Goal: Task Accomplishment & Management: Use online tool/utility

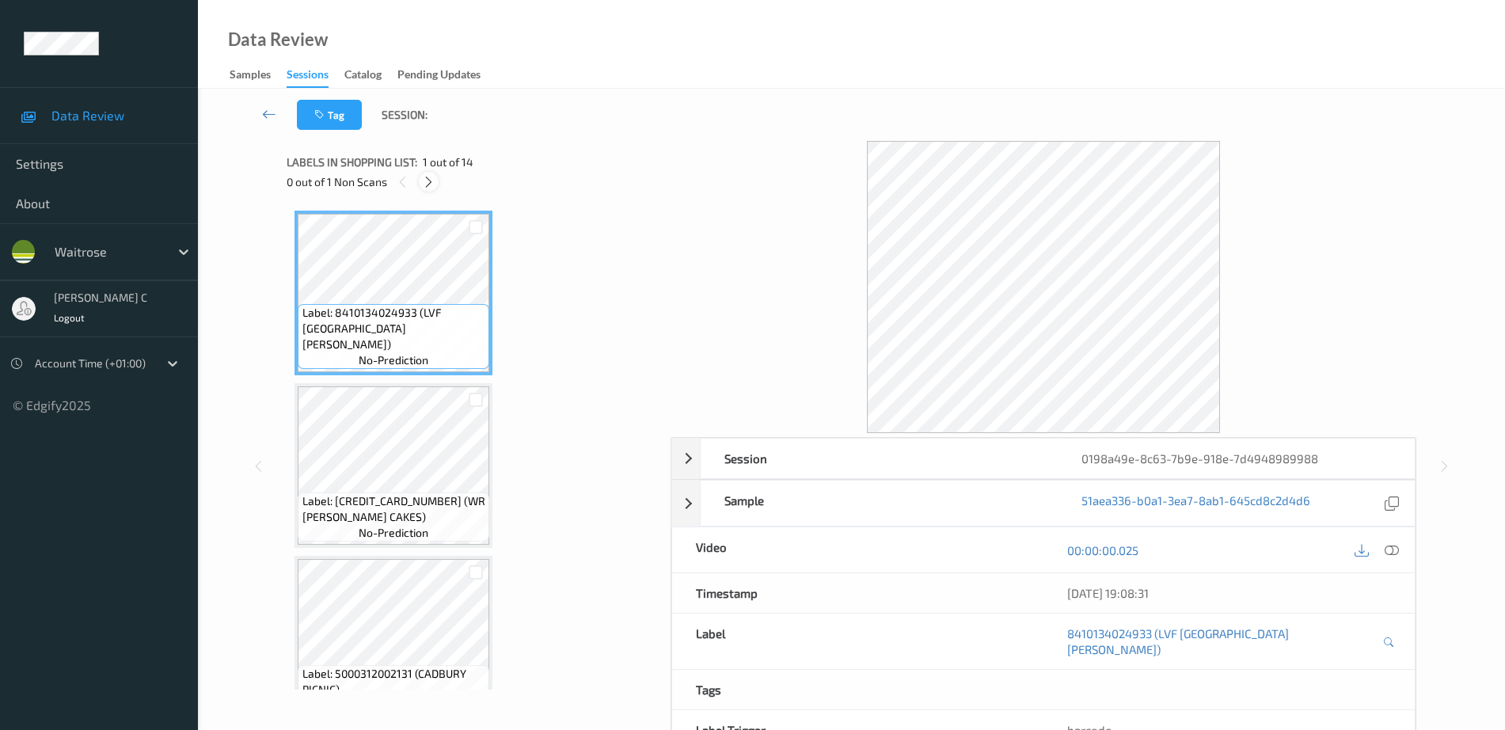
click at [430, 181] on icon at bounding box center [428, 182] width 13 height 14
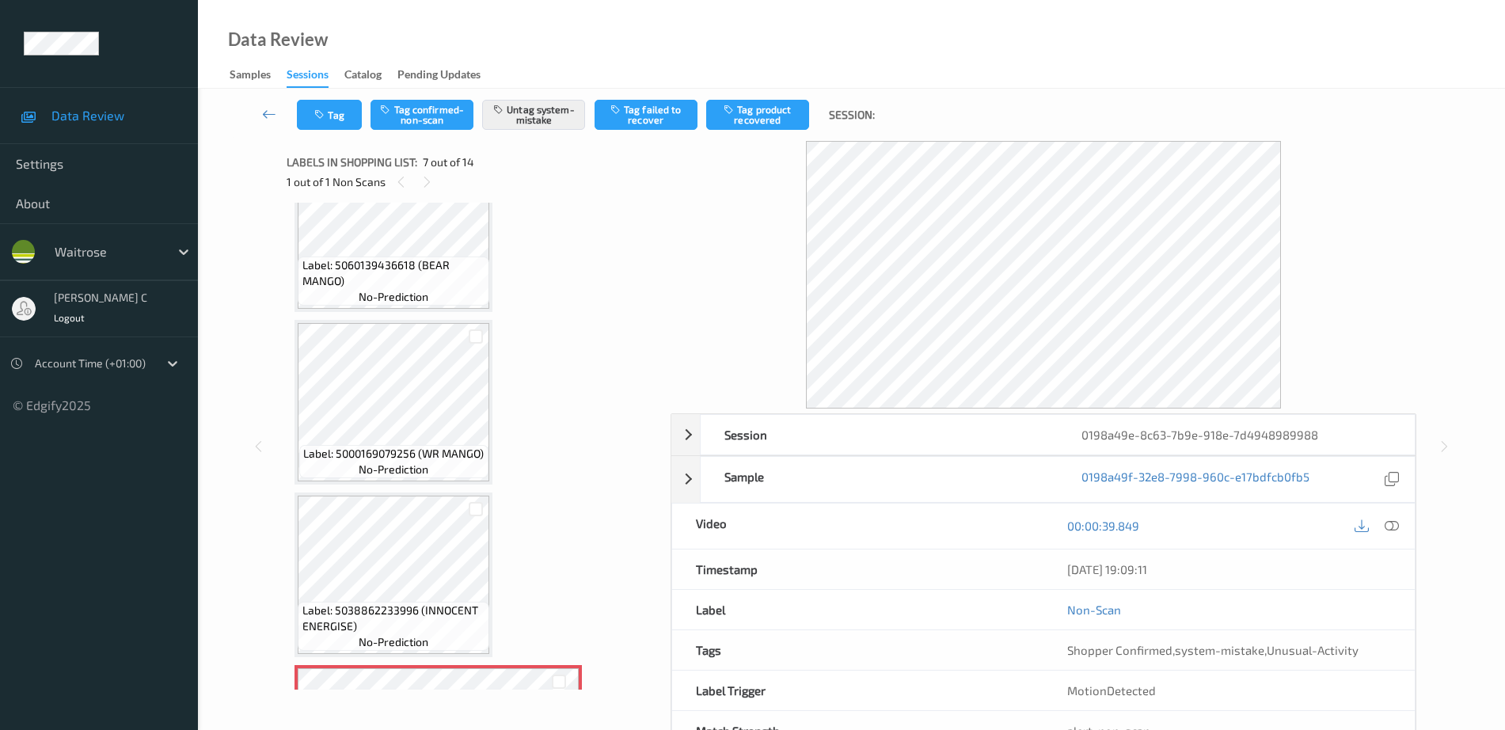
scroll to position [574, 0]
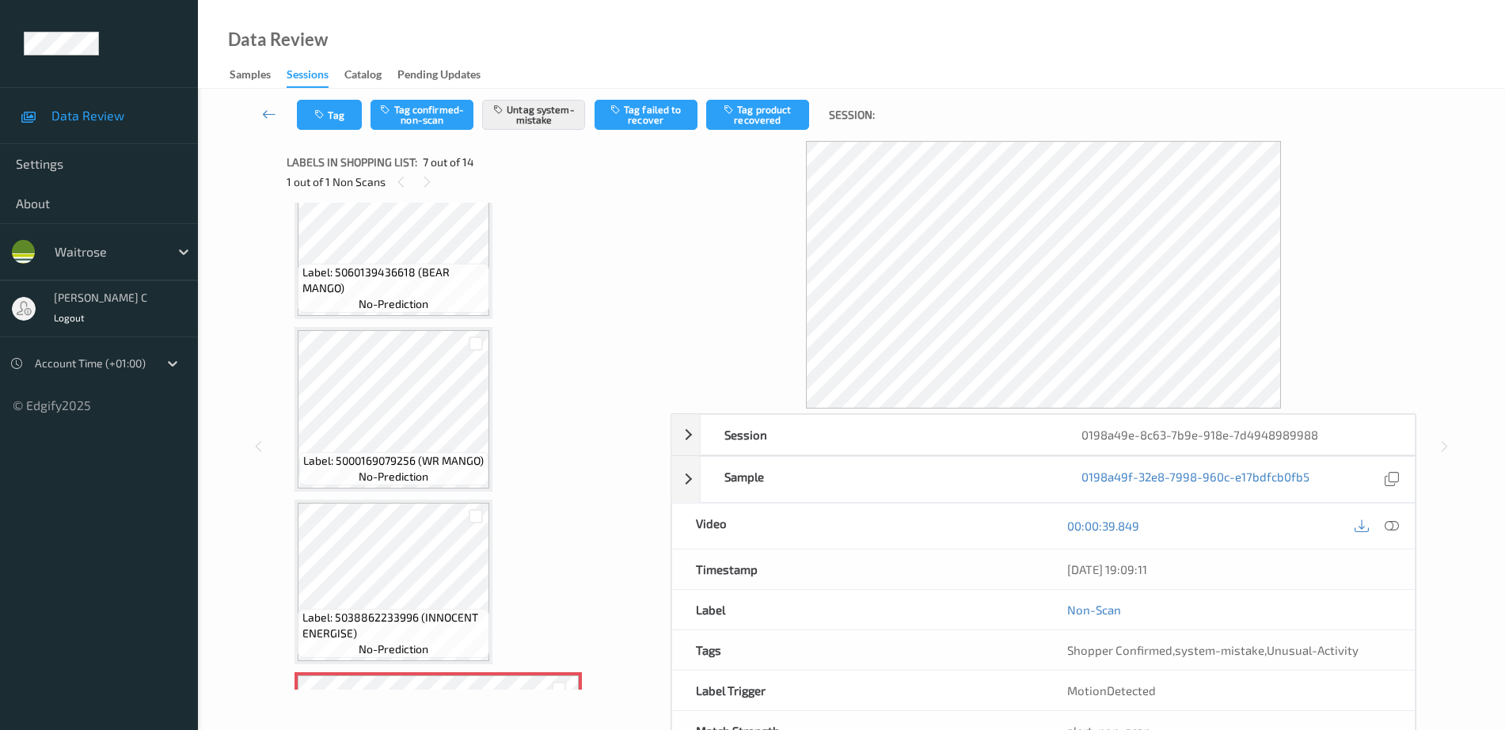
click at [409, 453] on span "Label: 5000169079256 (WR MANGO)" at bounding box center [393, 461] width 181 height 16
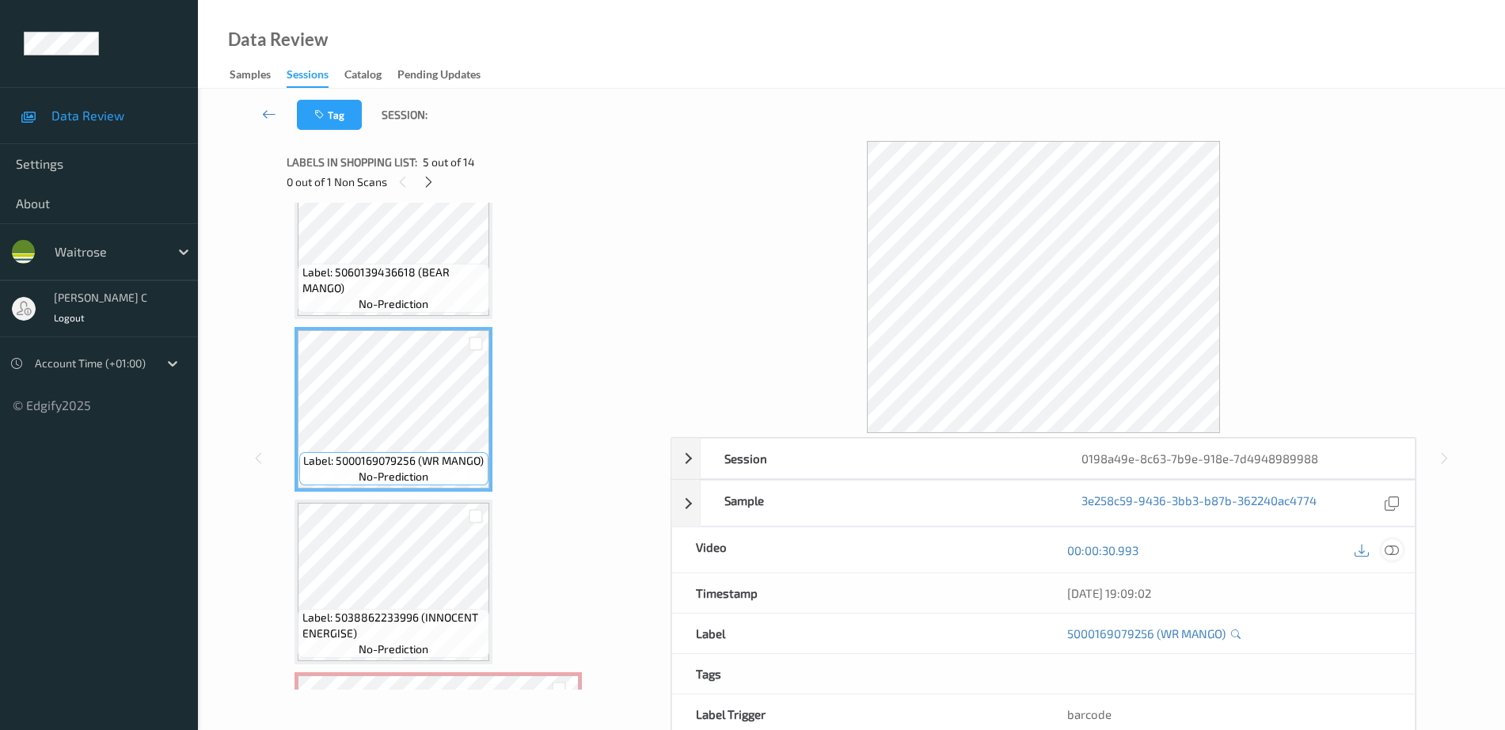
click at [1398, 550] on icon at bounding box center [1392, 550] width 14 height 14
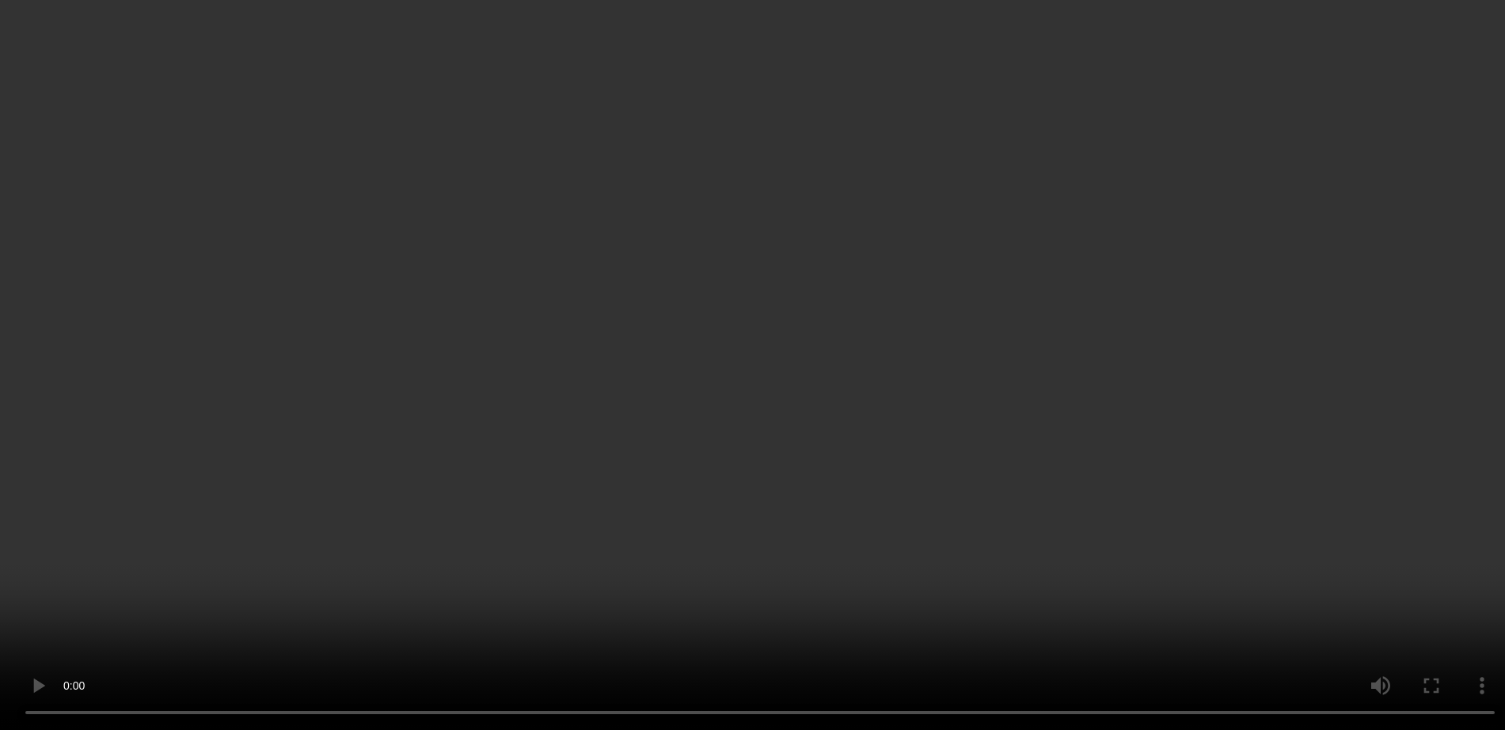
scroll to position [871, 0]
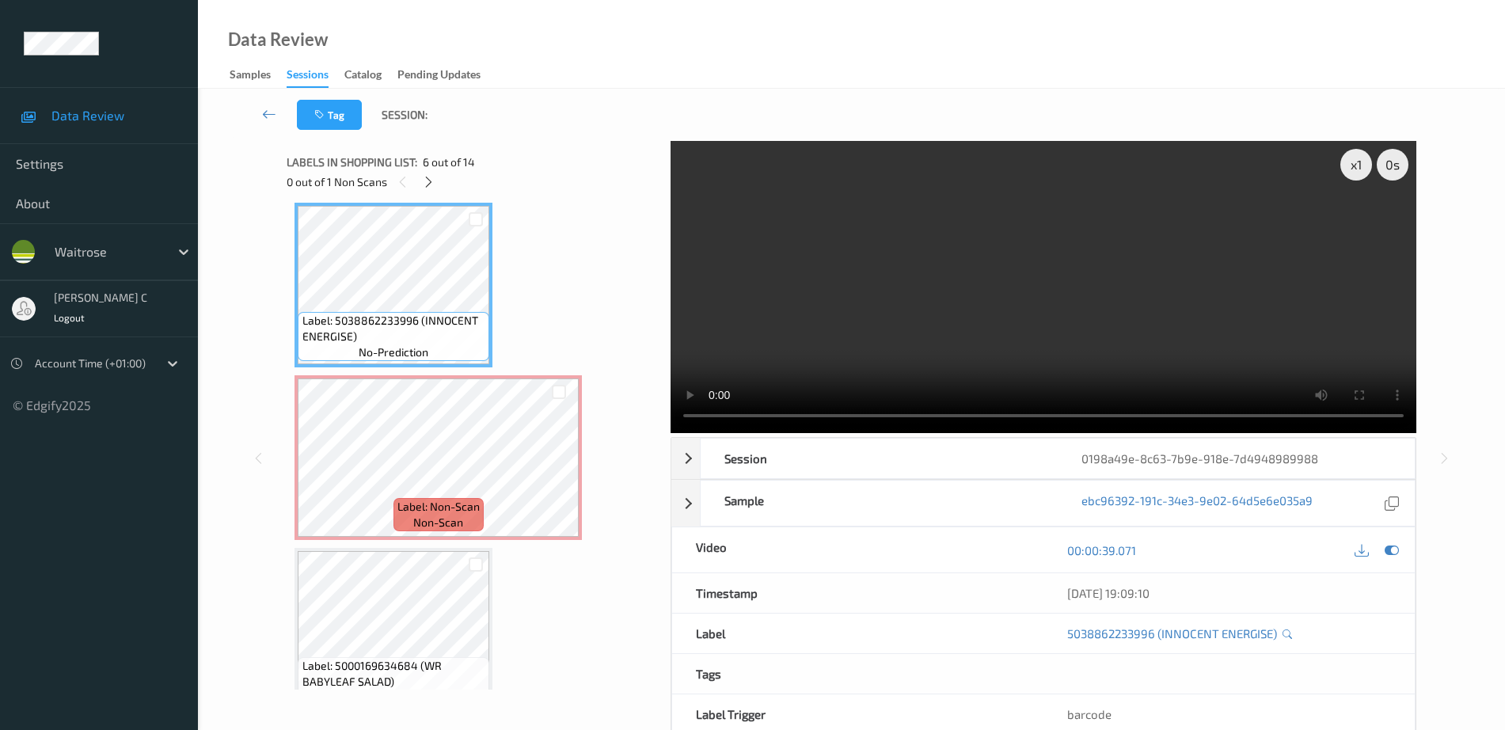
click at [406, 528] on div "Label: Non-Scan non-scan" at bounding box center [439, 514] width 90 height 33
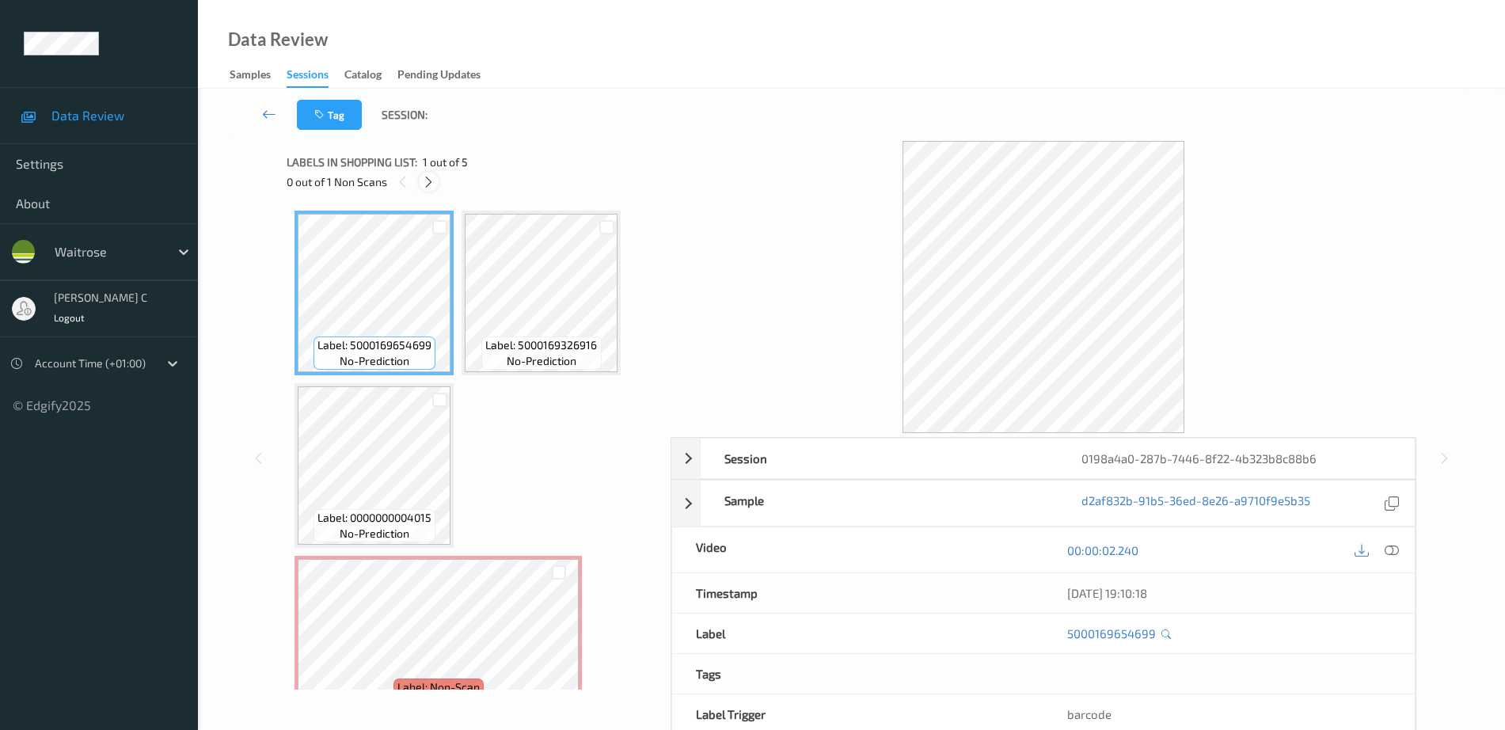
click at [431, 178] on icon at bounding box center [428, 182] width 13 height 14
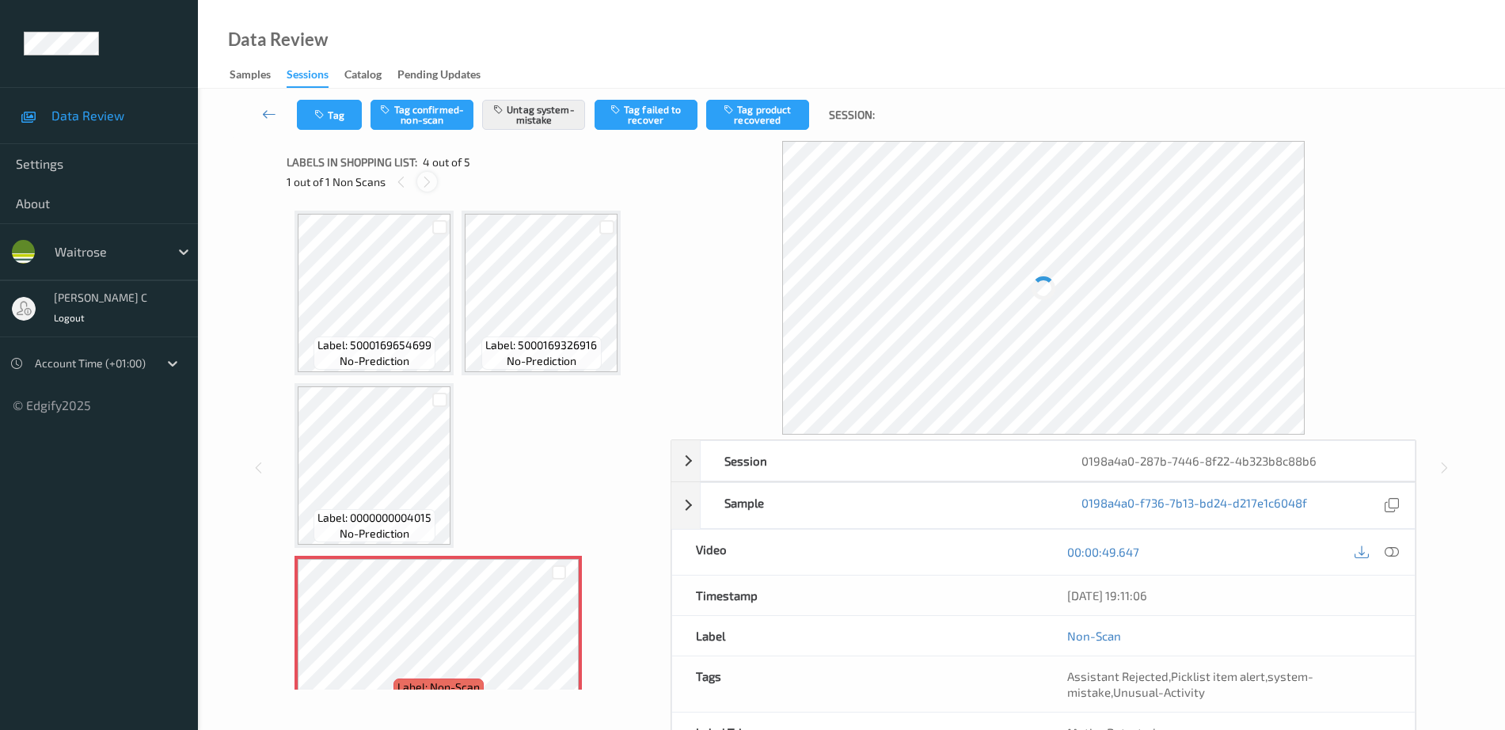
scroll to position [181, 0]
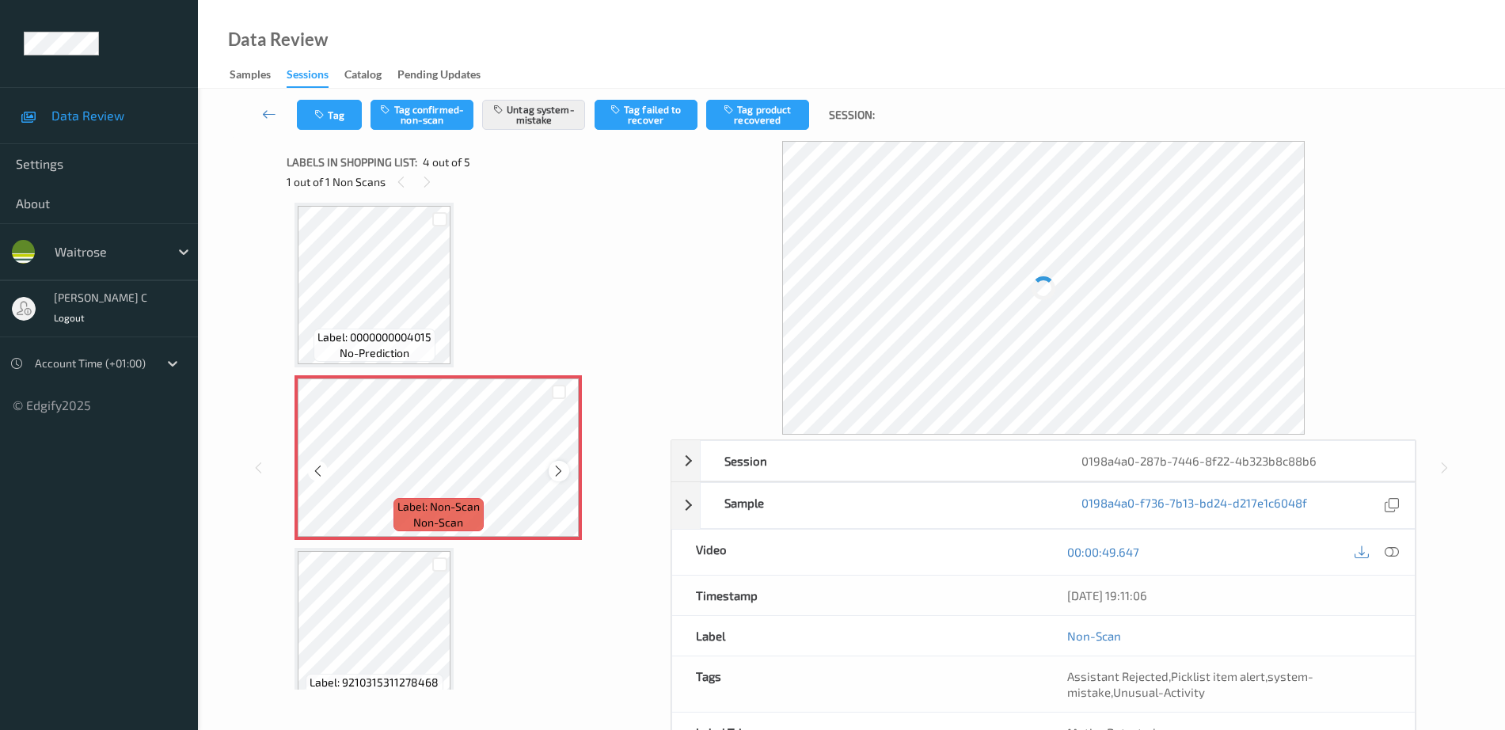
click at [557, 470] on icon at bounding box center [558, 471] width 13 height 14
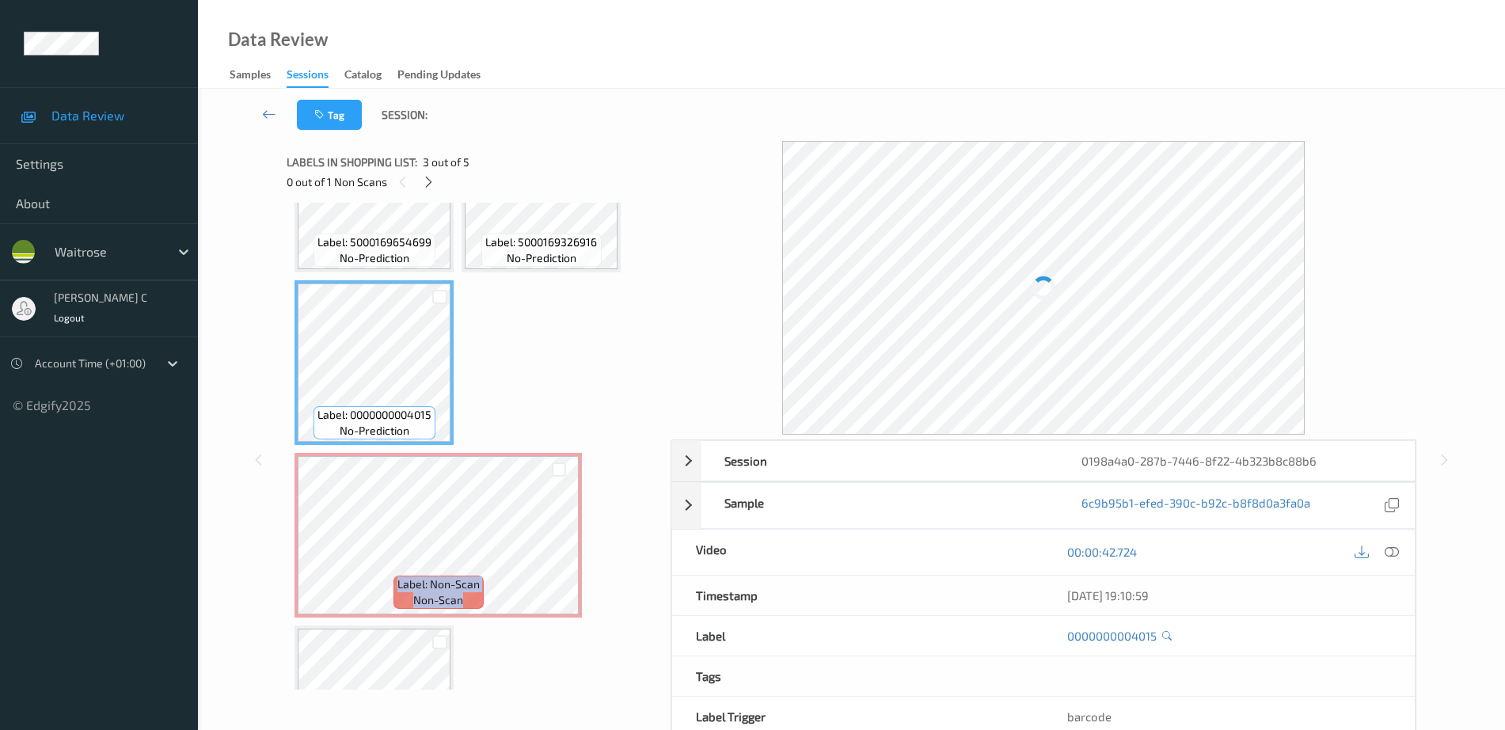
scroll to position [0, 0]
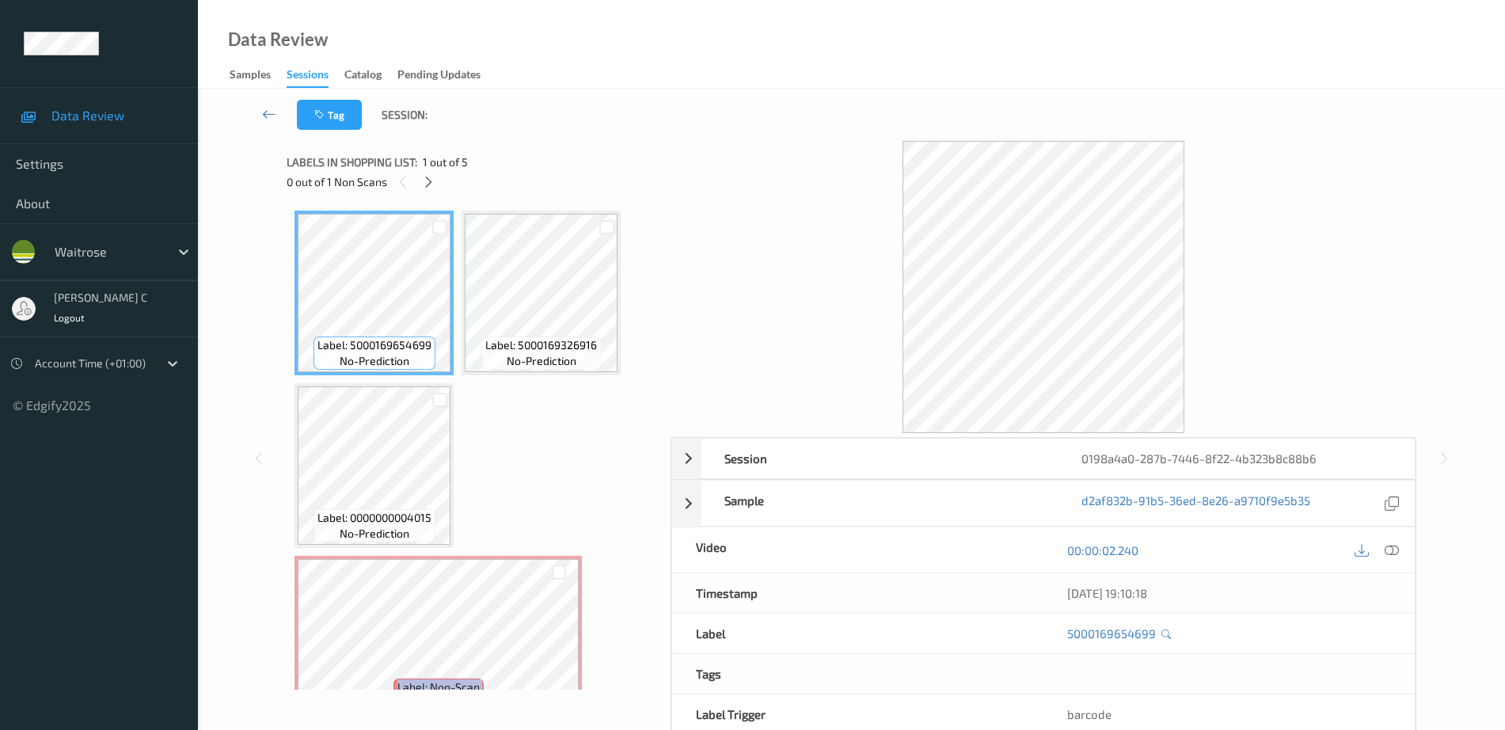
click at [392, 337] on span "Label: 5000169654699" at bounding box center [375, 345] width 114 height 16
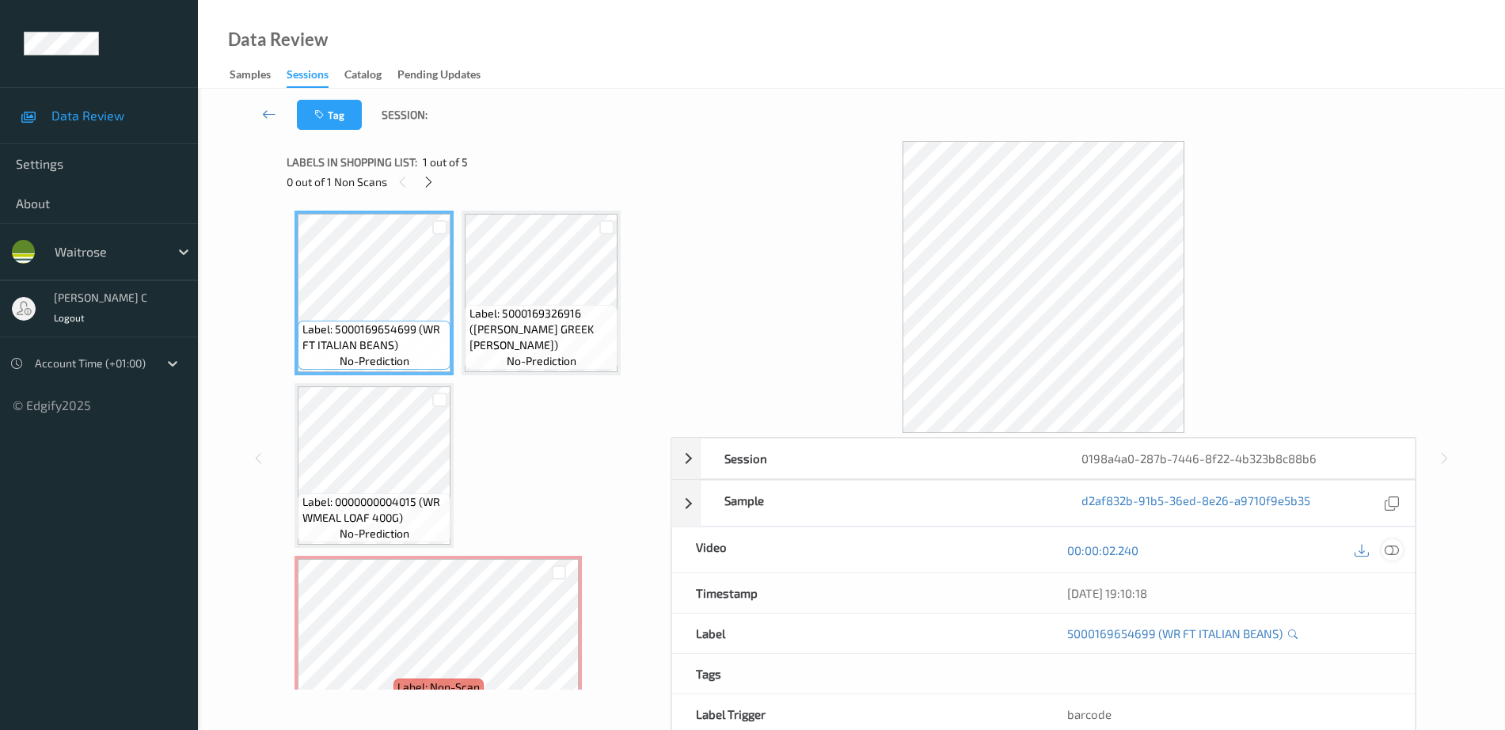
click at [1399, 550] on icon at bounding box center [1392, 550] width 14 height 14
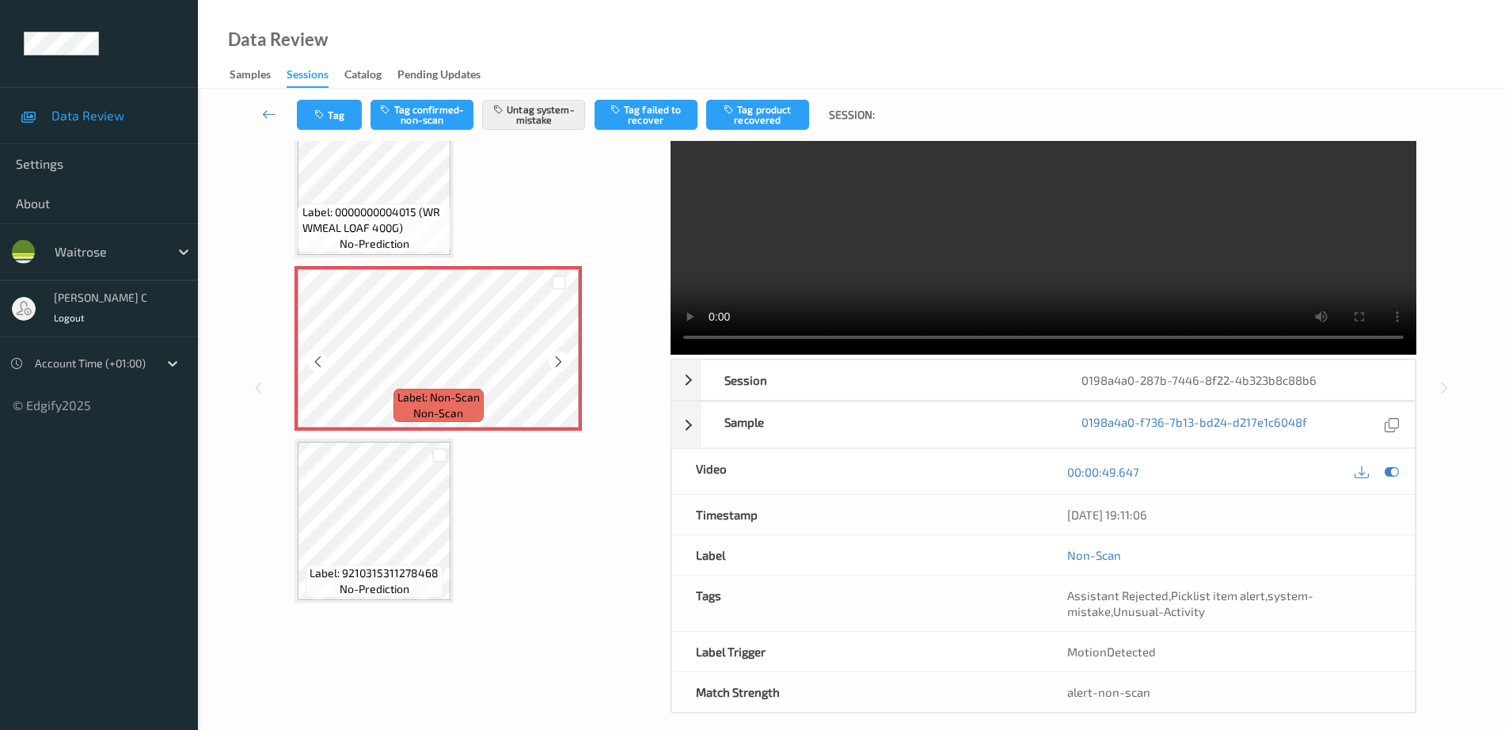
scroll to position [94, 0]
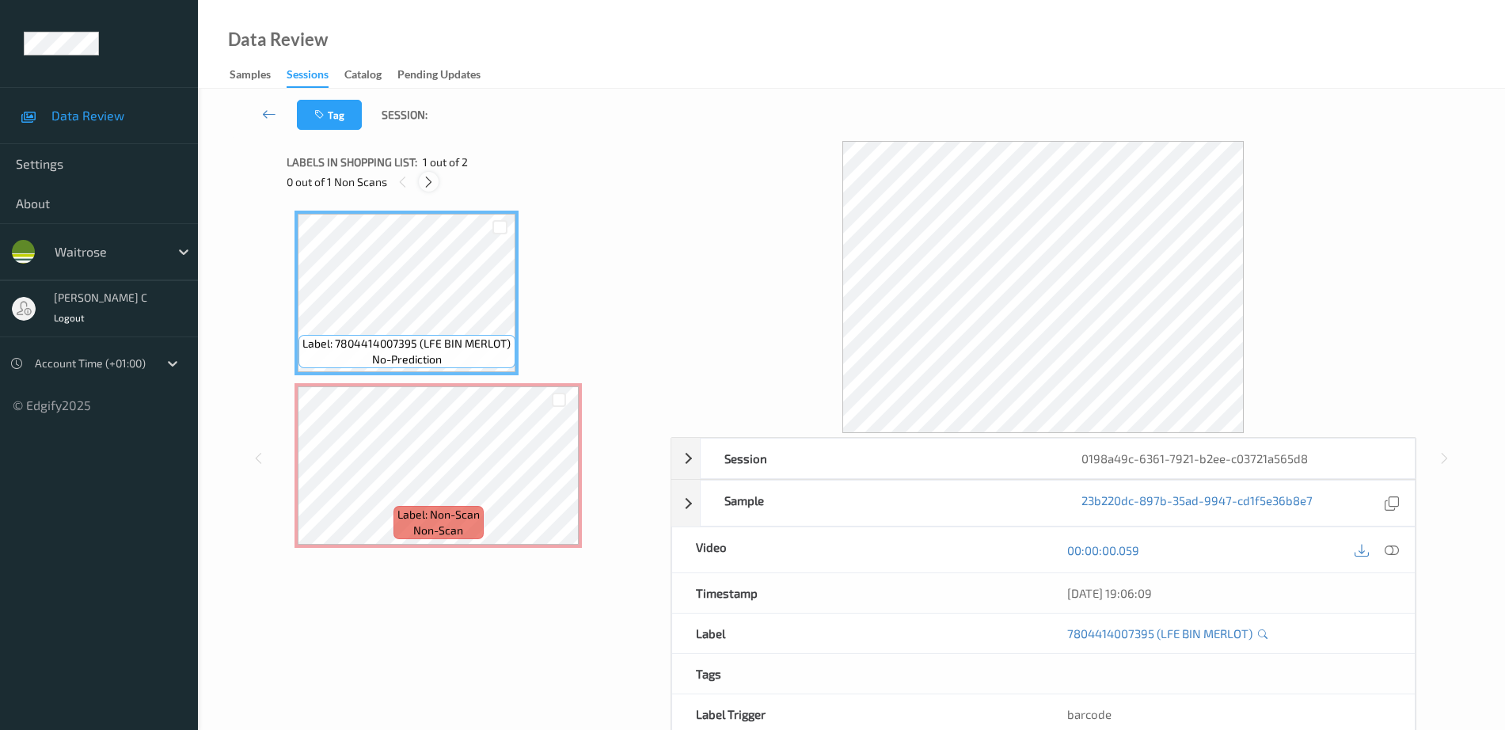
click at [429, 173] on div at bounding box center [429, 182] width 20 height 20
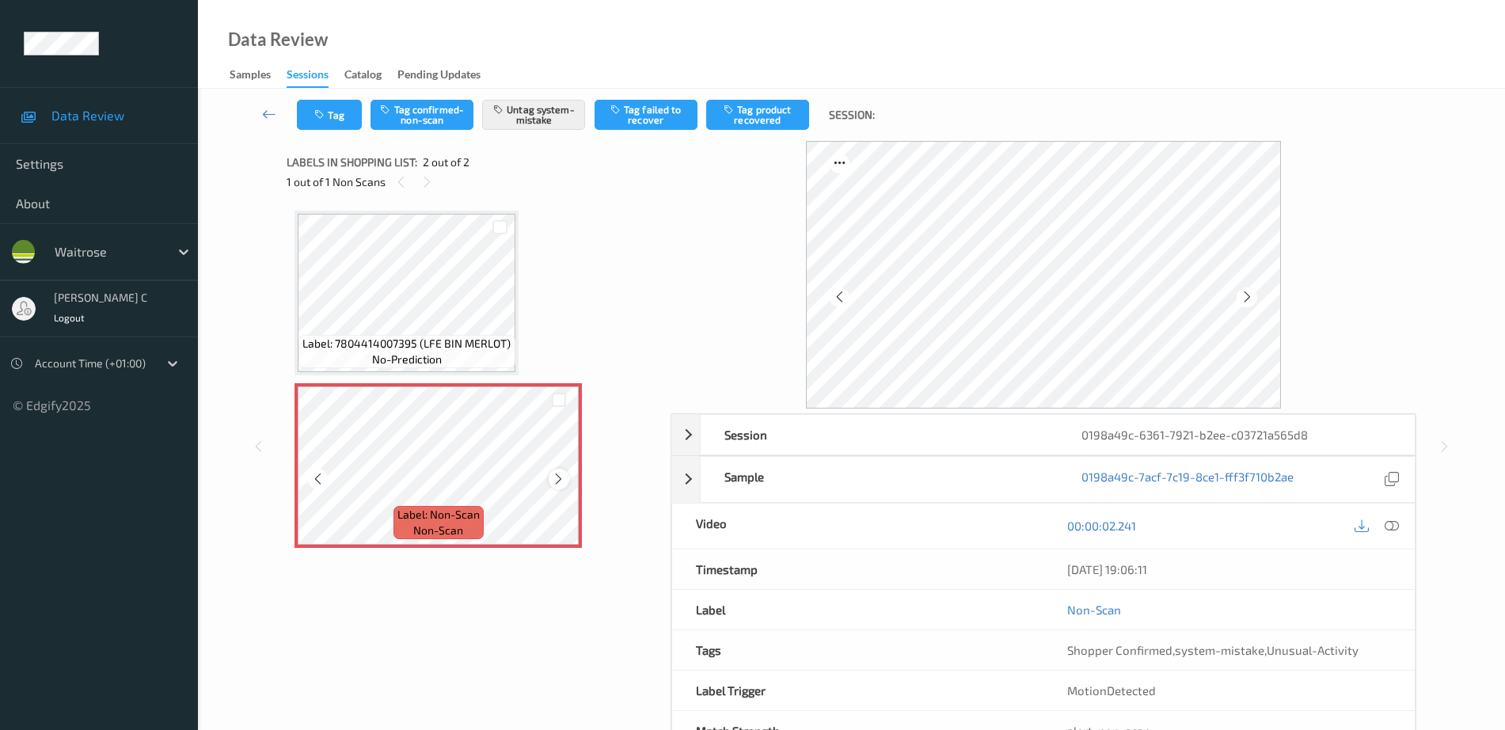
click at [558, 480] on icon at bounding box center [558, 479] width 13 height 14
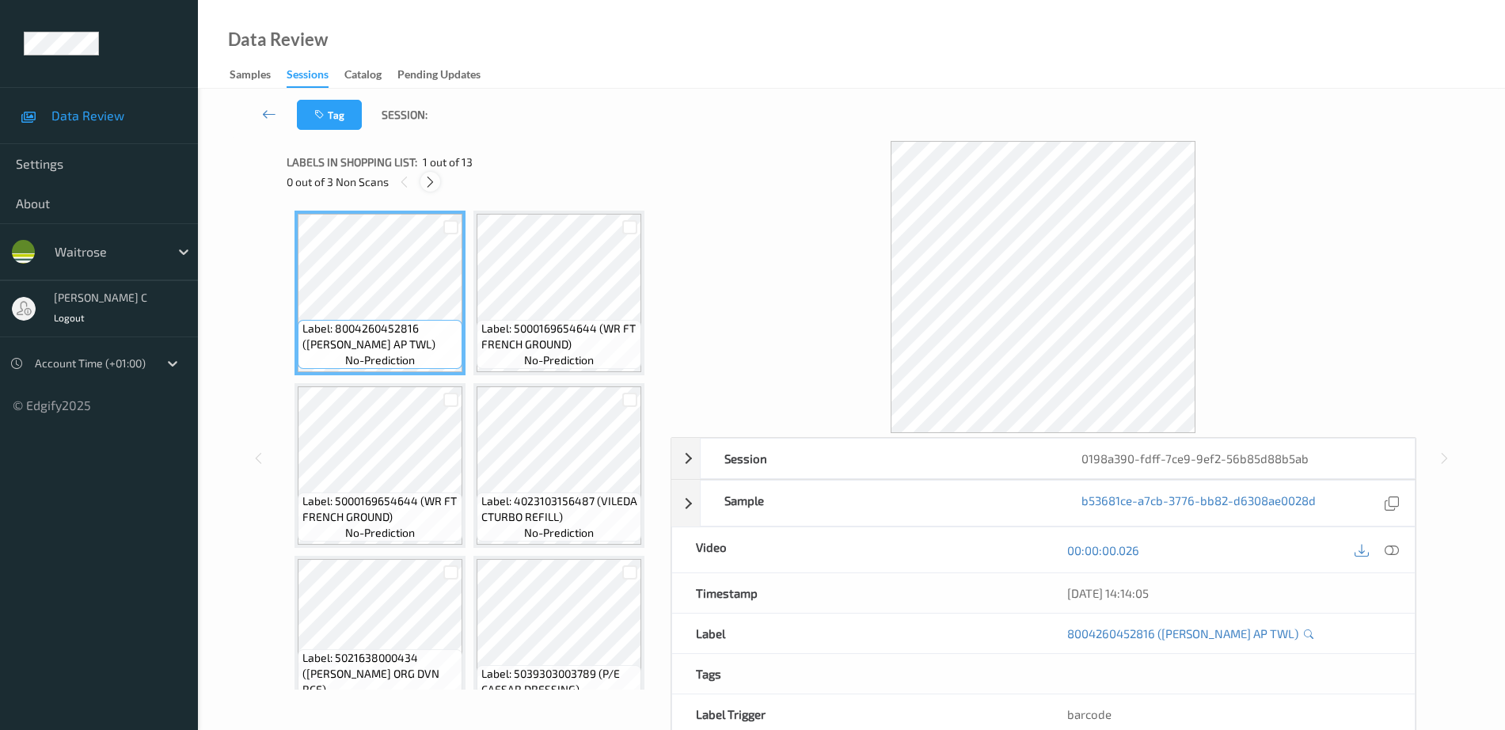
click at [436, 181] on icon at bounding box center [430, 182] width 13 height 14
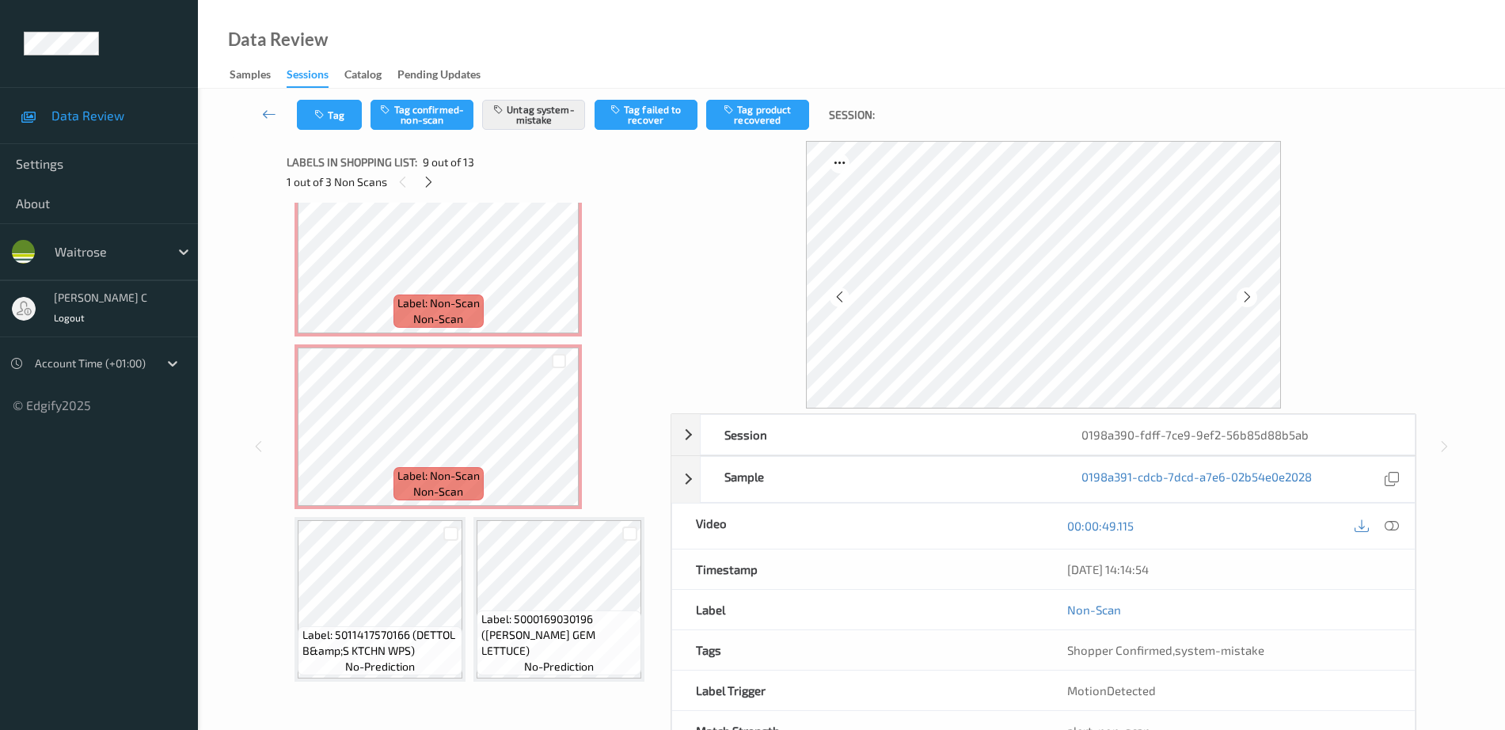
click at [558, 102] on icon at bounding box center [558, 95] width 13 height 14
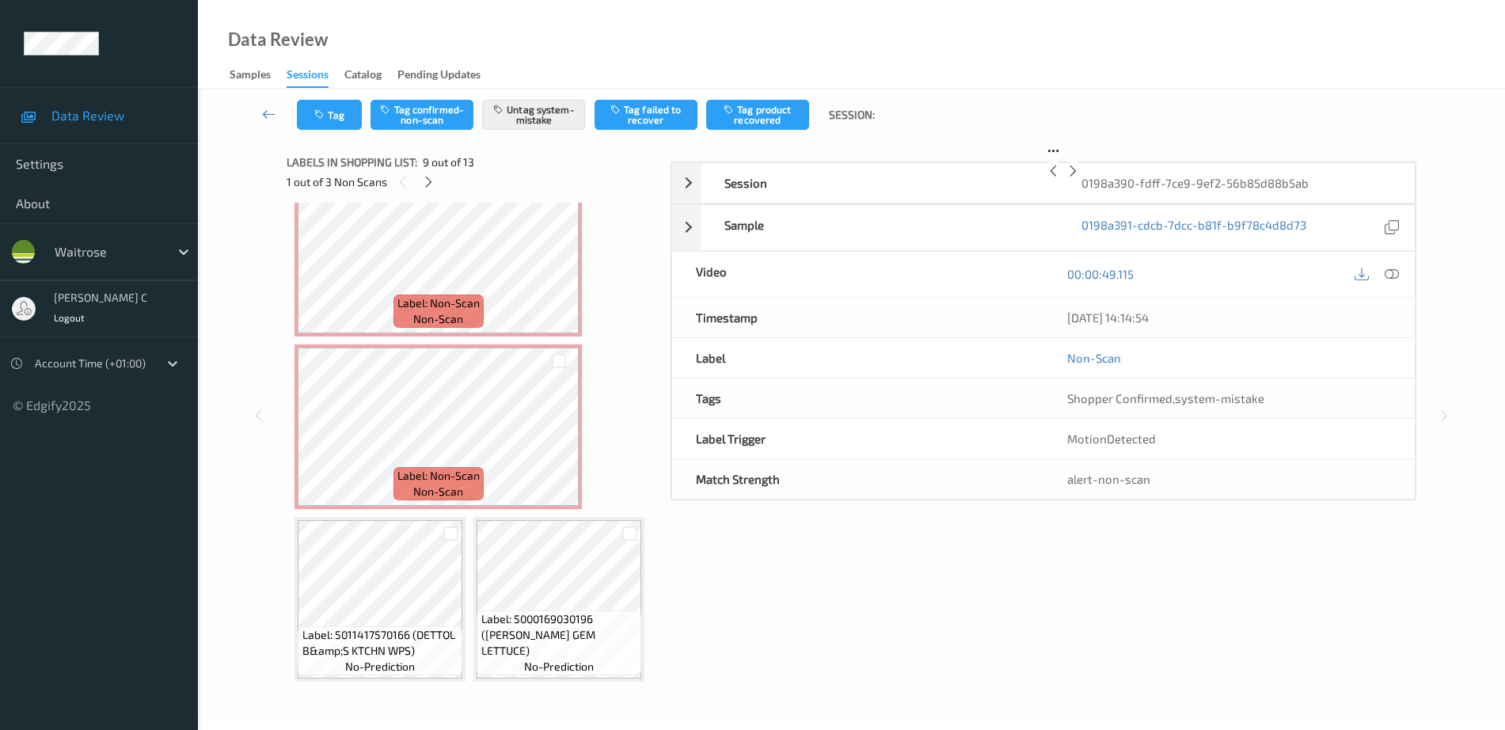
click at [558, 102] on icon at bounding box center [558, 95] width 13 height 14
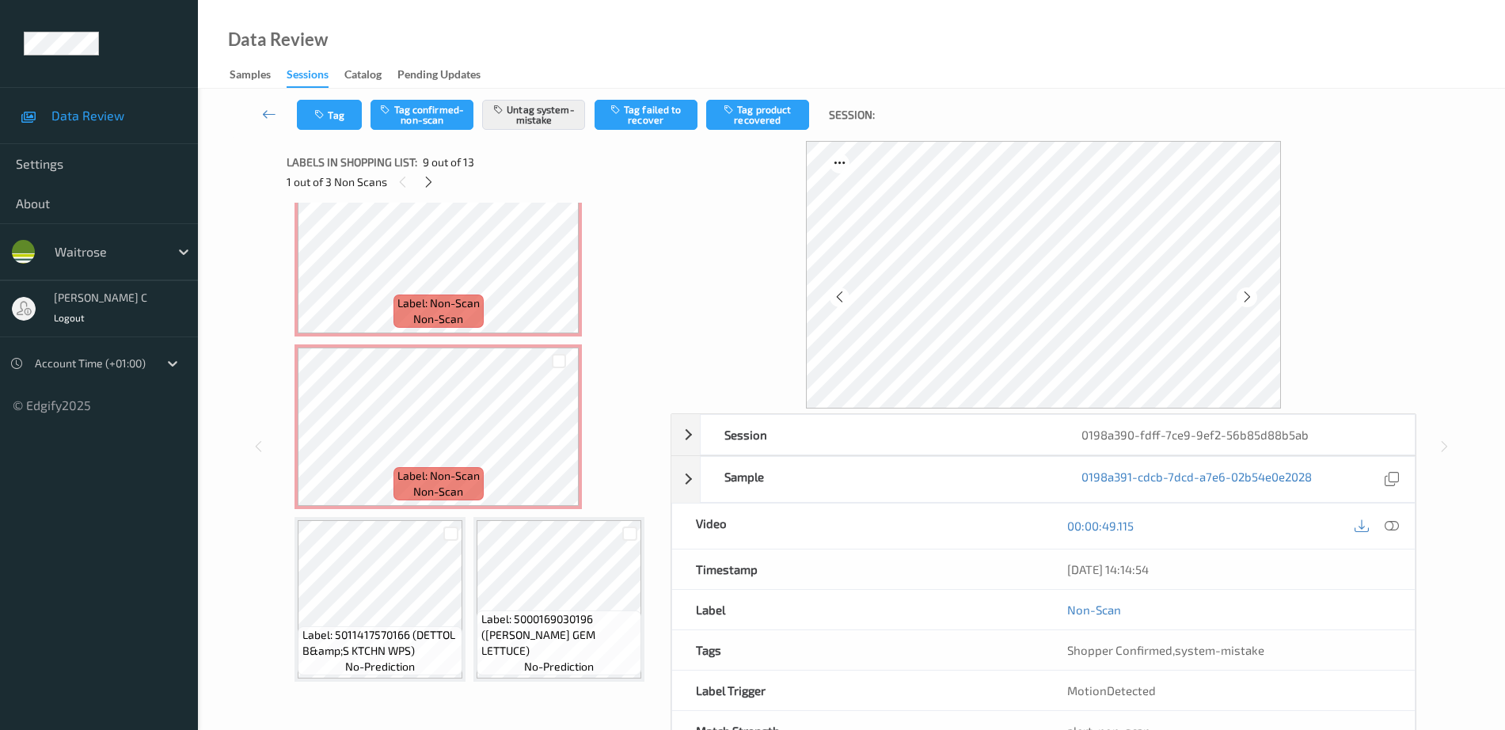
click at [558, 102] on icon at bounding box center [558, 95] width 13 height 14
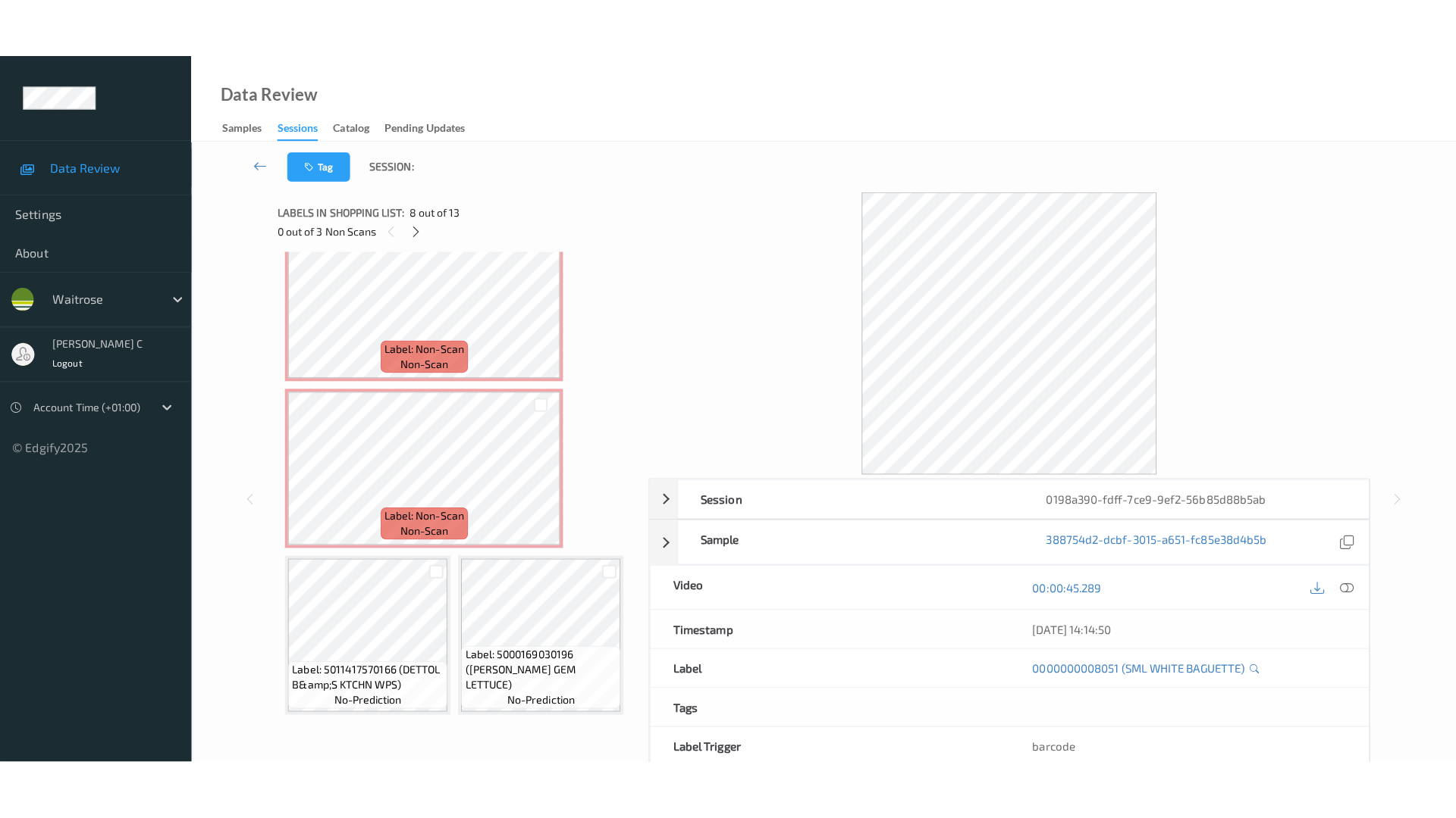
scroll to position [974, 0]
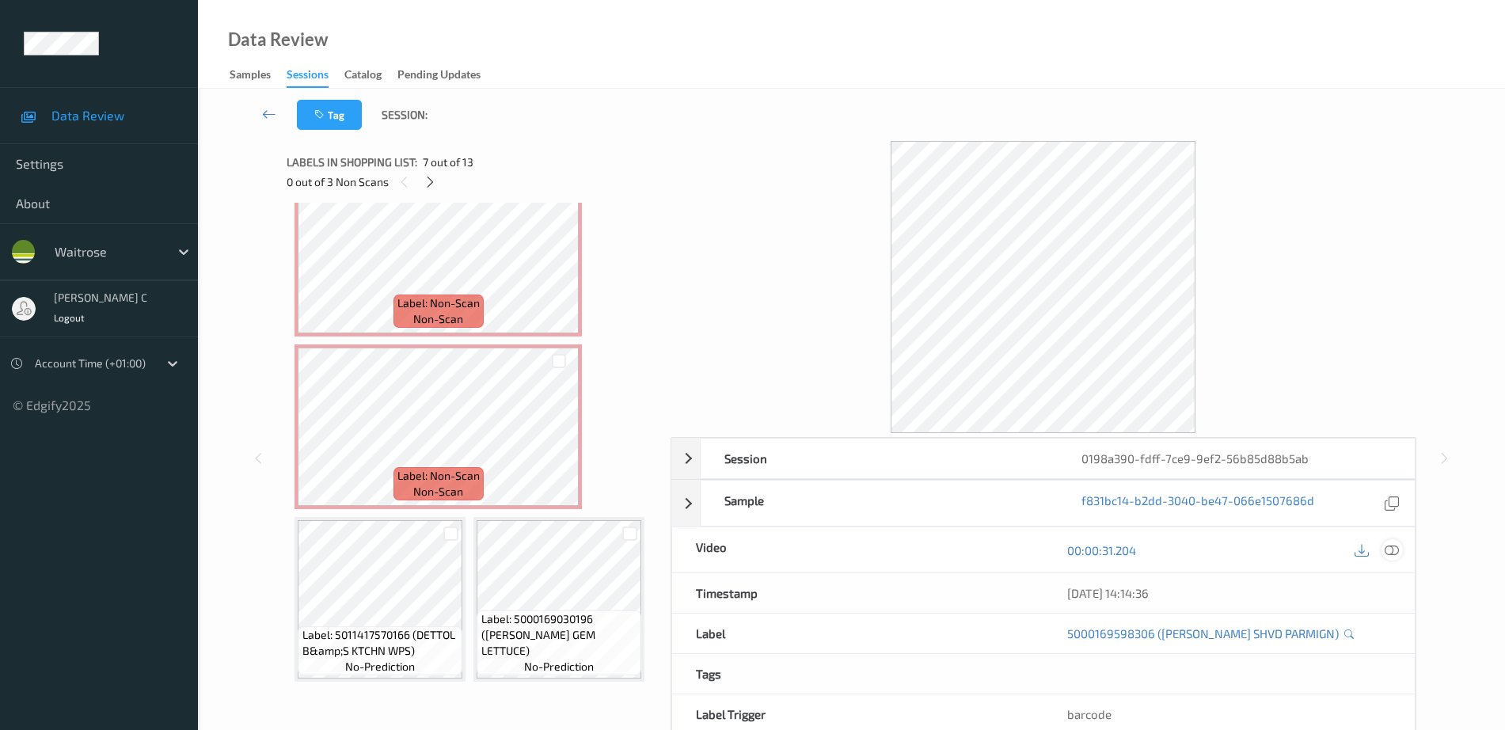
click at [1391, 552] on icon at bounding box center [1392, 550] width 14 height 14
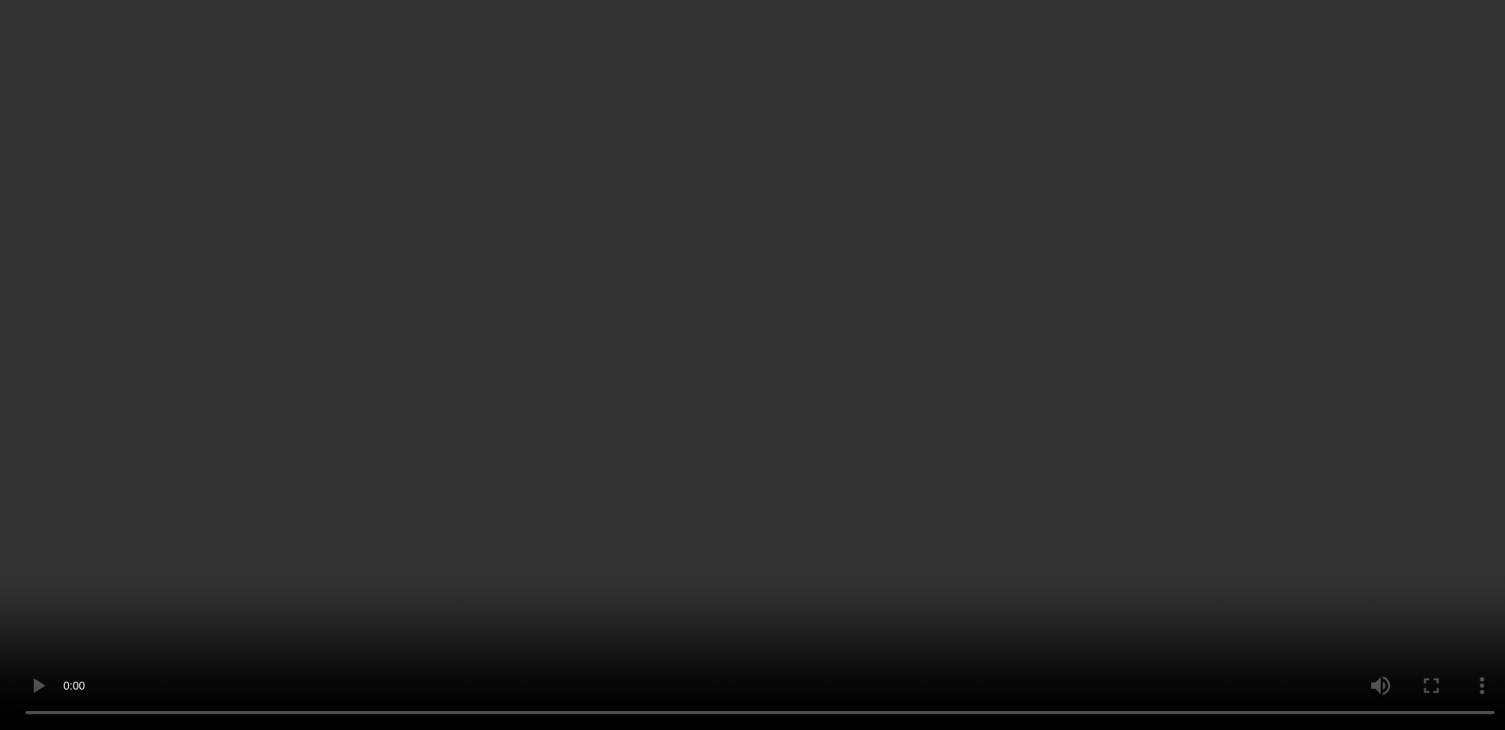
scroll to position [1173, 0]
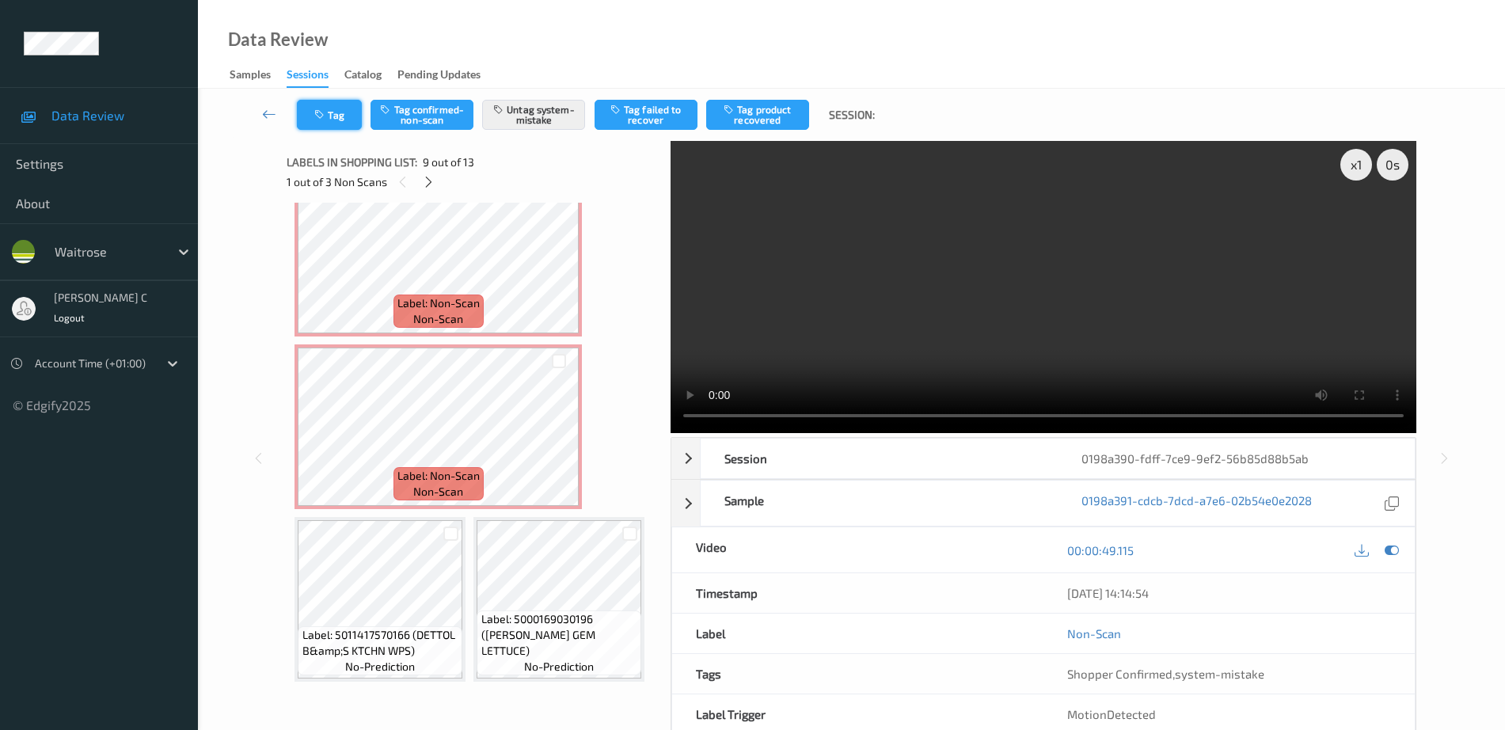
click at [309, 112] on button "Tag" at bounding box center [329, 115] width 65 height 30
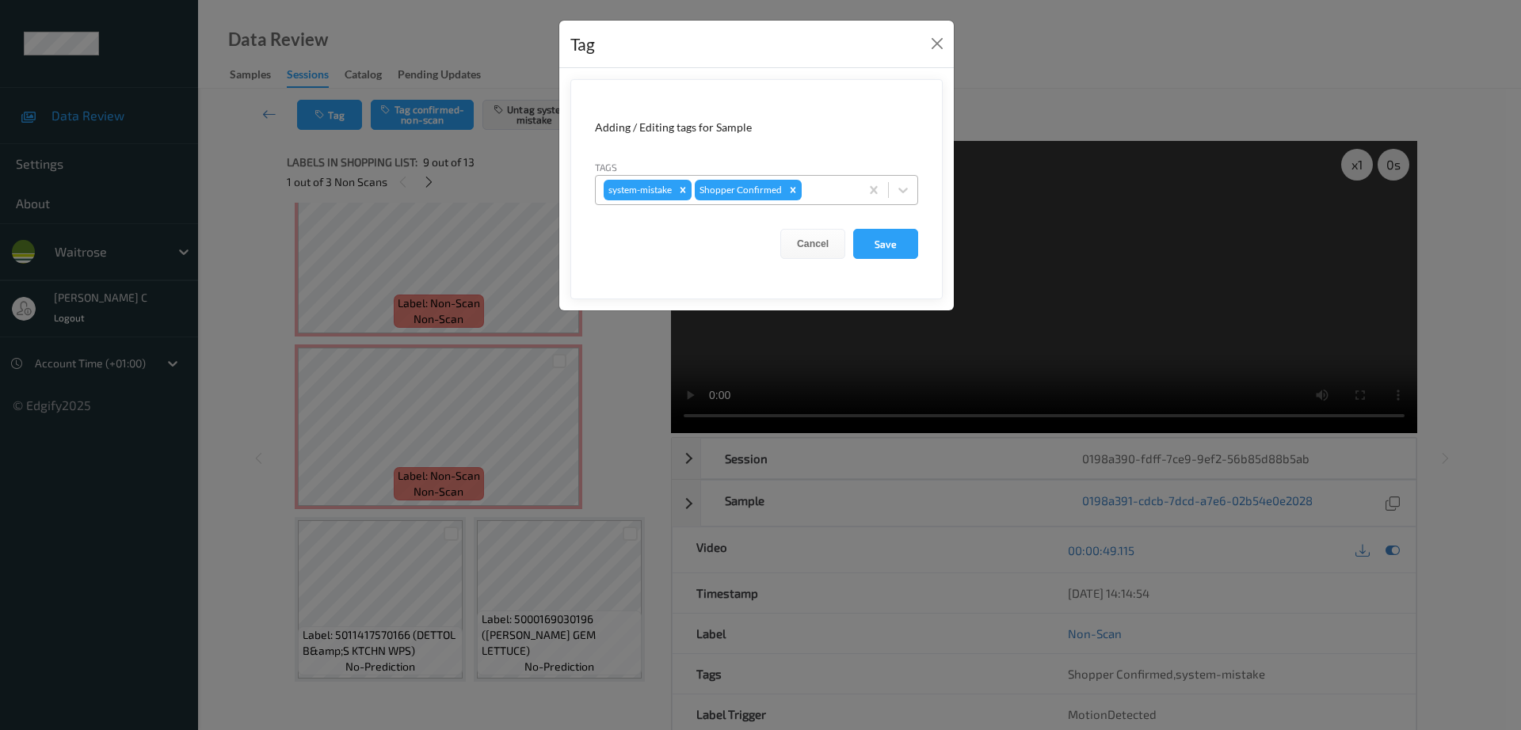
click at [821, 188] on div at bounding box center [828, 190] width 47 height 19
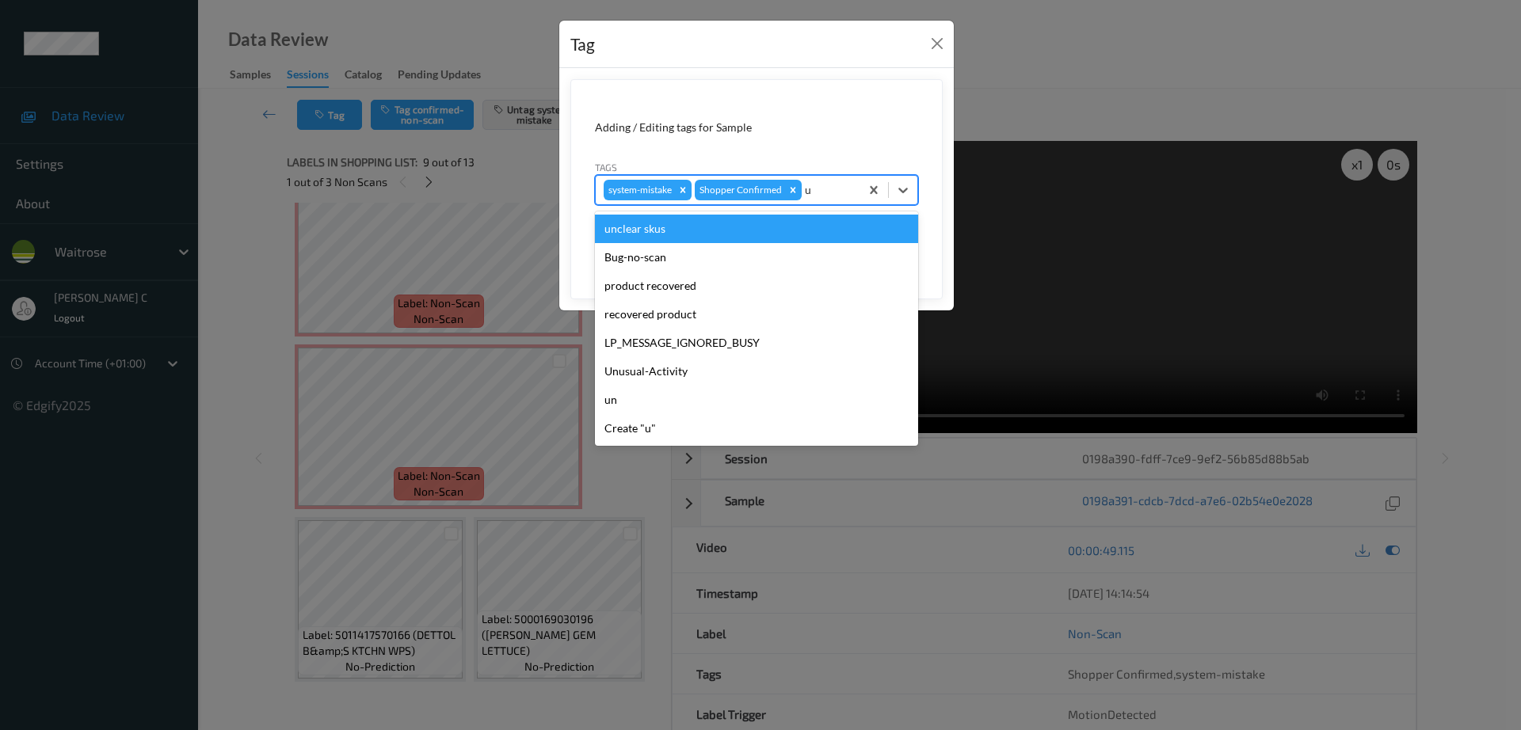
type input "un"
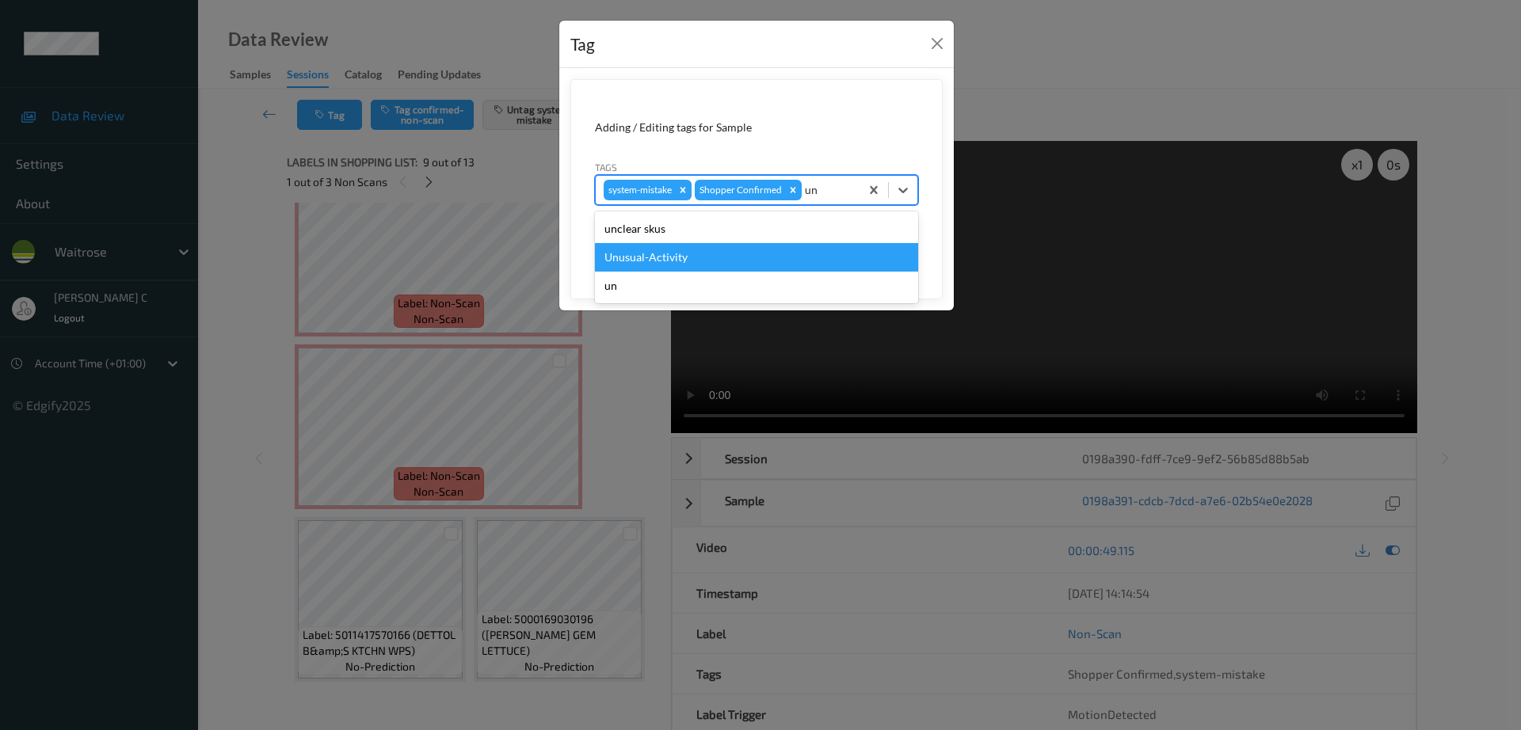
click at [783, 254] on div "Unusual-Activity" at bounding box center [756, 257] width 323 height 29
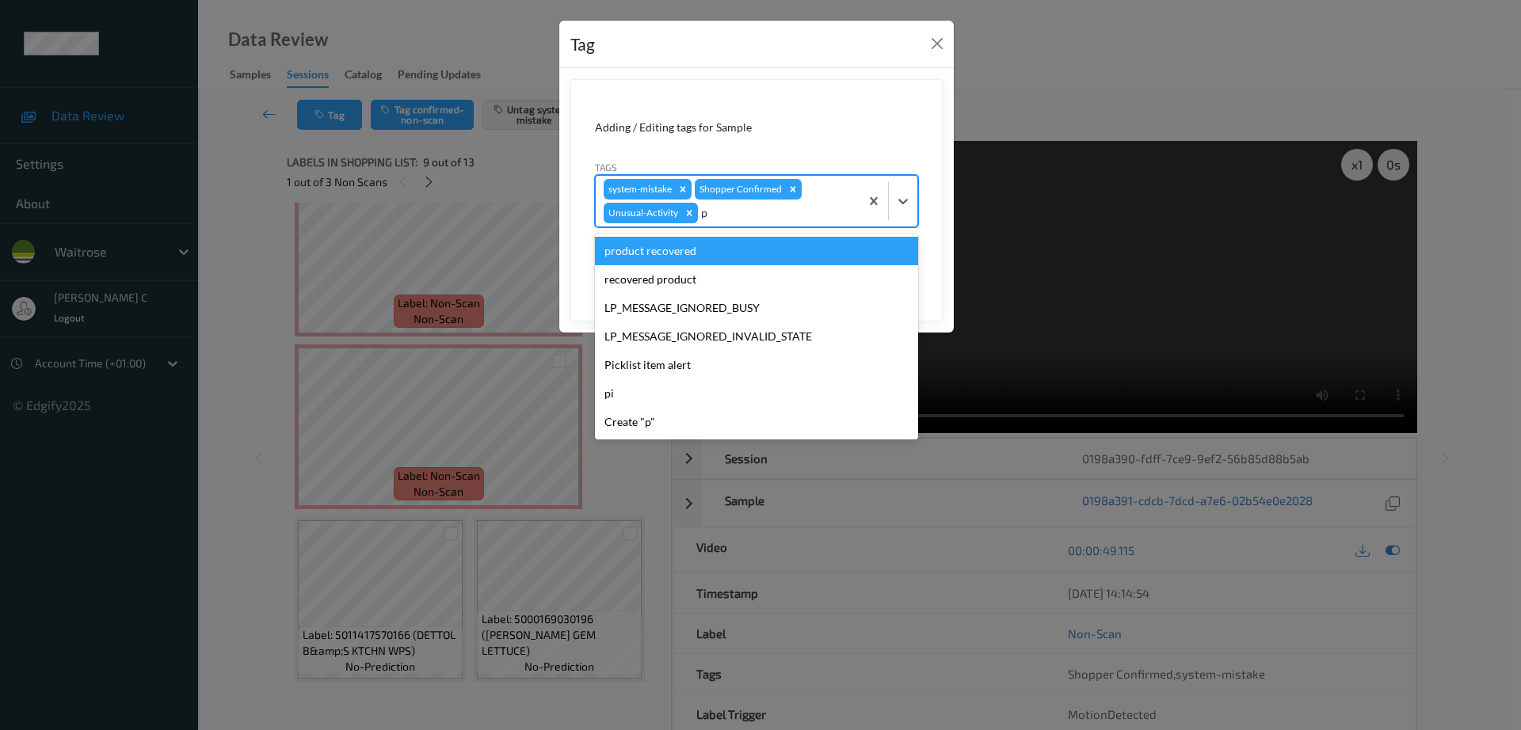
type input "pi"
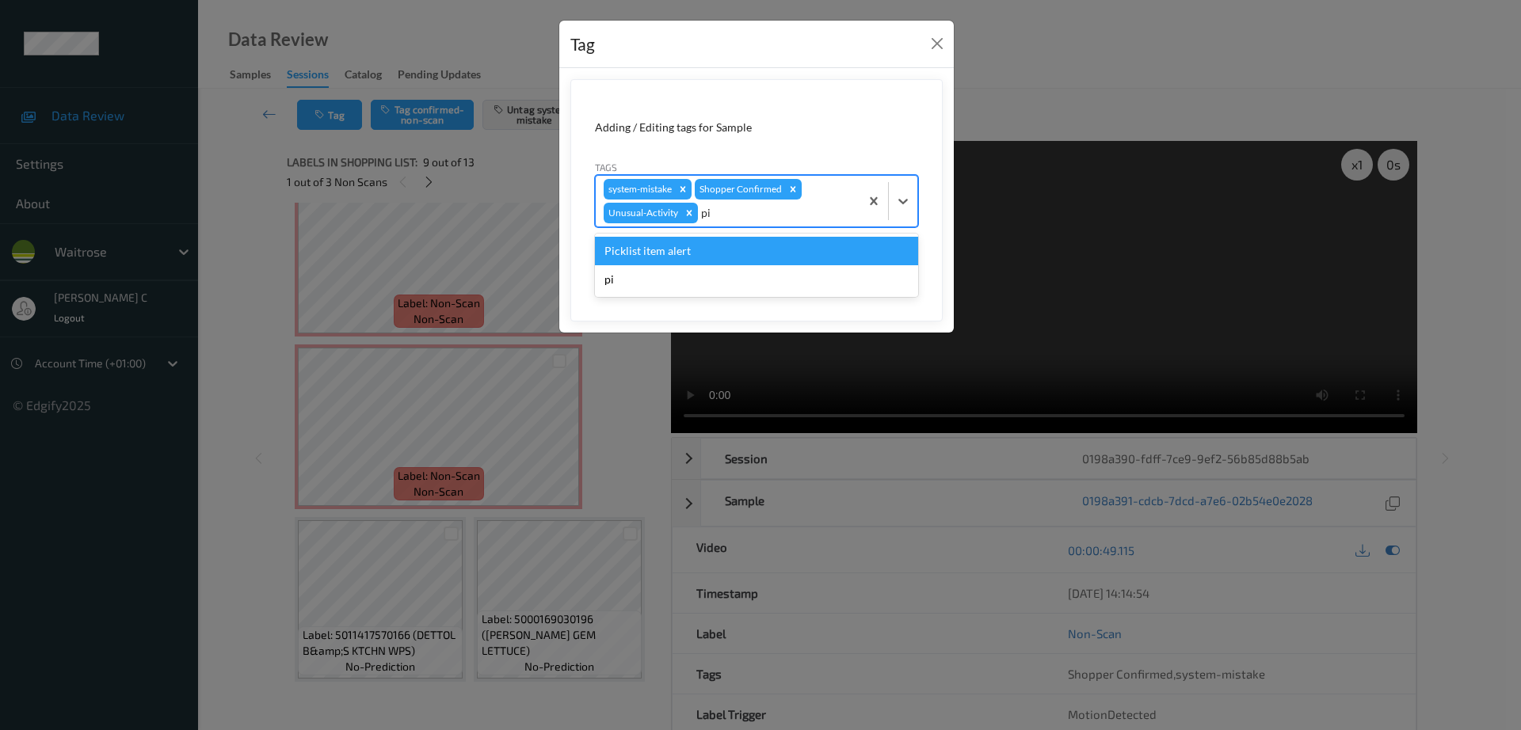
click at [783, 254] on div "Picklist item alert" at bounding box center [756, 251] width 323 height 29
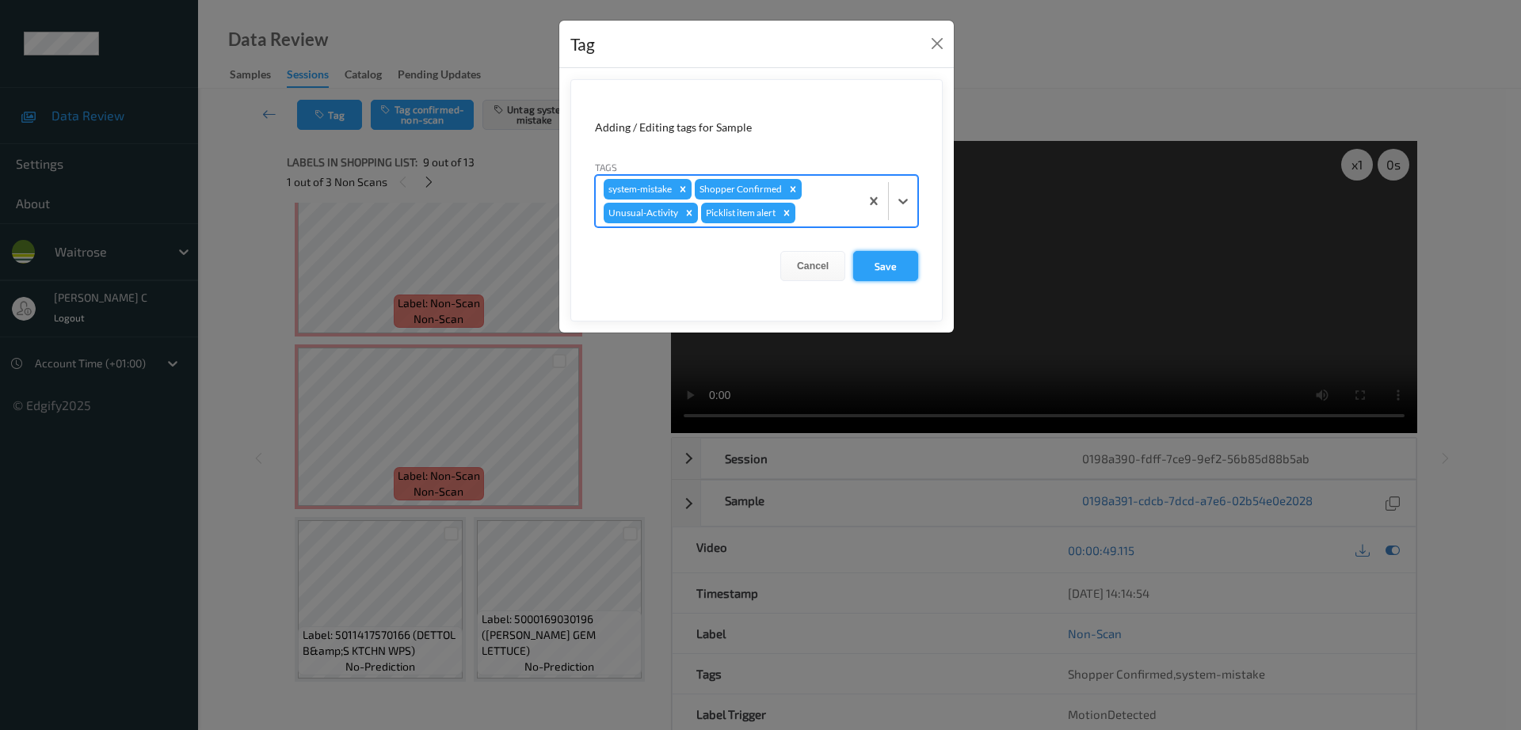
click at [899, 263] on button "Save" at bounding box center [885, 266] width 65 height 30
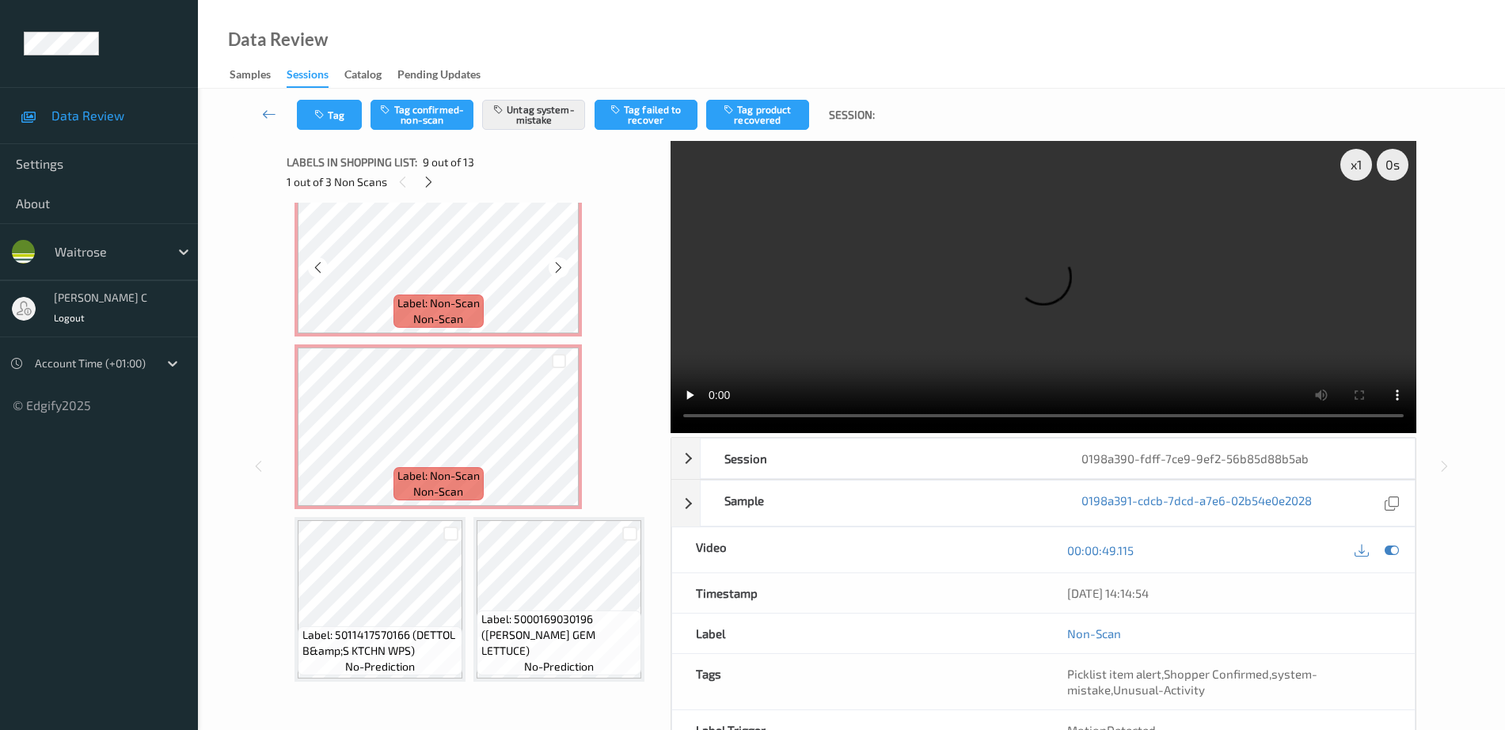
scroll to position [1371, 0]
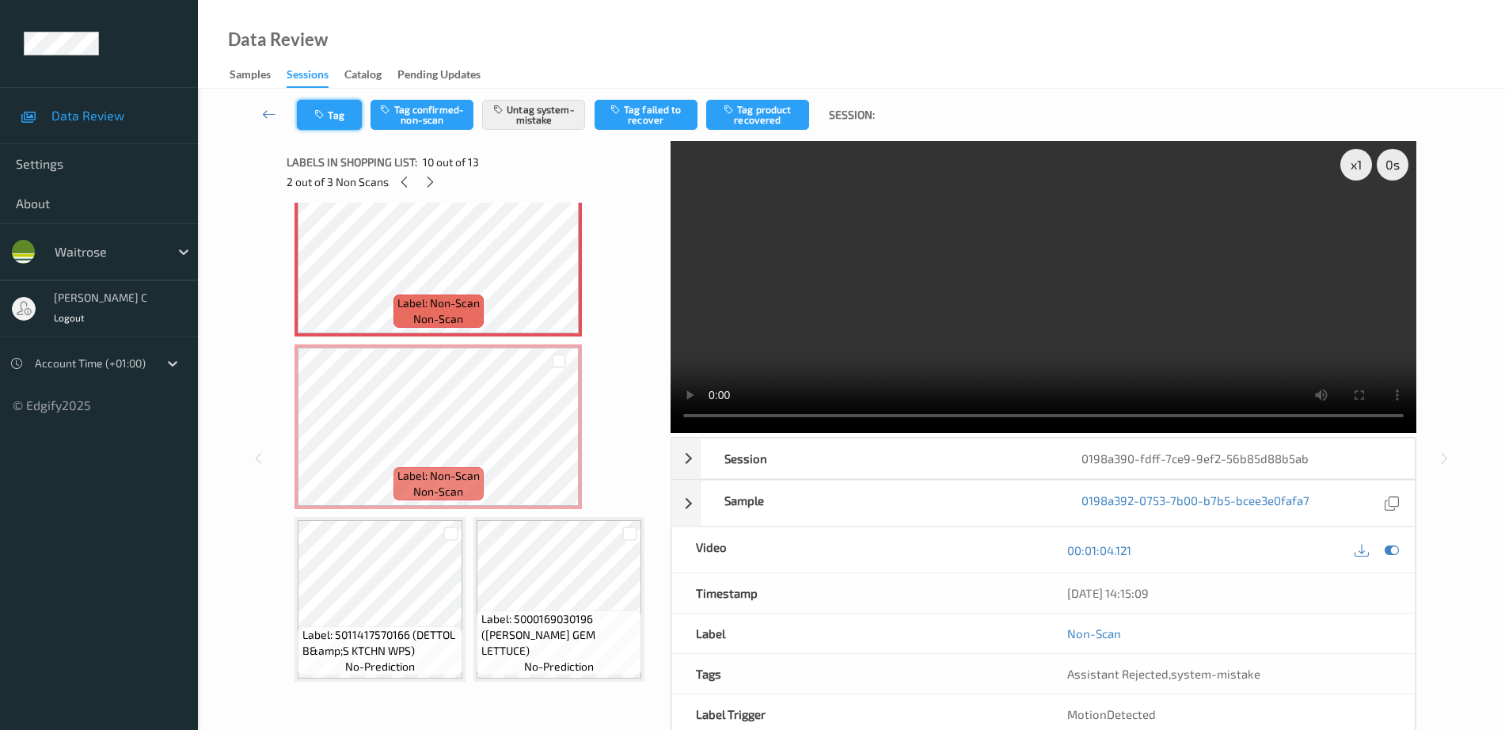
click at [335, 120] on button "Tag" at bounding box center [329, 115] width 65 height 30
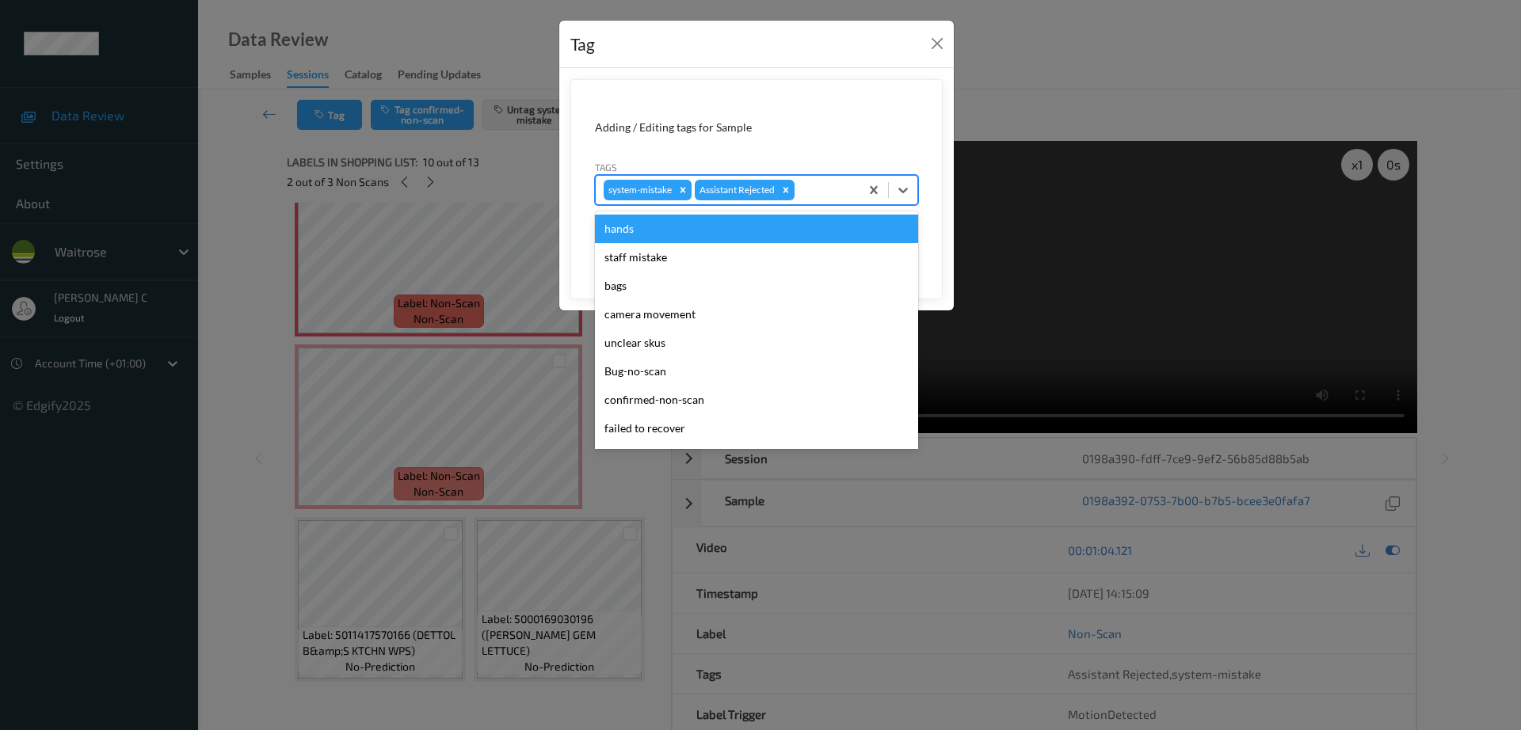
click at [798, 188] on div "system-mistake Assistant Rejected" at bounding box center [728, 190] width 264 height 27
type input "un"
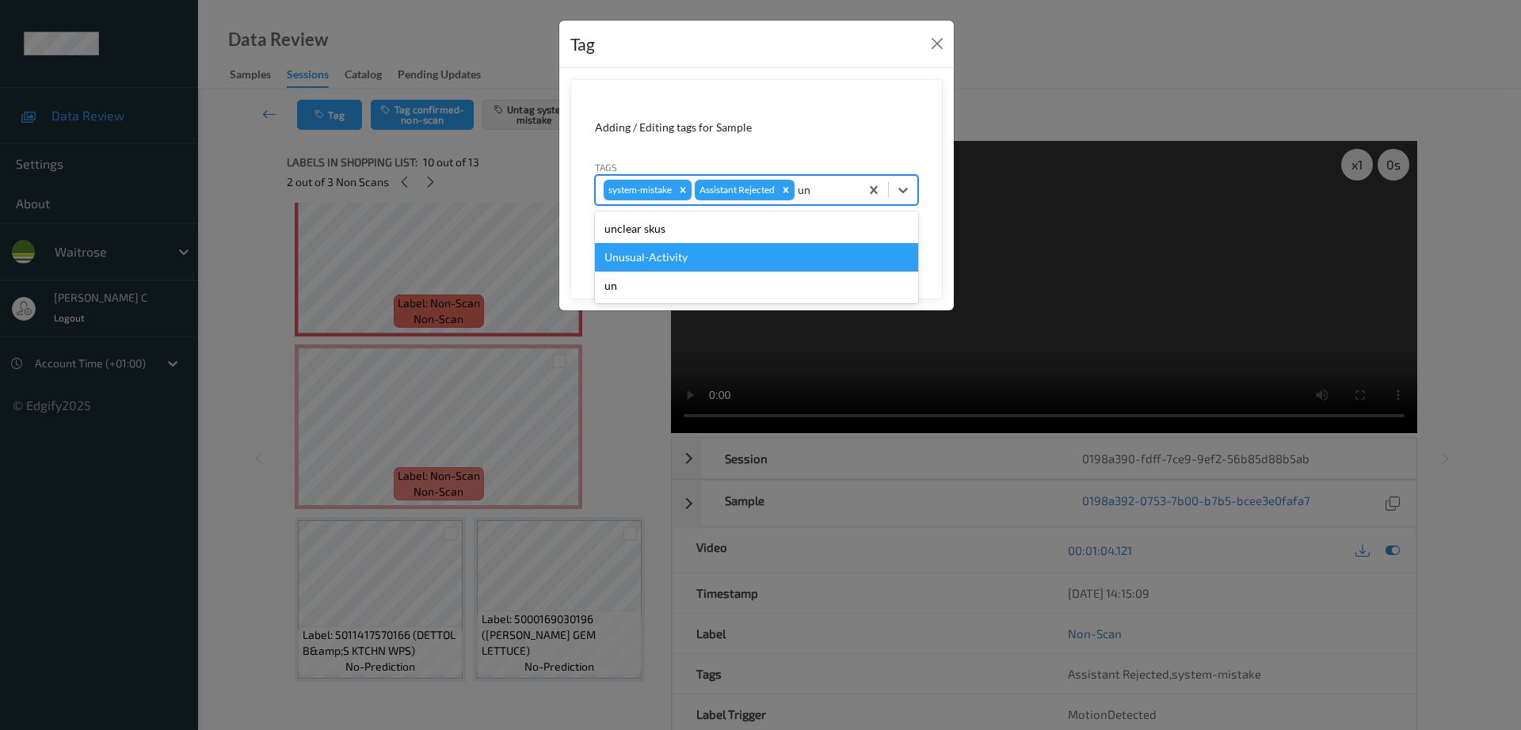
click at [698, 256] on div "Unusual-Activity" at bounding box center [756, 257] width 323 height 29
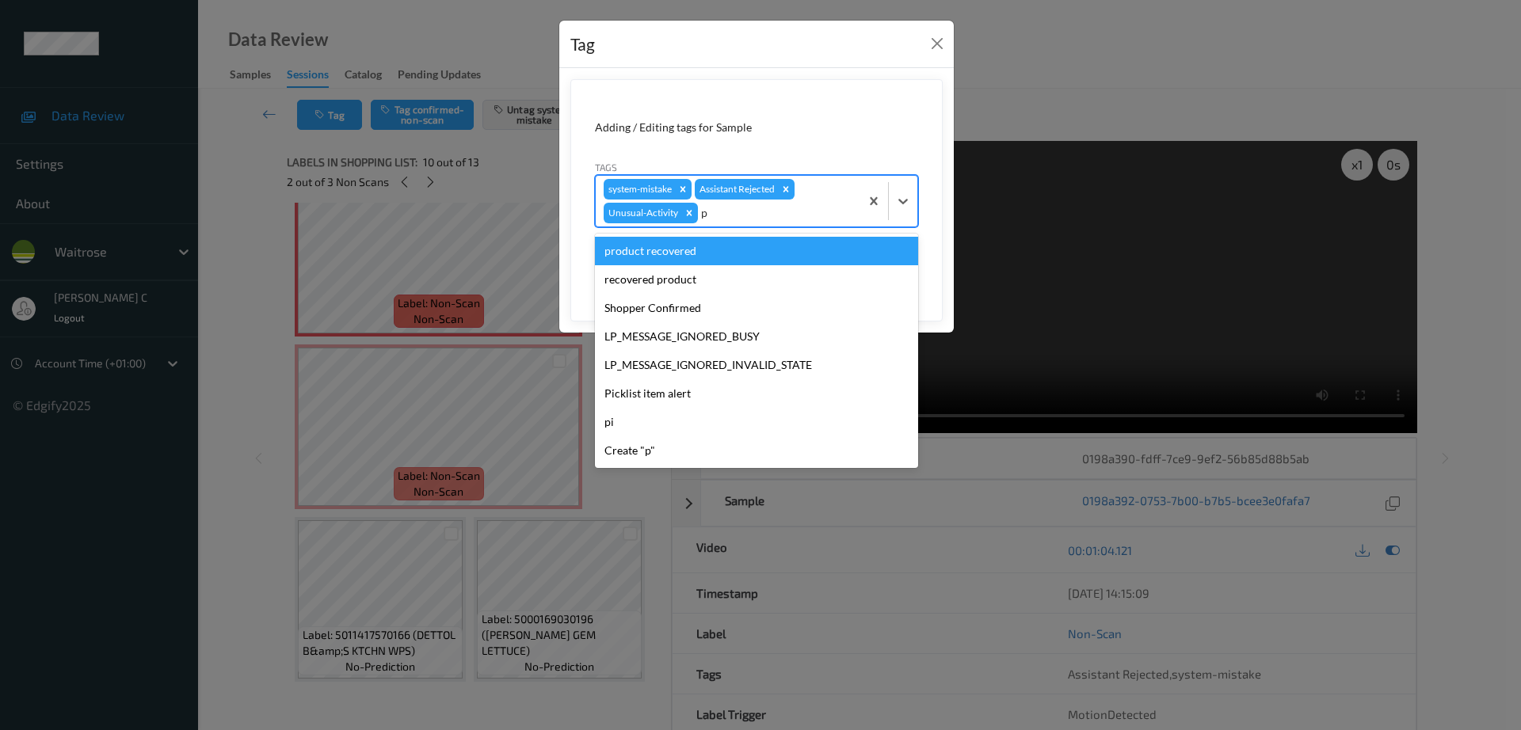
type input "pi"
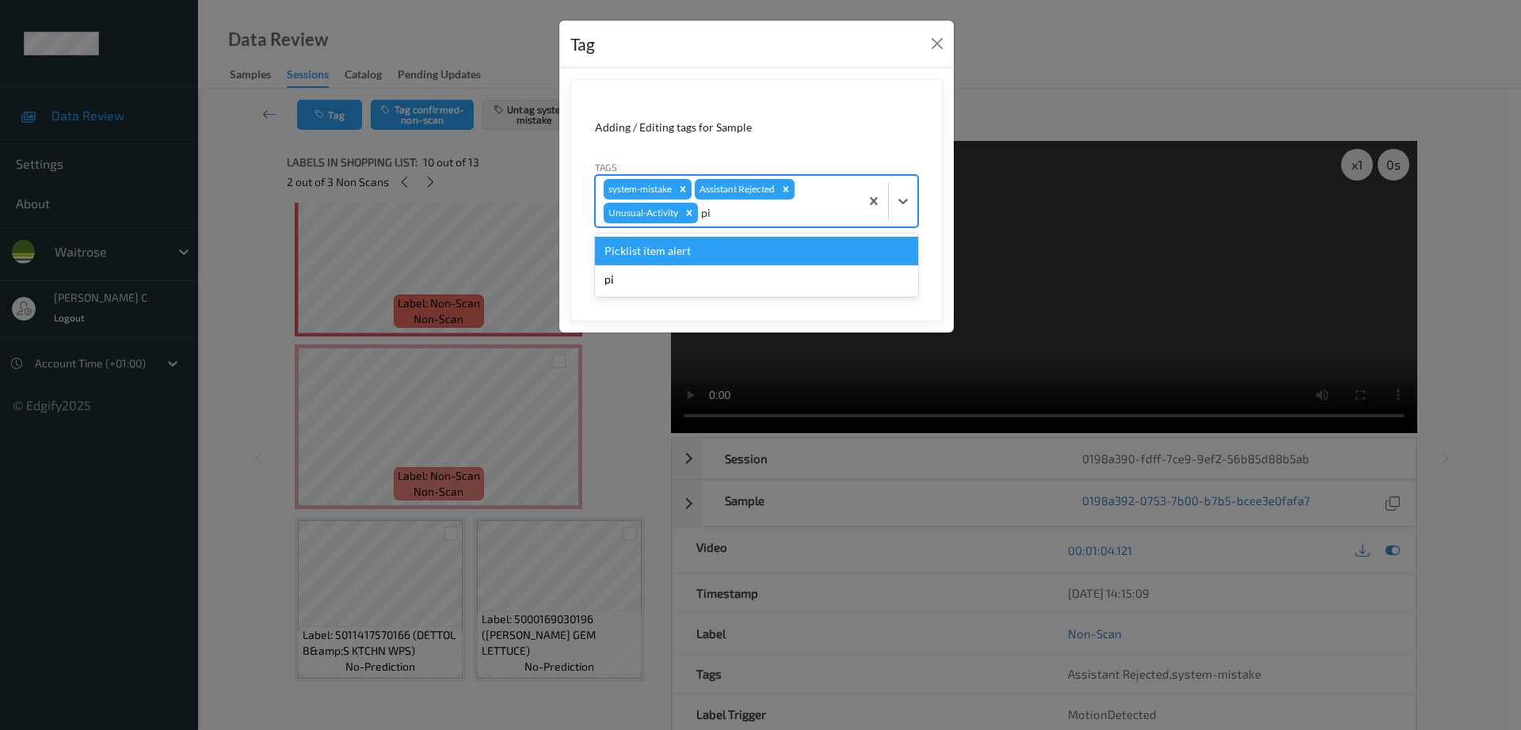
click at [725, 249] on div "Picklist item alert" at bounding box center [756, 251] width 323 height 29
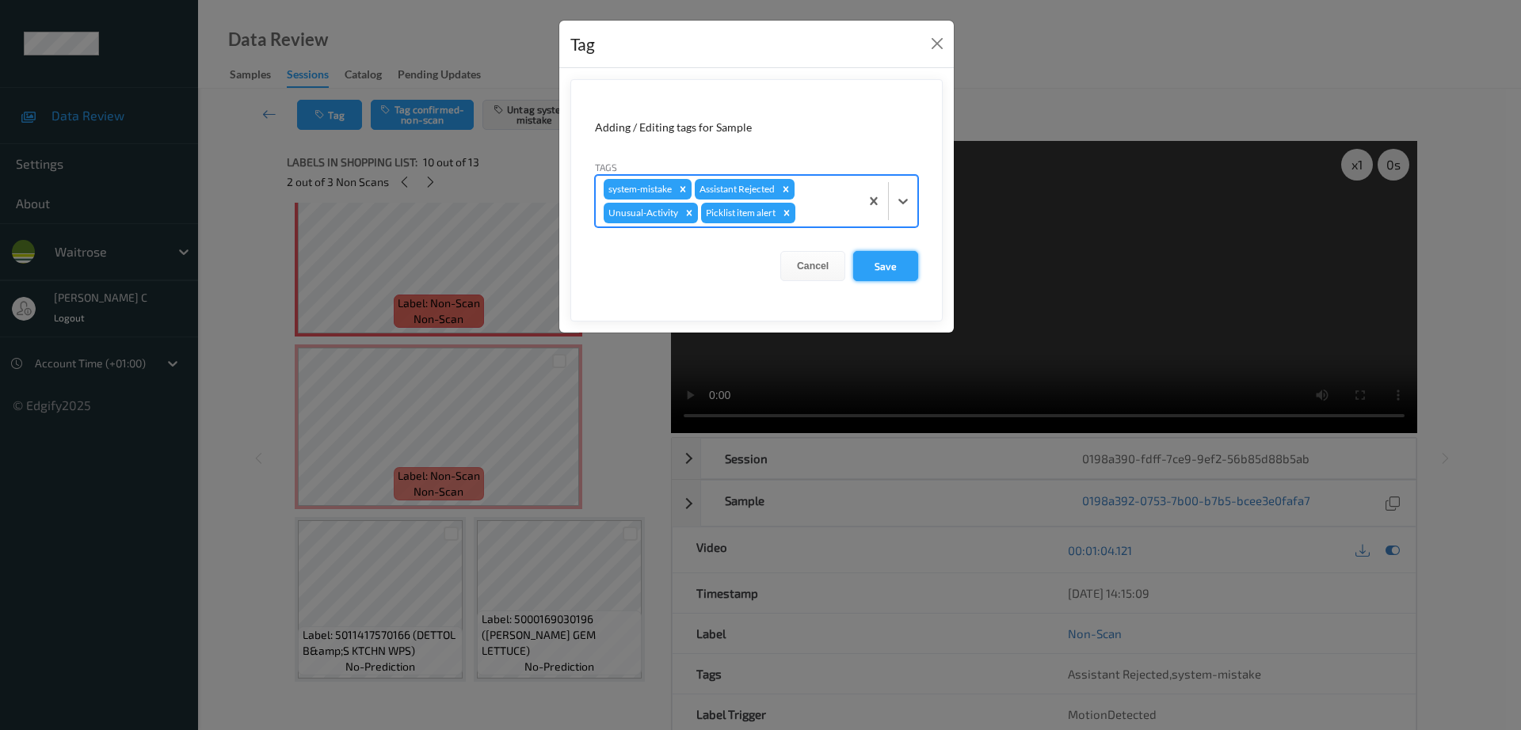
click at [874, 260] on button "Save" at bounding box center [885, 266] width 65 height 30
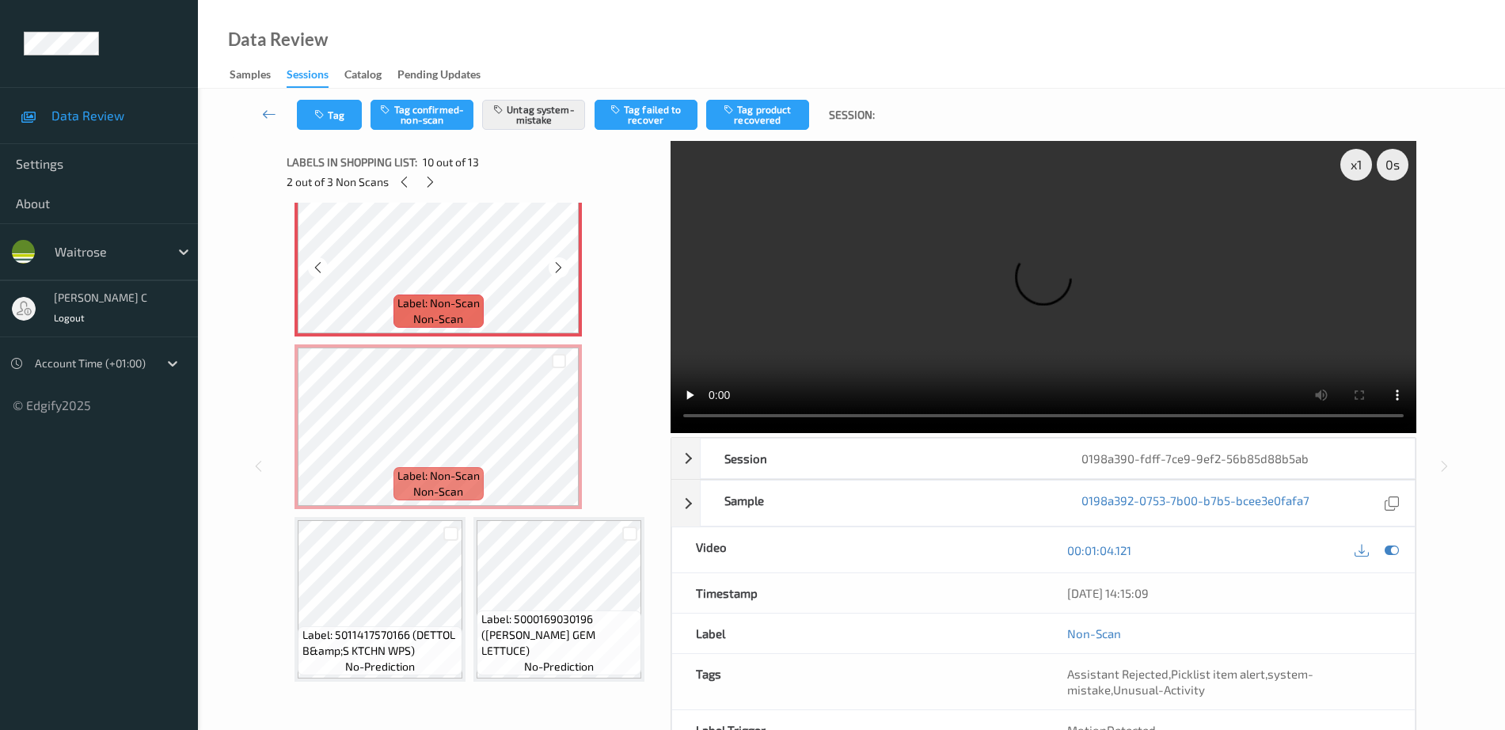
scroll to position [1569, 0]
click at [455, 500] on span "non-scan" at bounding box center [438, 492] width 50 height 16
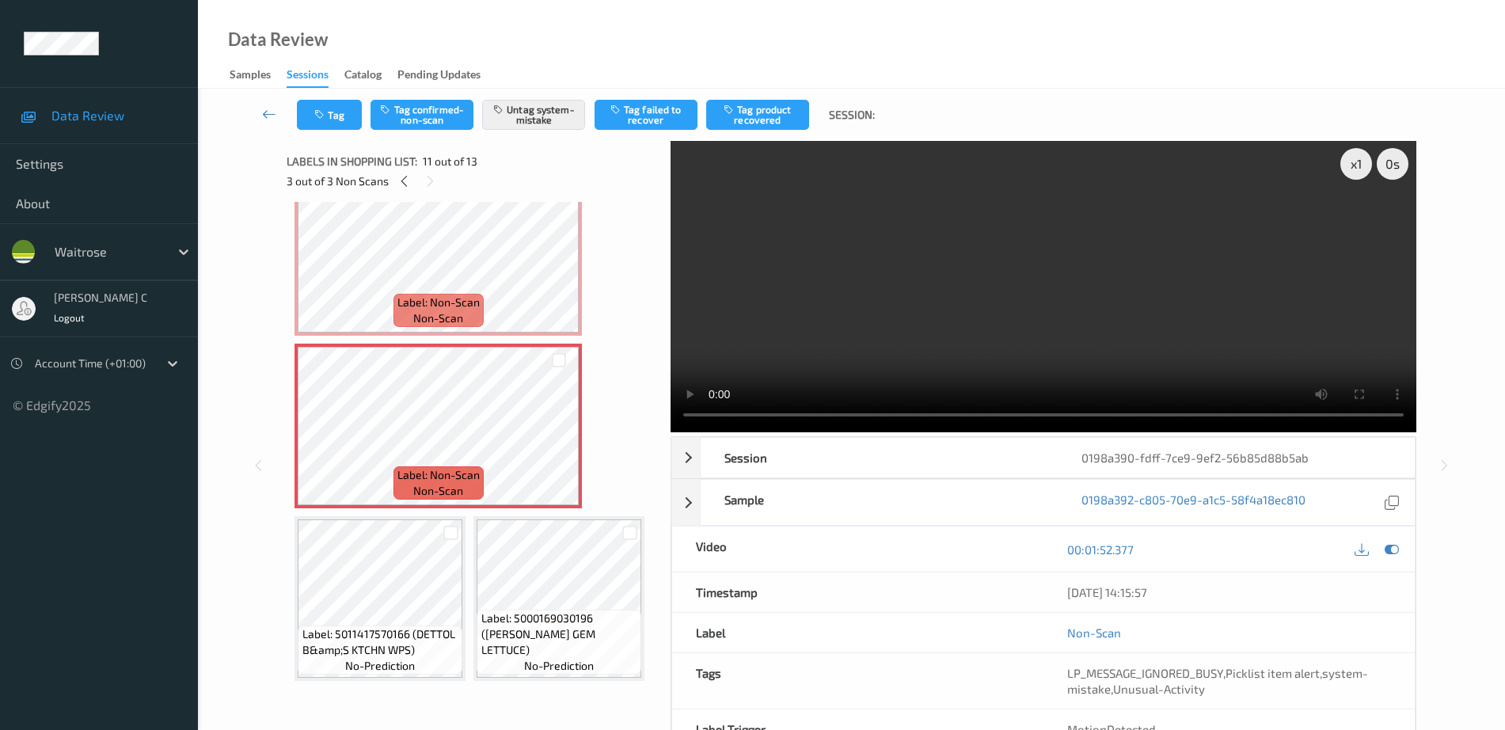
scroll to position [0, 0]
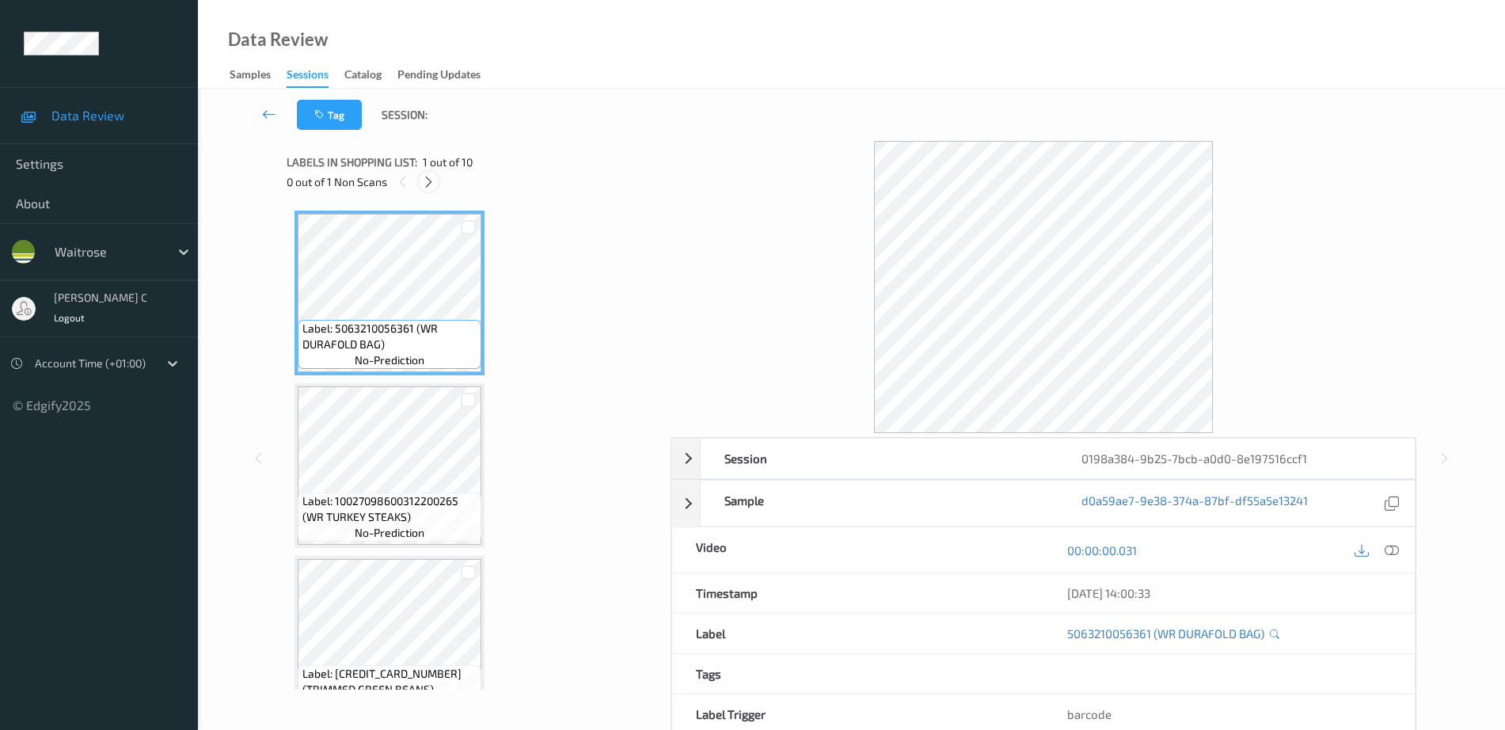
click at [432, 183] on icon at bounding box center [428, 182] width 13 height 14
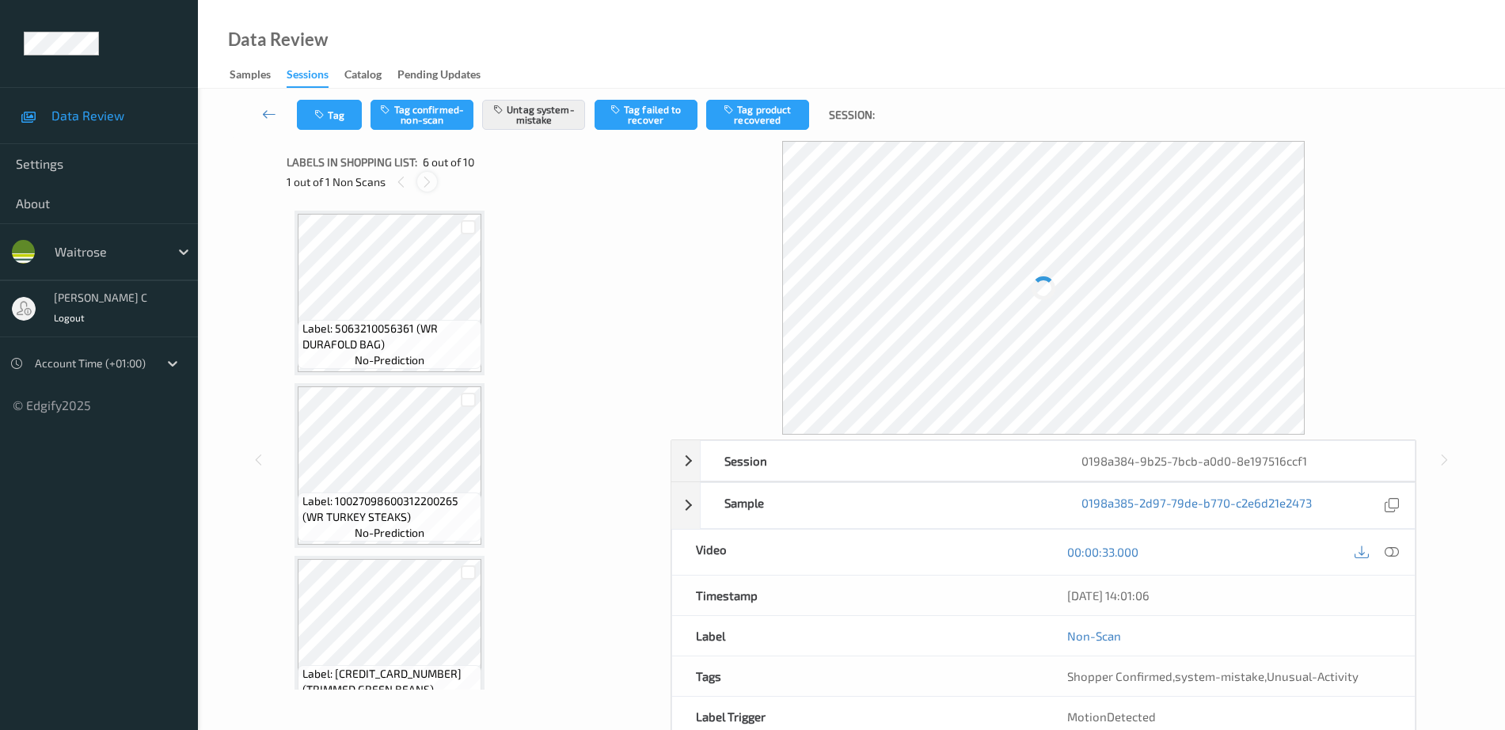
scroll to position [698, 0]
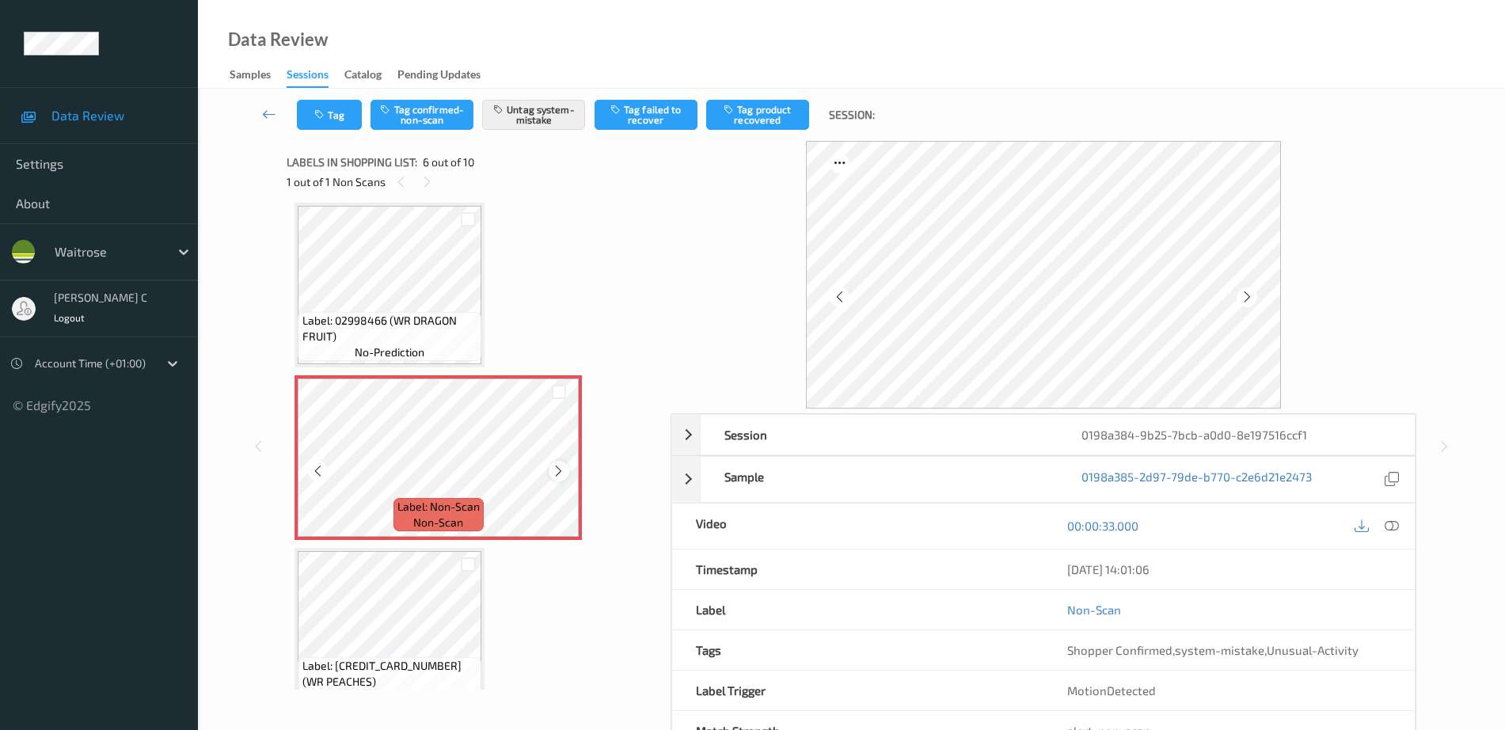
click at [562, 470] on icon at bounding box center [558, 471] width 13 height 14
click at [360, 313] on span "Label: 02998466 (WR DRAGON FRUIT)" at bounding box center [391, 329] width 176 height 32
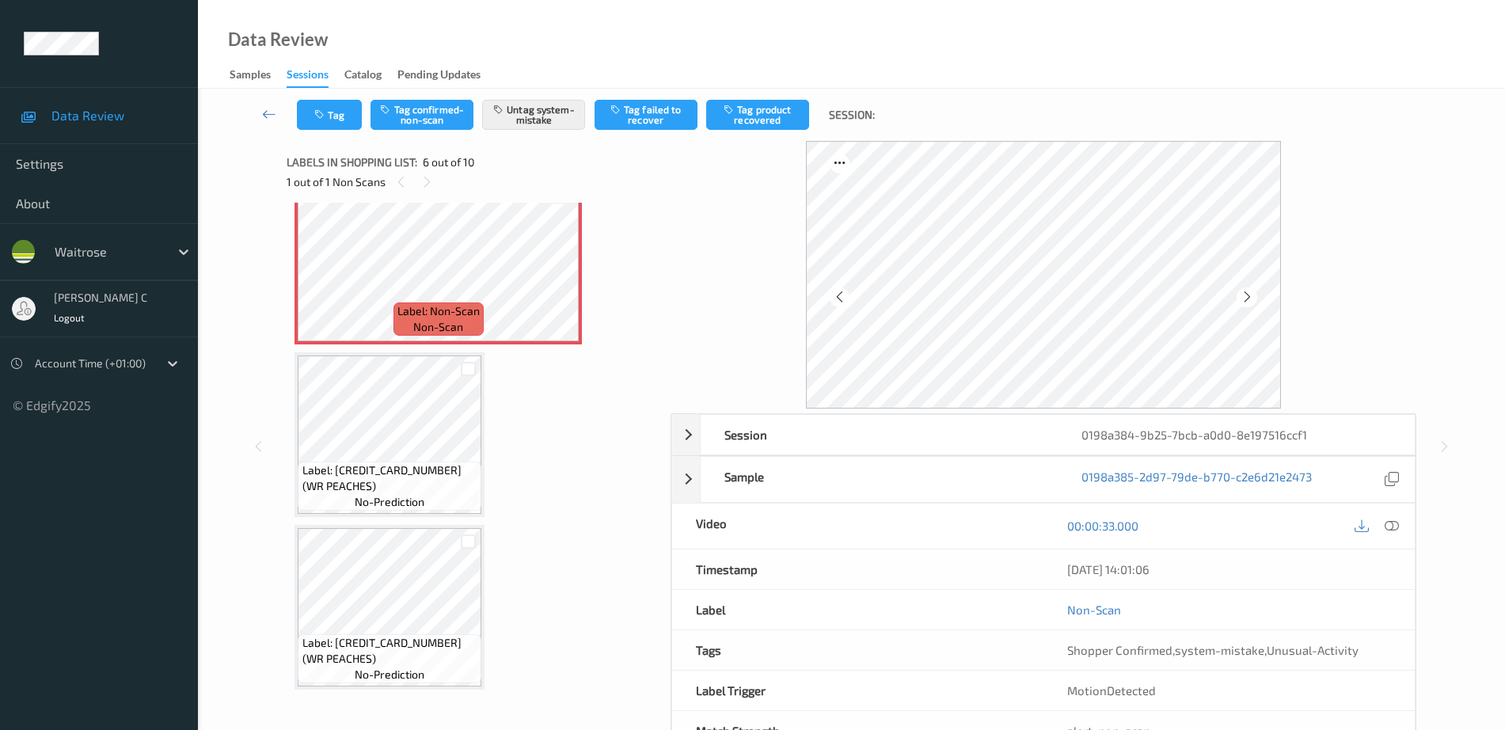
scroll to position [896, 0]
click at [421, 479] on span "Label: 5000169379653 (WR PEACHES)" at bounding box center [391, 476] width 176 height 32
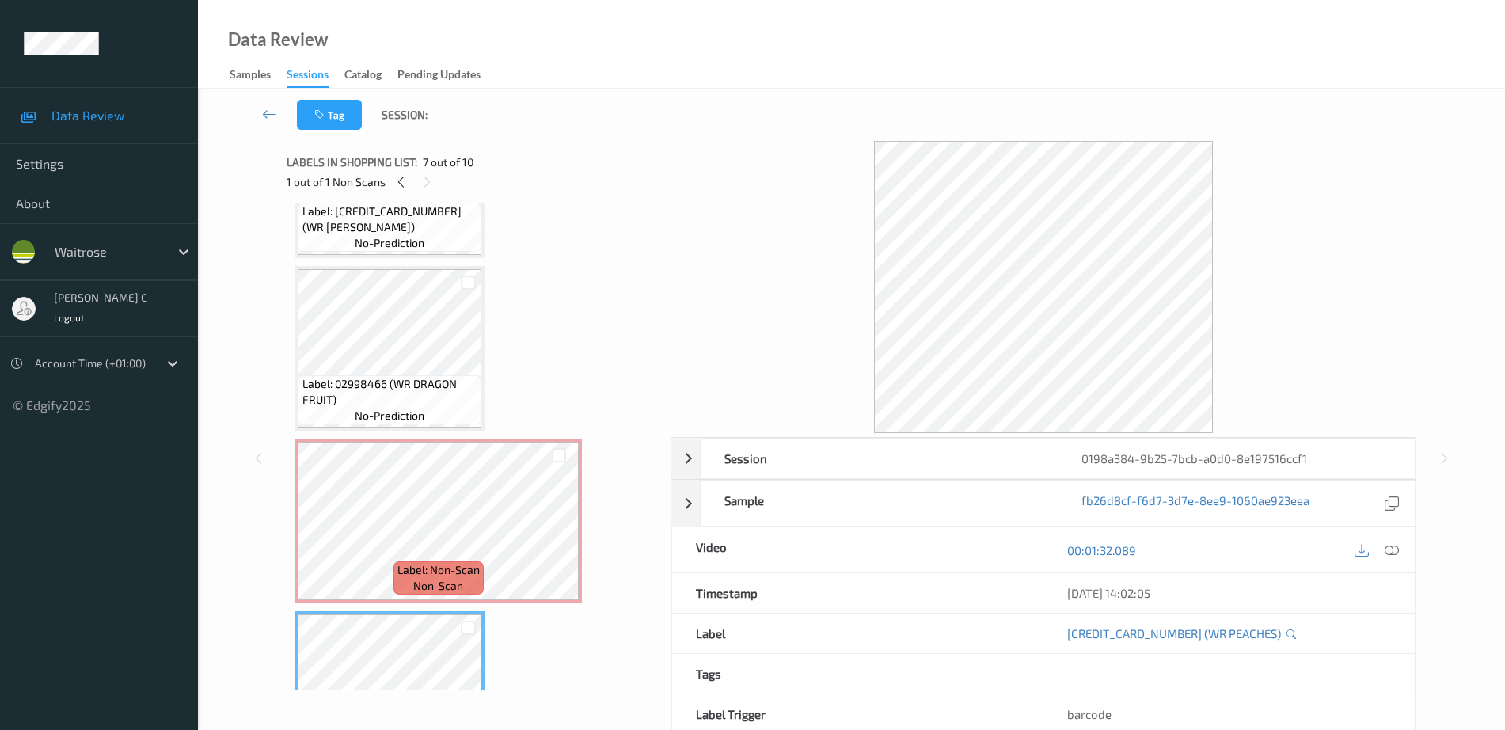
scroll to position [501, 0]
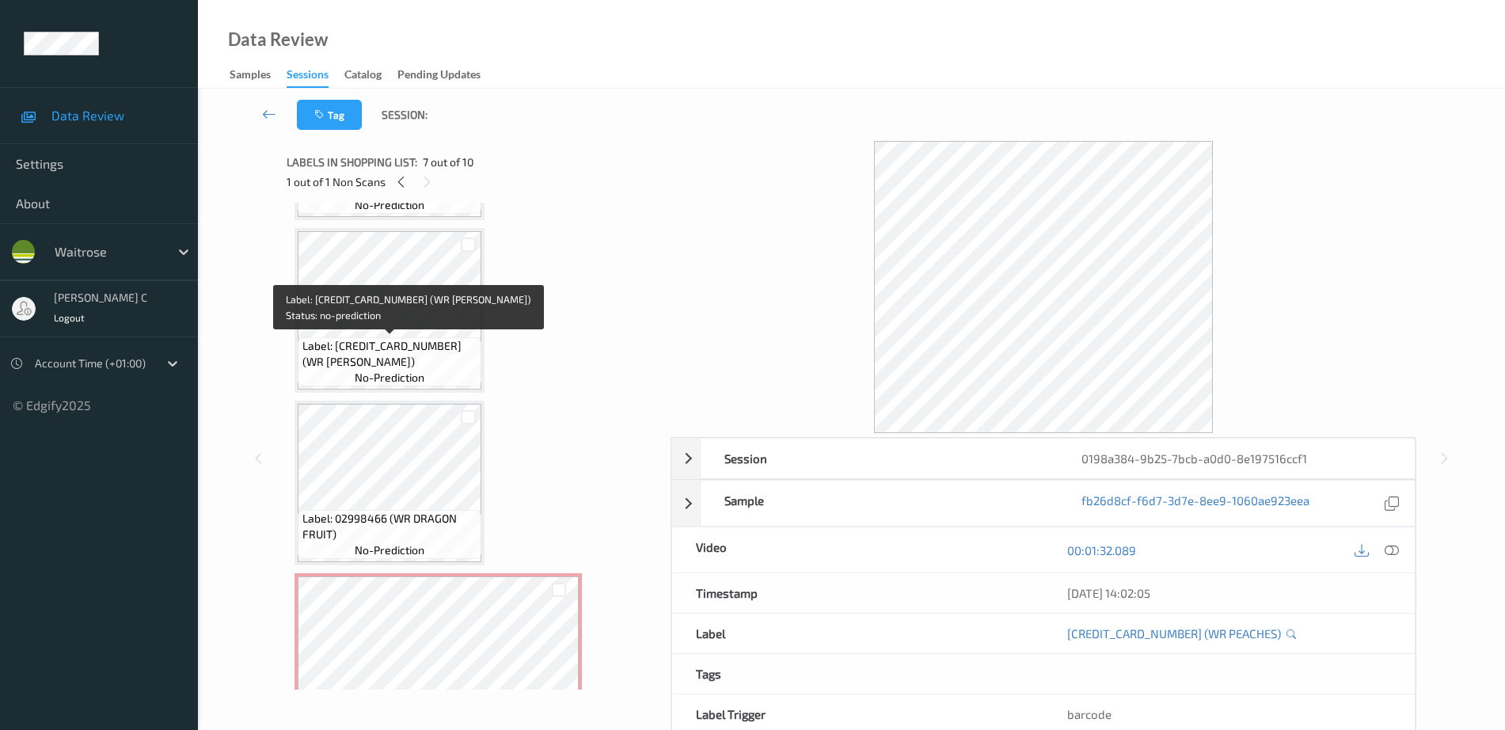
click at [407, 346] on span "Label: 5063210062454 (WR TSTEM BROCCOLI)" at bounding box center [391, 354] width 176 height 32
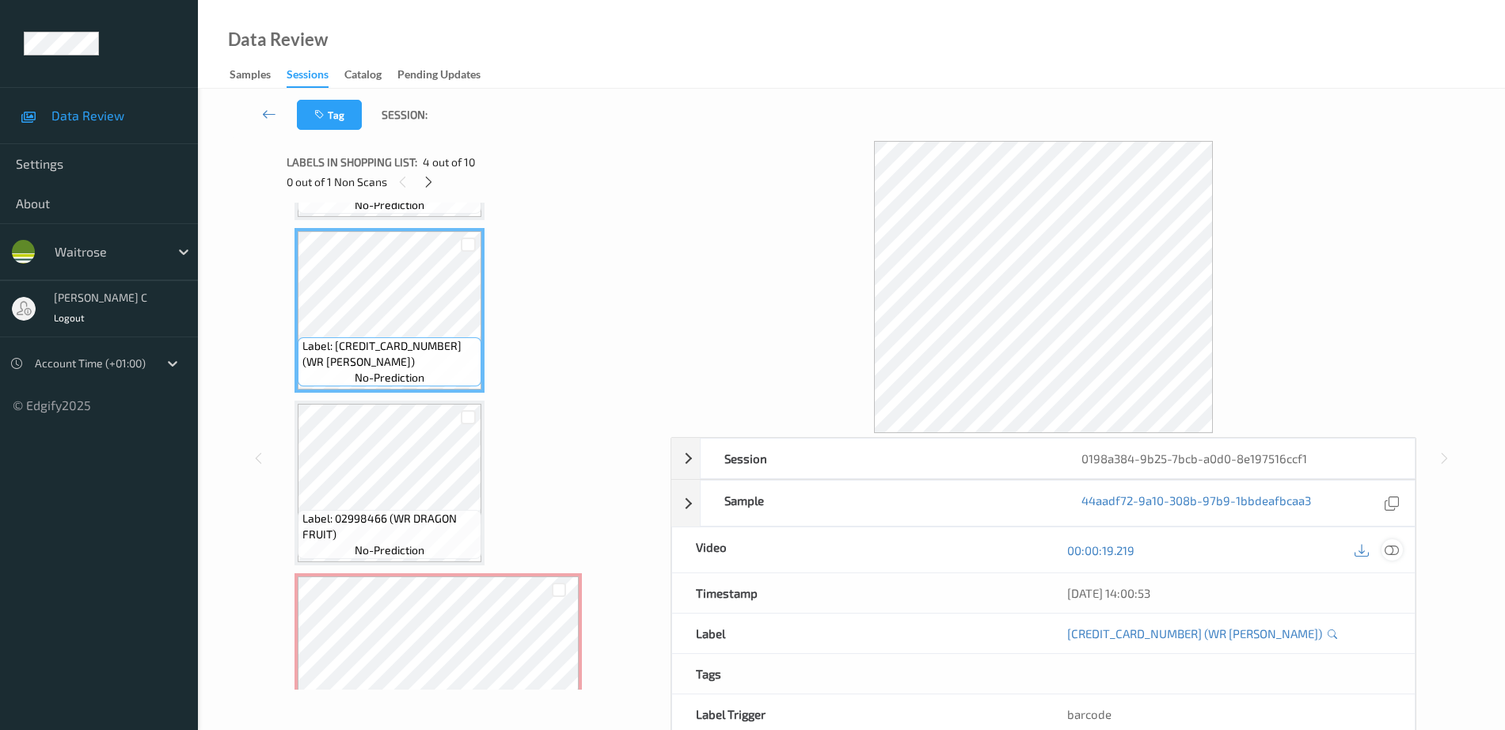
click at [1392, 552] on icon at bounding box center [1392, 550] width 14 height 14
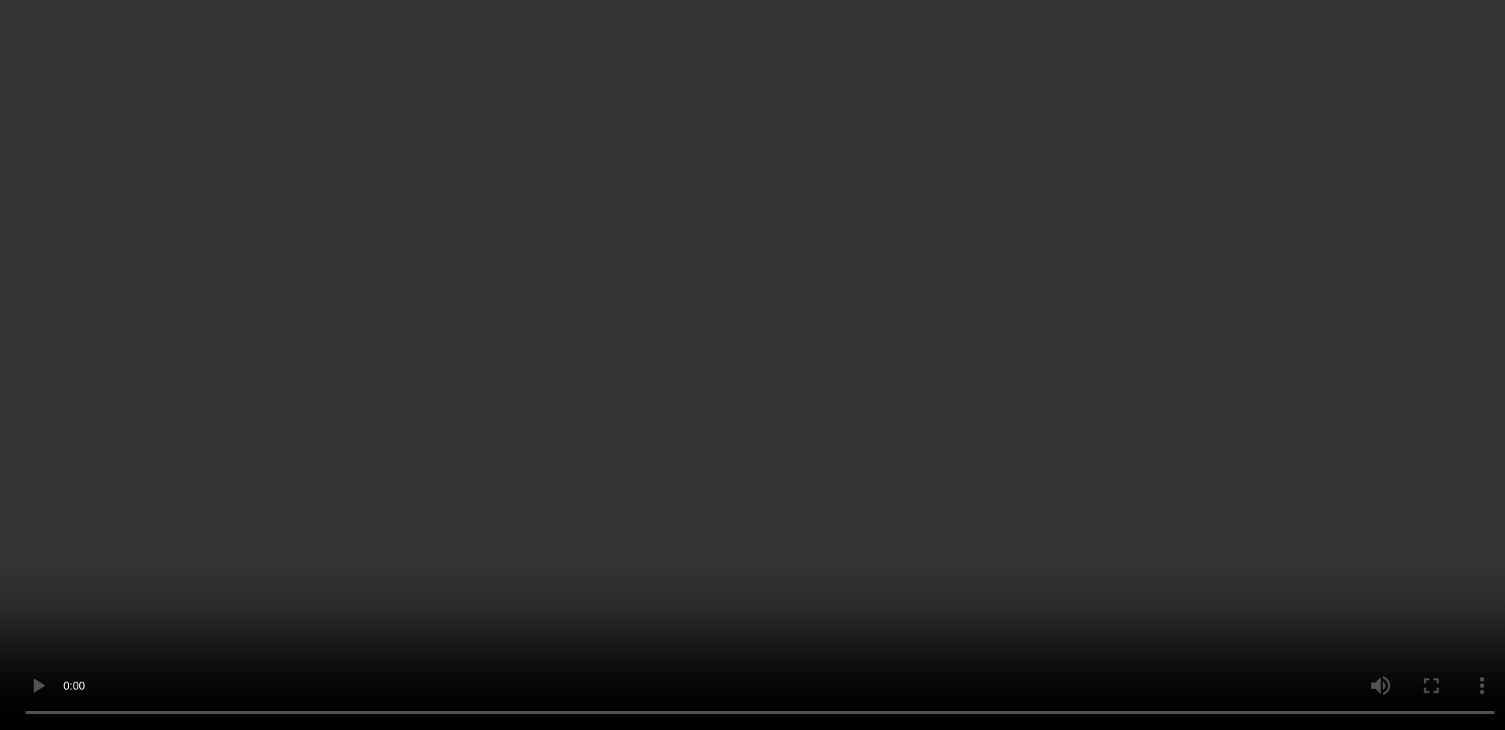
scroll to position [698, 0]
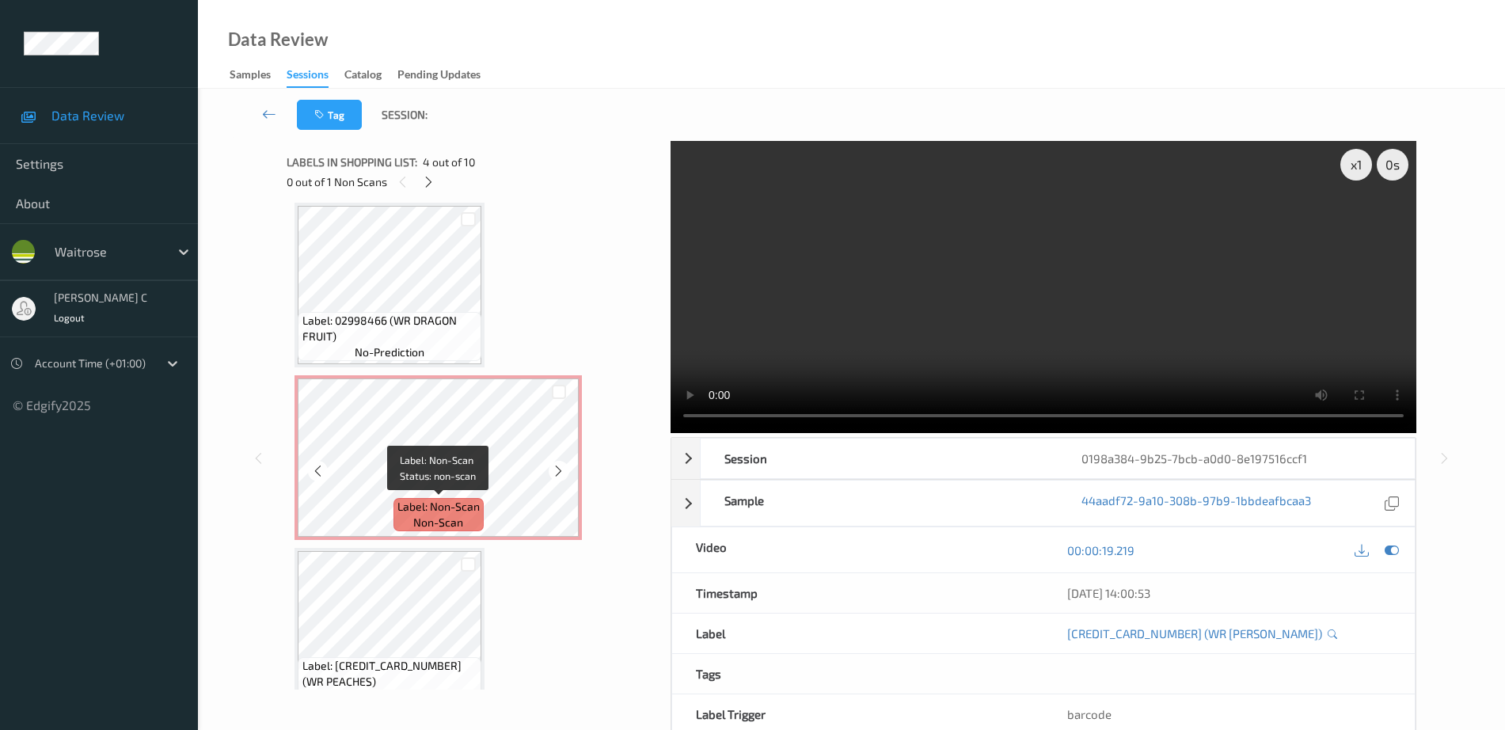
click at [451, 524] on span "non-scan" at bounding box center [438, 523] width 50 height 16
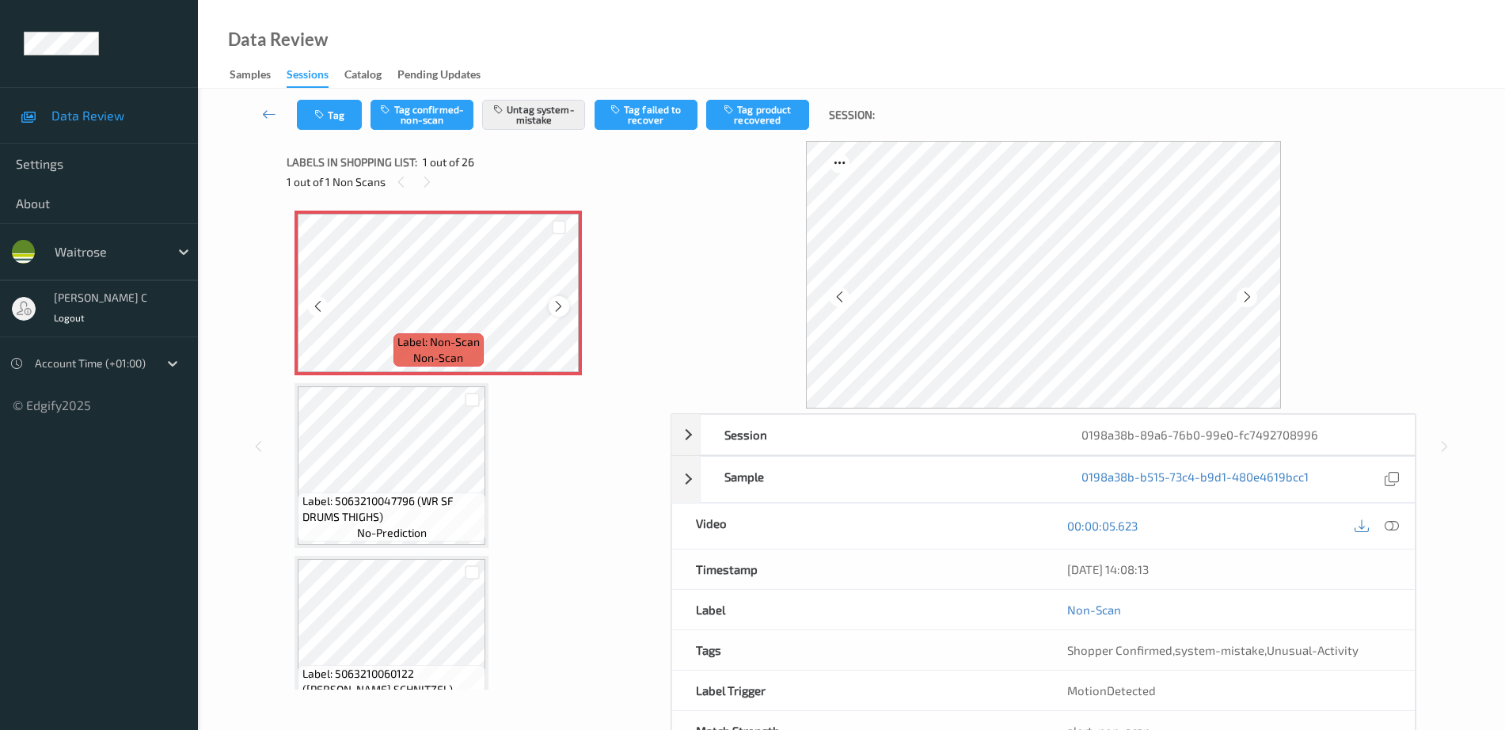
click at [551, 308] on div at bounding box center [559, 306] width 20 height 20
click at [1399, 531] on icon at bounding box center [1392, 526] width 14 height 14
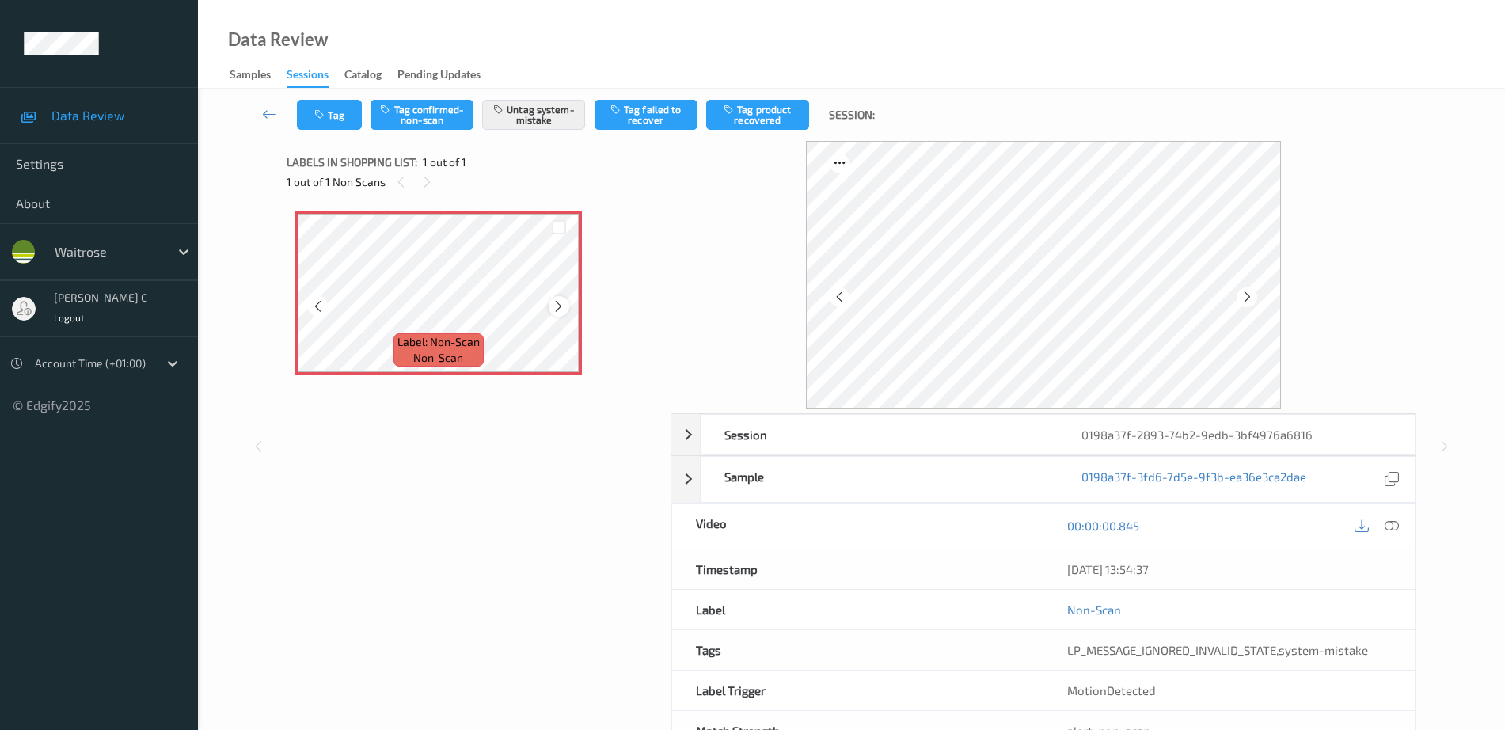
click at [555, 299] on icon at bounding box center [558, 306] width 13 height 14
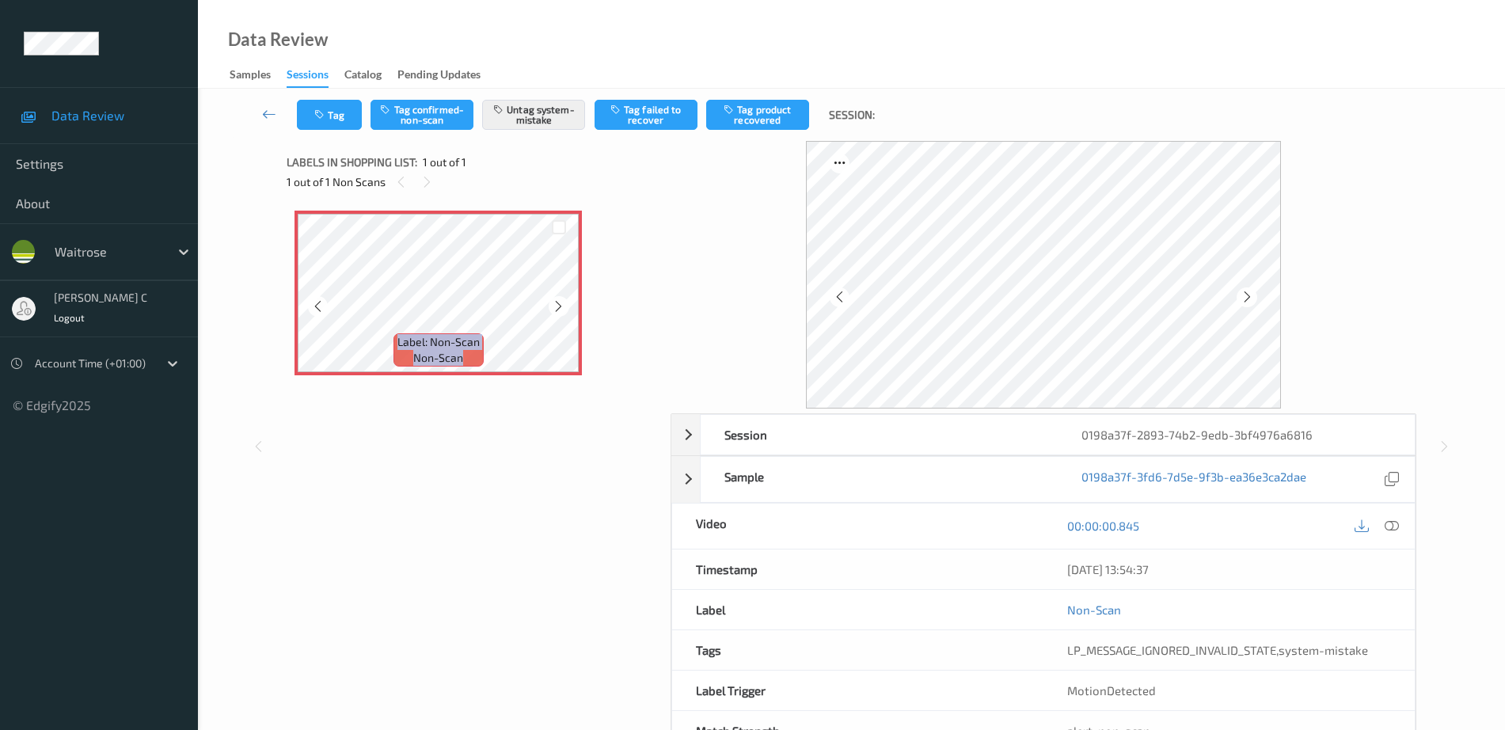
click at [555, 299] on icon at bounding box center [558, 306] width 13 height 14
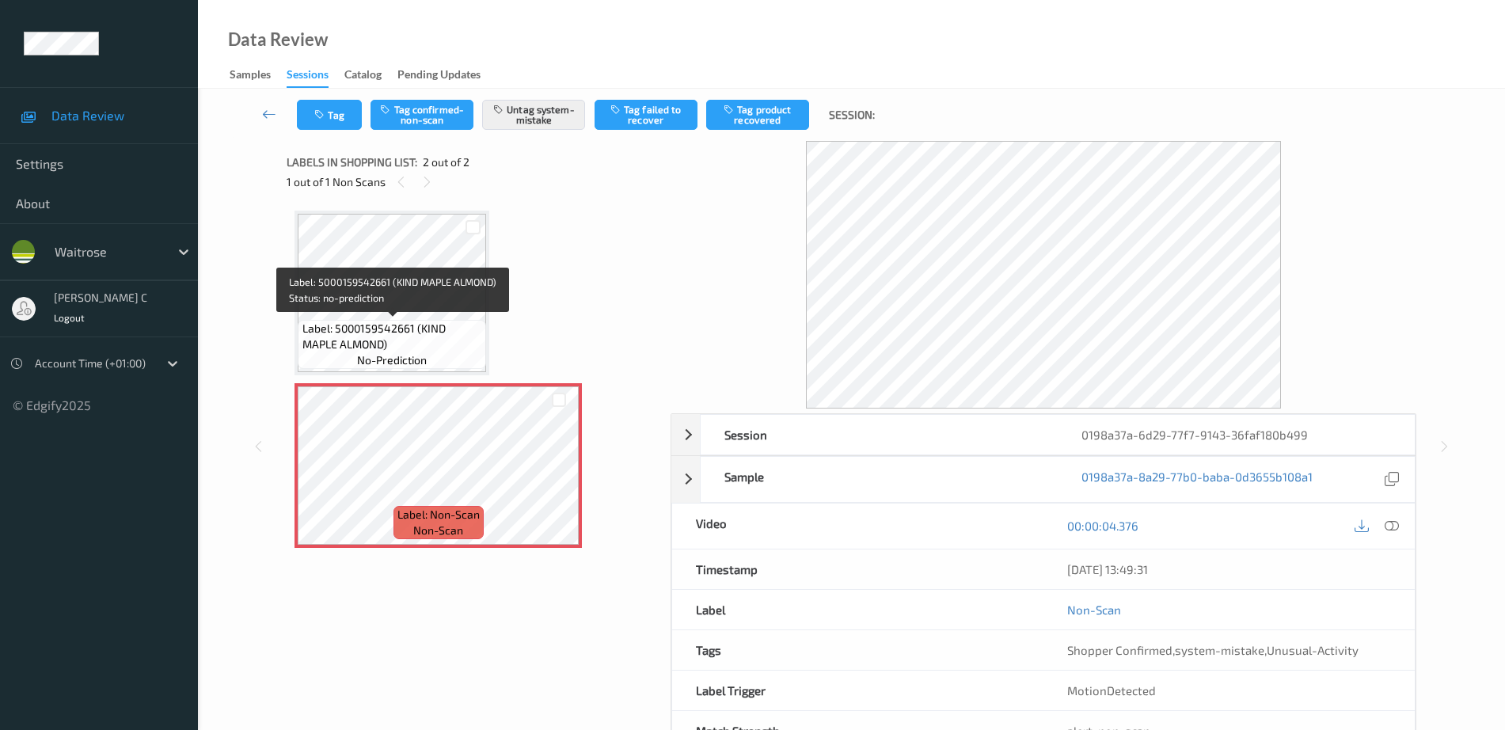
click at [385, 335] on span "Label: 5000159542661 (KIND MAPLE ALMOND)" at bounding box center [393, 337] width 181 height 32
click at [371, 340] on span "Label: 5000159542661 (KIND MAPLE ALMOND)" at bounding box center [393, 337] width 181 height 32
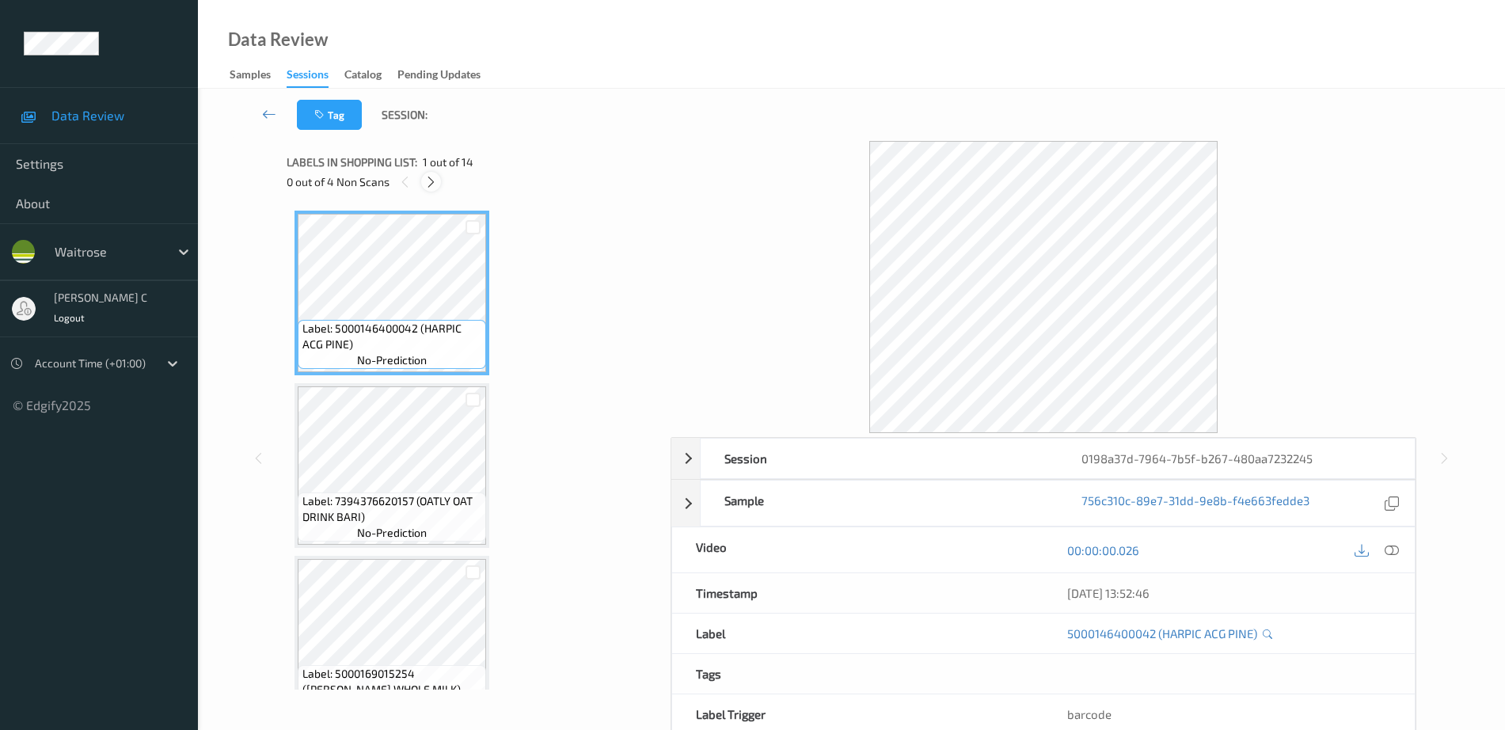
click at [429, 184] on icon at bounding box center [430, 182] width 13 height 14
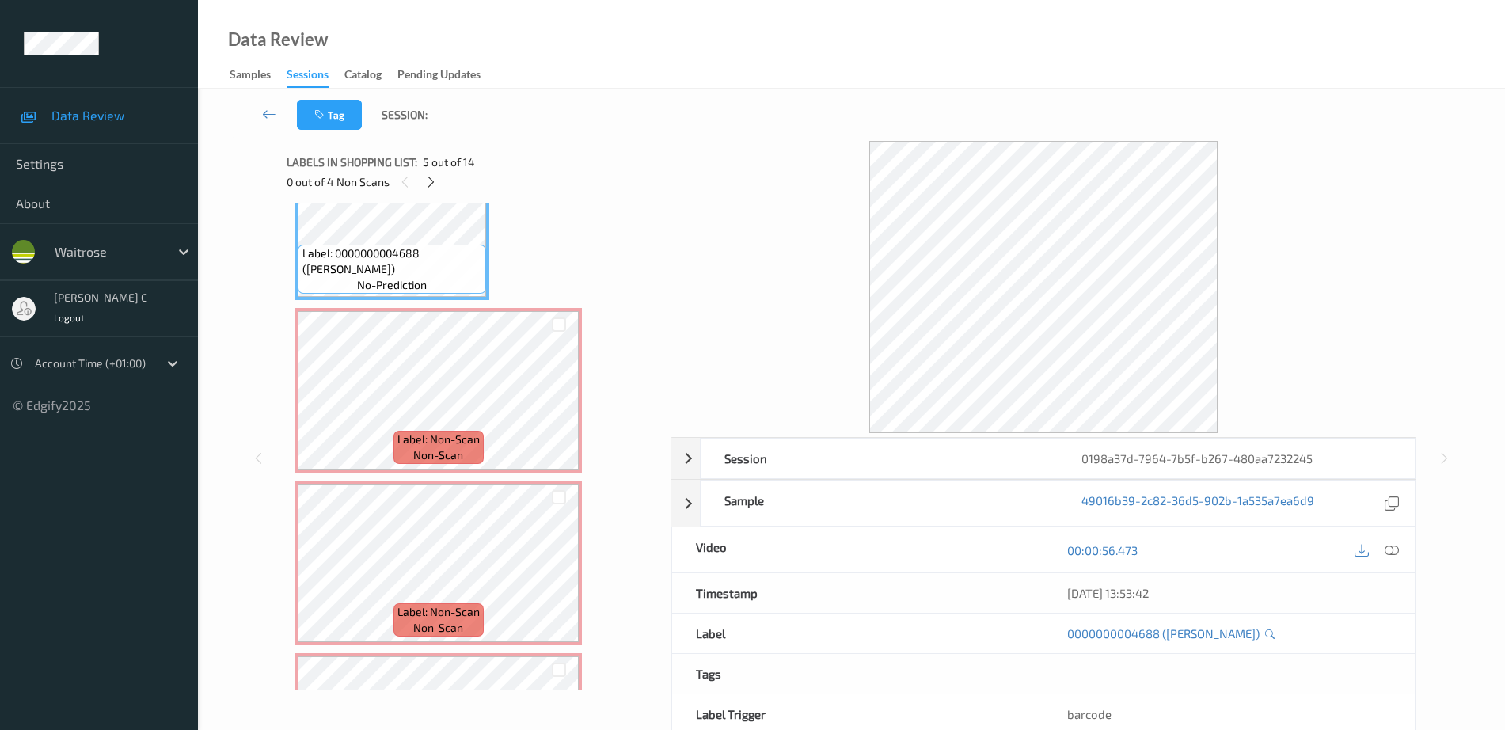
scroll to position [797, 0]
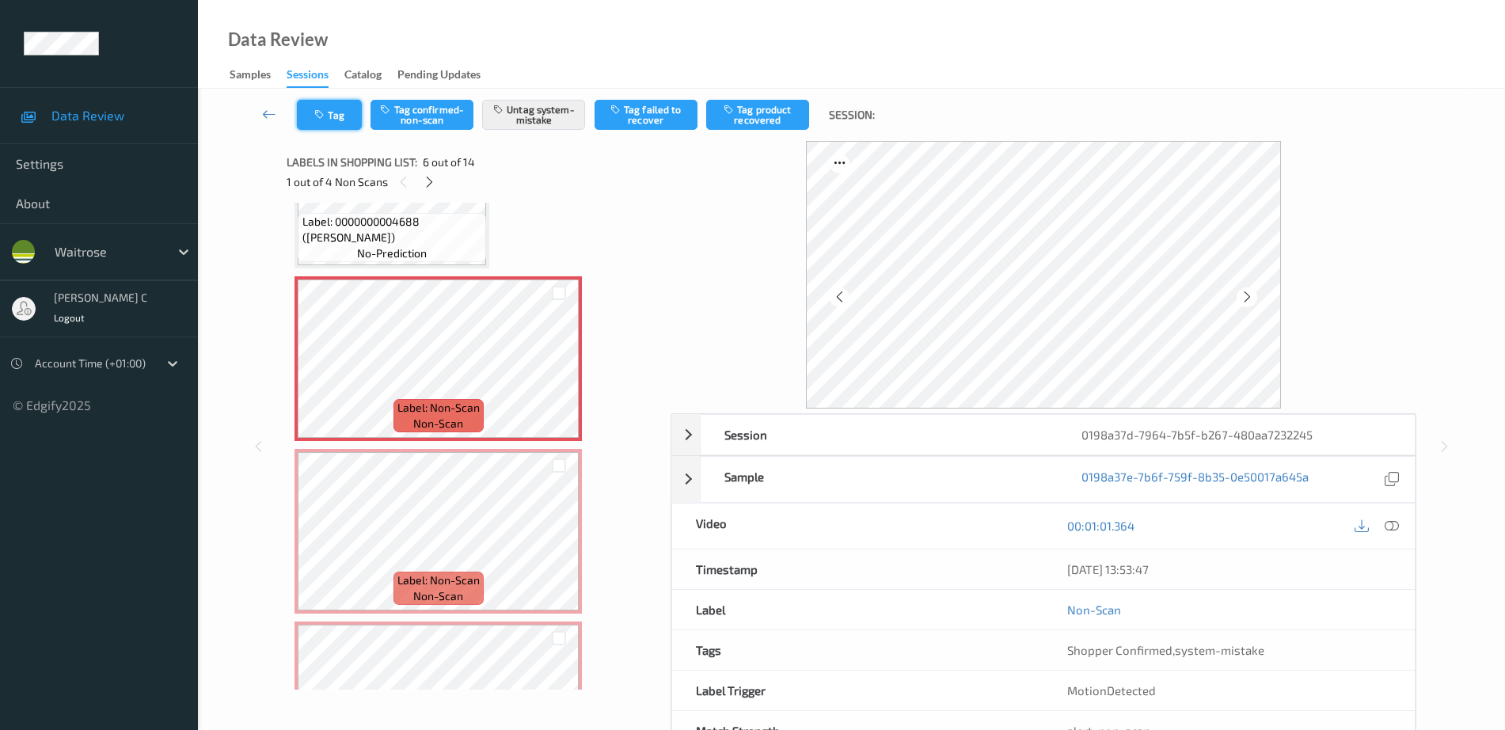
click at [321, 125] on button "Tag" at bounding box center [329, 115] width 65 height 30
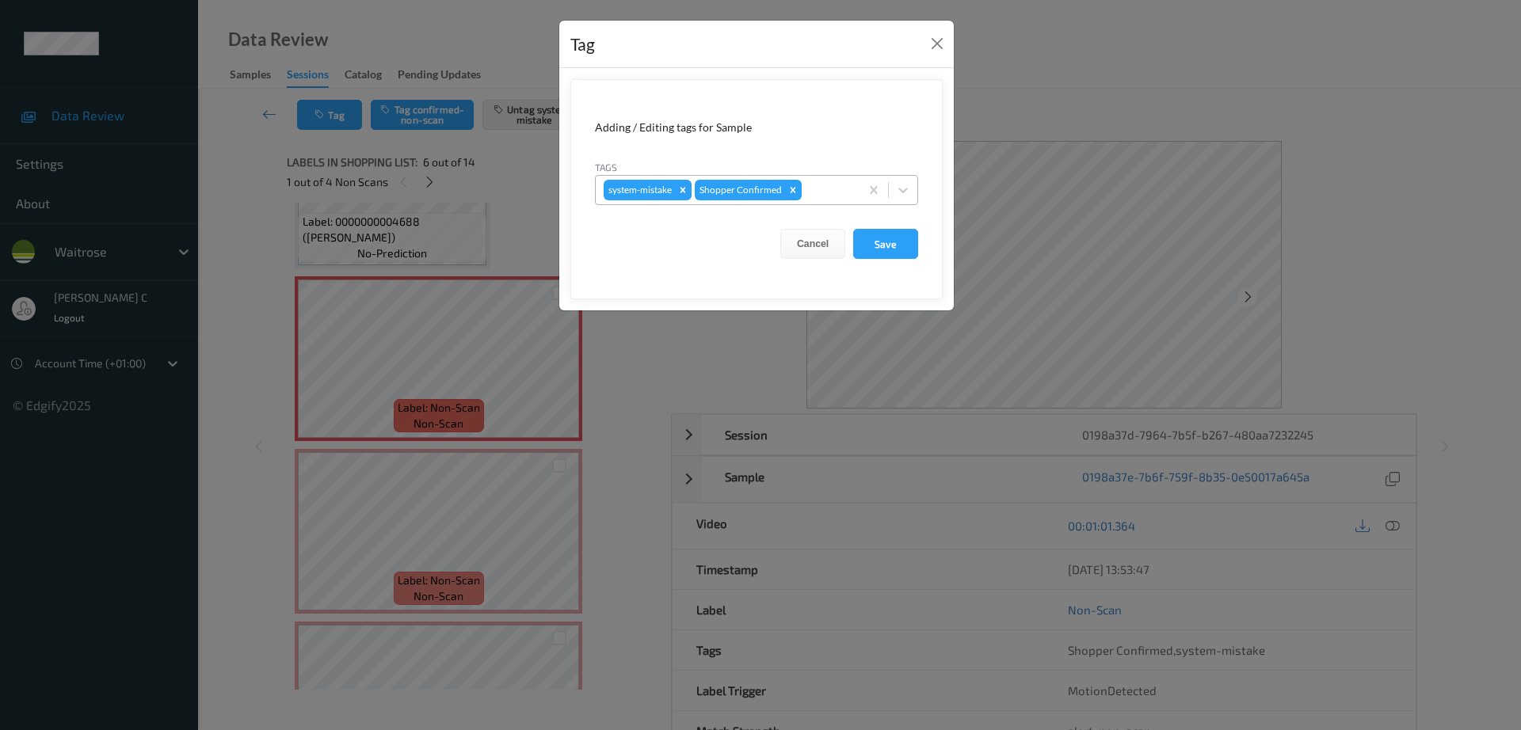
click at [817, 188] on div at bounding box center [828, 190] width 47 height 19
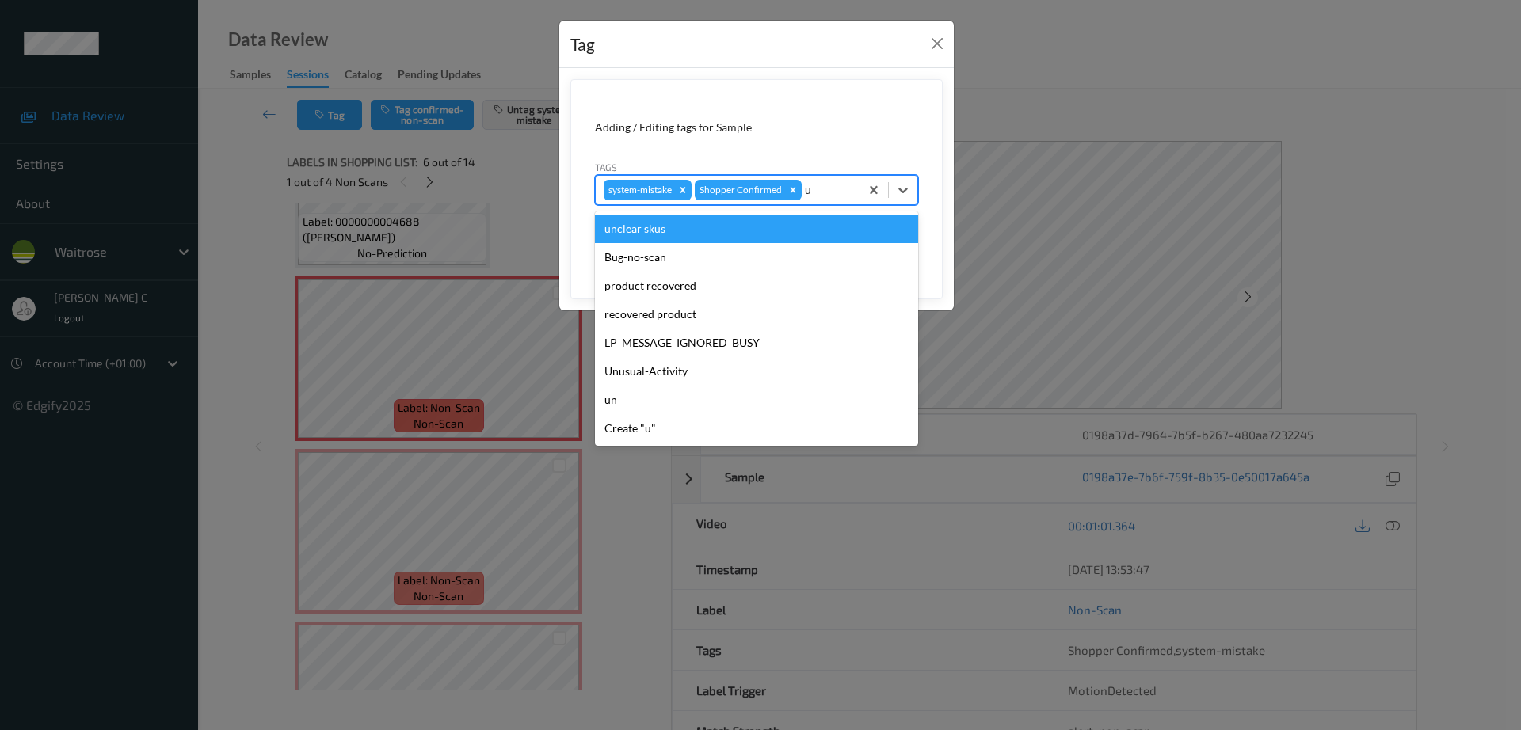
type input "un"
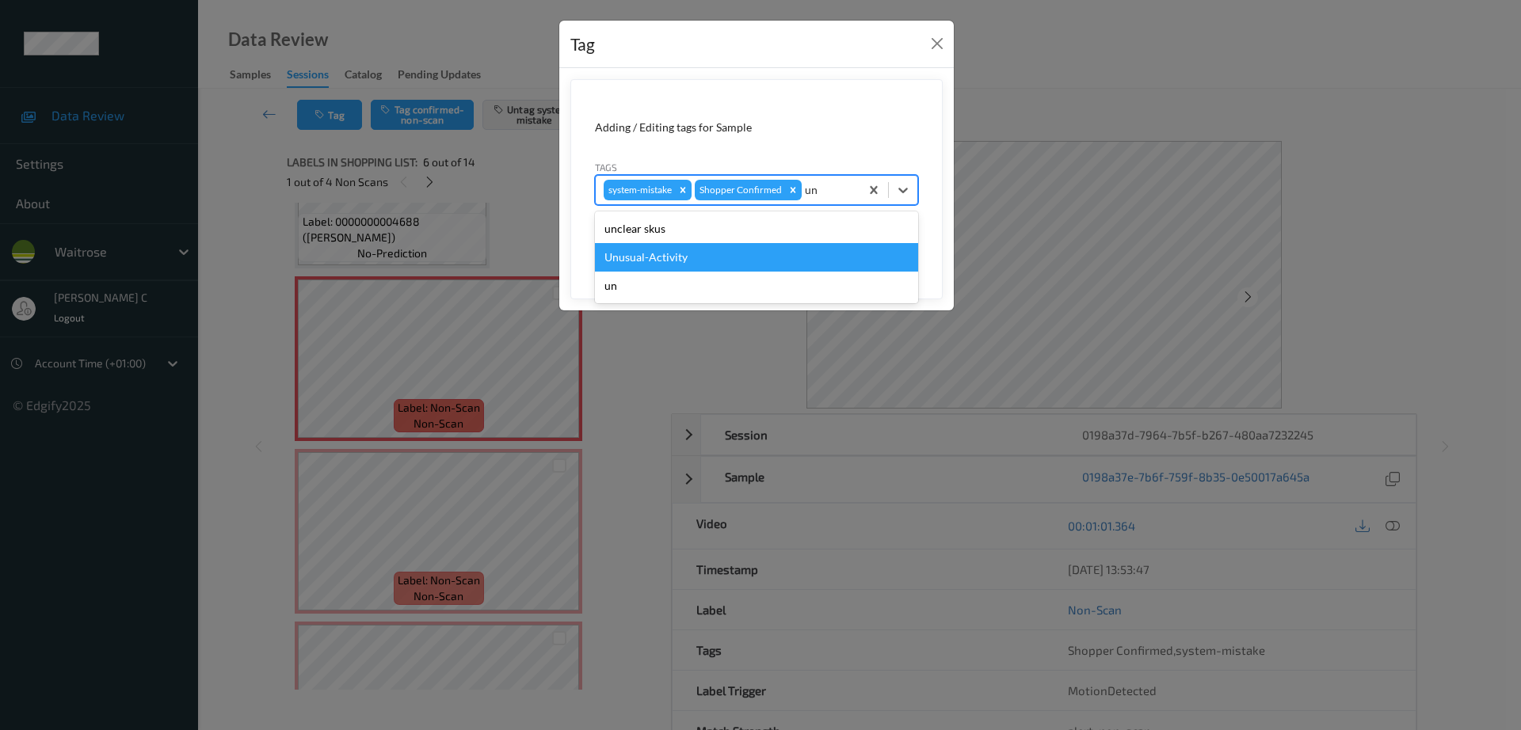
click at [697, 264] on div "Unusual-Activity" at bounding box center [756, 257] width 323 height 29
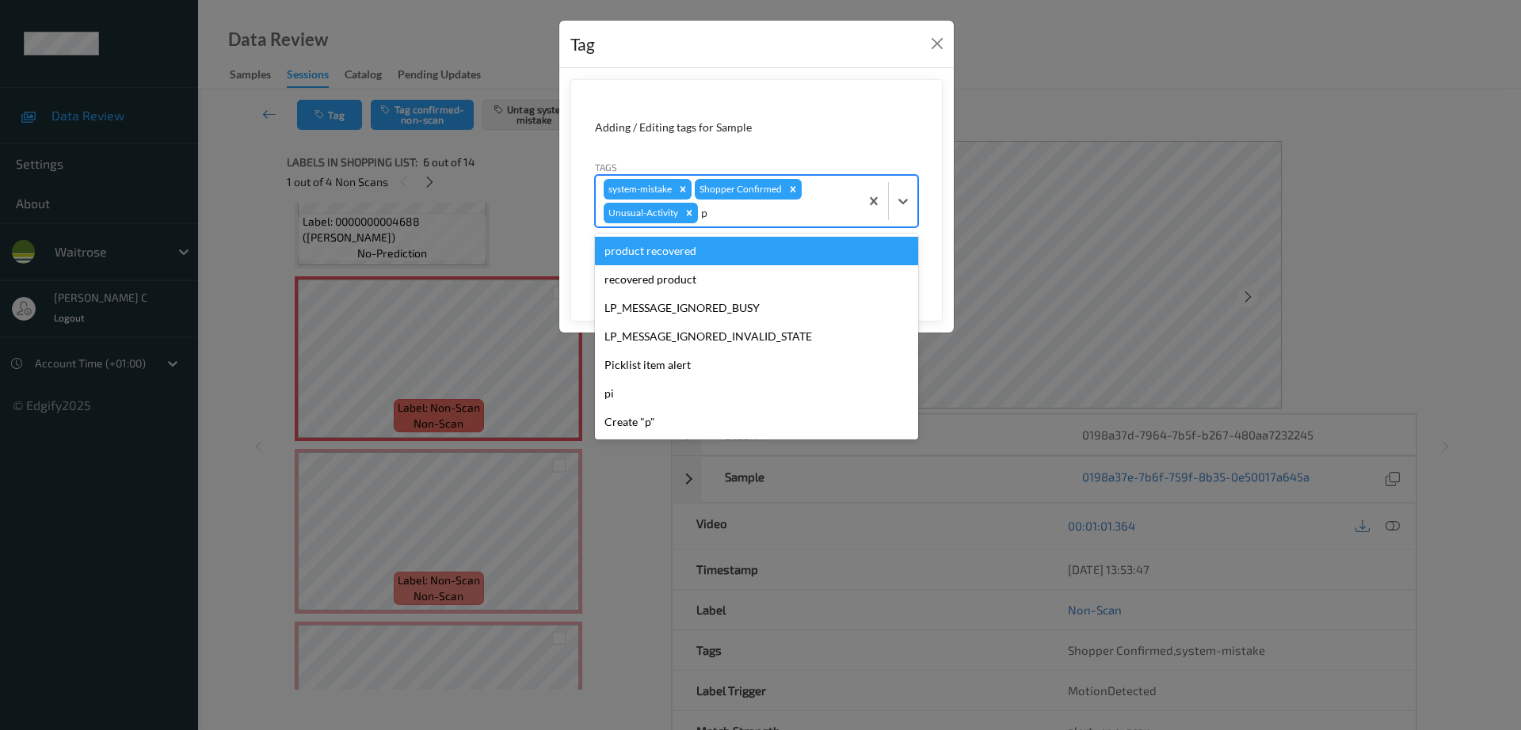
type input "pi"
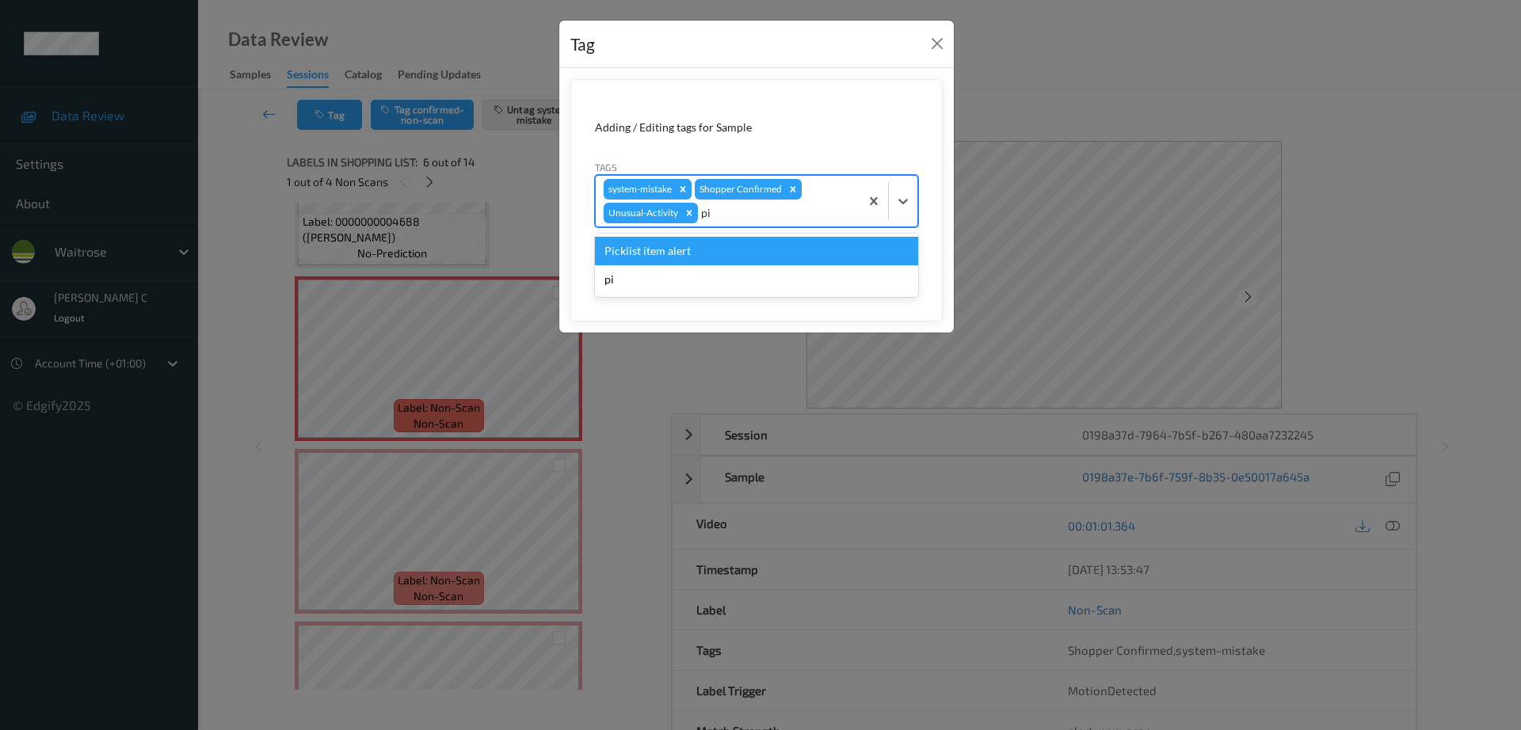
click at [652, 257] on div "Picklist item alert" at bounding box center [756, 251] width 323 height 29
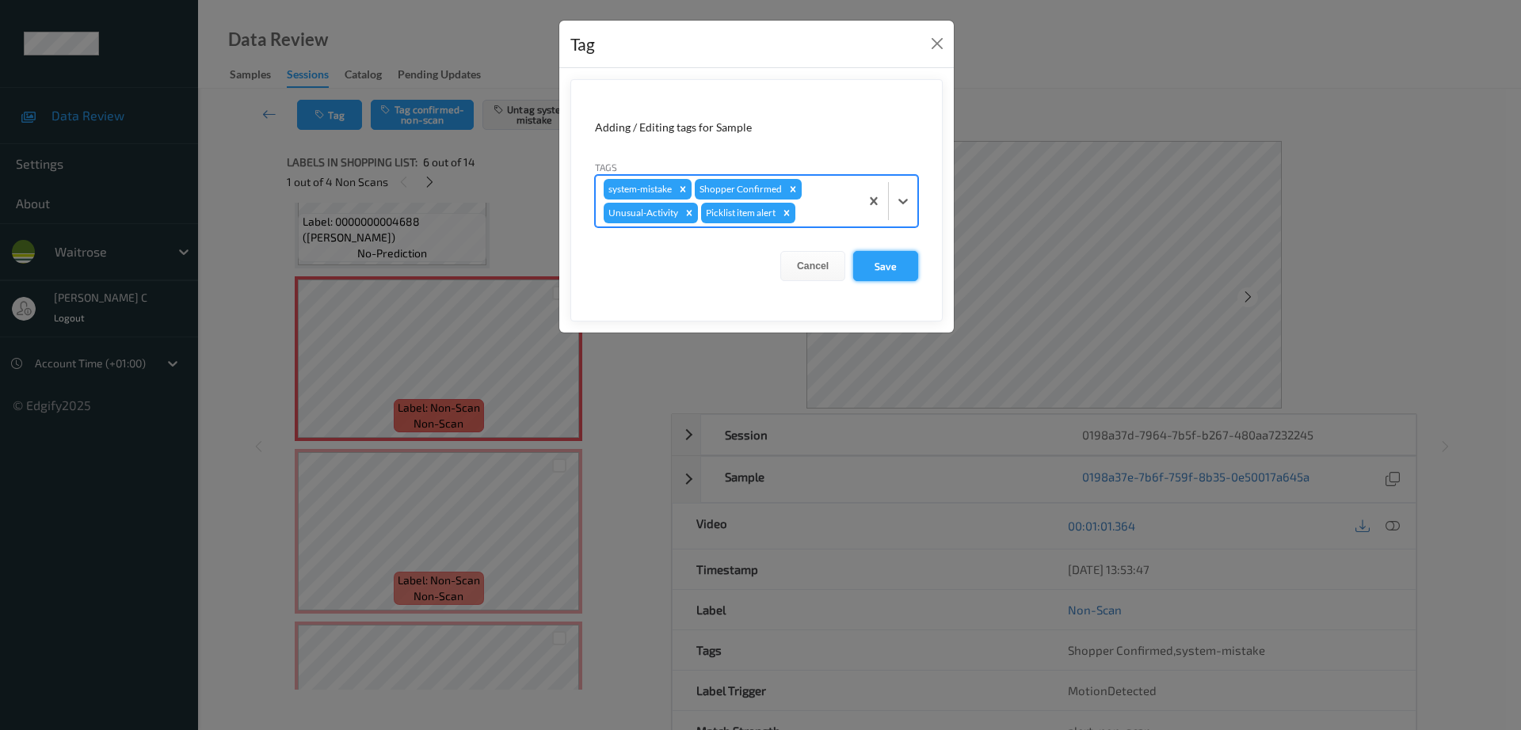
click at [895, 260] on button "Save" at bounding box center [885, 266] width 65 height 30
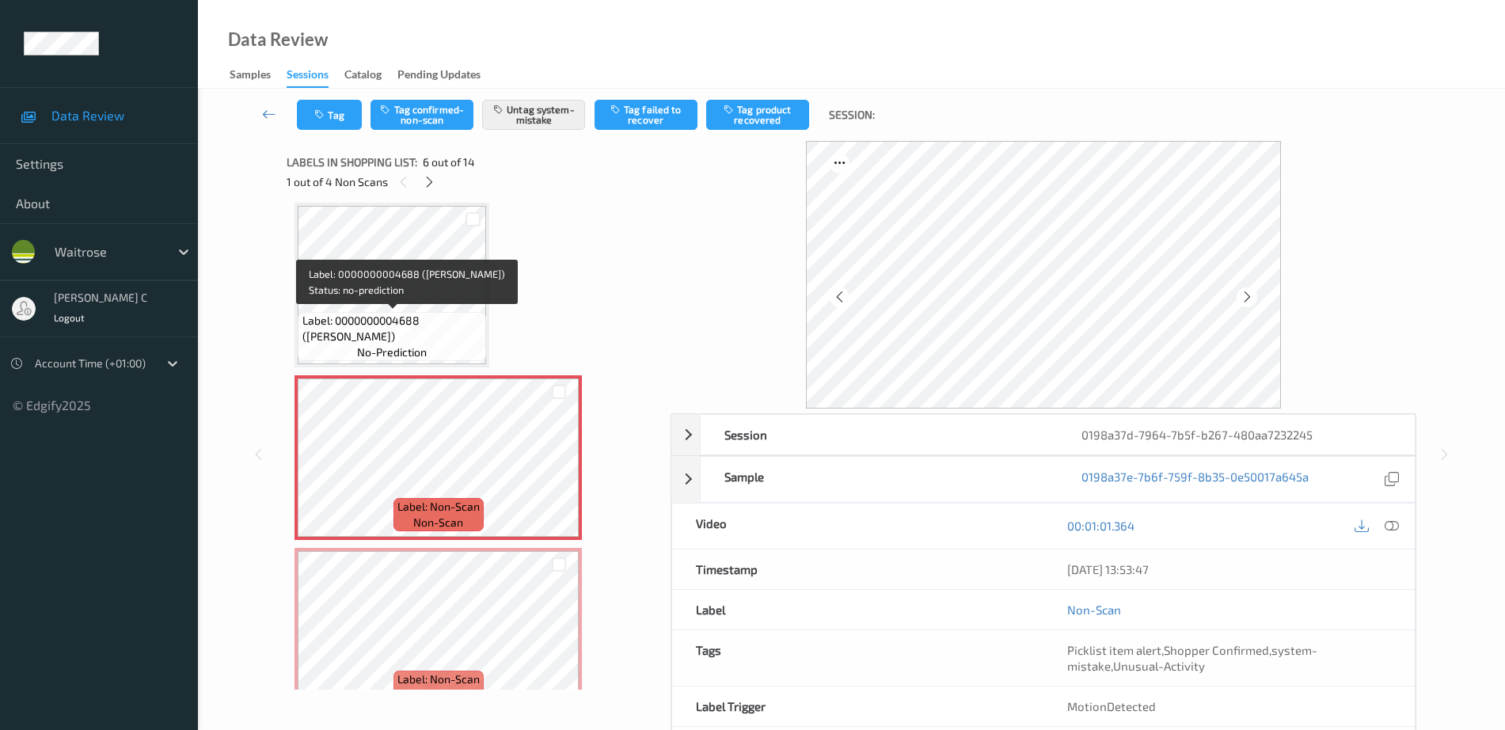
click at [415, 330] on span "Label: 0000000004688 (WR LEMON)" at bounding box center [393, 329] width 181 height 32
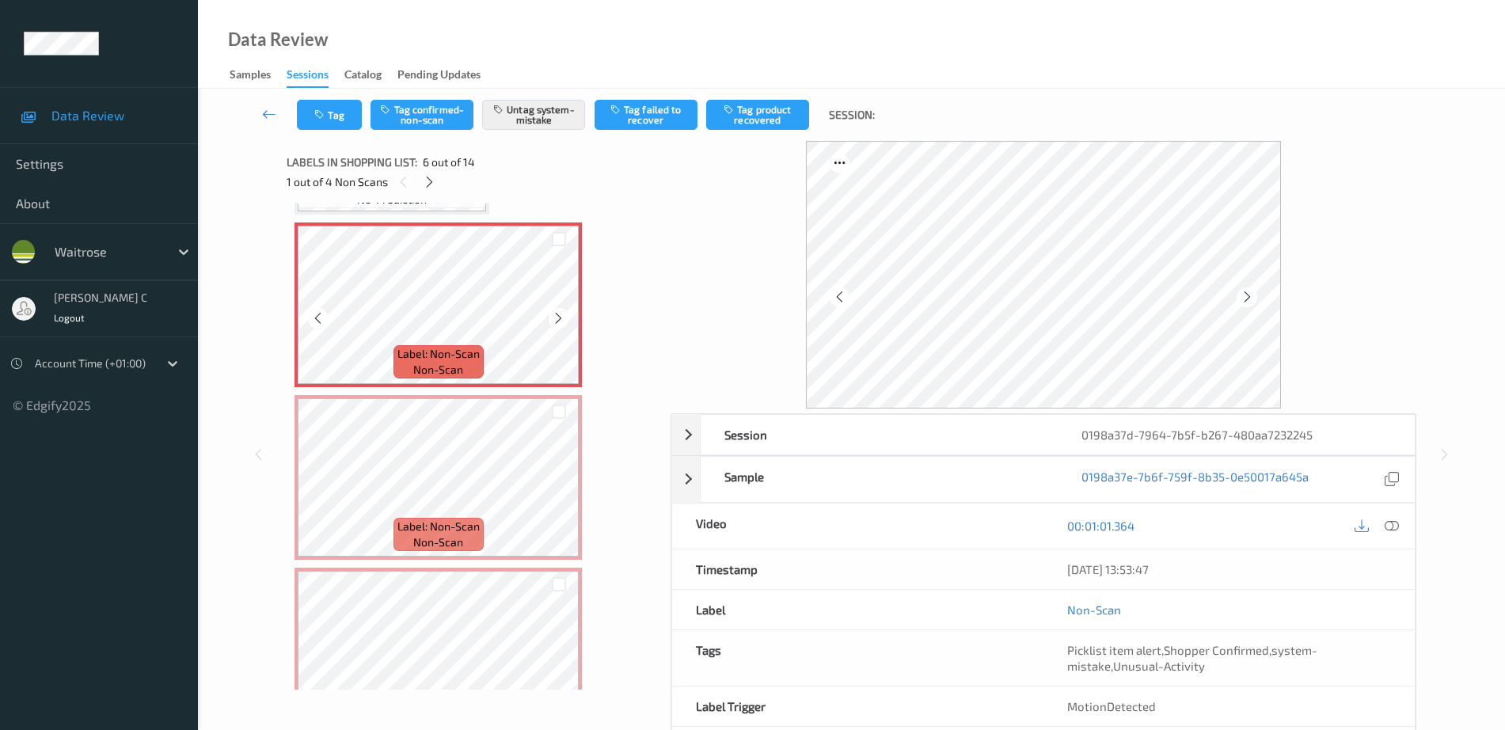
scroll to position [896, 0]
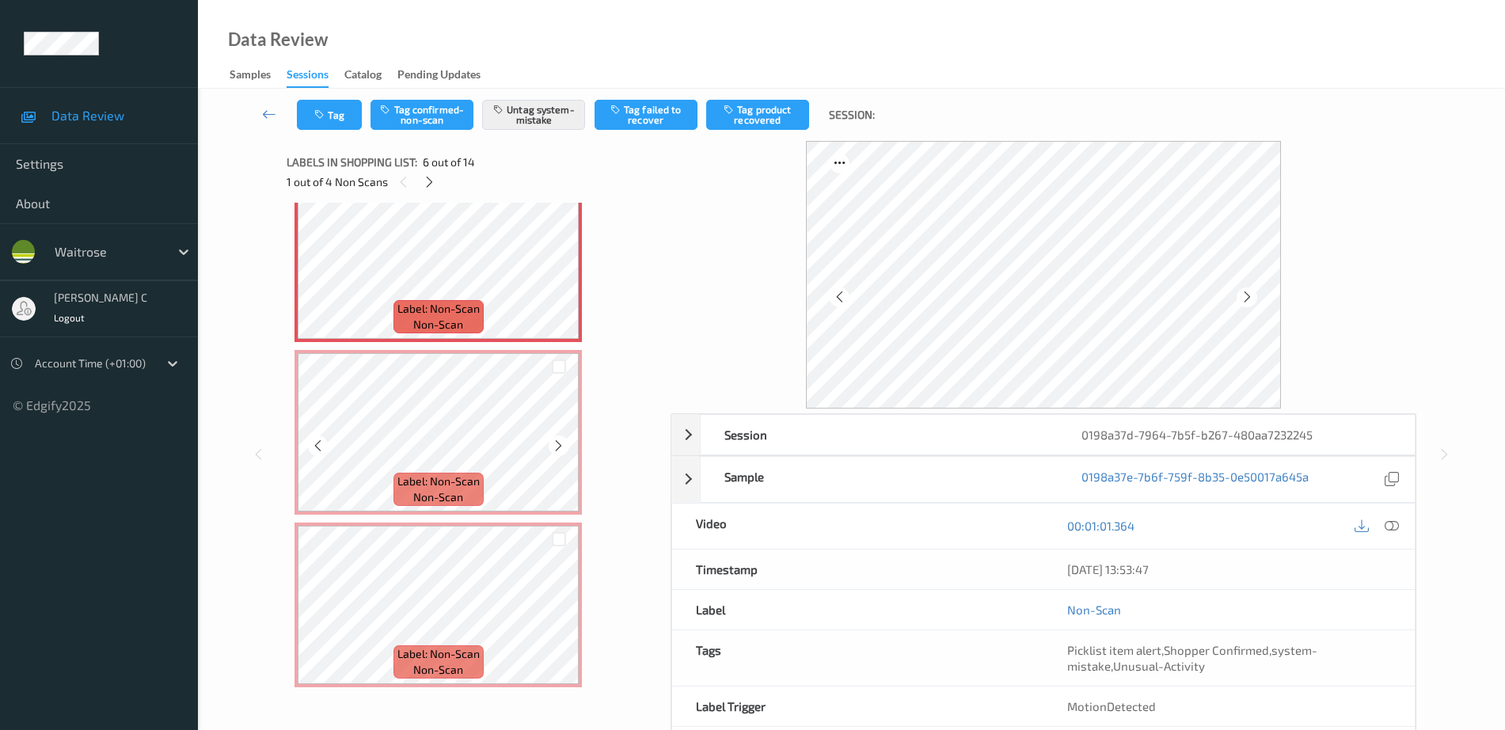
click at [437, 474] on span "Label: Non-Scan" at bounding box center [439, 482] width 82 height 16
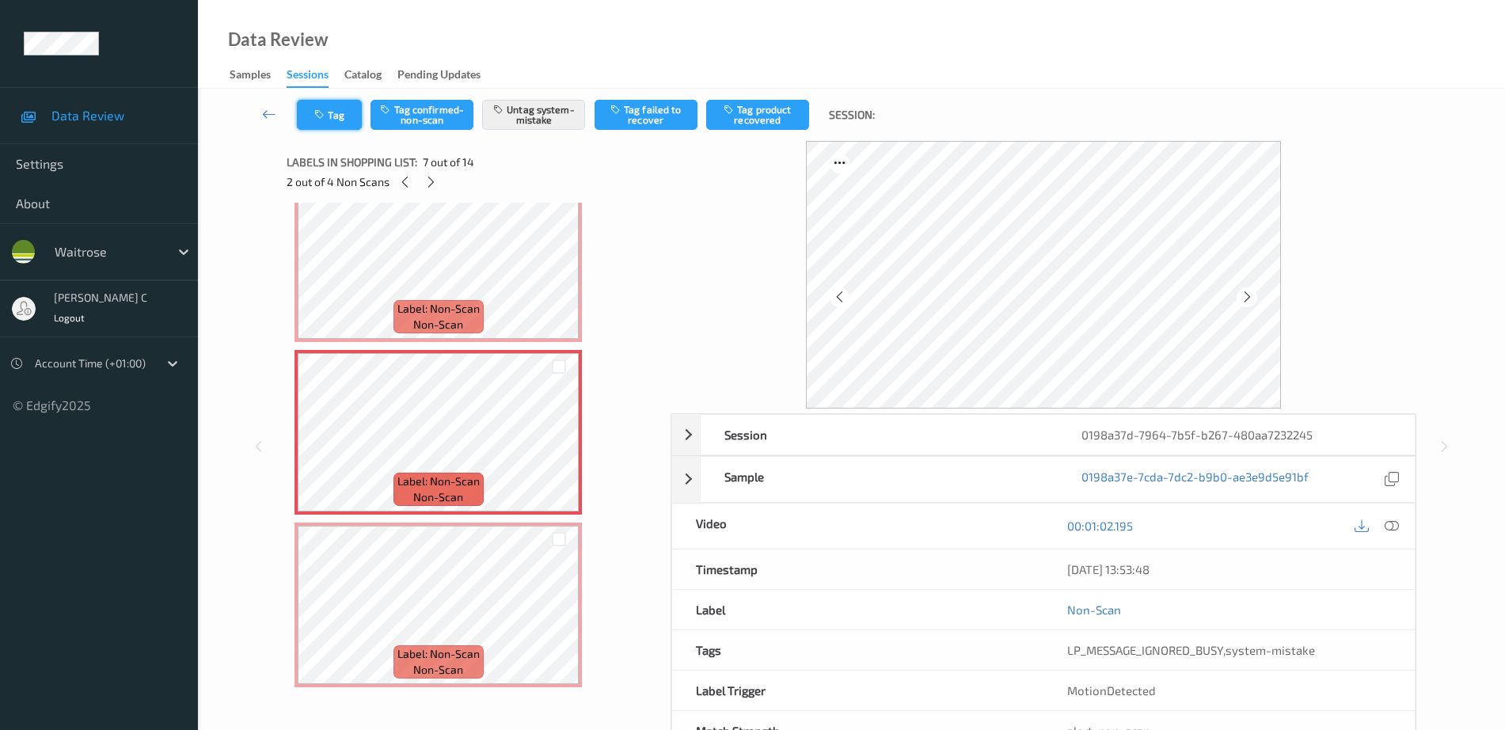
click at [346, 122] on button "Tag" at bounding box center [329, 115] width 65 height 30
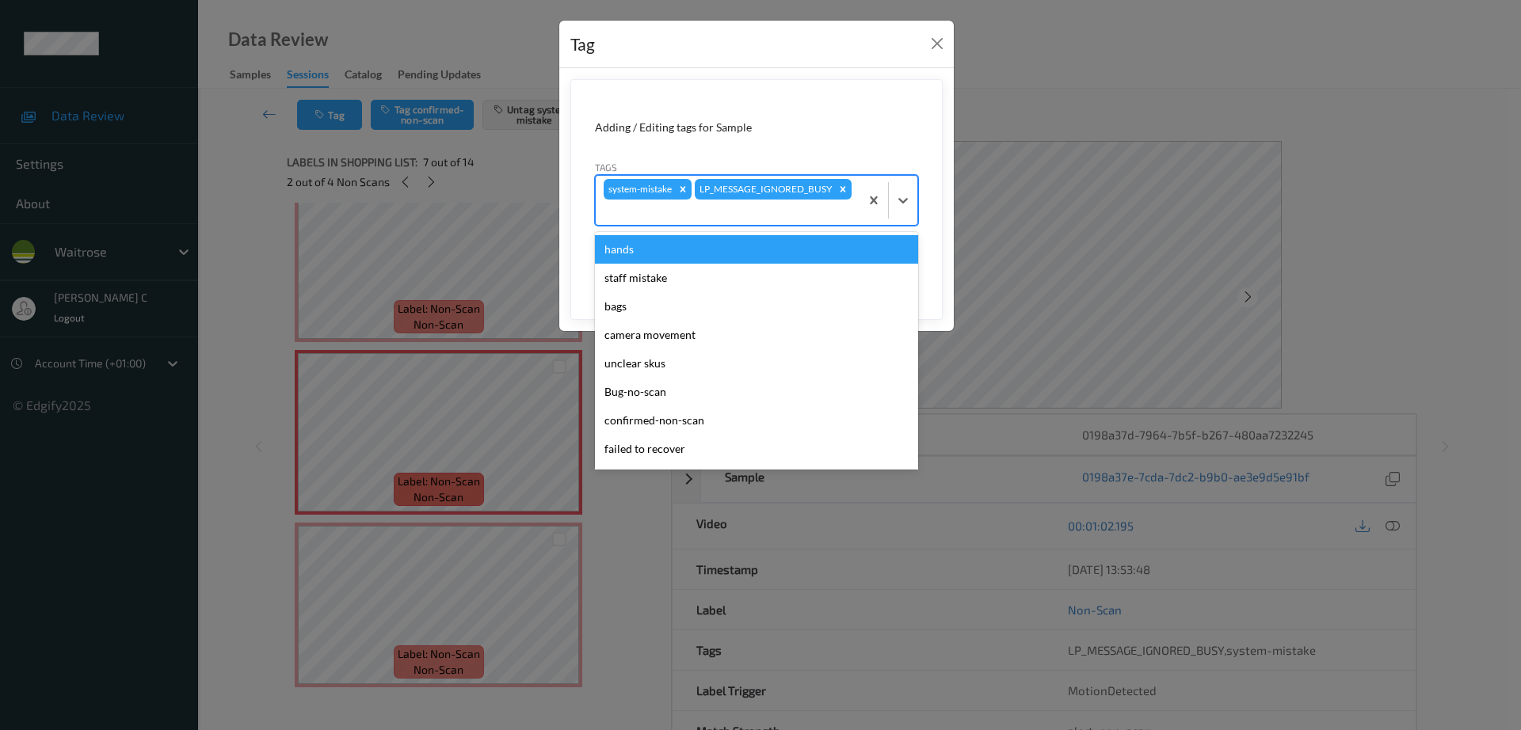
click at [779, 196] on div "system-mistake LP_MESSAGE_IGNORED_BUSY" at bounding box center [728, 200] width 264 height 49
type input "un"
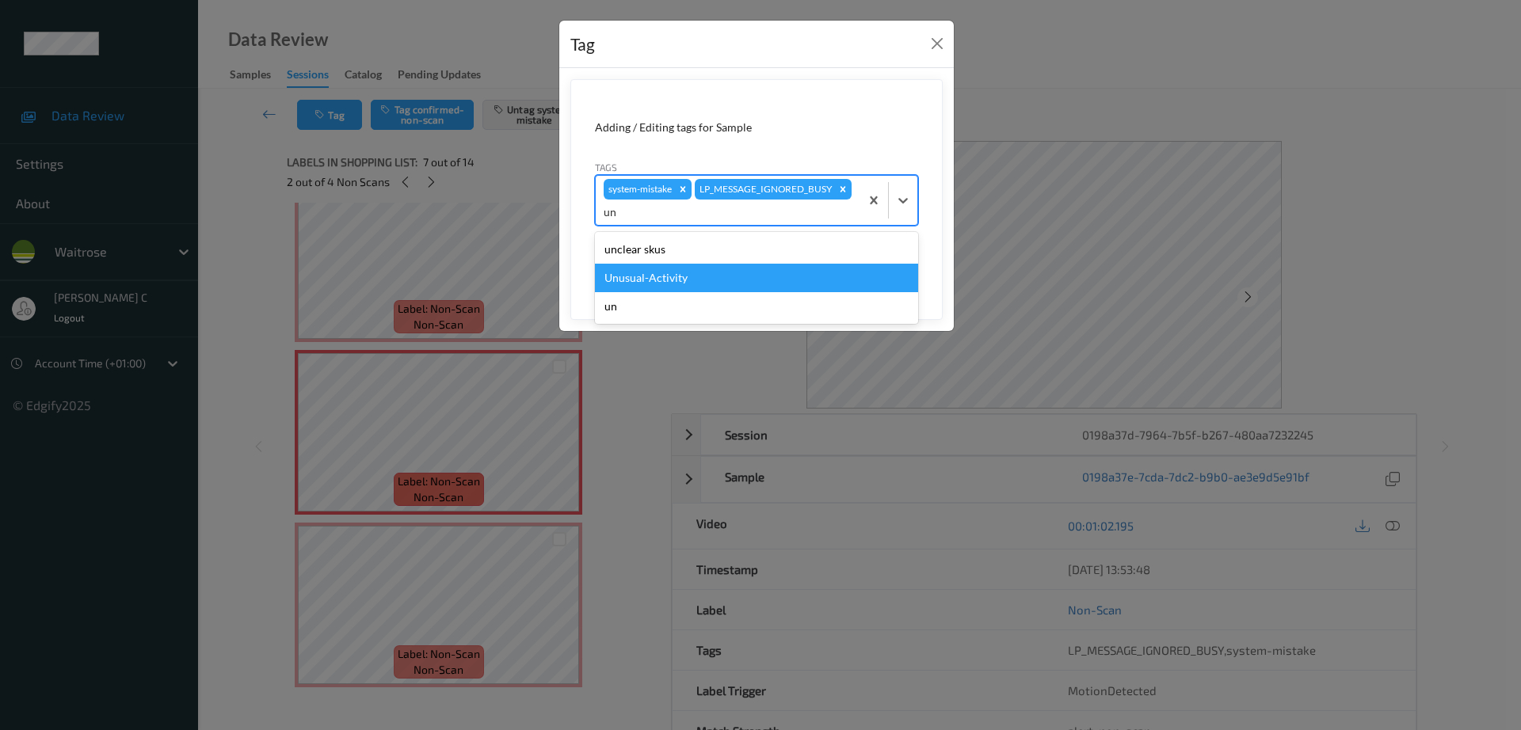
click at [756, 276] on div "Unusual-Activity" at bounding box center [756, 278] width 323 height 29
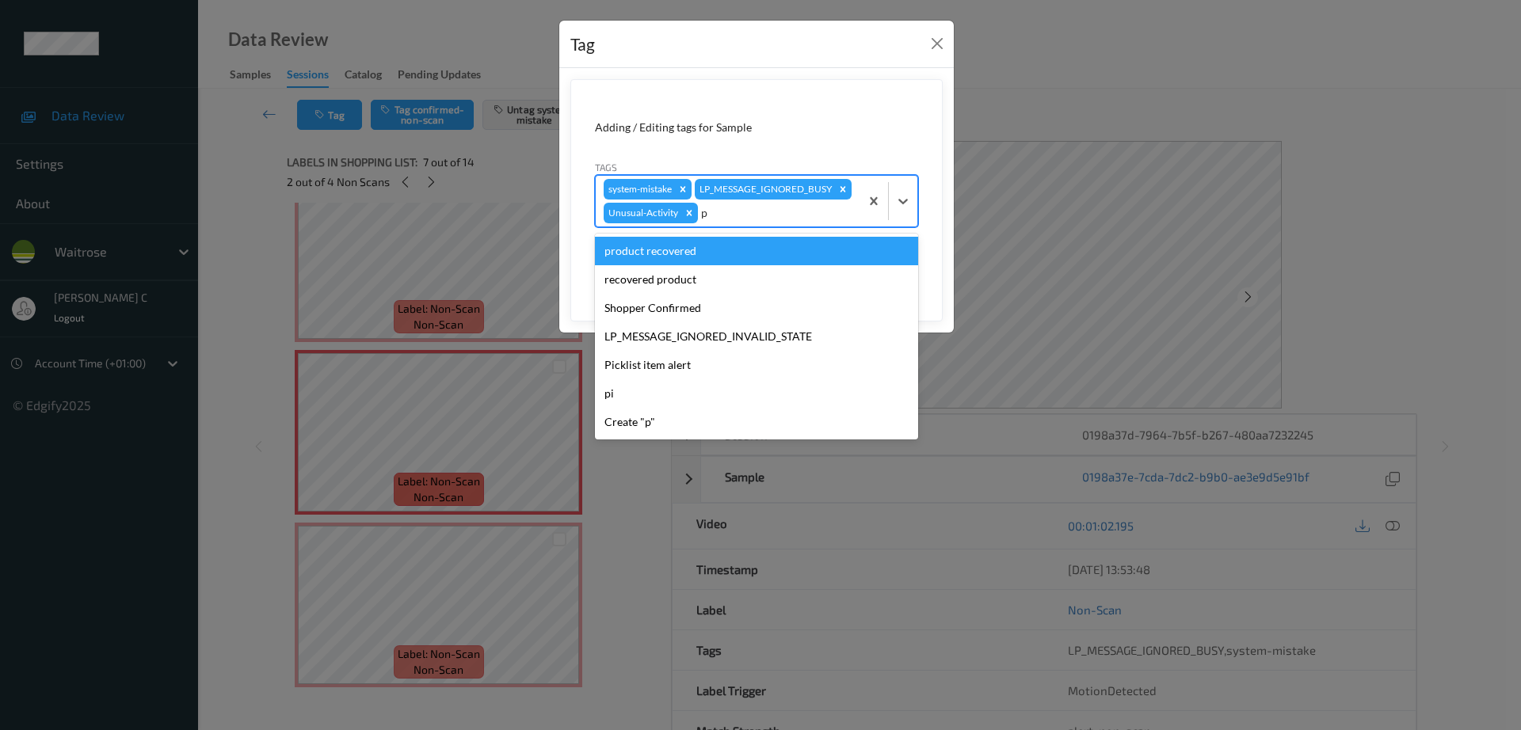
type input "pi"
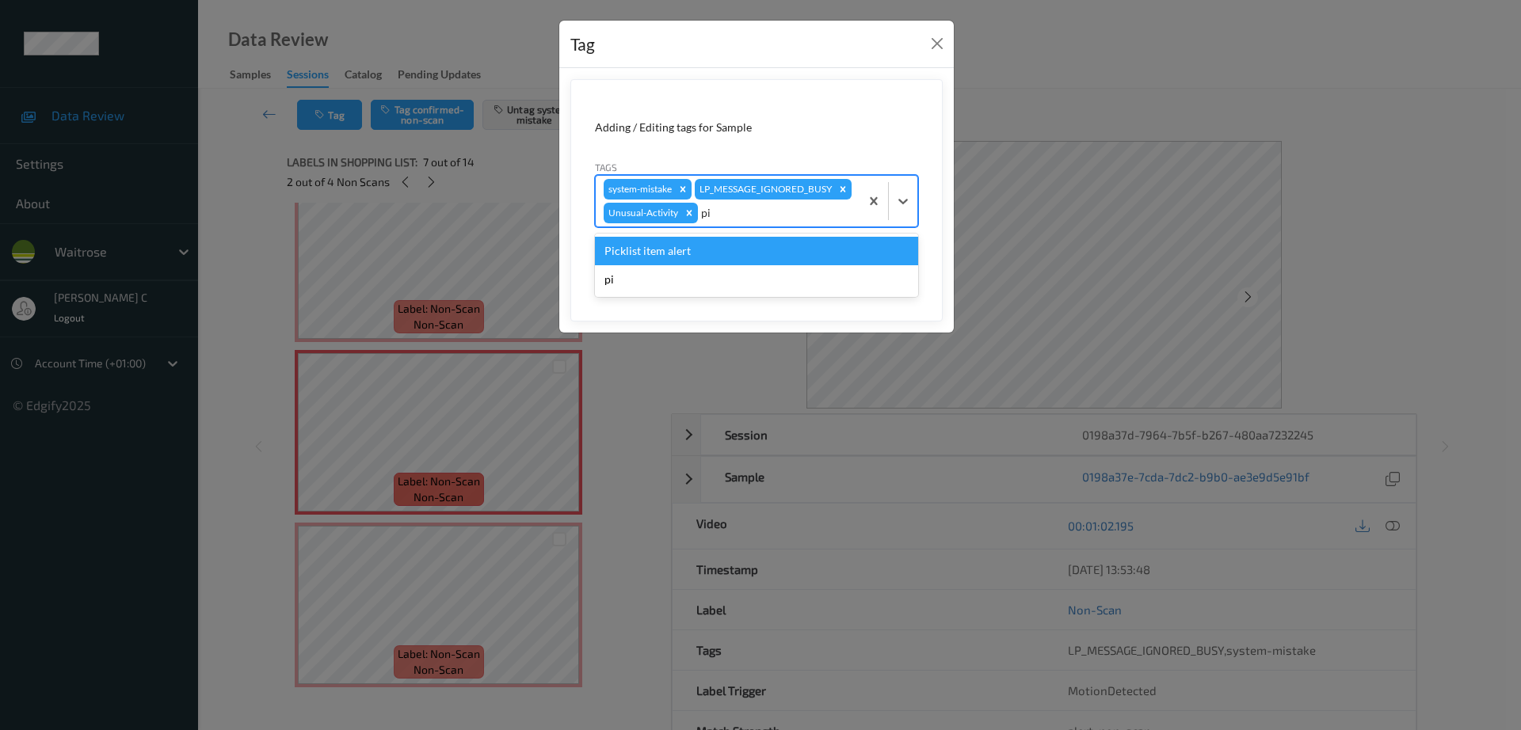
click at [756, 265] on div "Picklist item alert" at bounding box center [756, 251] width 323 height 29
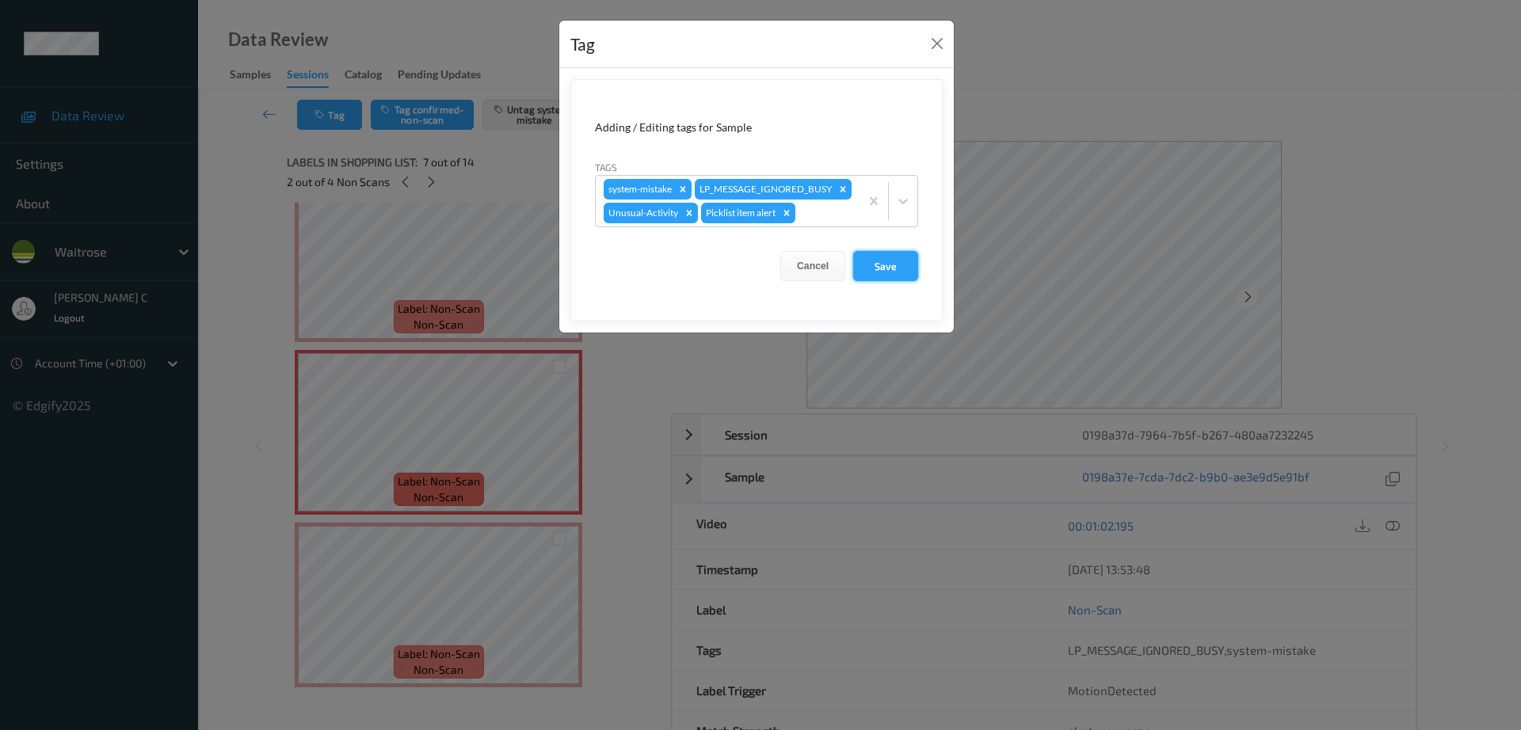
click at [885, 281] on button "Save" at bounding box center [885, 266] width 65 height 30
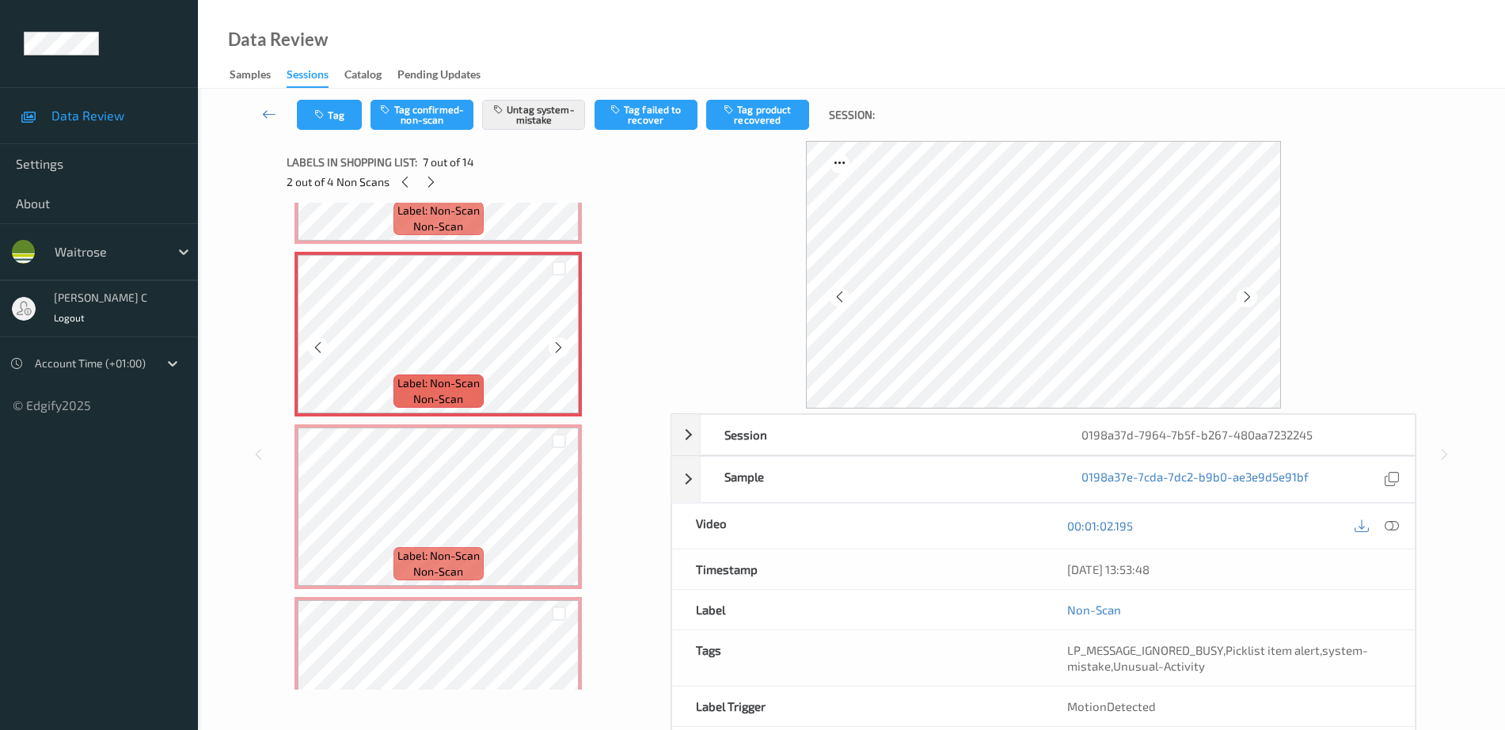
scroll to position [995, 0]
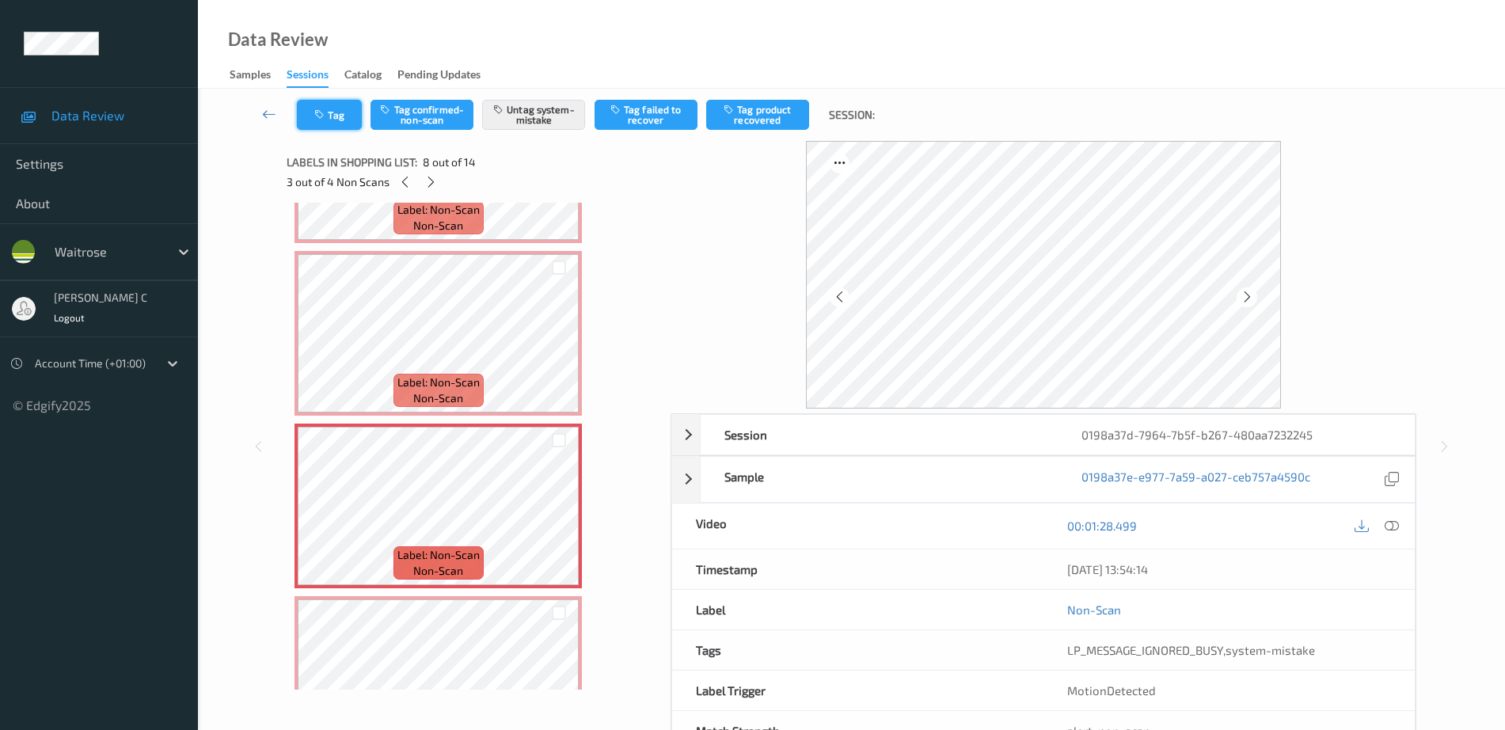
click at [348, 118] on button "Tag" at bounding box center [329, 115] width 65 height 30
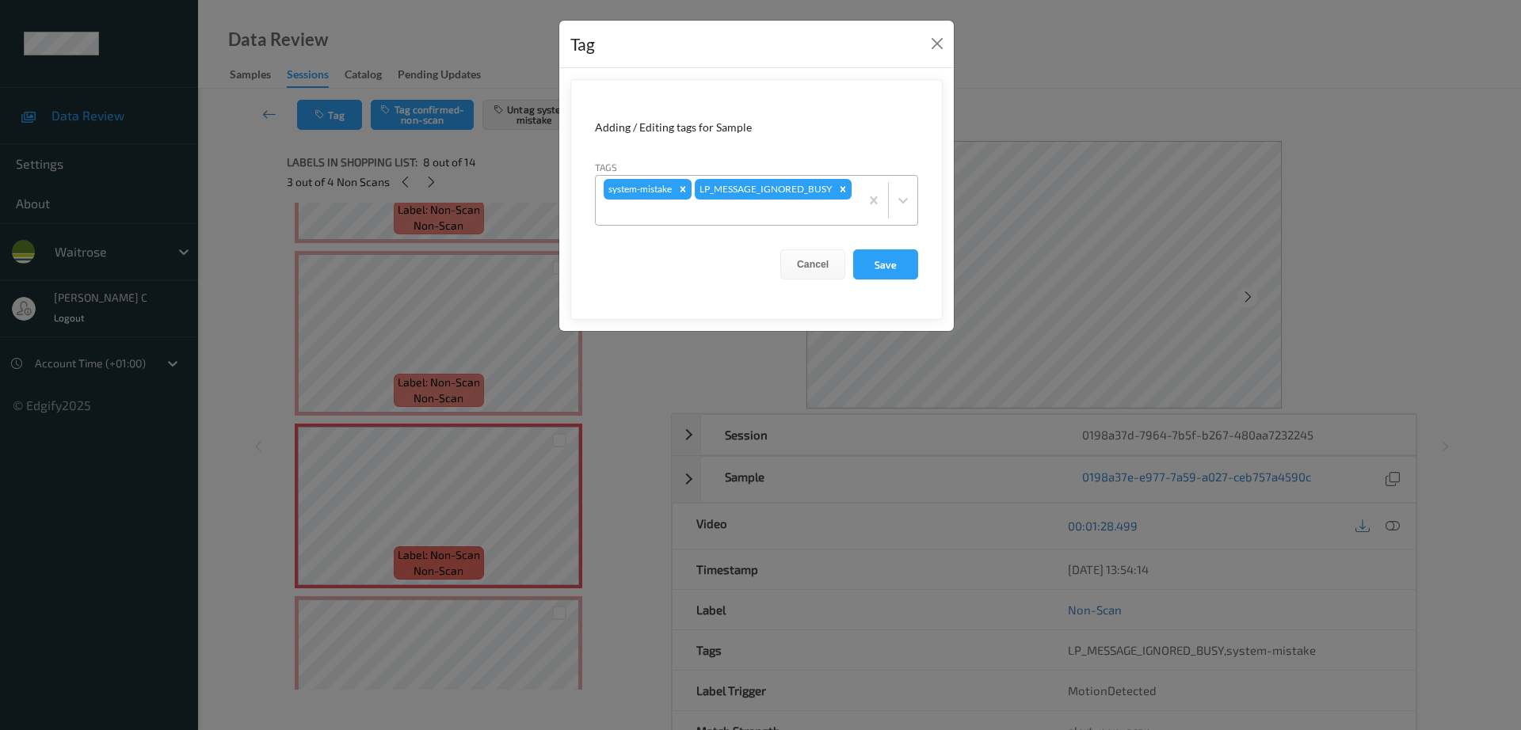
click at [773, 196] on div "system-mistake LP_MESSAGE_IGNORED_BUSY" at bounding box center [728, 200] width 264 height 49
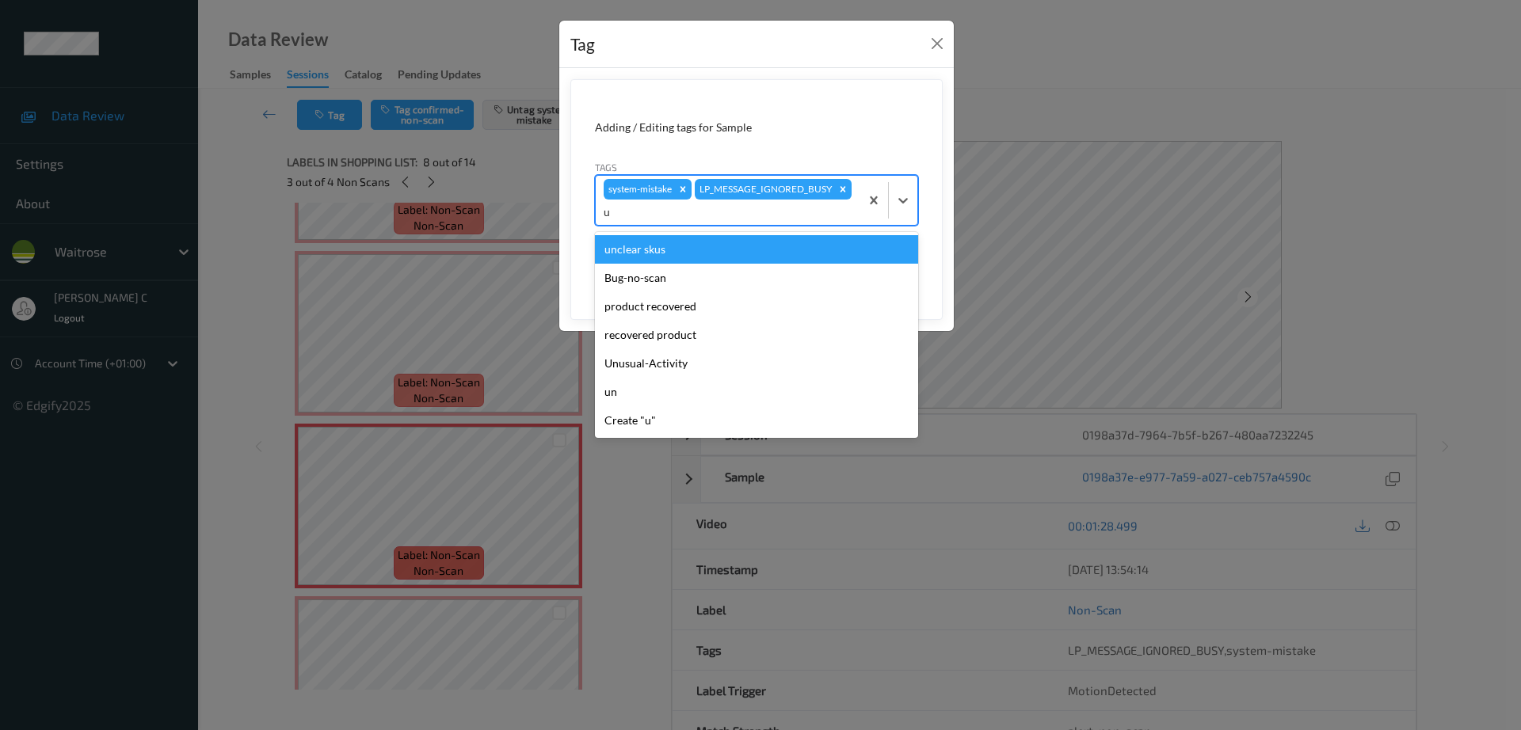
type input "un"
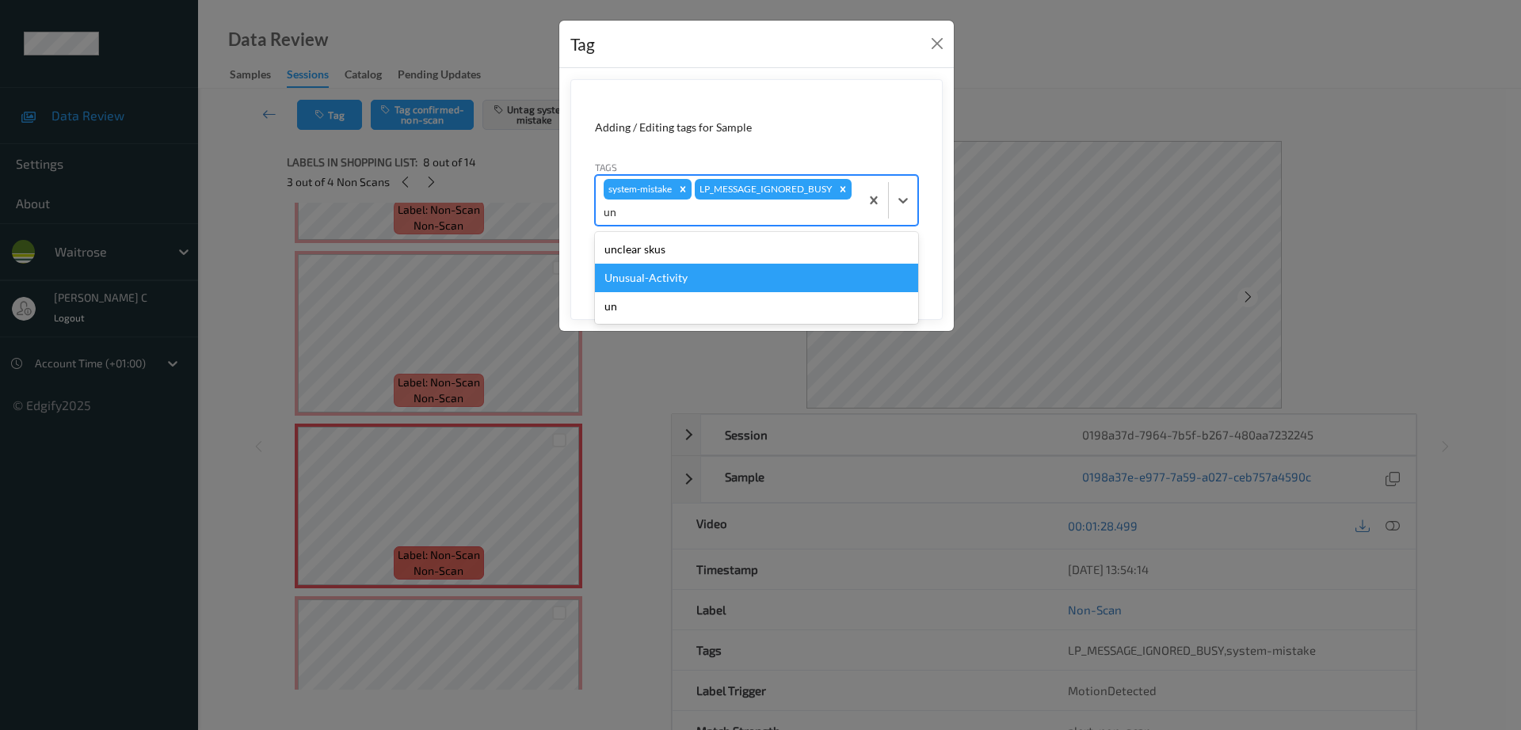
click at [635, 292] on div "Unusual-Activity" at bounding box center [756, 278] width 323 height 29
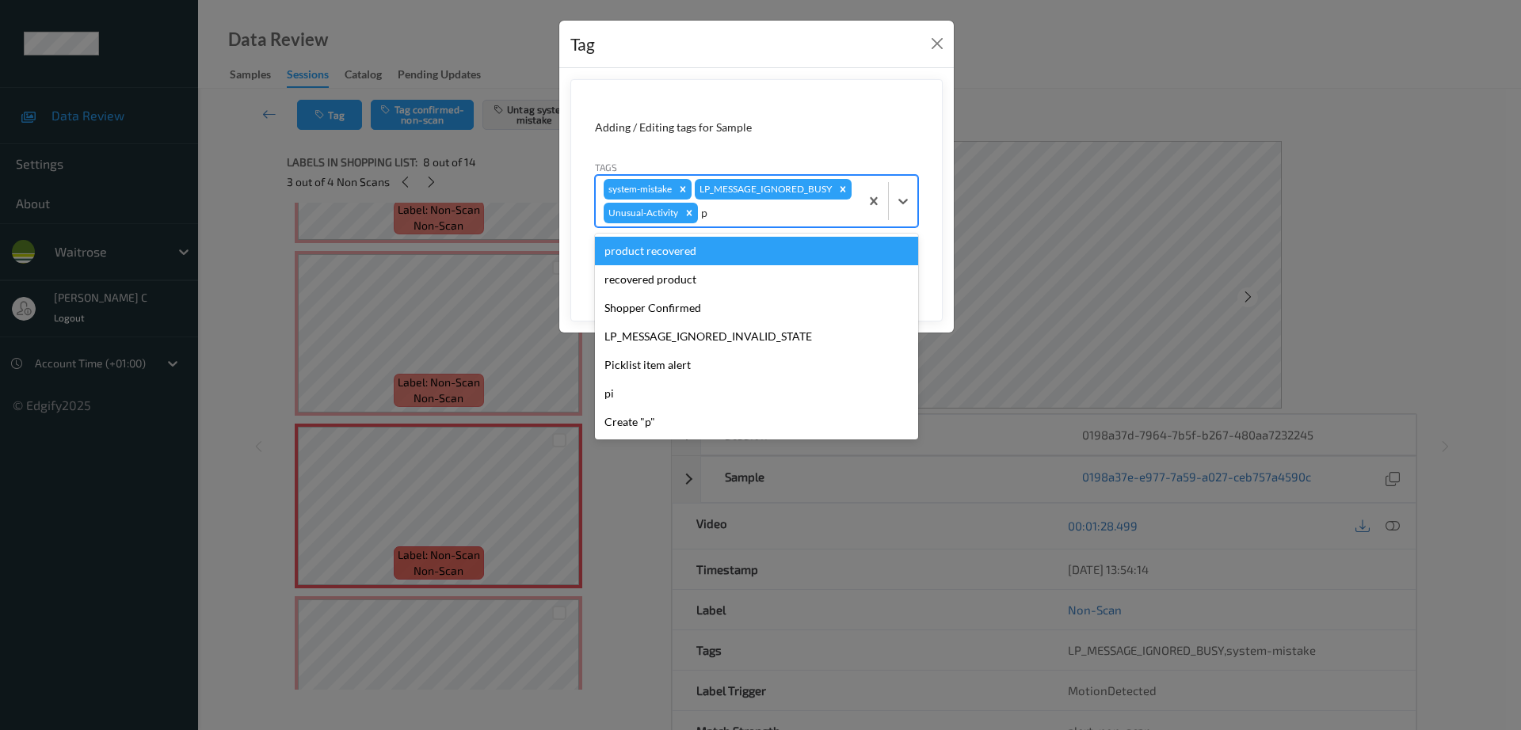
type input "pi"
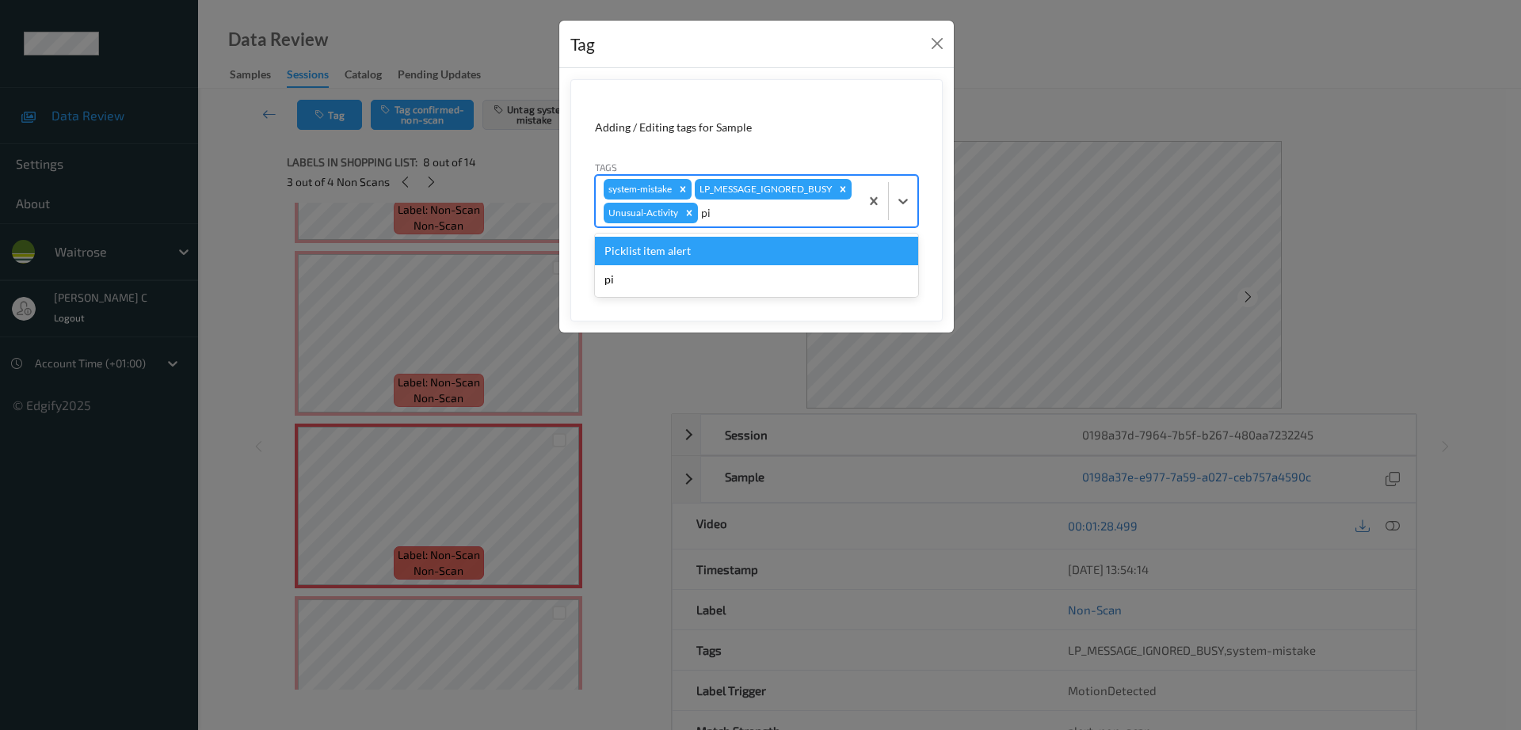
click at [635, 292] on div "pi" at bounding box center [756, 279] width 323 height 29
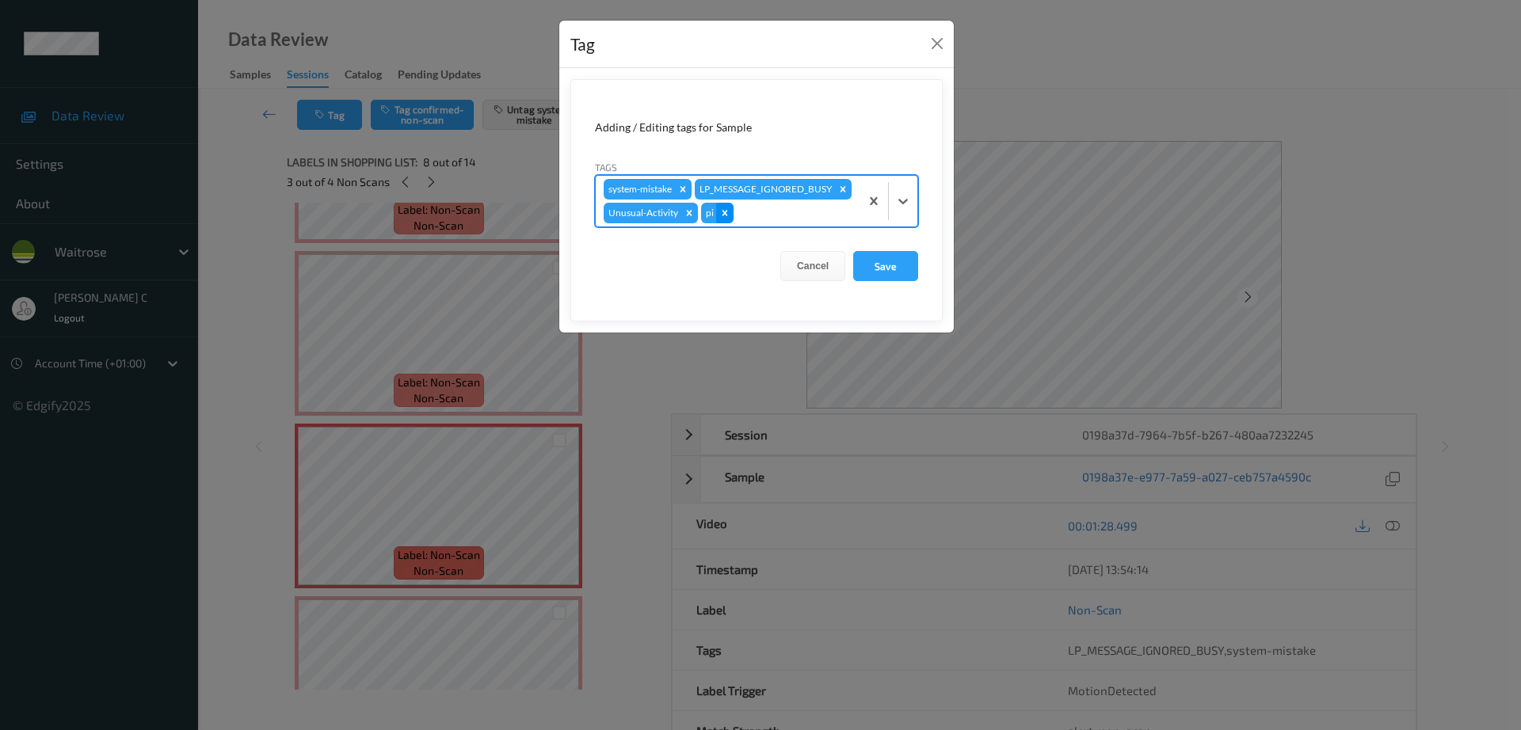
click at [725, 219] on icon "Remove pi" at bounding box center [724, 212] width 11 height 11
click at [725, 223] on div at bounding box center [776, 213] width 150 height 19
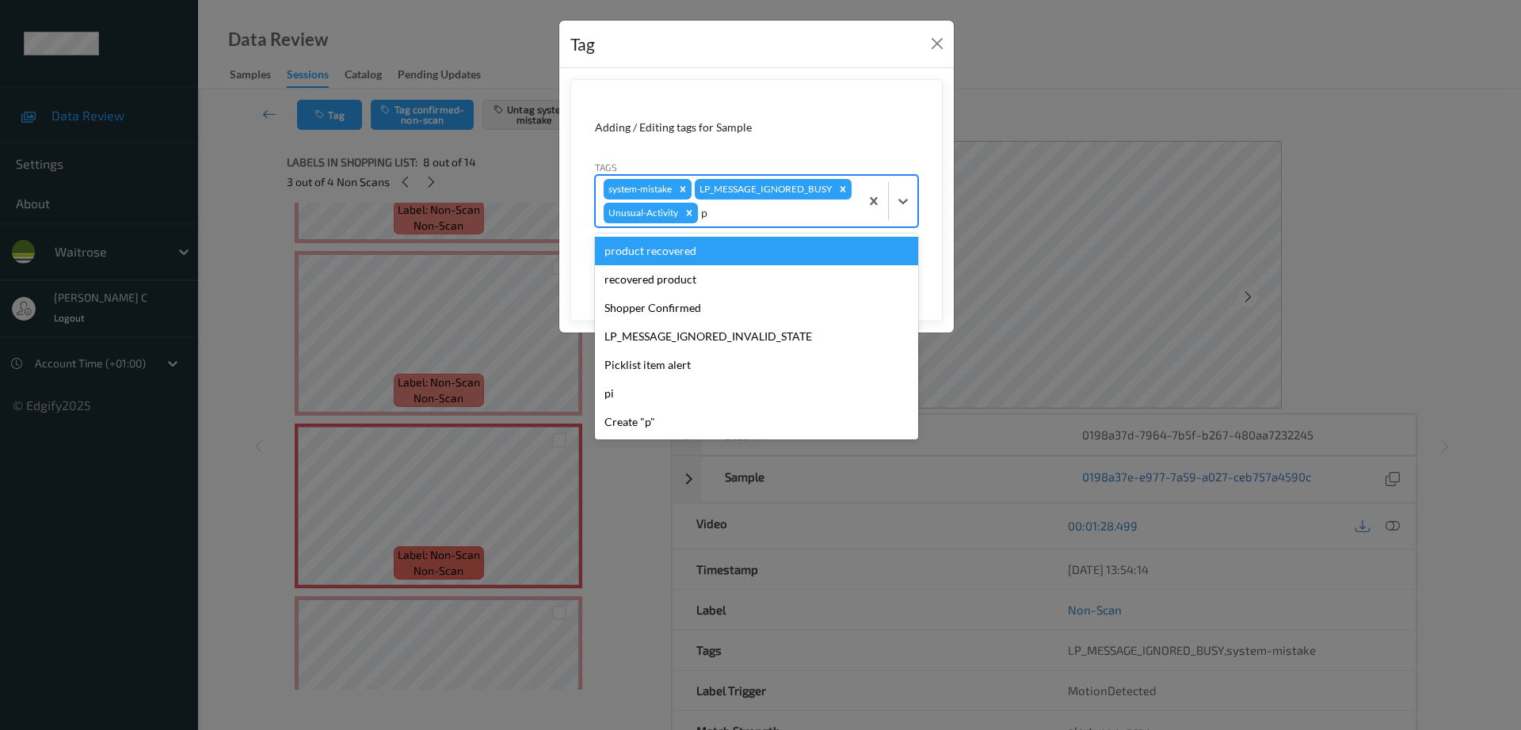
type input "pi"
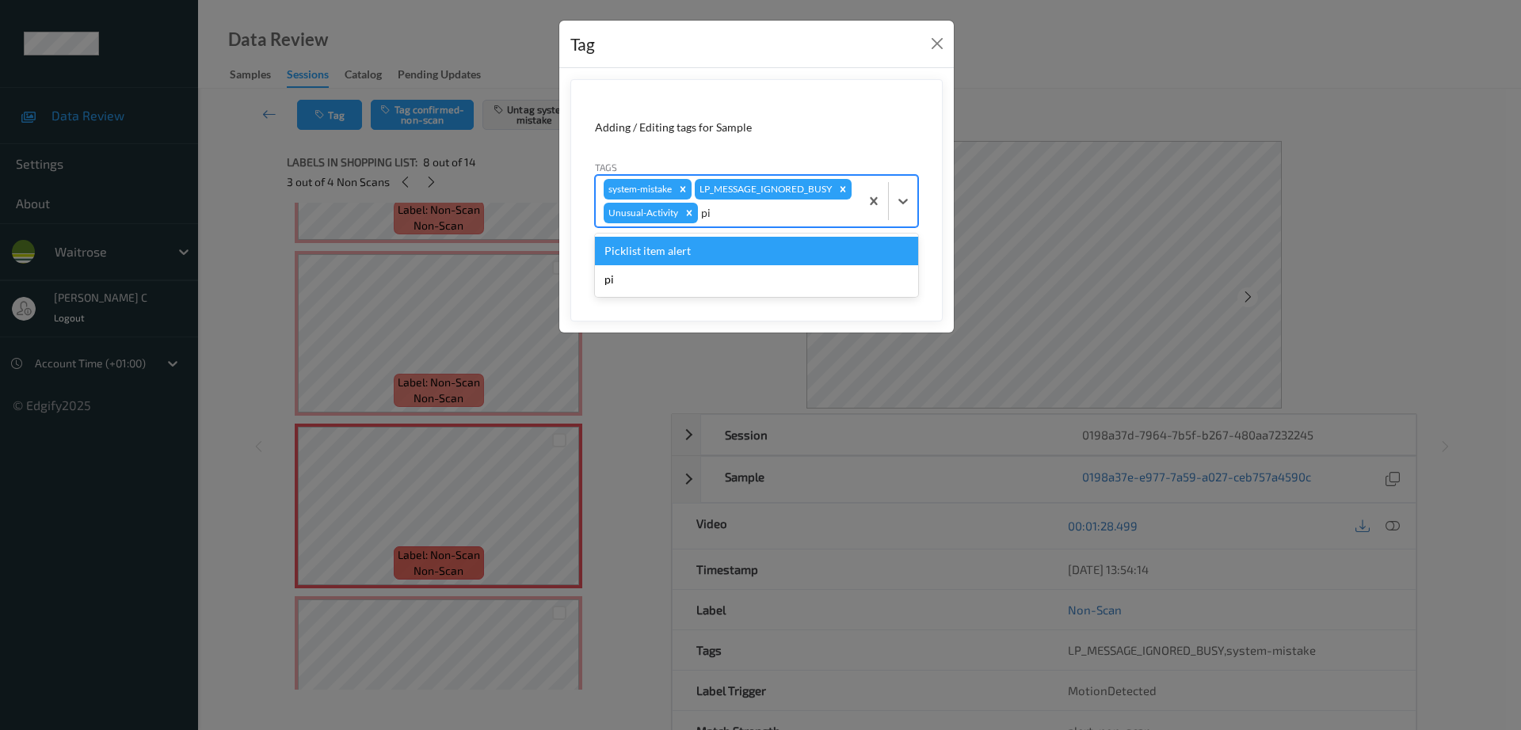
click at [704, 265] on div "Picklist item alert" at bounding box center [756, 251] width 323 height 29
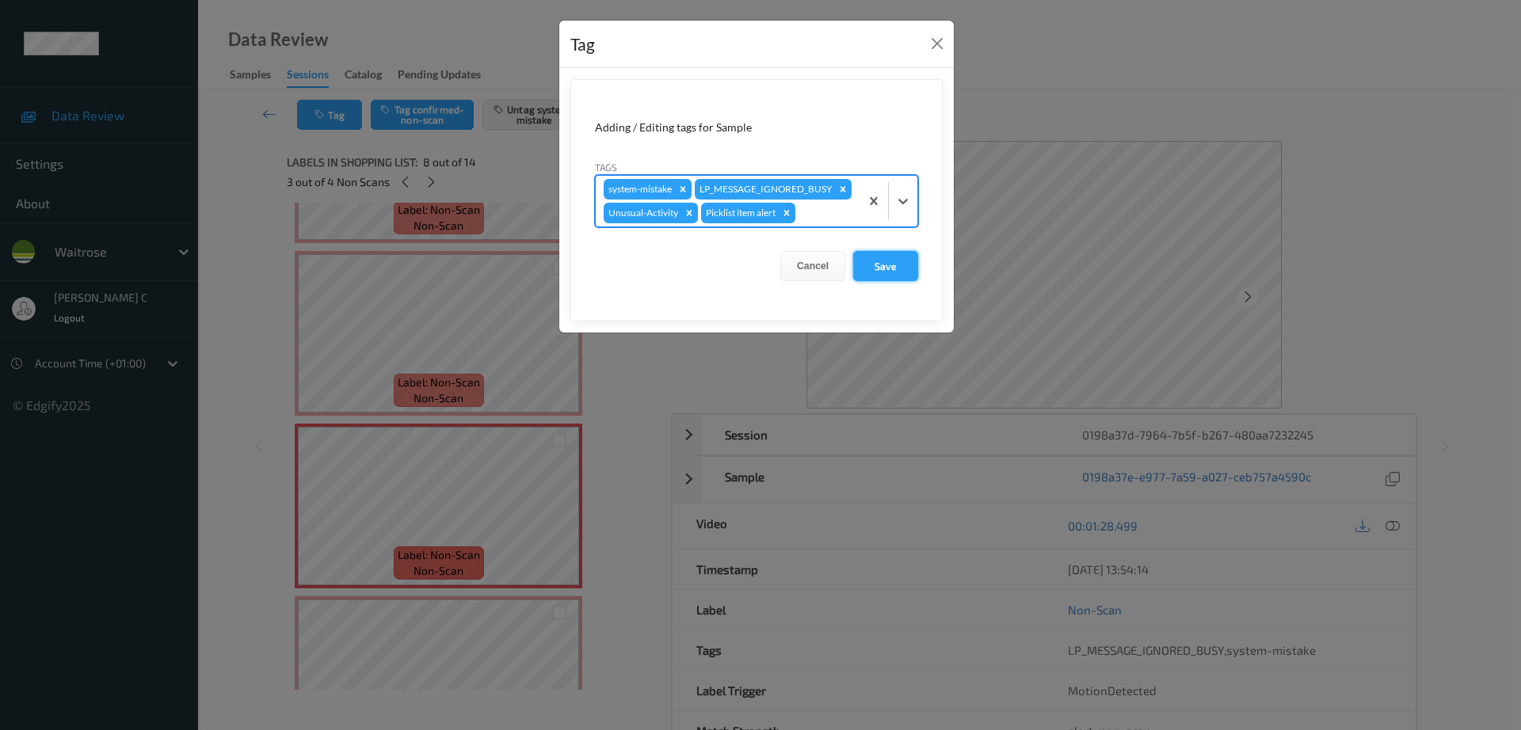
click at [867, 281] on button "Save" at bounding box center [885, 266] width 65 height 30
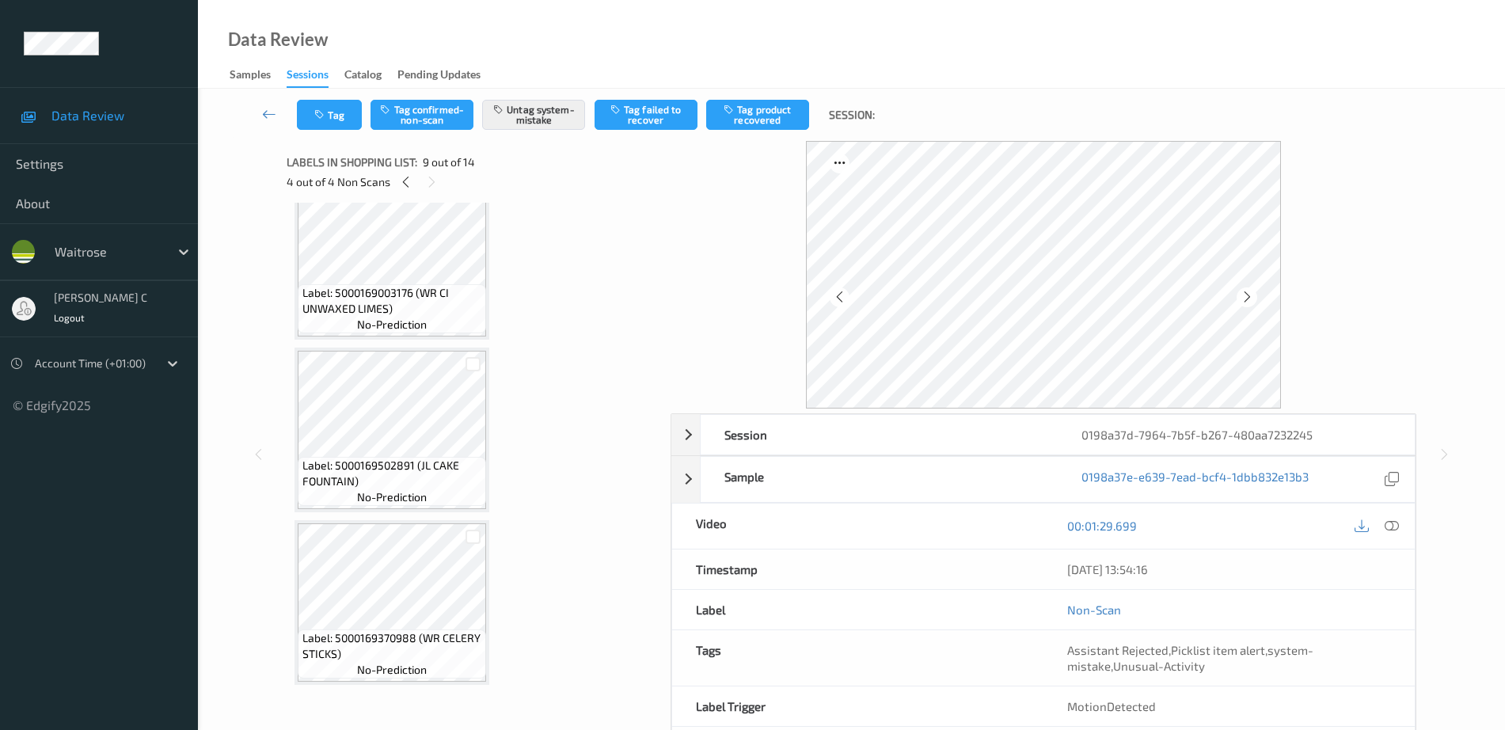
scroll to position [1094, 0]
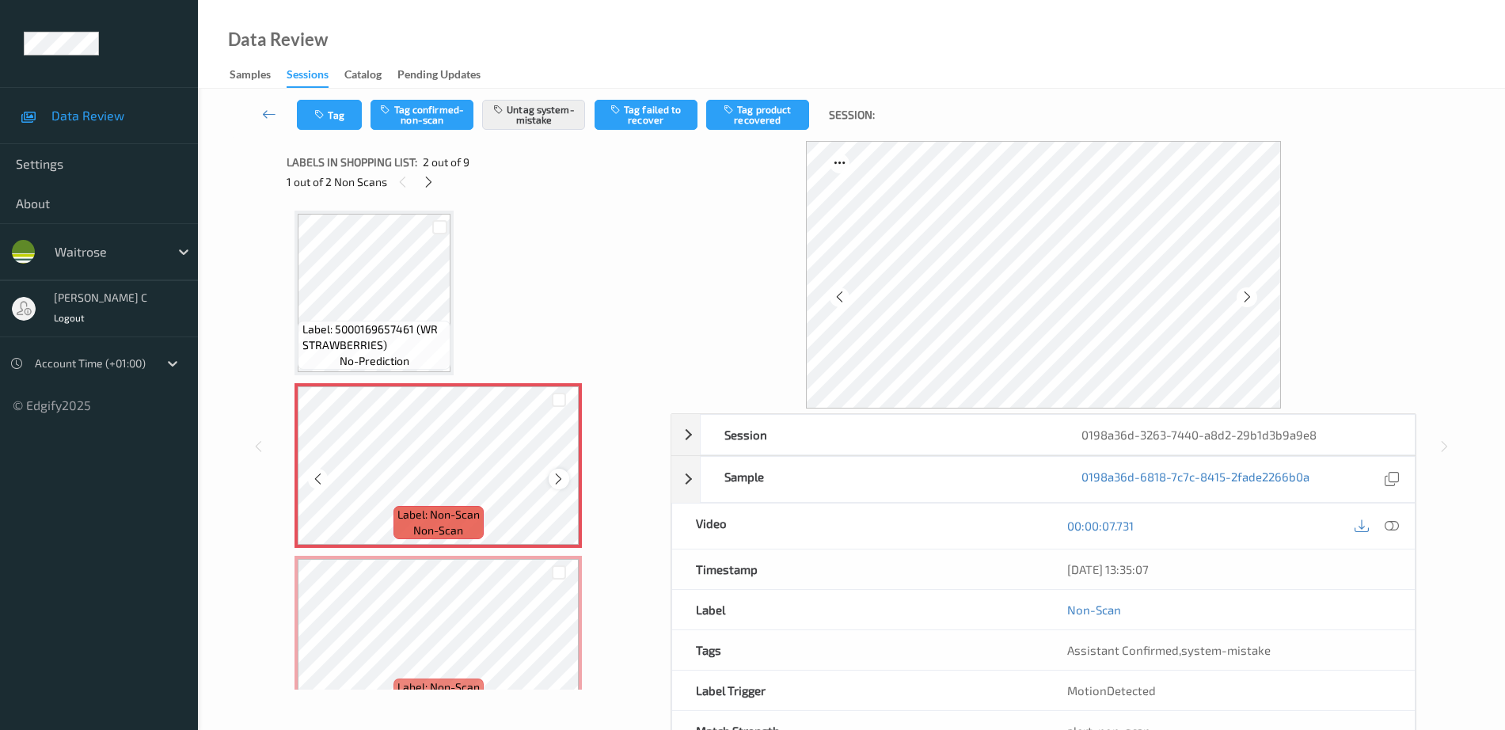
click at [558, 478] on icon at bounding box center [558, 479] width 13 height 14
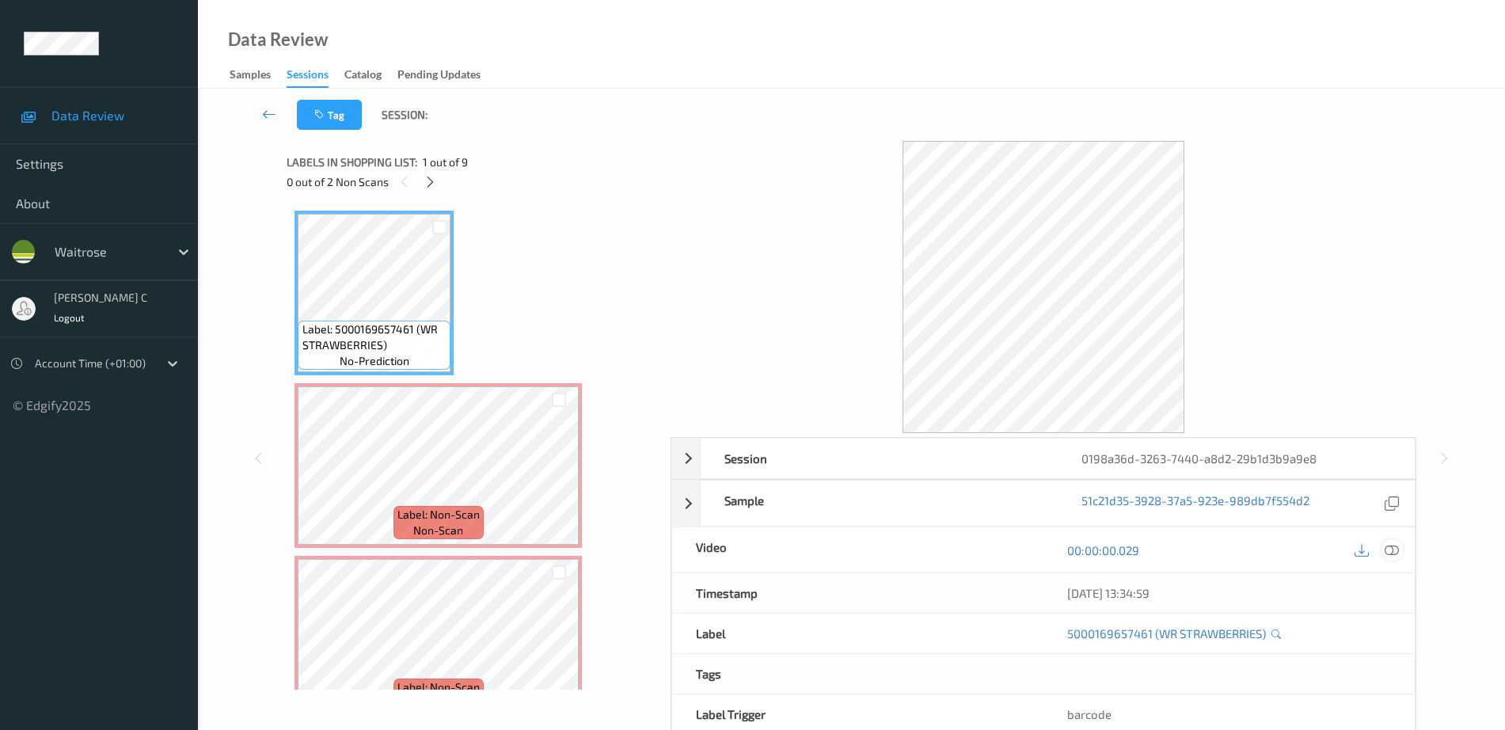
click at [1390, 559] on div at bounding box center [1392, 549] width 21 height 21
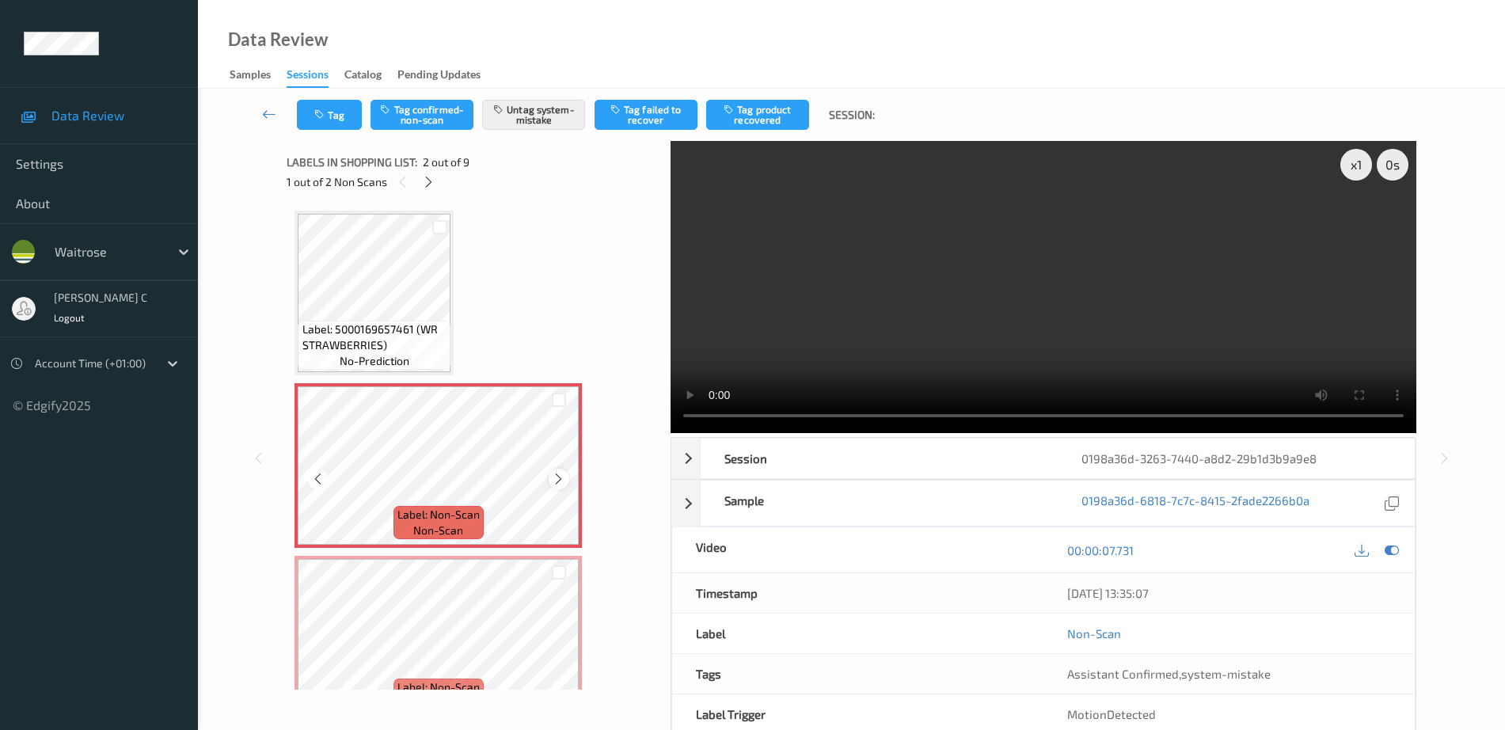
click at [560, 470] on div at bounding box center [559, 479] width 20 height 20
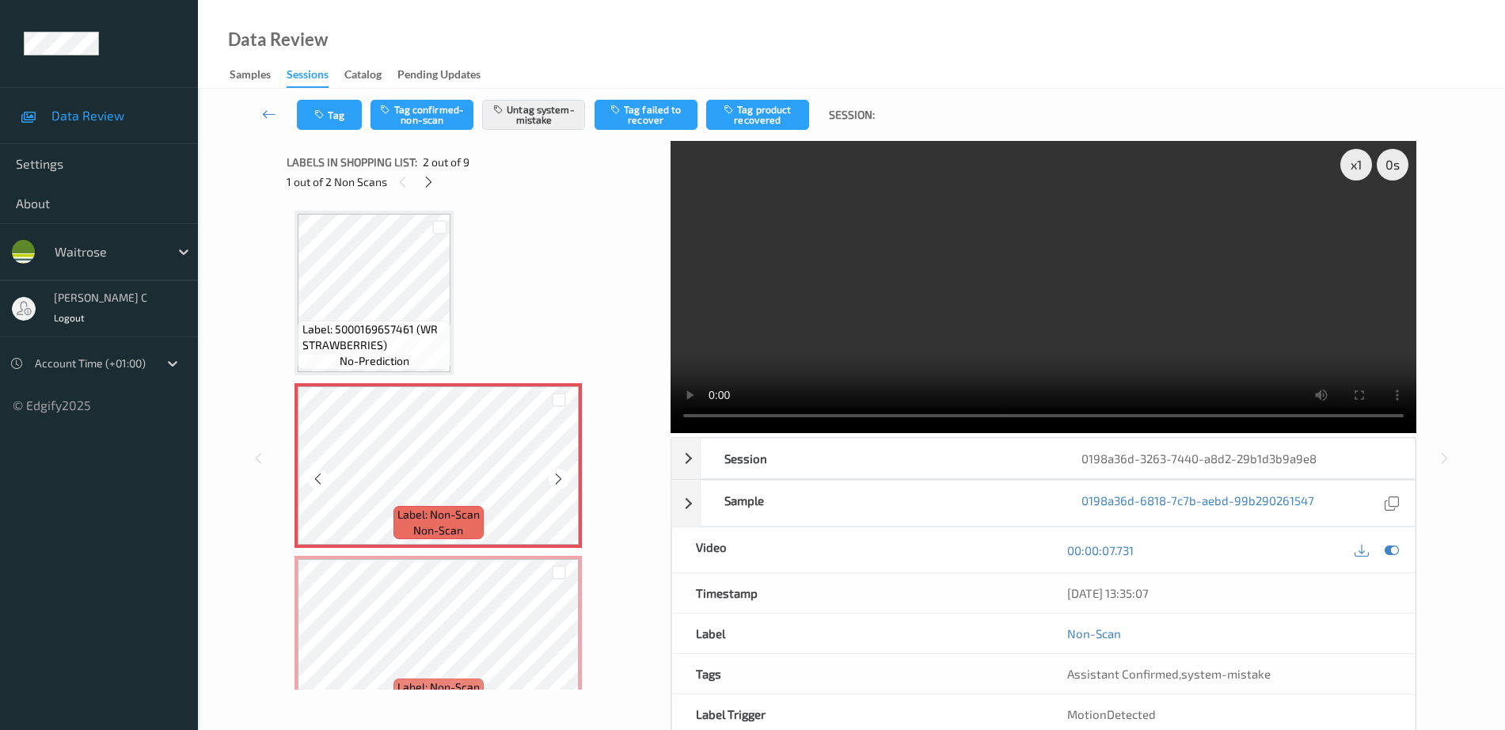
click at [560, 470] on div at bounding box center [559, 479] width 20 height 20
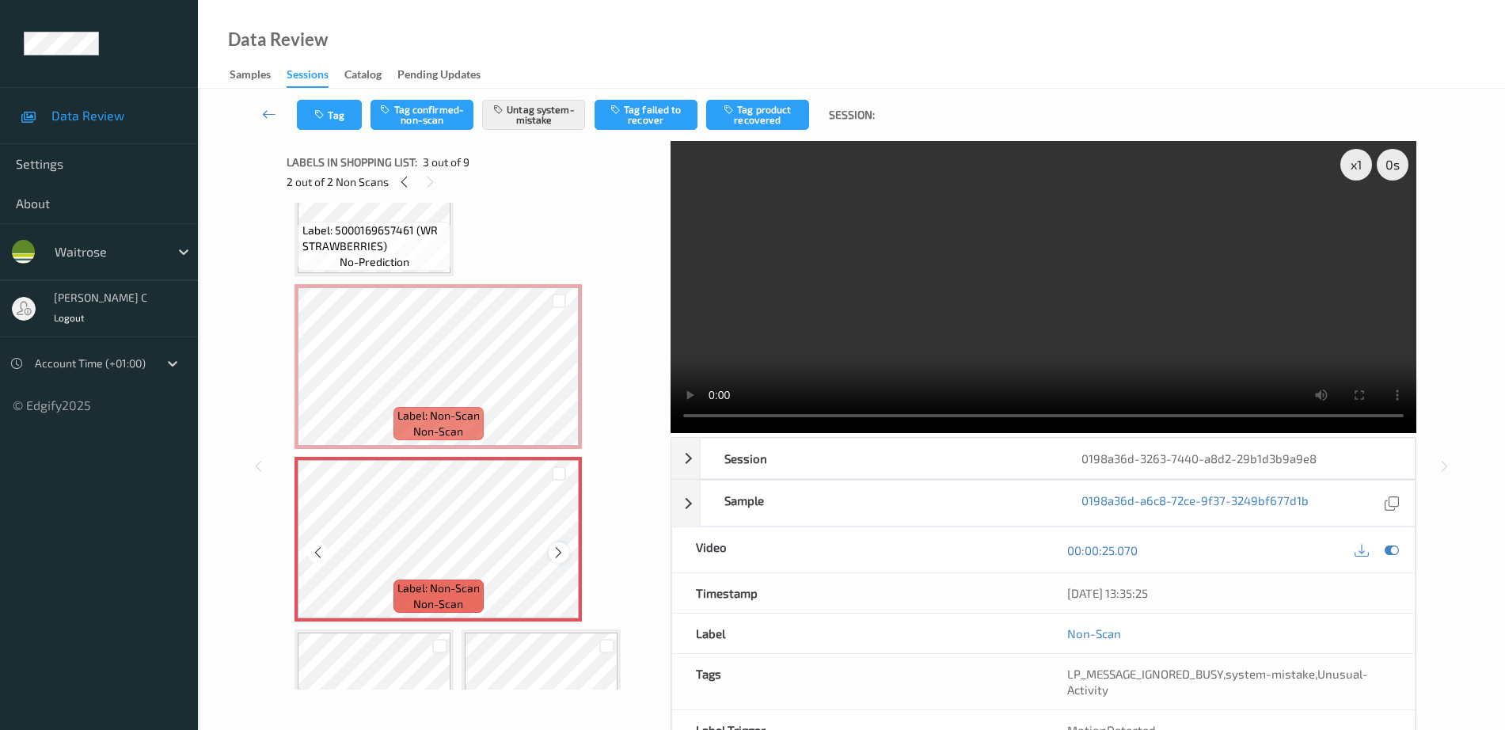
click at [561, 551] on icon at bounding box center [558, 553] width 13 height 14
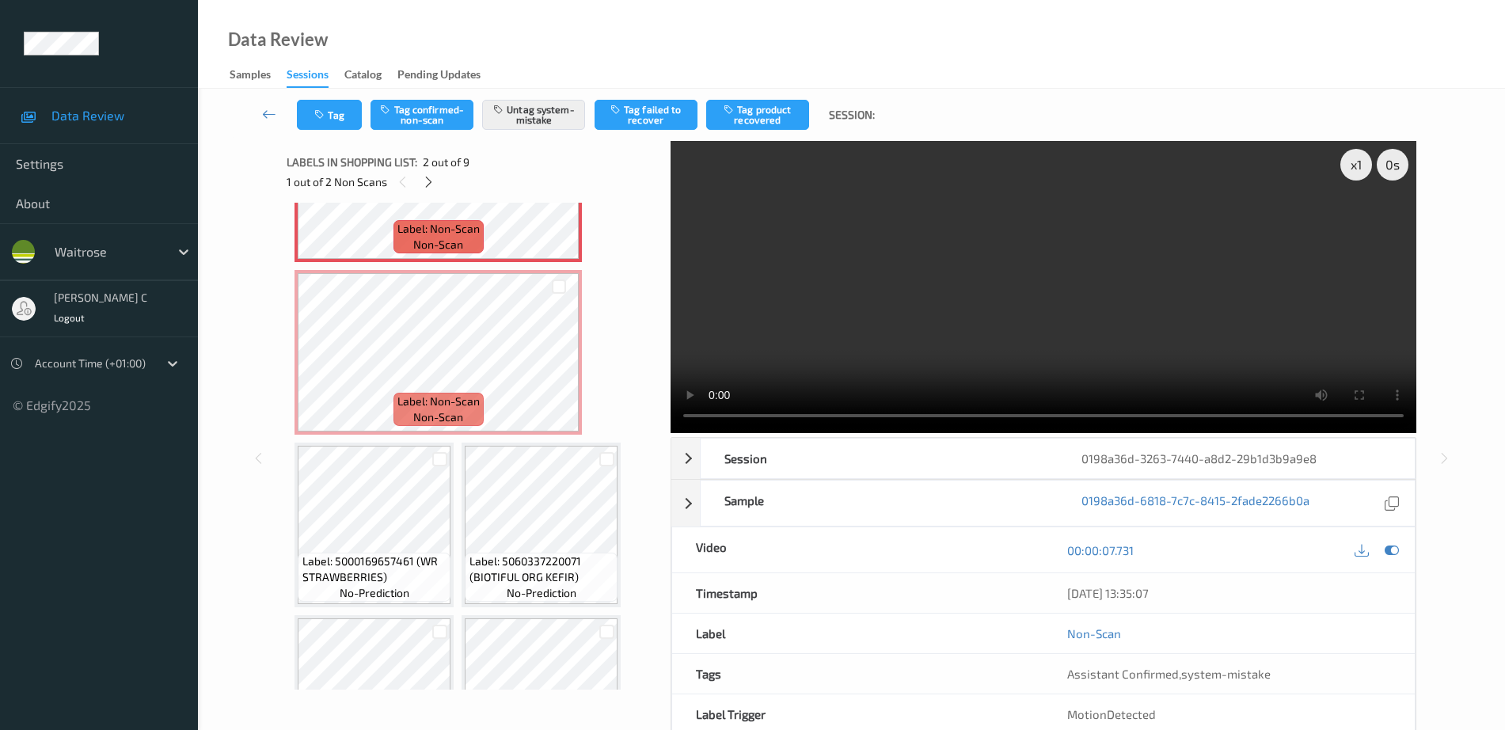
scroll to position [297, 0]
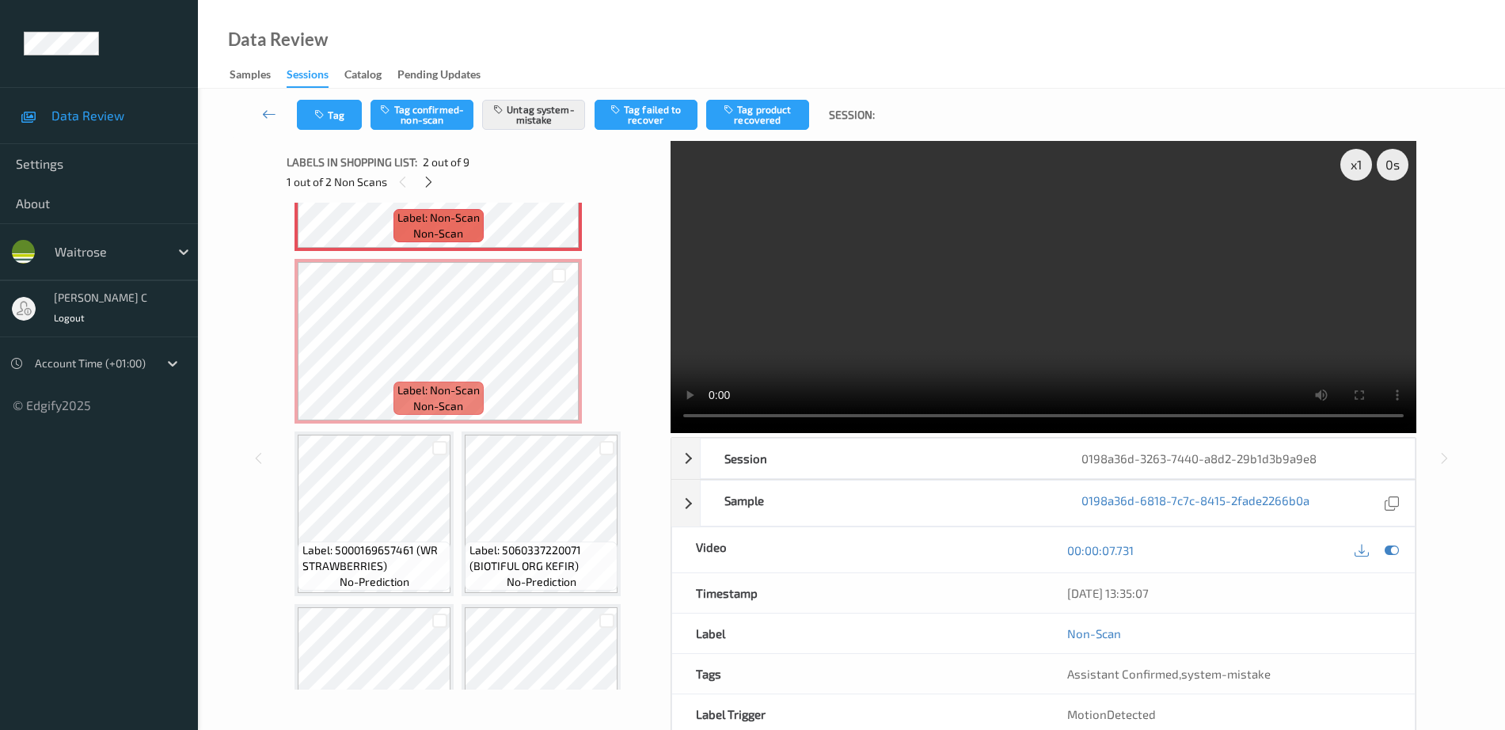
click at [437, 424] on div "Label: 5000169657461 (WR STRAWBERRIES) no-prediction Label: Non-Scan non-scan L…" at bounding box center [473, 428] width 357 height 1028
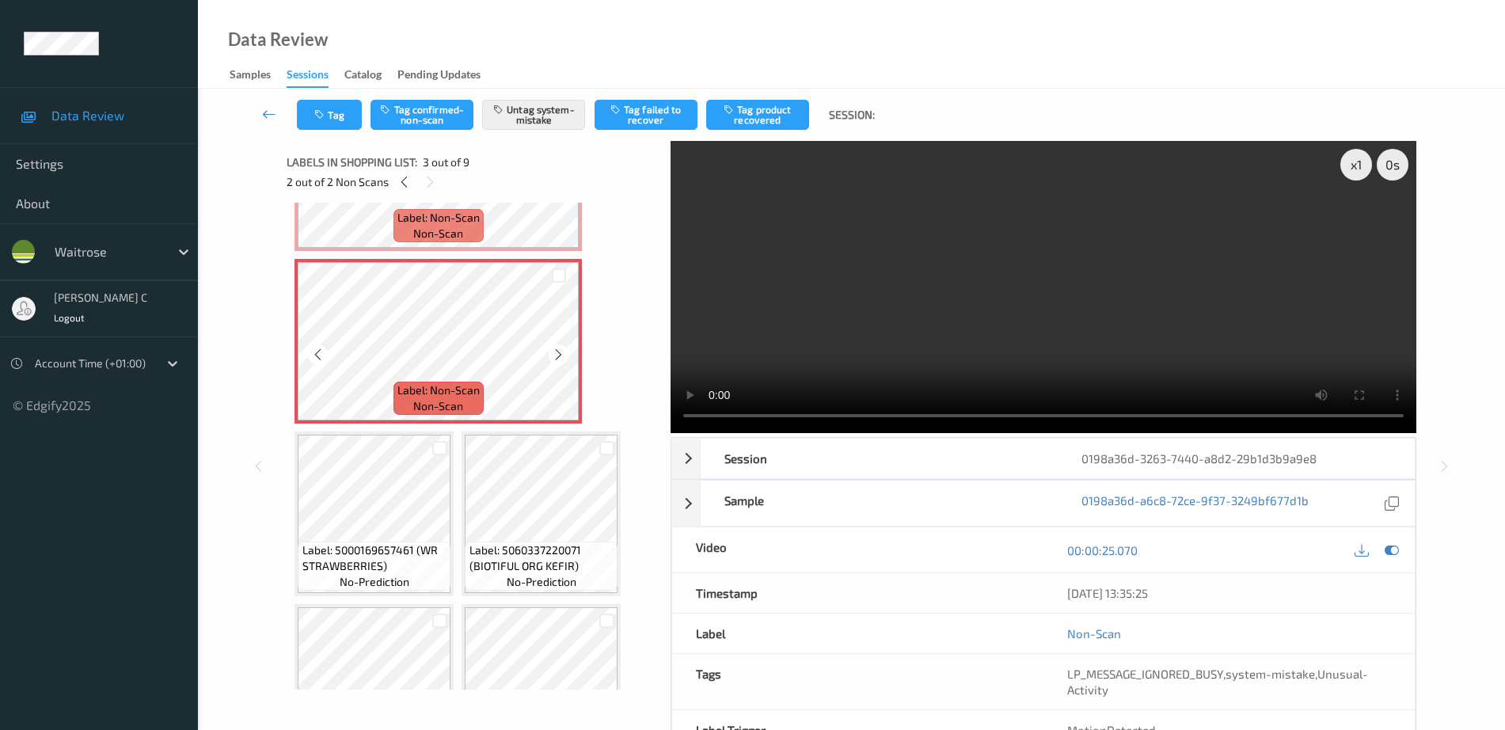
scroll to position [0, 0]
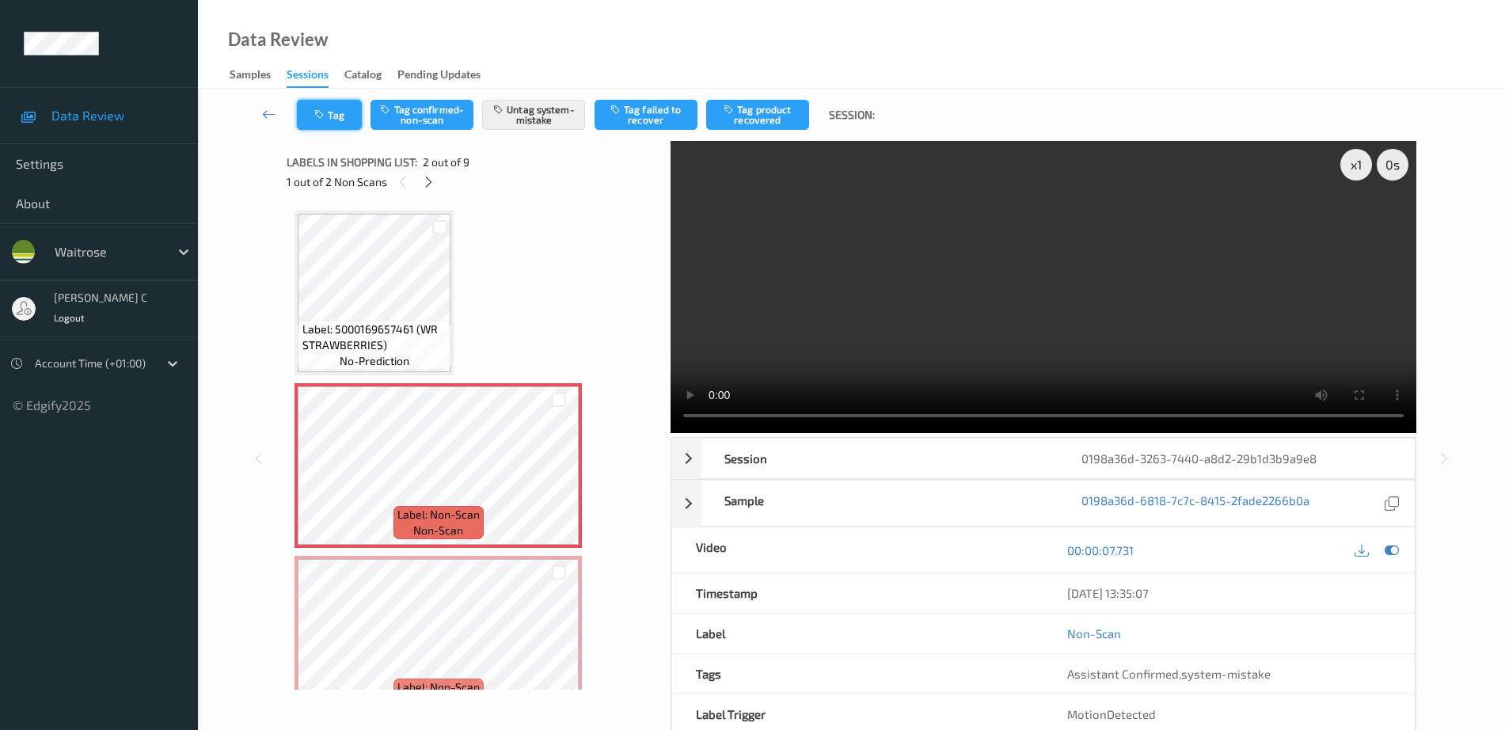
click at [305, 114] on button "Tag" at bounding box center [329, 115] width 65 height 30
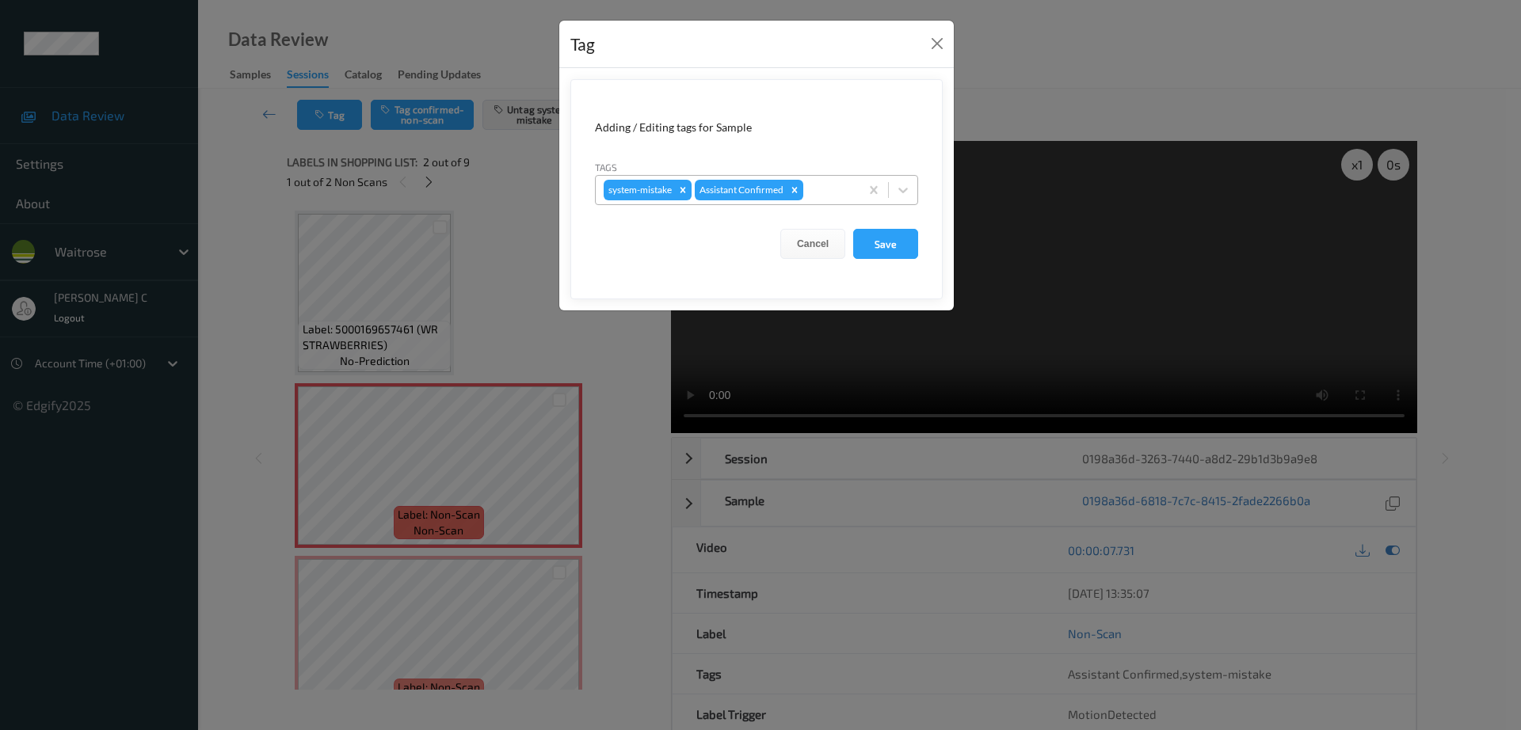
click at [829, 196] on div at bounding box center [828, 190] width 45 height 19
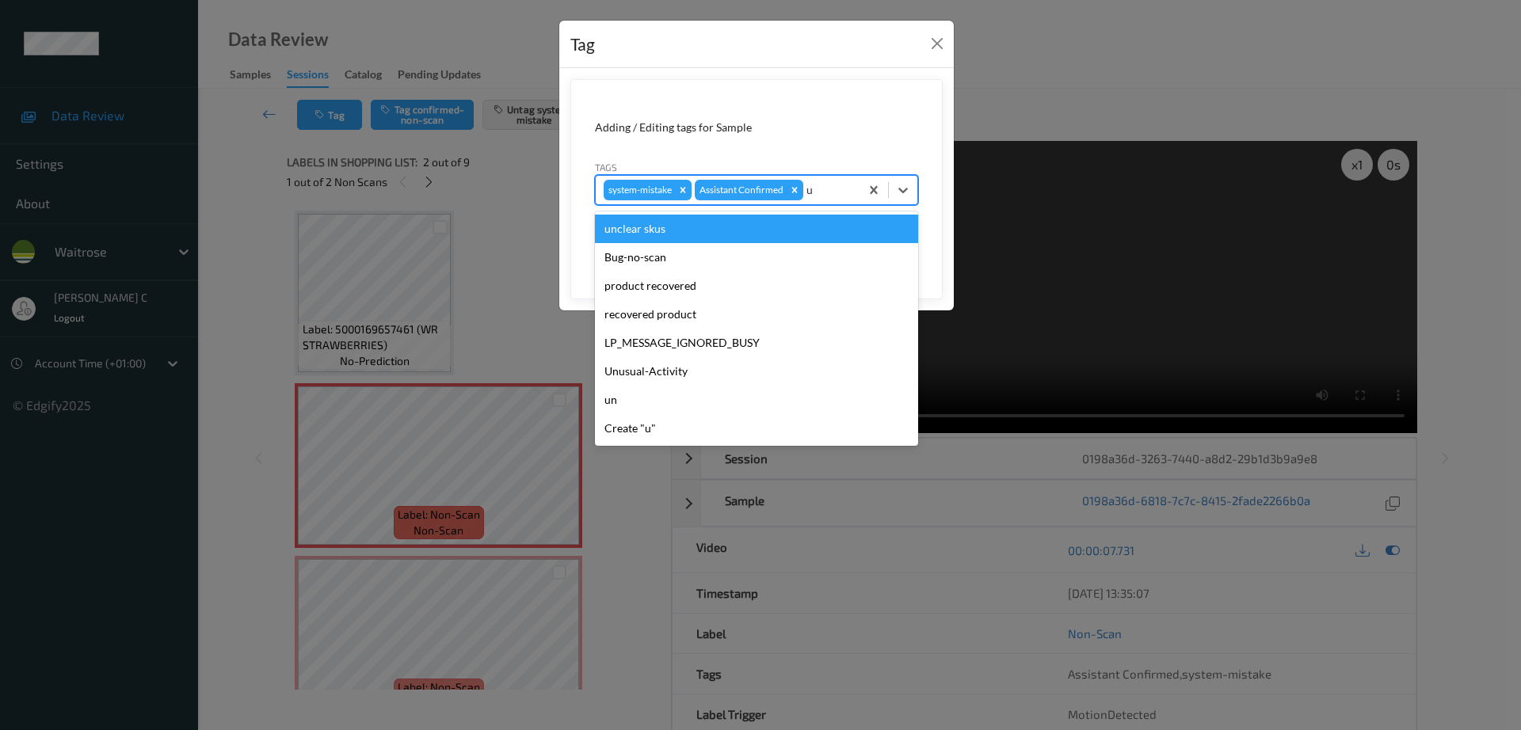
type input "un"
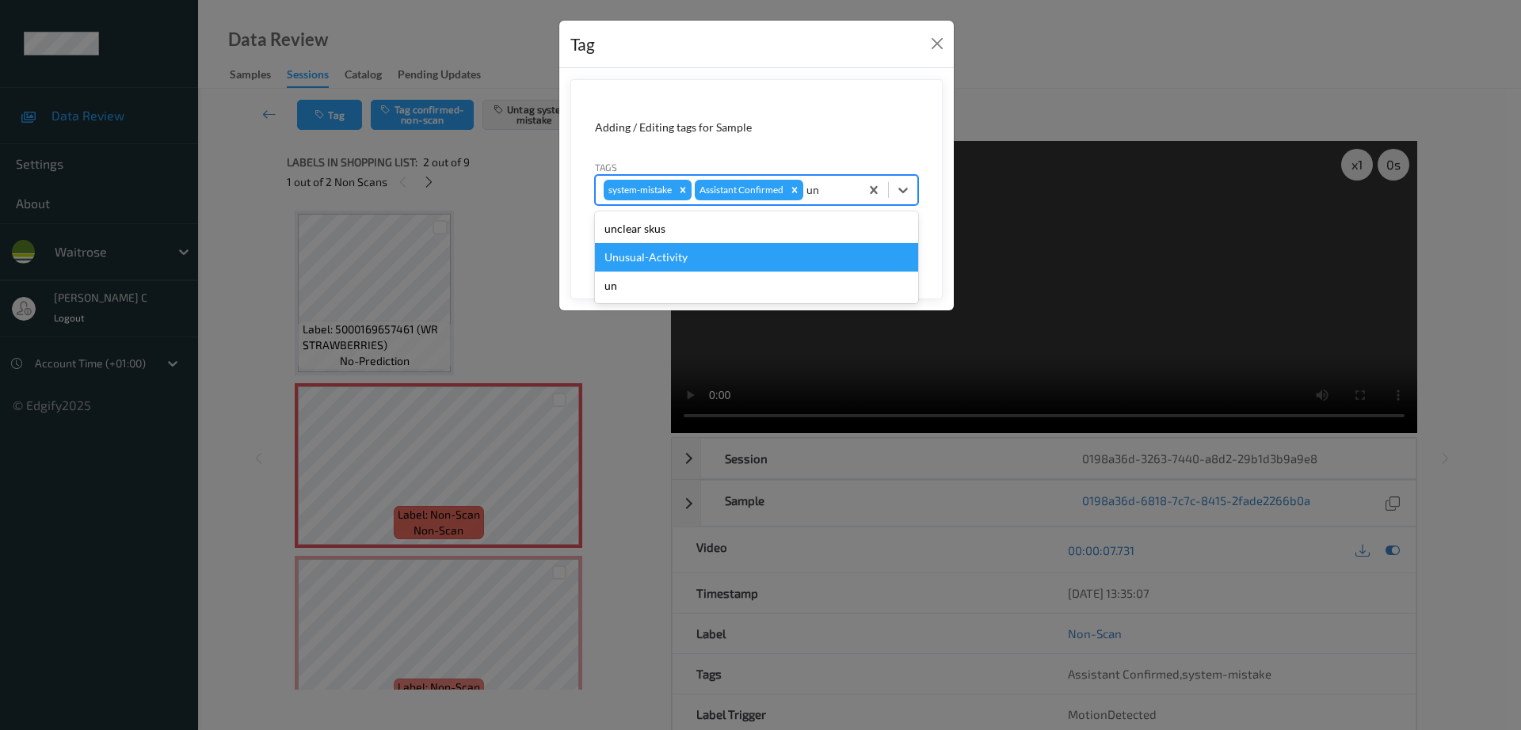
click at [760, 248] on div "Unusual-Activity" at bounding box center [756, 257] width 323 height 29
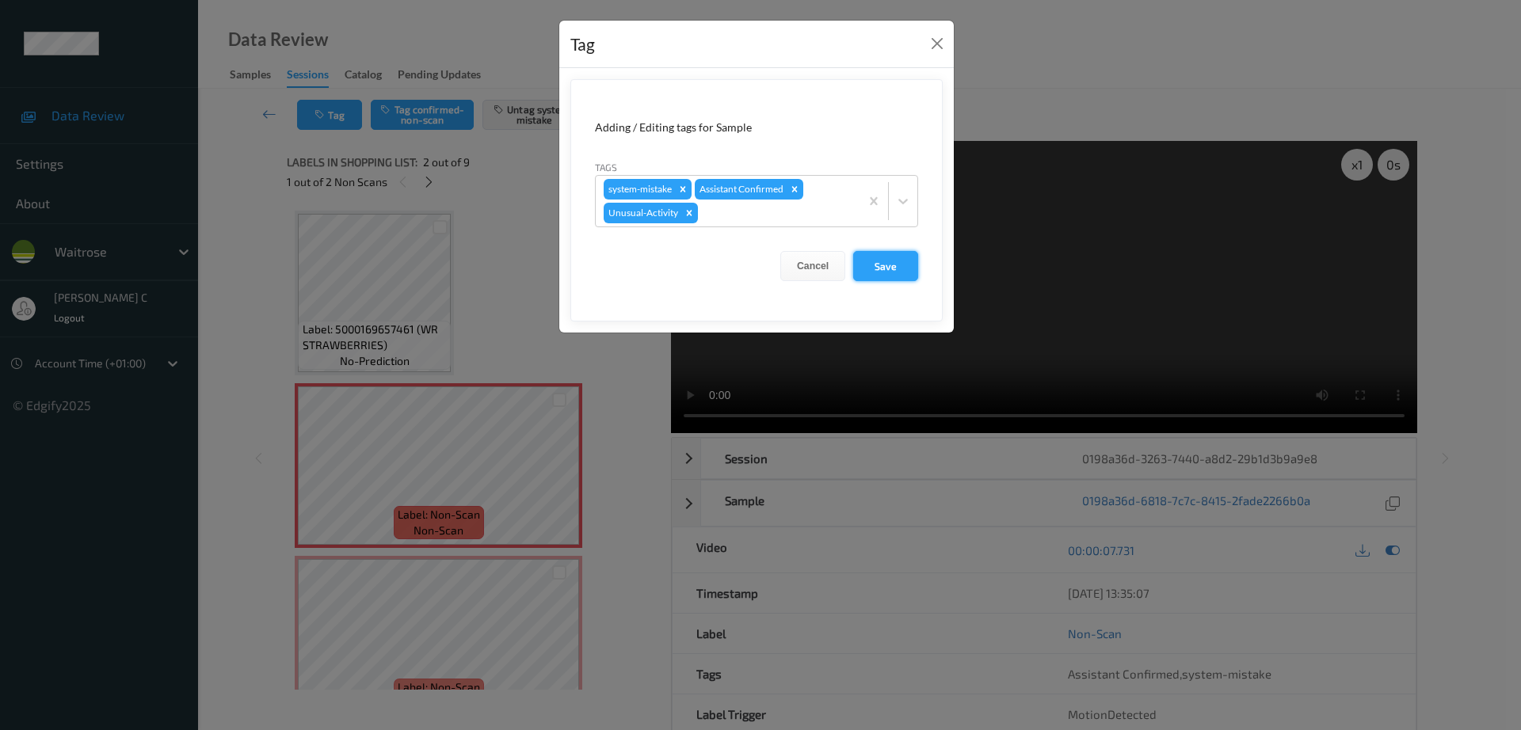
click at [901, 271] on button "Save" at bounding box center [885, 266] width 65 height 30
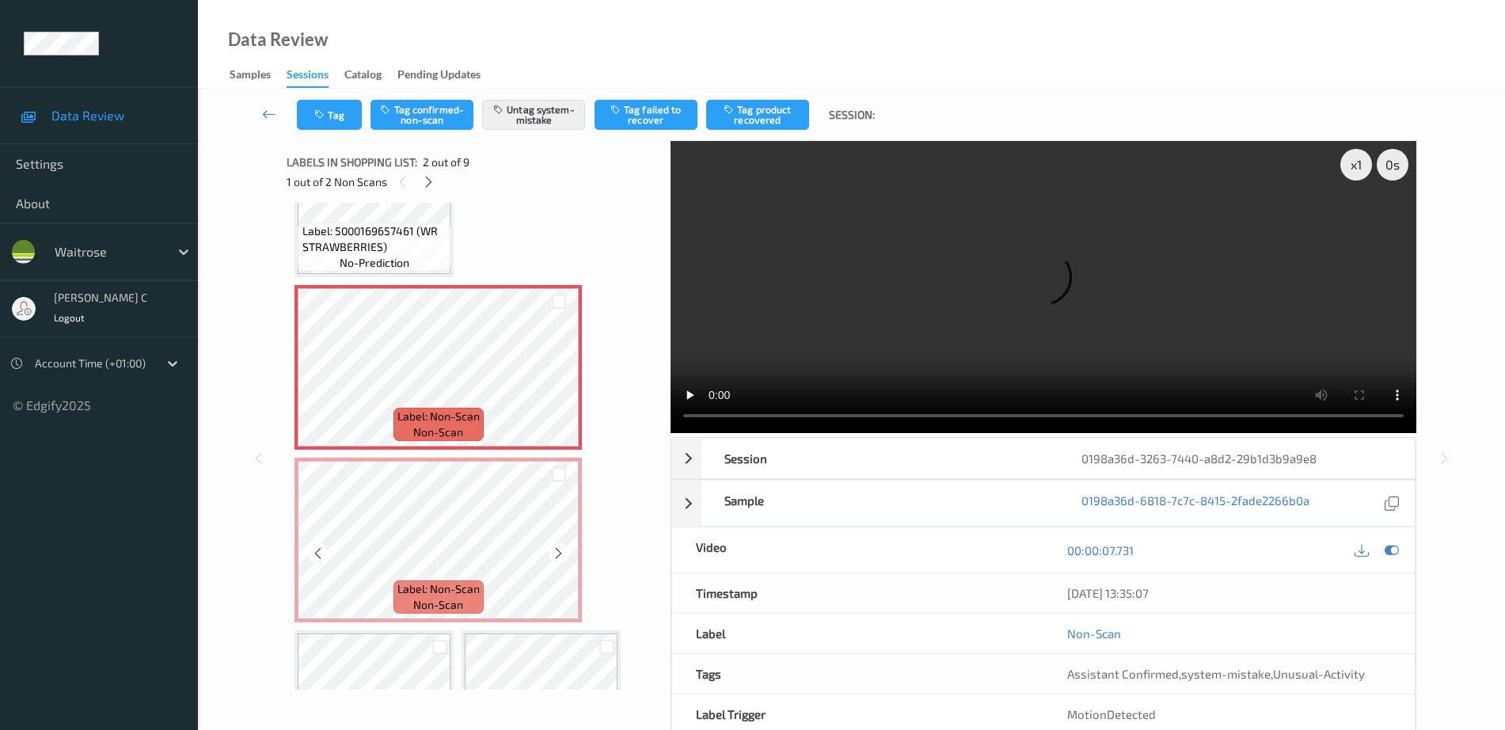
scroll to position [99, 0]
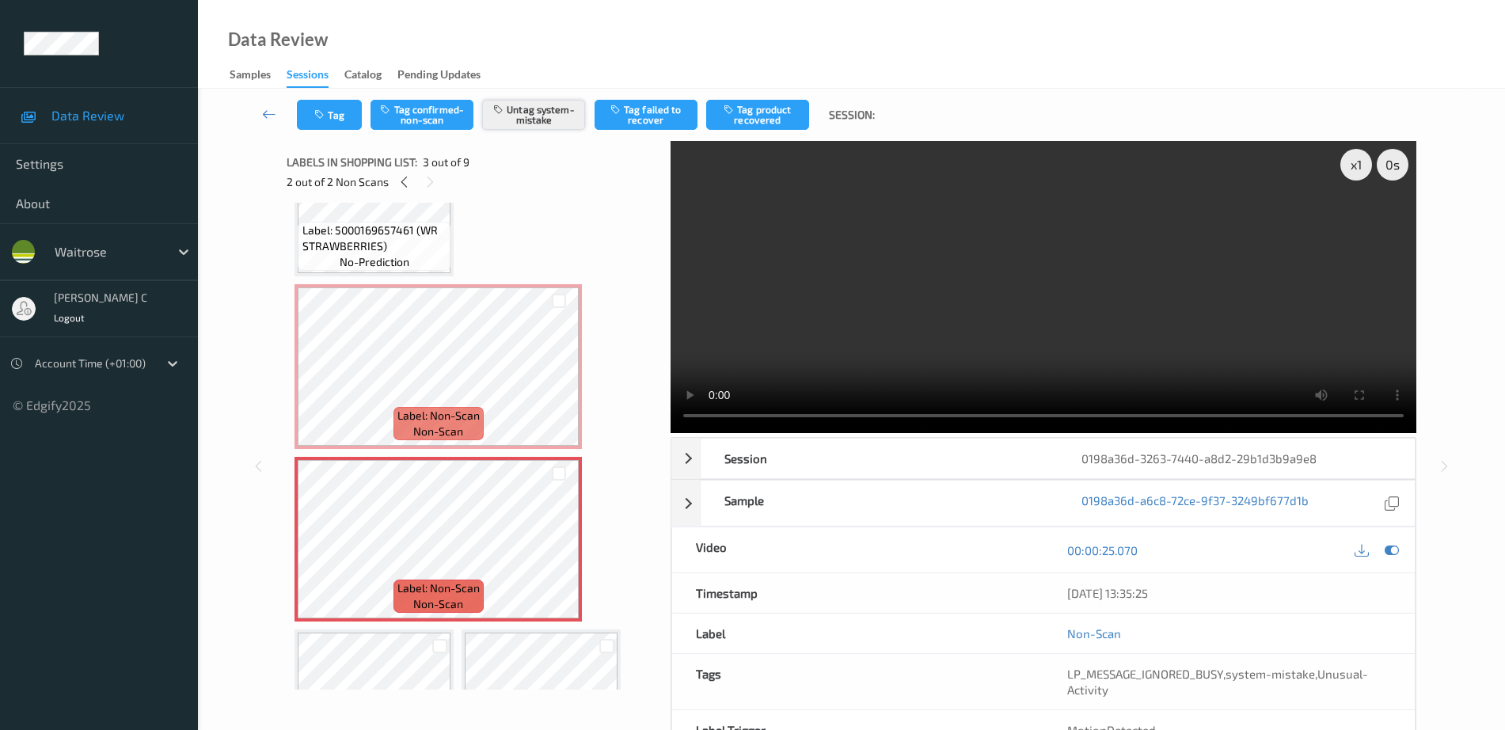
click at [542, 111] on button "Untag system-mistake" at bounding box center [533, 115] width 103 height 30
click at [332, 124] on button "Tag" at bounding box center [329, 115] width 65 height 30
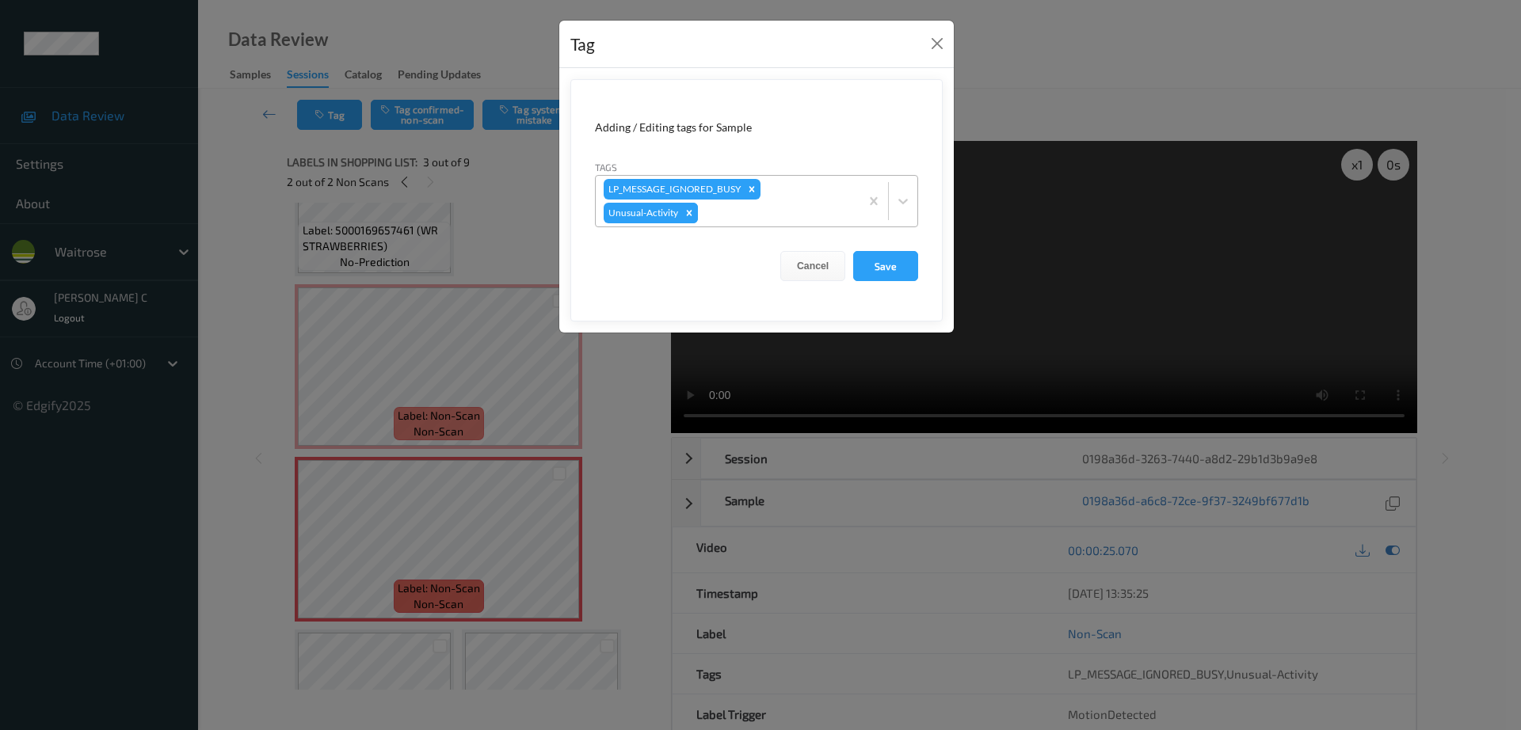
click at [681, 215] on div "Remove Unusual-Activity" at bounding box center [688, 213] width 17 height 21
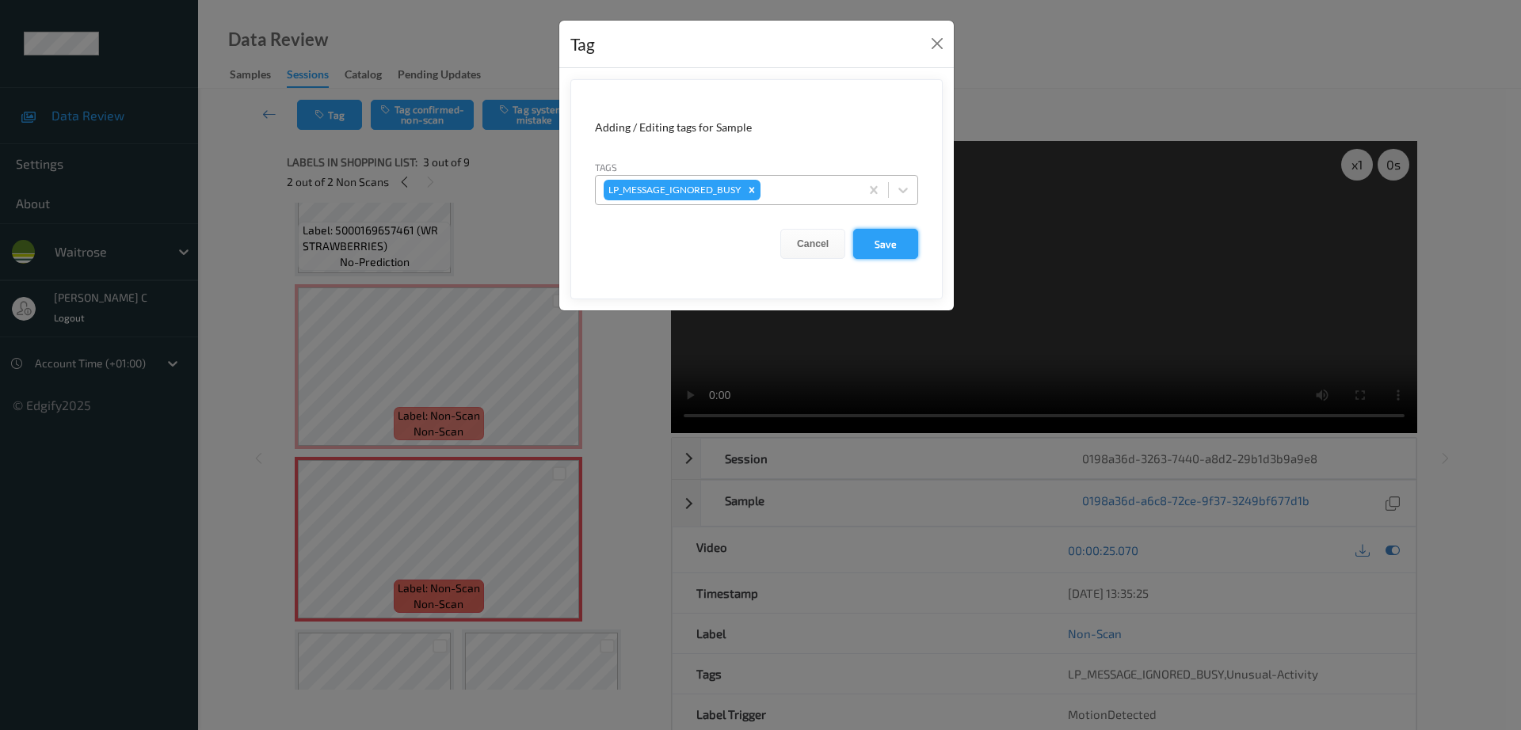
click at [866, 241] on button "Save" at bounding box center [885, 244] width 65 height 30
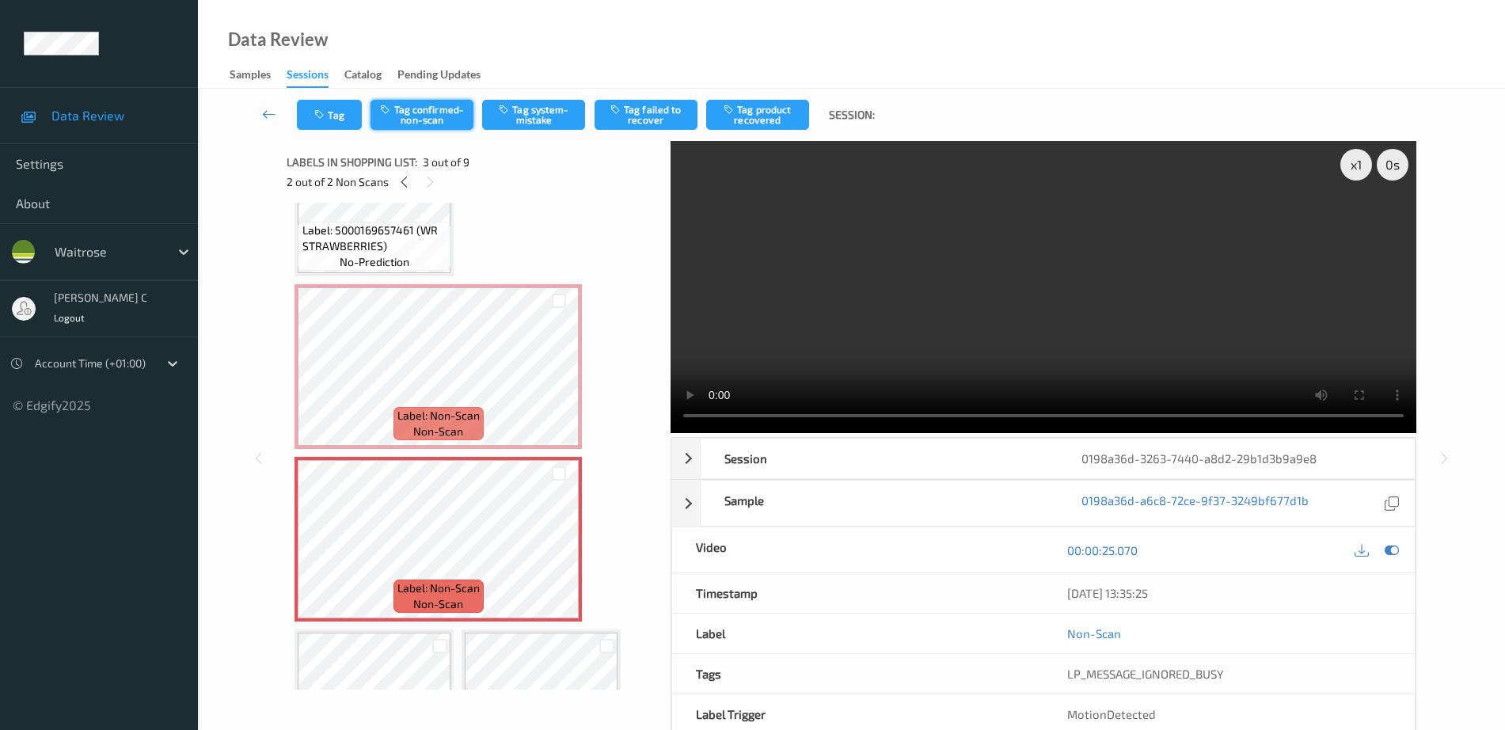
click at [440, 116] on button "Tag confirmed-non-scan" at bounding box center [422, 115] width 103 height 30
click at [782, 113] on button "Tag product recovered" at bounding box center [757, 115] width 103 height 30
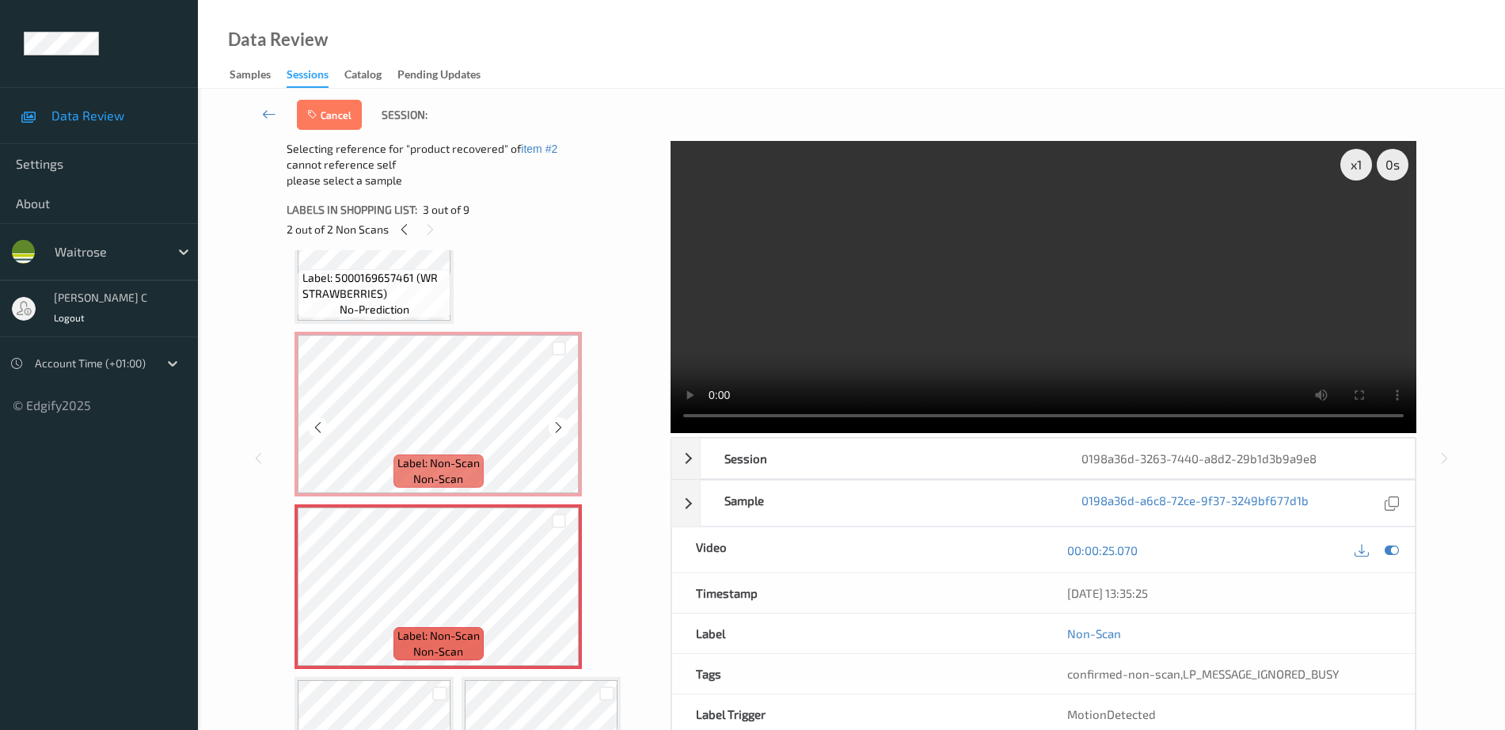
scroll to position [297, 0]
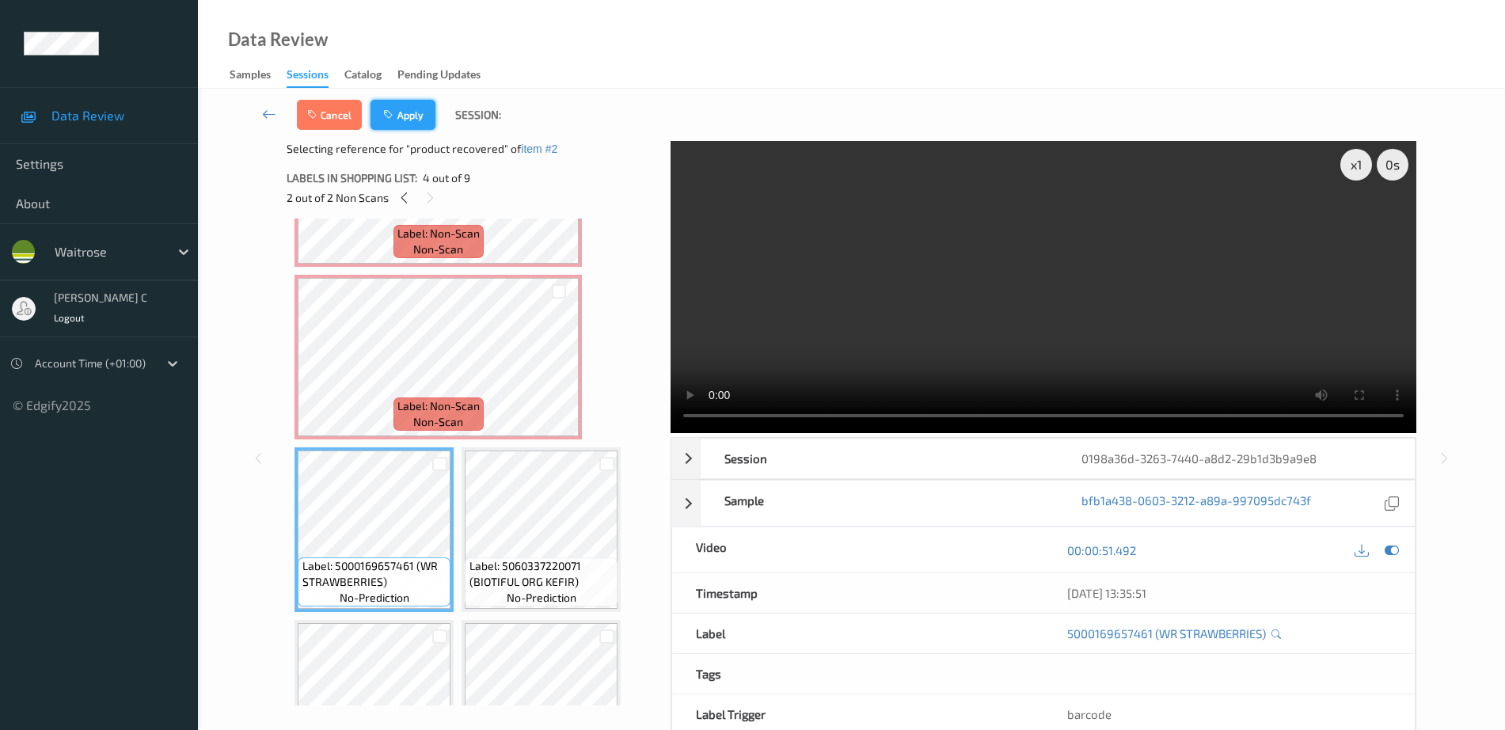
click at [418, 112] on button "Apply" at bounding box center [403, 115] width 65 height 30
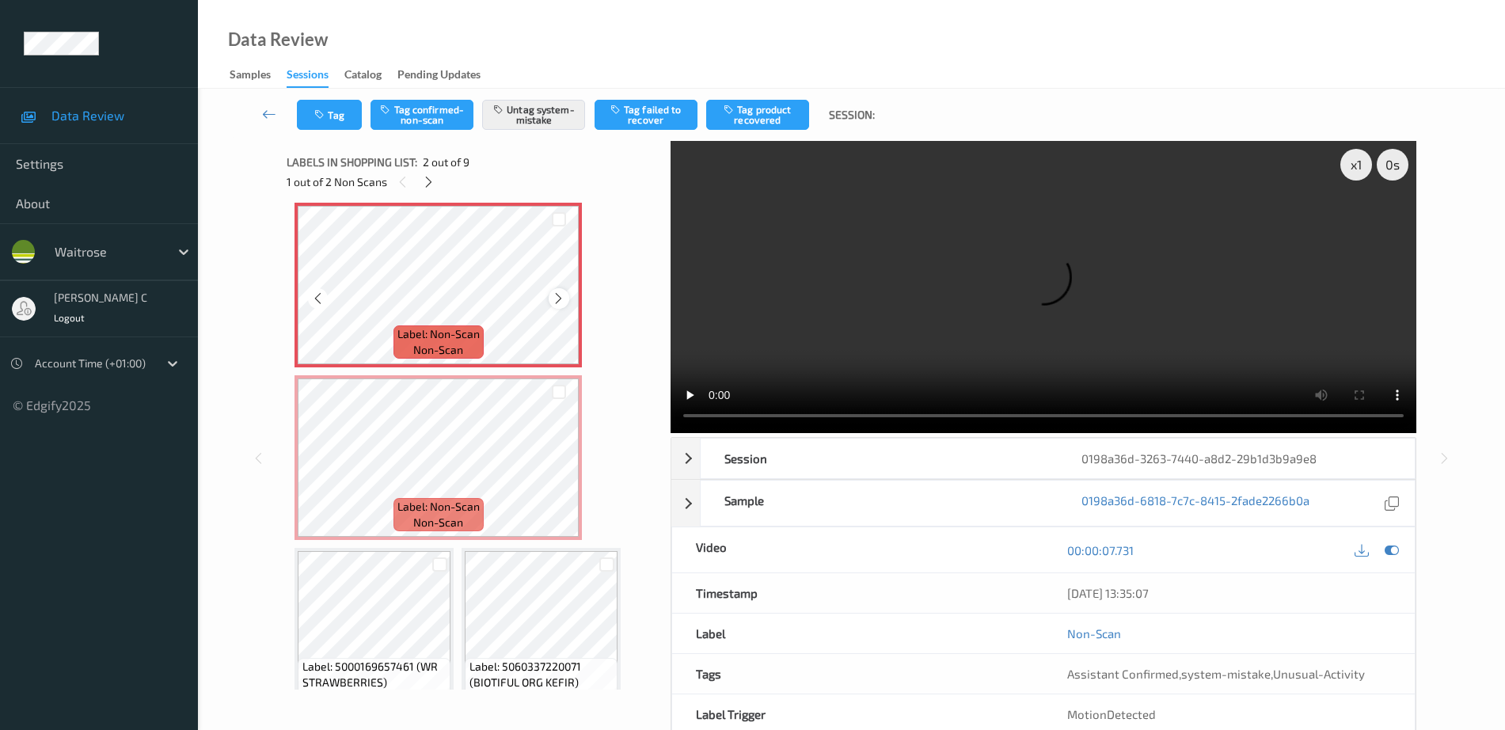
click at [561, 296] on icon at bounding box center [558, 298] width 13 height 14
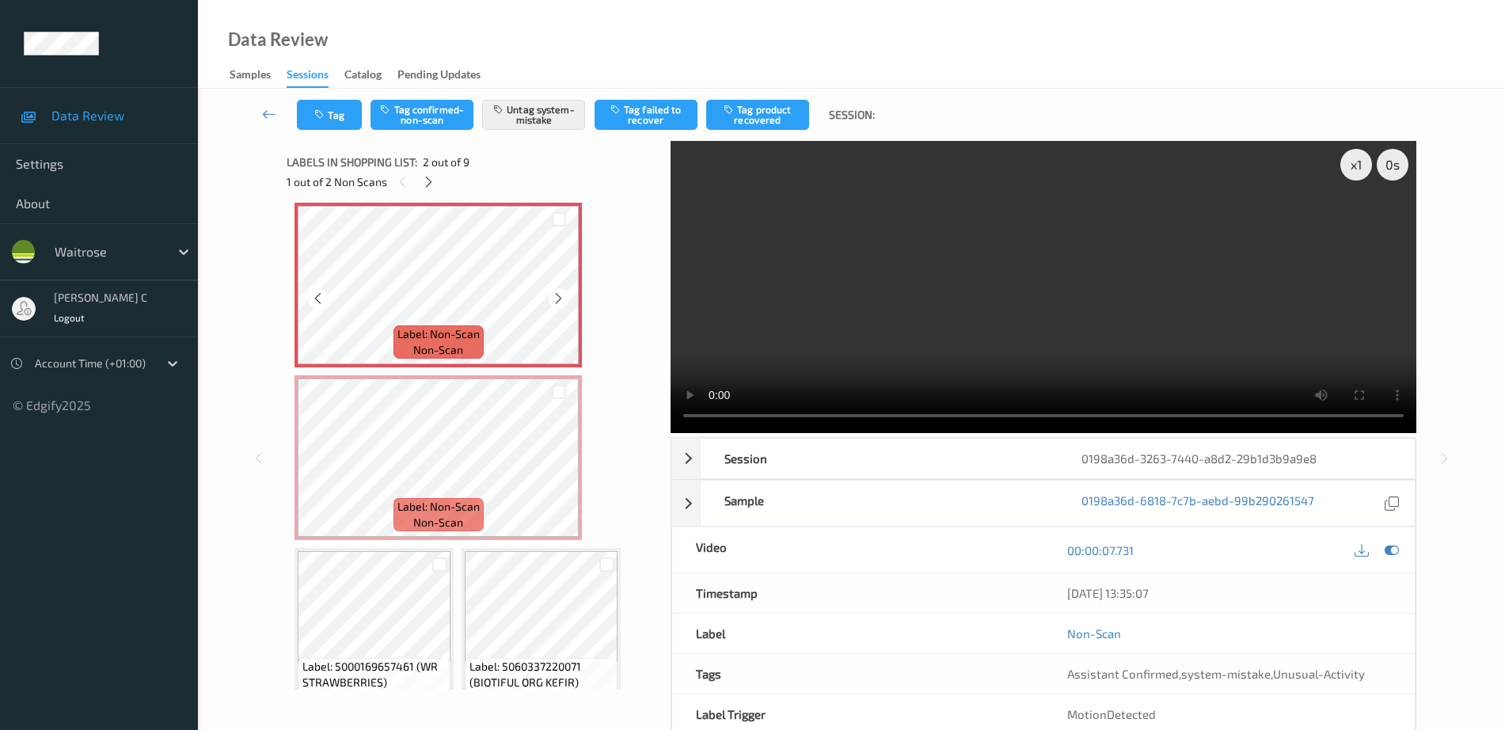
click at [561, 296] on icon at bounding box center [558, 298] width 13 height 14
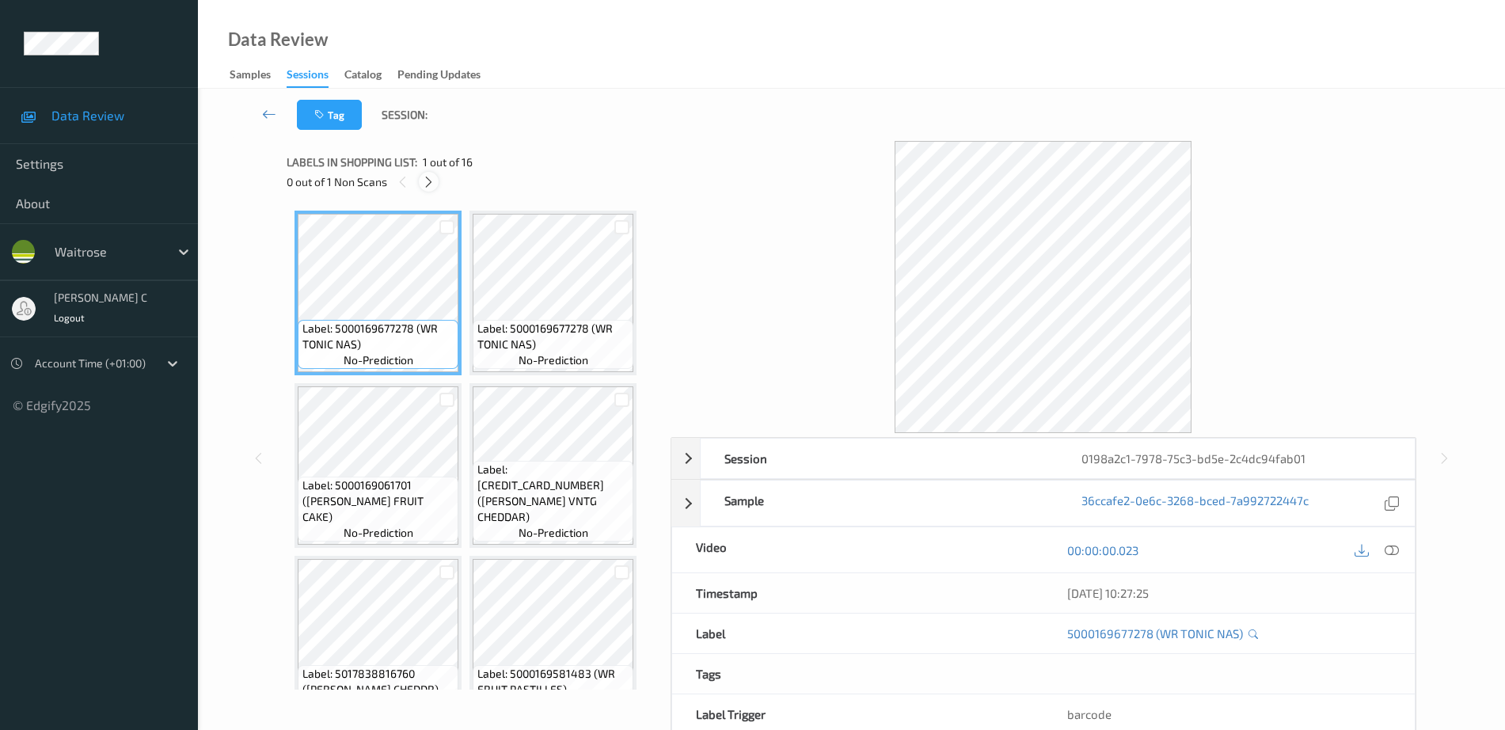
click at [428, 184] on icon at bounding box center [428, 182] width 13 height 14
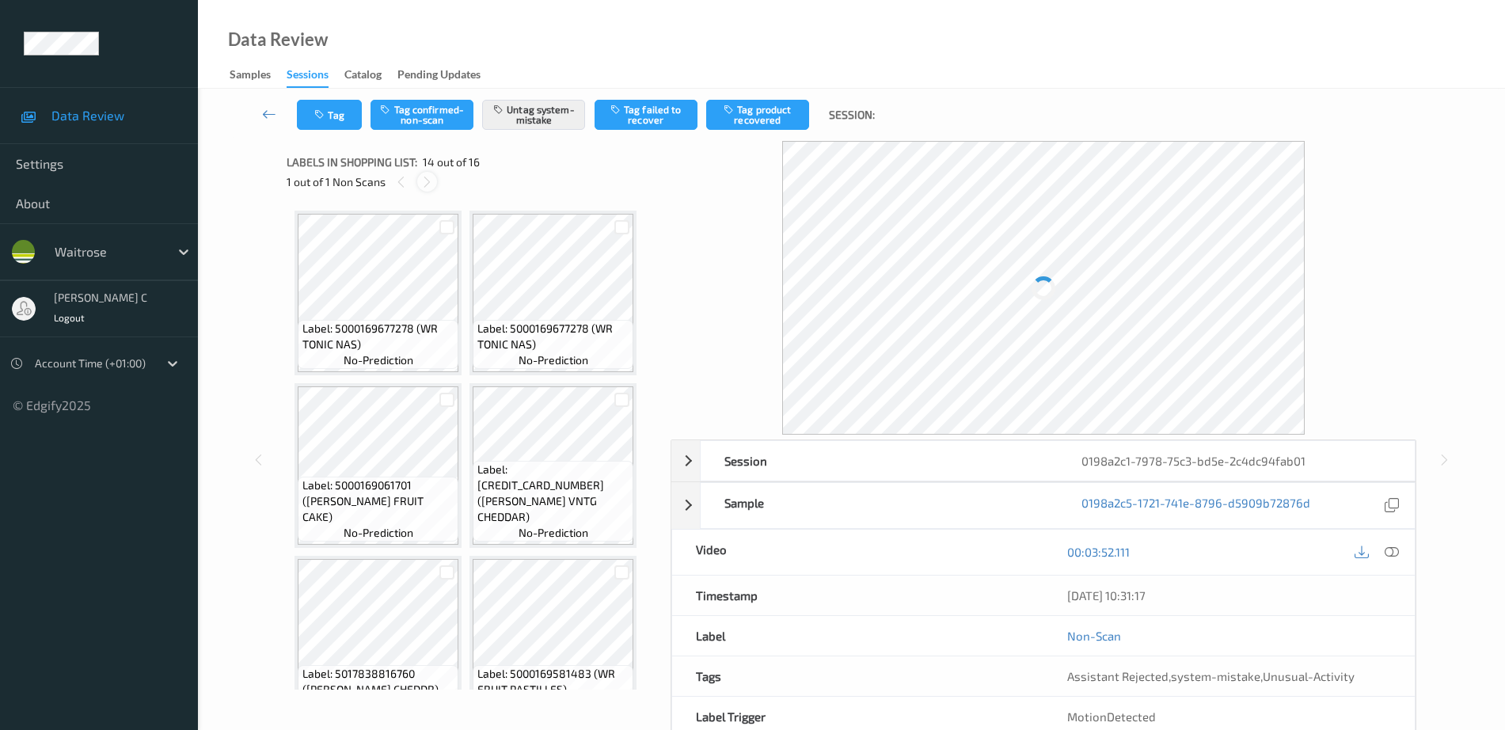
scroll to position [1044, 0]
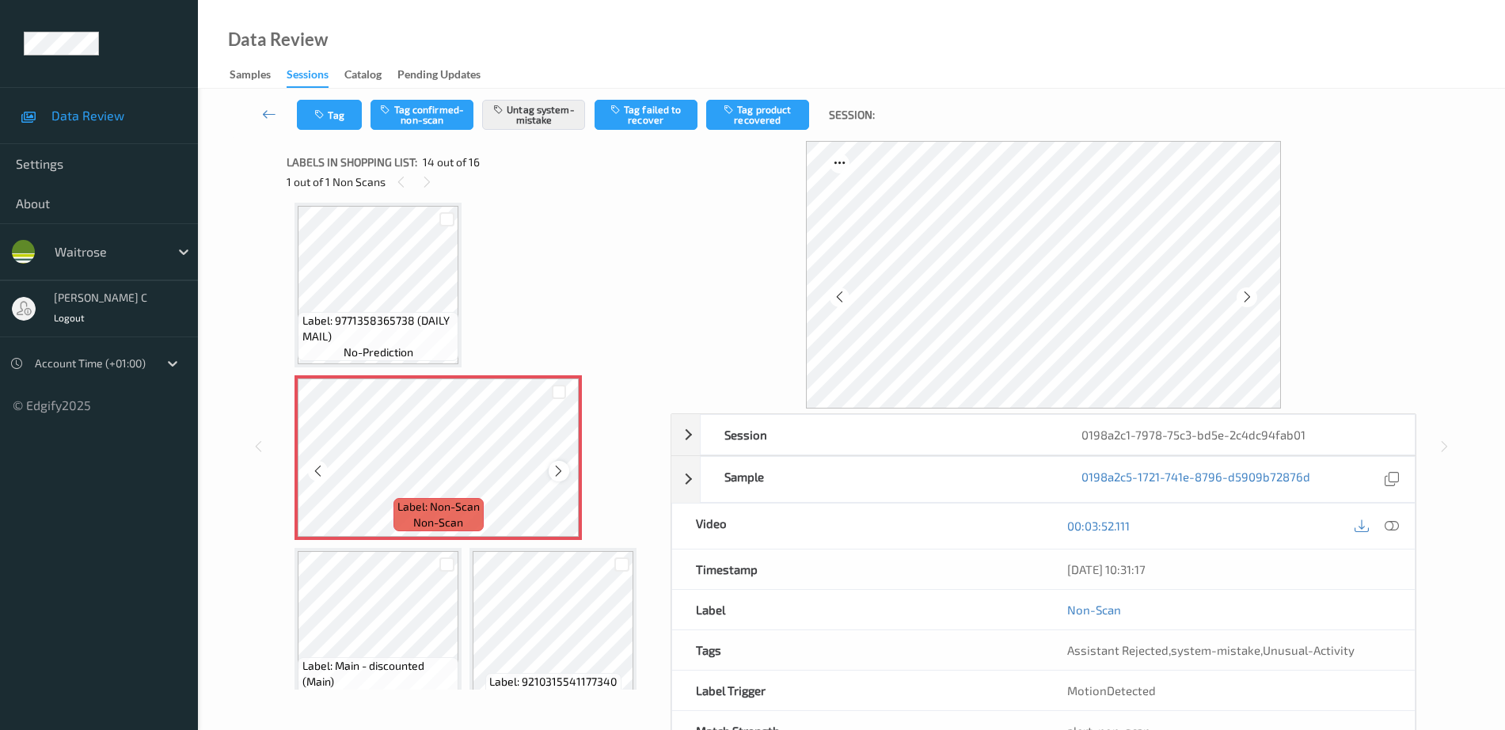
click at [558, 466] on icon at bounding box center [558, 471] width 13 height 14
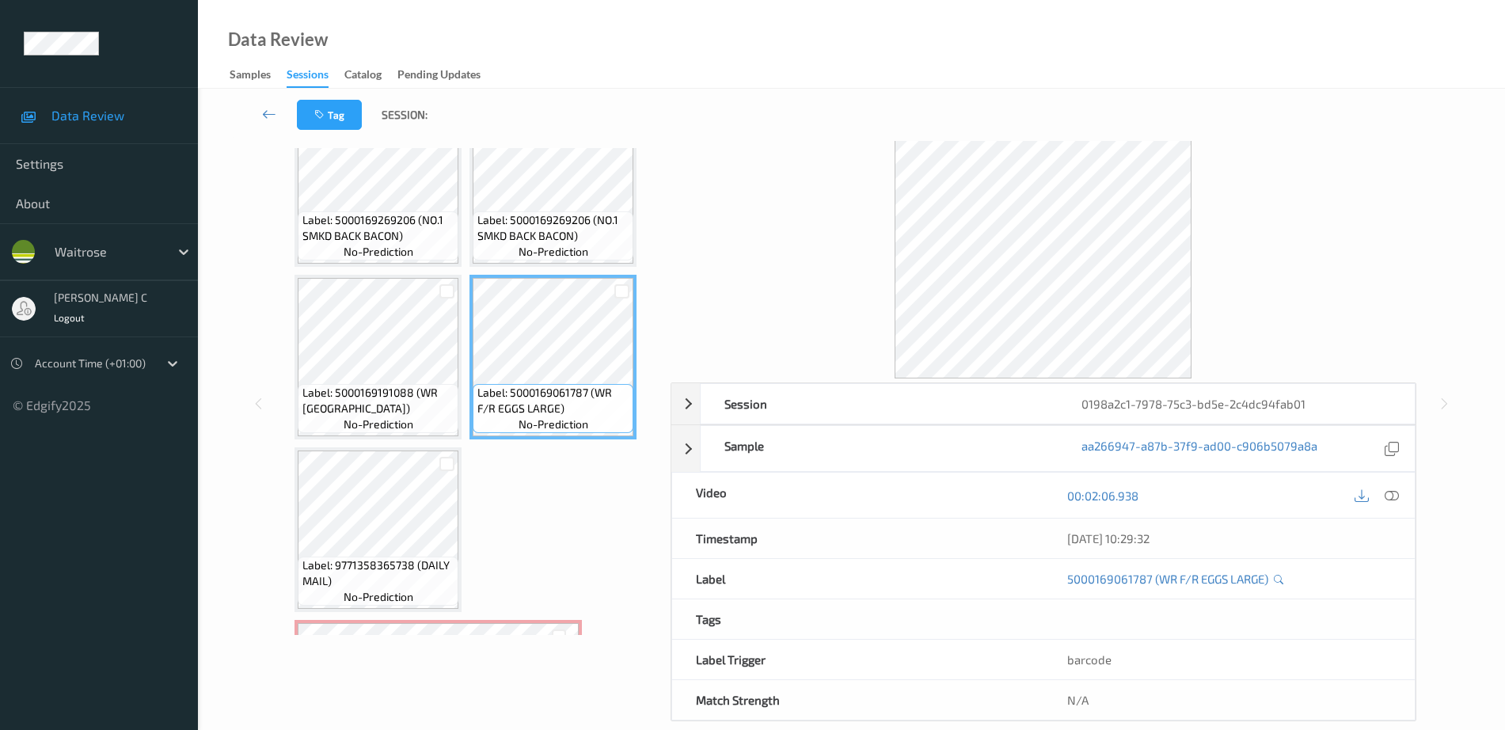
scroll to position [778, 0]
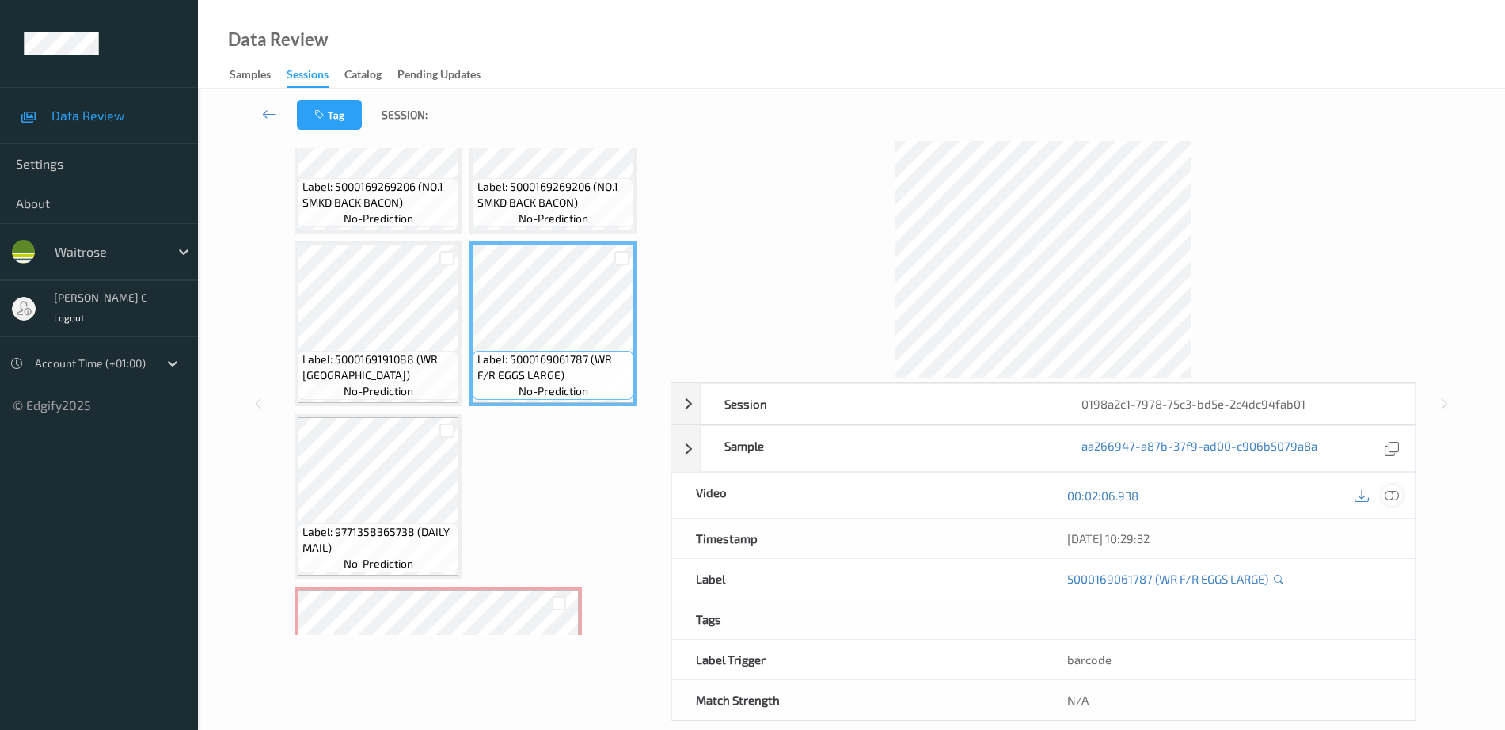
click at [1396, 493] on icon at bounding box center [1392, 496] width 14 height 14
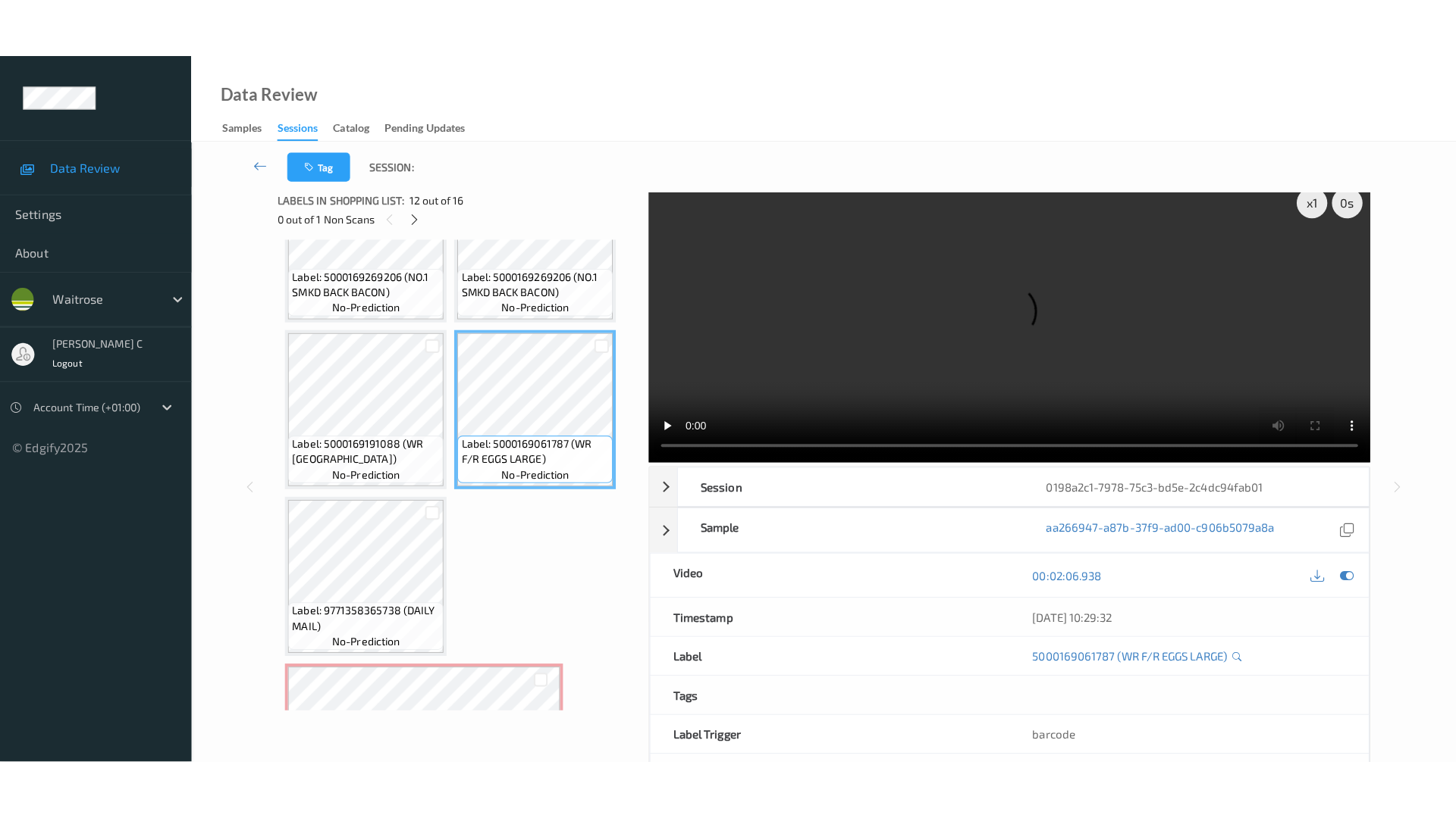
scroll to position [0, 0]
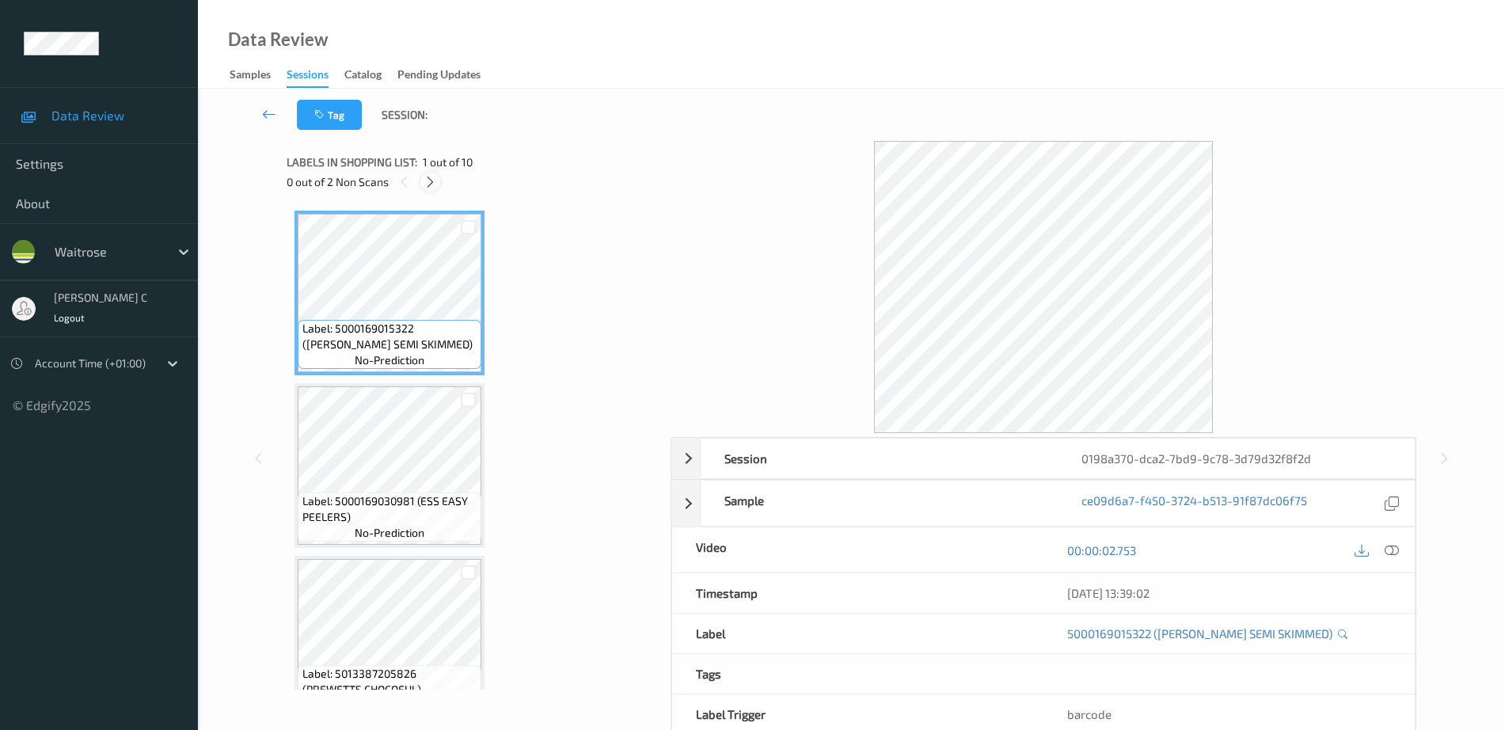
click at [436, 186] on icon at bounding box center [430, 182] width 13 height 14
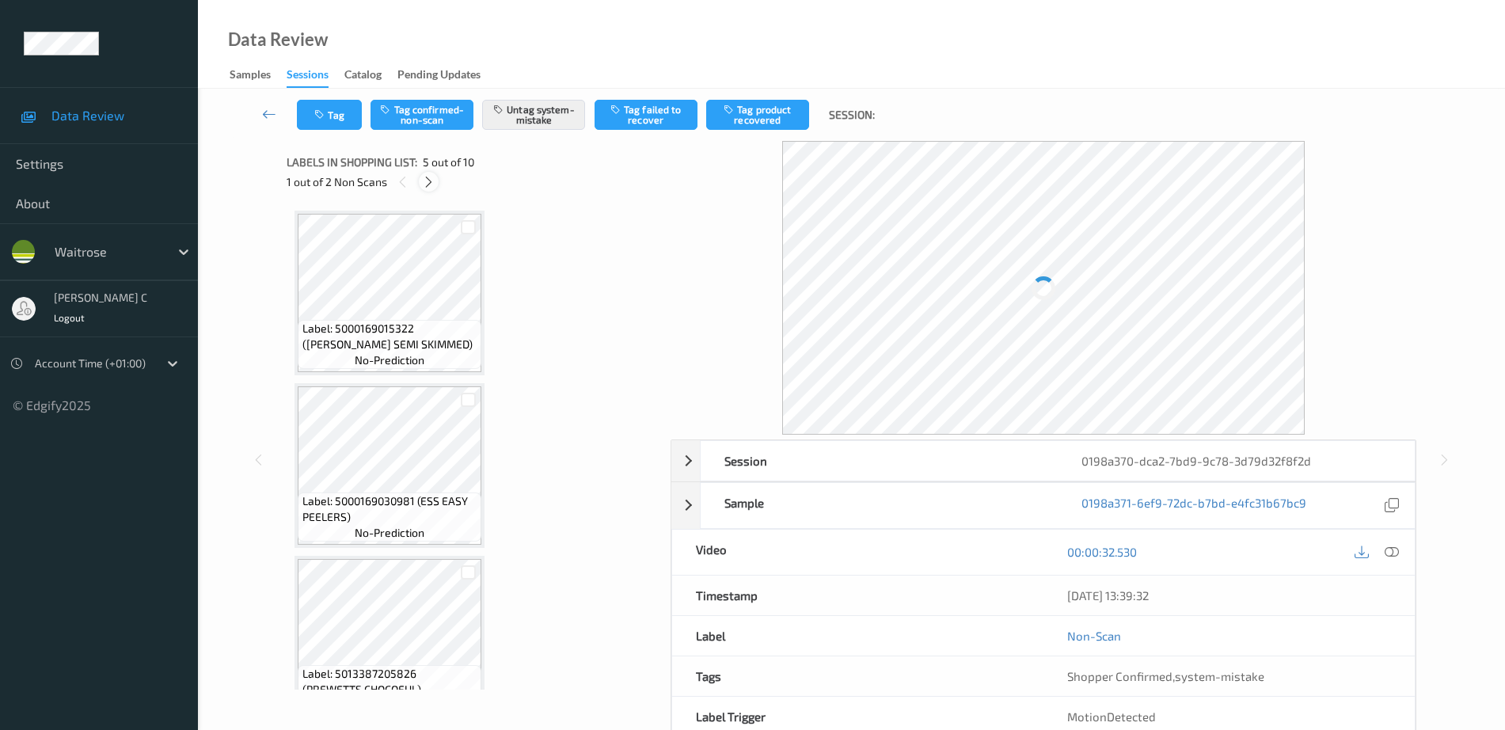
scroll to position [526, 0]
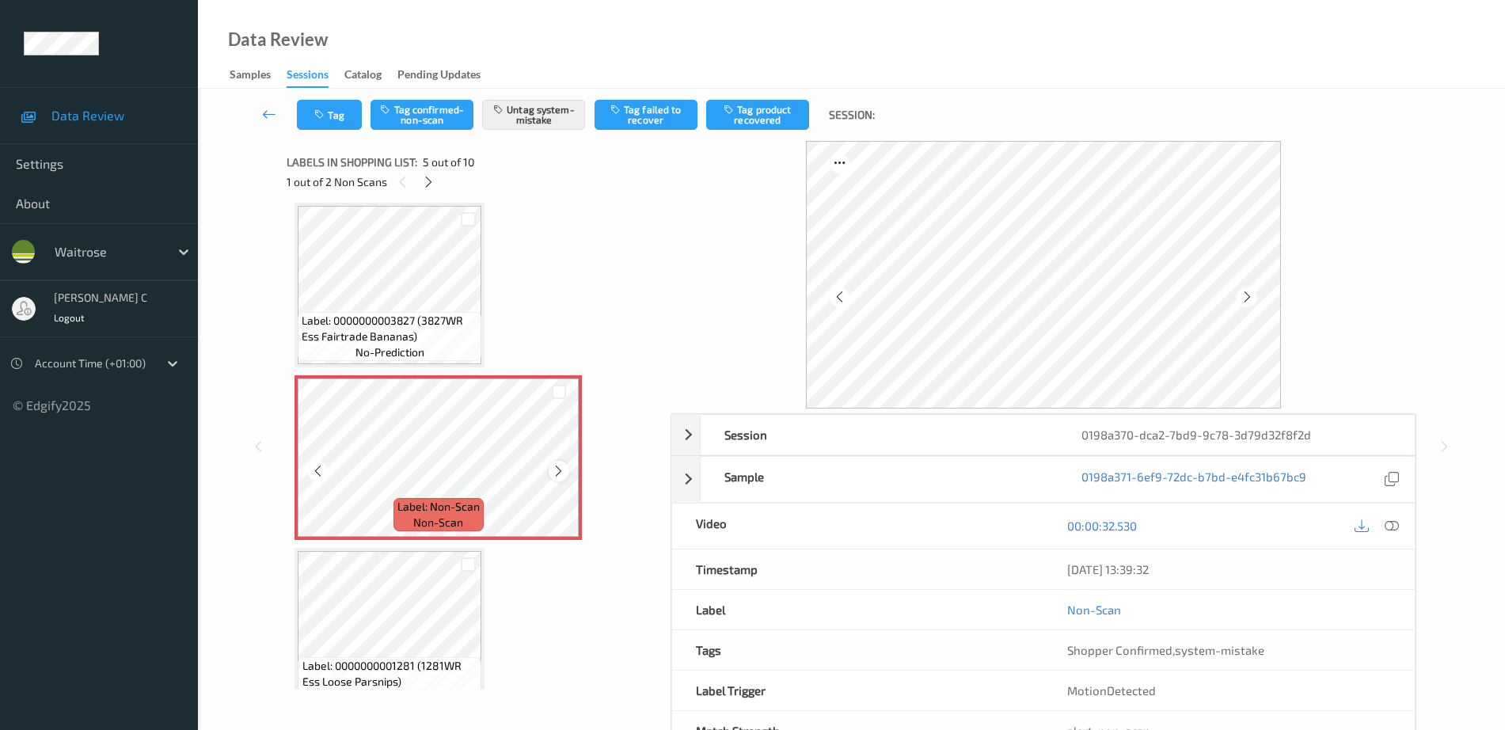
click at [555, 468] on icon at bounding box center [558, 471] width 13 height 14
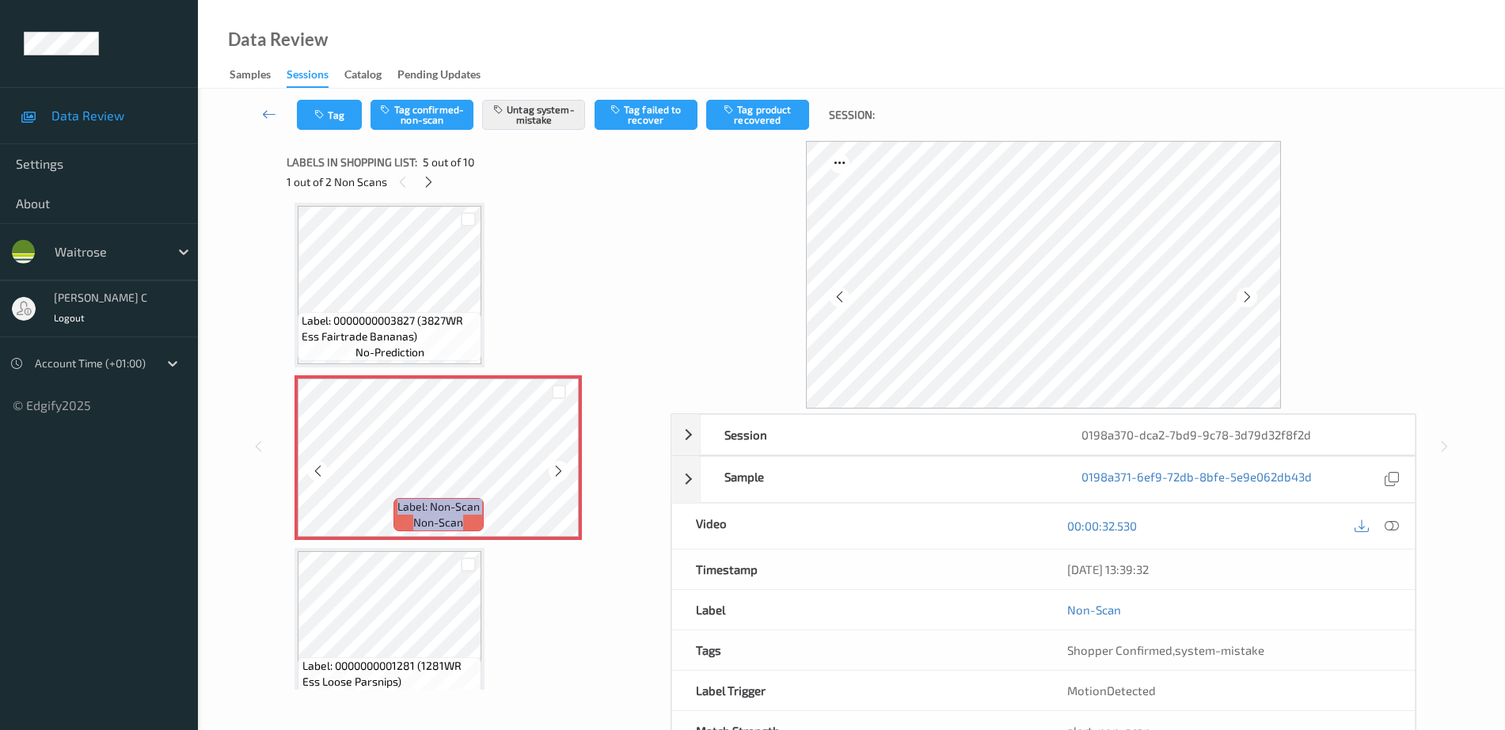
click at [555, 468] on icon at bounding box center [558, 471] width 13 height 14
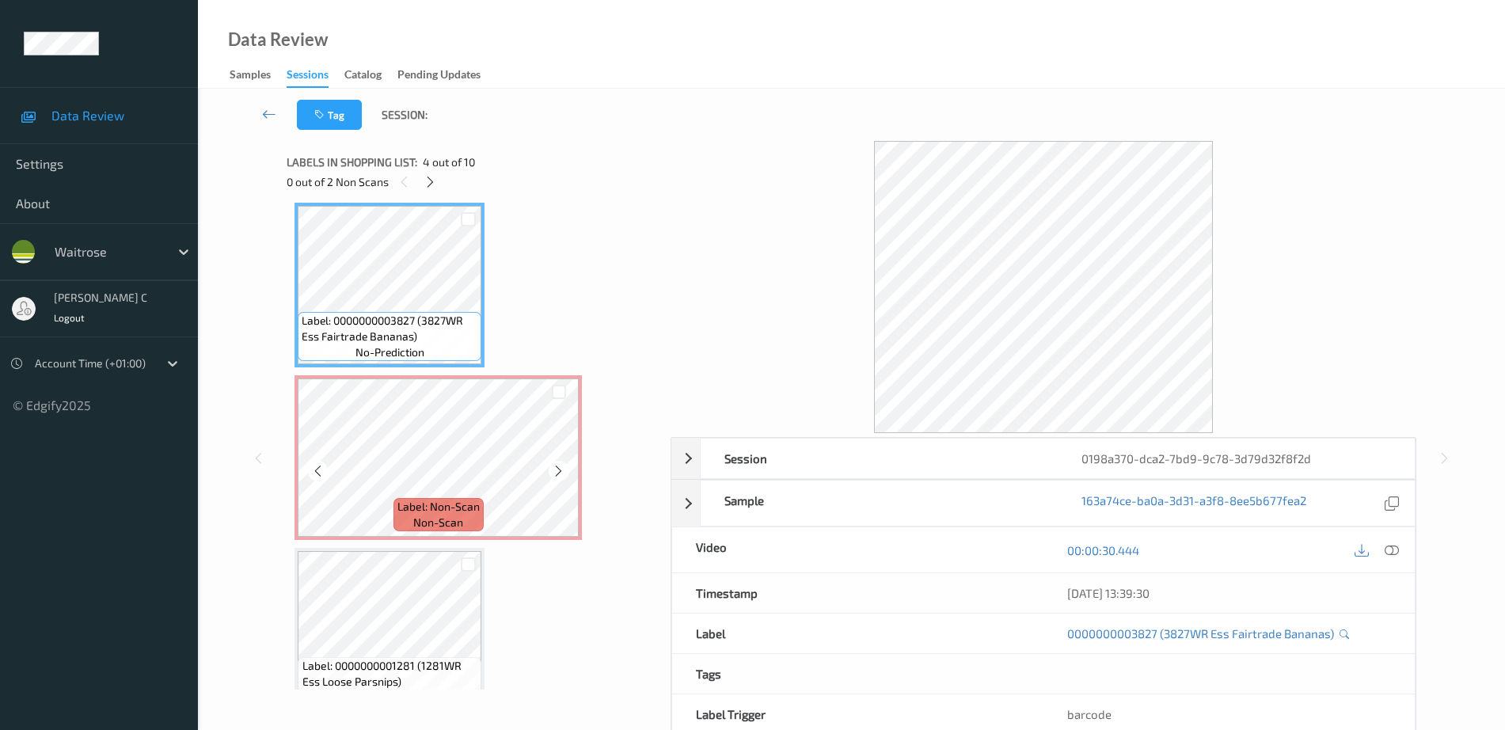
scroll to position [427, 0]
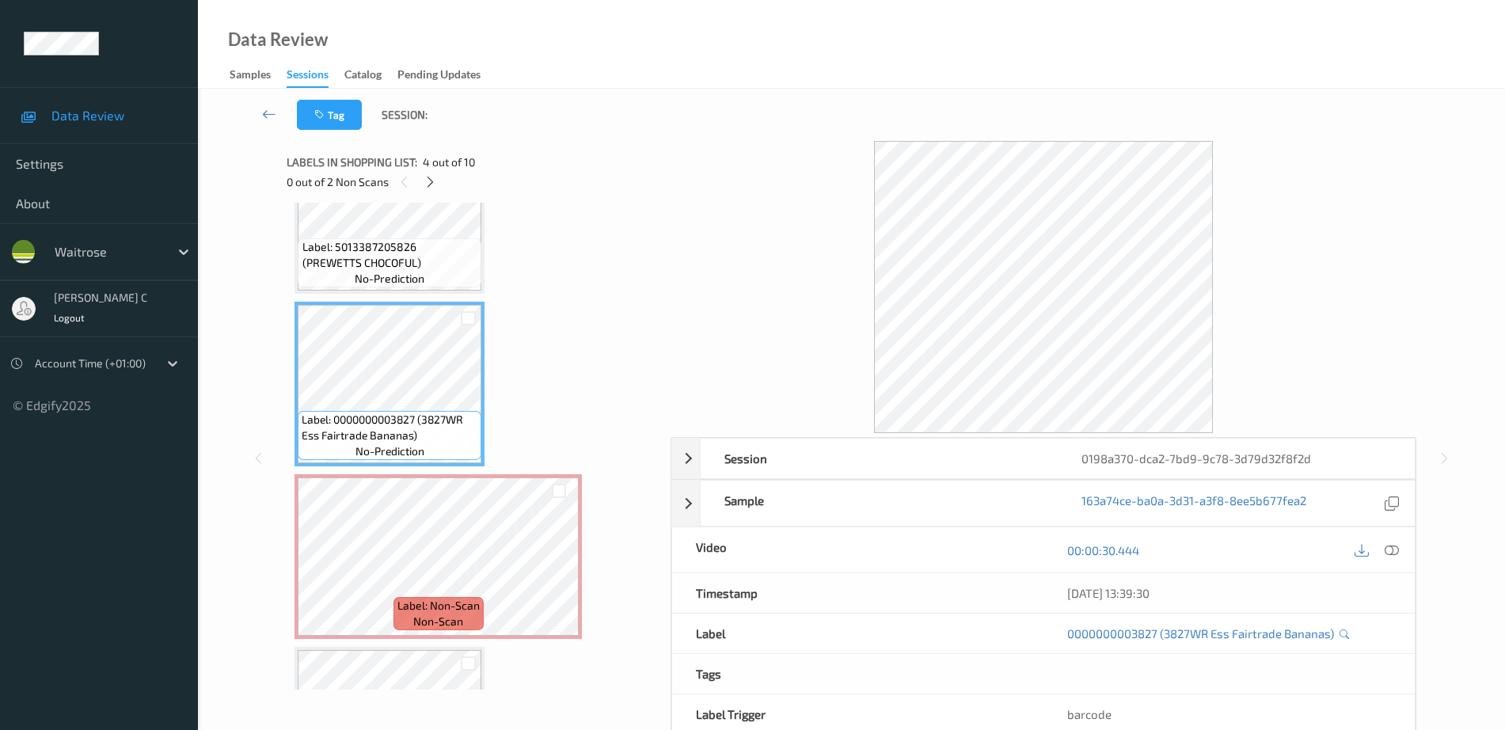
click at [390, 268] on span "Label: 5013387205826 (PREWETTS CHOCOFUL)" at bounding box center [391, 255] width 176 height 32
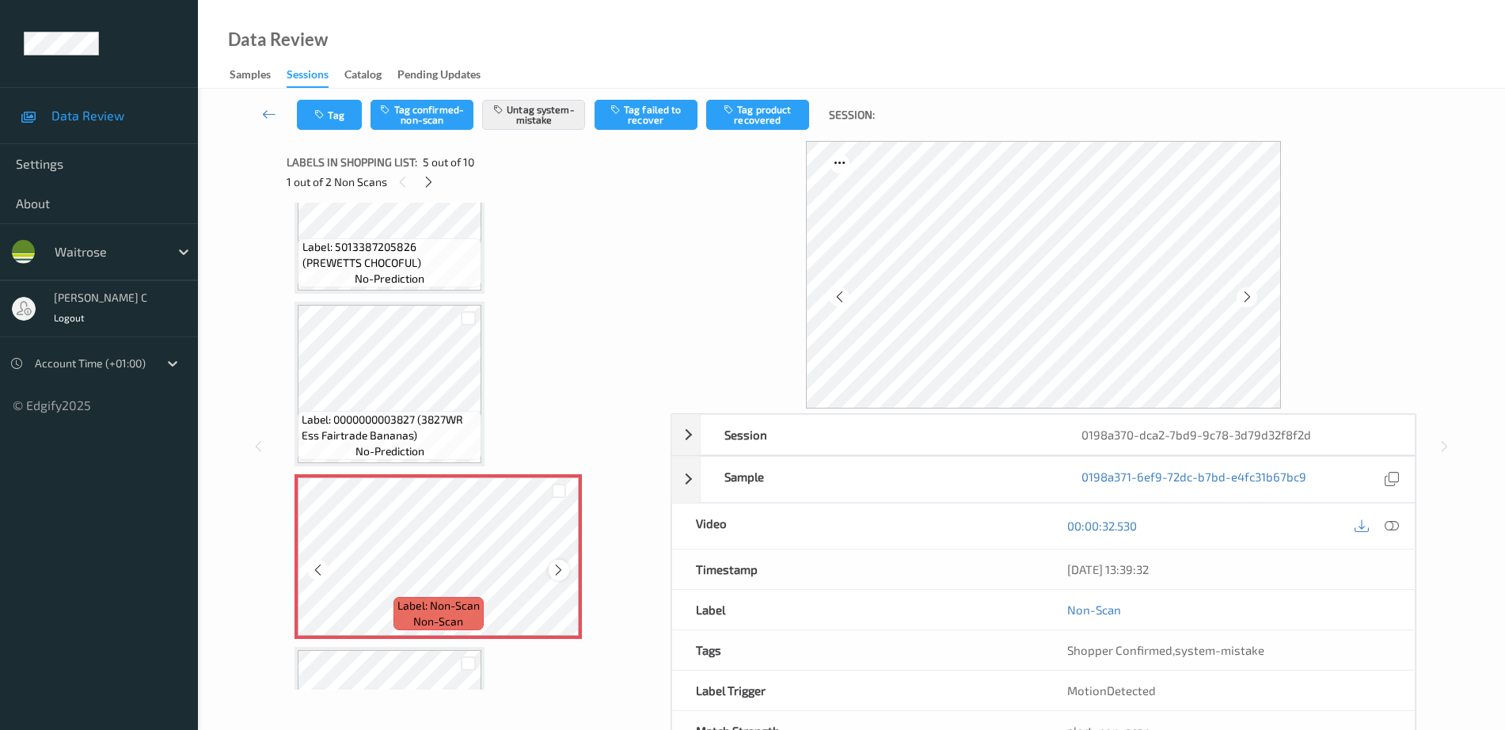
click at [561, 565] on icon at bounding box center [558, 570] width 13 height 14
click at [334, 104] on button "Tag" at bounding box center [329, 115] width 65 height 30
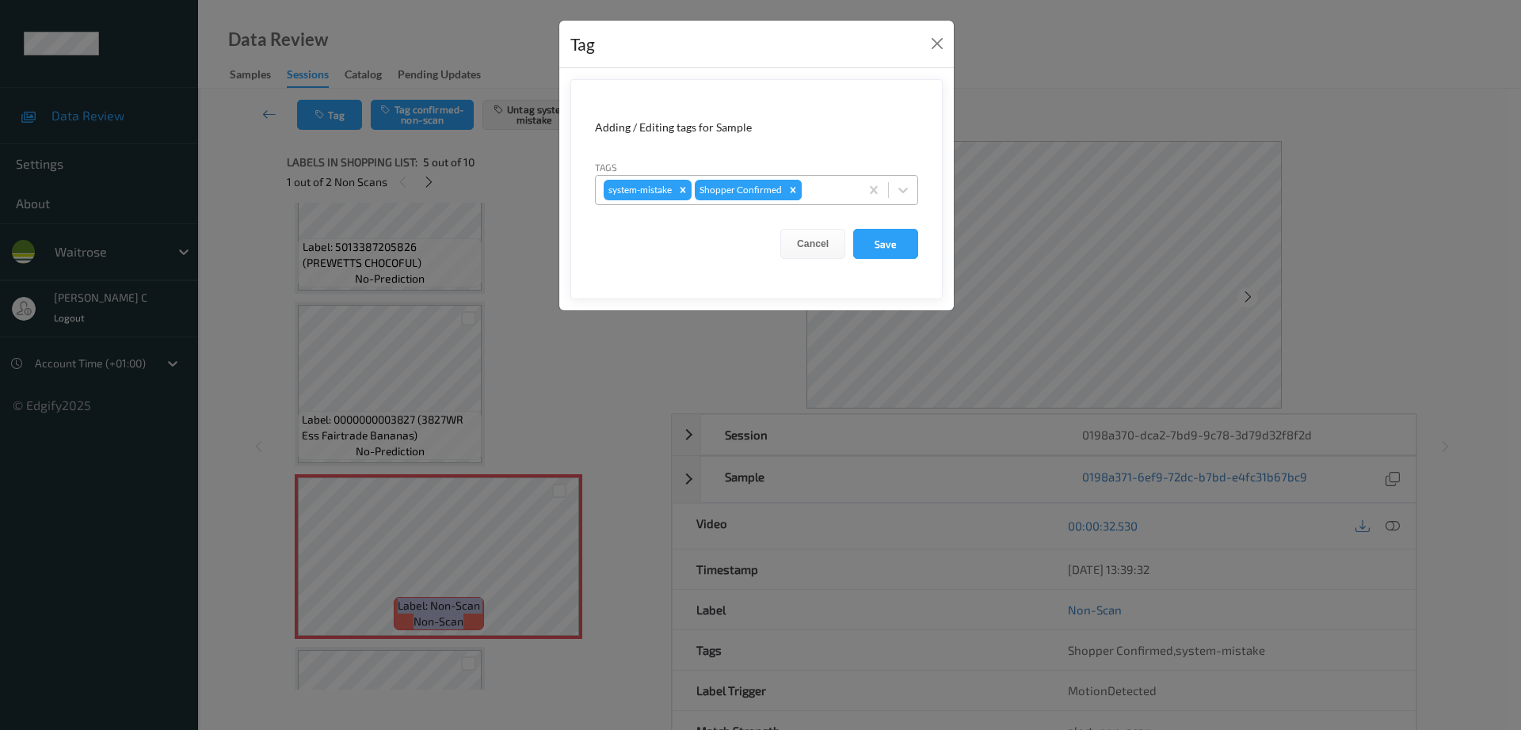
click at [797, 196] on div "Remove Shopper Confirmed" at bounding box center [792, 190] width 17 height 21
click at [938, 38] on button "Close" at bounding box center [937, 43] width 22 height 22
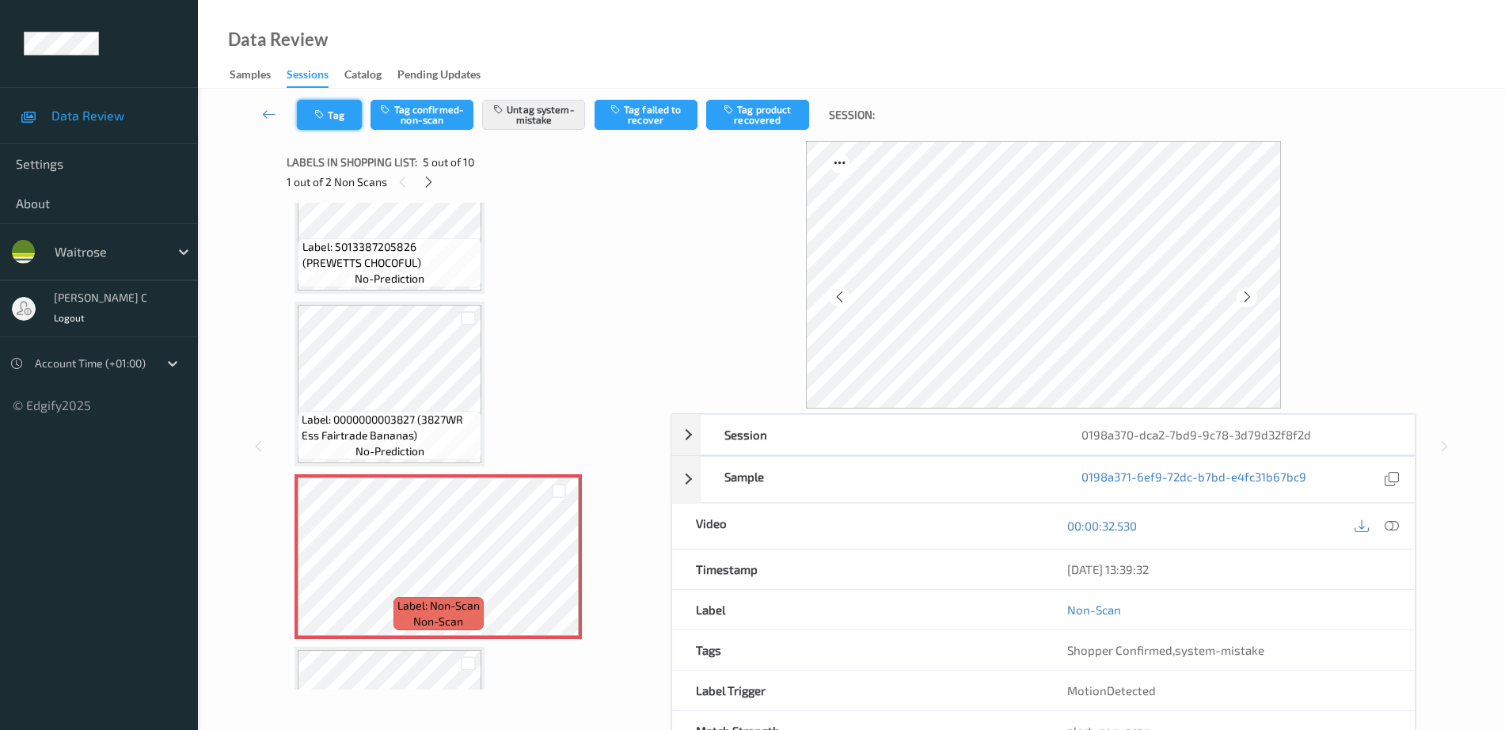
click at [351, 115] on button "Tag" at bounding box center [329, 115] width 65 height 30
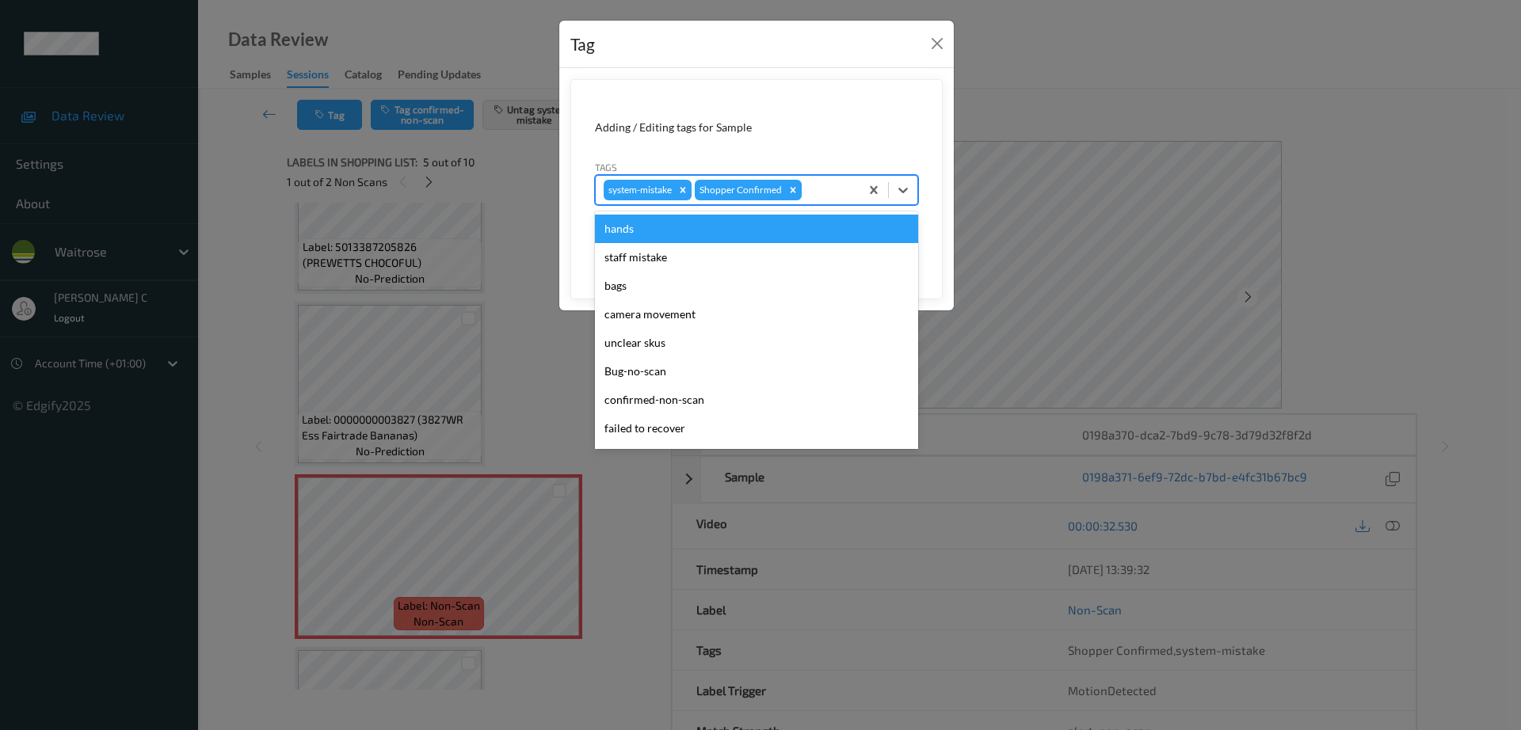
click at [848, 195] on div at bounding box center [828, 190] width 47 height 19
type input "un"
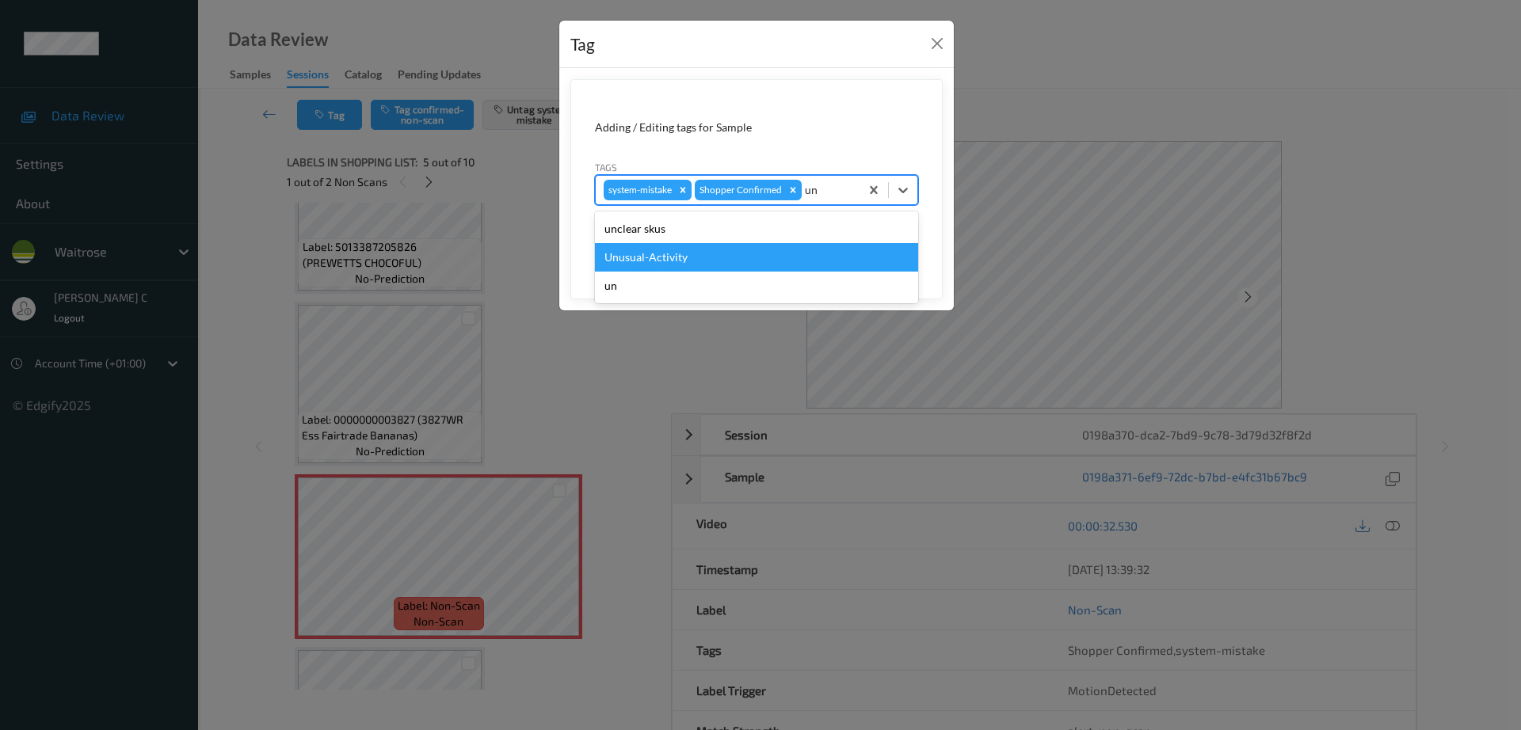
click at [683, 259] on div "Unusual-Activity" at bounding box center [756, 257] width 323 height 29
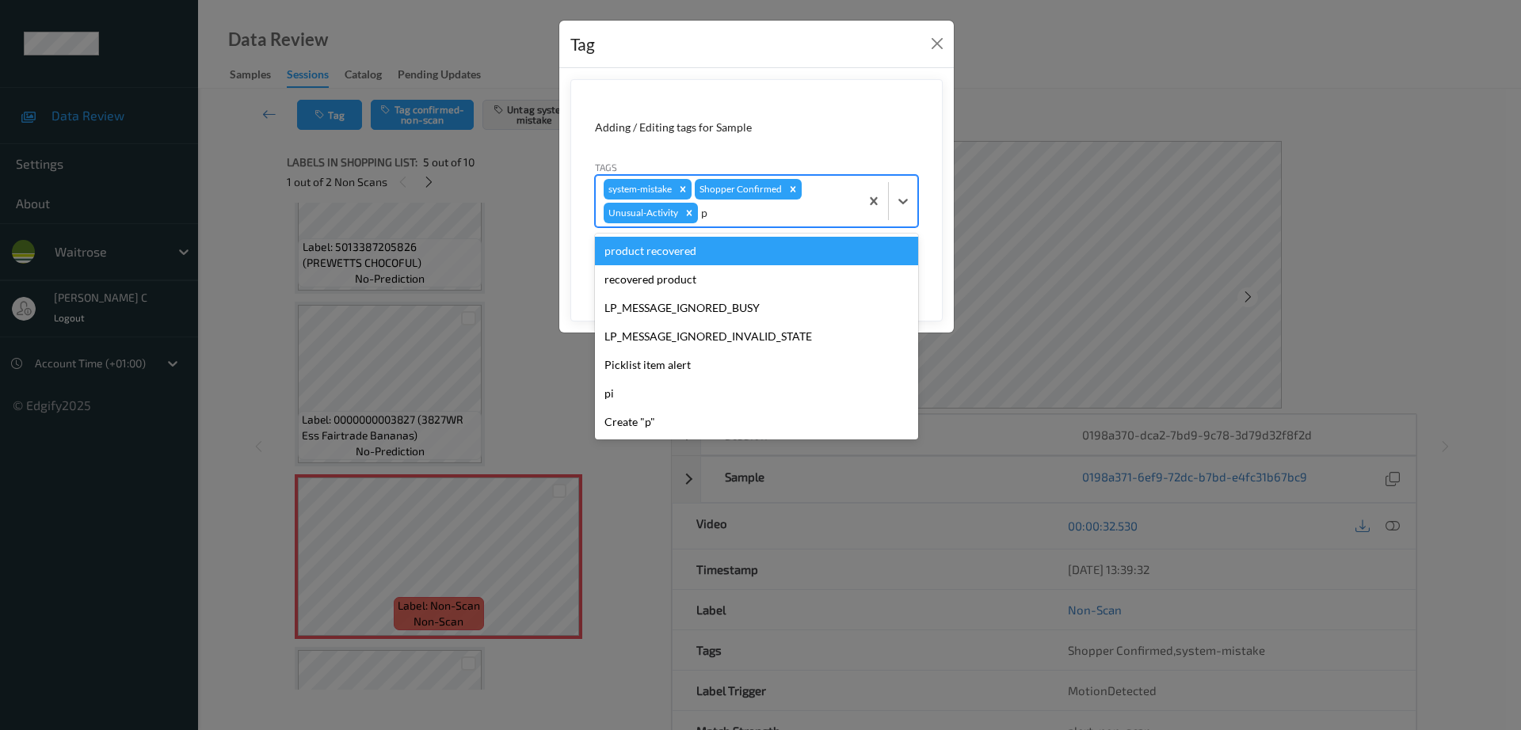
type input "pi"
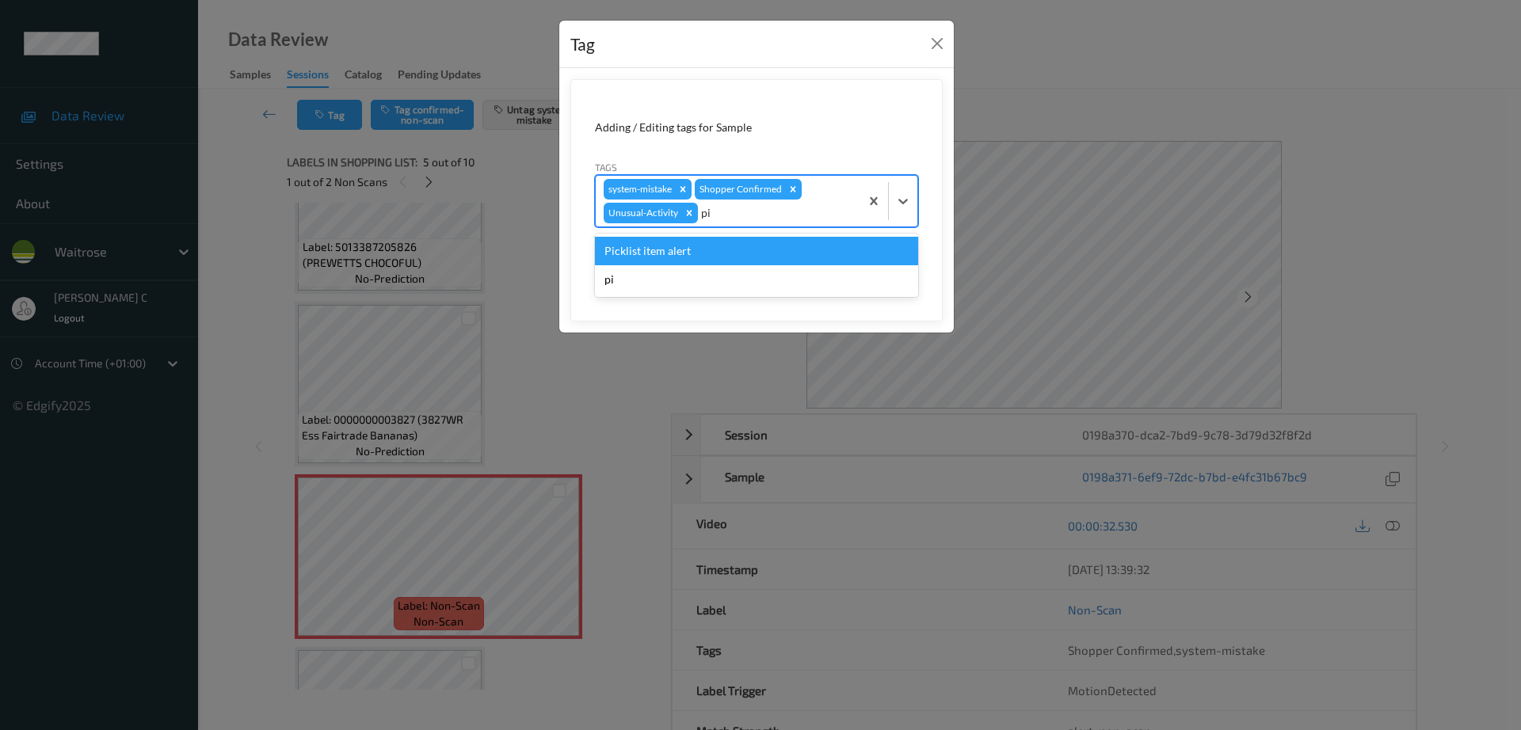
click at [685, 257] on div "Picklist item alert" at bounding box center [756, 251] width 323 height 29
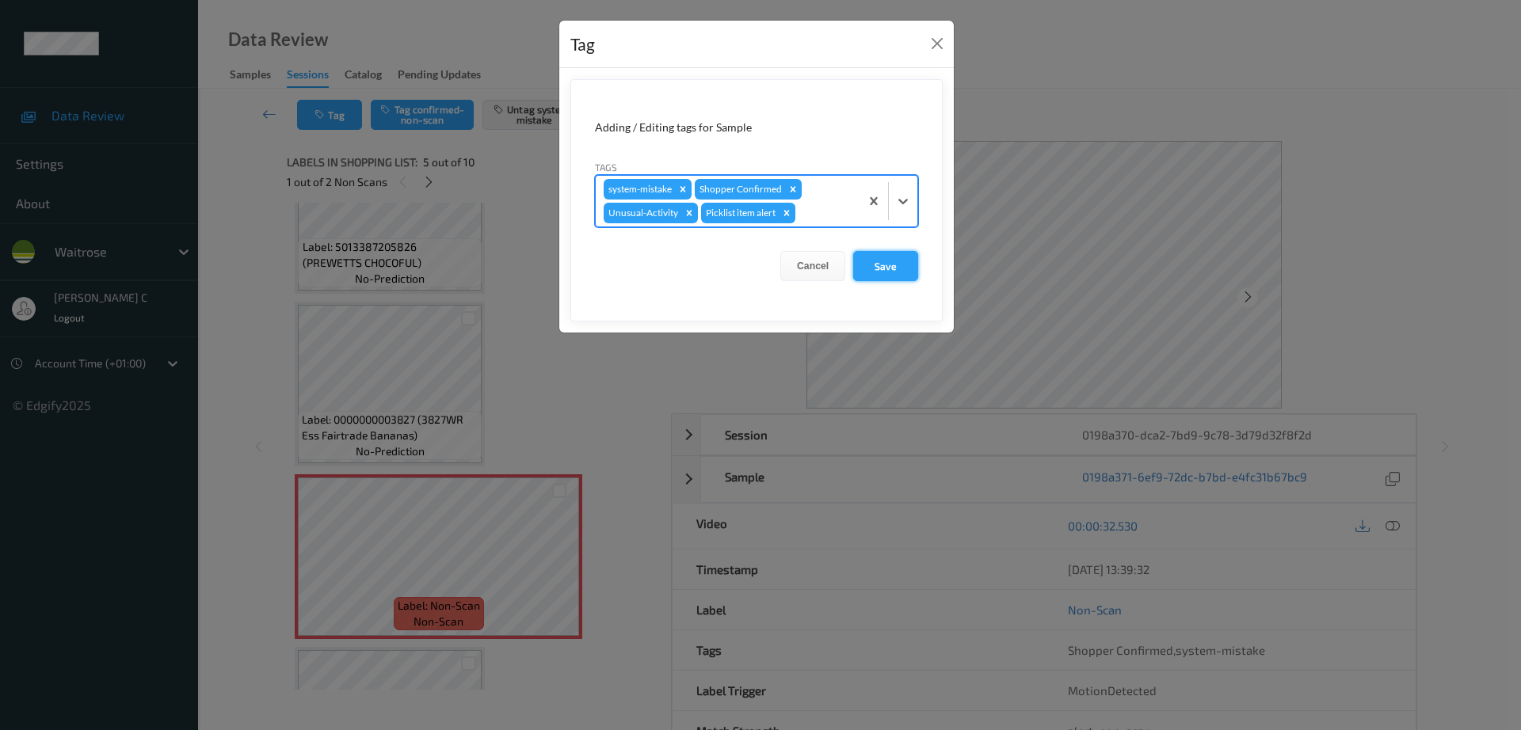
click at [870, 277] on button "Save" at bounding box center [885, 266] width 65 height 30
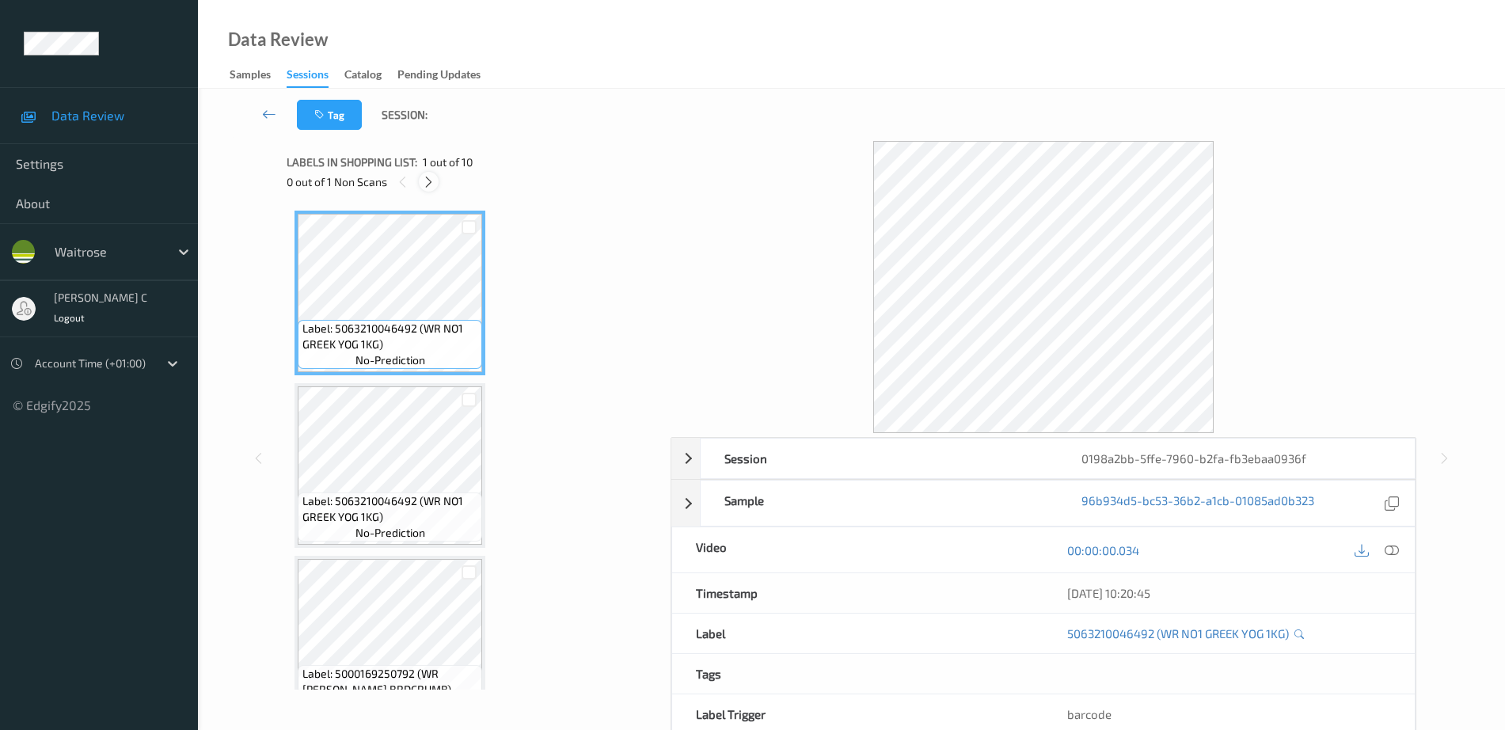
click at [430, 185] on icon at bounding box center [428, 182] width 13 height 14
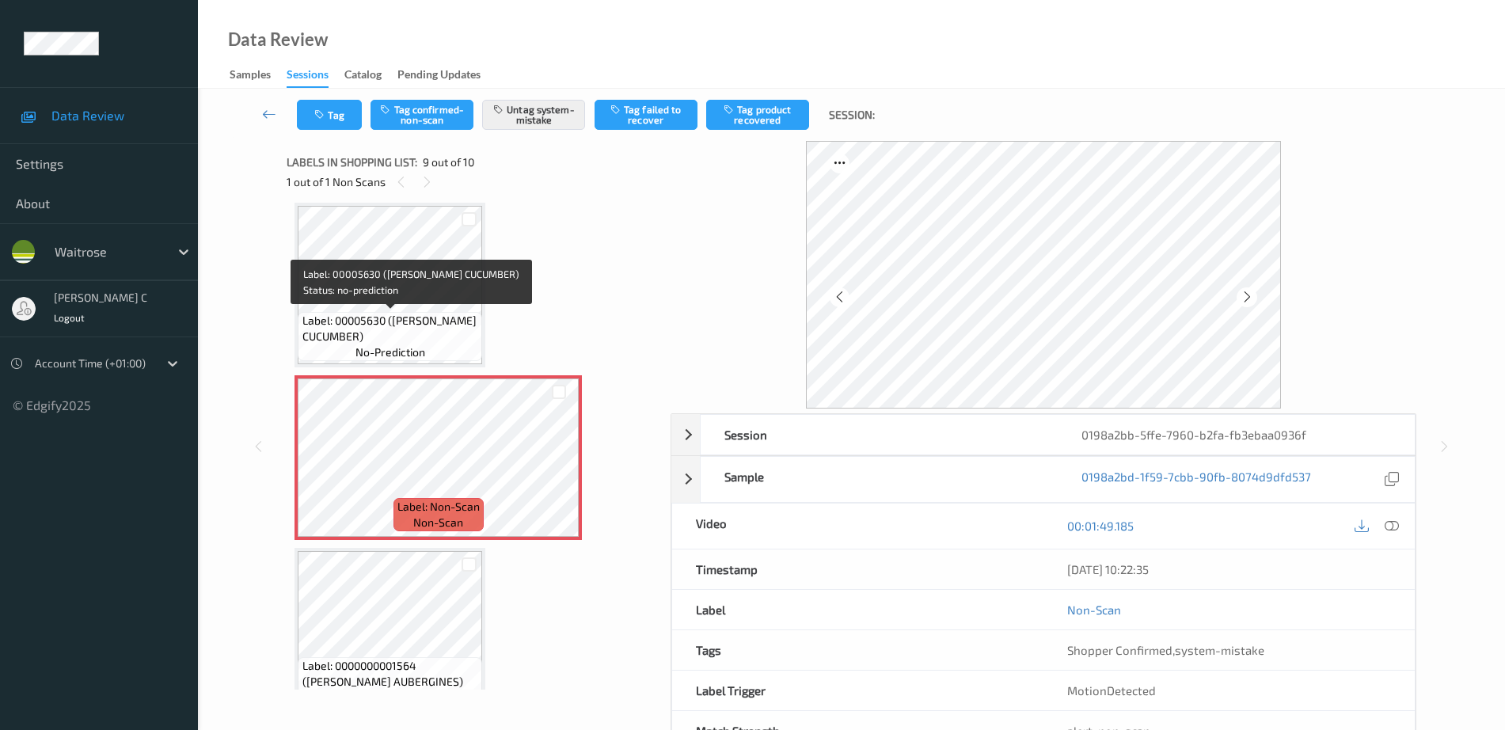
click at [390, 316] on span "Label: 00005630 ([PERSON_NAME] CUCUMBER)" at bounding box center [391, 329] width 177 height 32
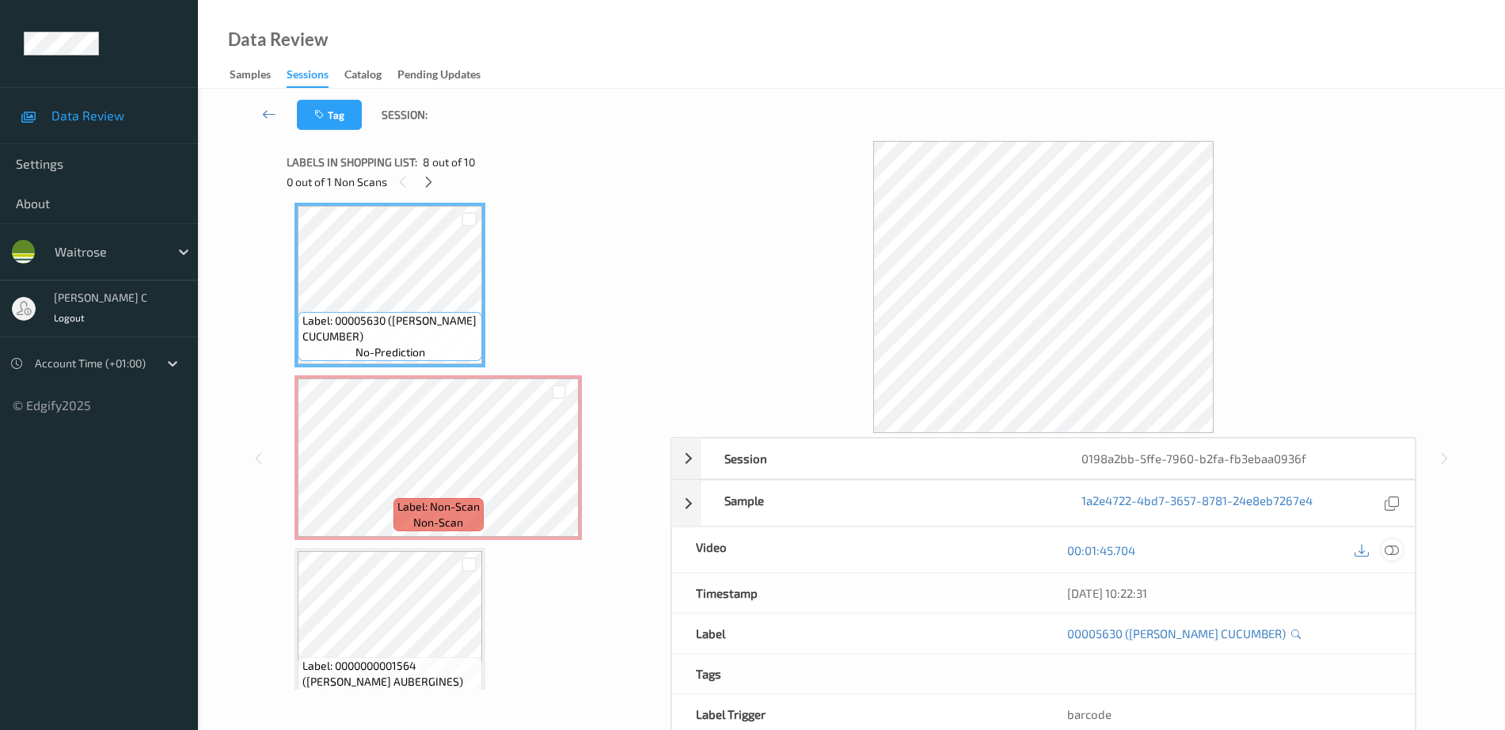
click at [1393, 544] on icon at bounding box center [1392, 550] width 14 height 14
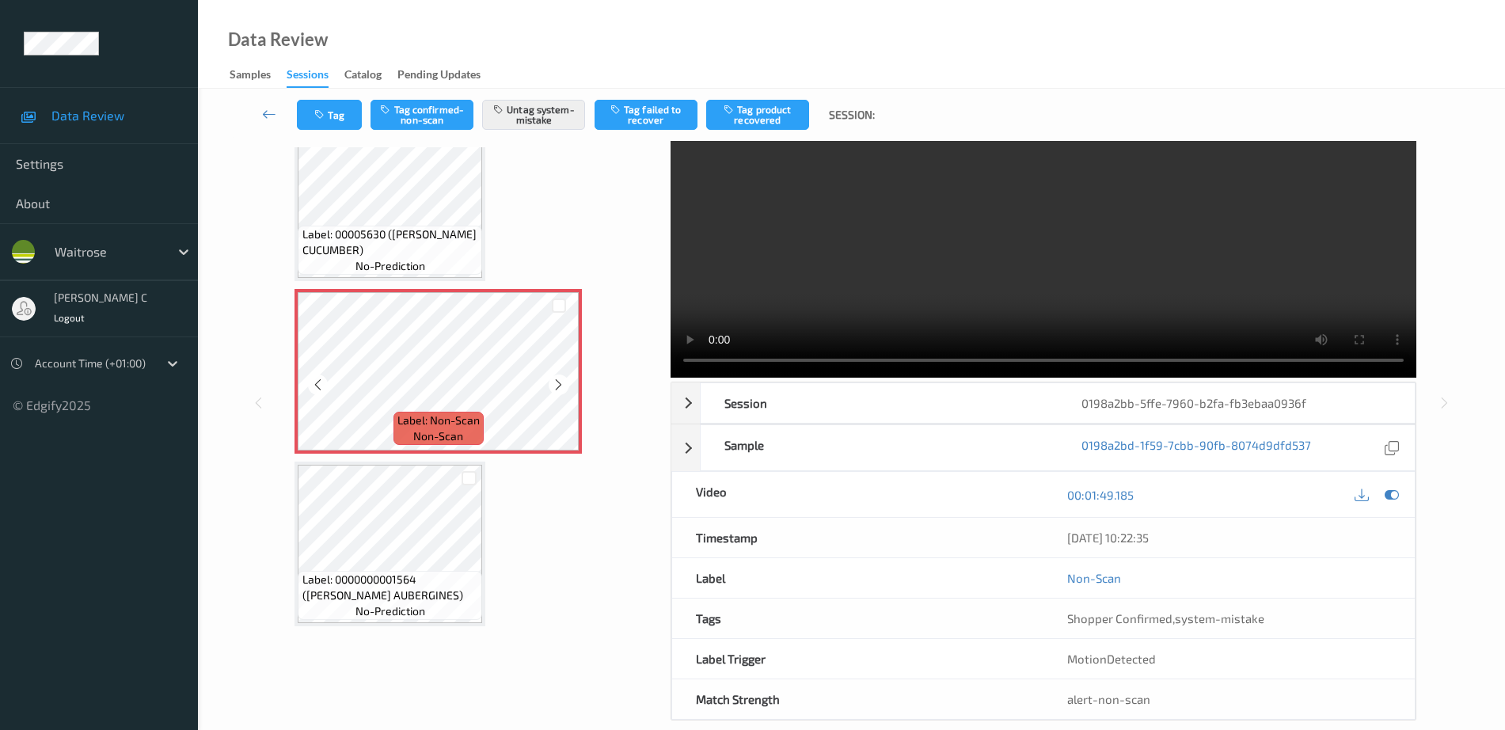
scroll to position [78, 0]
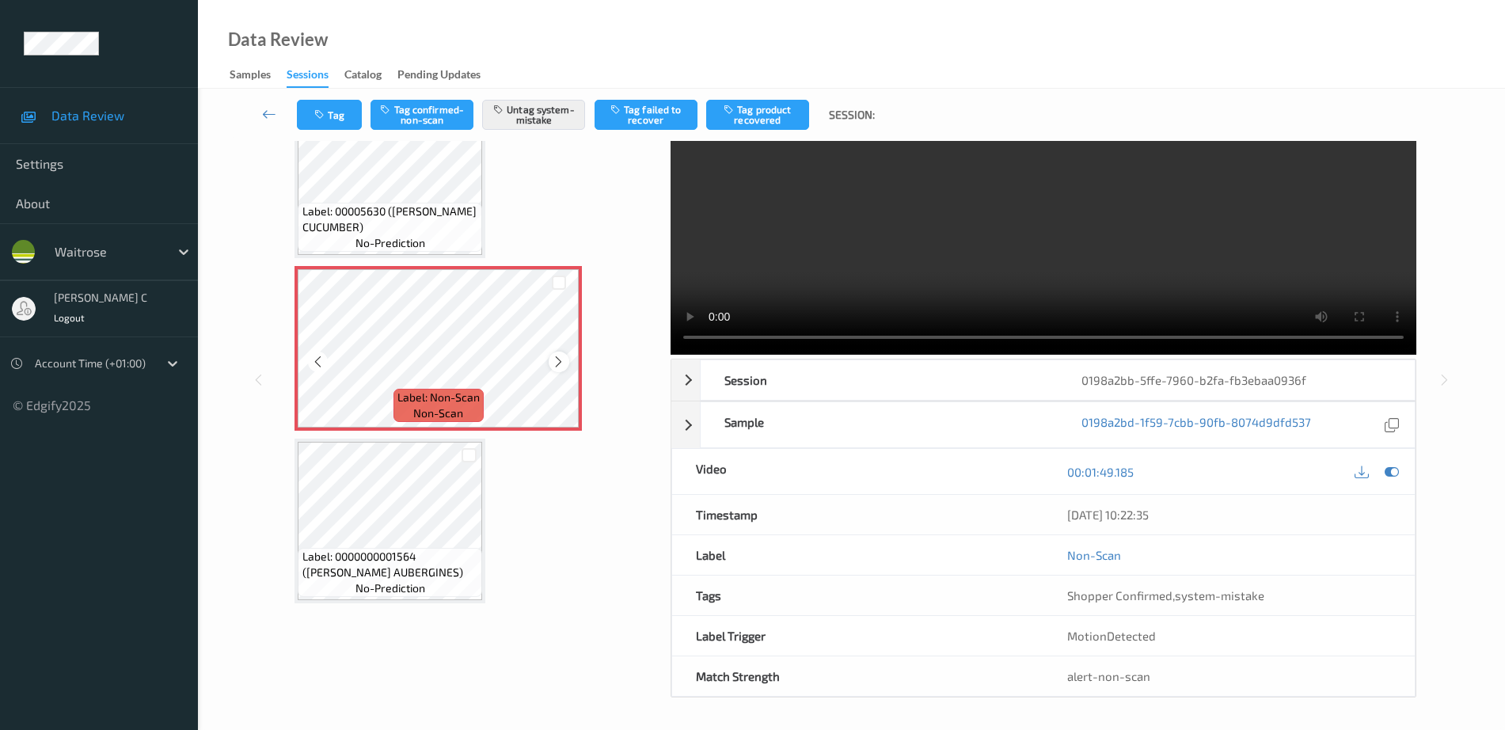
click at [563, 361] on icon at bounding box center [558, 362] width 13 height 14
click at [313, 119] on button "Tag" at bounding box center [329, 115] width 65 height 30
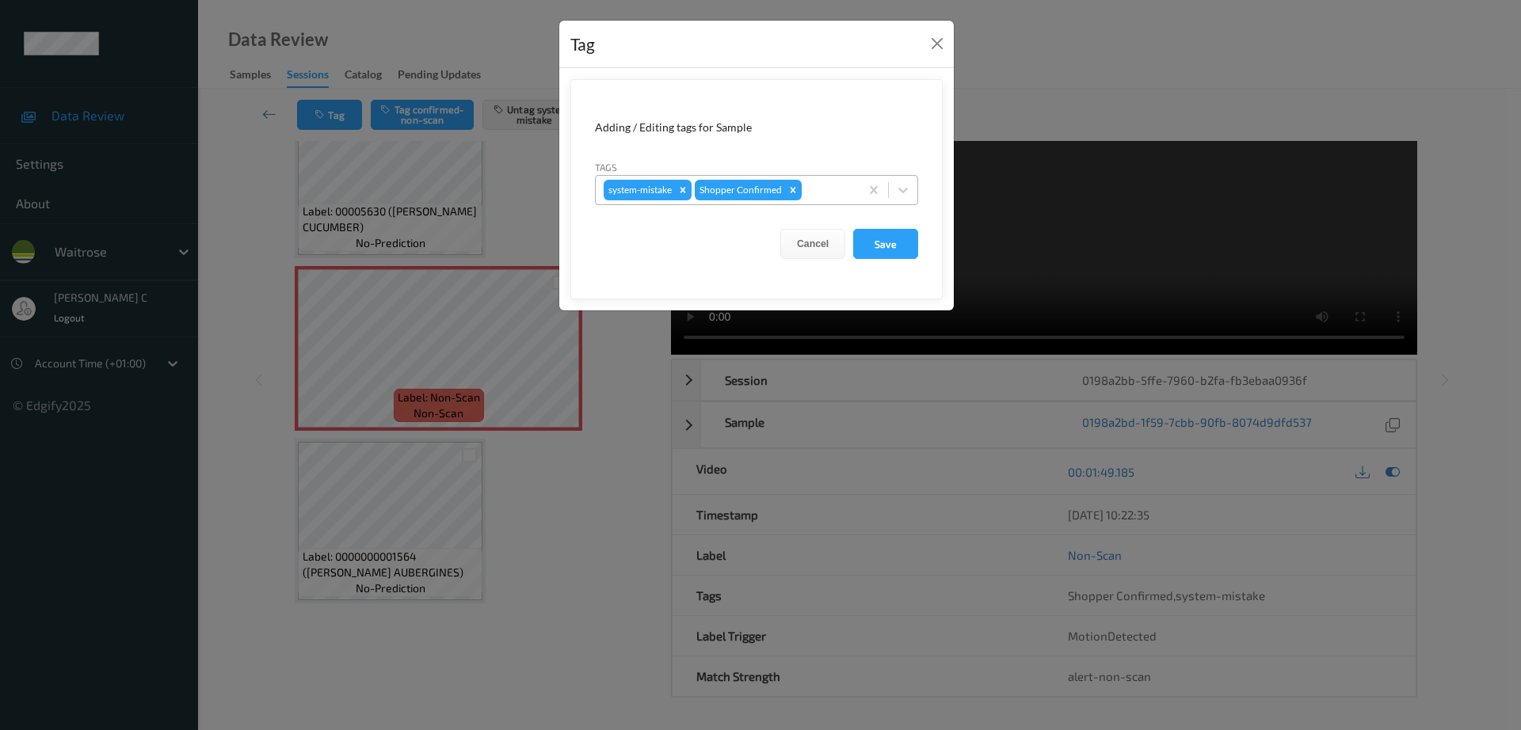
click at [829, 186] on div at bounding box center [828, 190] width 47 height 19
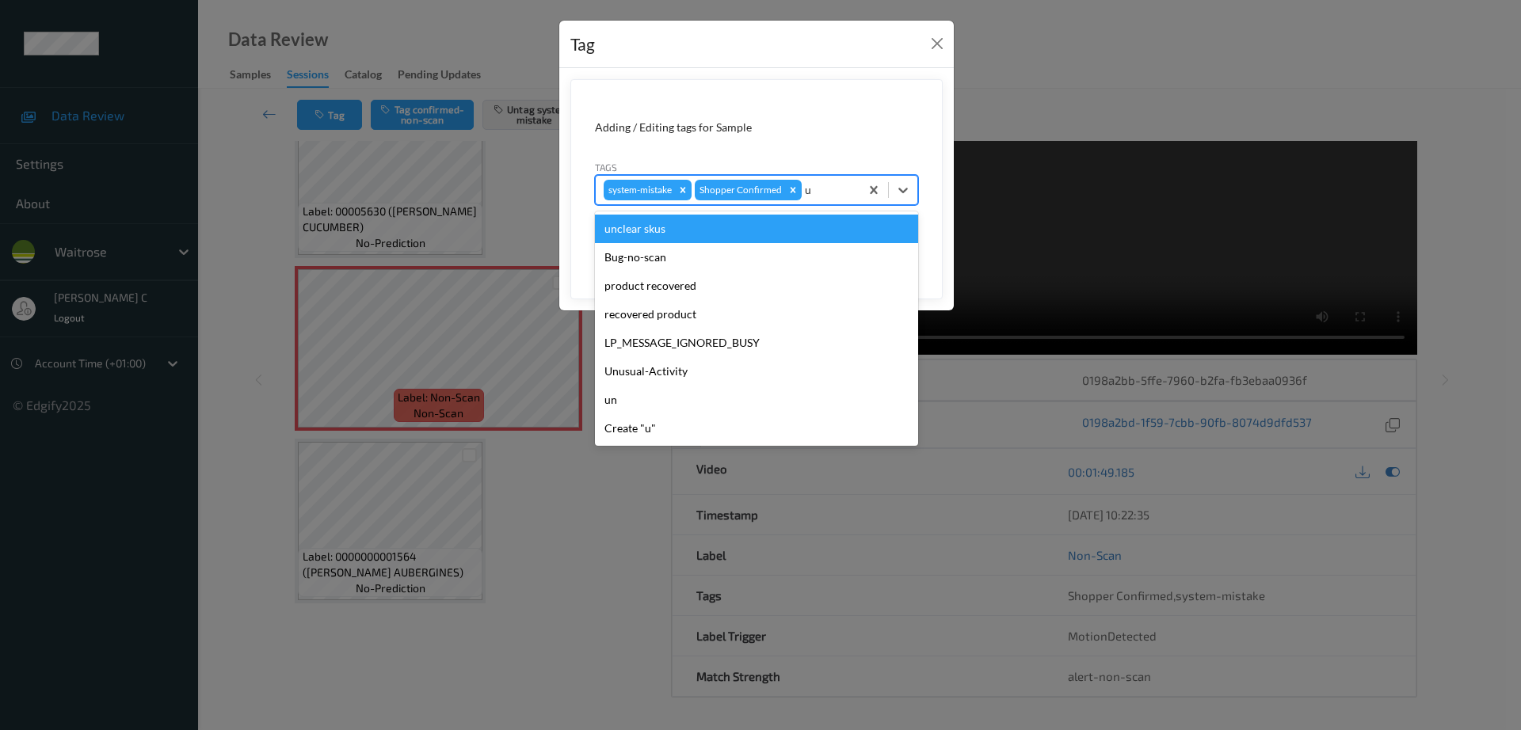
type input "un"
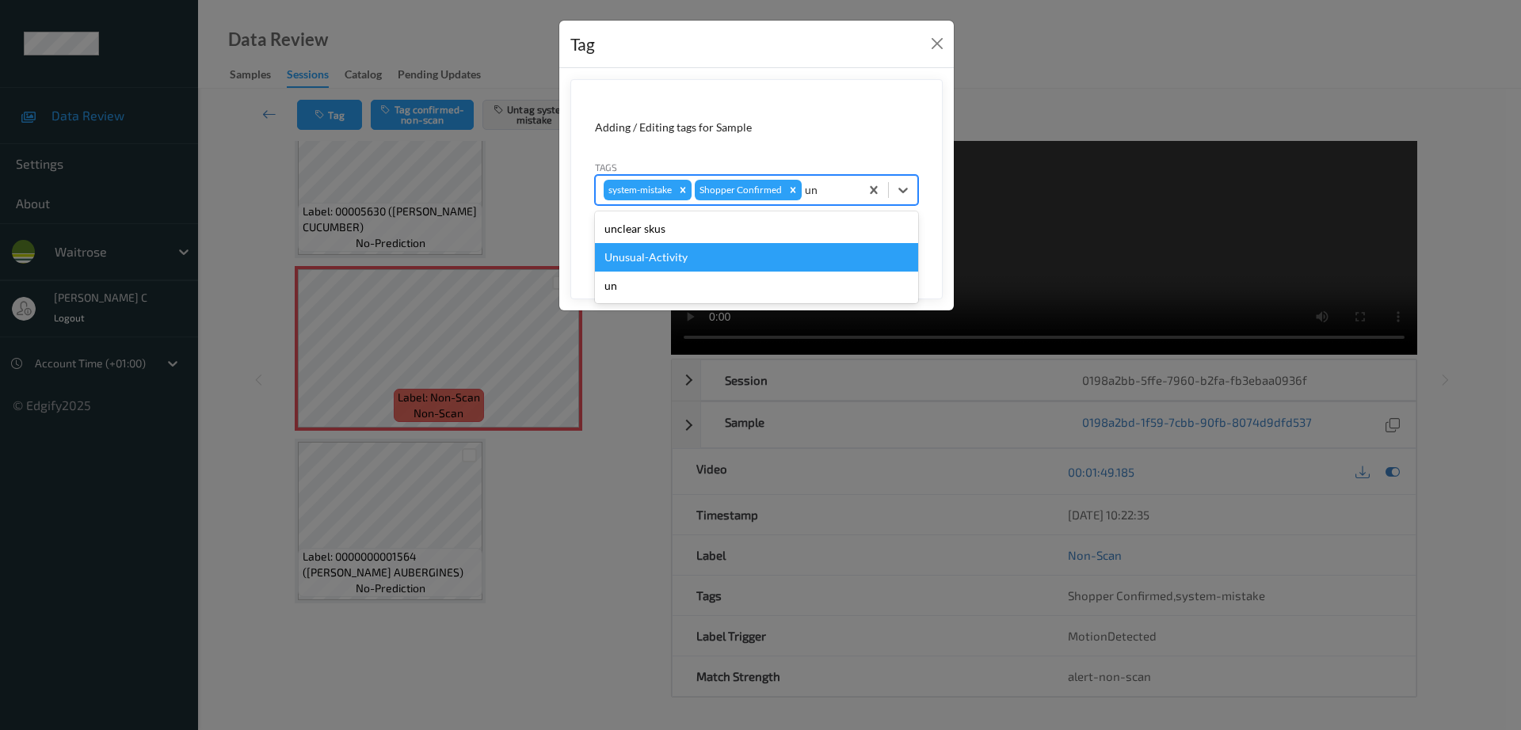
click at [703, 261] on div "Unusual-Activity" at bounding box center [756, 257] width 323 height 29
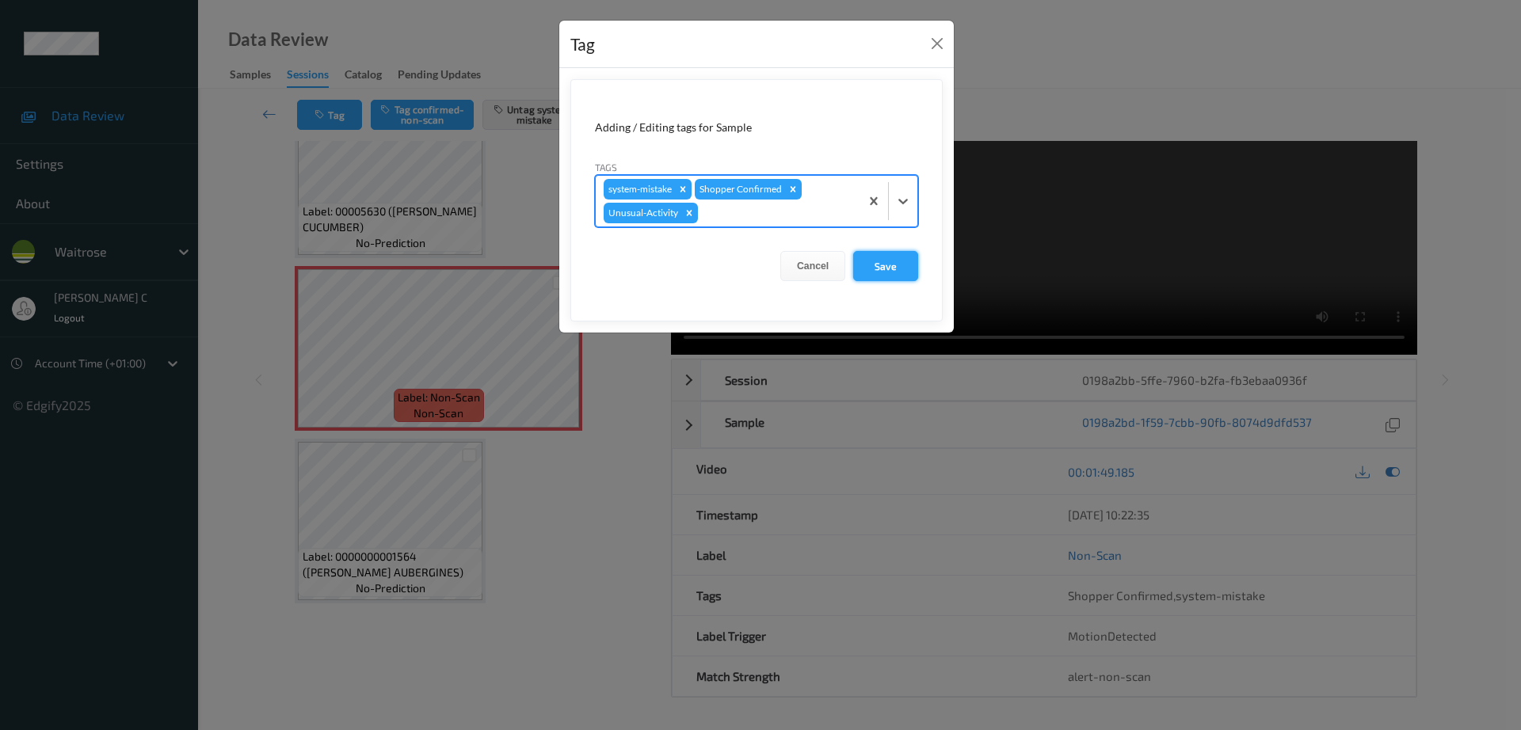
click at [878, 265] on button "Save" at bounding box center [885, 266] width 65 height 30
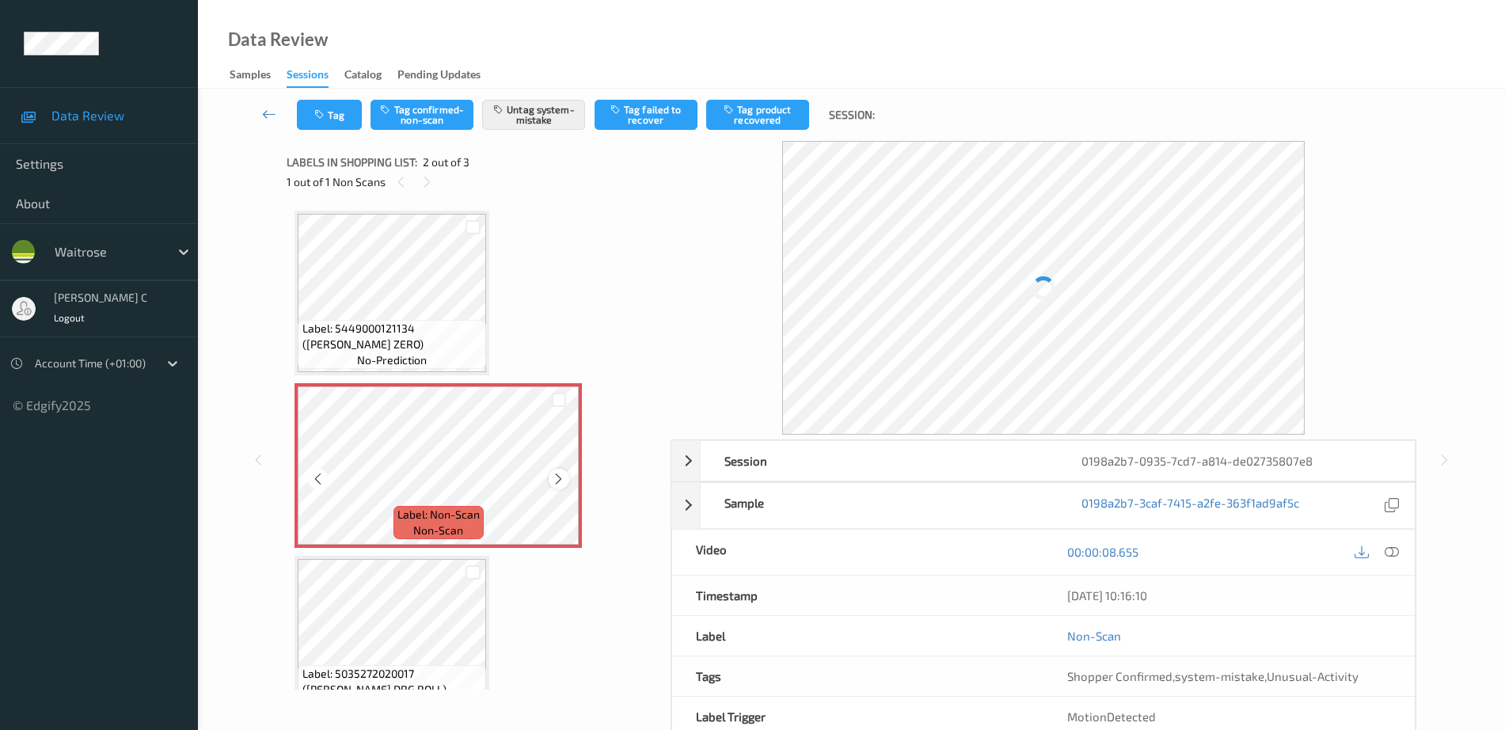
click at [560, 478] on icon at bounding box center [558, 479] width 13 height 14
click at [435, 343] on span "Label: 5449000121134 ([PERSON_NAME] ZERO)" at bounding box center [393, 337] width 181 height 32
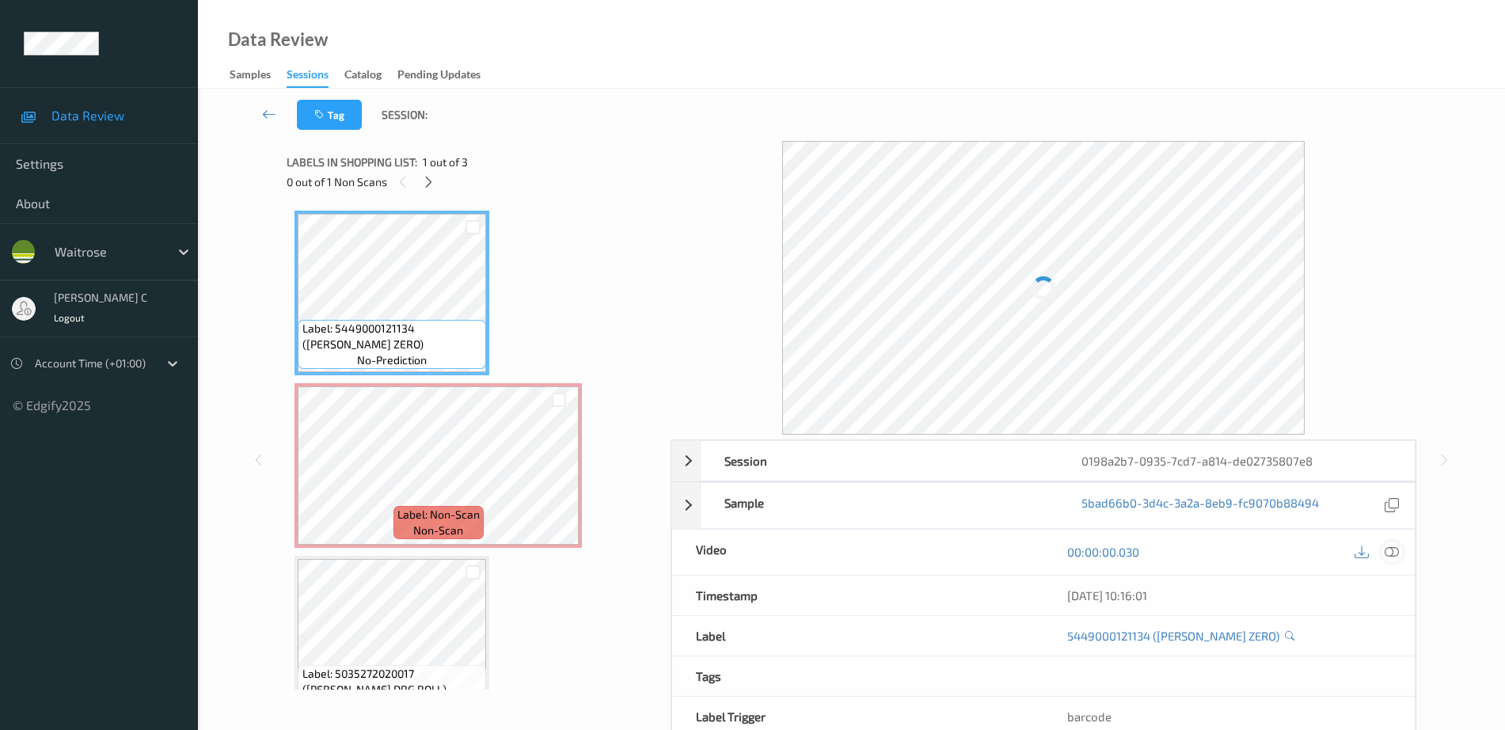
click at [1391, 547] on icon at bounding box center [1392, 552] width 14 height 14
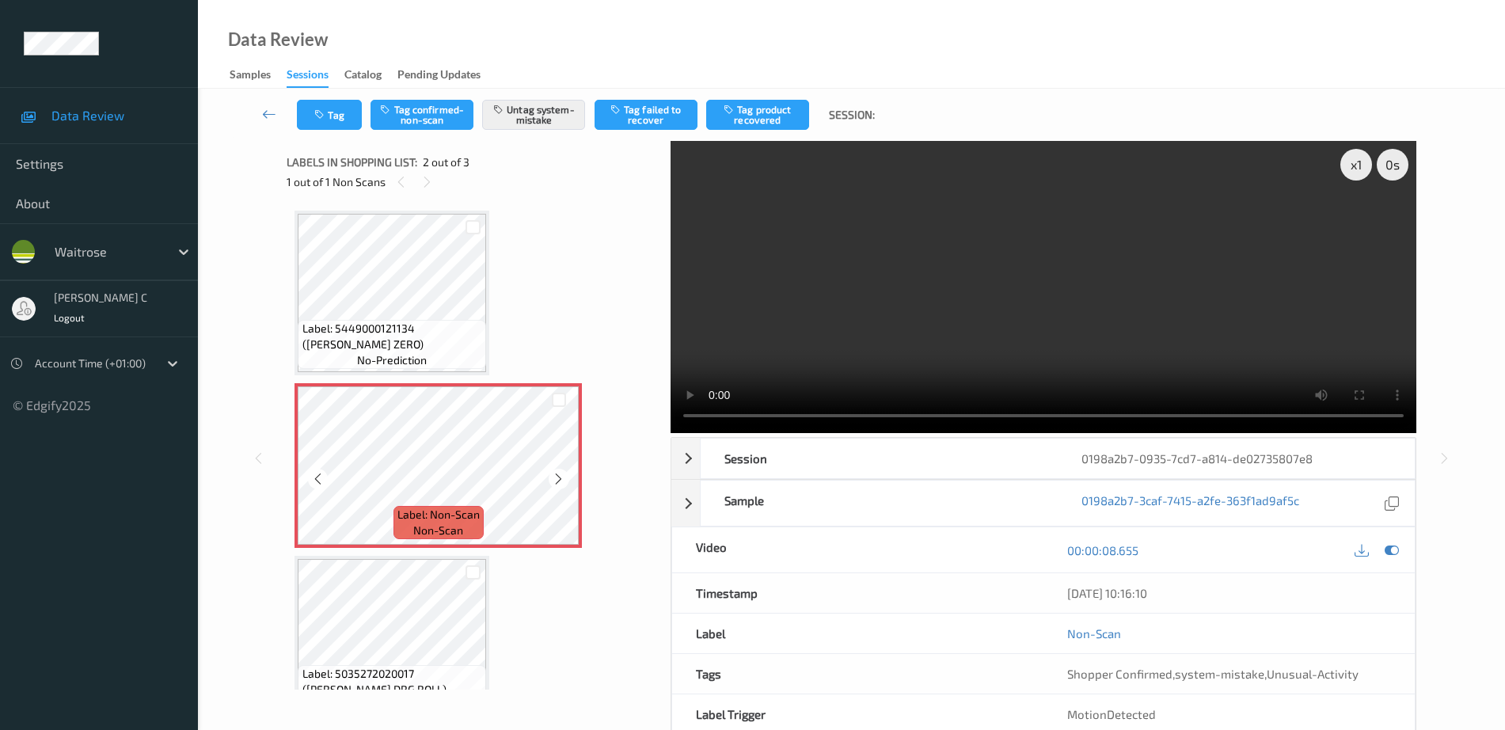
click at [416, 342] on span "Label: 5449000121134 ([PERSON_NAME] ZERO)" at bounding box center [393, 337] width 181 height 32
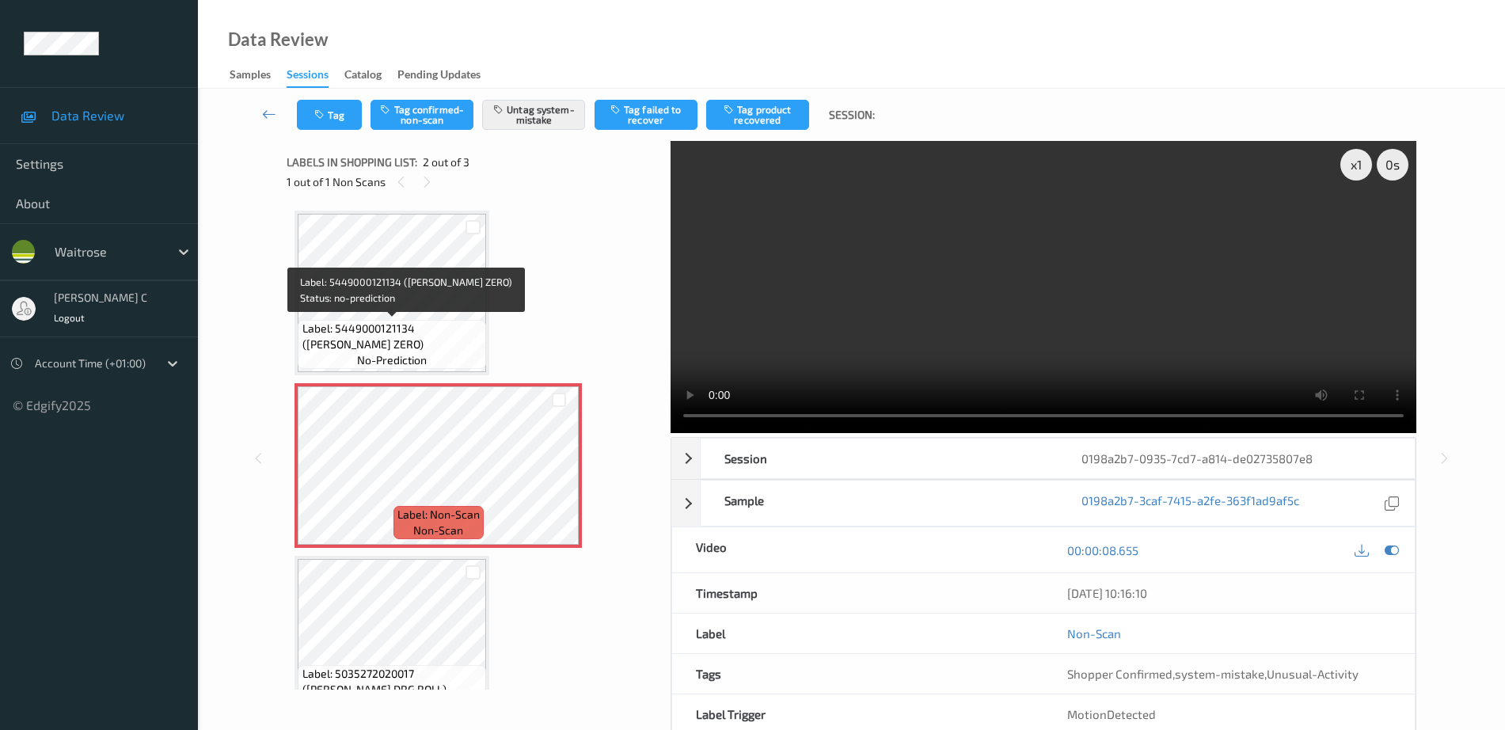
click at [451, 337] on span "Label: 5449000121134 ([PERSON_NAME] ZERO)" at bounding box center [393, 337] width 181 height 32
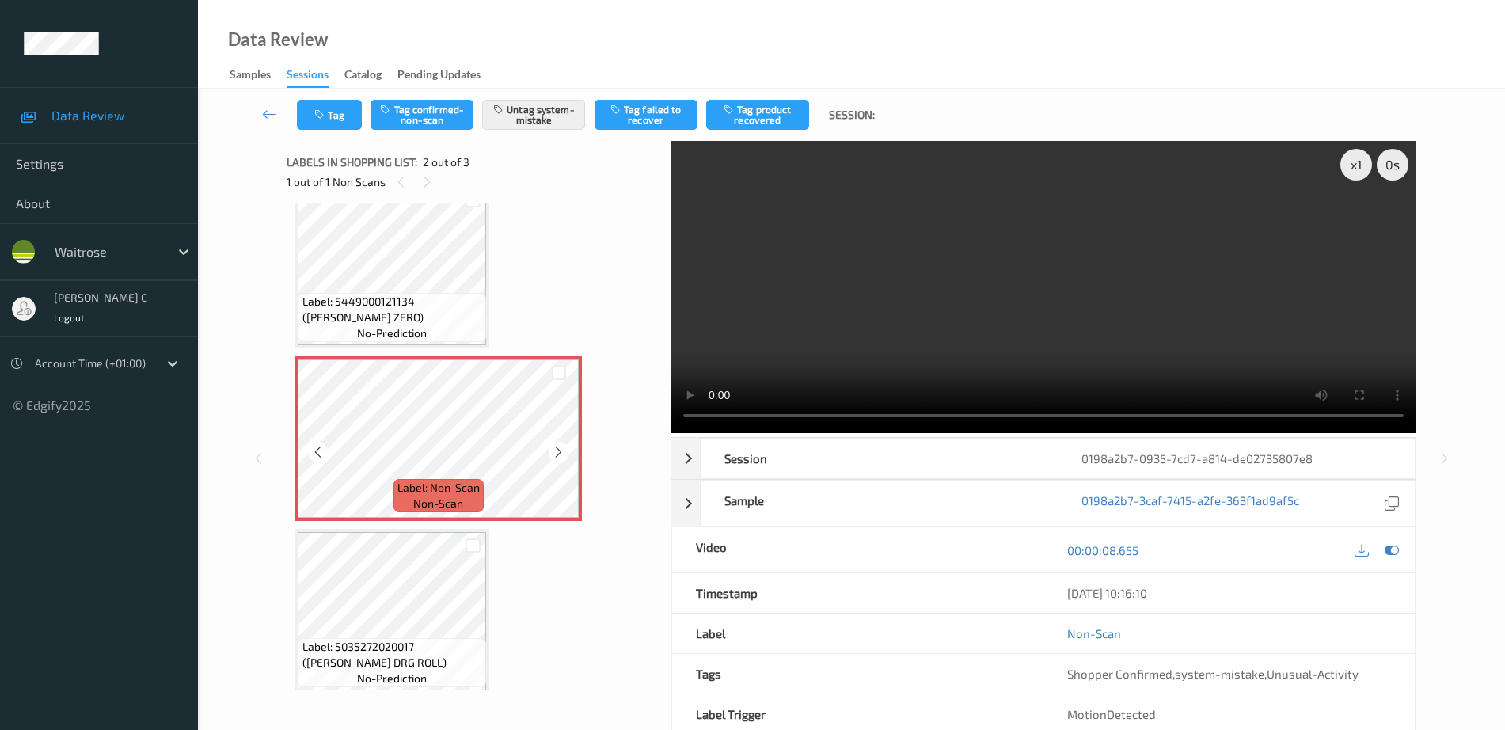
scroll to position [39, 0]
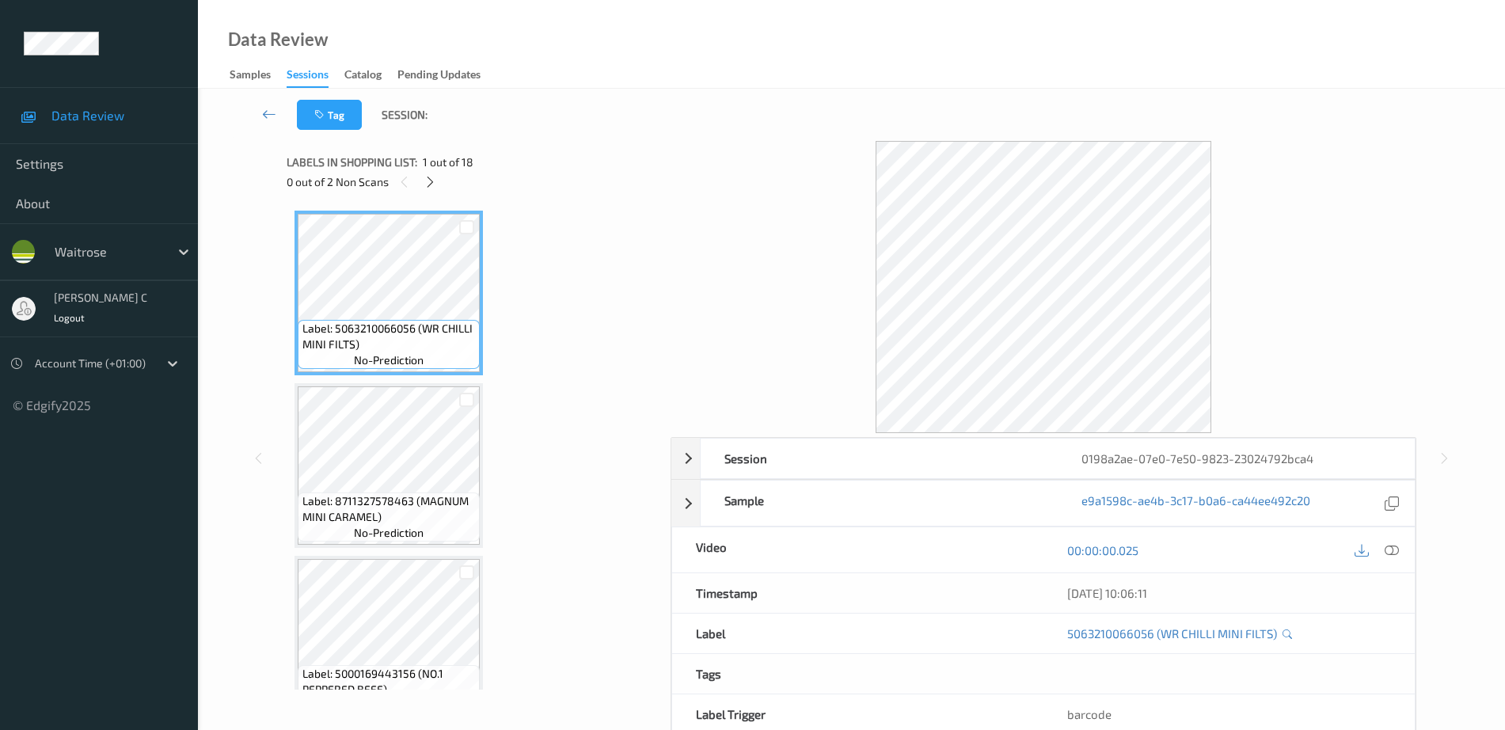
click at [431, 192] on div "0 out of 2 Non Scans" at bounding box center [473, 182] width 373 height 20
click at [428, 181] on icon at bounding box center [430, 182] width 13 height 14
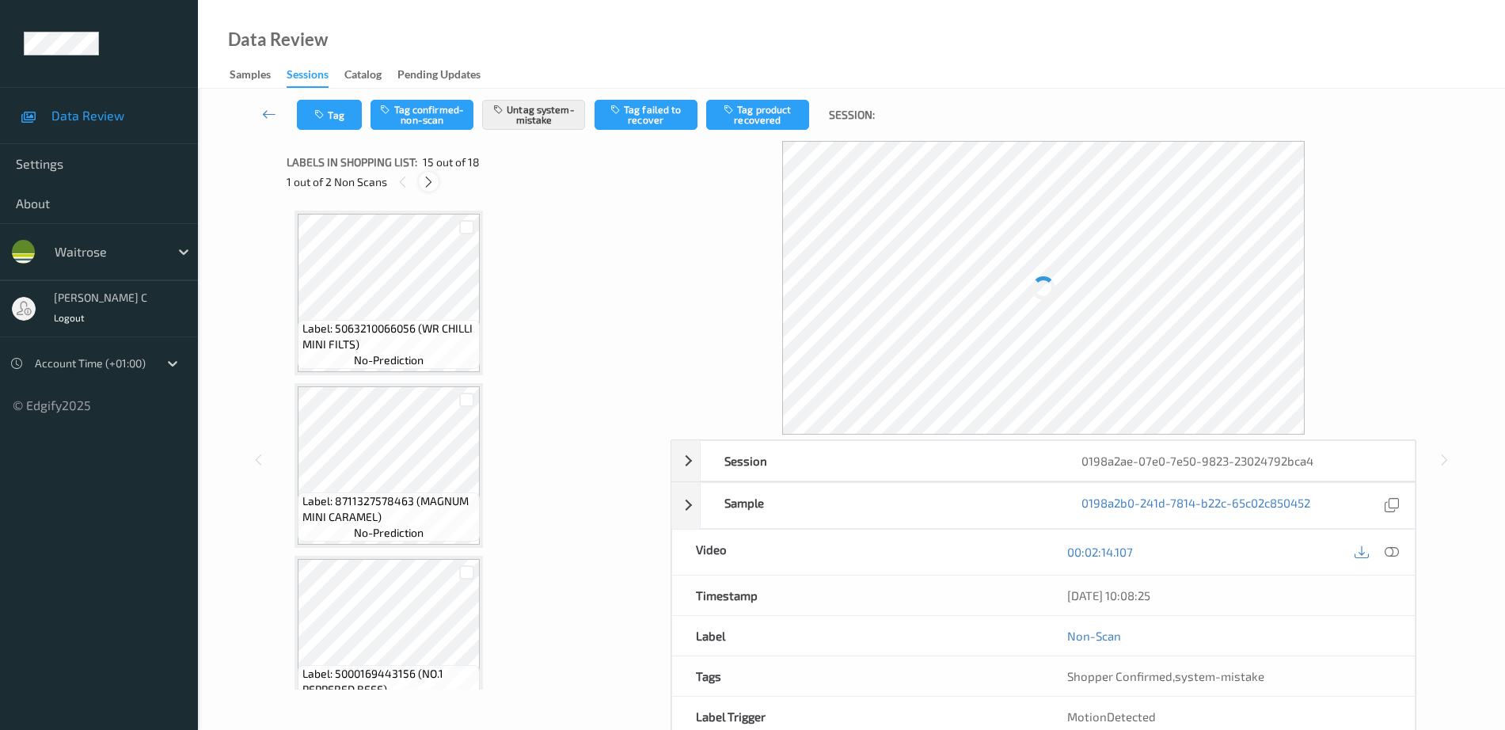
scroll to position [2252, 0]
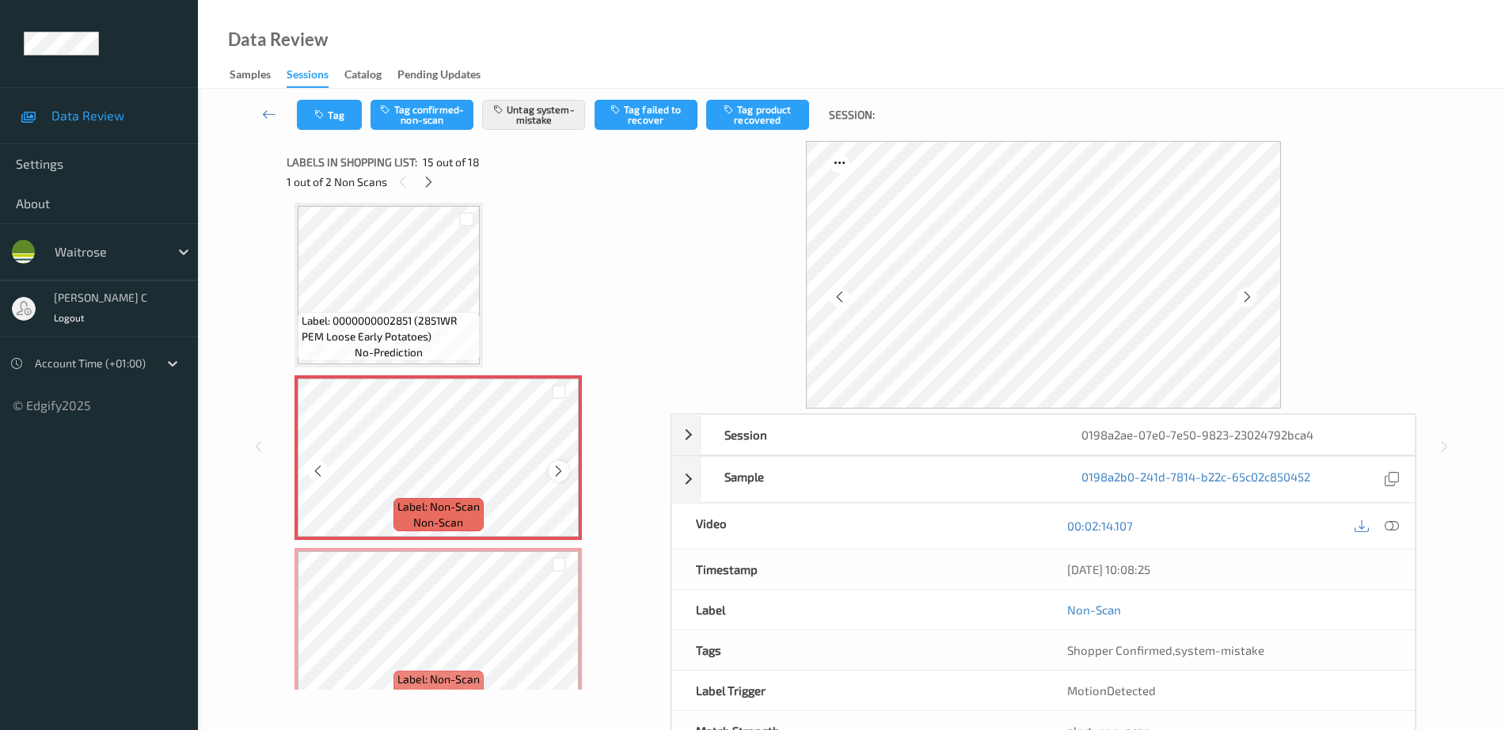
click at [555, 470] on icon at bounding box center [558, 471] width 13 height 14
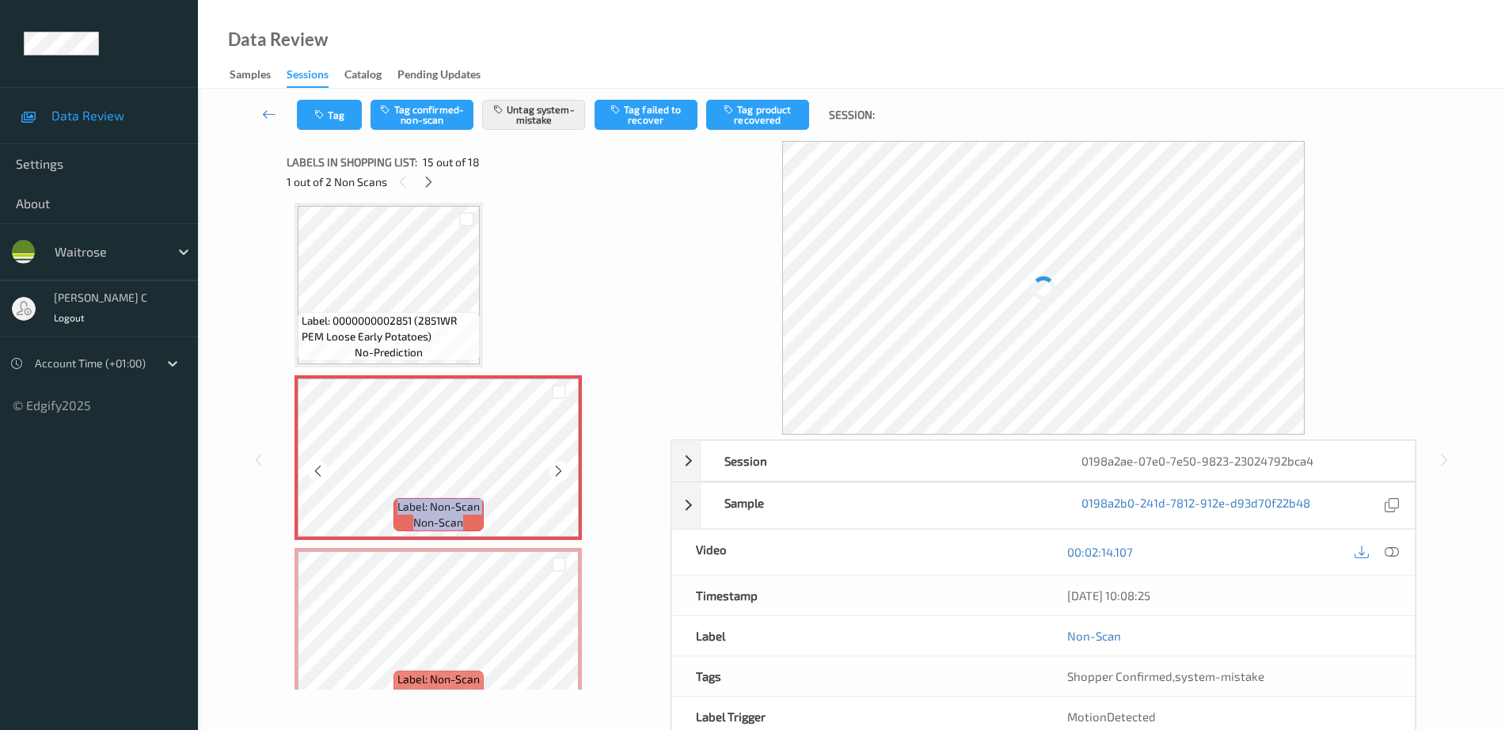
click at [555, 470] on icon at bounding box center [558, 471] width 13 height 14
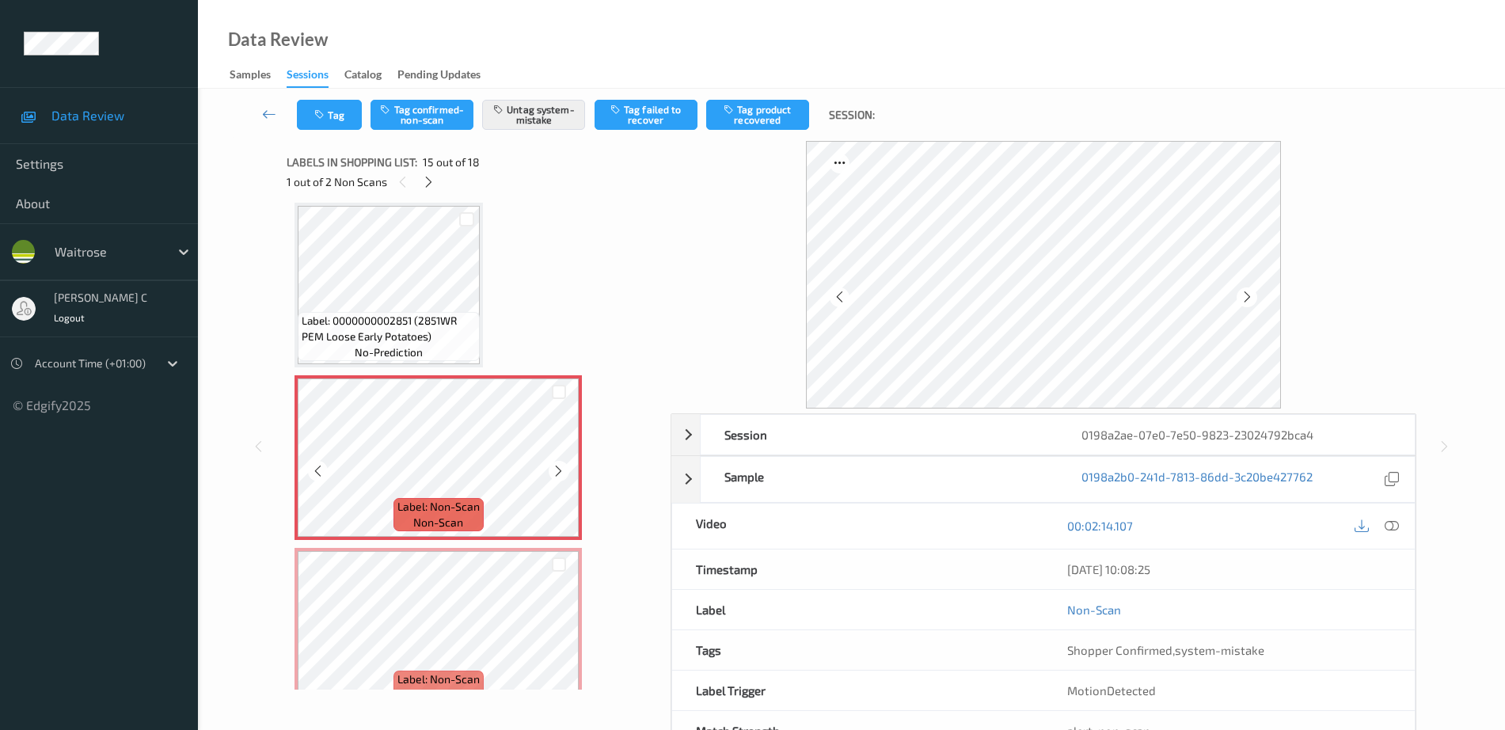
click at [555, 470] on icon at bounding box center [558, 471] width 13 height 14
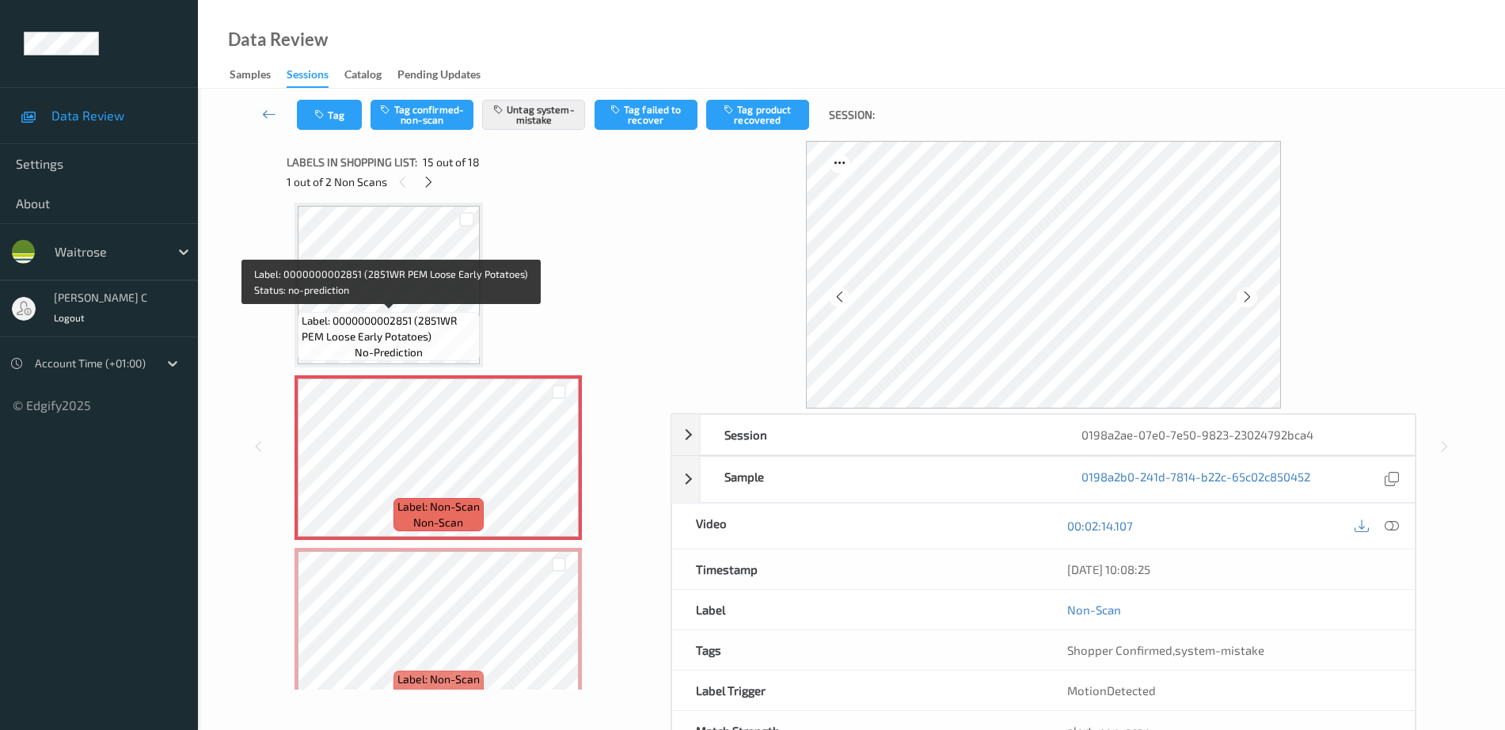
click at [418, 321] on span "Label: 0000000002851 (2851WR PEM Loose Early Potatoes)" at bounding box center [389, 329] width 174 height 32
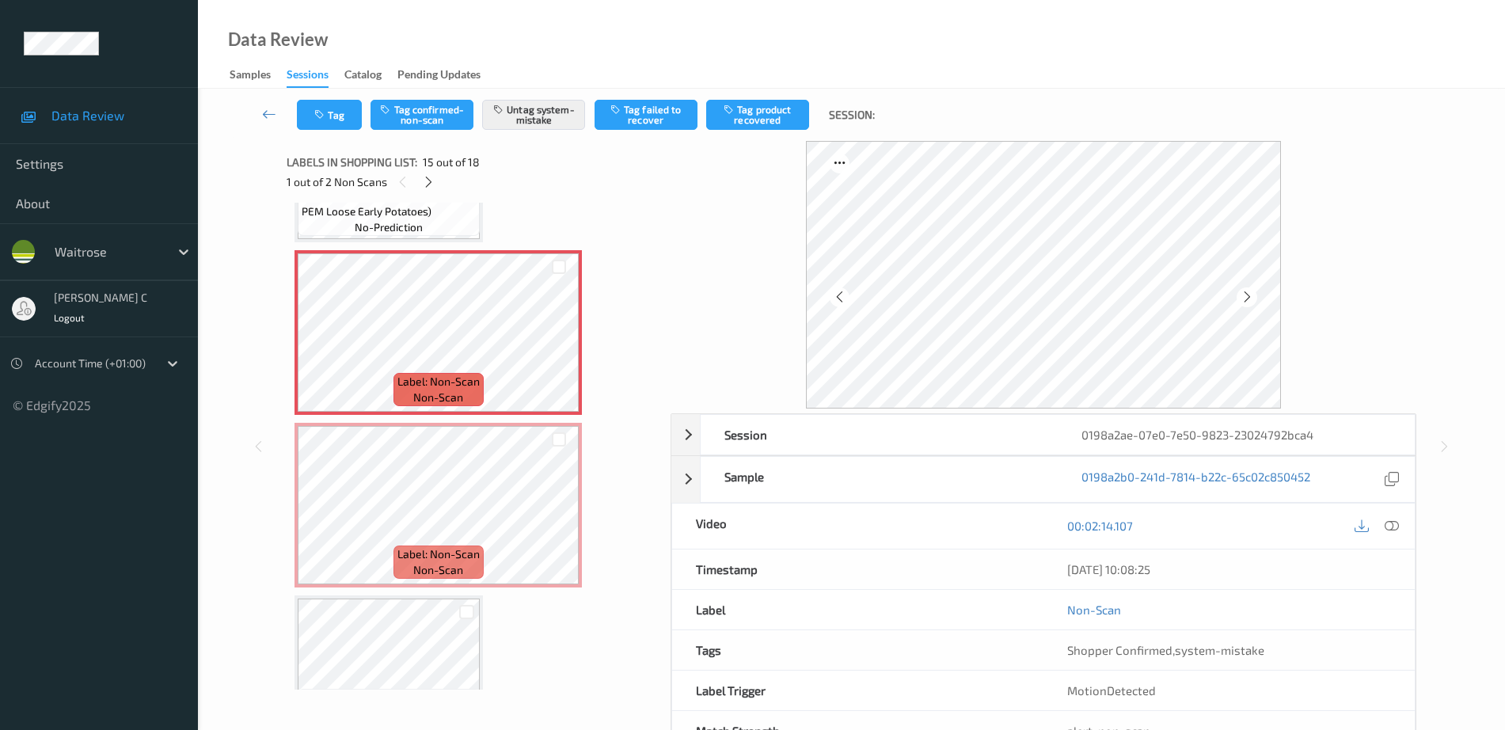
scroll to position [2450, 0]
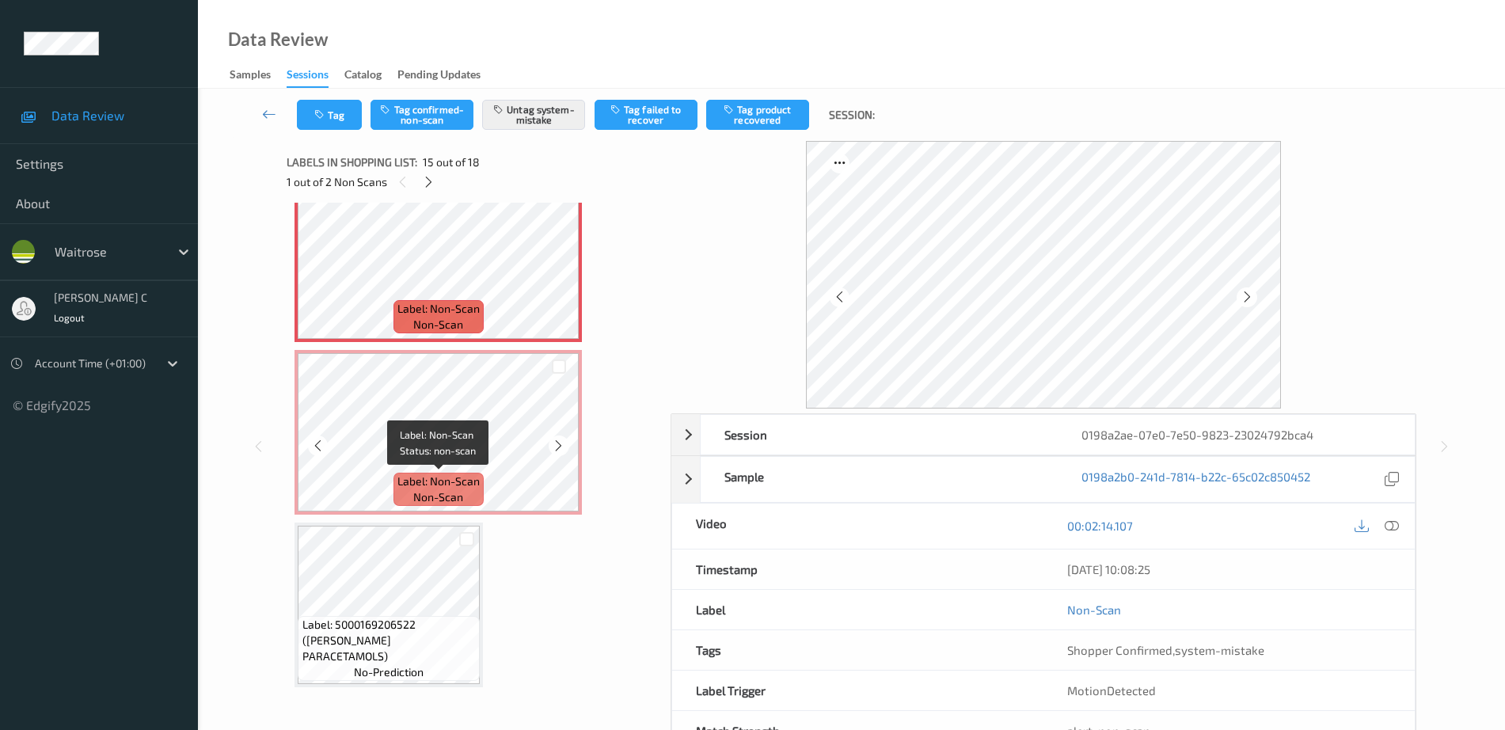
click at [427, 474] on span "Label: Non-Scan" at bounding box center [439, 482] width 82 height 16
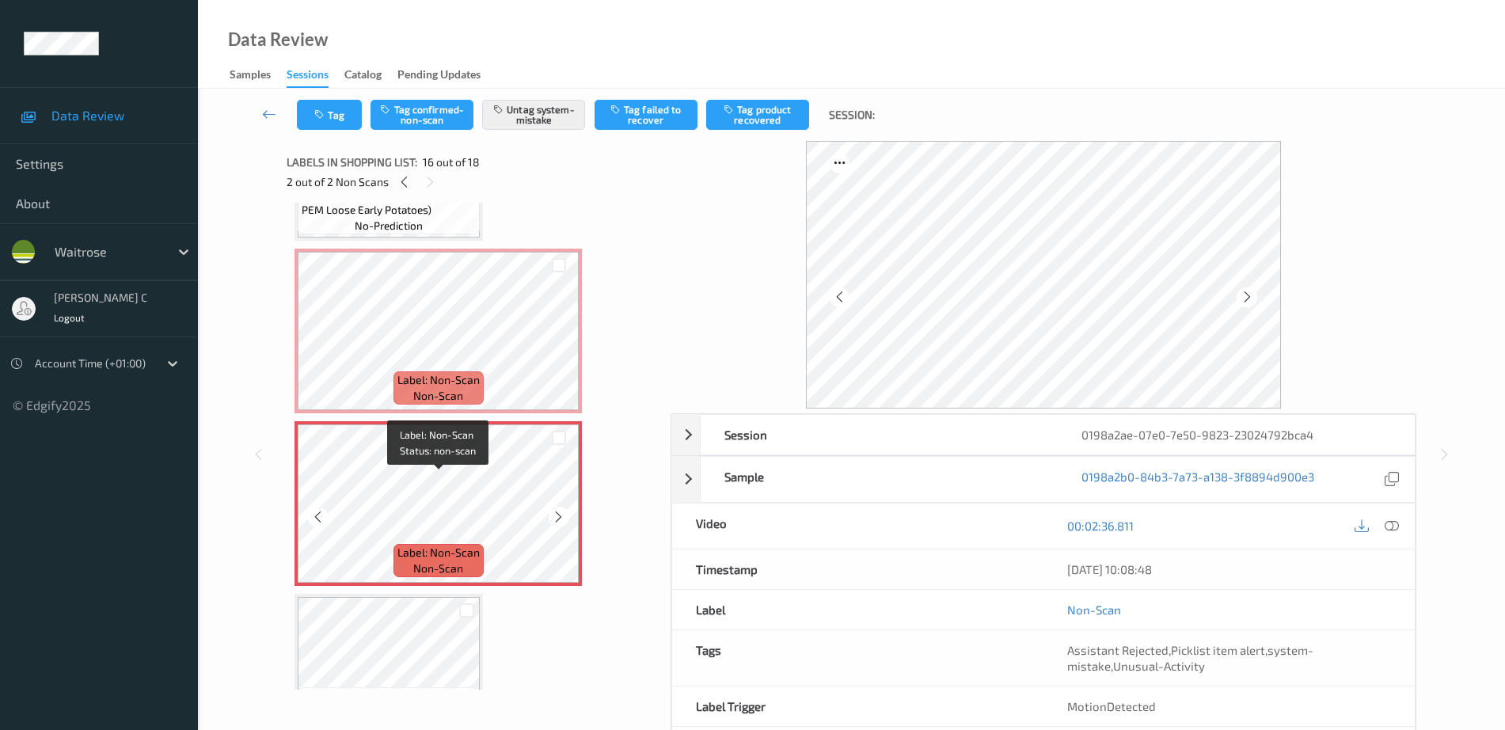
scroll to position [2252, 0]
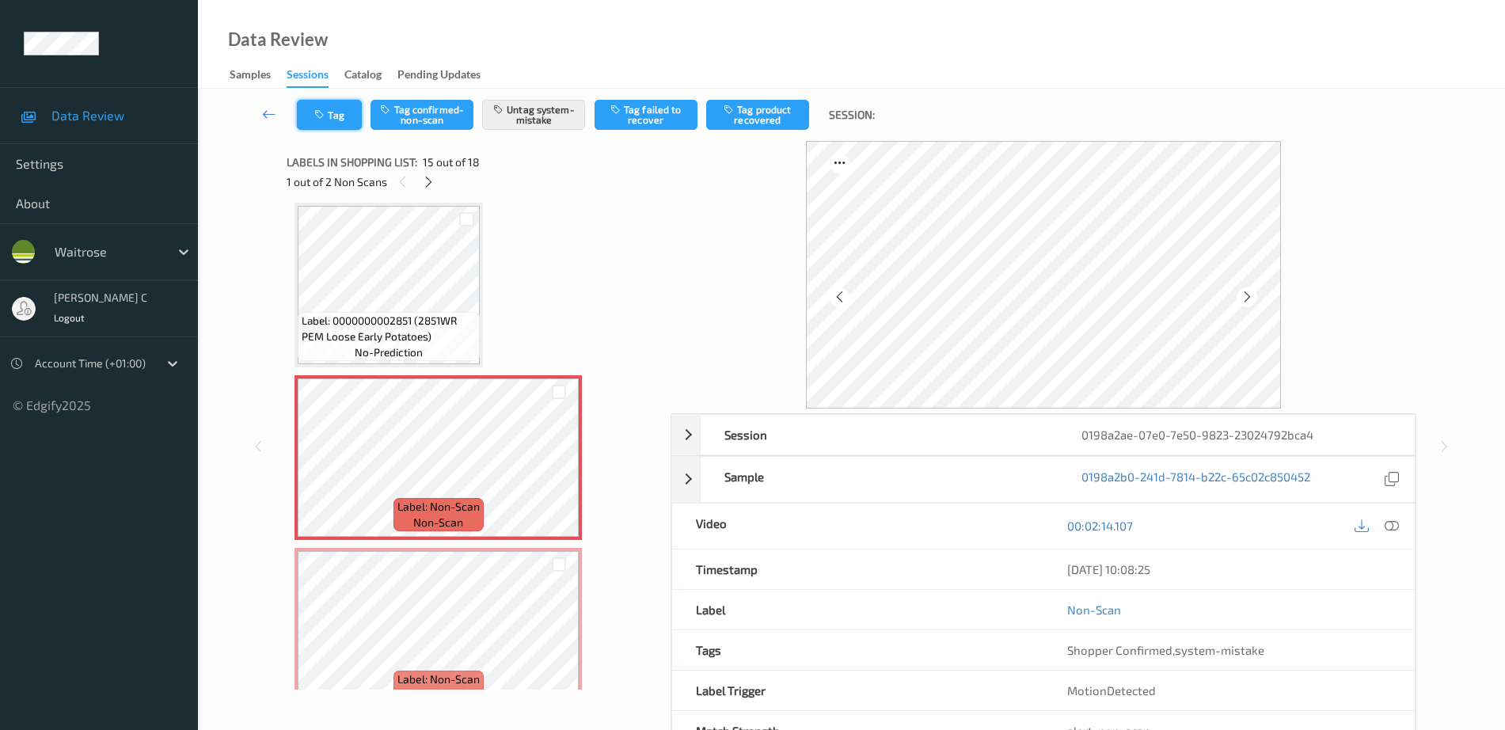
click at [337, 126] on button "Tag" at bounding box center [329, 115] width 65 height 30
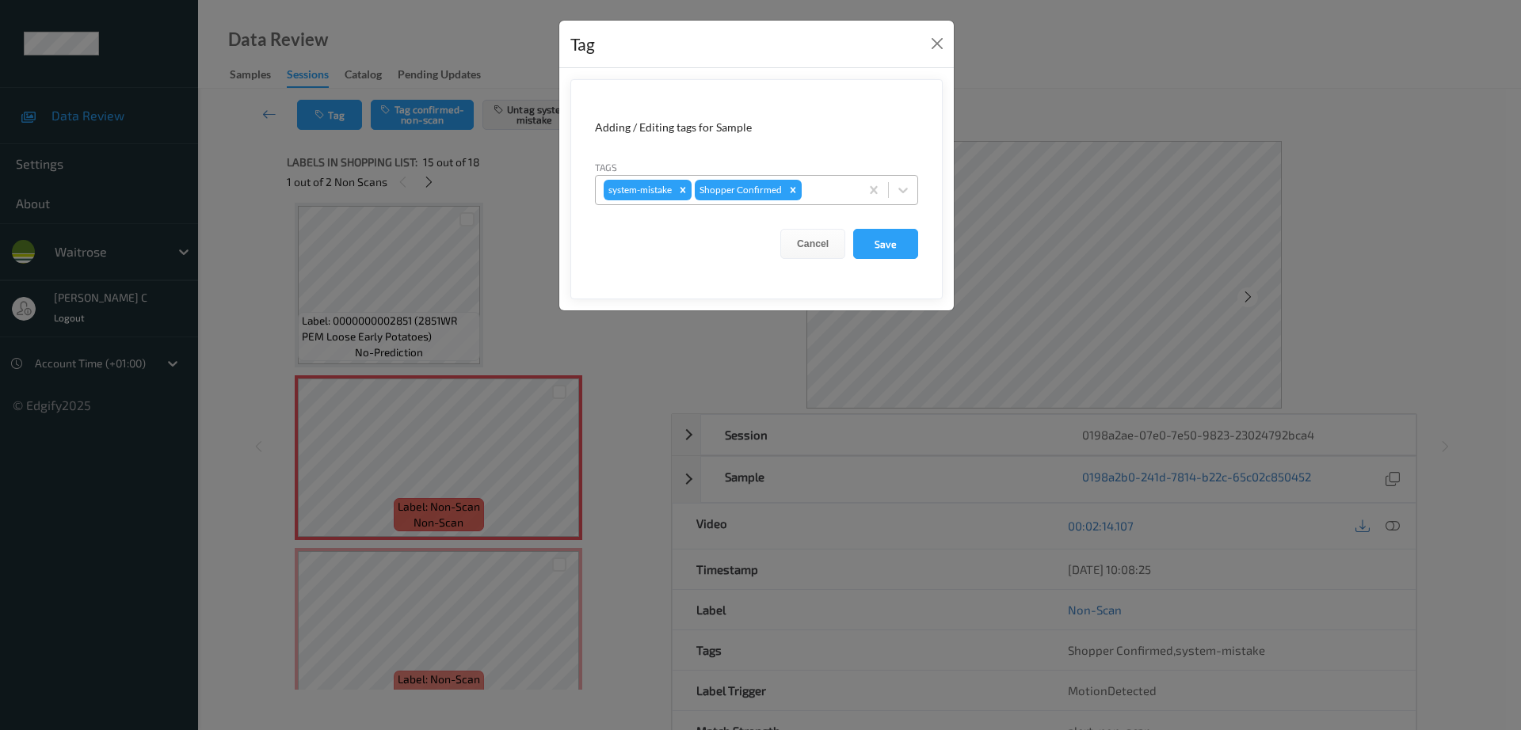
click at [814, 192] on div at bounding box center [828, 190] width 47 height 19
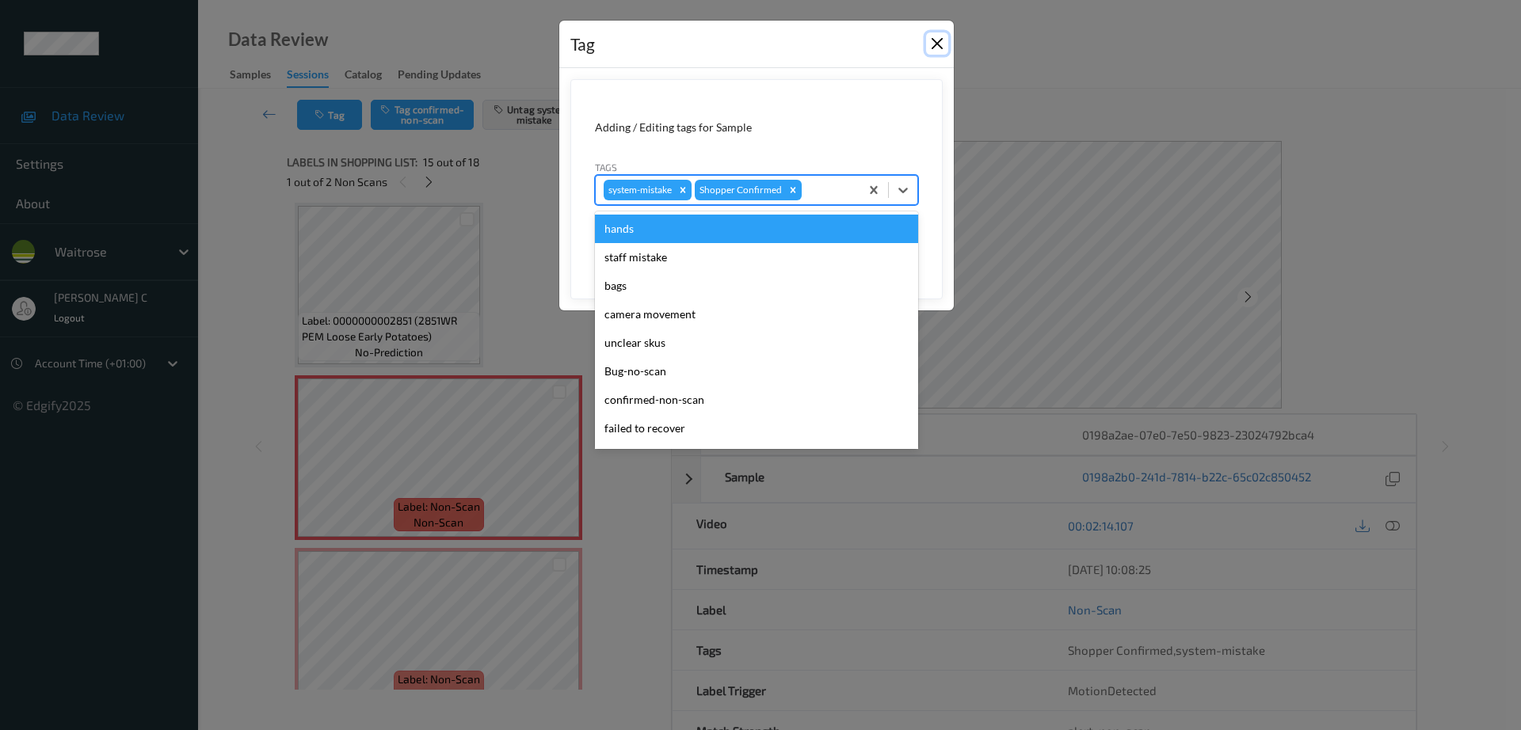
click at [935, 37] on button "Close" at bounding box center [937, 43] width 22 height 22
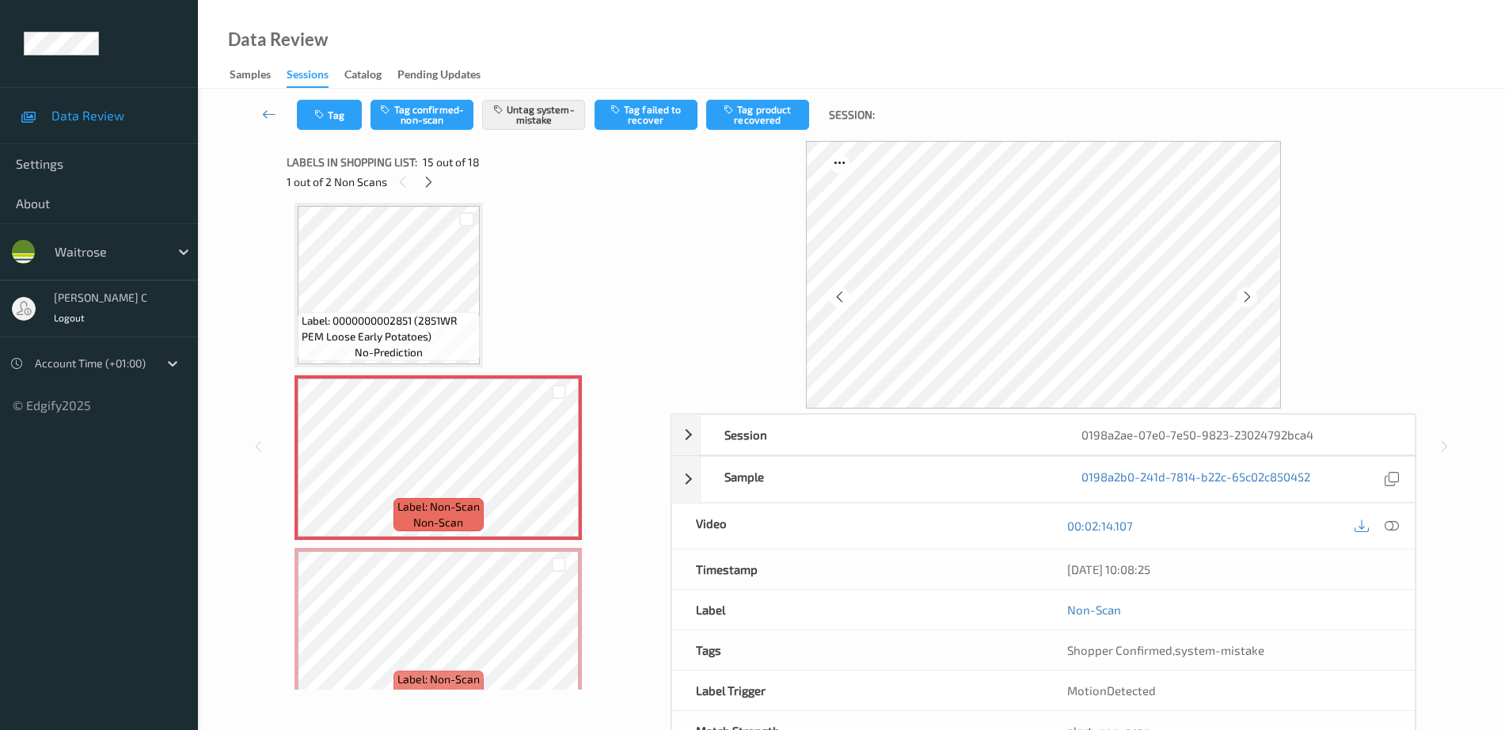
scroll to position [2153, 0]
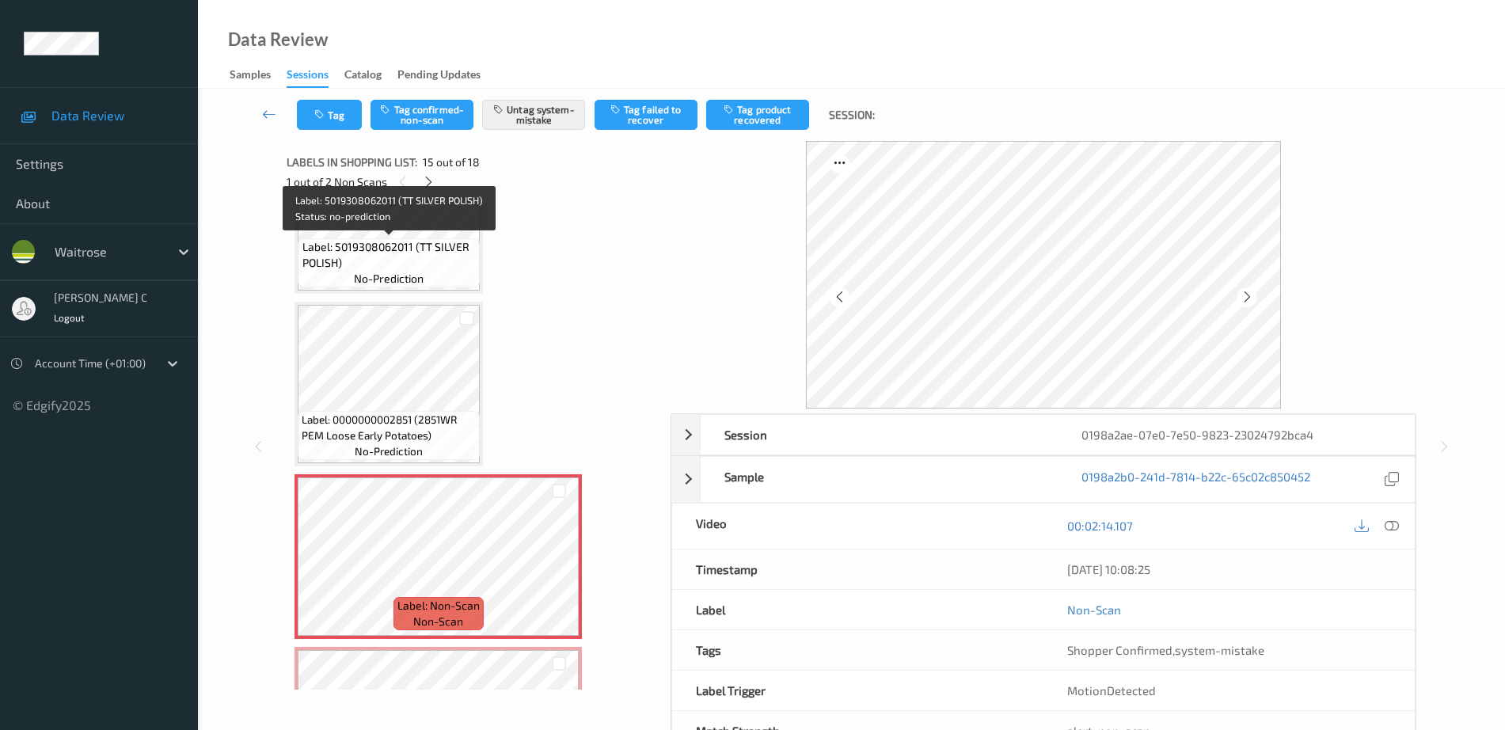
click at [389, 249] on span "Label: 5019308062011 (TT SILVER POLISH)" at bounding box center [390, 255] width 174 height 32
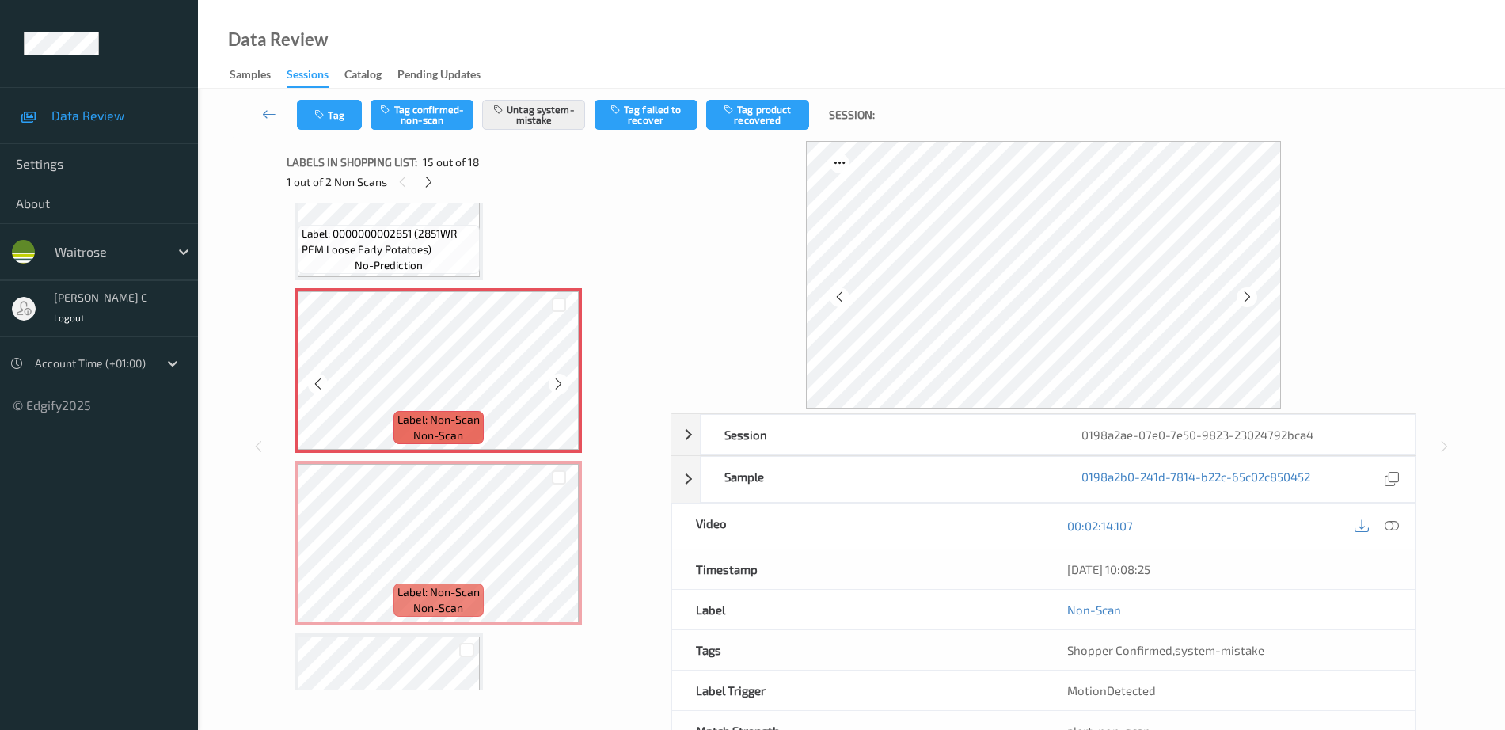
scroll to position [2457, 0]
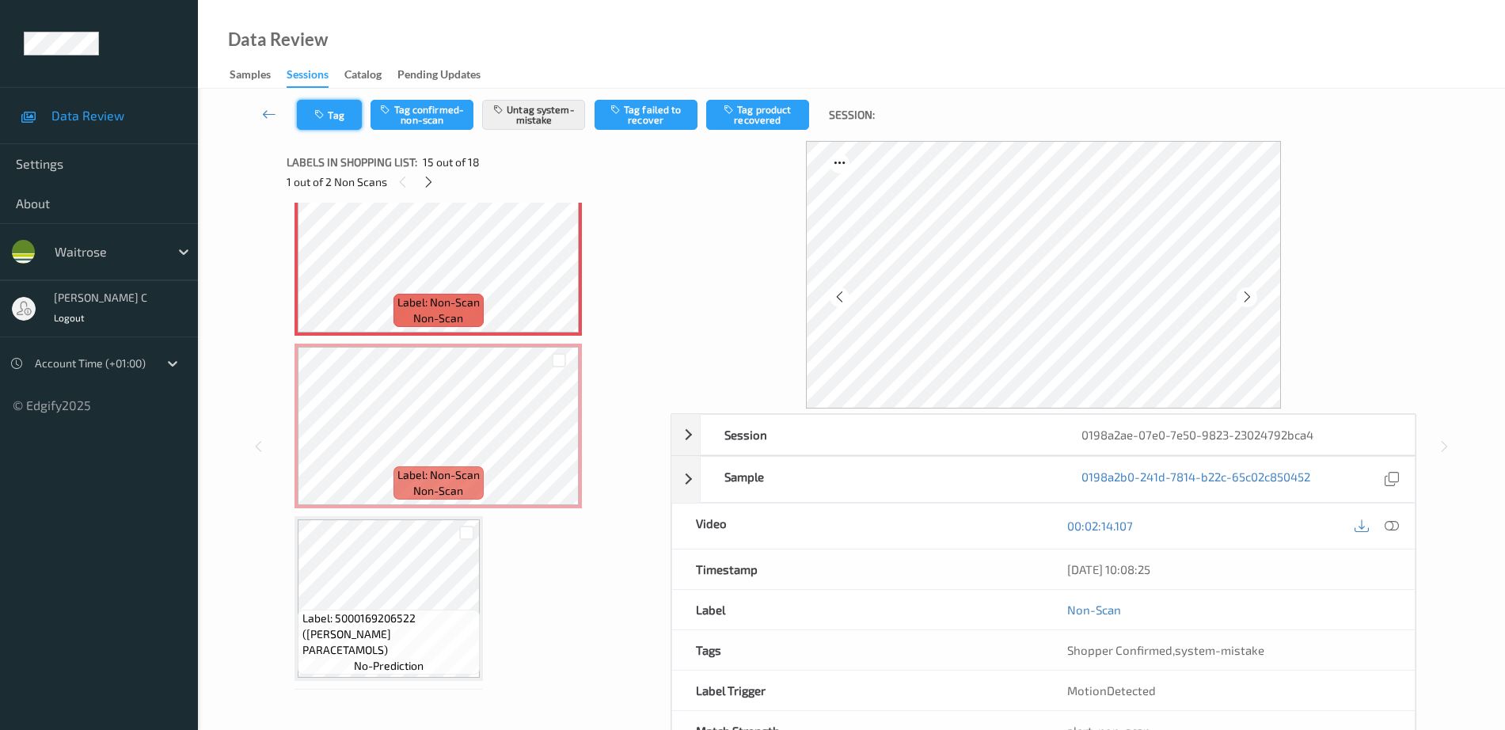
click at [335, 126] on button "Tag" at bounding box center [329, 115] width 65 height 30
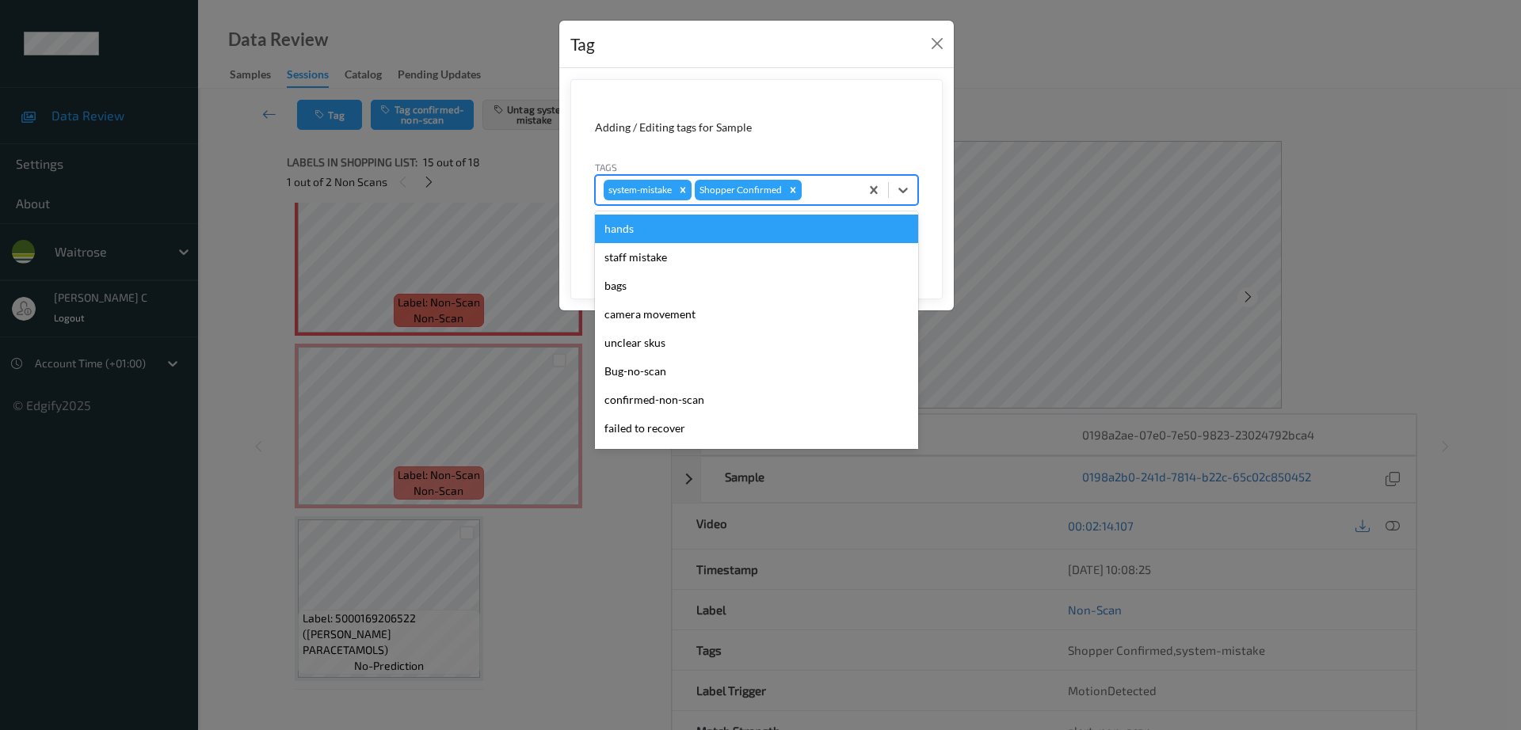
click at [819, 188] on div at bounding box center [828, 190] width 47 height 19
type input "un"
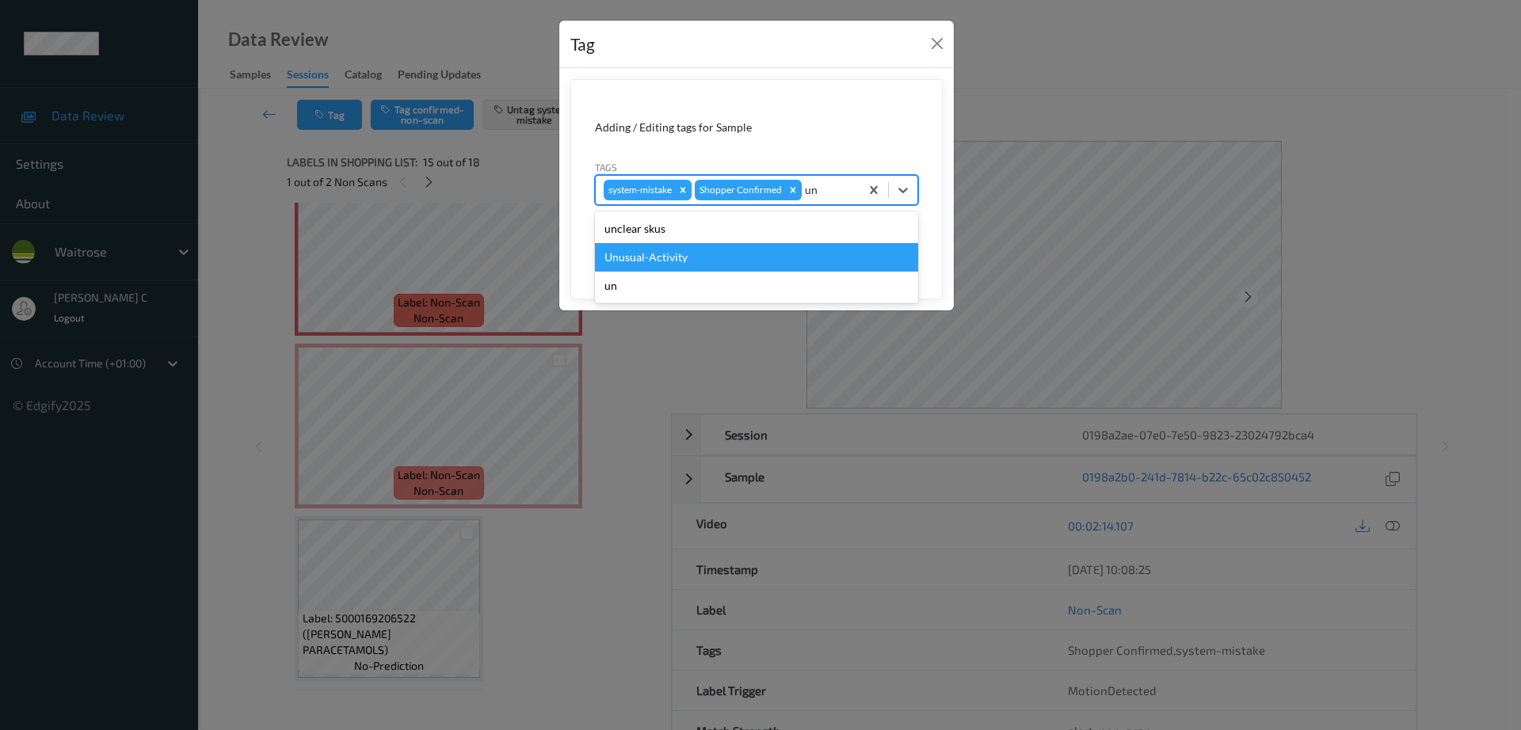
click at [699, 257] on div "Unusual-Activity" at bounding box center [756, 257] width 323 height 29
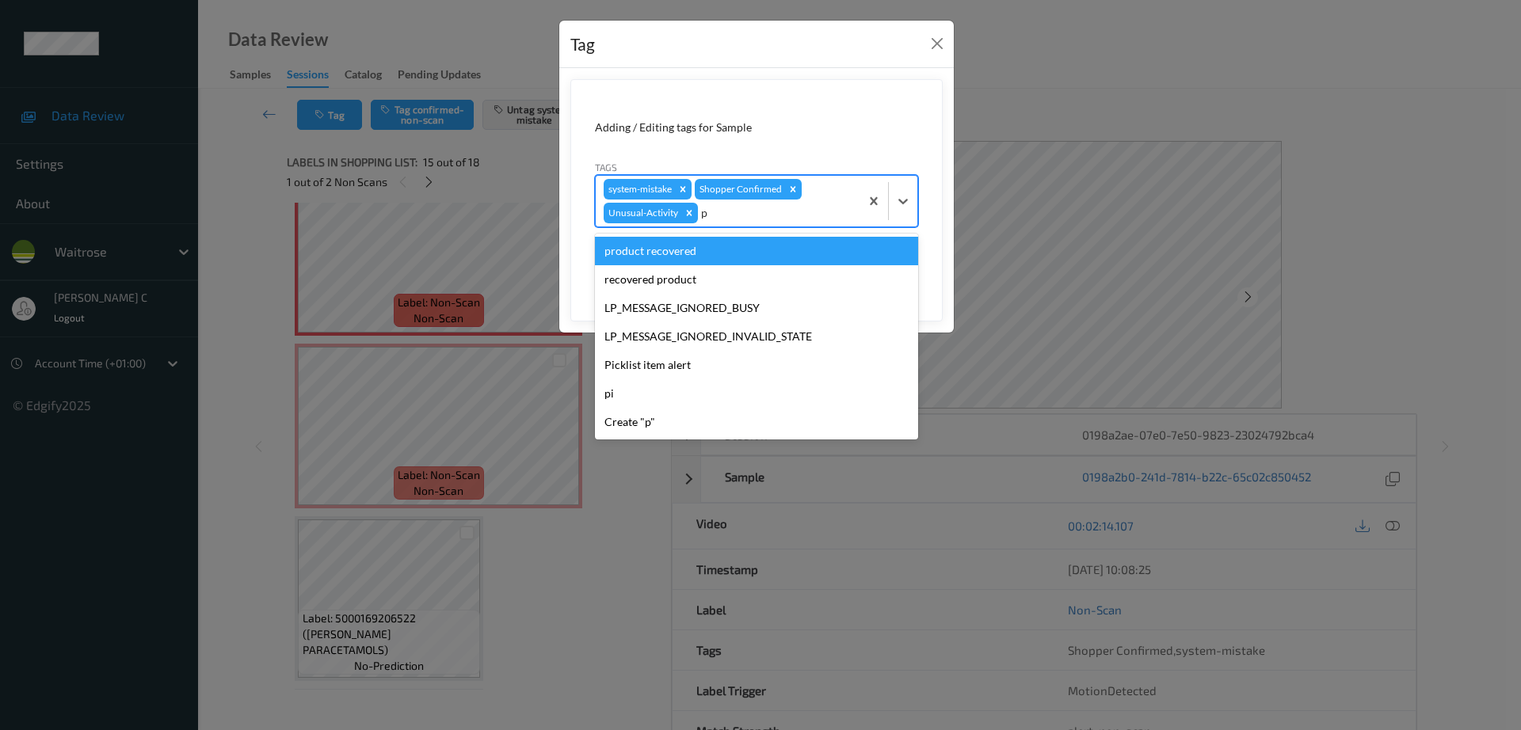
type input "pi"
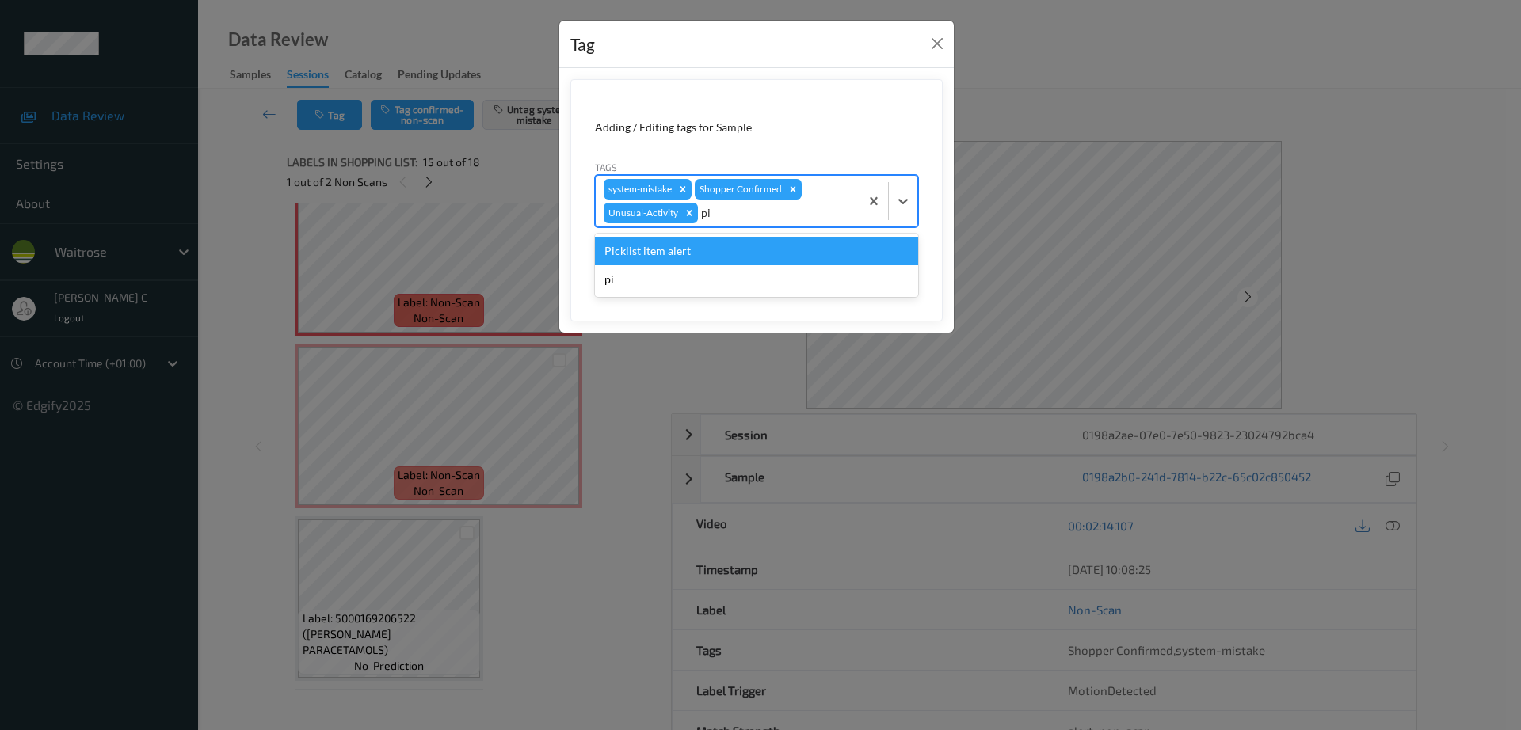
click at [699, 257] on div "Picklist item alert" at bounding box center [756, 251] width 323 height 29
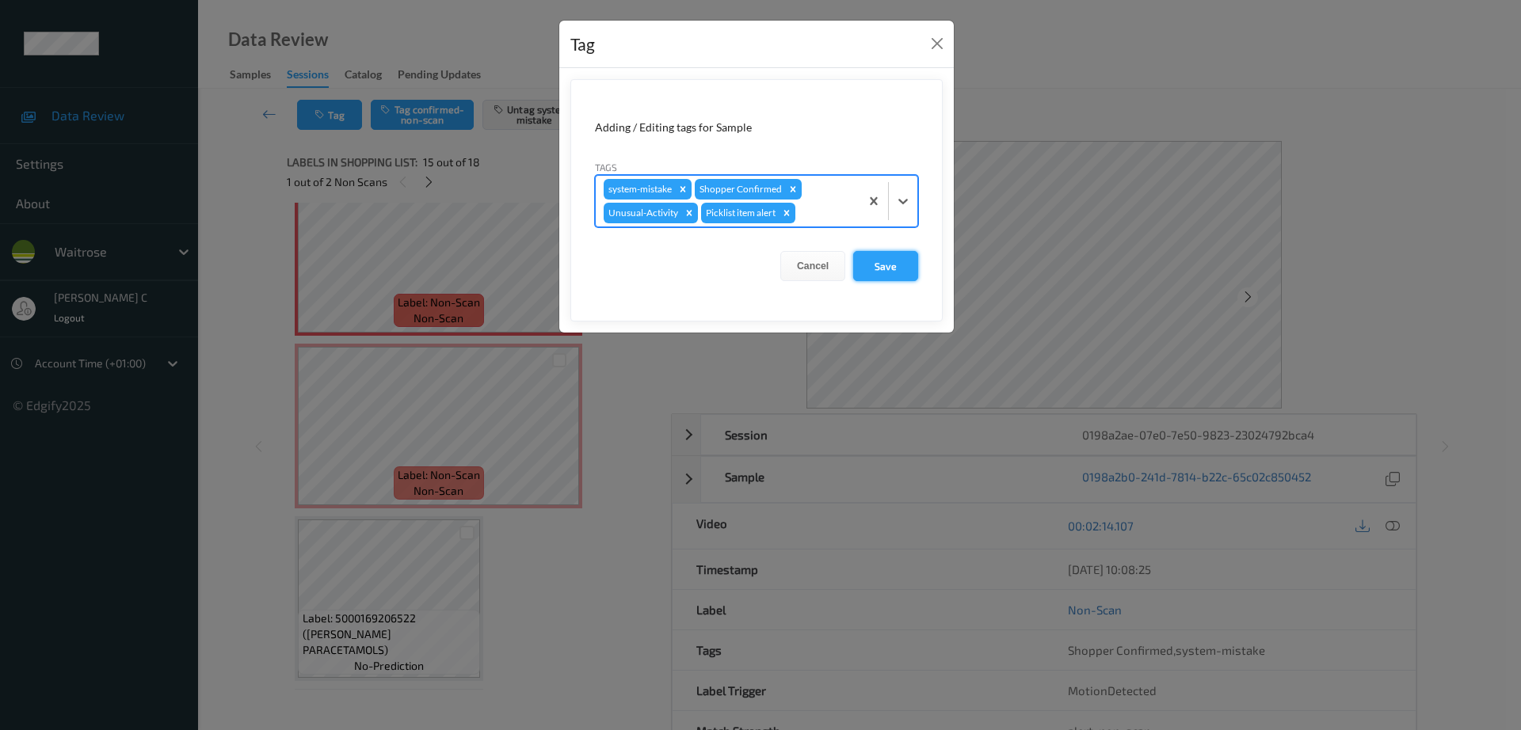
click at [880, 278] on button "Save" at bounding box center [885, 266] width 65 height 30
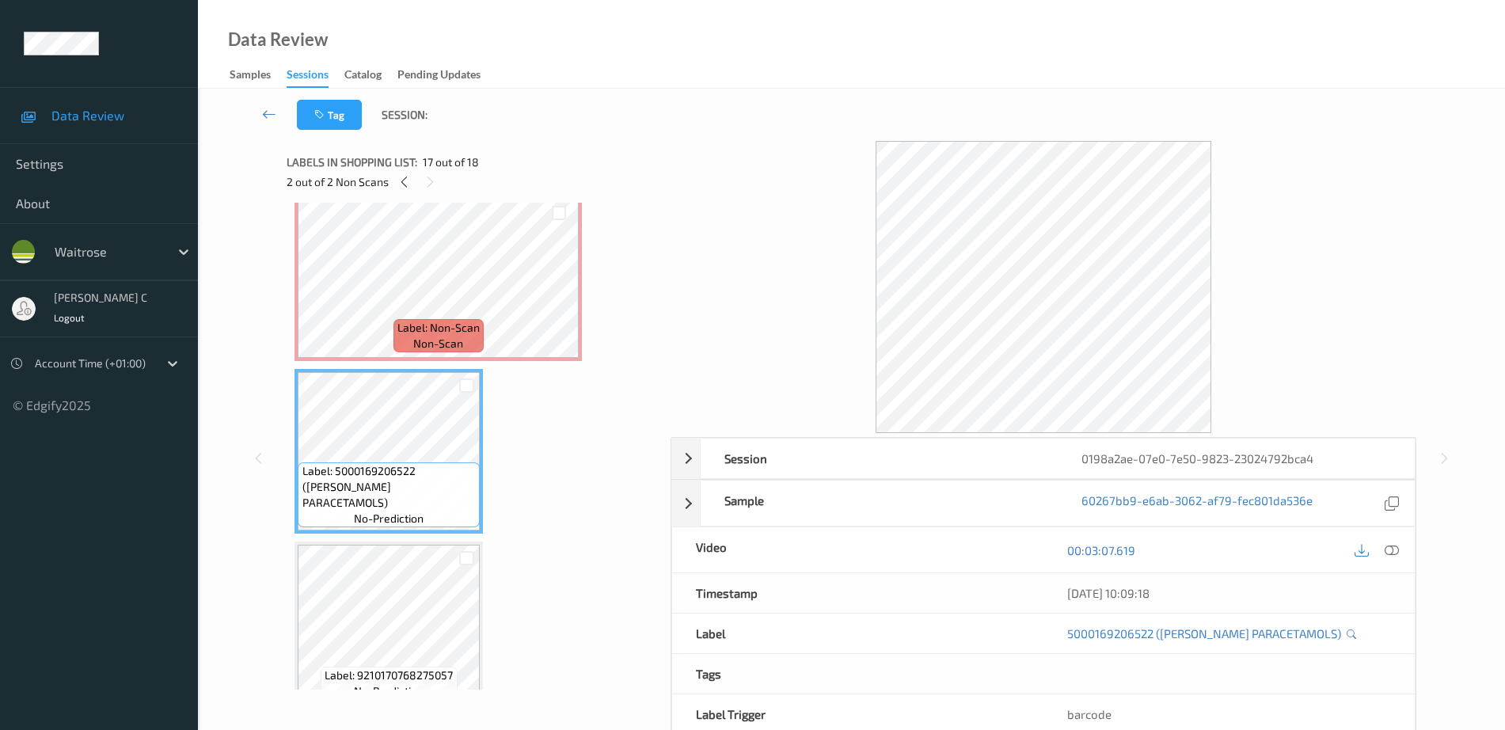
scroll to position [2628, 0]
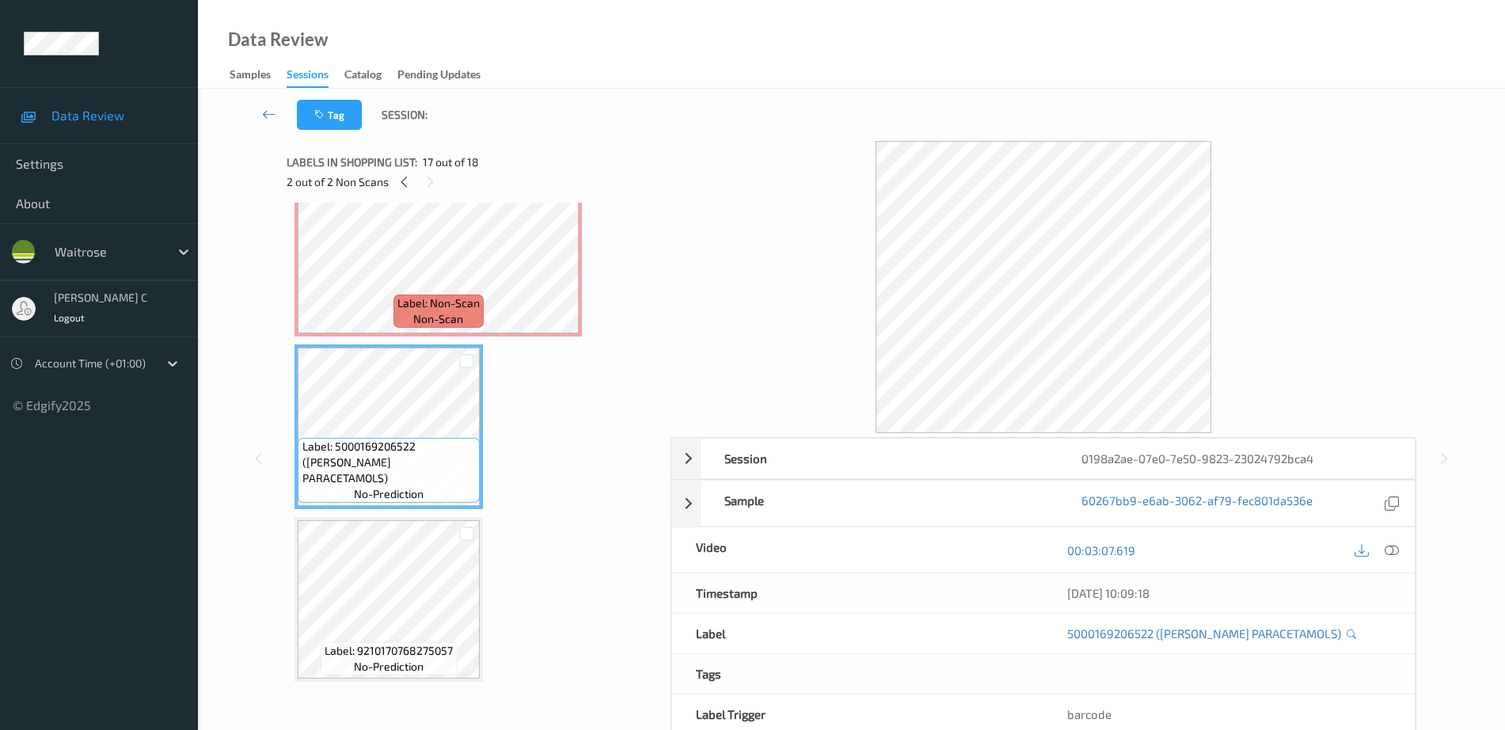
click at [389, 507] on div "Label: 5000169206522 (WR ESS PARACETAMOLS) no-prediction" at bounding box center [389, 426] width 188 height 165
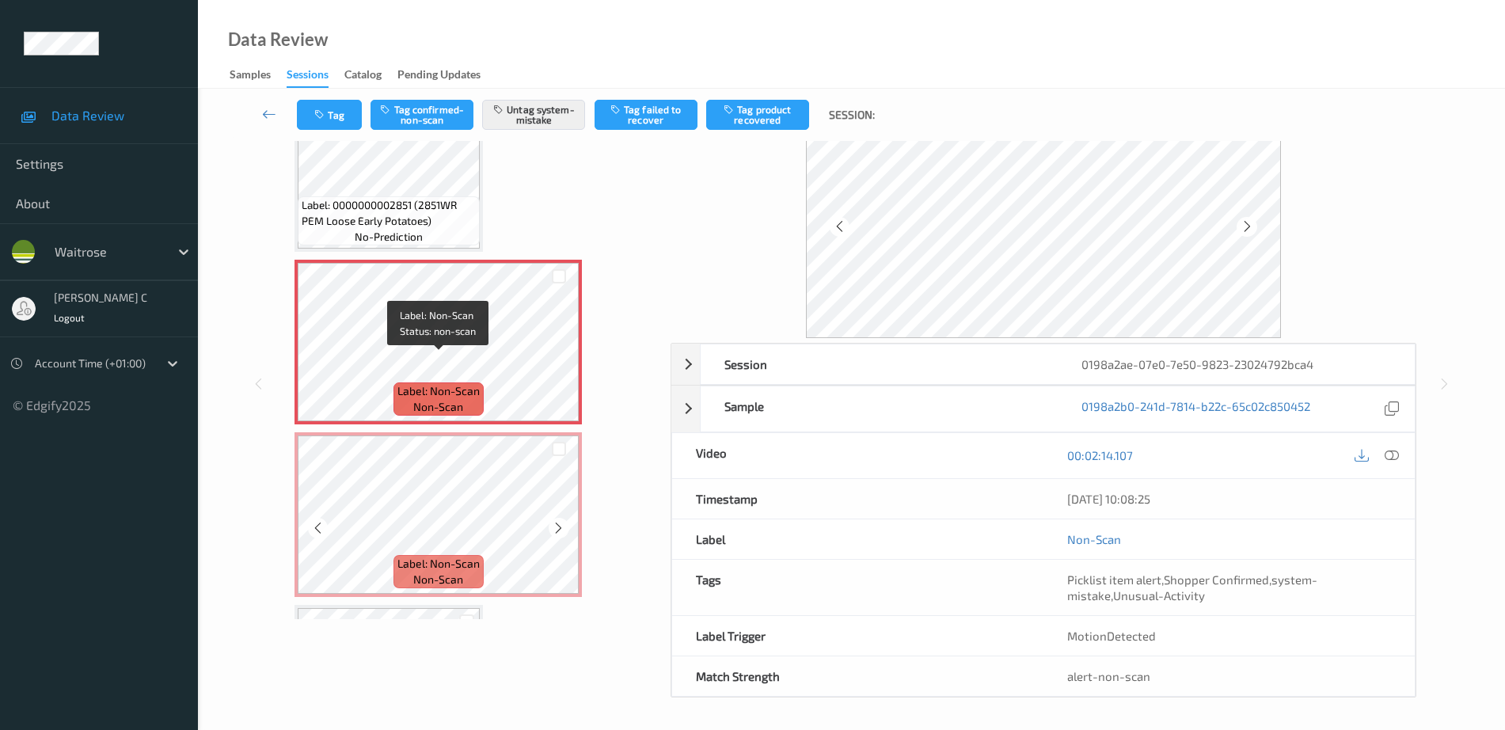
scroll to position [2331, 0]
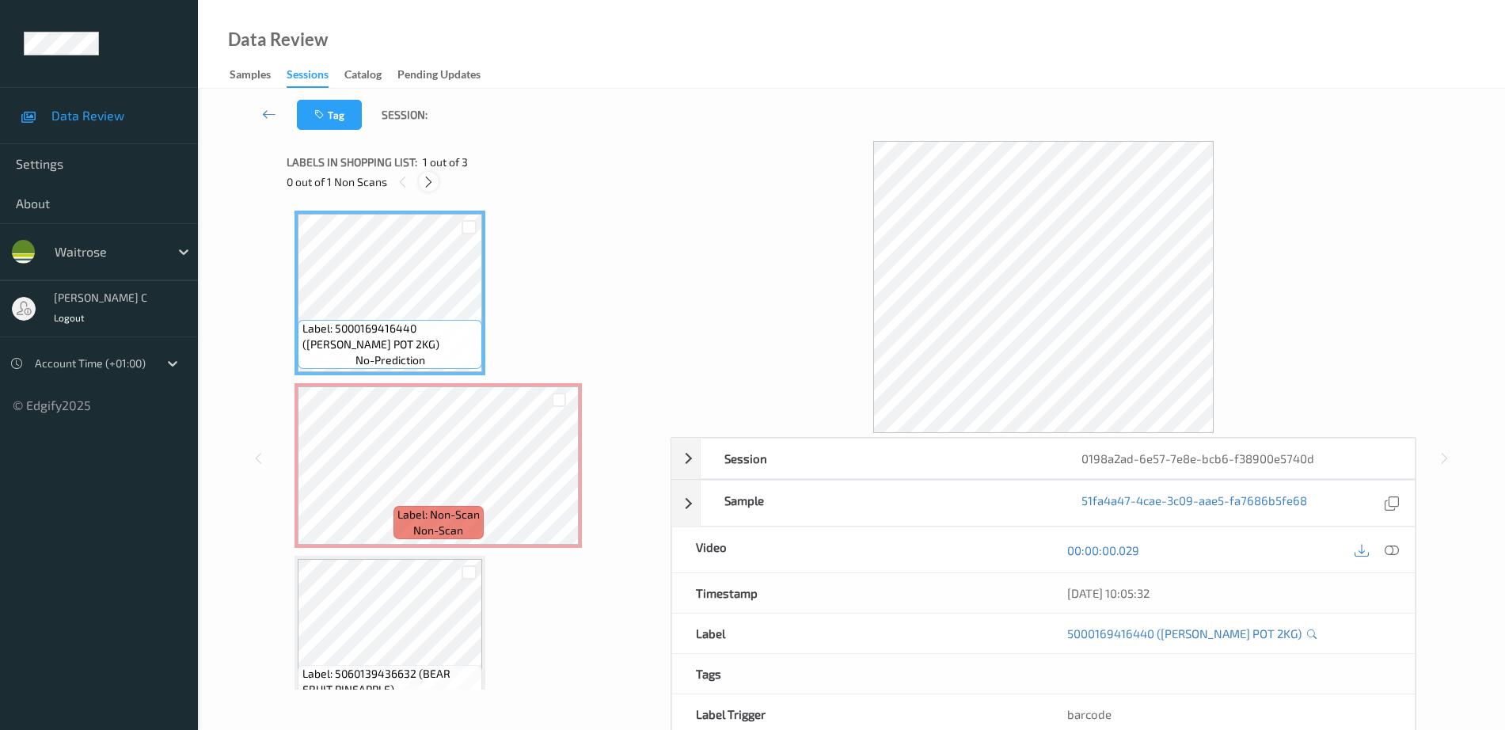
click at [428, 189] on div at bounding box center [429, 182] width 20 height 20
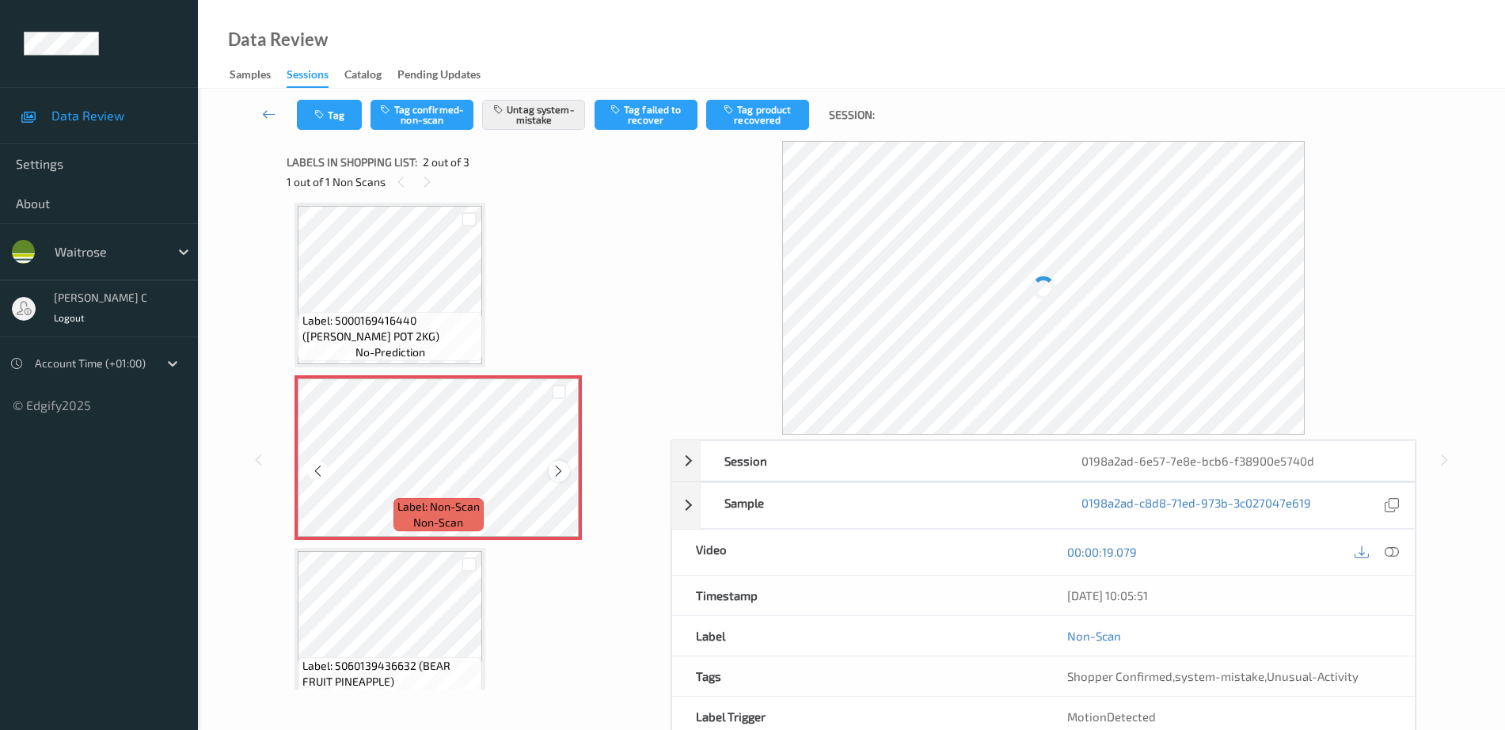
click at [557, 474] on icon at bounding box center [558, 471] width 13 height 14
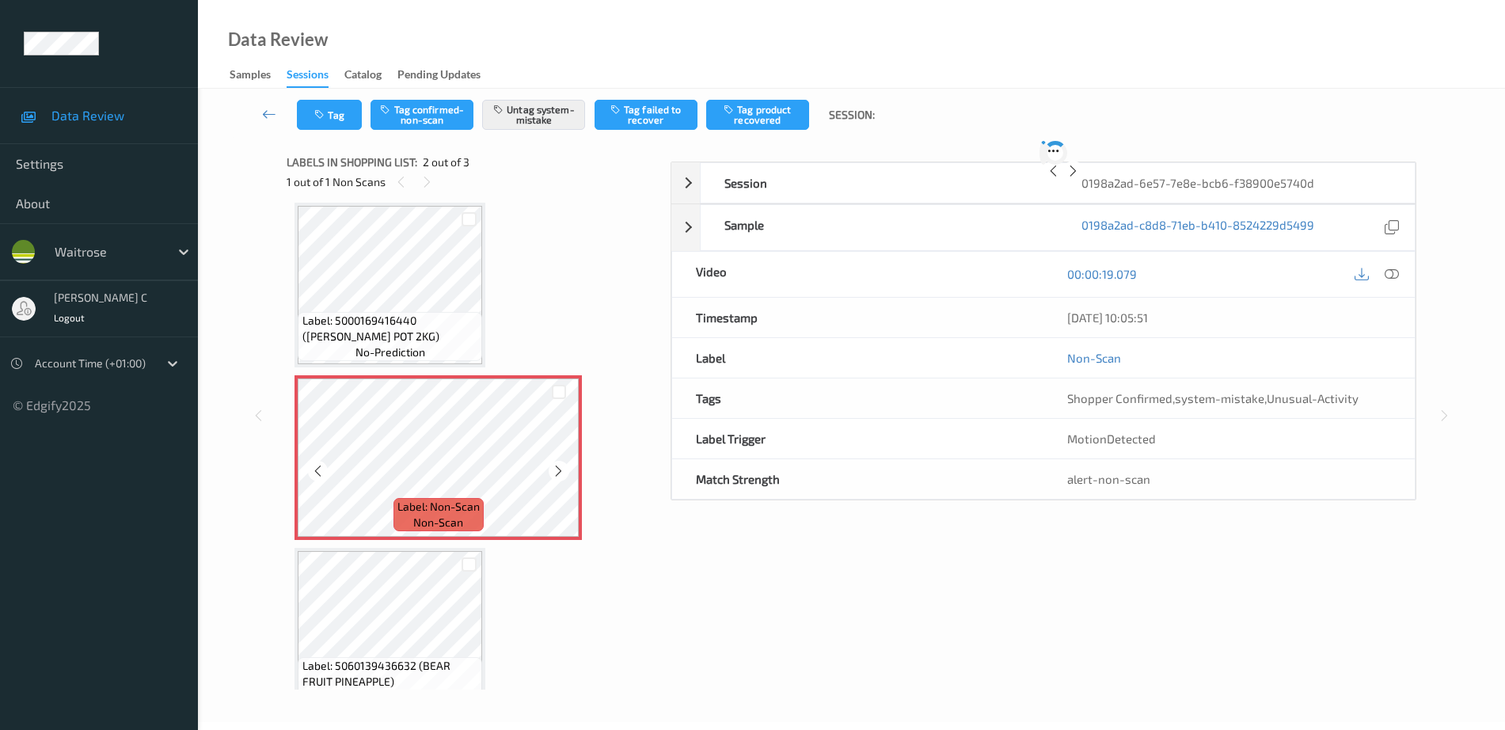
click at [557, 474] on icon at bounding box center [558, 471] width 13 height 14
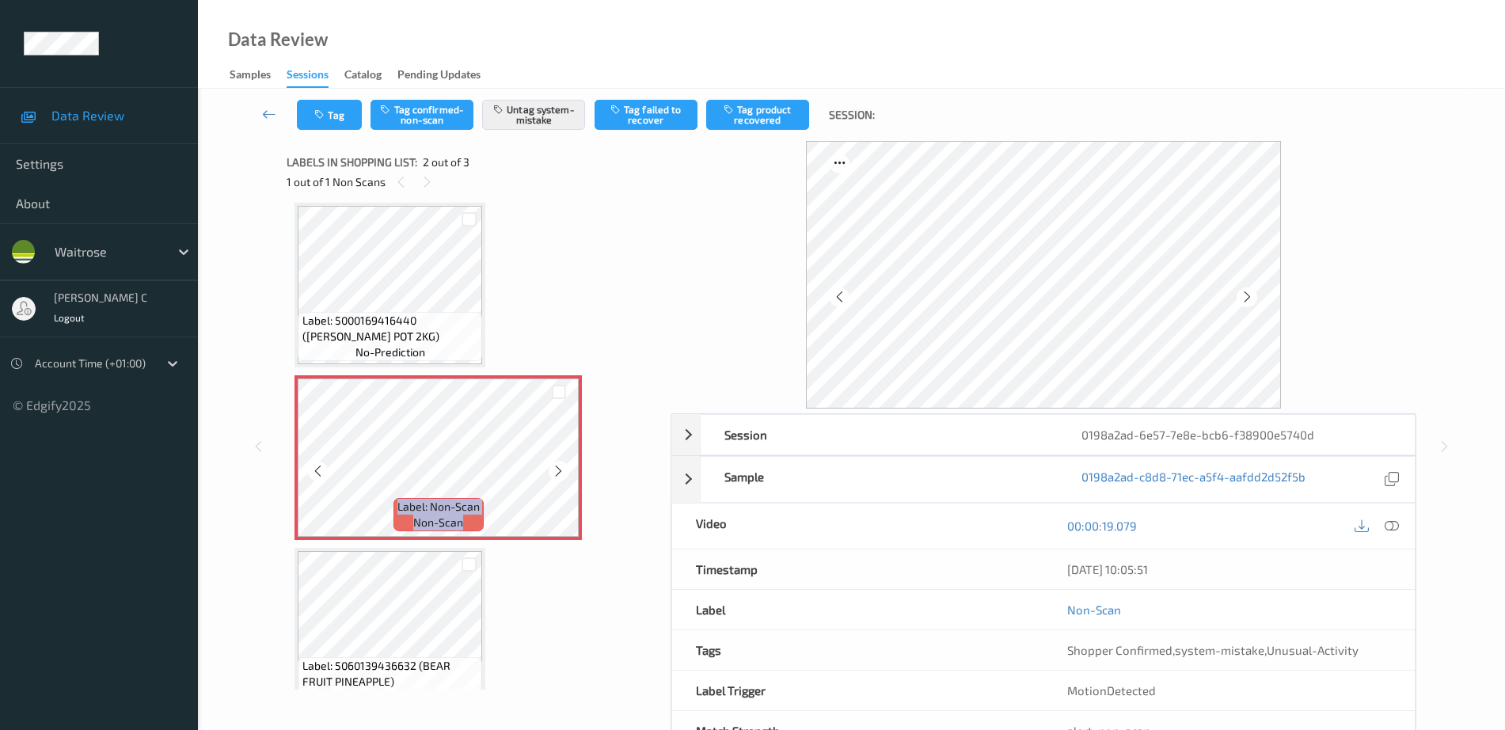
click at [557, 474] on icon at bounding box center [558, 471] width 13 height 14
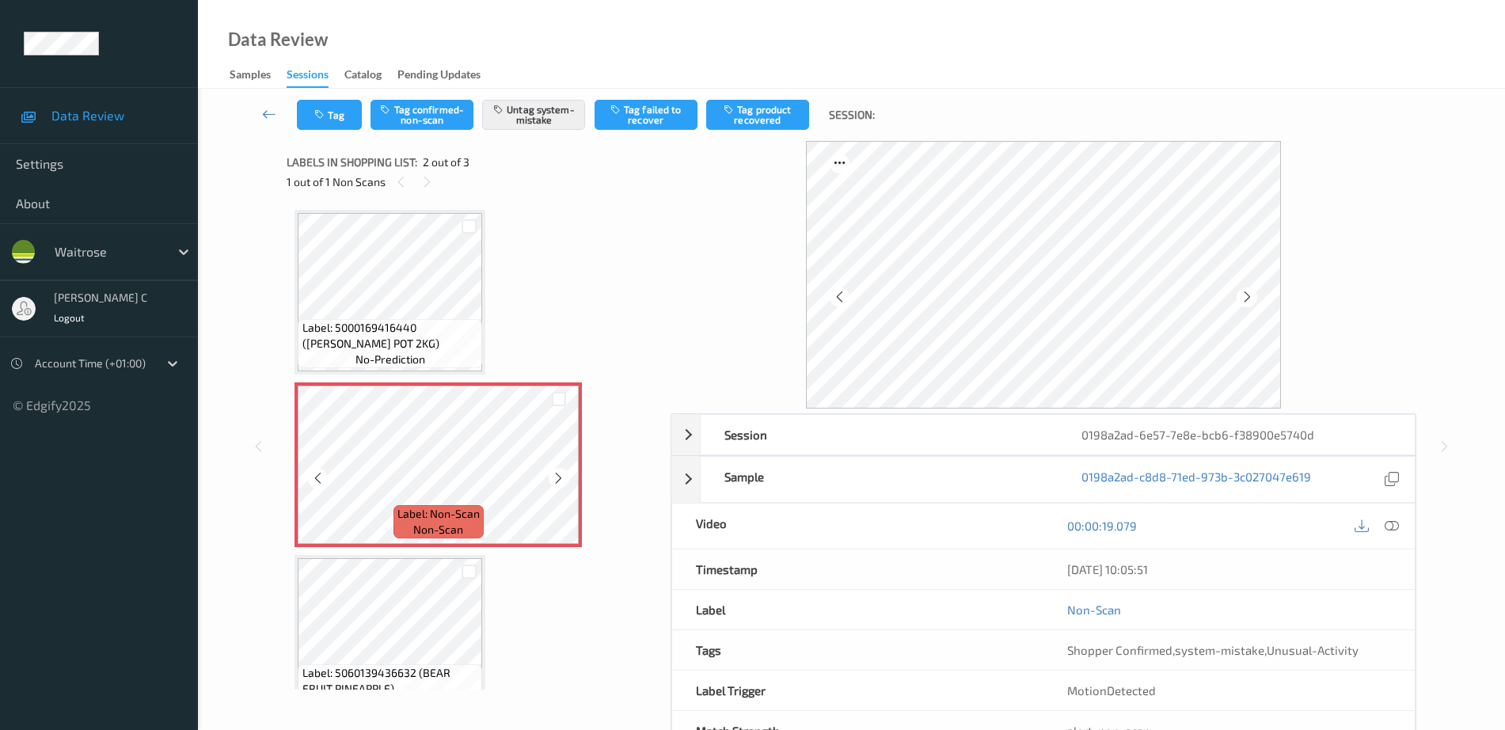
scroll to position [0, 0]
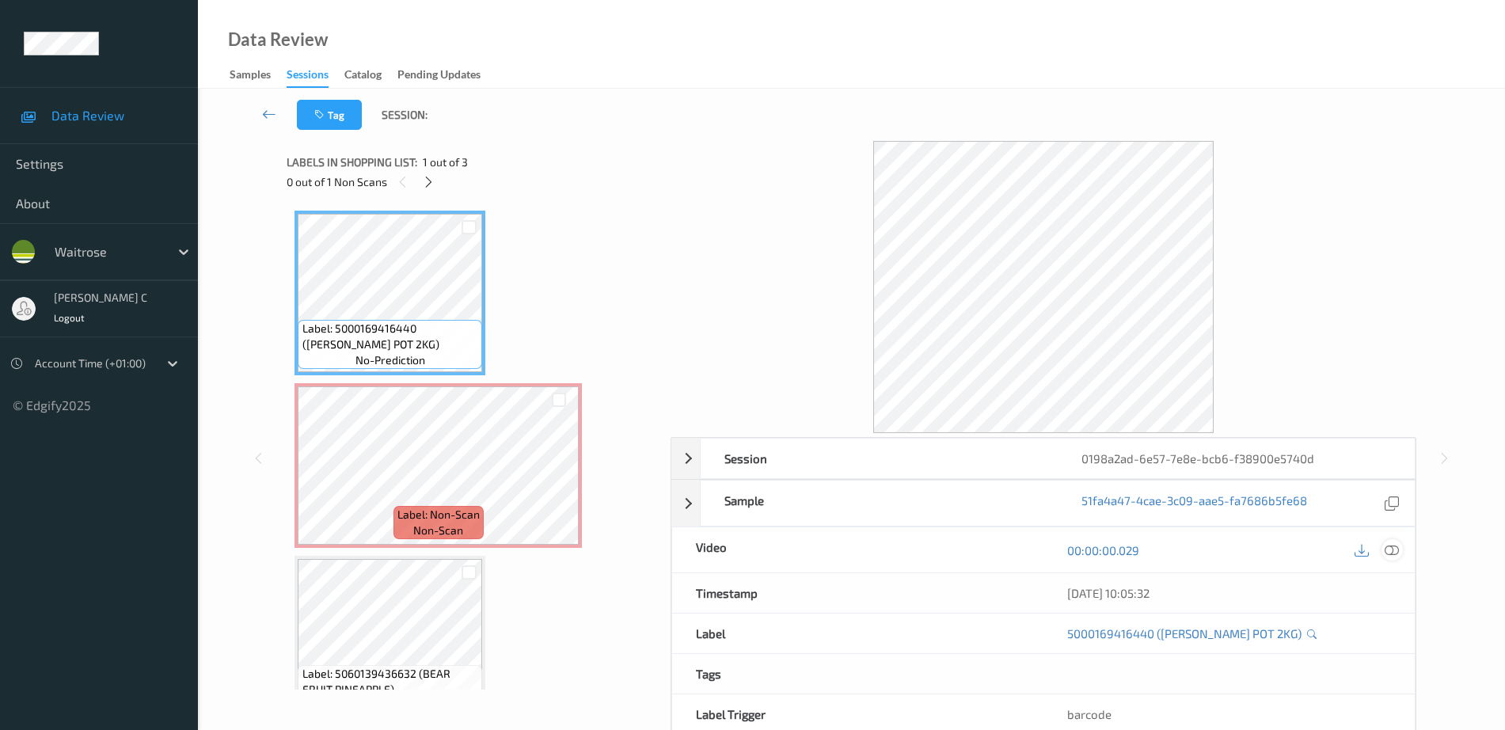
click at [1398, 551] on icon at bounding box center [1392, 550] width 14 height 14
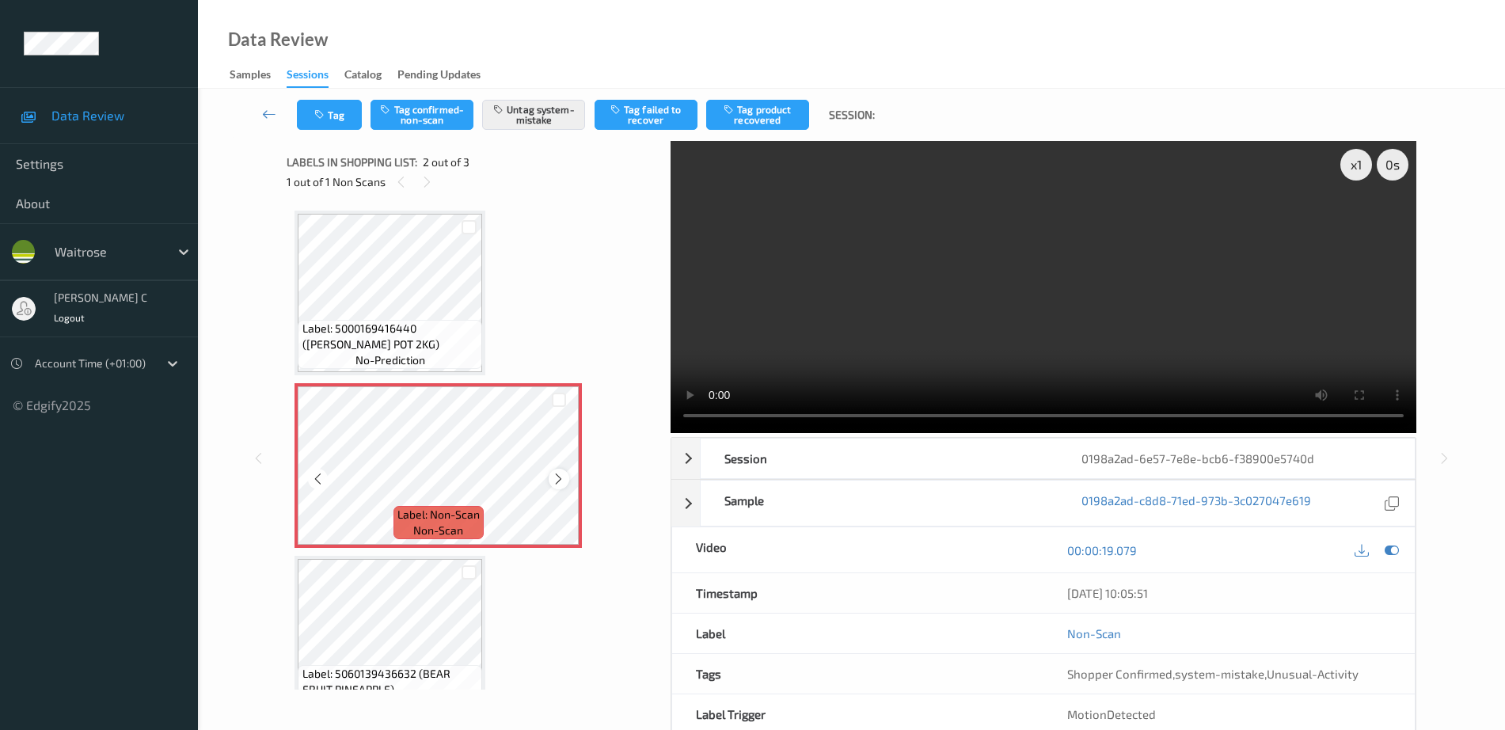
click at [561, 483] on icon at bounding box center [558, 479] width 13 height 14
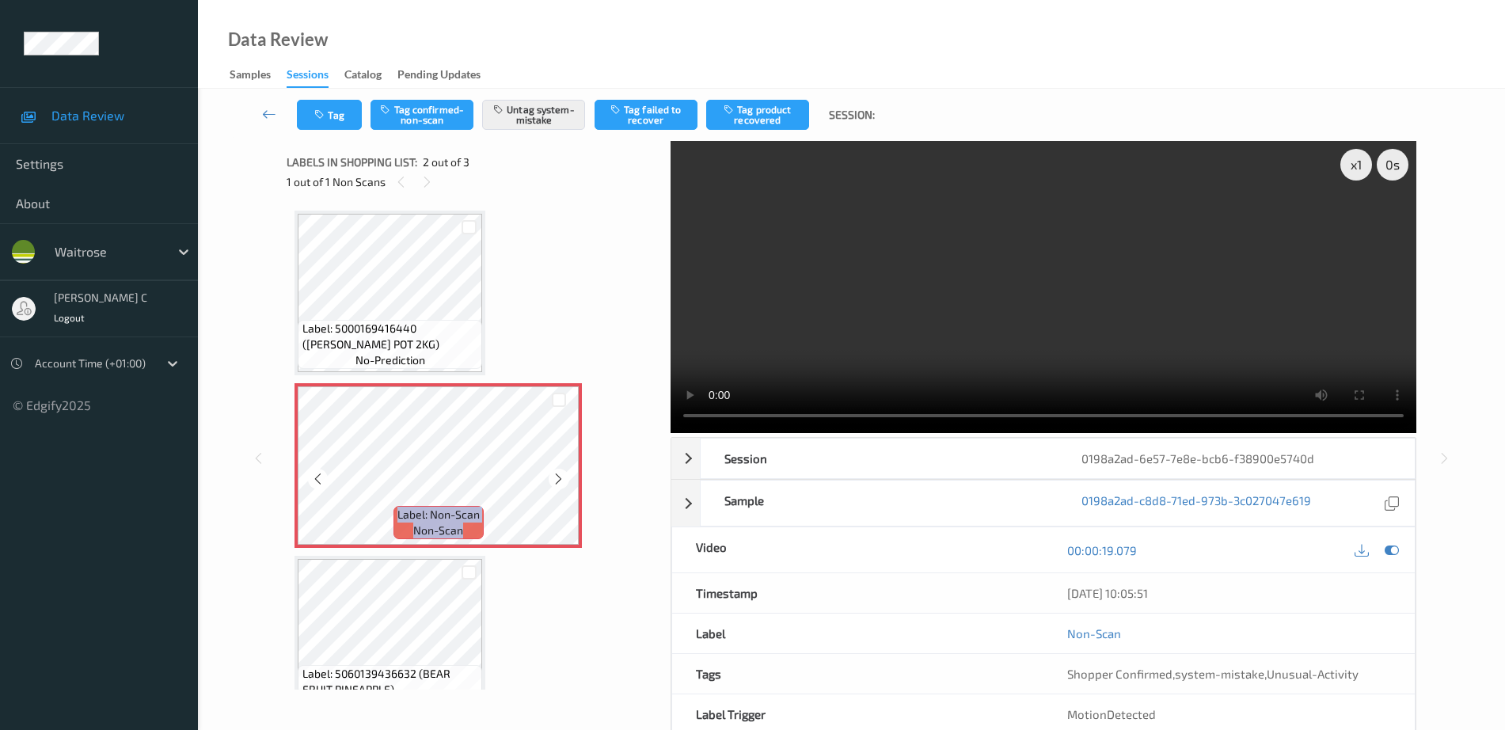
click at [561, 483] on icon at bounding box center [558, 479] width 13 height 14
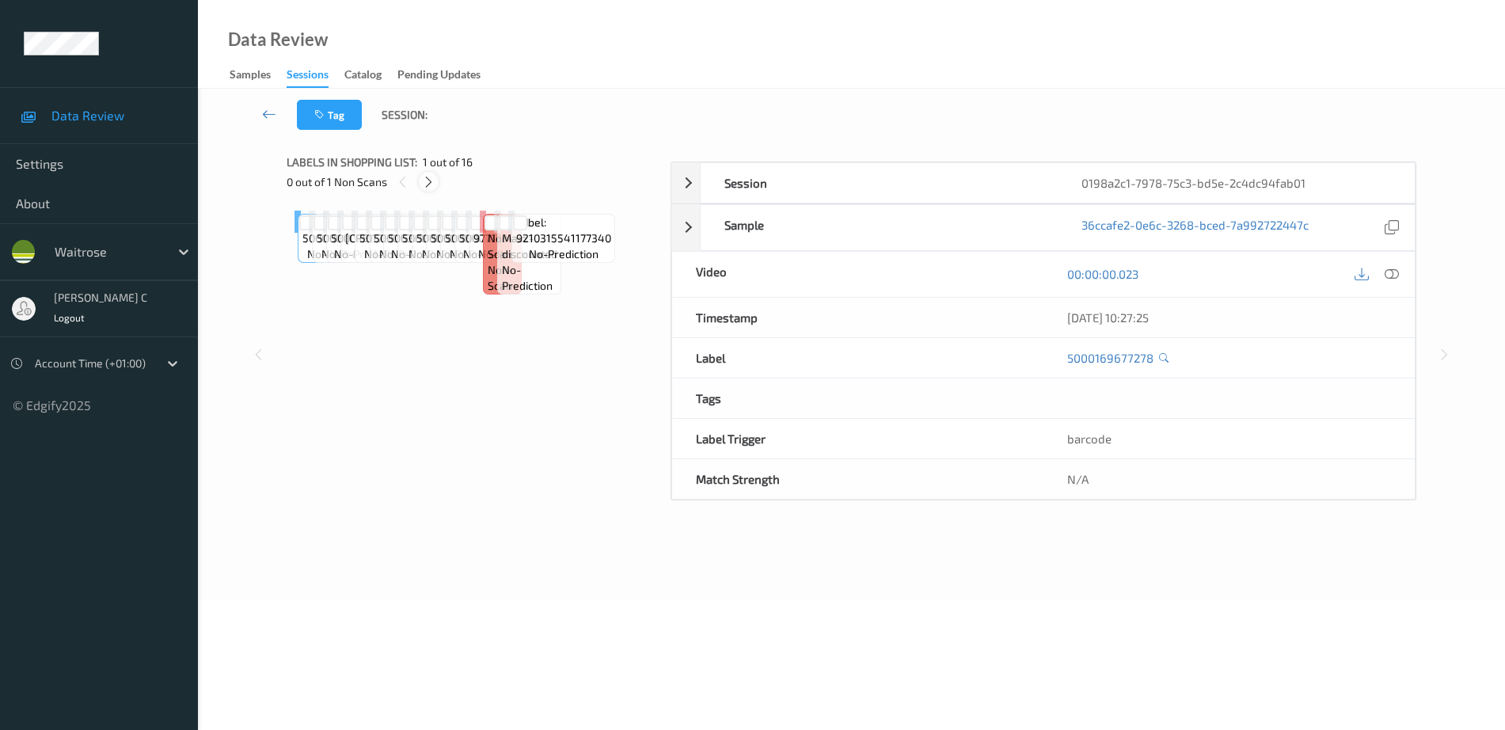
click at [426, 178] on icon at bounding box center [428, 182] width 13 height 14
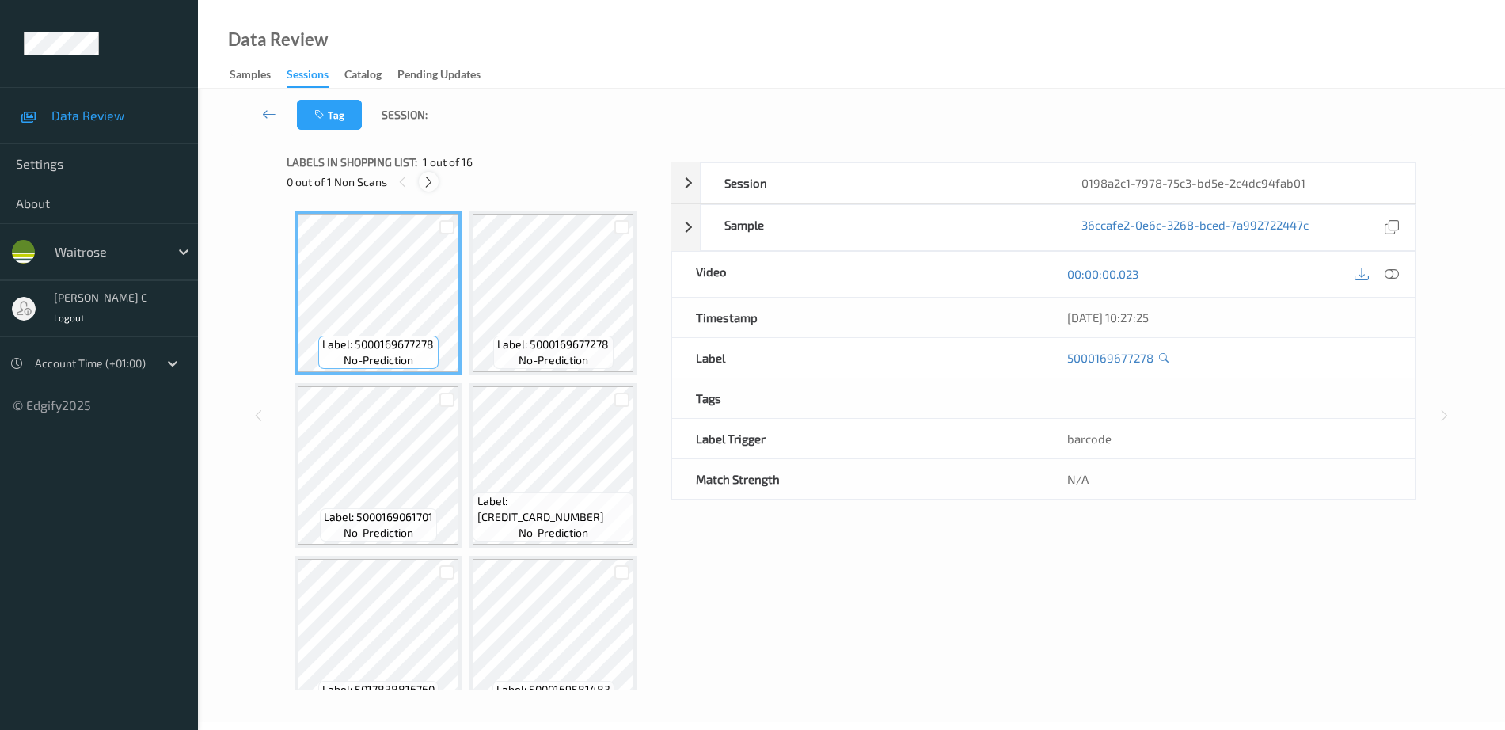
scroll to position [1044, 0]
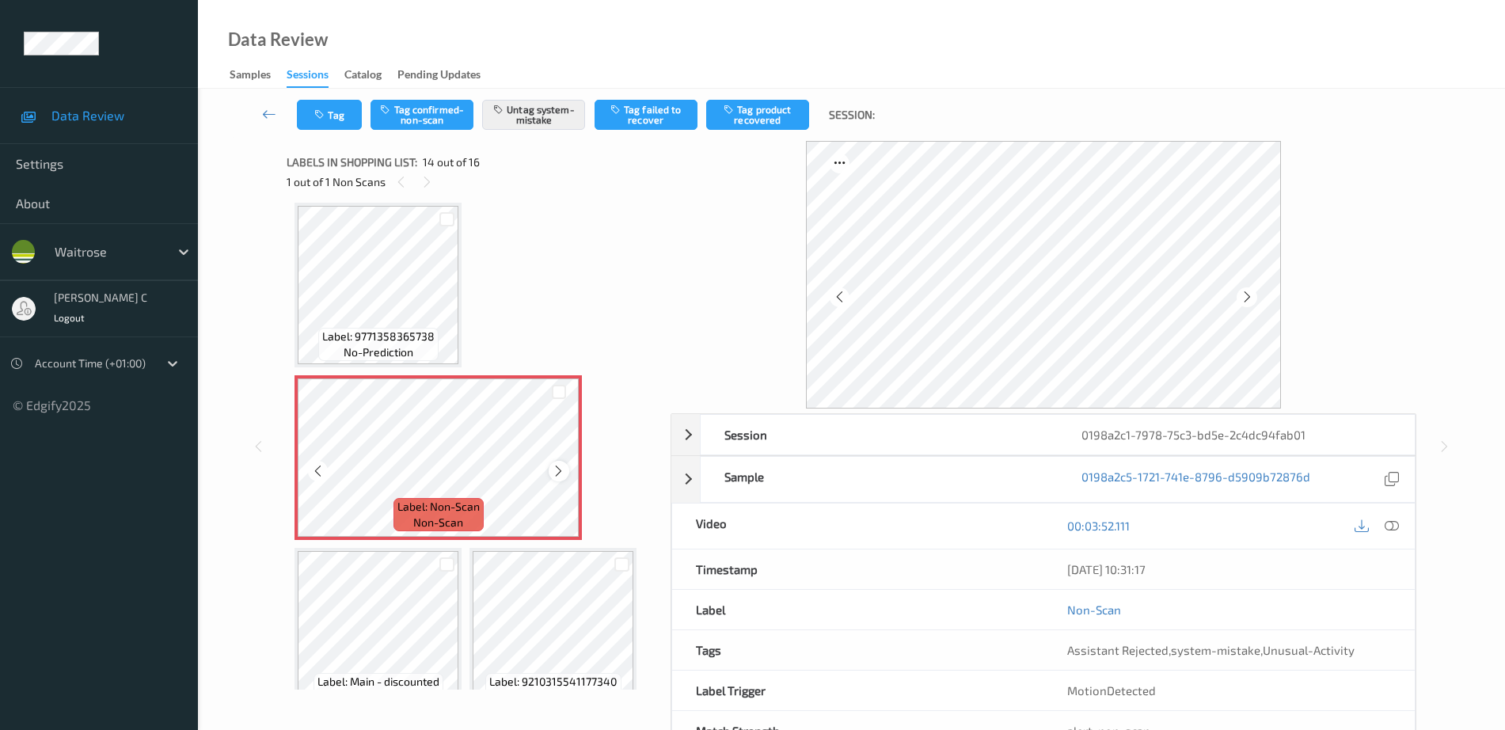
click at [554, 472] on icon at bounding box center [558, 471] width 13 height 14
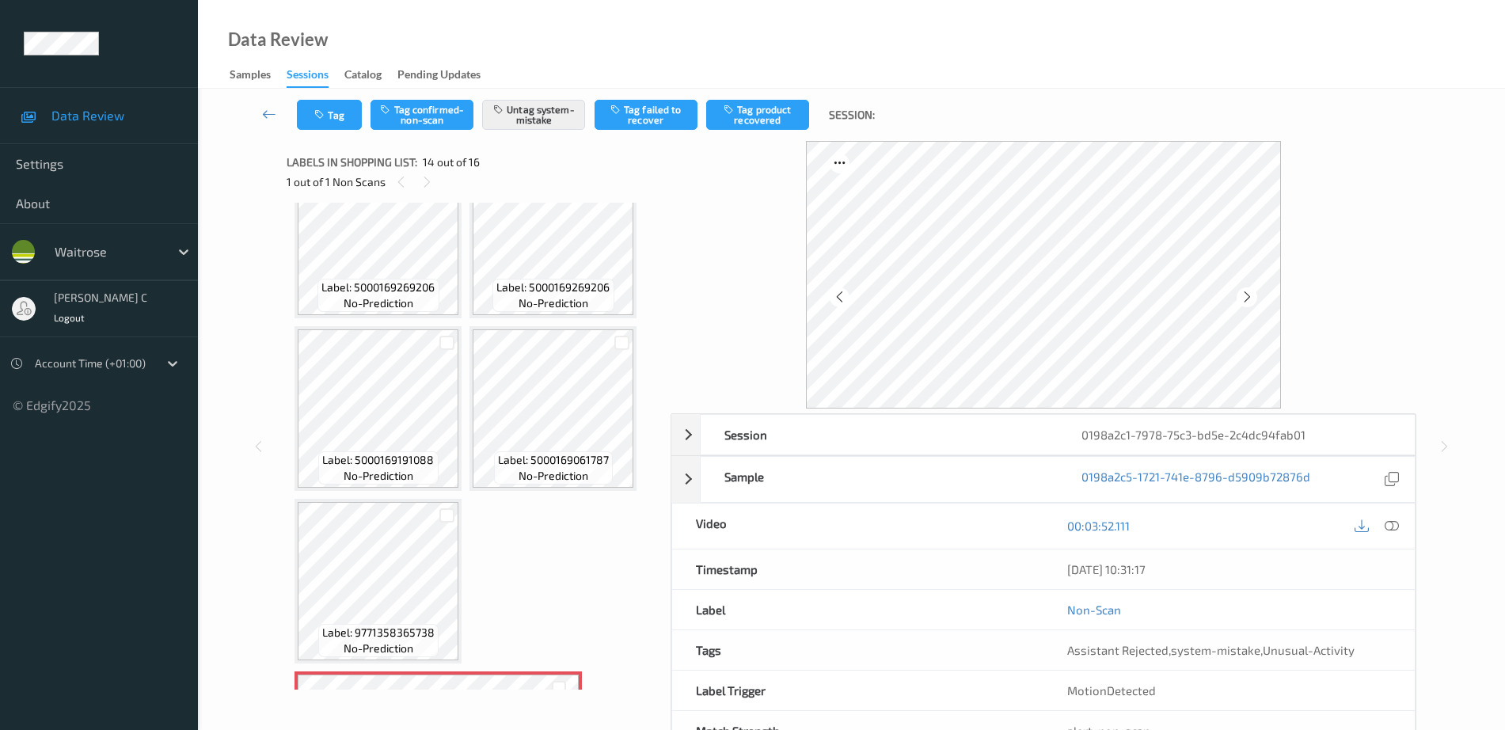
scroll to position [747, 0]
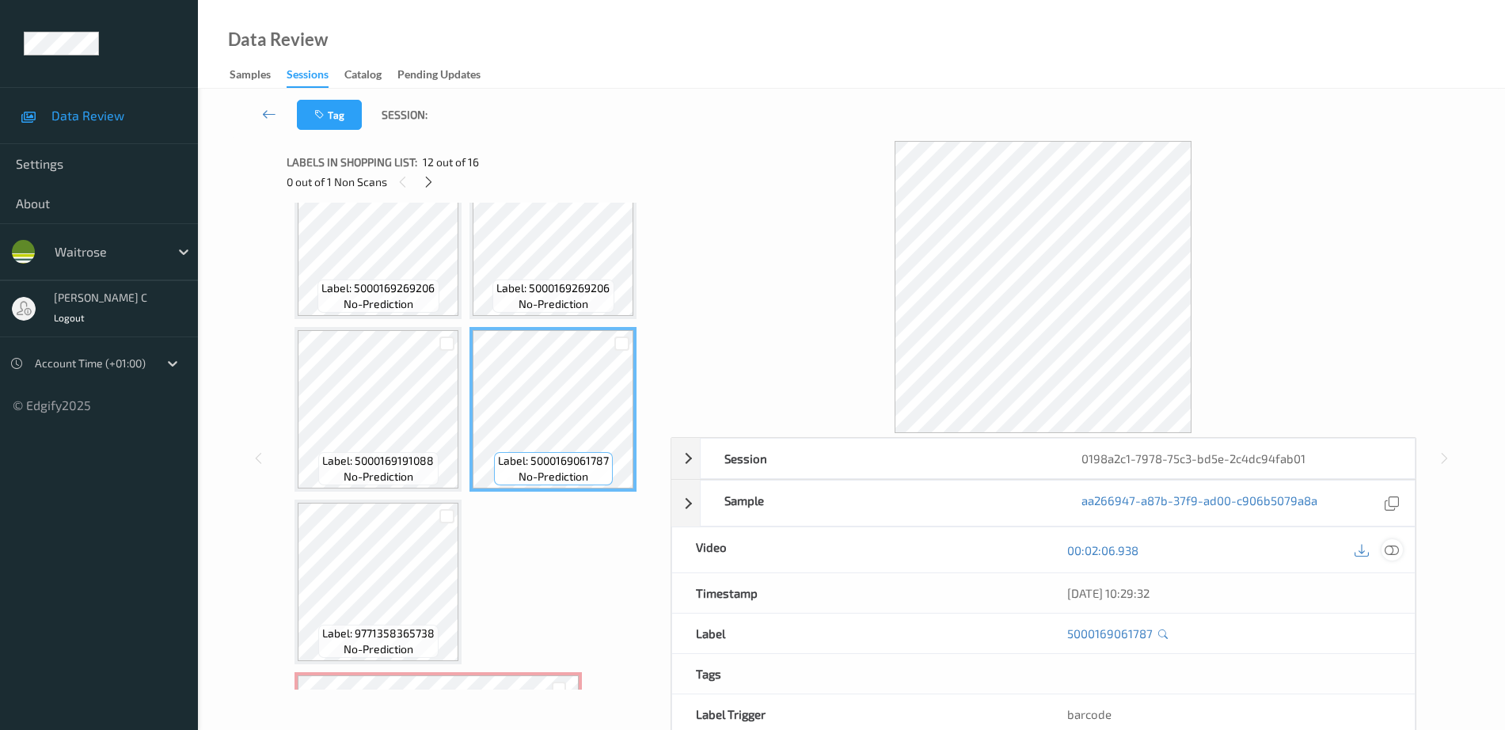
click at [1392, 554] on icon at bounding box center [1392, 550] width 14 height 14
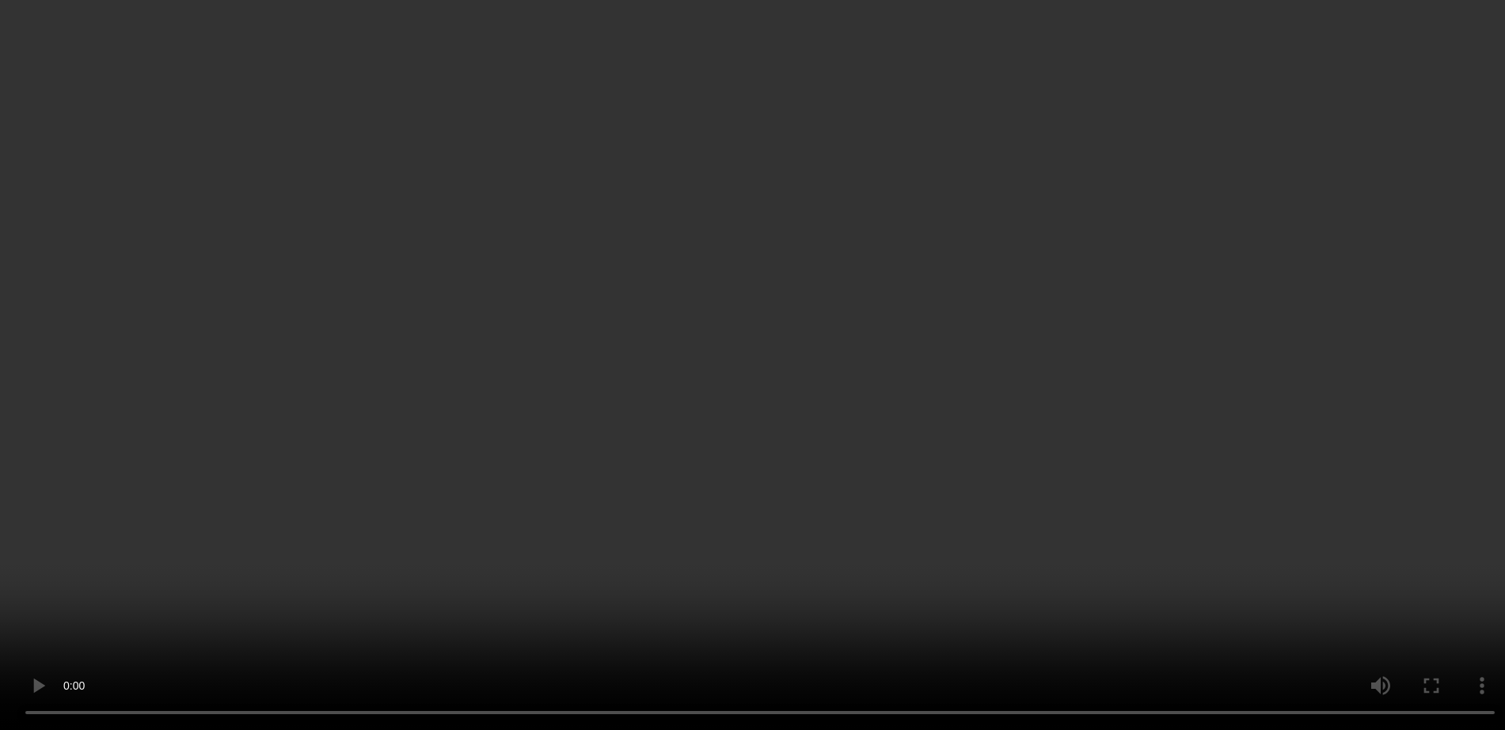
scroll to position [929, 0]
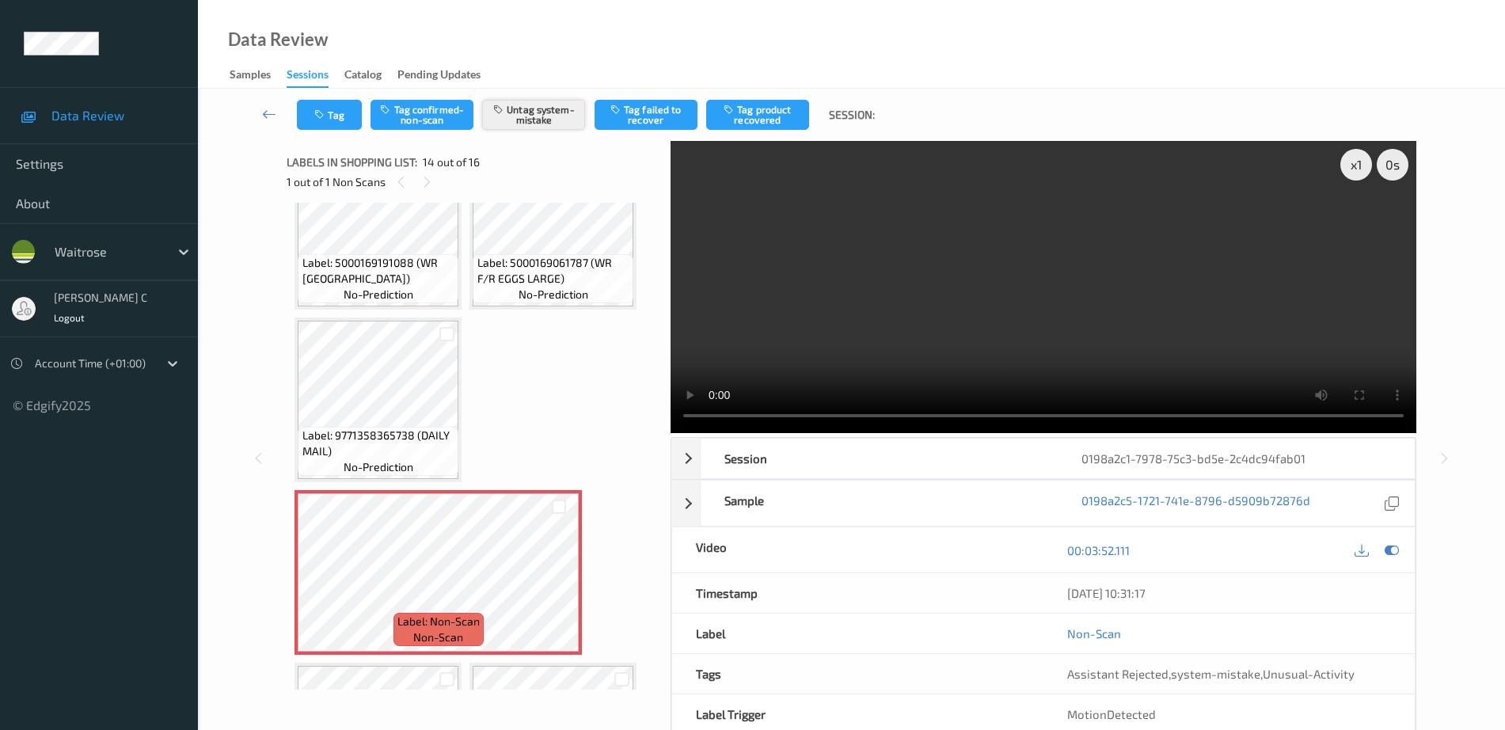
click at [531, 118] on button "Untag system-mistake" at bounding box center [533, 115] width 103 height 30
click at [348, 126] on button "Tag" at bounding box center [329, 115] width 65 height 30
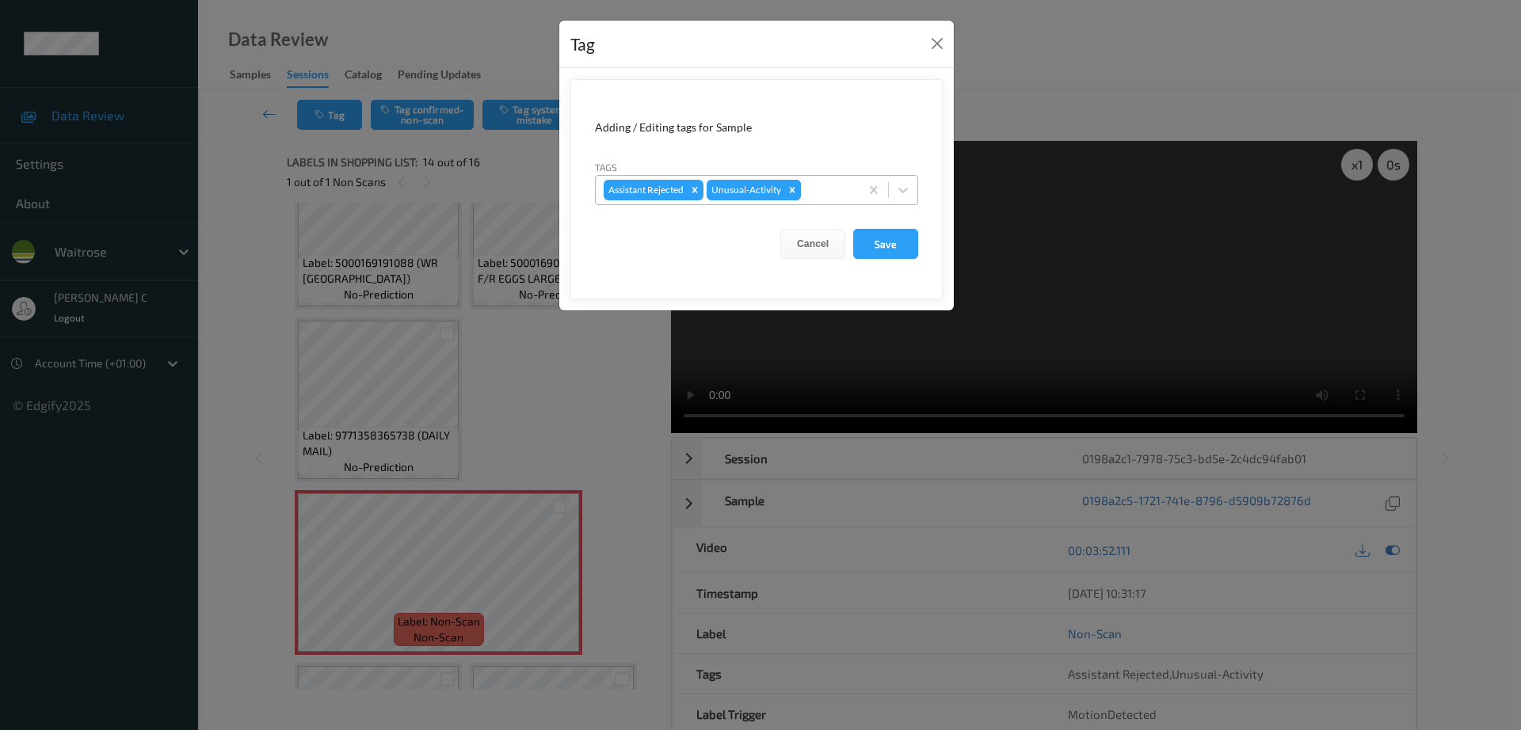
click at [788, 185] on icon "Remove Unusual-Activity" at bounding box center [791, 190] width 11 height 11
click at [884, 238] on button "Save" at bounding box center [885, 244] width 65 height 30
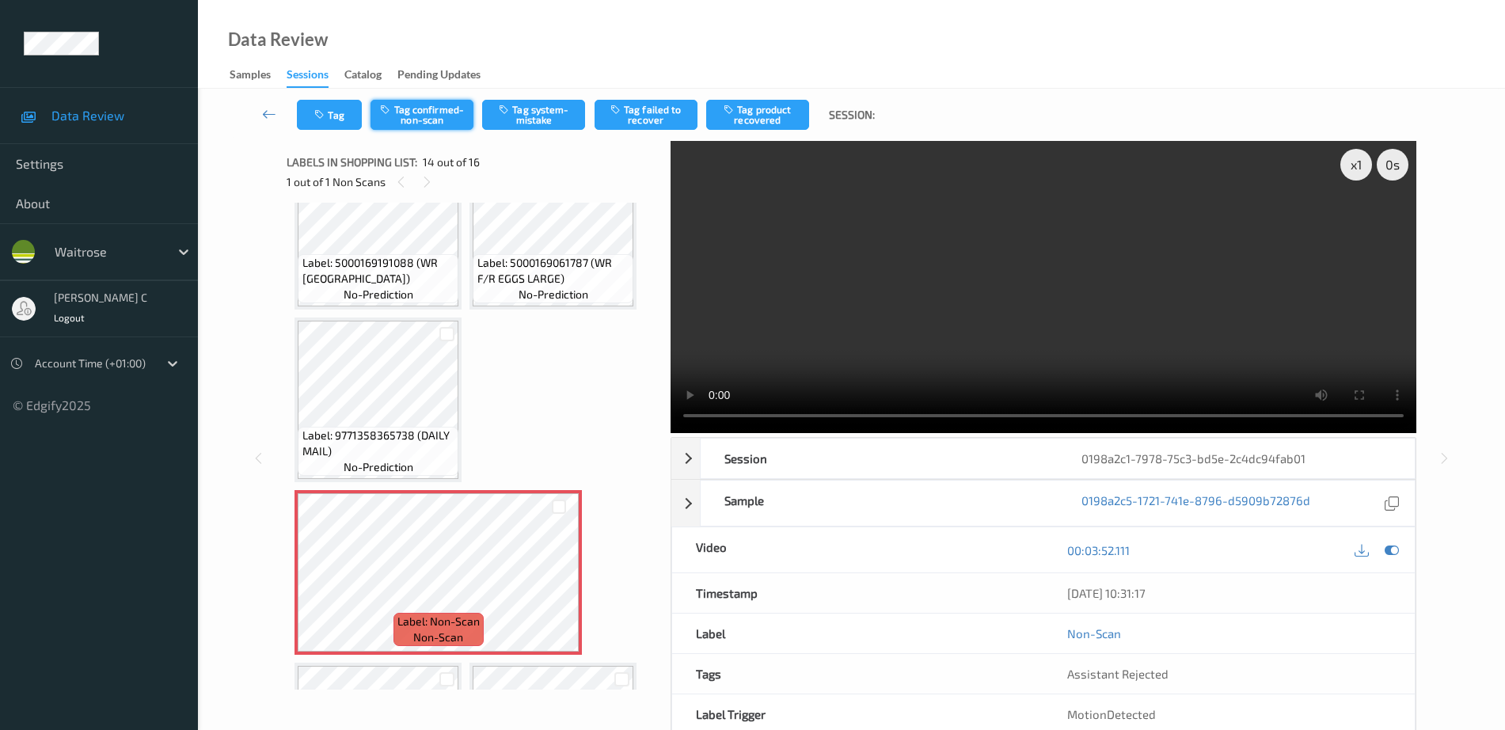
click at [443, 126] on button "Tag confirmed-non-scan" at bounding box center [422, 115] width 103 height 30
click at [781, 124] on button "Tag product recovered" at bounding box center [757, 115] width 103 height 30
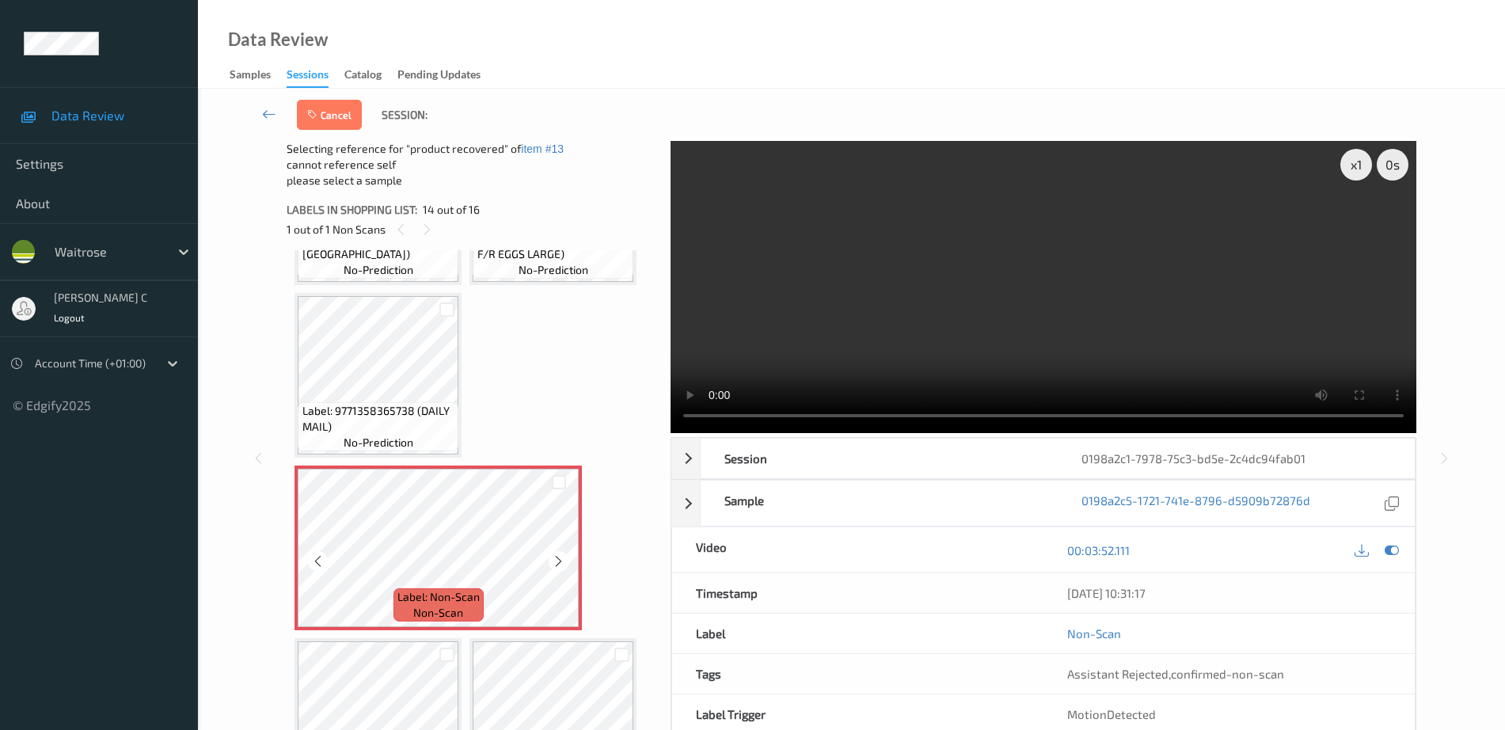
scroll to position [1075, 0]
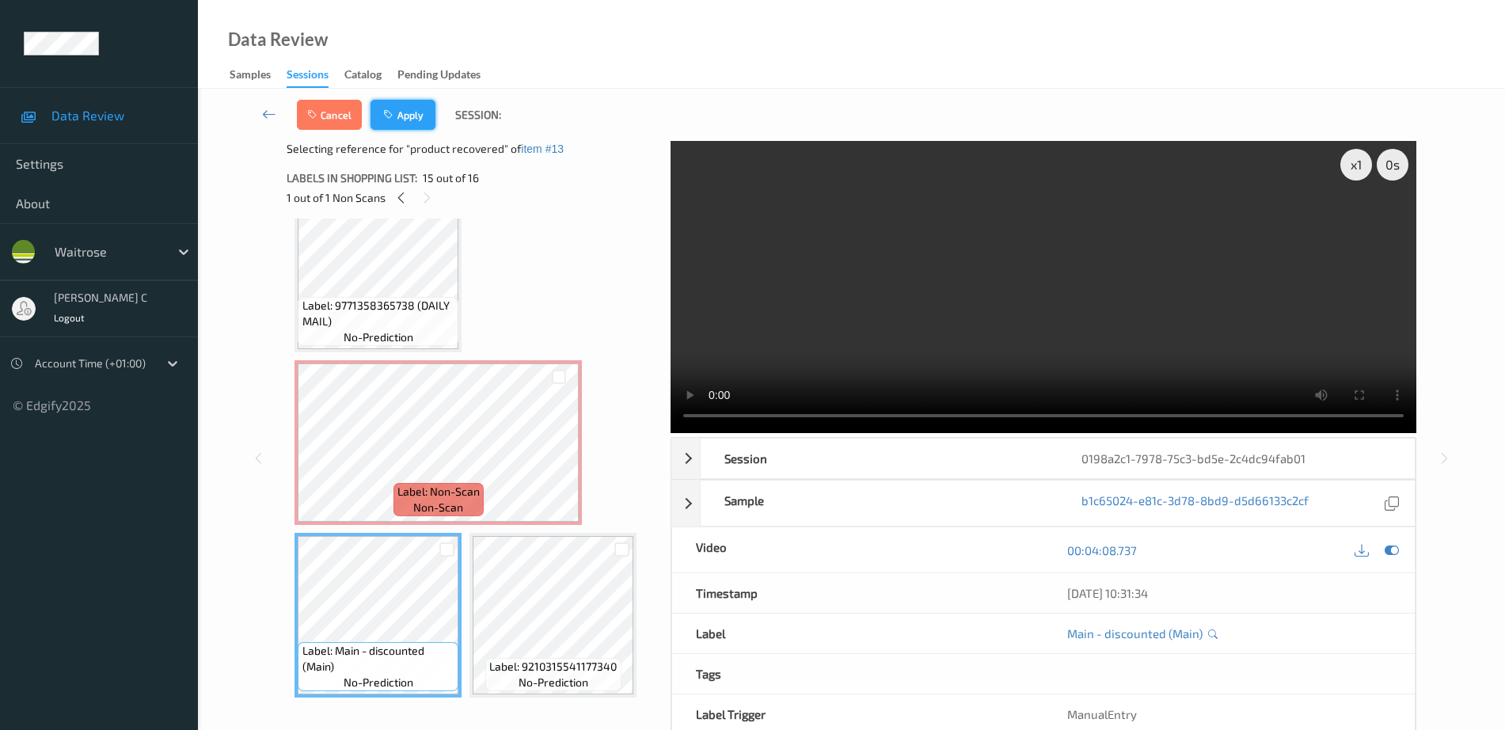
click at [409, 120] on button "Apply" at bounding box center [403, 115] width 65 height 30
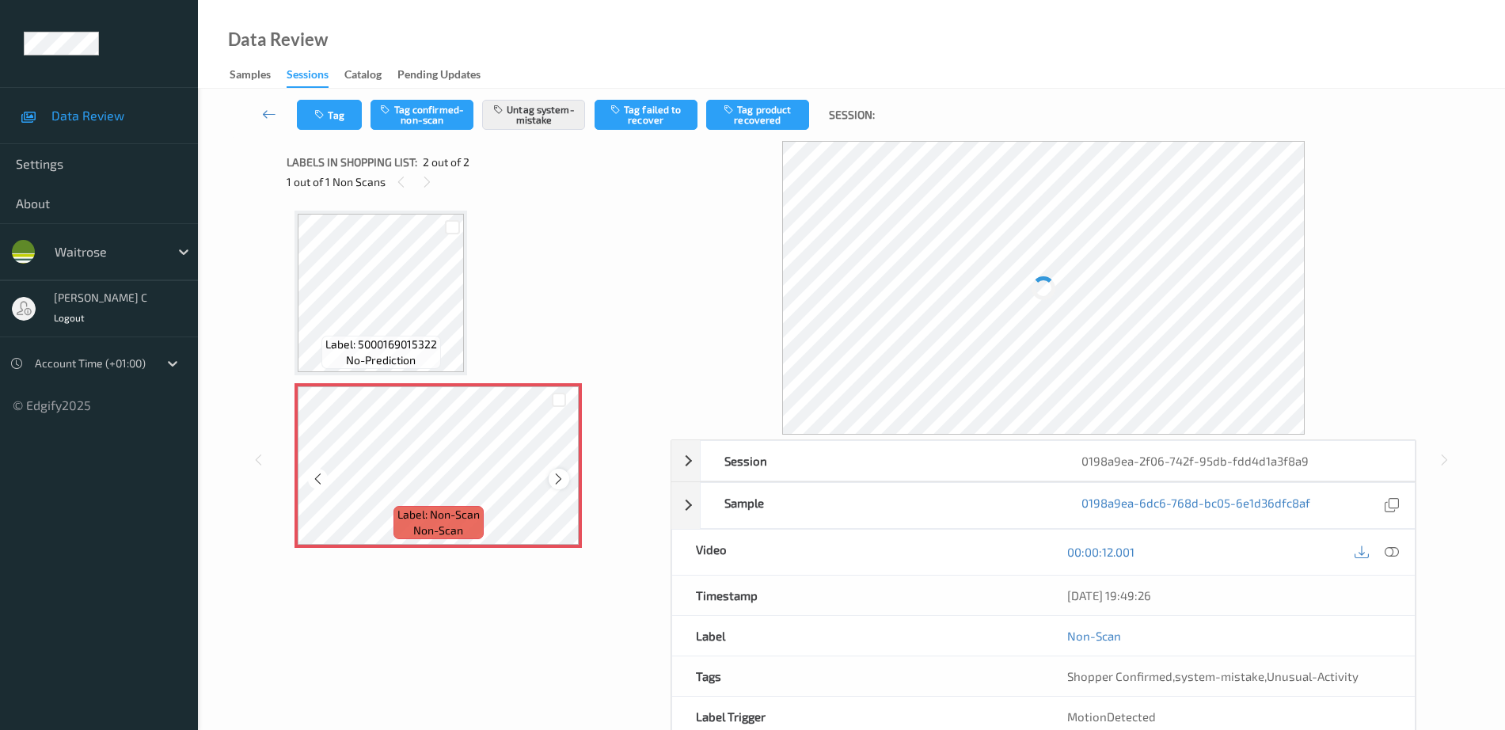
click at [558, 478] on icon at bounding box center [558, 479] width 13 height 14
click at [423, 337] on span "Label: 5000169015322" at bounding box center [381, 345] width 112 height 16
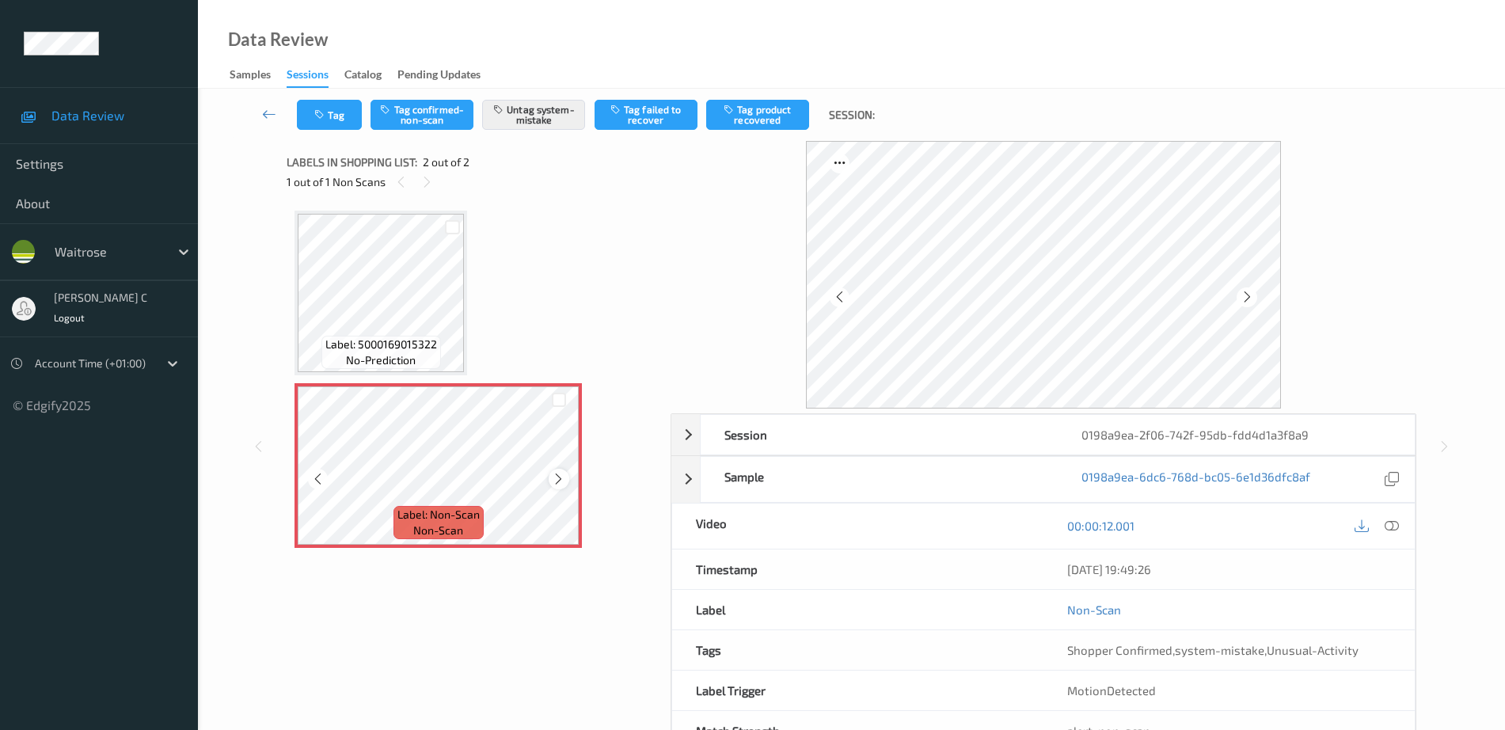
click at [562, 478] on icon at bounding box center [558, 479] width 13 height 14
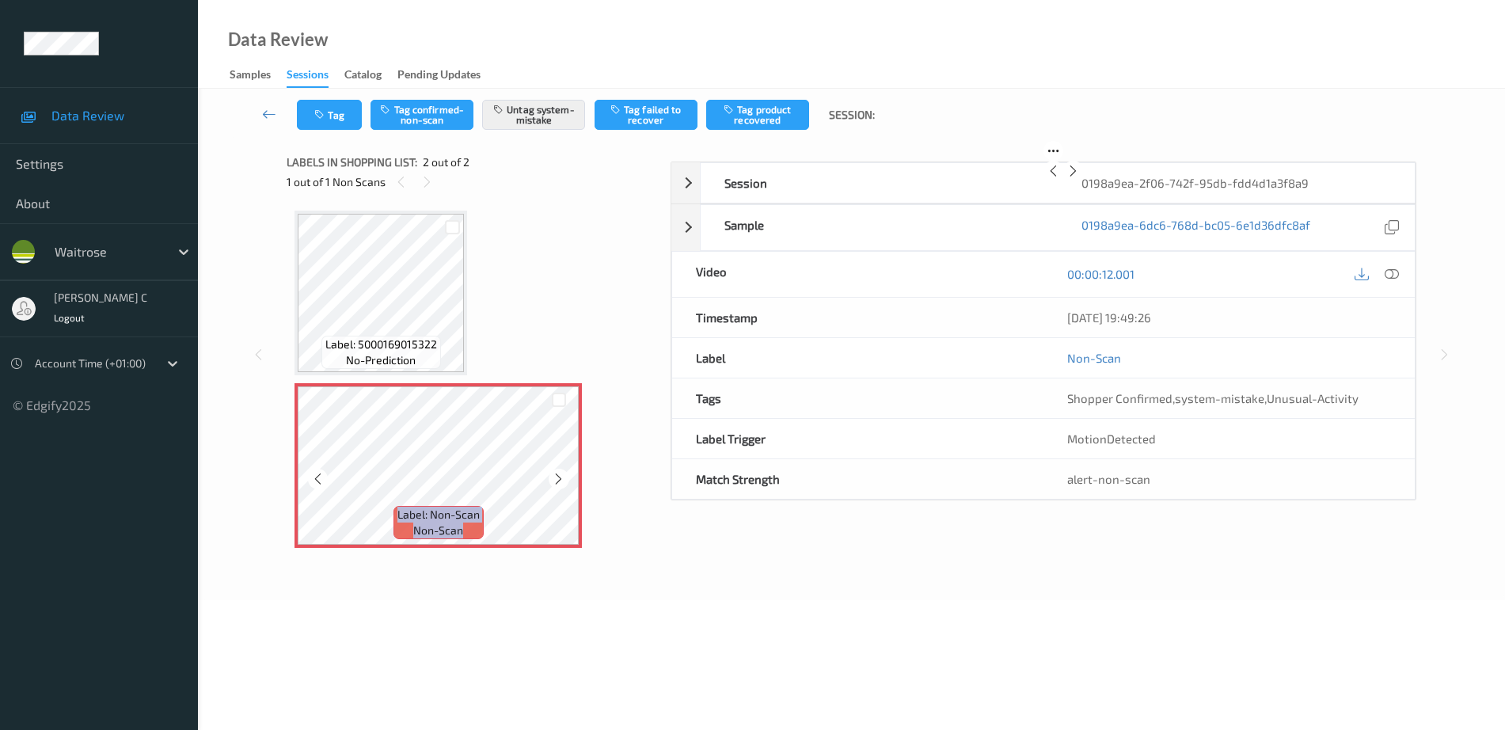
click at [562, 478] on icon at bounding box center [558, 479] width 13 height 14
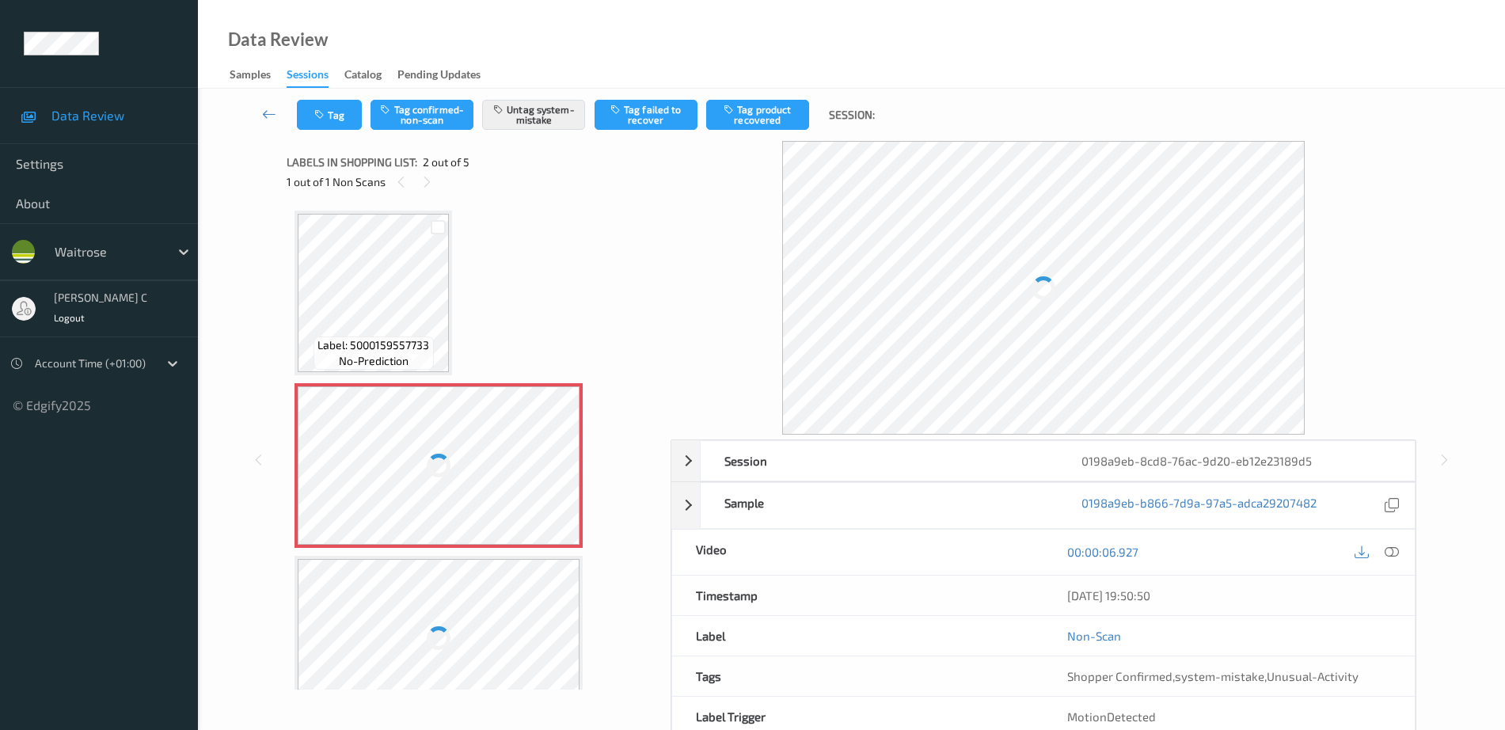
click at [520, 437] on div at bounding box center [439, 465] width 282 height 158
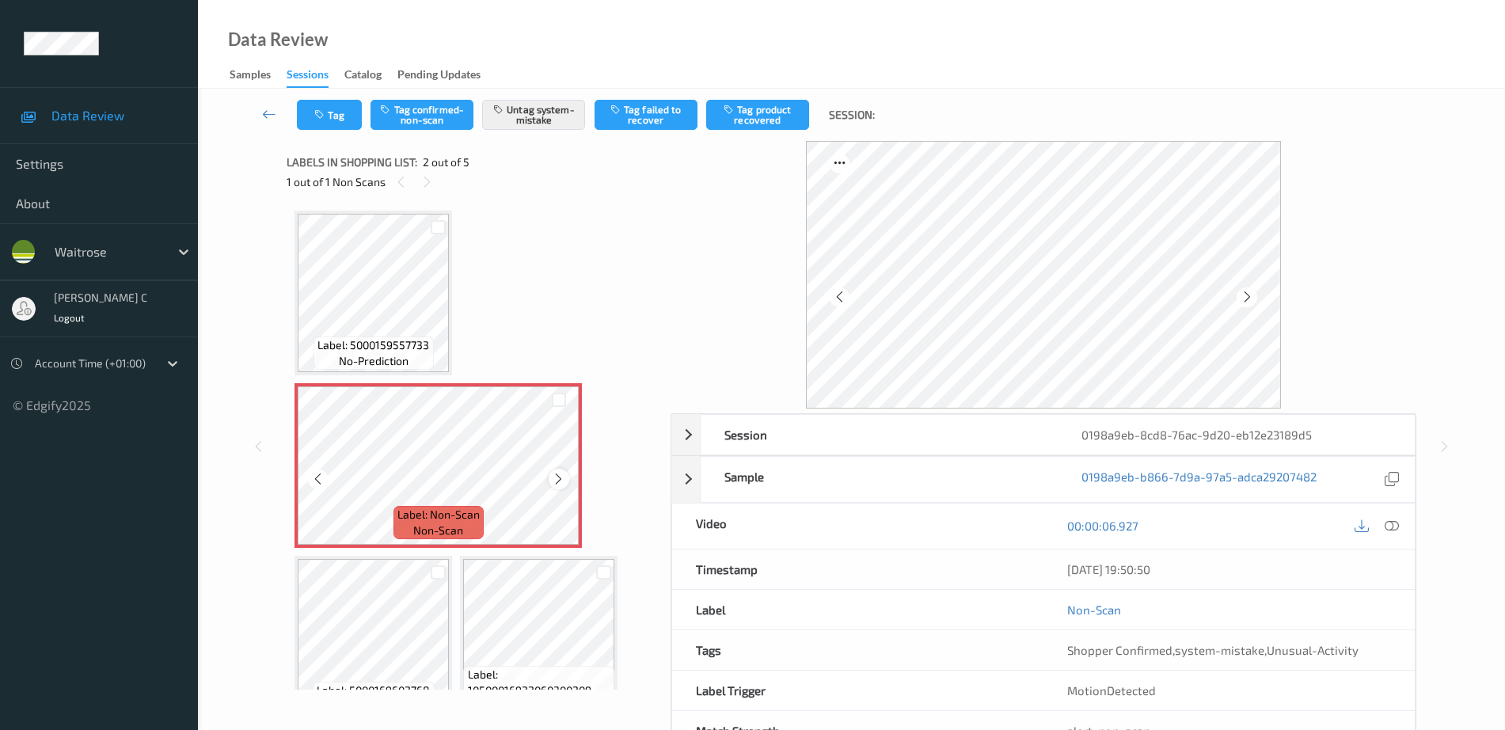
click at [556, 476] on icon at bounding box center [558, 479] width 13 height 14
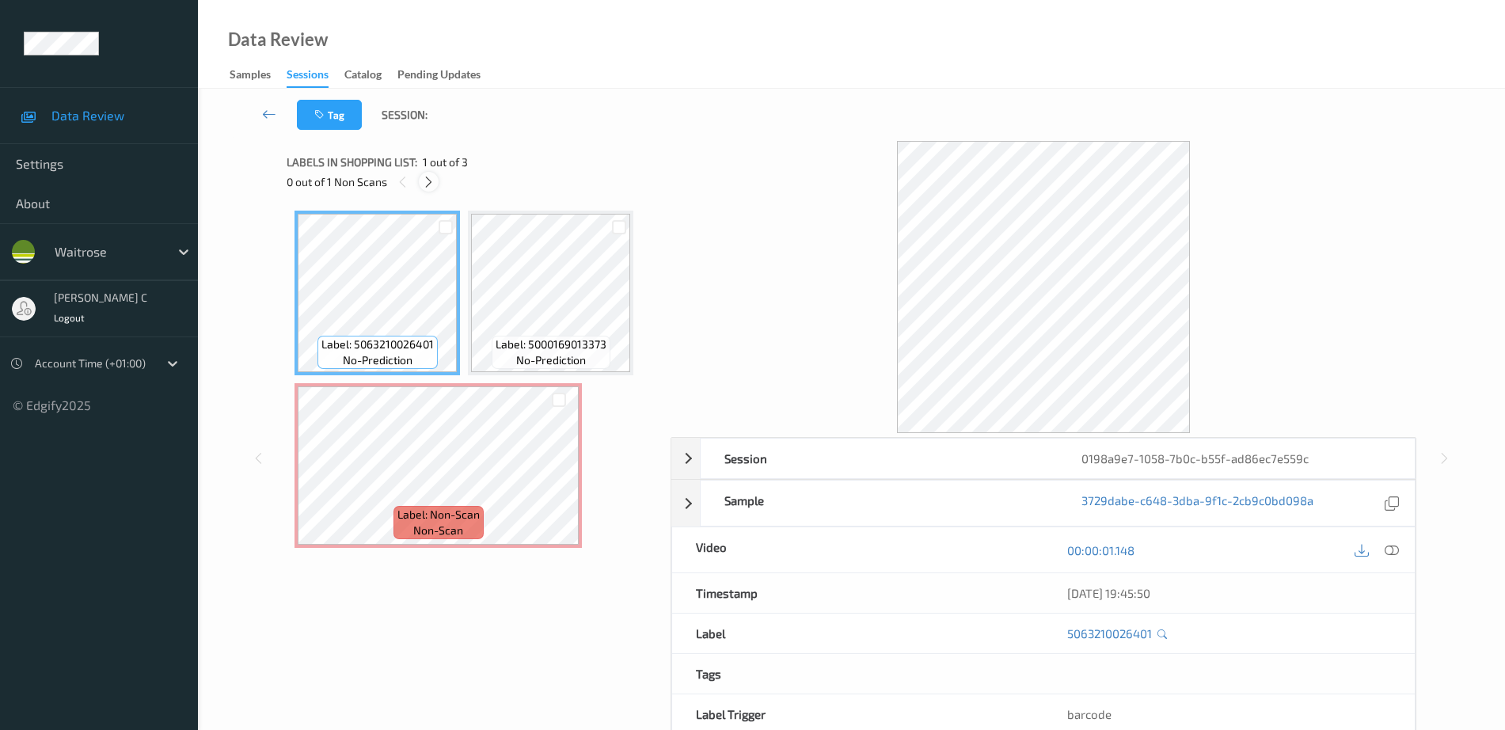
click at [430, 184] on icon at bounding box center [428, 182] width 13 height 14
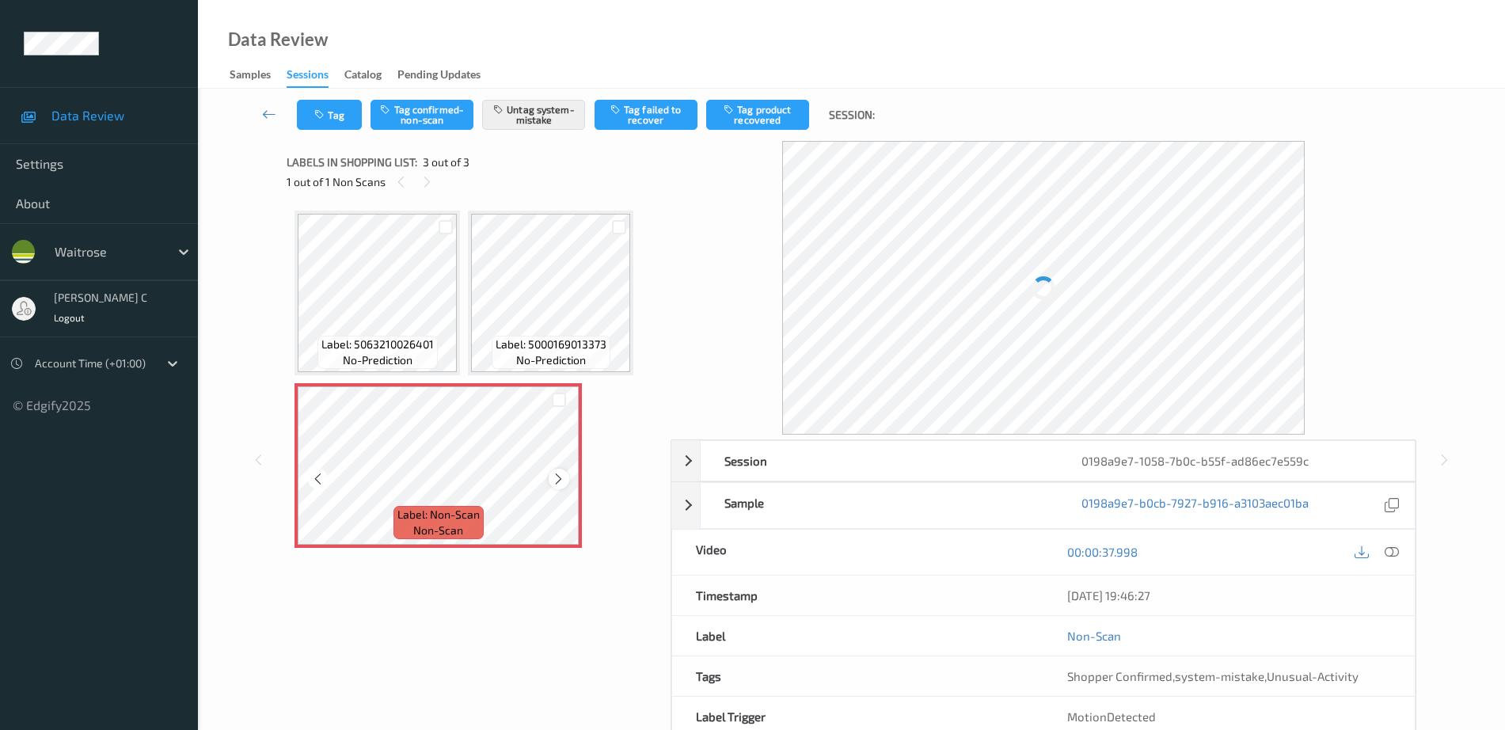
click at [550, 477] on div at bounding box center [559, 479] width 20 height 20
click at [554, 485] on icon at bounding box center [558, 479] width 13 height 14
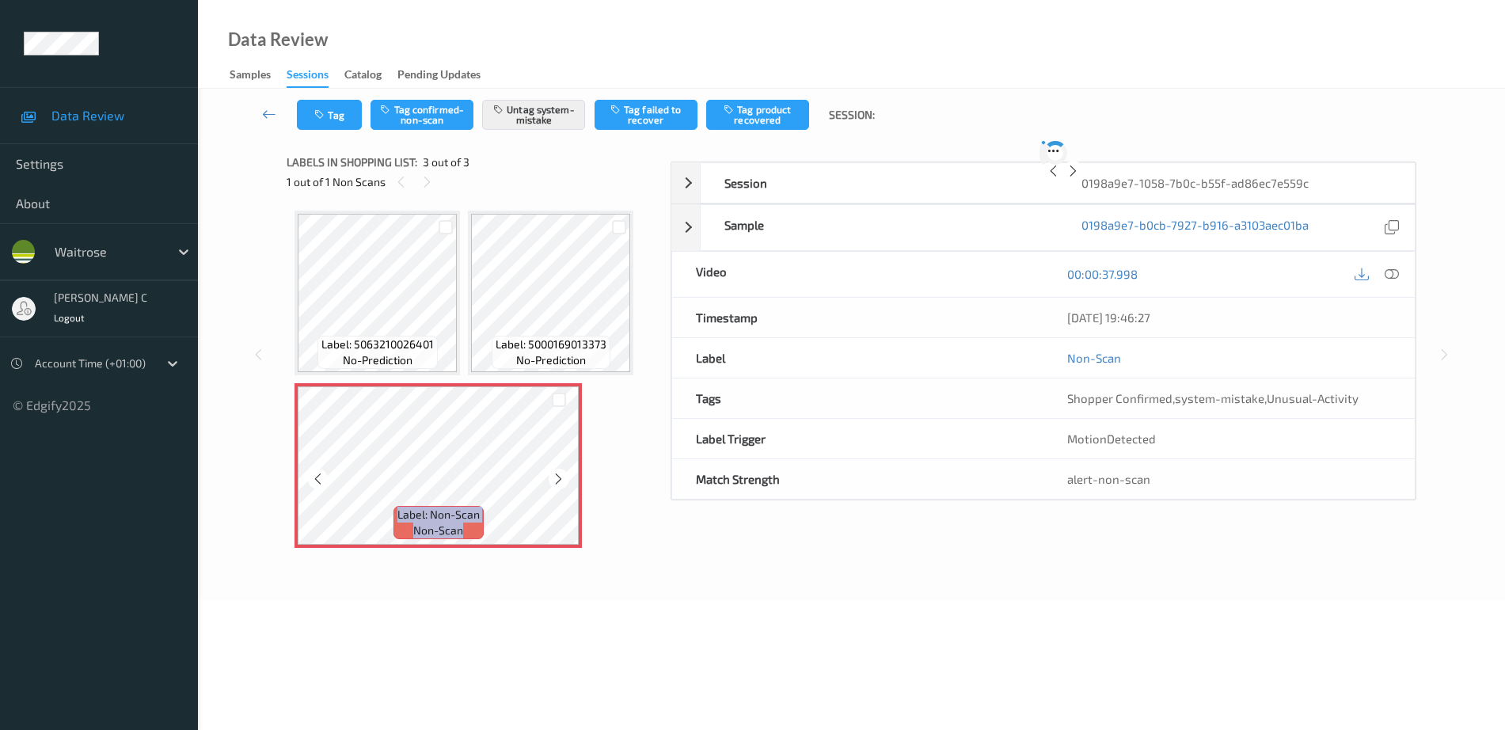
click at [554, 485] on icon at bounding box center [558, 479] width 13 height 14
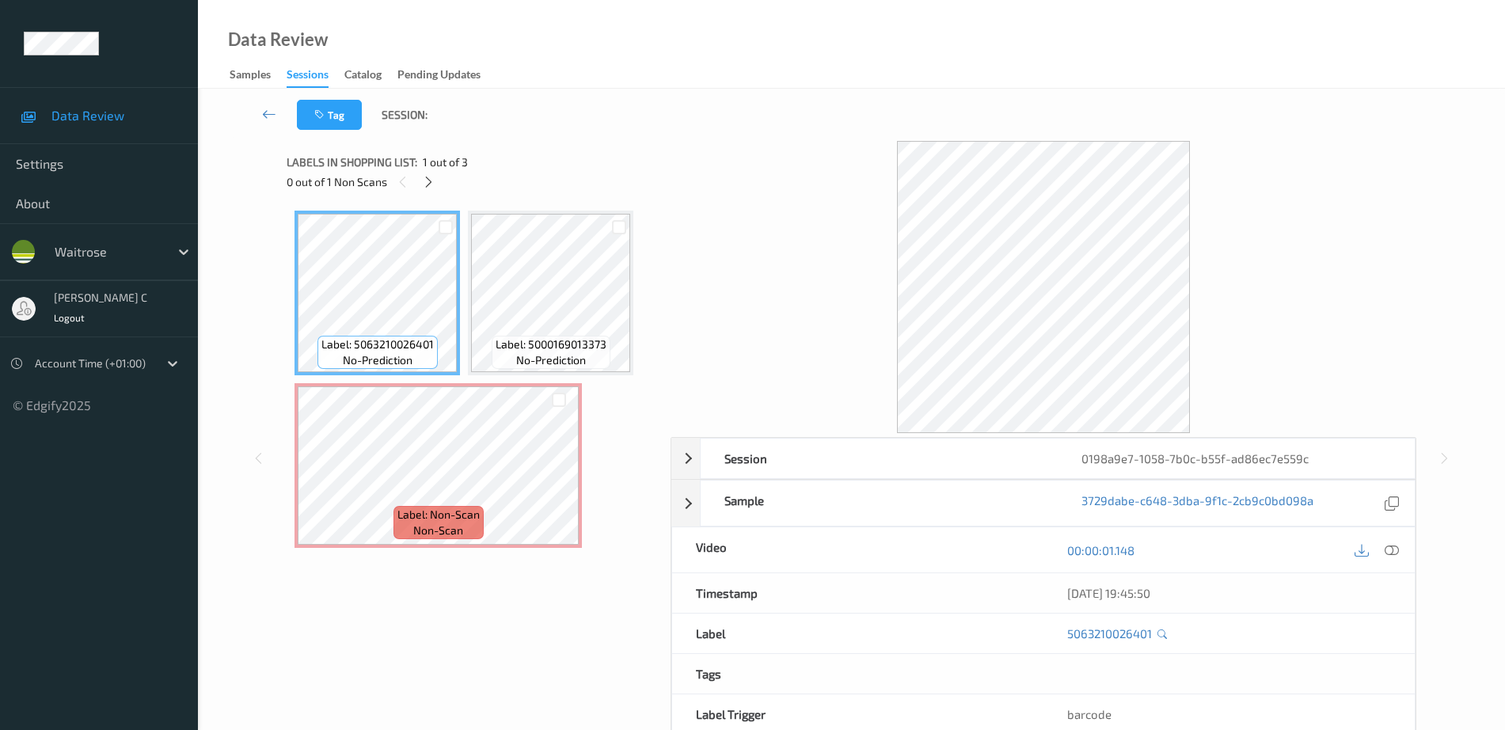
click at [542, 337] on span "Label: 5000169013373" at bounding box center [551, 345] width 111 height 16
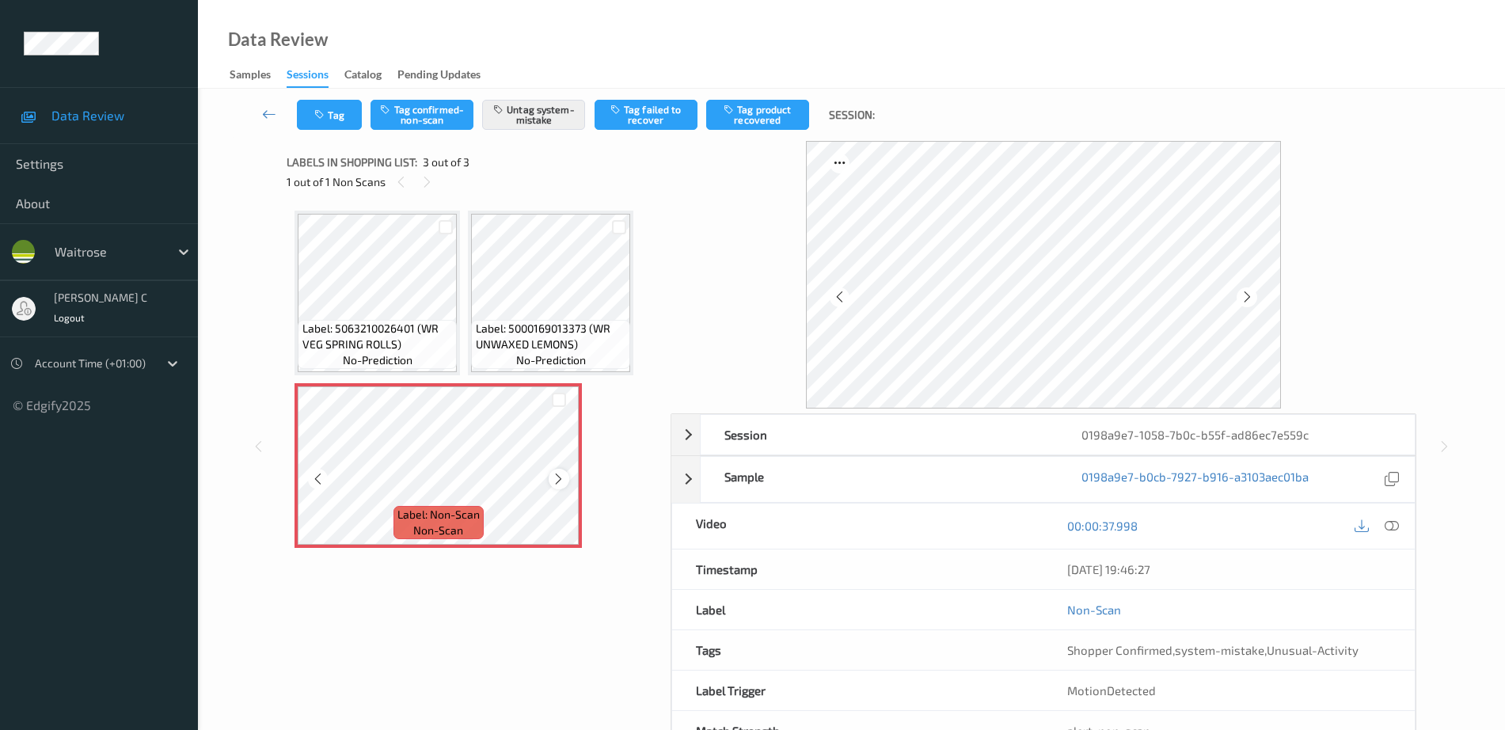
click at [561, 483] on icon at bounding box center [558, 479] width 13 height 14
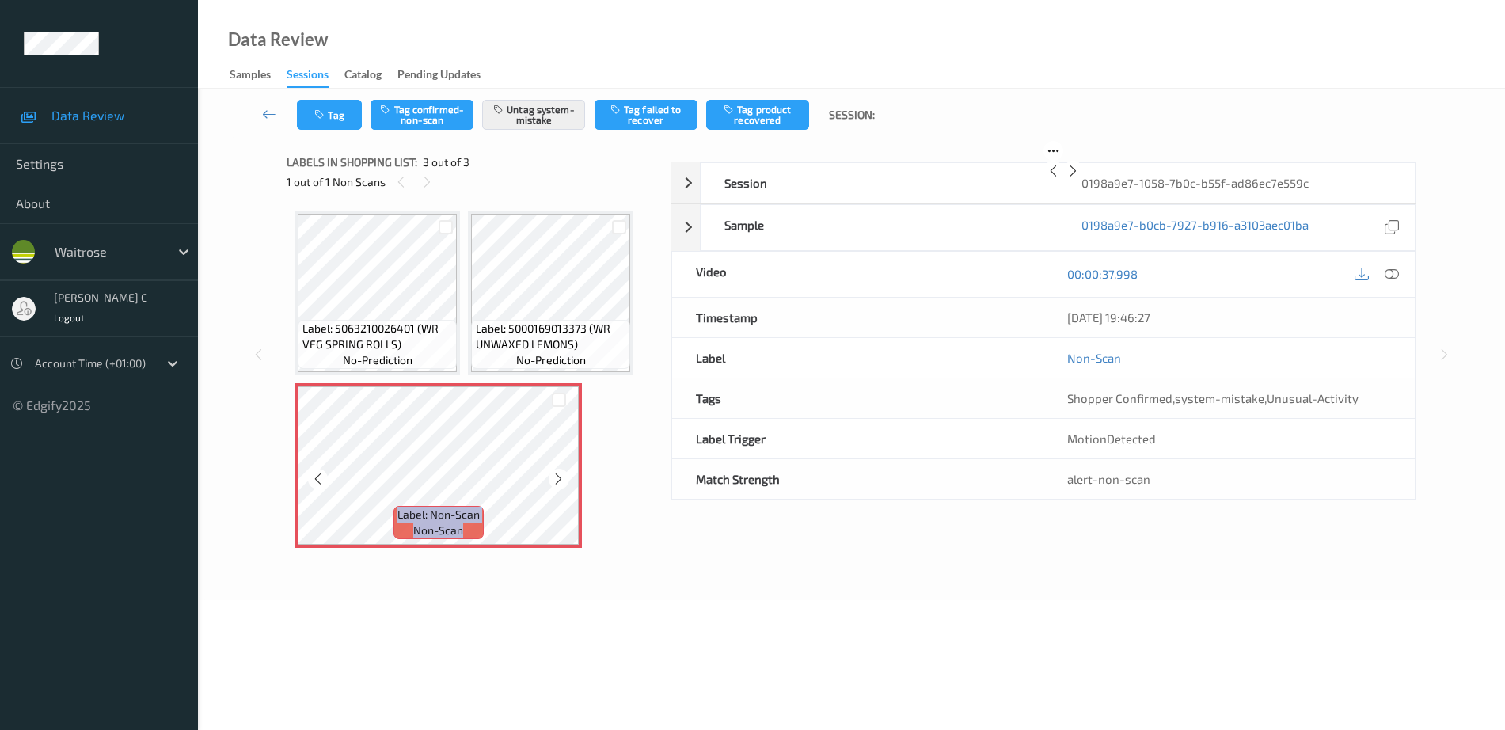
click at [561, 483] on icon at bounding box center [558, 479] width 13 height 14
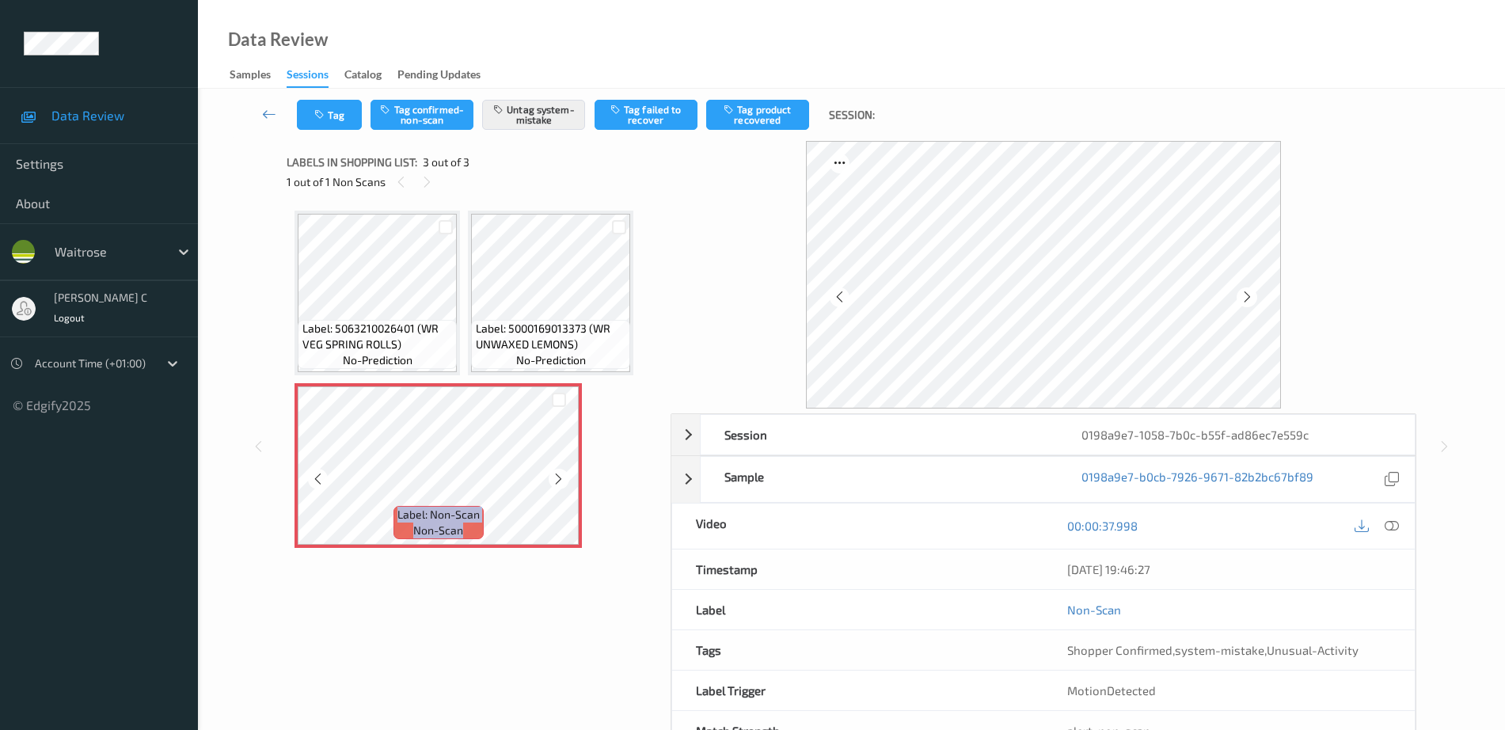
click at [561, 483] on icon at bounding box center [558, 479] width 13 height 14
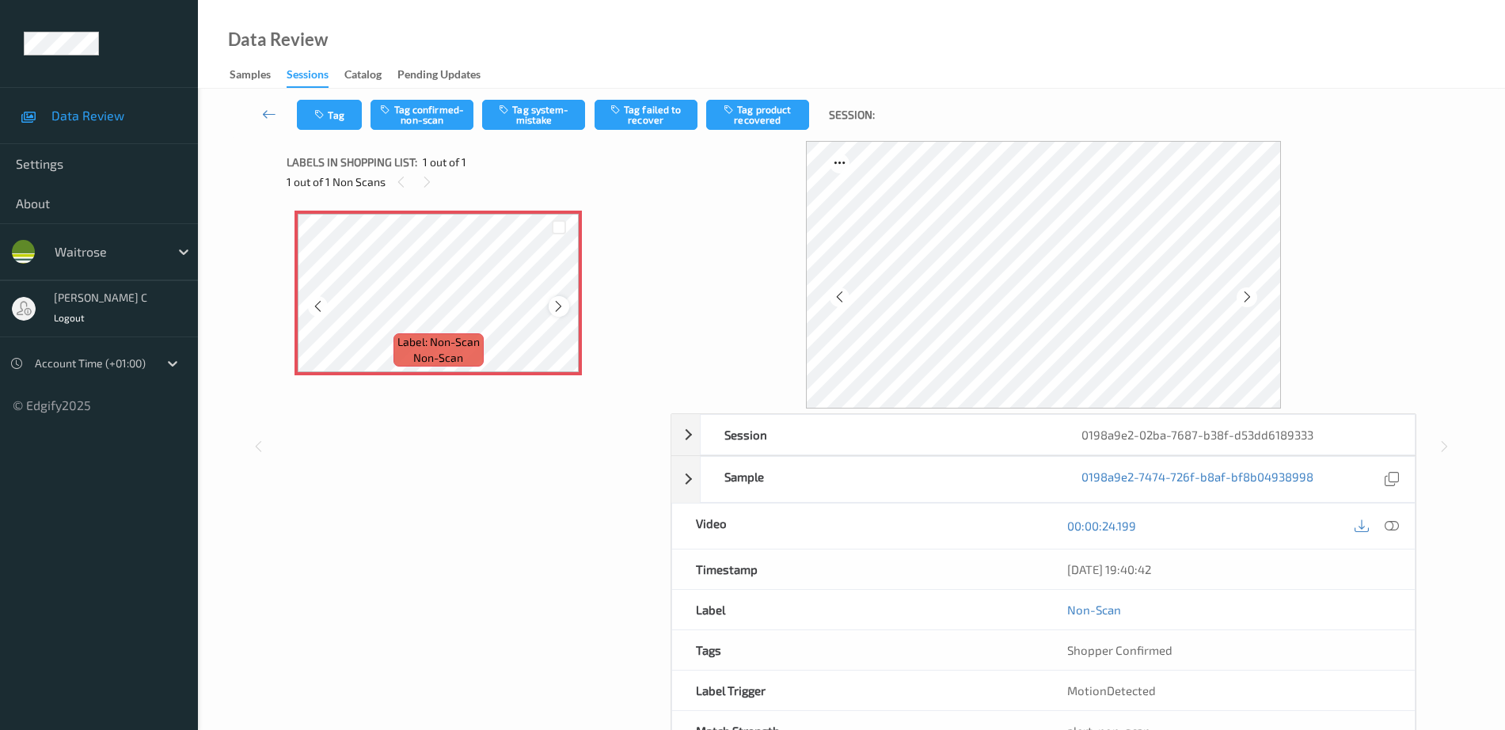
click at [550, 300] on div at bounding box center [559, 306] width 20 height 20
click at [553, 299] on div at bounding box center [559, 306] width 20 height 20
click at [553, 299] on icon at bounding box center [558, 306] width 13 height 14
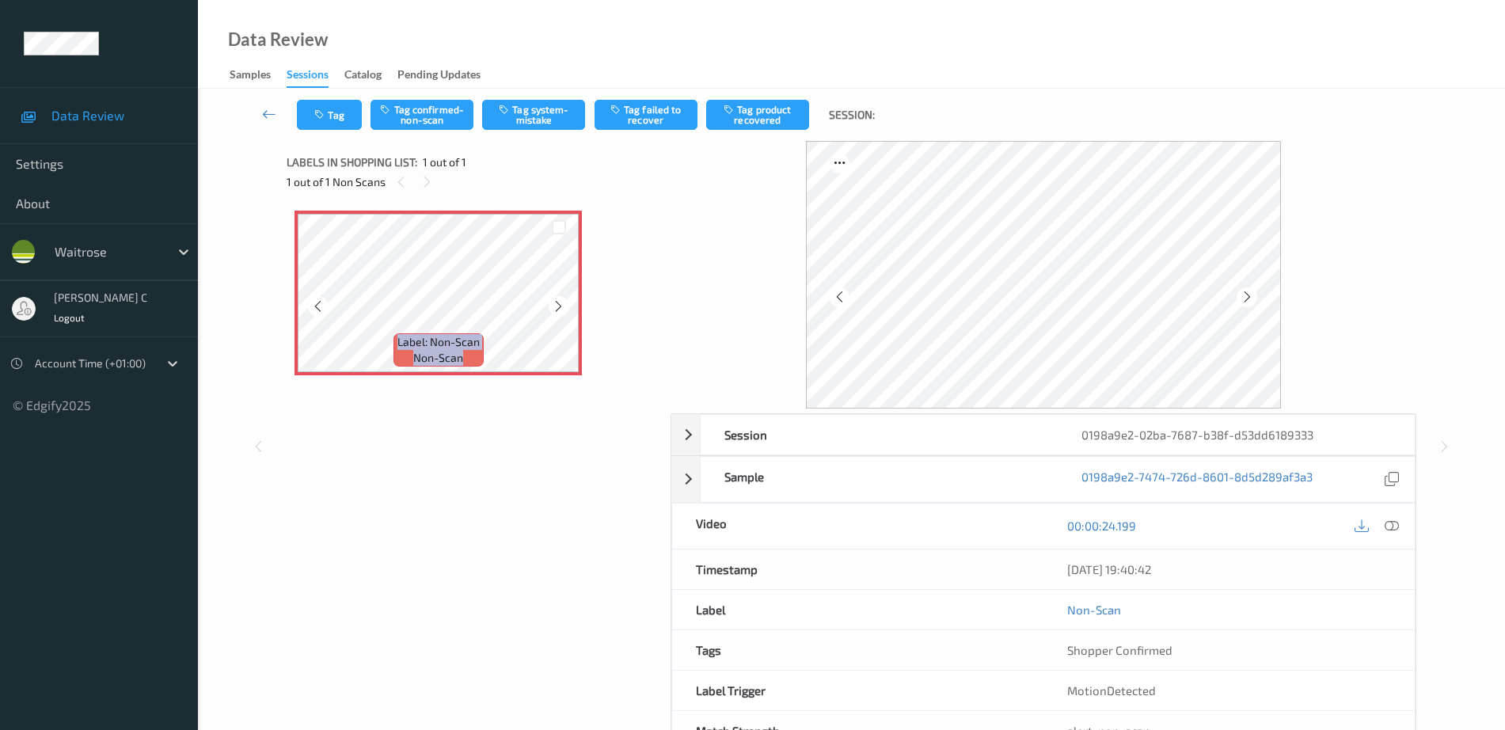
click at [553, 299] on icon at bounding box center [558, 306] width 13 height 14
click at [554, 302] on icon at bounding box center [558, 306] width 13 height 14
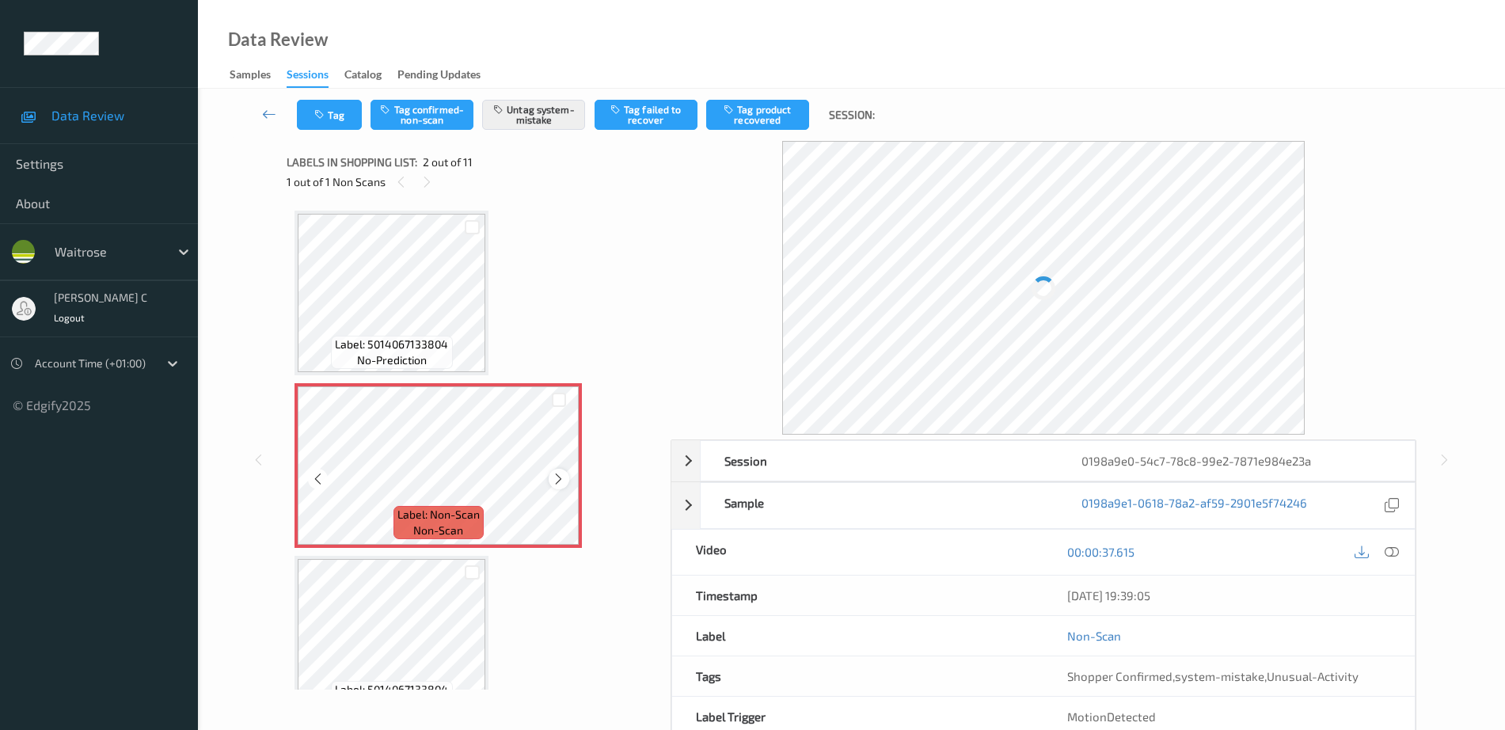
click at [558, 481] on icon at bounding box center [558, 479] width 13 height 14
click at [554, 482] on icon at bounding box center [558, 479] width 13 height 14
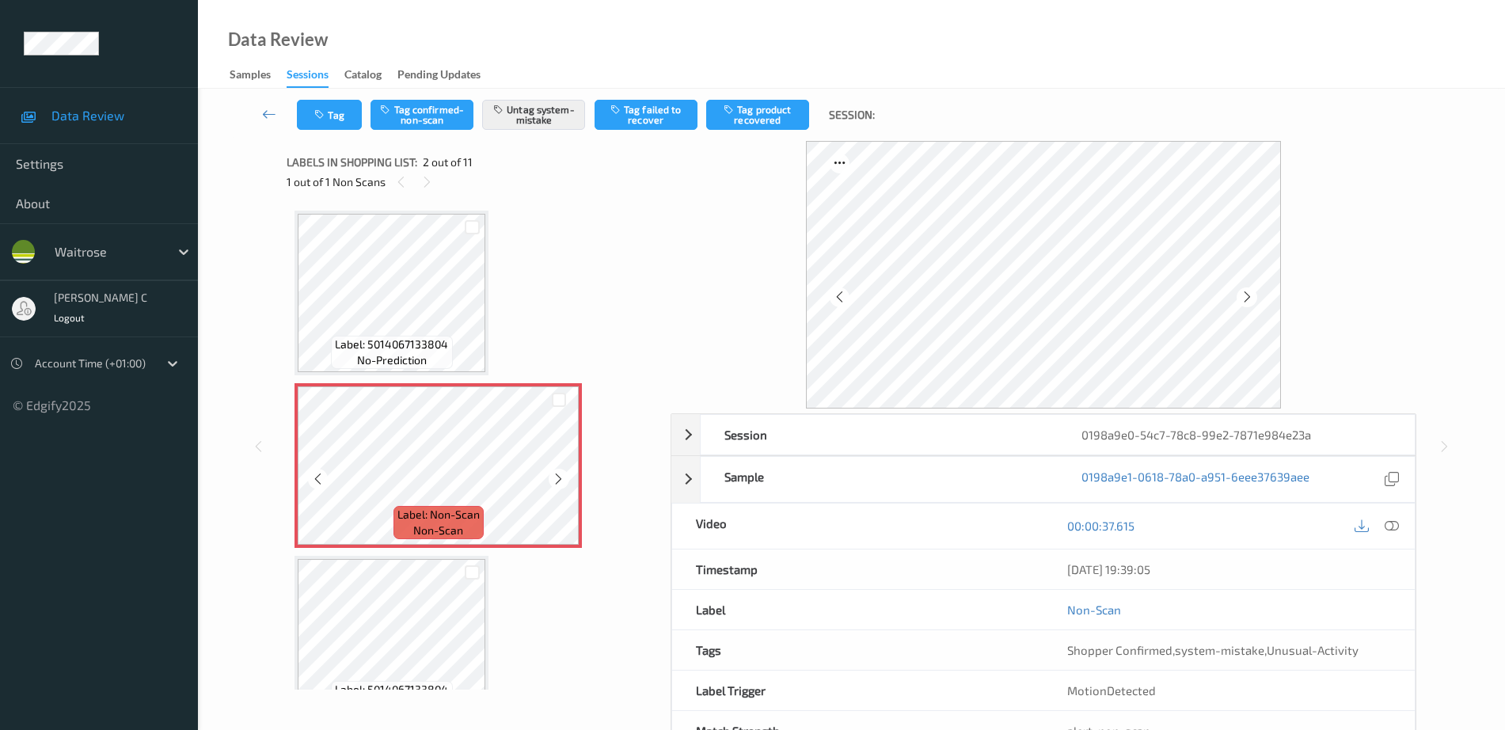
click at [554, 482] on icon at bounding box center [558, 479] width 13 height 14
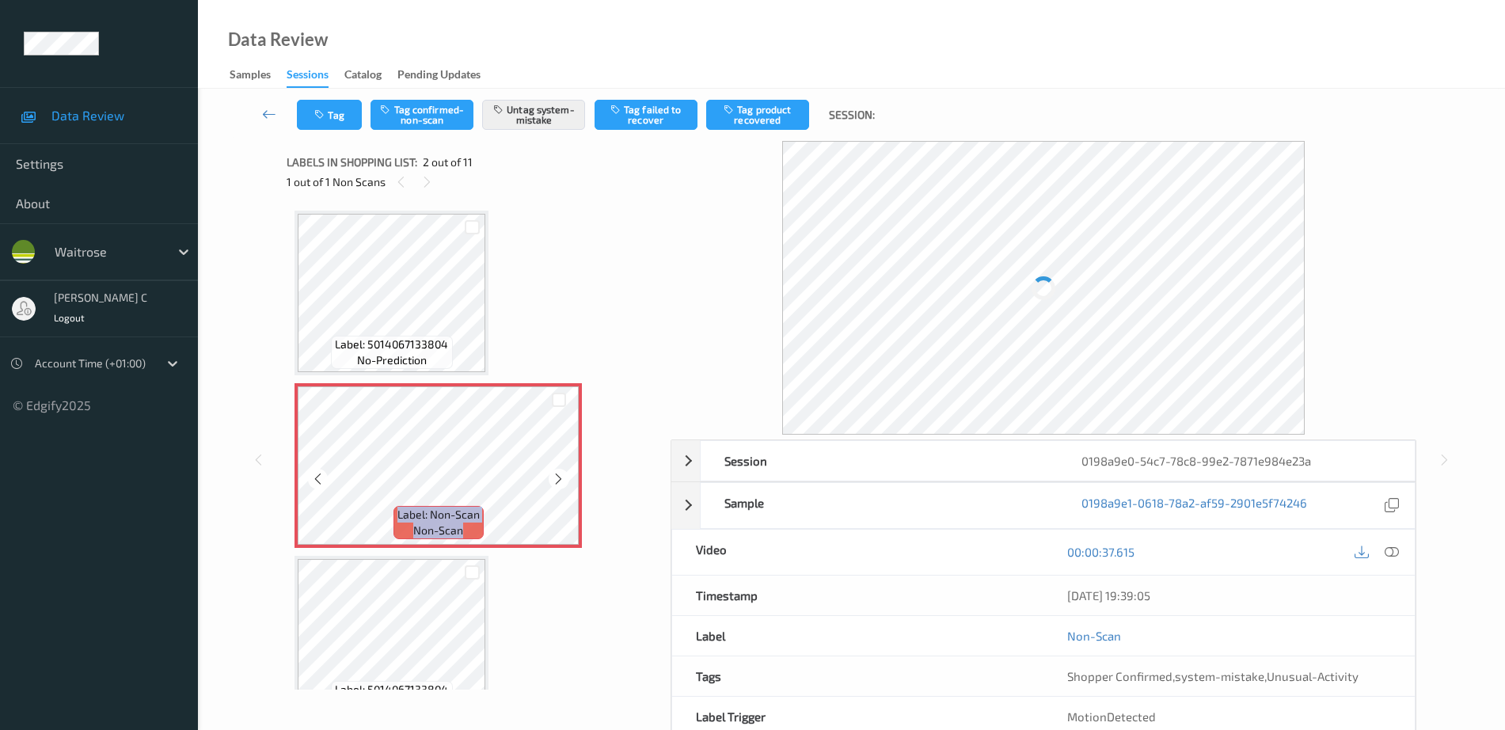
click at [554, 482] on icon at bounding box center [558, 479] width 13 height 14
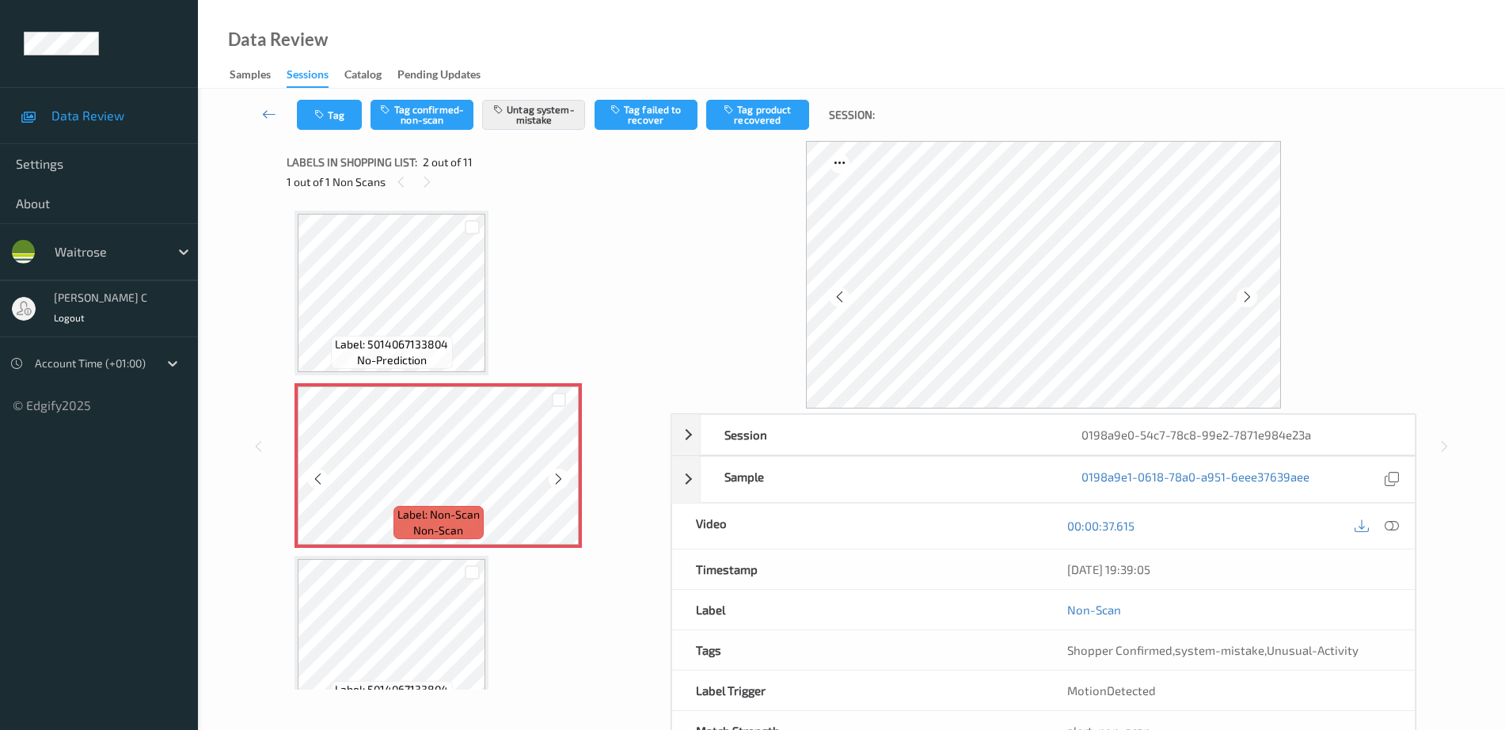
click at [554, 482] on icon at bounding box center [558, 479] width 13 height 14
click at [405, 358] on span "no-prediction" at bounding box center [392, 360] width 70 height 16
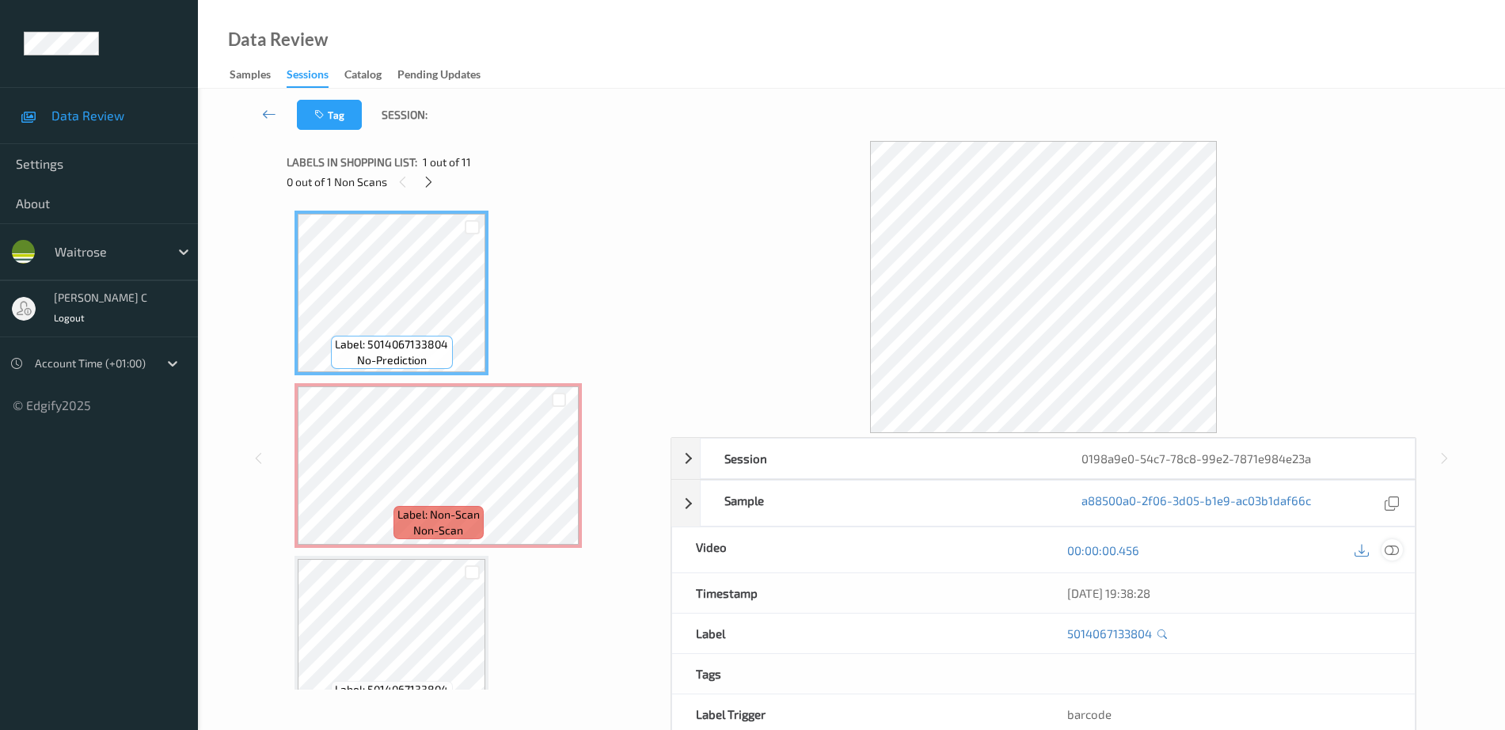
click at [1399, 544] on icon at bounding box center [1392, 550] width 14 height 14
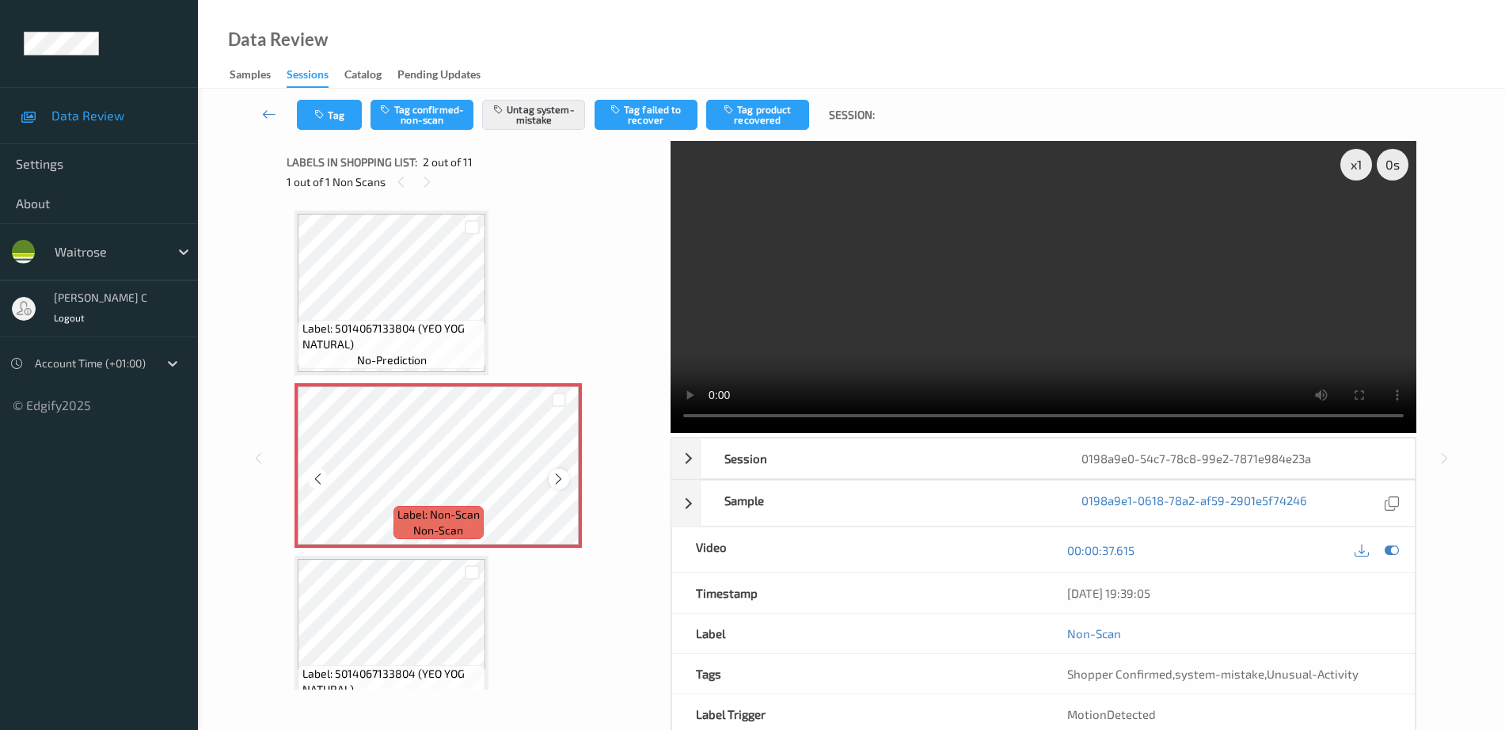
click at [561, 476] on icon at bounding box center [558, 479] width 13 height 14
click at [1399, 555] on icon at bounding box center [1392, 550] width 14 height 14
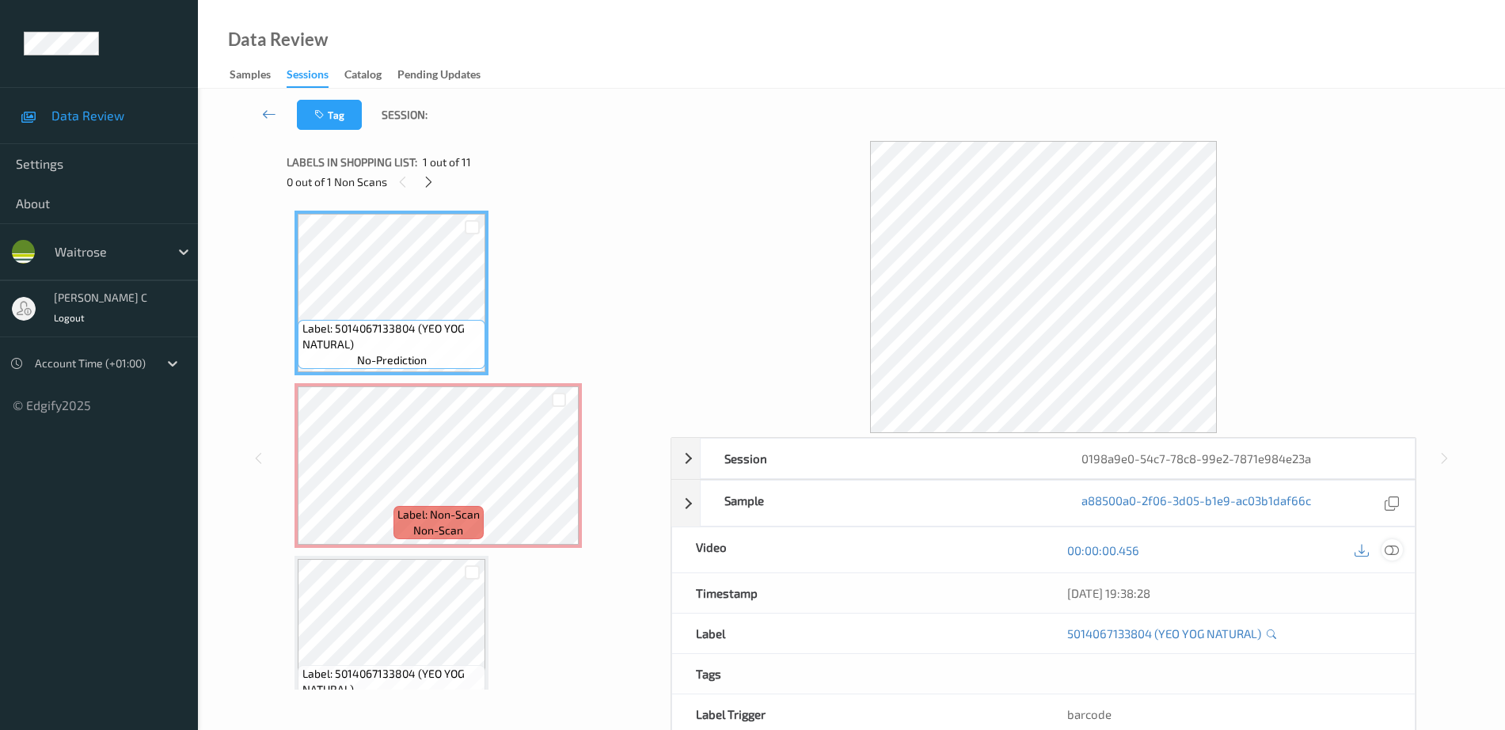
click at [1395, 549] on icon at bounding box center [1392, 550] width 14 height 14
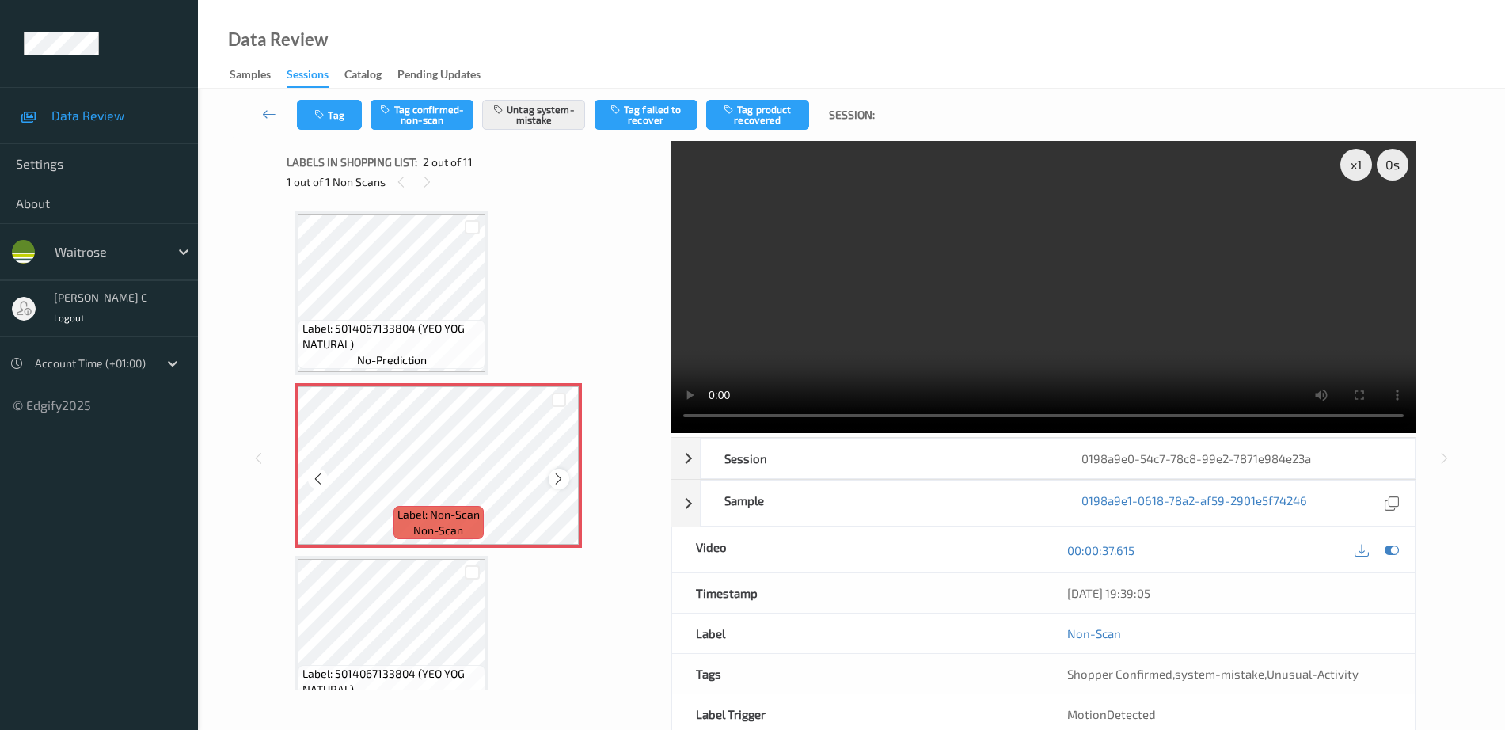
click at [556, 473] on icon at bounding box center [558, 479] width 13 height 14
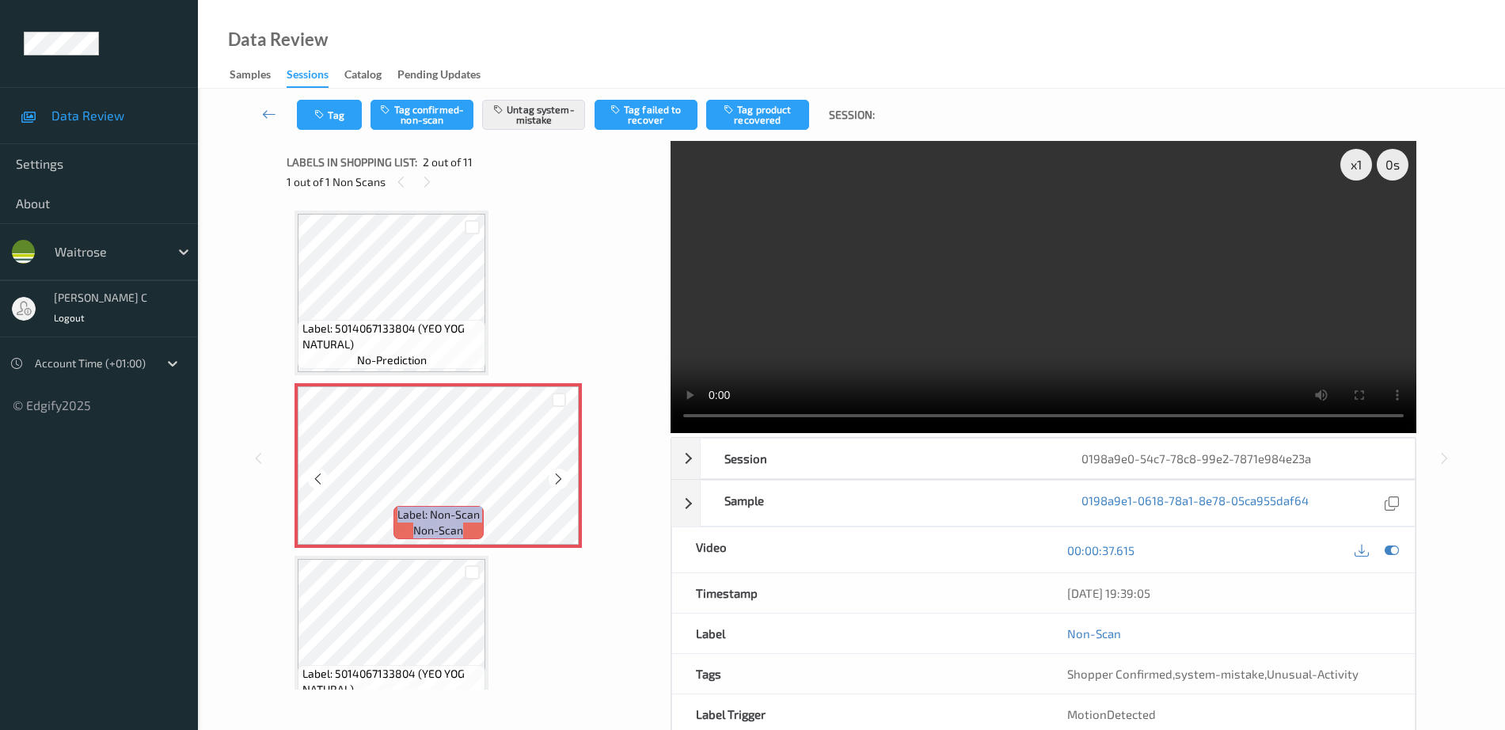
click at [556, 473] on icon at bounding box center [558, 479] width 13 height 14
click at [495, 125] on button "Untag system-mistake" at bounding box center [533, 115] width 103 height 30
click at [320, 116] on icon "button" at bounding box center [320, 114] width 13 height 11
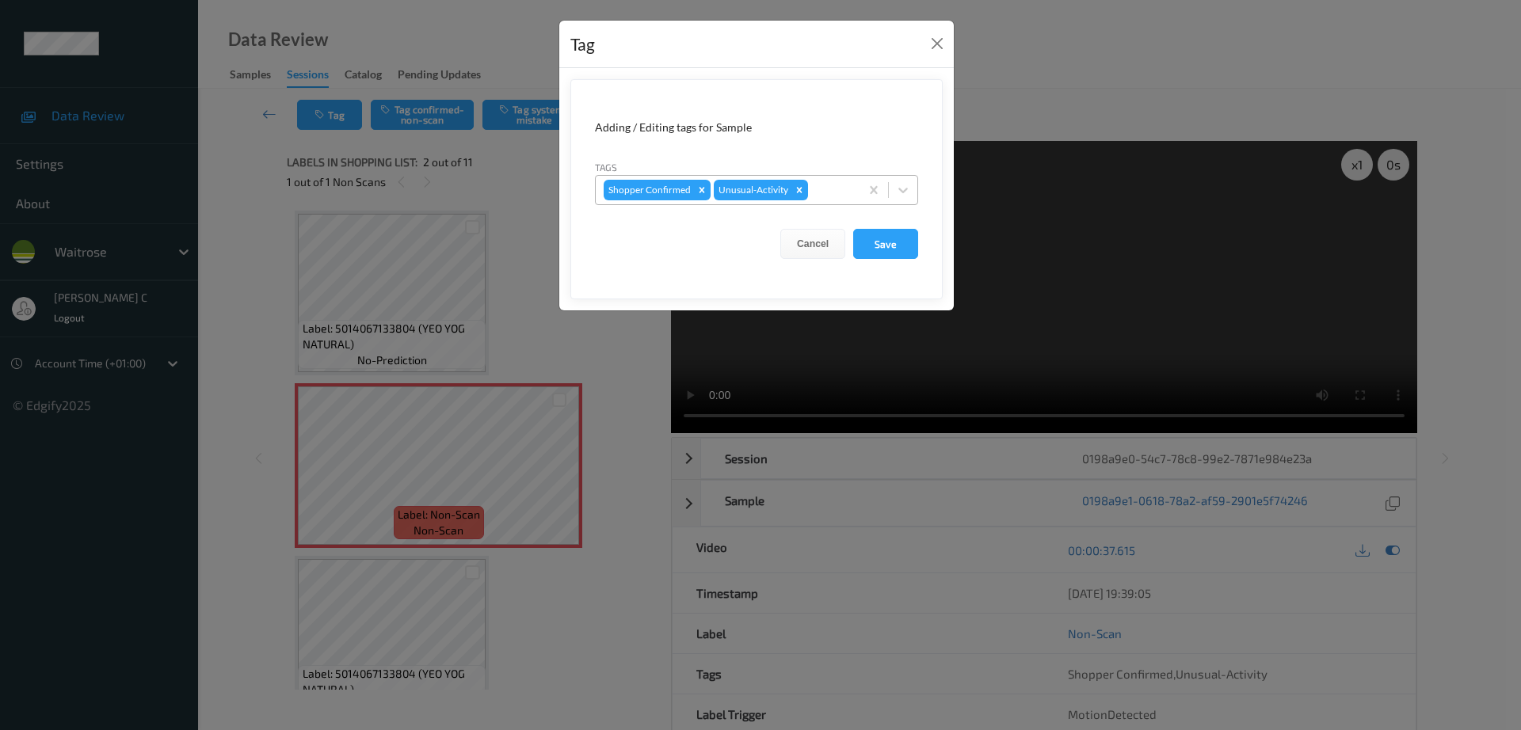
click at [797, 192] on icon "Remove Unusual-Activity" at bounding box center [799, 190] width 11 height 11
click at [916, 248] on button "Save" at bounding box center [885, 244] width 65 height 30
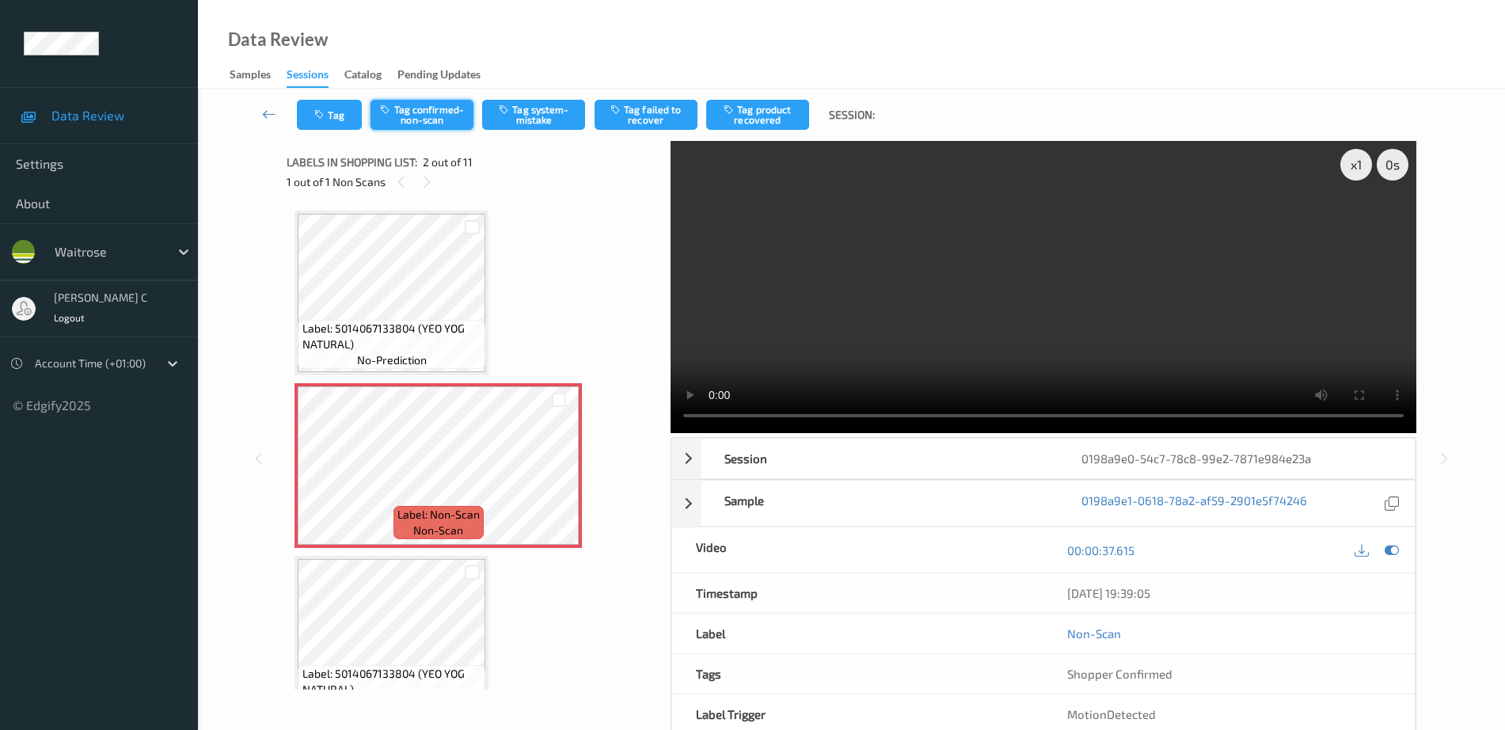
click at [435, 118] on button "Tag confirmed-non-scan" at bounding box center [422, 115] width 103 height 30
click at [652, 113] on button "Tag failed to recover" at bounding box center [646, 115] width 103 height 30
click at [648, 124] on button "Untag failed to recover" at bounding box center [646, 115] width 103 height 30
click at [778, 123] on button "Tag product recovered" at bounding box center [757, 115] width 103 height 30
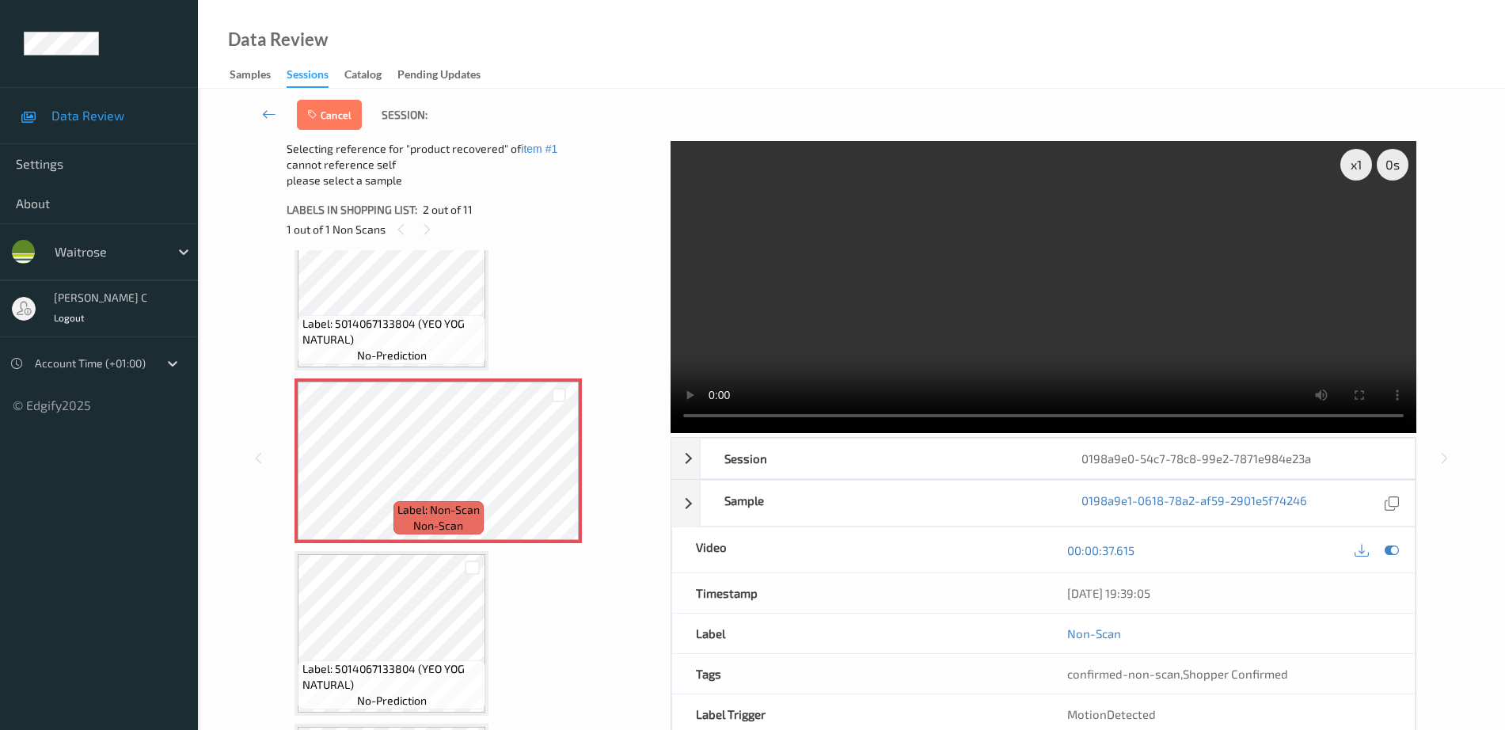
scroll to position [99, 0]
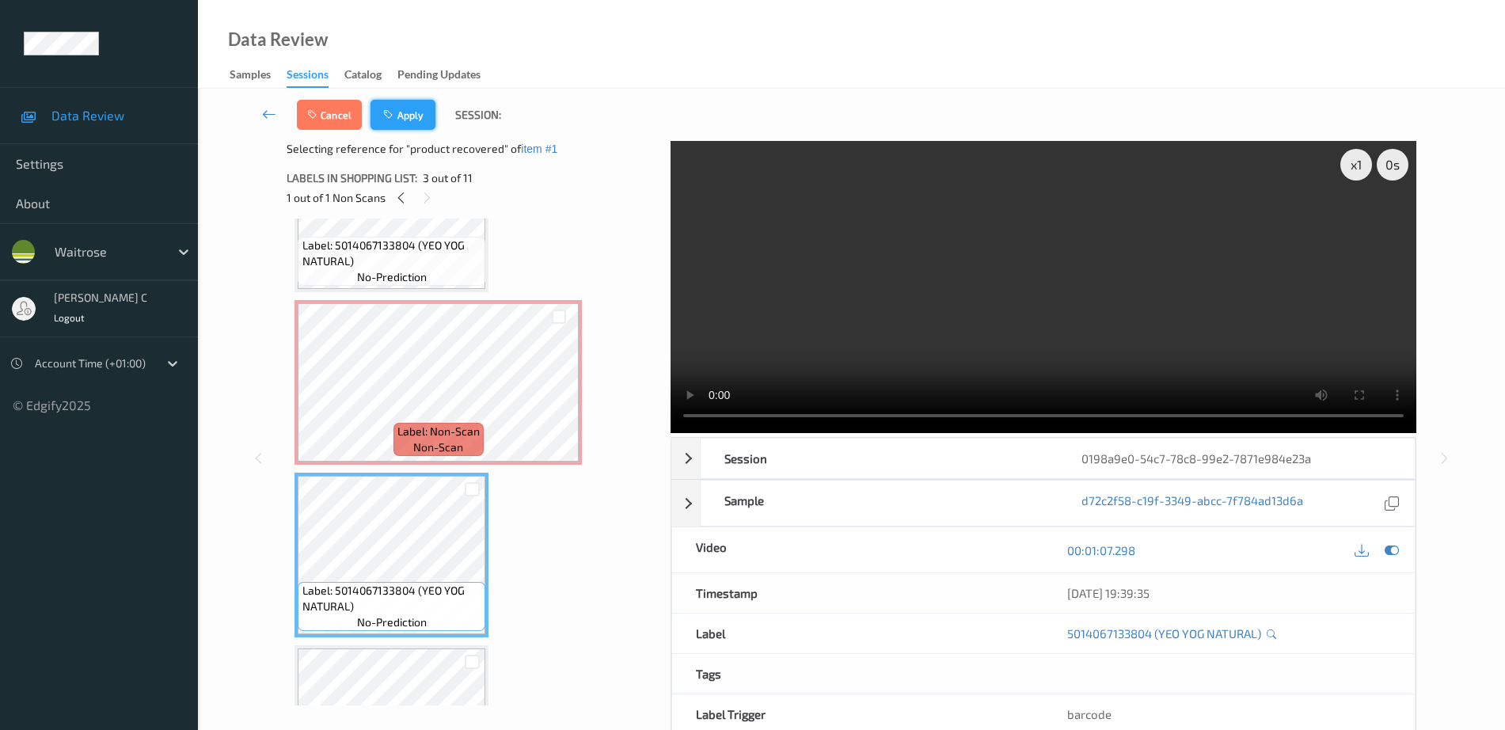
click at [414, 116] on button "Apply" at bounding box center [403, 115] width 65 height 30
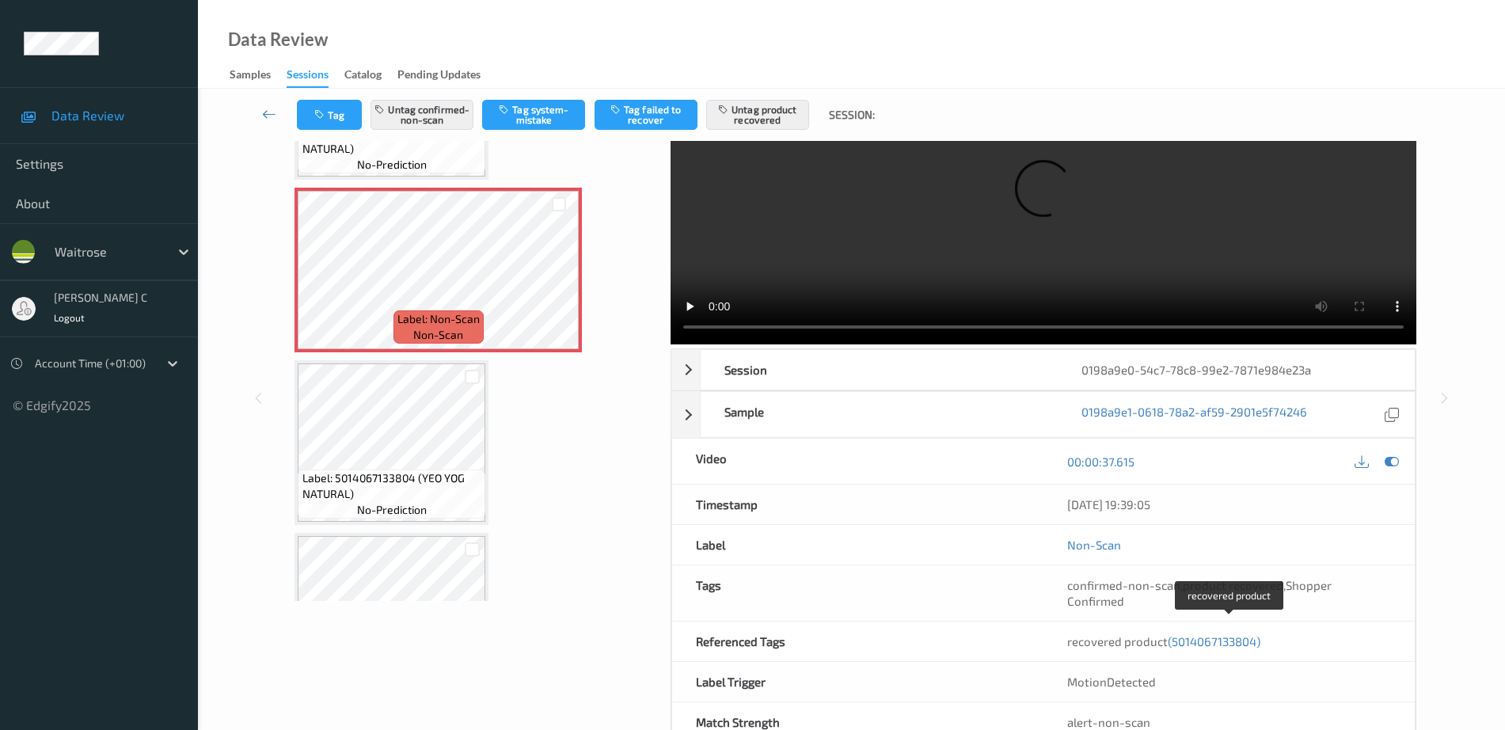
scroll to position [0, 0]
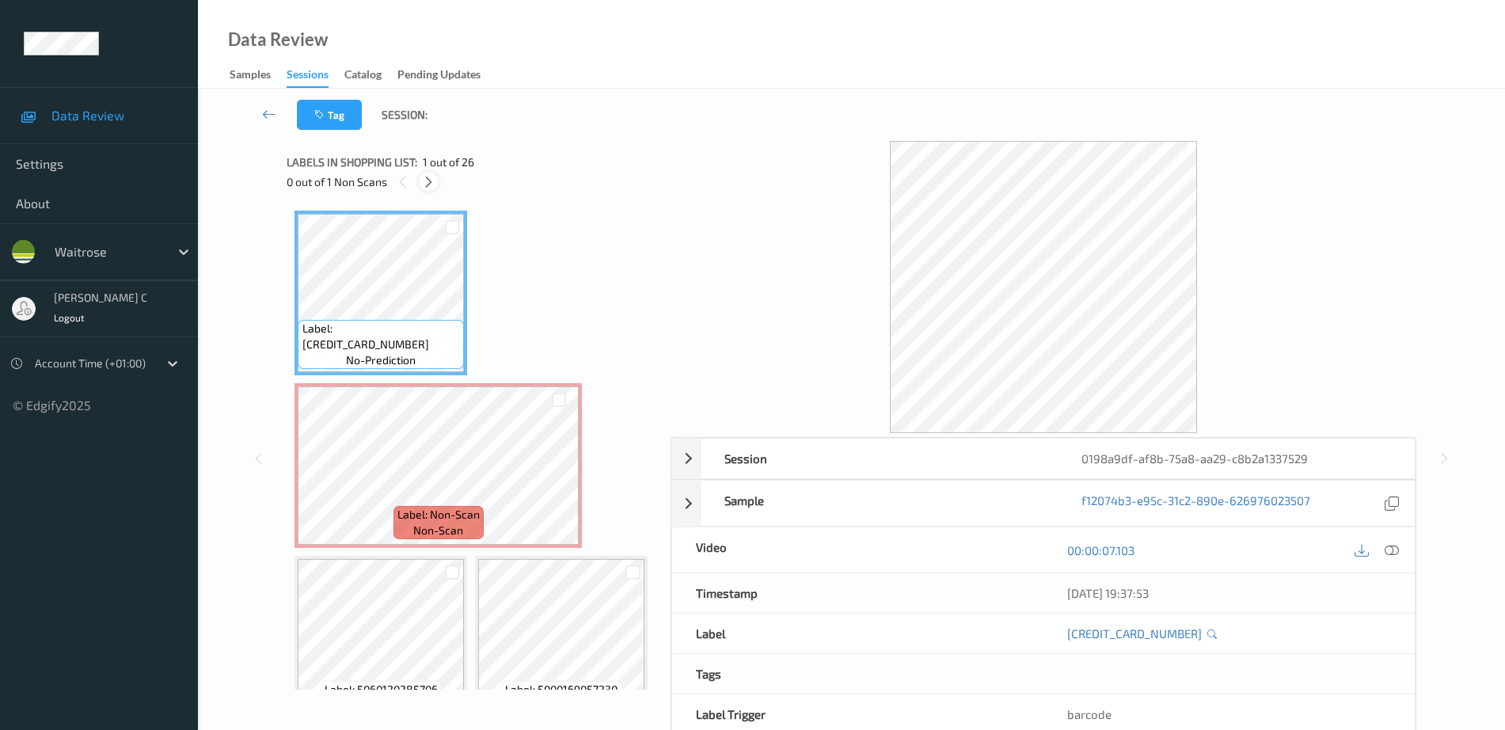
click at [431, 181] on icon at bounding box center [428, 182] width 13 height 14
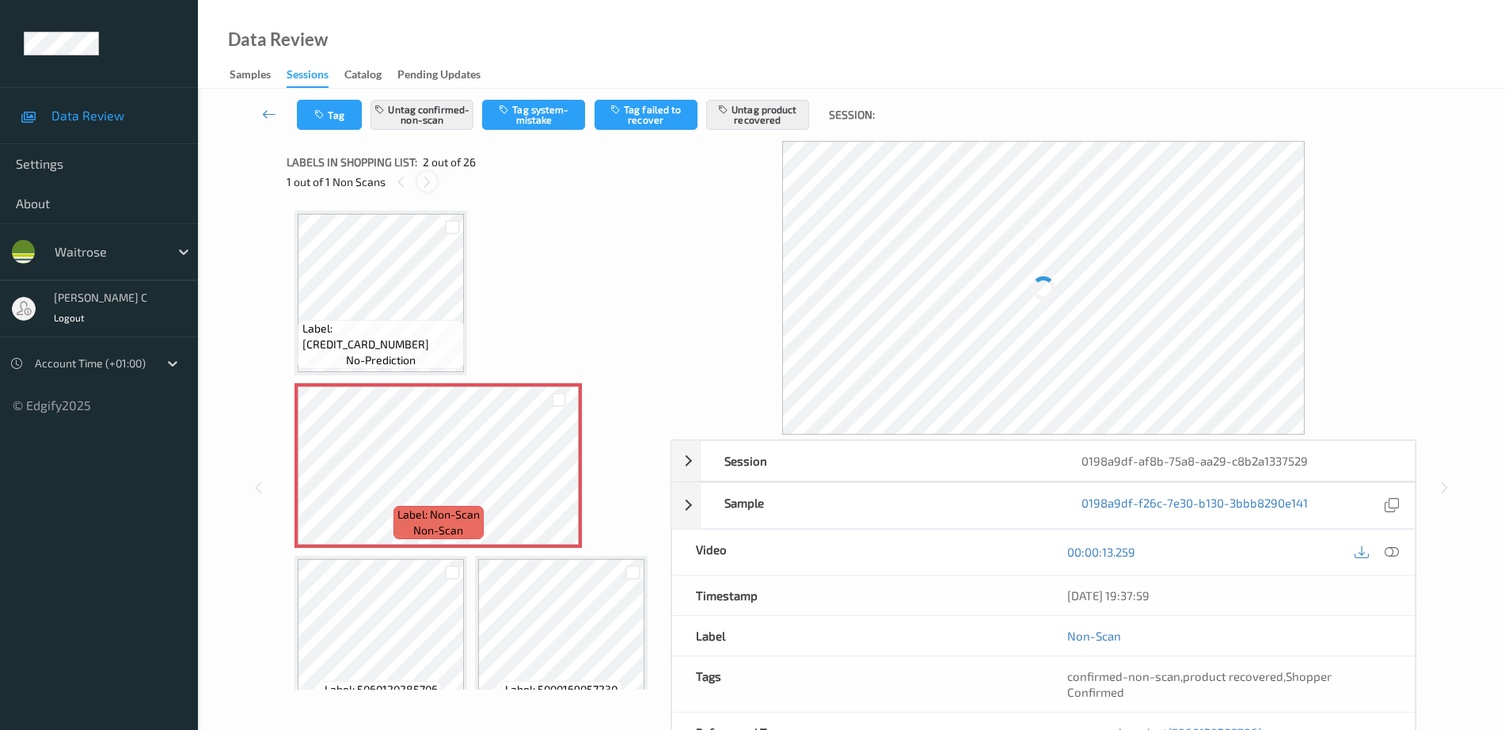
scroll to position [8, 0]
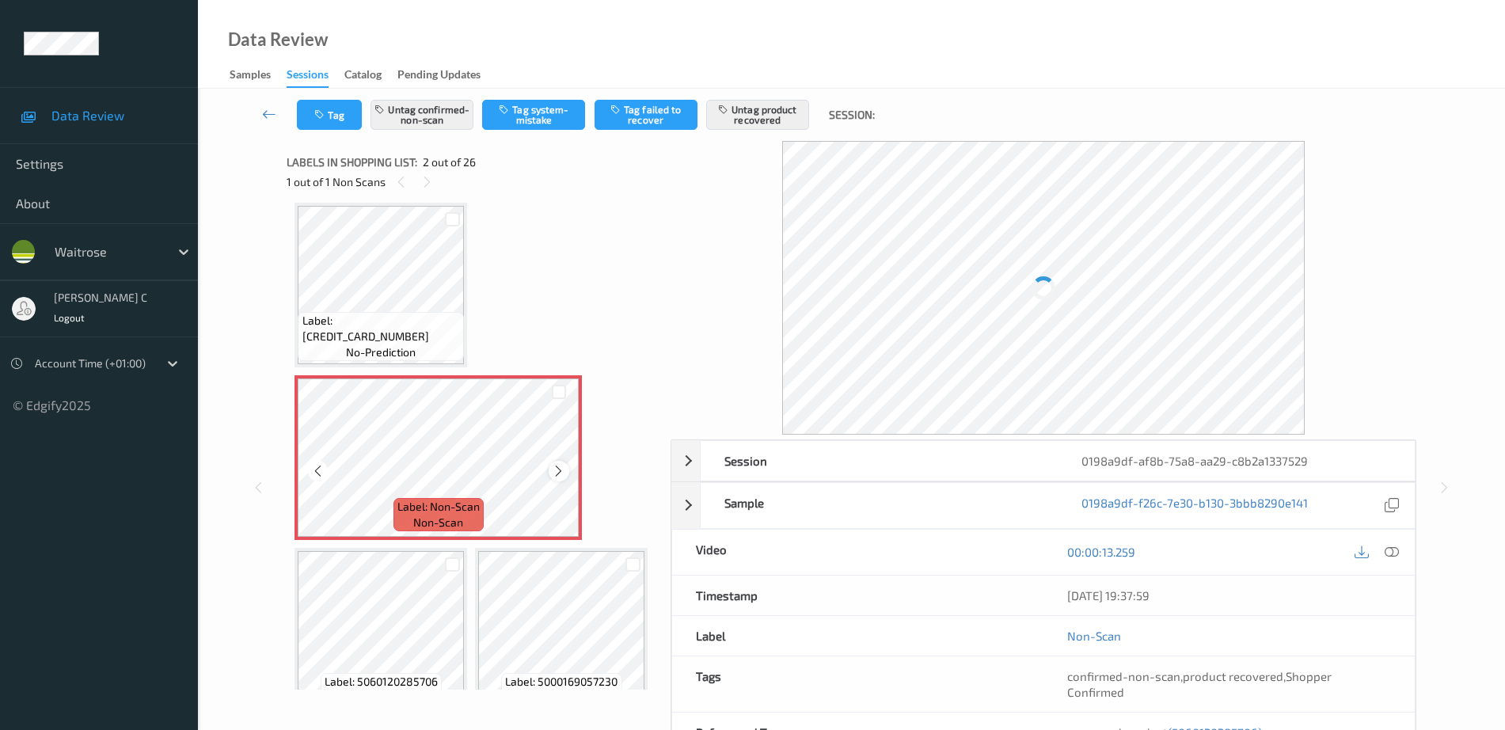
click at [554, 472] on icon at bounding box center [558, 471] width 13 height 14
click at [554, 471] on icon at bounding box center [558, 471] width 13 height 14
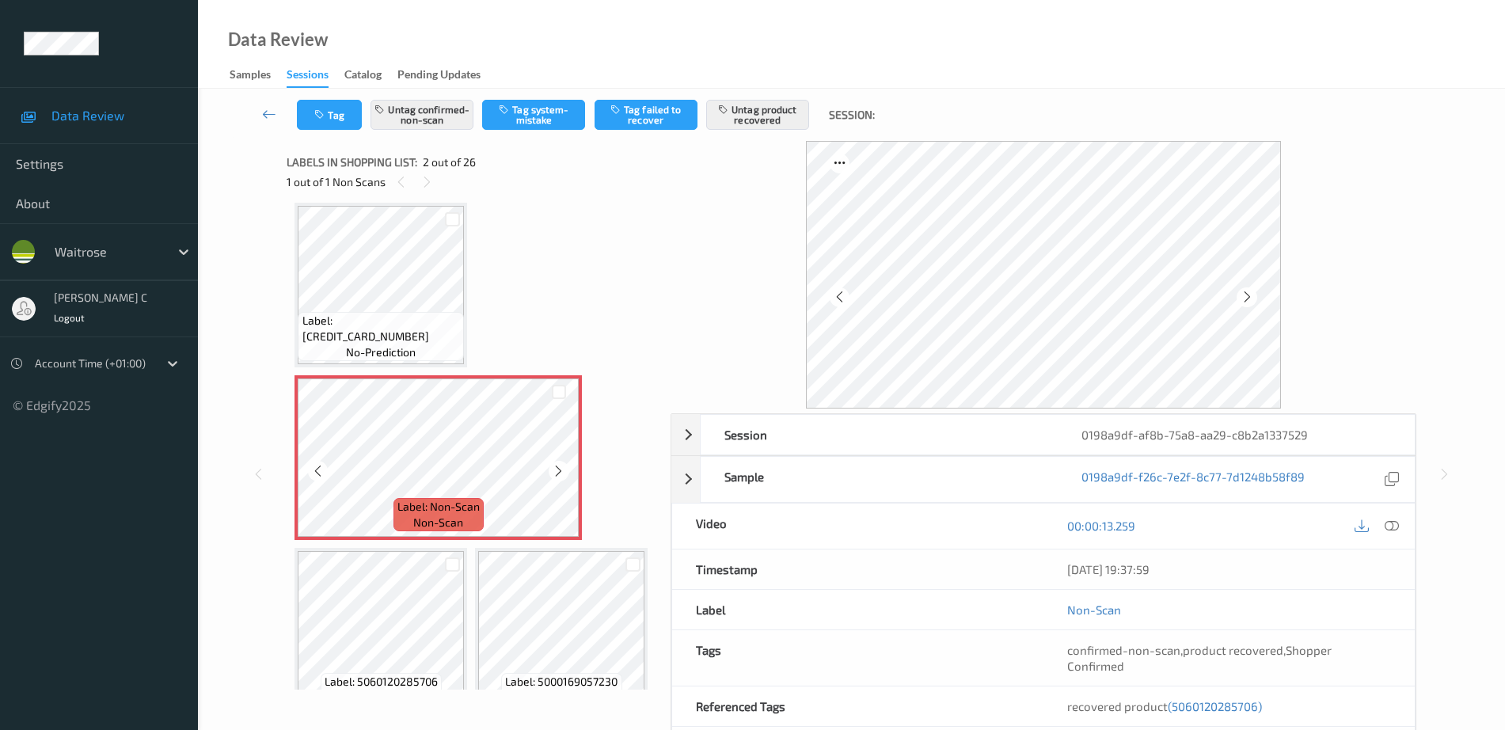
click at [554, 471] on icon at bounding box center [558, 471] width 13 height 14
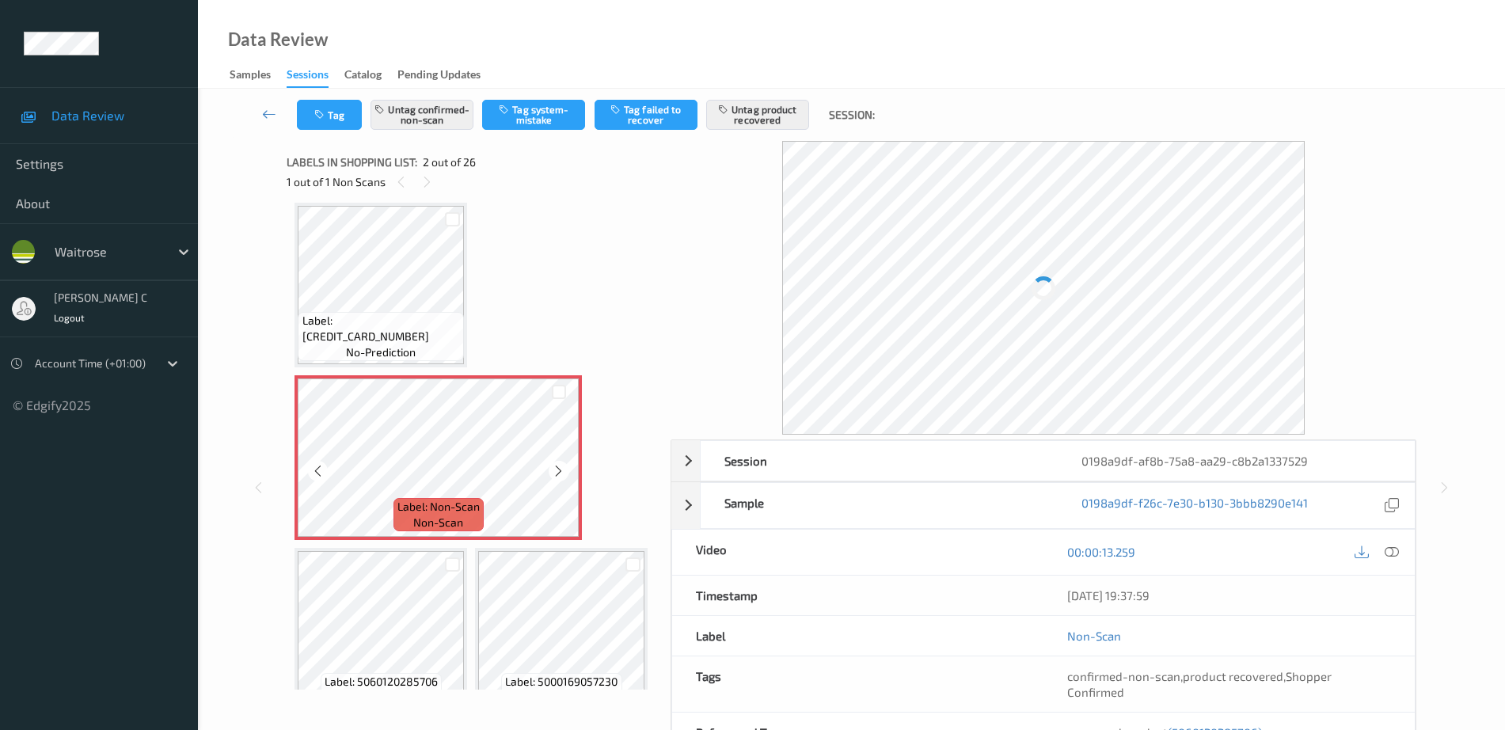
click at [554, 471] on icon at bounding box center [558, 471] width 13 height 14
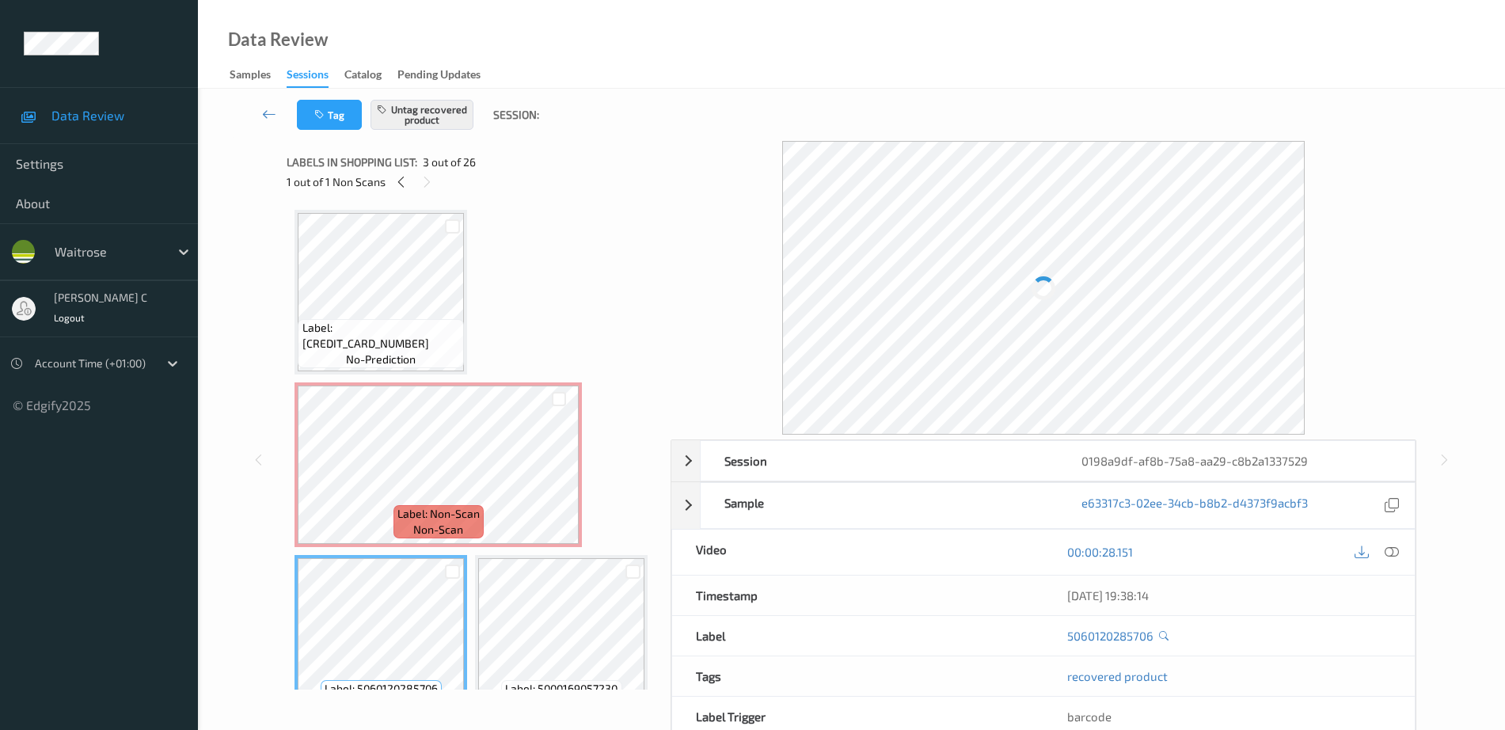
scroll to position [0, 0]
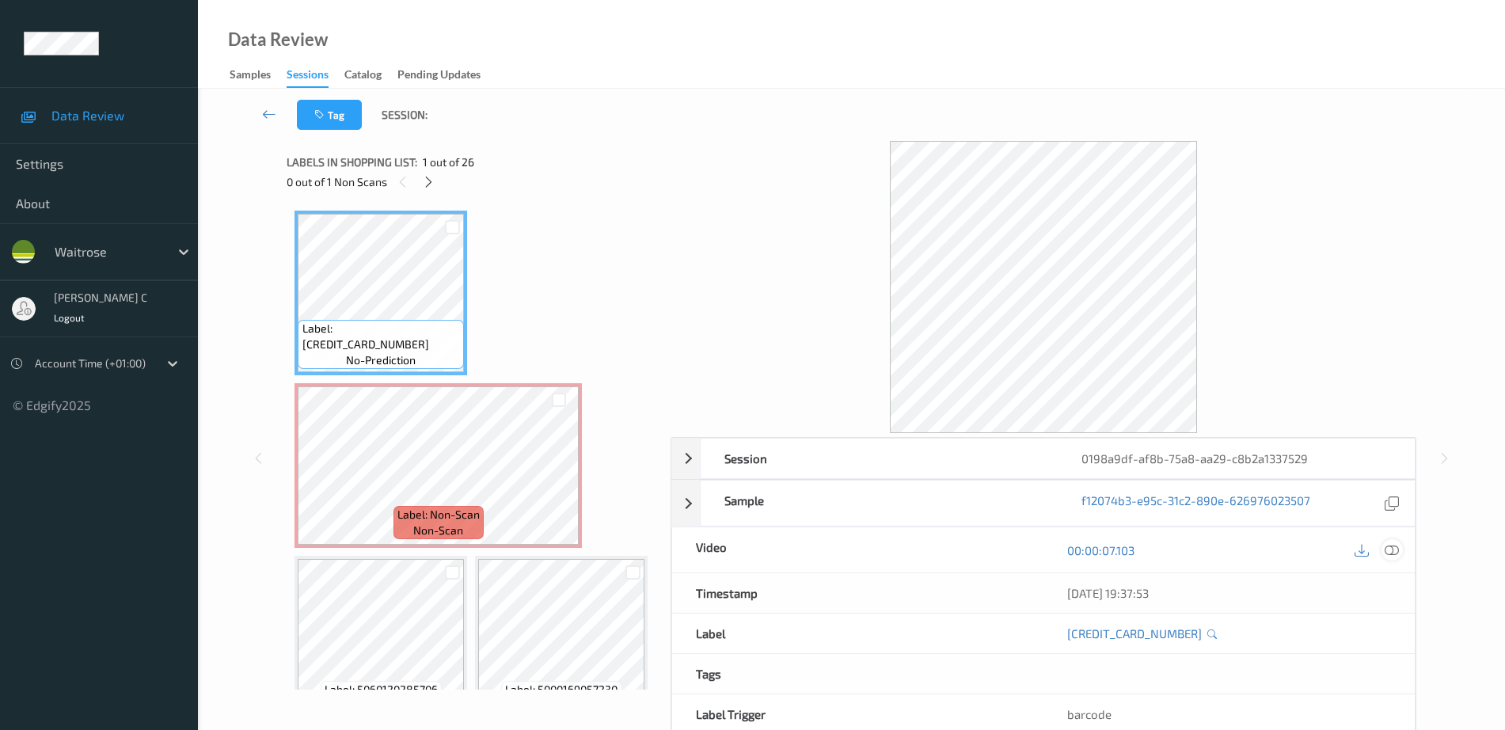
click at [1389, 553] on icon at bounding box center [1392, 550] width 14 height 14
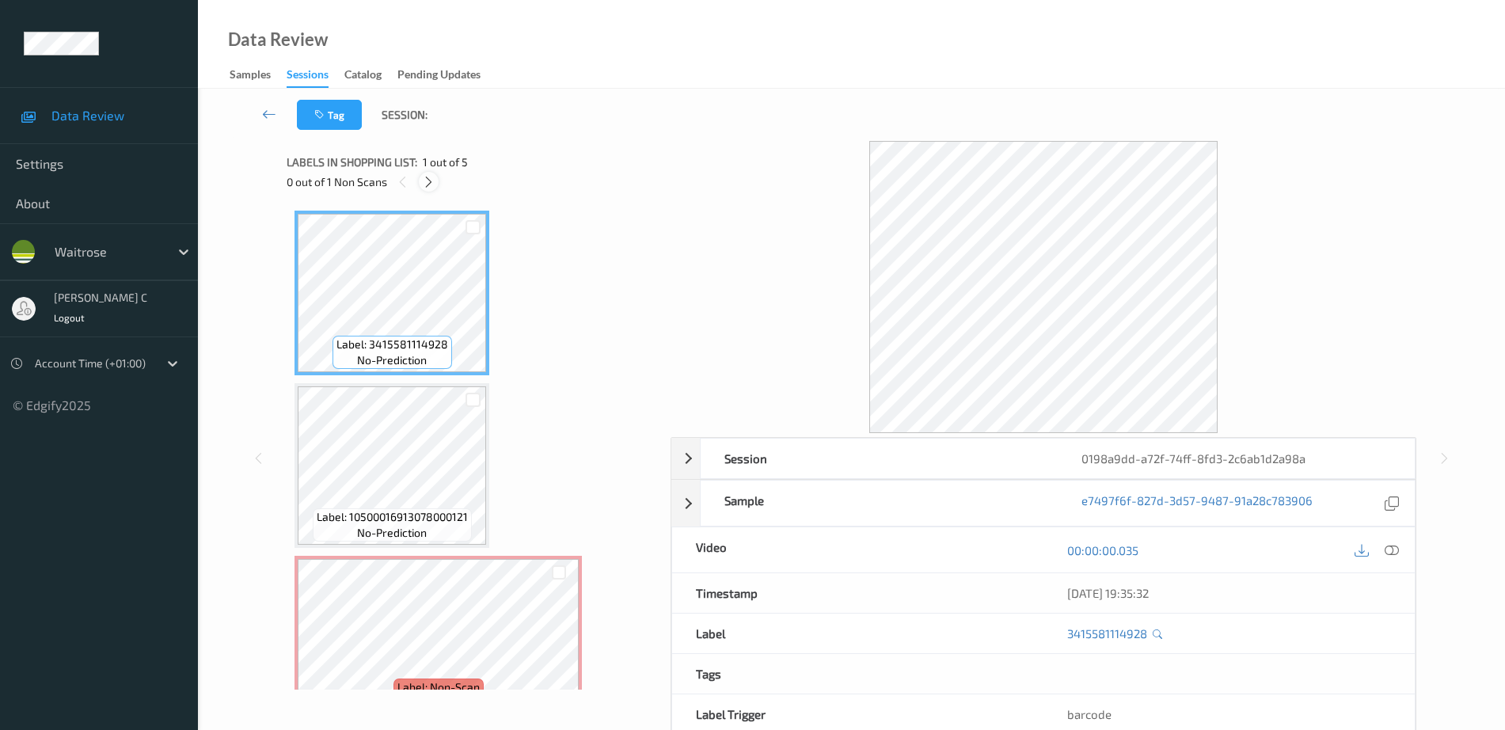
click at [429, 177] on icon at bounding box center [428, 182] width 13 height 14
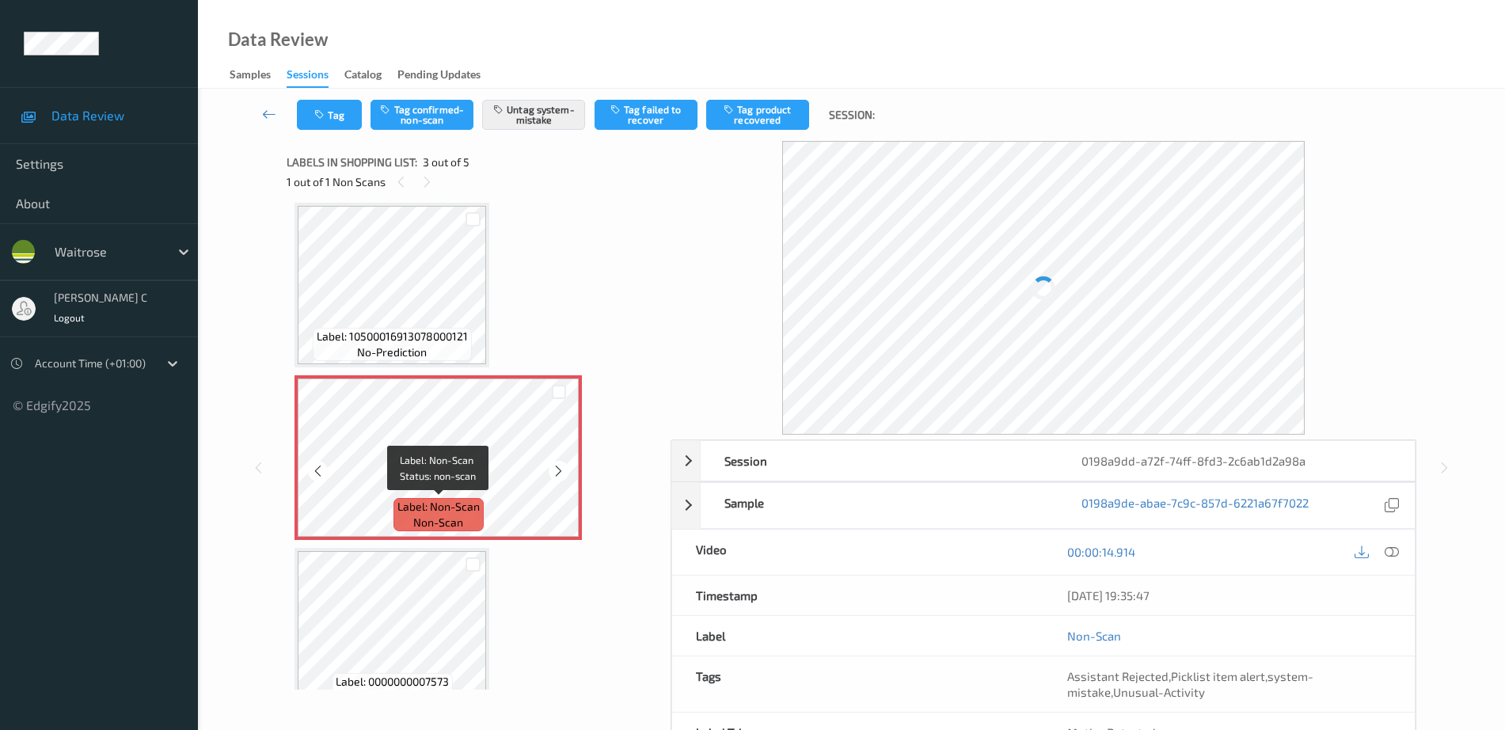
click at [463, 530] on span "non-scan" at bounding box center [438, 523] width 50 height 16
click at [559, 471] on icon at bounding box center [558, 471] width 13 height 14
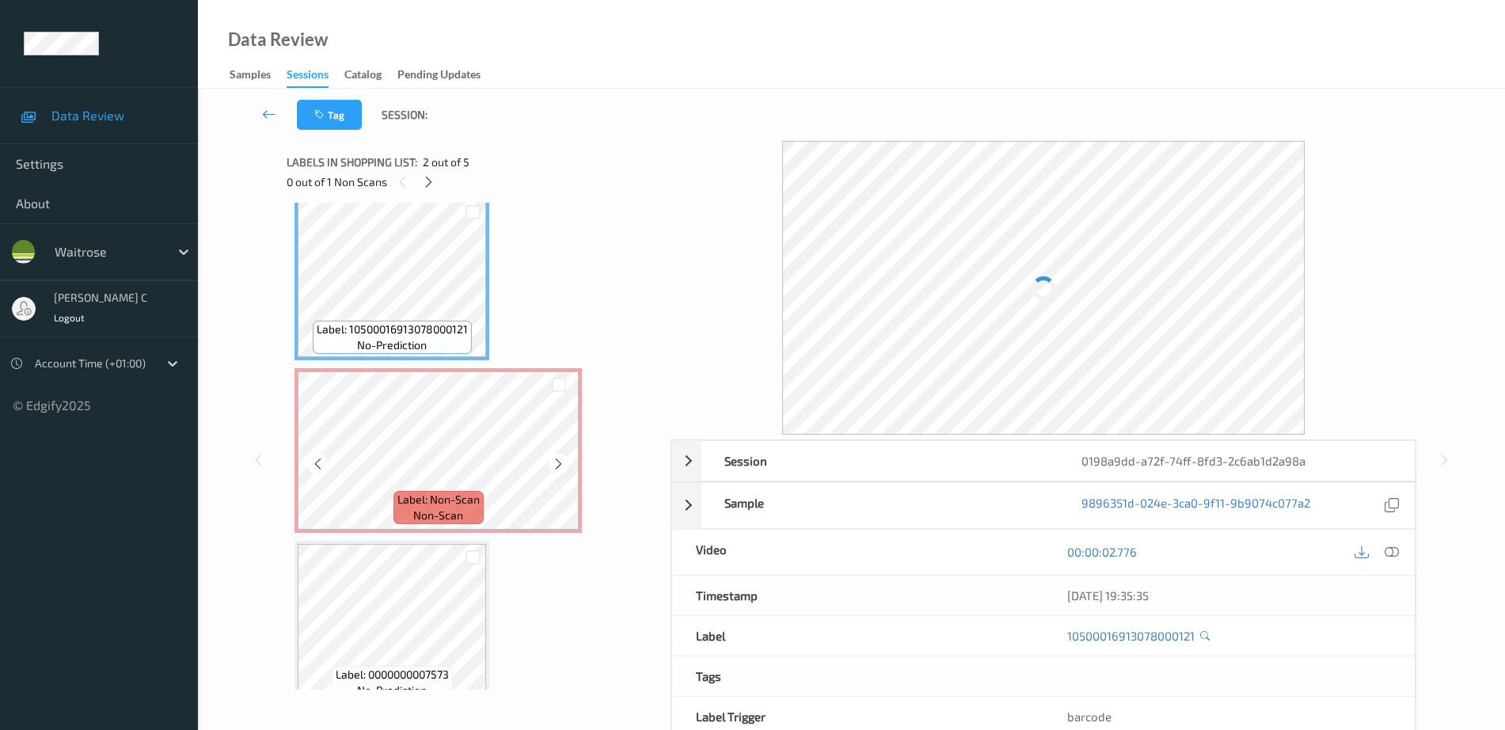
scroll to position [198, 0]
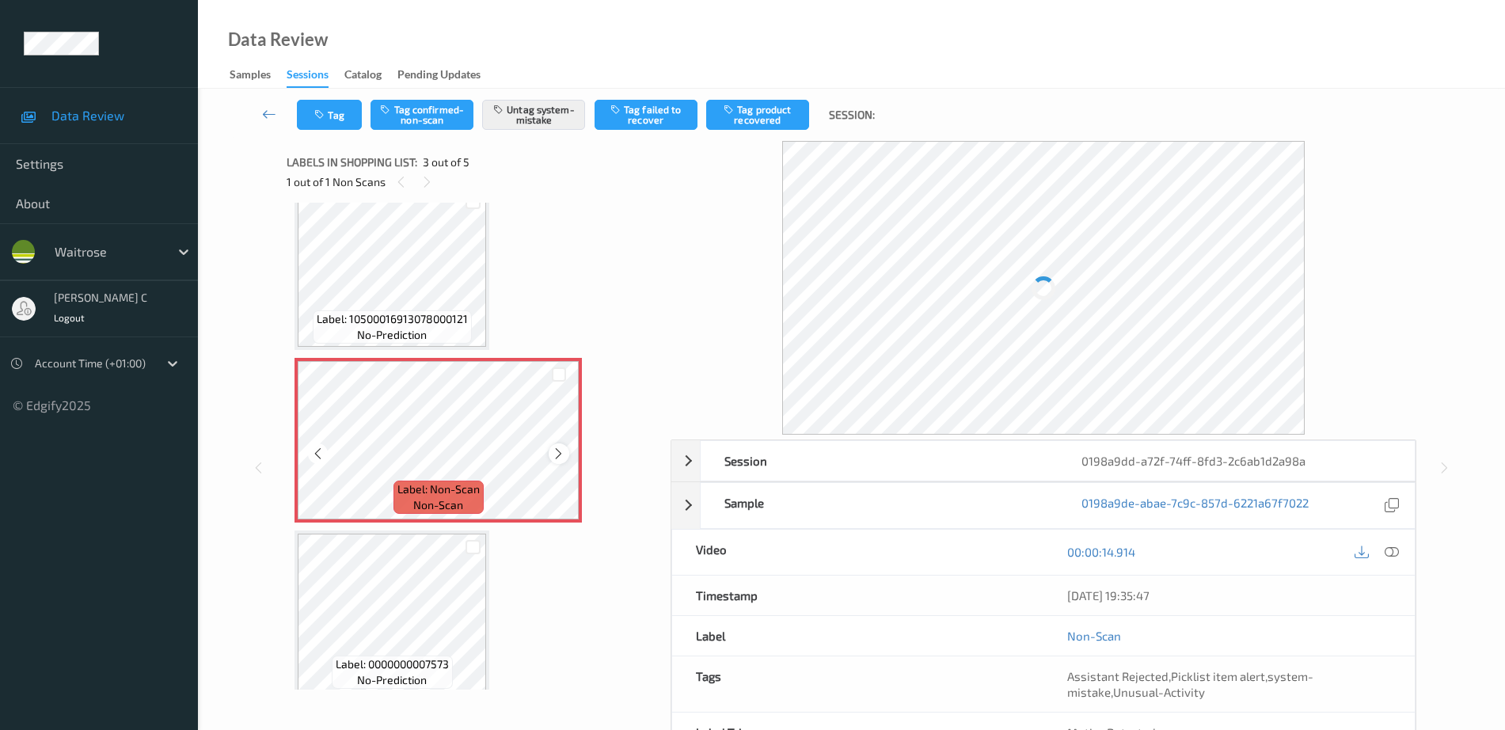
click at [559, 458] on icon at bounding box center [558, 454] width 13 height 14
click at [559, 457] on icon at bounding box center [558, 454] width 13 height 14
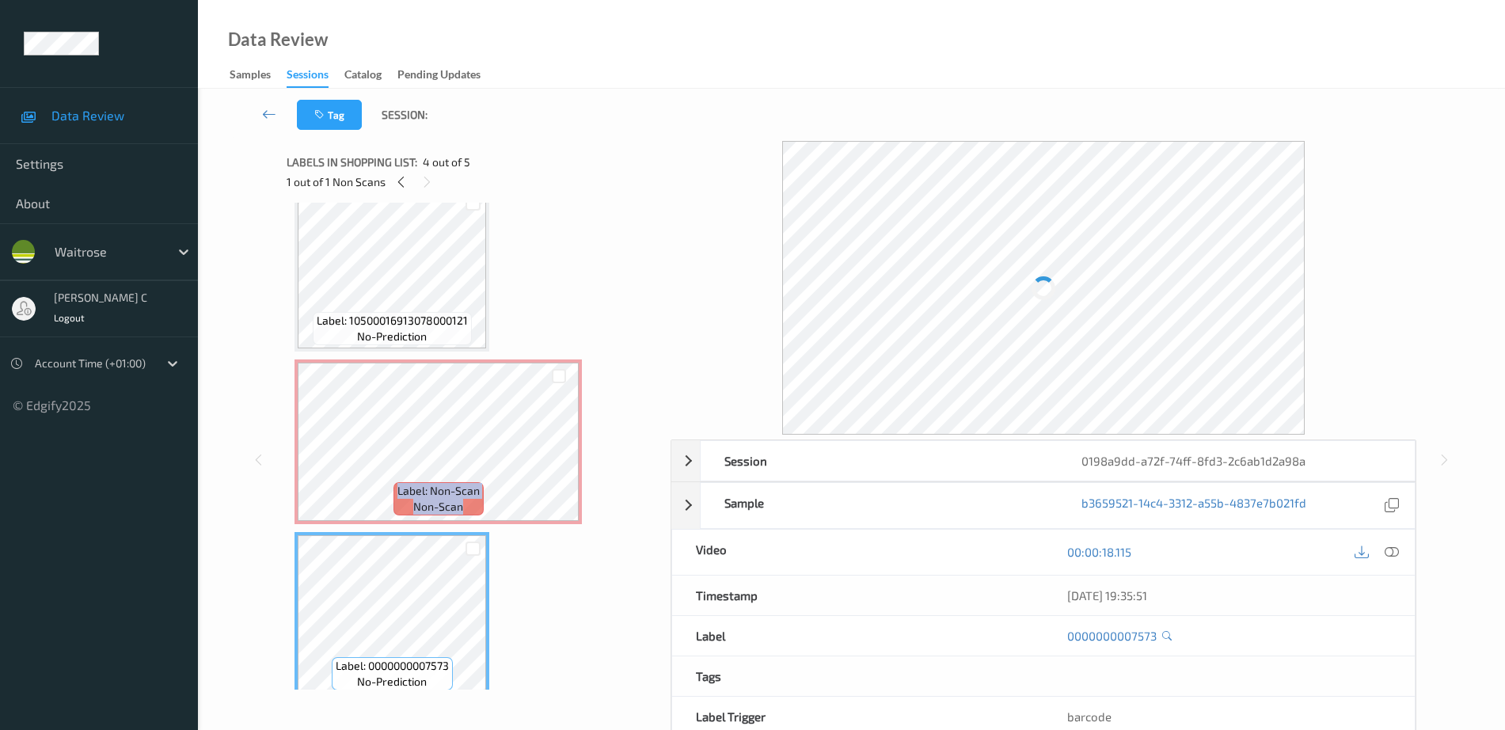
scroll to position [99, 0]
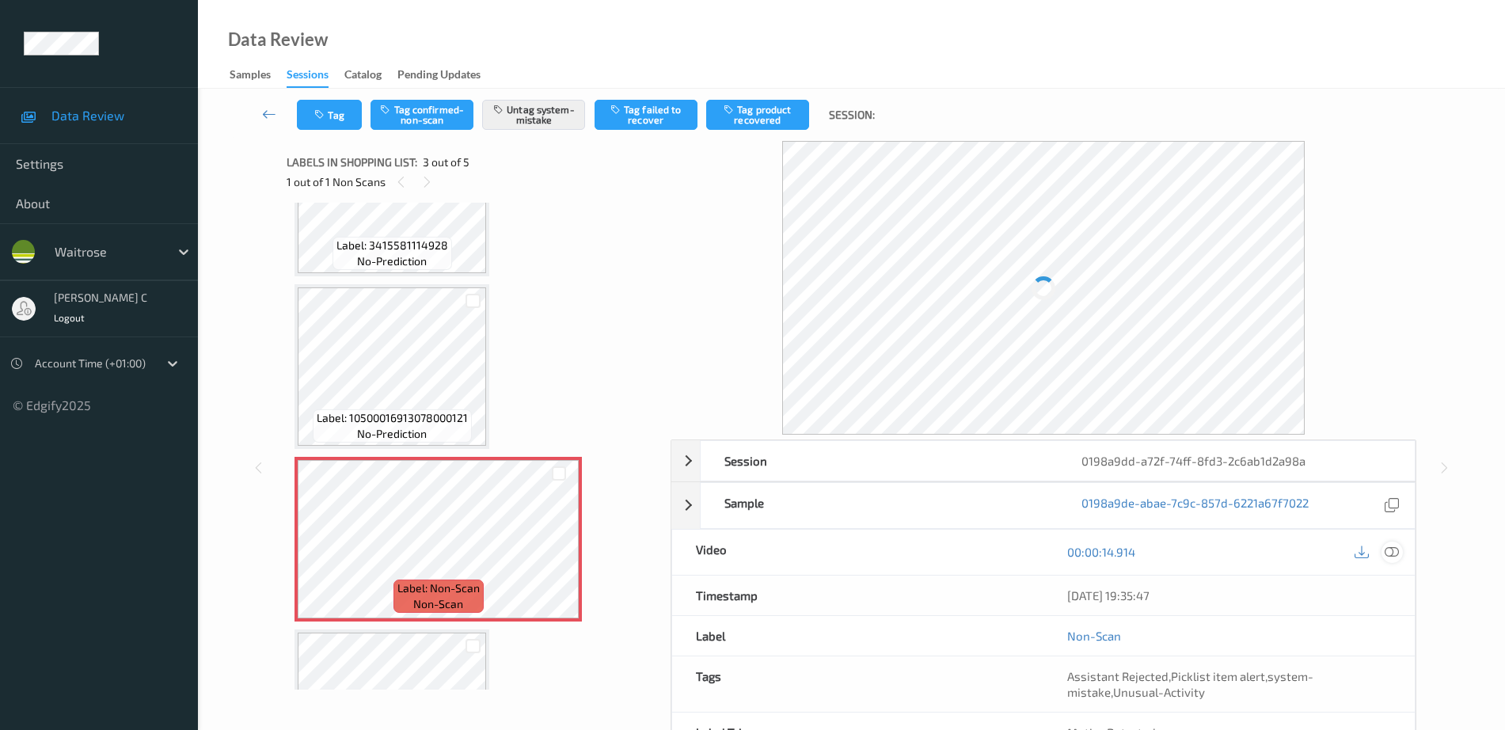
click at [1394, 548] on icon at bounding box center [1392, 552] width 14 height 14
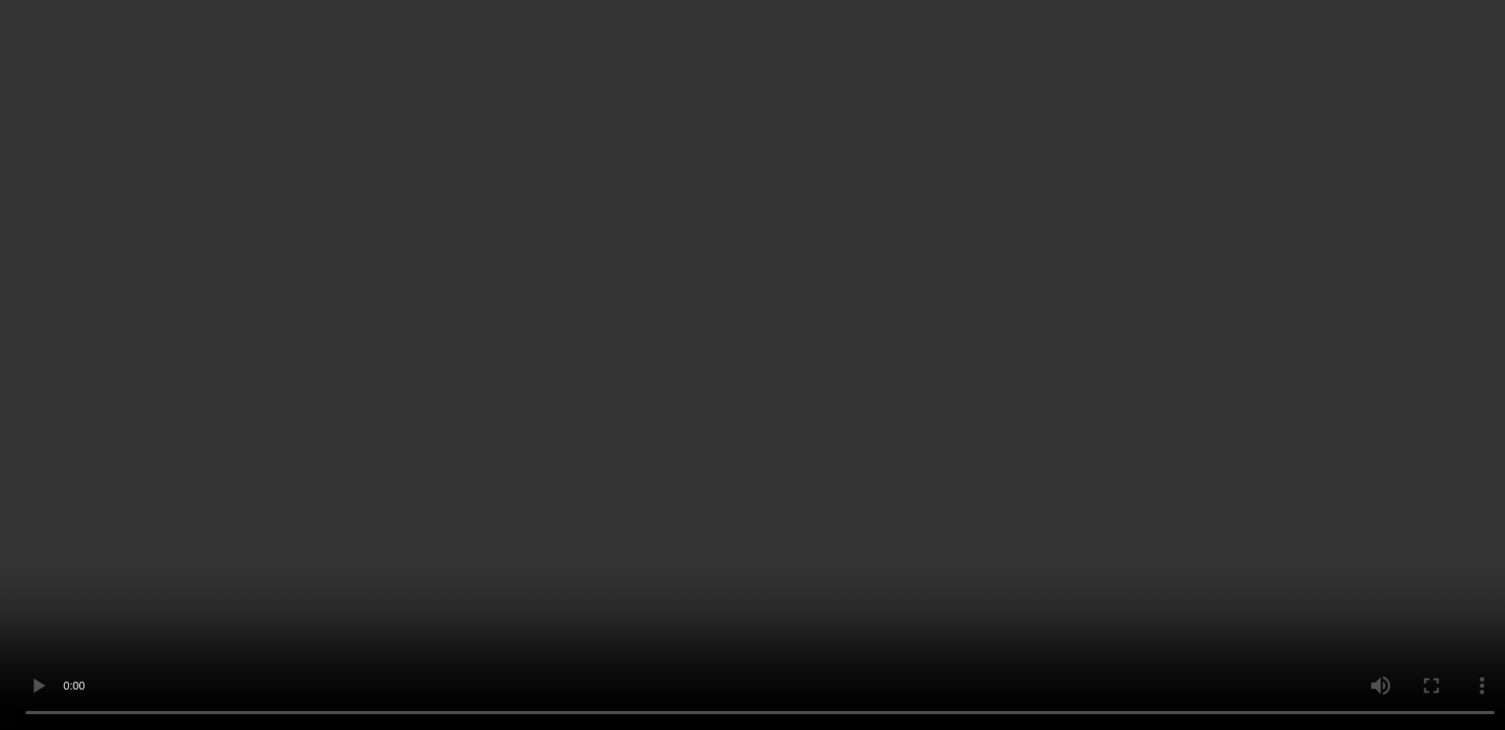
scroll to position [198, 0]
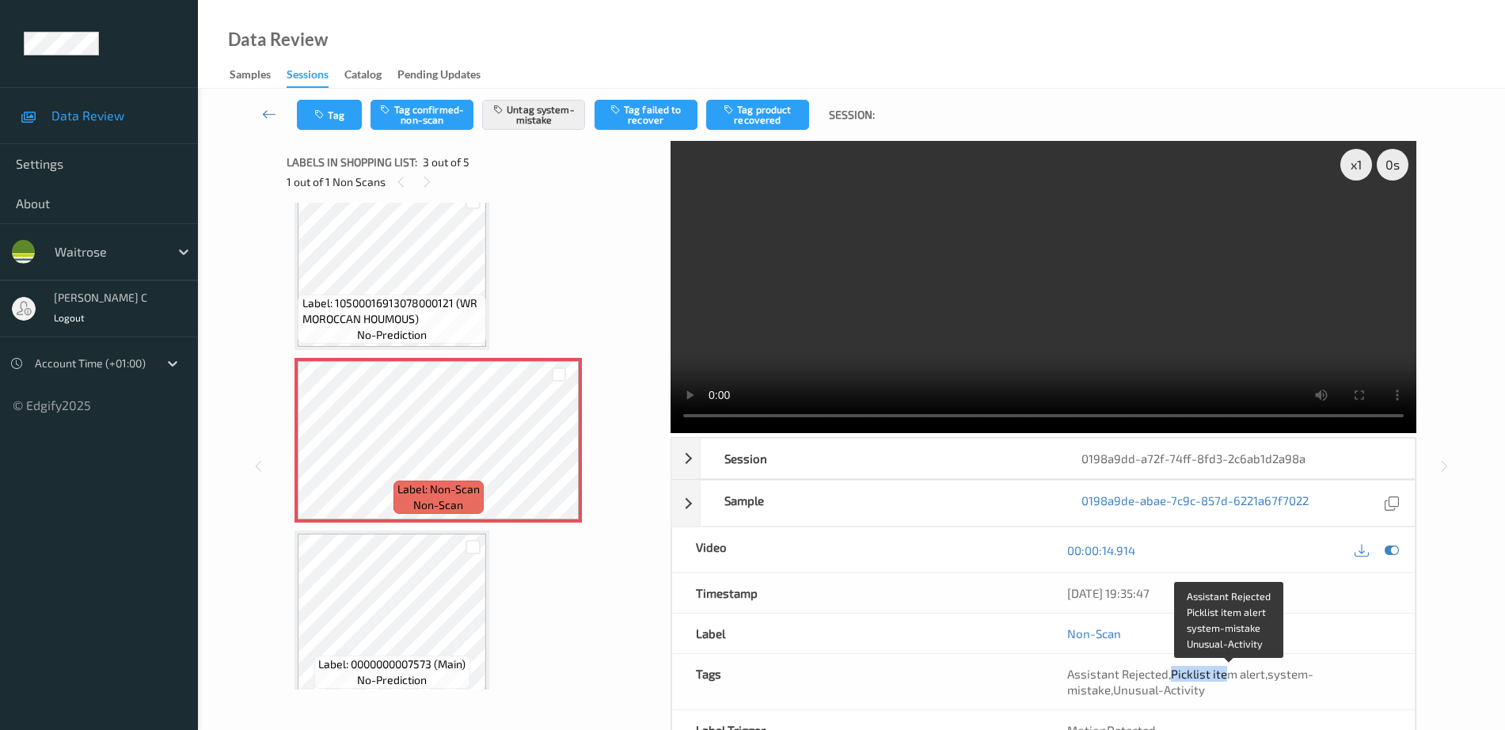
drag, startPoint x: 1174, startPoint y: 679, endPoint x: 1228, endPoint y: 679, distance: 54.6
click at [1228, 679] on span "Picklist item alert" at bounding box center [1218, 674] width 94 height 14
click at [1284, 690] on div "Assistant Rejected , Picklist item alert , system-mistake , Unusual-Activity" at bounding box center [1230, 682] width 324 height 32
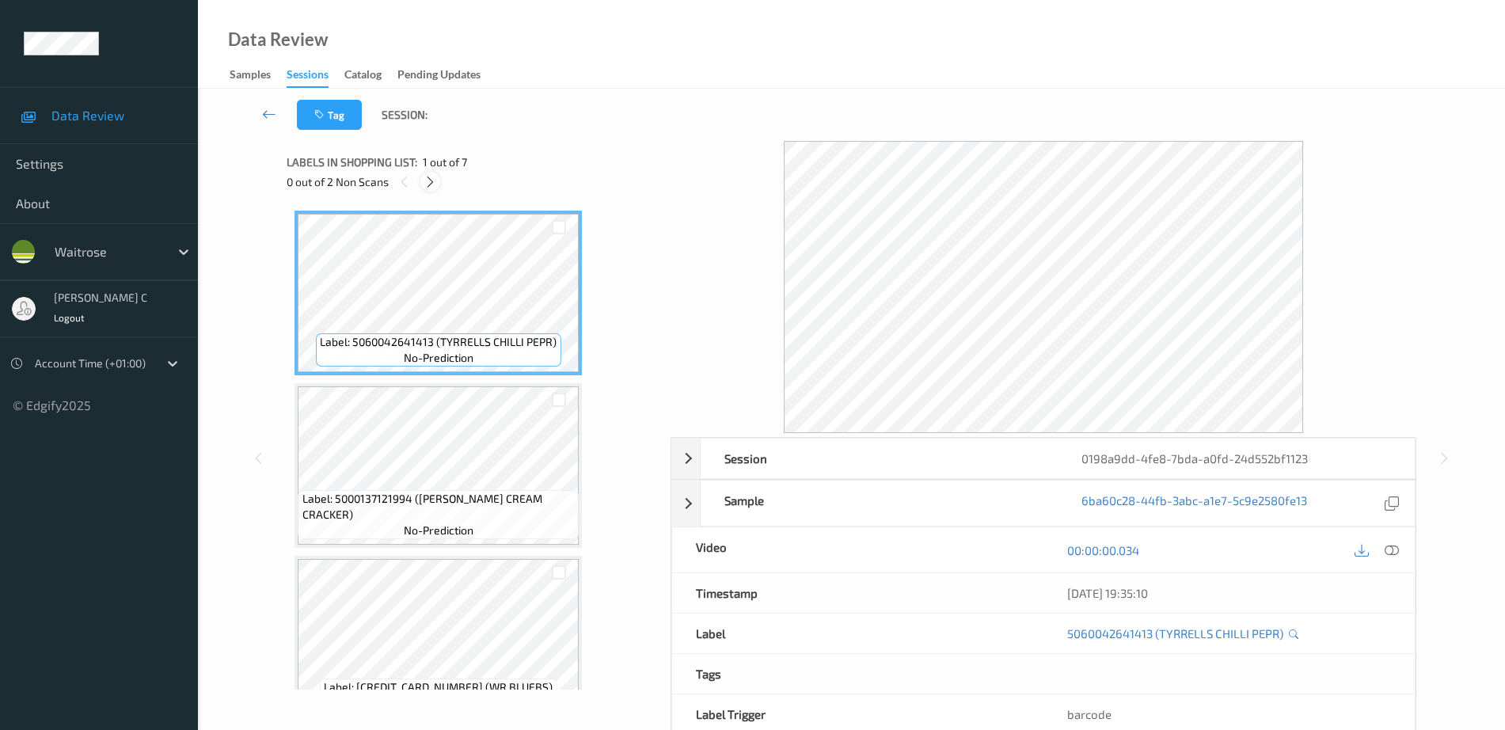
click at [430, 177] on icon at bounding box center [430, 182] width 13 height 14
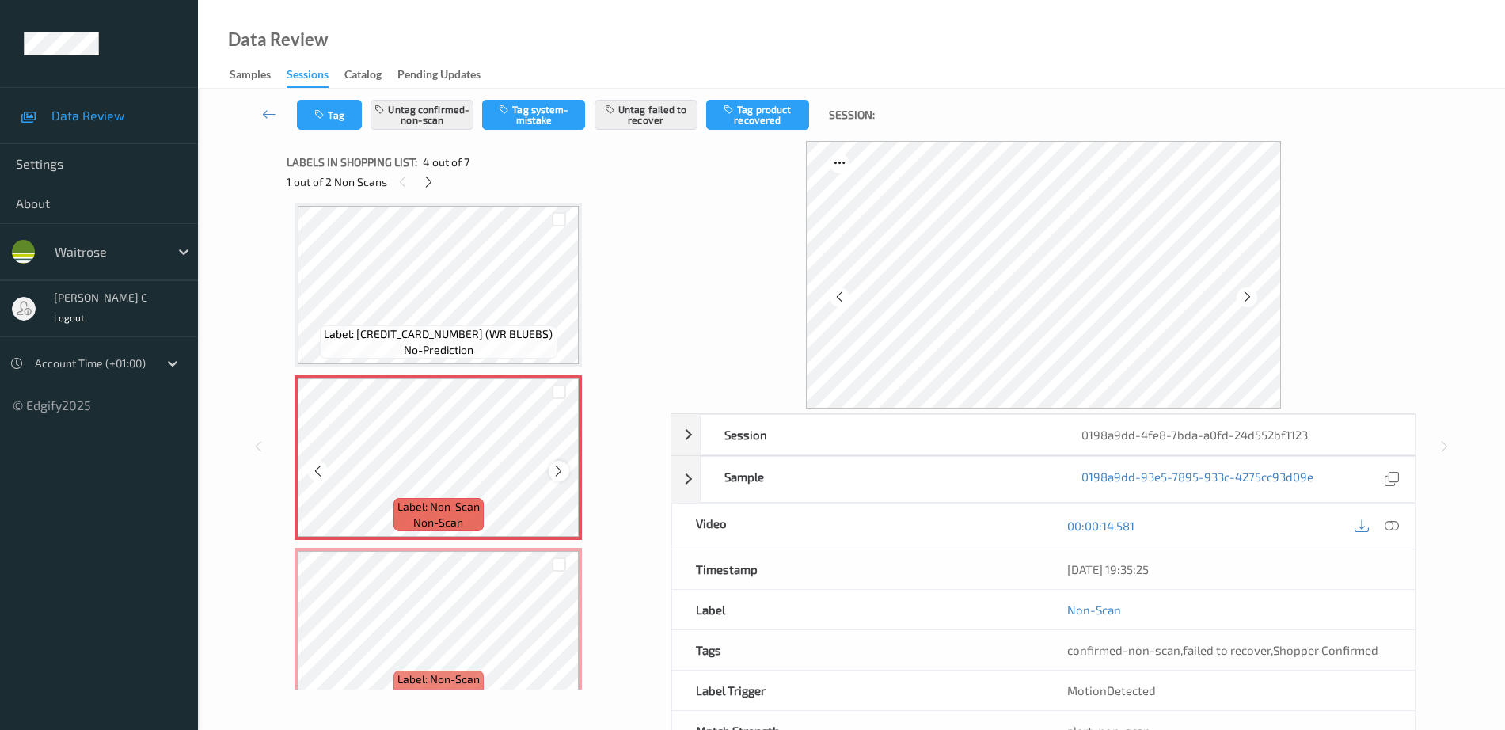
click at [552, 465] on icon at bounding box center [558, 471] width 13 height 14
click at [490, 356] on div "Label: [CREDIT_CARD_NUMBER] (WR BLUEBS) no-prediction" at bounding box center [438, 341] width 237 height 33
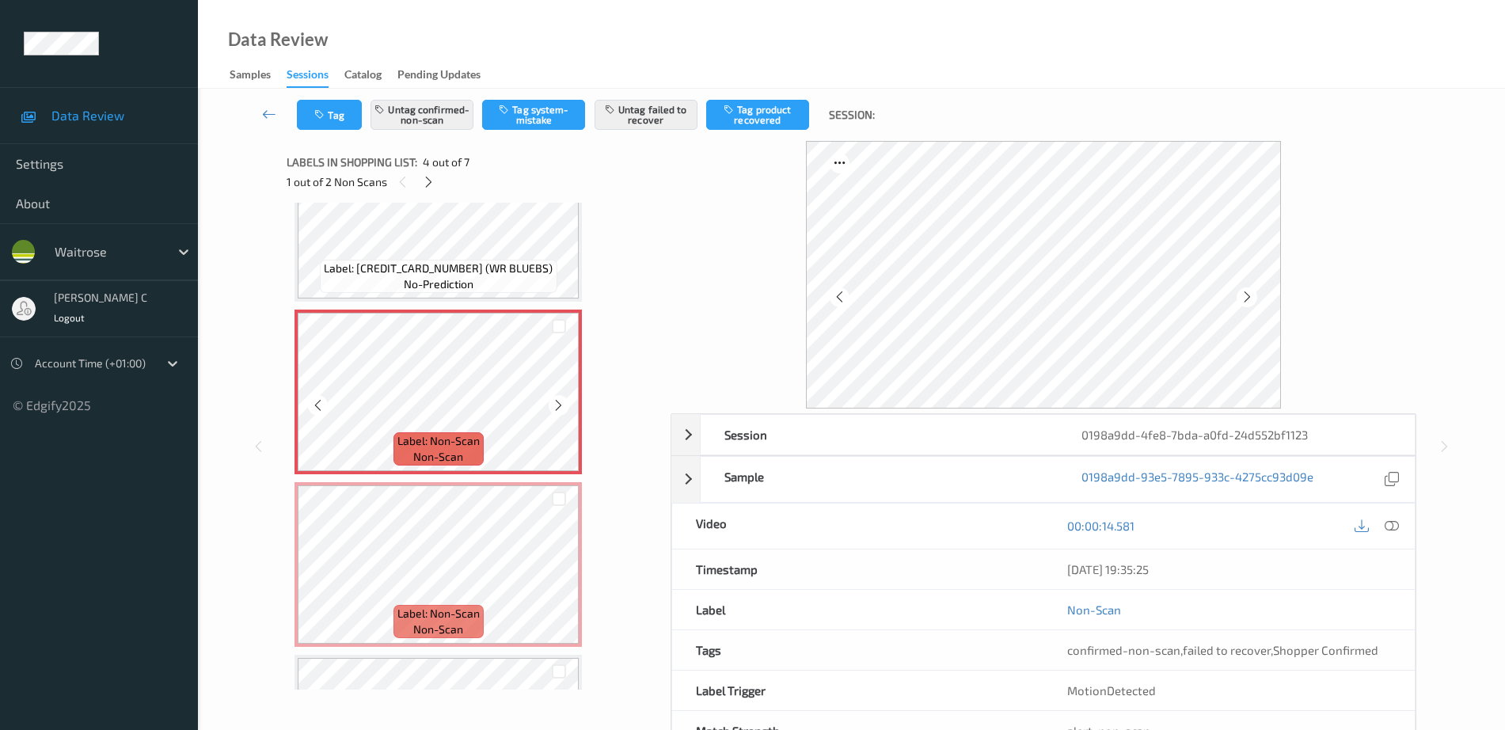
scroll to position [452, 0]
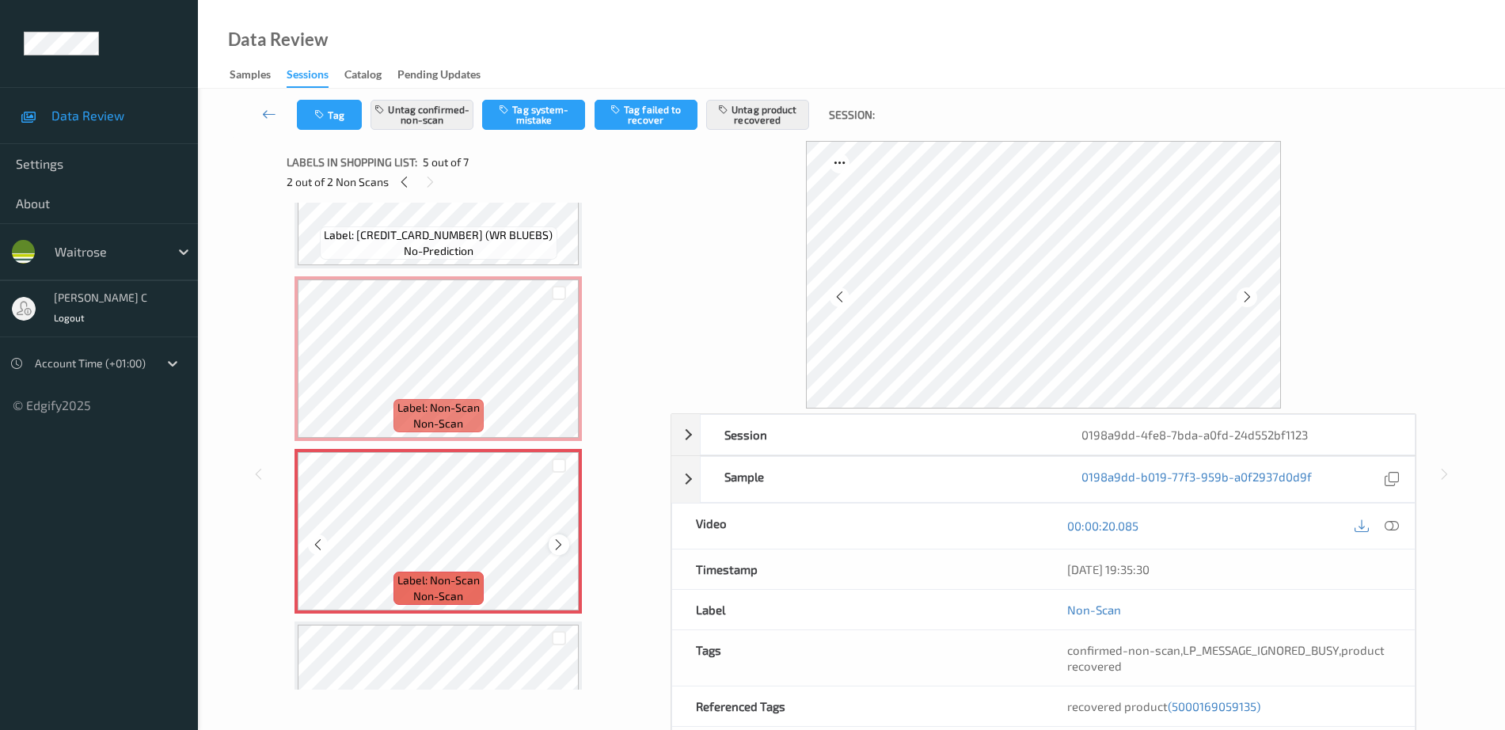
click at [556, 548] on icon at bounding box center [558, 545] width 13 height 14
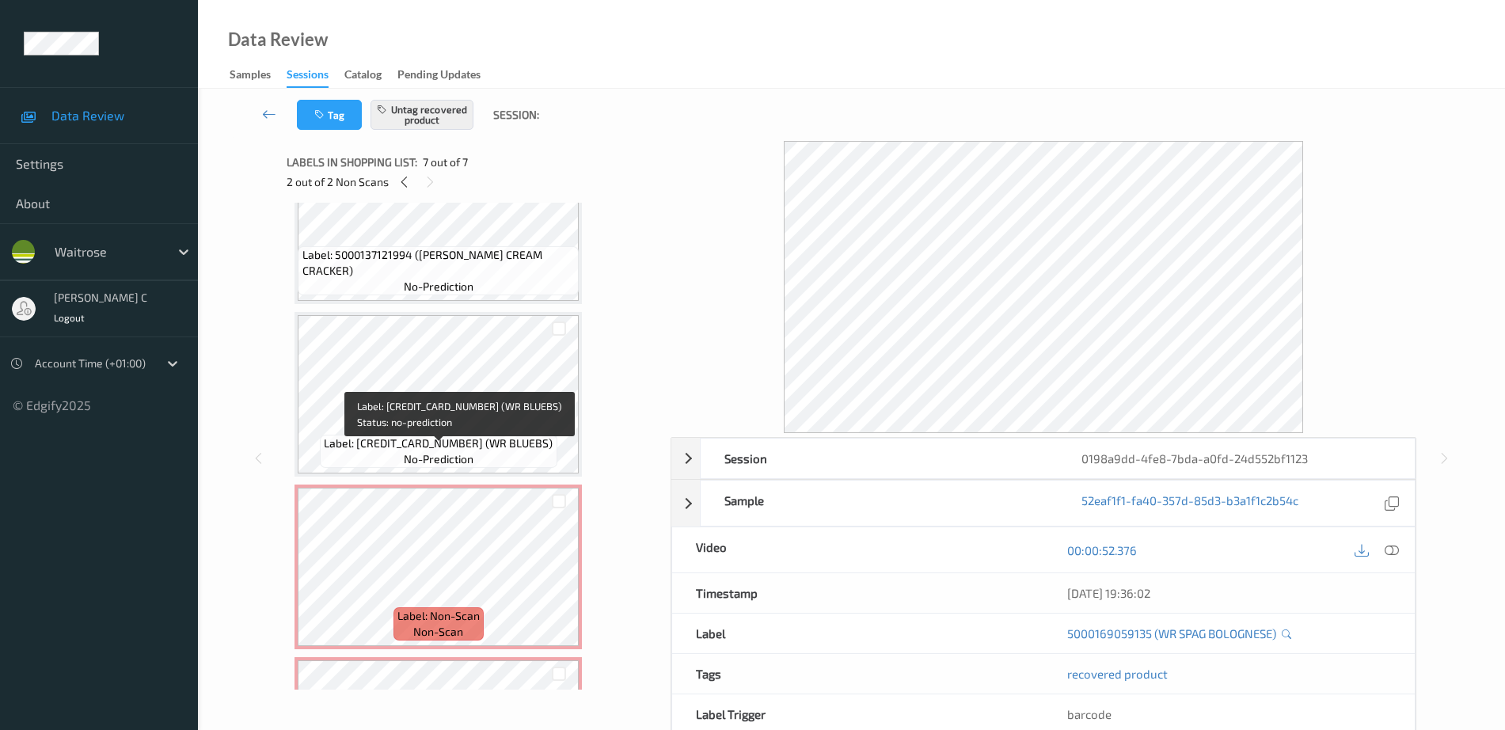
scroll to position [234, 0]
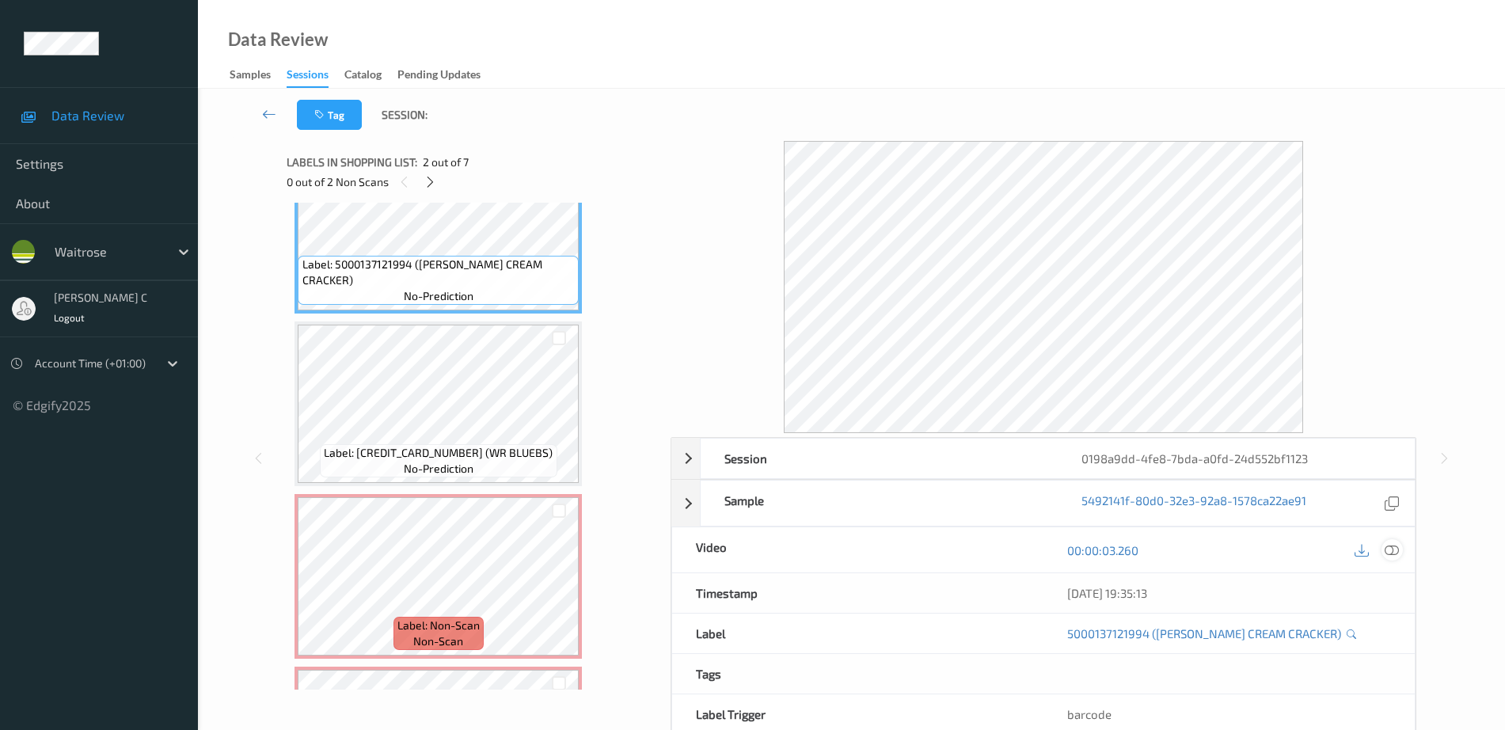
click at [1393, 548] on icon at bounding box center [1392, 550] width 14 height 14
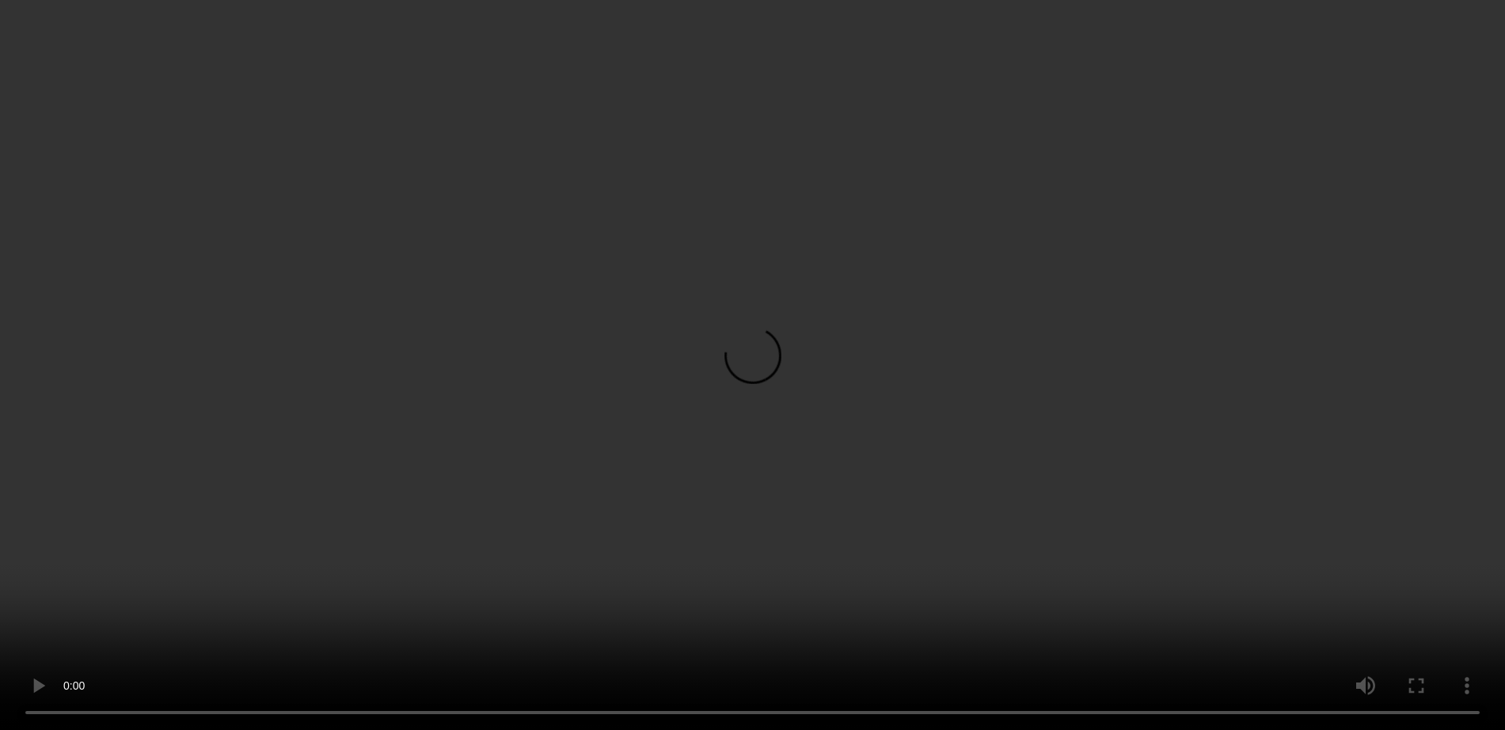
scroll to position [333, 0]
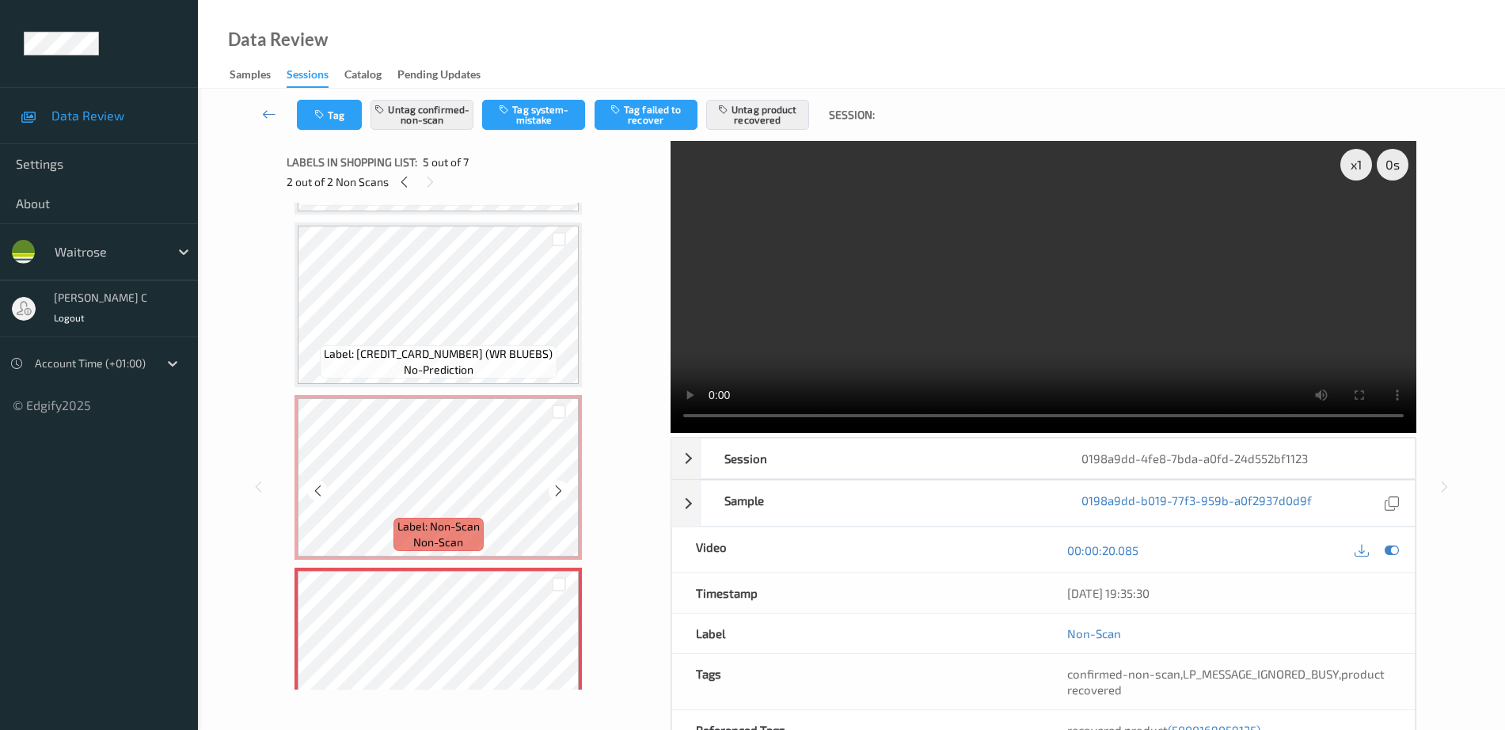
click at [478, 525] on span "Label: Non-Scan" at bounding box center [439, 527] width 82 height 16
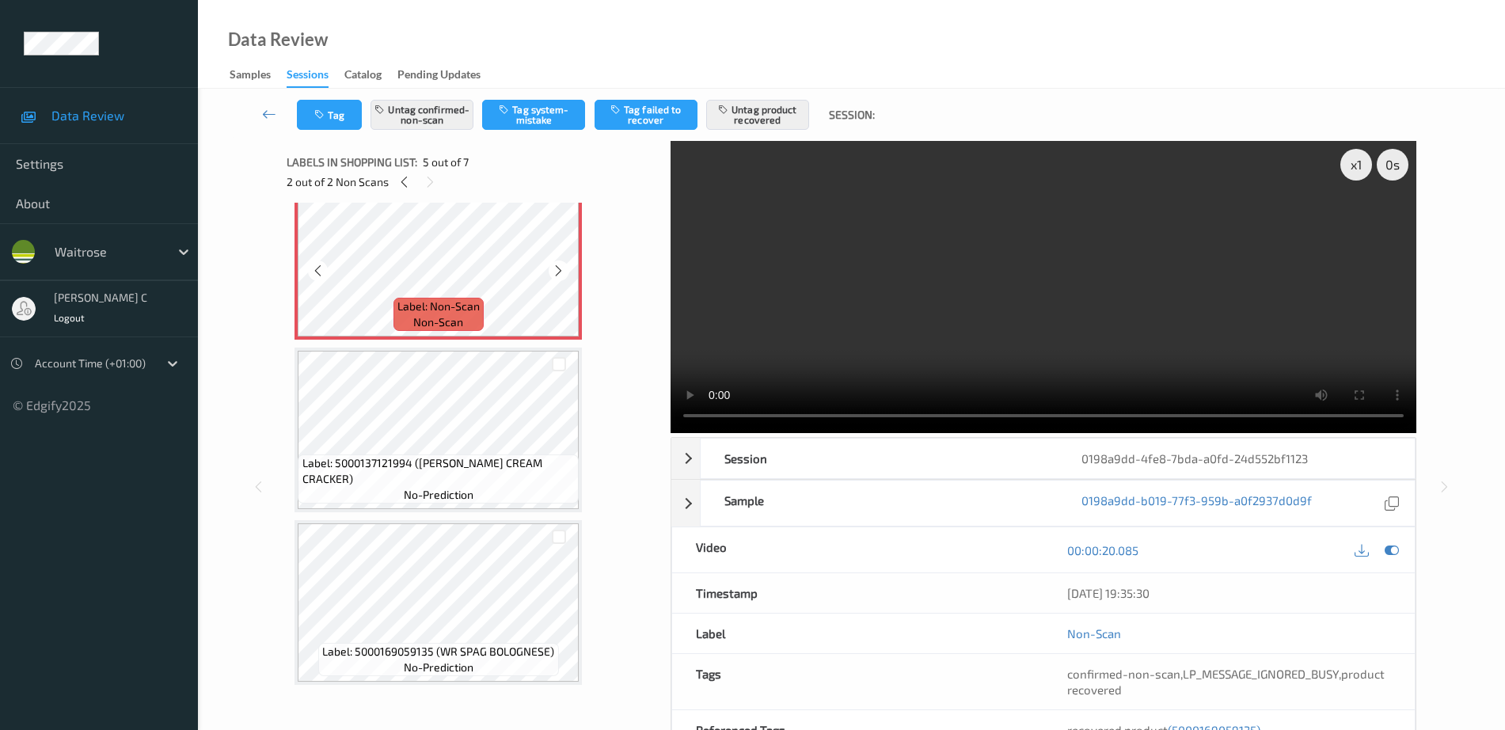
scroll to position [729, 0]
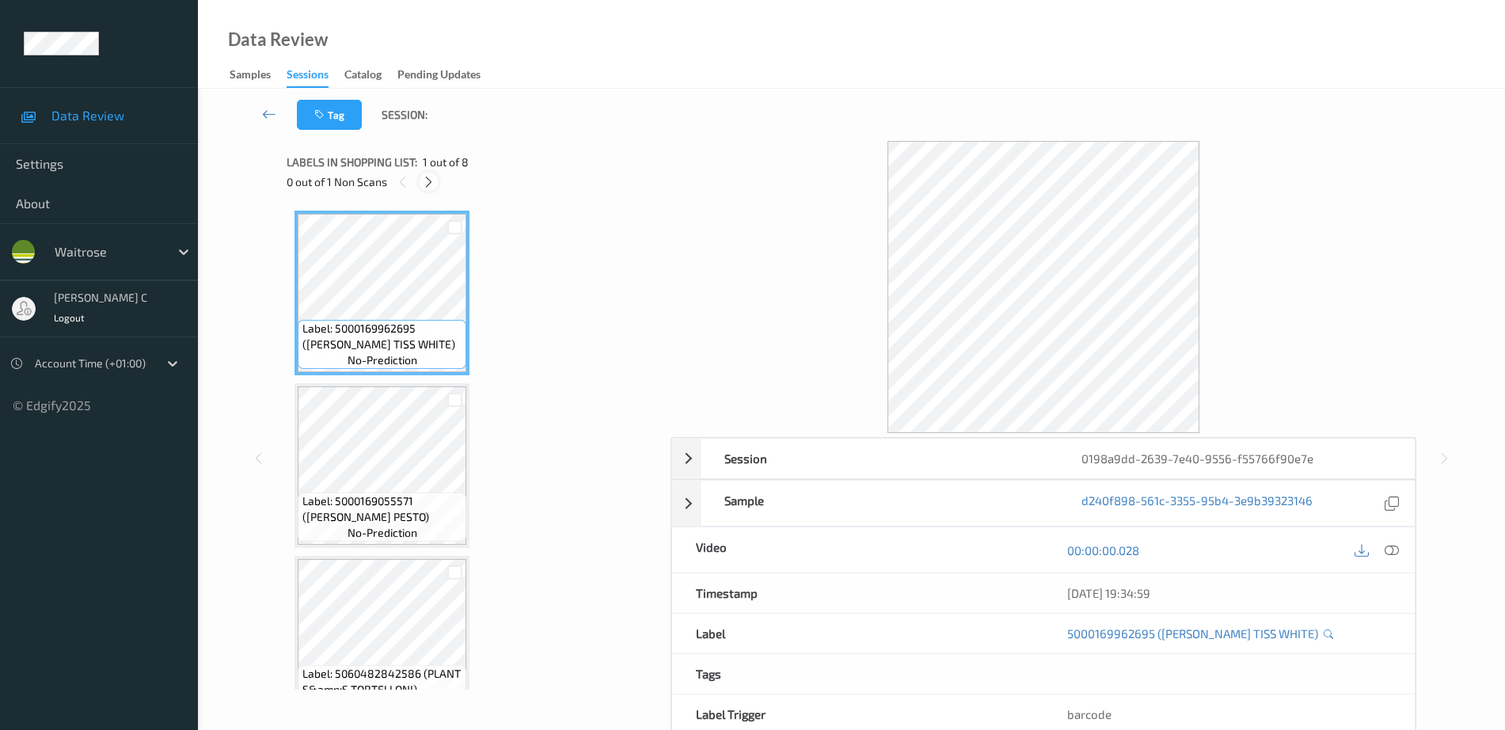
click at [425, 188] on icon at bounding box center [428, 182] width 13 height 14
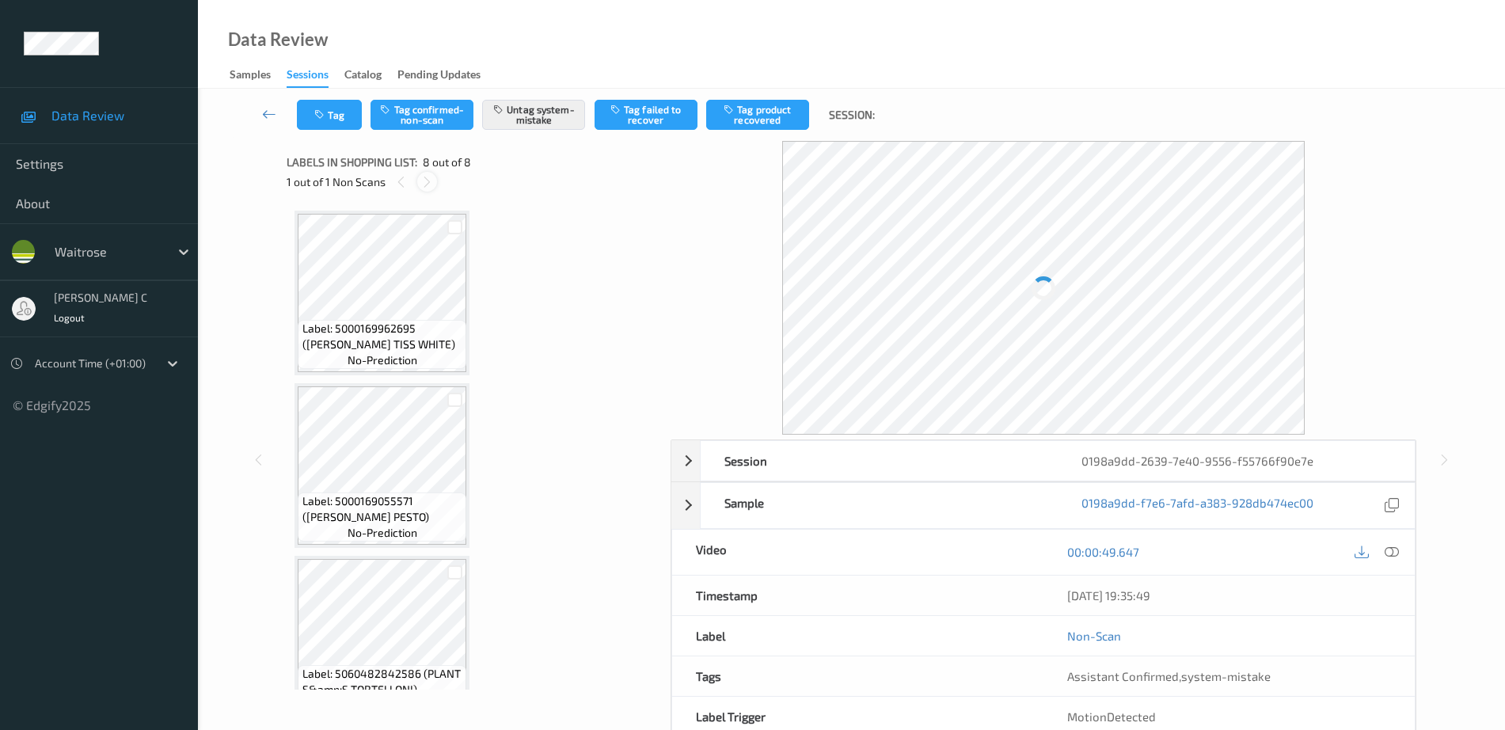
scroll to position [902, 0]
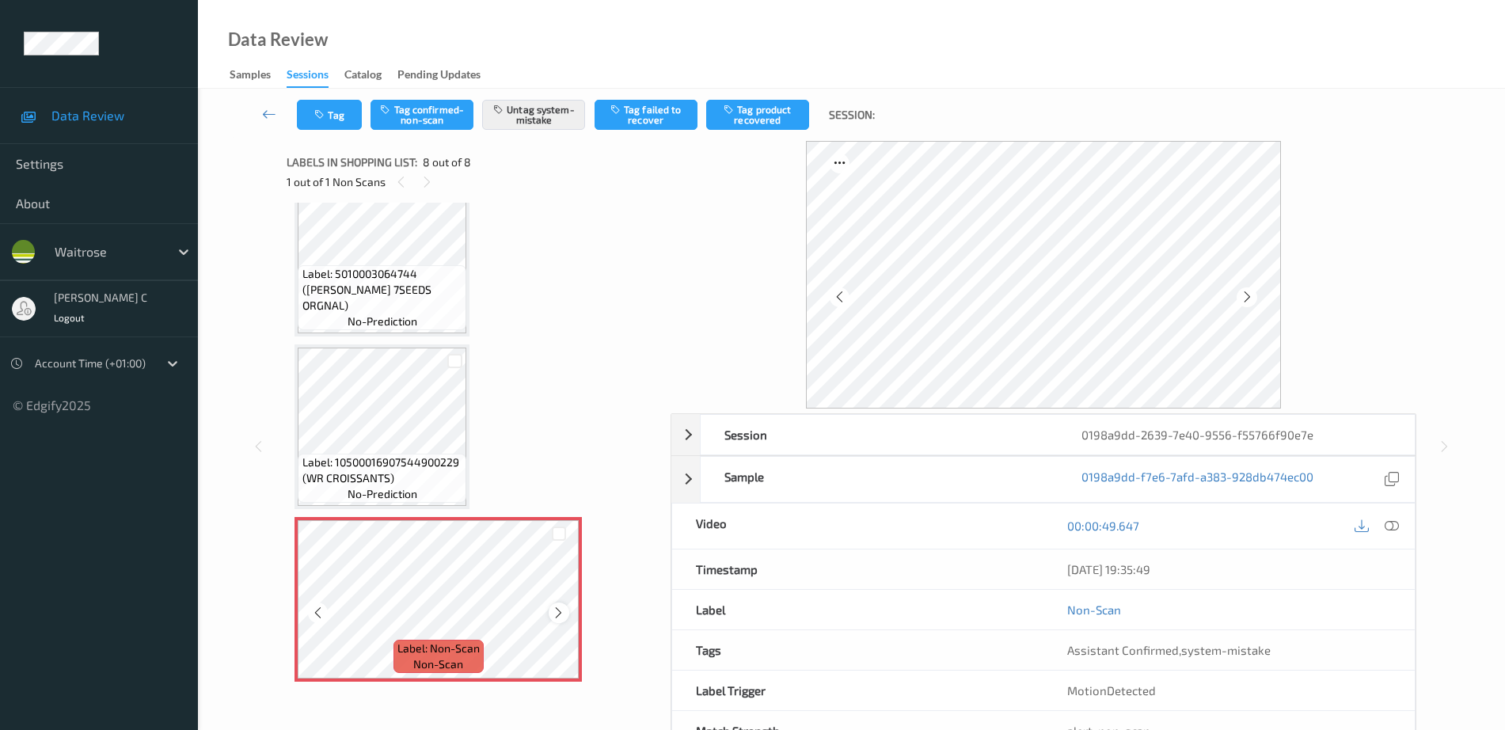
click at [558, 611] on icon at bounding box center [558, 613] width 13 height 14
click at [566, 605] on div at bounding box center [559, 613] width 20 height 20
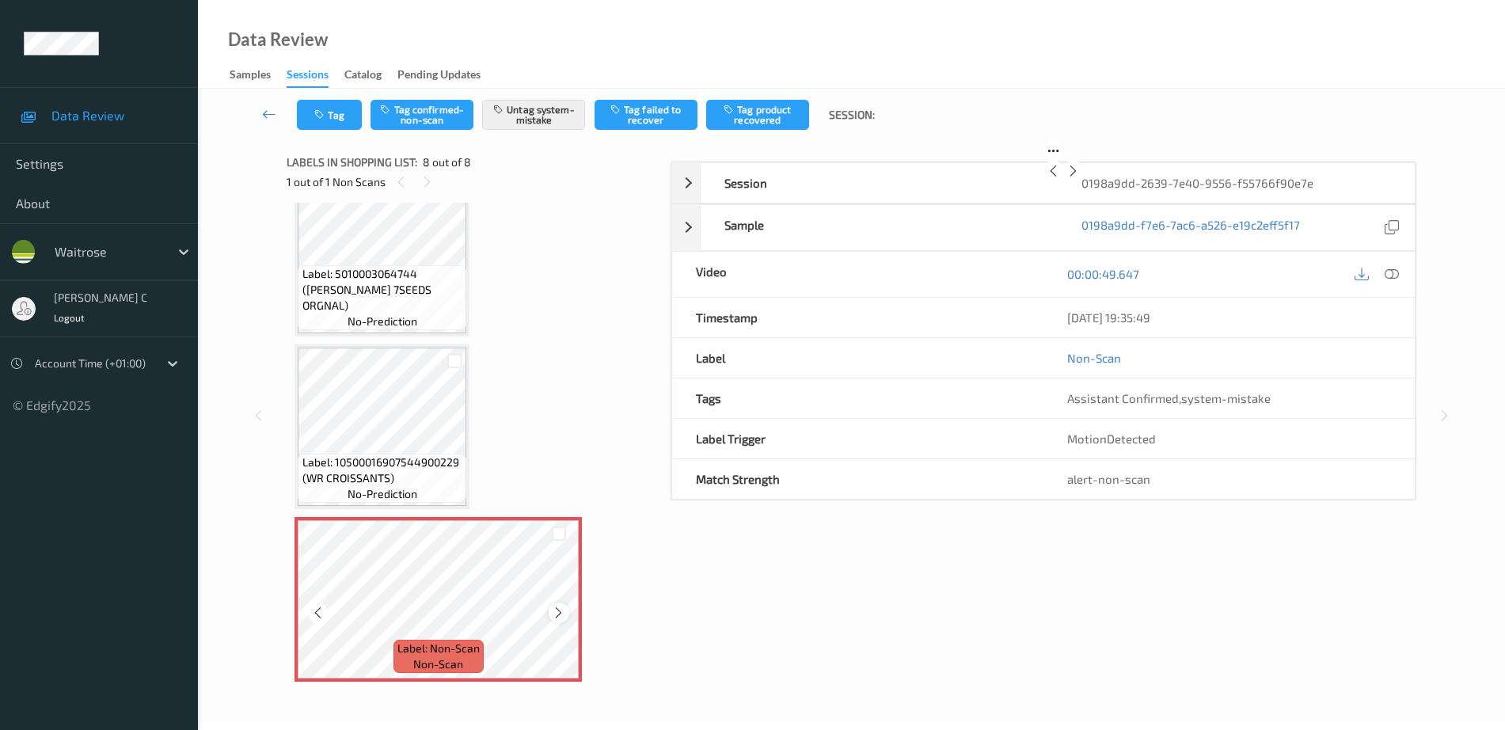
click at [564, 609] on icon at bounding box center [558, 613] width 13 height 14
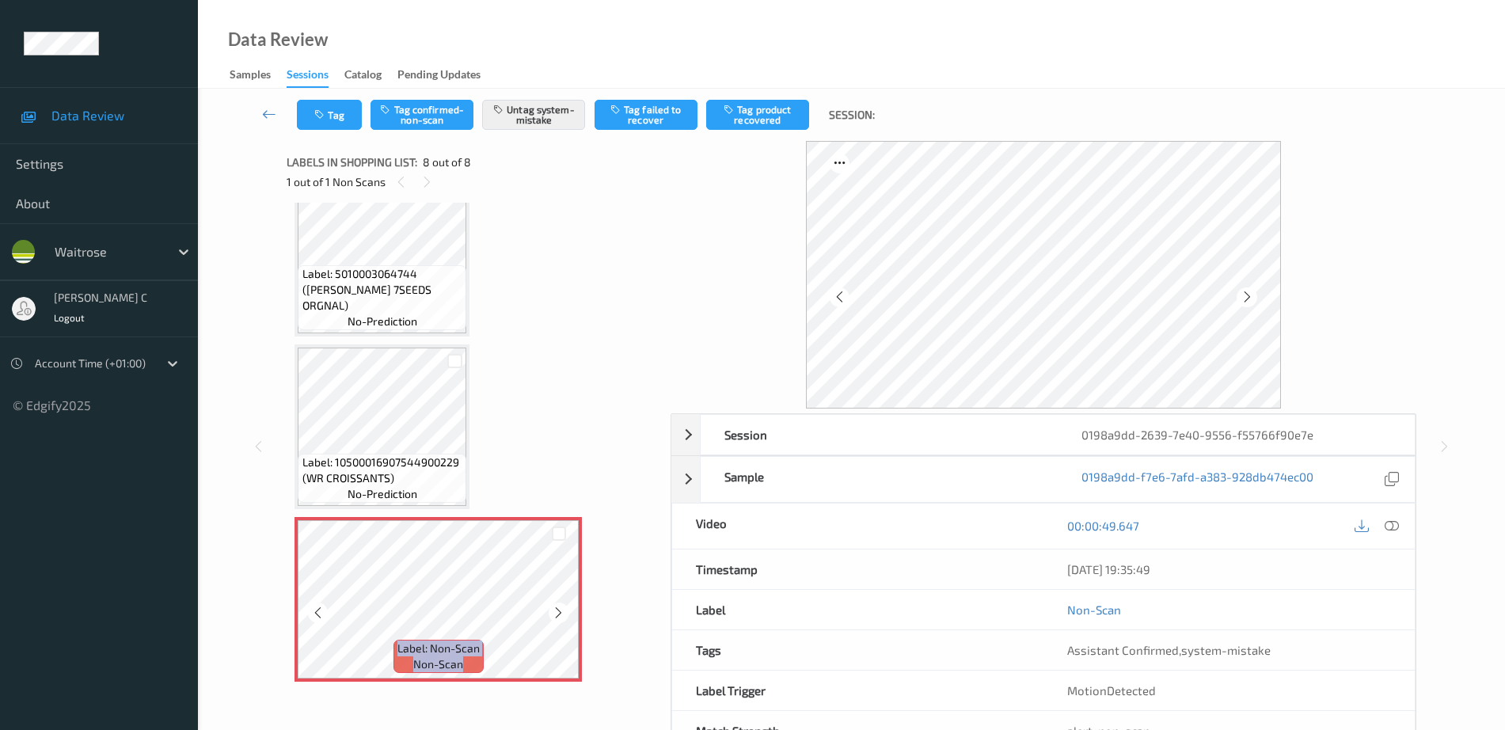
click at [564, 609] on icon at bounding box center [558, 613] width 13 height 14
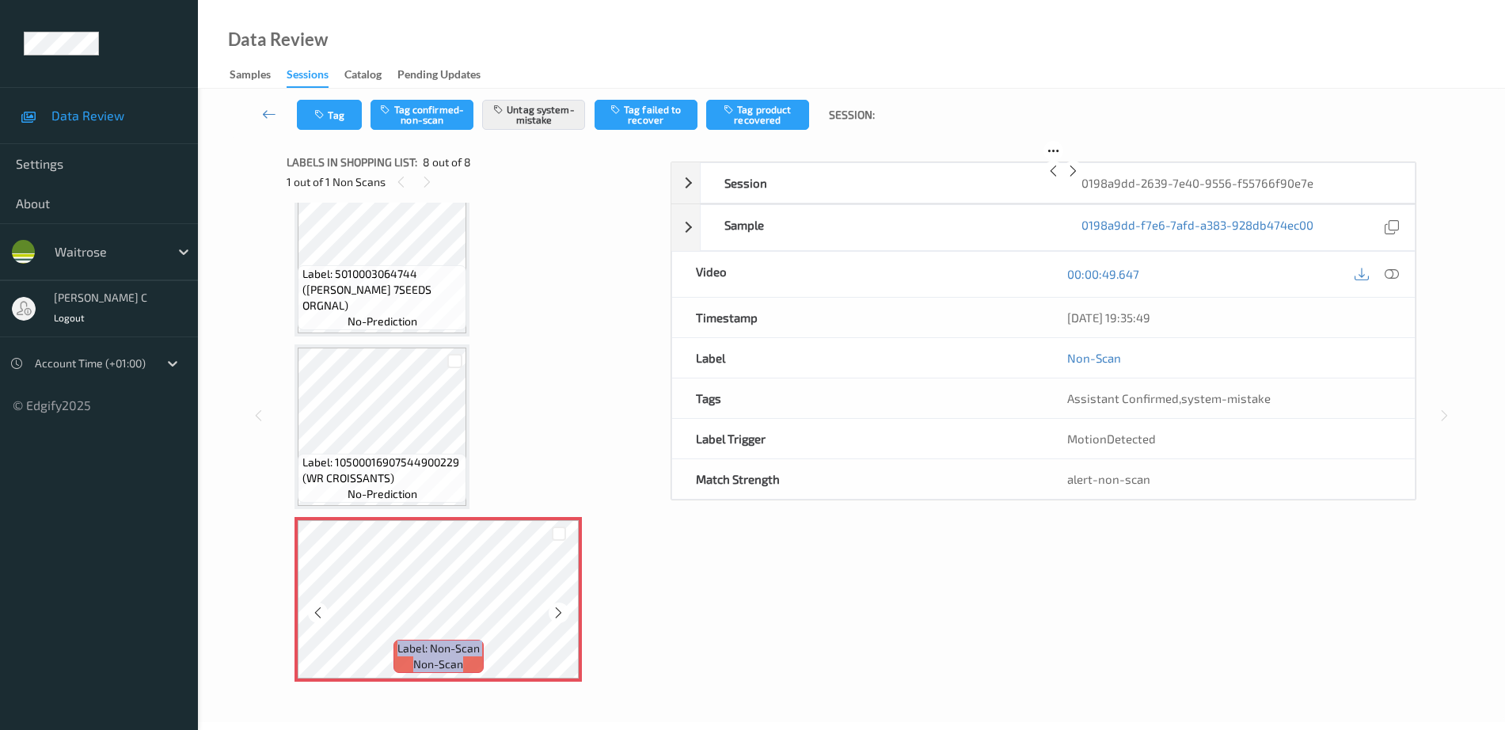
click at [564, 609] on icon at bounding box center [558, 613] width 13 height 14
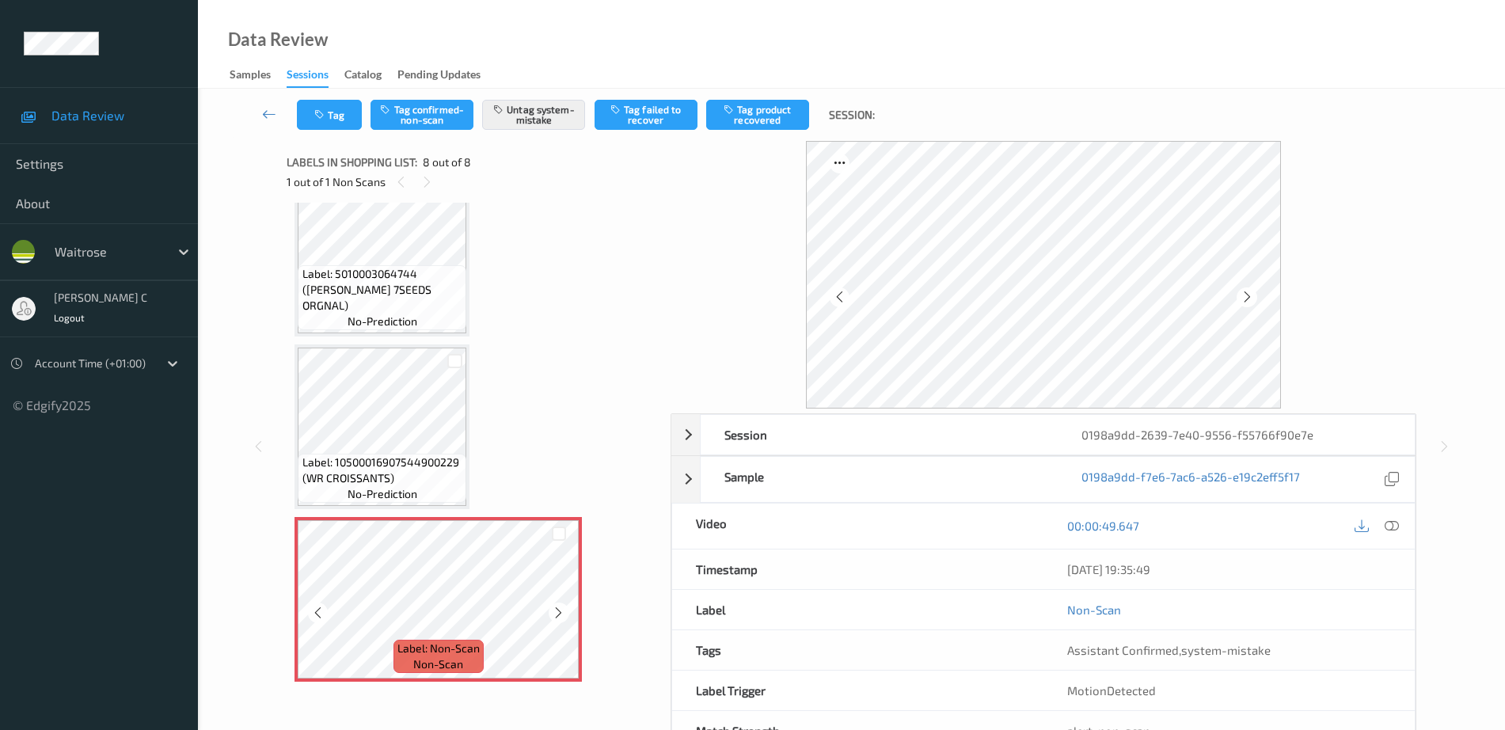
click at [564, 609] on icon at bounding box center [558, 613] width 13 height 14
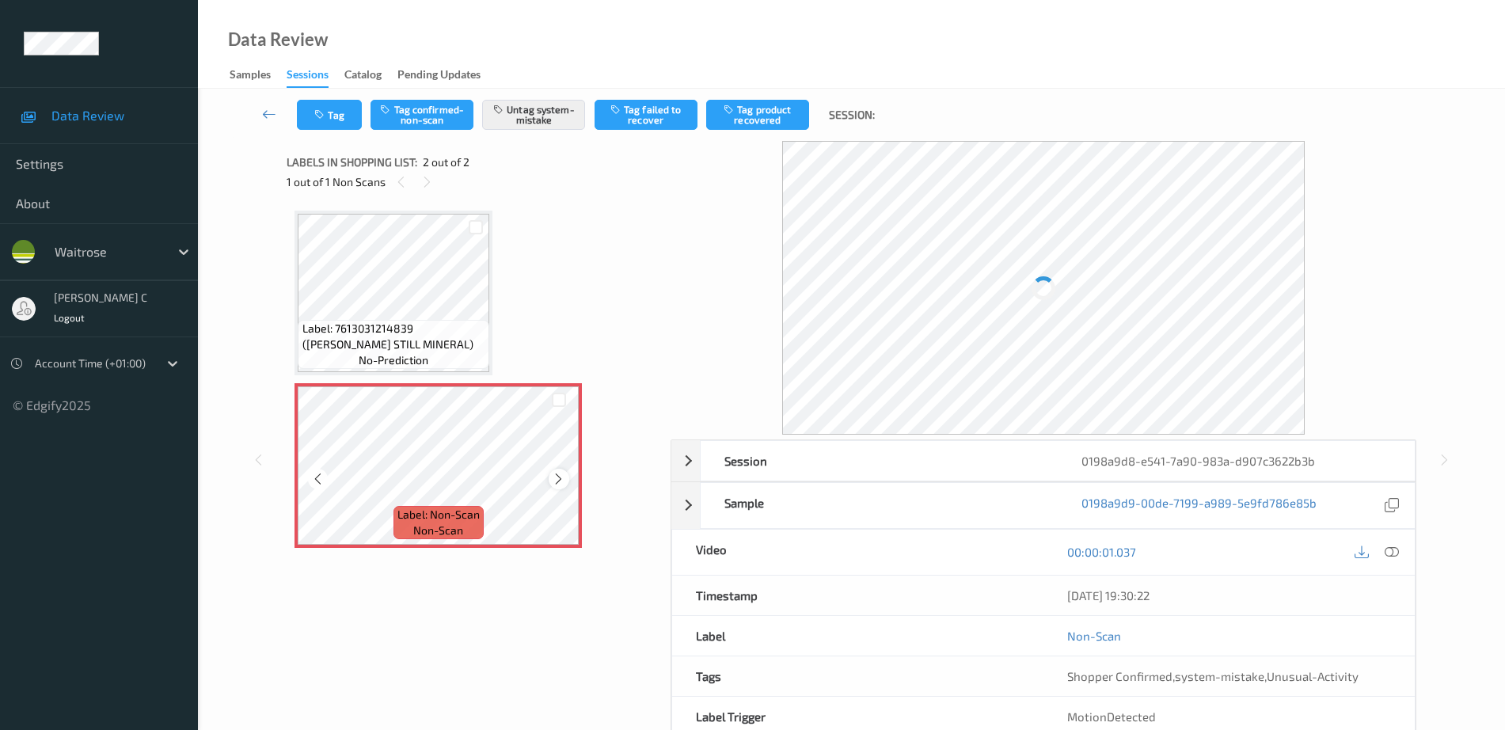
click at [558, 478] on icon at bounding box center [558, 479] width 13 height 14
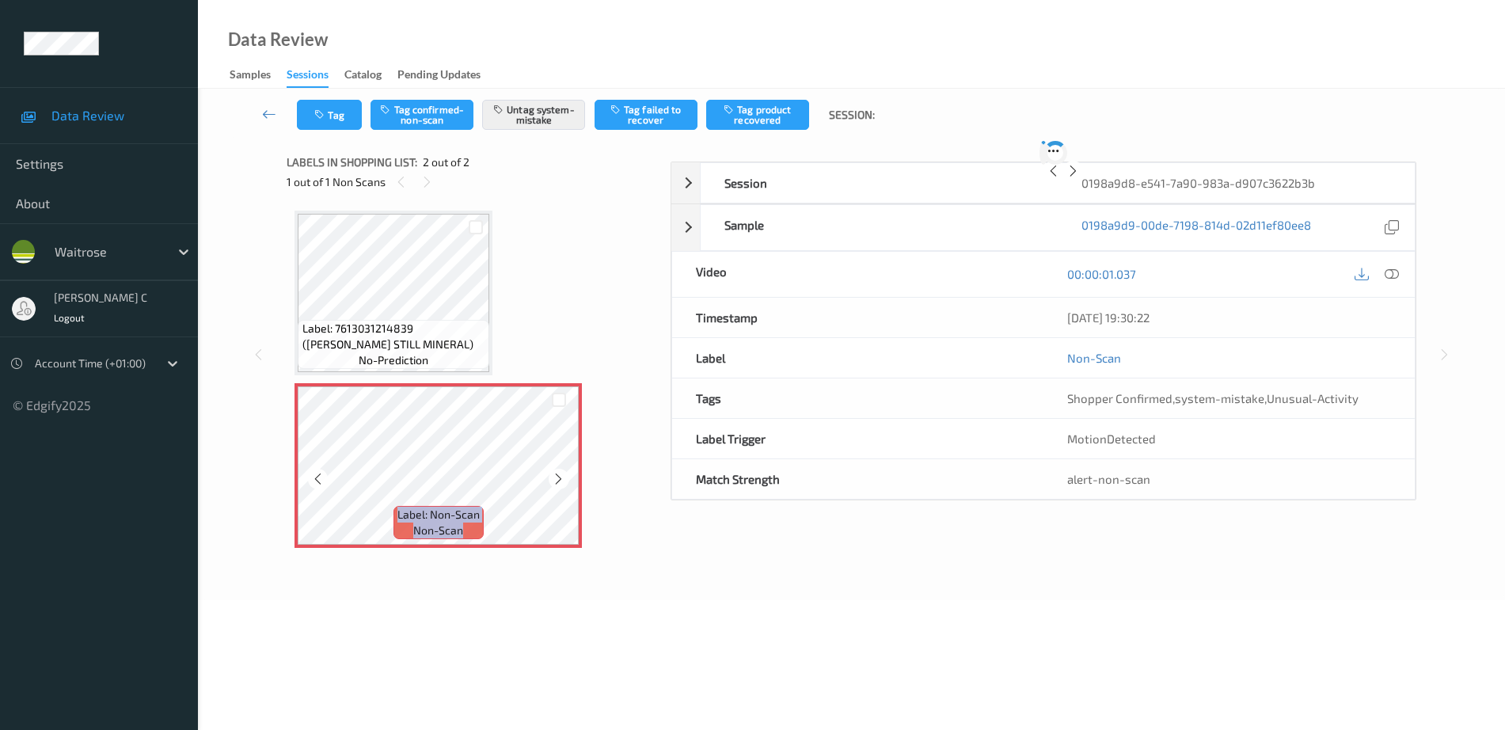
click at [558, 478] on icon at bounding box center [558, 479] width 13 height 14
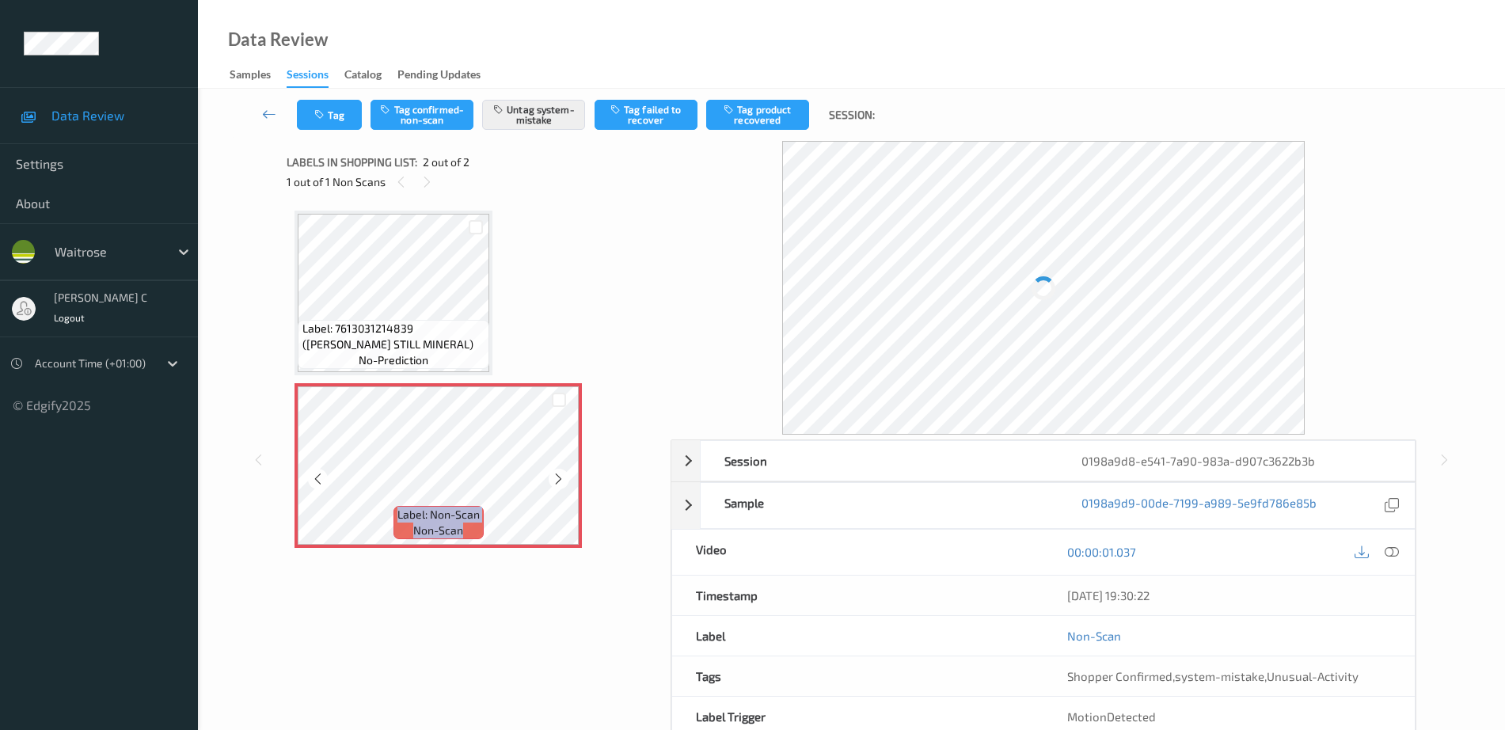
click at [558, 478] on icon at bounding box center [558, 479] width 13 height 14
click at [432, 323] on span "Label: 7613031214839 (BUXTON STILL MINERAL)" at bounding box center [395, 337] width 184 height 32
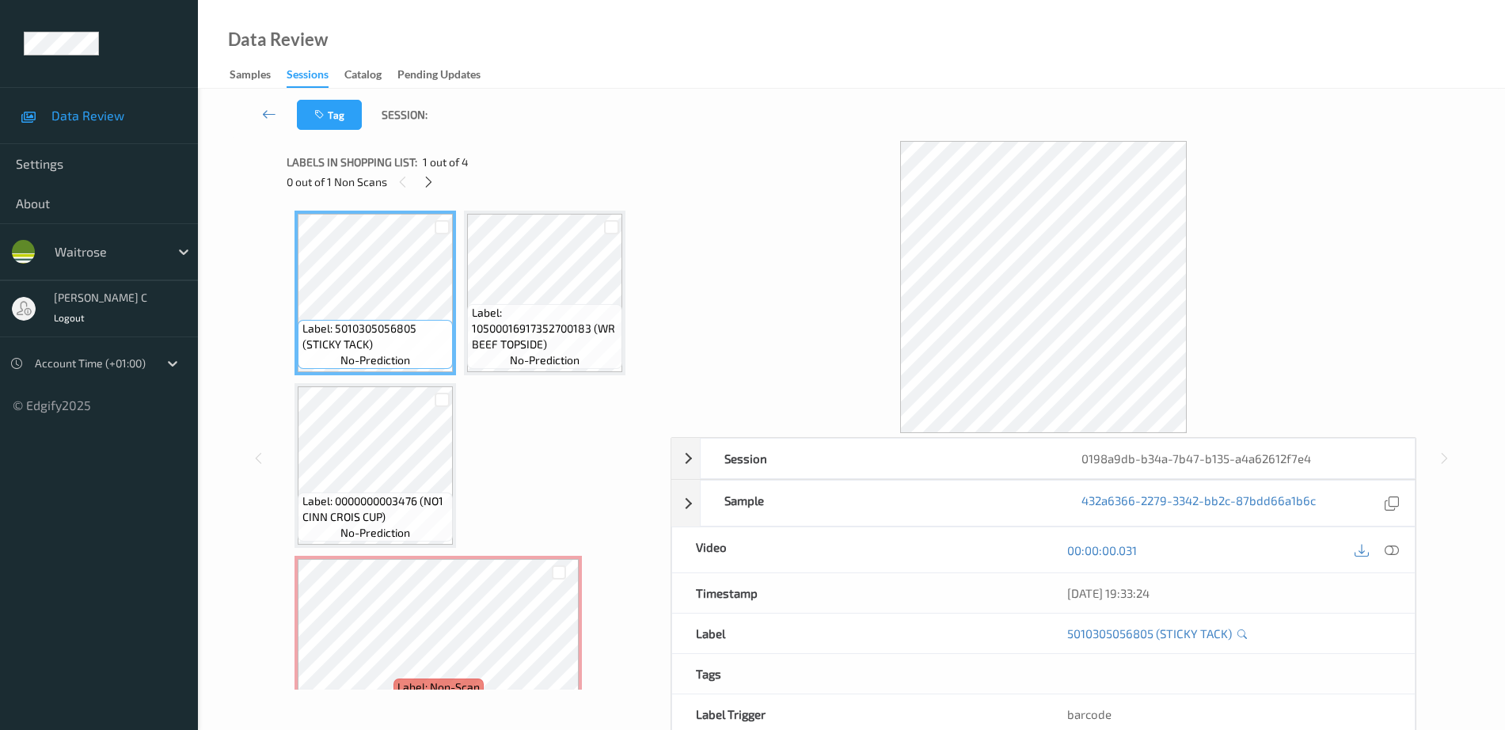
click at [425, 192] on div "0 out of 1 Non Scans" at bounding box center [473, 182] width 373 height 20
click at [430, 179] on icon at bounding box center [428, 182] width 13 height 14
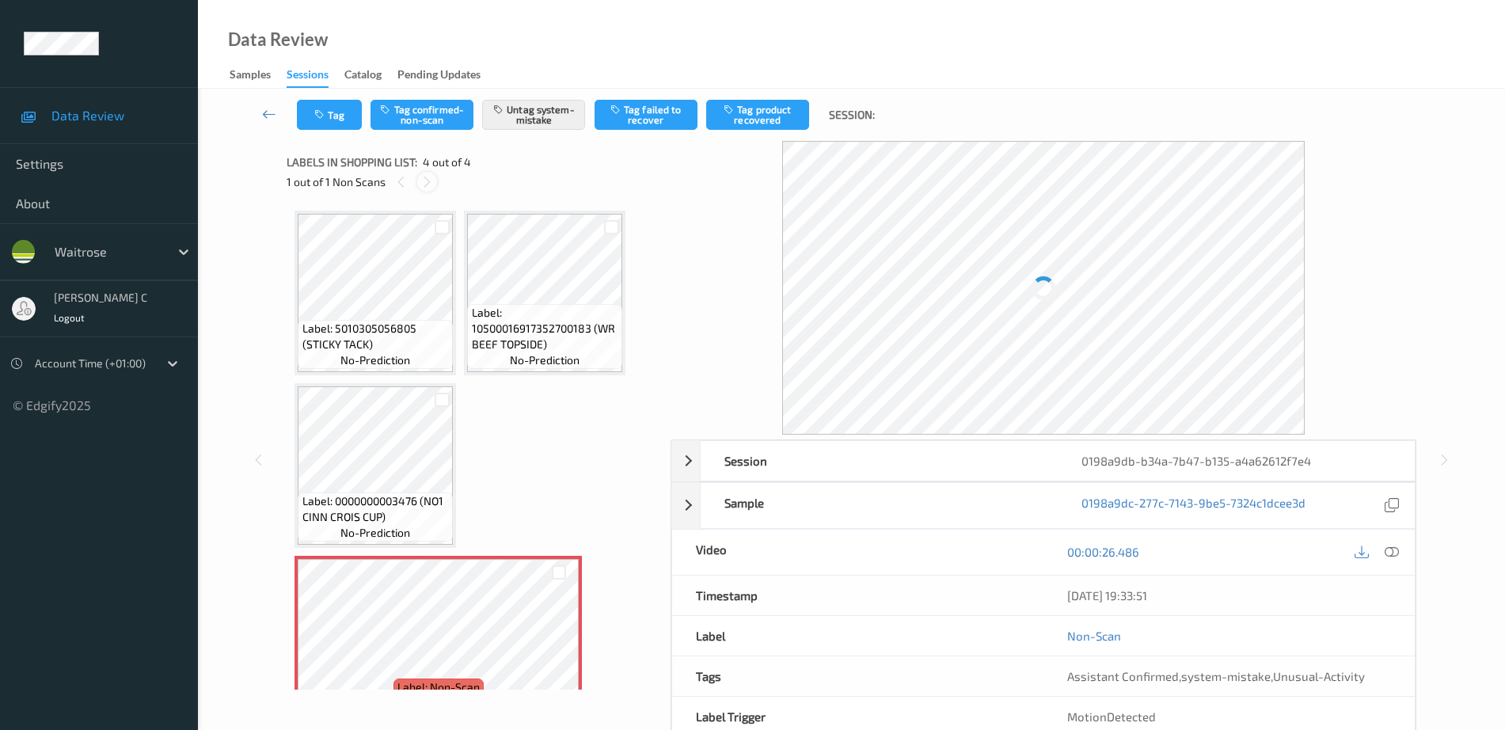
scroll to position [39, 0]
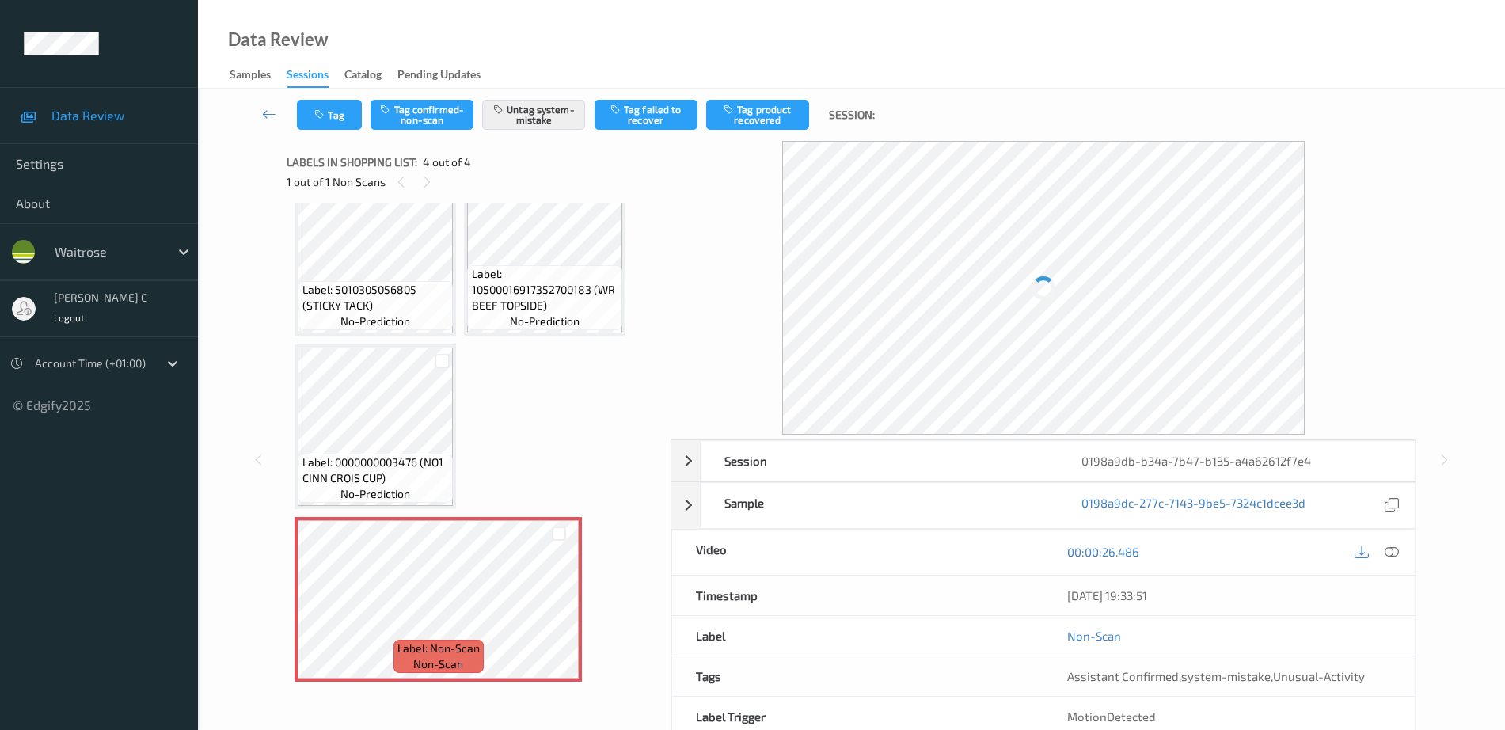
click at [403, 457] on span "Label: 0000000003476 (NO1 CINN CROIS CUP)" at bounding box center [376, 471] width 147 height 32
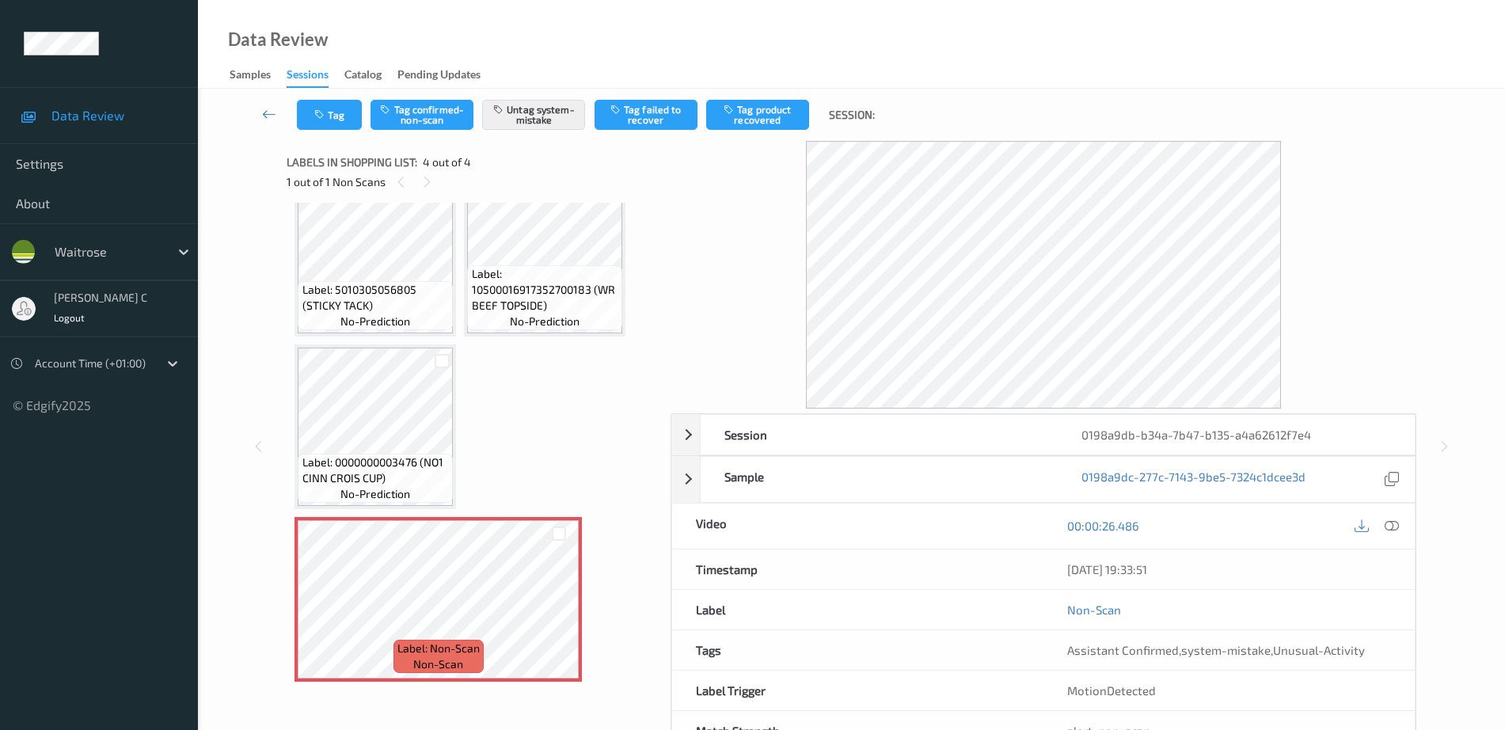
click at [383, 346] on div "Label: 0000000003476 (NO1 CINN CROIS CUP) no-prediction" at bounding box center [376, 426] width 162 height 165
click at [460, 485] on div "Label: 5010305056805 (STICKY TACK) no-prediction Label: 10500016917352700183 (W…" at bounding box center [473, 427] width 357 height 510
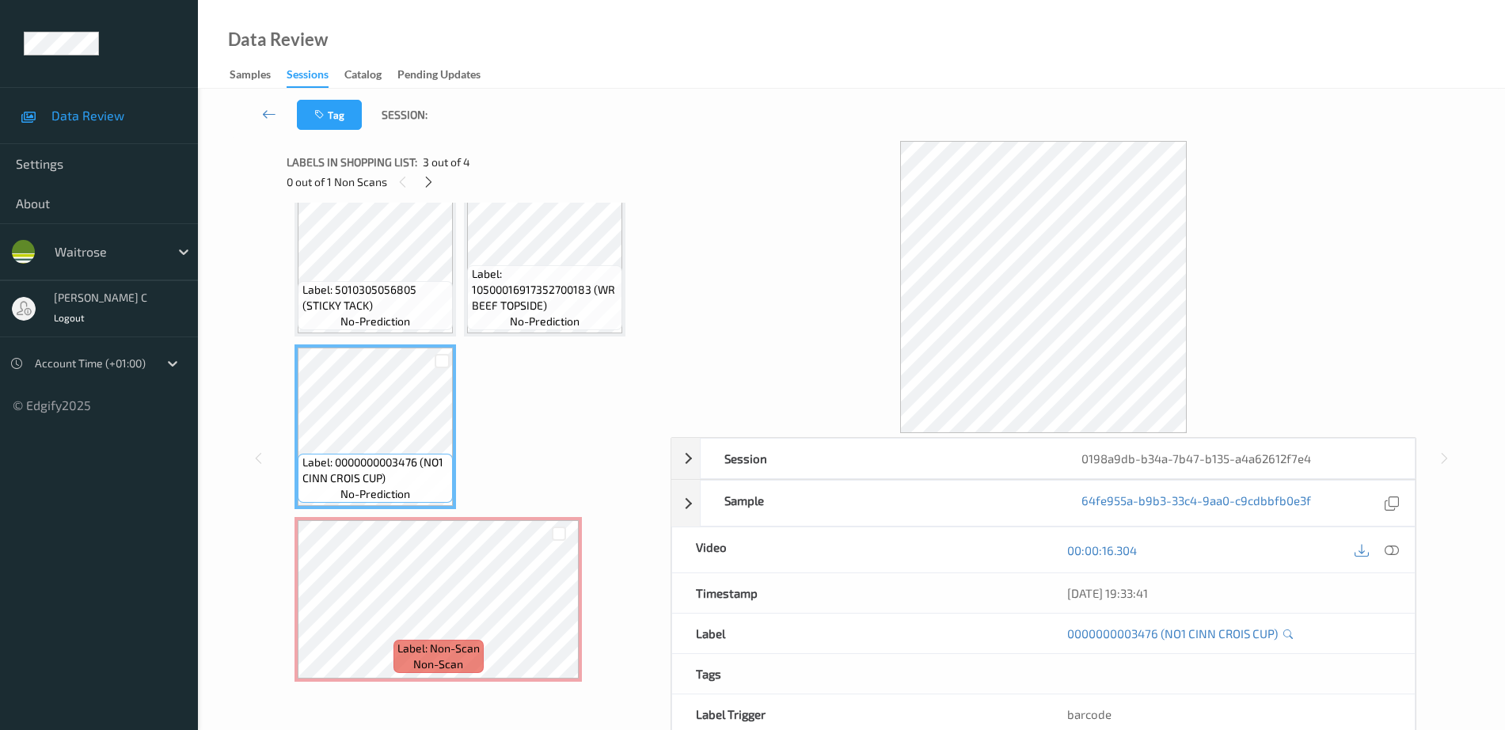
click at [494, 300] on span "Label: 10500016917352700183 (WR BEEF TOPSIDE)" at bounding box center [545, 290] width 147 height 48
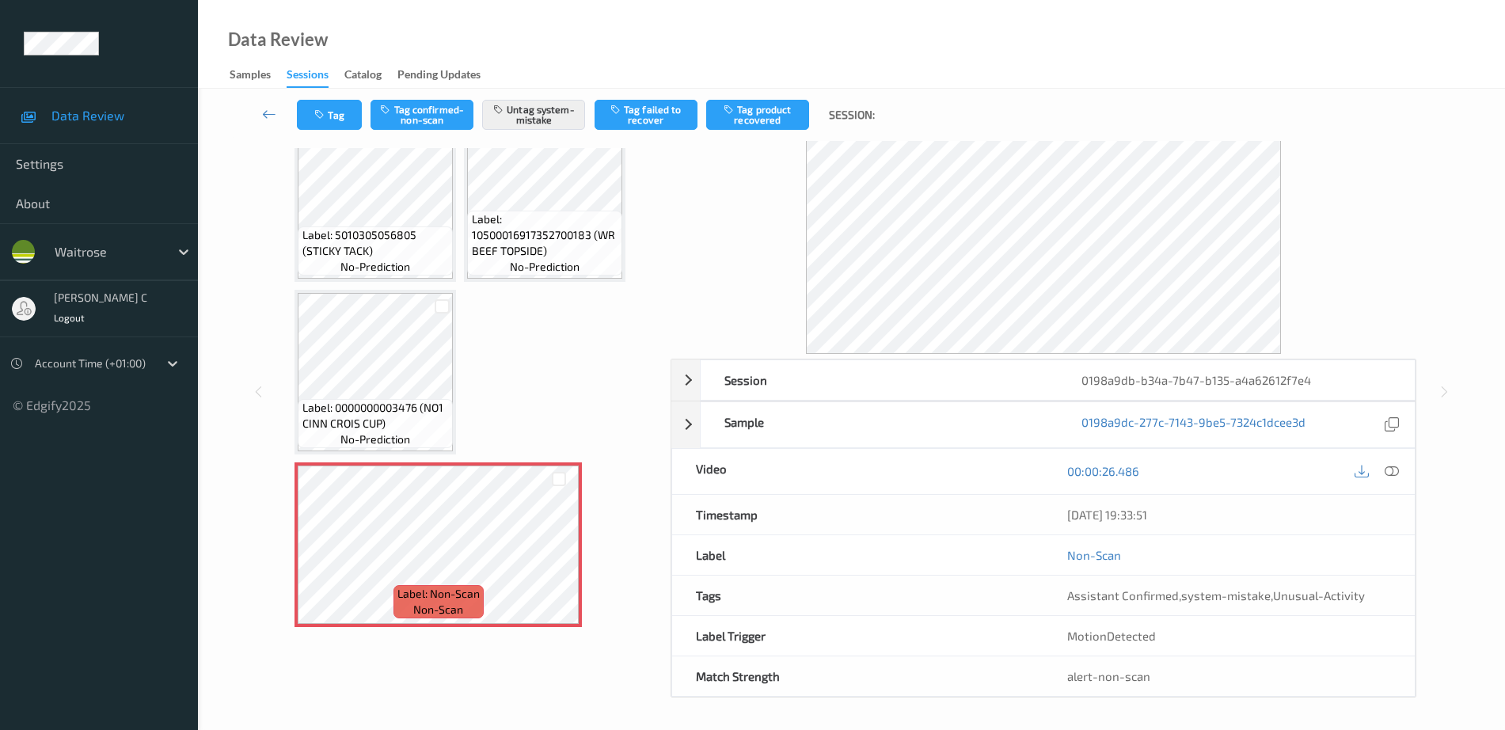
click at [386, 405] on span "Label: 0000000003476 (NO1 CINN CROIS CUP)" at bounding box center [376, 416] width 147 height 32
drag, startPoint x: 1187, startPoint y: 596, endPoint x: 1352, endPoint y: 594, distance: 164.7
click at [1352, 594] on span "Assistant Confirmed , system-mistake , Unusual-Activity" at bounding box center [1217, 595] width 298 height 14
click at [1380, 588] on div "Assistant Confirmed , system-mistake , Unusual-Activity" at bounding box center [1230, 596] width 324 height 16
click at [310, 105] on button "Tag" at bounding box center [329, 115] width 65 height 30
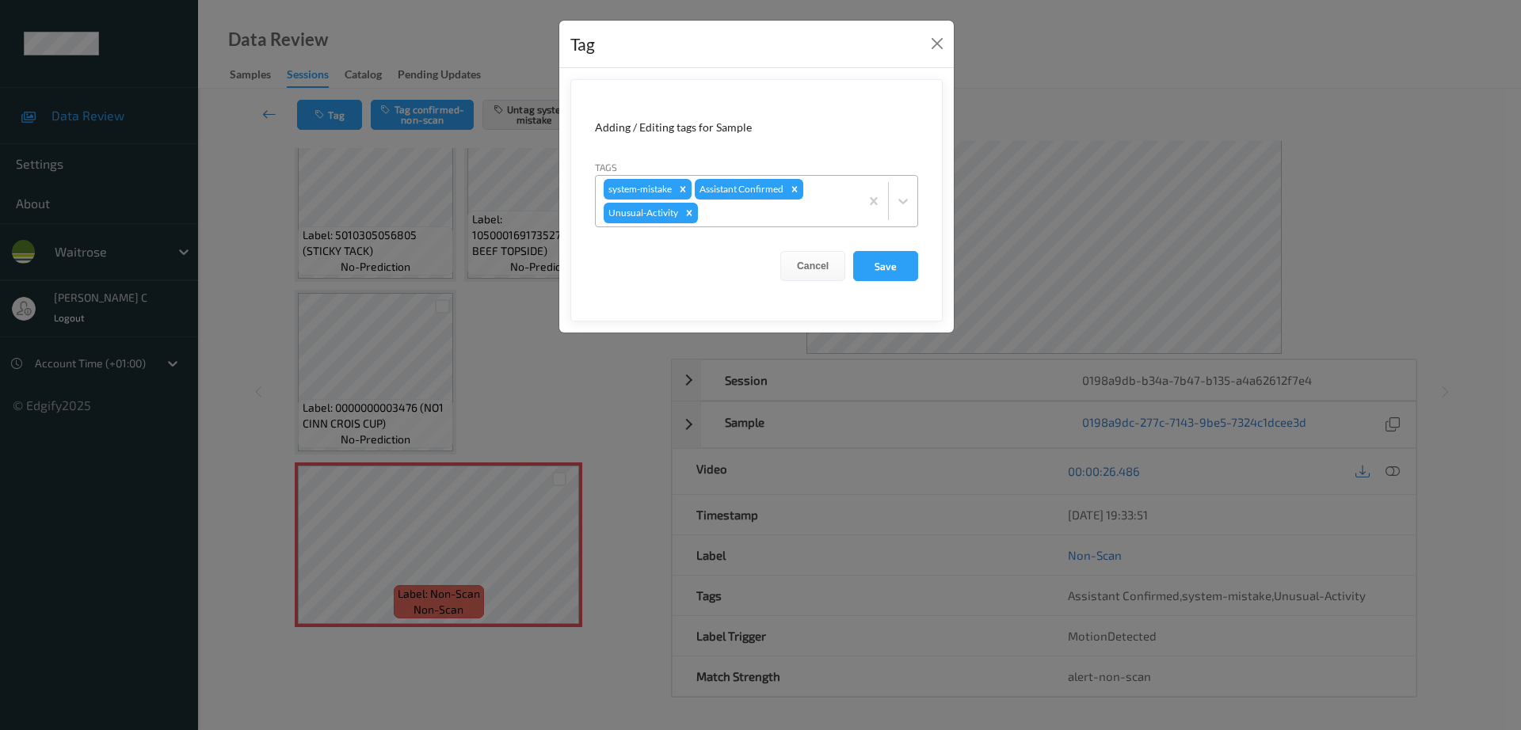
click at [776, 215] on div at bounding box center [776, 213] width 150 height 19
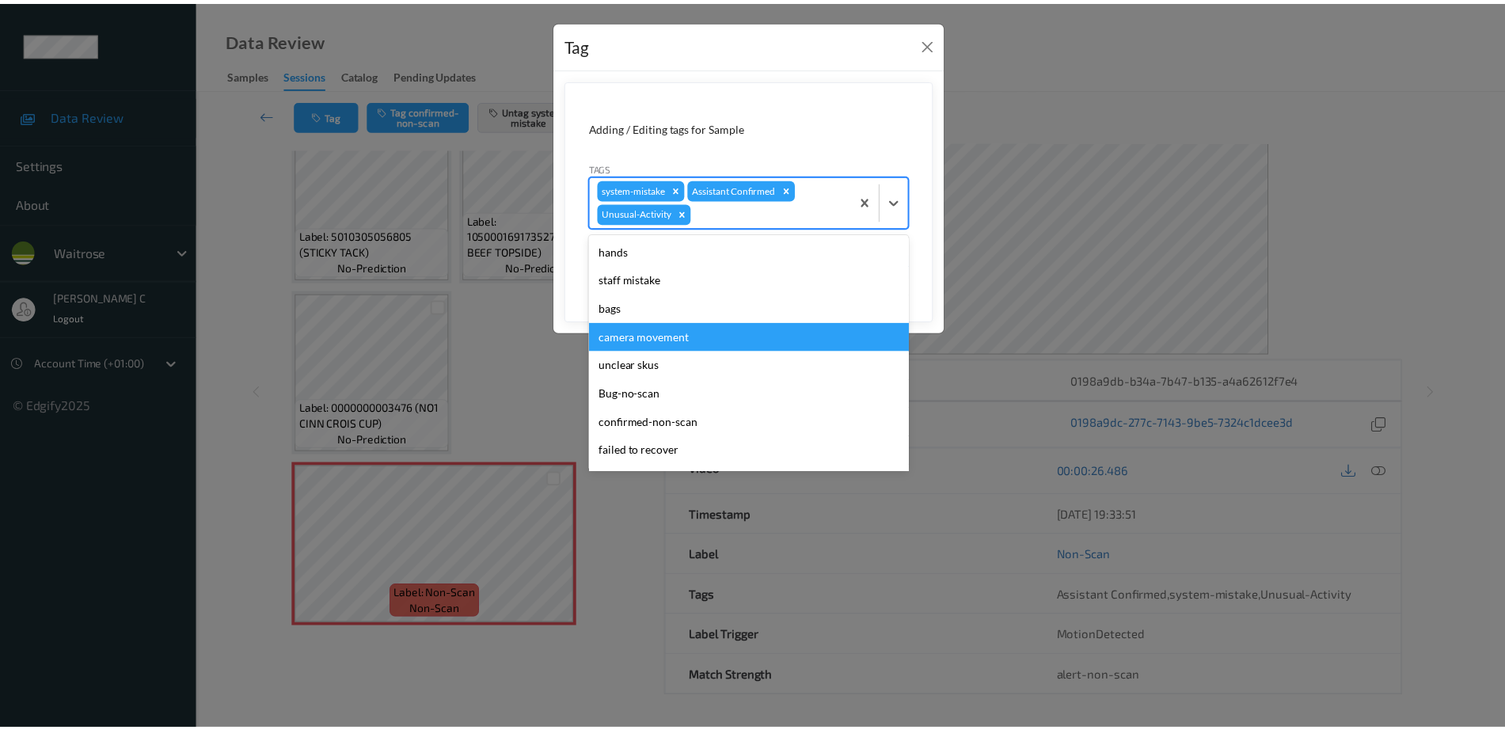
scroll to position [282, 0]
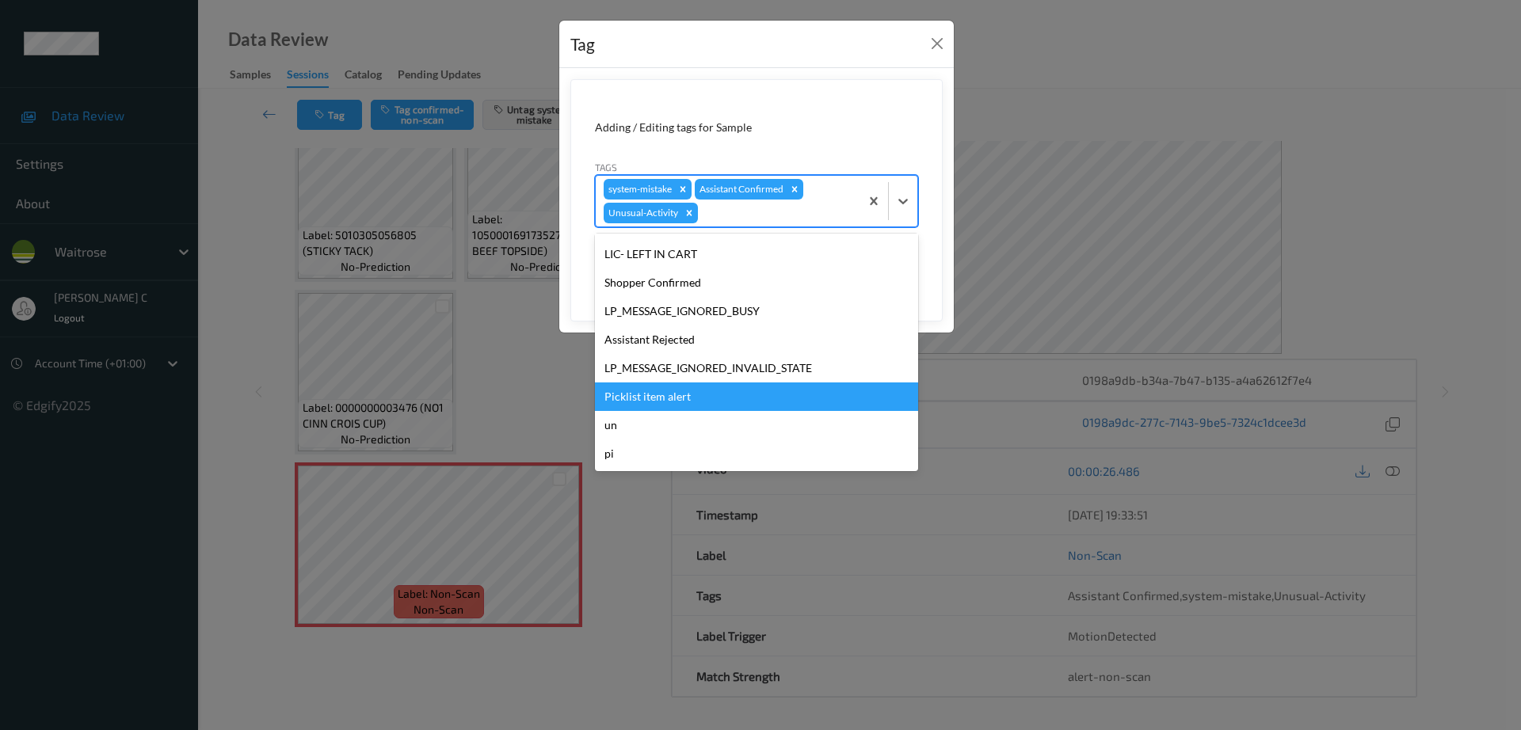
click at [679, 402] on div "Picklist item alert" at bounding box center [756, 397] width 323 height 29
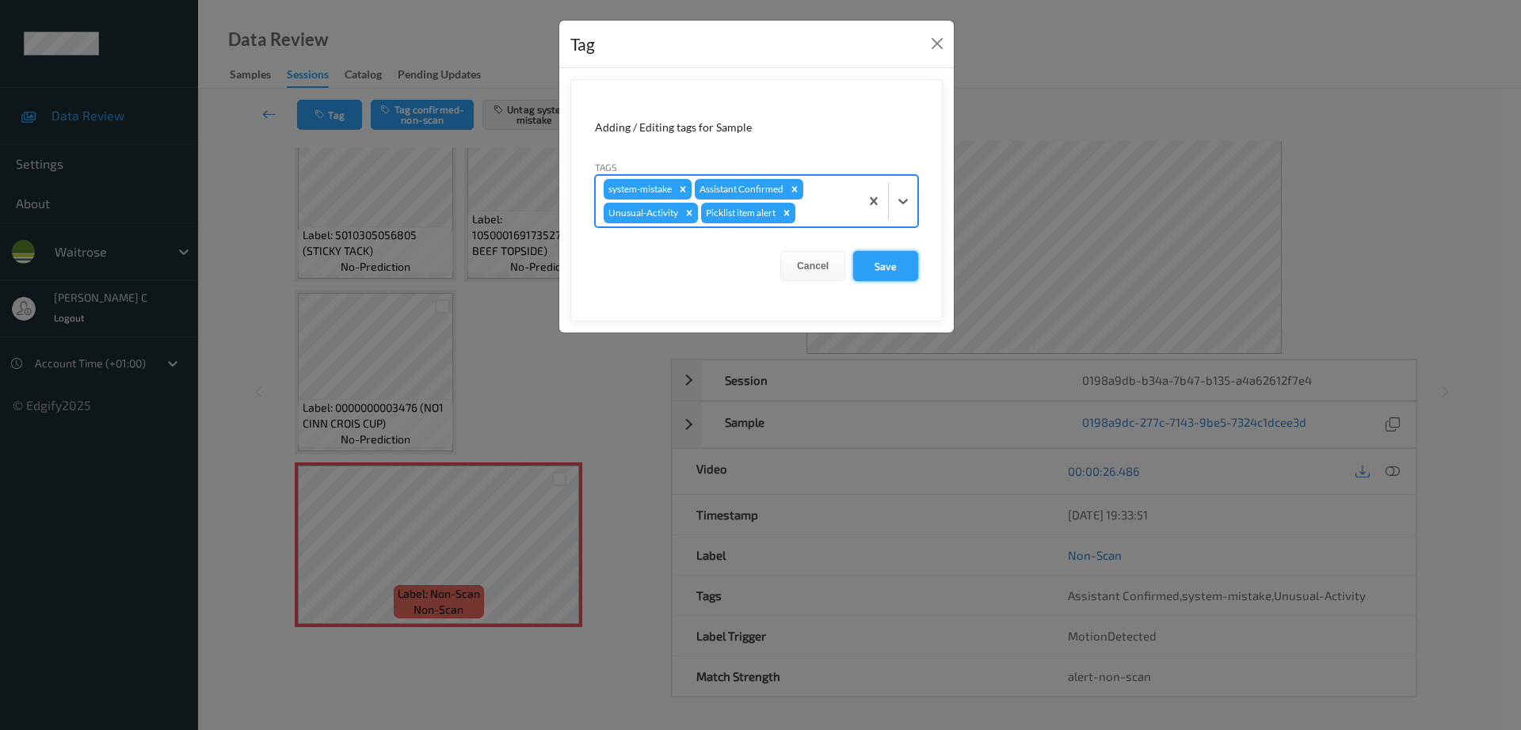
click at [889, 267] on button "Save" at bounding box center [885, 266] width 65 height 30
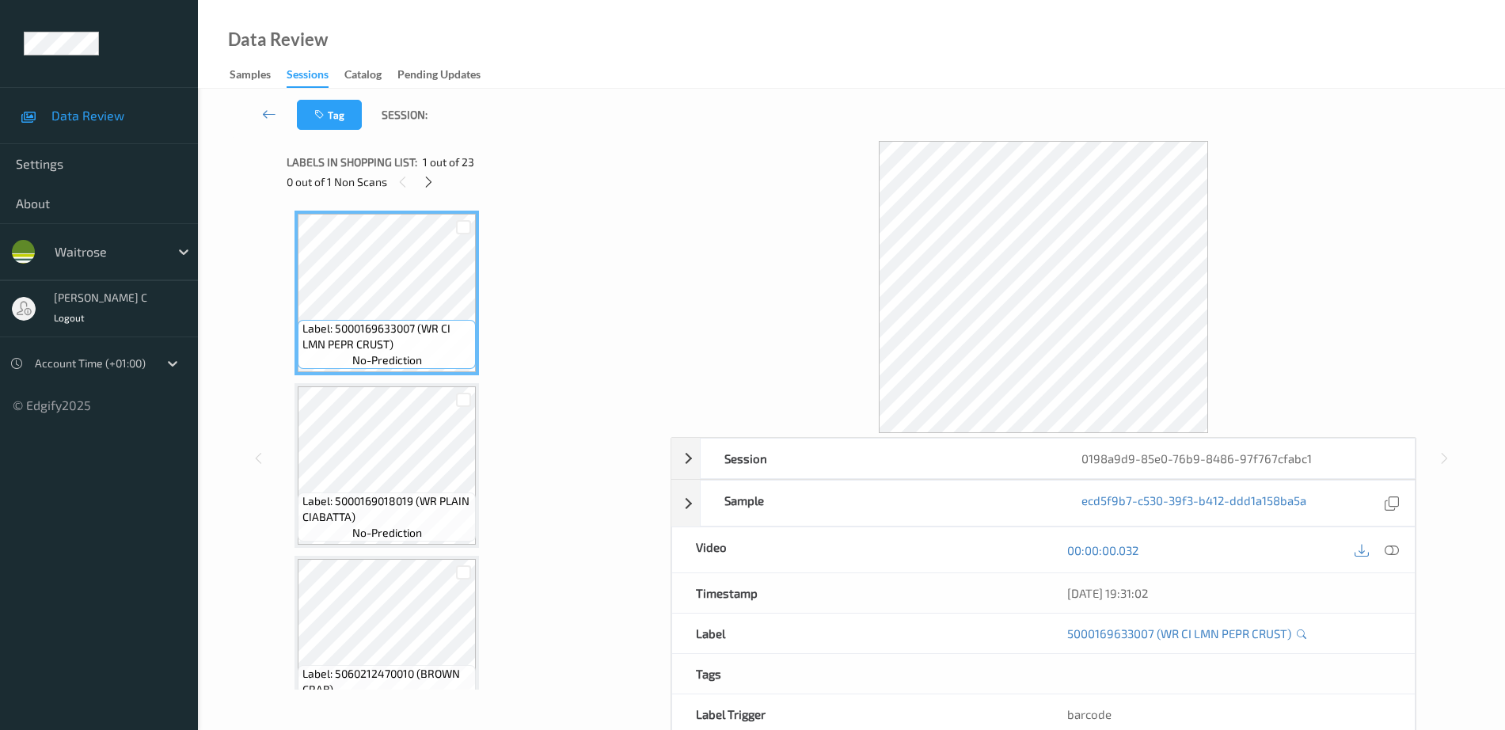
click at [436, 189] on div "0 out of 1 Non Scans" at bounding box center [473, 182] width 373 height 20
click at [428, 177] on icon at bounding box center [428, 182] width 13 height 14
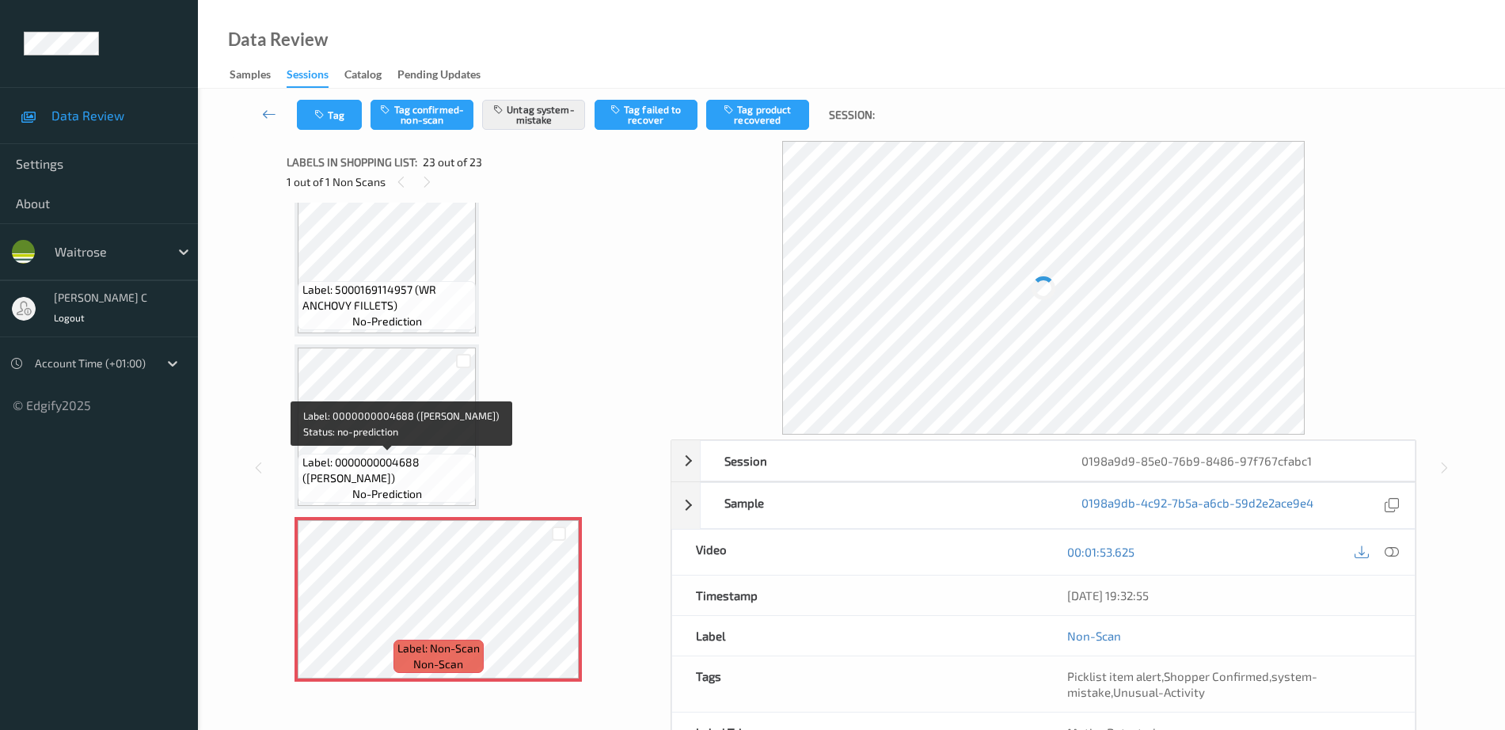
click at [393, 468] on span "Label: 0000000004688 ([PERSON_NAME])" at bounding box center [388, 471] width 170 height 32
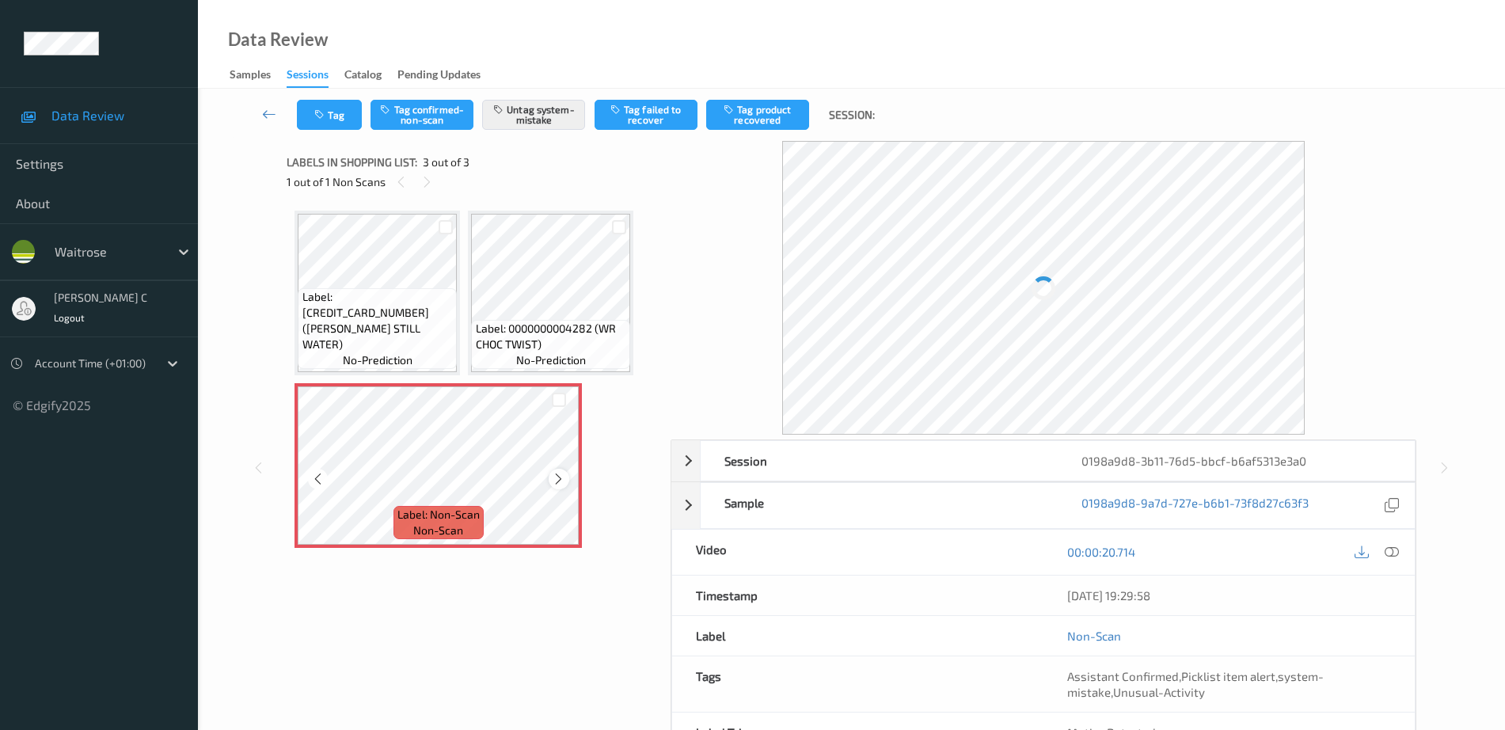
click at [558, 481] on icon at bounding box center [558, 479] width 13 height 14
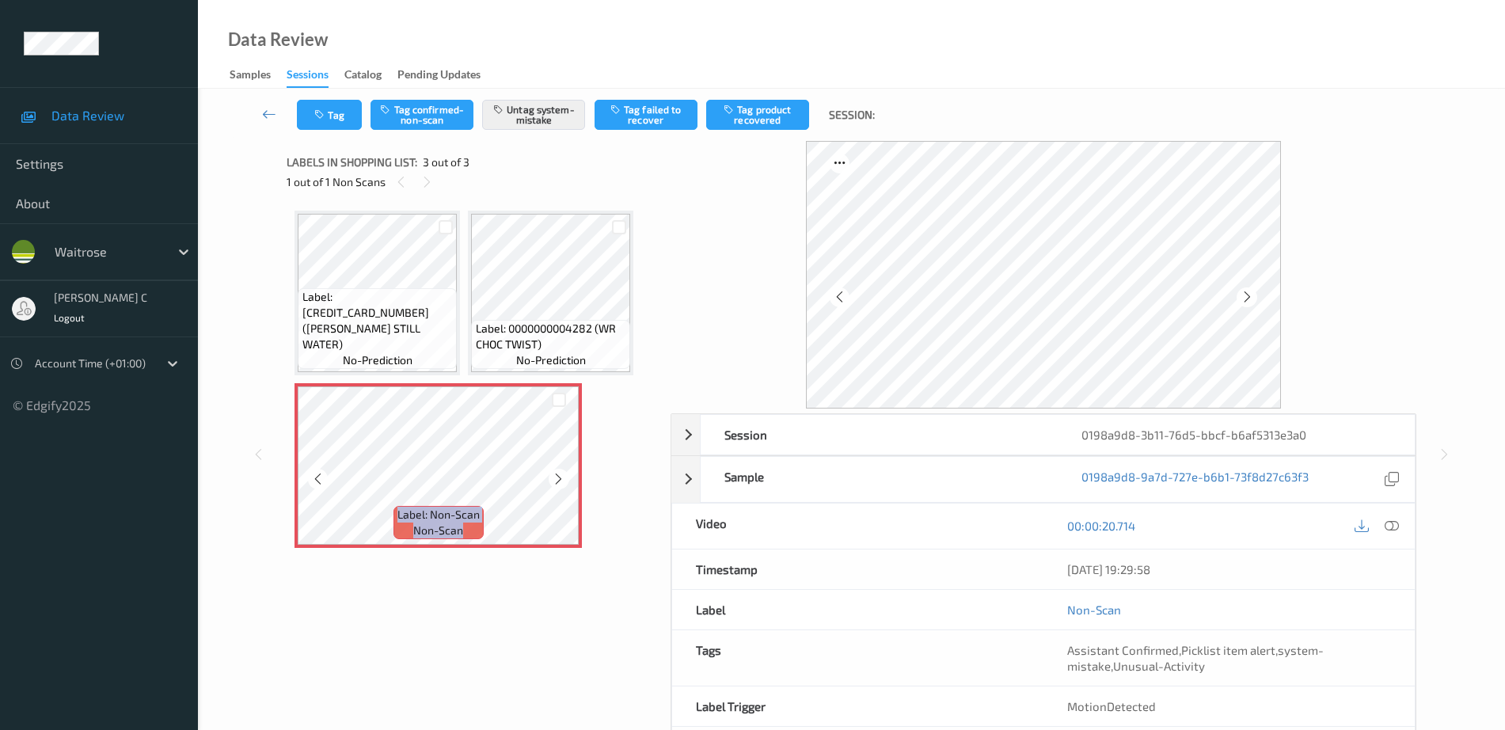
click at [558, 481] on icon at bounding box center [558, 479] width 13 height 14
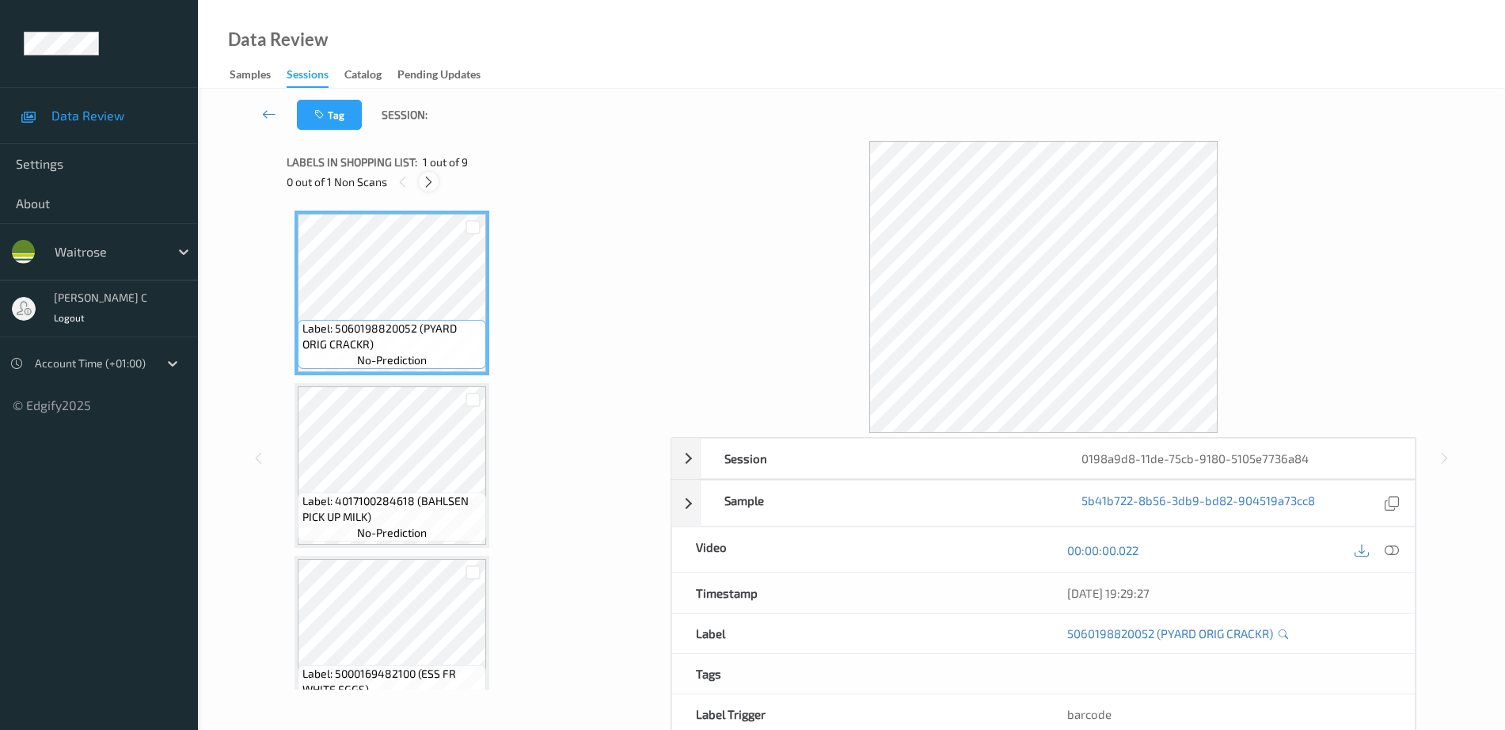
click at [436, 178] on div at bounding box center [429, 182] width 20 height 20
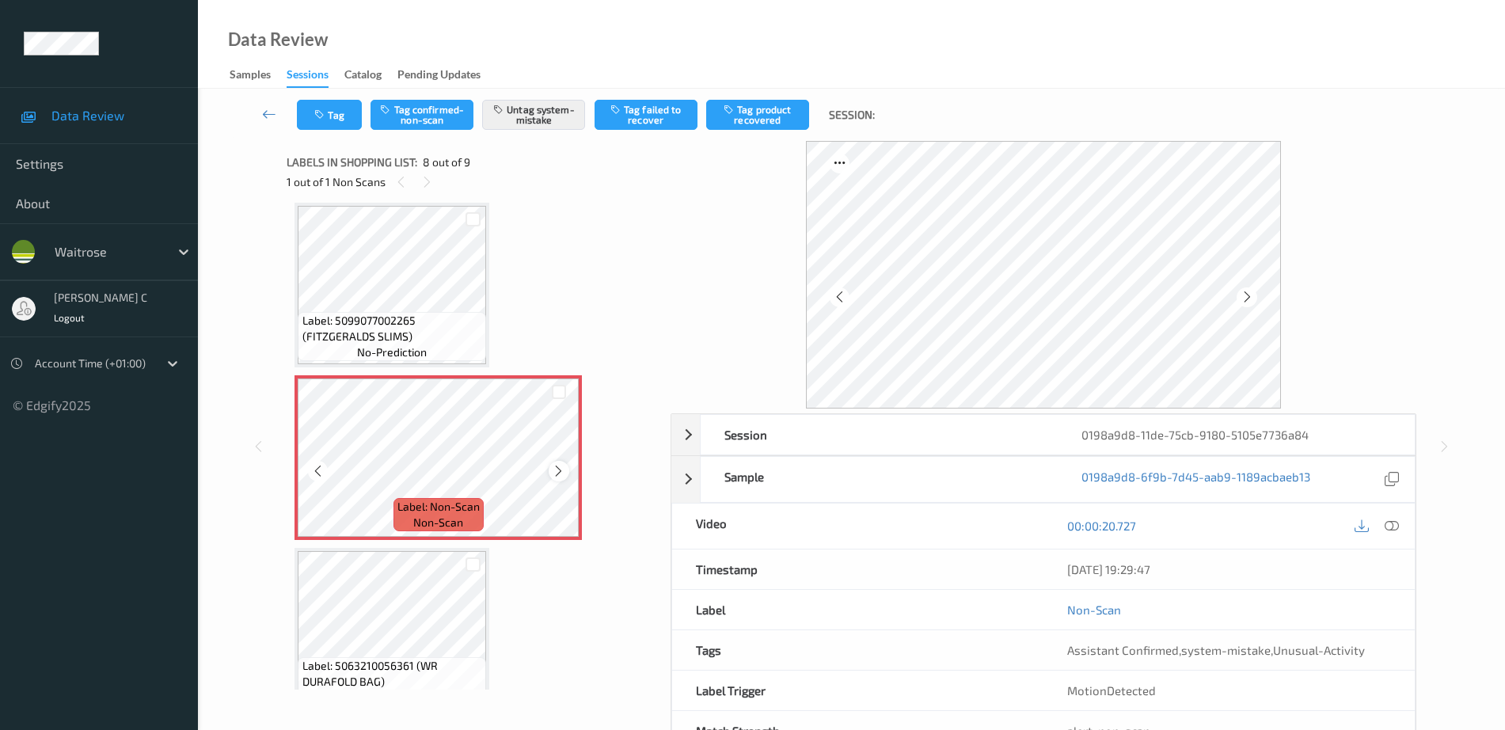
click at [557, 470] on icon at bounding box center [558, 471] width 13 height 14
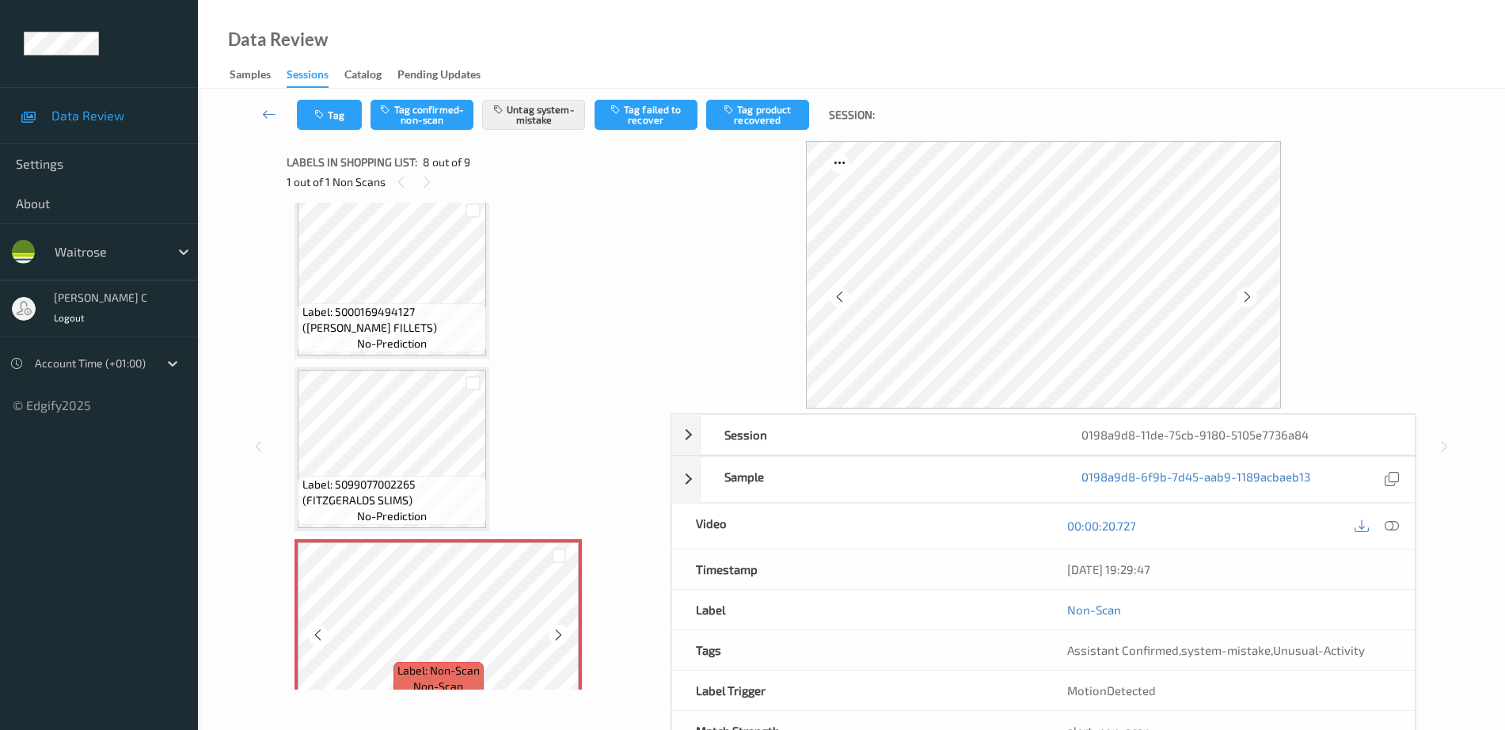
scroll to position [846, 0]
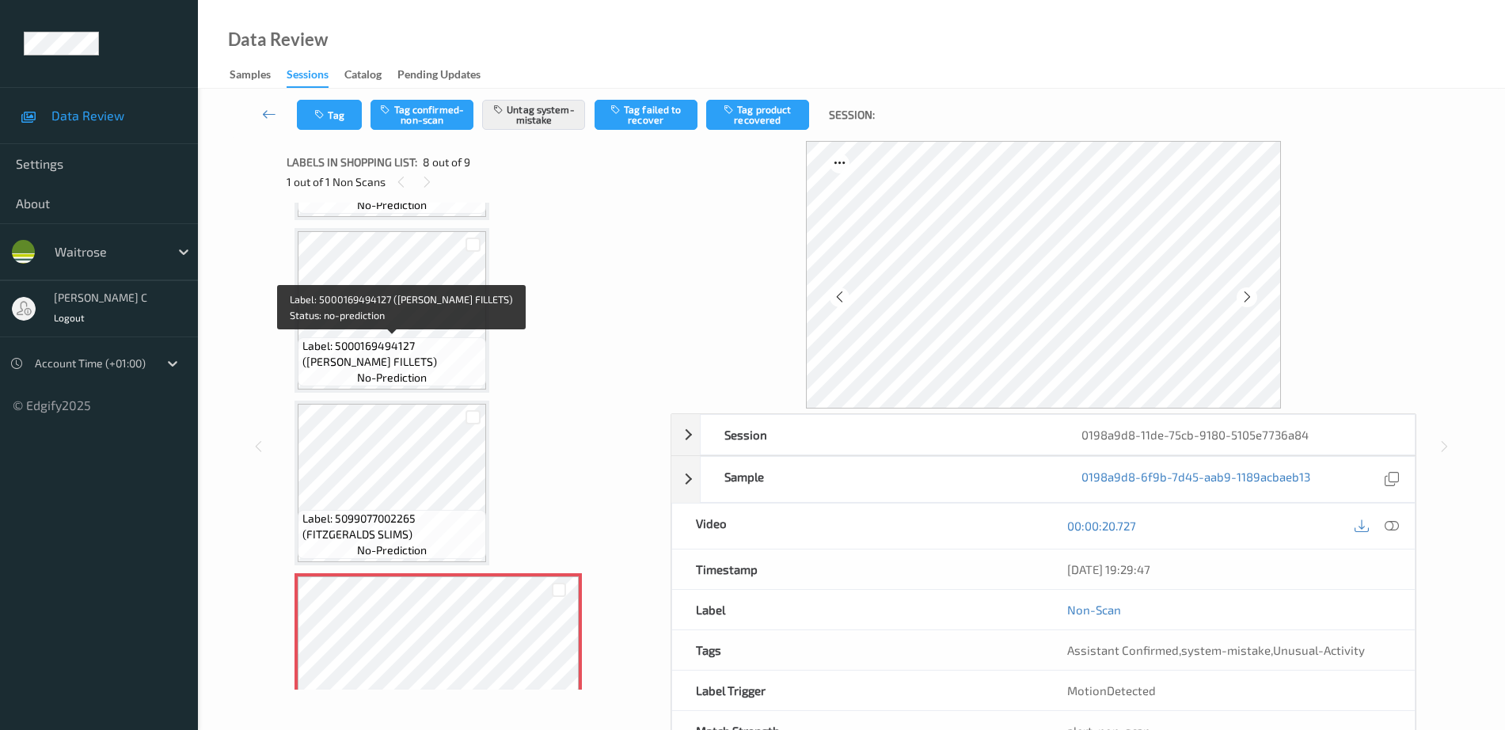
click at [355, 342] on span "Label: 5000169494127 (WR SALMON FILLETS)" at bounding box center [393, 354] width 181 height 32
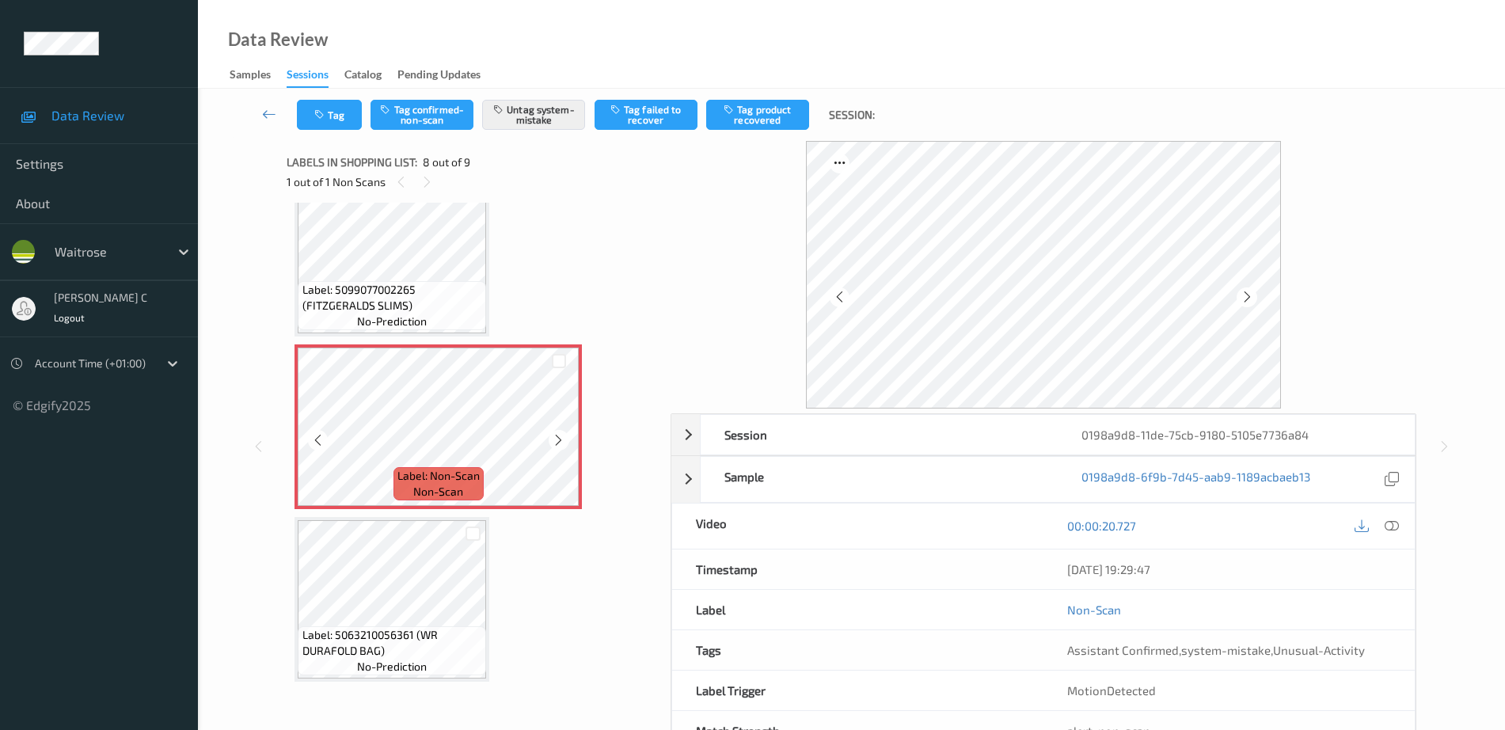
scroll to position [55, 0]
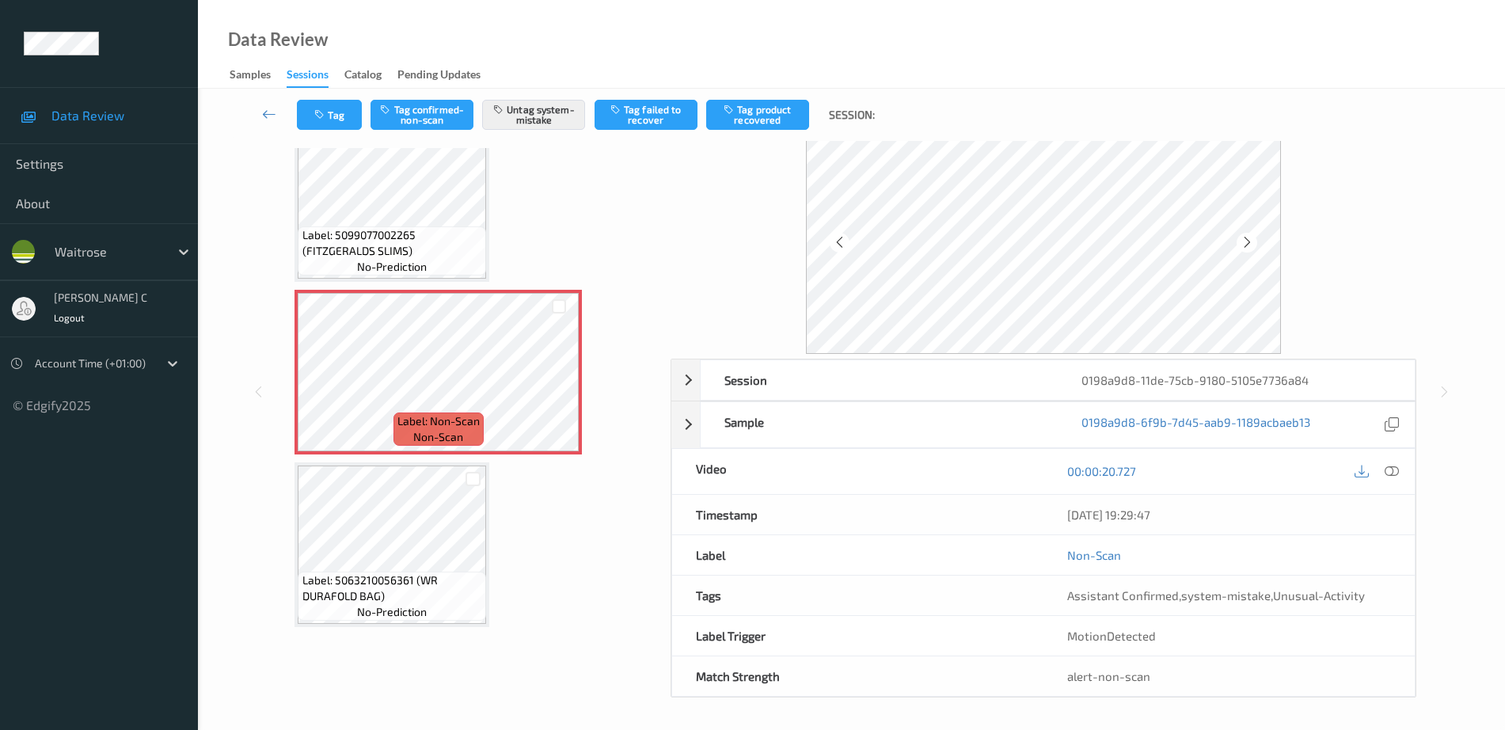
click at [367, 577] on span "Label: 5063210056361 (WR DURAFOLD BAG)" at bounding box center [393, 589] width 181 height 32
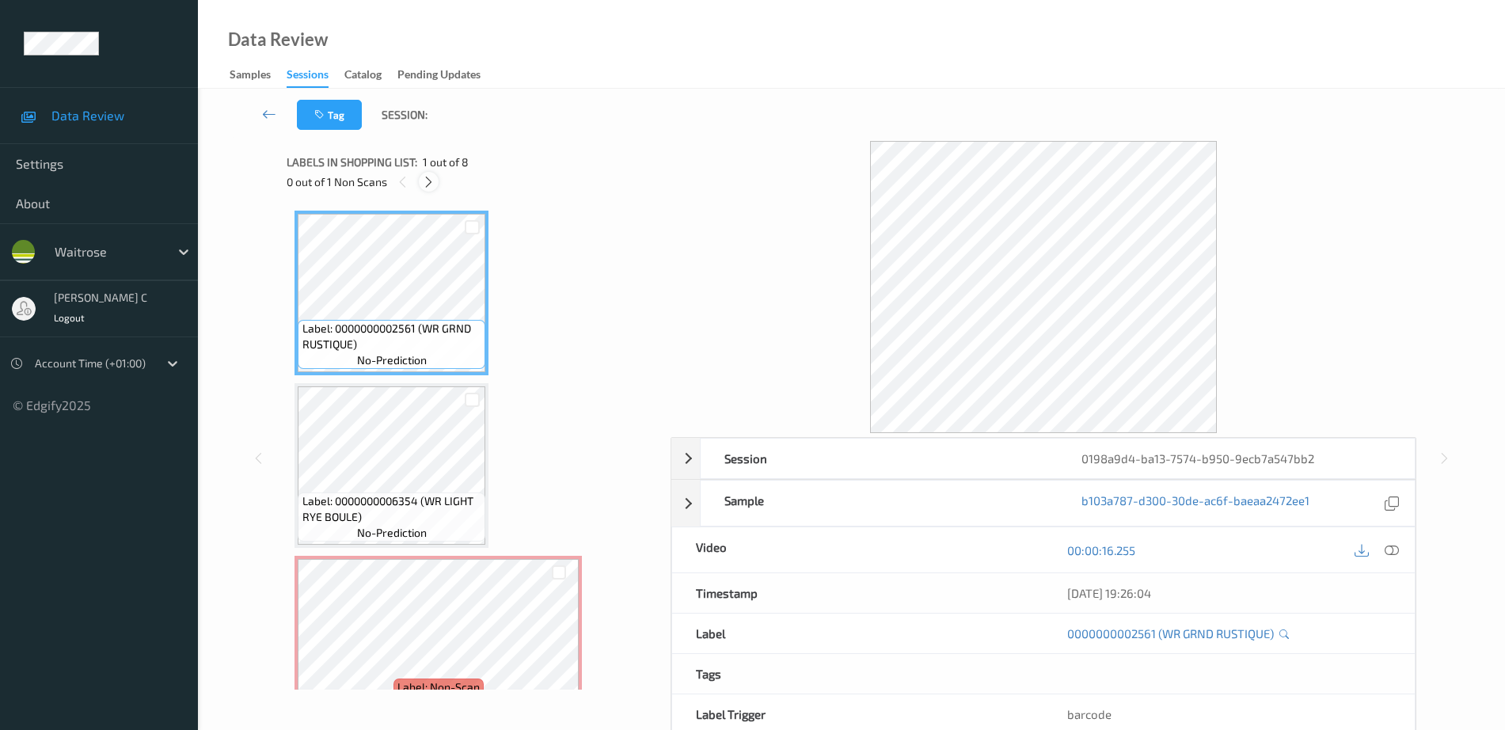
click at [429, 179] on icon at bounding box center [428, 182] width 13 height 14
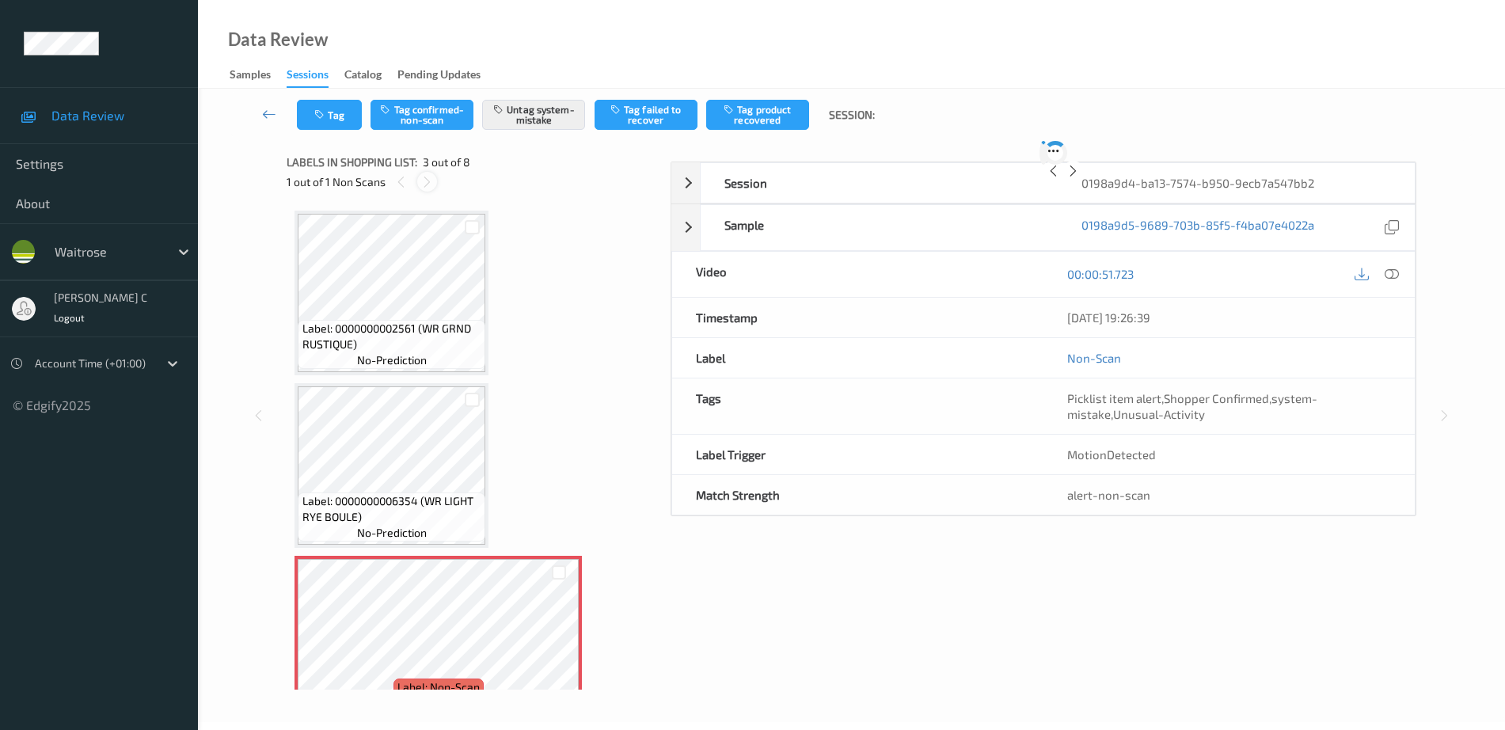
scroll to position [181, 0]
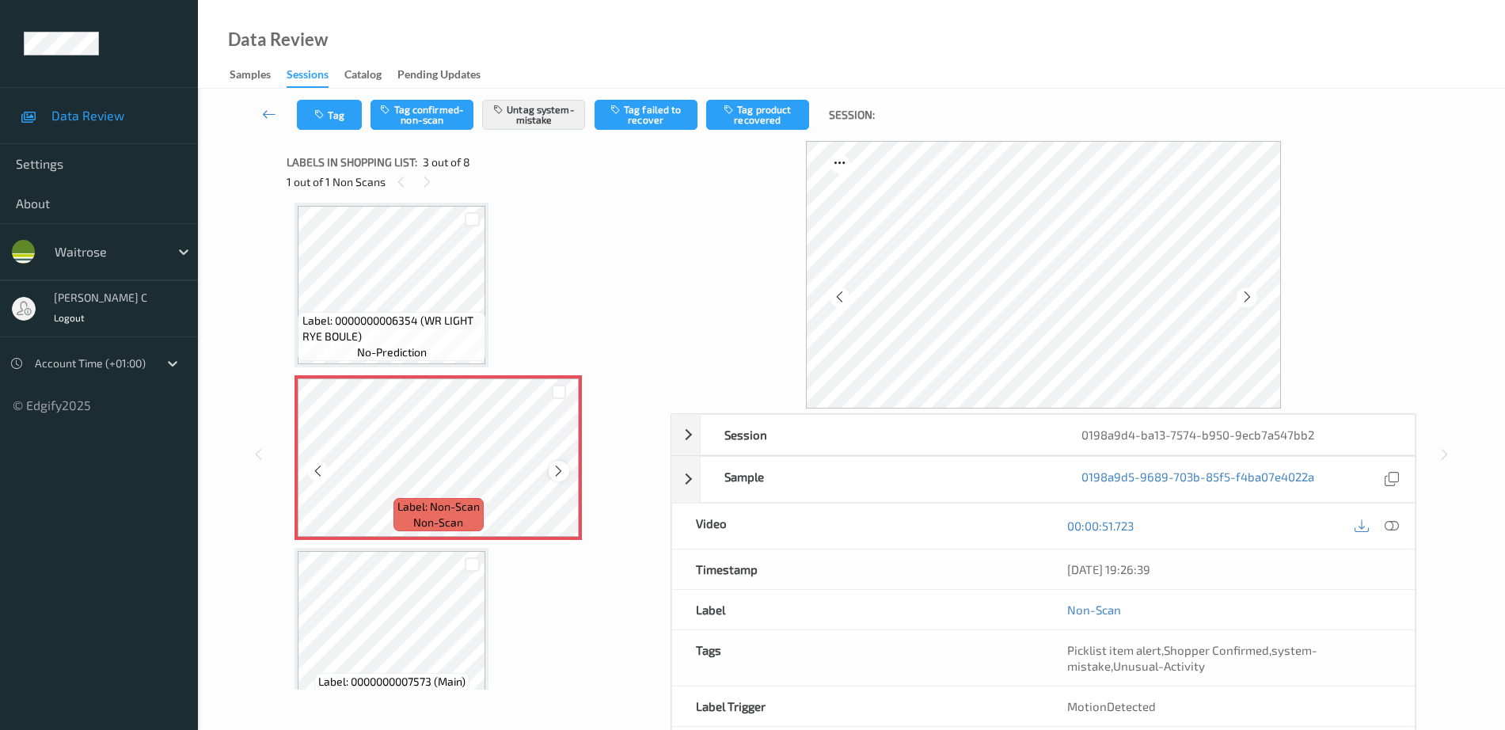
click at [558, 468] on icon at bounding box center [558, 471] width 13 height 14
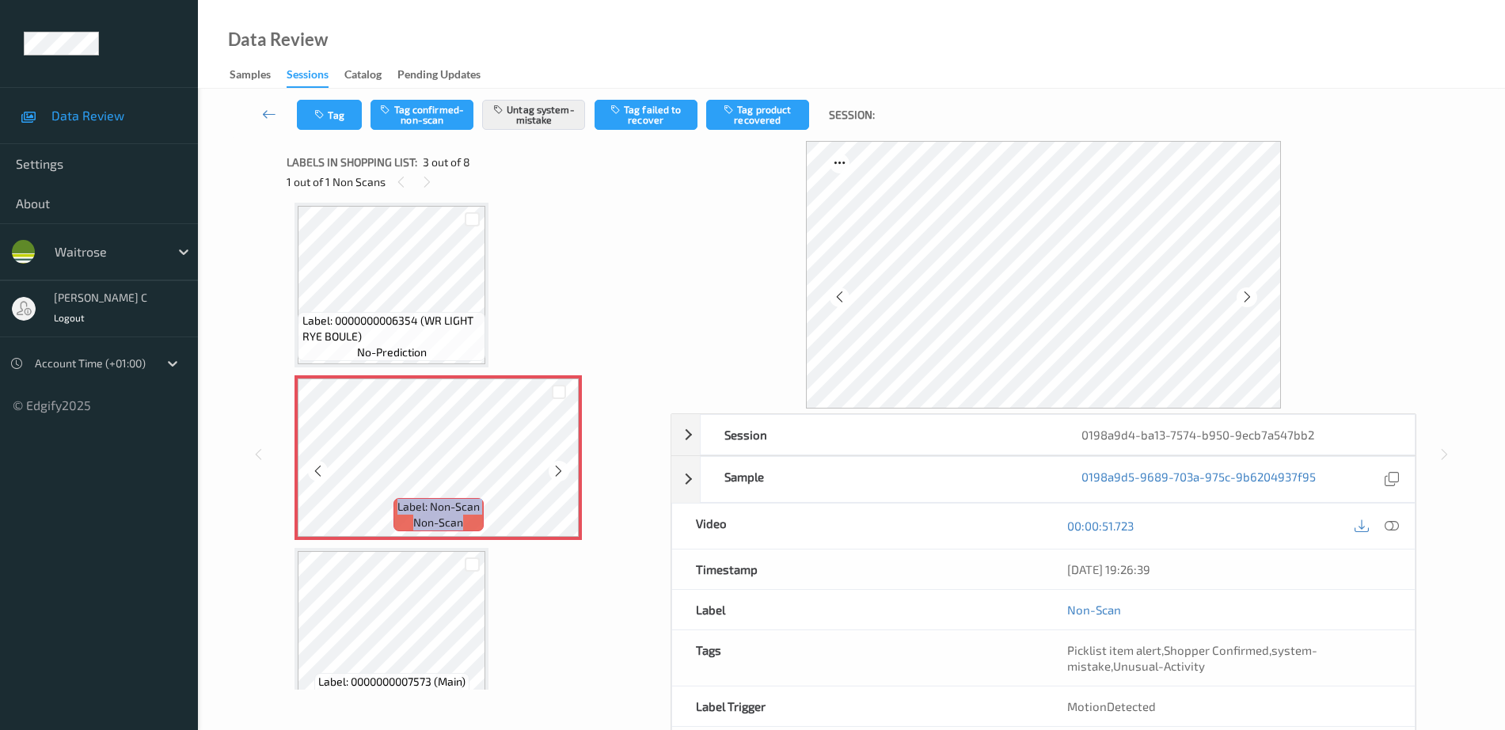
click at [558, 468] on icon at bounding box center [558, 471] width 13 height 14
click at [429, 335] on span "Label: 0000000006354 (WR LIGHT RYE BOULE)" at bounding box center [393, 329] width 180 height 32
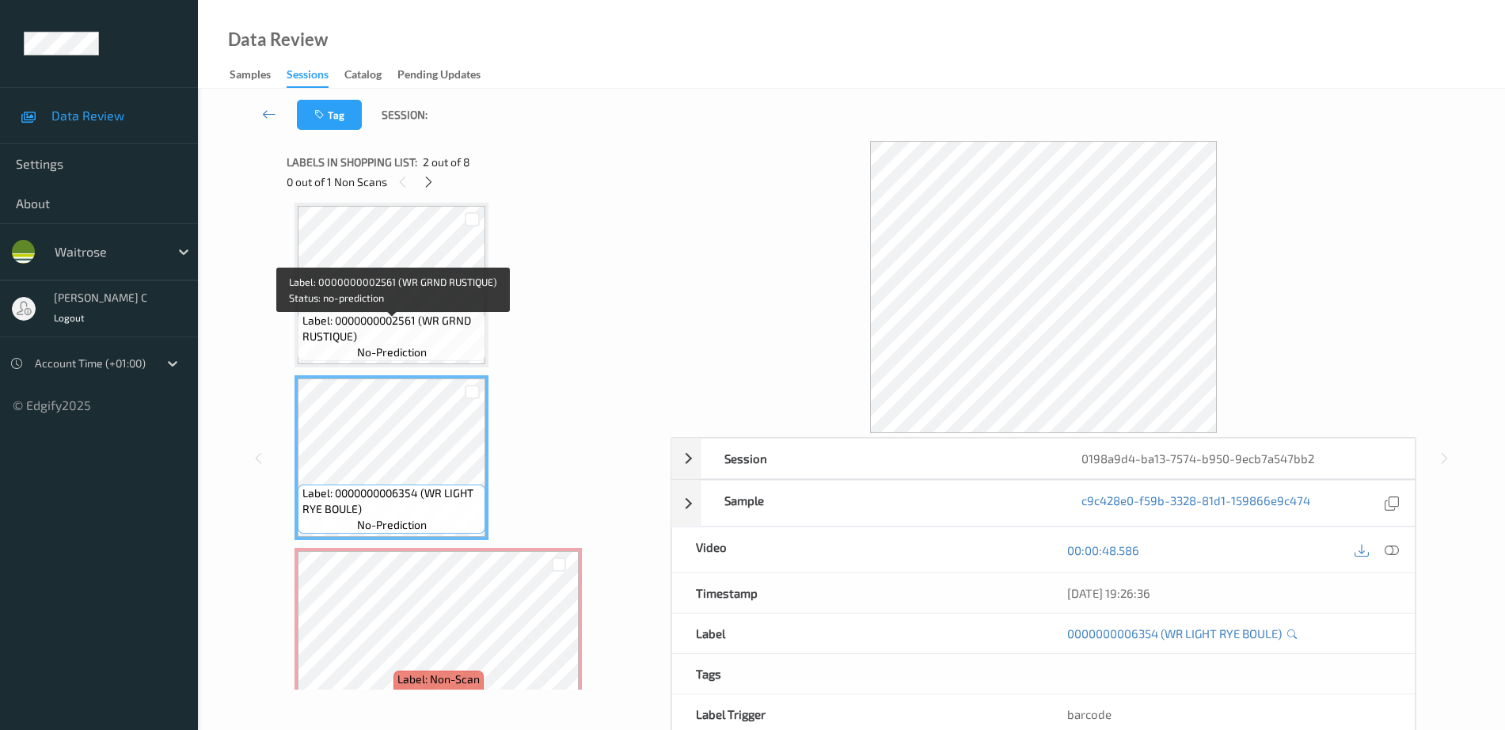
scroll to position [0, 0]
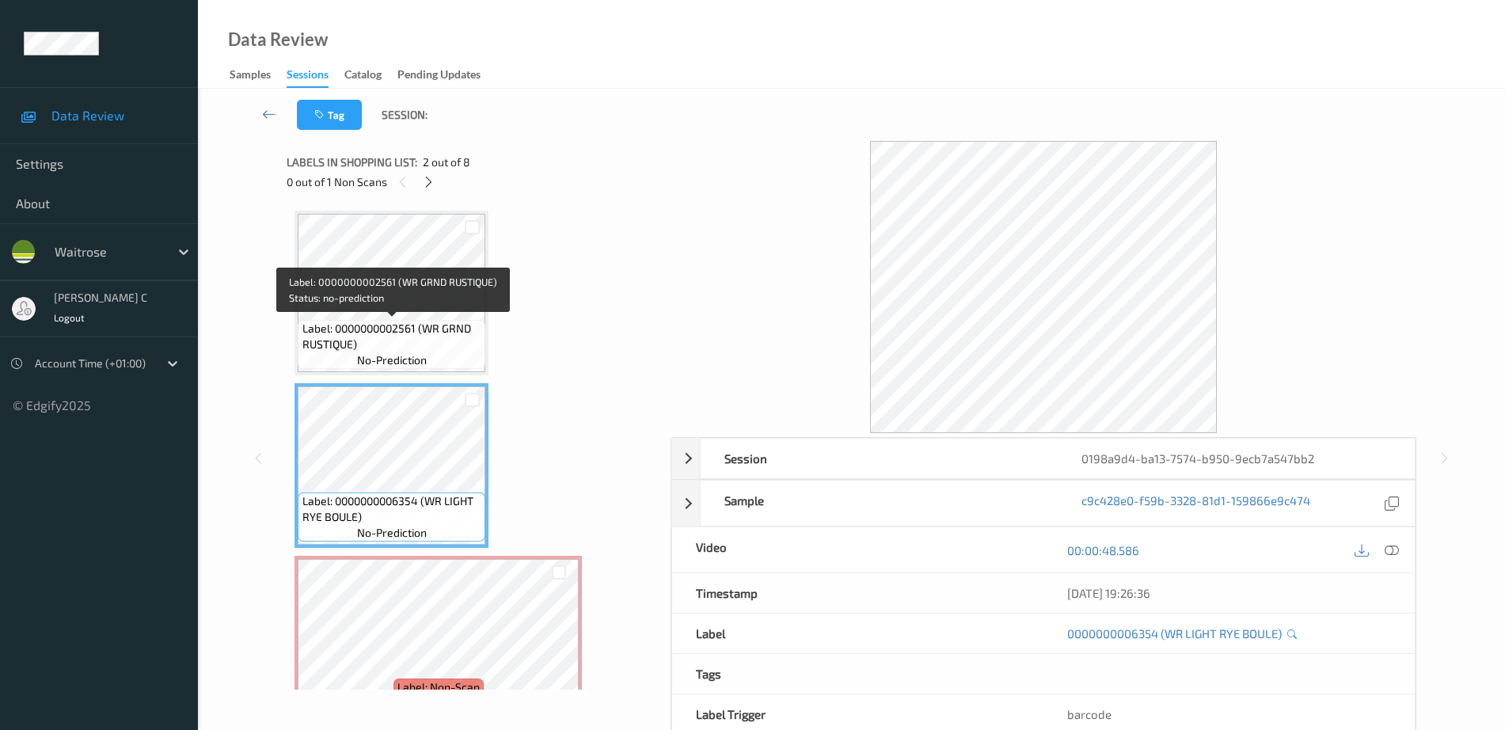
click at [409, 358] on span "no-prediction" at bounding box center [392, 360] width 70 height 16
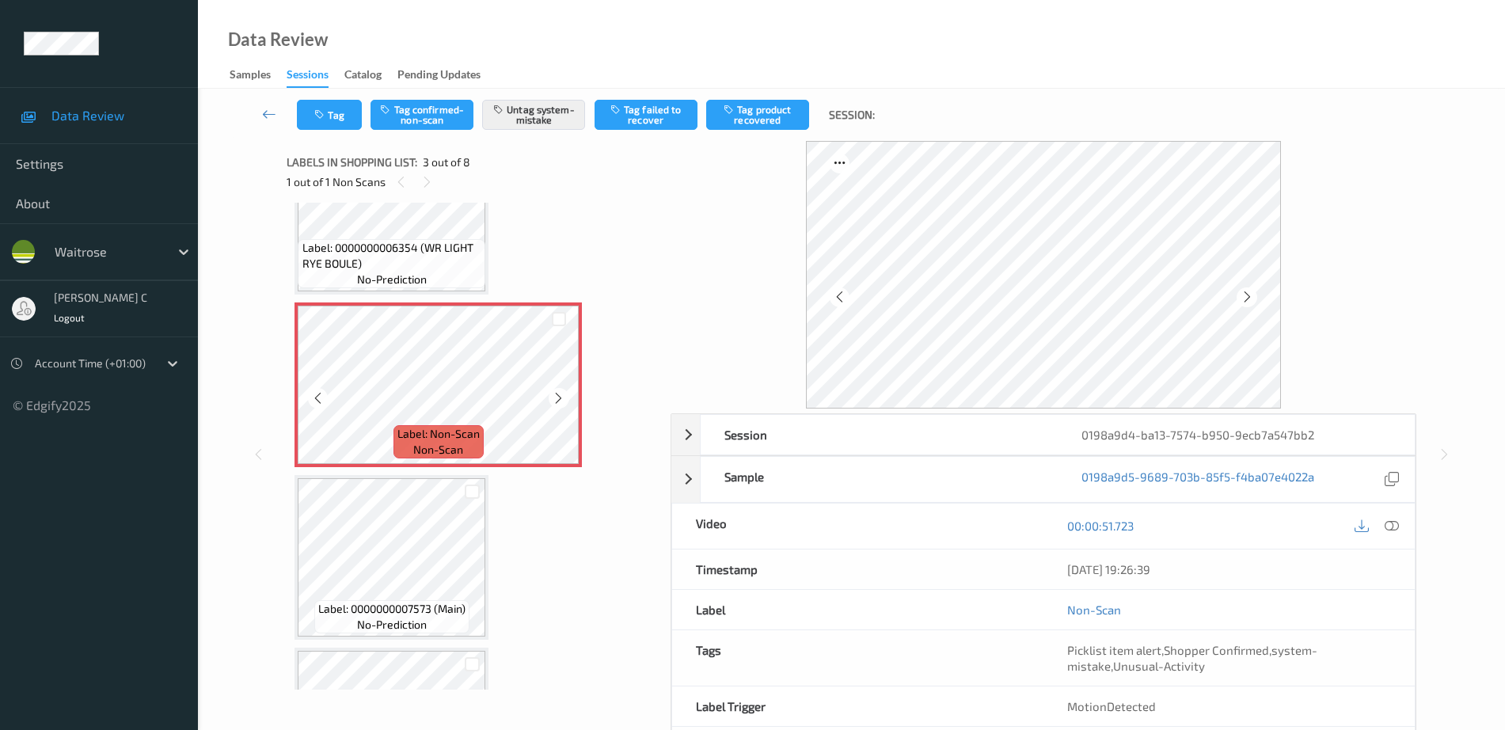
scroll to position [297, 0]
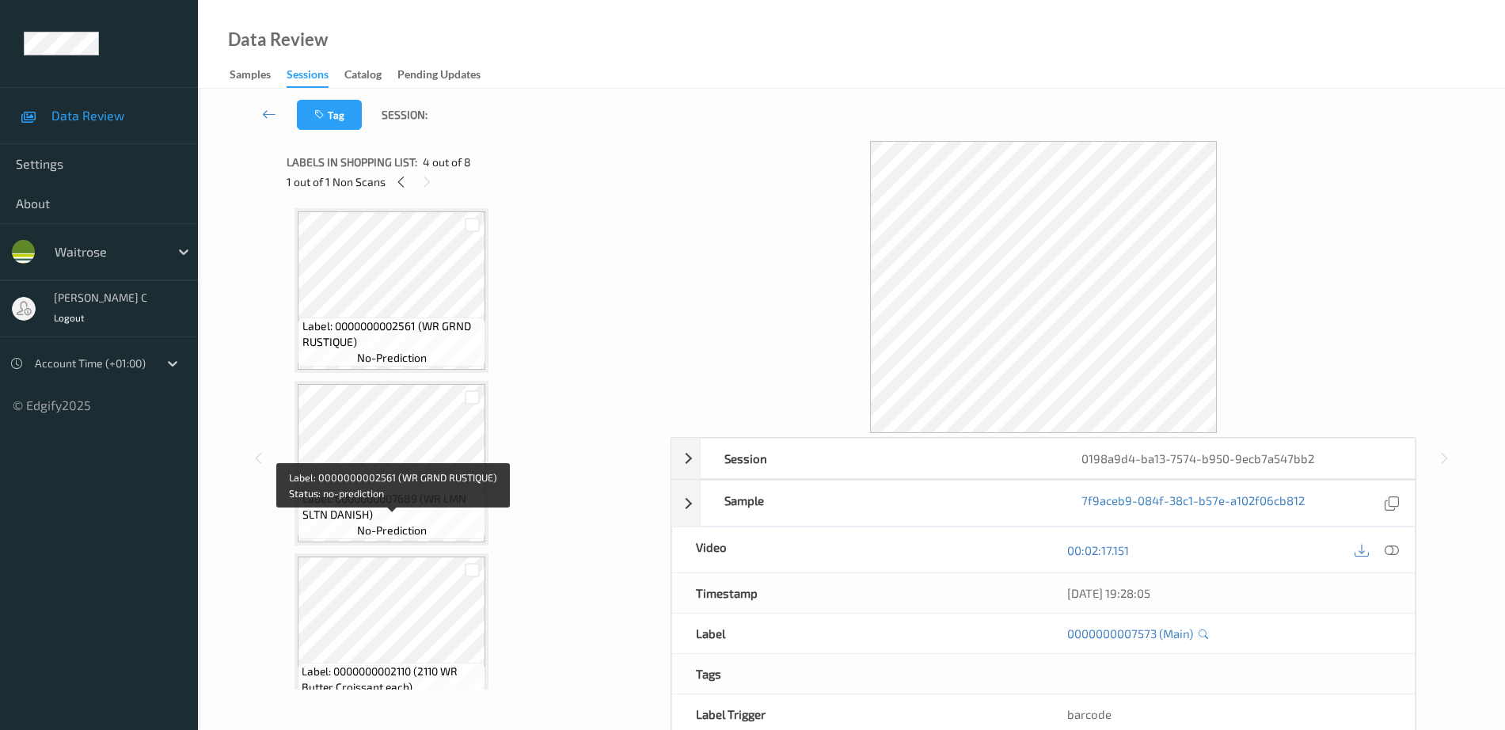
click at [402, 547] on div "Label: 0000000002561 (WR GRND RUSTIQUE) no-prediction Label: 0000000006354 (WR …" at bounding box center [473, 204] width 357 height 1373
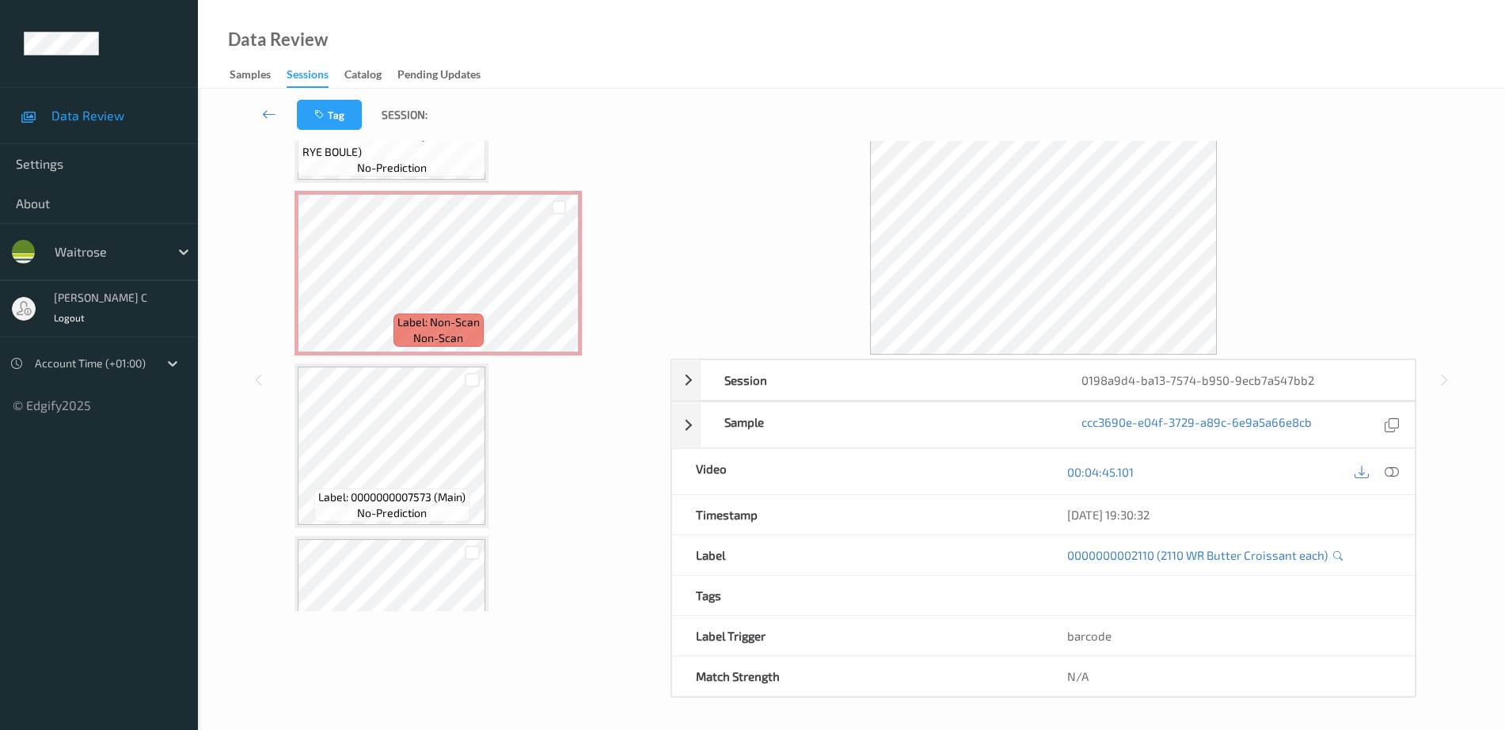
scroll to position [110, 0]
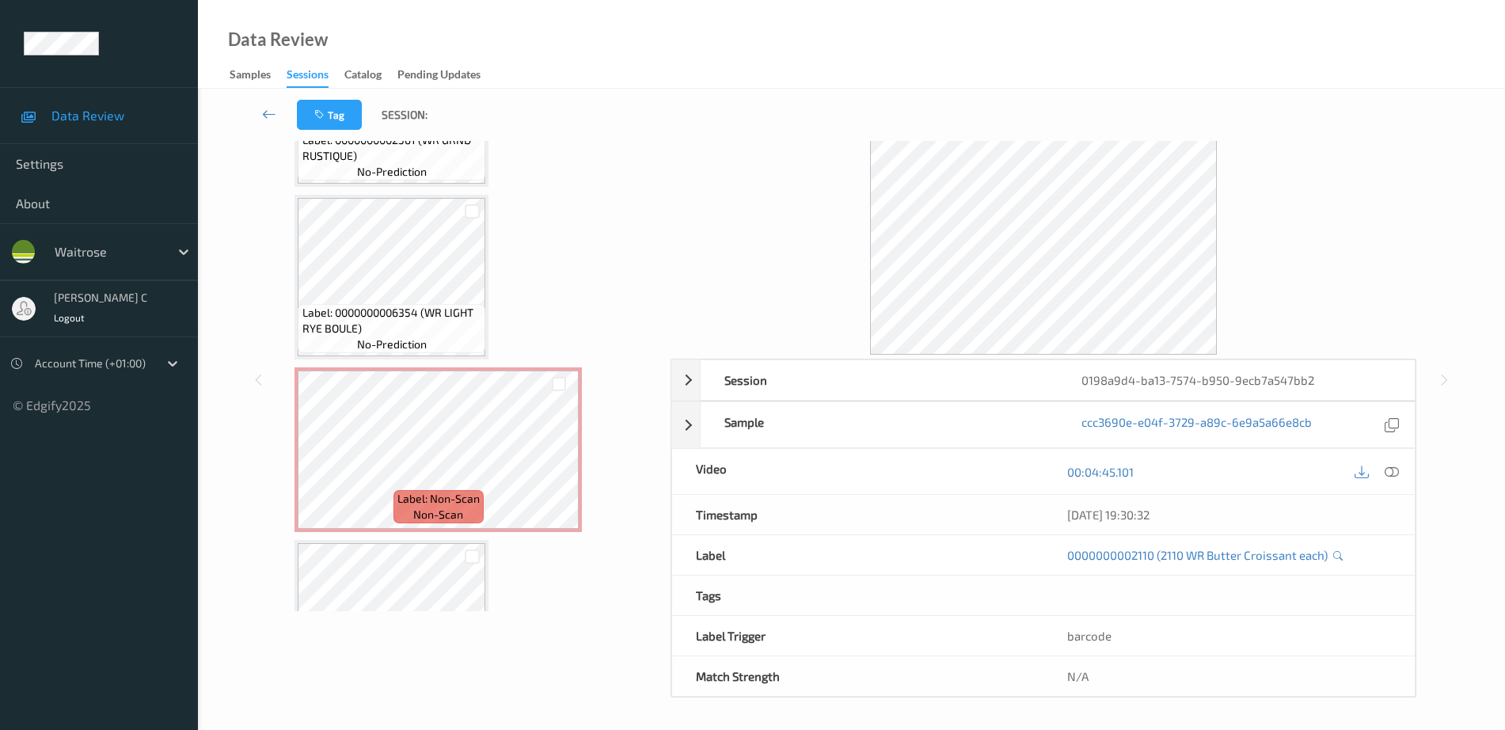
click at [513, 314] on div "Label: 0000000002561 (WR GRND RUSTIQUE) no-prediction Label: 0000000006354 (WR …" at bounding box center [473, 708] width 357 height 1373
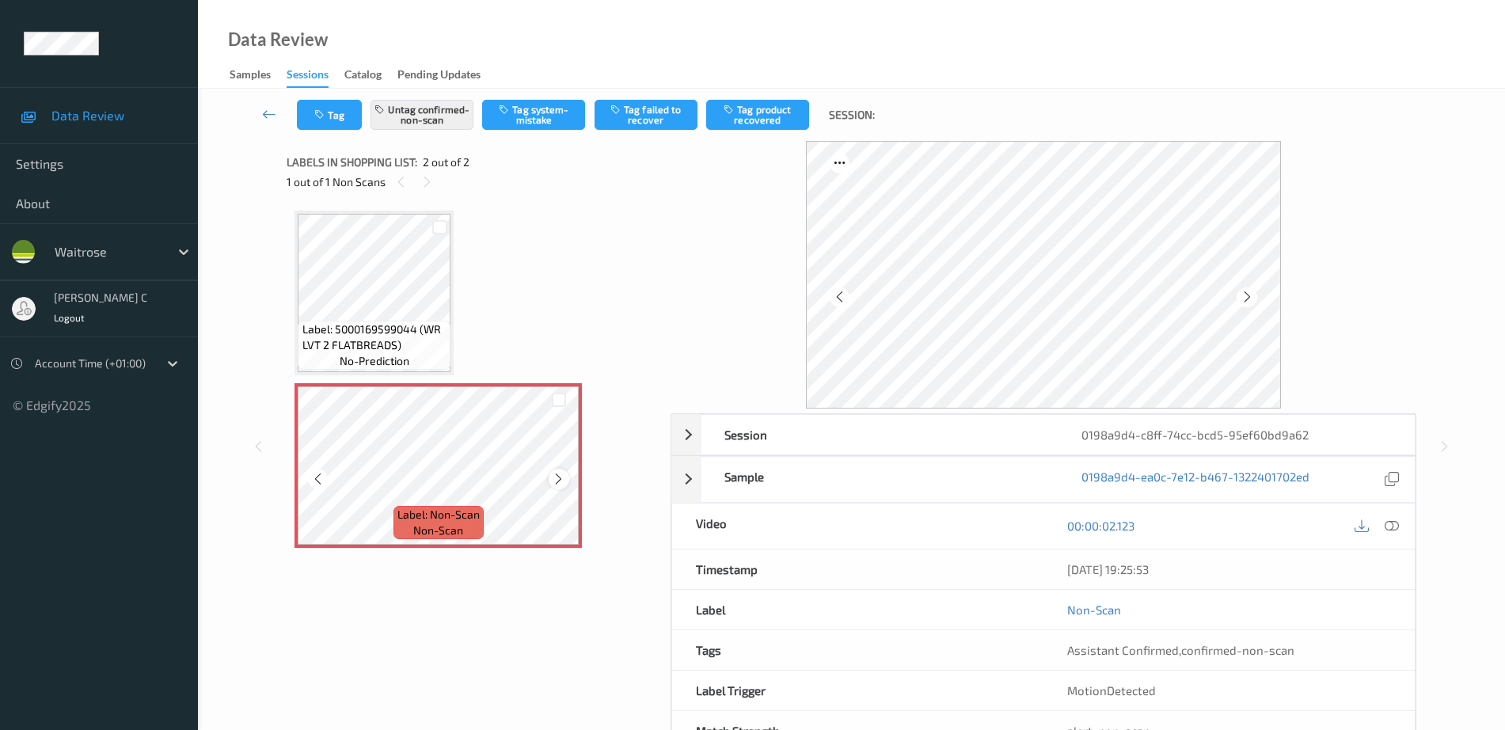
click at [553, 473] on icon at bounding box center [558, 479] width 13 height 14
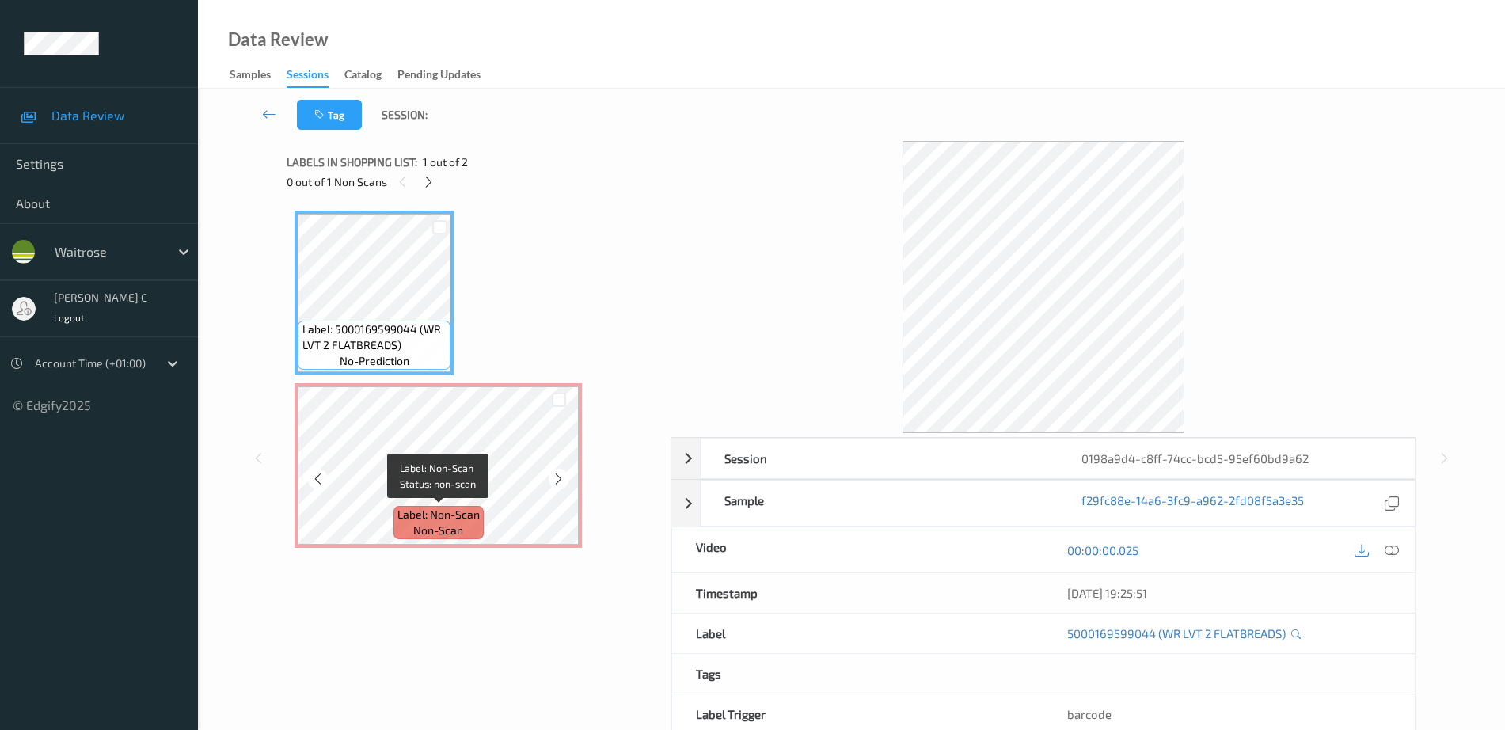
click at [467, 522] on span "Label: Non-Scan" at bounding box center [439, 515] width 82 height 16
click at [1403, 541] on div at bounding box center [1376, 549] width 51 height 21
click at [1392, 546] on icon at bounding box center [1392, 550] width 14 height 14
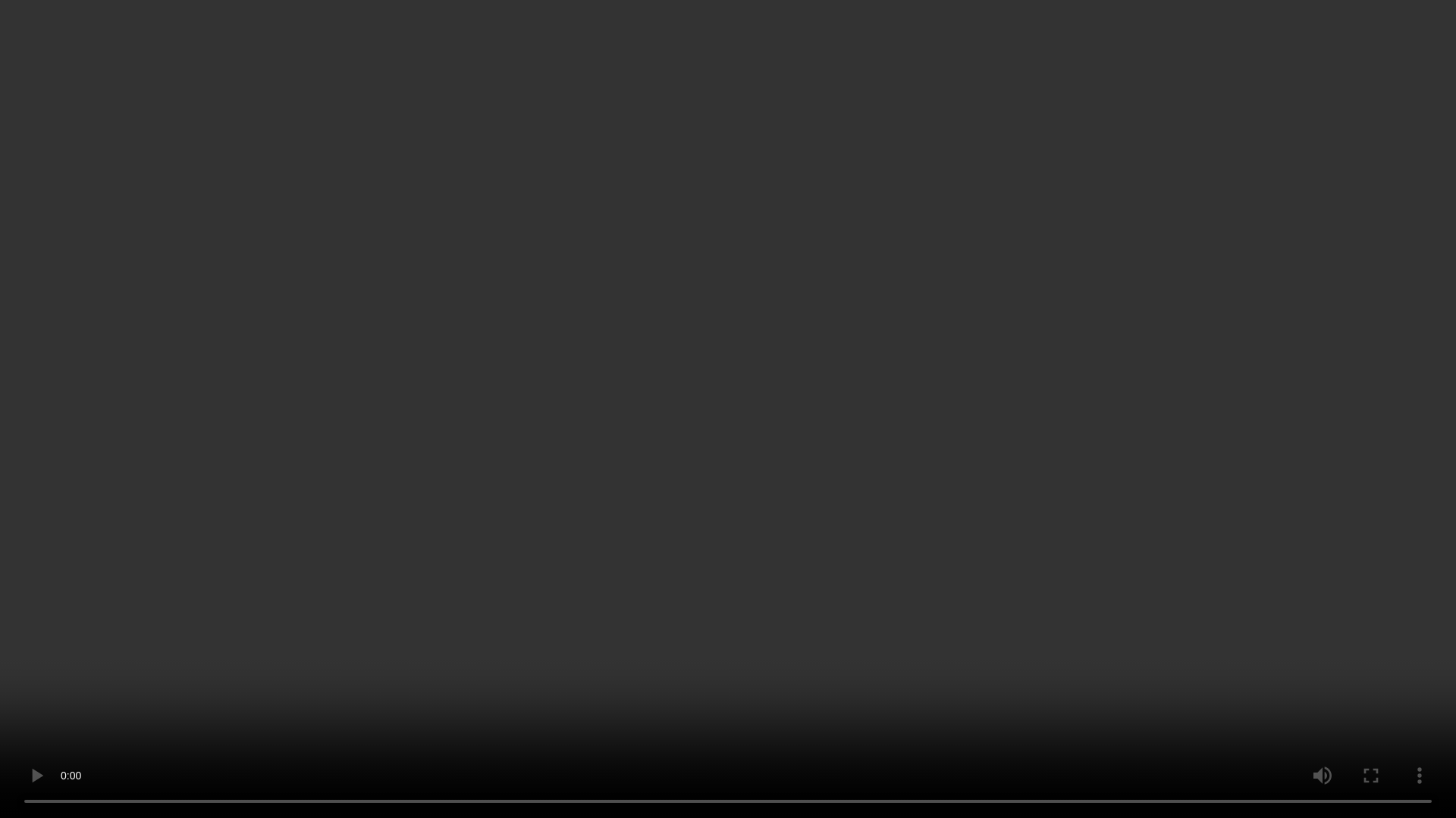
click at [1303, 462] on video at bounding box center [728, 409] width 1456 height 818
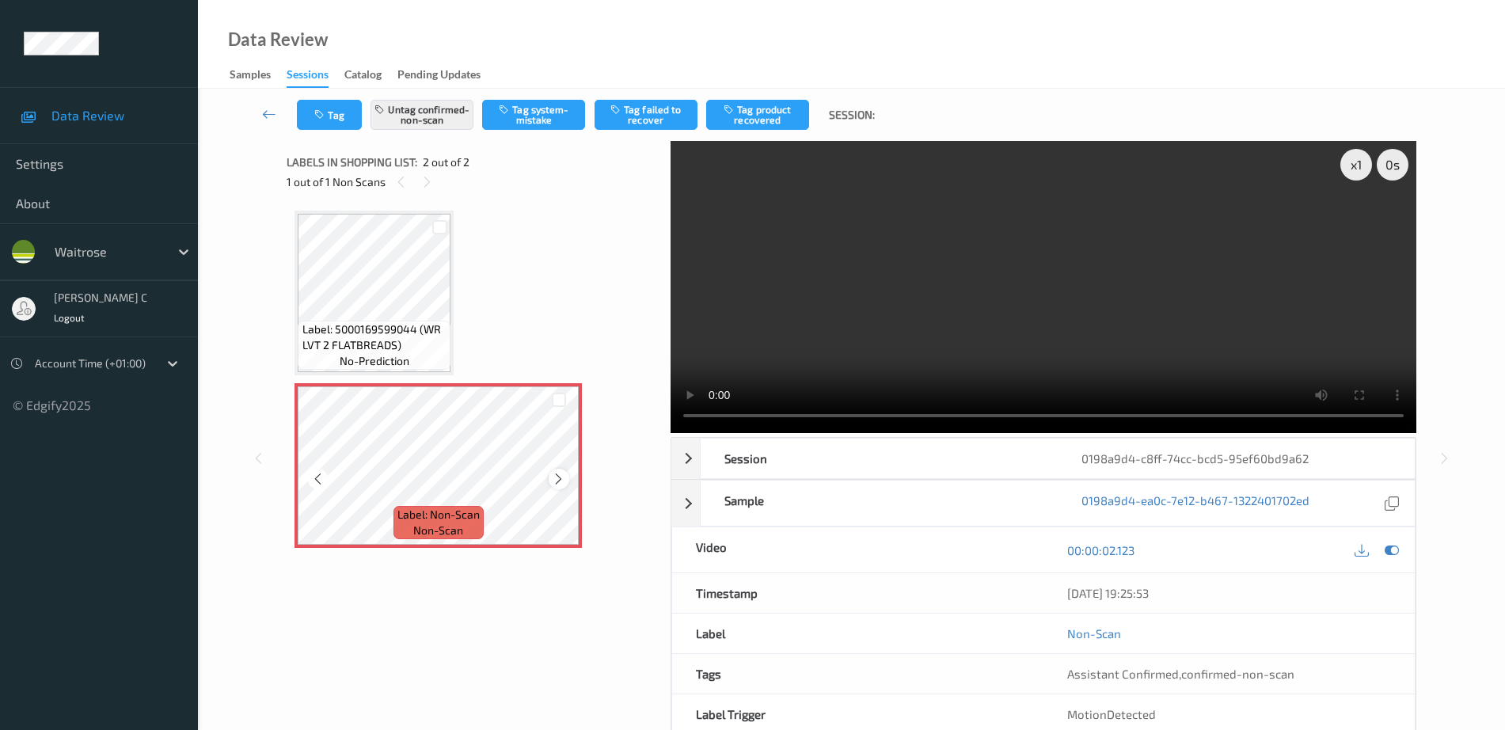
click at [560, 483] on icon at bounding box center [558, 479] width 13 height 14
click at [560, 482] on icon at bounding box center [558, 479] width 13 height 14
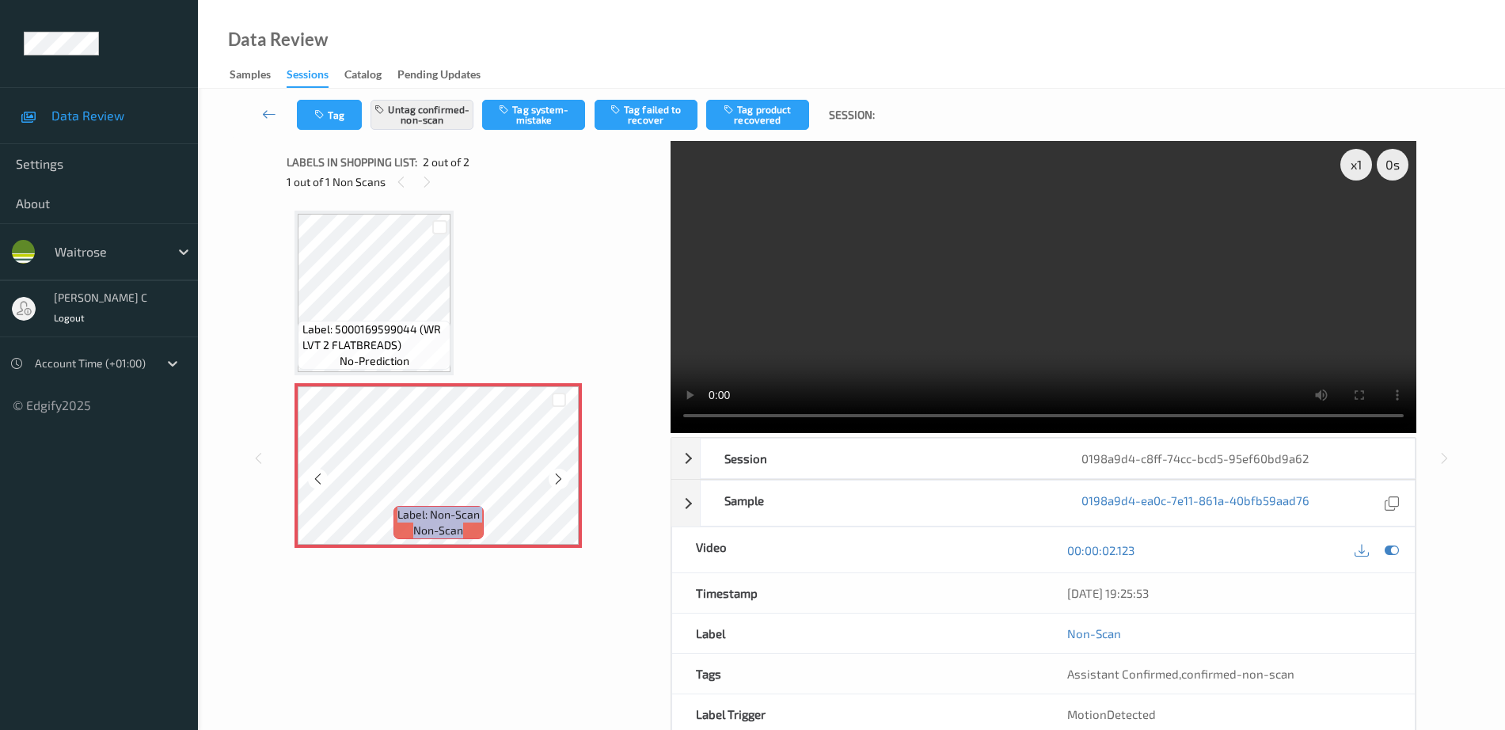
click at [560, 482] on icon at bounding box center [558, 479] width 13 height 14
click at [561, 482] on icon at bounding box center [558, 479] width 13 height 14
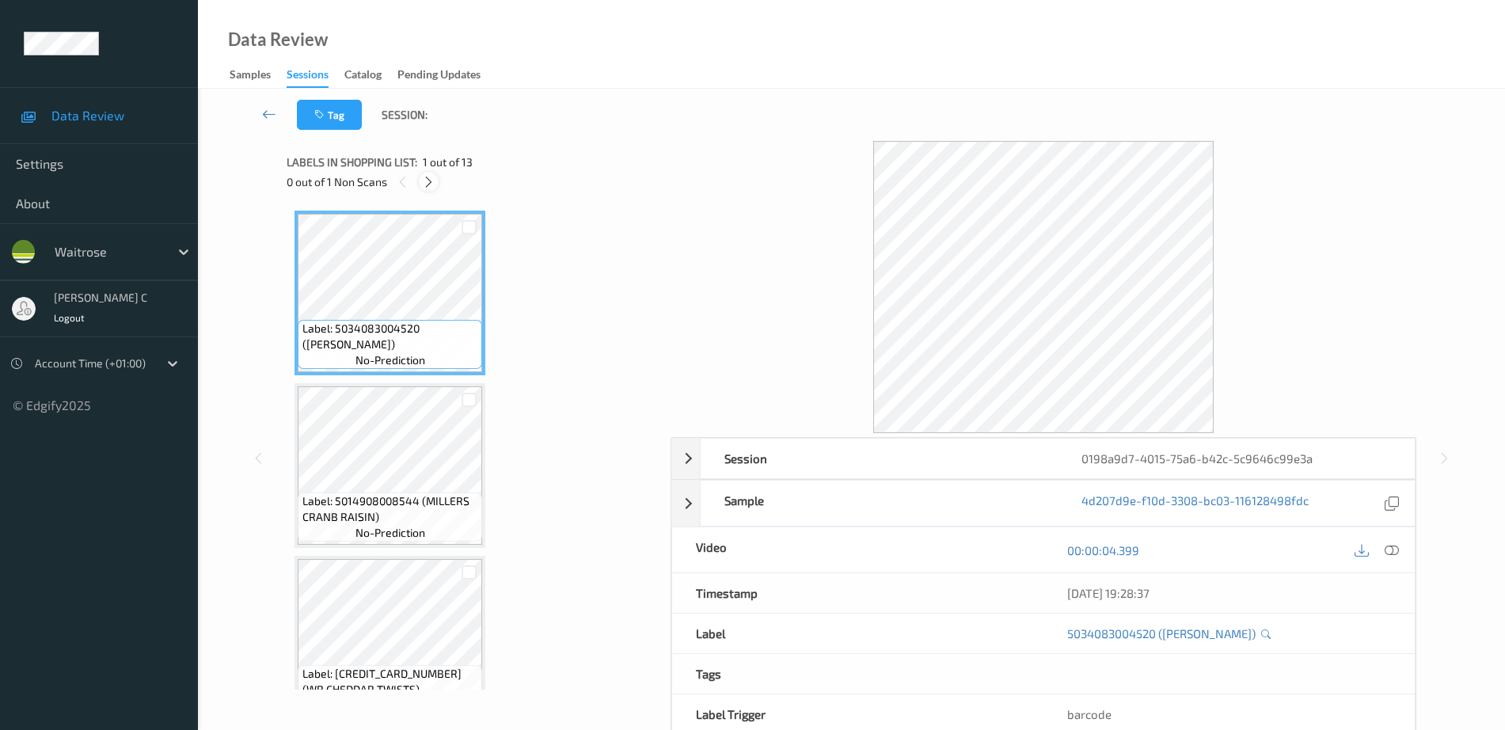
click at [424, 173] on div at bounding box center [429, 182] width 20 height 20
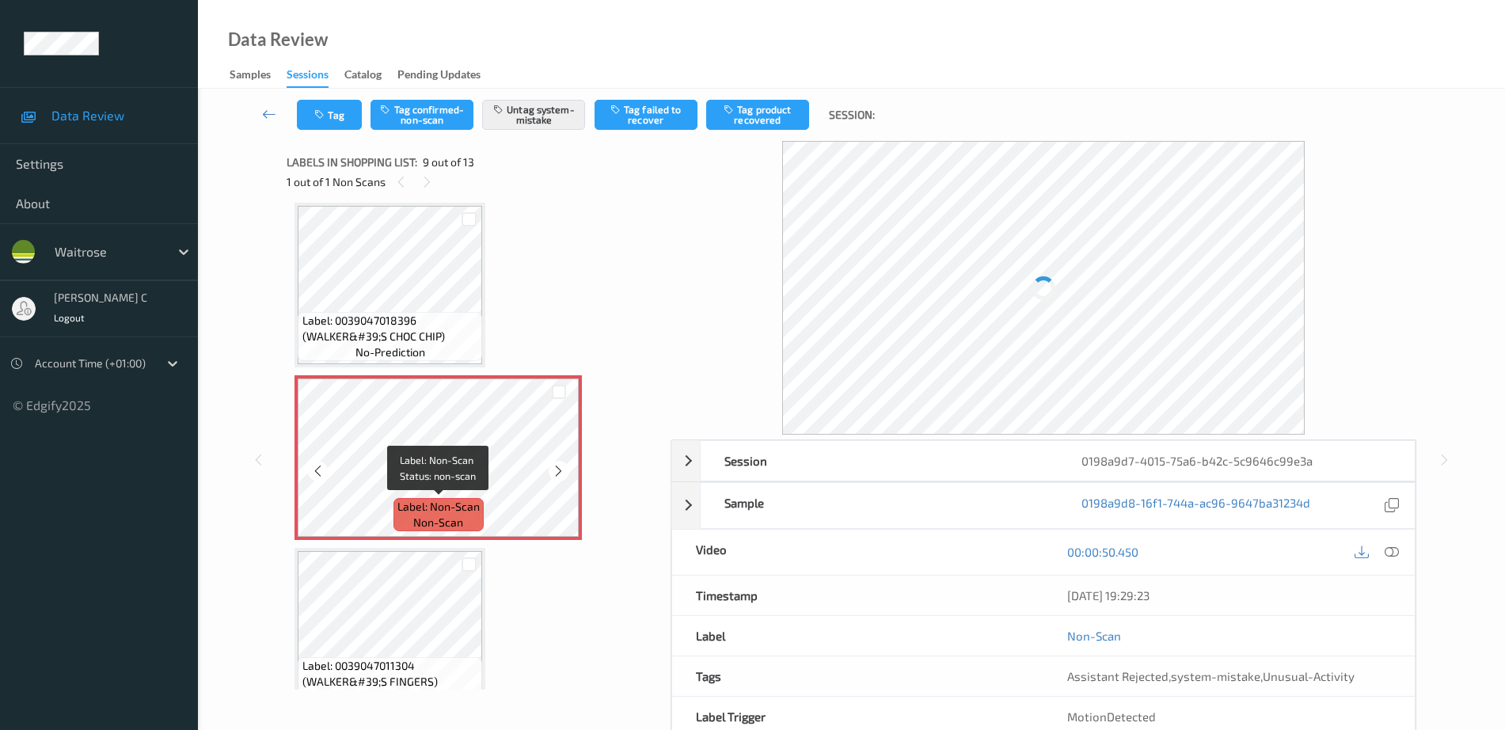
click at [475, 516] on div "Label: Non-Scan non-scan" at bounding box center [439, 514] width 90 height 33
click at [561, 475] on icon at bounding box center [558, 471] width 13 height 14
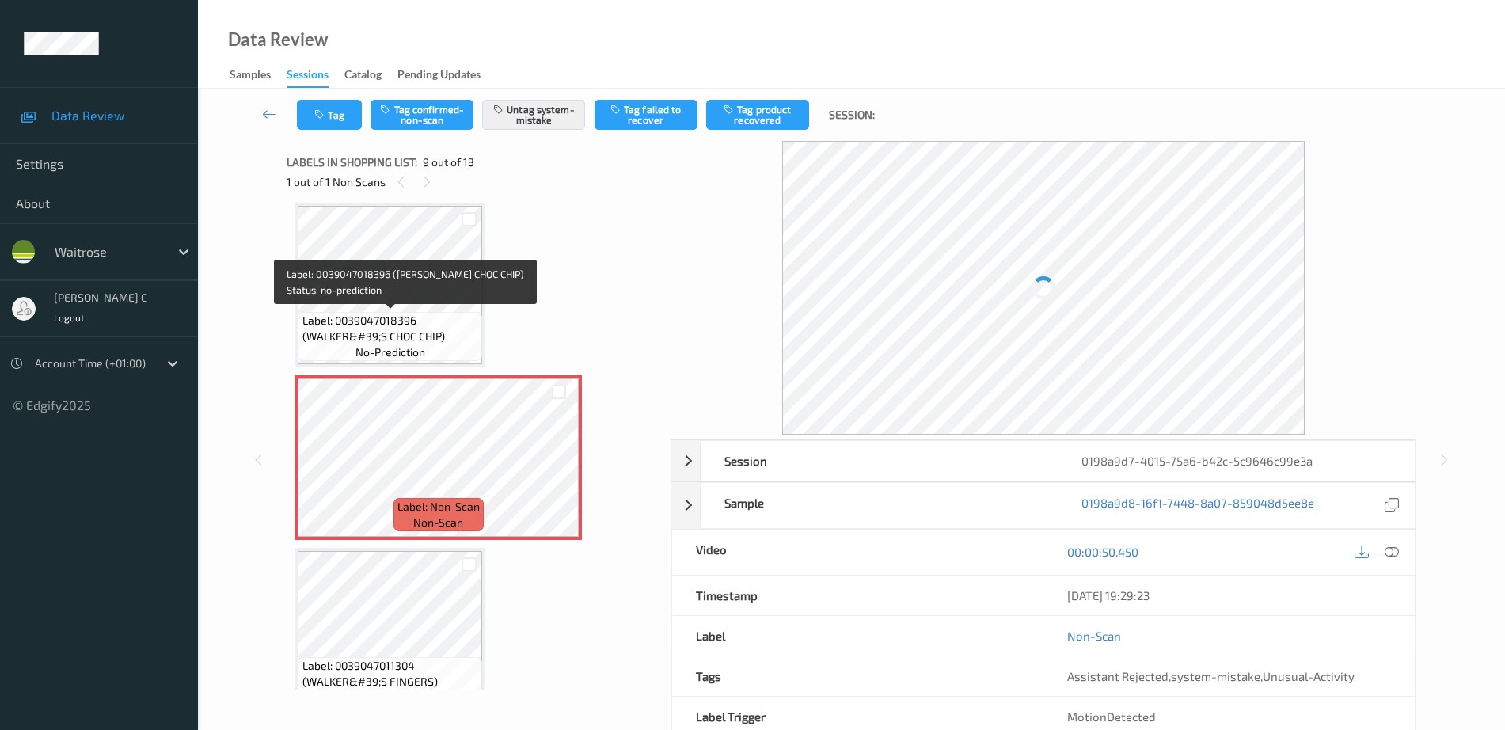
click at [342, 313] on span "Label: 0039047018396 (WALKER&#39;S CHOC CHIP)" at bounding box center [391, 329] width 177 height 32
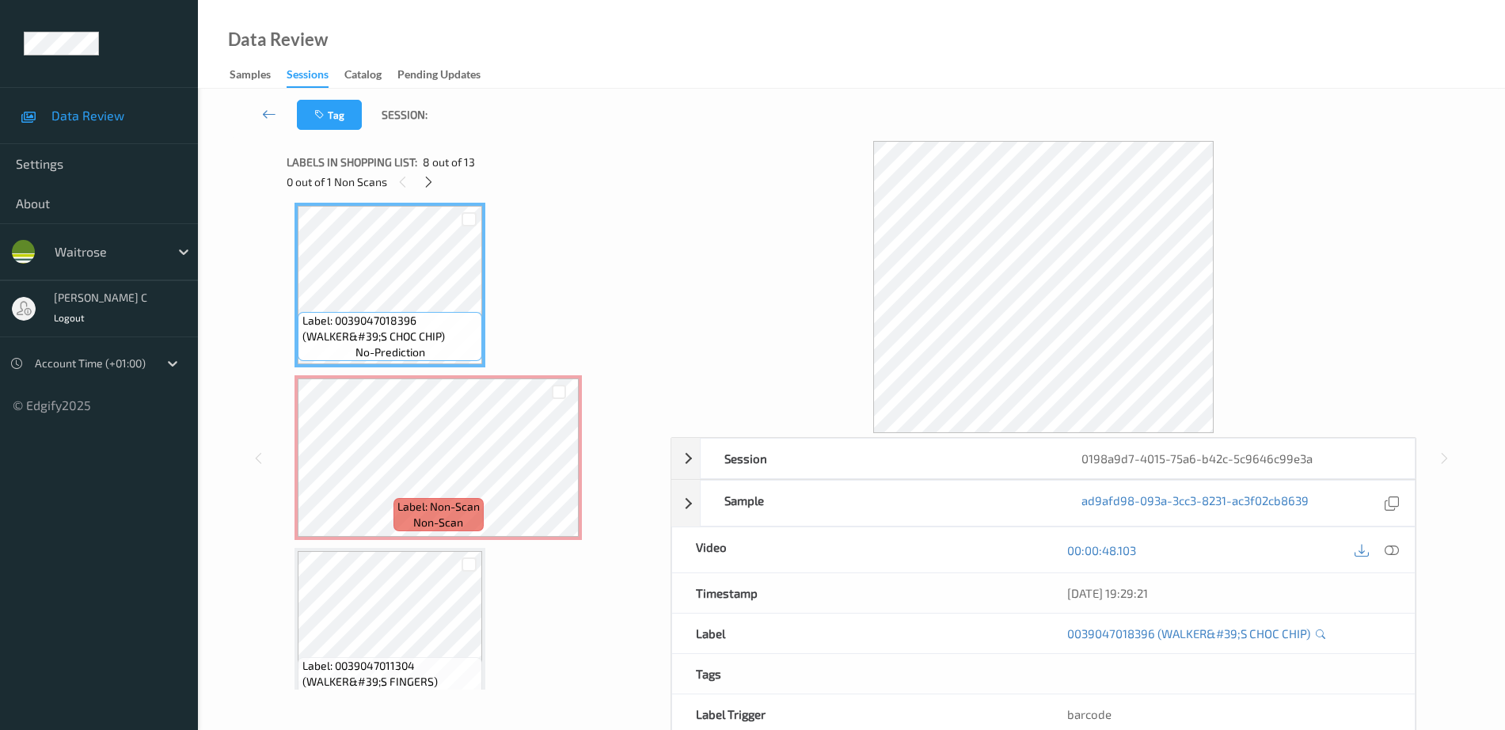
scroll to position [820, 0]
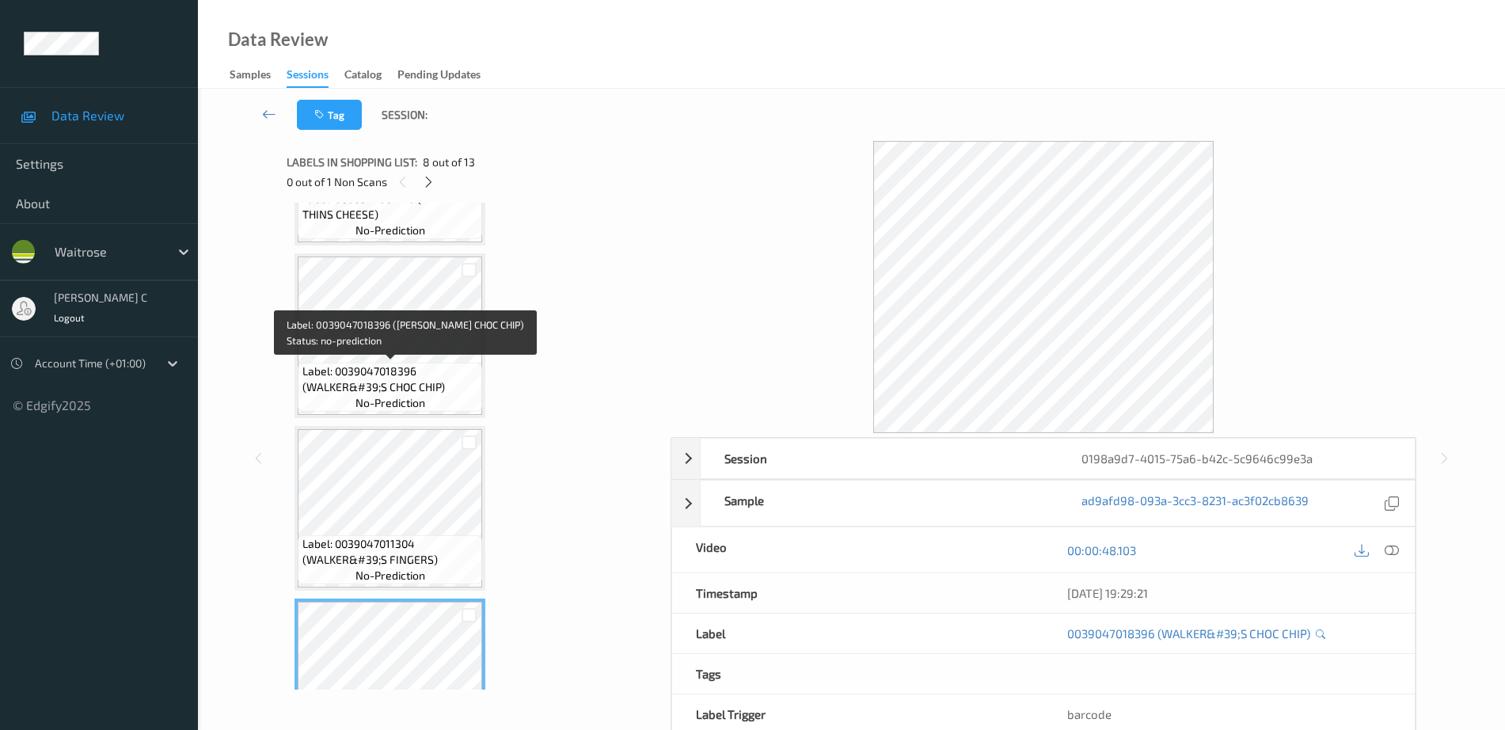
click at [412, 366] on span "Label: 0039047018396 (WALKER&#39;S CHOC CHIP)" at bounding box center [391, 380] width 177 height 32
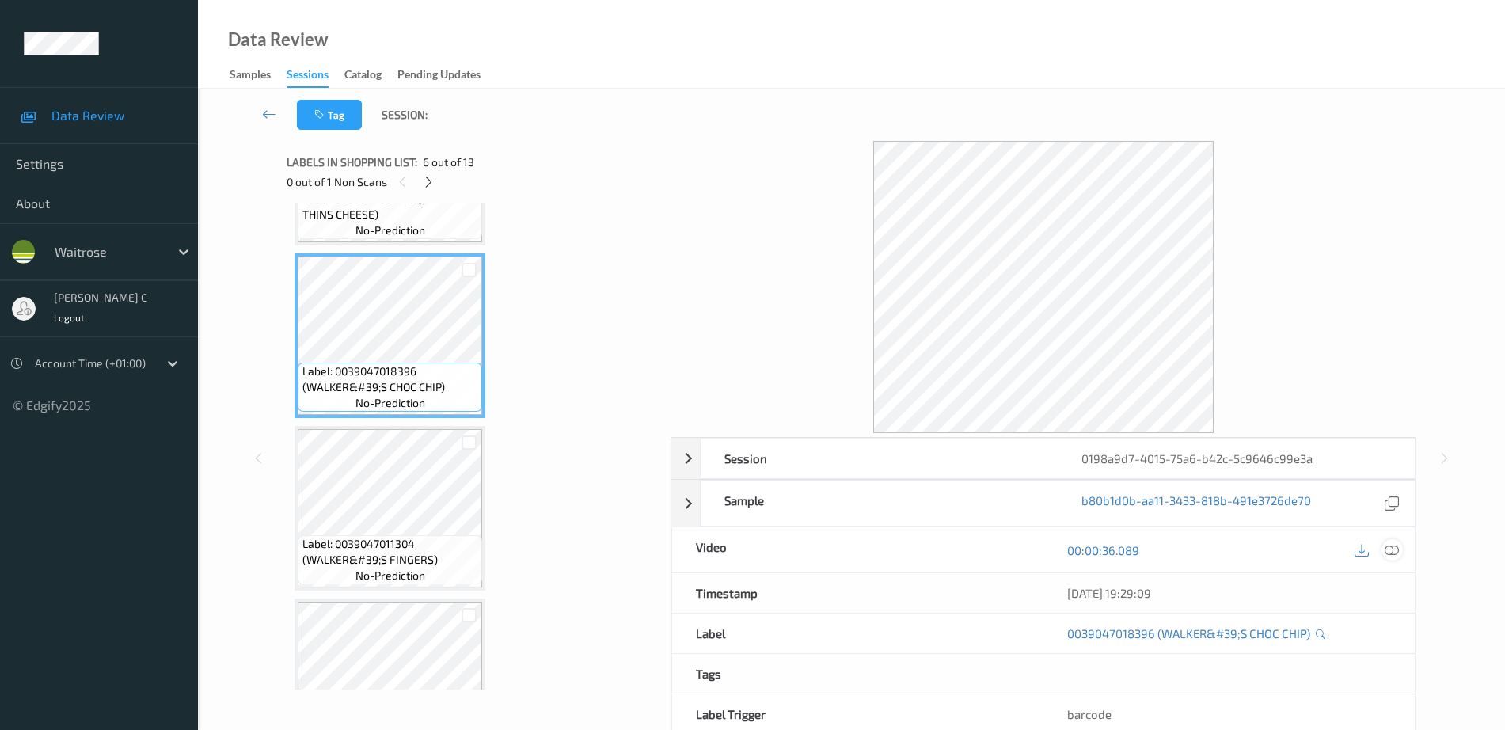
click at [1394, 552] on icon at bounding box center [1392, 550] width 14 height 14
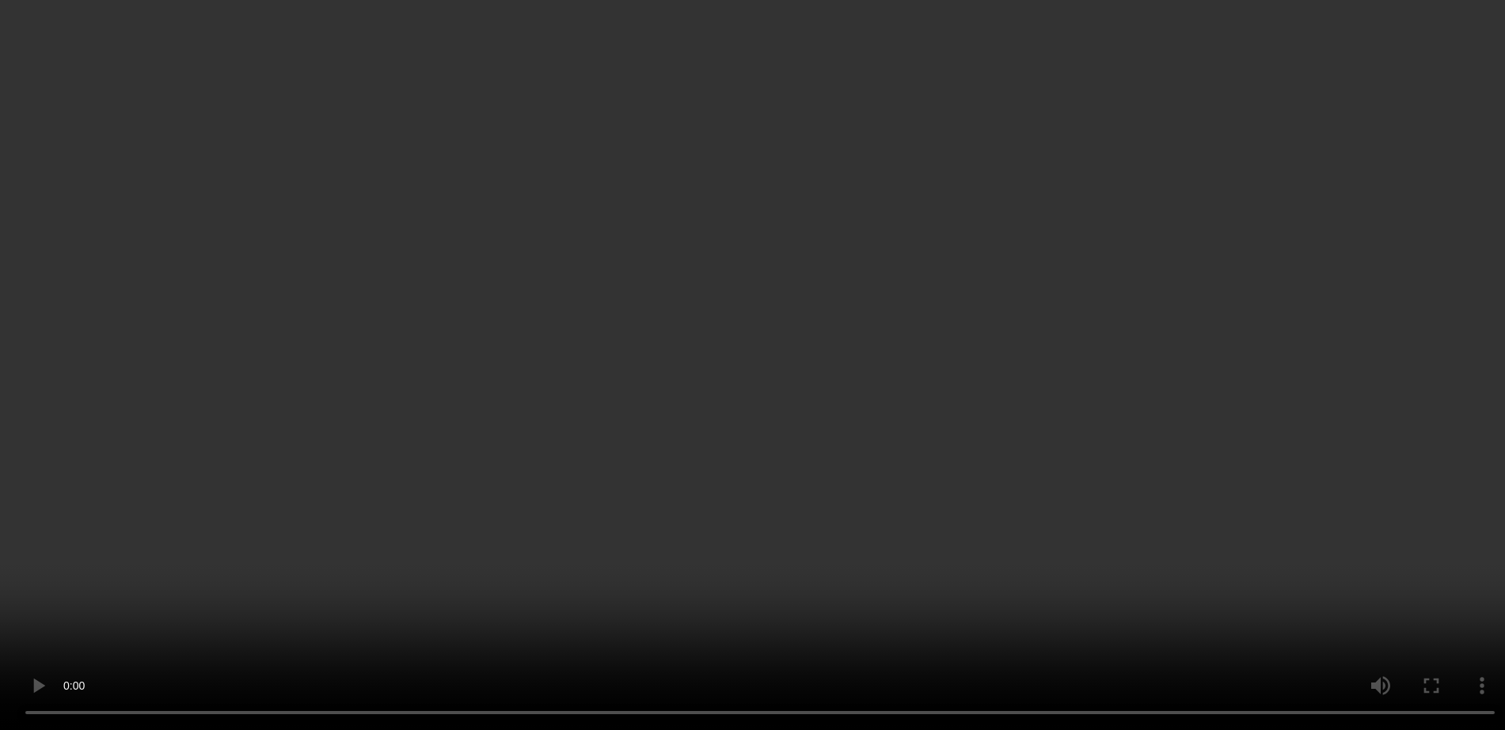
scroll to position [1216, 0]
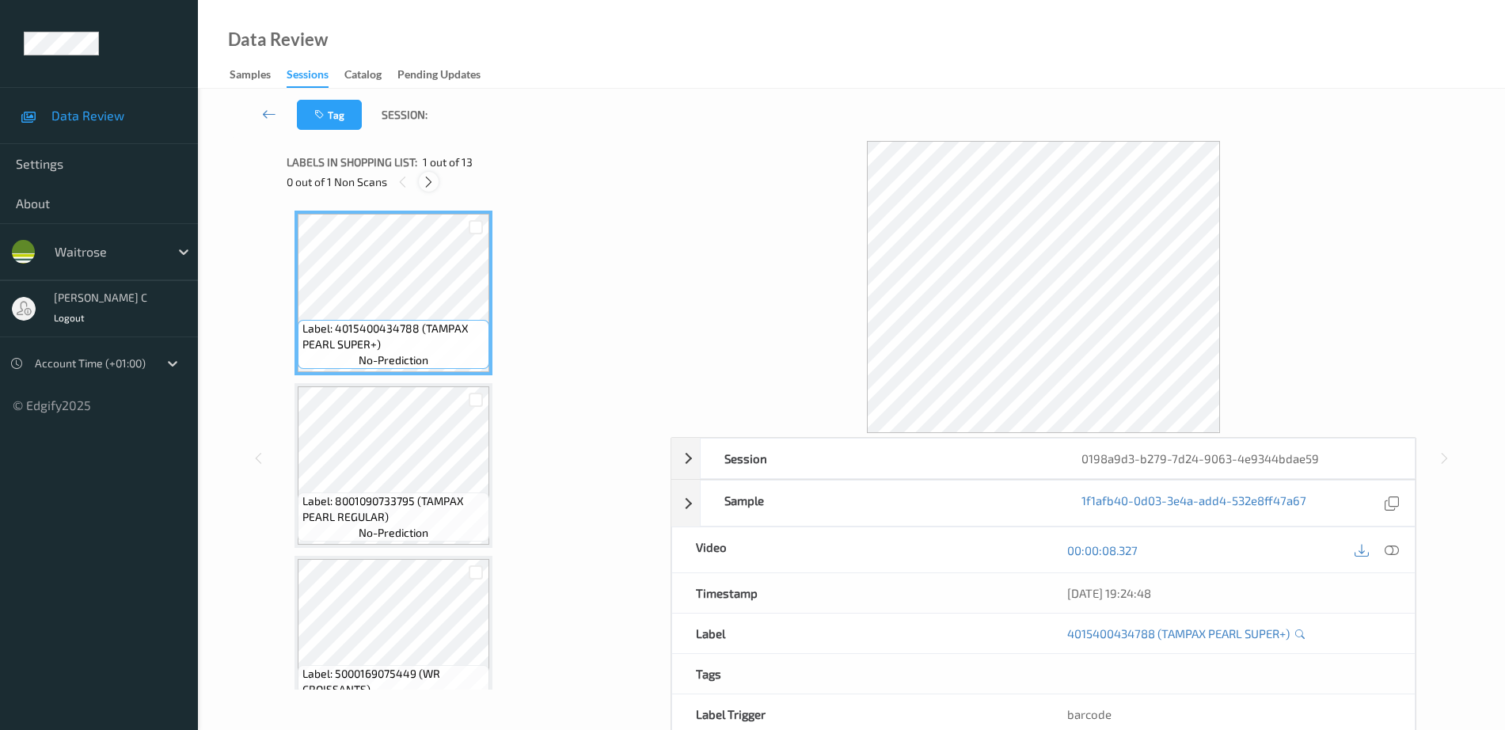
click at [428, 187] on icon at bounding box center [428, 182] width 13 height 14
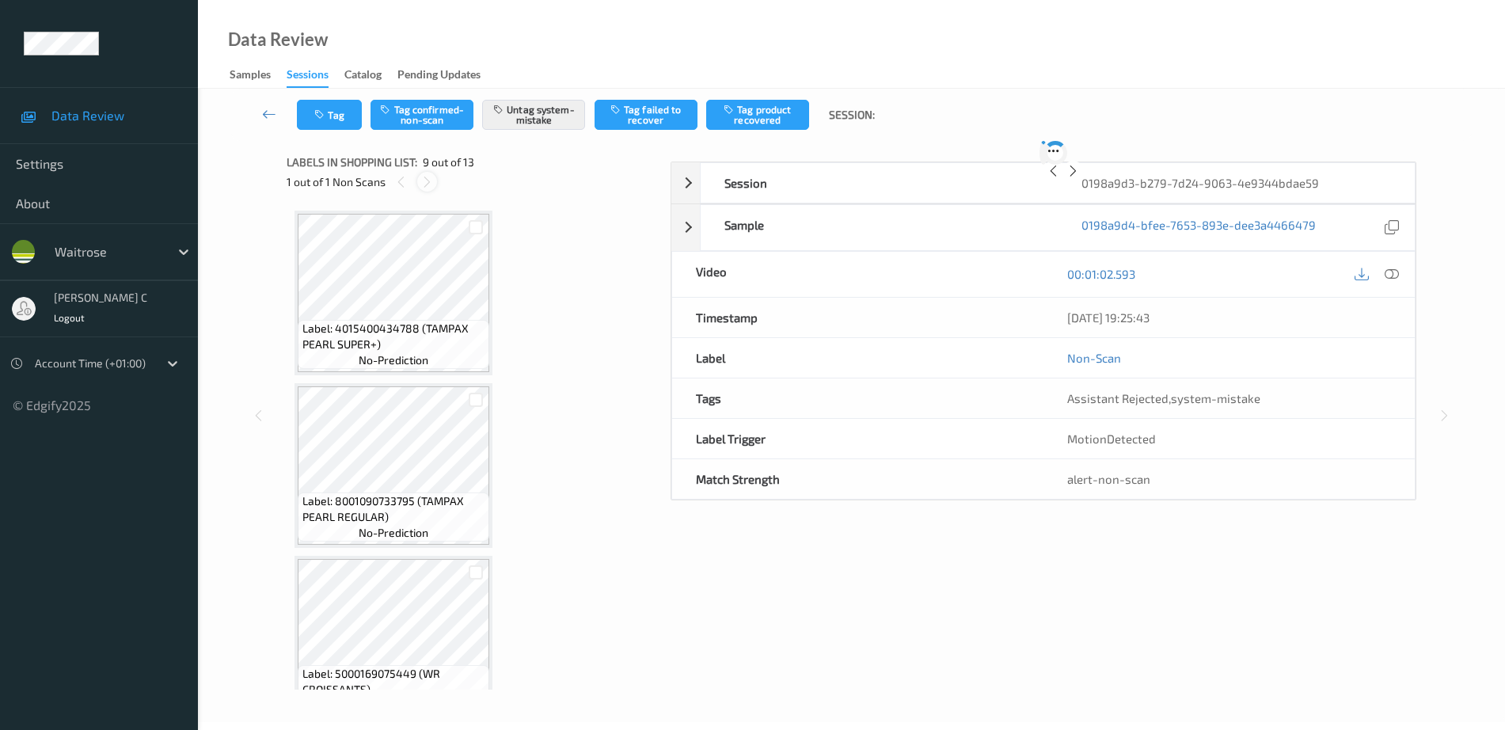
scroll to position [1216, 0]
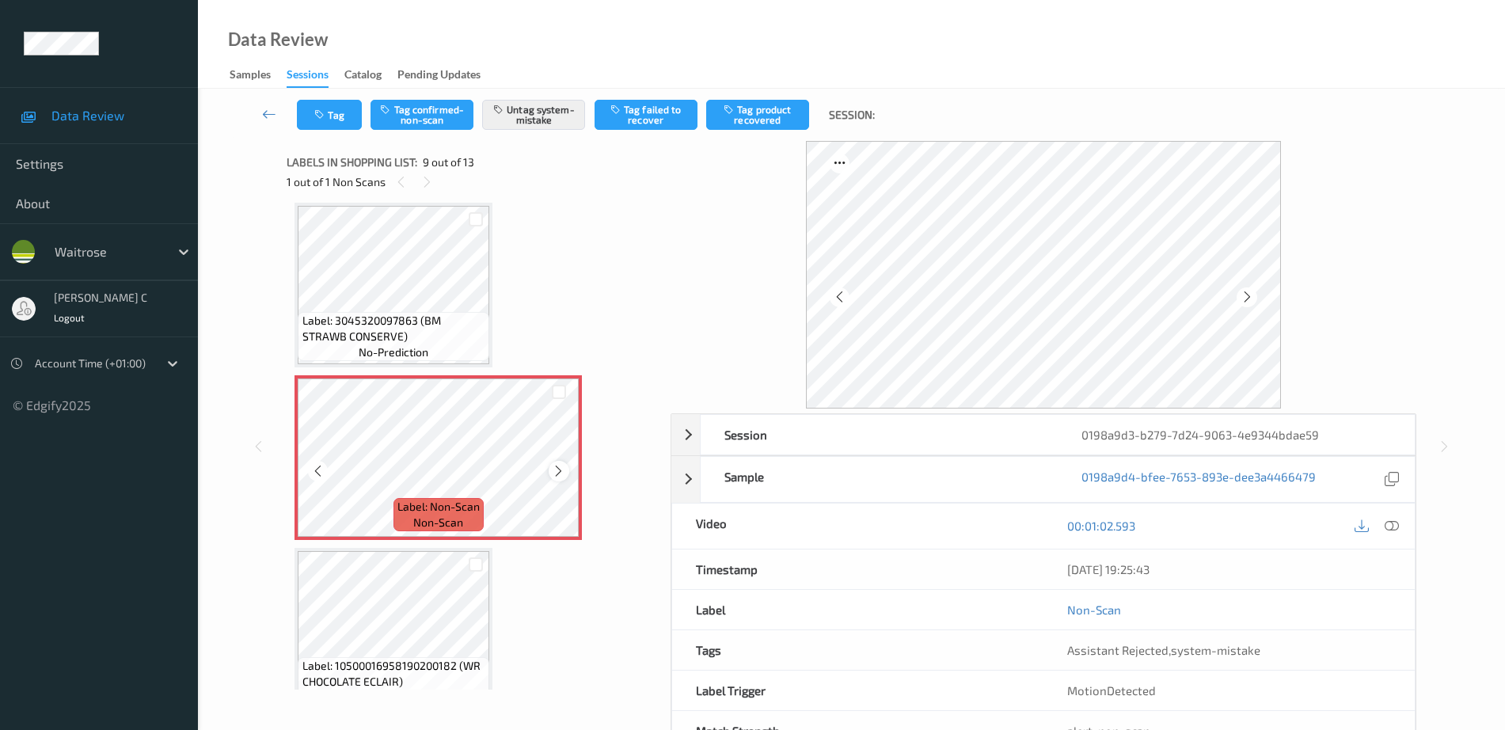
click at [558, 476] on icon at bounding box center [558, 471] width 13 height 14
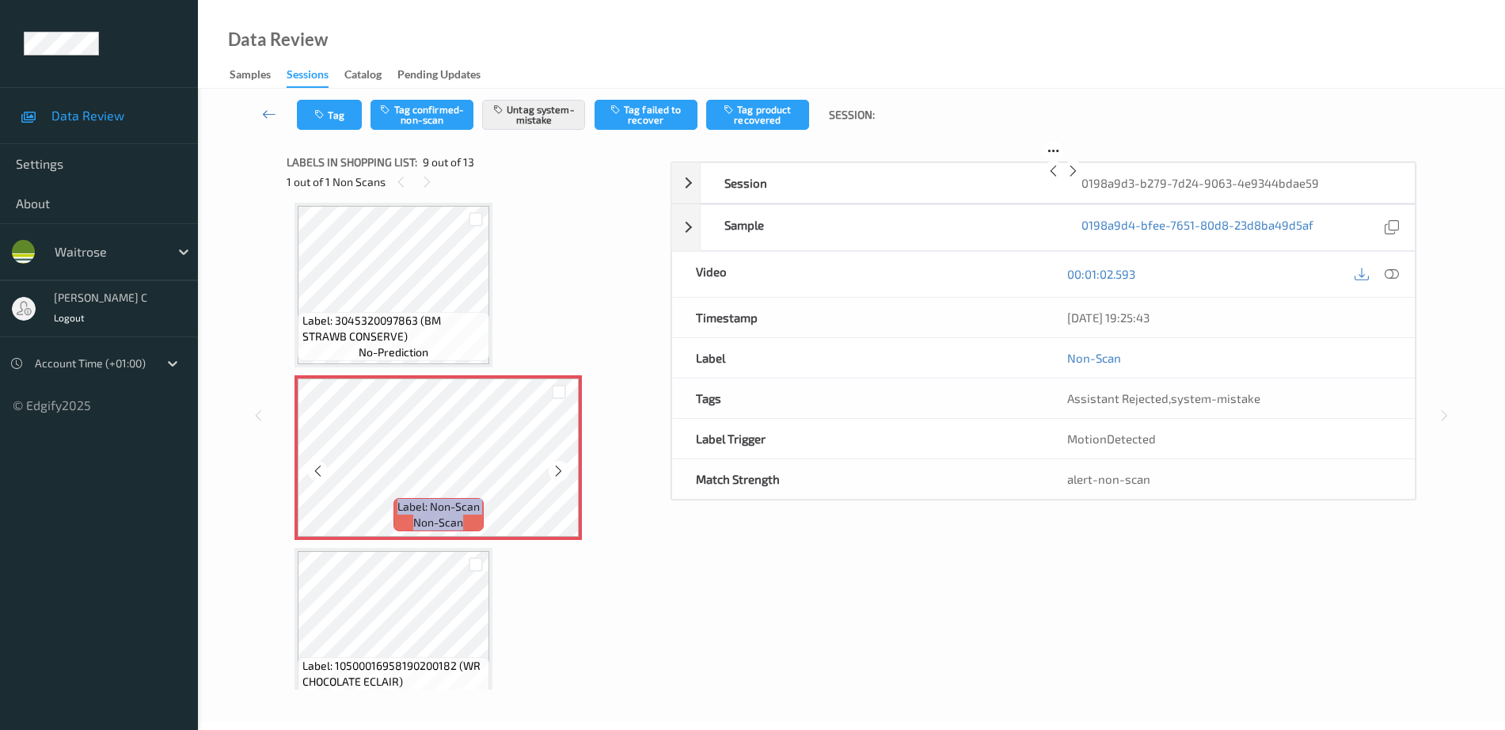
click at [558, 476] on icon at bounding box center [558, 471] width 13 height 14
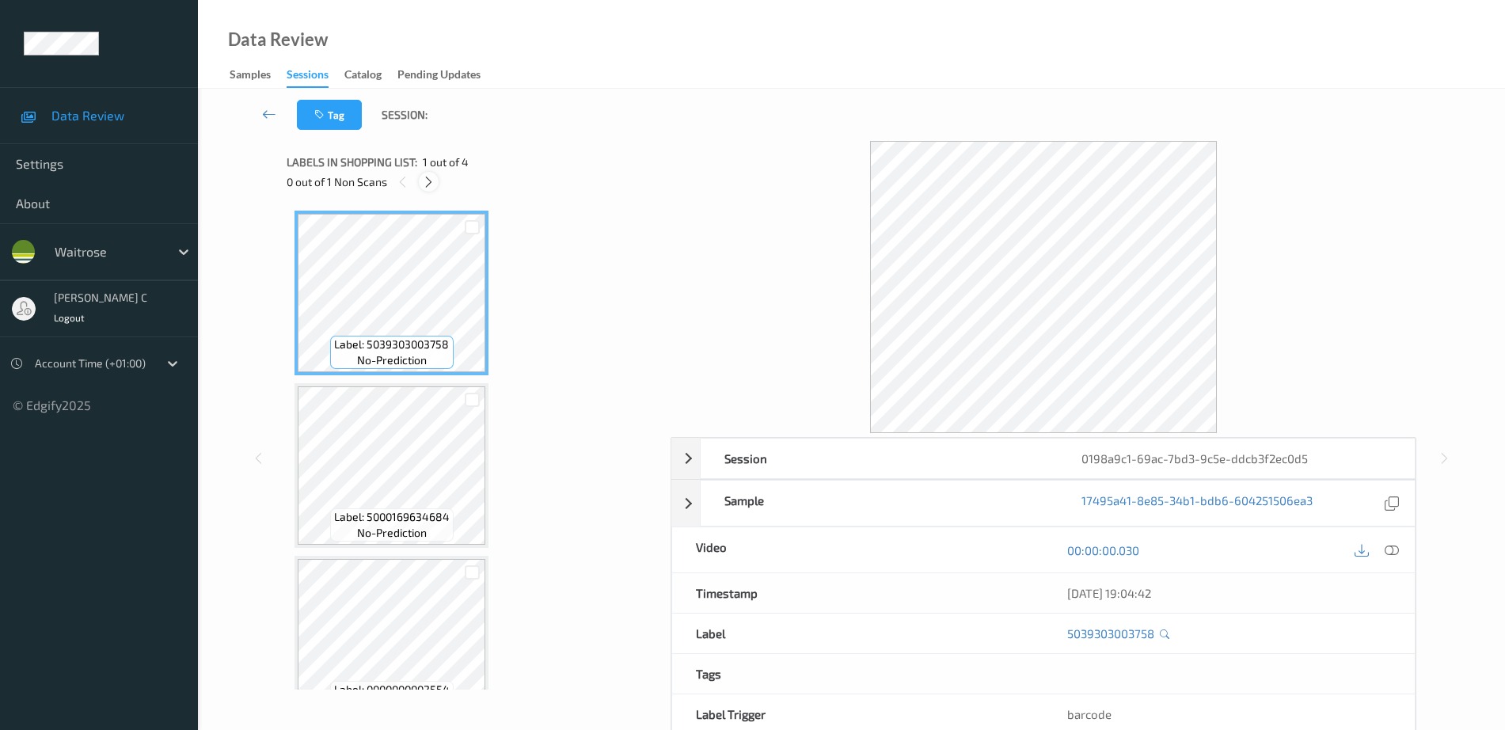
click at [420, 180] on div at bounding box center [429, 182] width 20 height 20
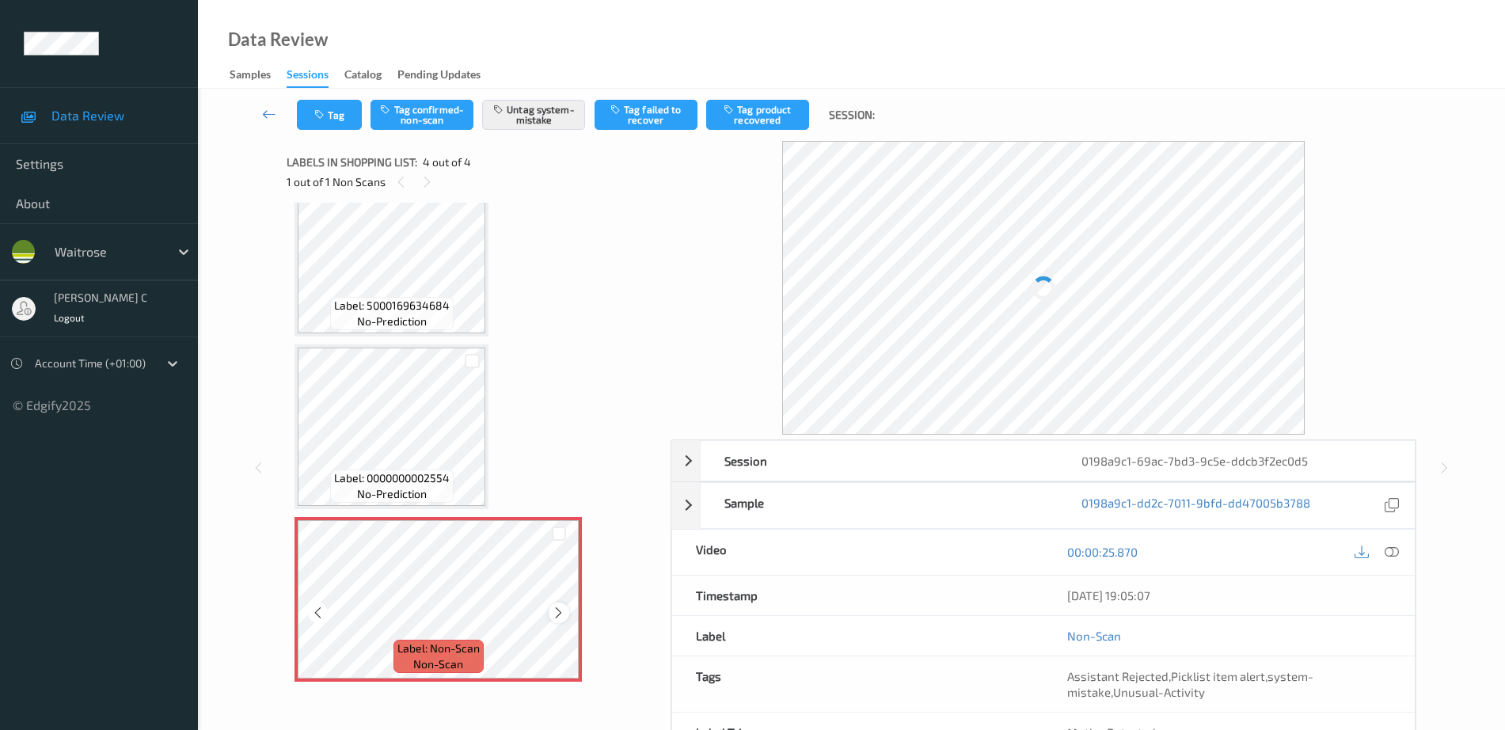
click at [561, 612] on icon at bounding box center [558, 613] width 13 height 14
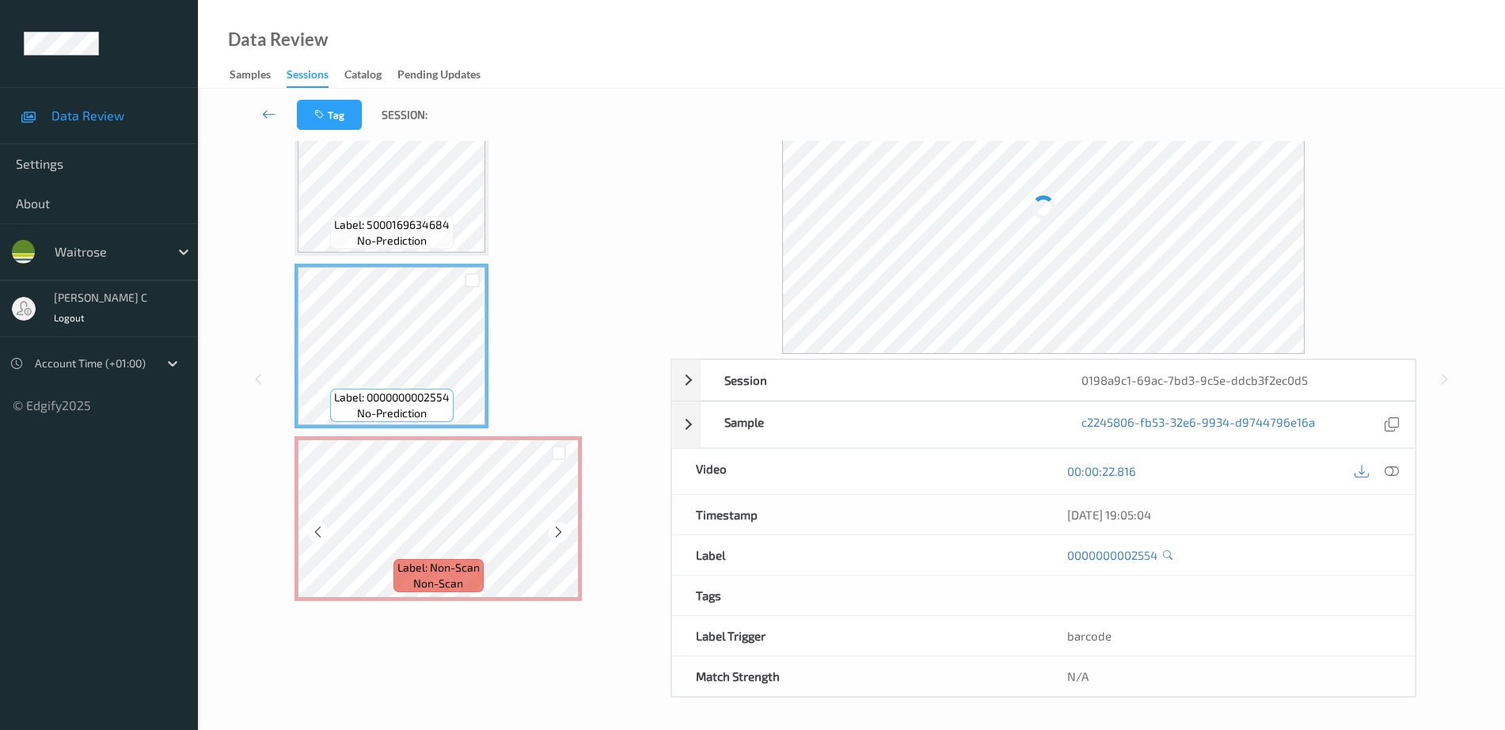
scroll to position [70, 0]
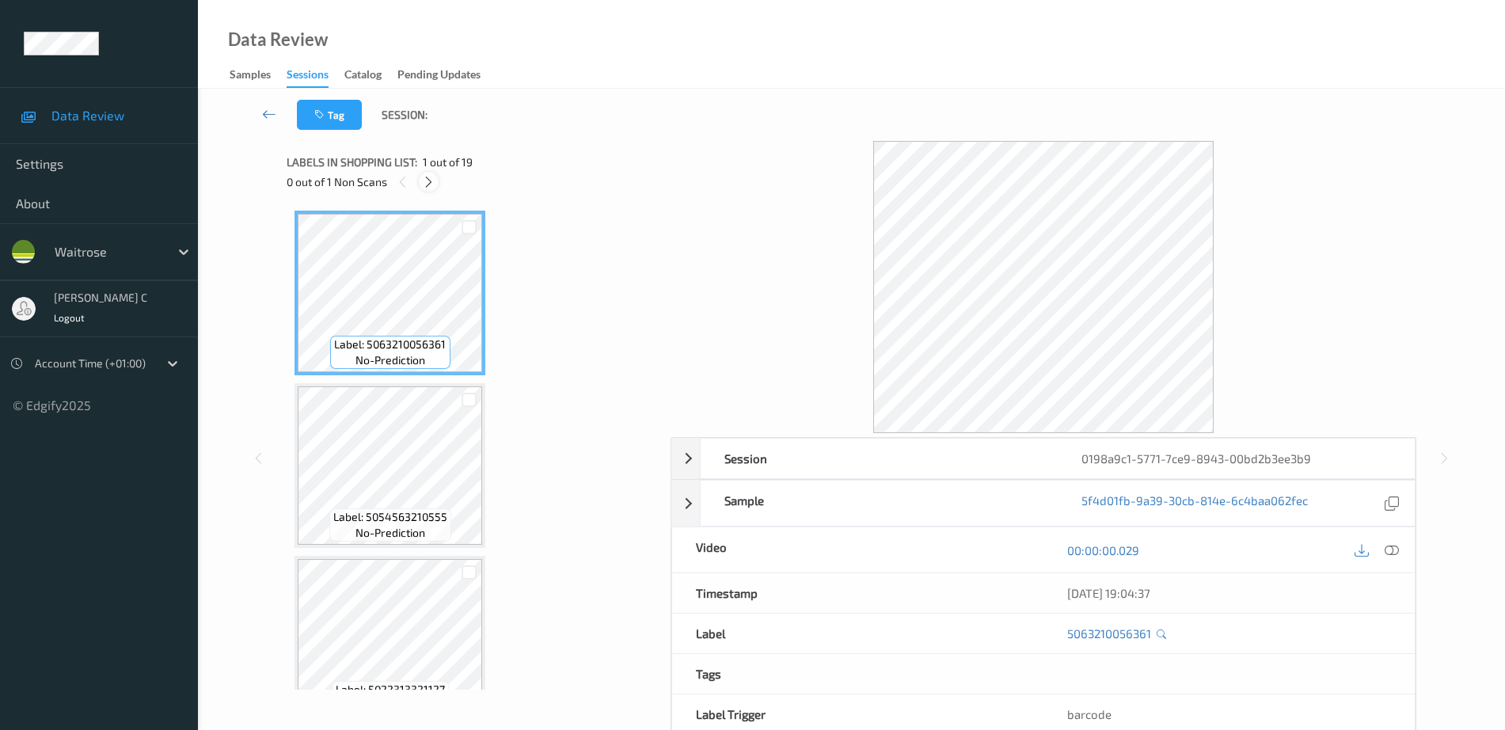
click at [436, 182] on div at bounding box center [429, 182] width 20 height 20
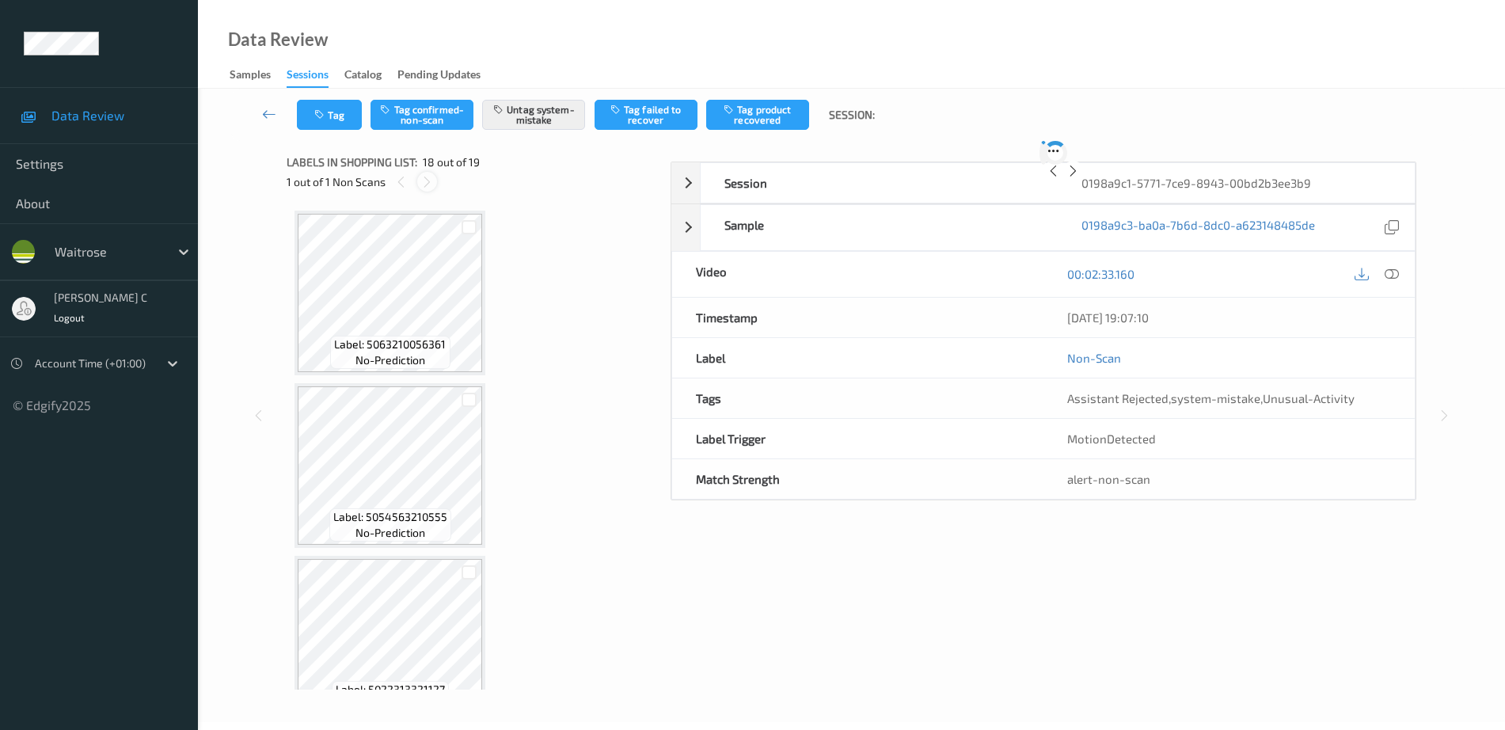
scroll to position [2770, 0]
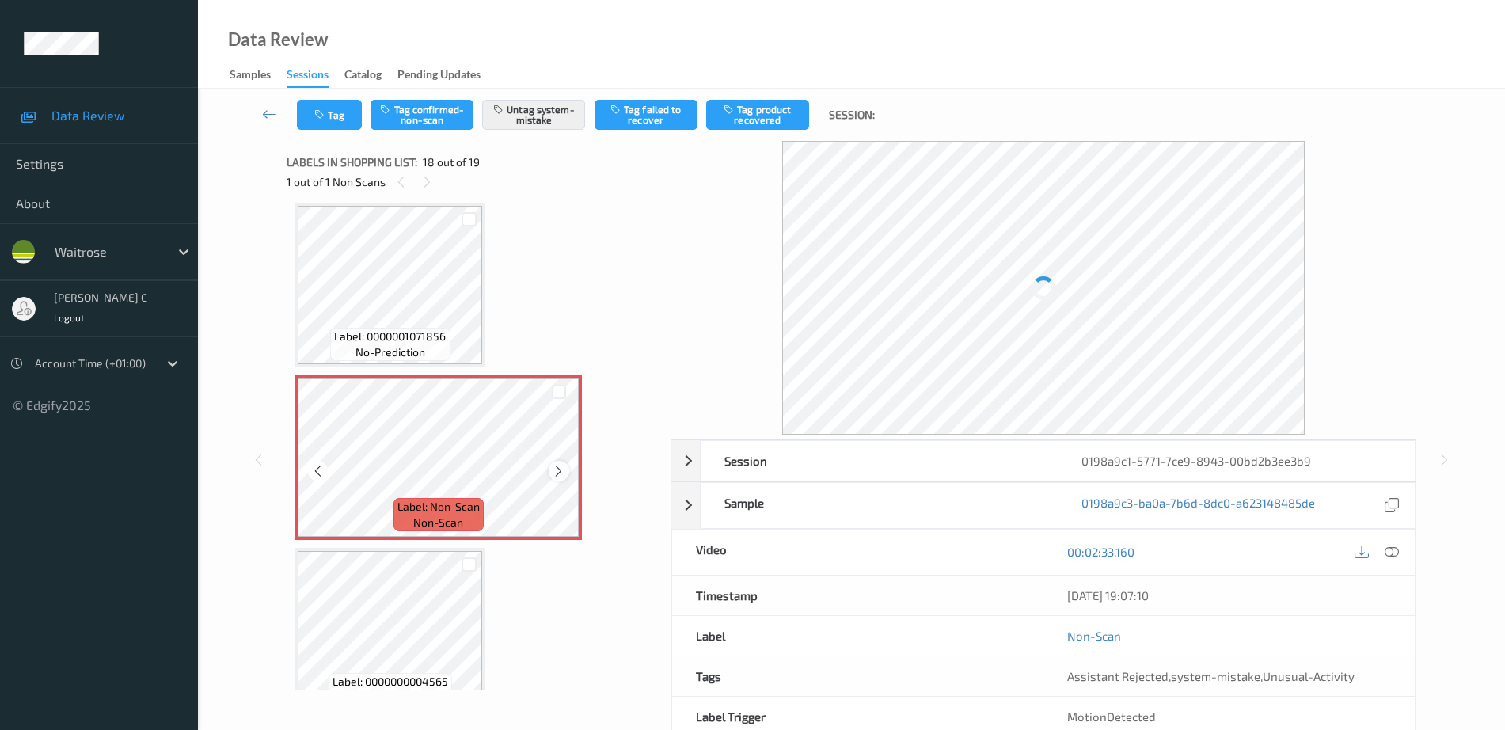
click at [553, 474] on icon at bounding box center [558, 471] width 13 height 14
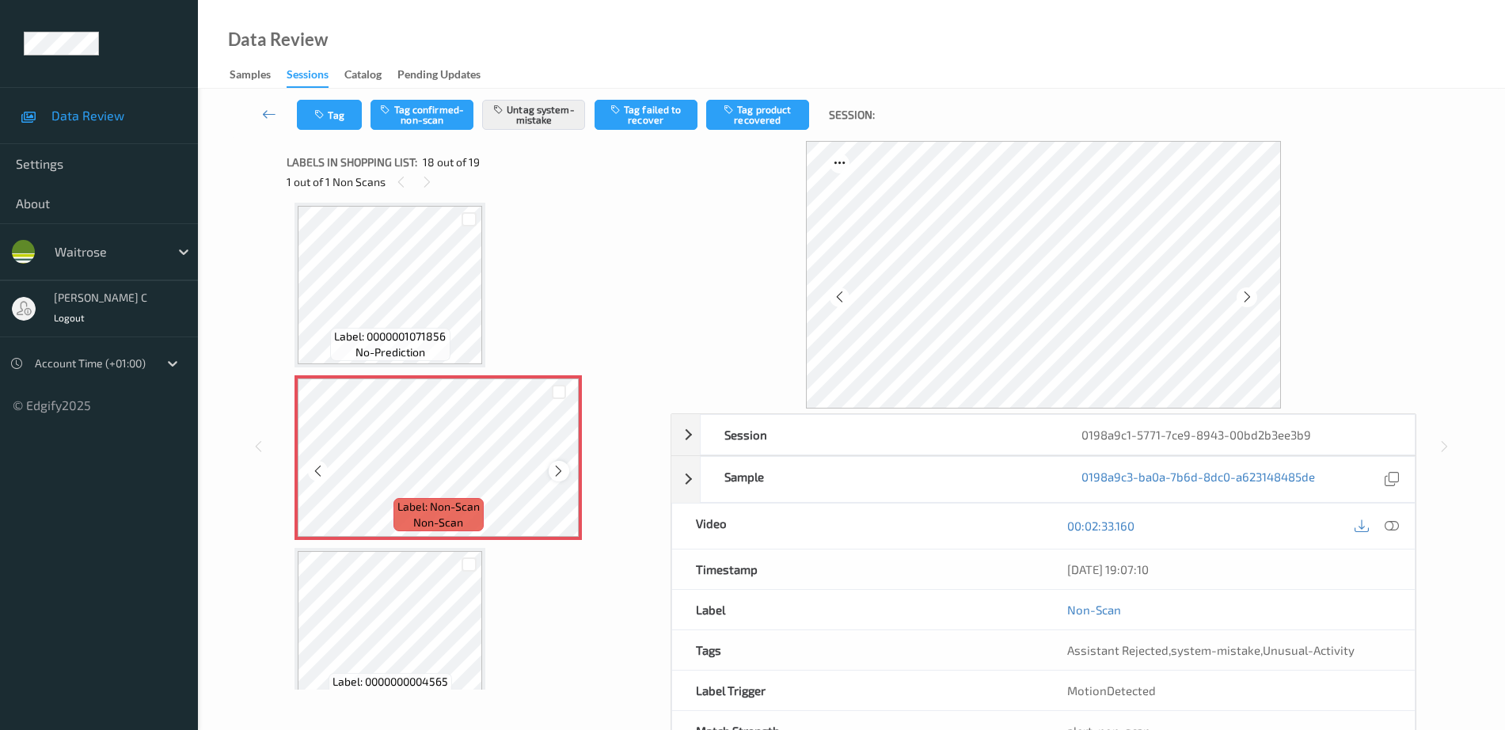
click at [558, 470] on icon at bounding box center [558, 471] width 13 height 14
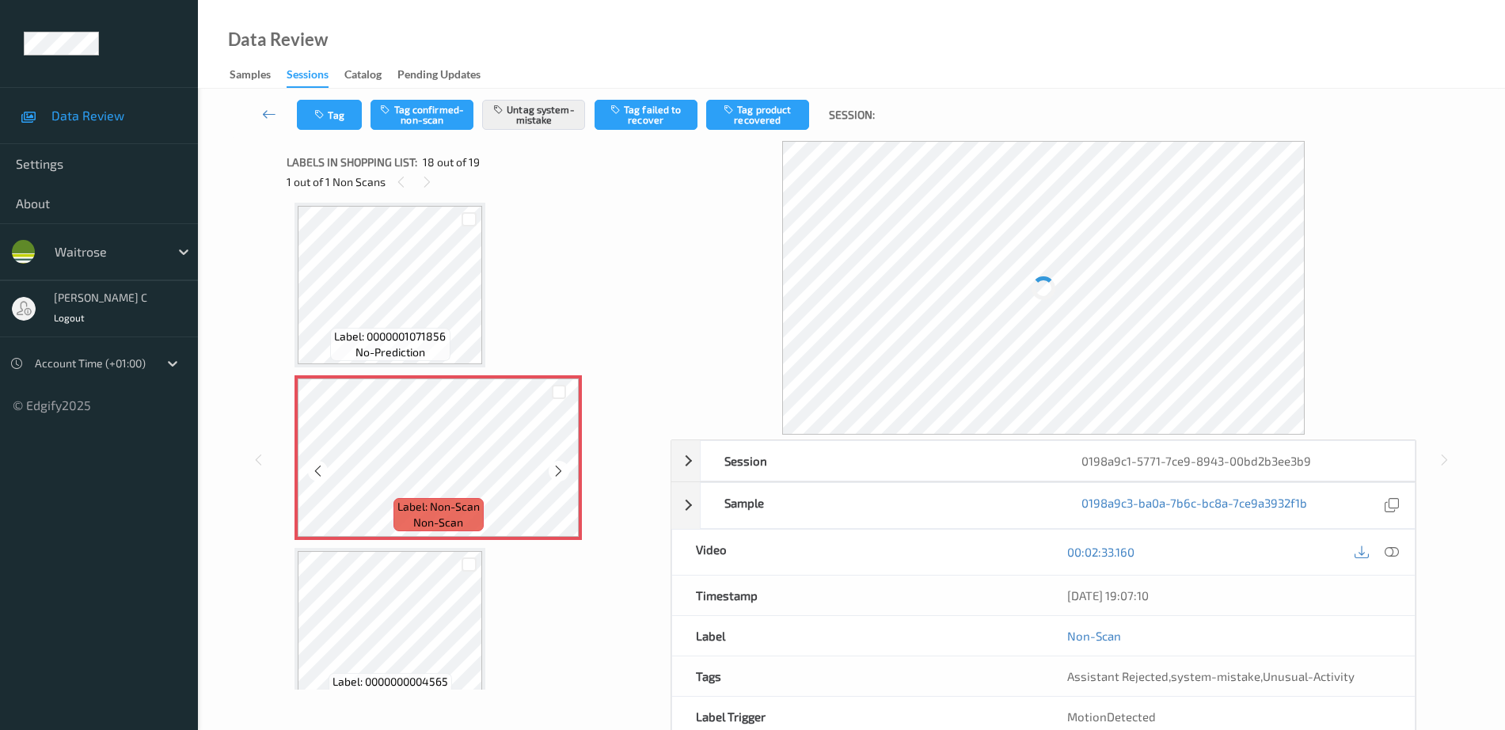
click at [558, 470] on icon at bounding box center [558, 471] width 13 height 14
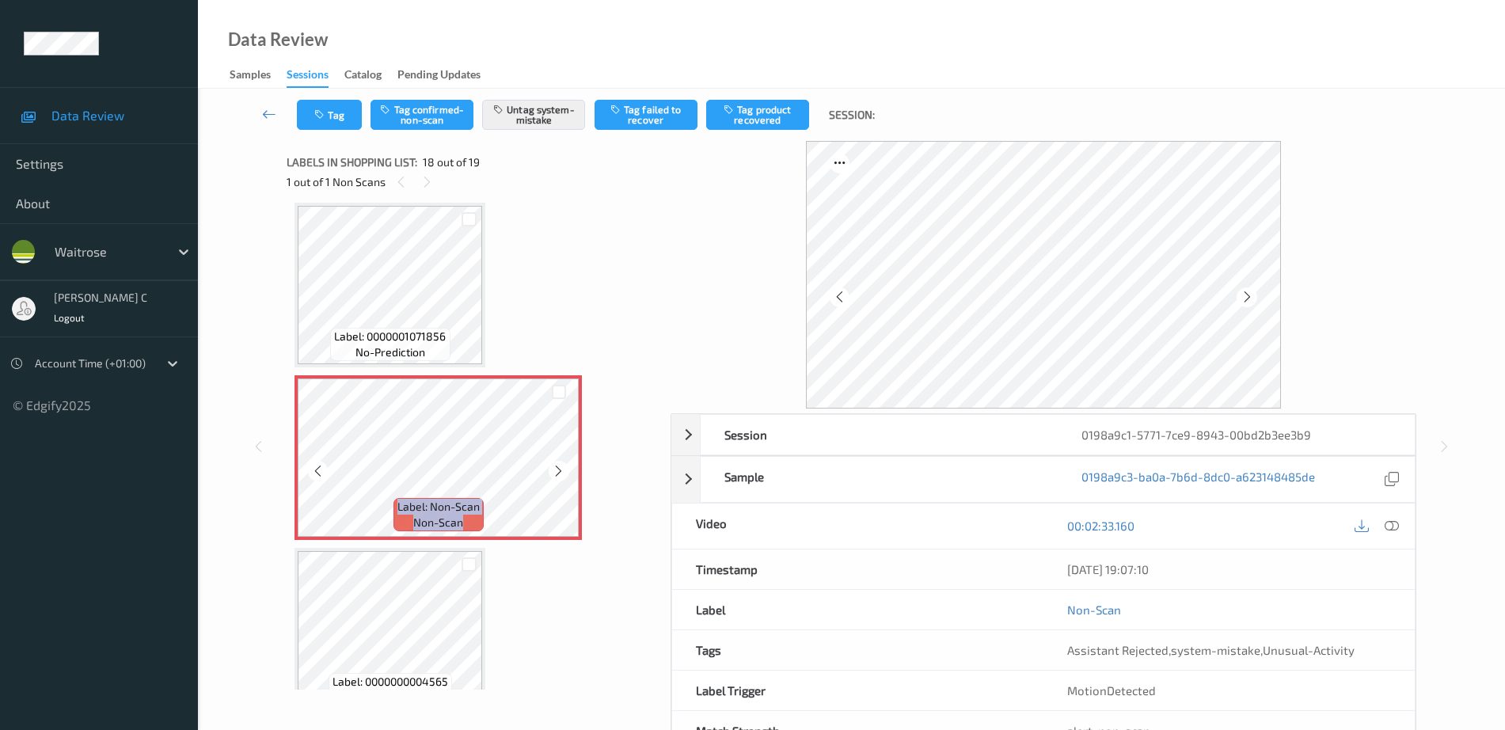
click at [558, 470] on icon at bounding box center [558, 471] width 13 height 14
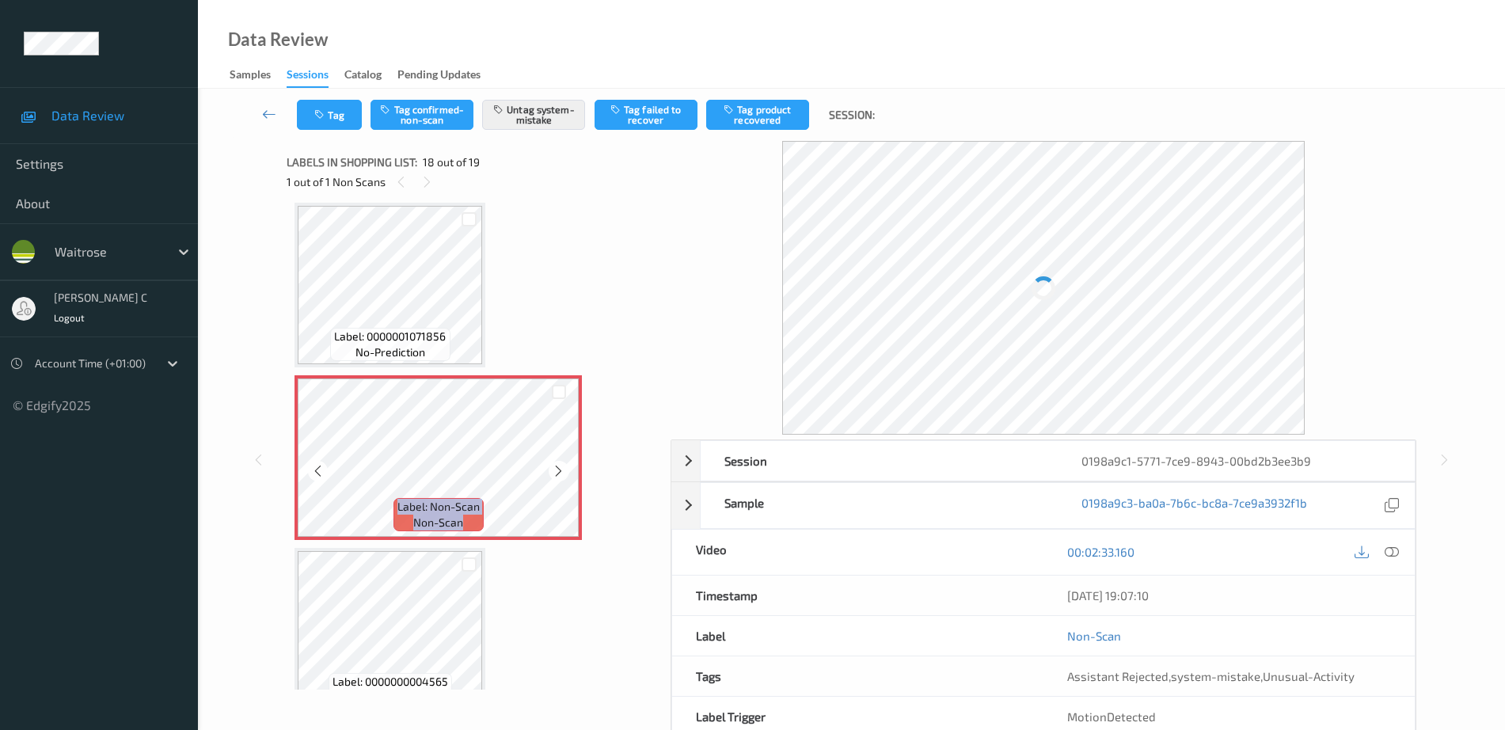
click at [558, 470] on icon at bounding box center [558, 471] width 13 height 14
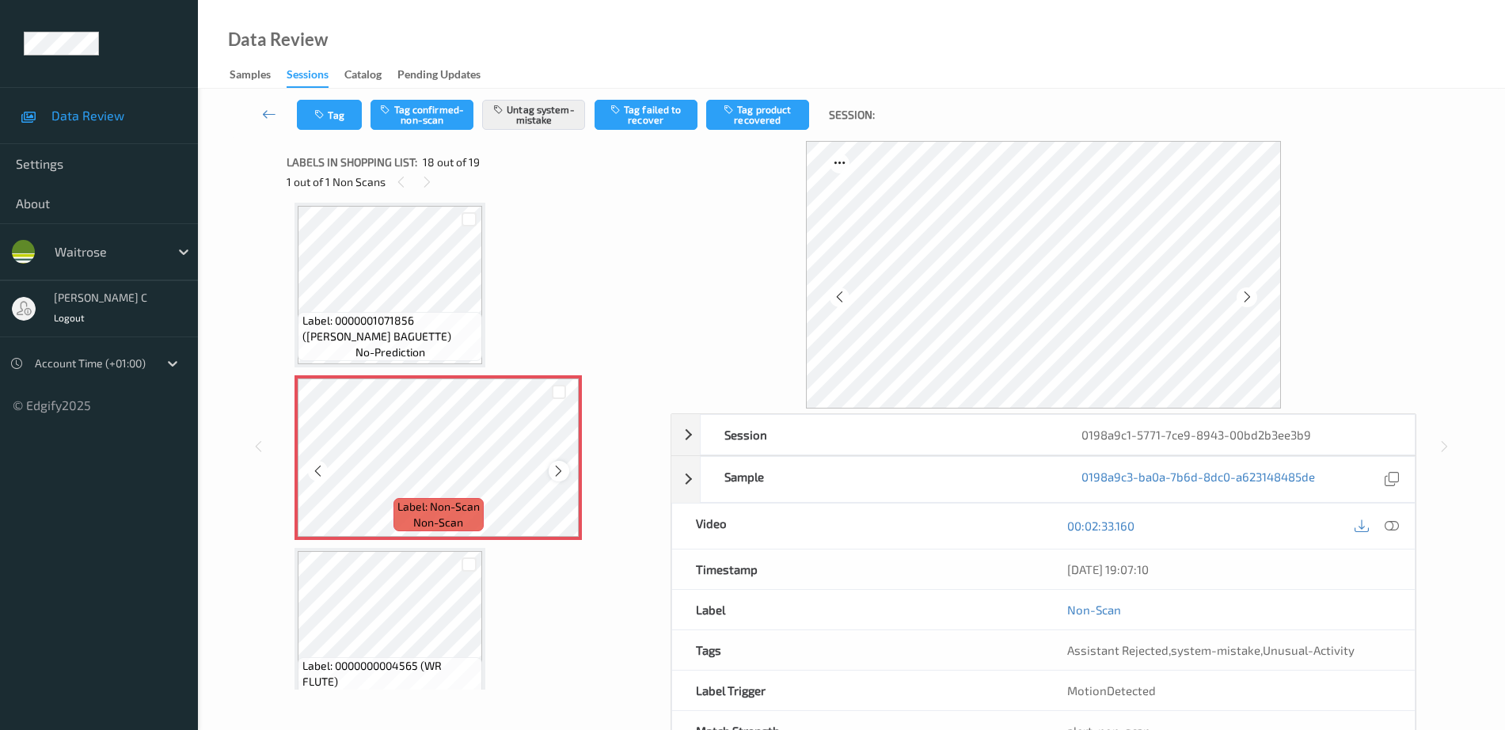
click at [561, 469] on icon at bounding box center [558, 471] width 13 height 14
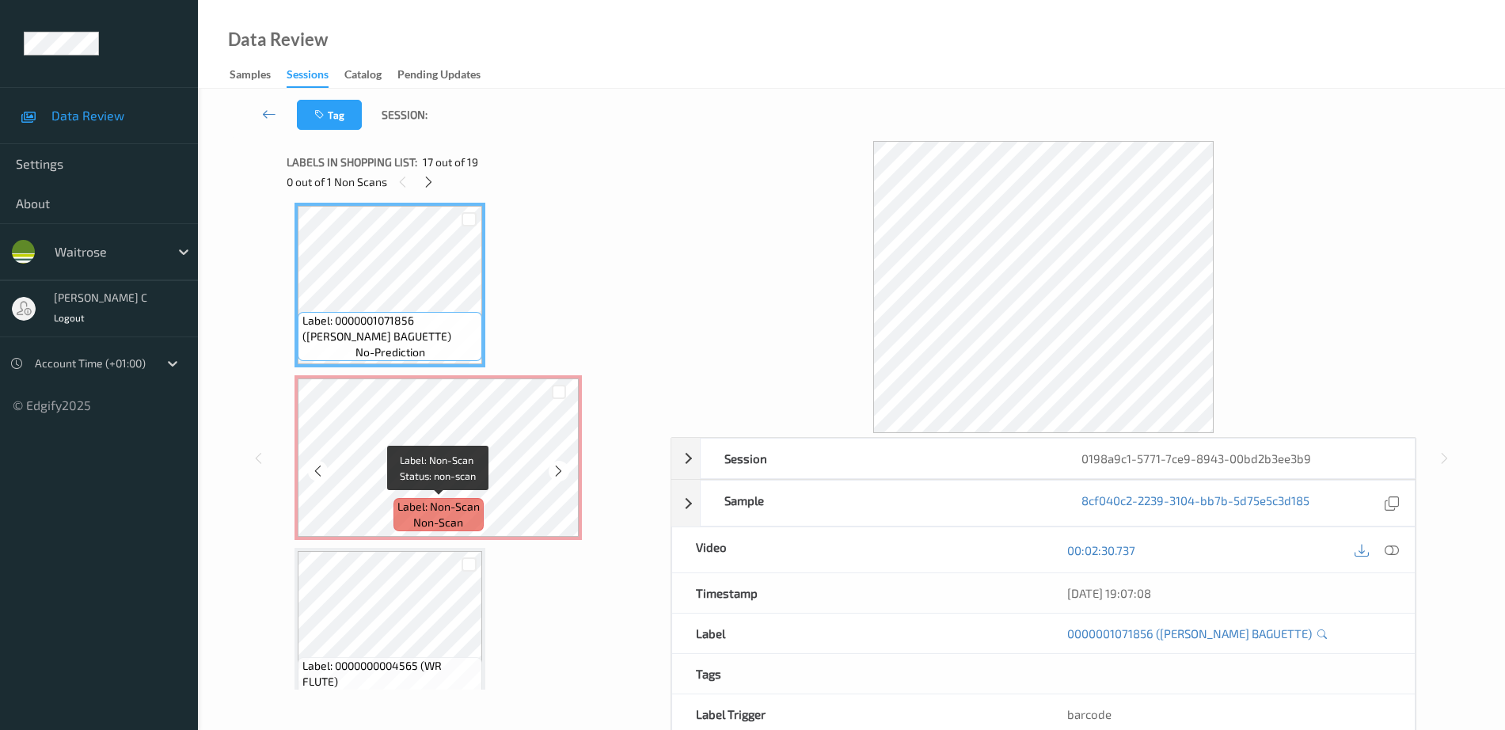
click at [451, 501] on span "Label: Non-Scan" at bounding box center [439, 507] width 82 height 16
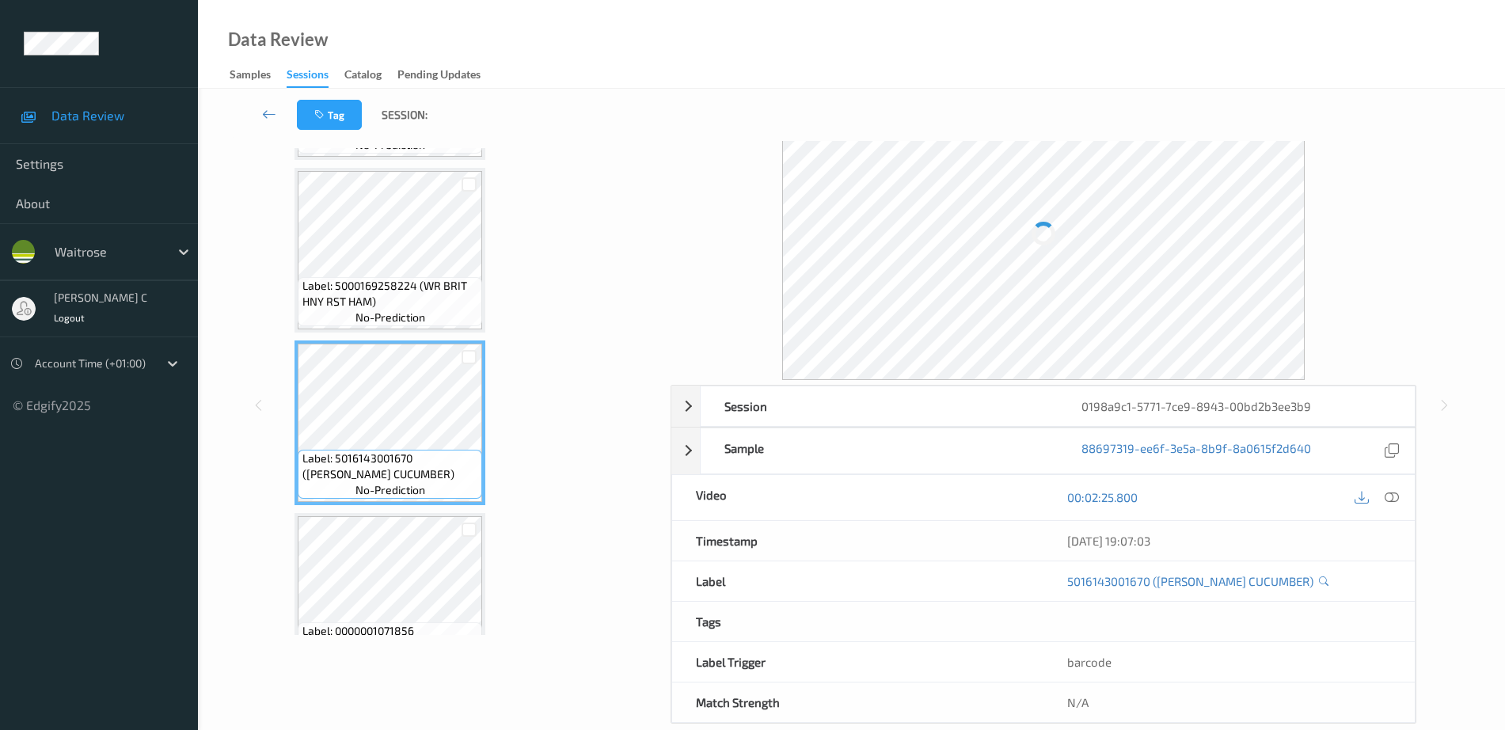
scroll to position [2504, 0]
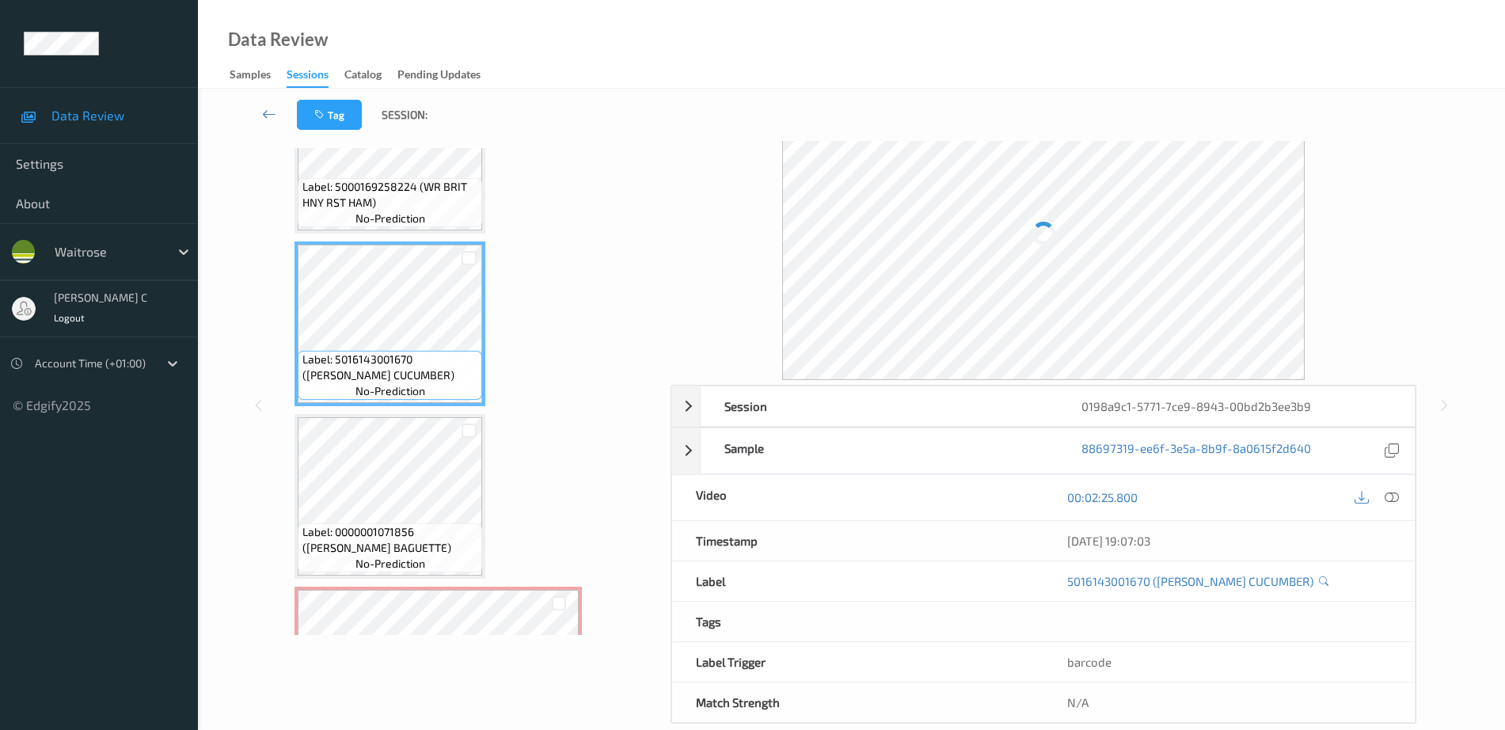
click at [367, 530] on span "Label: 0000001071856 (WR WHITE BAGUETTE)" at bounding box center [391, 540] width 177 height 32
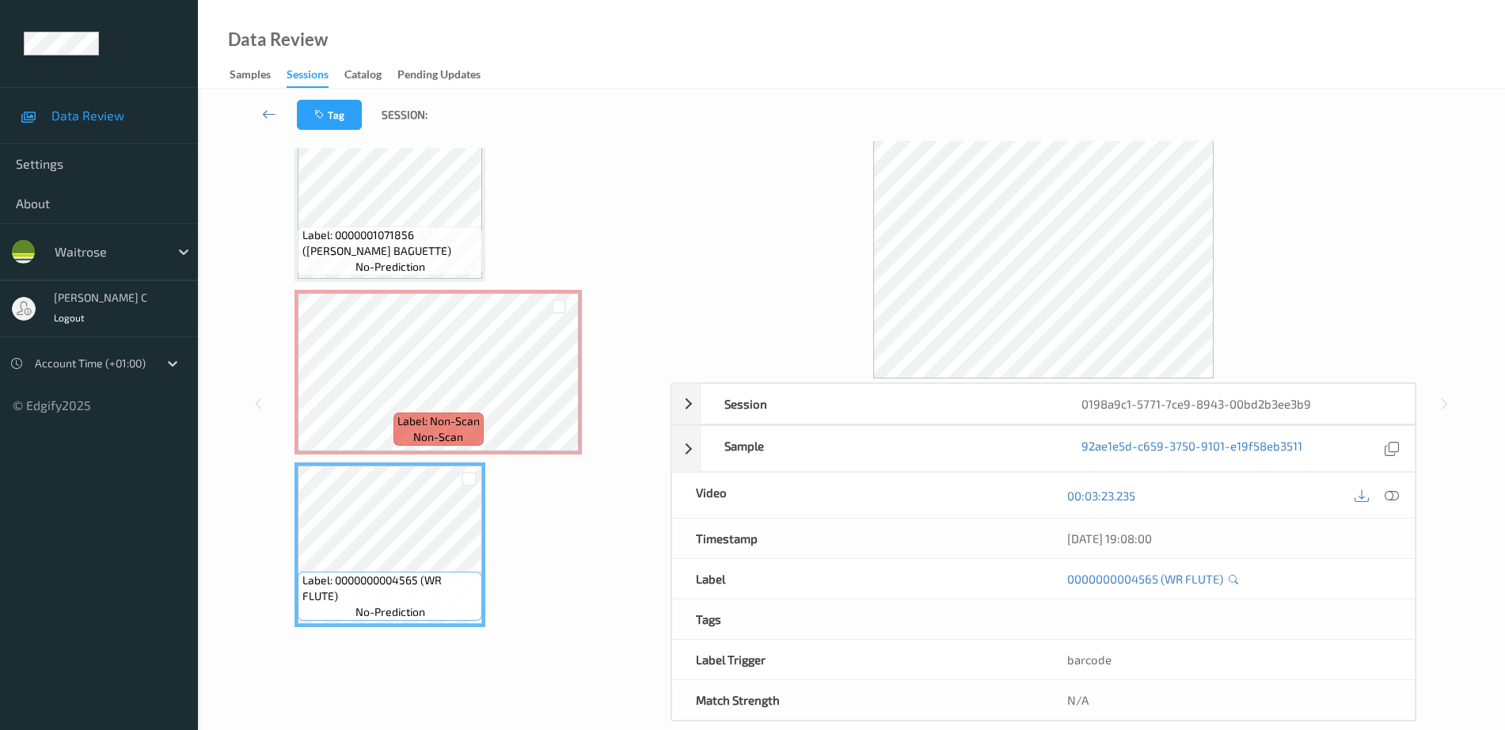
scroll to position [2702, 0]
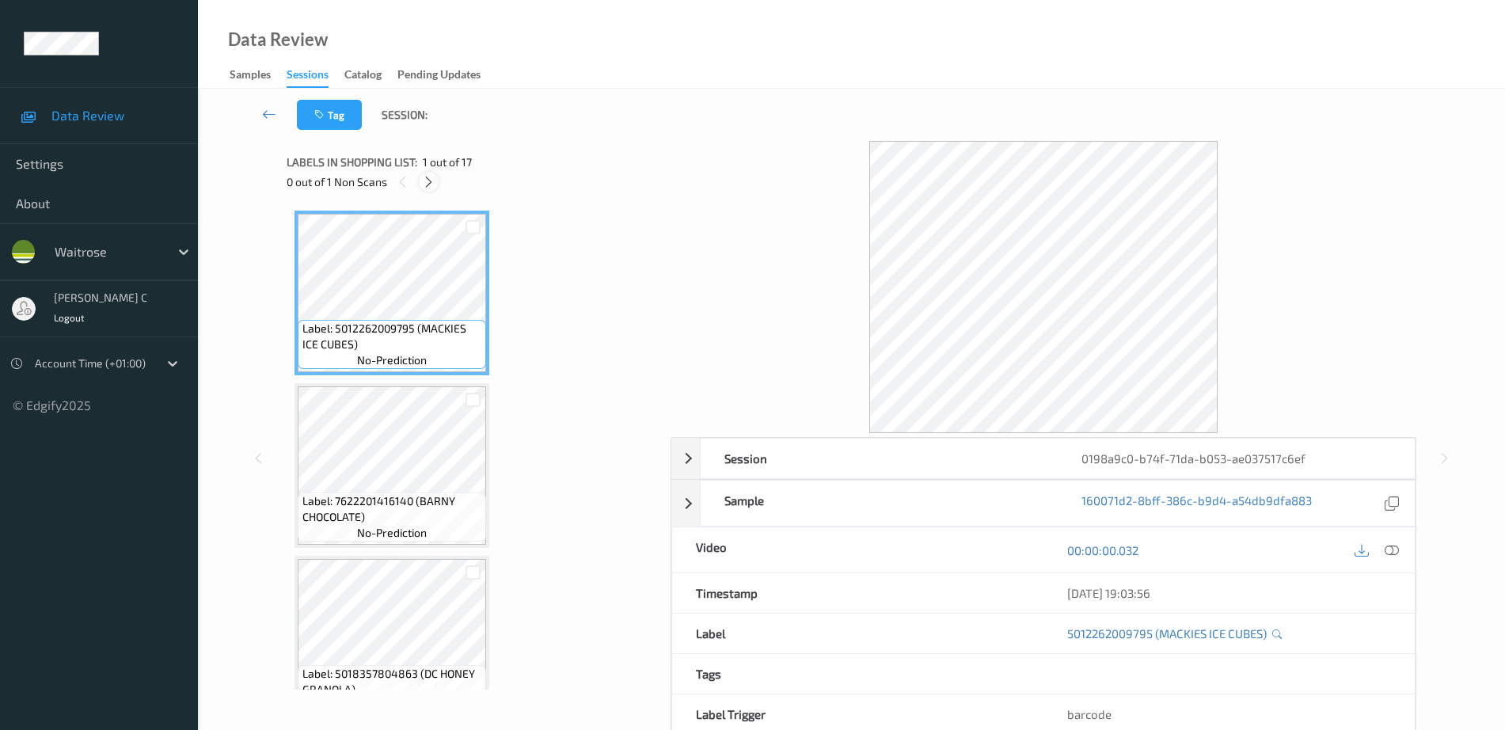
click at [436, 182] on div at bounding box center [429, 182] width 20 height 20
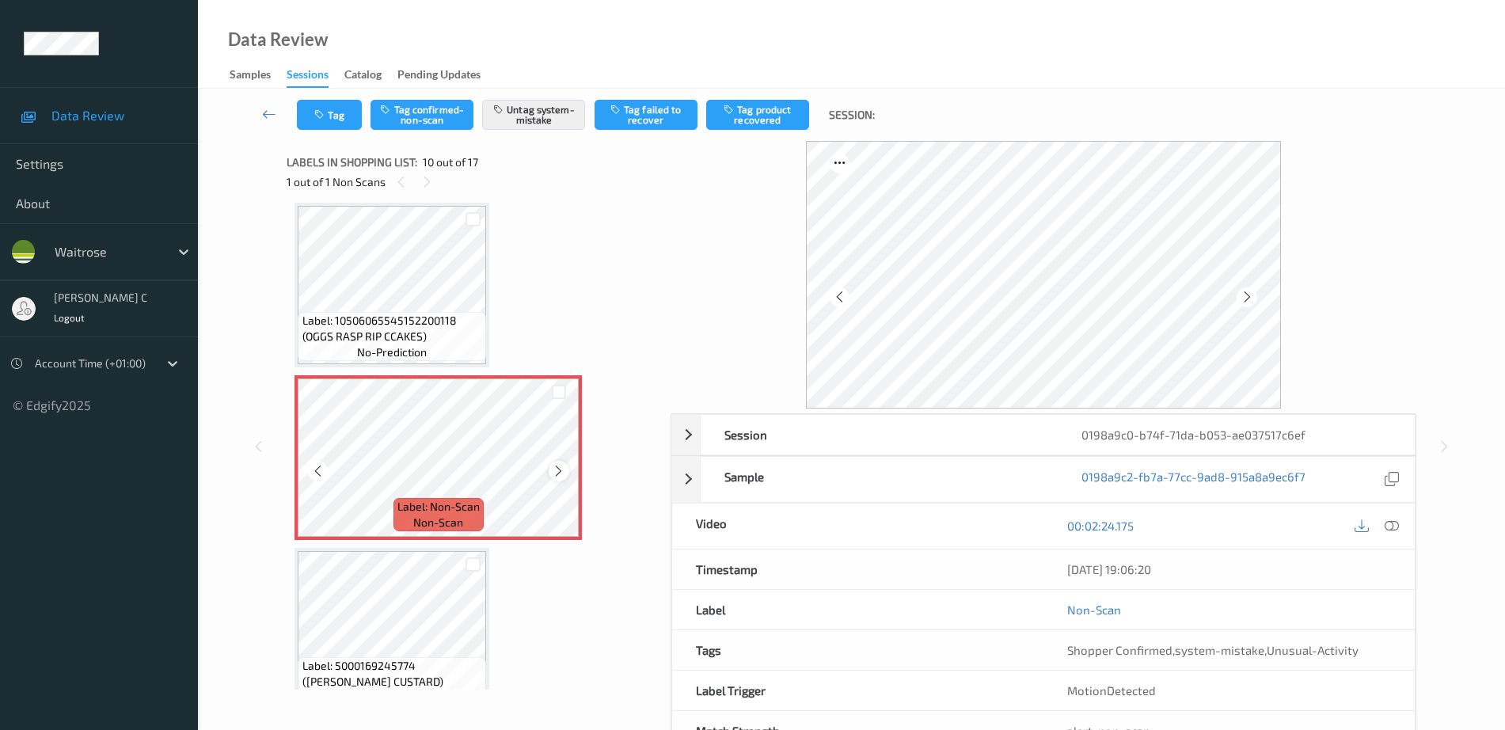
click at [557, 470] on icon at bounding box center [558, 471] width 13 height 14
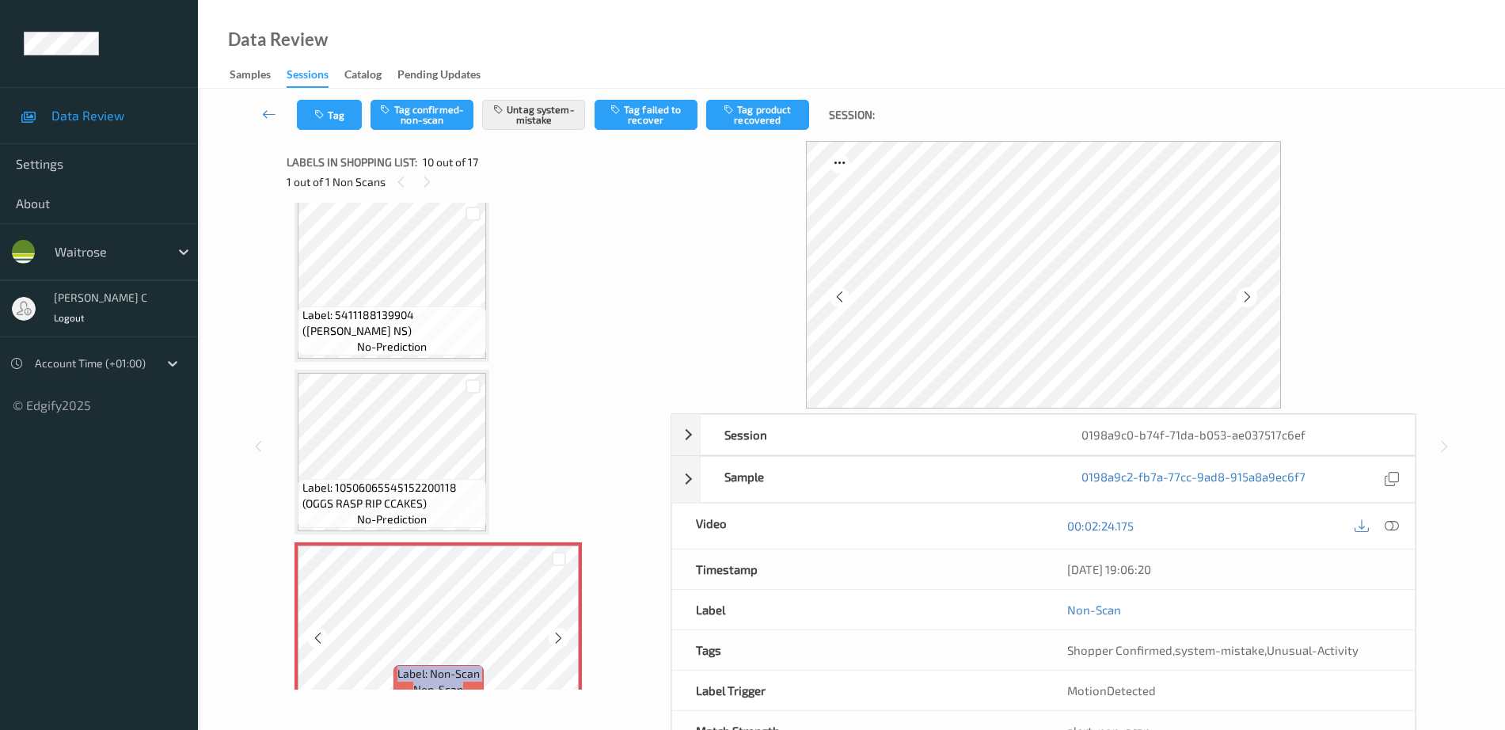
scroll to position [1191, 0]
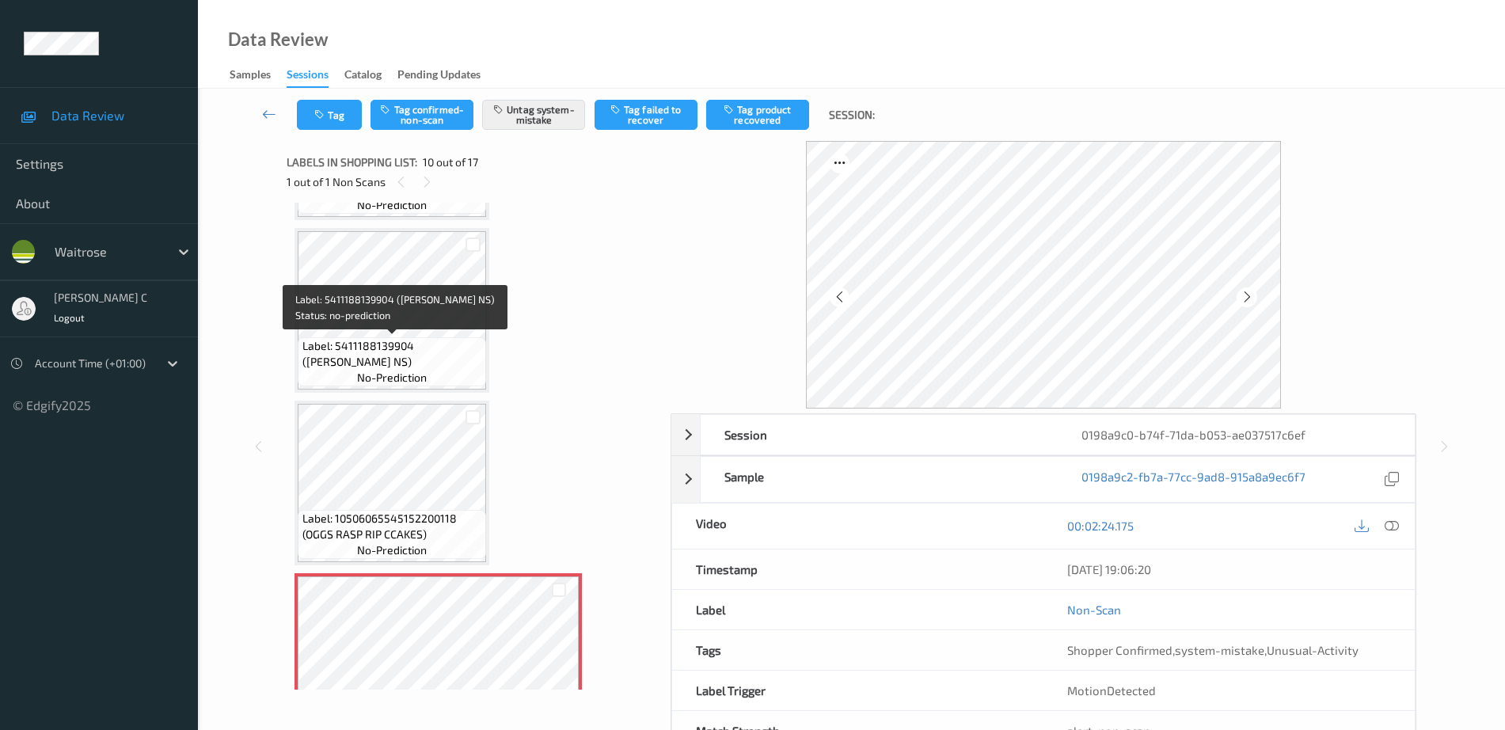
click at [402, 368] on span "Label: 5411188139904 (ALPRO ALMOND NS)" at bounding box center [393, 354] width 181 height 32
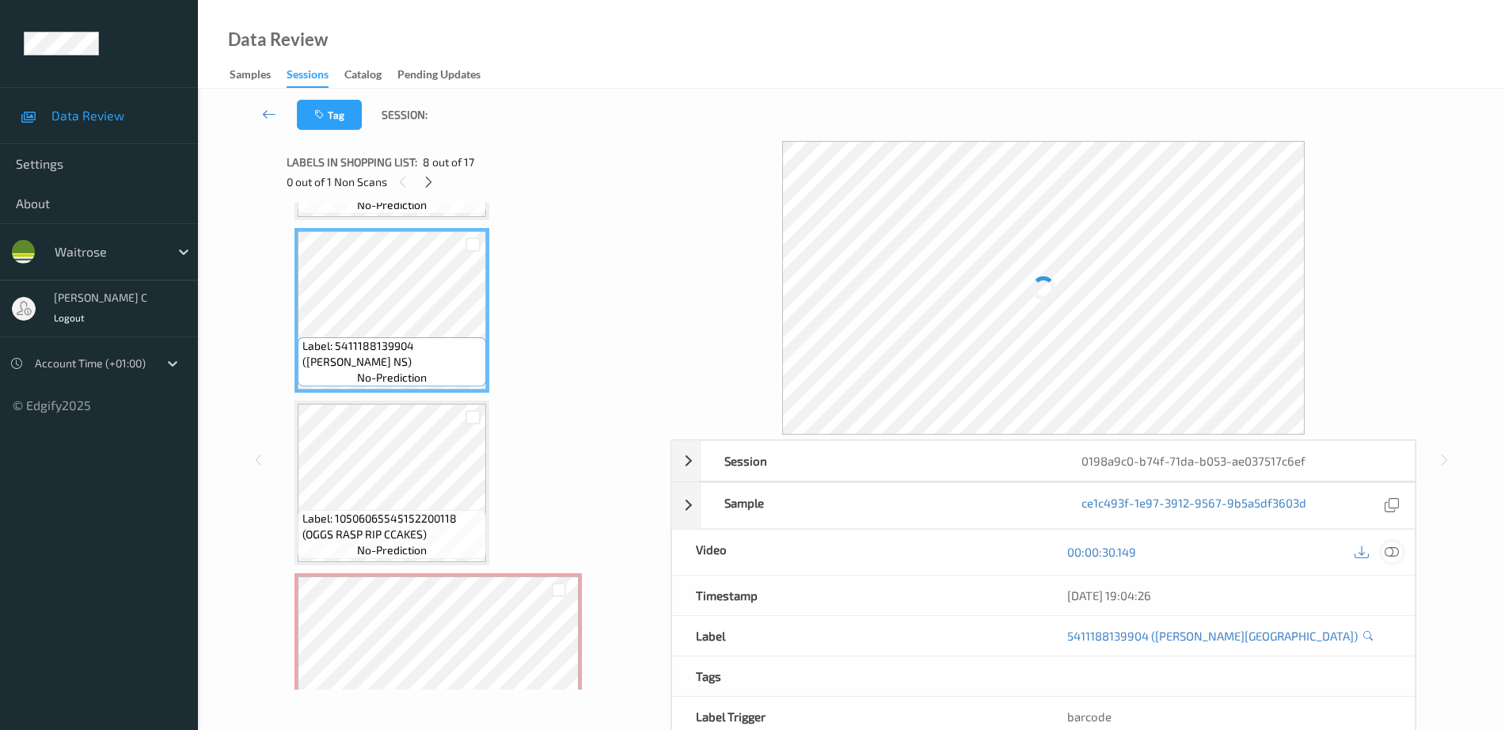
click at [1396, 552] on icon at bounding box center [1392, 552] width 14 height 14
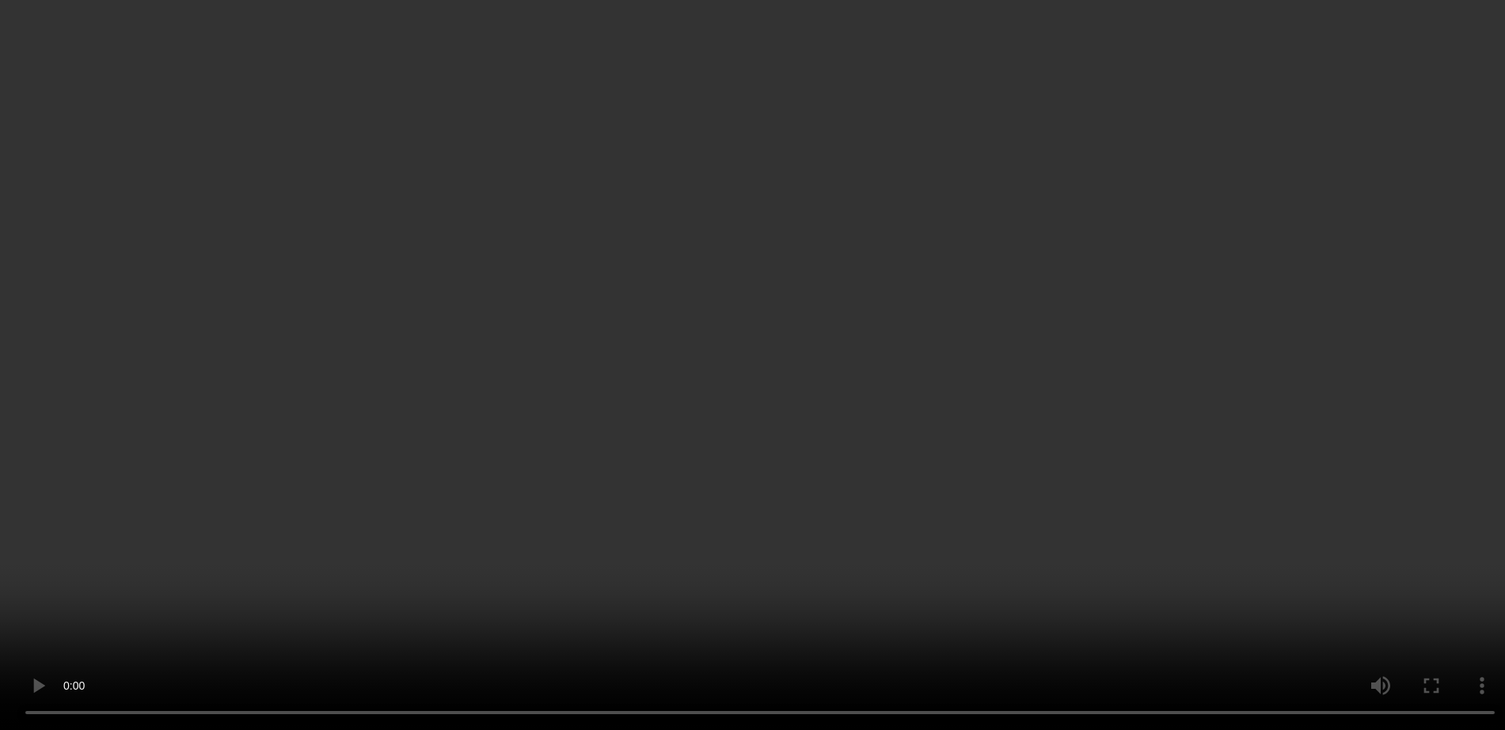
scroll to position [1389, 0]
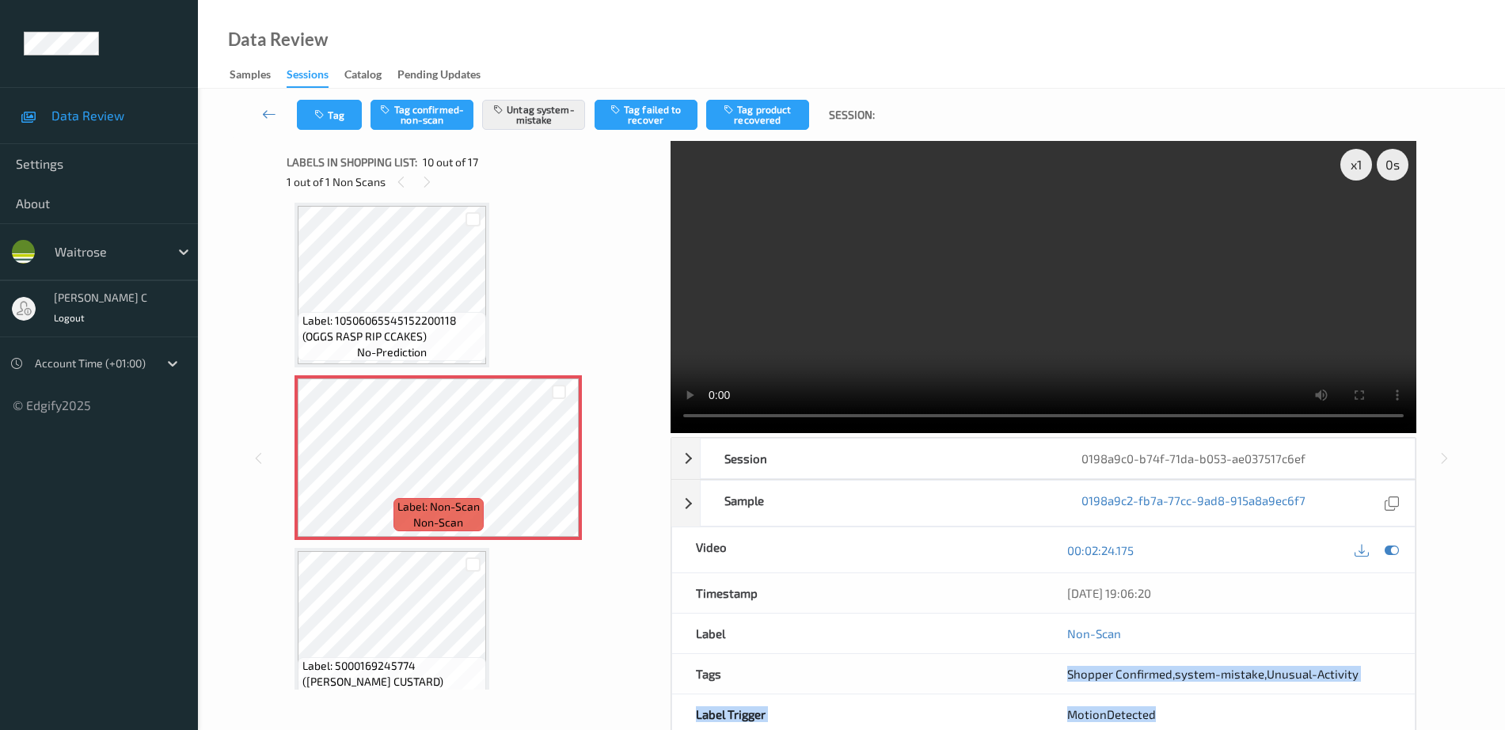
drag, startPoint x: 1059, startPoint y: 680, endPoint x: 1361, endPoint y: 709, distance: 303.9
click at [1361, 695] on div "Session 0198a9c0-b74f-71da-b053-ae037517c6ef Session ID 0198a9c0-b74f-71da-b053…" at bounding box center [1044, 606] width 746 height 339
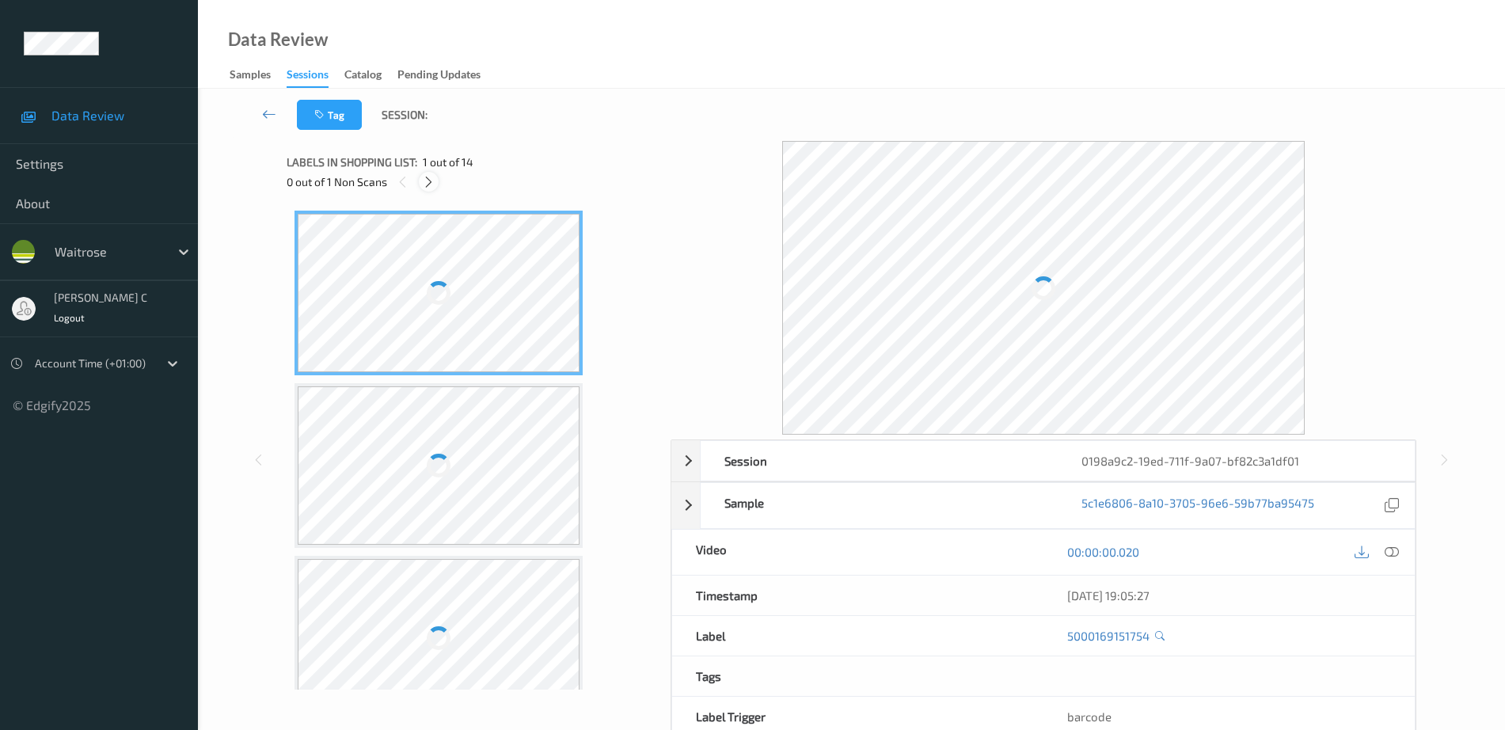
click at [430, 177] on icon at bounding box center [428, 182] width 13 height 14
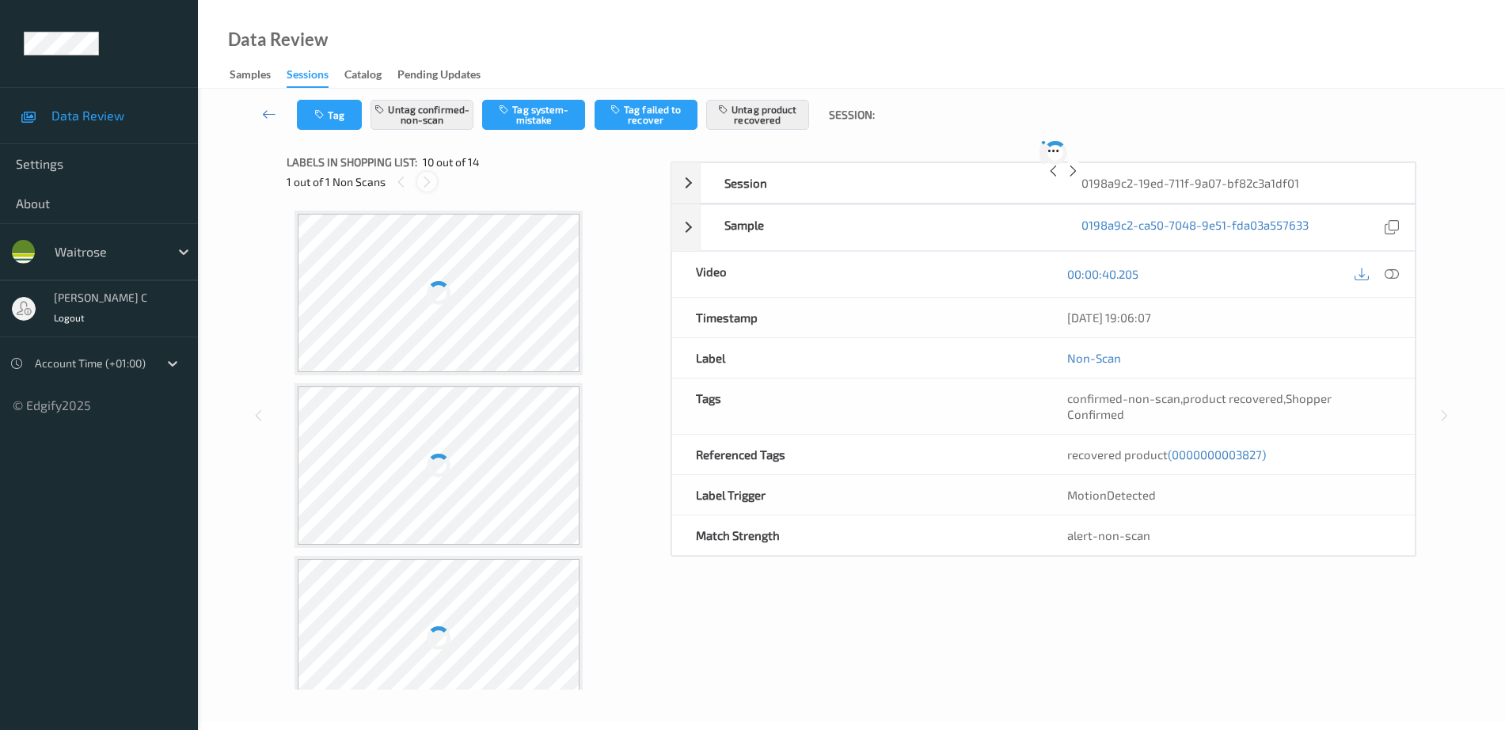
scroll to position [1389, 0]
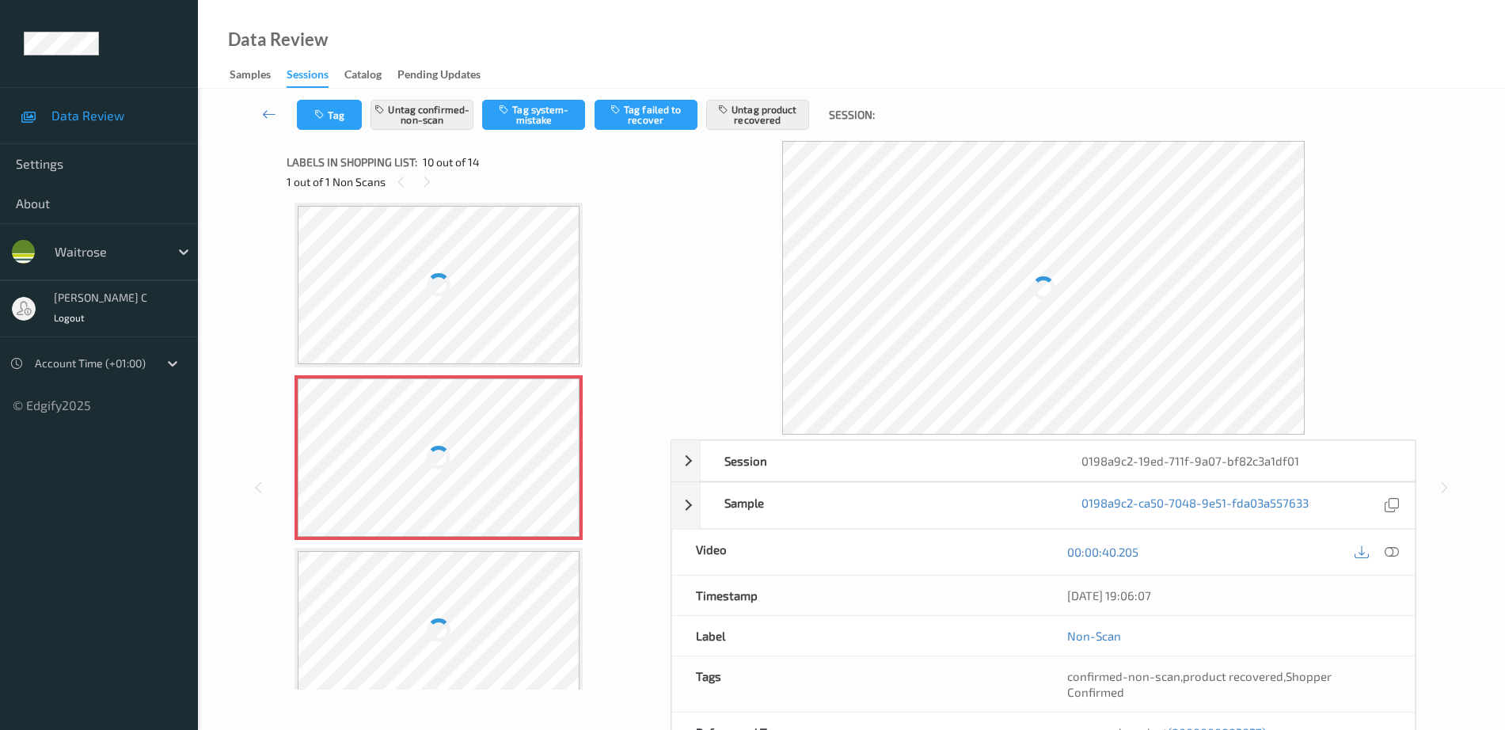
click at [437, 461] on div at bounding box center [439, 458] width 30 height 30
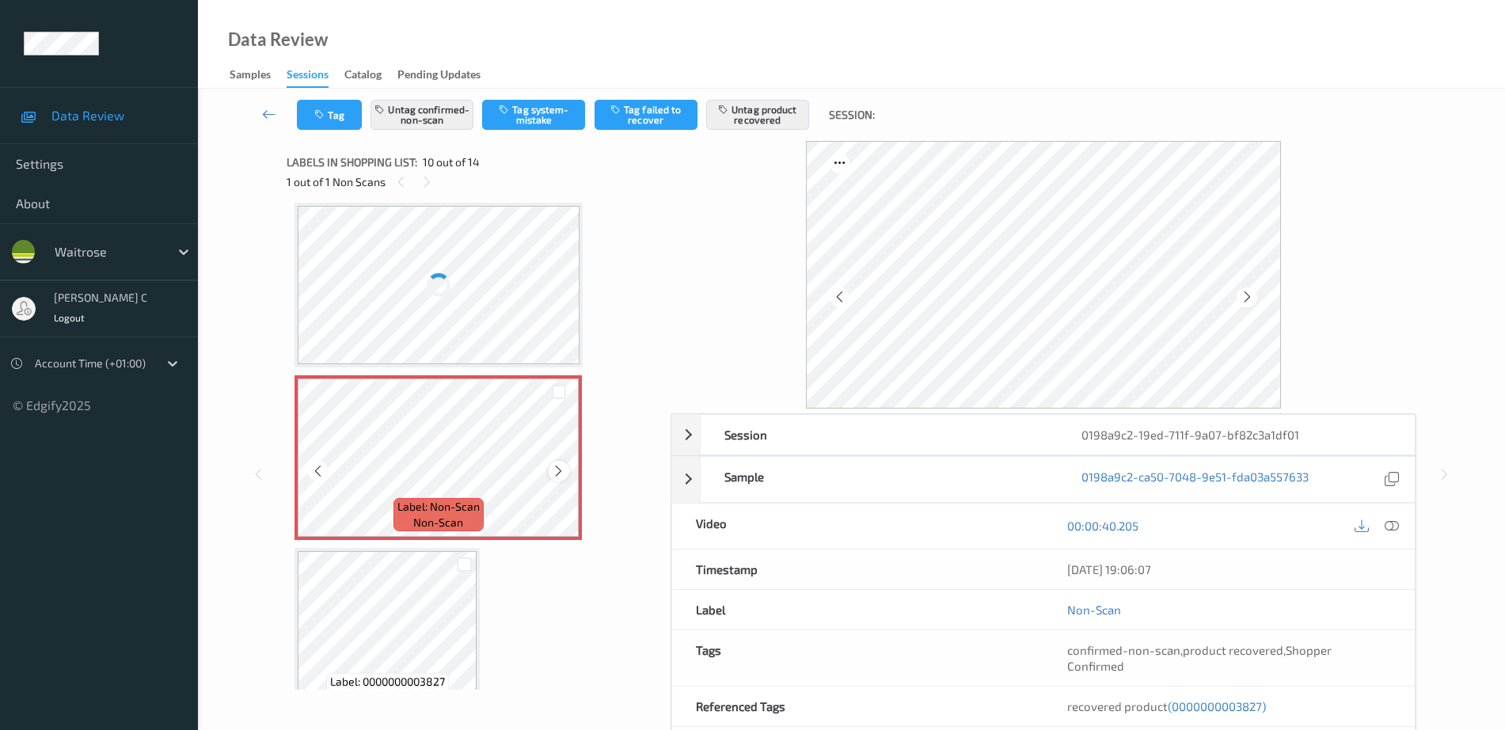
click at [556, 474] on icon at bounding box center [558, 471] width 13 height 14
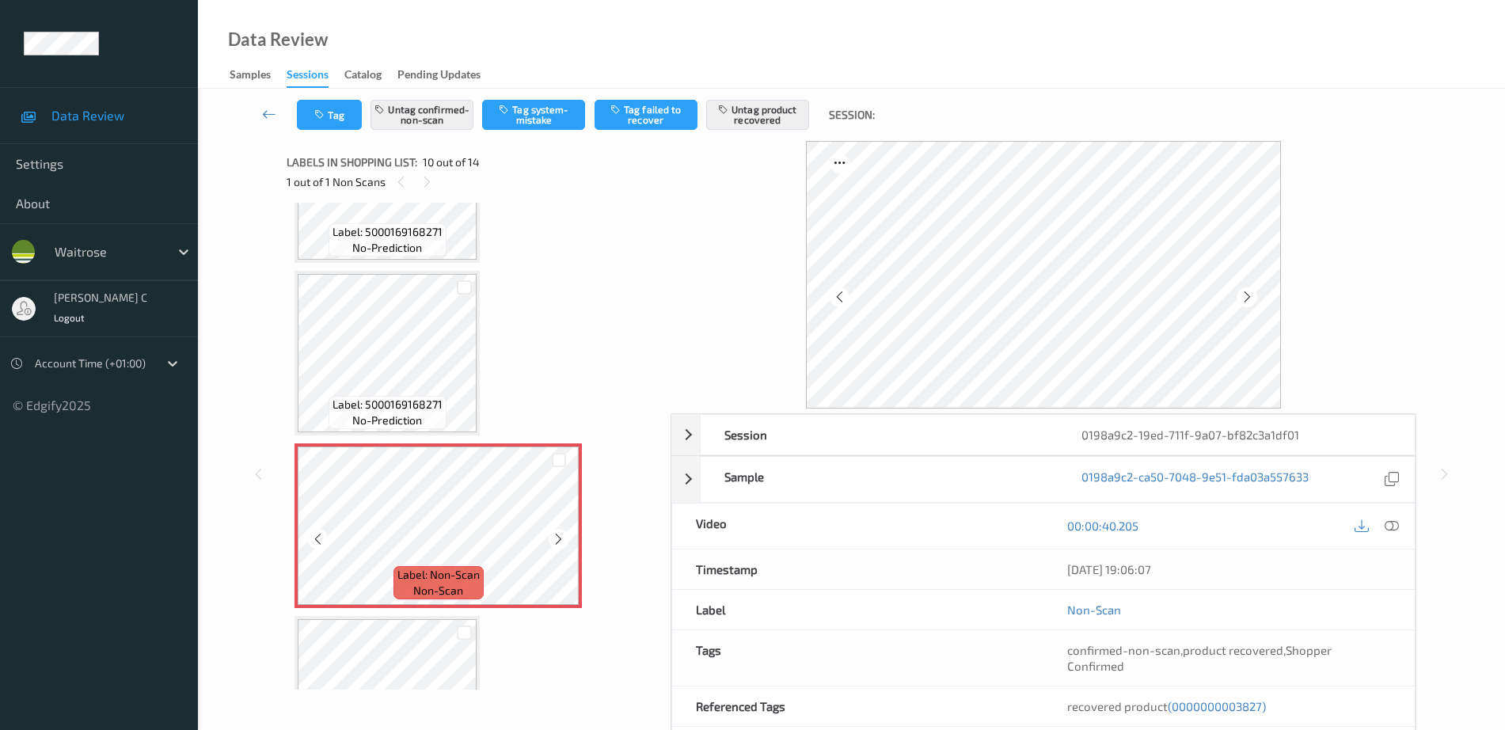
scroll to position [1290, 0]
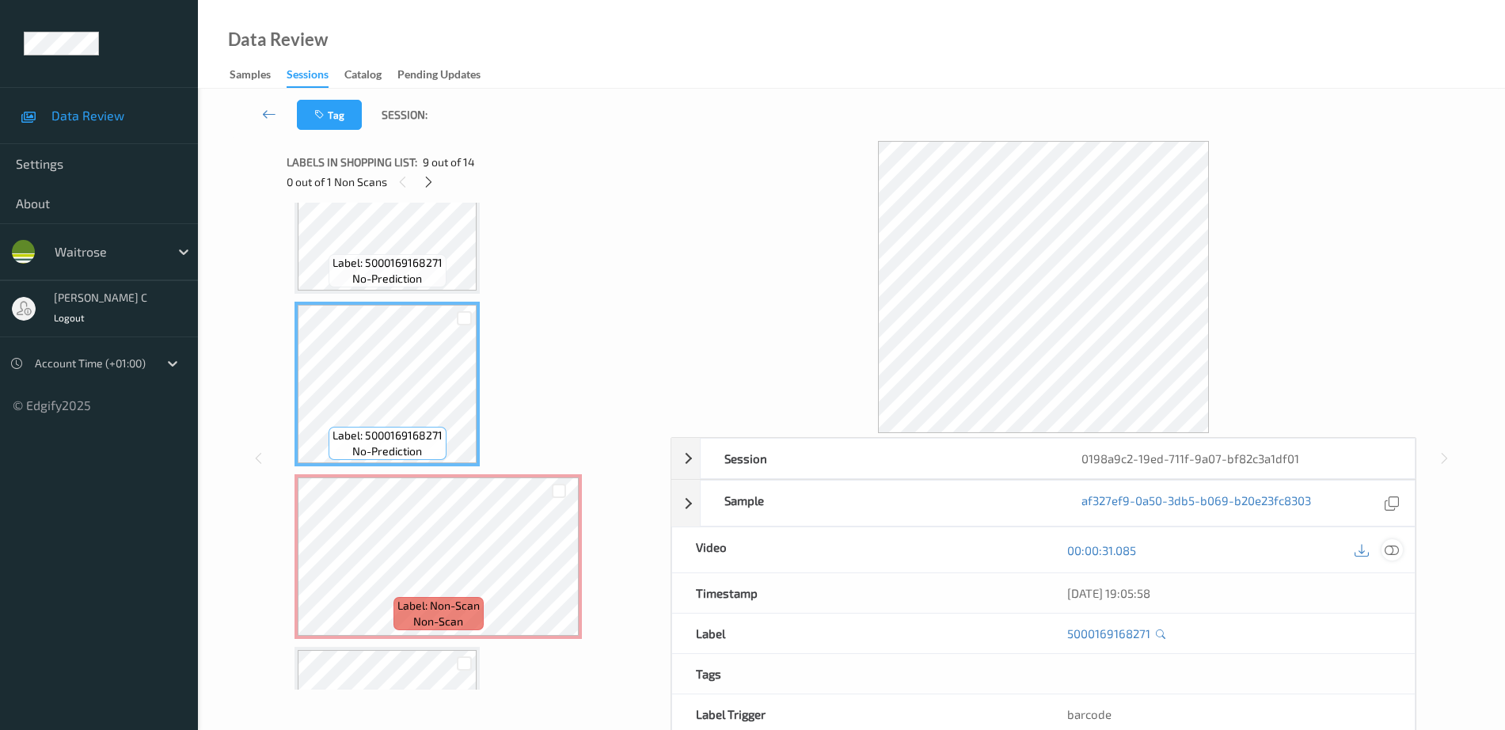
click at [1402, 550] on div at bounding box center [1392, 549] width 21 height 21
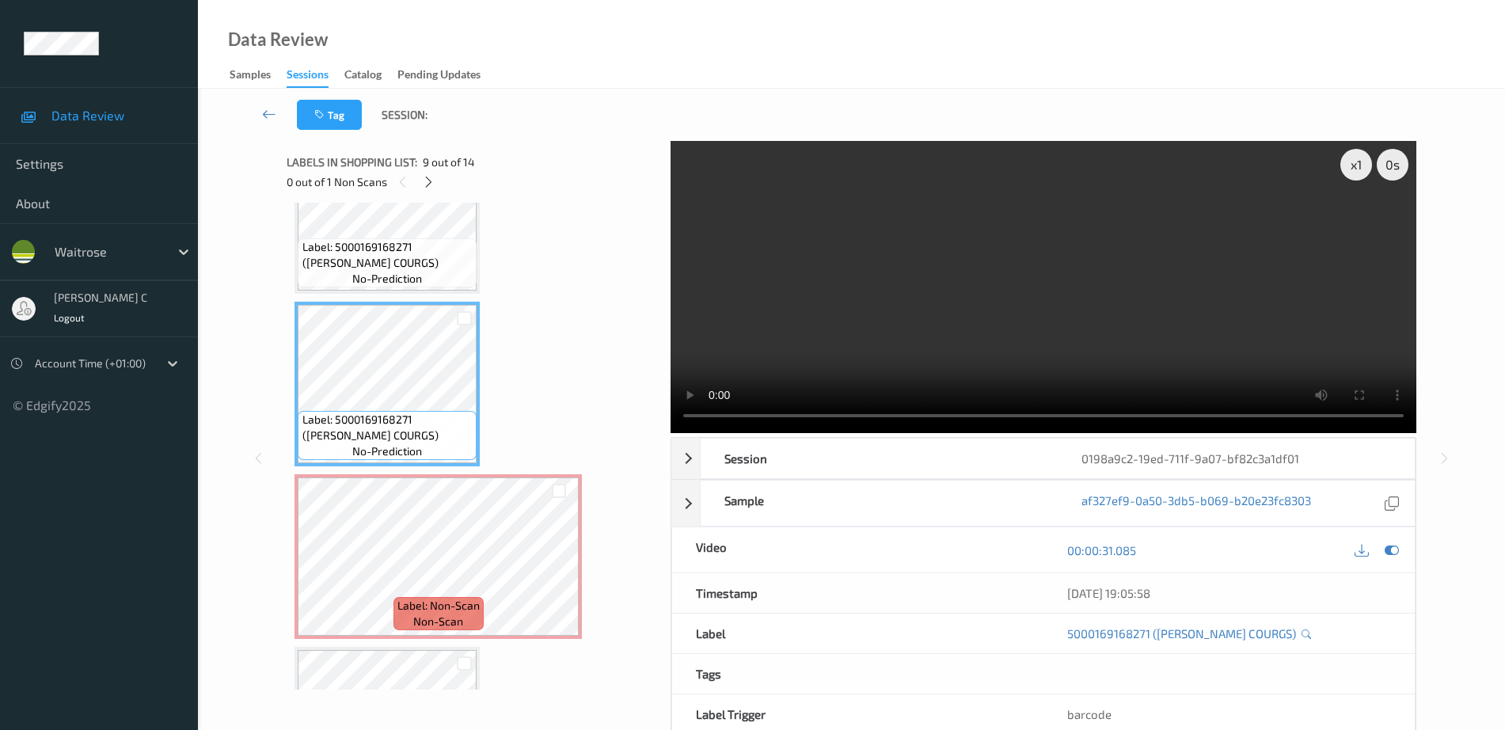
scroll to position [1274, 0]
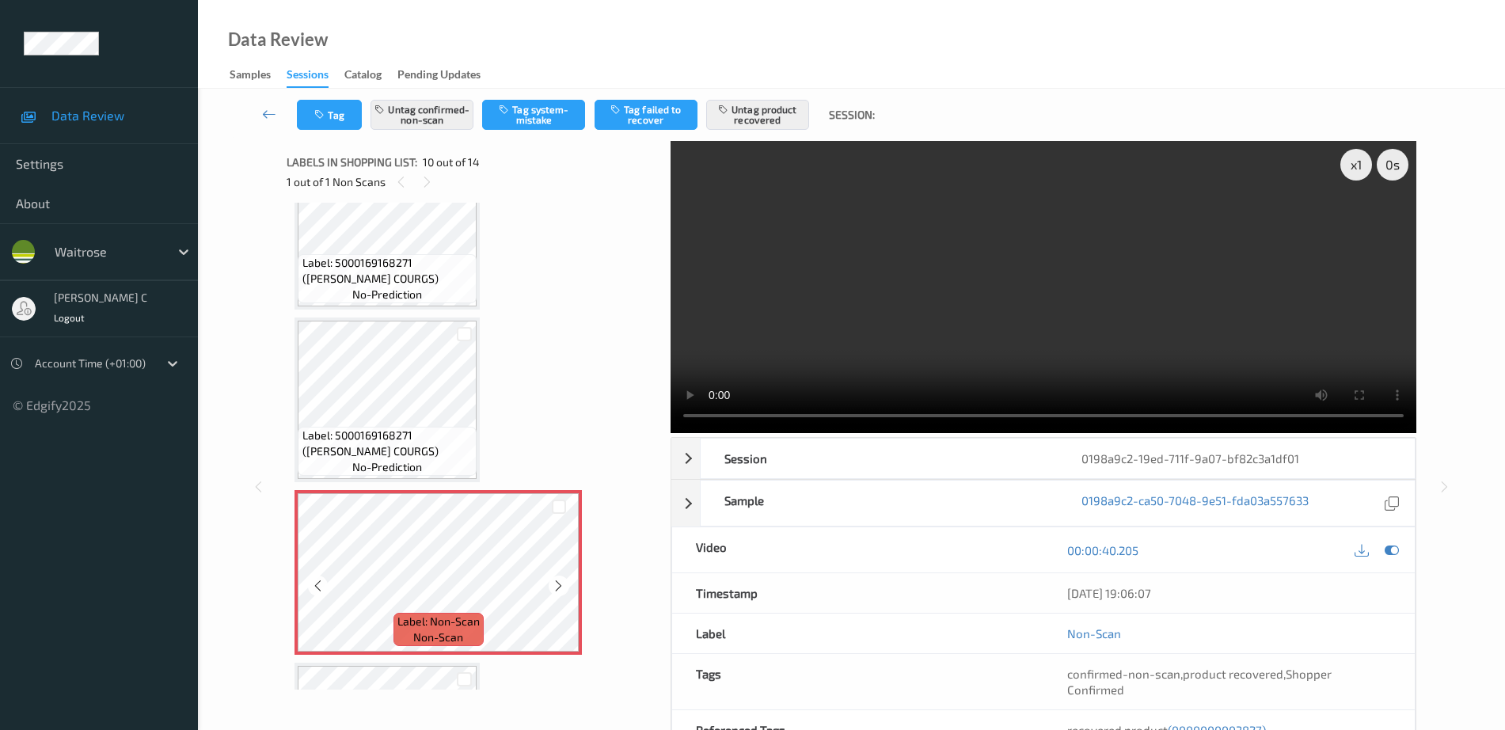
click at [379, 460] on span "no-prediction" at bounding box center [387, 467] width 70 height 16
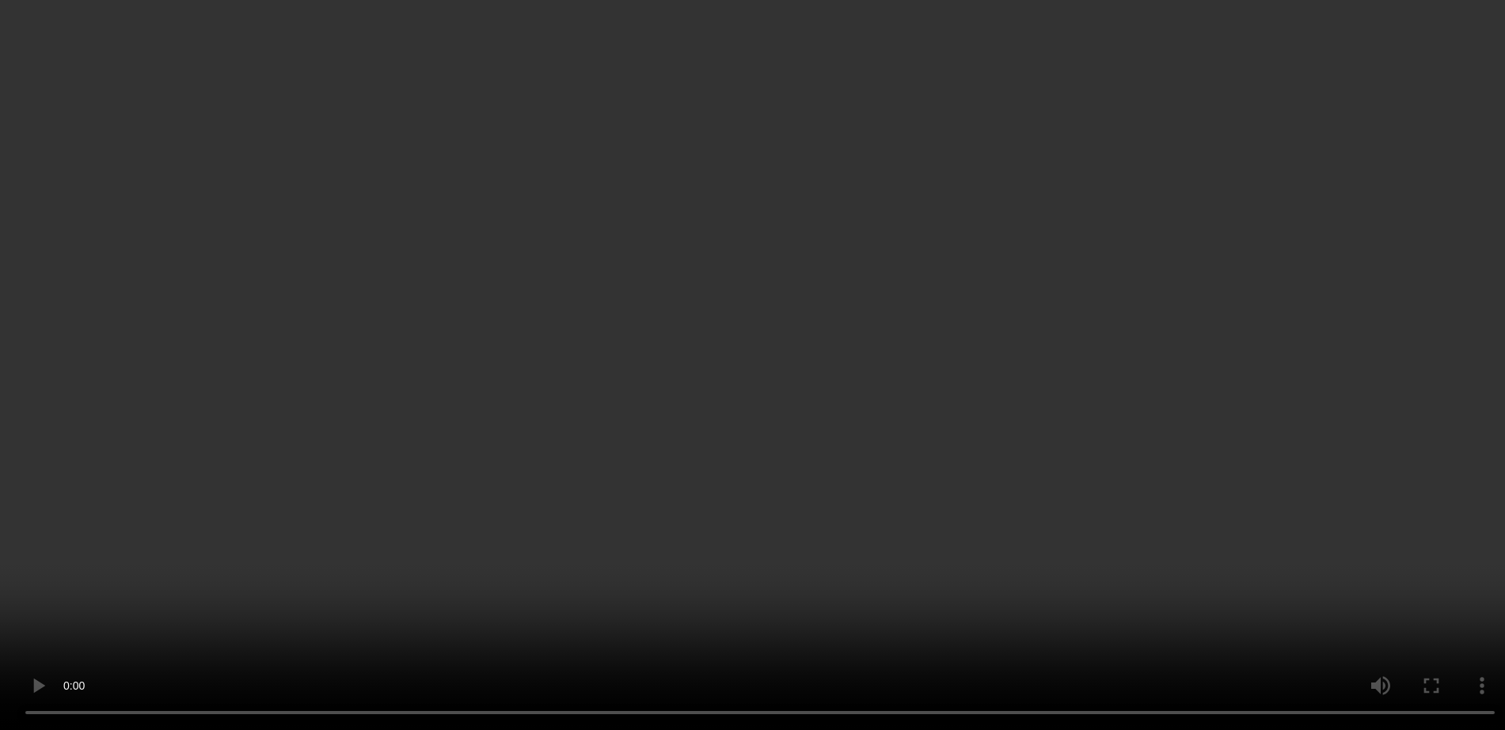
scroll to position [1472, 0]
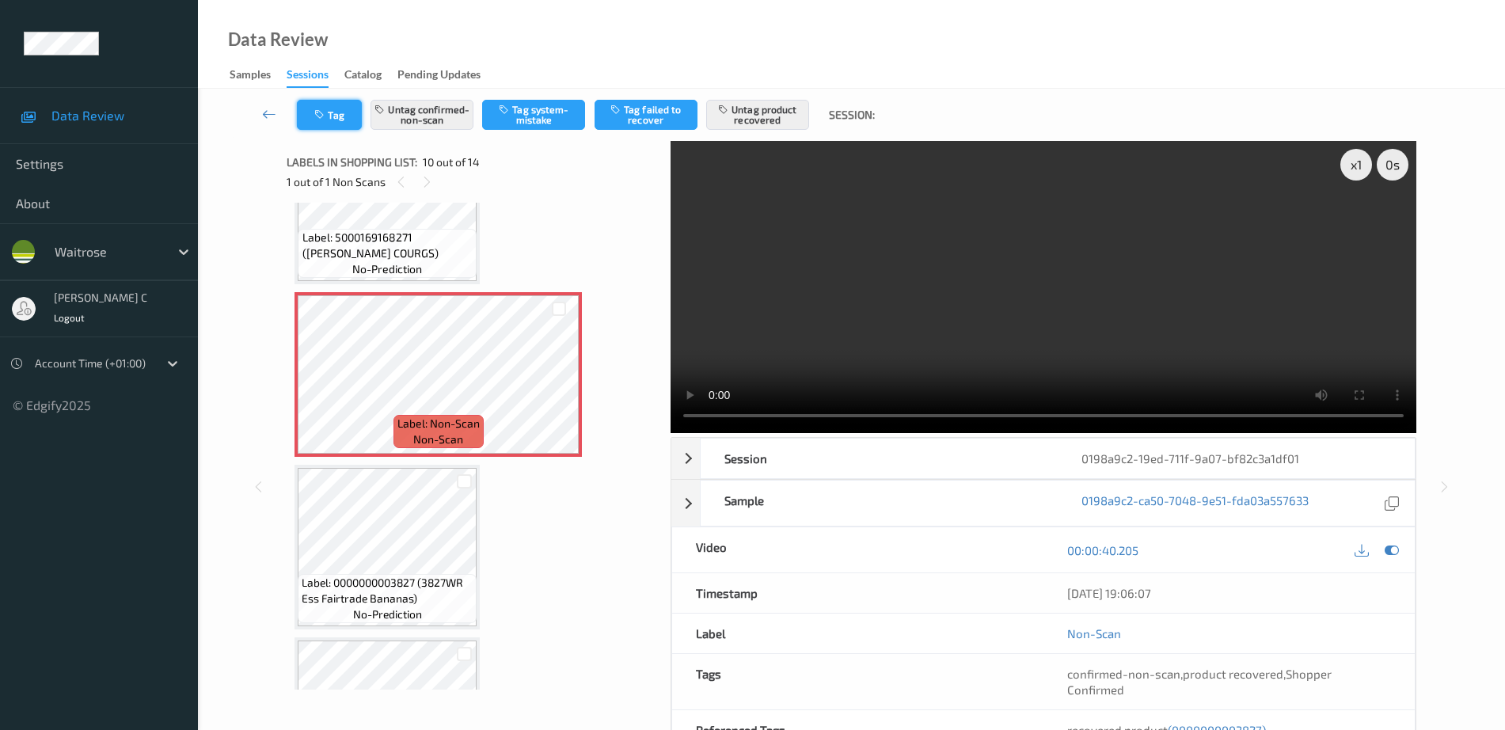
click at [341, 110] on button "Tag" at bounding box center [329, 115] width 65 height 30
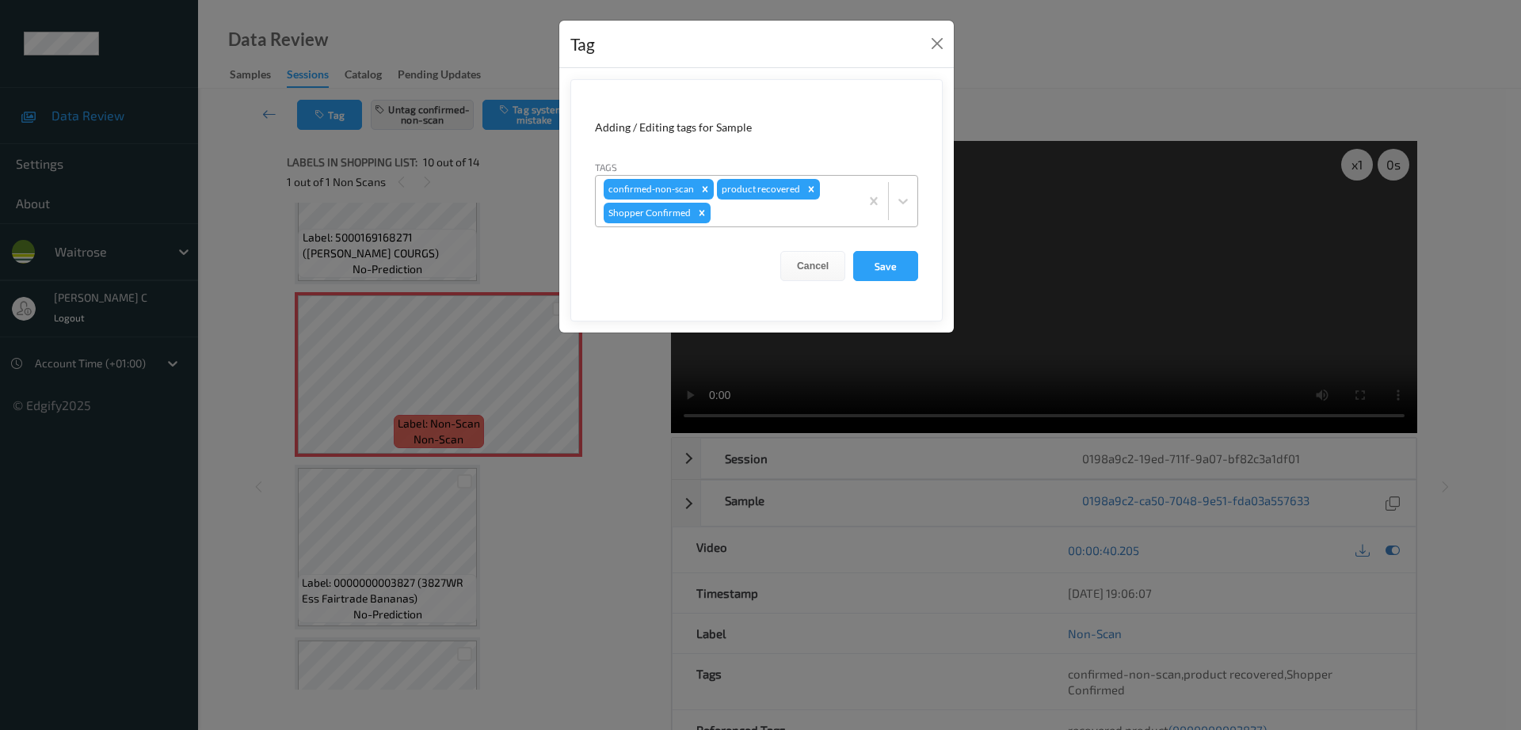
click at [762, 208] on div at bounding box center [783, 213] width 138 height 19
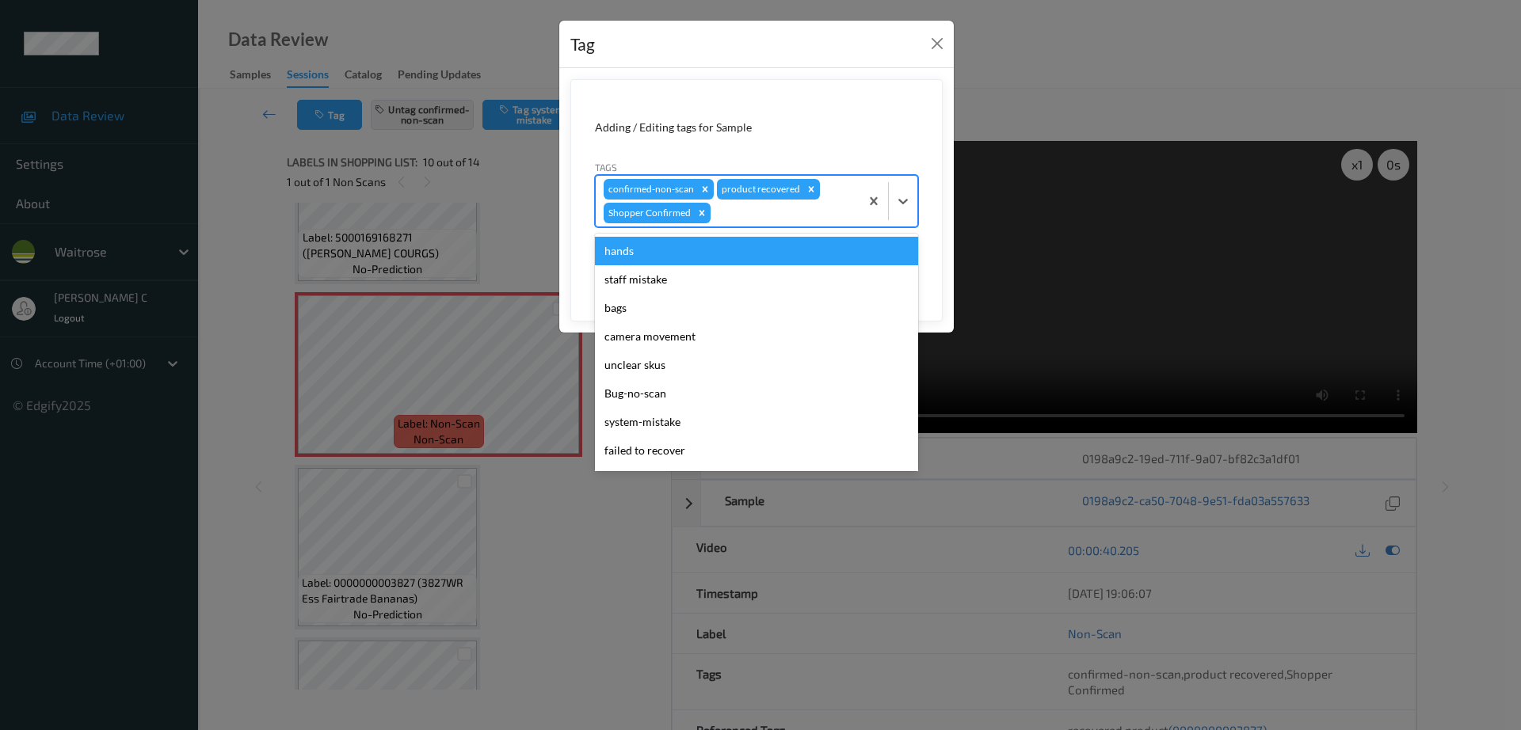
click at [762, 208] on div at bounding box center [783, 213] width 138 height 19
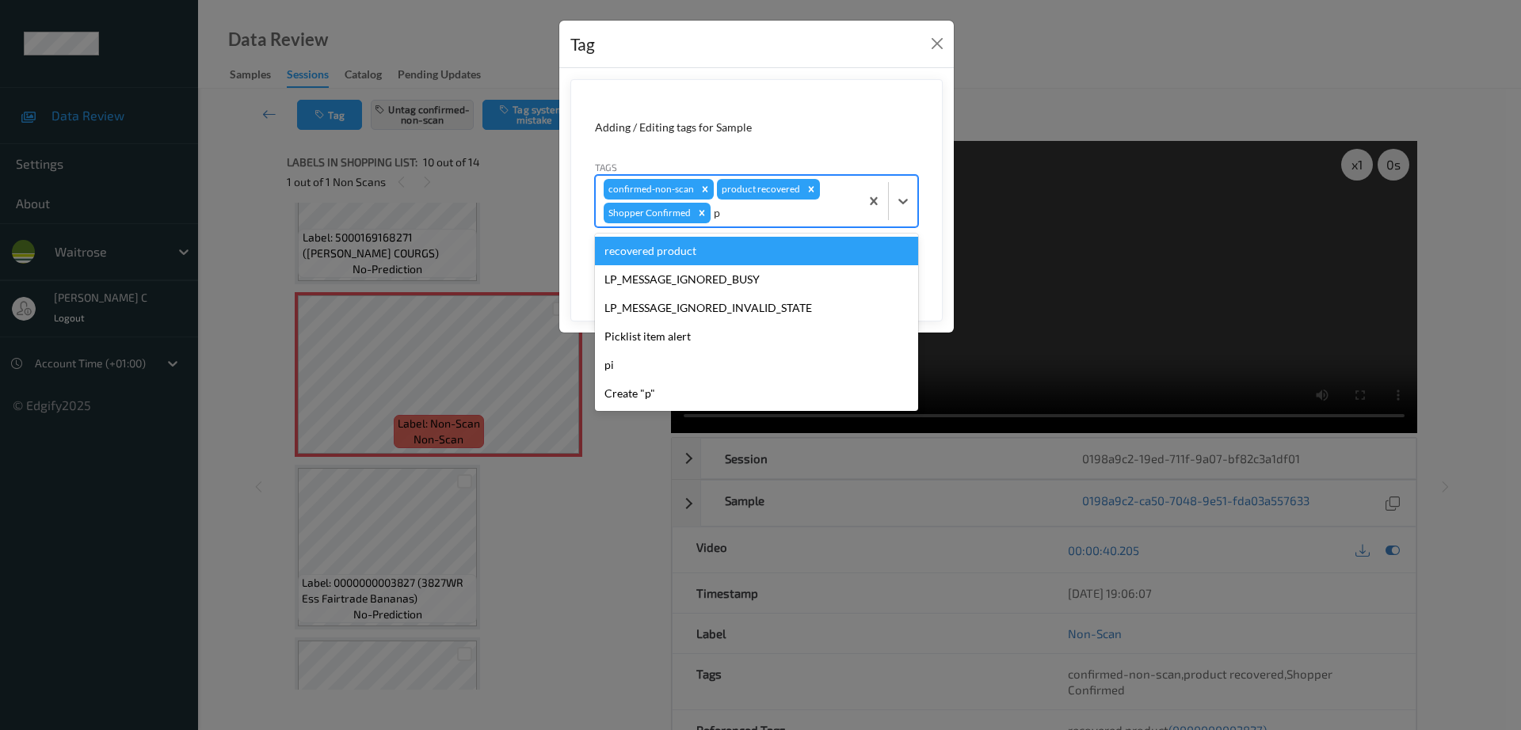
type input "pi"
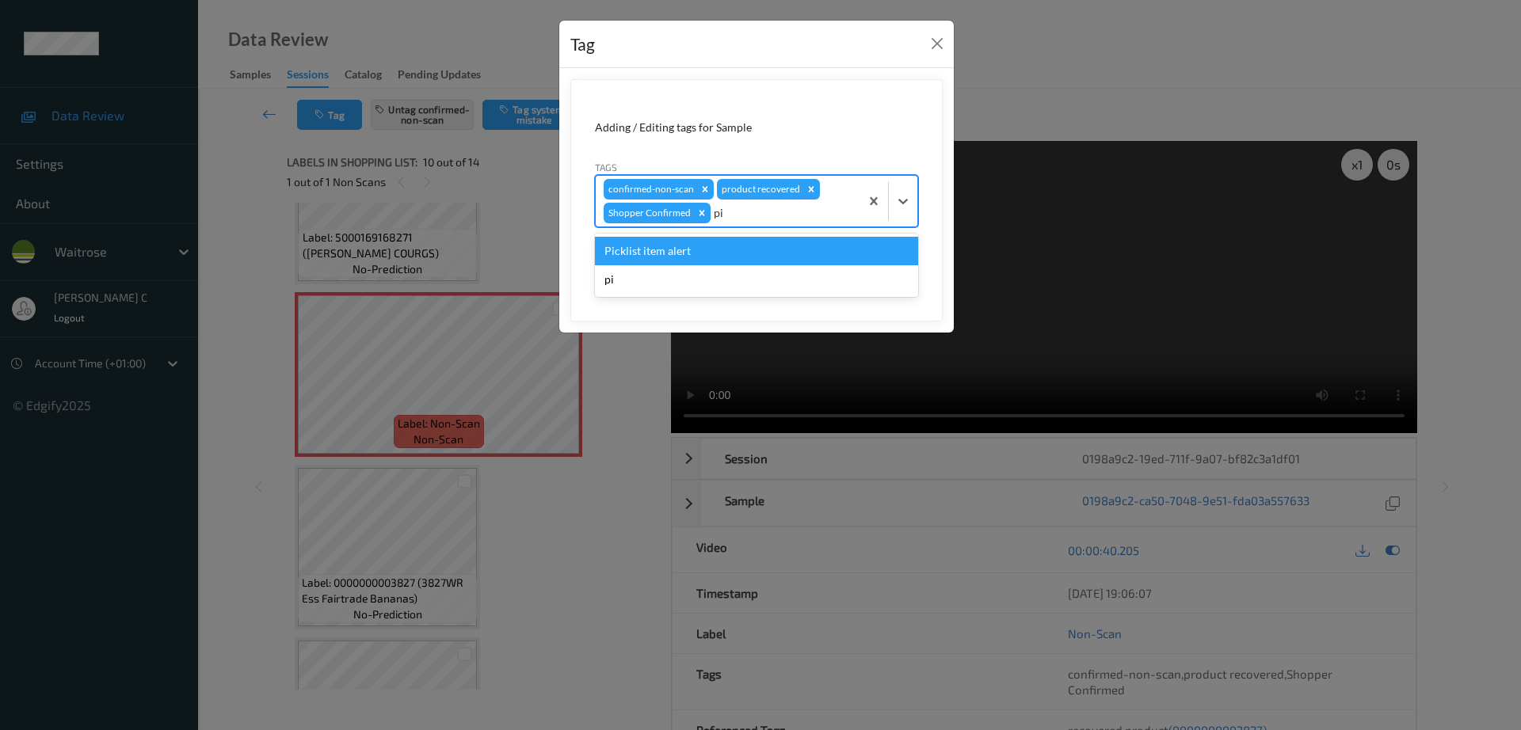
click at [743, 250] on div "Picklist item alert" at bounding box center [756, 251] width 323 height 29
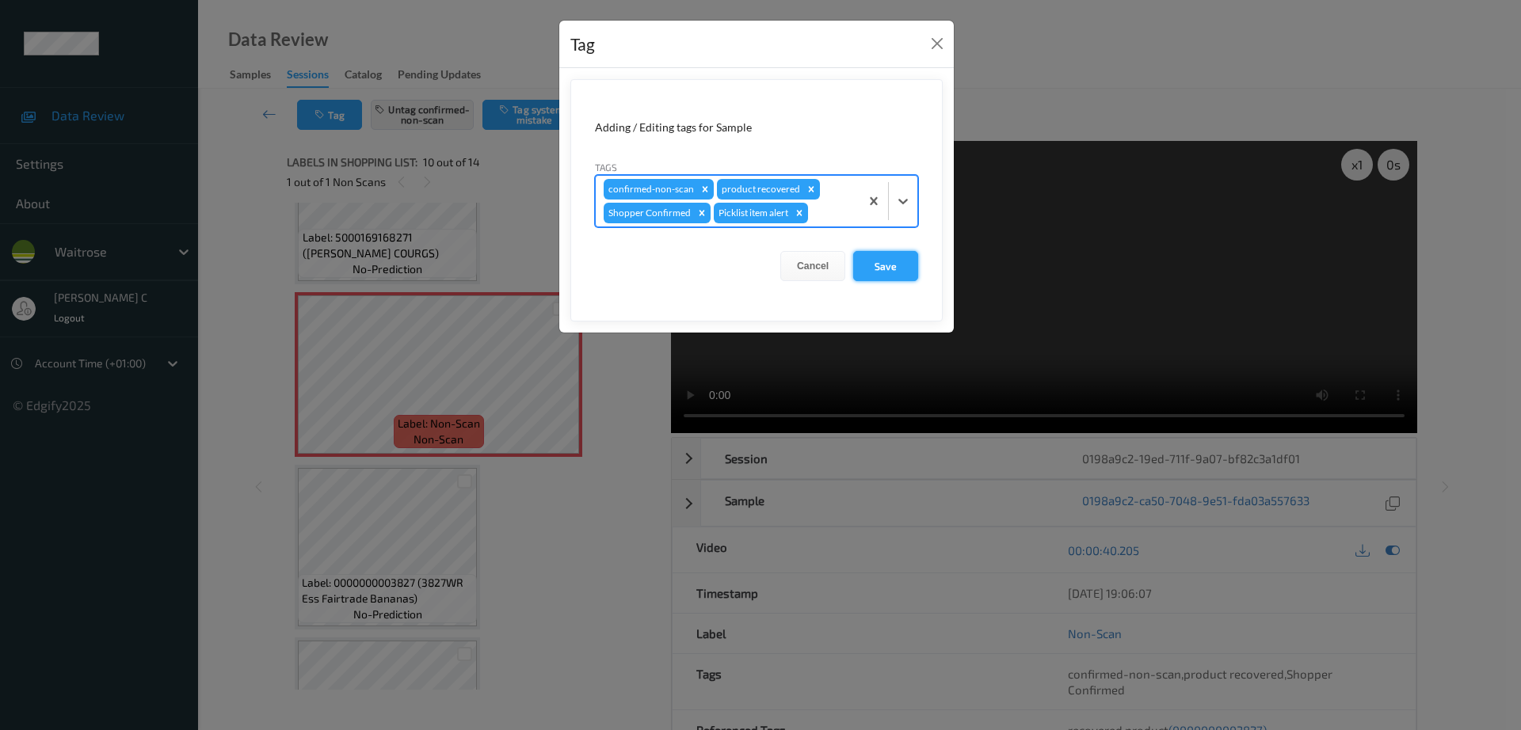
click at [889, 269] on button "Save" at bounding box center [885, 266] width 65 height 30
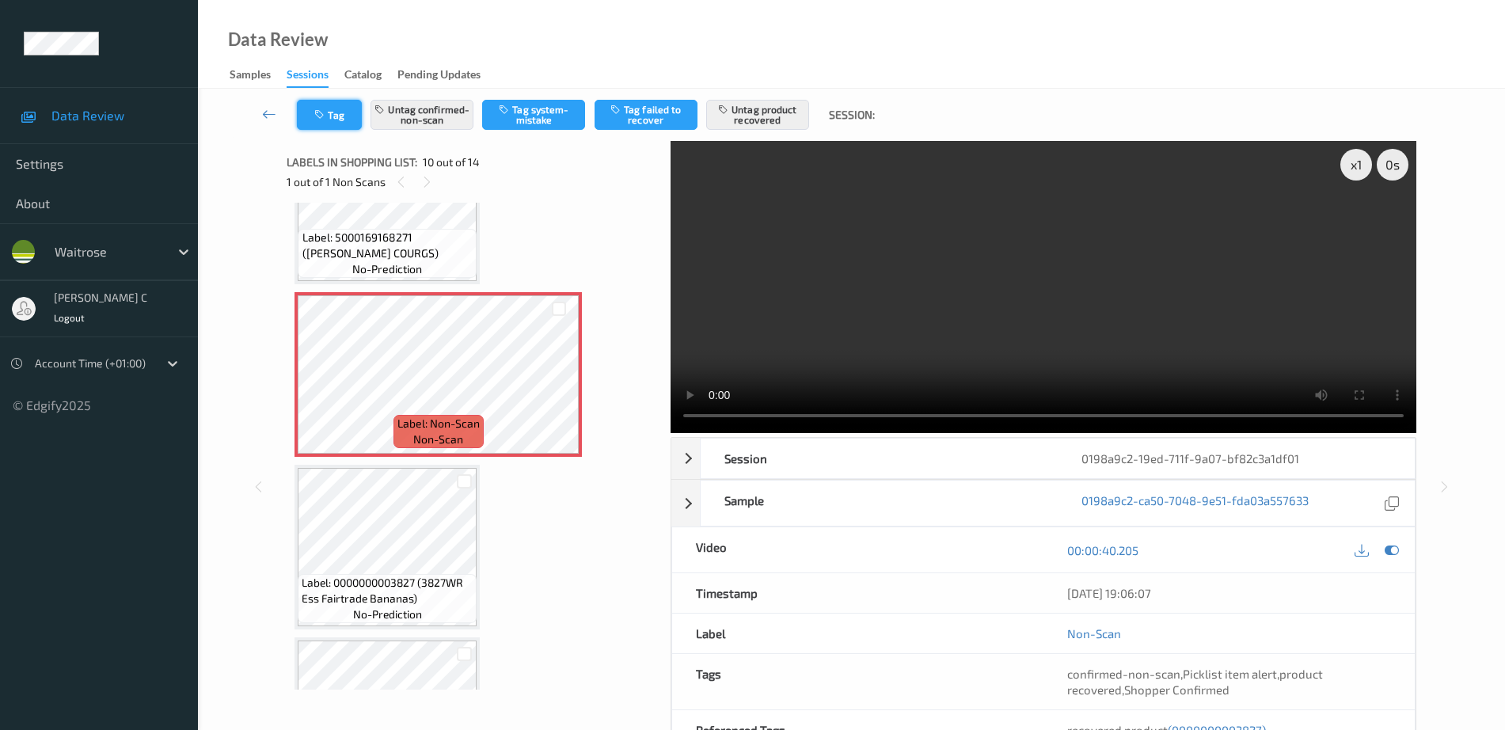
click at [306, 120] on button "Tag" at bounding box center [329, 115] width 65 height 30
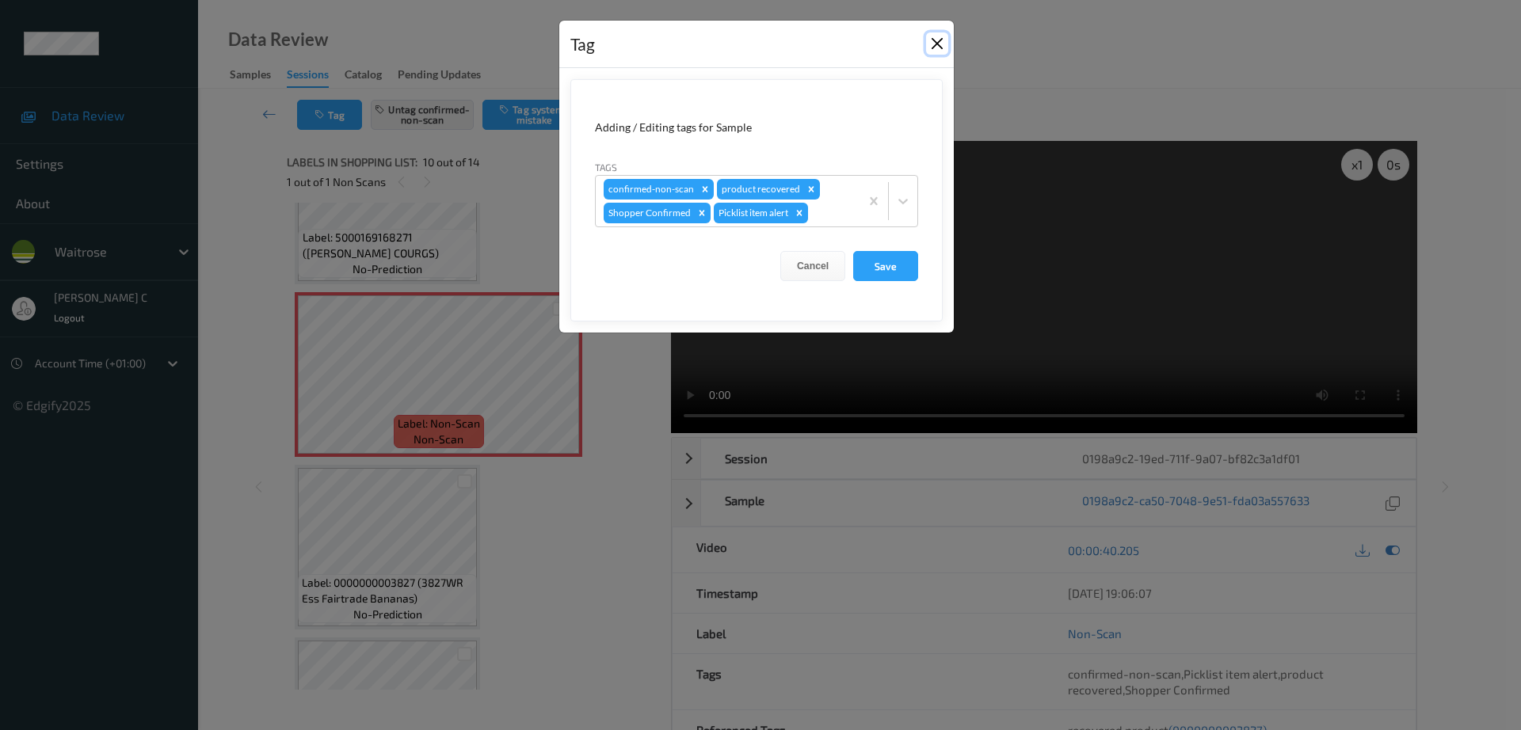
click at [940, 39] on button "Close" at bounding box center [937, 43] width 22 height 22
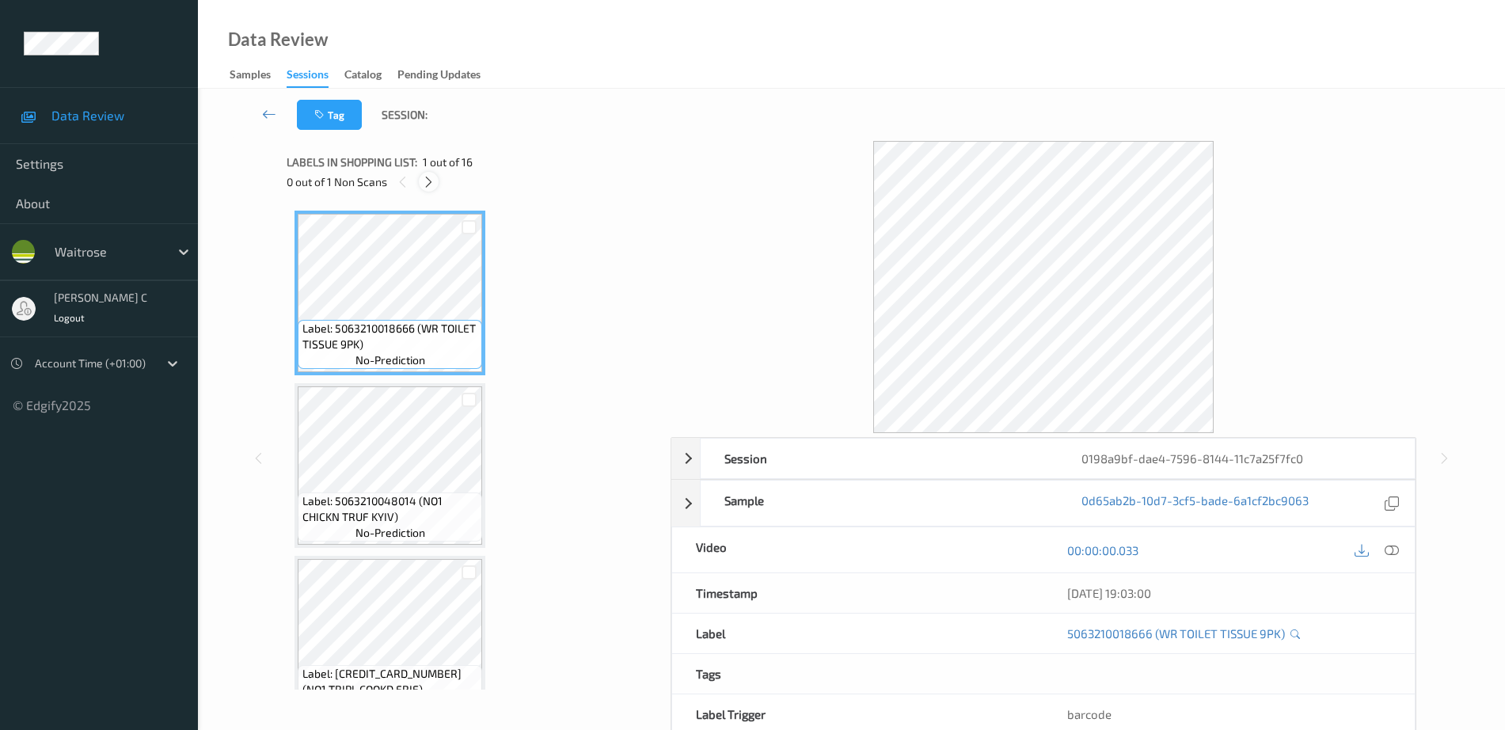
click at [424, 189] on div at bounding box center [429, 182] width 20 height 20
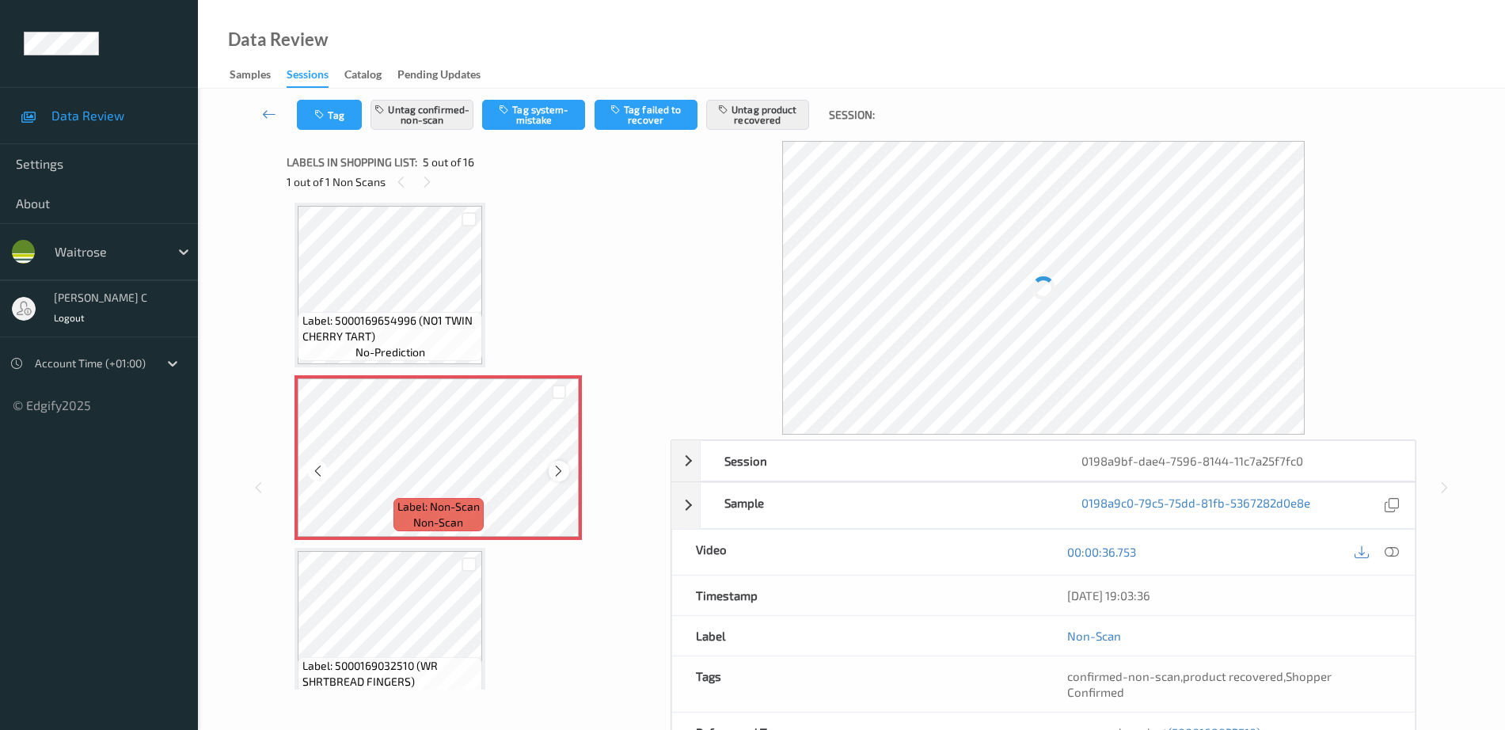
click at [550, 470] on div at bounding box center [559, 471] width 20 height 20
click at [558, 469] on icon at bounding box center [558, 471] width 13 height 14
click at [455, 333] on span "Label: 5000169654996 (NO1 TWIN CHERRY TART)" at bounding box center [391, 329] width 177 height 32
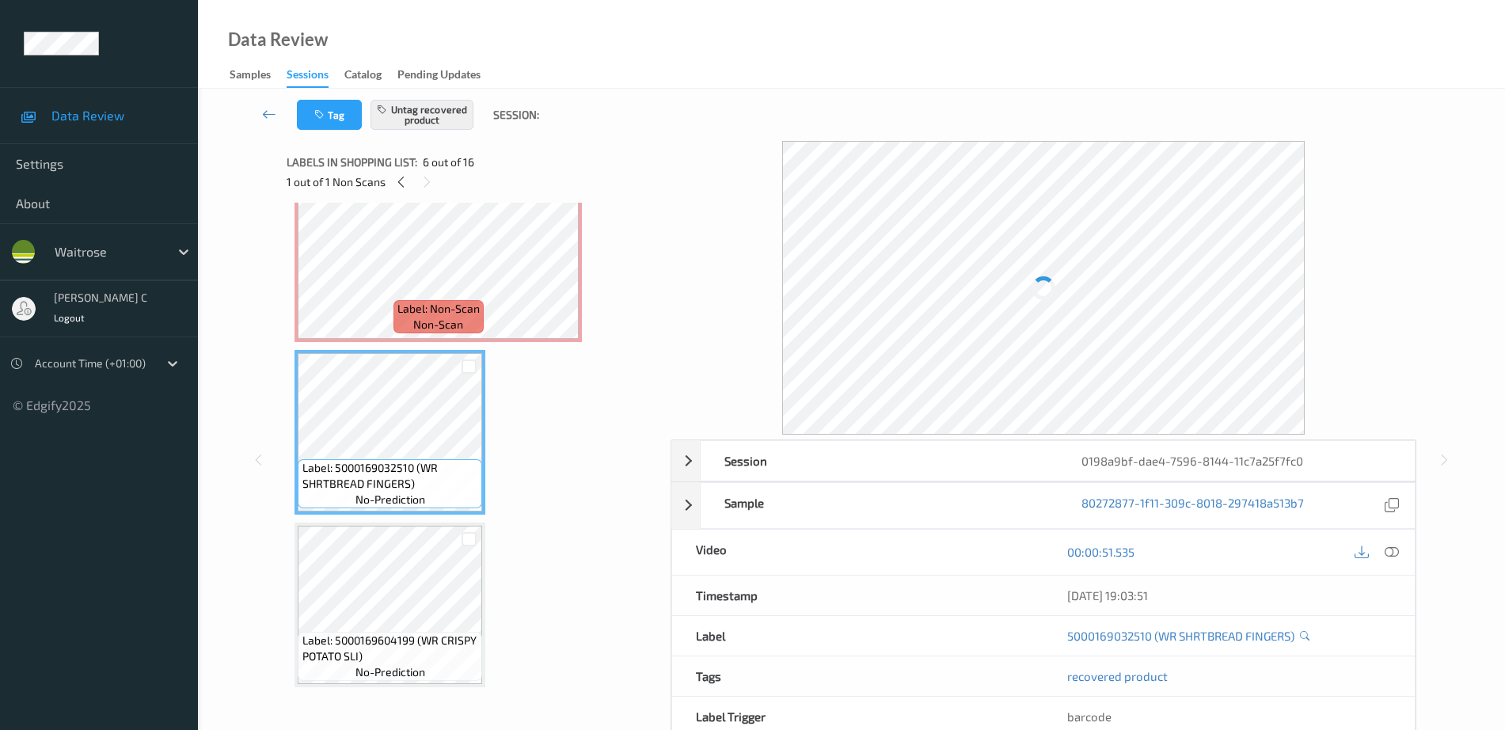
scroll to position [625, 0]
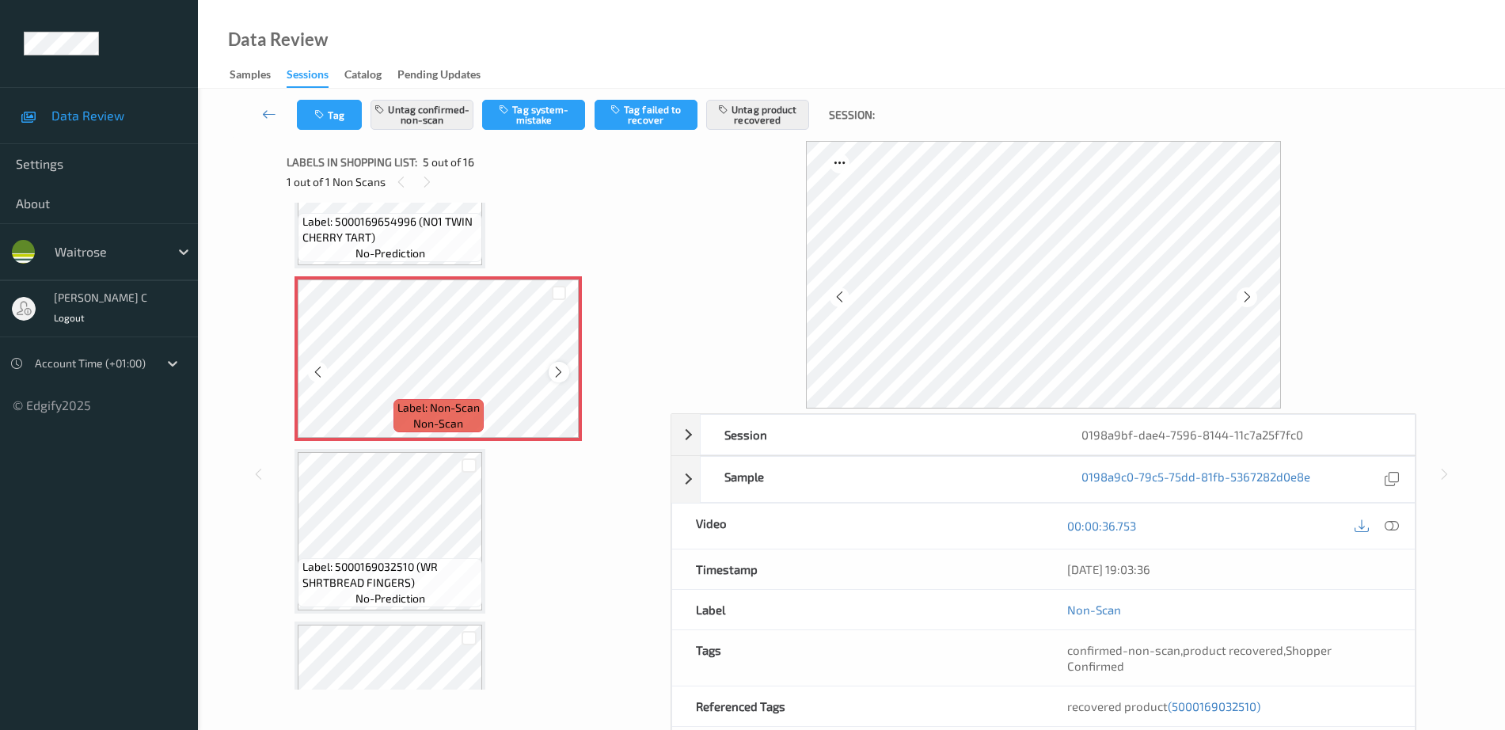
click at [561, 375] on icon at bounding box center [558, 372] width 13 height 14
click at [558, 375] on icon at bounding box center [558, 372] width 13 height 14
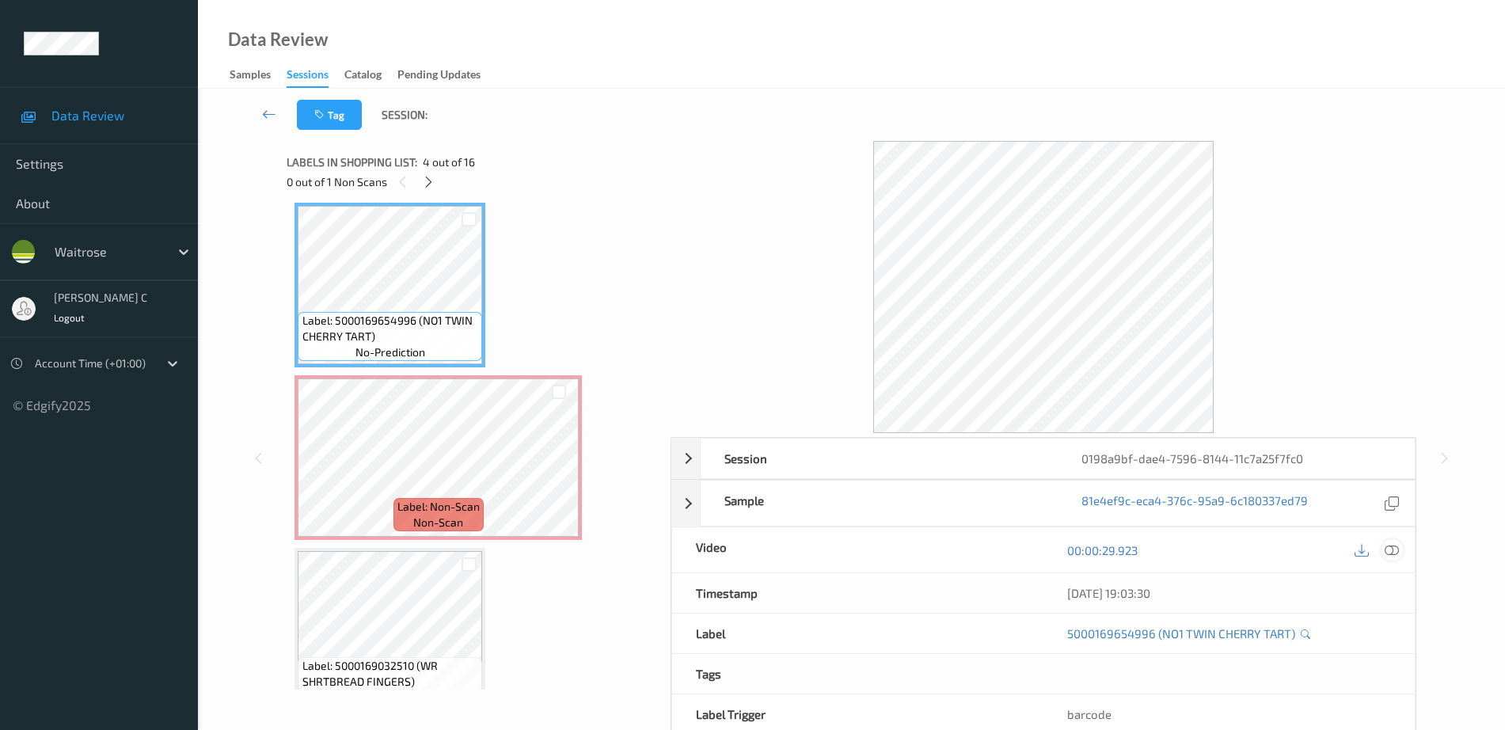
click at [1399, 548] on icon at bounding box center [1392, 550] width 14 height 14
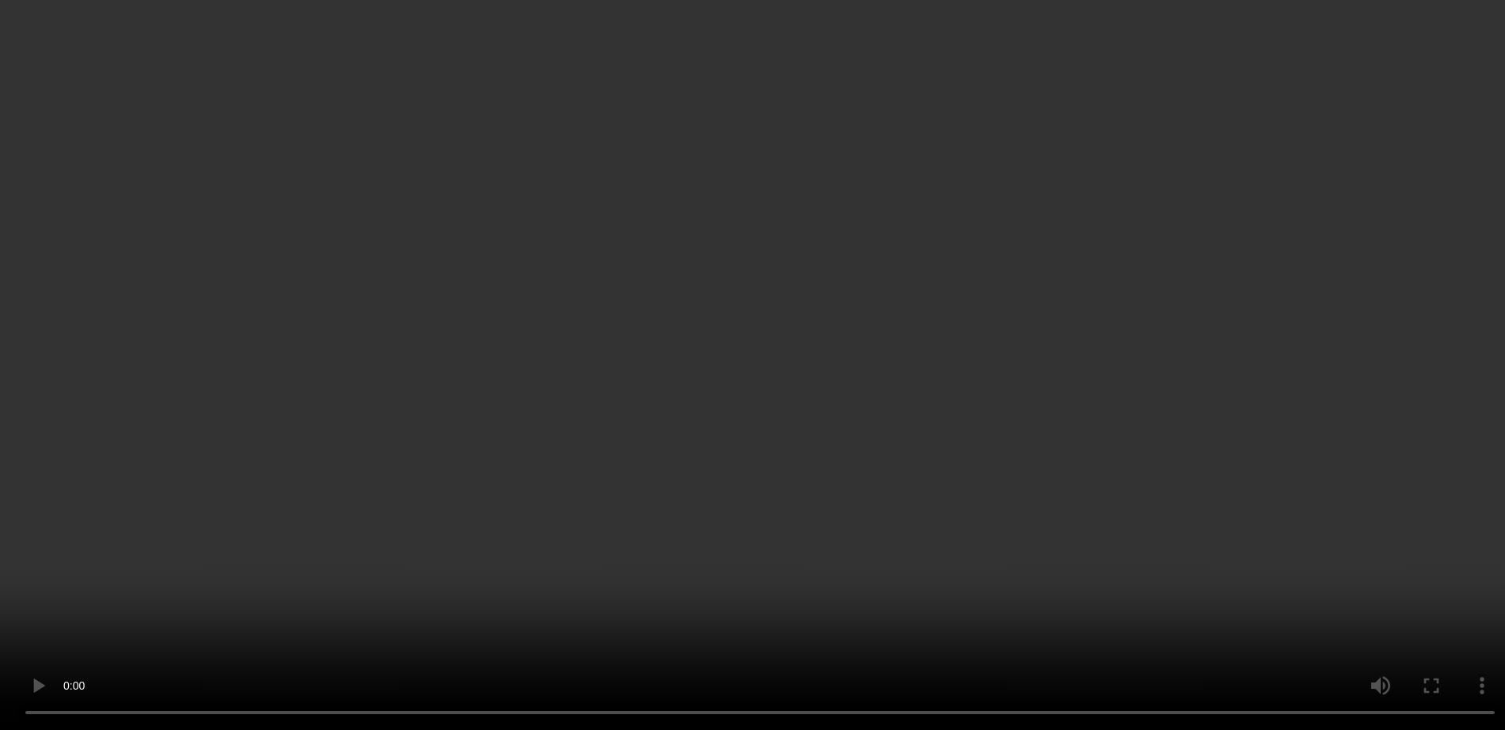
scroll to position [625, 0]
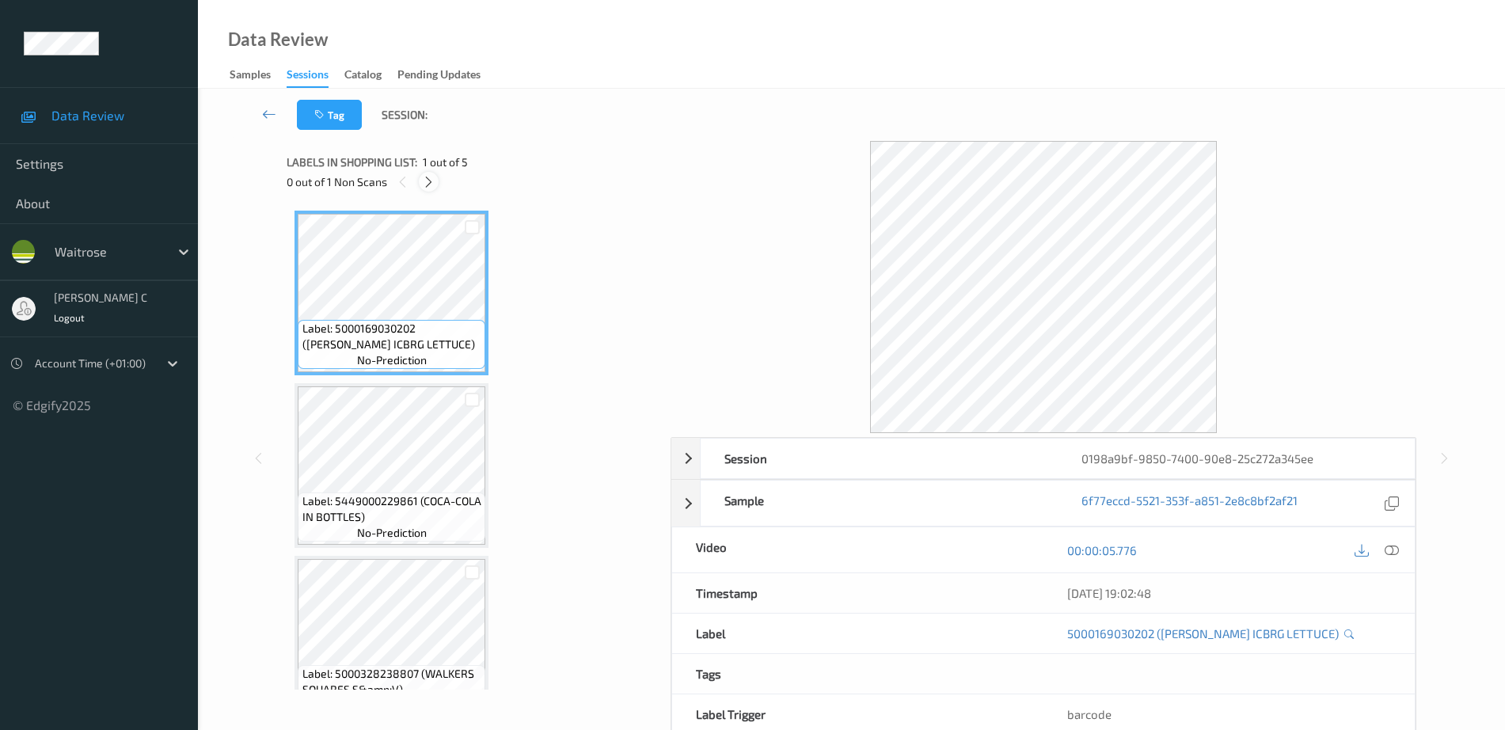
click at [434, 183] on icon at bounding box center [428, 182] width 13 height 14
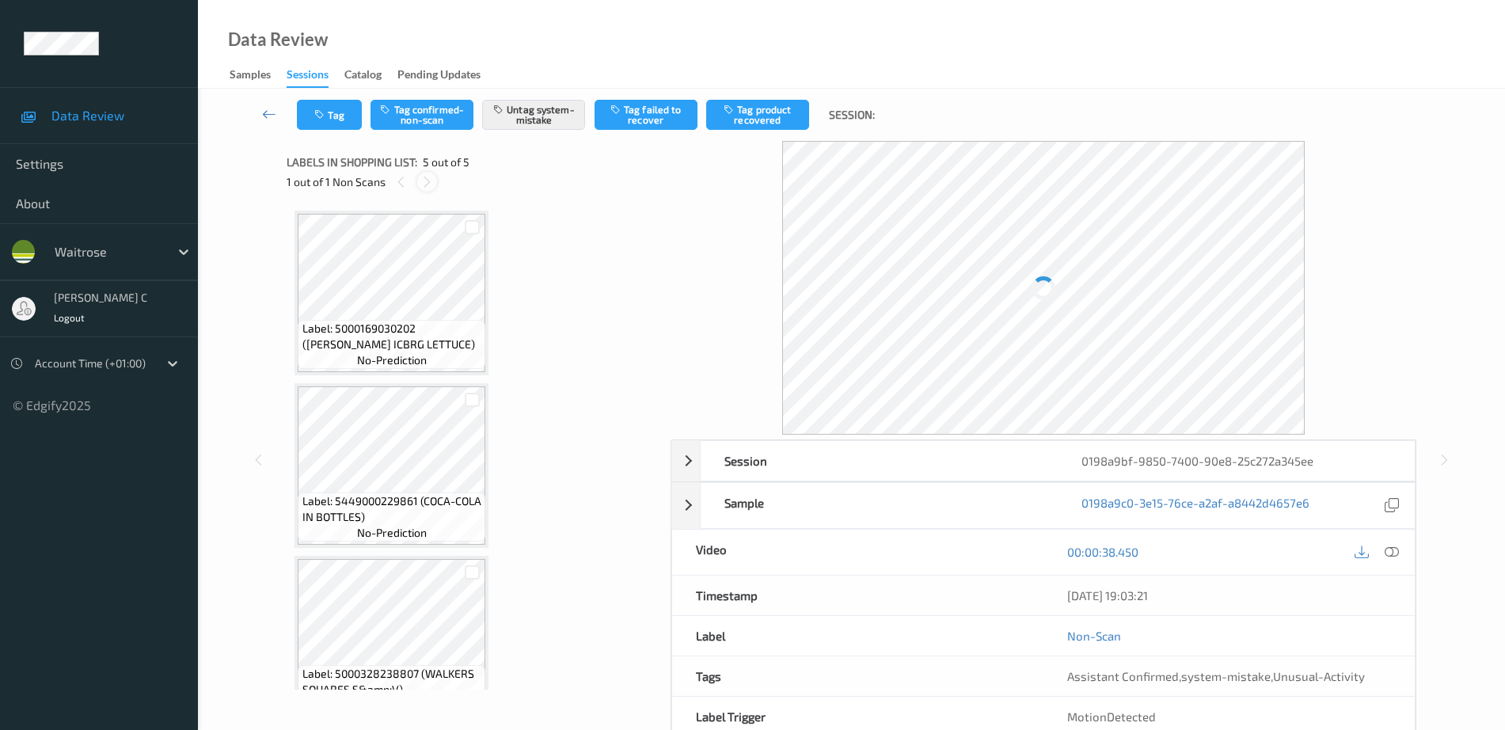
scroll to position [384, 0]
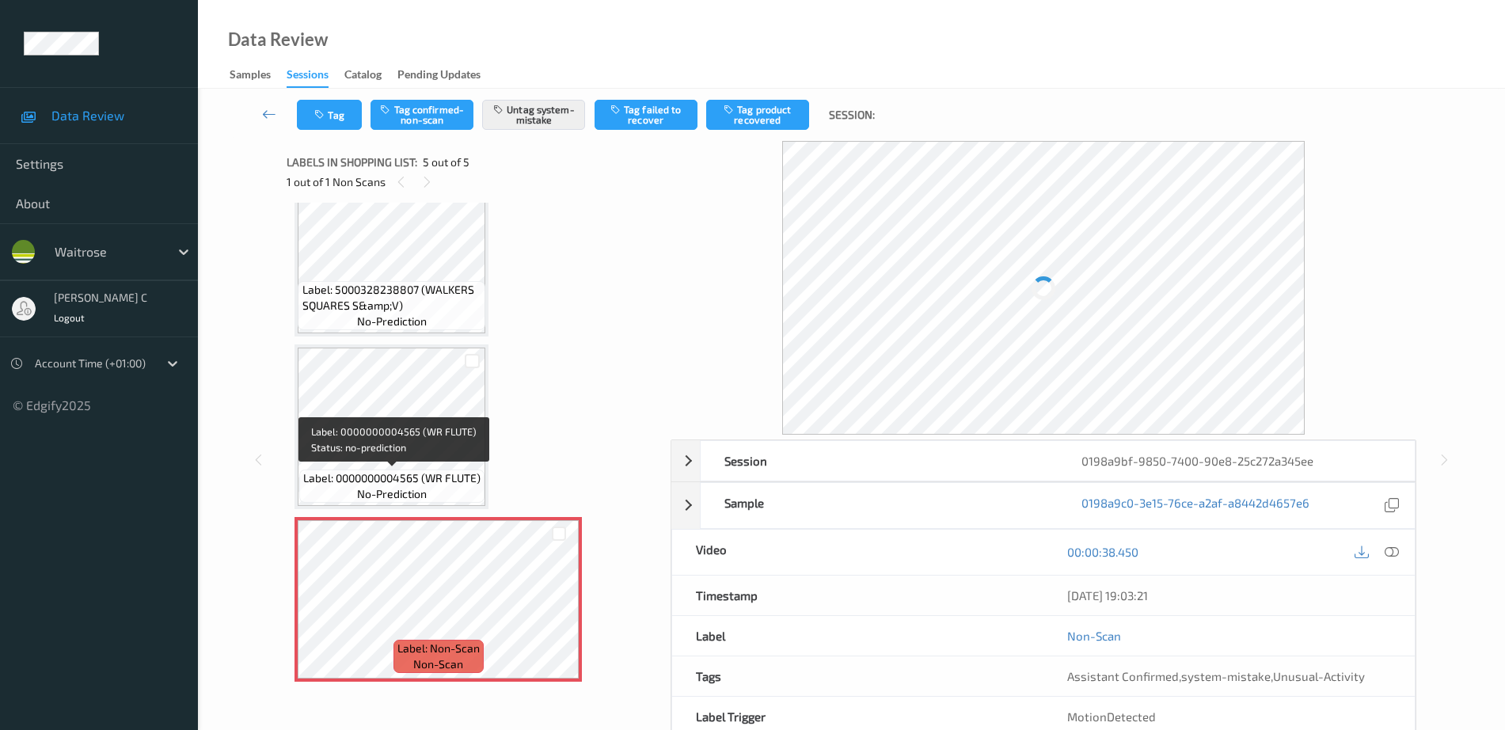
click at [459, 500] on div "Label: 0000000004565 (WR FLUTE) no-prediction" at bounding box center [391, 486] width 185 height 33
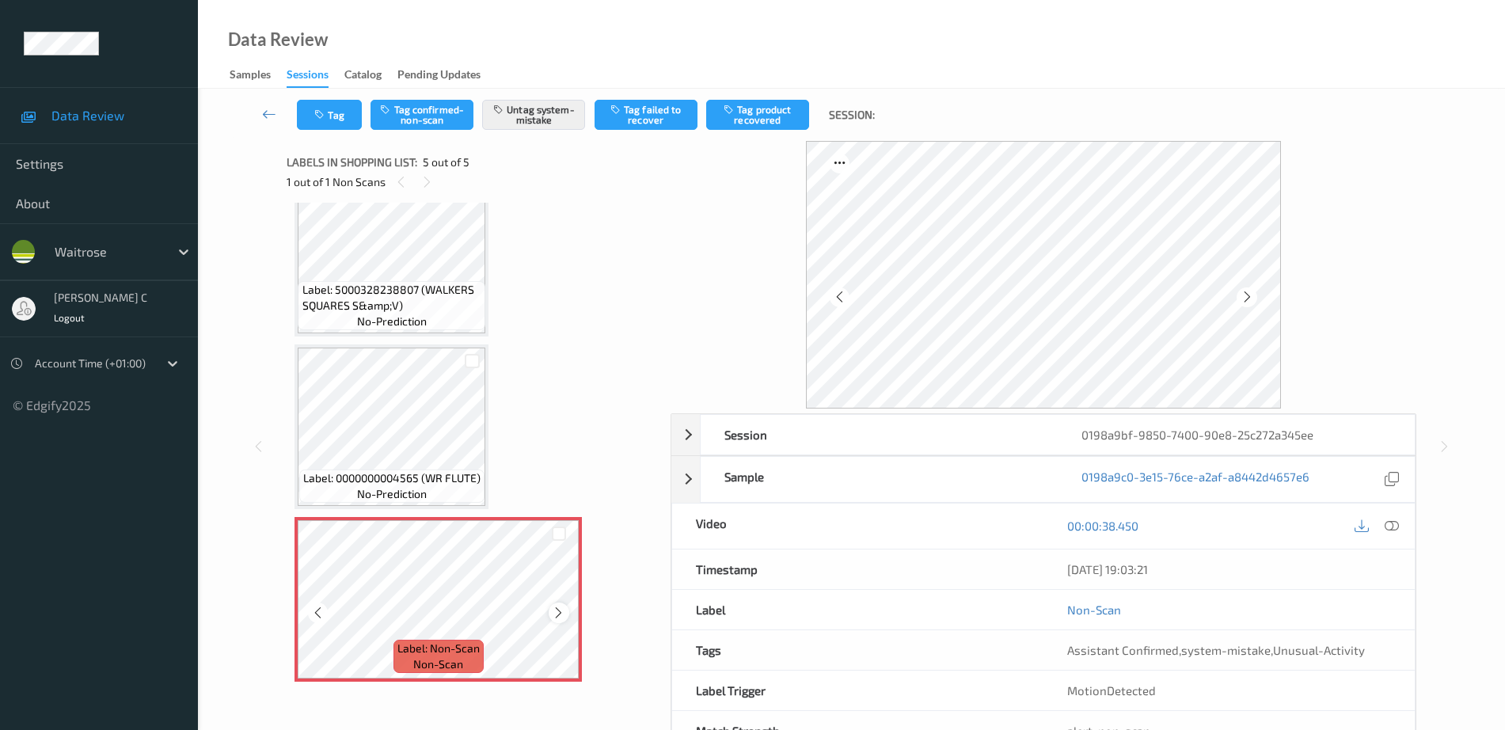
click at [560, 614] on icon at bounding box center [558, 613] width 13 height 14
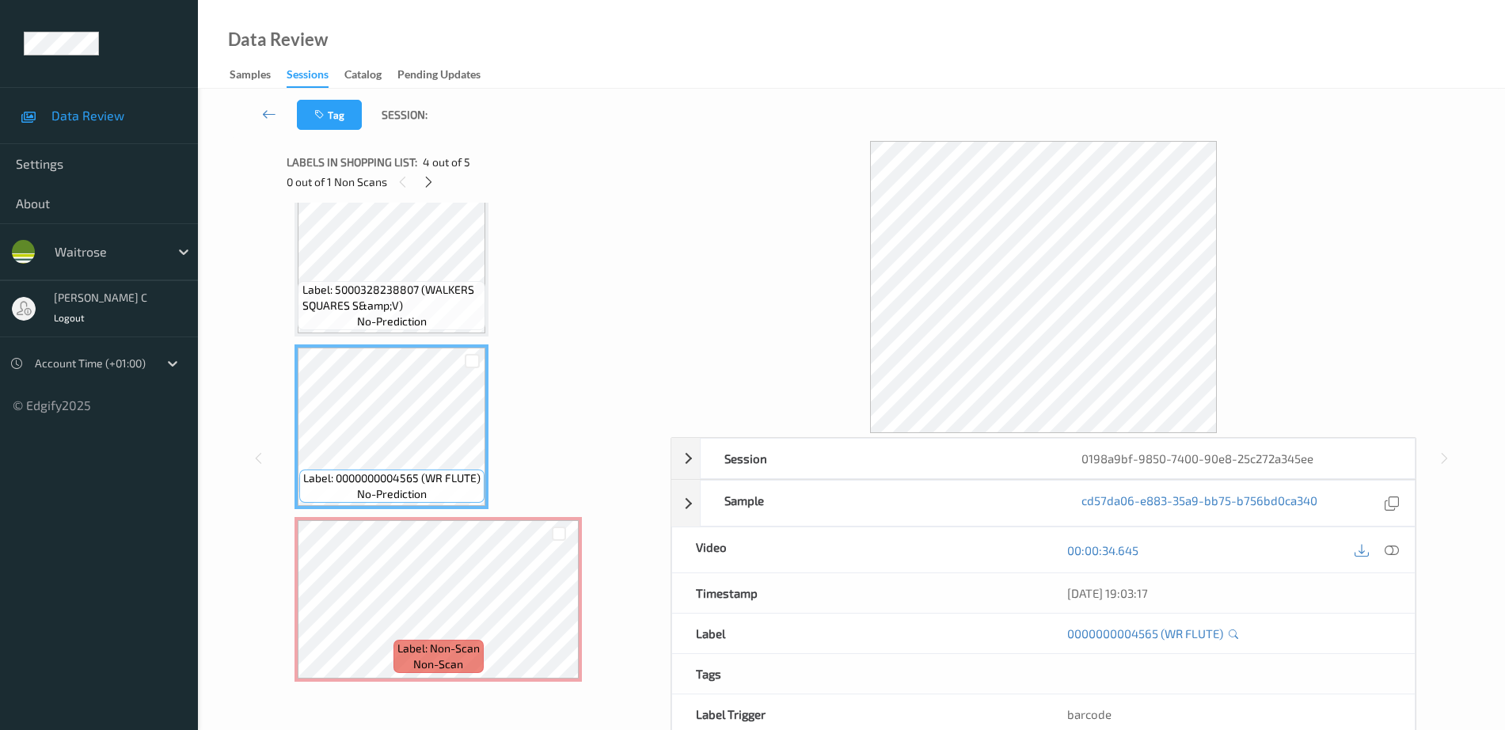
click at [333, 281] on div "Label: 5000328238807 (WALKERS SQUARES S&amp;V) no-prediction" at bounding box center [392, 305] width 188 height 49
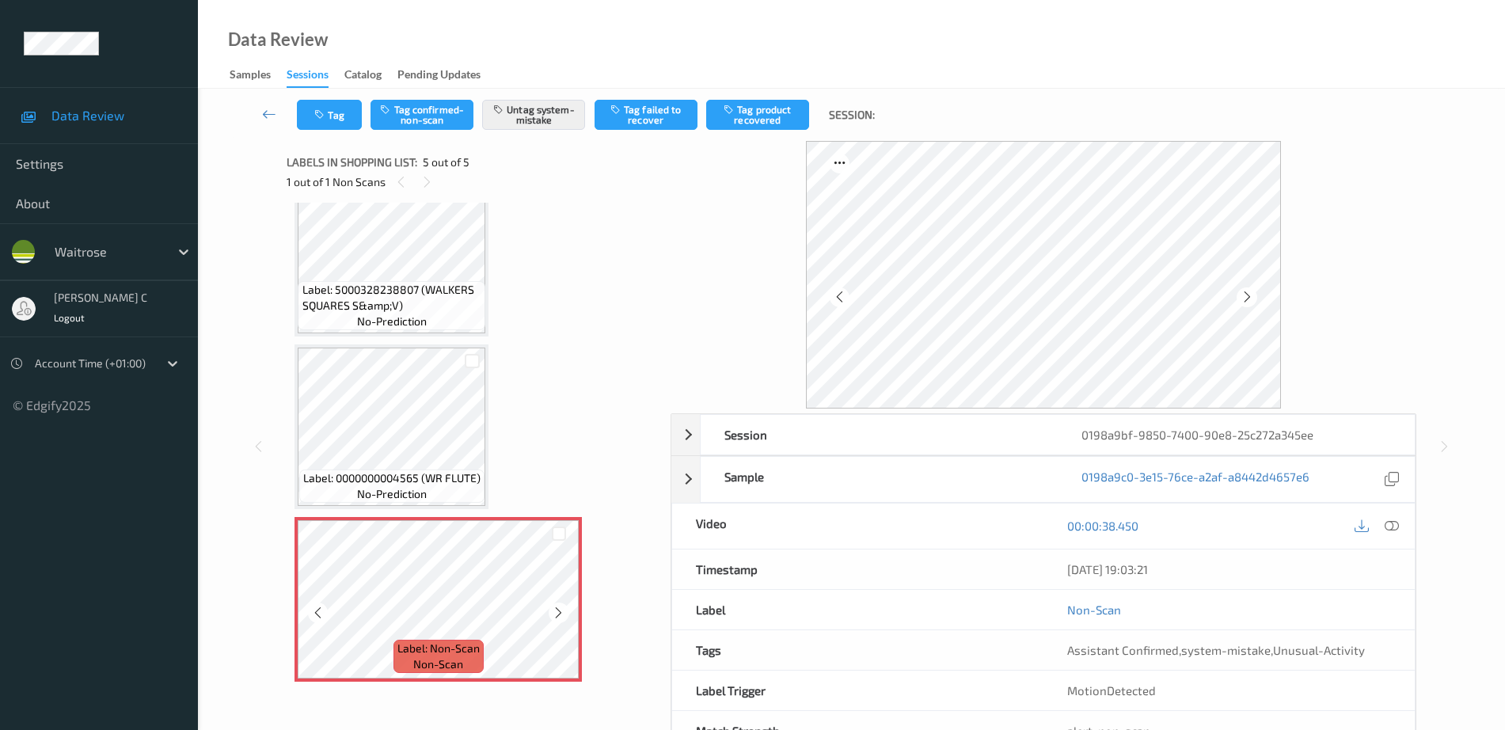
scroll to position [285, 0]
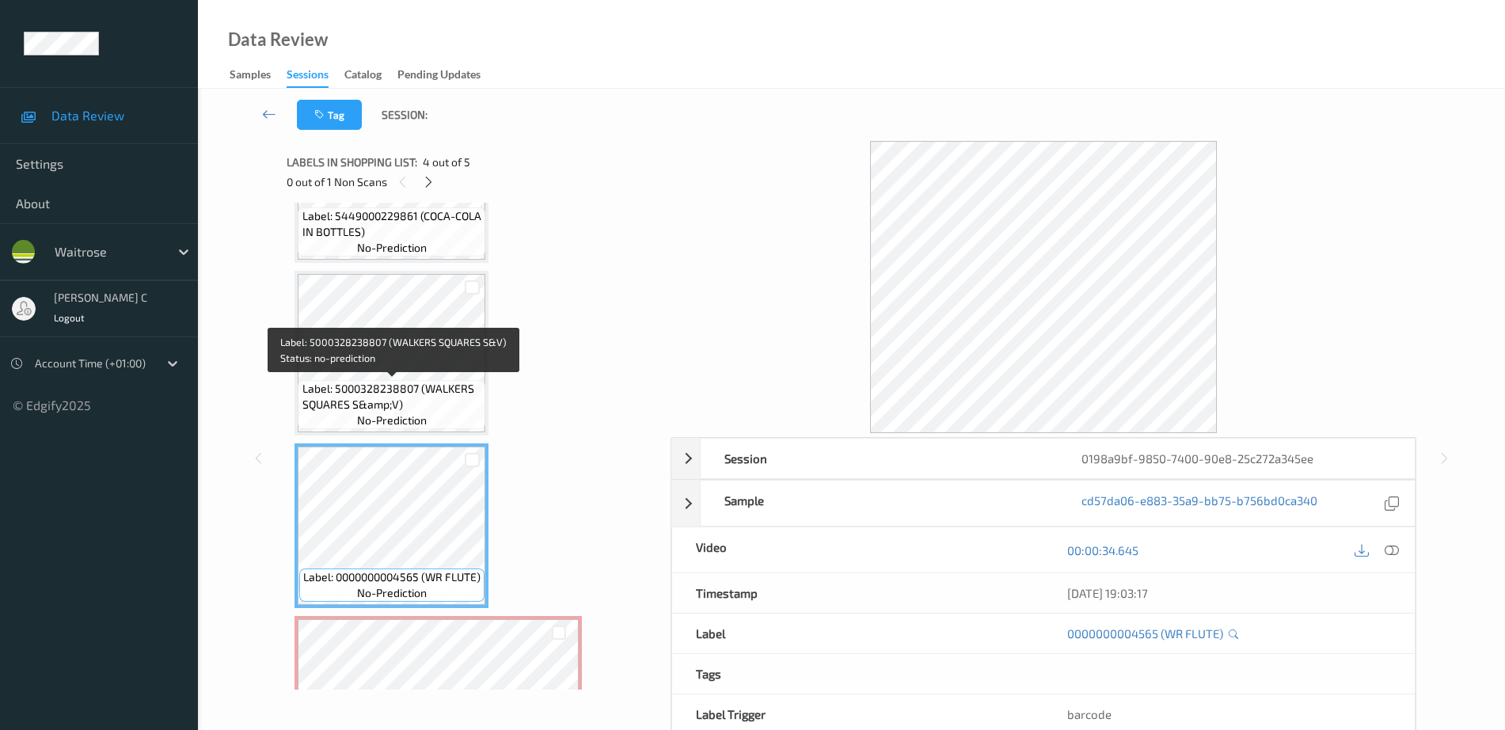
click at [375, 399] on span "Label: 5000328238807 (WALKERS SQUARES S&amp;V)" at bounding box center [393, 397] width 180 height 32
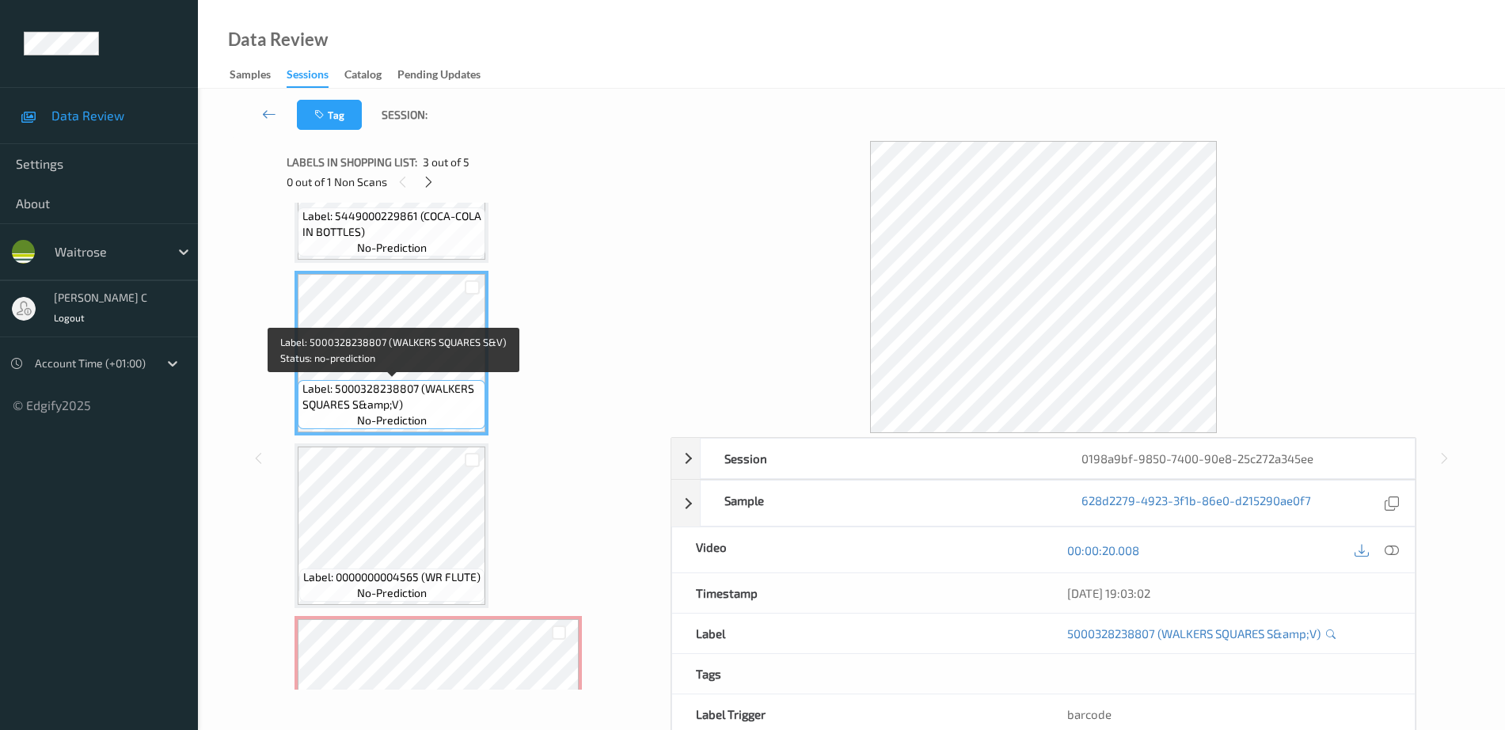
scroll to position [186, 0]
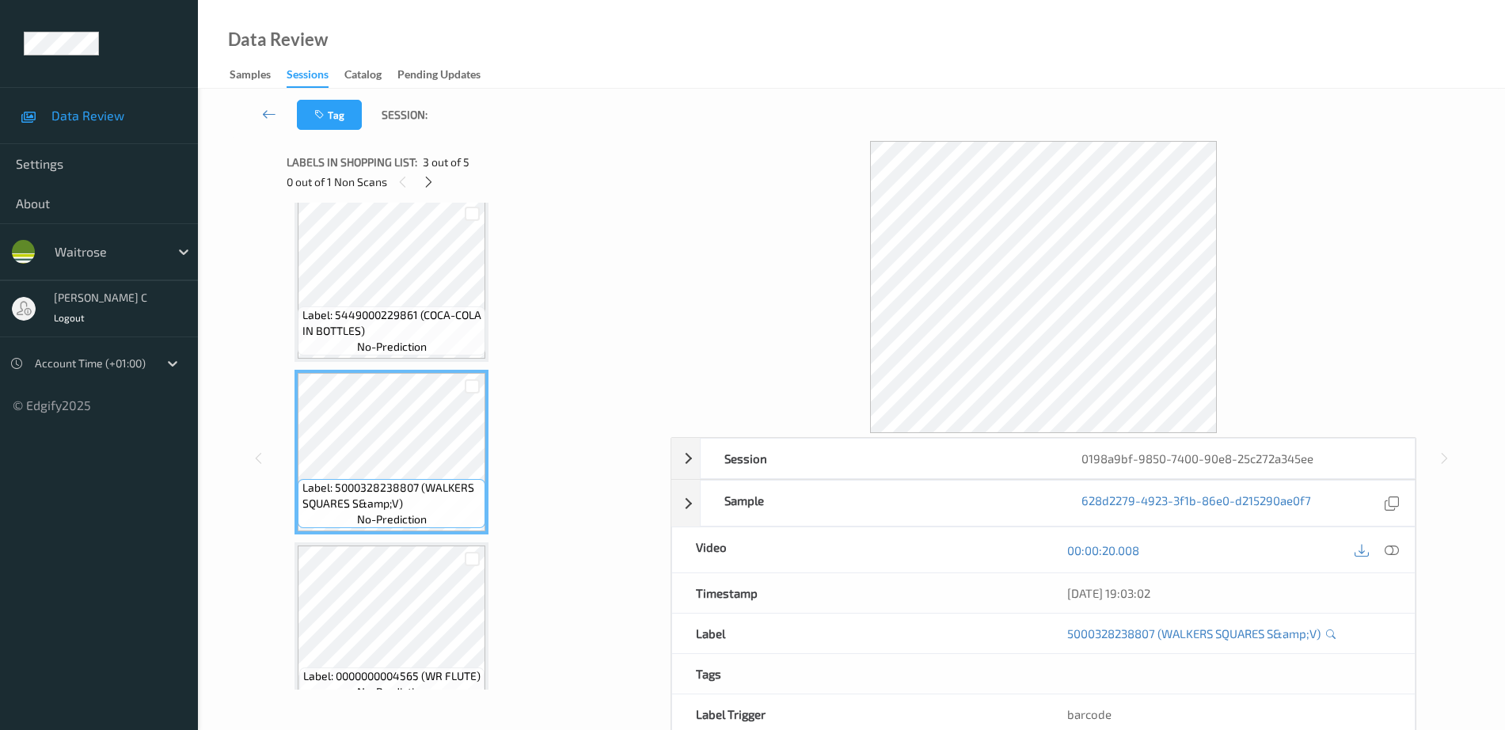
click at [360, 314] on span "Label: 5449000229861 (COCA-COLA IN BOTTLES)" at bounding box center [393, 323] width 180 height 32
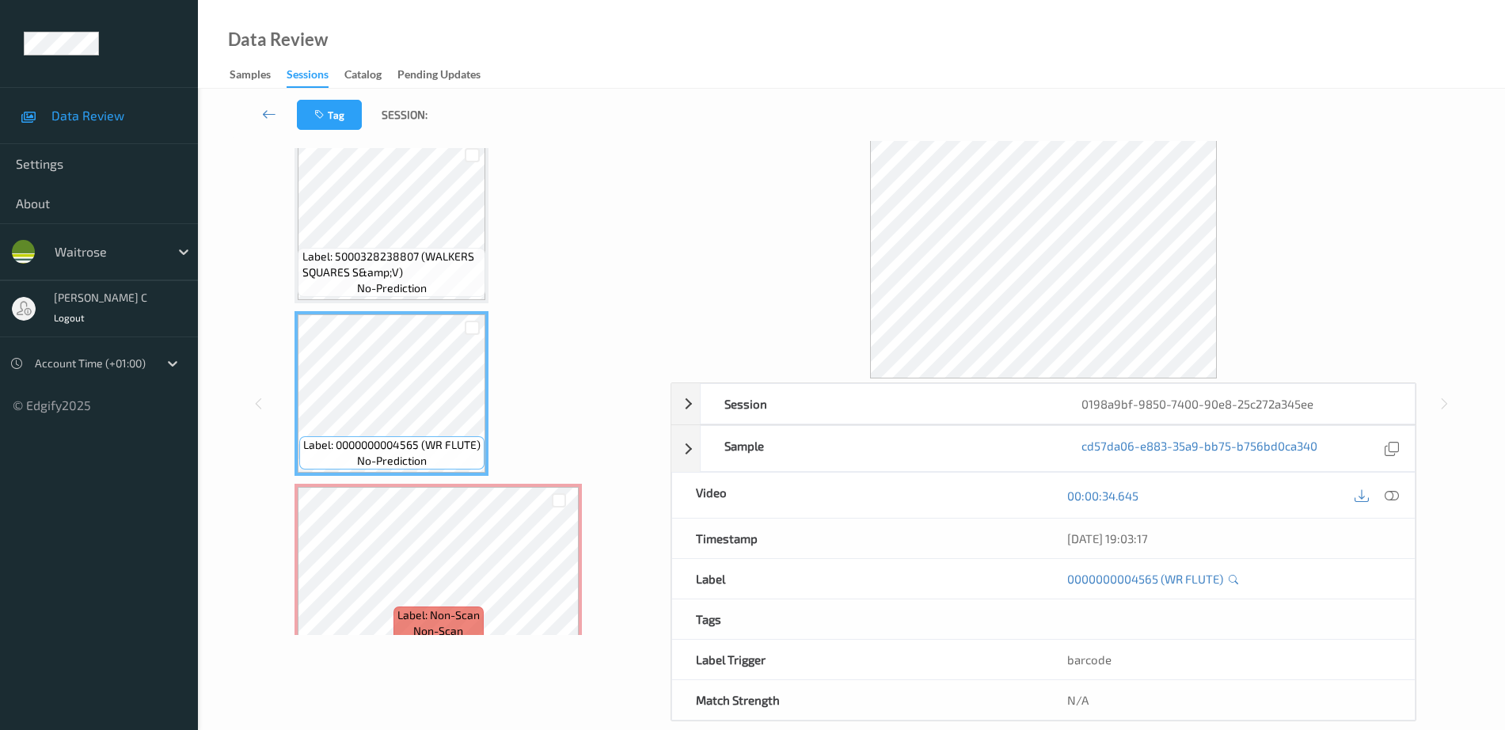
scroll to position [384, 0]
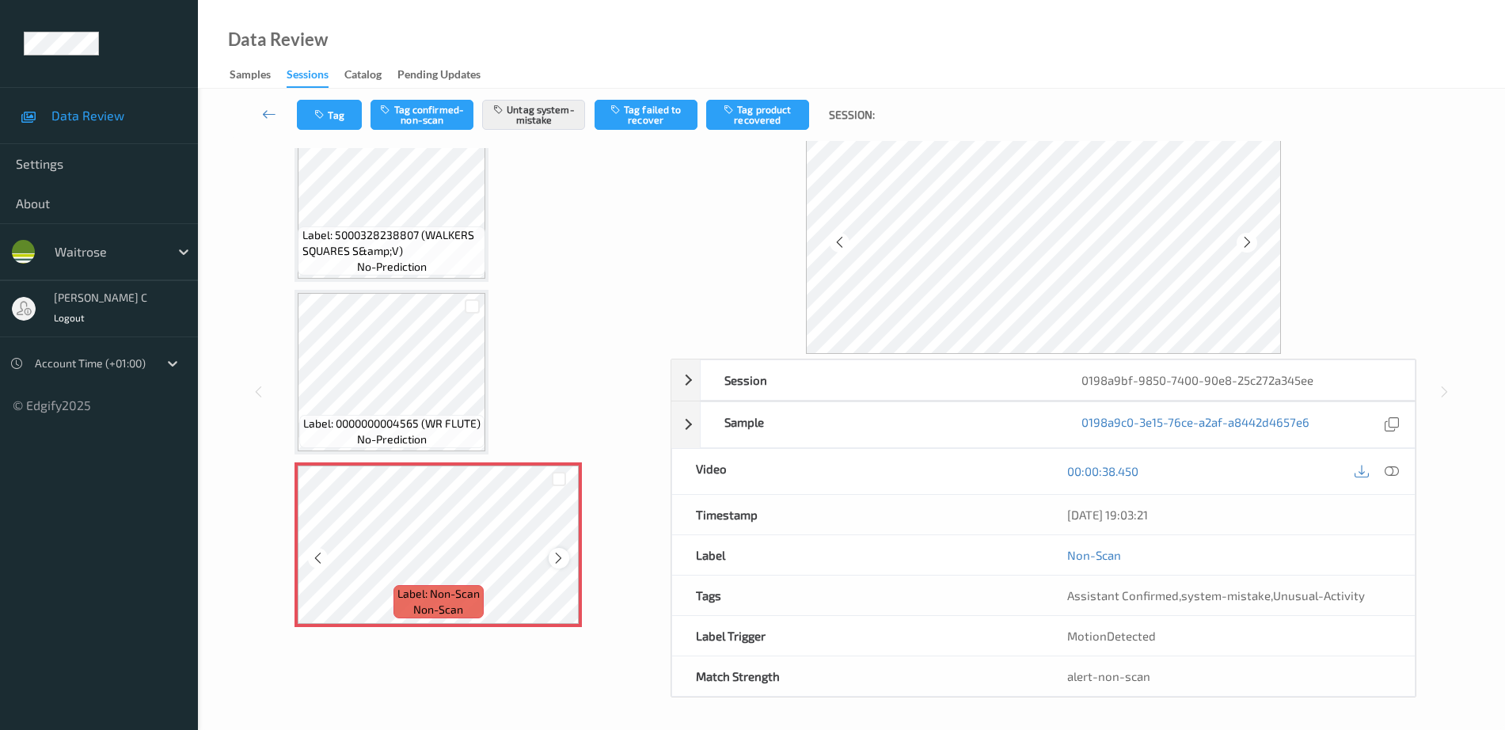
click at [559, 554] on icon at bounding box center [558, 558] width 13 height 14
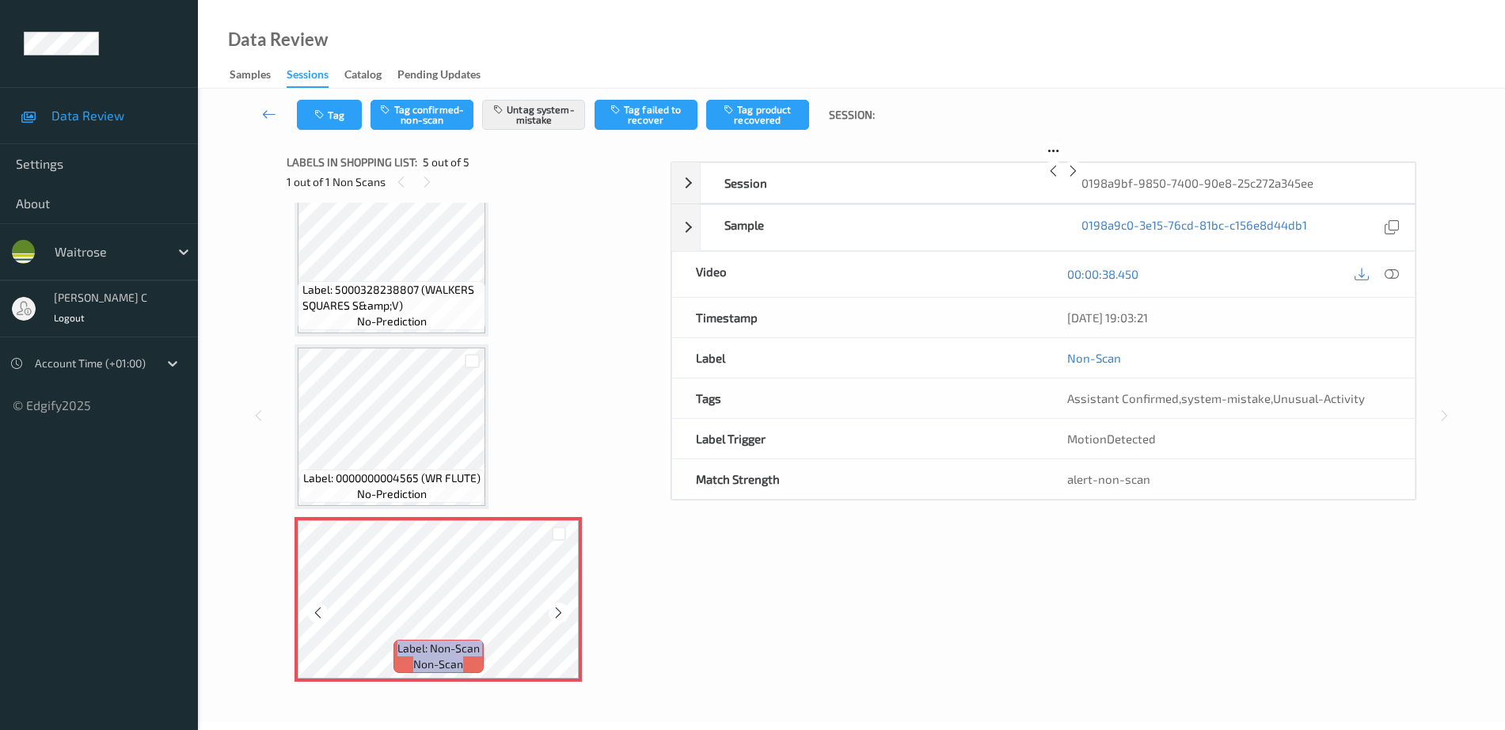
click at [559, 606] on icon at bounding box center [558, 613] width 13 height 14
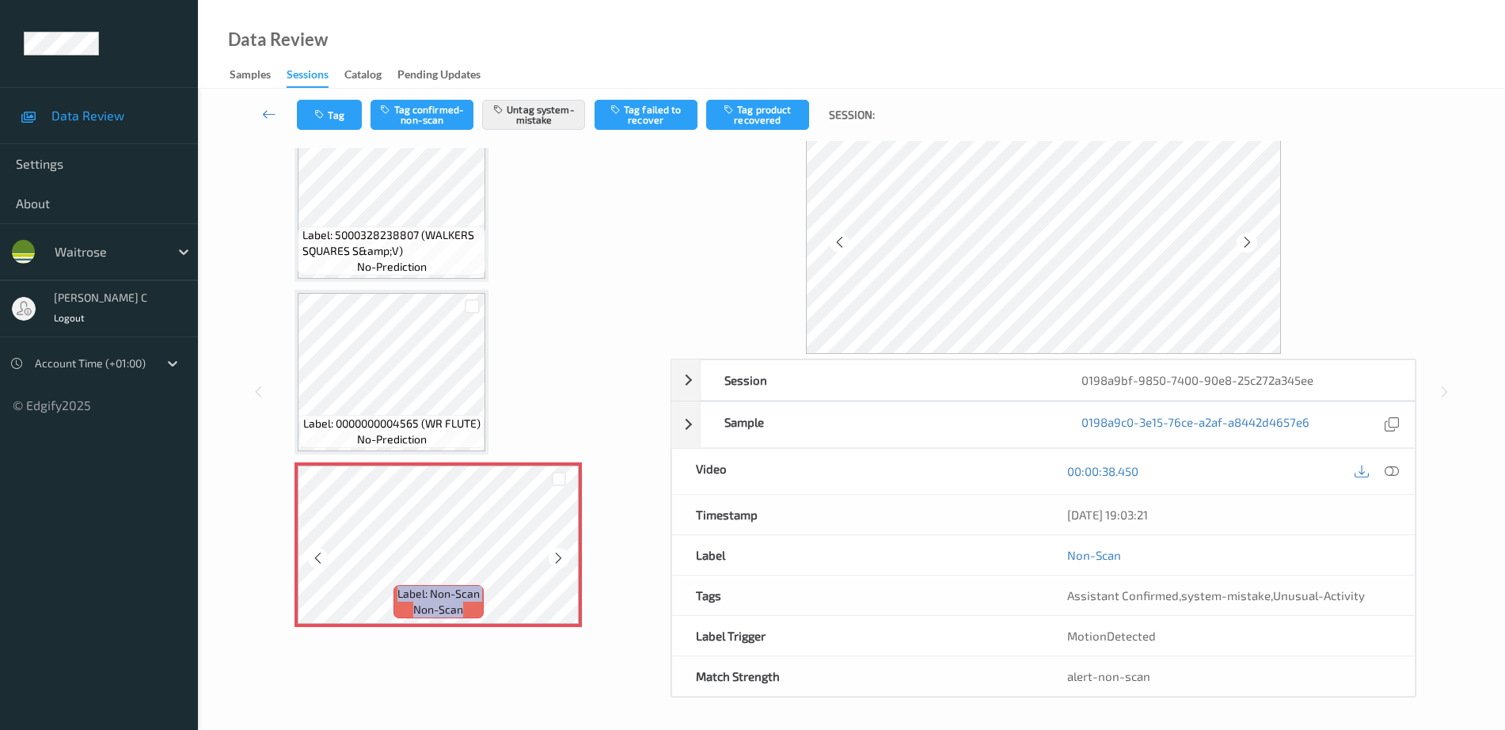
click at [559, 554] on icon at bounding box center [558, 558] width 13 height 14
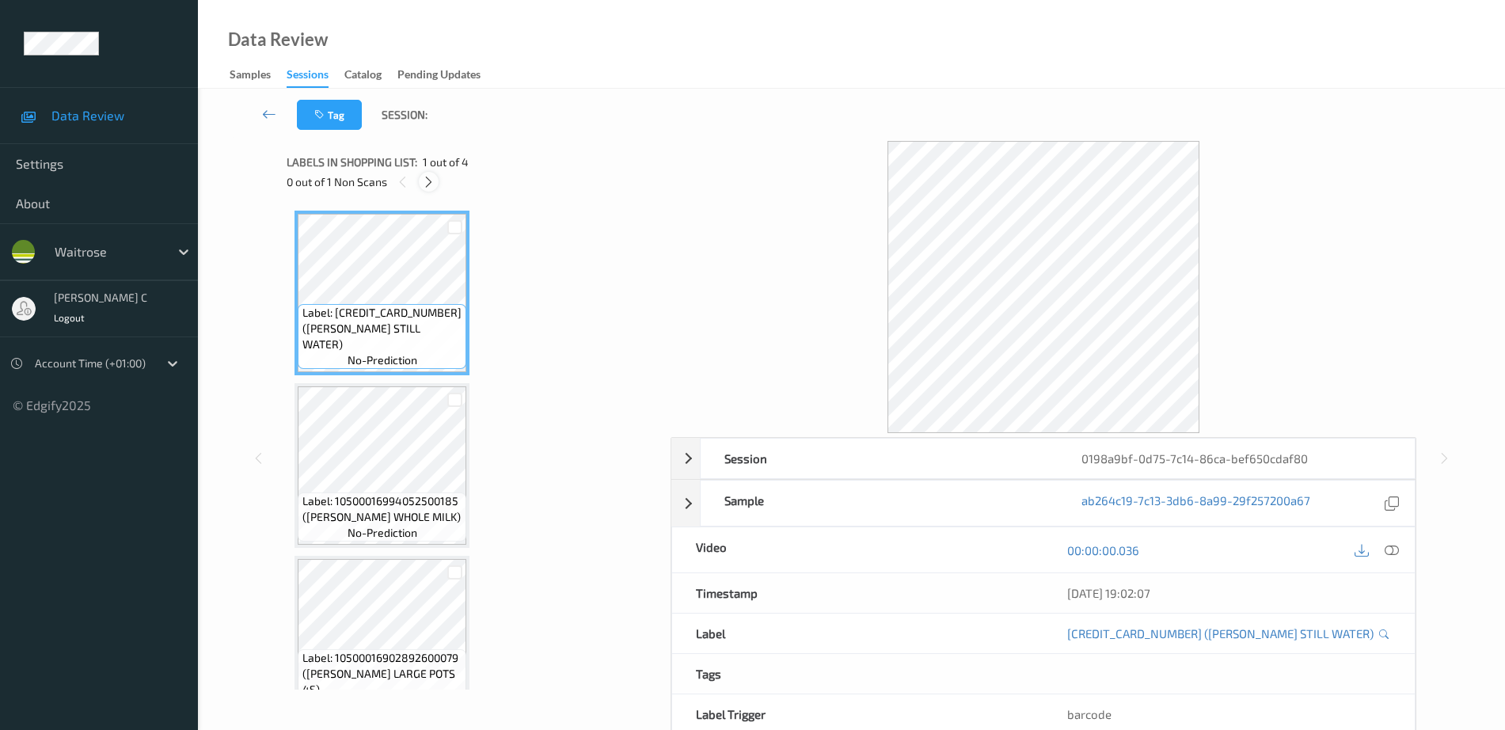
click at [427, 186] on icon at bounding box center [428, 182] width 13 height 14
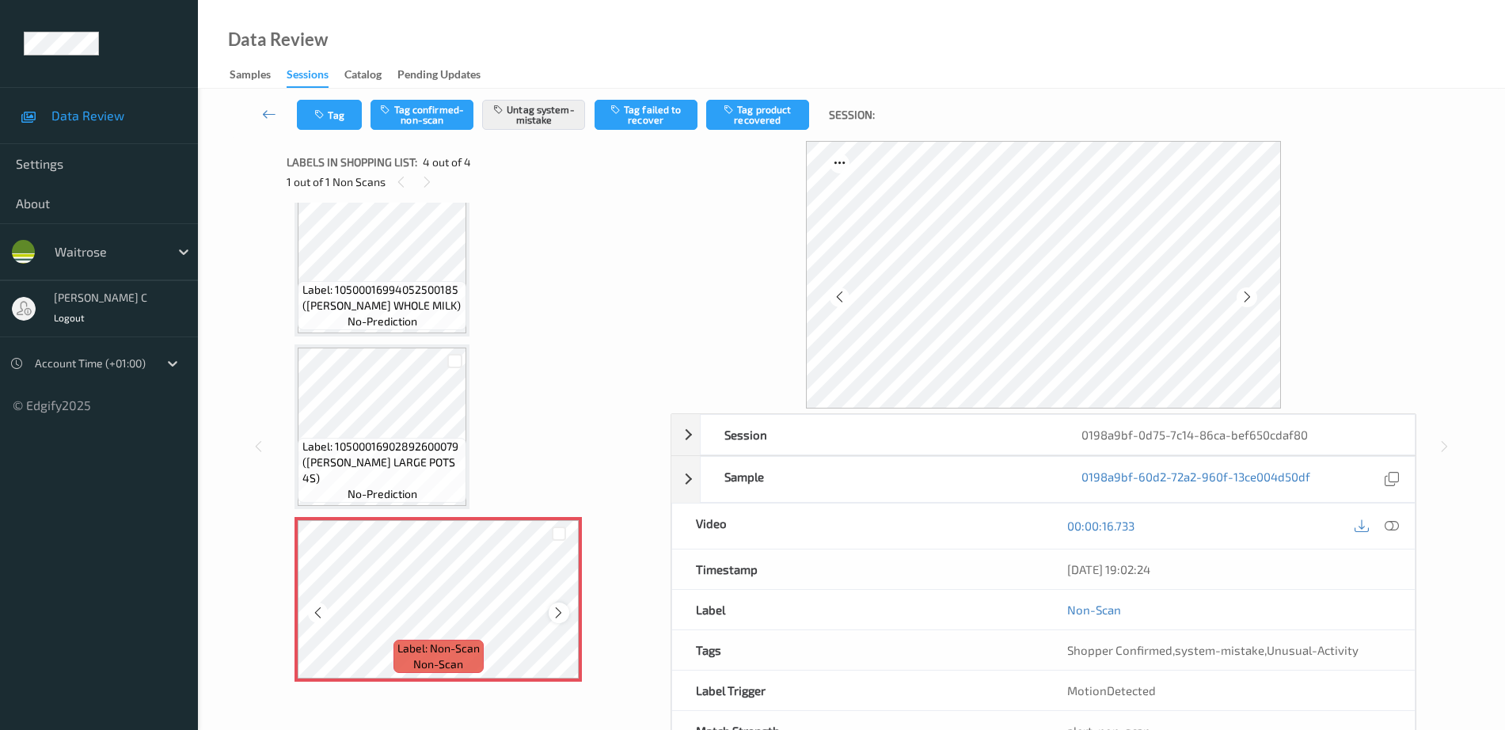
click at [556, 610] on icon at bounding box center [558, 613] width 13 height 14
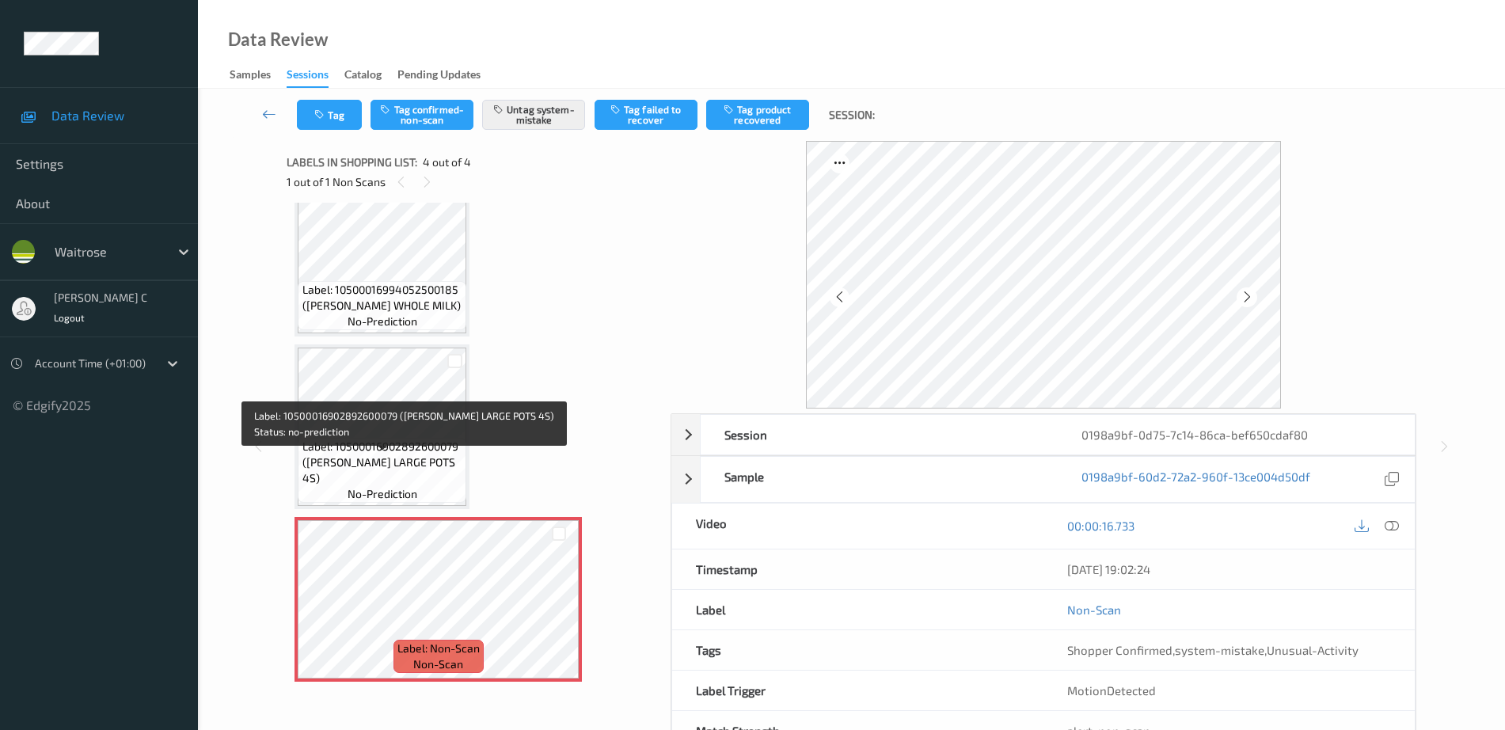
click at [344, 456] on span "Label: 10500016902892600079 ([PERSON_NAME] LARGE POTS 4S)" at bounding box center [383, 463] width 161 height 48
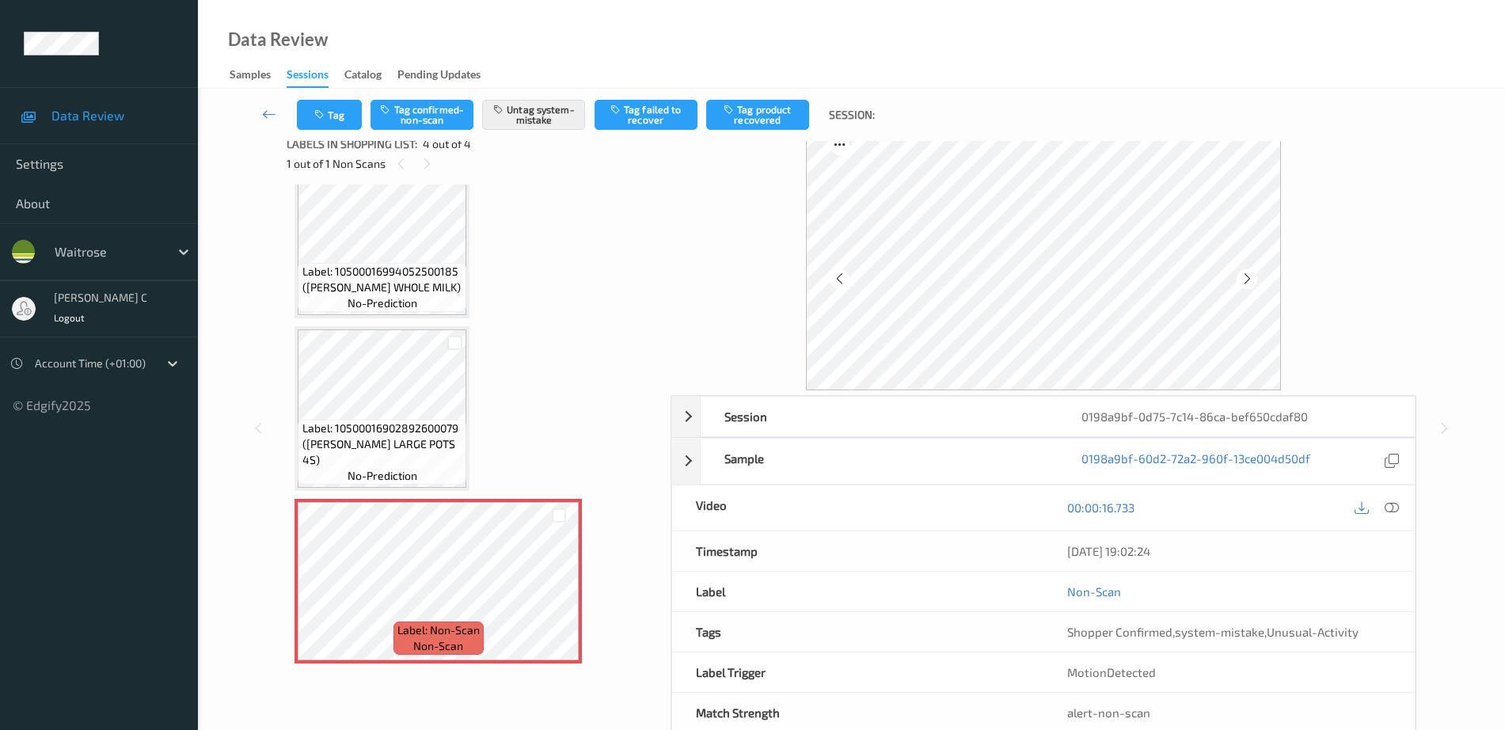
scroll to position [0, 0]
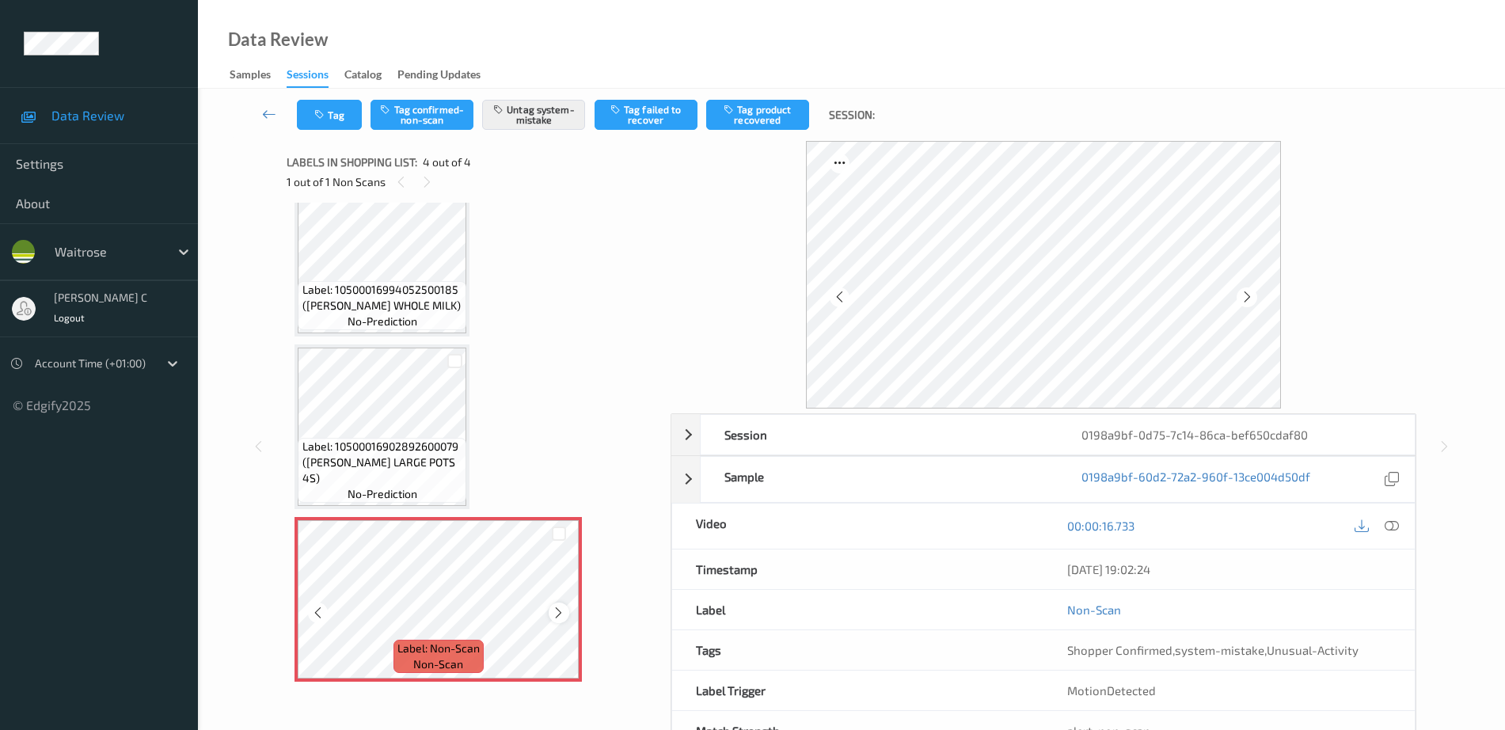
click at [555, 615] on icon at bounding box center [558, 613] width 13 height 14
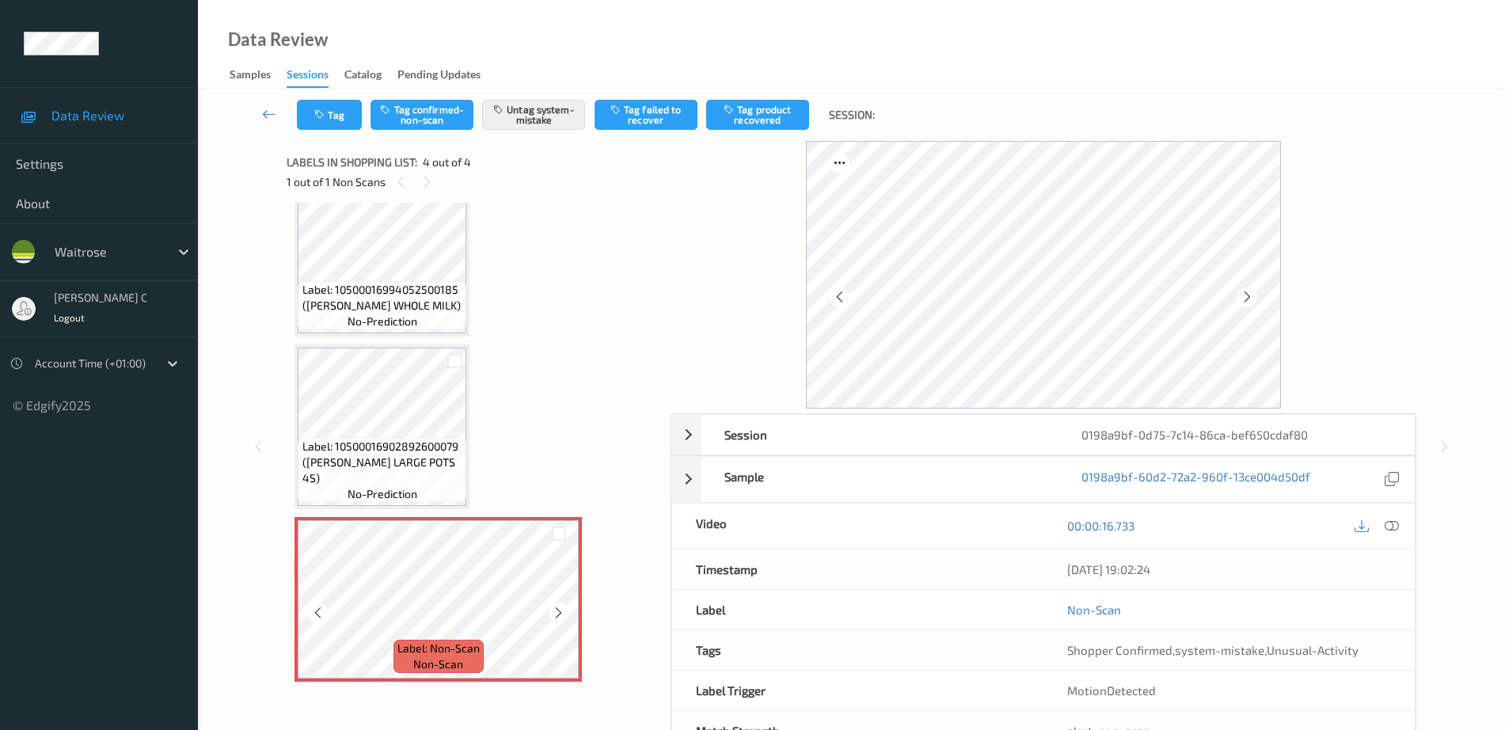
click at [555, 615] on icon at bounding box center [558, 613] width 13 height 14
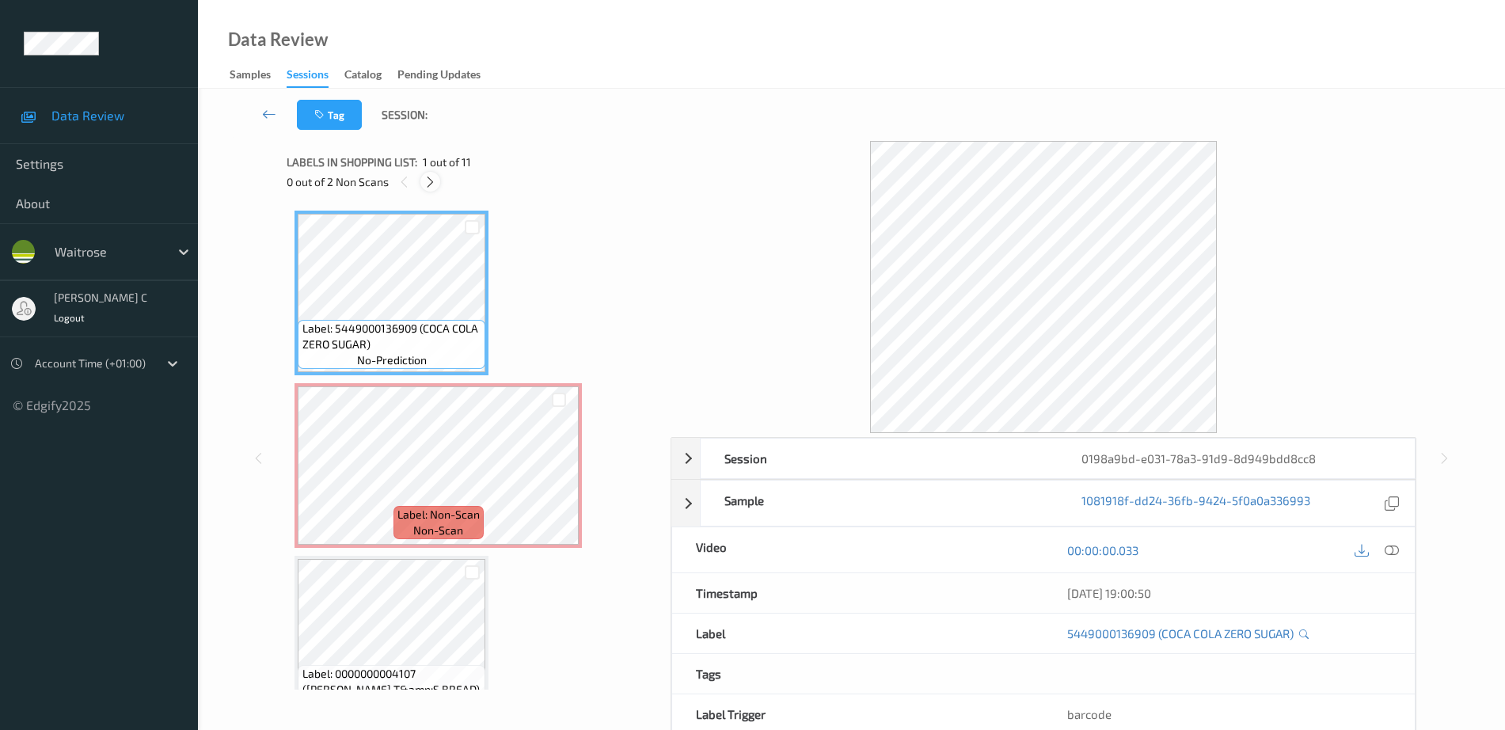
click at [424, 175] on icon at bounding box center [430, 182] width 13 height 14
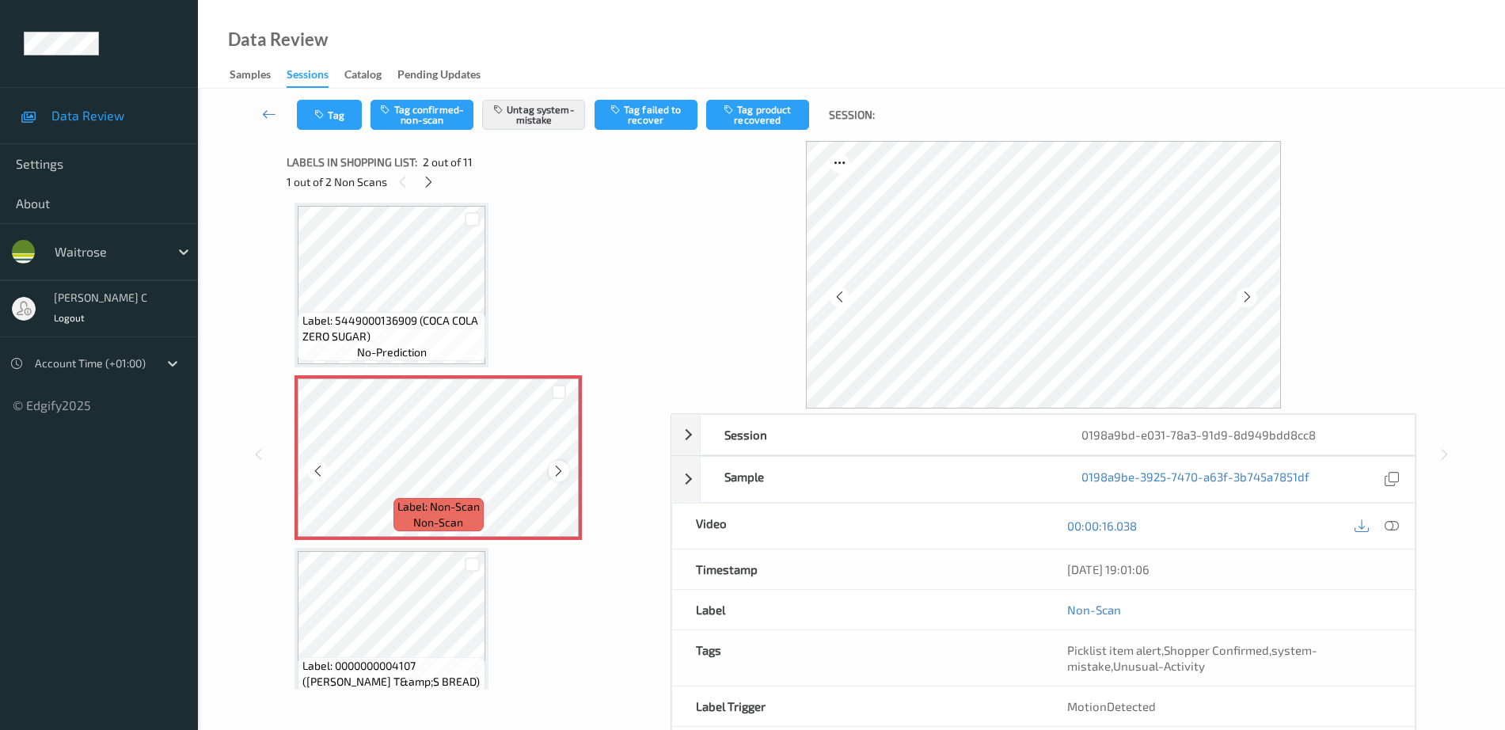
click at [563, 464] on icon at bounding box center [558, 471] width 13 height 14
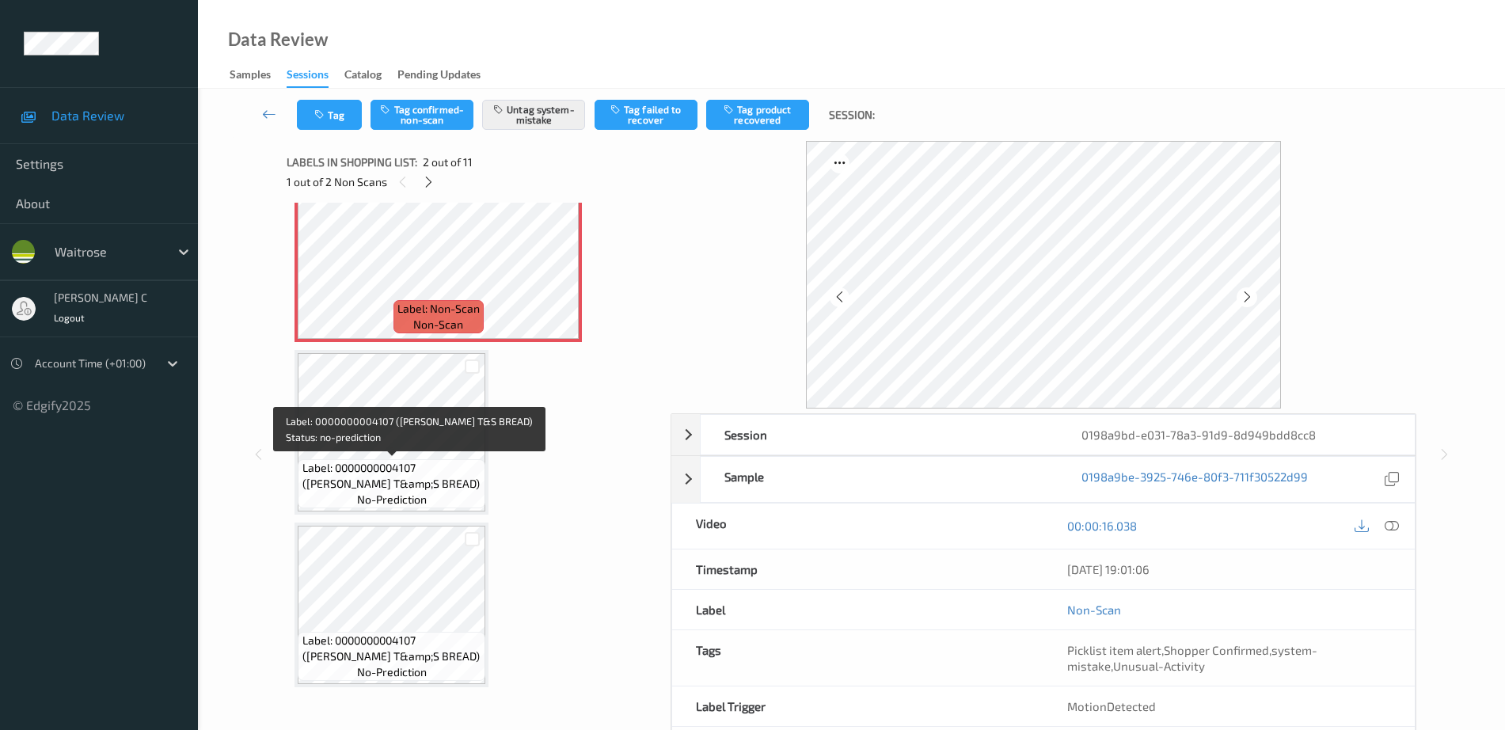
click at [440, 464] on span "Label: 0000000004107 (WR OLIVE T&amp;S BREAD)" at bounding box center [393, 476] width 180 height 32
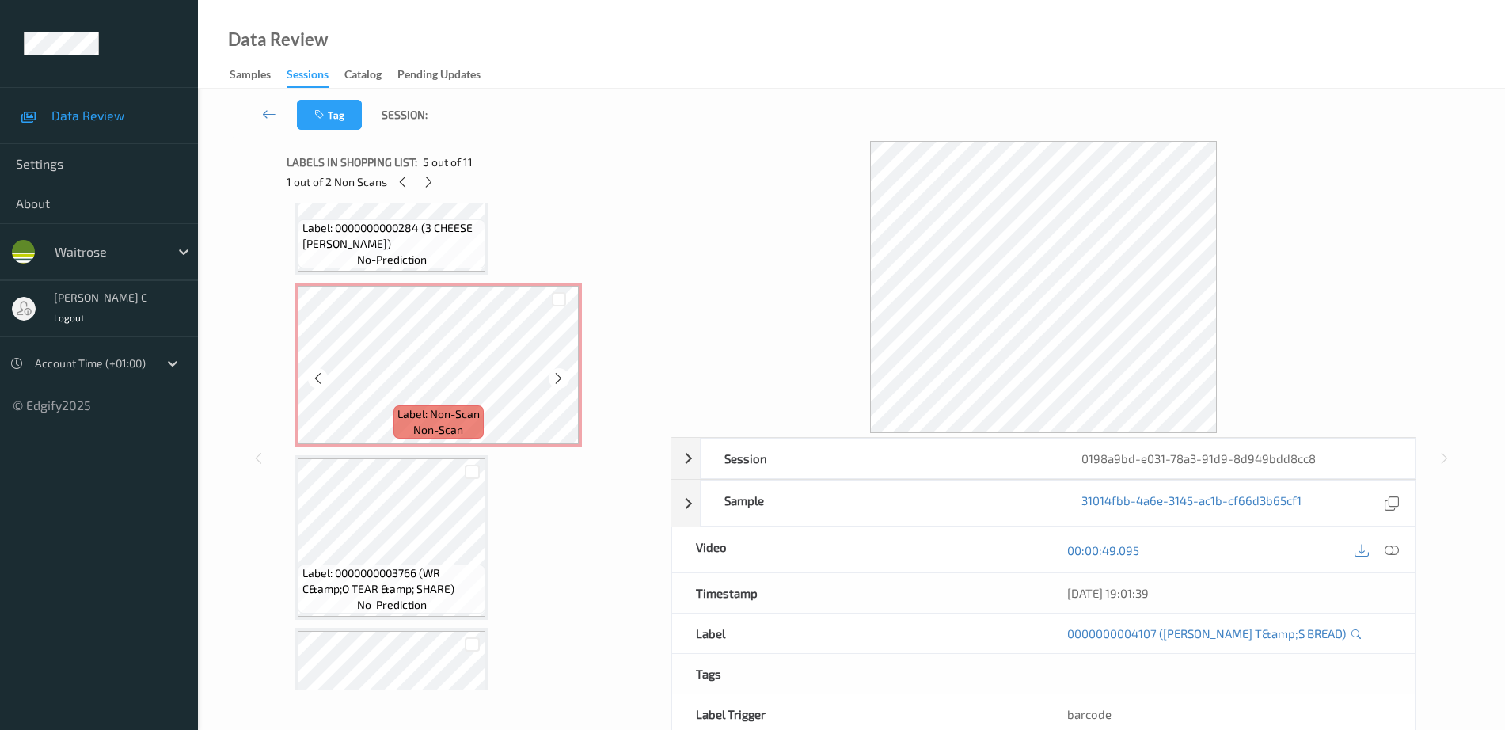
scroll to position [998, 0]
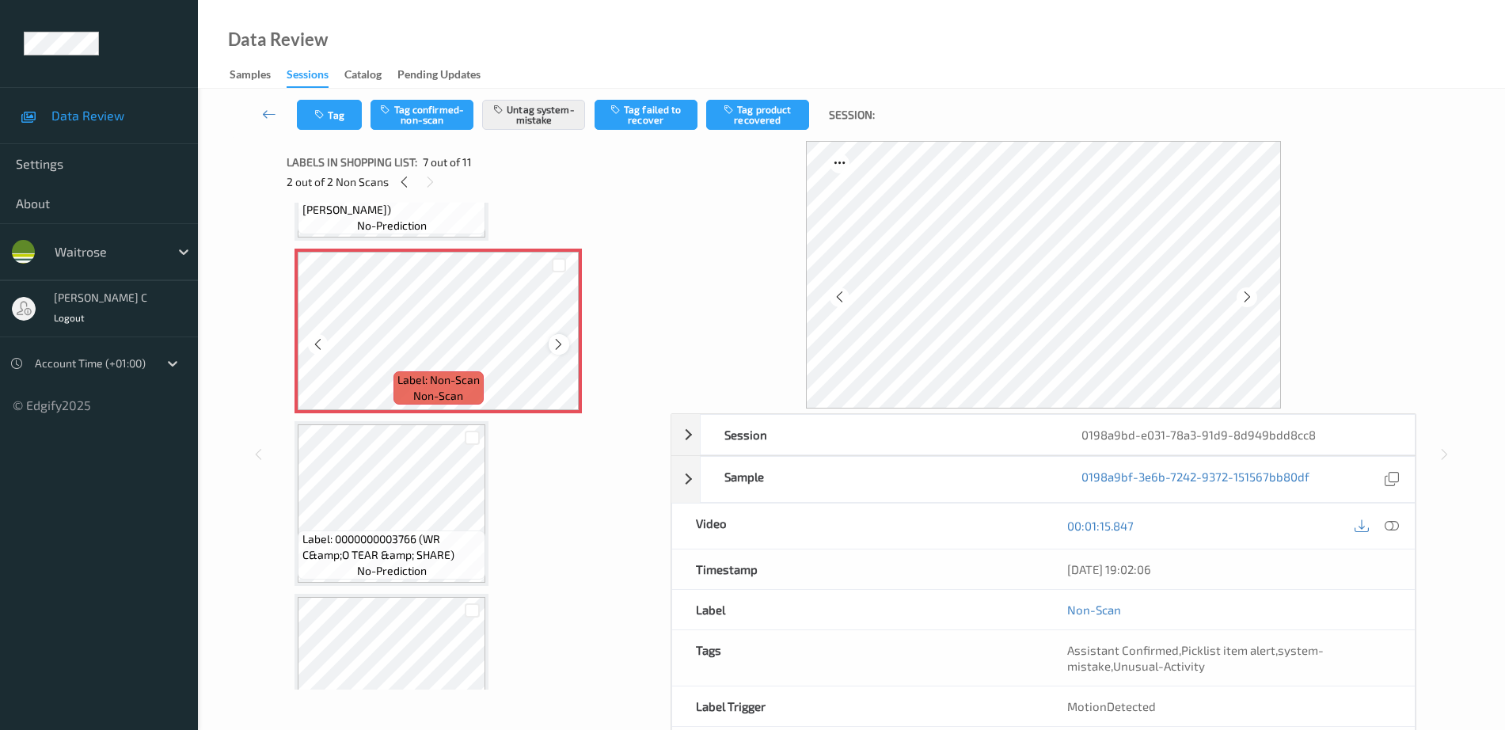
click at [562, 348] on icon at bounding box center [558, 344] width 13 height 14
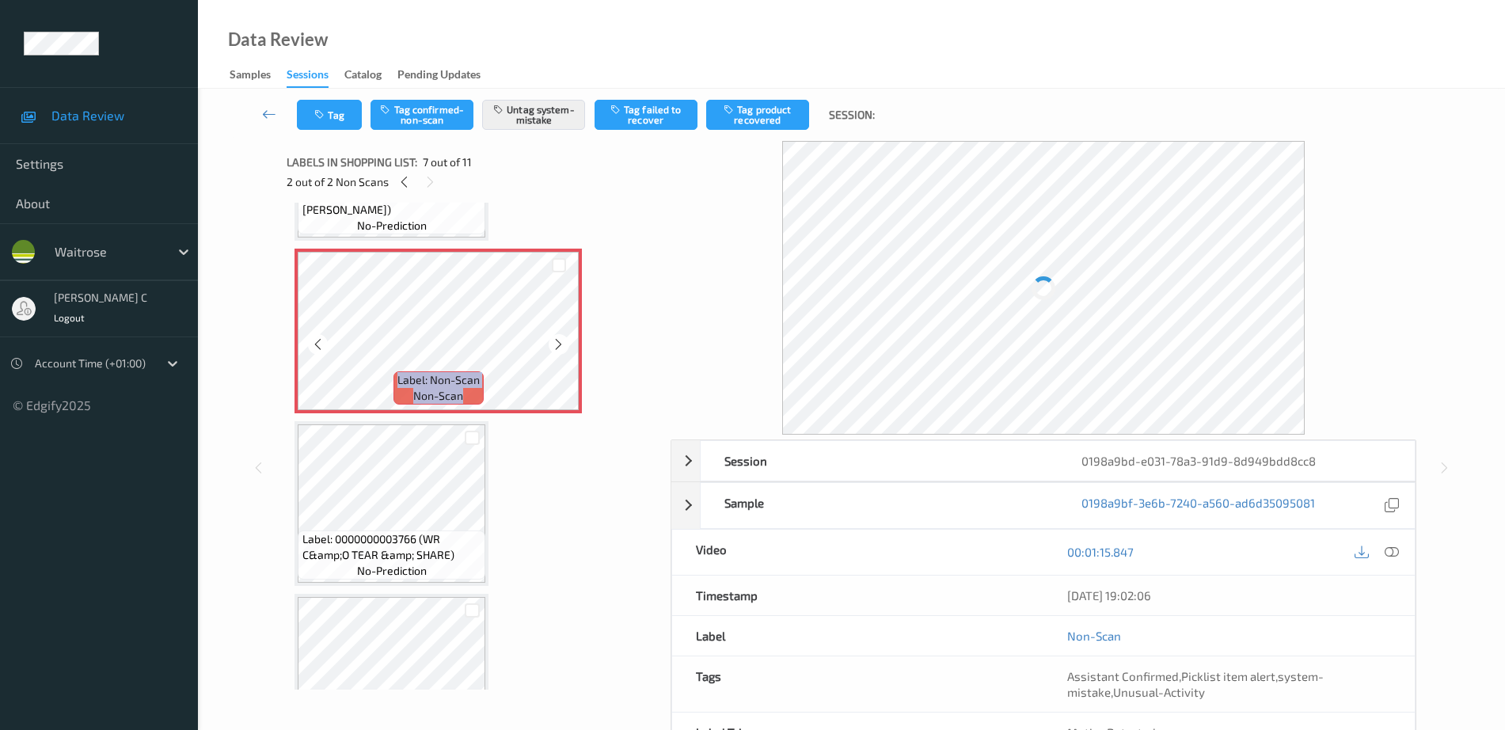
click at [562, 348] on icon at bounding box center [558, 344] width 13 height 14
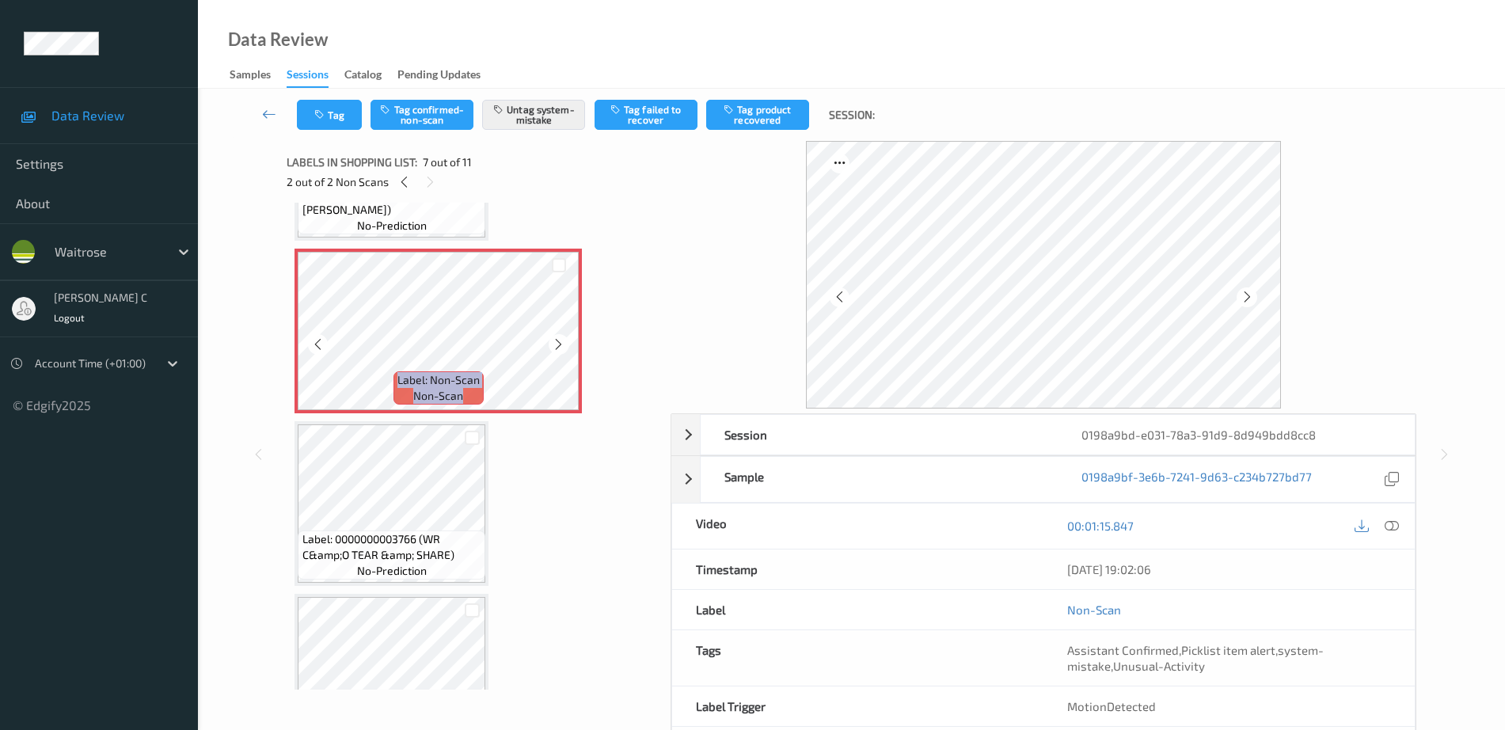
click at [562, 348] on icon at bounding box center [558, 344] width 13 height 14
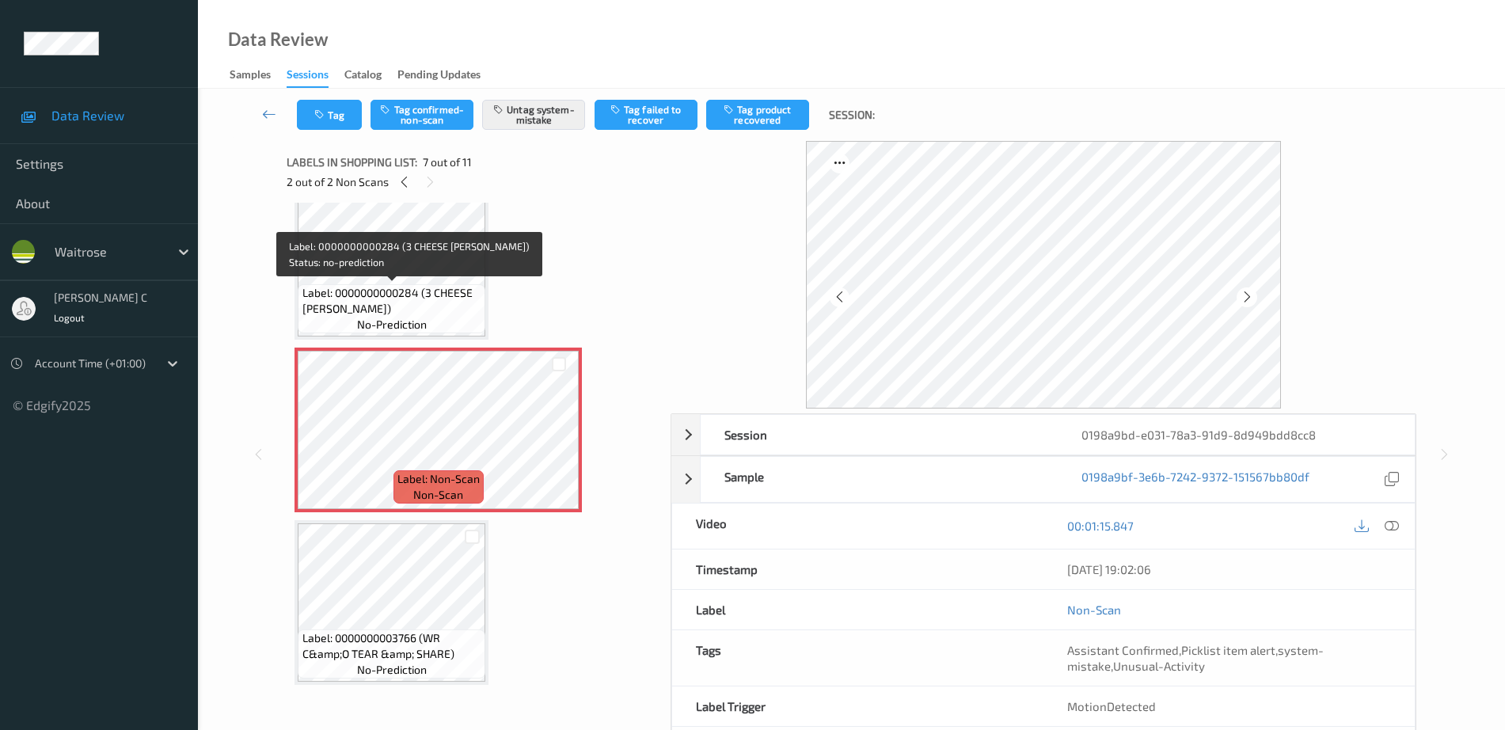
click at [384, 306] on span "Label: 0000000000284 (3 CHEESE BLOOMER)" at bounding box center [393, 301] width 180 height 32
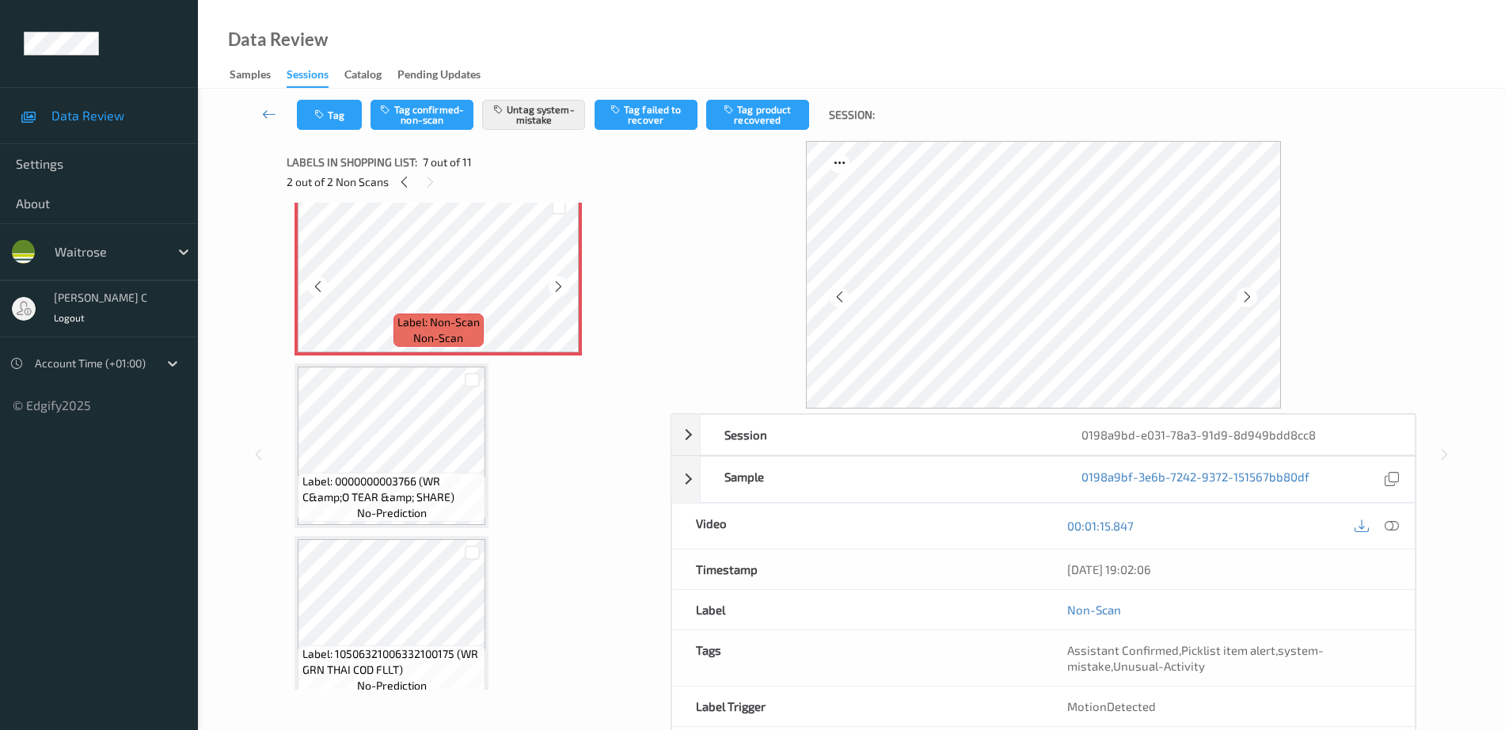
scroll to position [1097, 0]
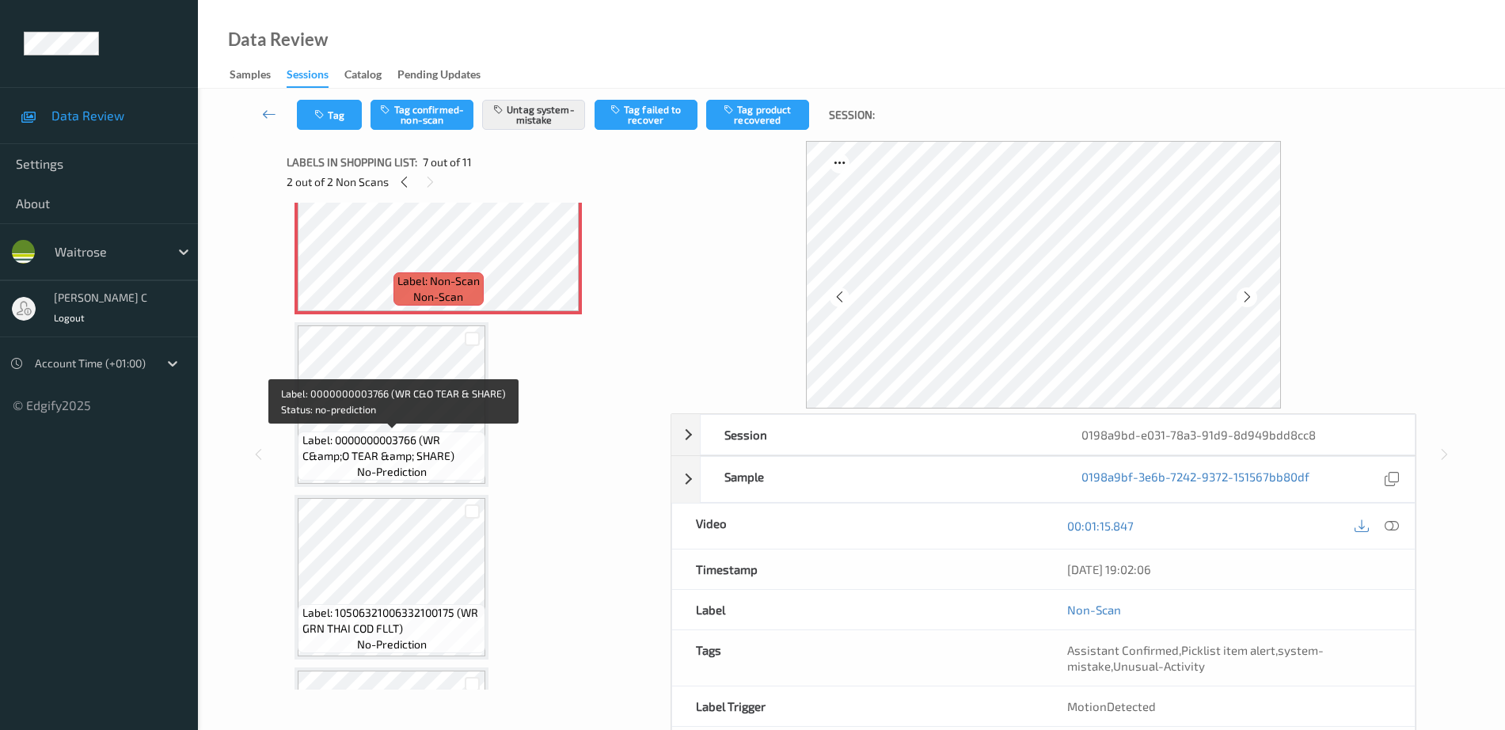
click at [394, 459] on span "Label: 0000000003766 (WR C&amp;O TEAR &amp; SHARE)" at bounding box center [393, 448] width 180 height 32
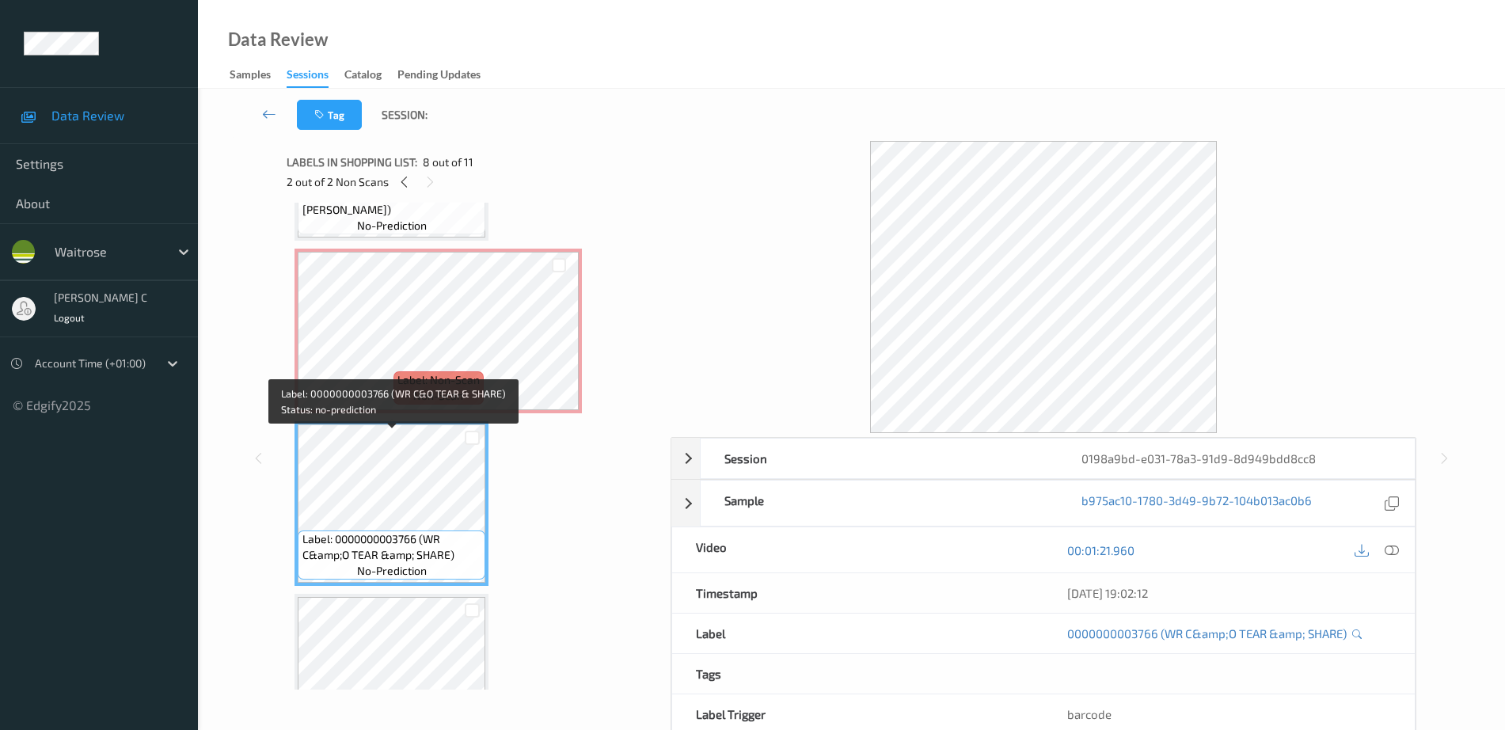
scroll to position [899, 0]
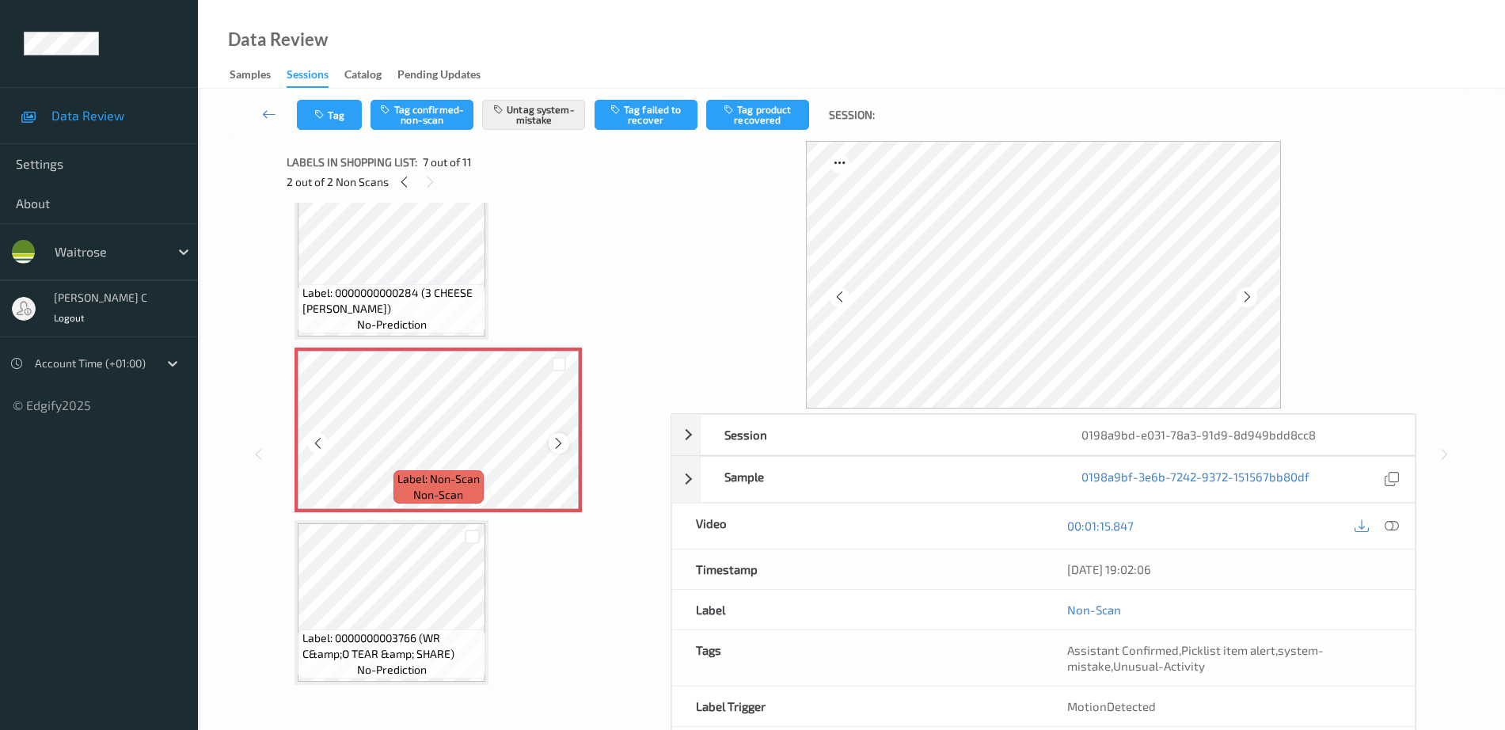
click at [558, 442] on icon at bounding box center [558, 443] width 13 height 14
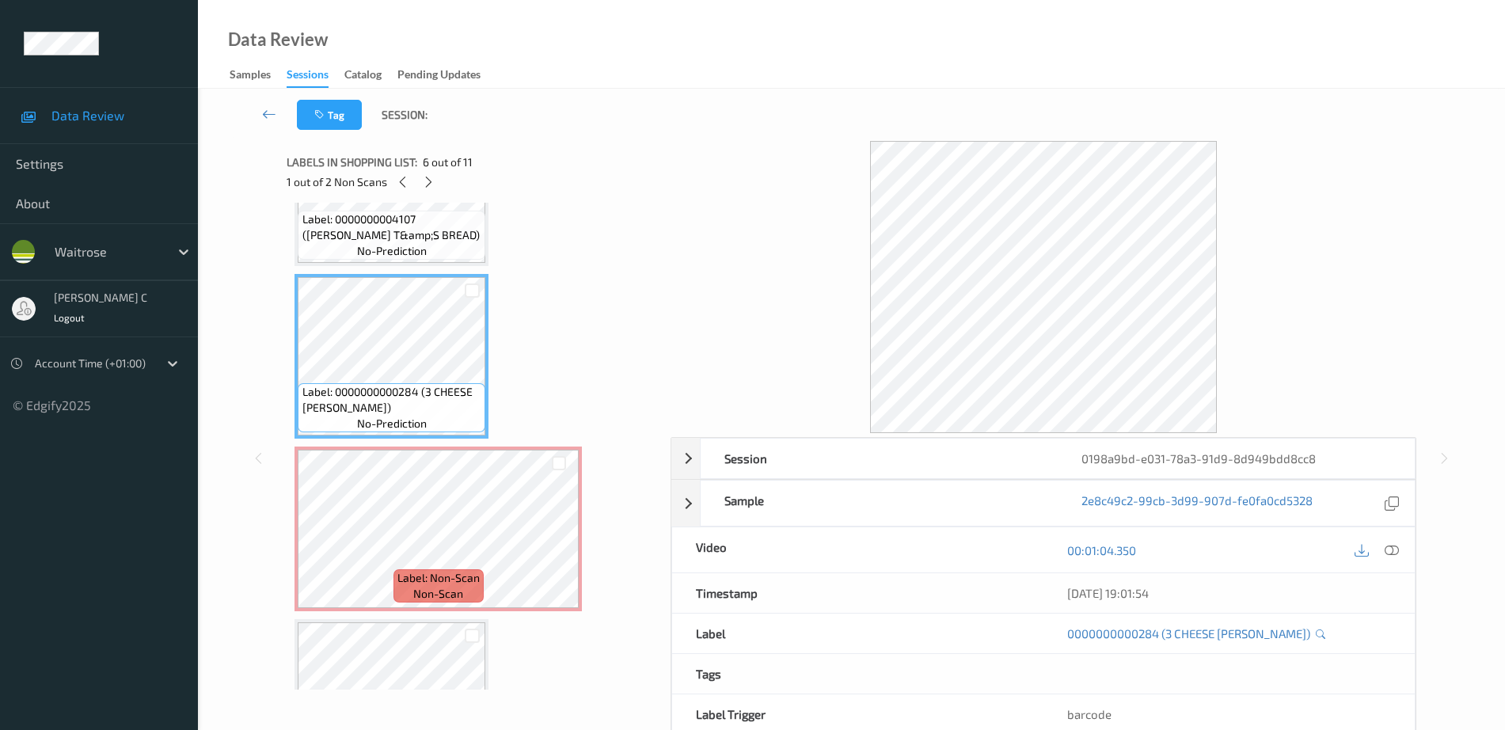
scroll to position [701, 0]
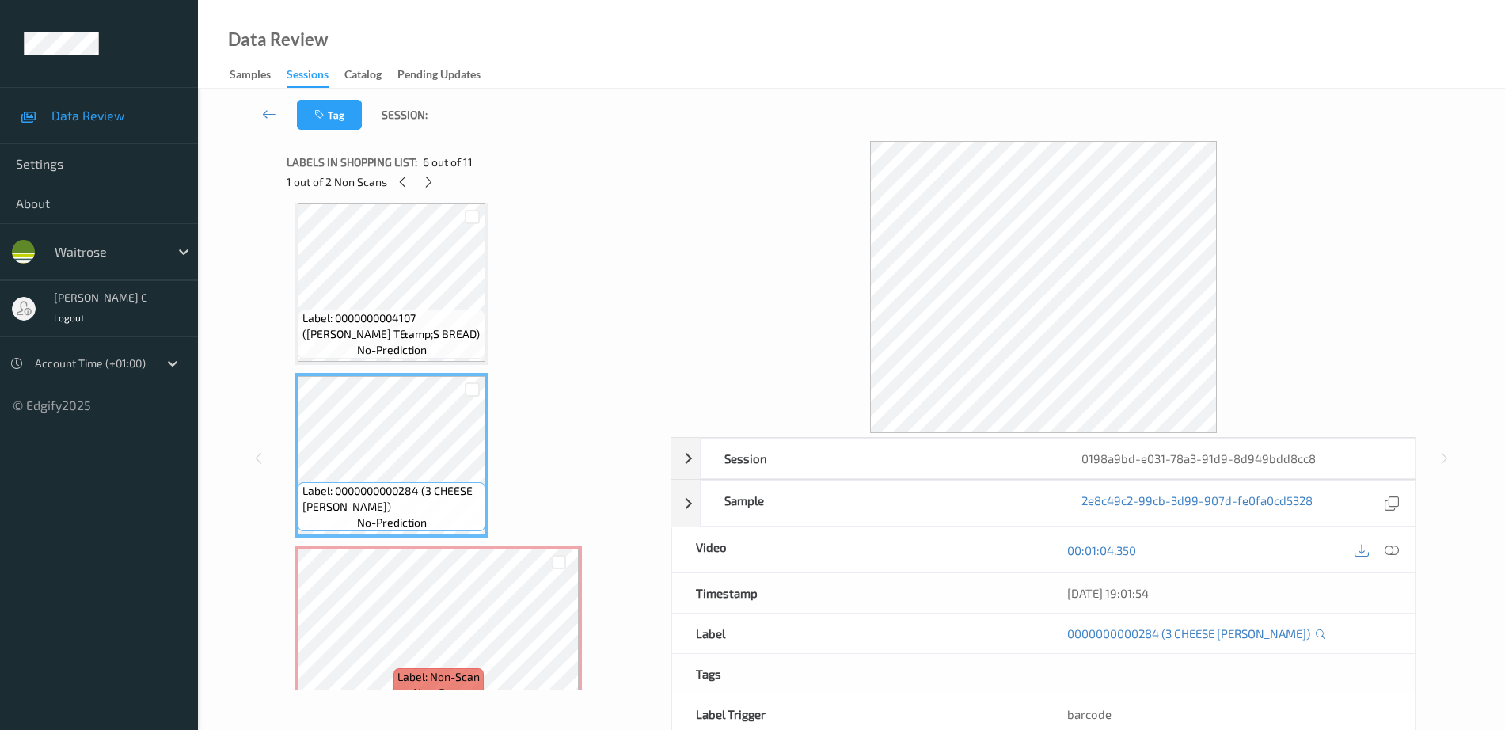
click at [463, 320] on span "Label: 0000000004107 (WR OLIVE T&amp;S BREAD)" at bounding box center [393, 326] width 180 height 32
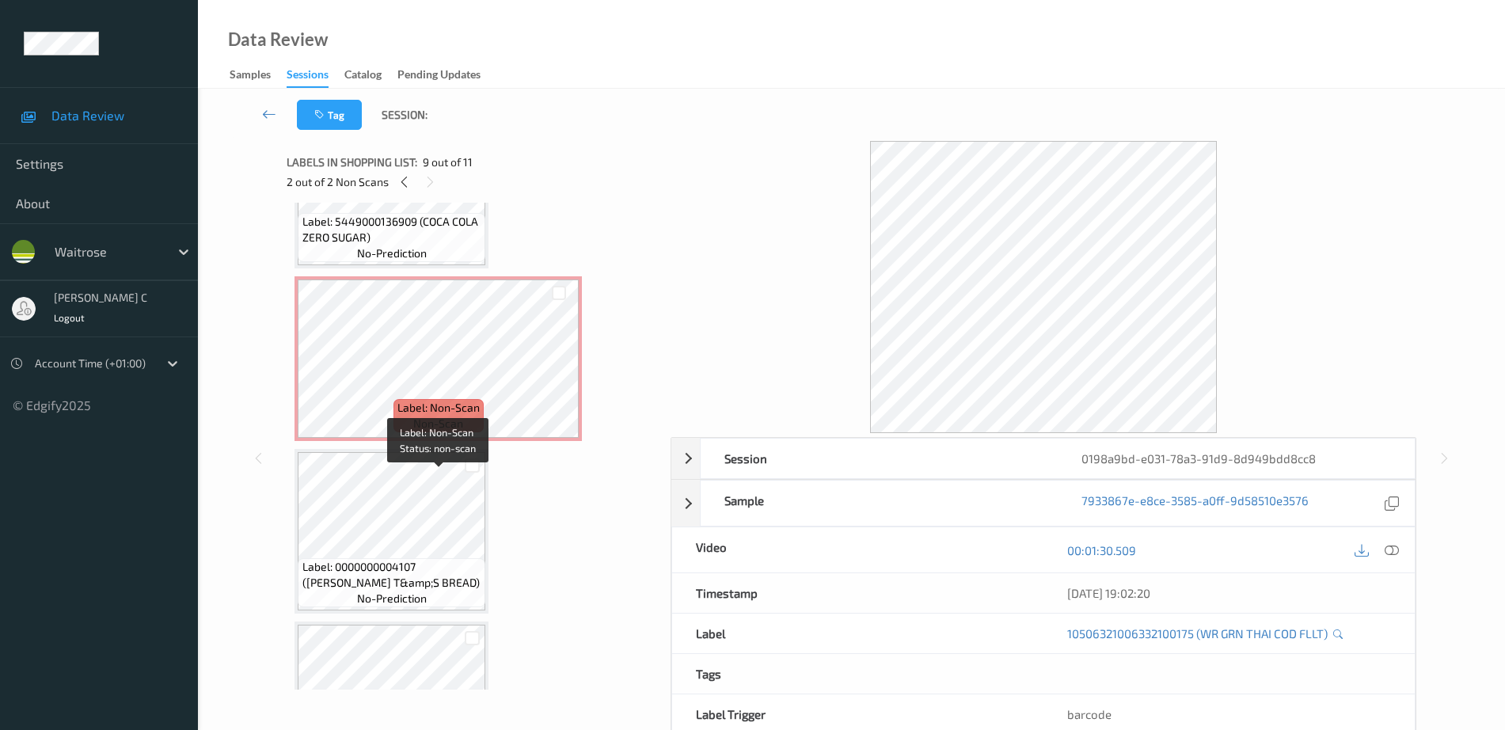
scroll to position [8, 0]
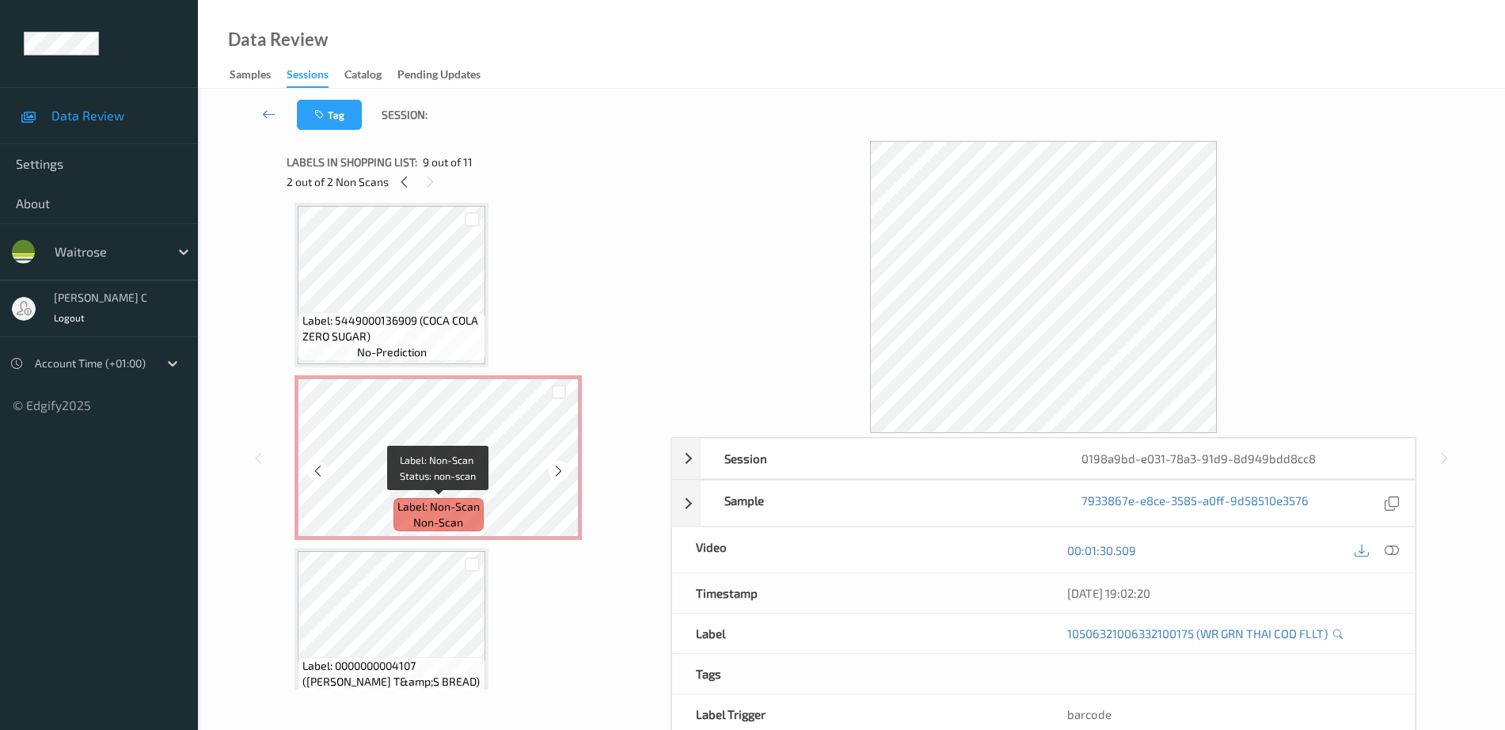
click at [440, 345] on div "Label: 5449000136909 (COCA COLA ZERO SUGAR) no-prediction" at bounding box center [392, 336] width 188 height 49
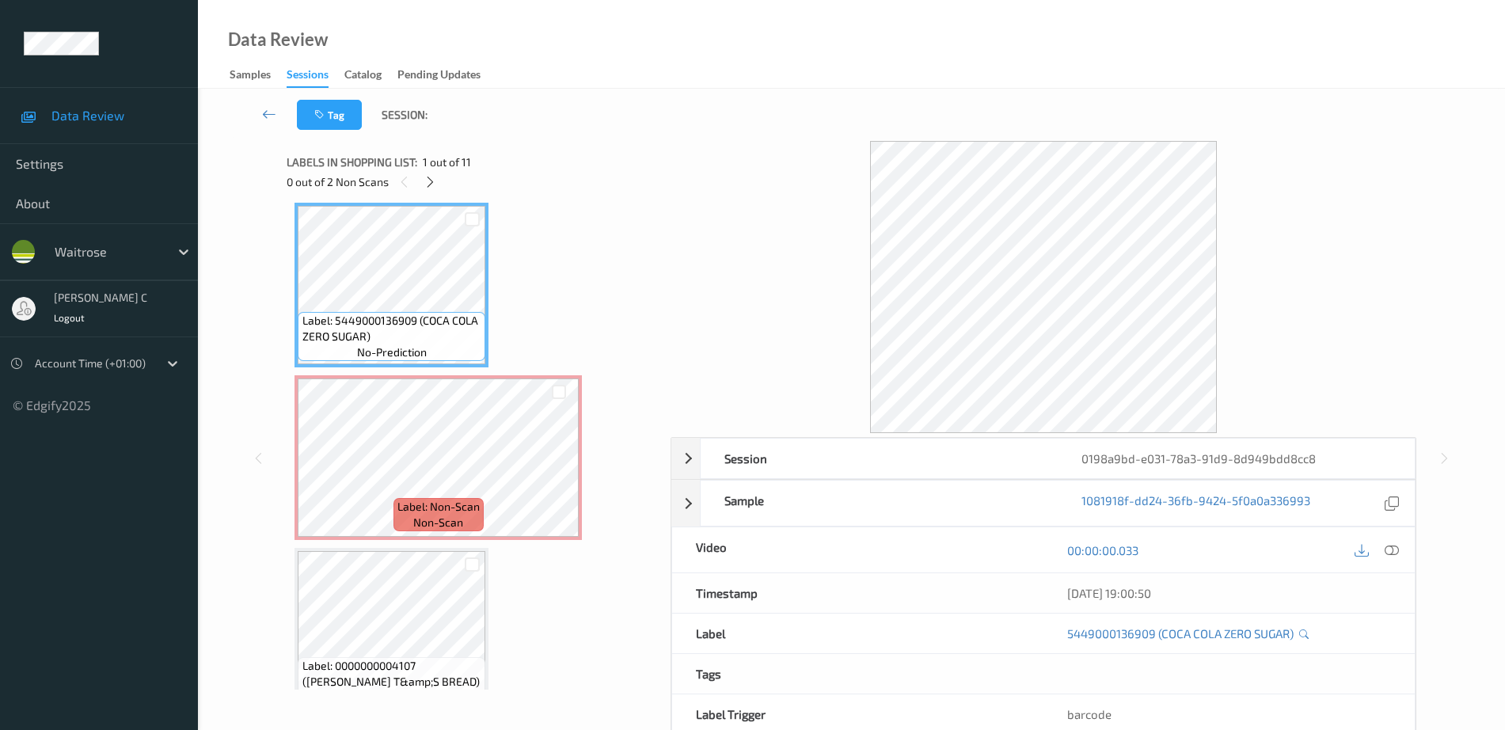
click at [1384, 554] on div at bounding box center [1392, 549] width 21 height 21
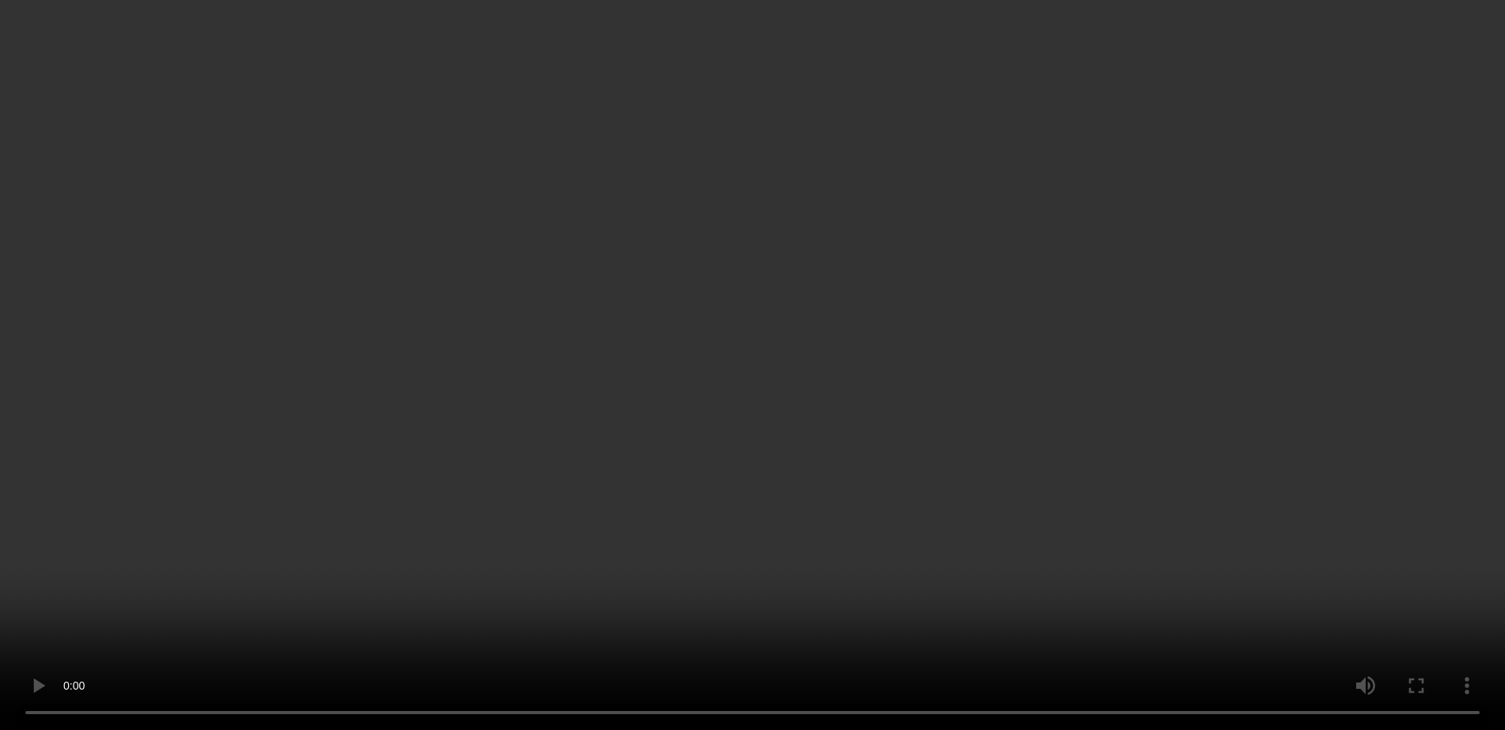
scroll to position [998, 0]
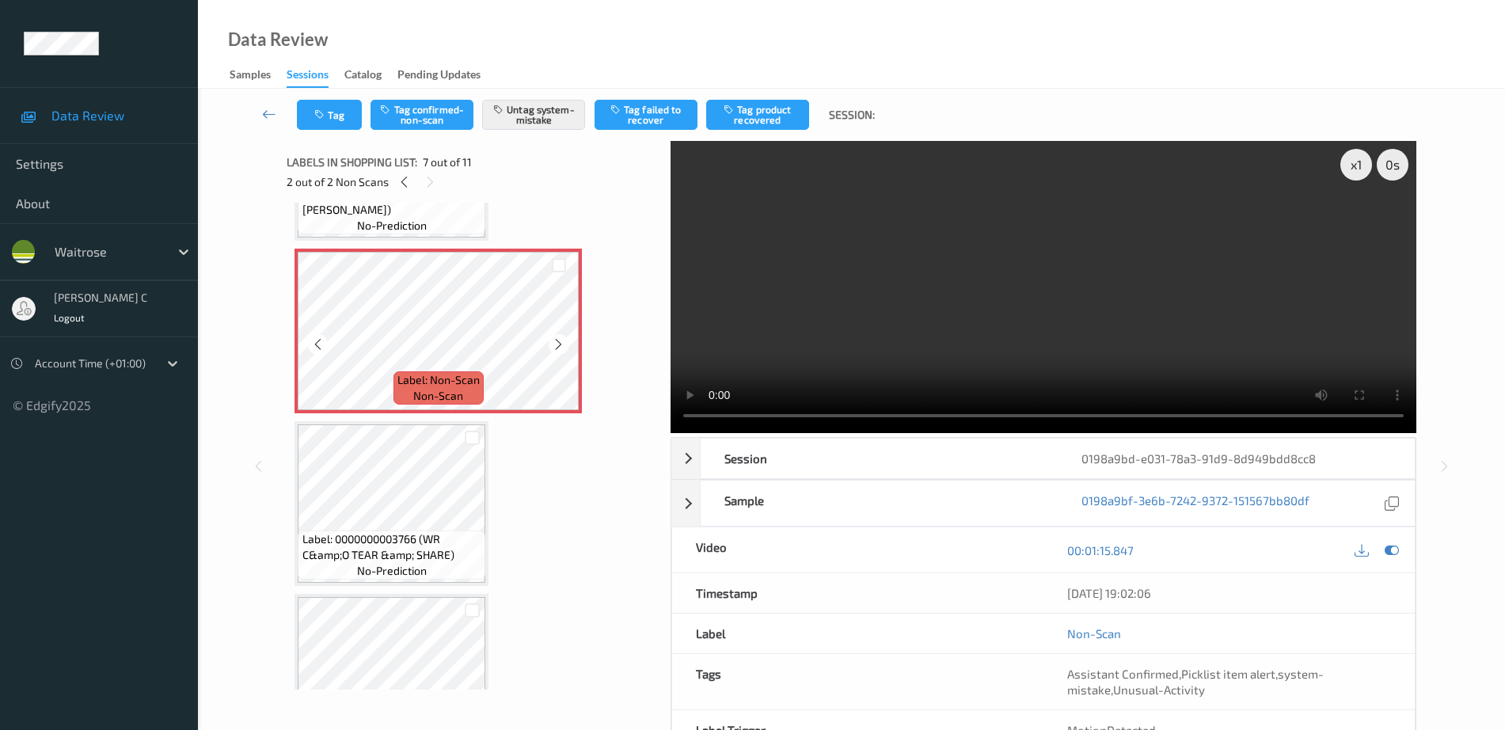
click at [420, 542] on span "Label: 0000000003766 (WR C&amp;O TEAR &amp; SHARE)" at bounding box center [393, 547] width 180 height 32
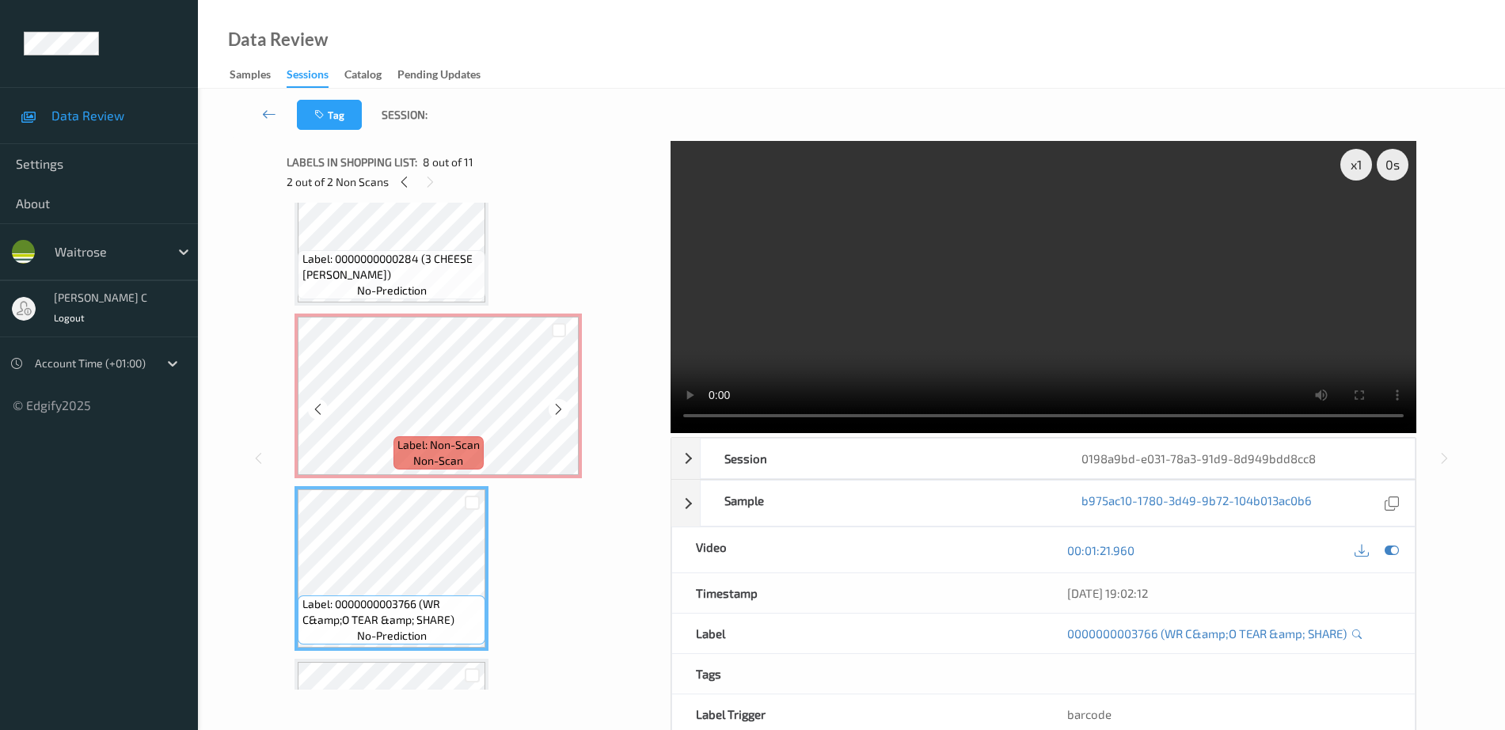
scroll to position [899, 0]
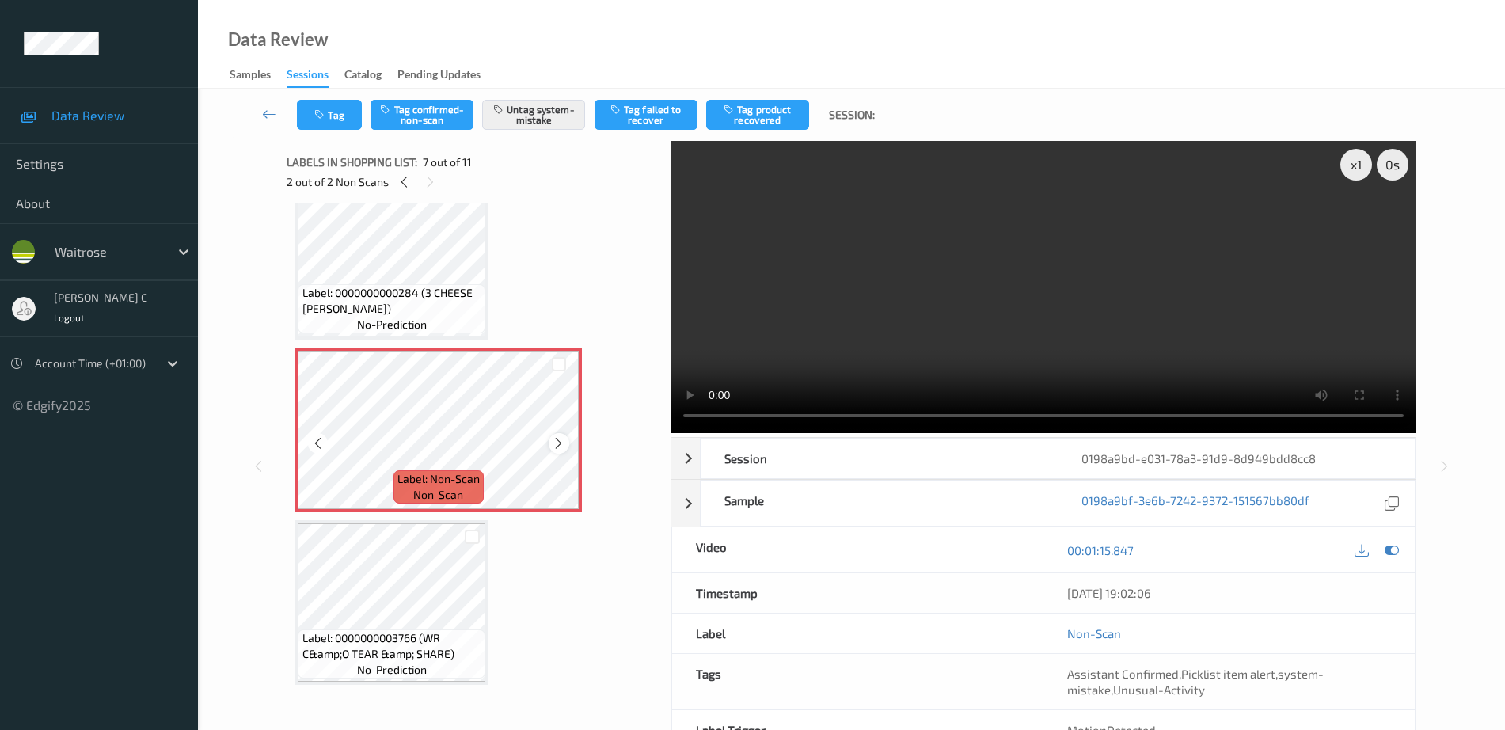
click at [562, 444] on icon at bounding box center [558, 443] width 13 height 14
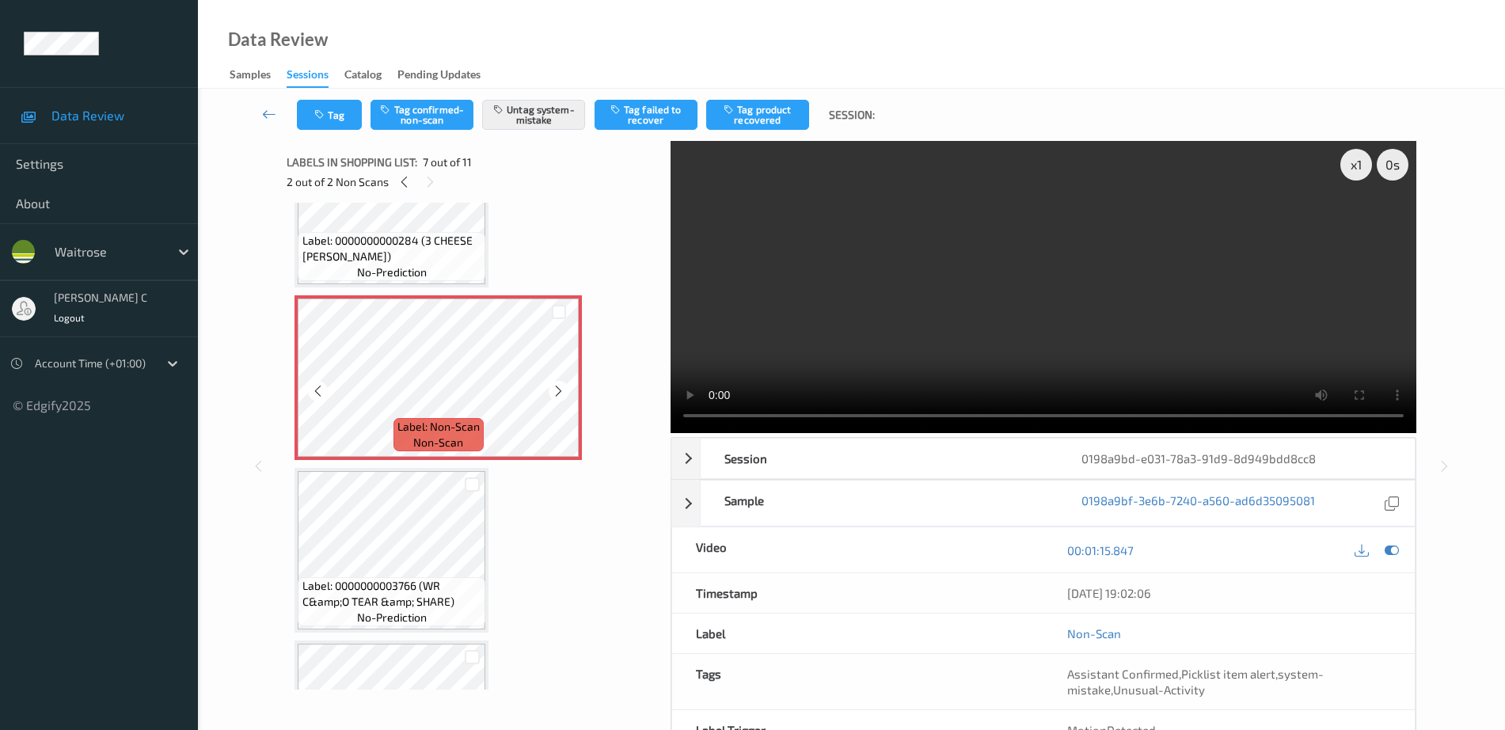
scroll to position [998, 0]
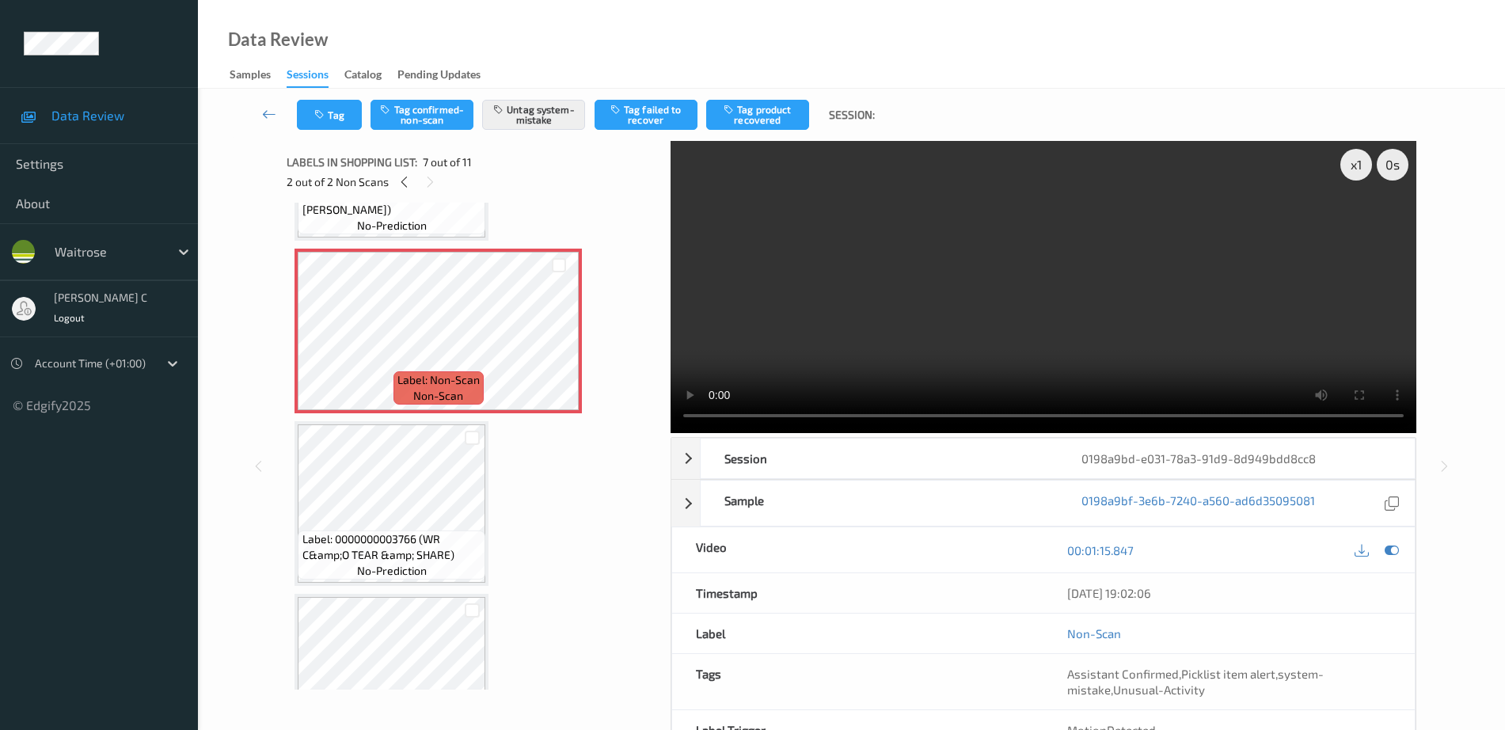
click at [462, 445] on div at bounding box center [472, 437] width 27 height 26
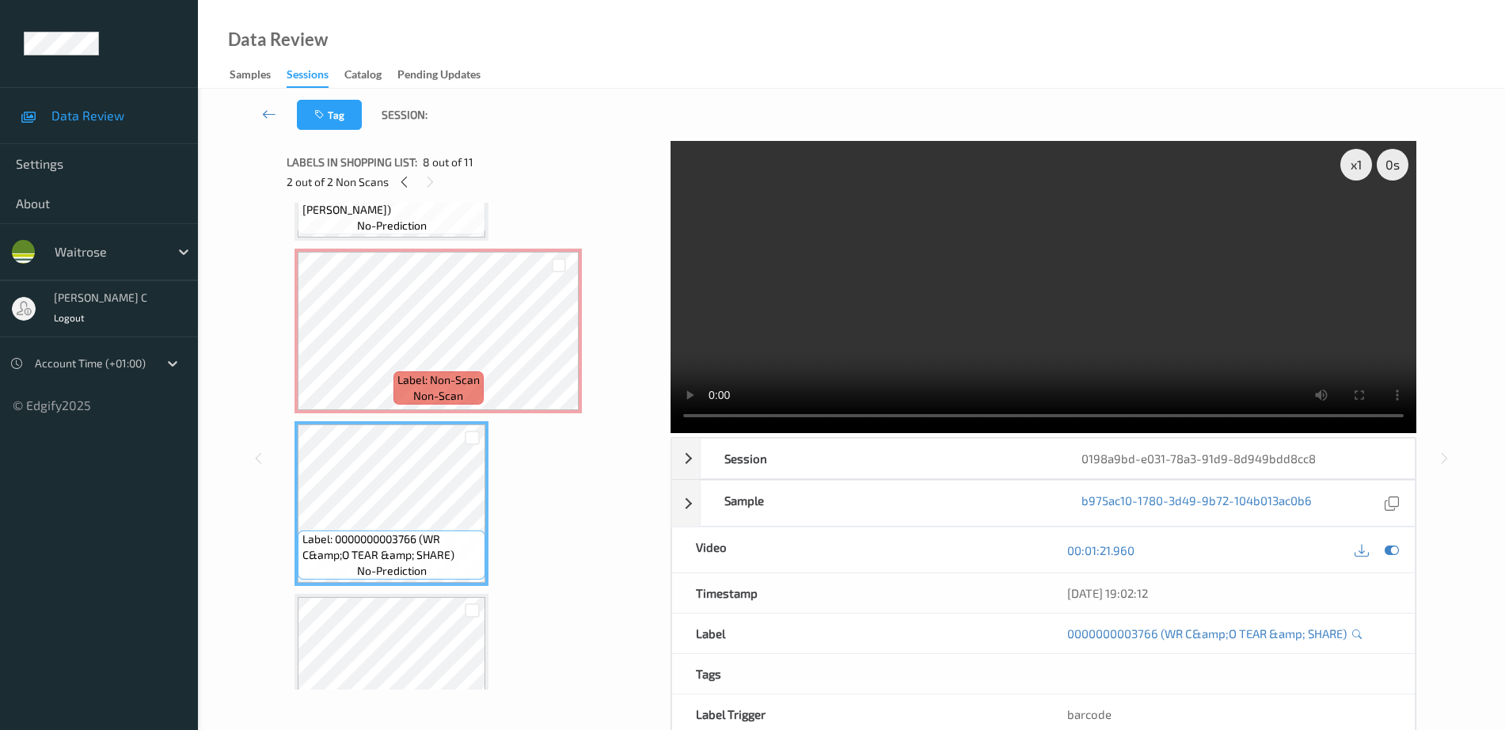
scroll to position [1097, 0]
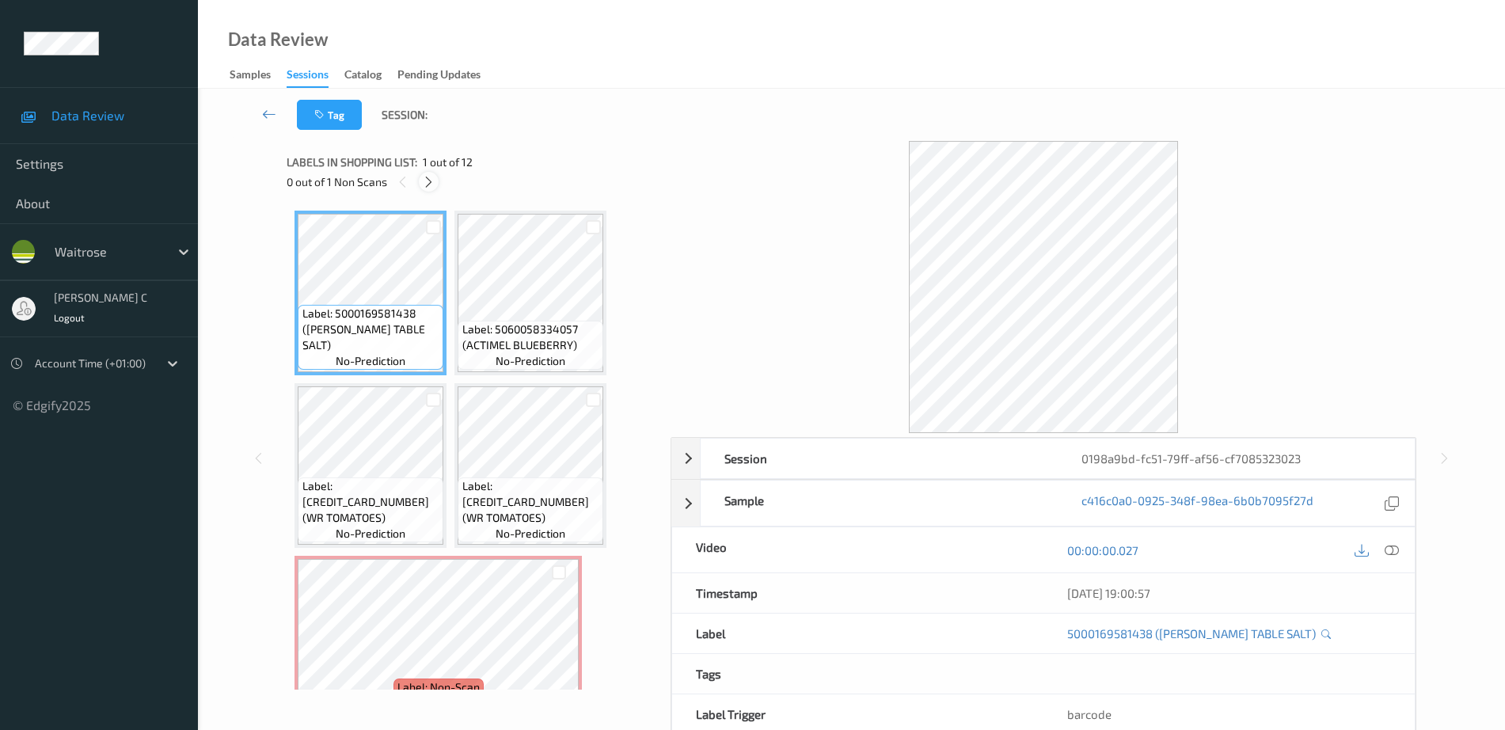
click at [429, 184] on icon at bounding box center [428, 182] width 13 height 14
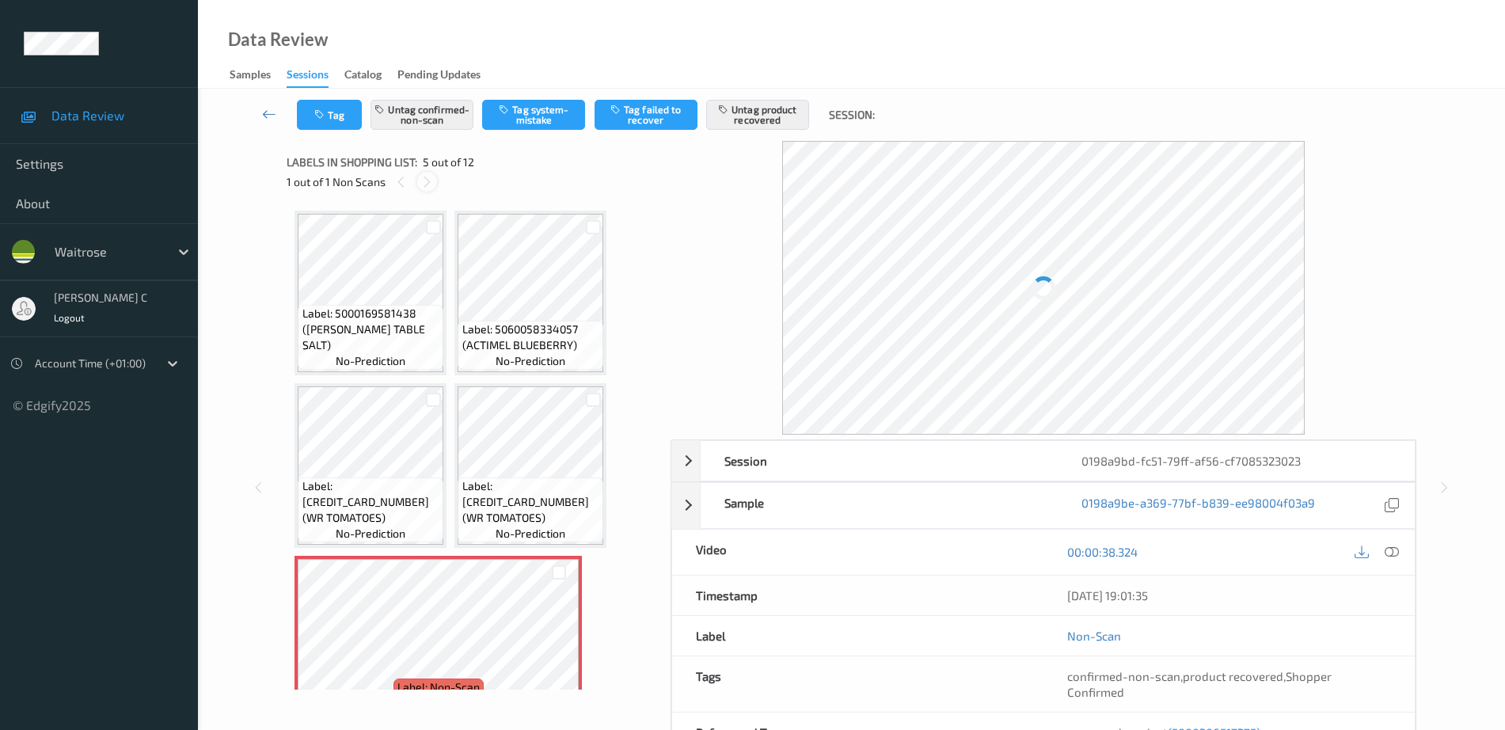
scroll to position [181, 0]
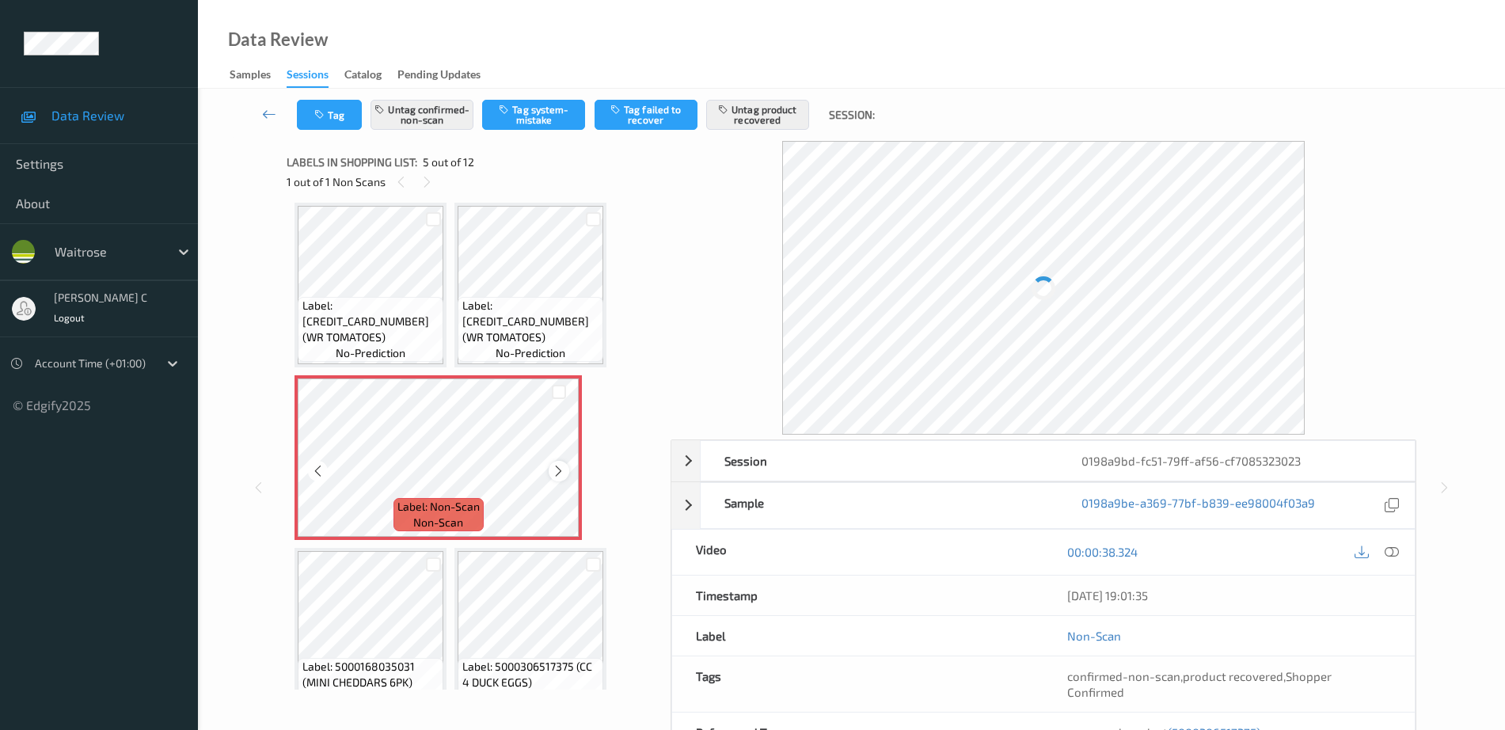
click at [561, 478] on div at bounding box center [559, 471] width 20 height 20
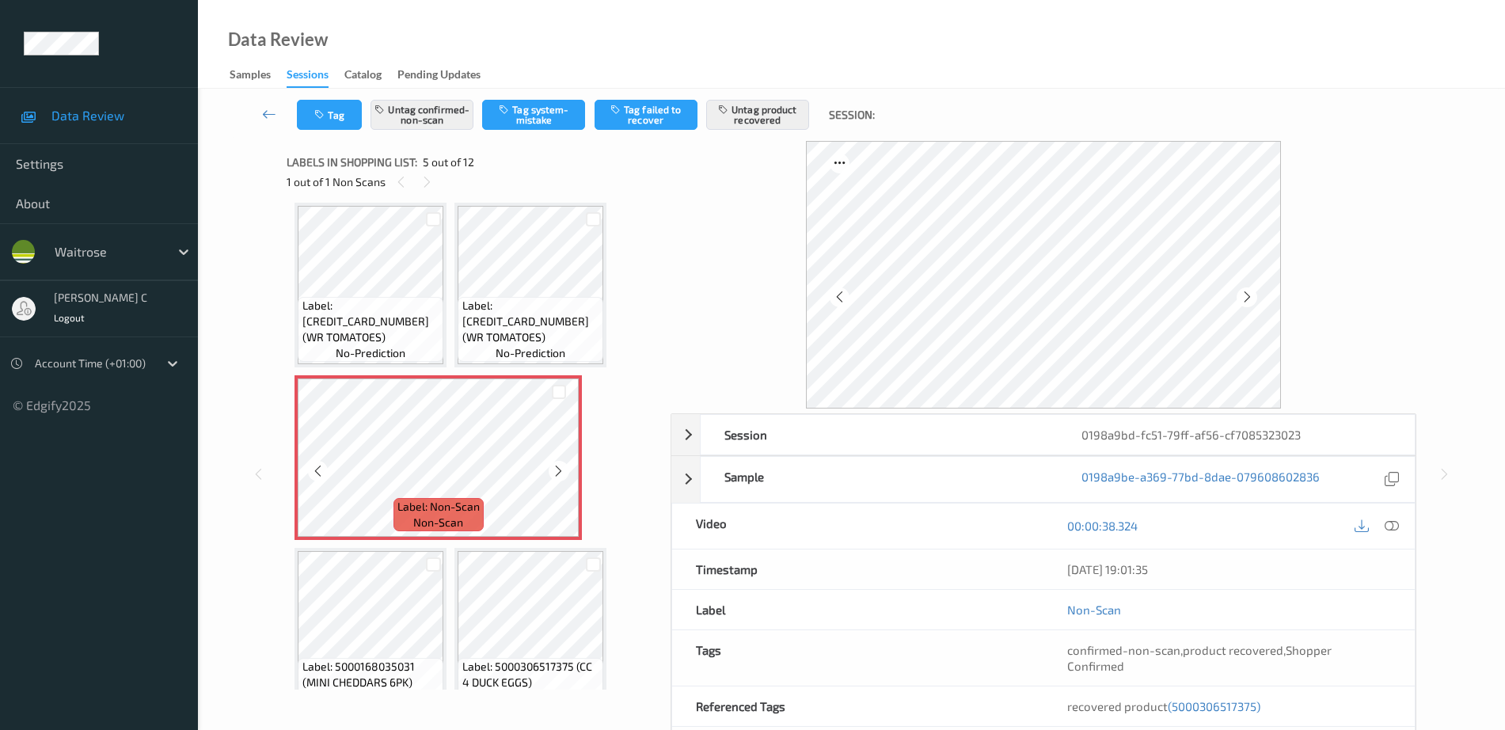
click at [561, 478] on div at bounding box center [559, 471] width 20 height 20
click at [489, 318] on span "Label: 5000169033128 (WR TOMATOES)" at bounding box center [531, 322] width 138 height 48
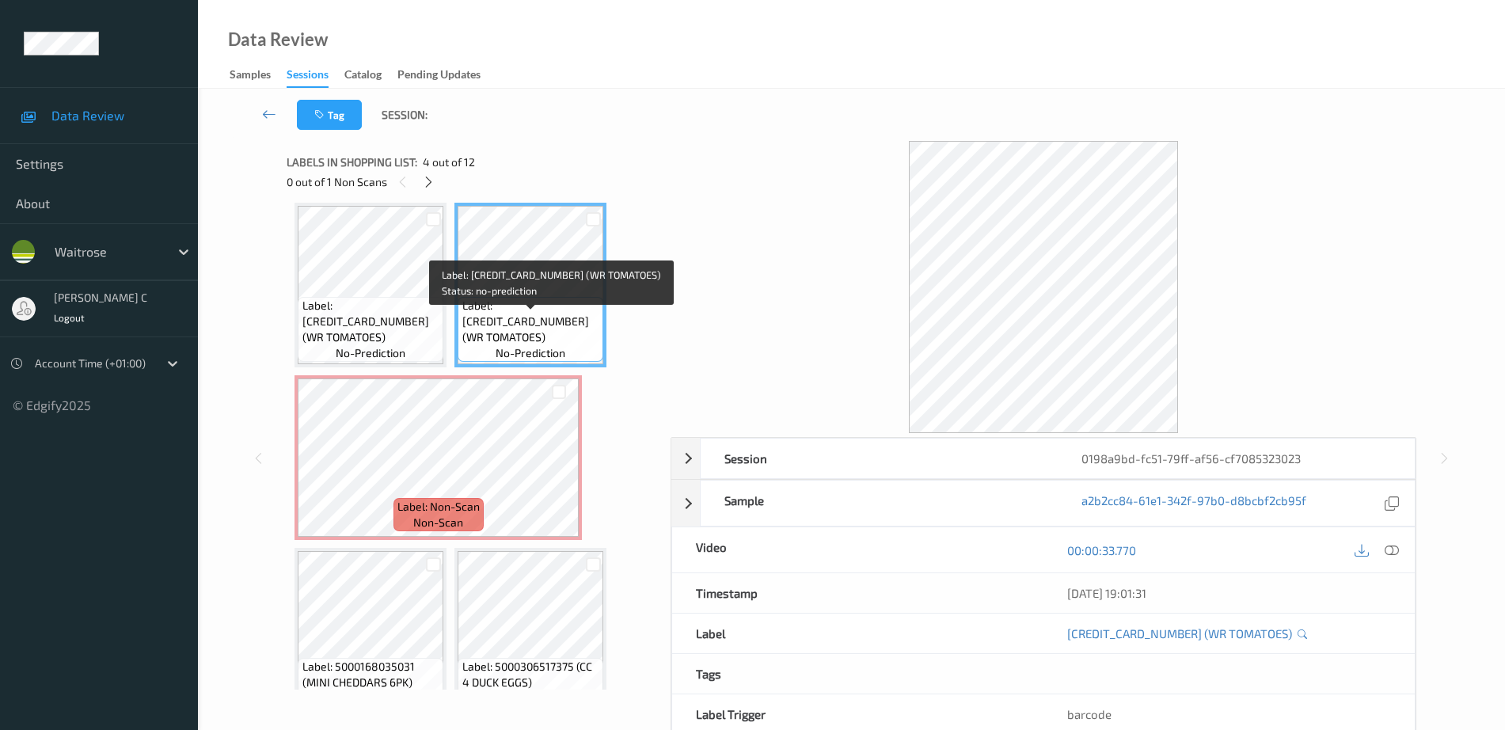
click at [489, 318] on span "Label: 5000169033128 (WR TOMATOES)" at bounding box center [531, 322] width 138 height 48
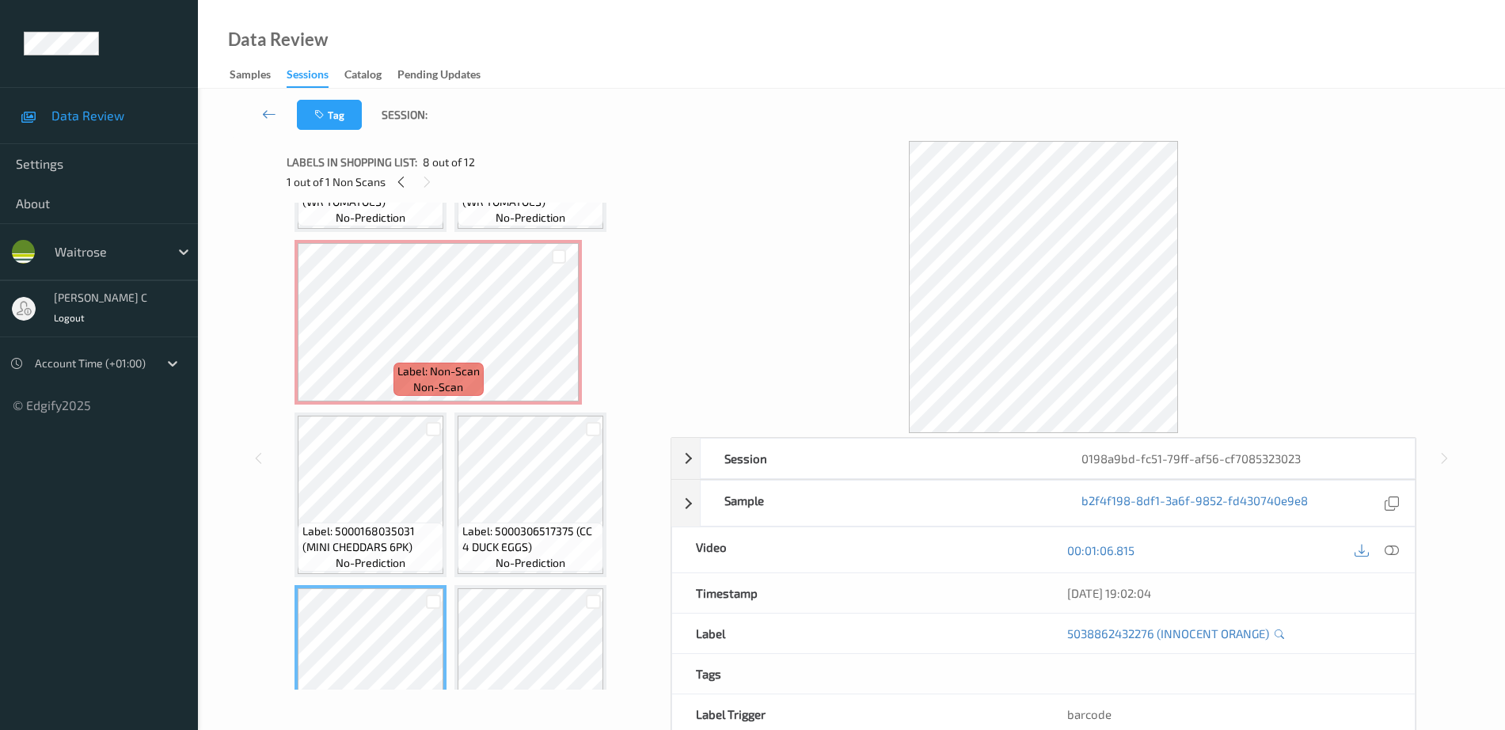
scroll to position [82, 0]
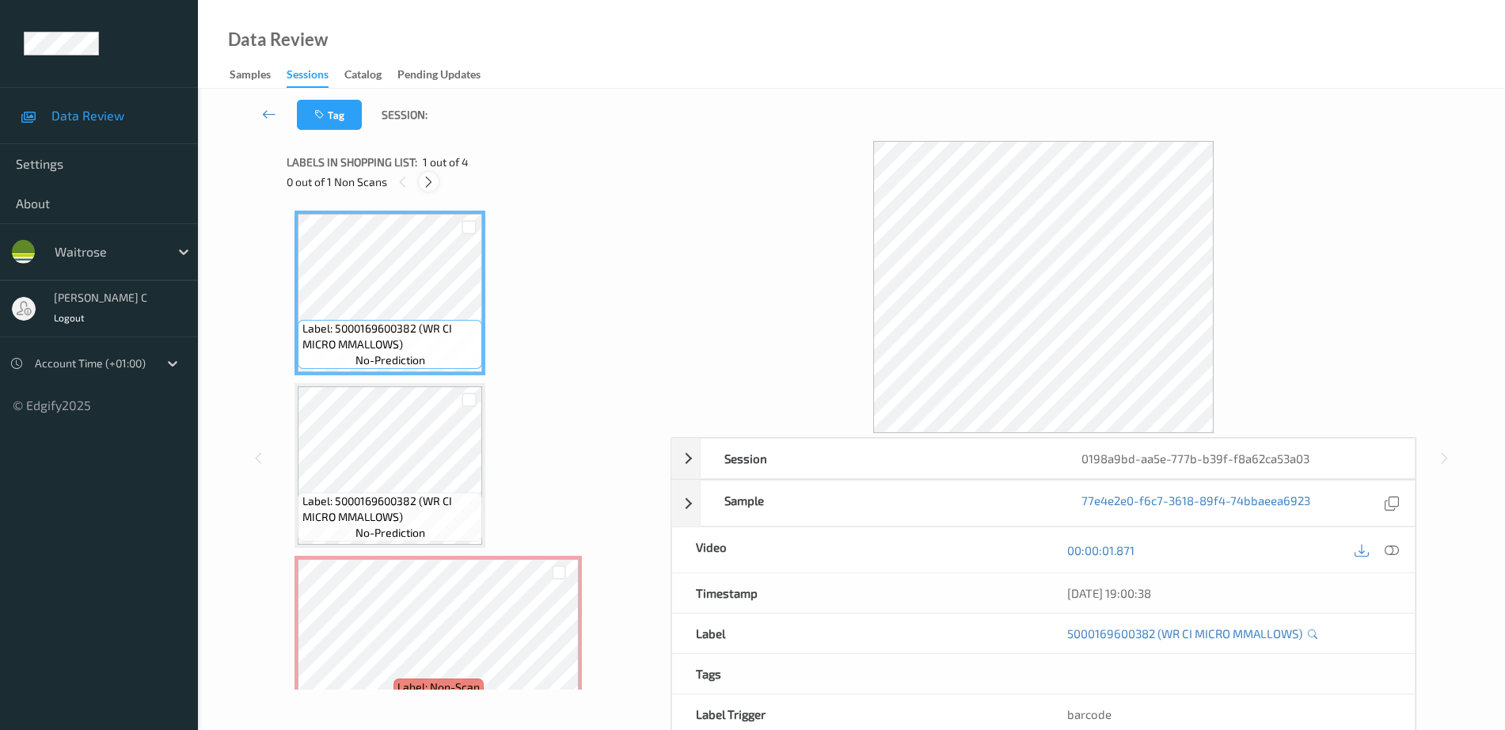
click at [423, 175] on icon at bounding box center [428, 182] width 13 height 14
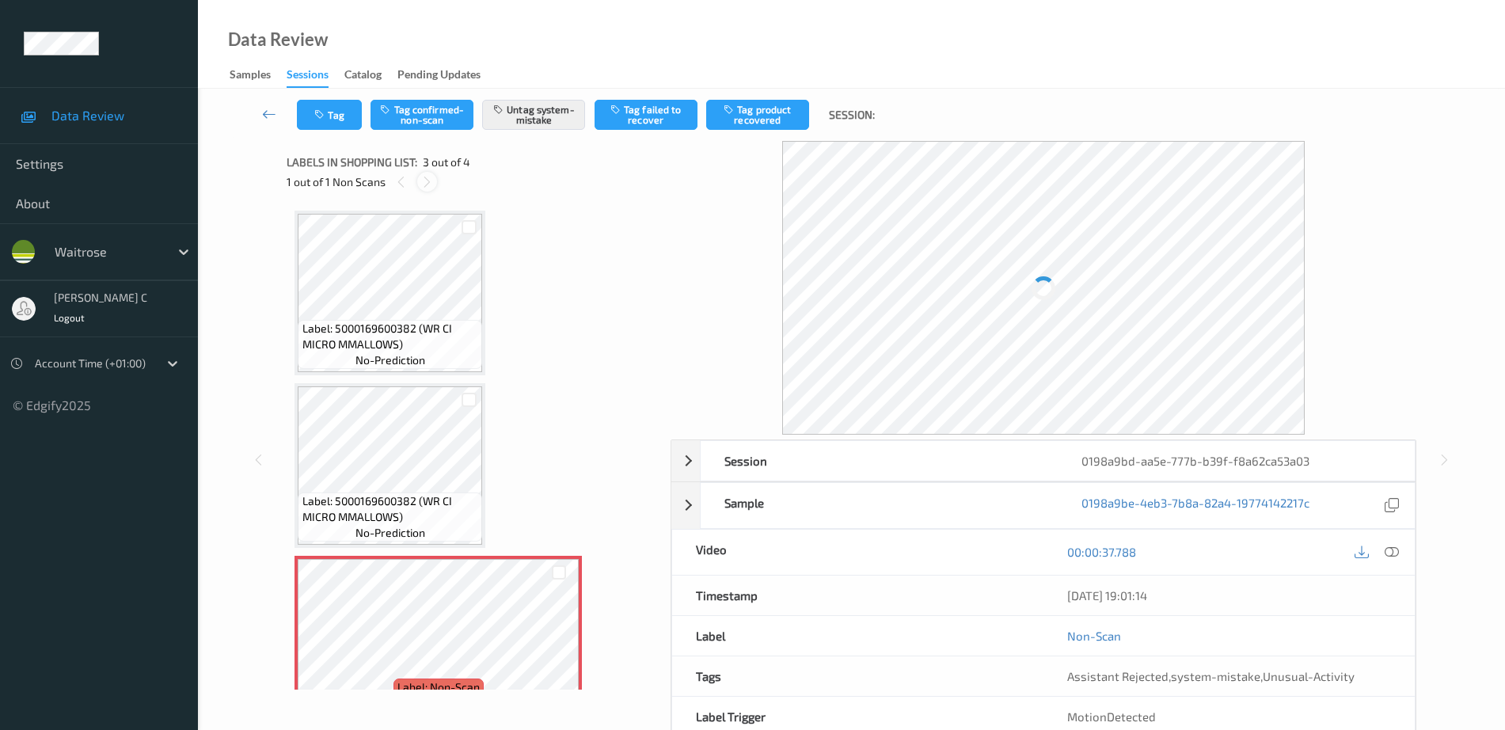
scroll to position [181, 0]
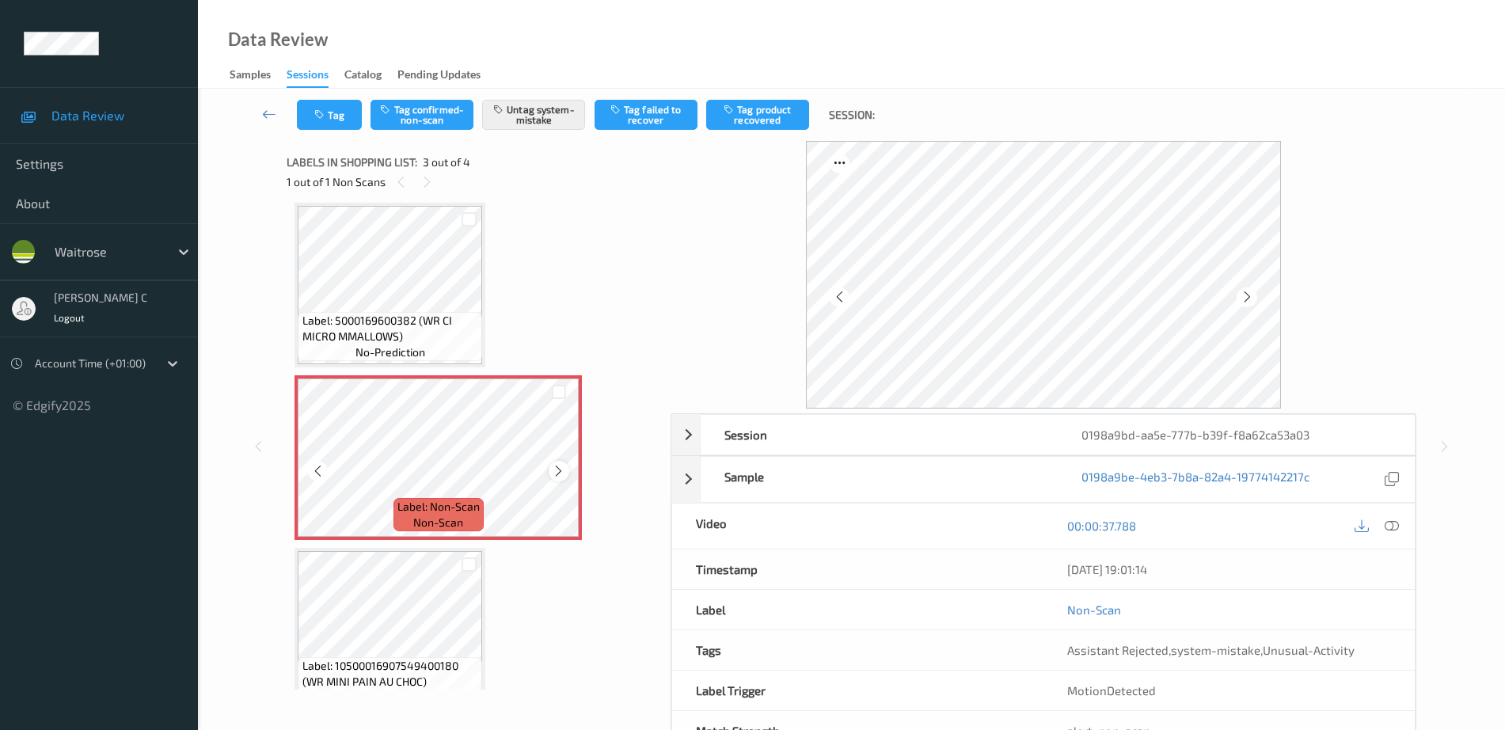
click at [565, 472] on icon at bounding box center [558, 471] width 13 height 14
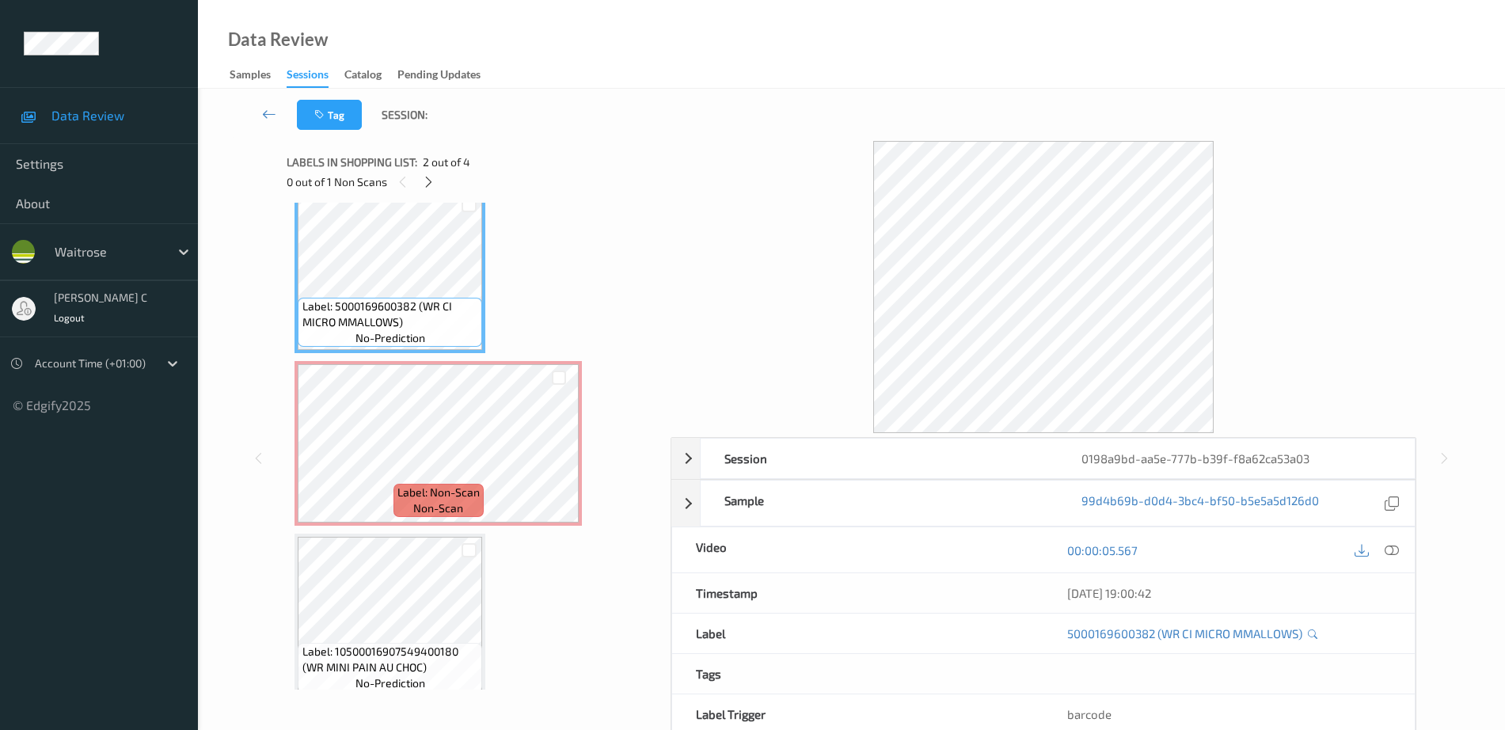
scroll to position [198, 0]
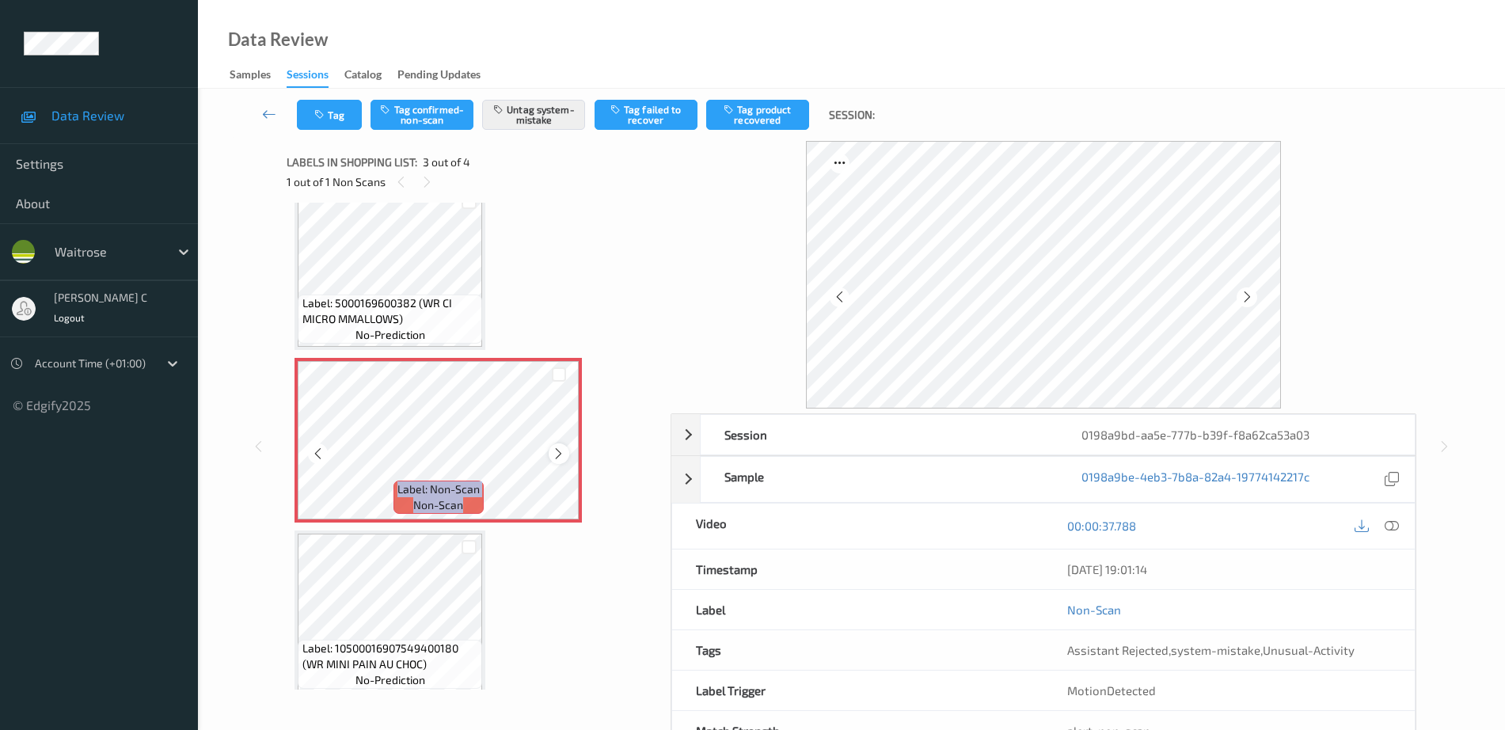
click at [555, 451] on icon at bounding box center [558, 454] width 13 height 14
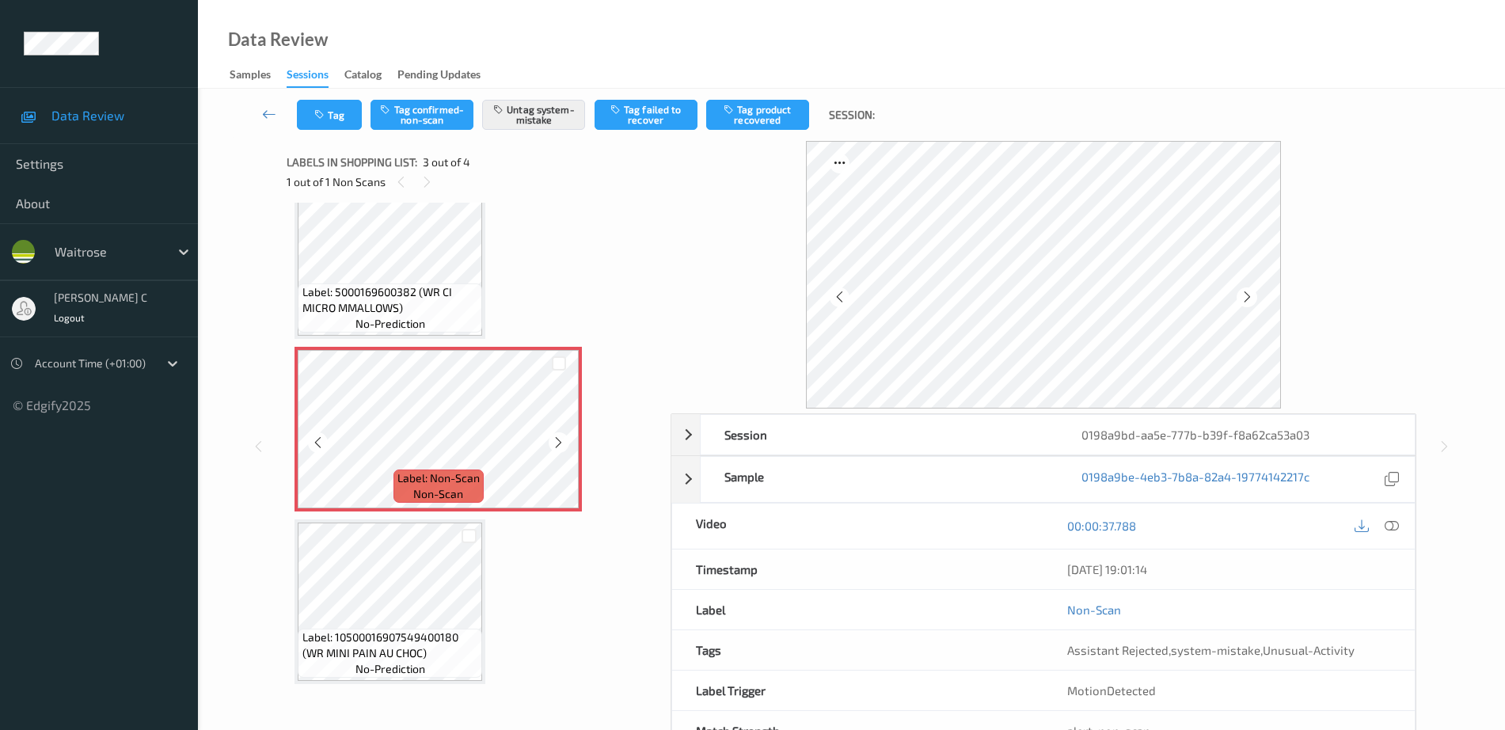
scroll to position [211, 0]
click at [415, 474] on span "Label: Non-Scan" at bounding box center [439, 476] width 82 height 16
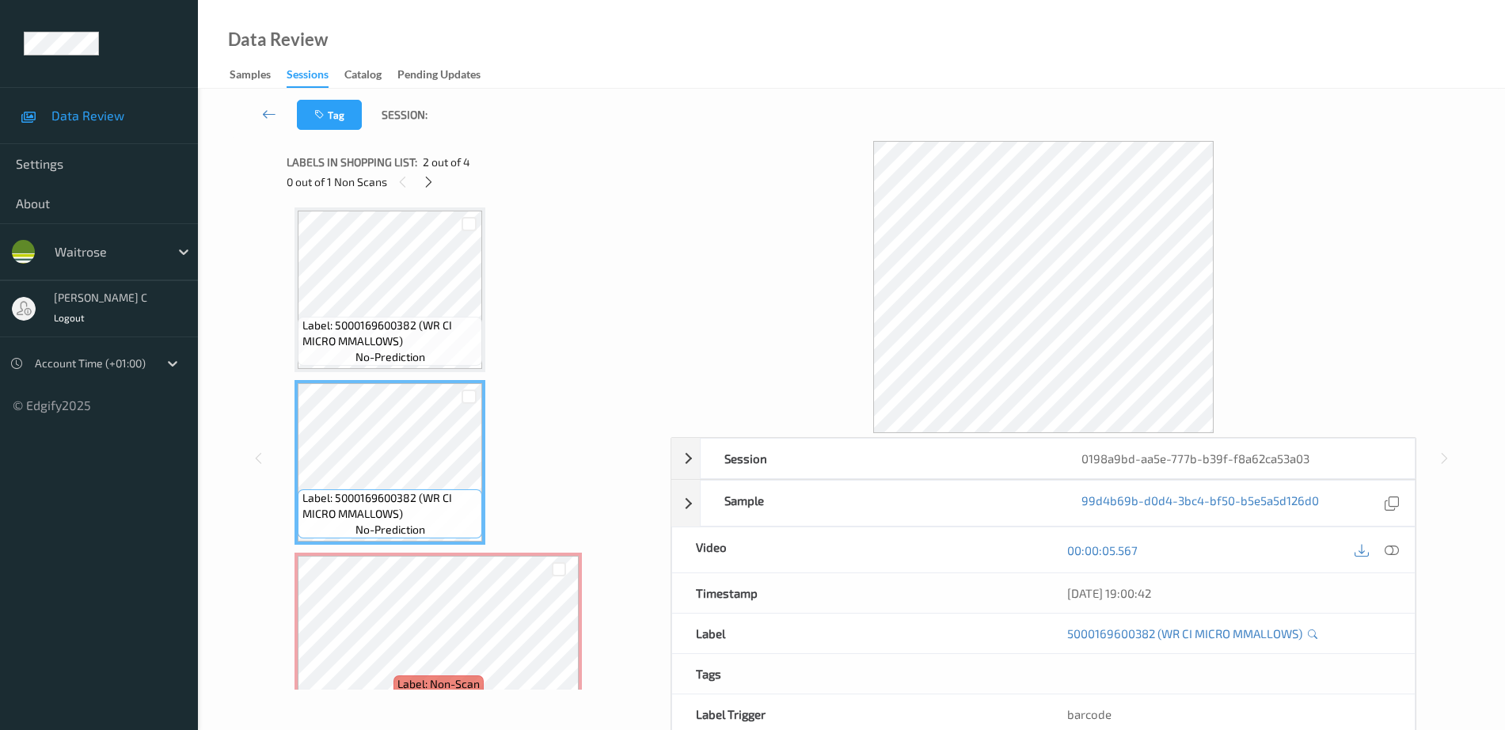
scroll to position [0, 0]
click at [360, 330] on span "Label: 5000169600382 (WR CI MICRO MMALLOWS)" at bounding box center [391, 337] width 177 height 32
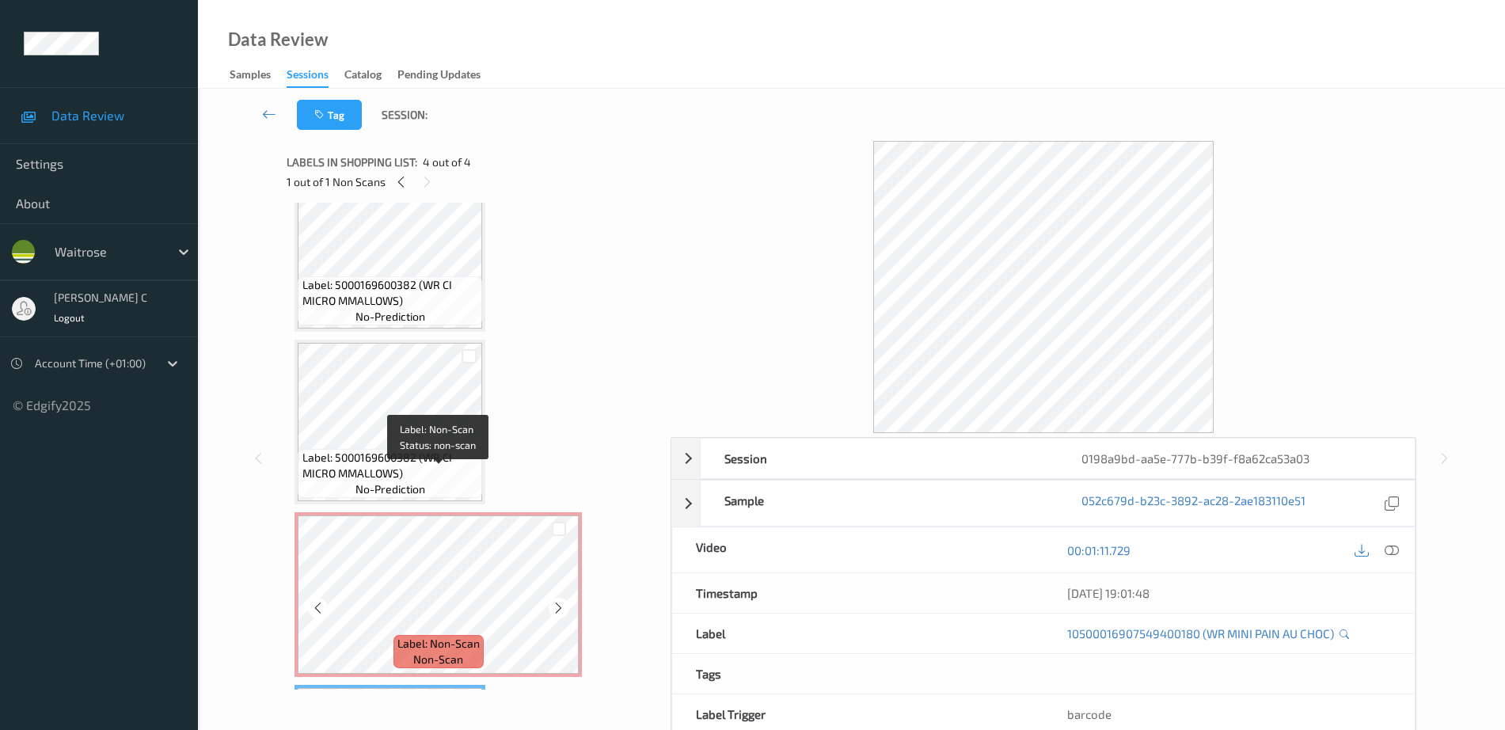
scroll to position [13, 0]
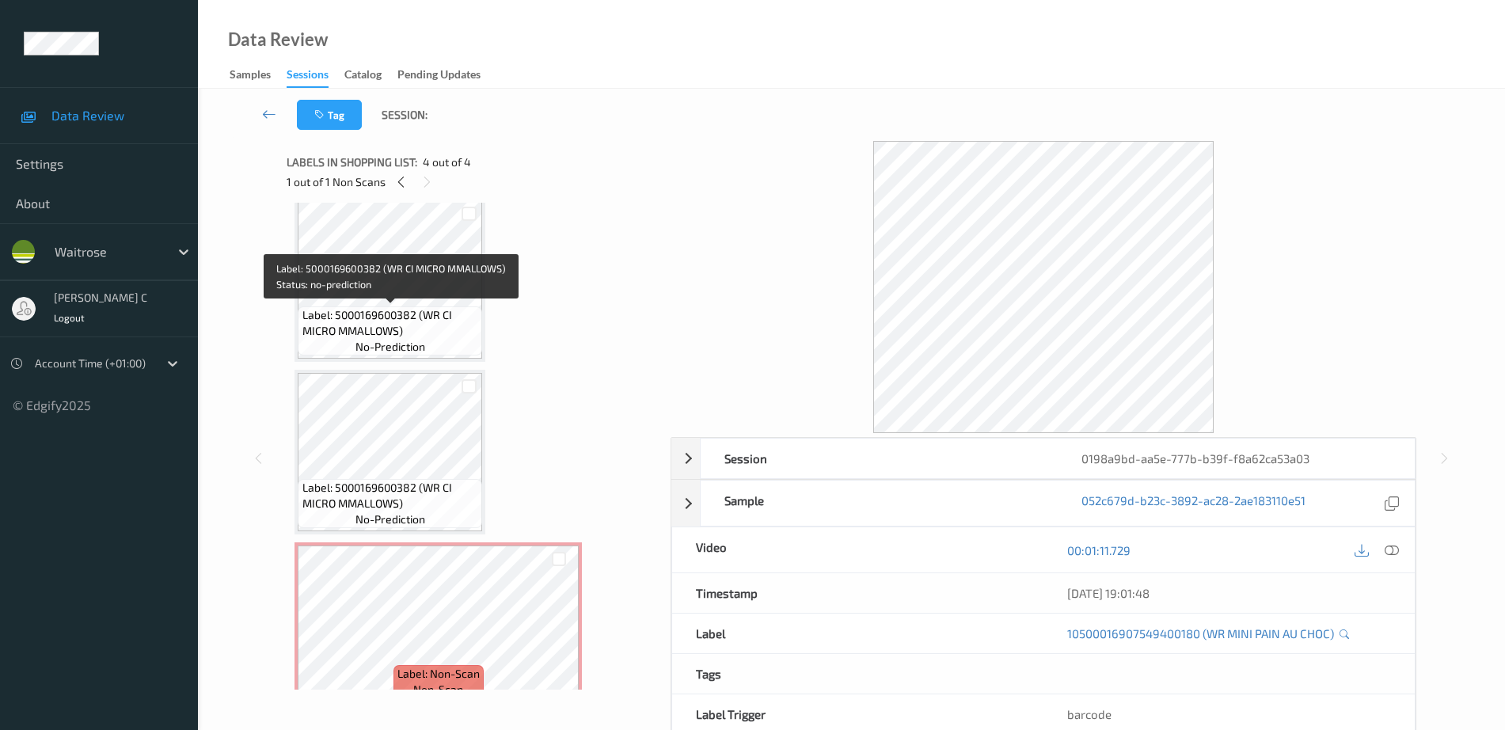
click at [425, 333] on span "Label: 5000169600382 (WR CI MICRO MMALLOWS)" at bounding box center [391, 323] width 177 height 32
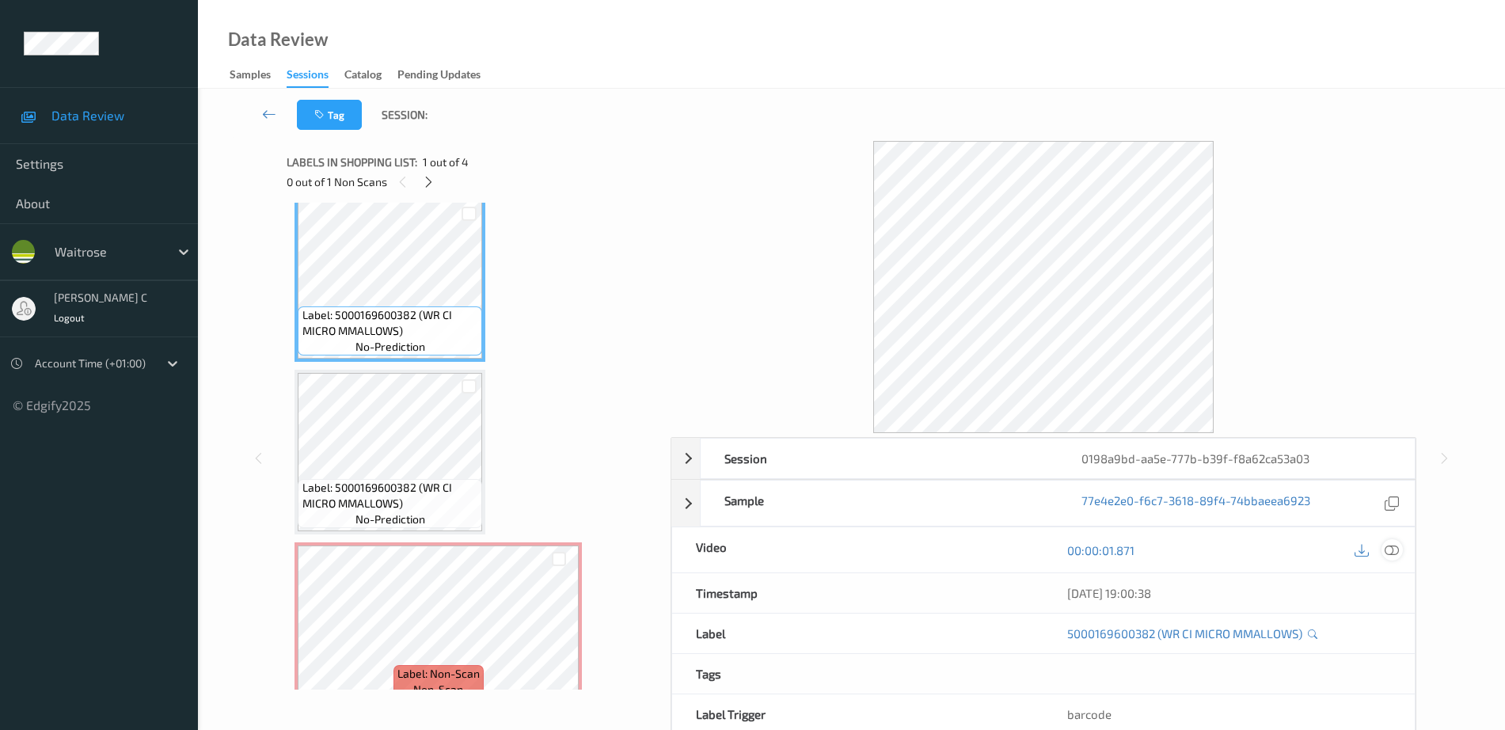
click at [1395, 550] on icon at bounding box center [1392, 550] width 14 height 14
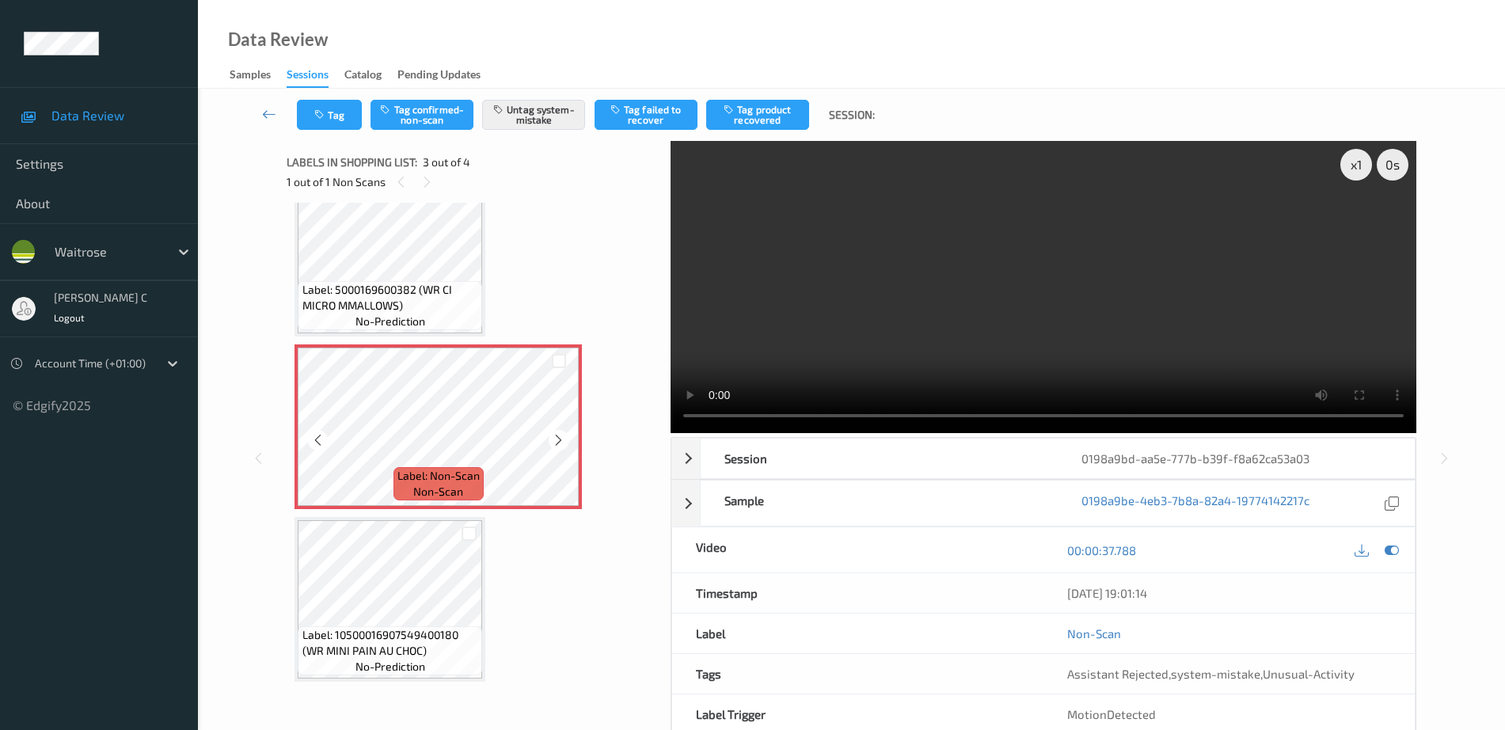
scroll to position [78, 0]
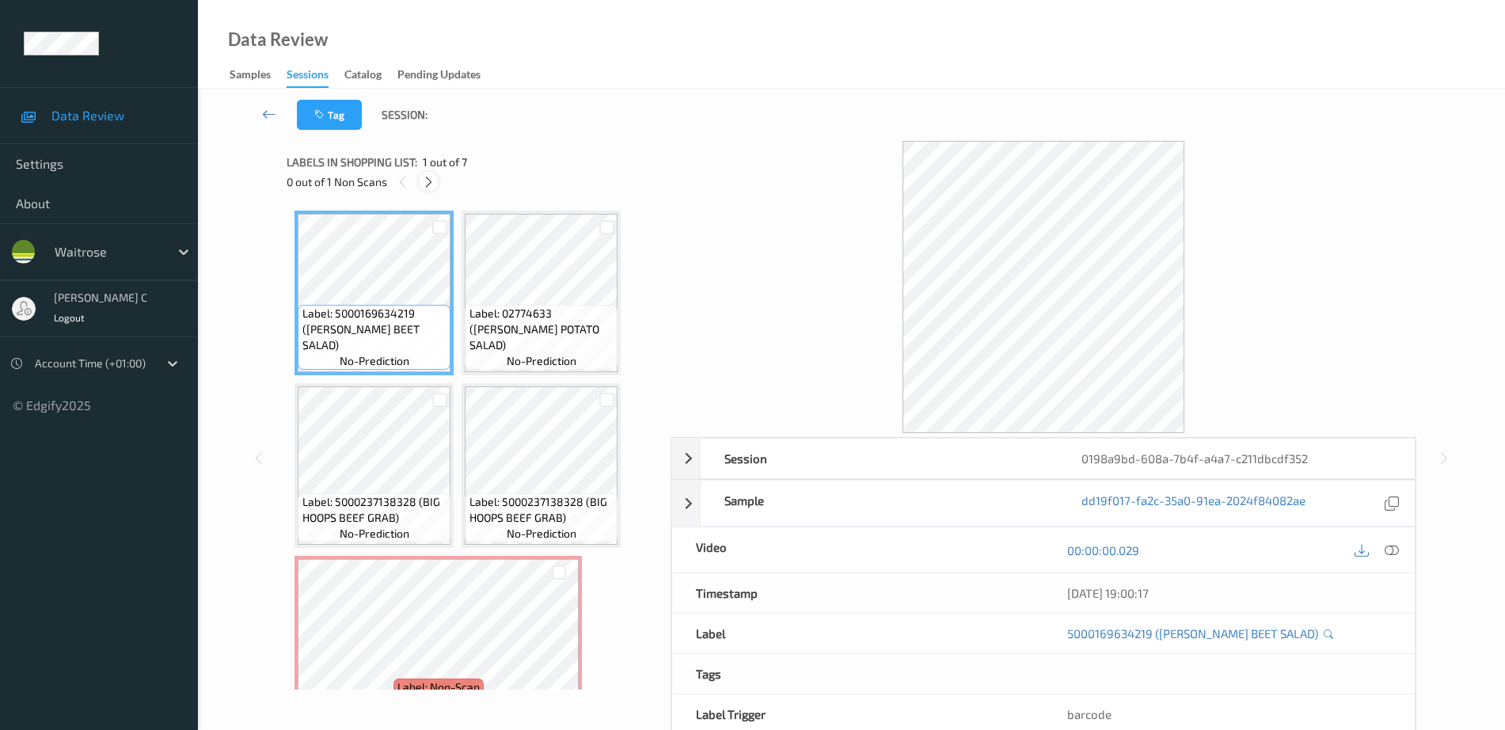
click at [430, 185] on icon at bounding box center [428, 182] width 13 height 14
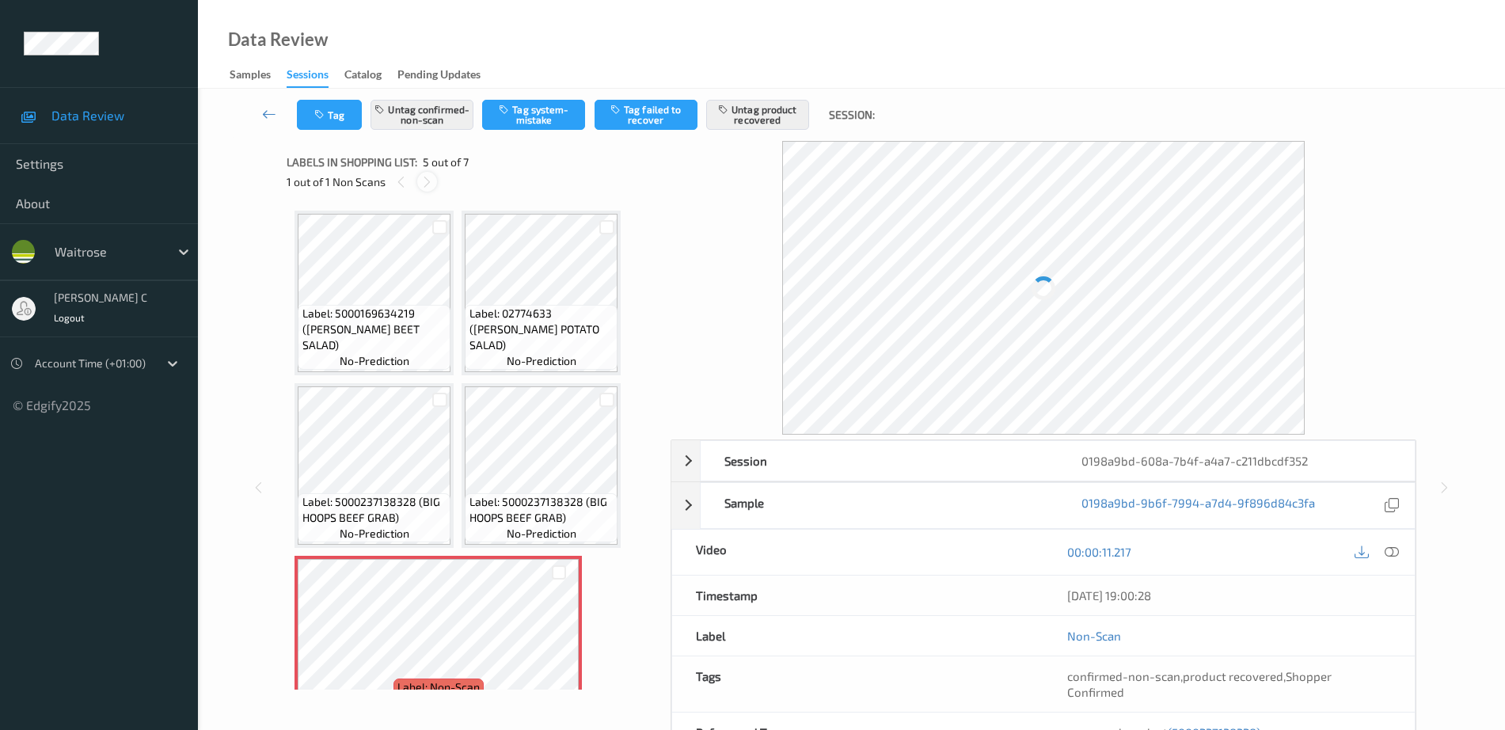
scroll to position [181, 0]
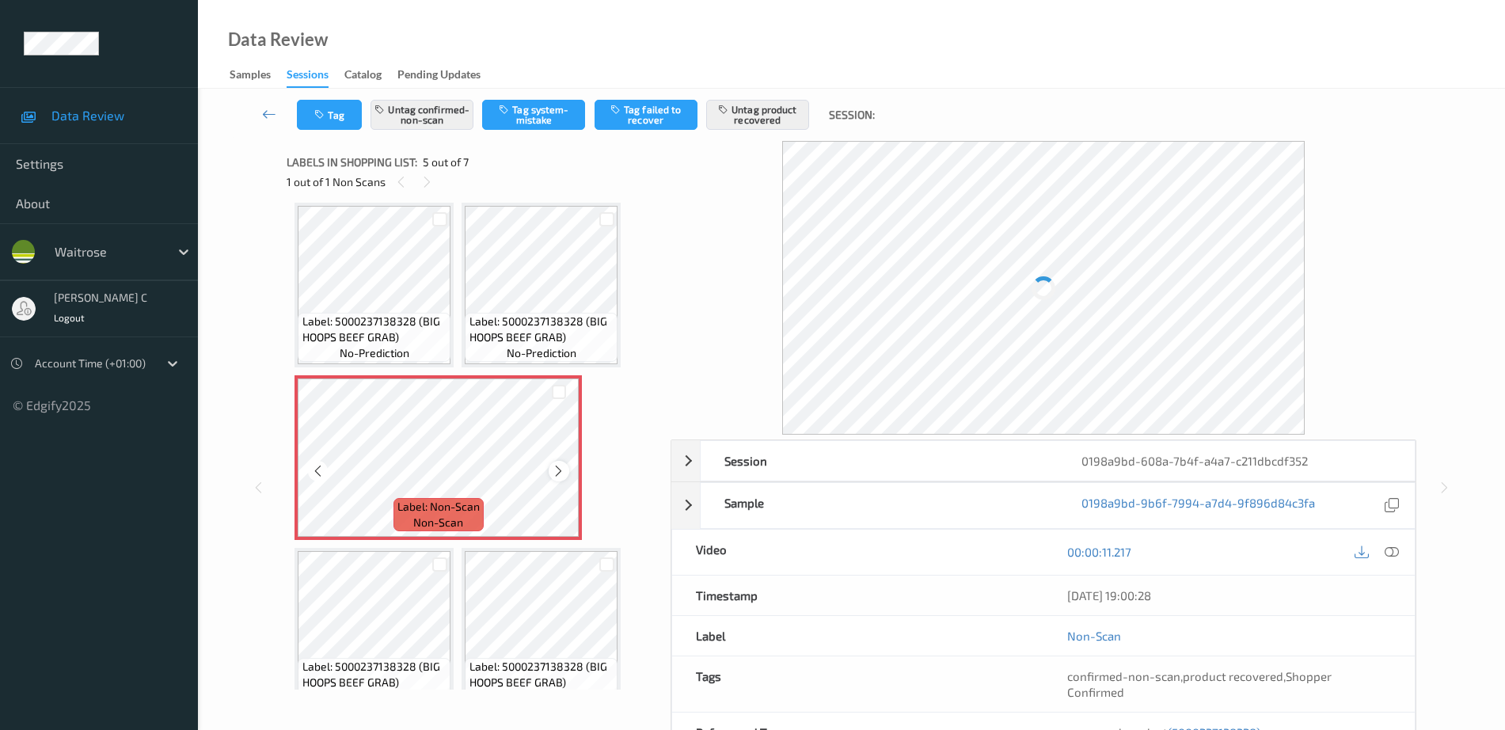
click at [557, 472] on icon at bounding box center [558, 471] width 13 height 14
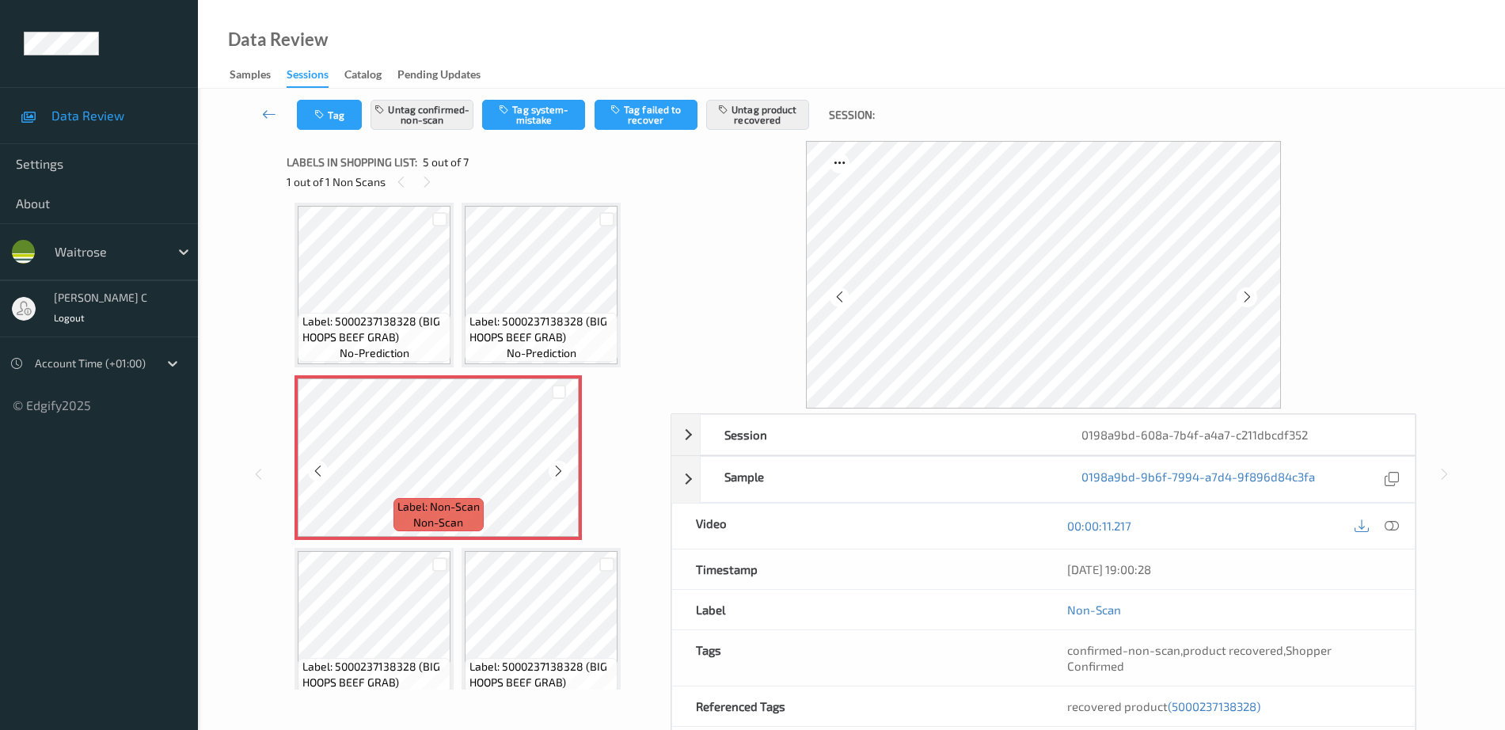
click at [557, 472] on icon at bounding box center [558, 471] width 13 height 14
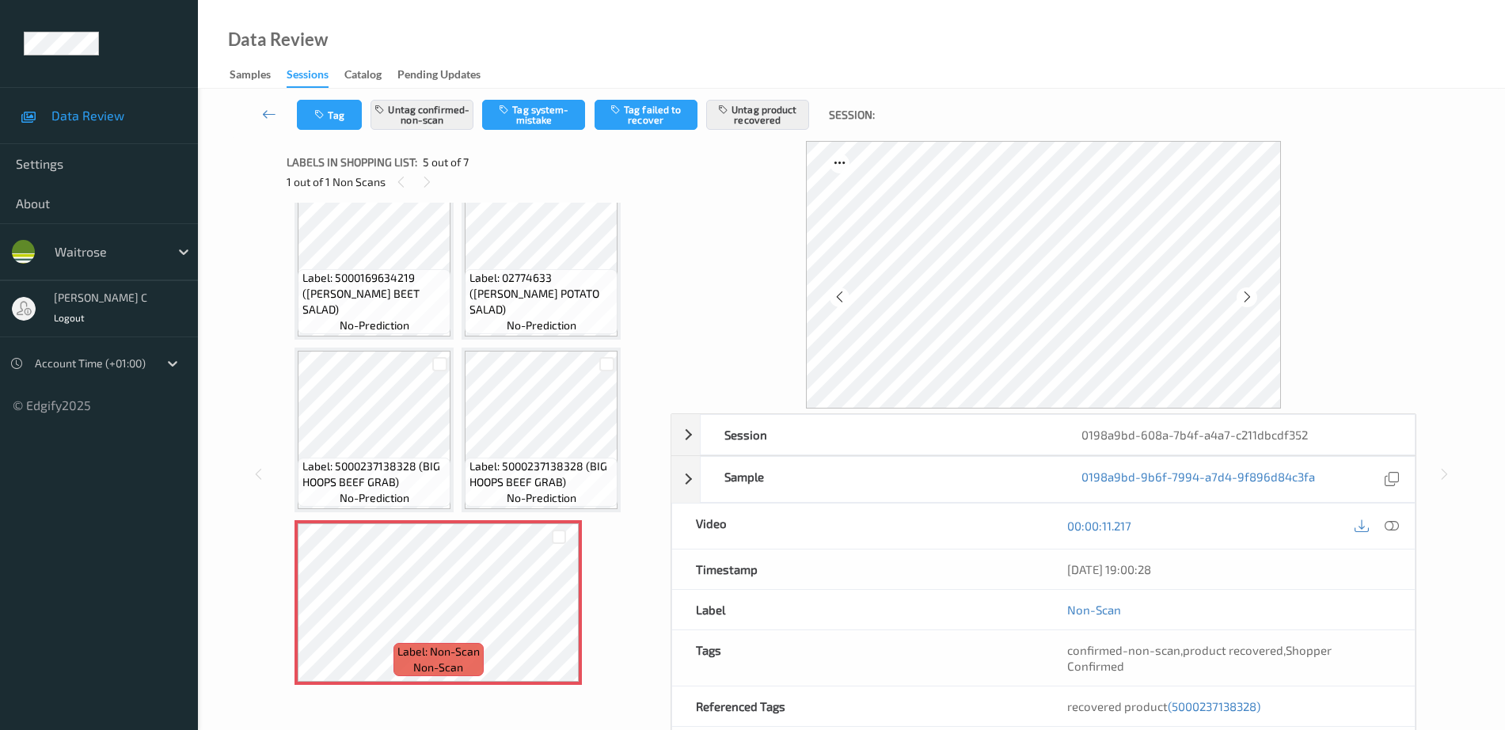
scroll to position [0, 0]
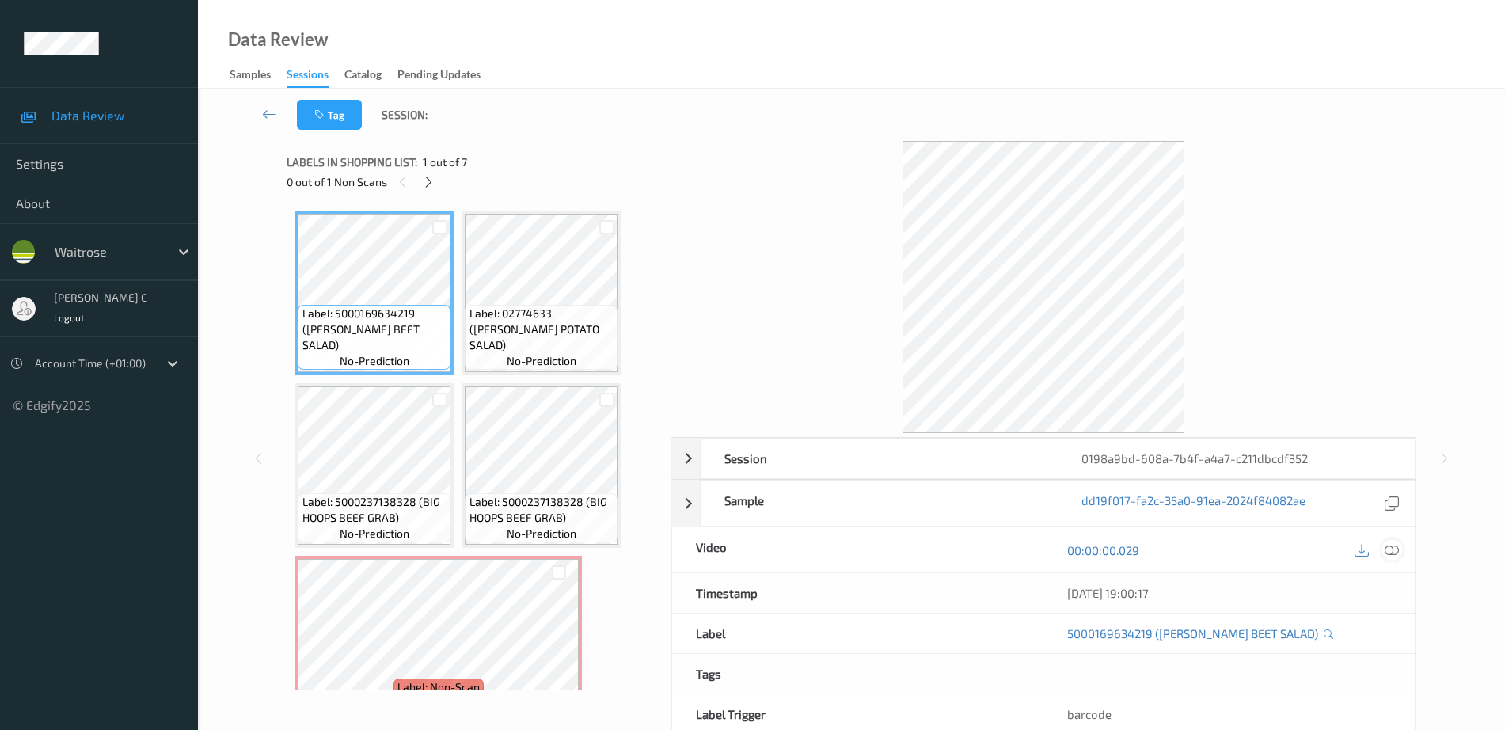
click at [1387, 550] on icon at bounding box center [1392, 550] width 14 height 14
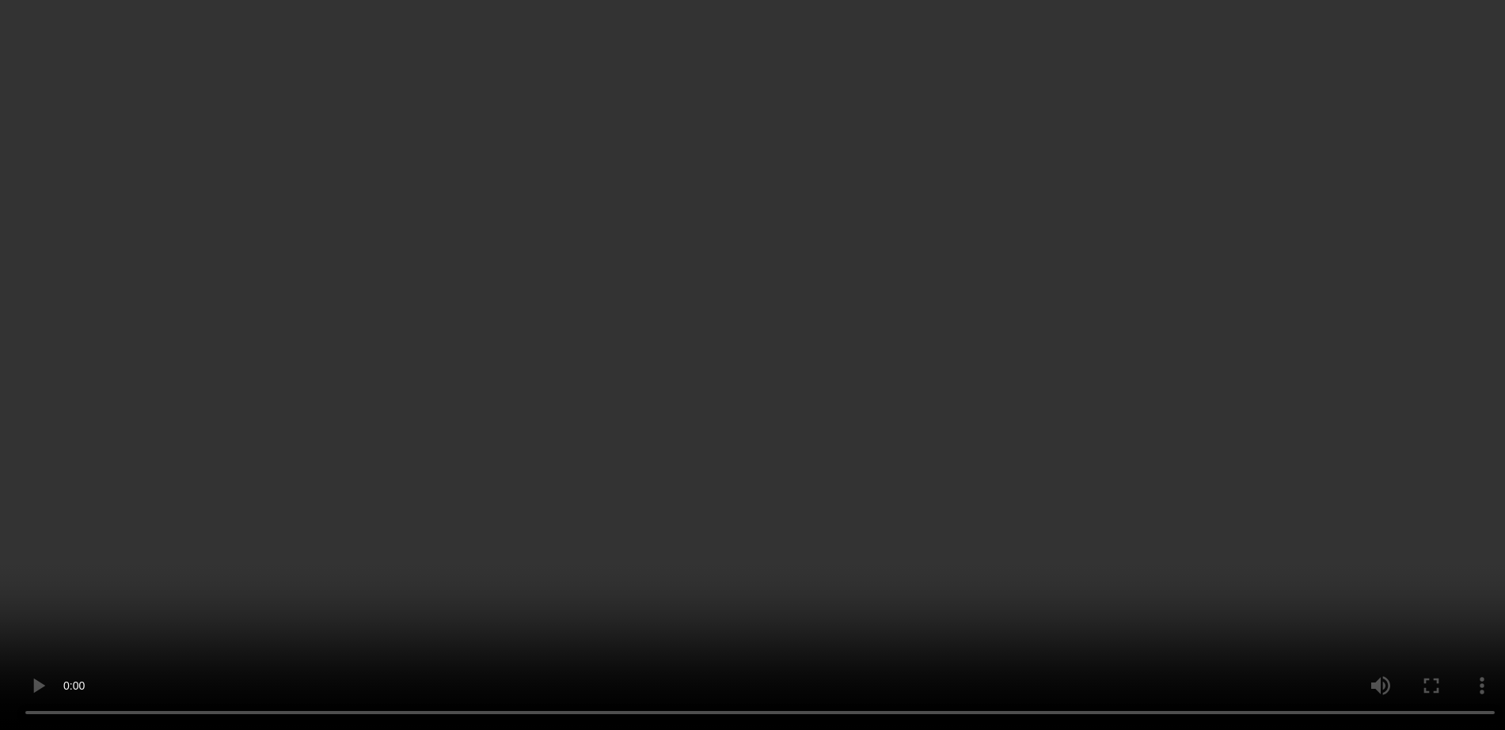
scroll to position [198, 0]
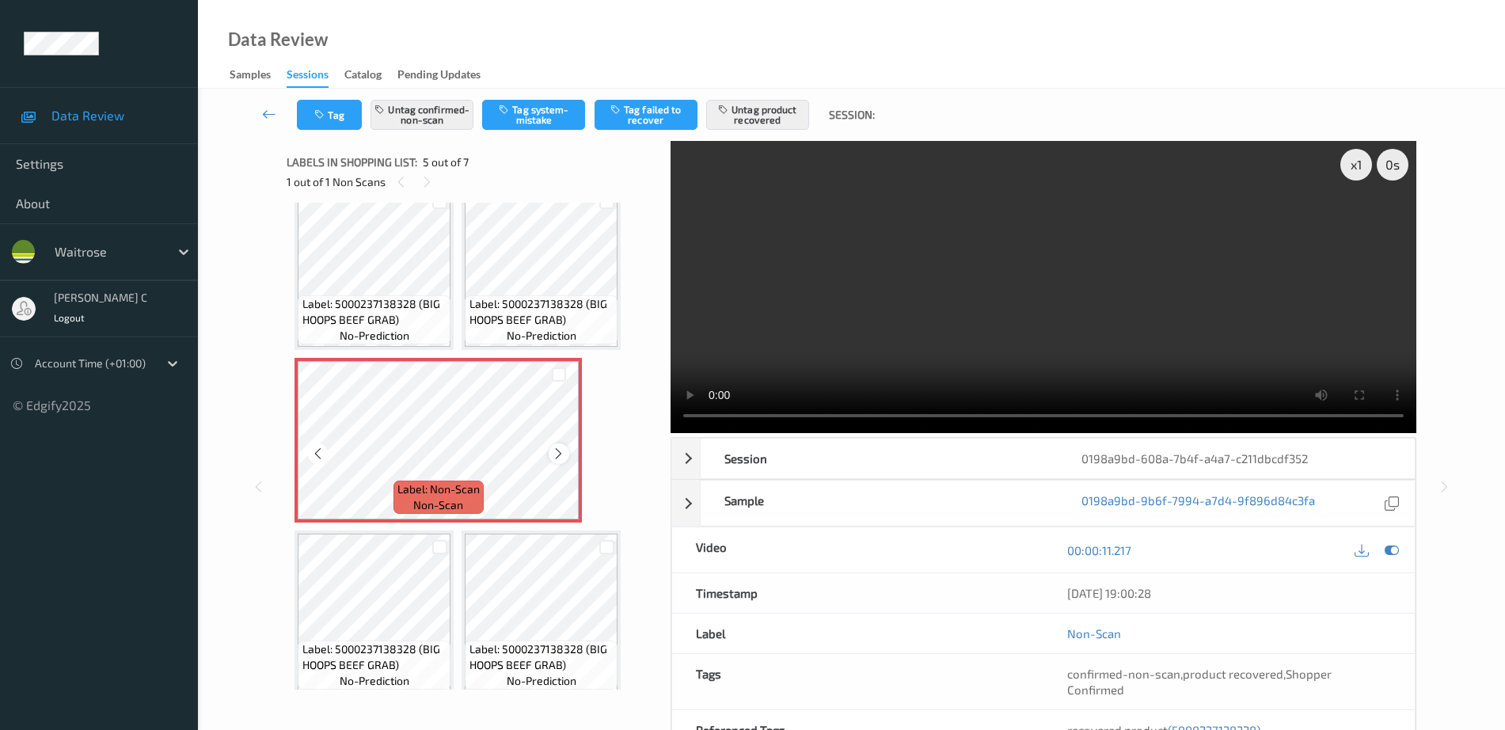
click at [554, 457] on icon at bounding box center [558, 454] width 13 height 14
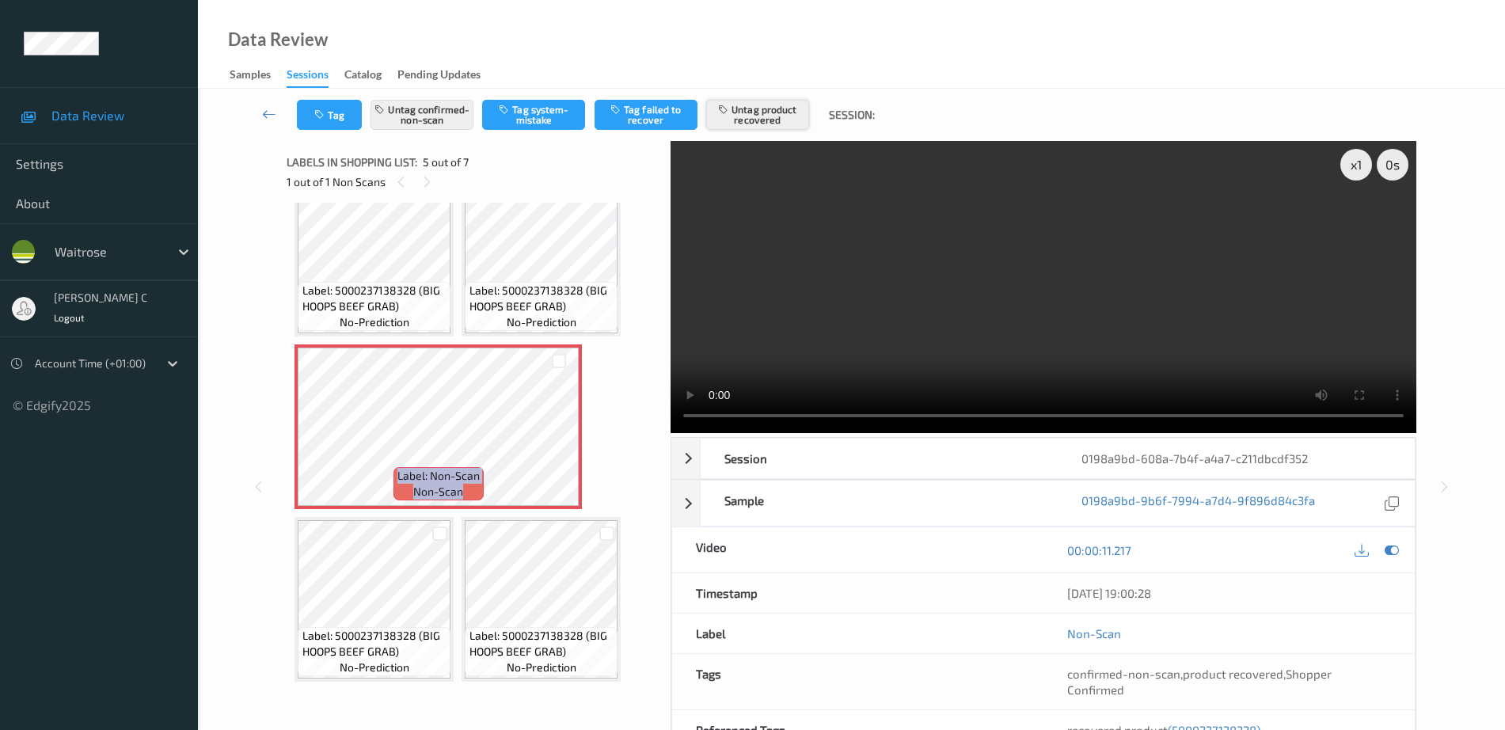
click at [773, 121] on button "Untag product recovered" at bounding box center [757, 115] width 103 height 30
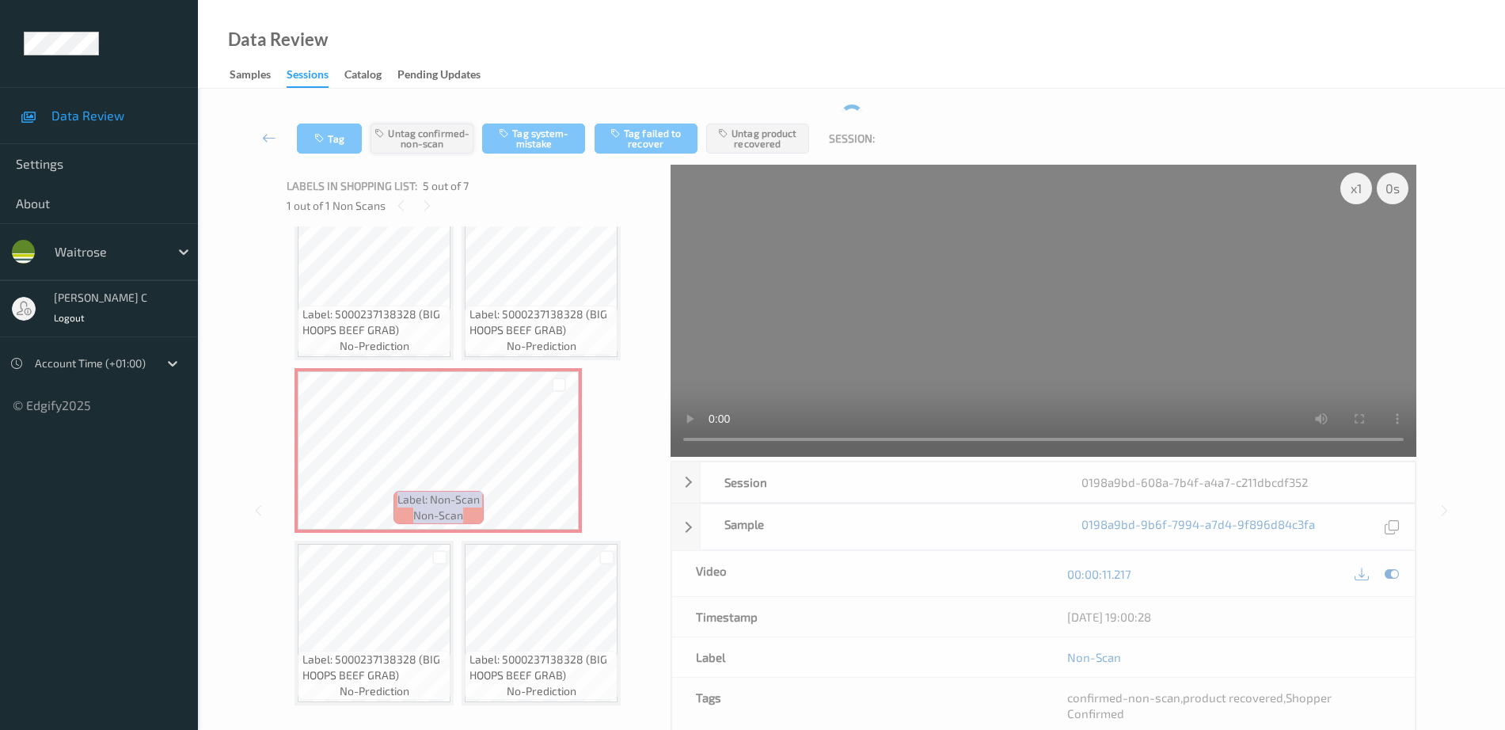
click at [443, 141] on button "Untag confirmed-non-scan" at bounding box center [422, 139] width 103 height 30
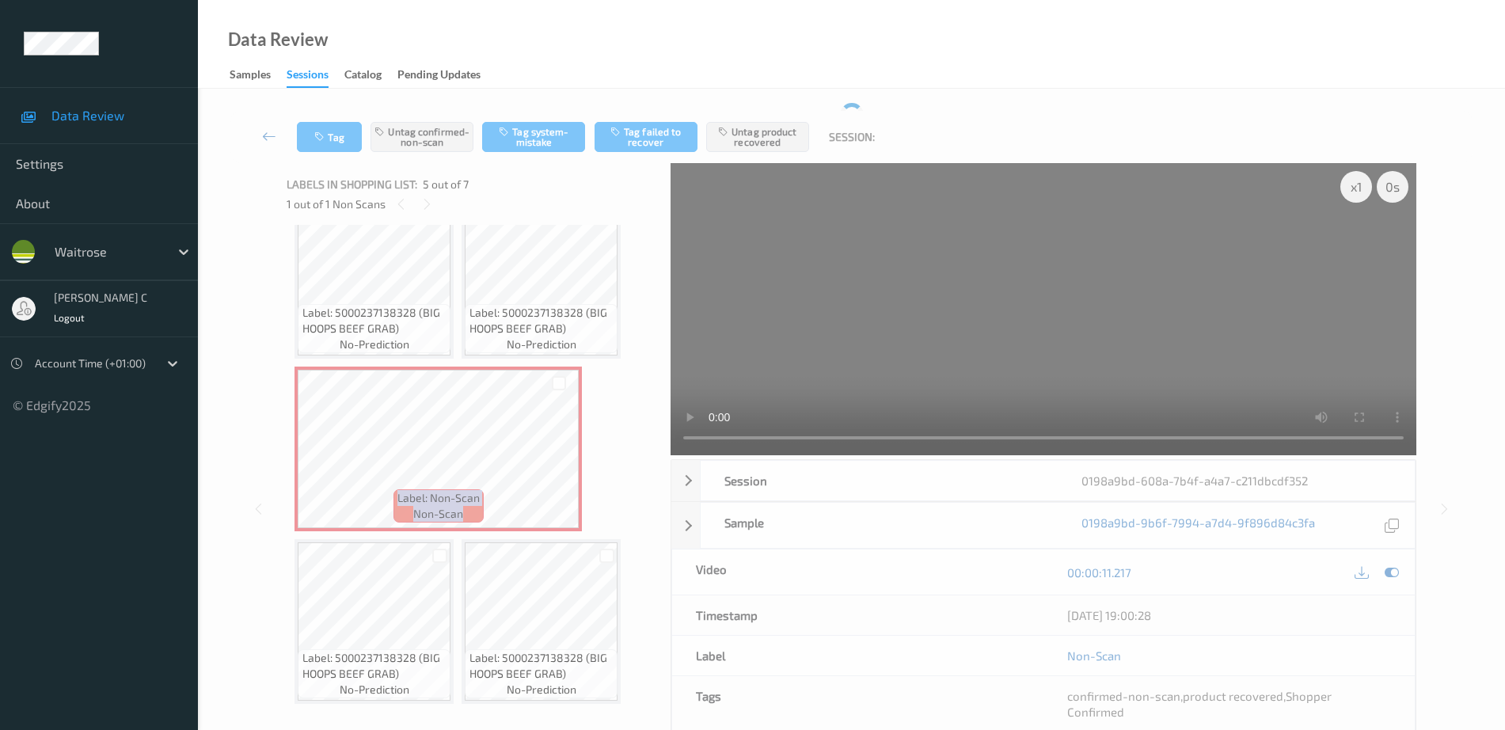
scroll to position [0, 0]
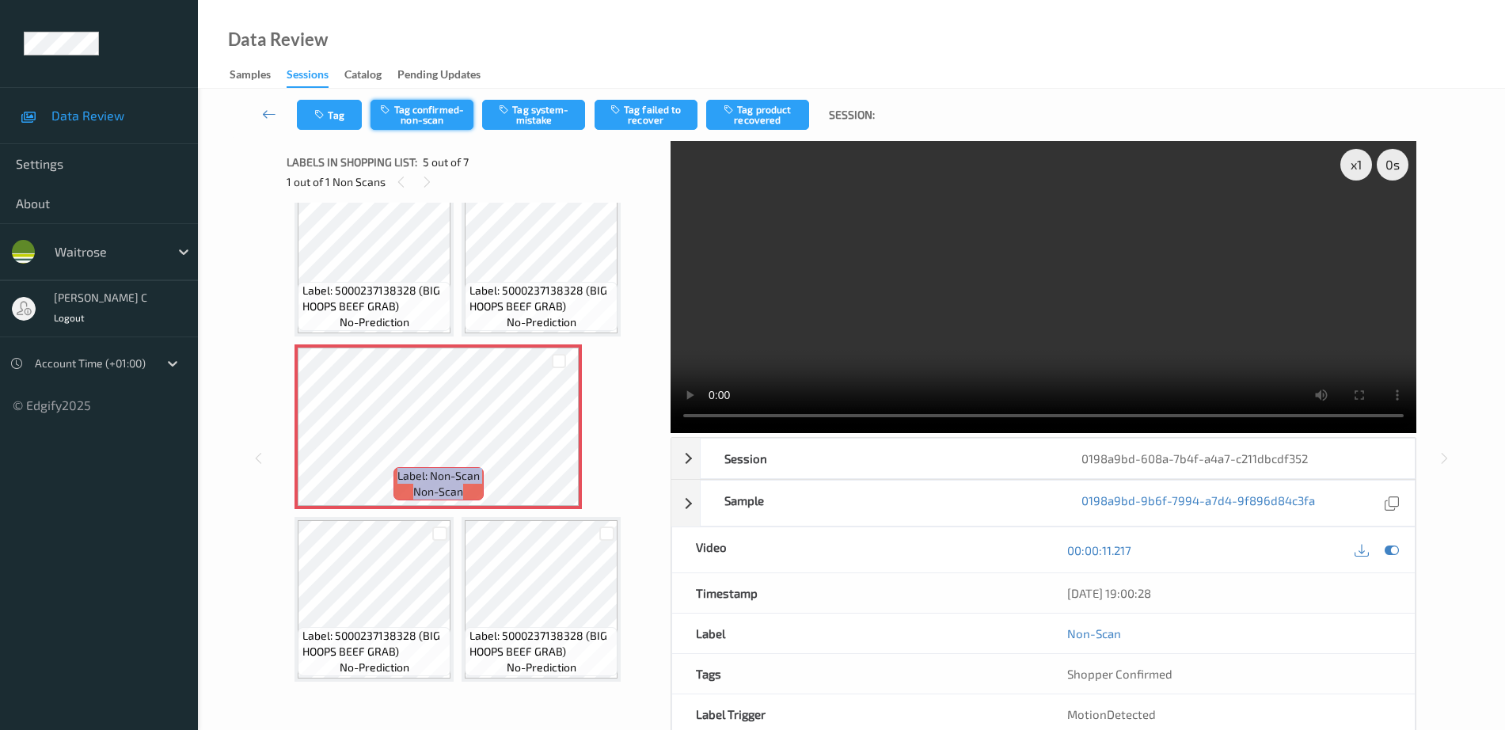
click at [415, 108] on button "Tag confirmed-non-scan" at bounding box center [422, 115] width 103 height 30
click at [773, 121] on button "Tag product recovered" at bounding box center [757, 115] width 103 height 30
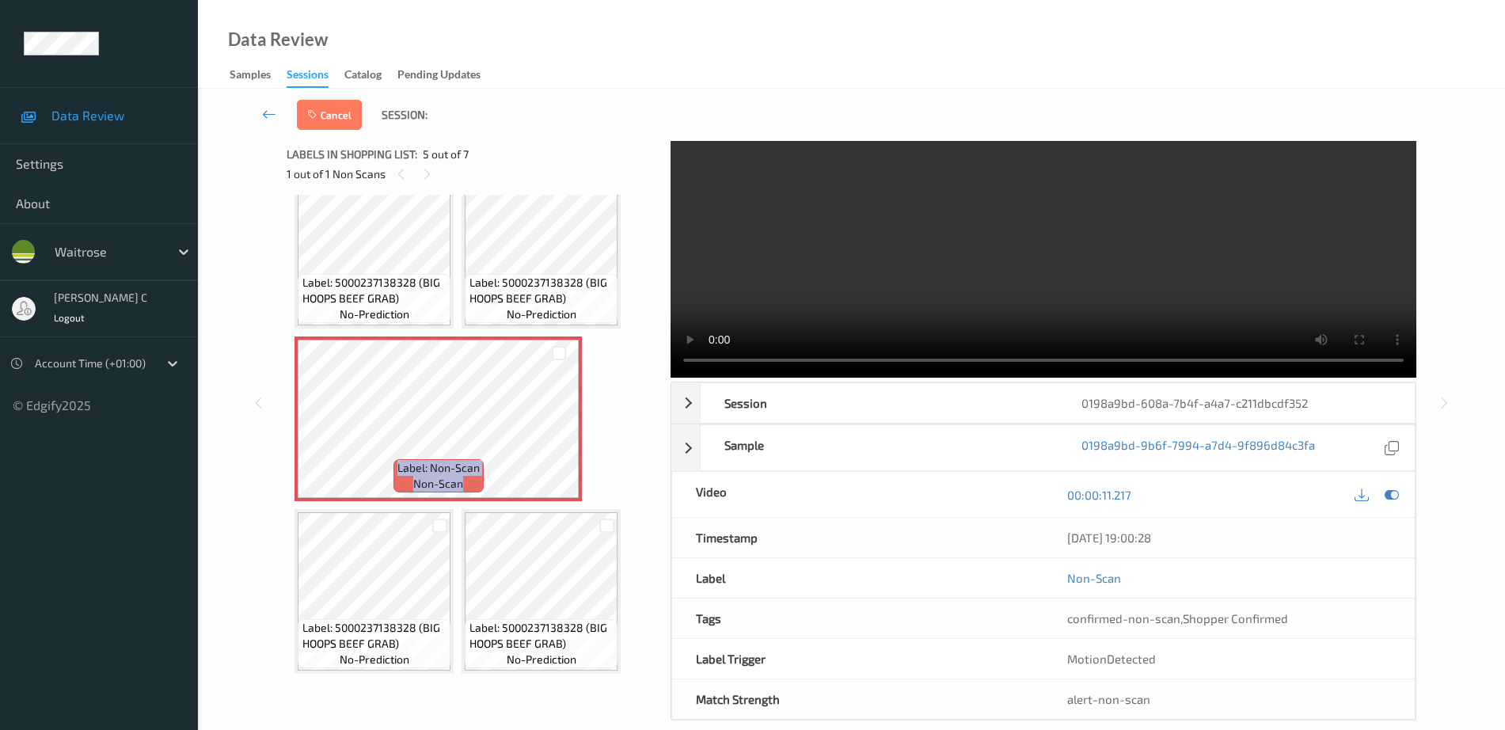
scroll to position [78, 0]
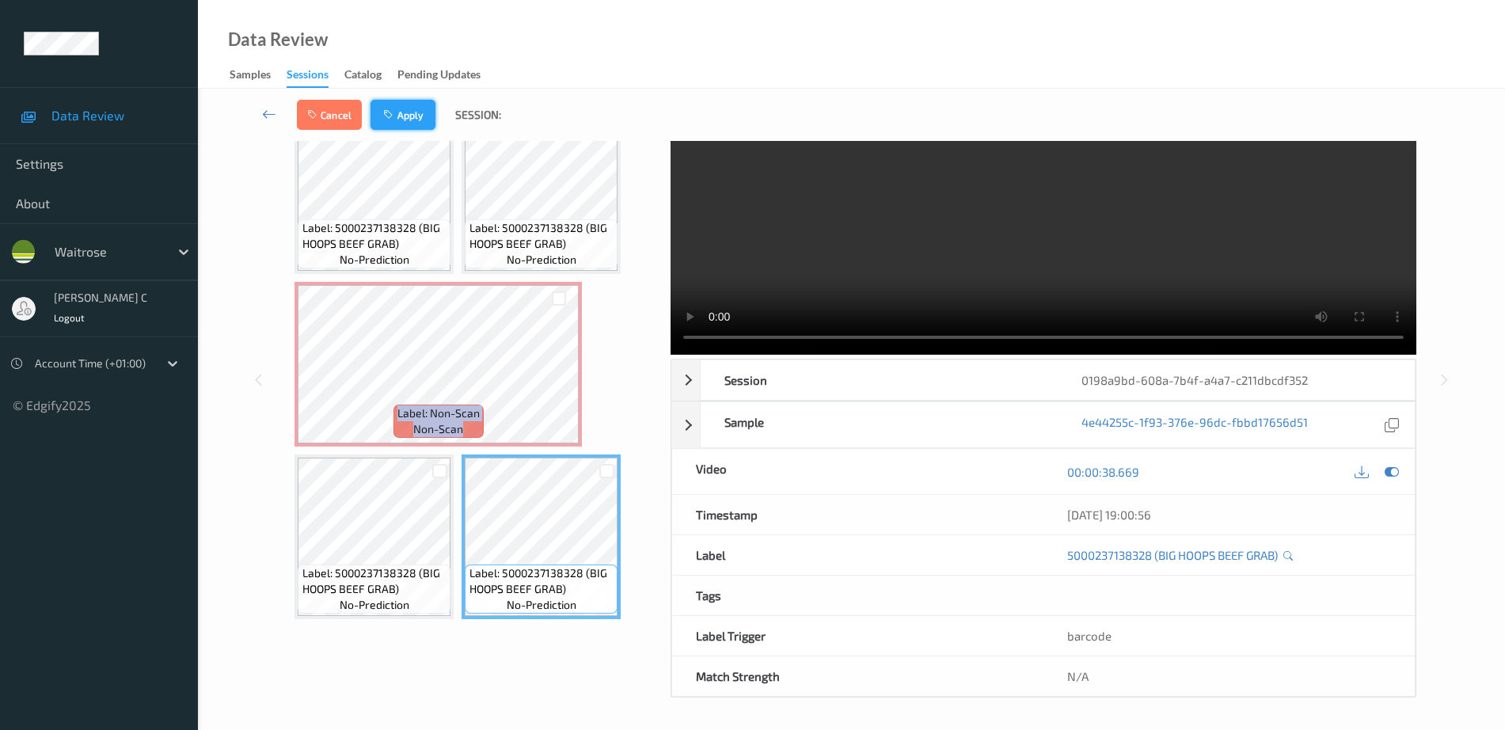
click at [395, 103] on button "Apply" at bounding box center [403, 115] width 65 height 30
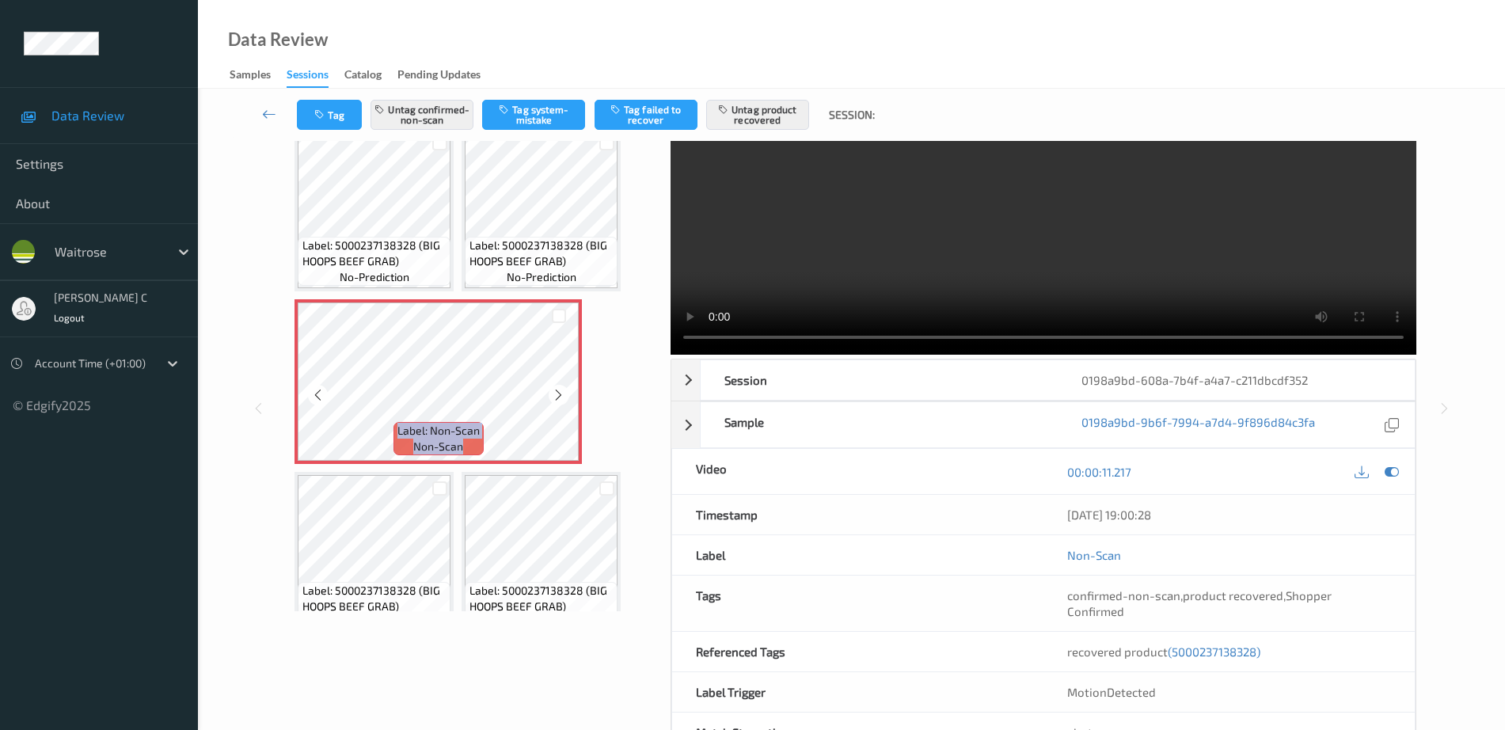
scroll to position [211, 0]
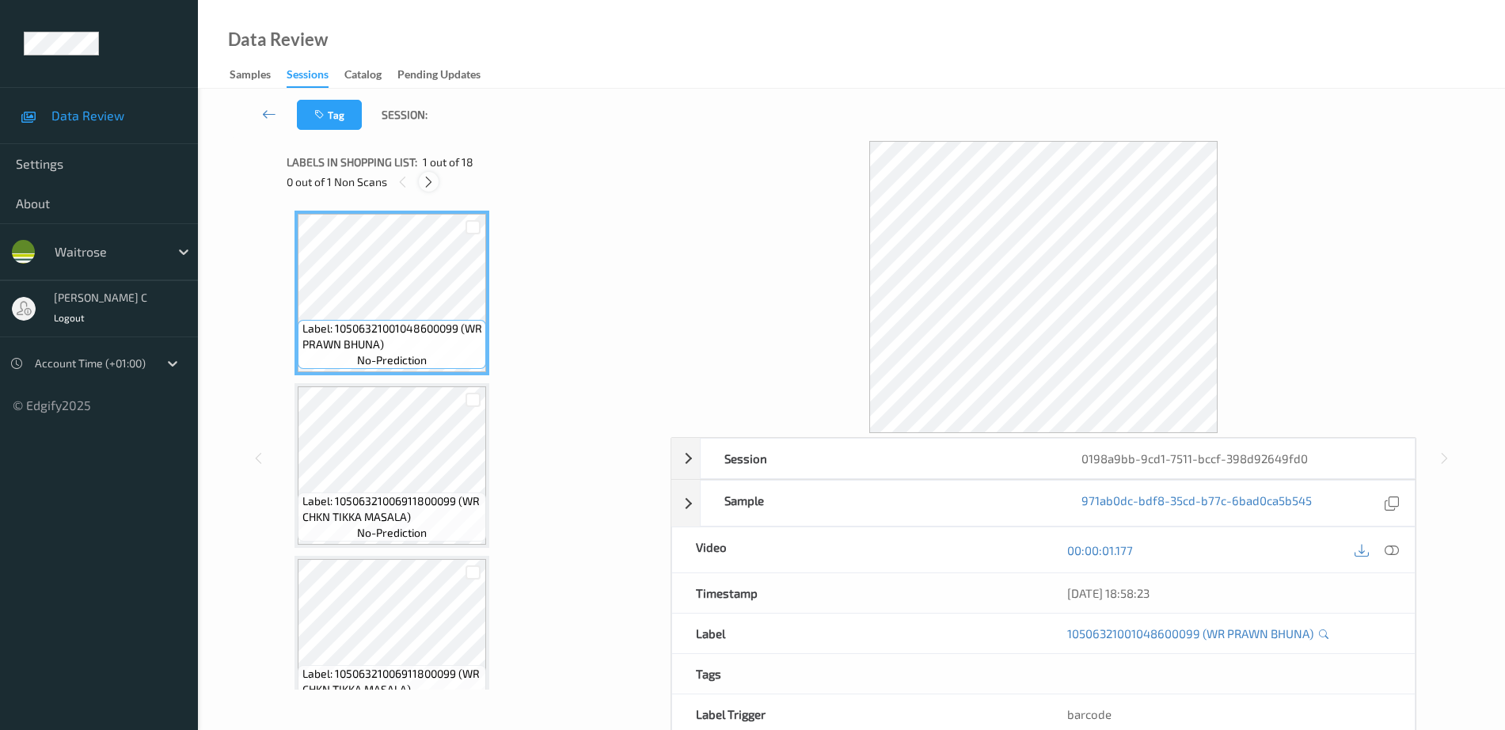
click at [432, 179] on icon at bounding box center [428, 182] width 13 height 14
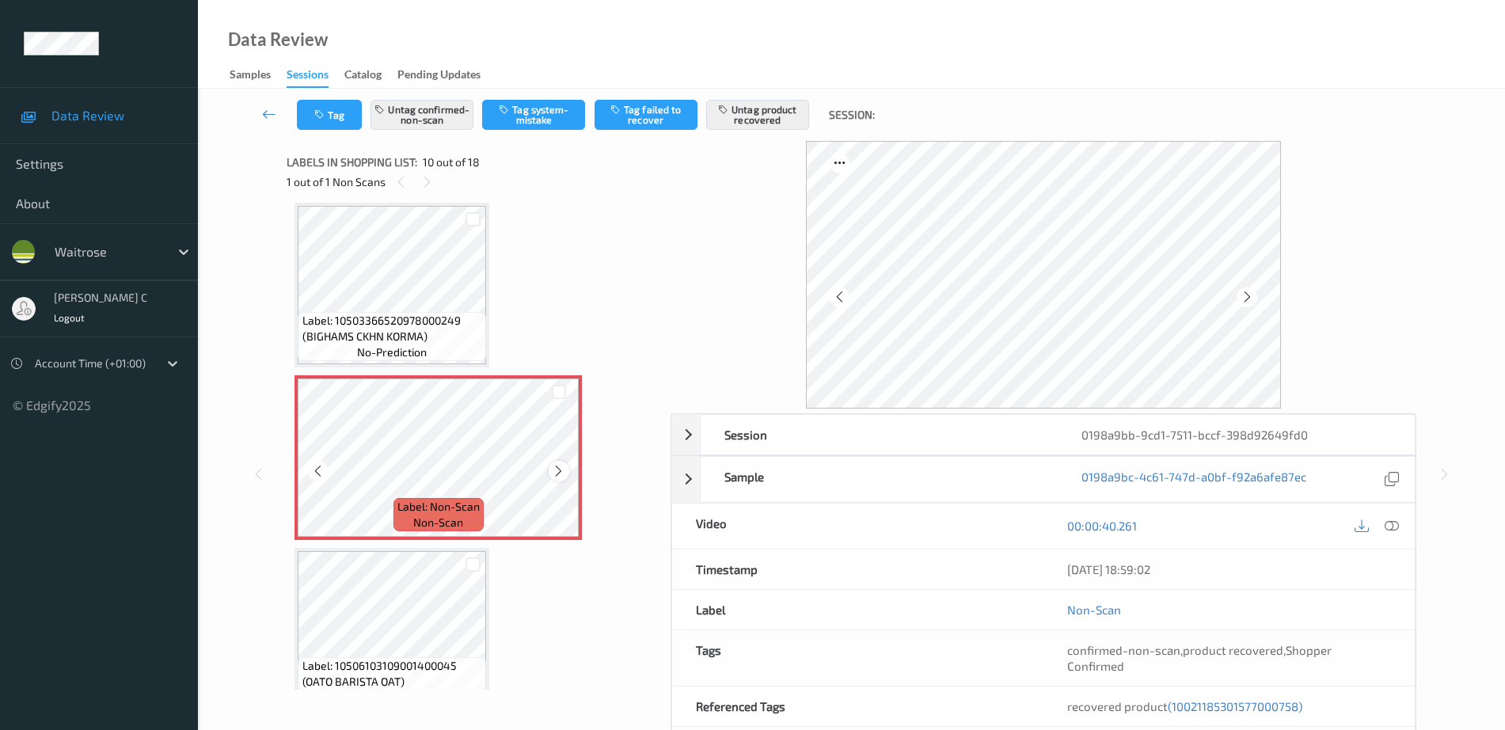
click at [559, 473] on icon at bounding box center [558, 471] width 13 height 14
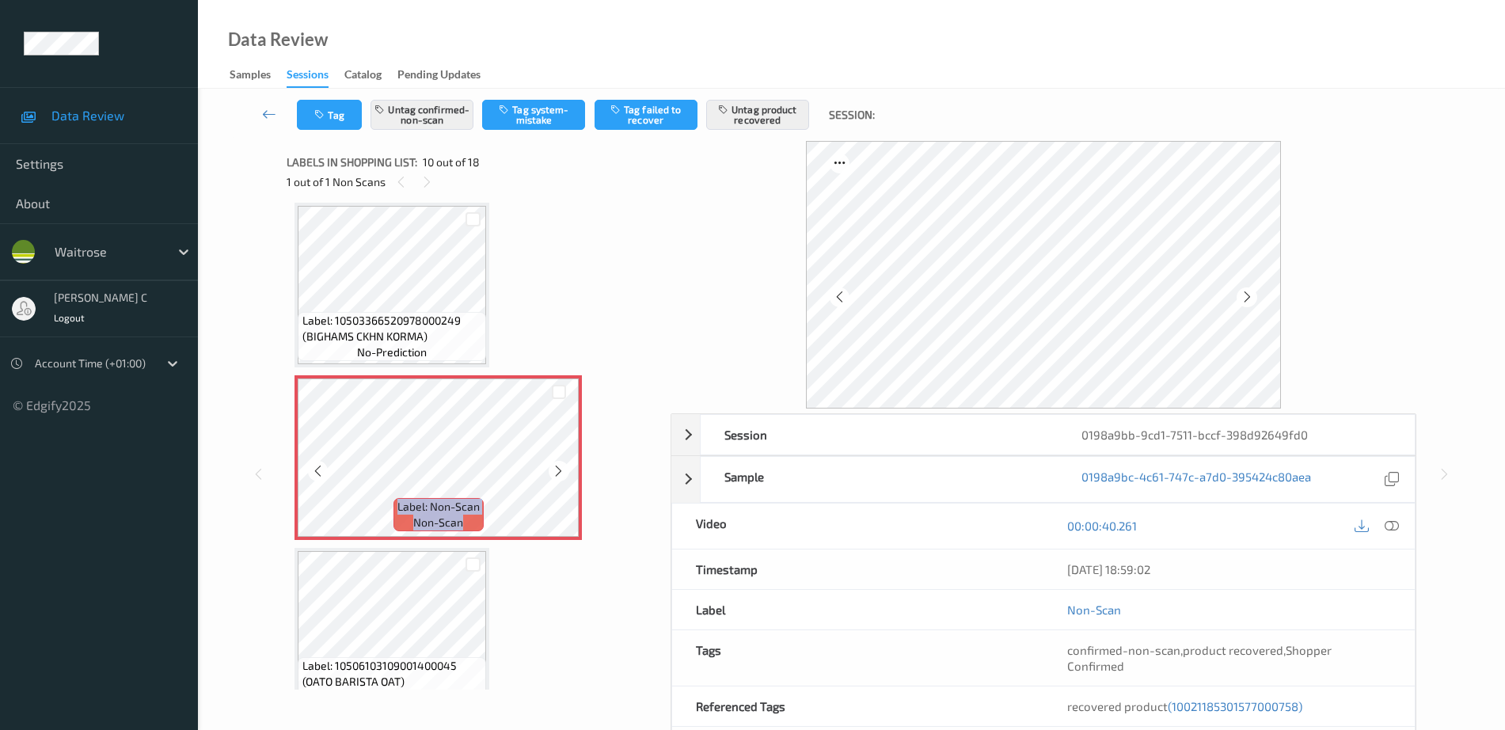
click at [559, 473] on icon at bounding box center [558, 471] width 13 height 14
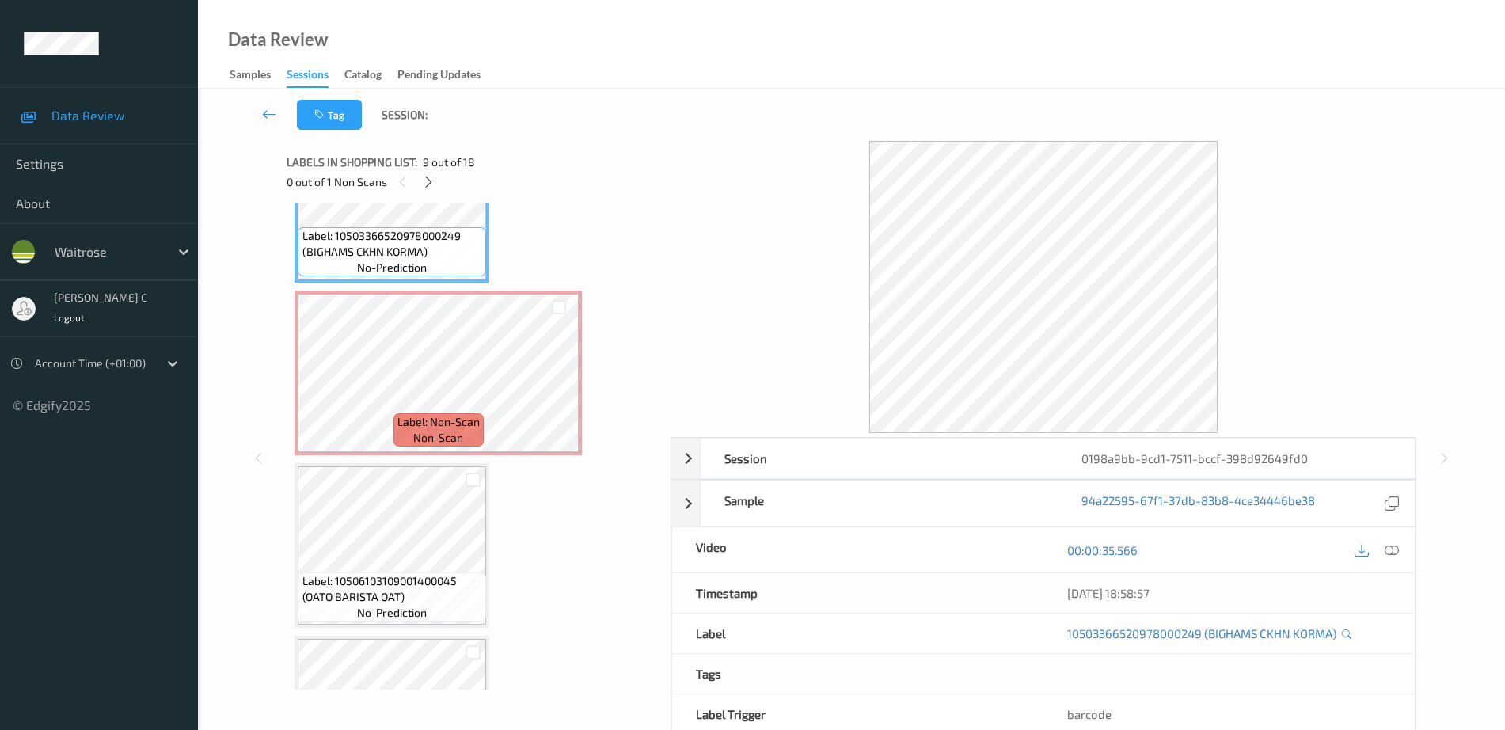
scroll to position [1587, 0]
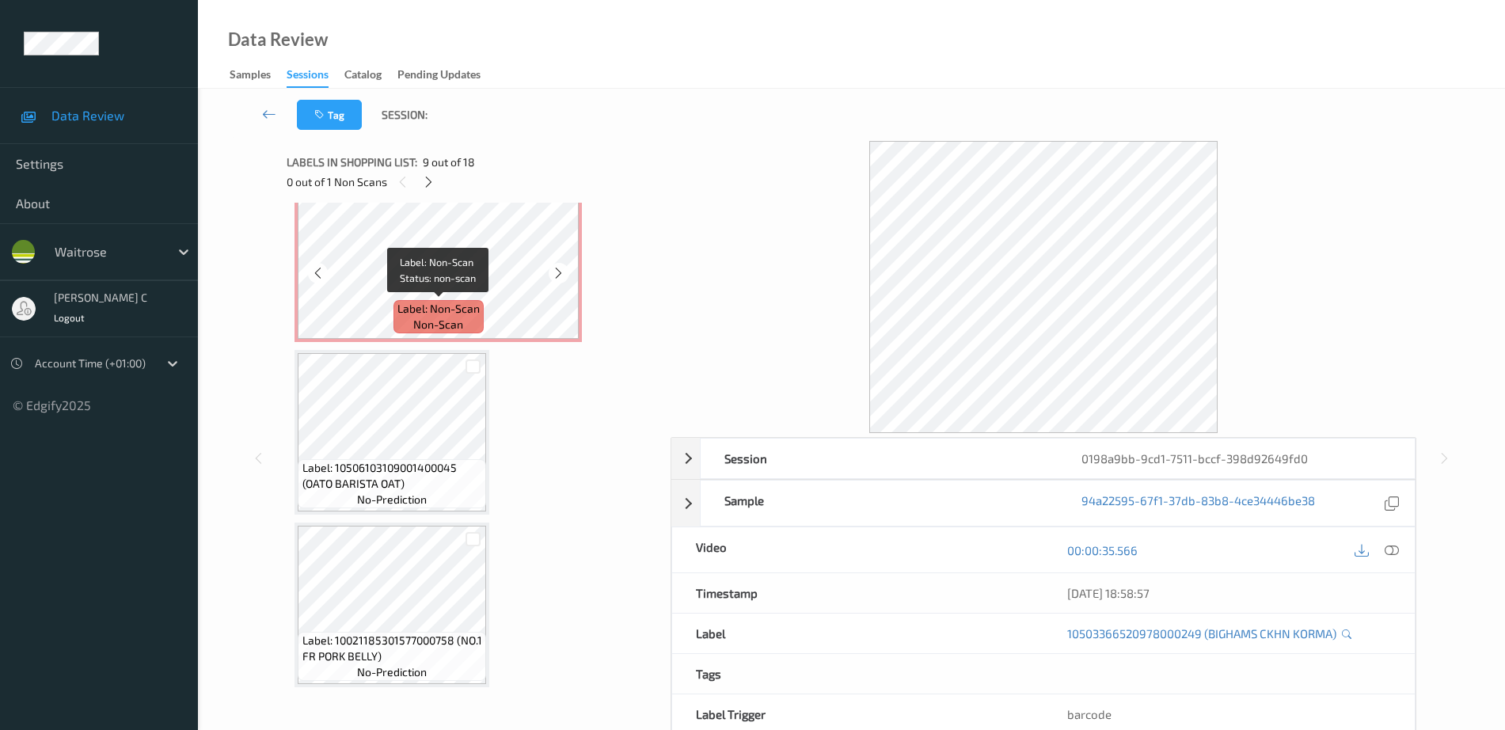
click at [418, 306] on span "Label: Non-Scan" at bounding box center [439, 309] width 82 height 16
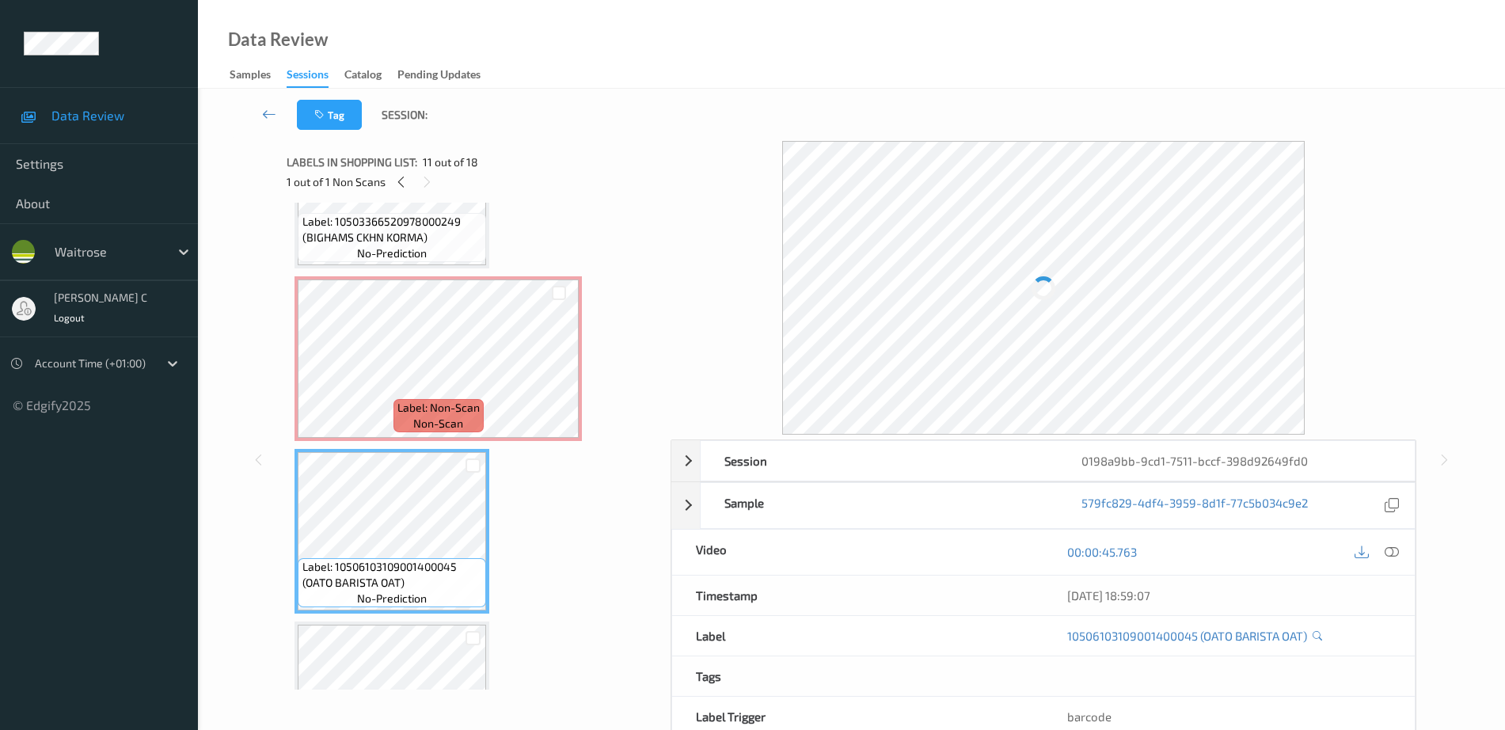
scroll to position [1389, 0]
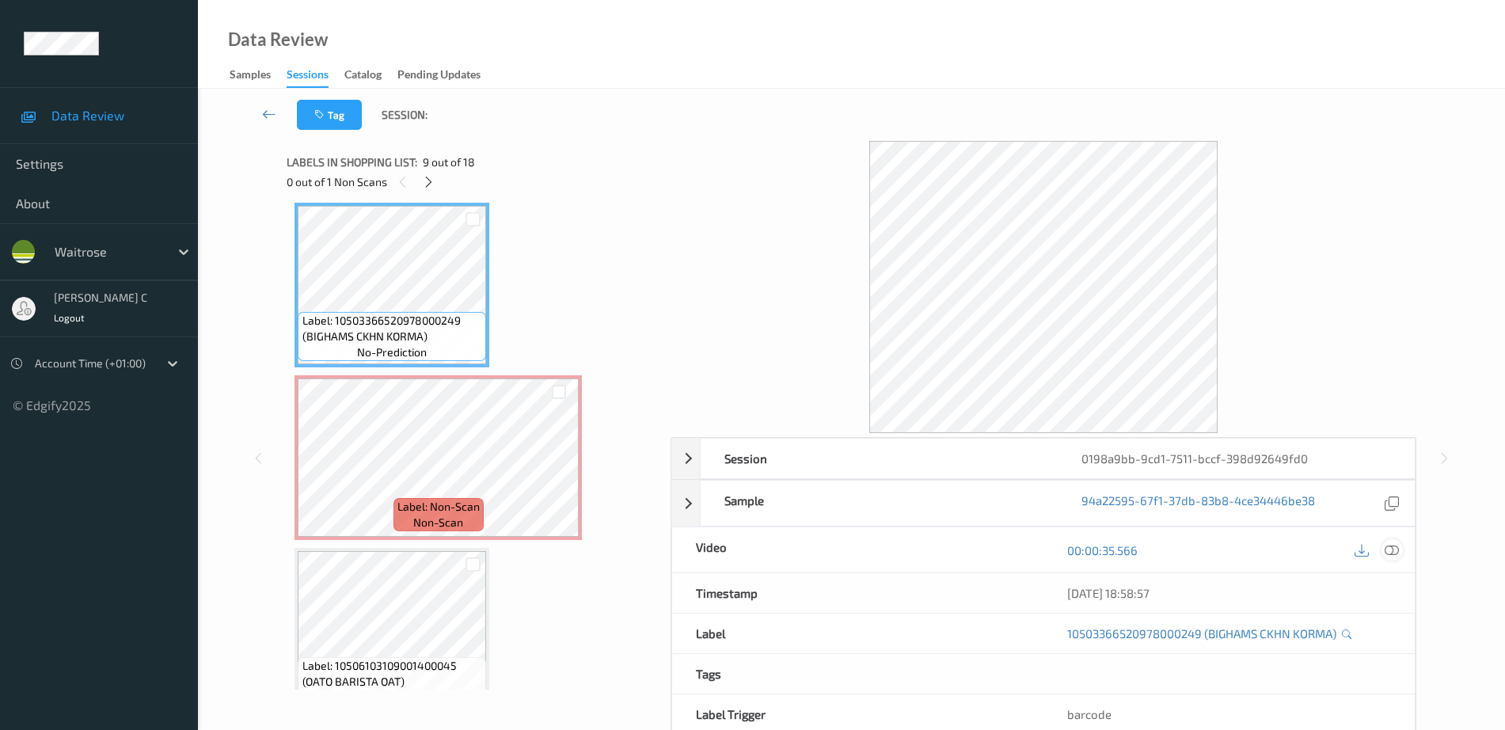
click at [1388, 554] on icon at bounding box center [1392, 550] width 14 height 14
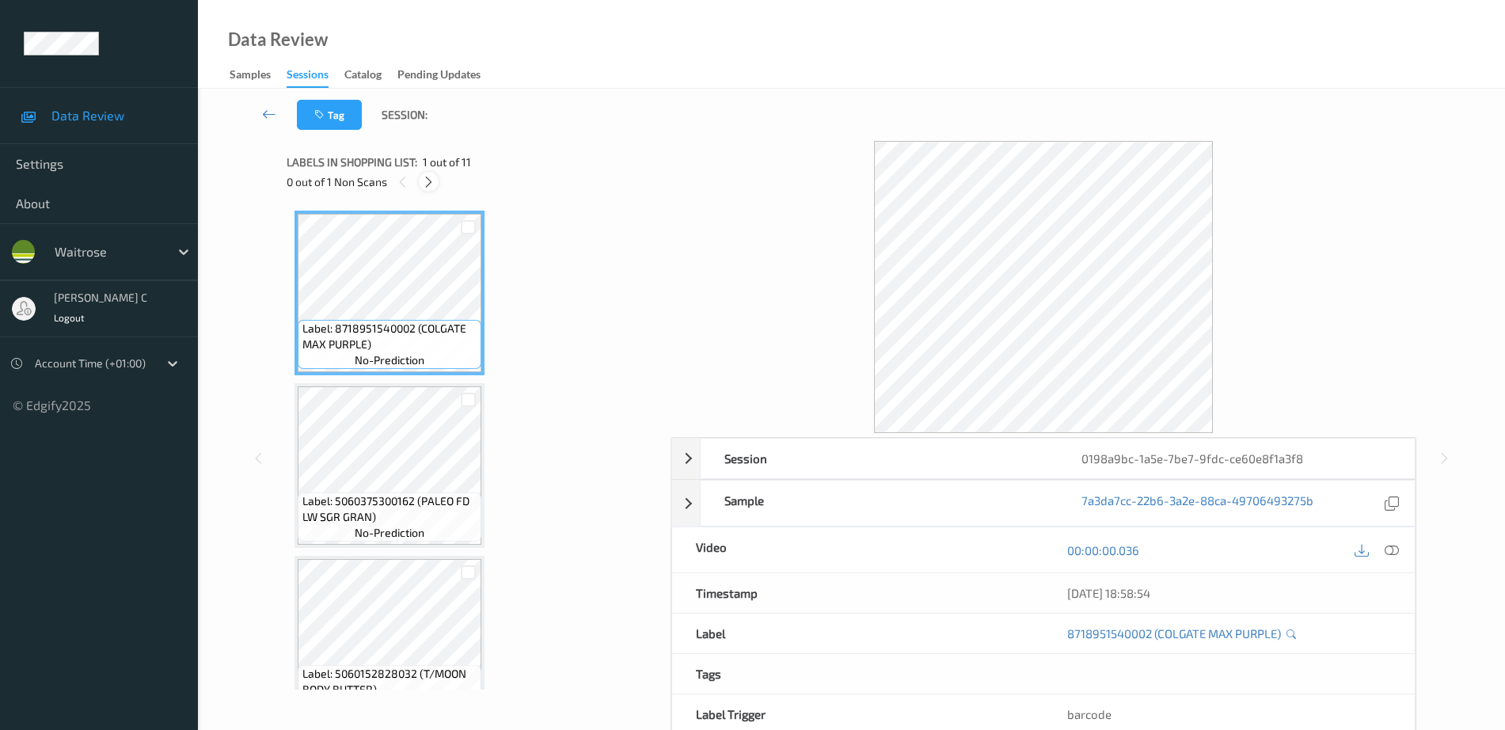
click at [428, 182] on icon at bounding box center [428, 182] width 13 height 14
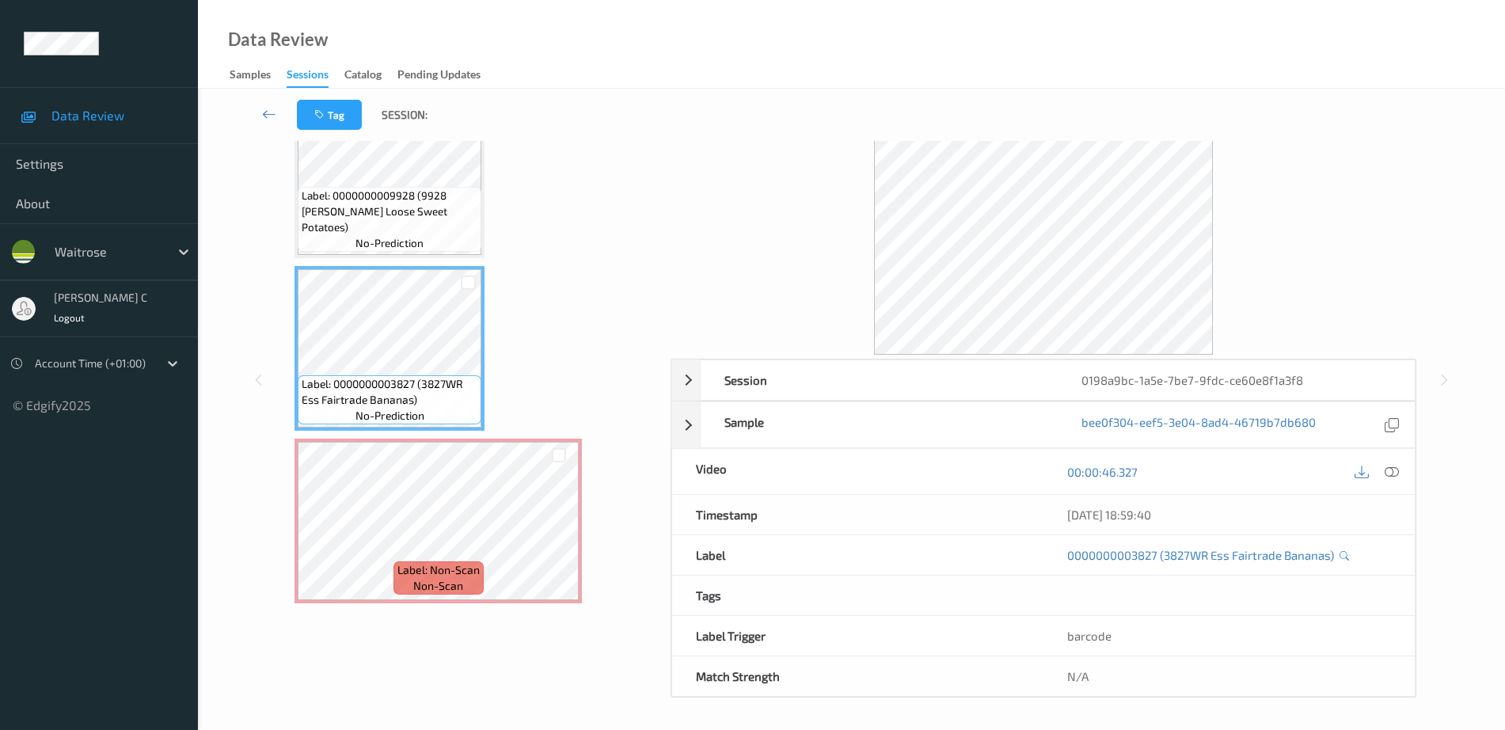
scroll to position [70, 0]
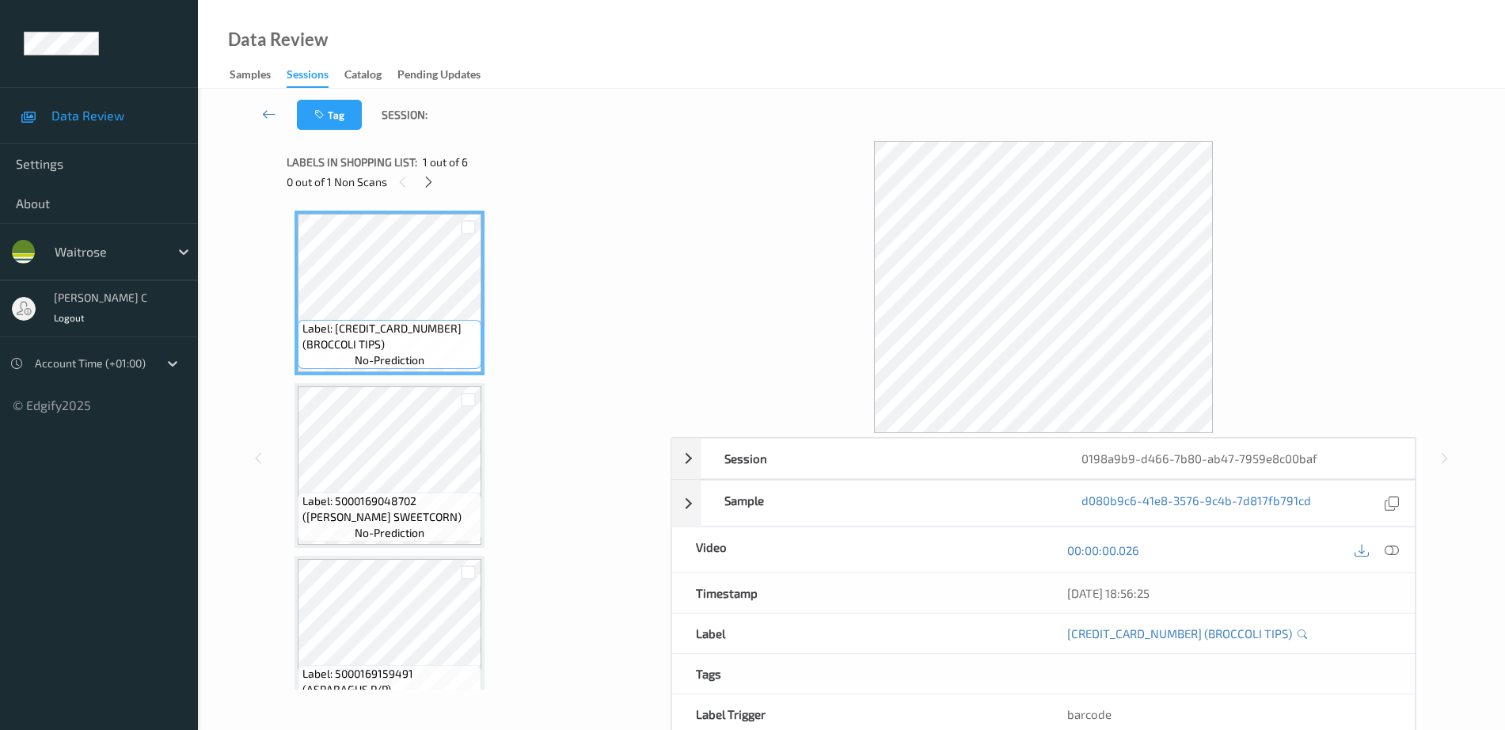
click at [443, 185] on div "0 out of 1 Non Scans" at bounding box center [473, 182] width 373 height 20
click at [432, 176] on icon at bounding box center [428, 182] width 13 height 14
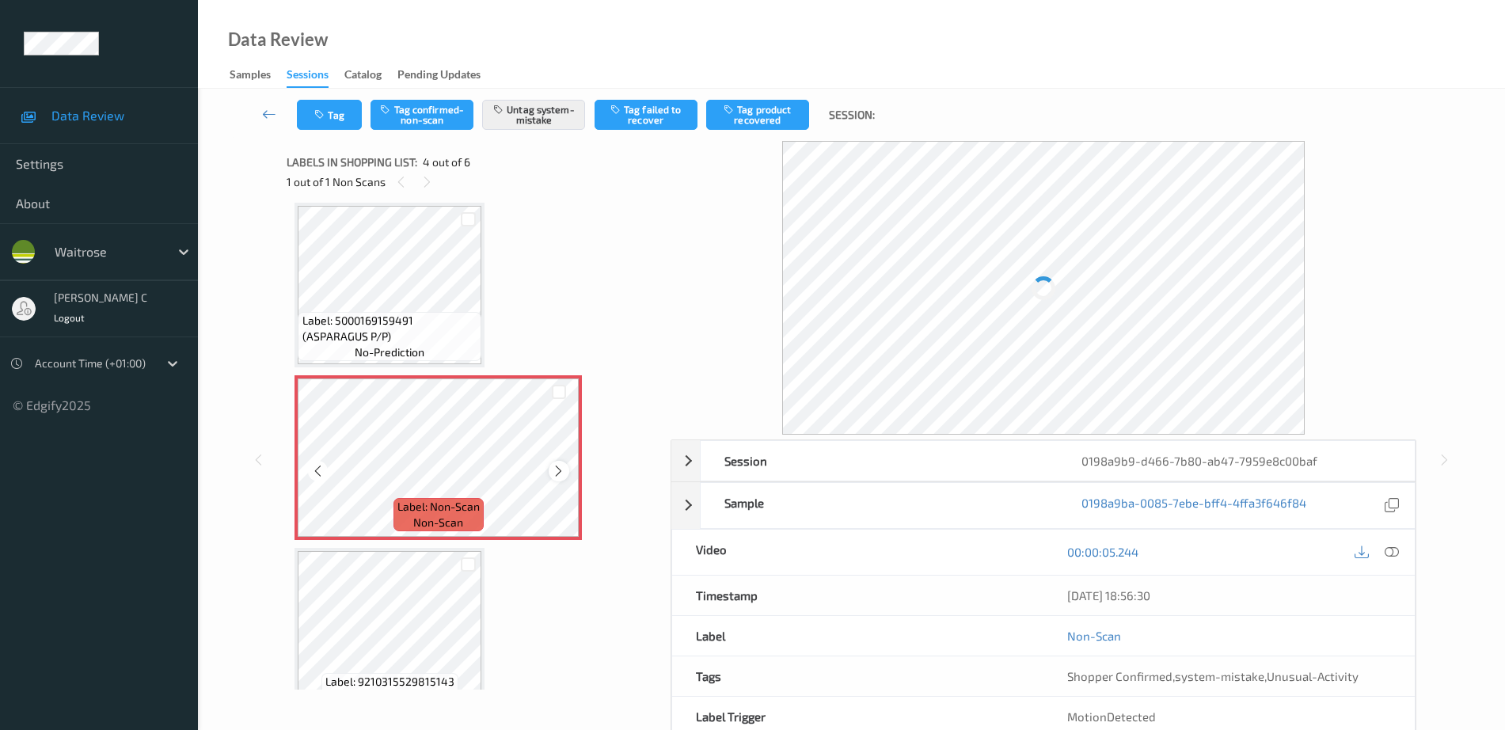
click at [561, 473] on icon at bounding box center [558, 471] width 13 height 14
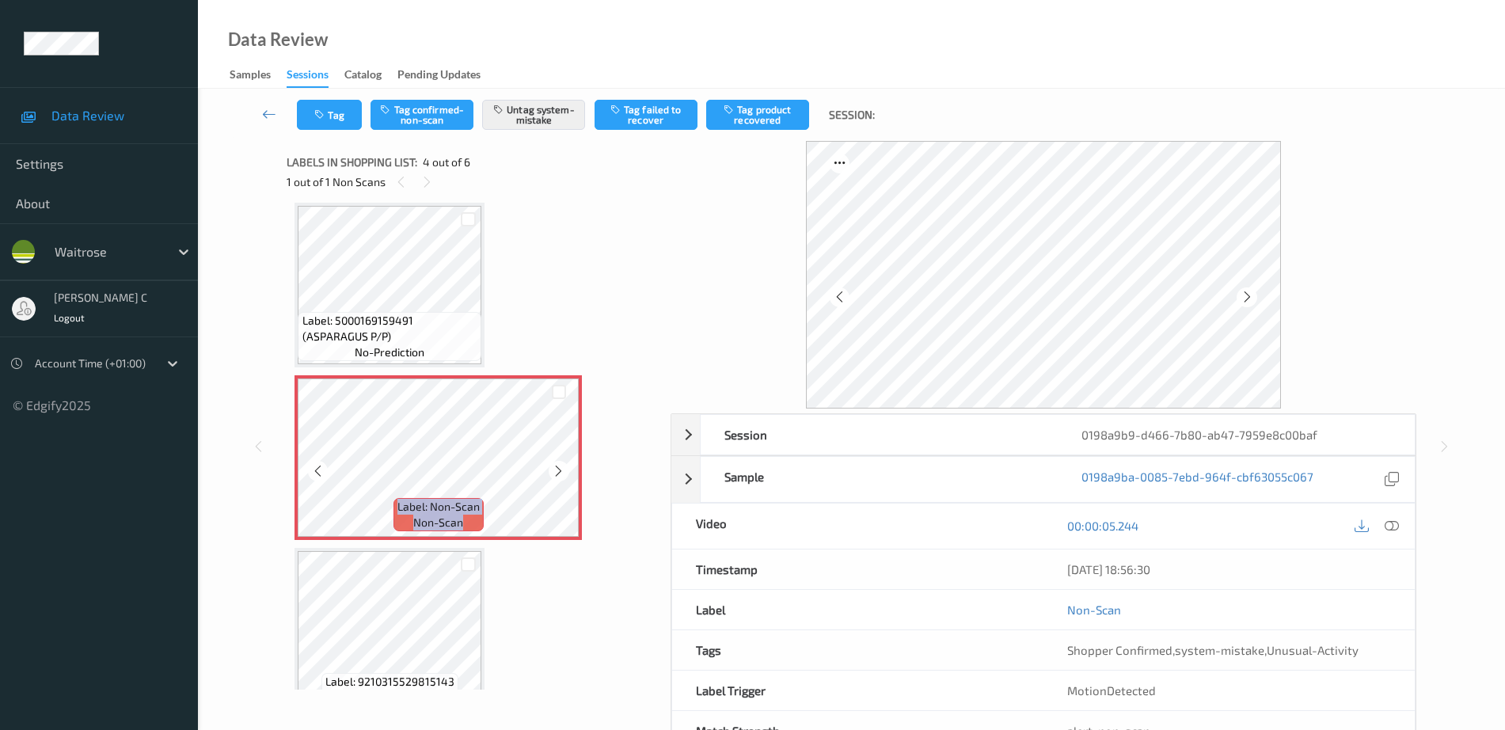
click at [561, 473] on icon at bounding box center [558, 471] width 13 height 14
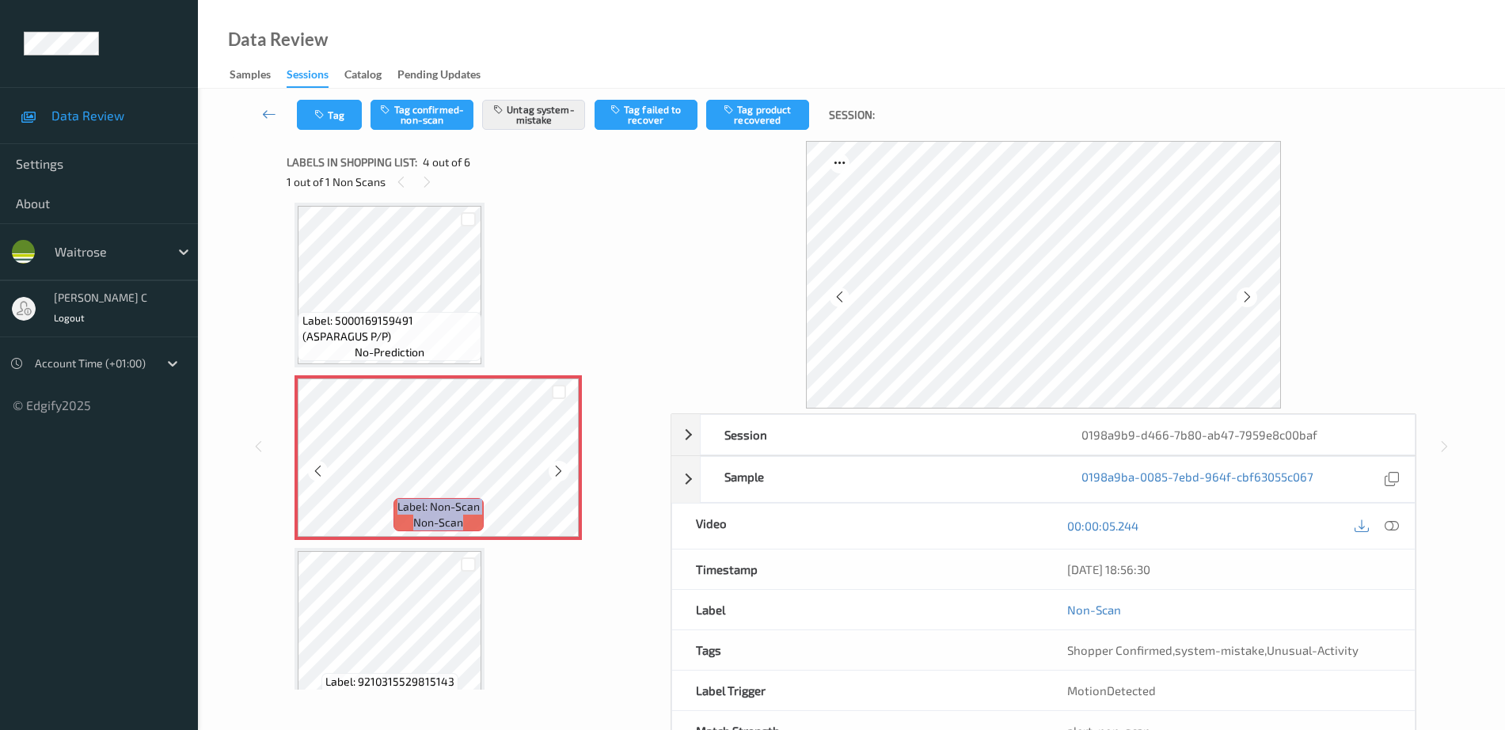
click at [561, 473] on icon at bounding box center [558, 471] width 13 height 14
click at [443, 333] on span "Label: 5000169159491 (ASPARAGUS P/P)" at bounding box center [391, 329] width 176 height 32
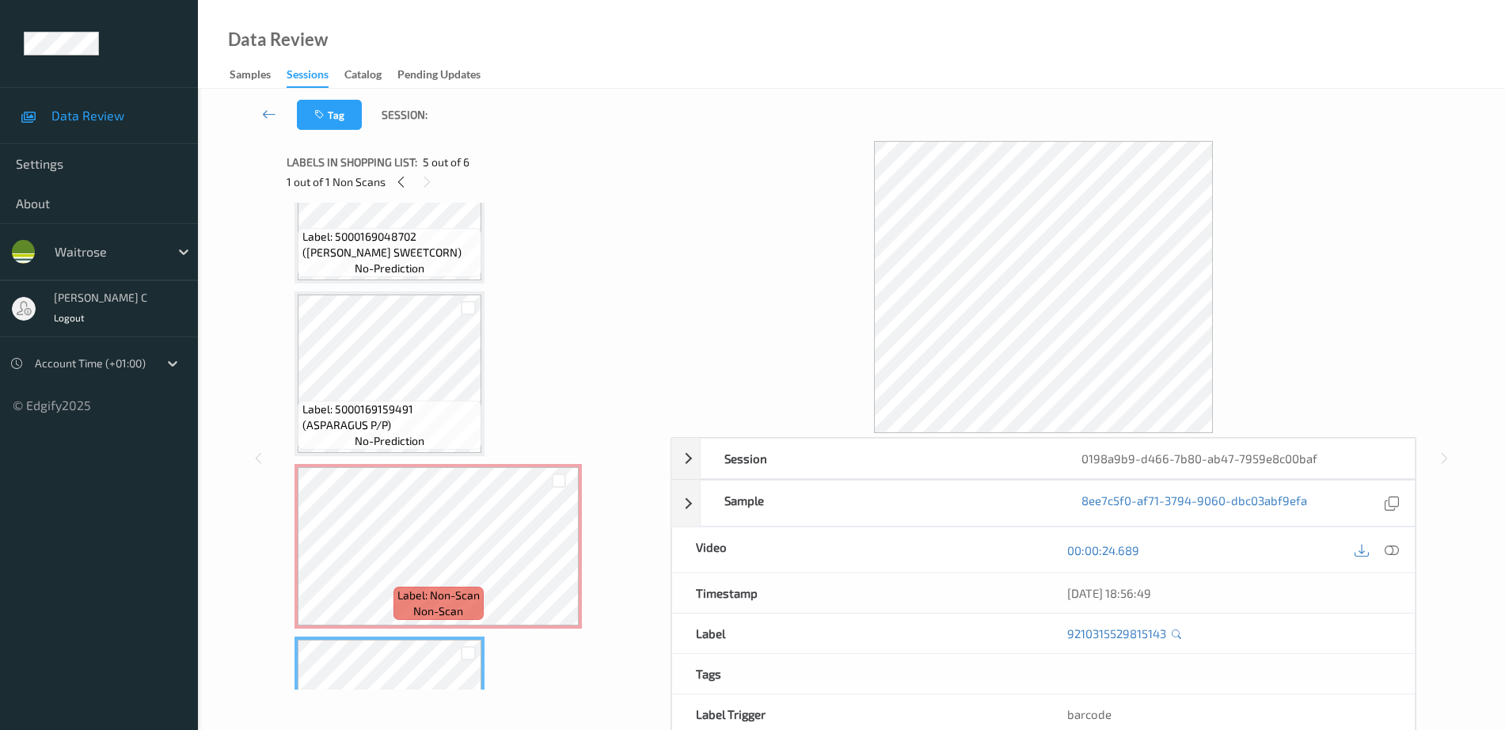
scroll to position [254, 0]
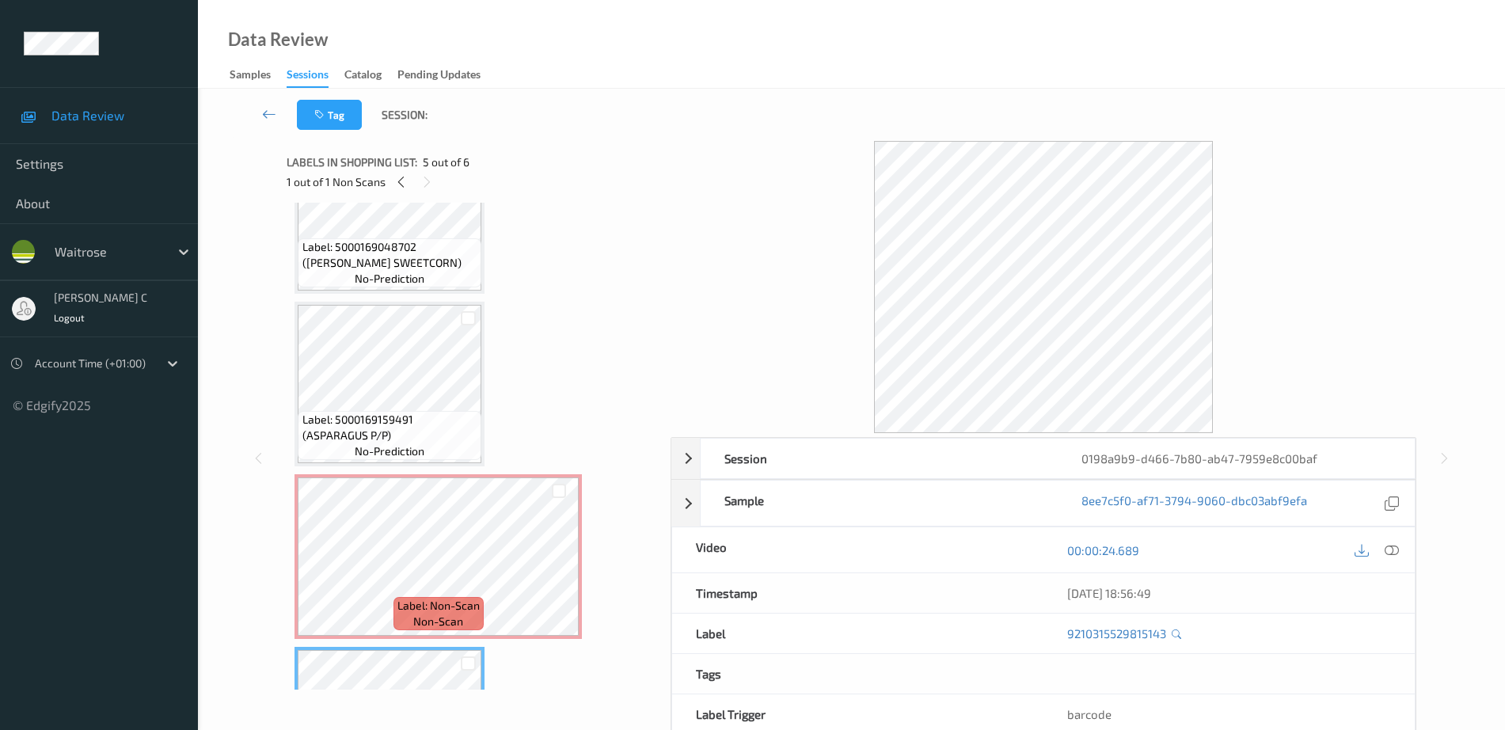
click at [400, 272] on span "no-prediction" at bounding box center [390, 279] width 70 height 16
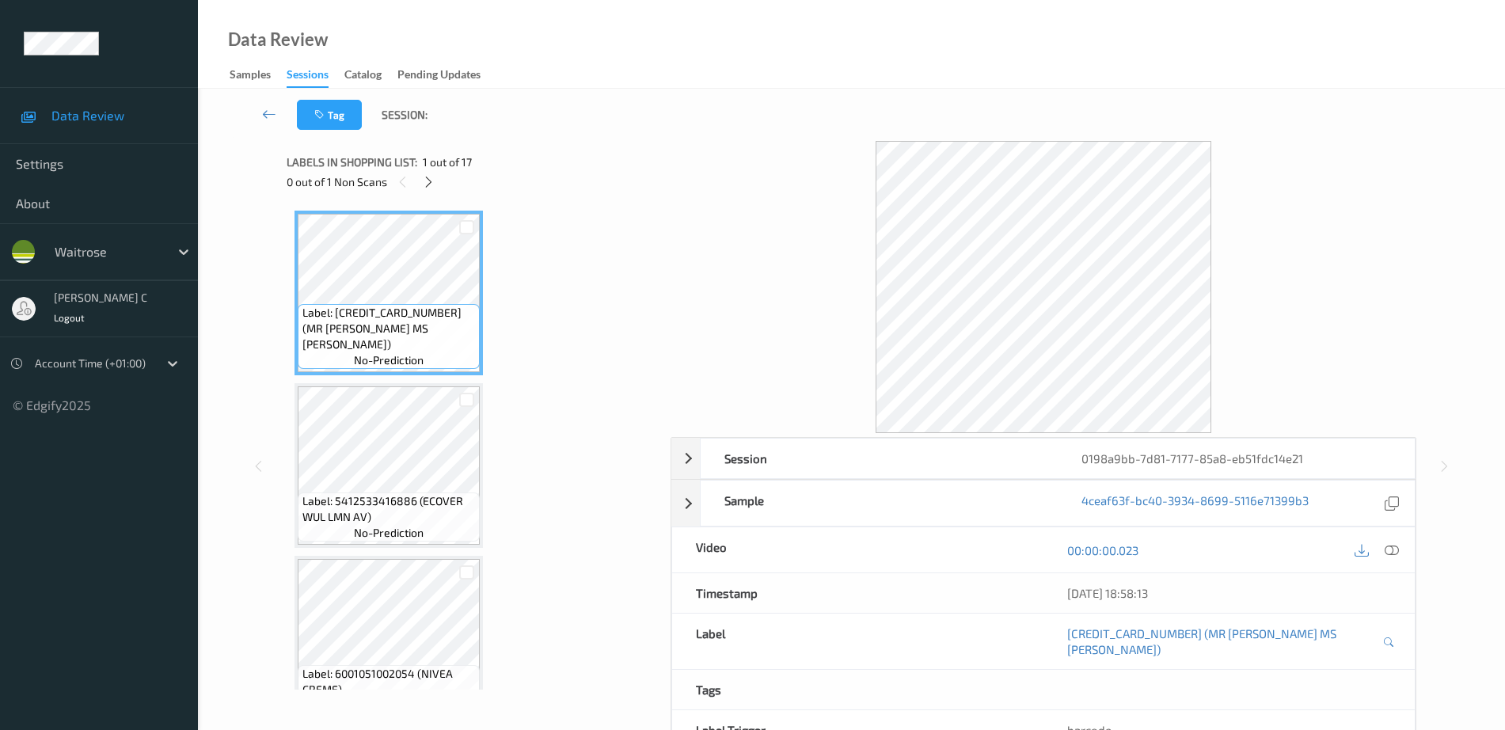
click at [429, 169] on span "1 out of 17" at bounding box center [447, 162] width 49 height 16
click at [429, 181] on icon at bounding box center [428, 182] width 13 height 14
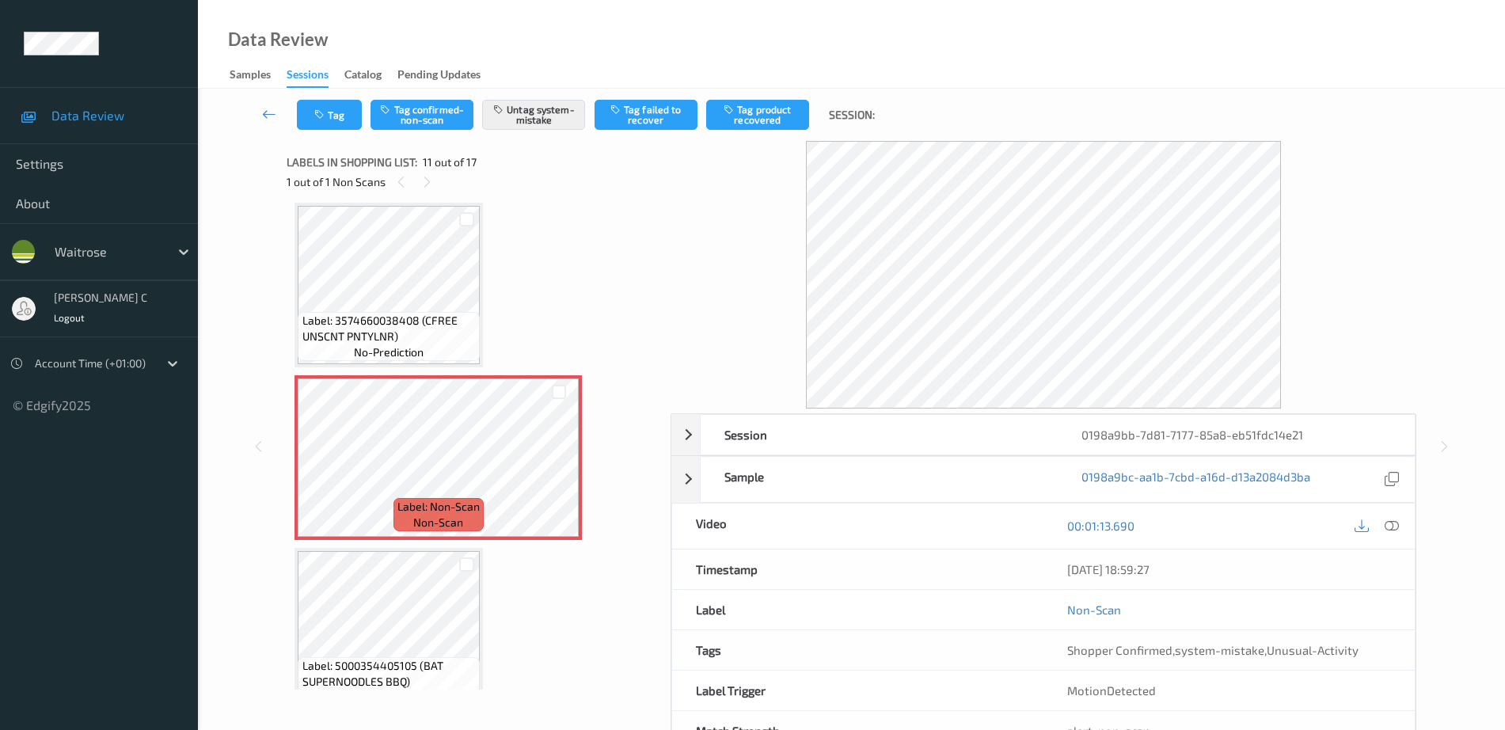
click at [375, 318] on span "Label: 3574660038408 (CFREE UNSCNT PNTYLNR)" at bounding box center [390, 329] width 174 height 32
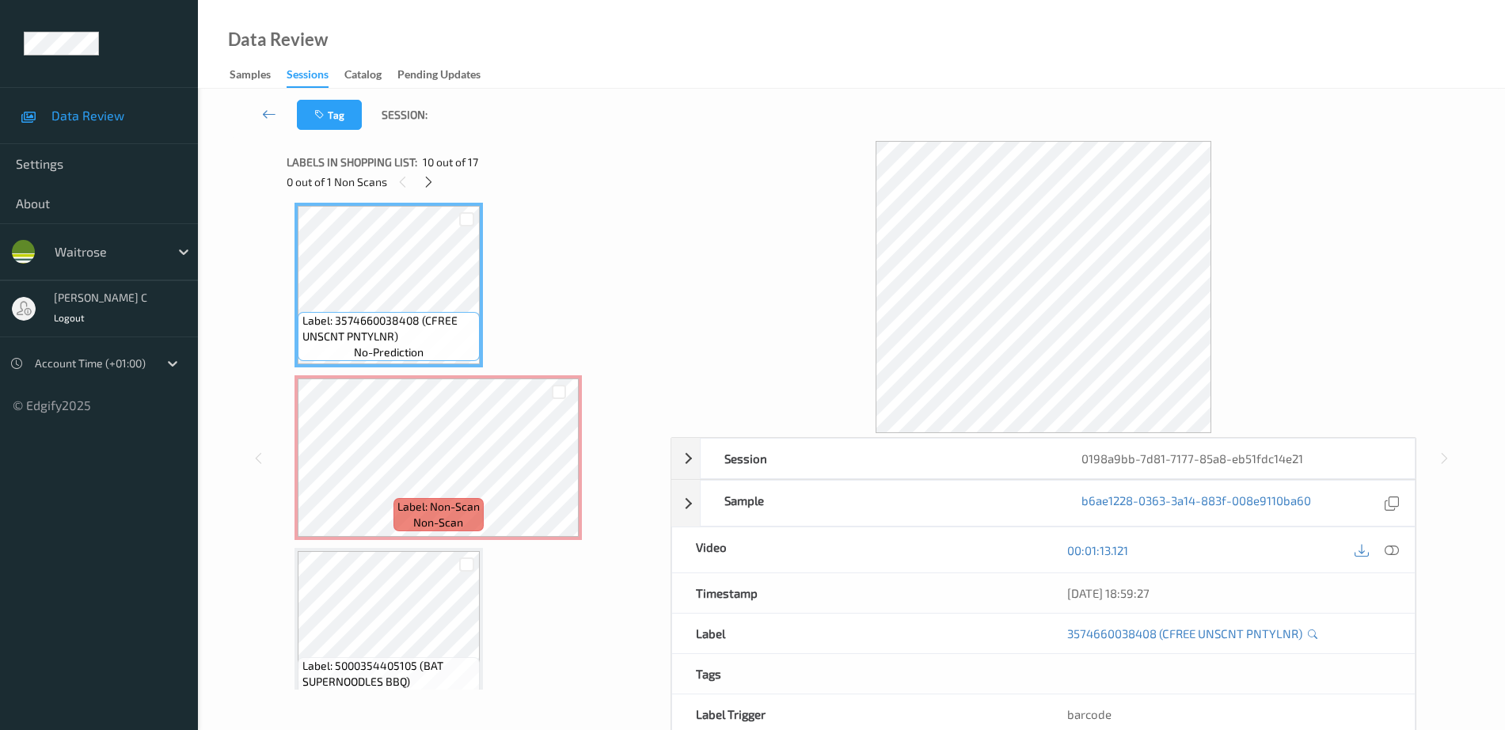
drag, startPoint x: 1389, startPoint y: 547, endPoint x: 1365, endPoint y: 581, distance: 41.5
click at [1390, 547] on icon at bounding box center [1392, 550] width 14 height 14
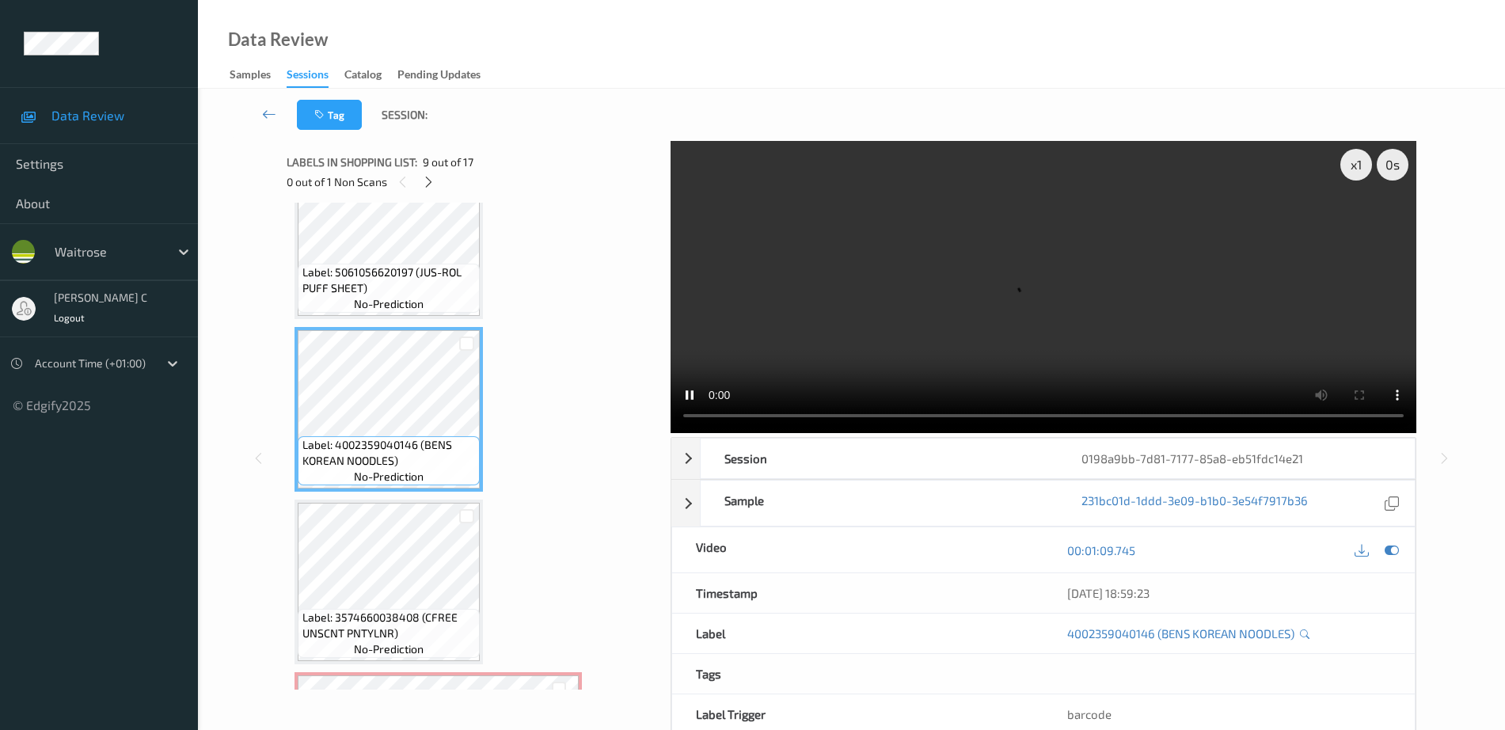
scroll to position [1463, 0]
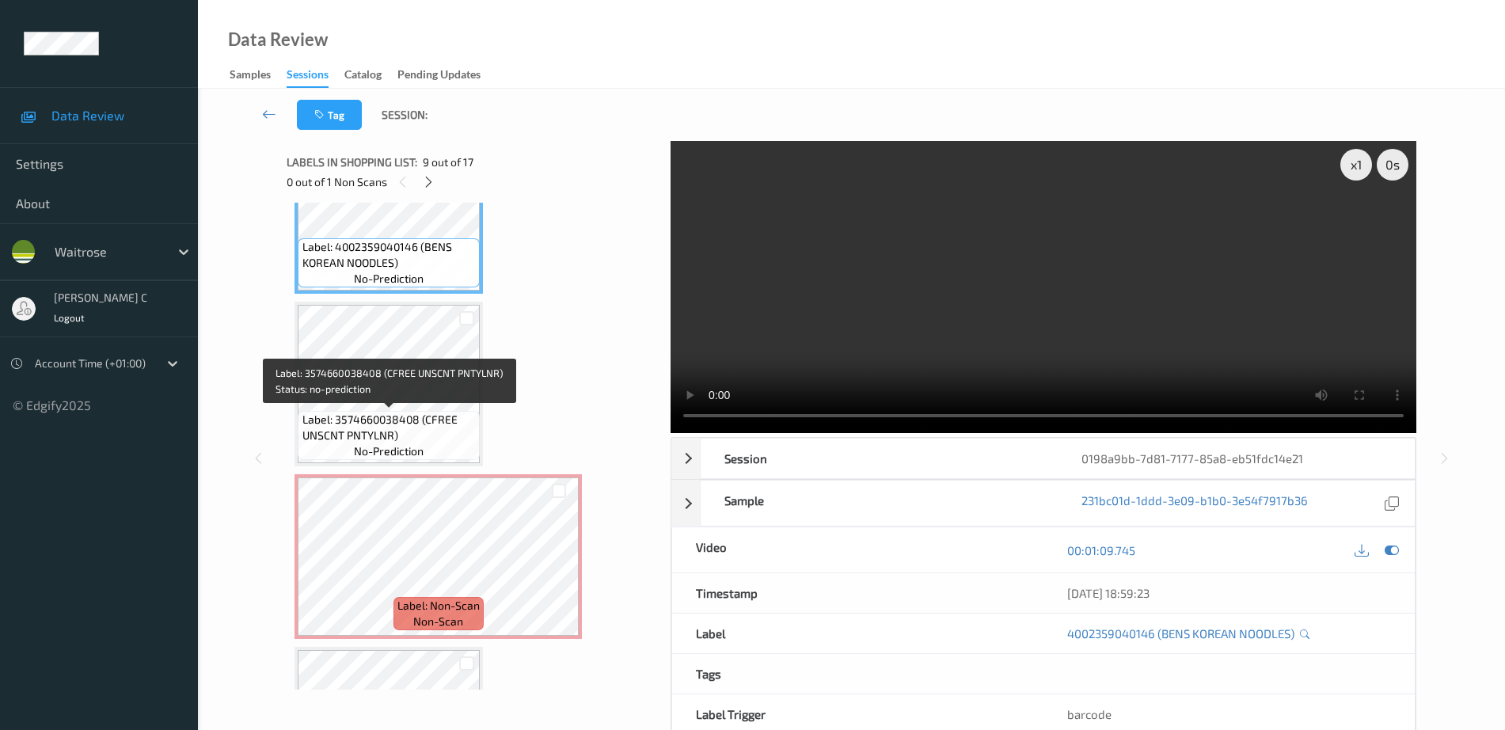
click at [393, 435] on span "Label: 3574660038408 (CFREE UNSCNT PNTYLNR)" at bounding box center [390, 428] width 174 height 32
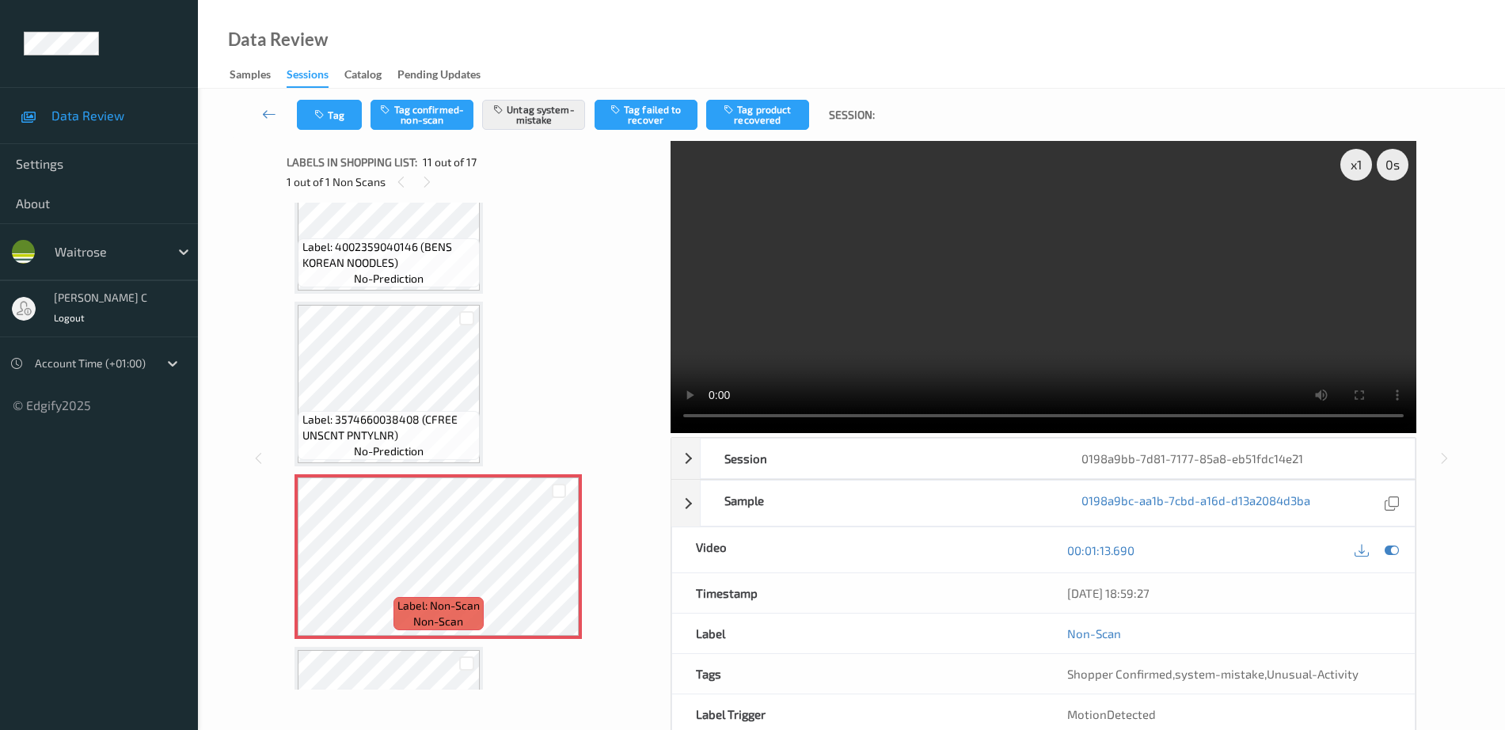
click at [419, 414] on span "Label: 3574660038408 (CFREE UNSCNT PNTYLNR)" at bounding box center [390, 428] width 174 height 32
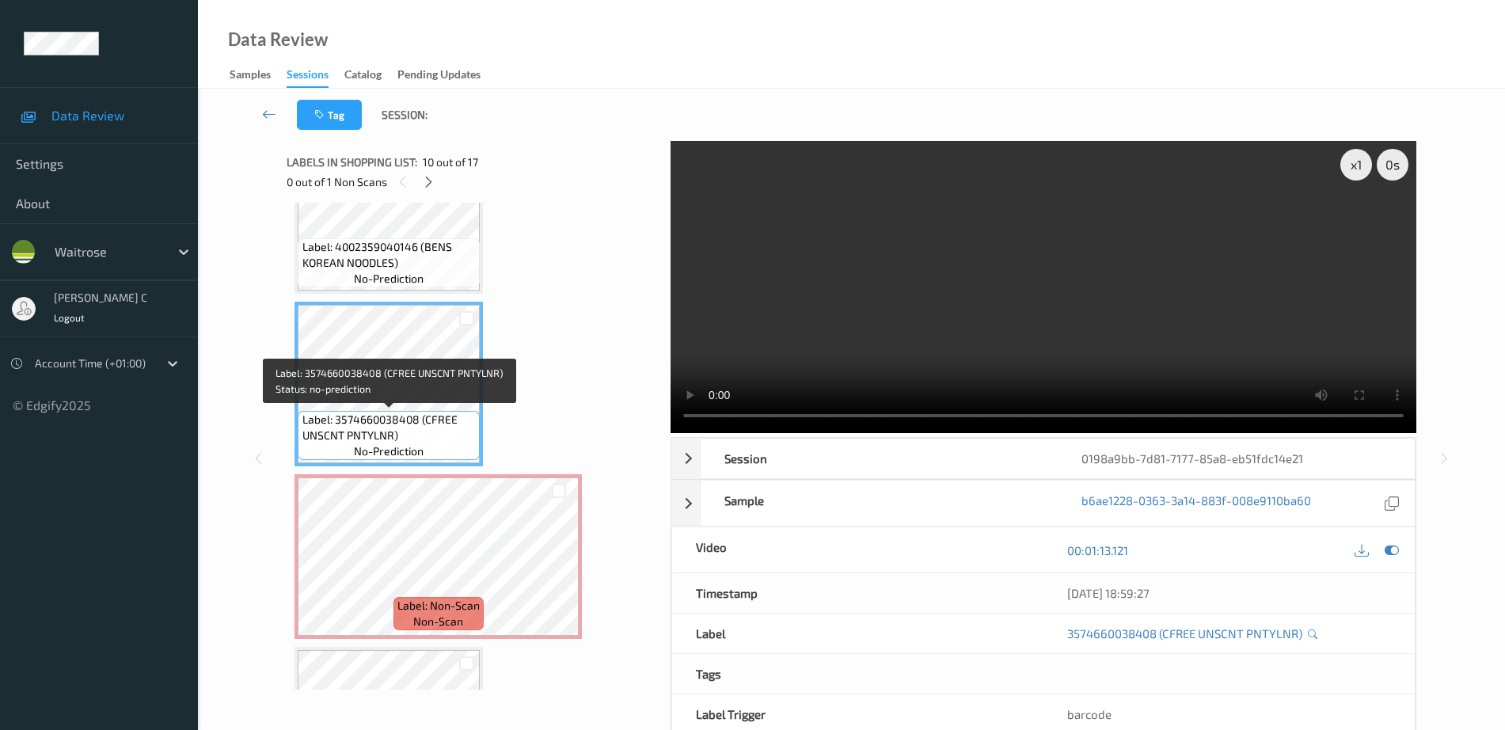
scroll to position [1661, 0]
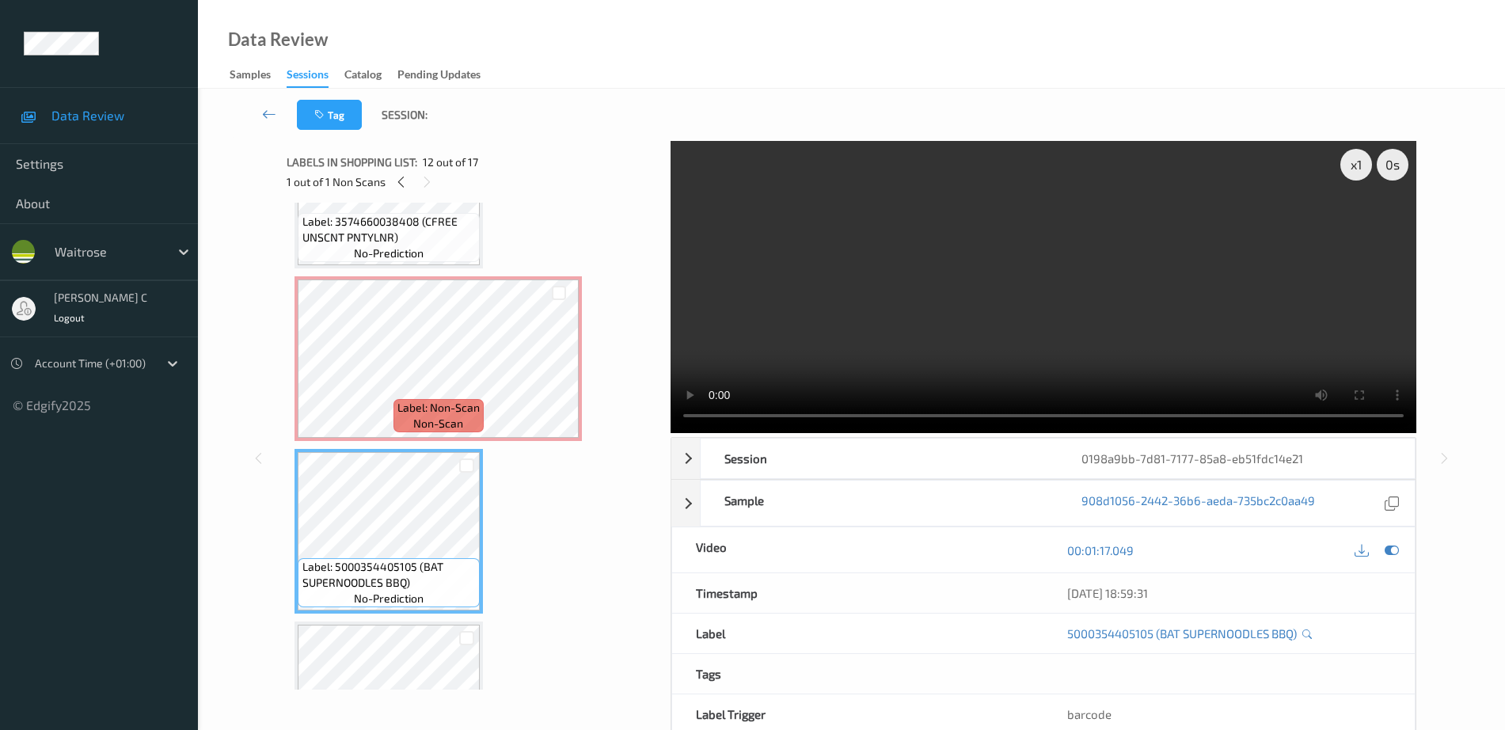
click at [417, 400] on span "Label: Non-Scan" at bounding box center [439, 408] width 82 height 16
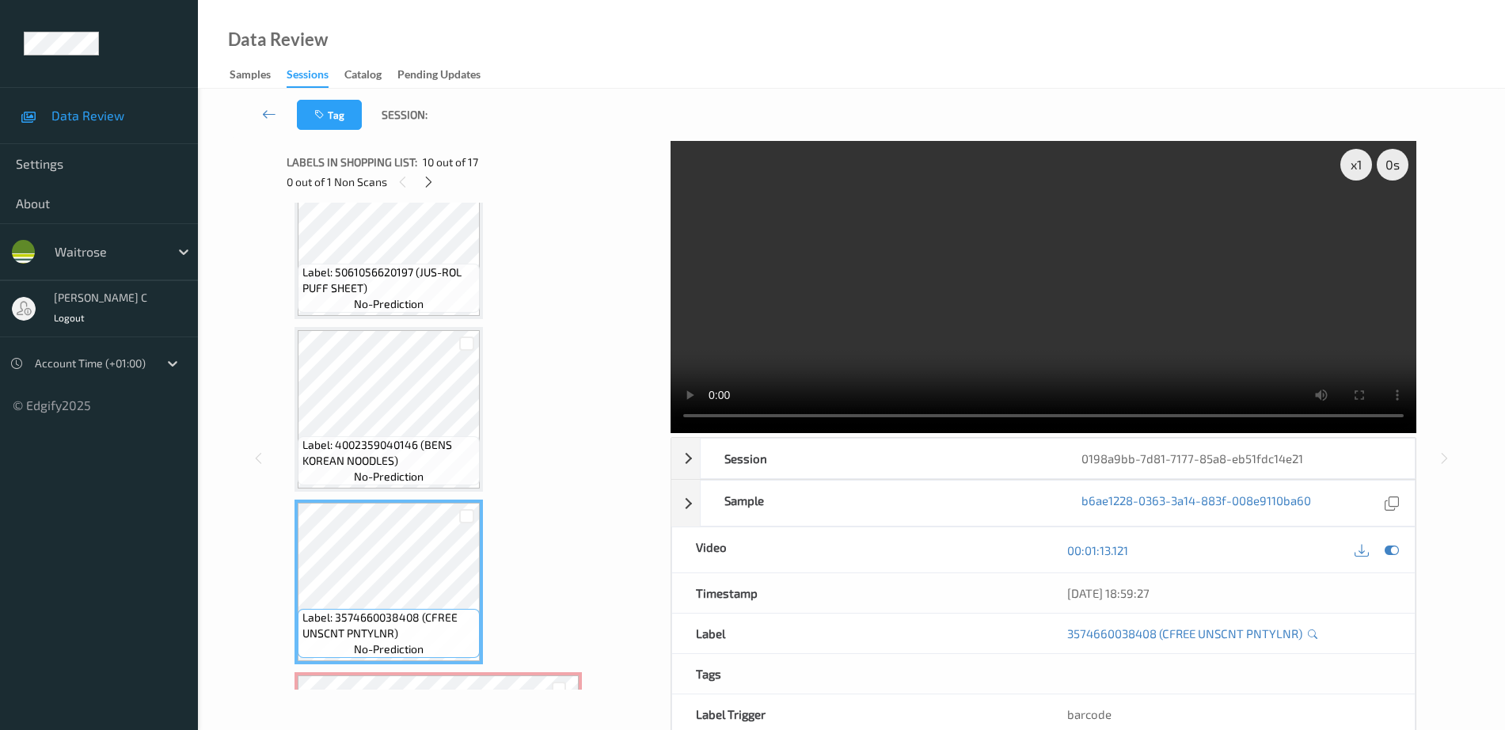
scroll to position [1562, 0]
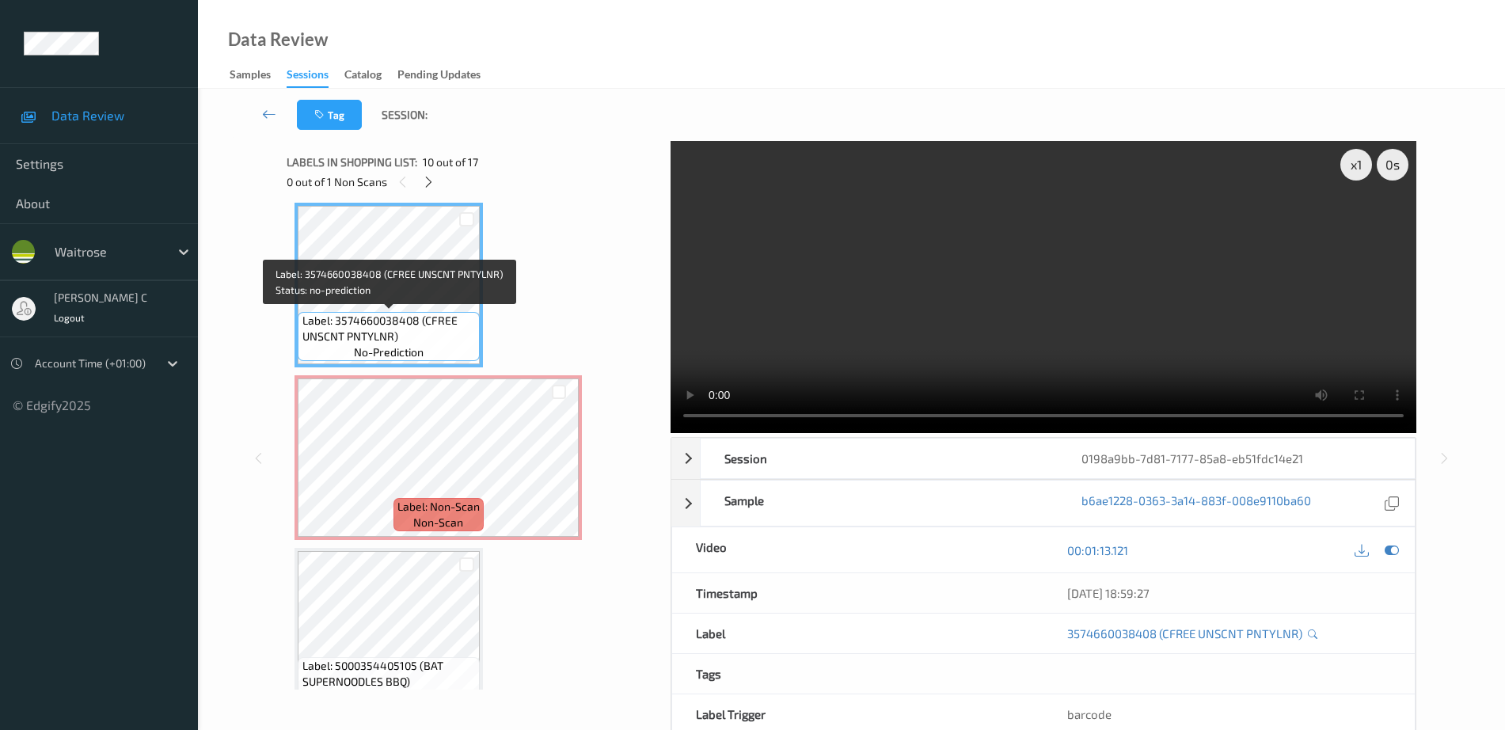
click at [417, 366] on div "Label: 3574660038408 (CFREE UNSCNT PNTYLNR) no-prediction" at bounding box center [389, 285] width 188 height 165
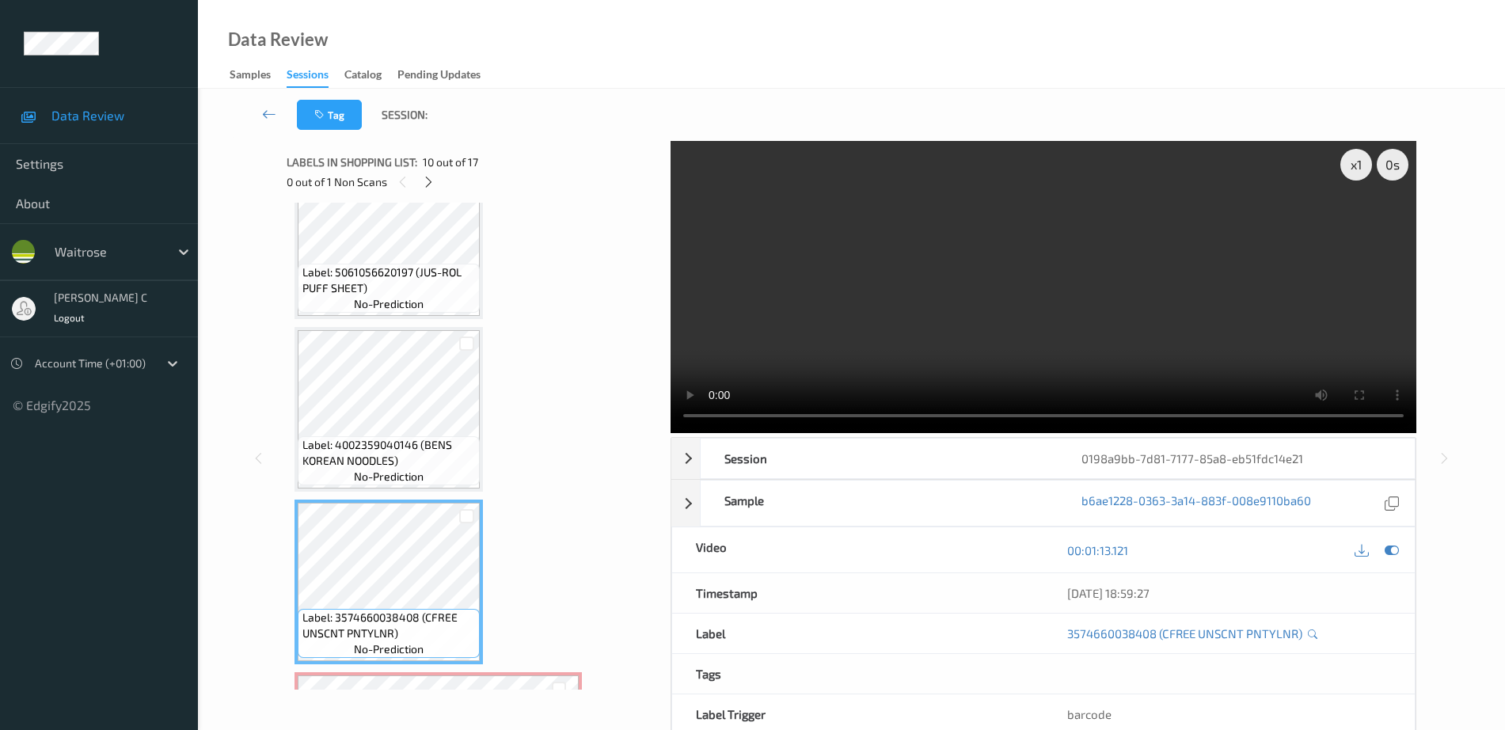
click at [407, 329] on div "Label: 4002359040146 (BENS KOREAN NOODLES) no-prediction" at bounding box center [389, 409] width 188 height 165
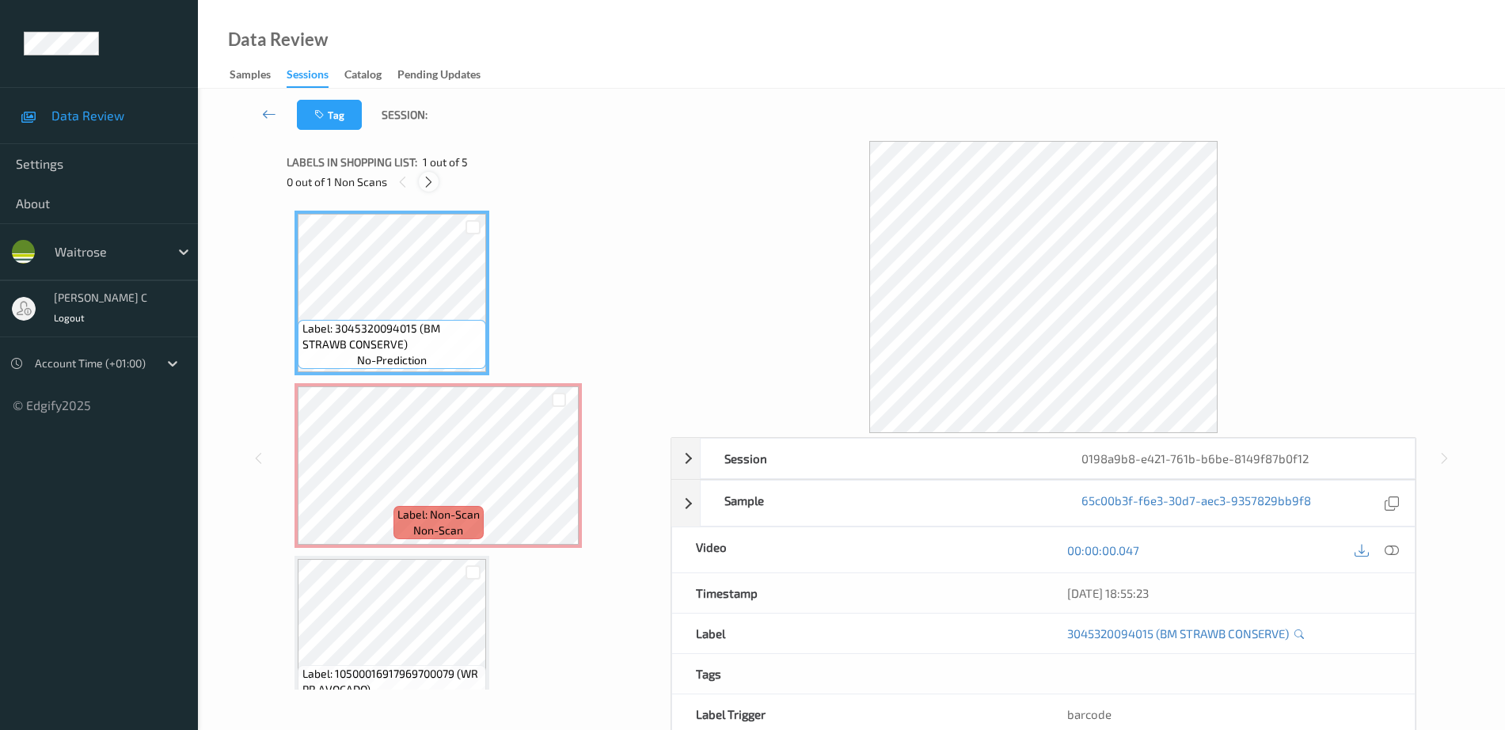
click at [430, 181] on icon at bounding box center [428, 182] width 13 height 14
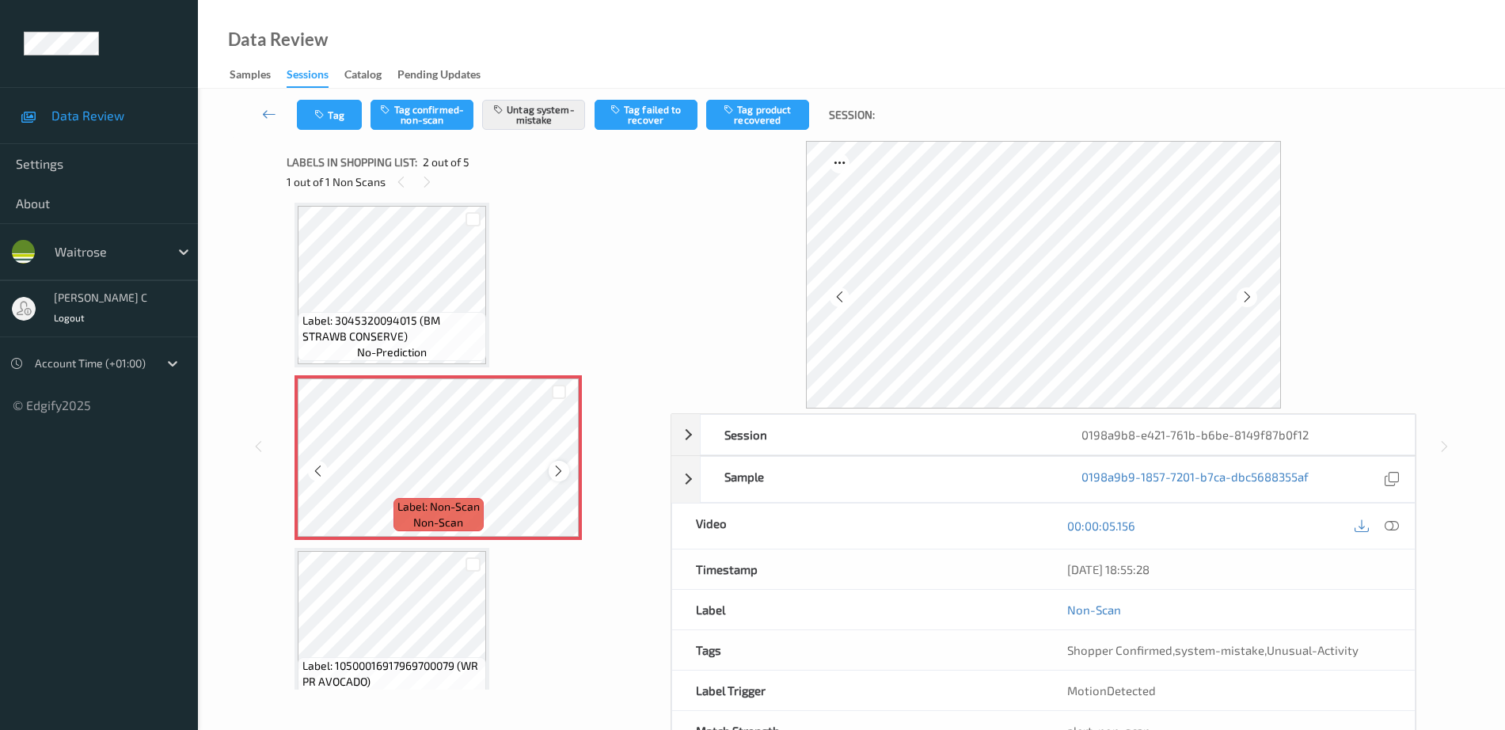
click at [558, 467] on icon at bounding box center [558, 471] width 13 height 14
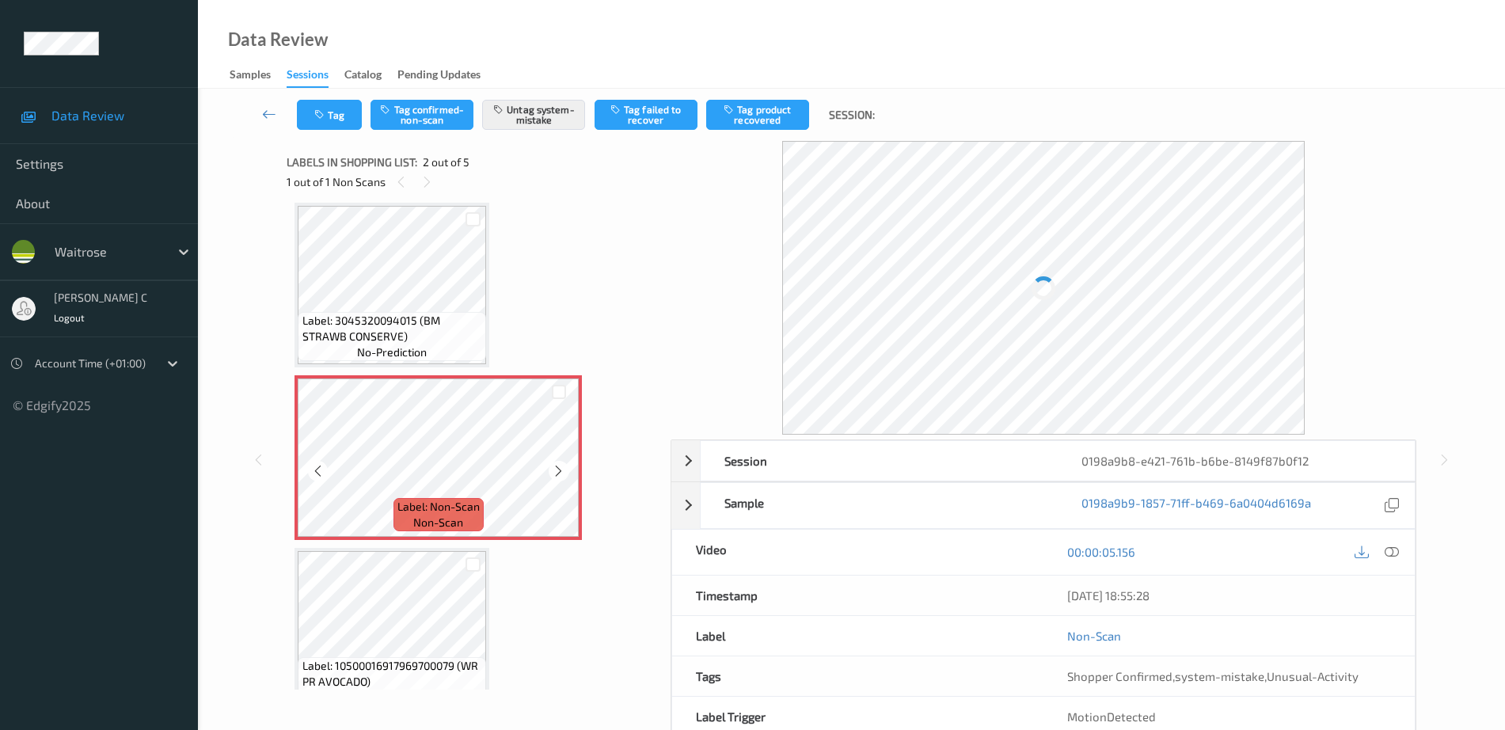
click at [558, 467] on icon at bounding box center [558, 471] width 13 height 14
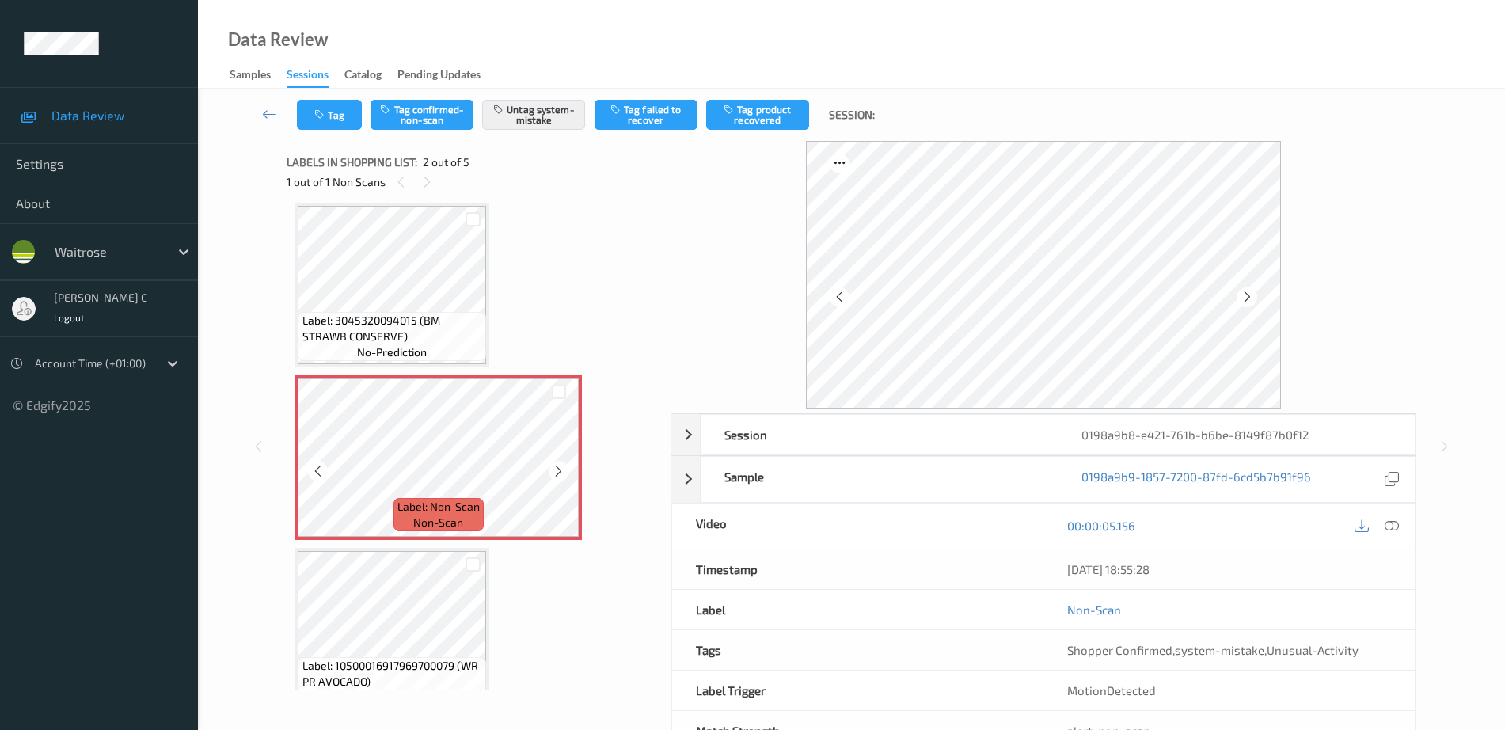
click at [558, 467] on icon at bounding box center [558, 471] width 13 height 14
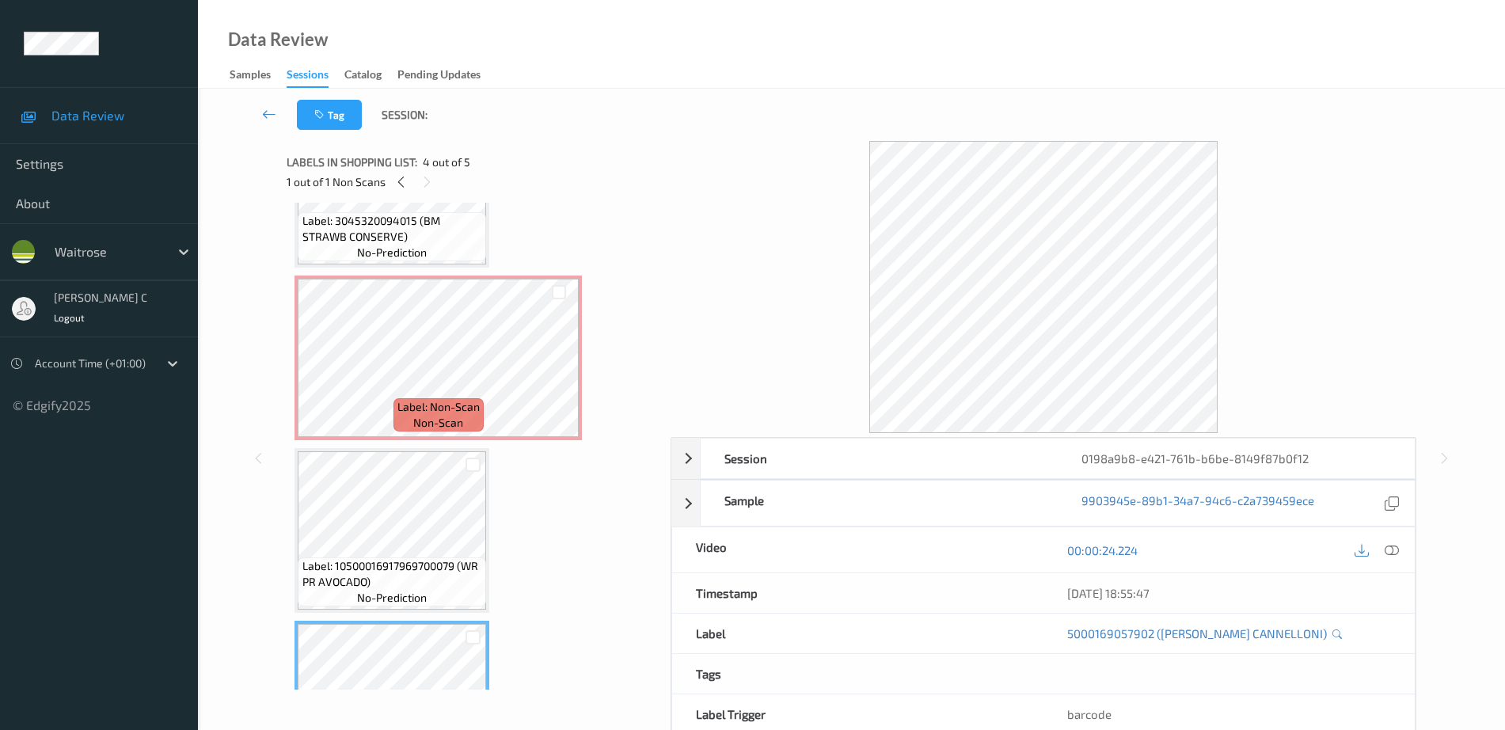
scroll to position [107, 0]
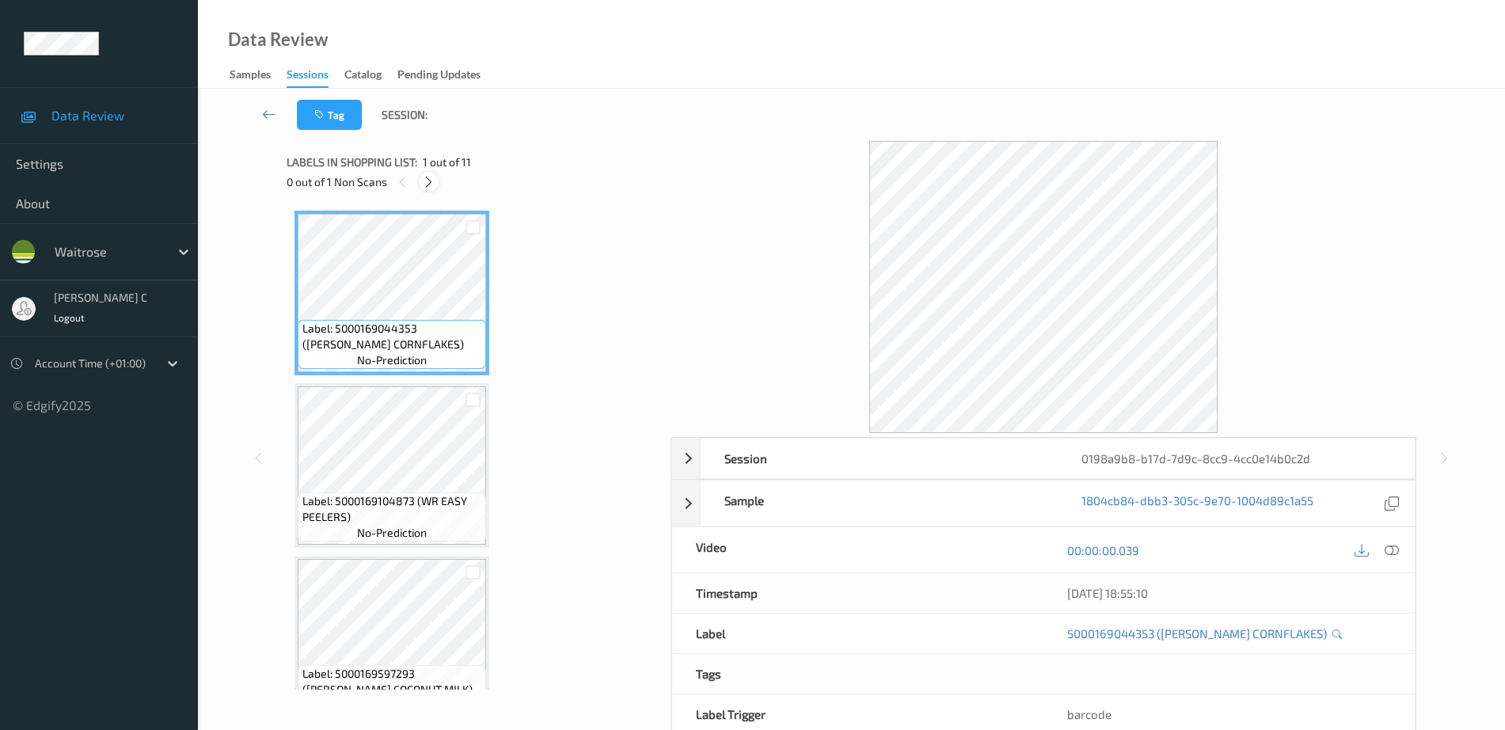
click at [431, 172] on div "0 out of 1 Non Scans" at bounding box center [473, 182] width 373 height 20
click at [428, 177] on icon at bounding box center [428, 182] width 13 height 14
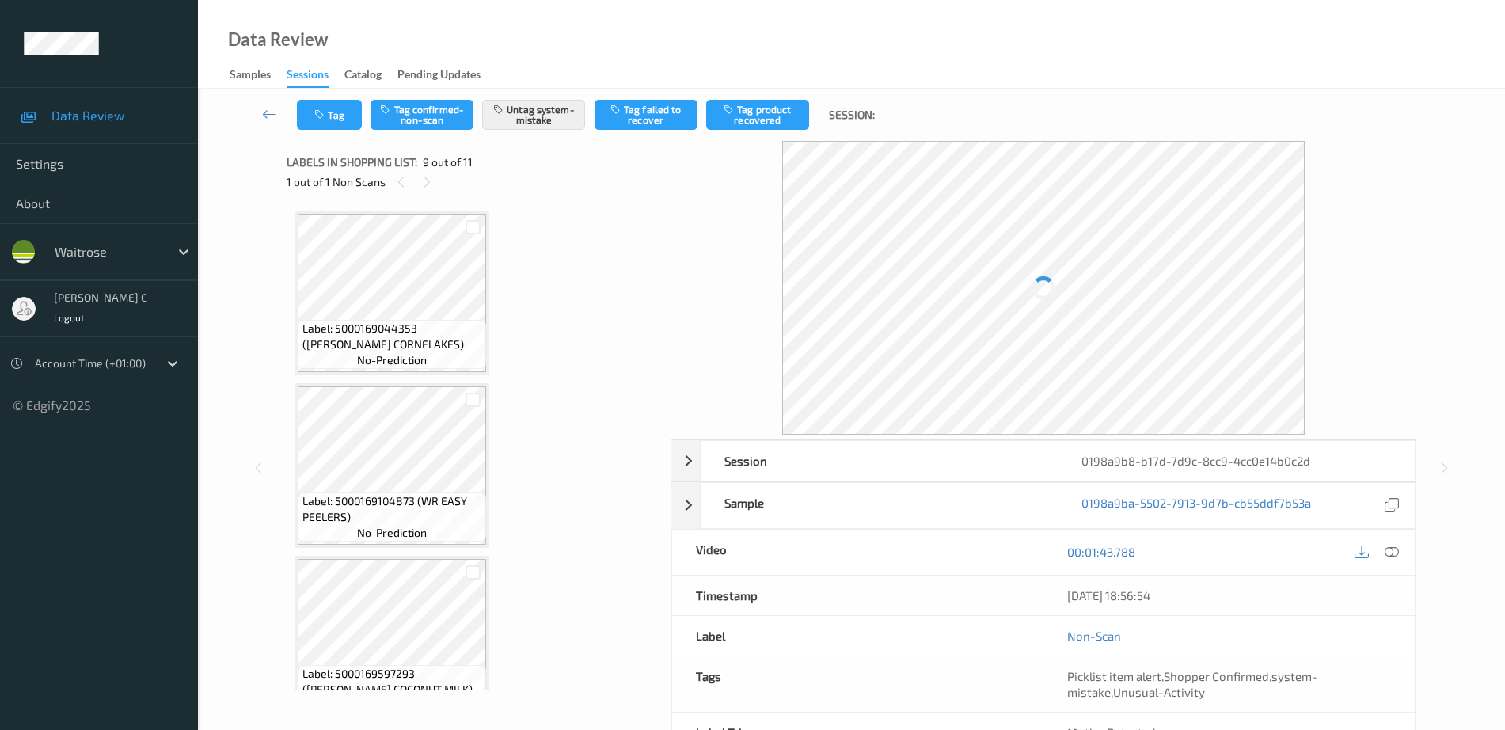
scroll to position [1216, 0]
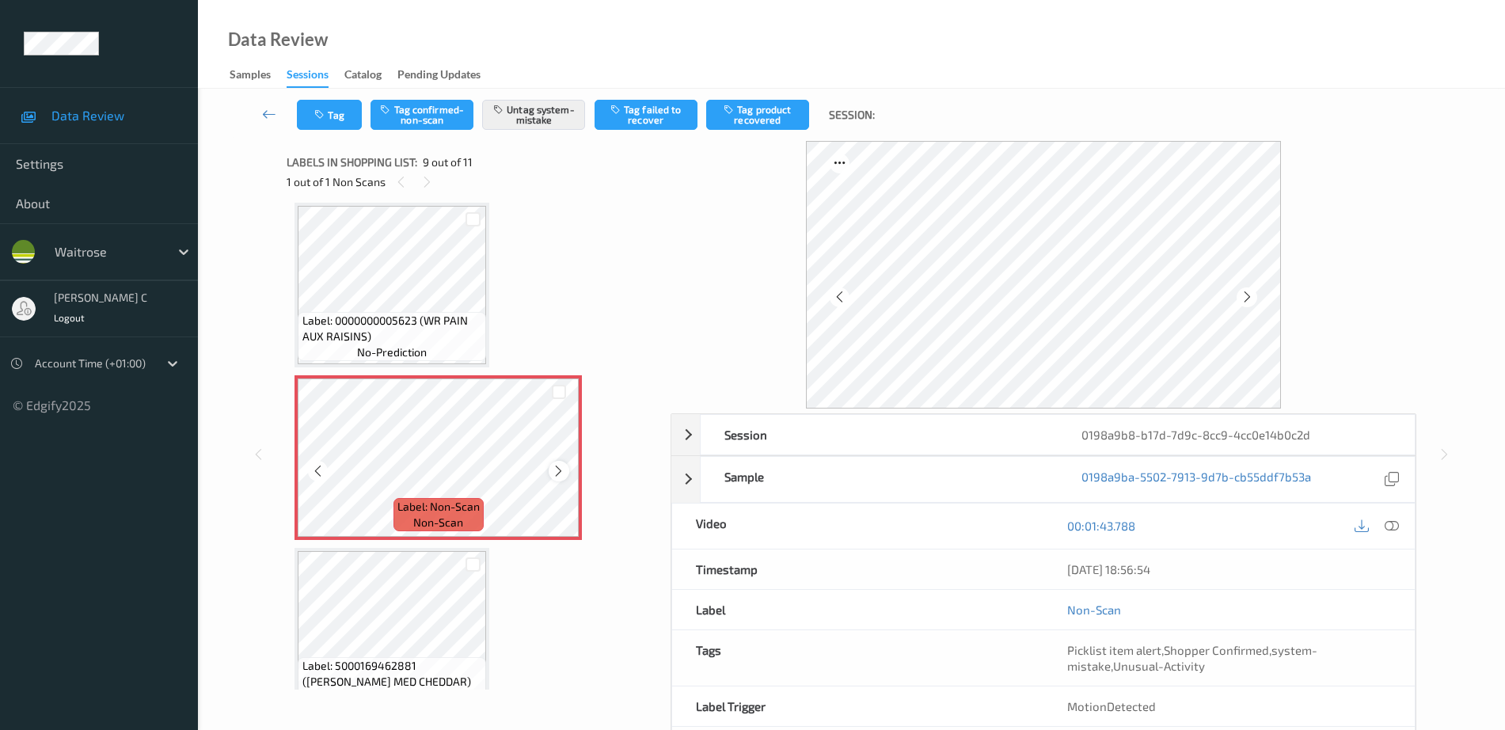
click at [558, 477] on icon at bounding box center [558, 471] width 13 height 14
click at [342, 323] on span "Label: 0000000005623 (WR PAIN AUX RAISINS)" at bounding box center [393, 329] width 181 height 32
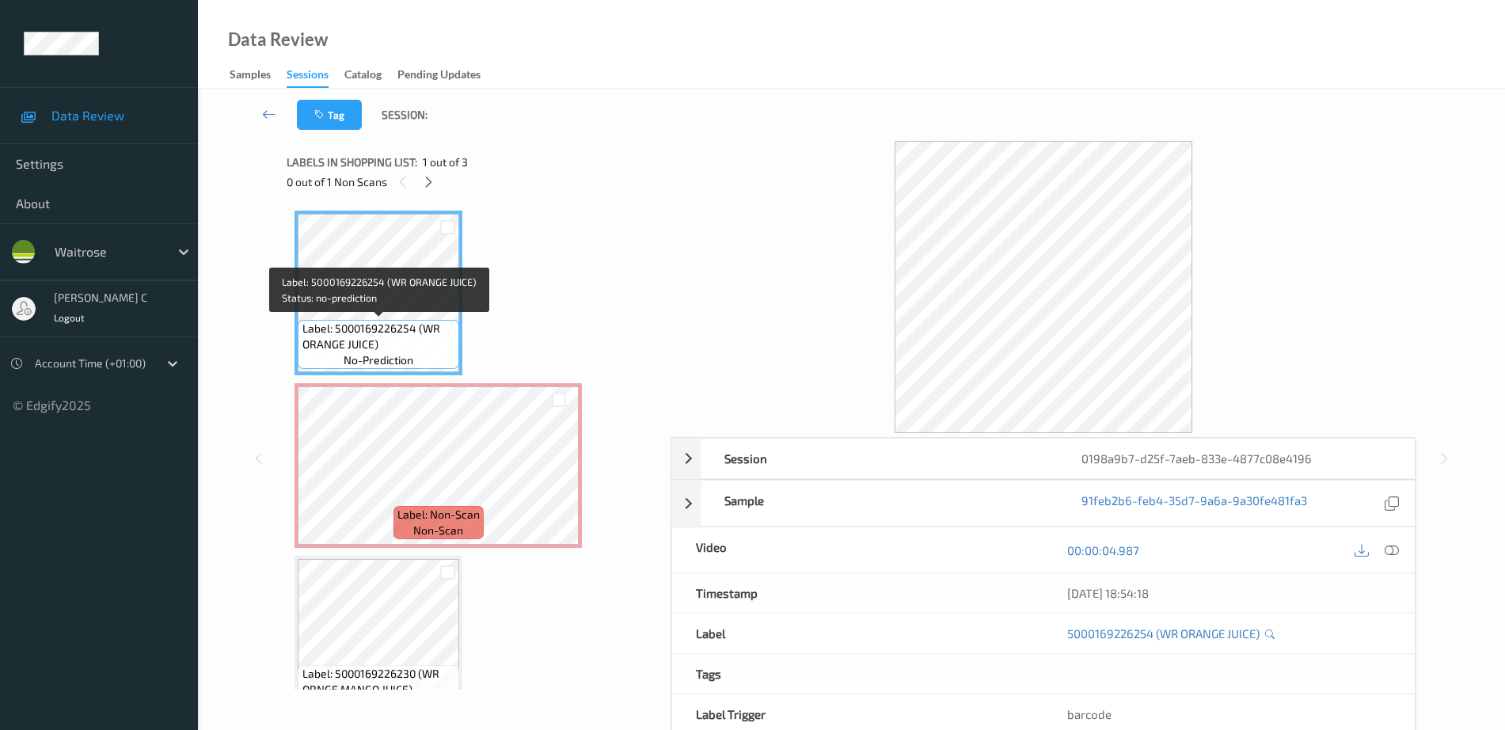
click at [417, 326] on span "Label: 5000169226254 (WR ORANGE JUICE)" at bounding box center [380, 337] width 154 height 32
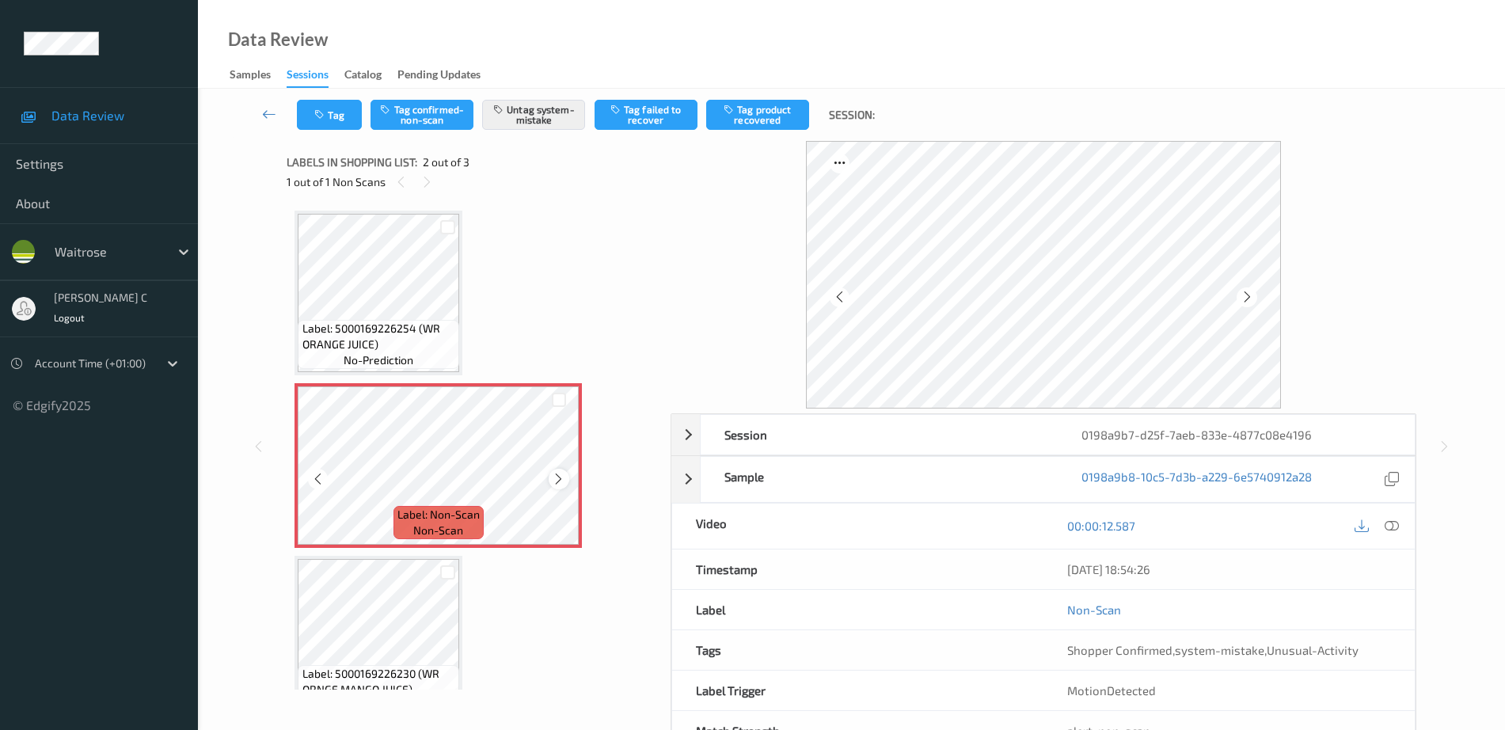
click at [557, 483] on icon at bounding box center [558, 479] width 13 height 14
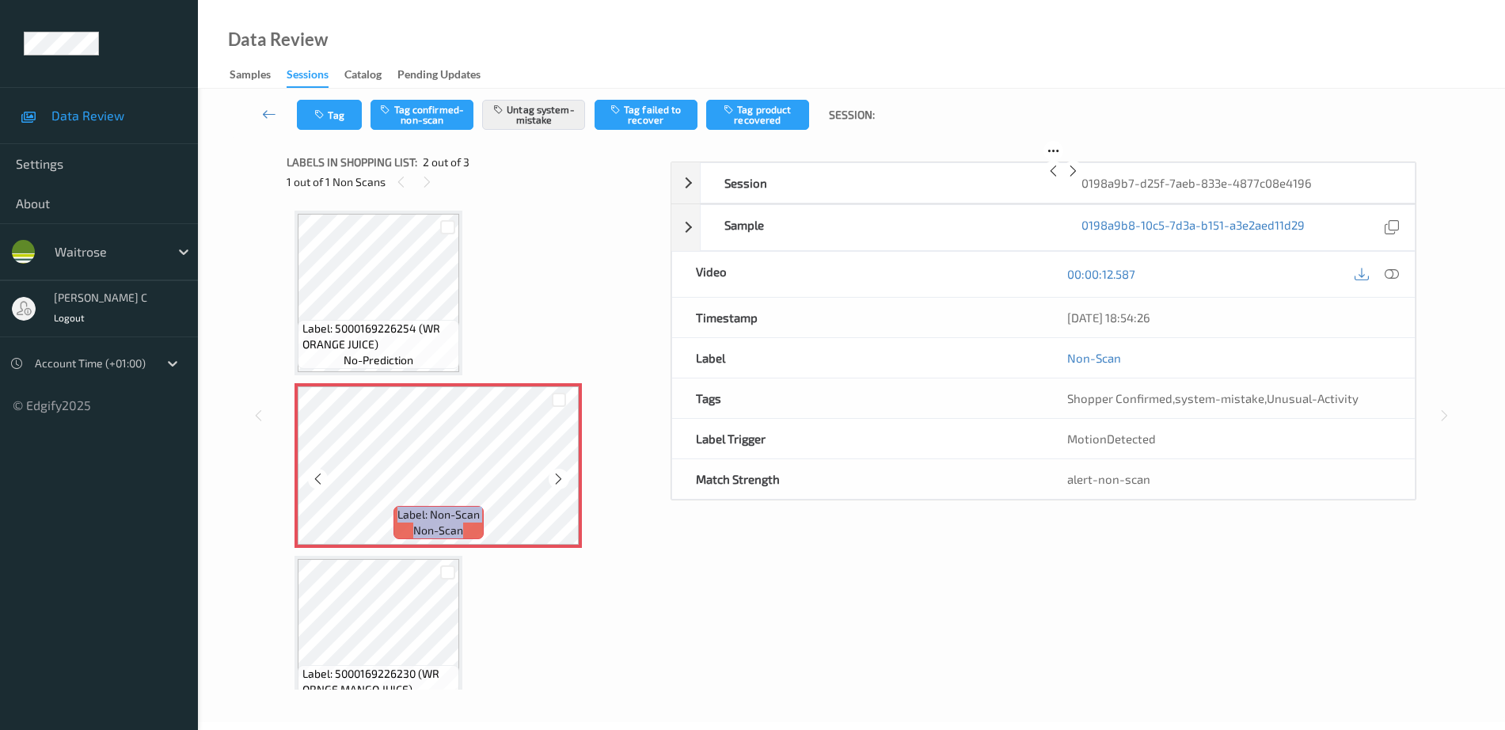
click at [557, 483] on icon at bounding box center [558, 479] width 13 height 14
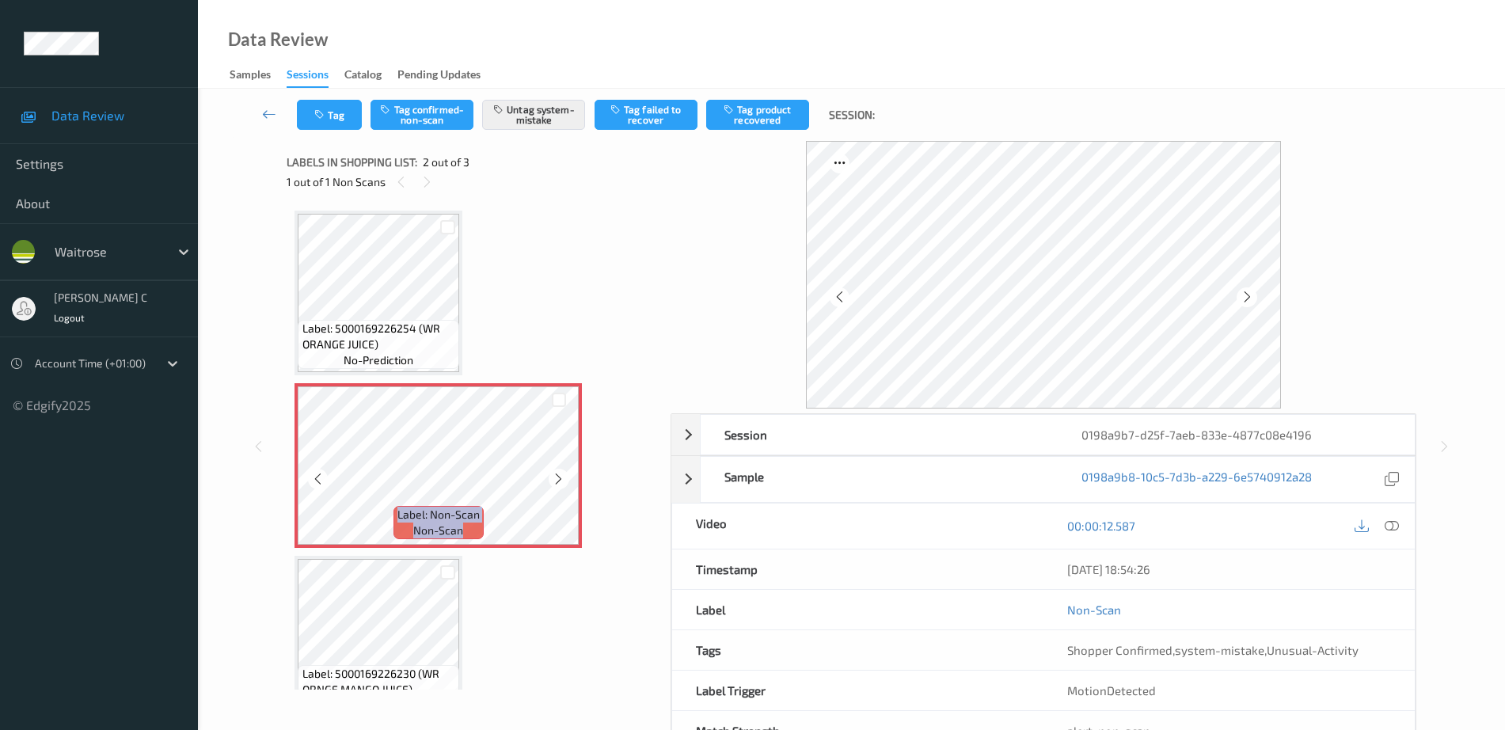
click at [557, 483] on icon at bounding box center [558, 479] width 13 height 14
click at [462, 332] on div "Label: 5000169226254 (WR ORANGE JUICE) no-prediction" at bounding box center [379, 293] width 168 height 165
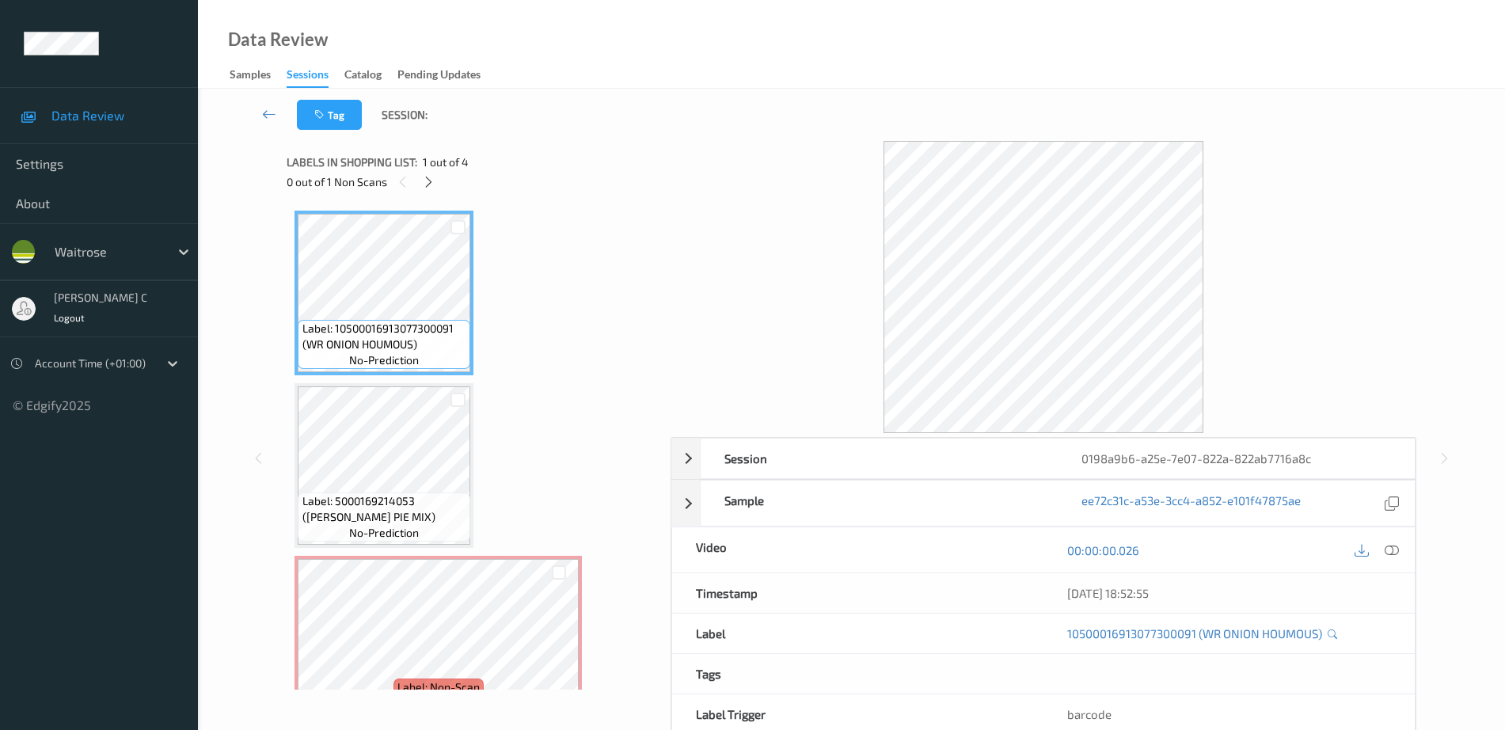
click at [436, 182] on div at bounding box center [429, 182] width 20 height 20
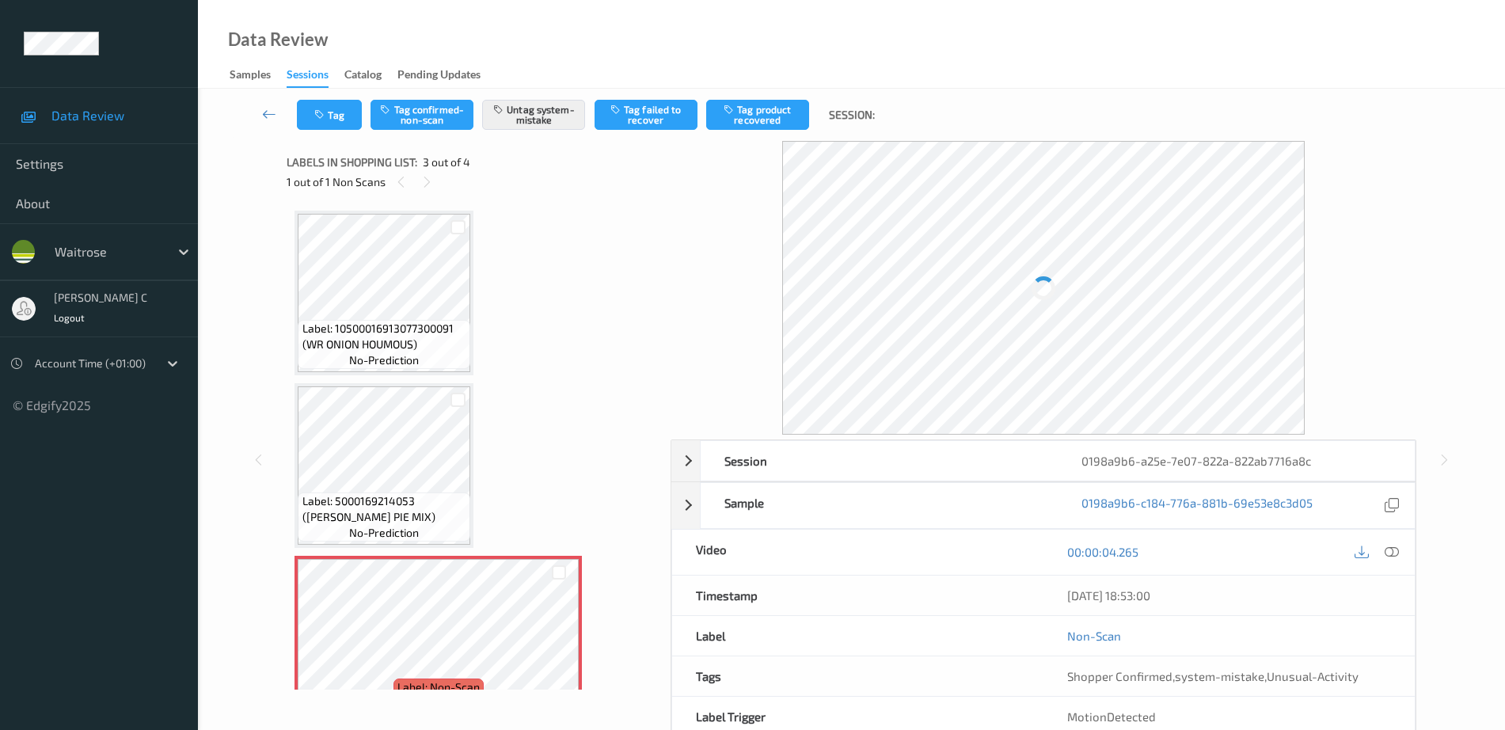
scroll to position [181, 0]
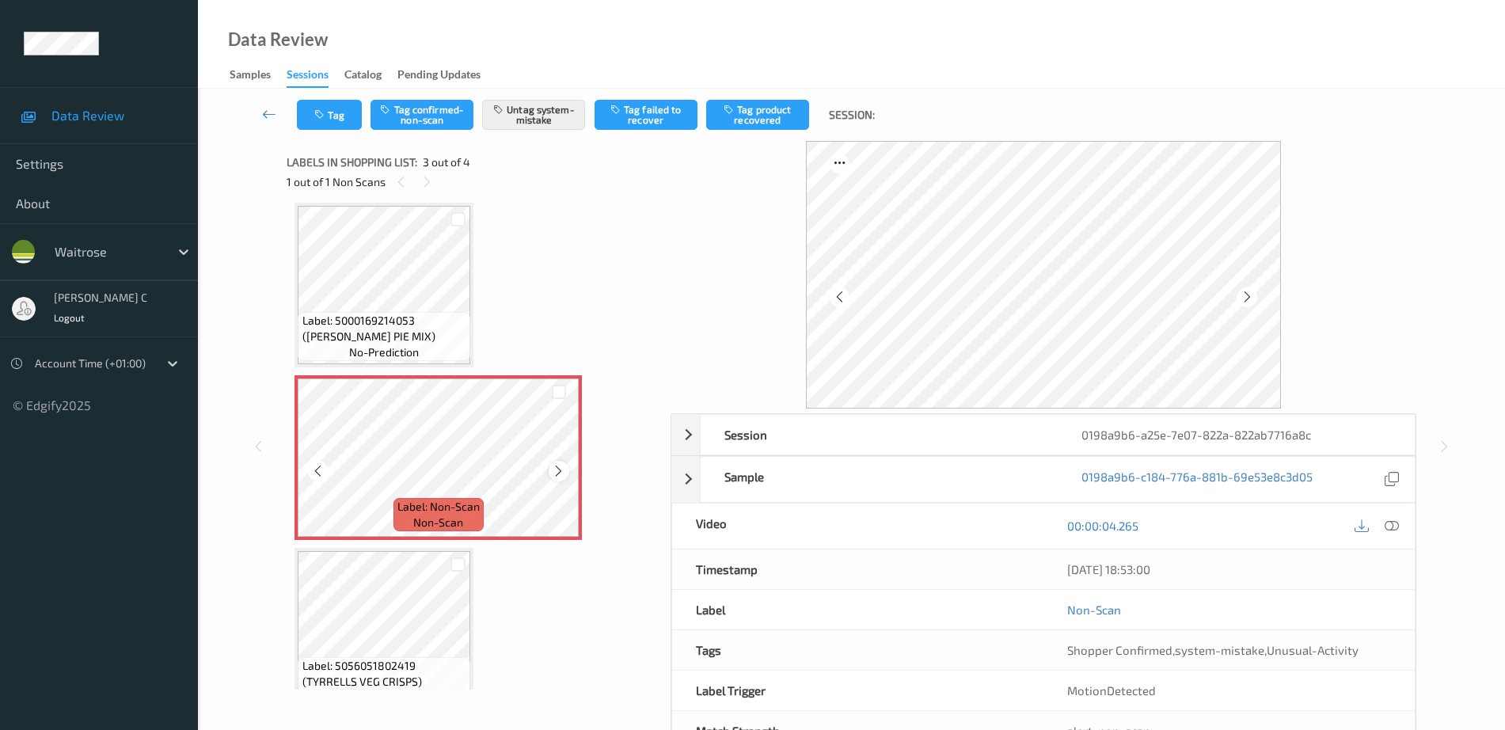
click at [558, 474] on icon at bounding box center [558, 471] width 13 height 14
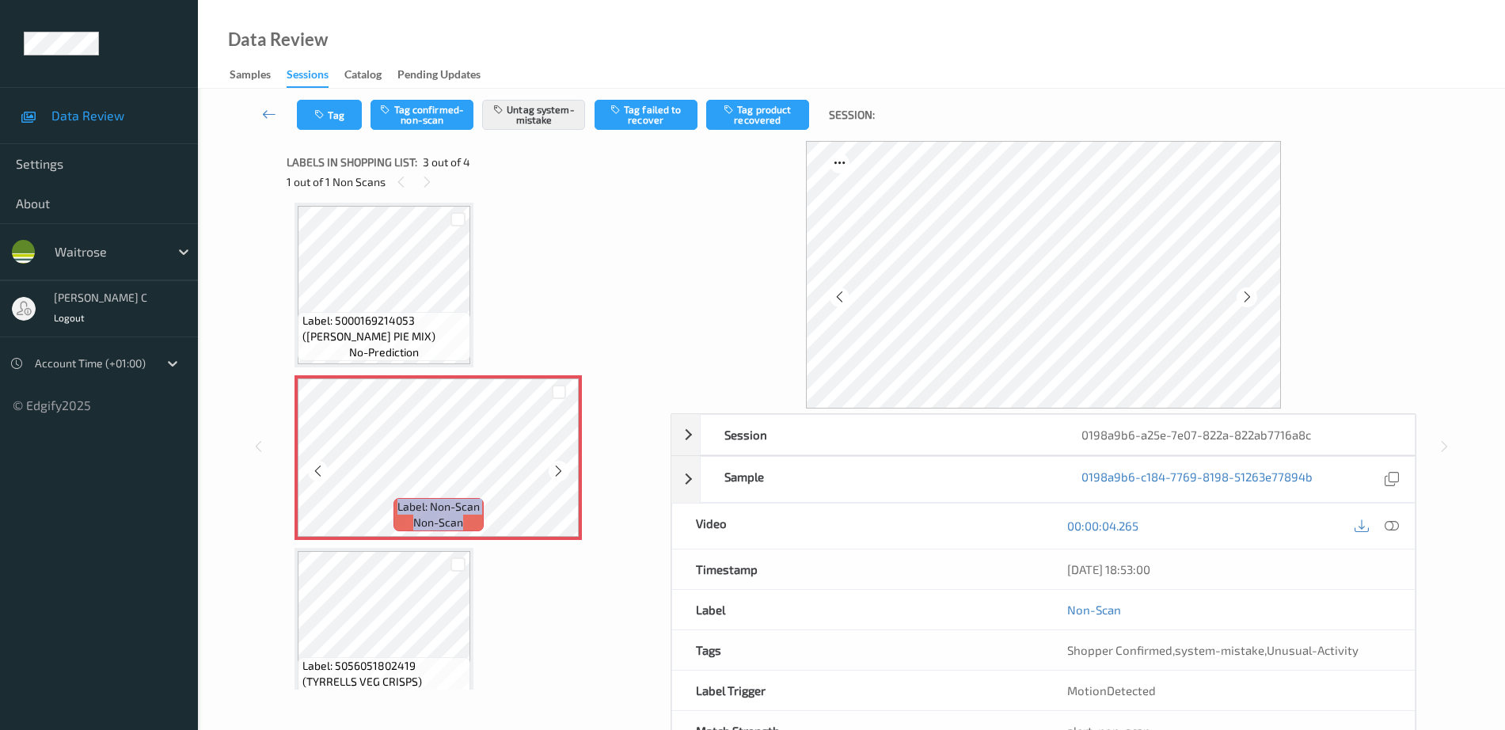
click at [558, 474] on icon at bounding box center [558, 471] width 13 height 14
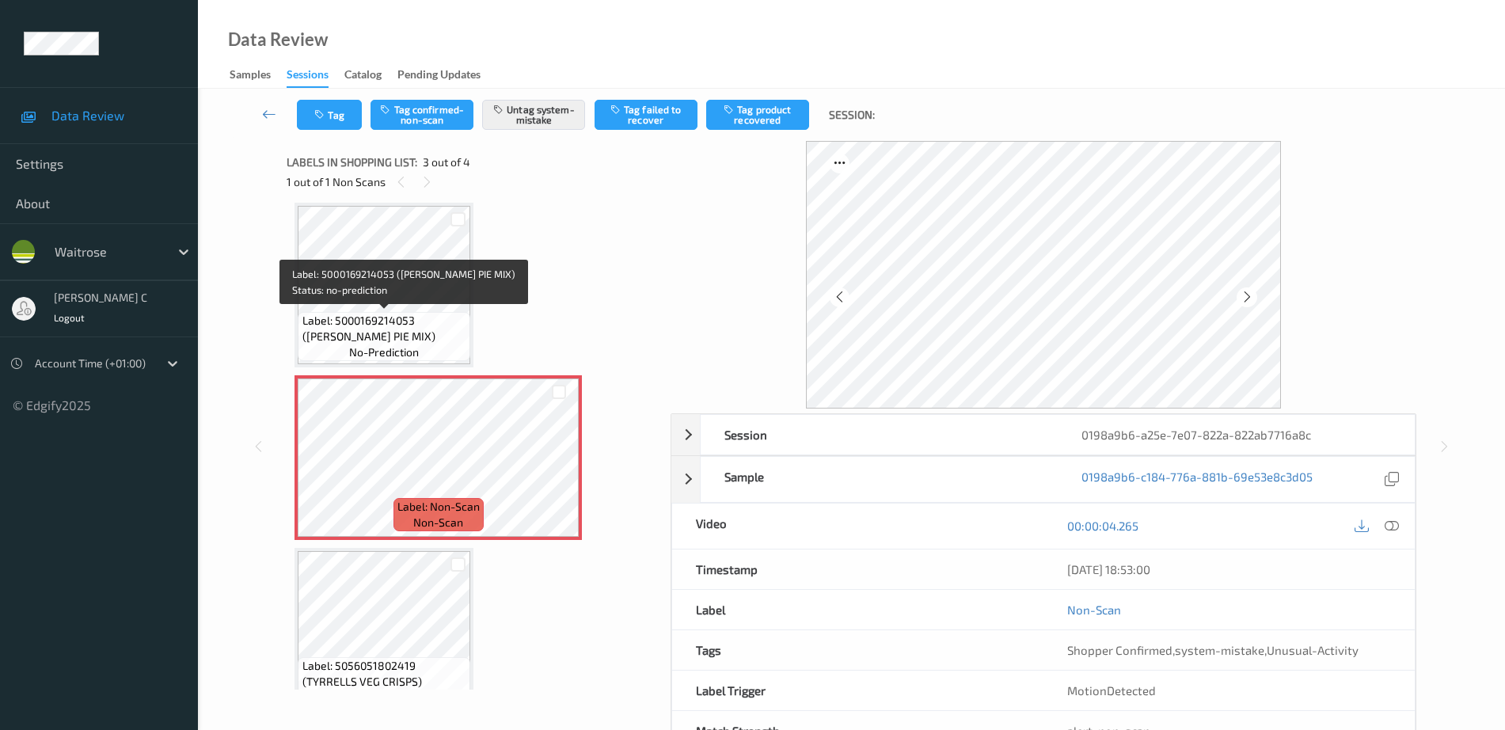
click at [411, 351] on span "no-prediction" at bounding box center [384, 352] width 70 height 16
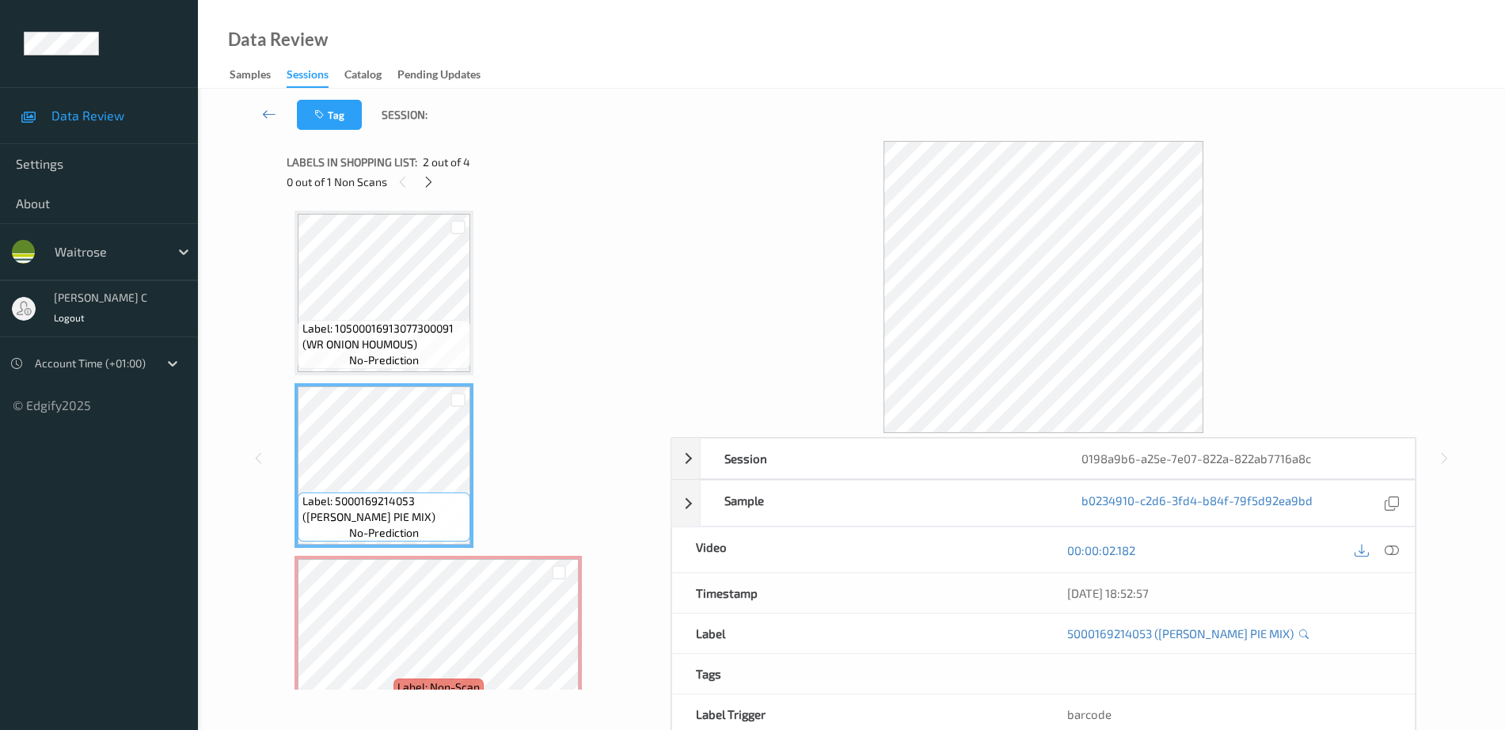
scroll to position [198, 0]
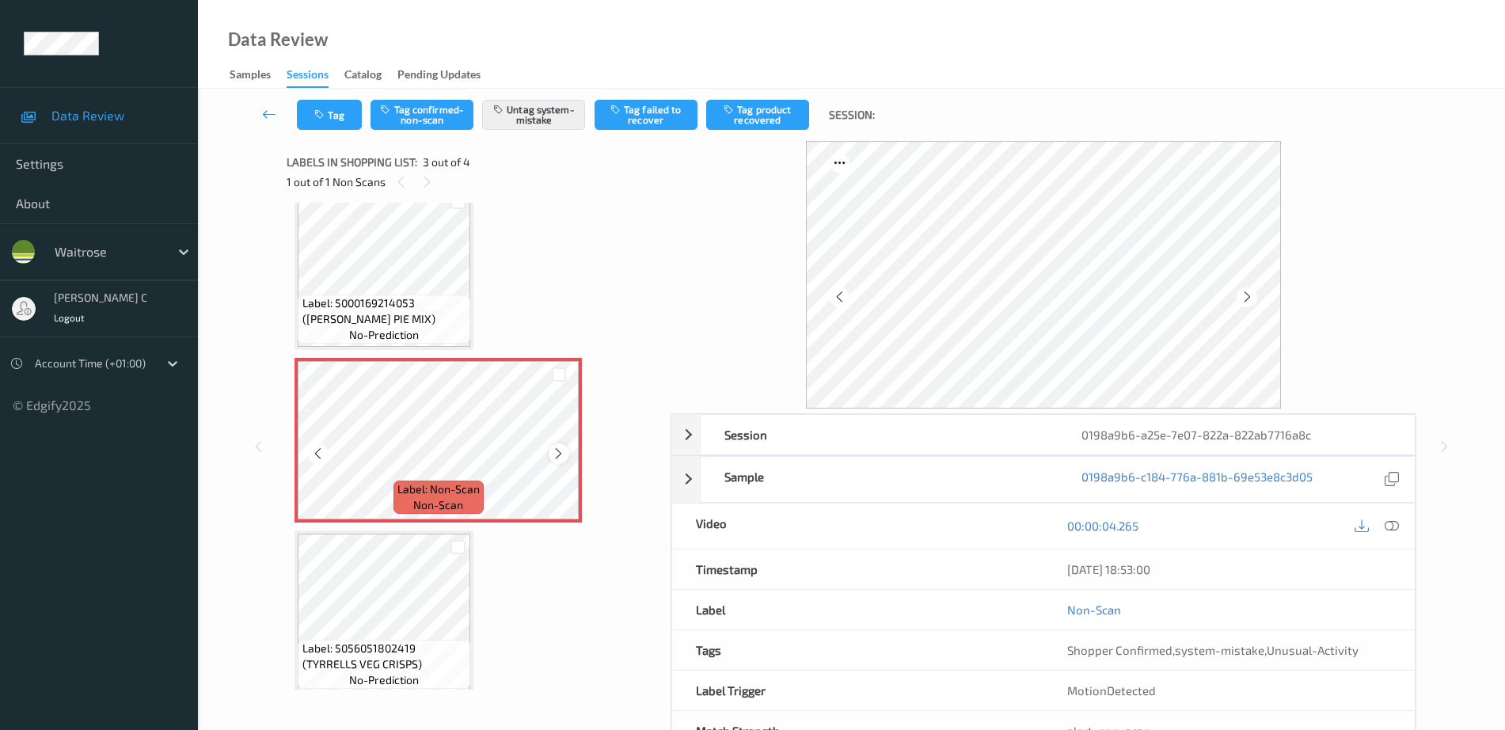
click at [551, 458] on div at bounding box center [559, 453] width 20 height 20
click at [552, 458] on icon at bounding box center [558, 454] width 13 height 14
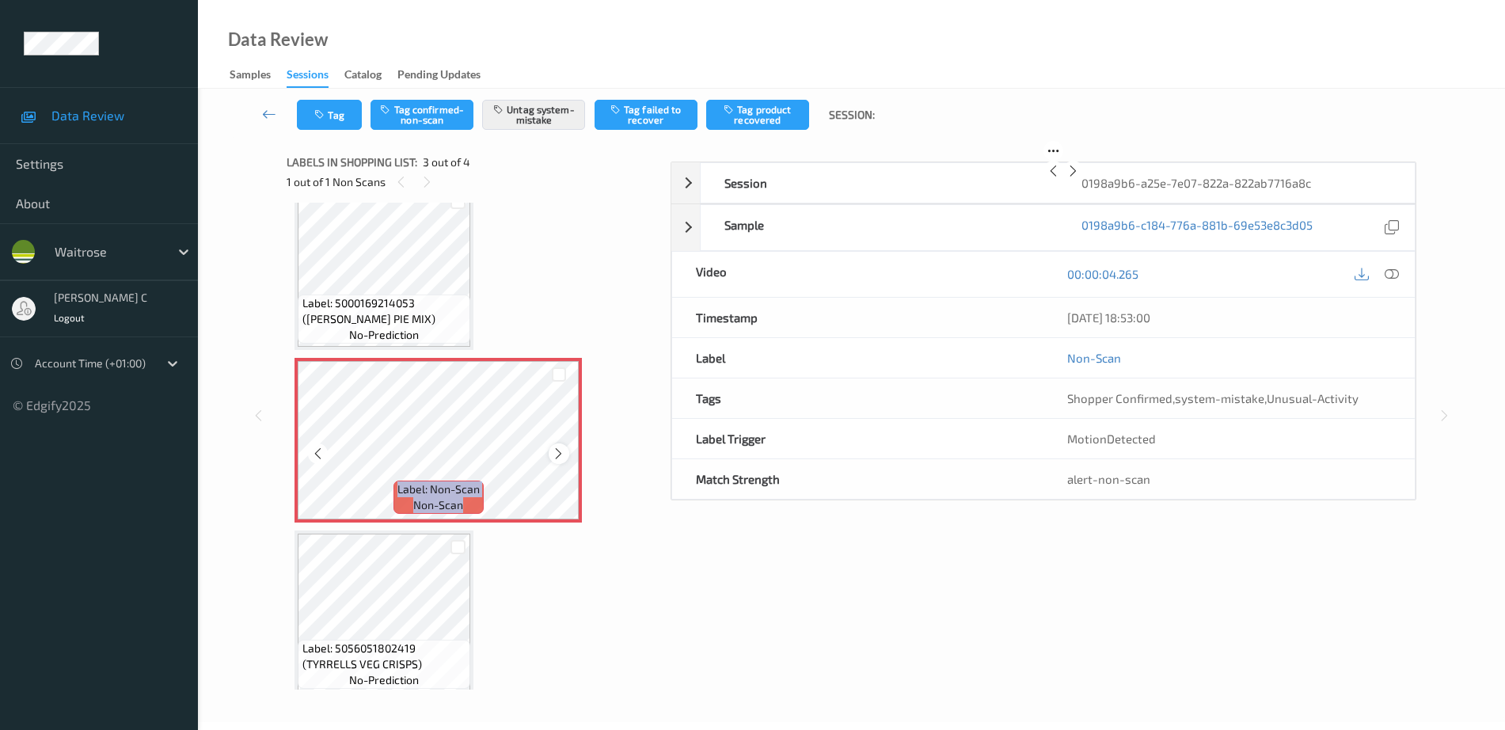
click at [554, 458] on icon at bounding box center [558, 454] width 13 height 14
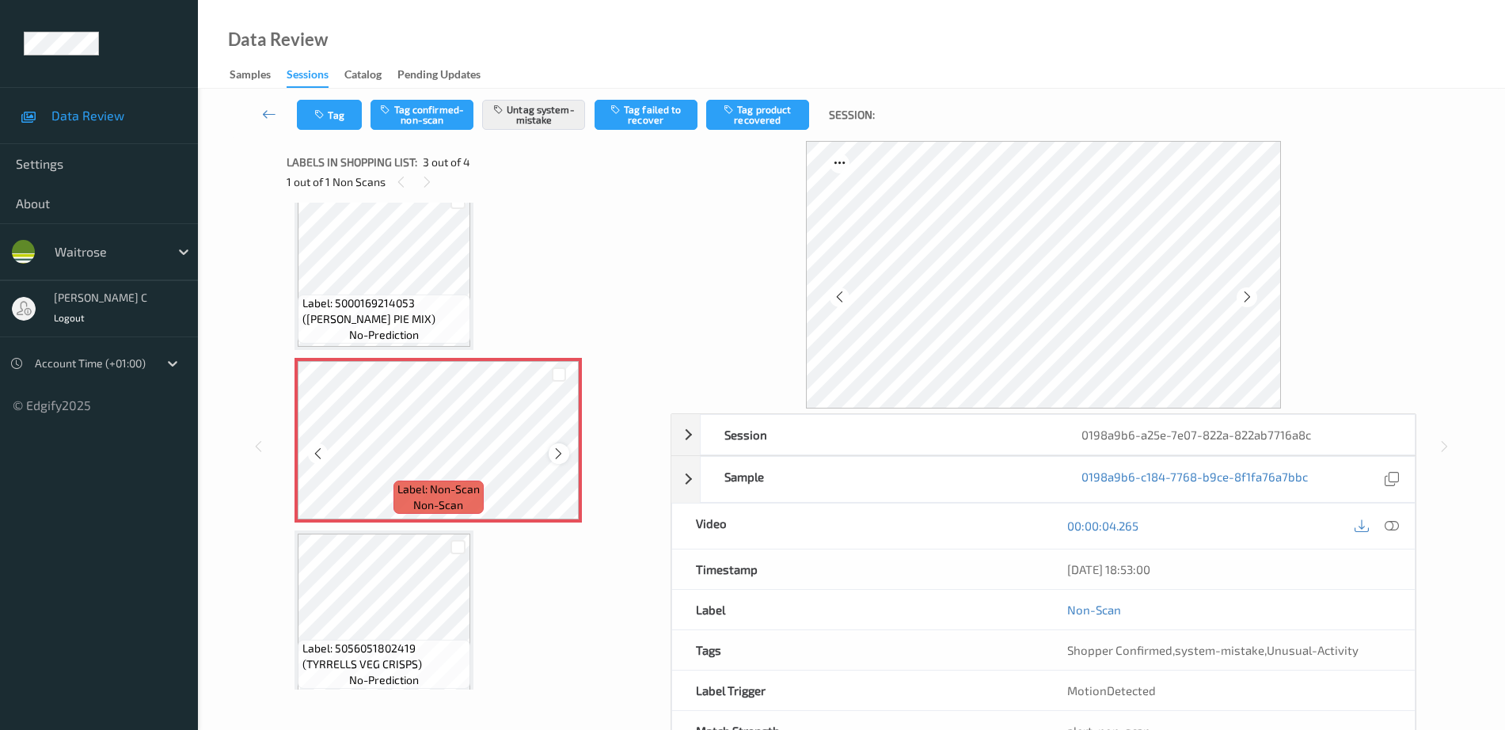
scroll to position [211, 0]
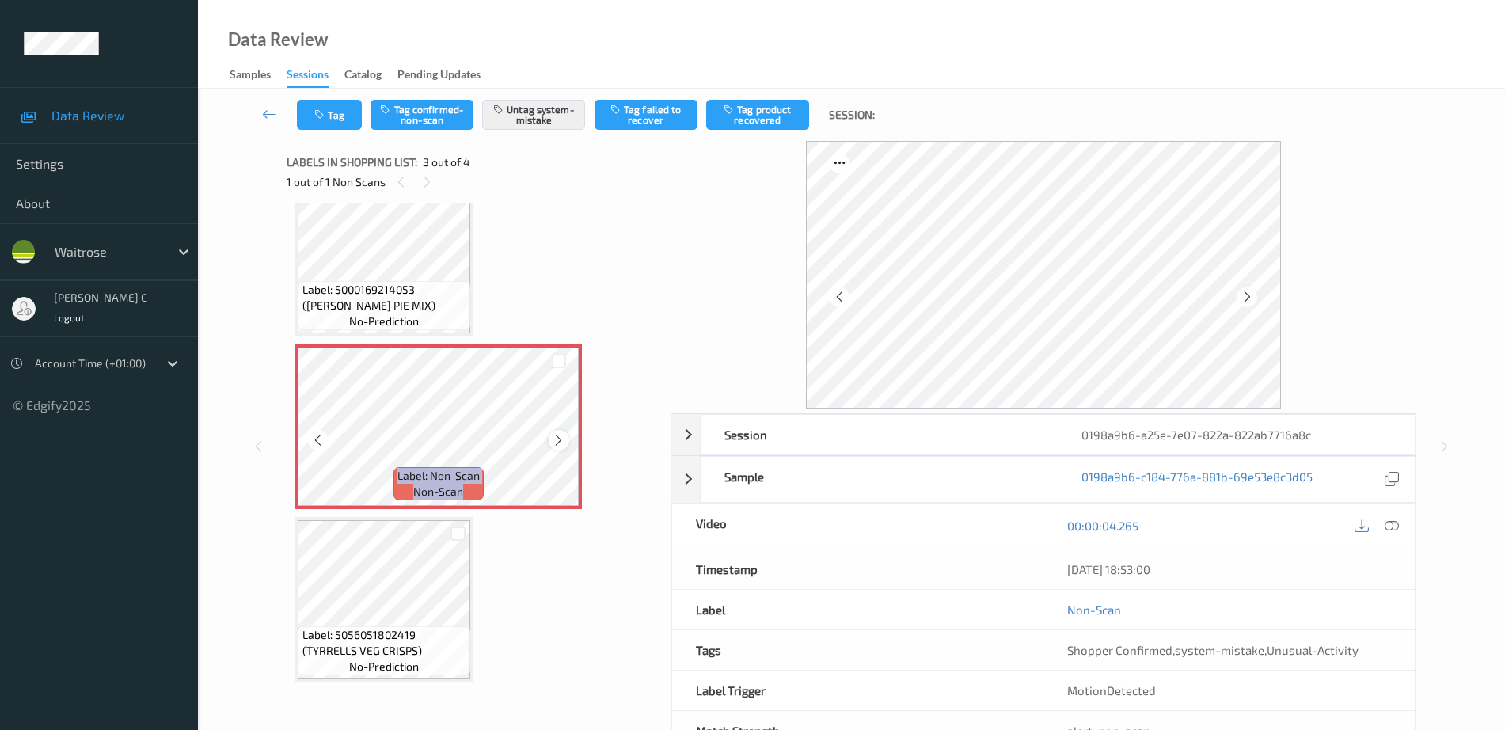
click at [564, 436] on icon at bounding box center [558, 440] width 13 height 14
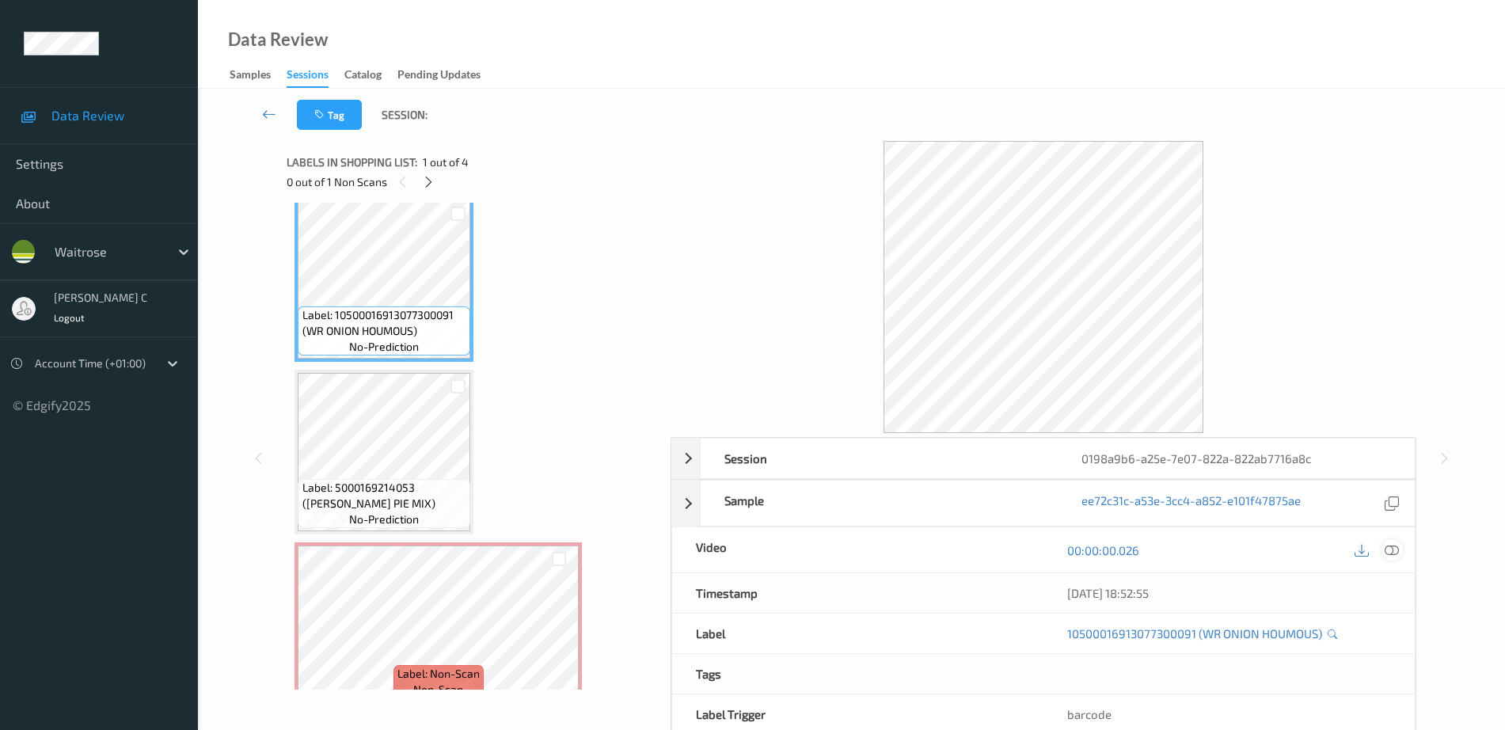
click at [1393, 552] on icon at bounding box center [1392, 550] width 14 height 14
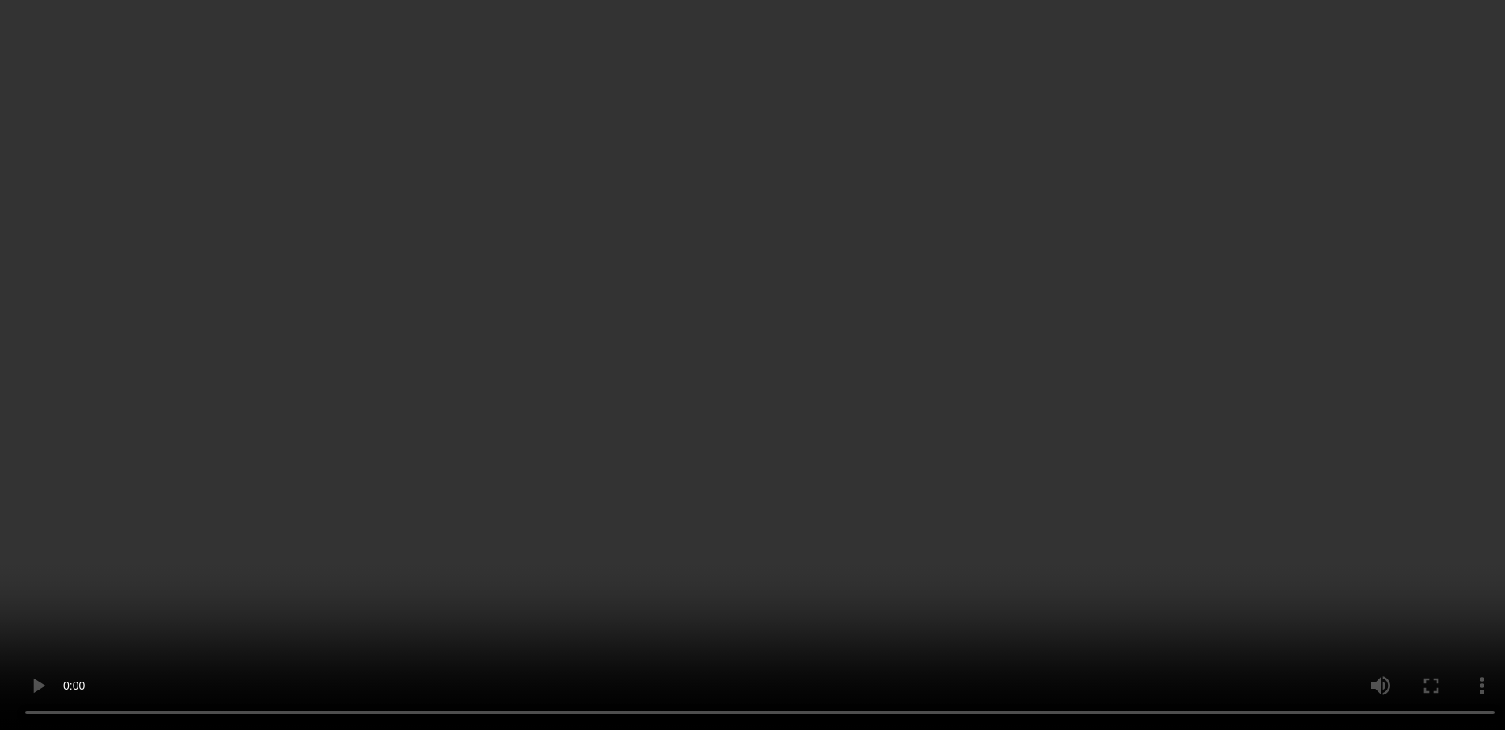
scroll to position [211, 0]
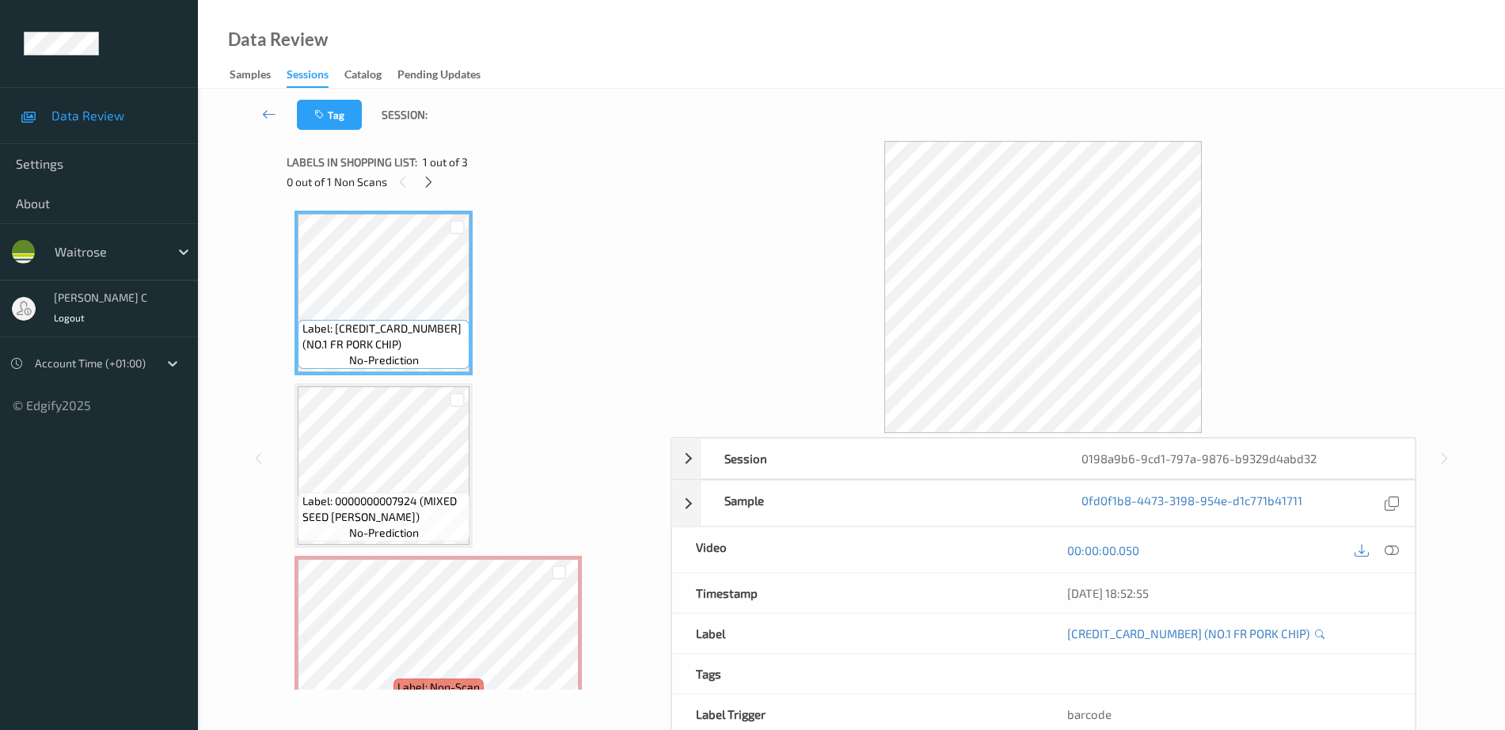
click at [441, 176] on div "0 out of 1 Non Scans" at bounding box center [473, 182] width 373 height 20
click at [434, 180] on icon at bounding box center [428, 182] width 13 height 14
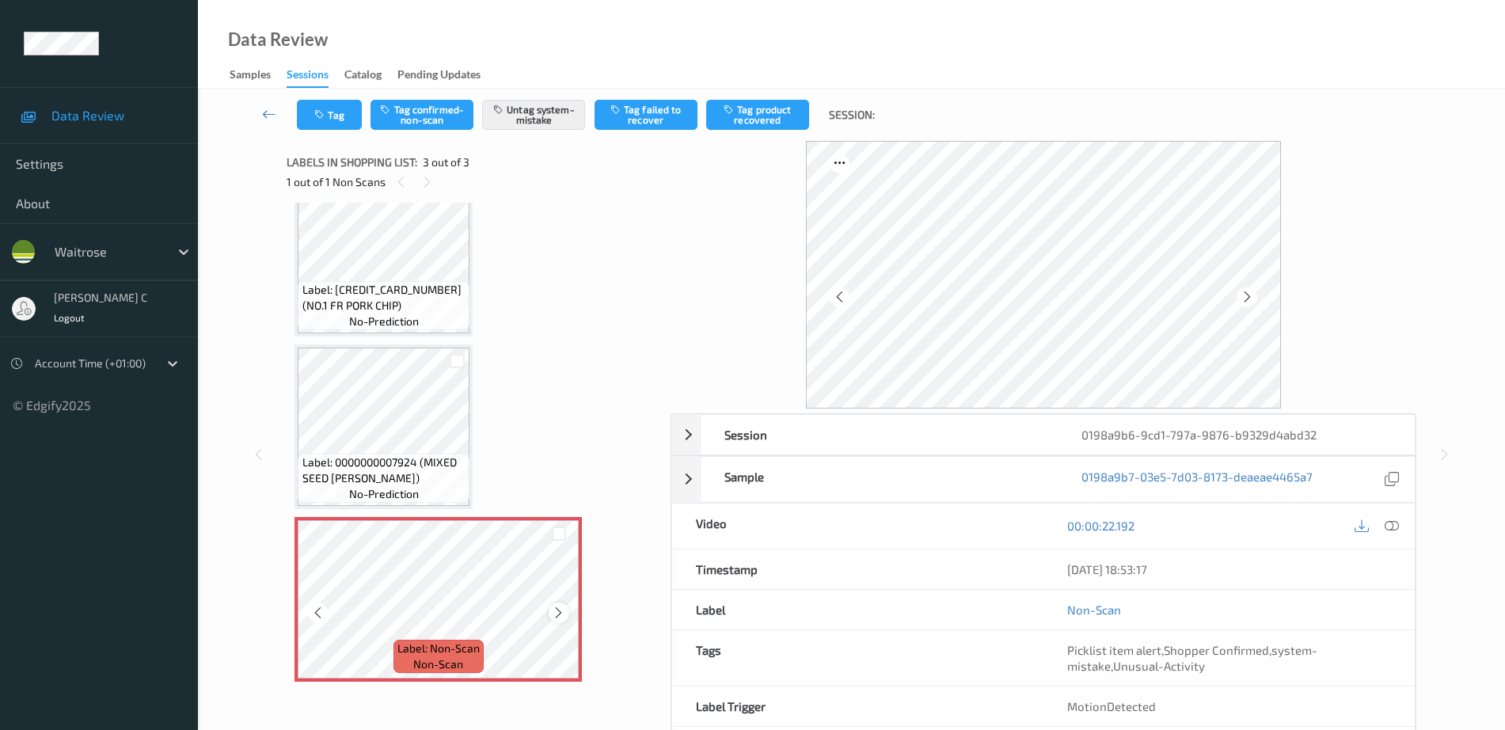
click at [560, 611] on icon at bounding box center [558, 613] width 13 height 14
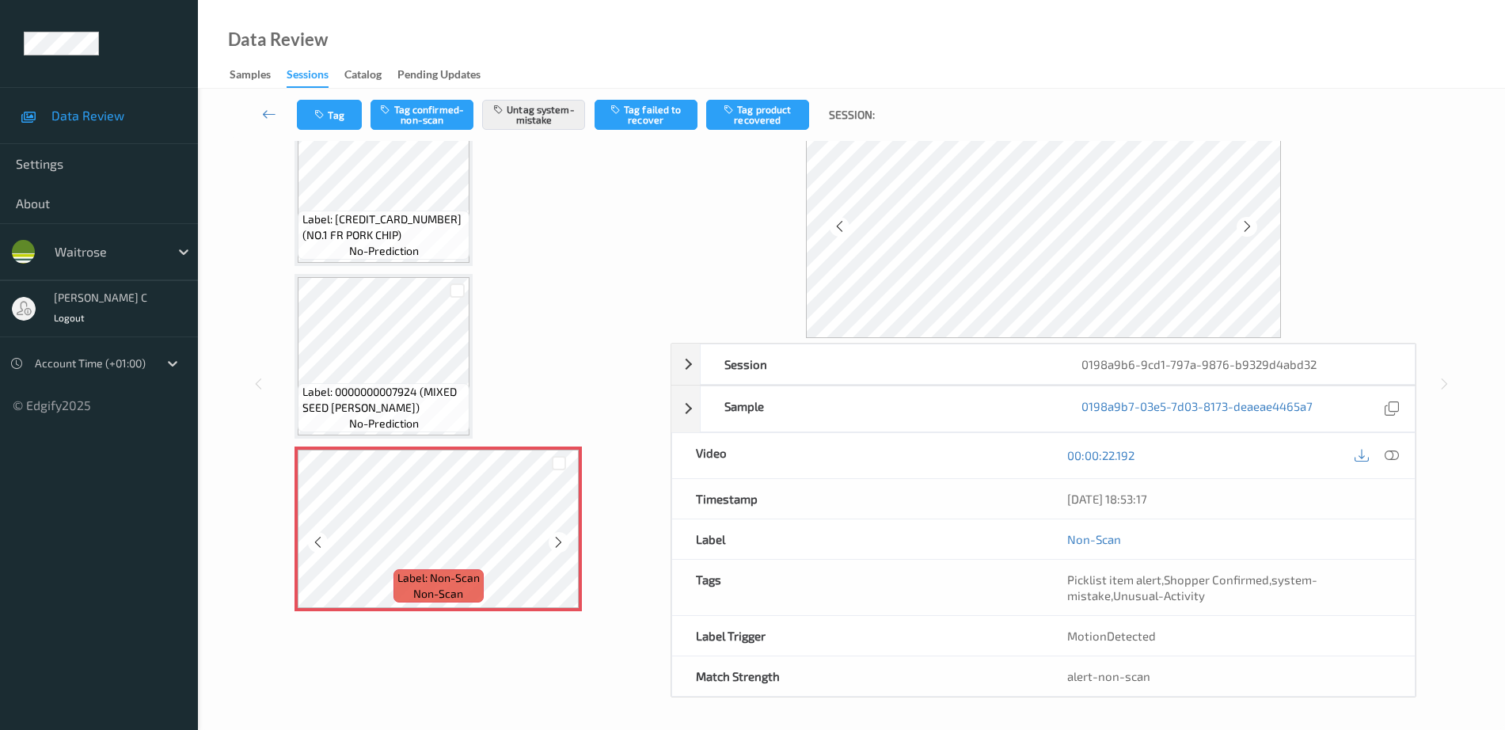
scroll to position [70, 0]
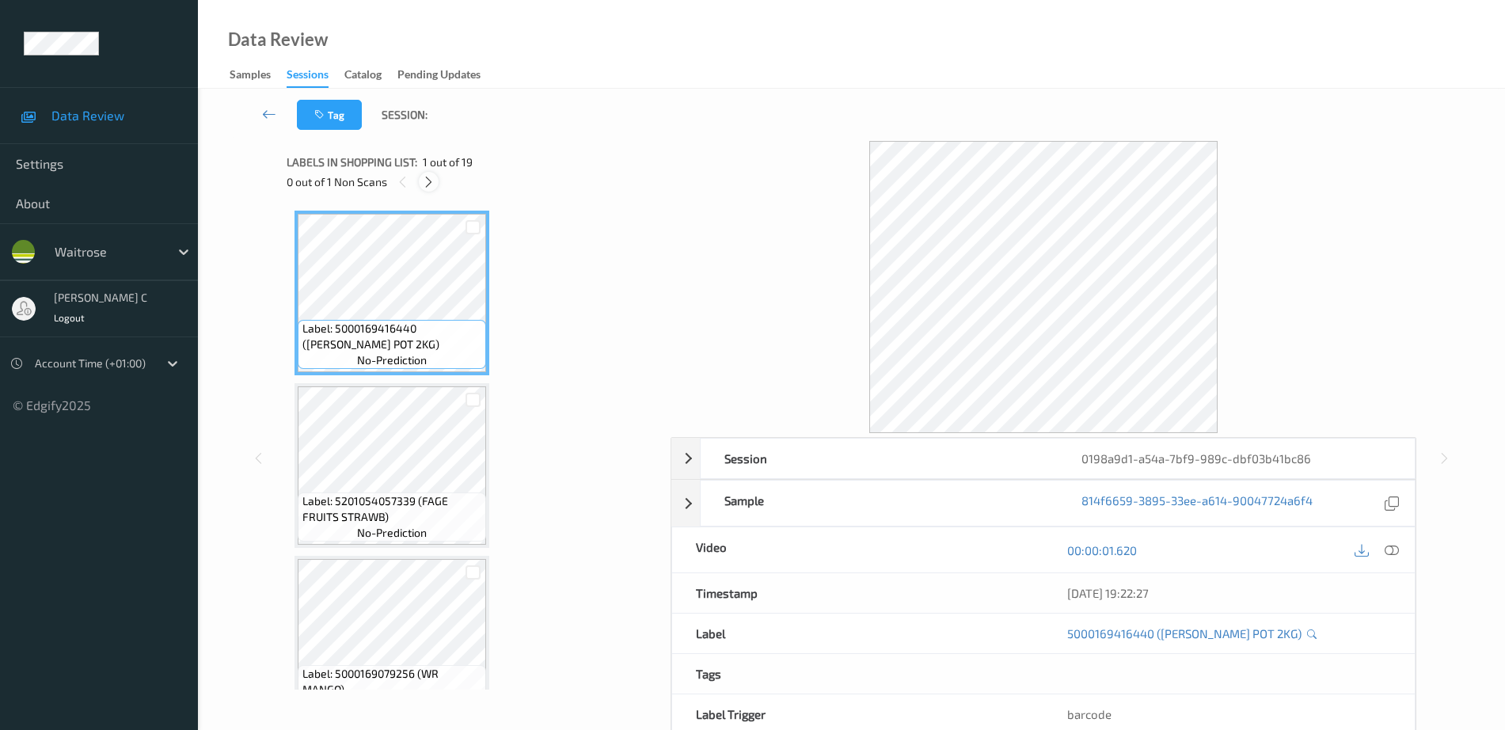
click at [430, 180] on icon at bounding box center [428, 182] width 13 height 14
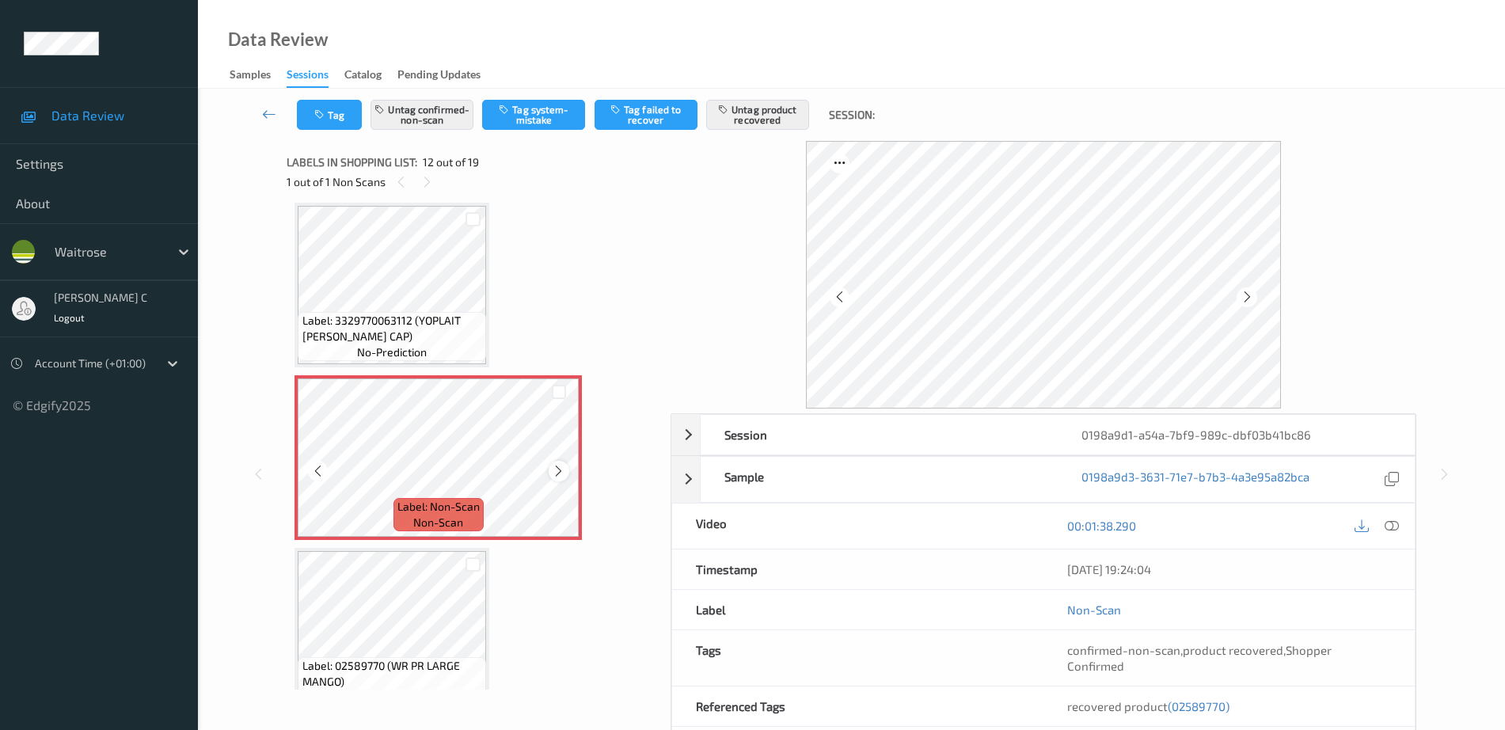
click at [560, 470] on icon at bounding box center [558, 471] width 13 height 14
click at [403, 313] on span "Label: 3329770063112 (YOPLAIT PF STRAW CAP)" at bounding box center [393, 329] width 181 height 32
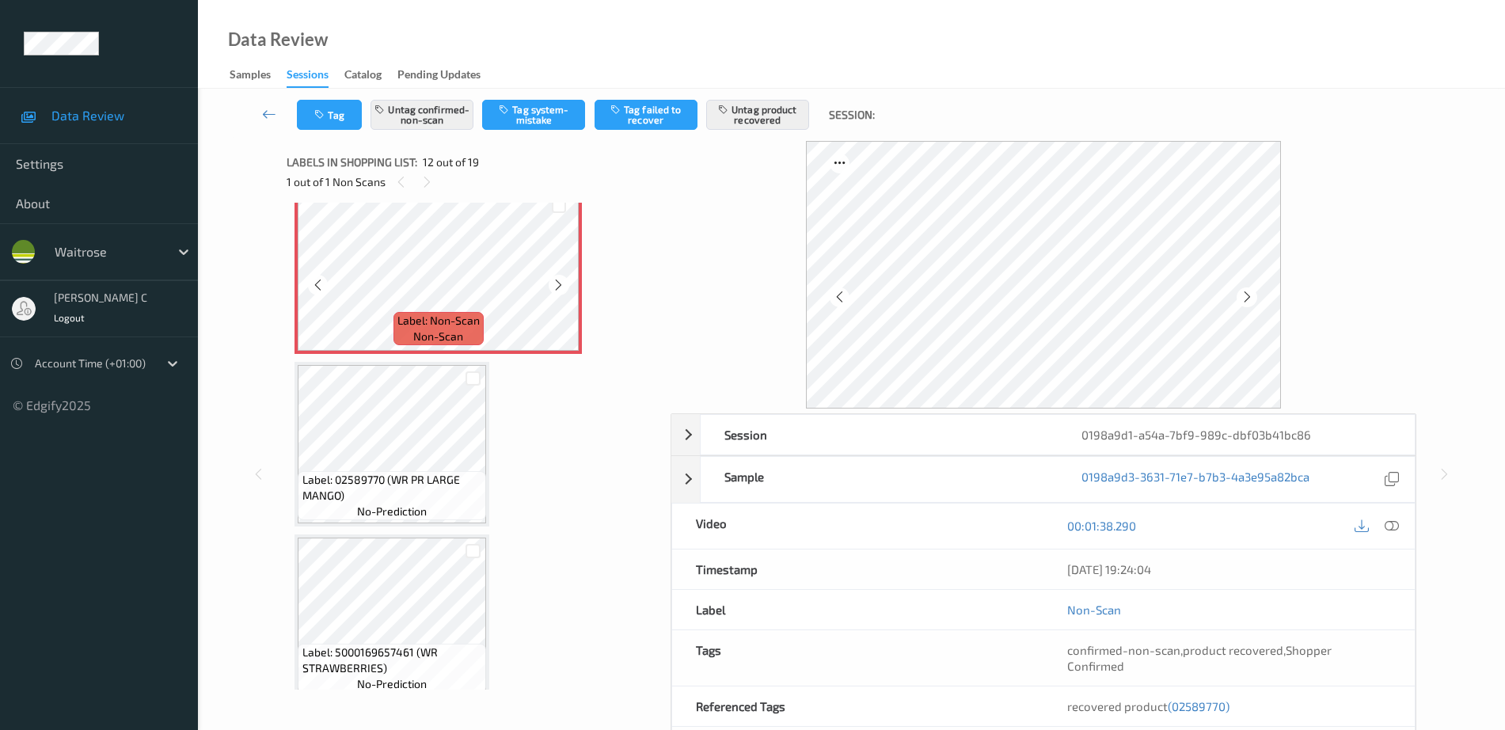
scroll to position [1932, 0]
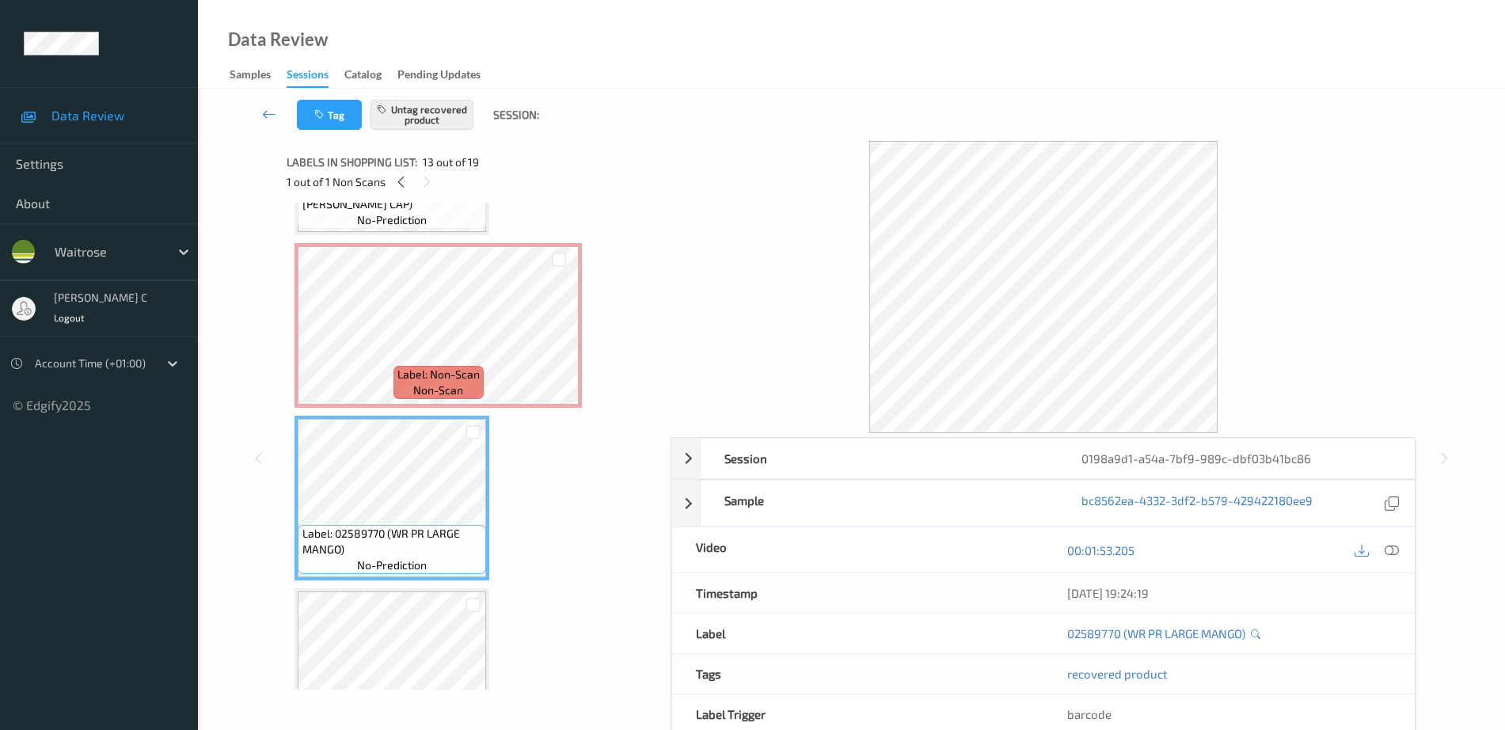
scroll to position [1833, 0]
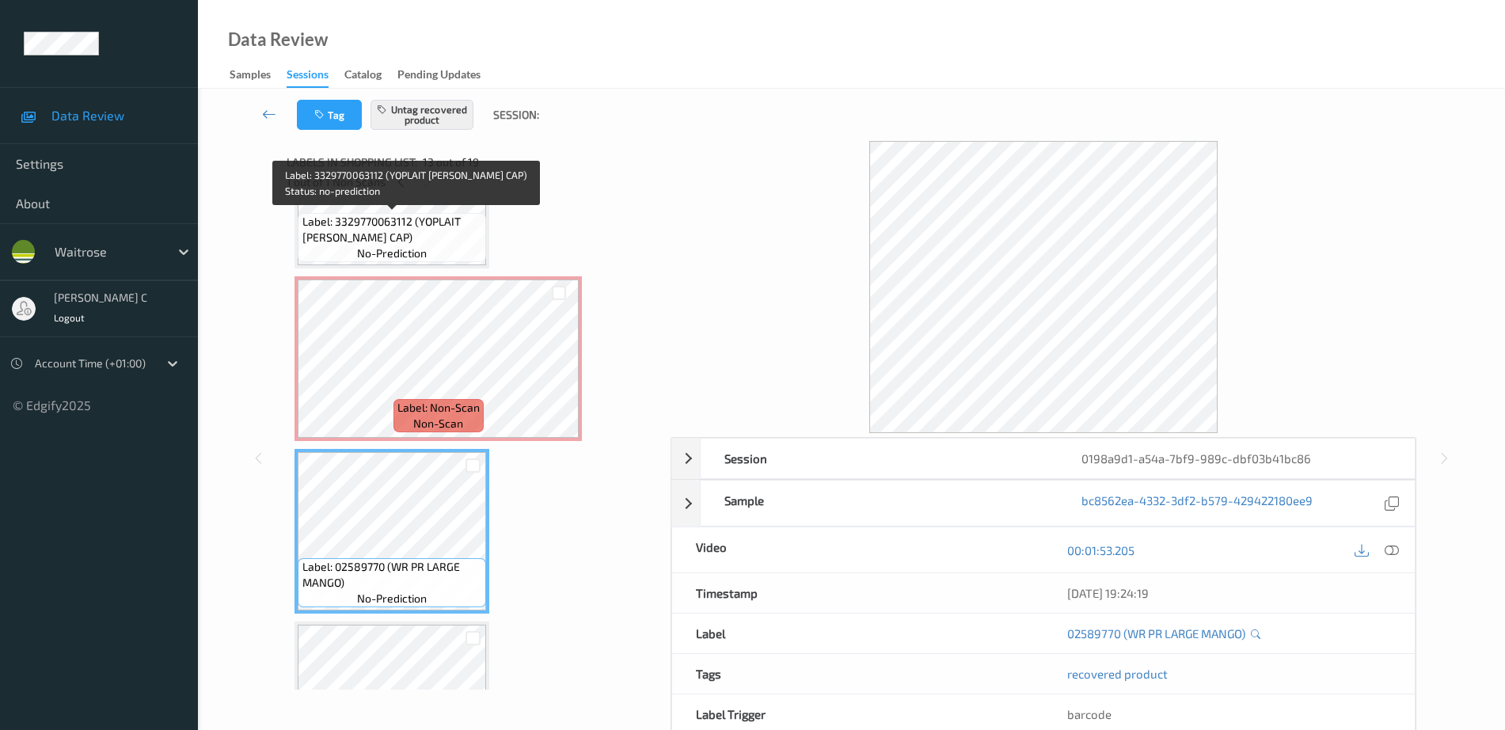
click at [380, 253] on span "no-prediction" at bounding box center [392, 254] width 70 height 16
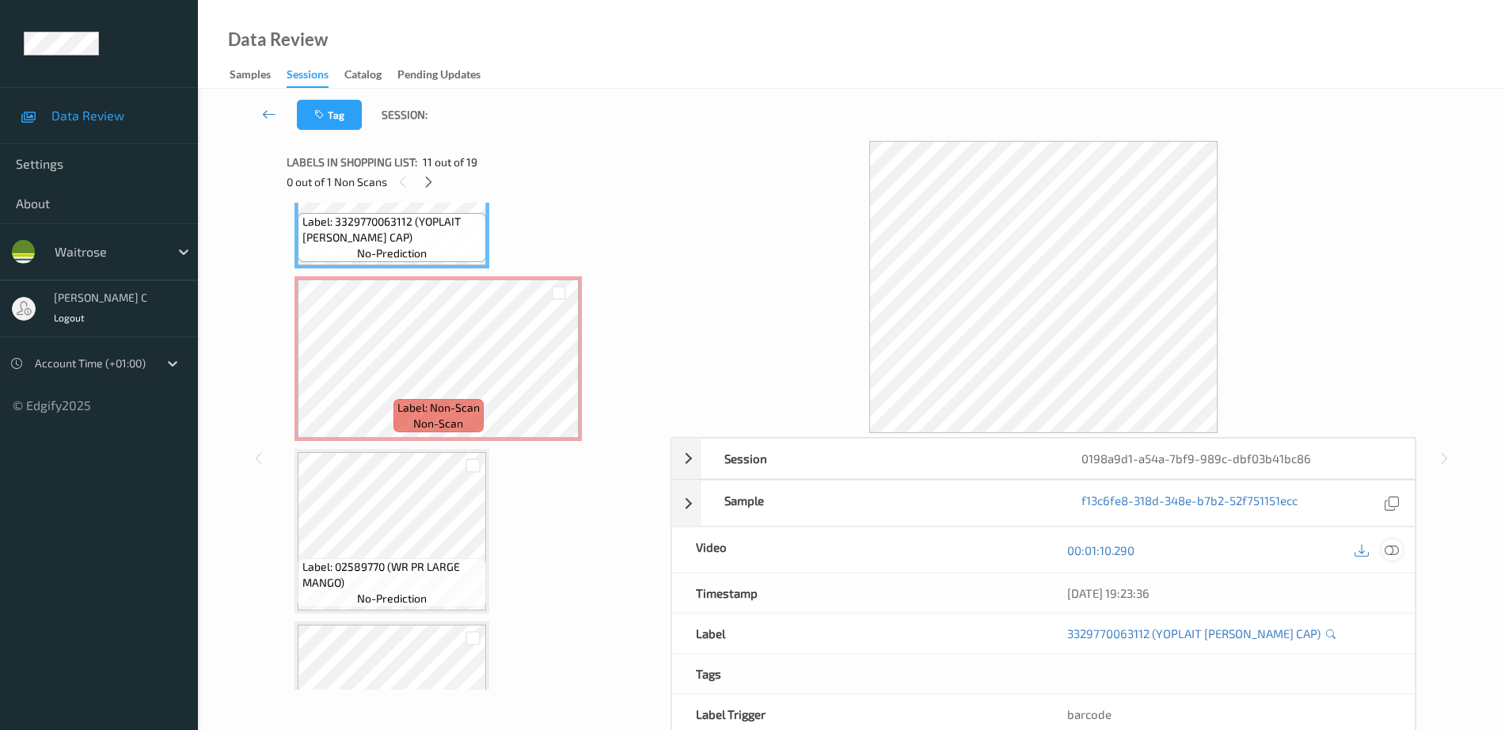
click at [1387, 547] on icon at bounding box center [1392, 550] width 14 height 14
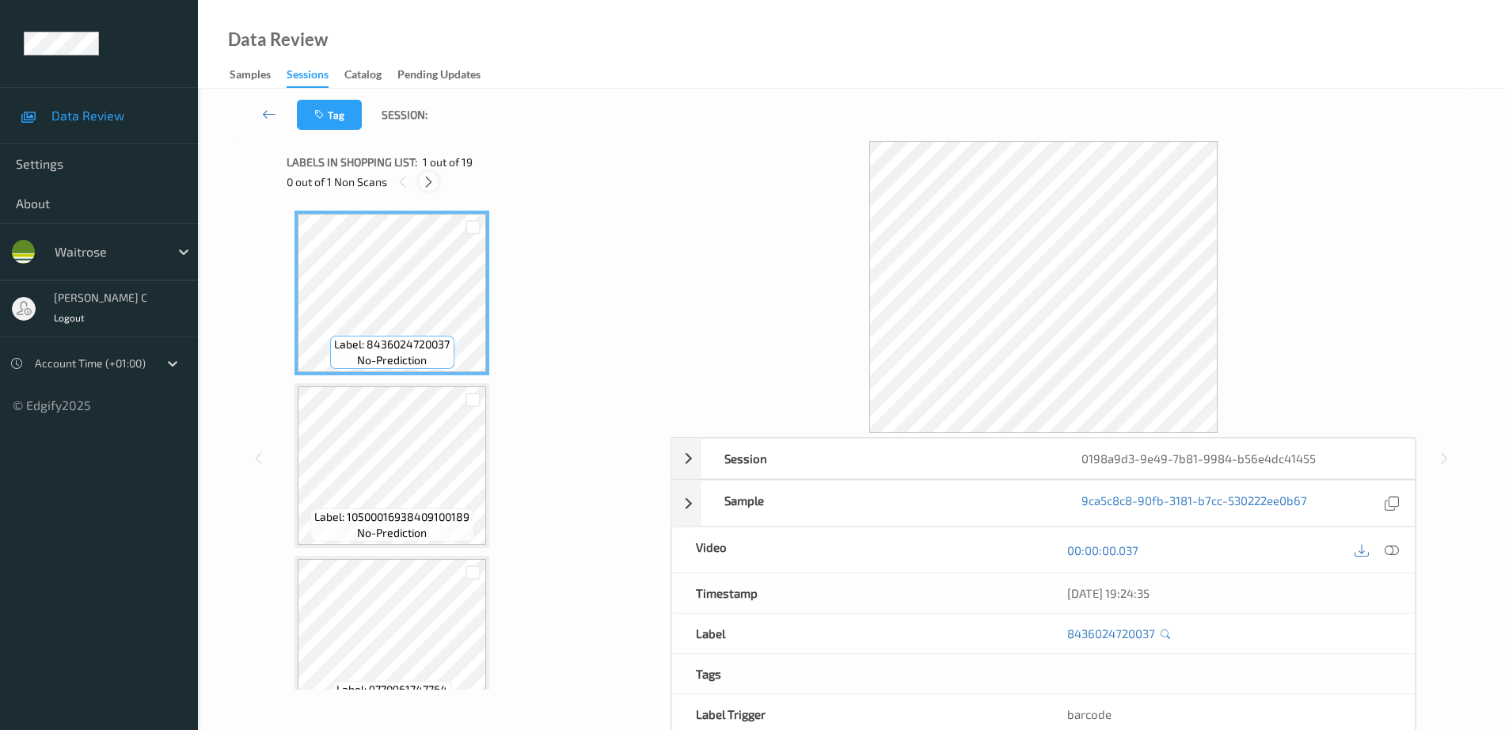
click at [430, 185] on icon at bounding box center [428, 182] width 13 height 14
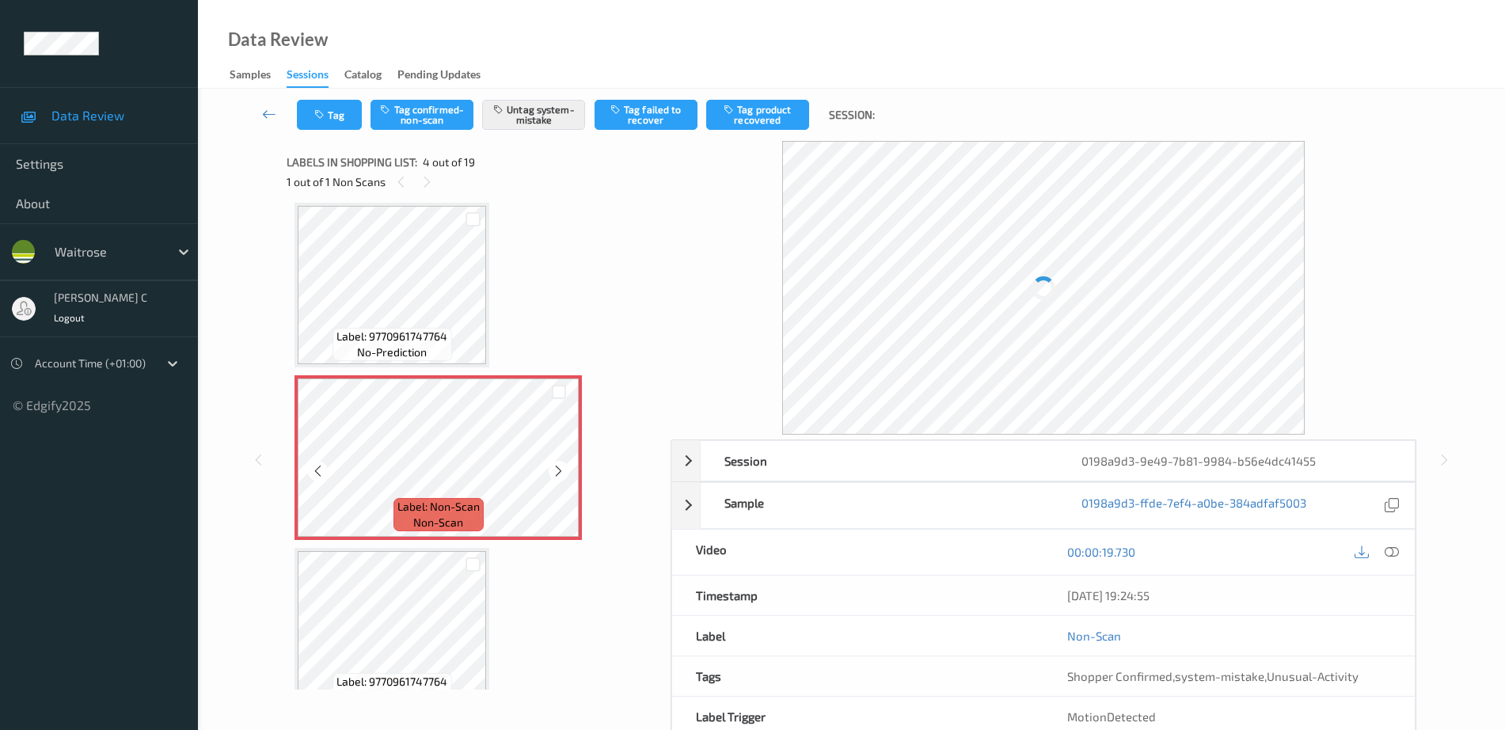
click at [551, 469] on div at bounding box center [559, 471] width 20 height 20
click at [557, 476] on icon at bounding box center [558, 471] width 13 height 14
click at [432, 340] on span "Label: 9770961747764" at bounding box center [392, 337] width 111 height 16
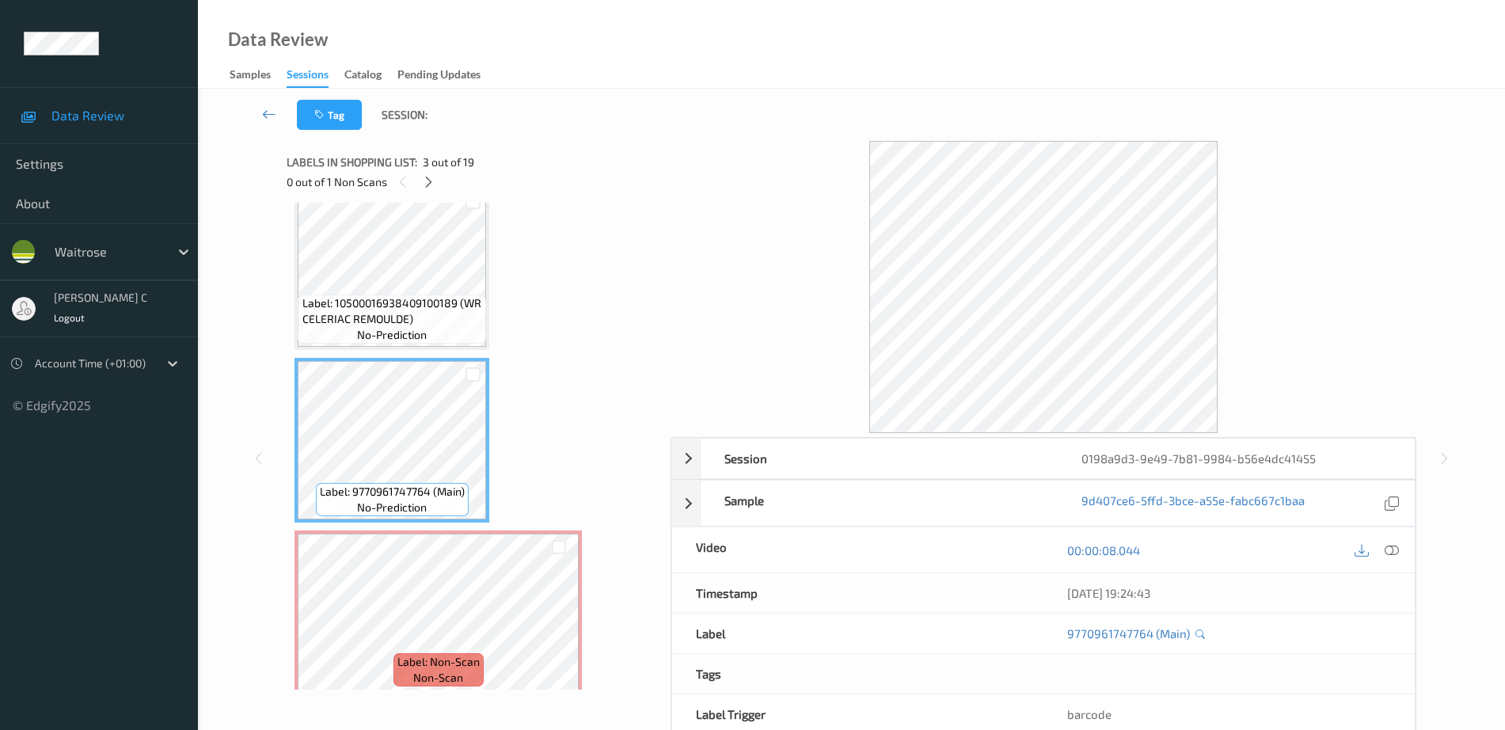
scroll to position [396, 0]
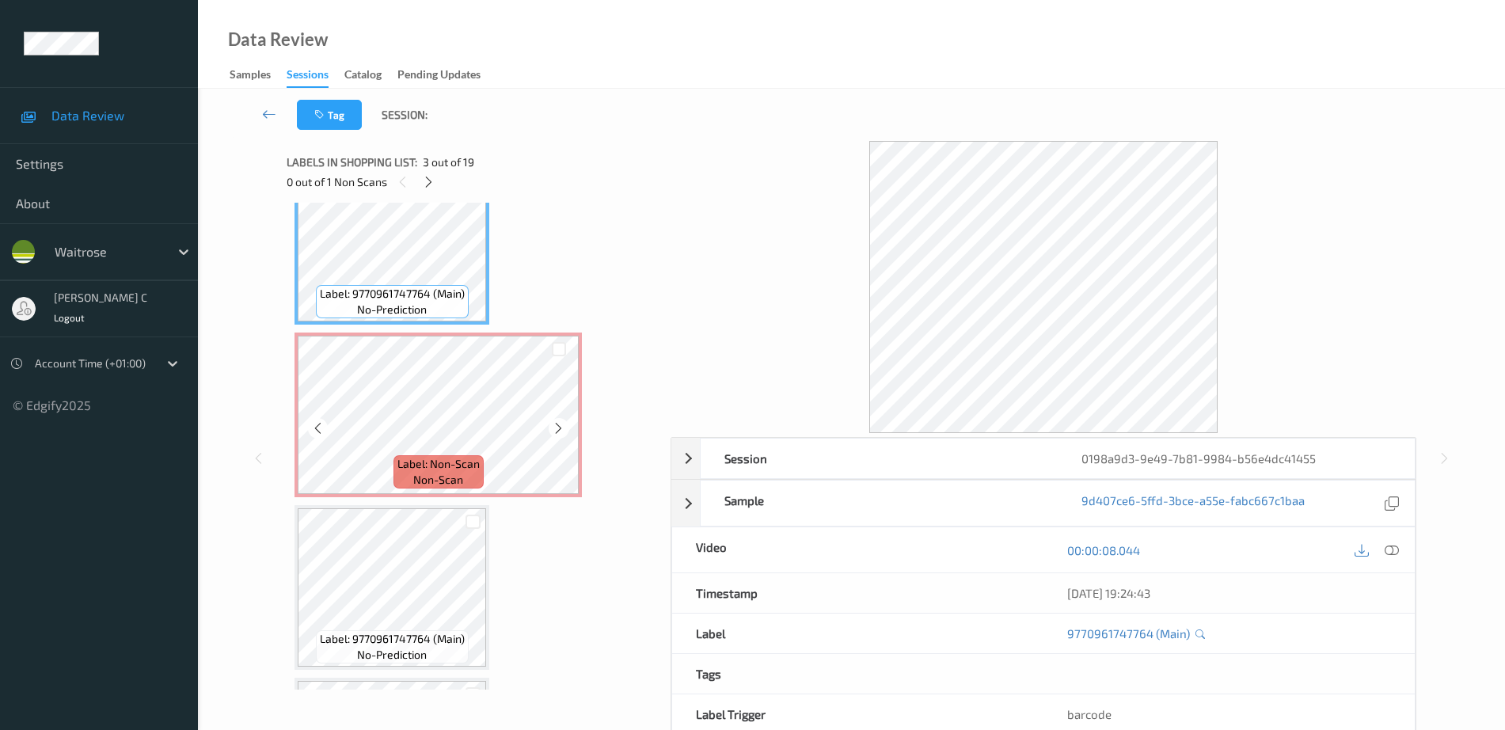
click at [427, 475] on span "non-scan" at bounding box center [438, 480] width 50 height 16
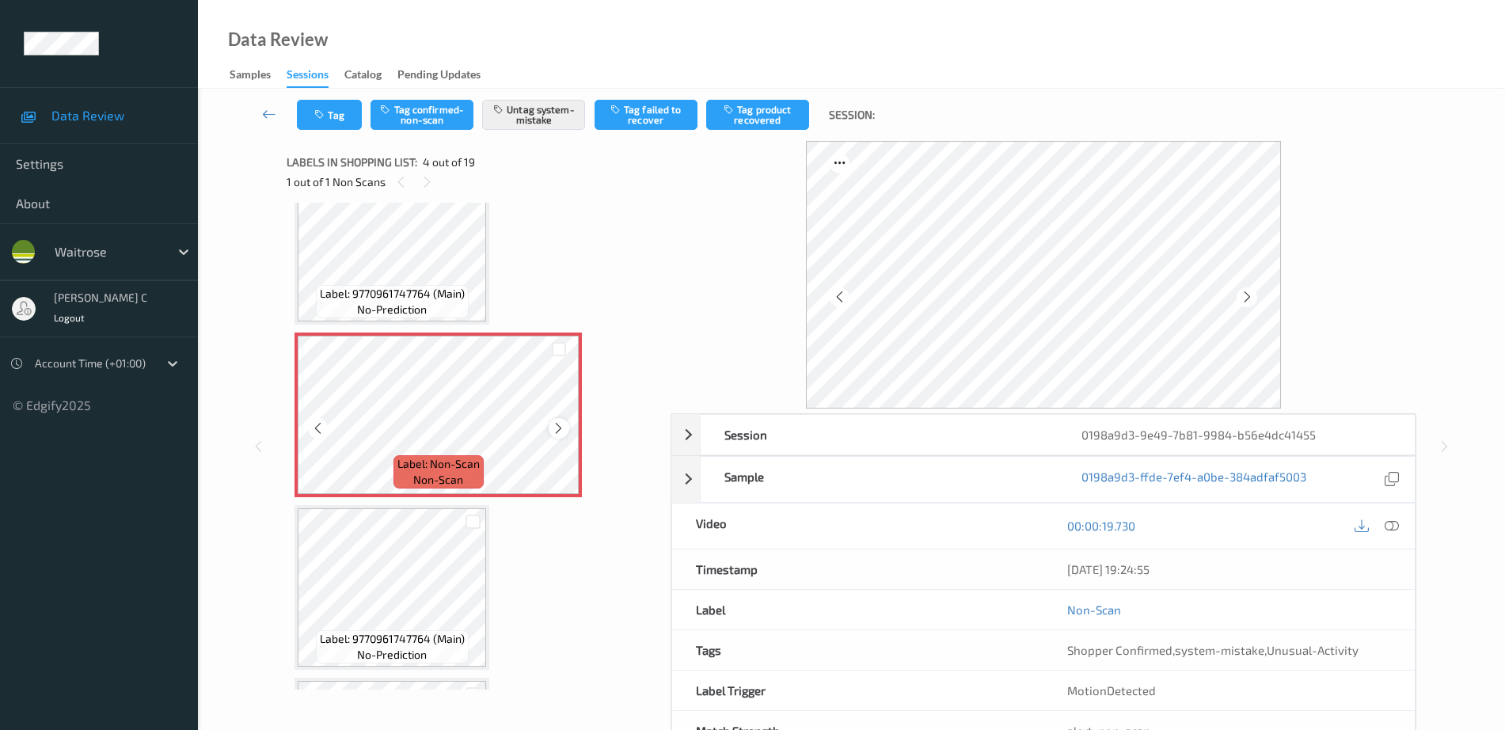
click at [551, 425] on div at bounding box center [559, 428] width 20 height 20
click at [551, 427] on div at bounding box center [559, 428] width 20 height 20
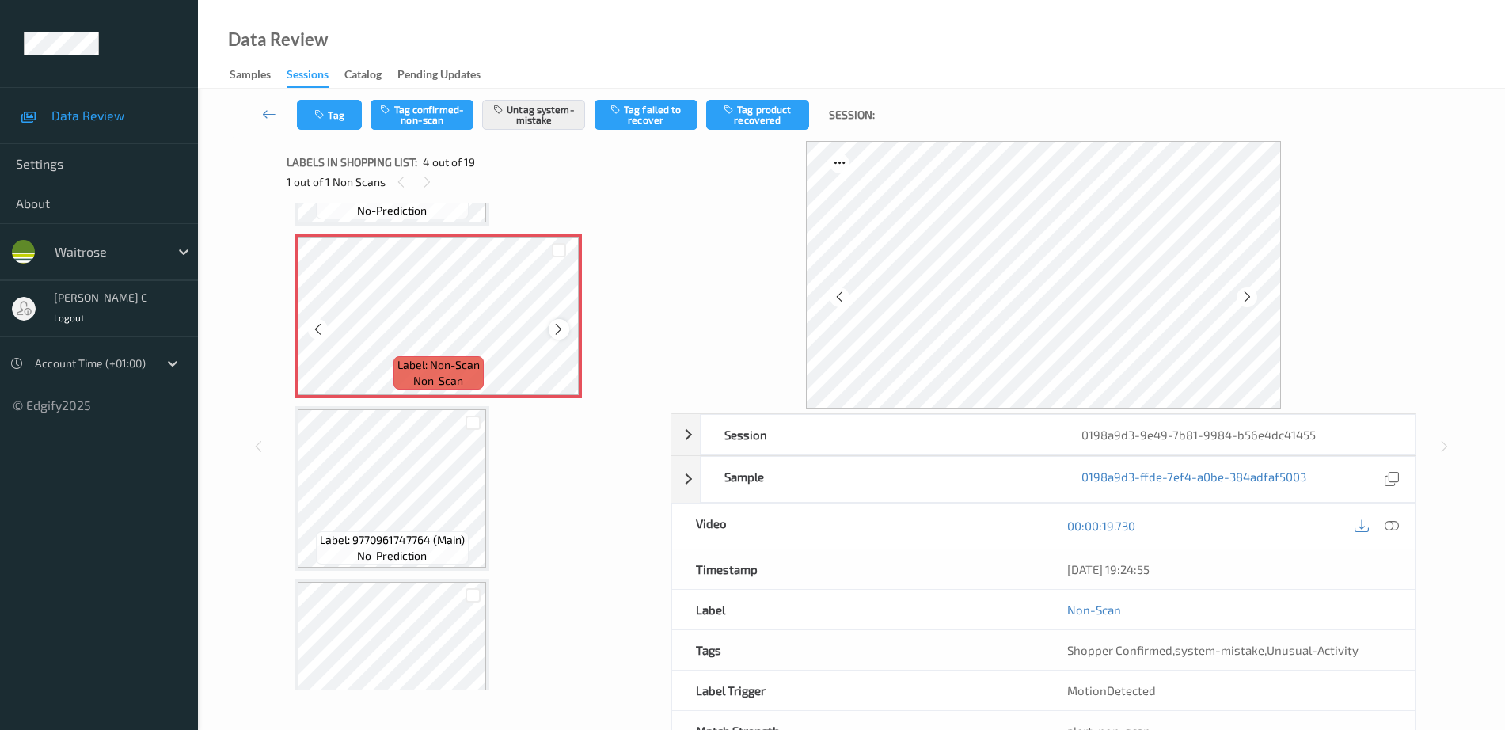
click at [562, 324] on icon at bounding box center [558, 329] width 13 height 14
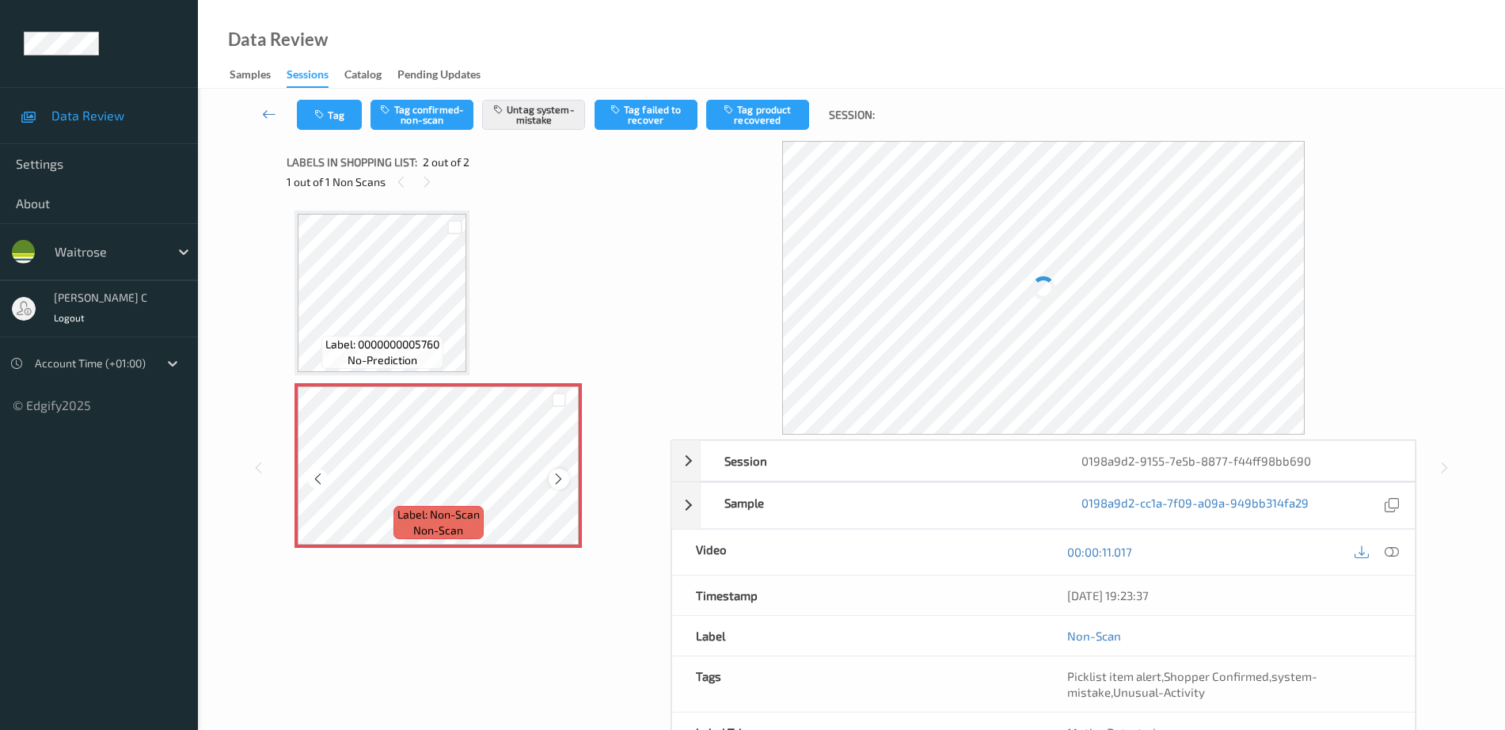
click at [558, 478] on icon at bounding box center [558, 479] width 13 height 14
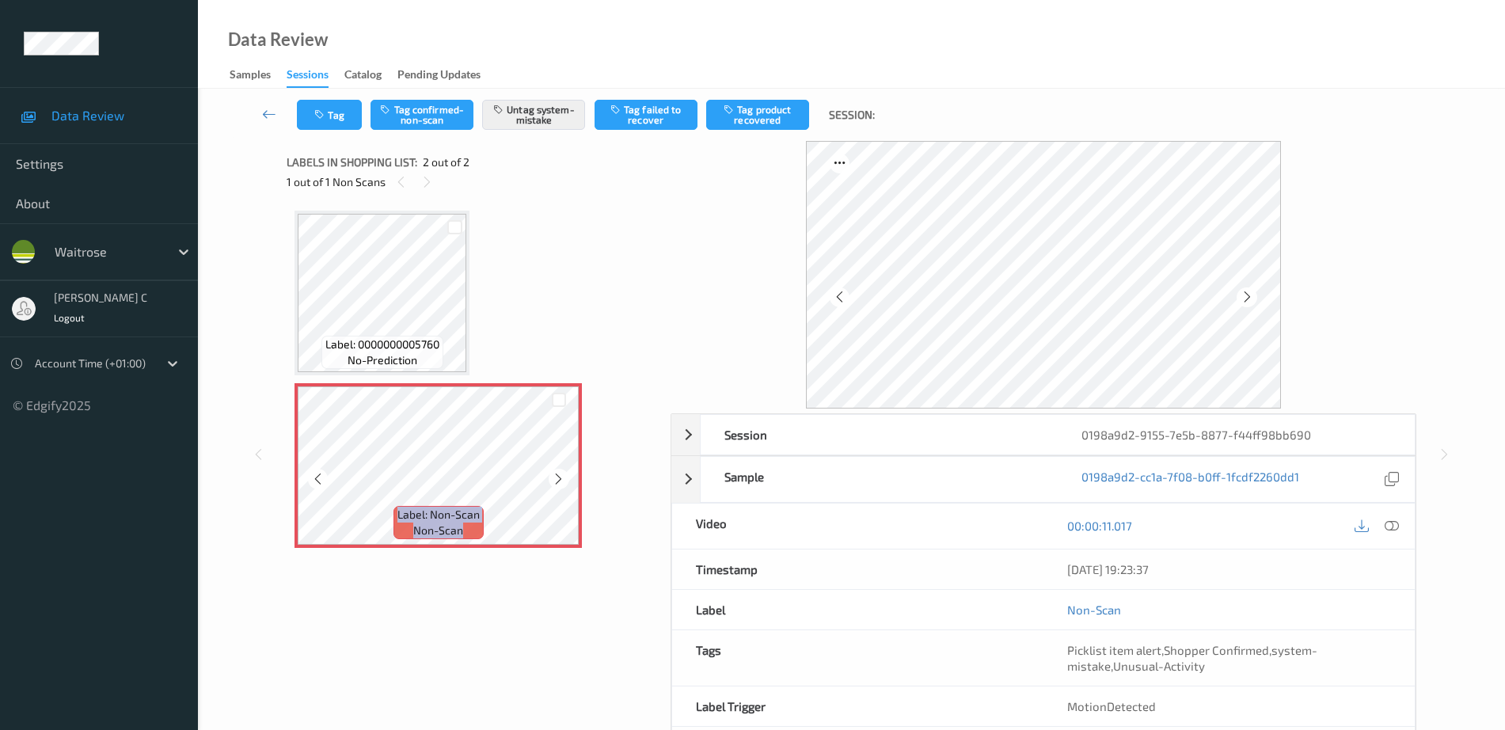
click at [558, 478] on icon at bounding box center [558, 479] width 13 height 14
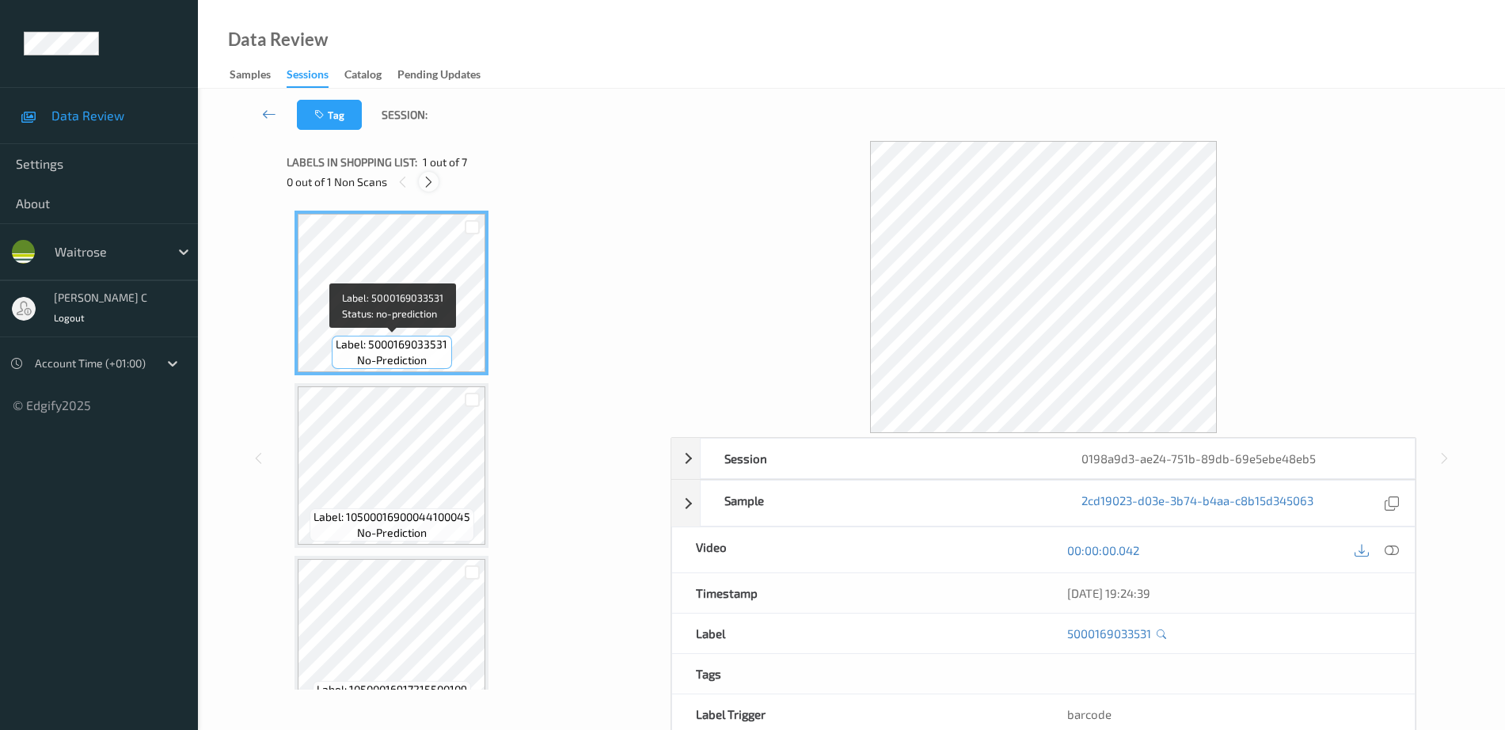
click at [429, 181] on icon at bounding box center [428, 182] width 13 height 14
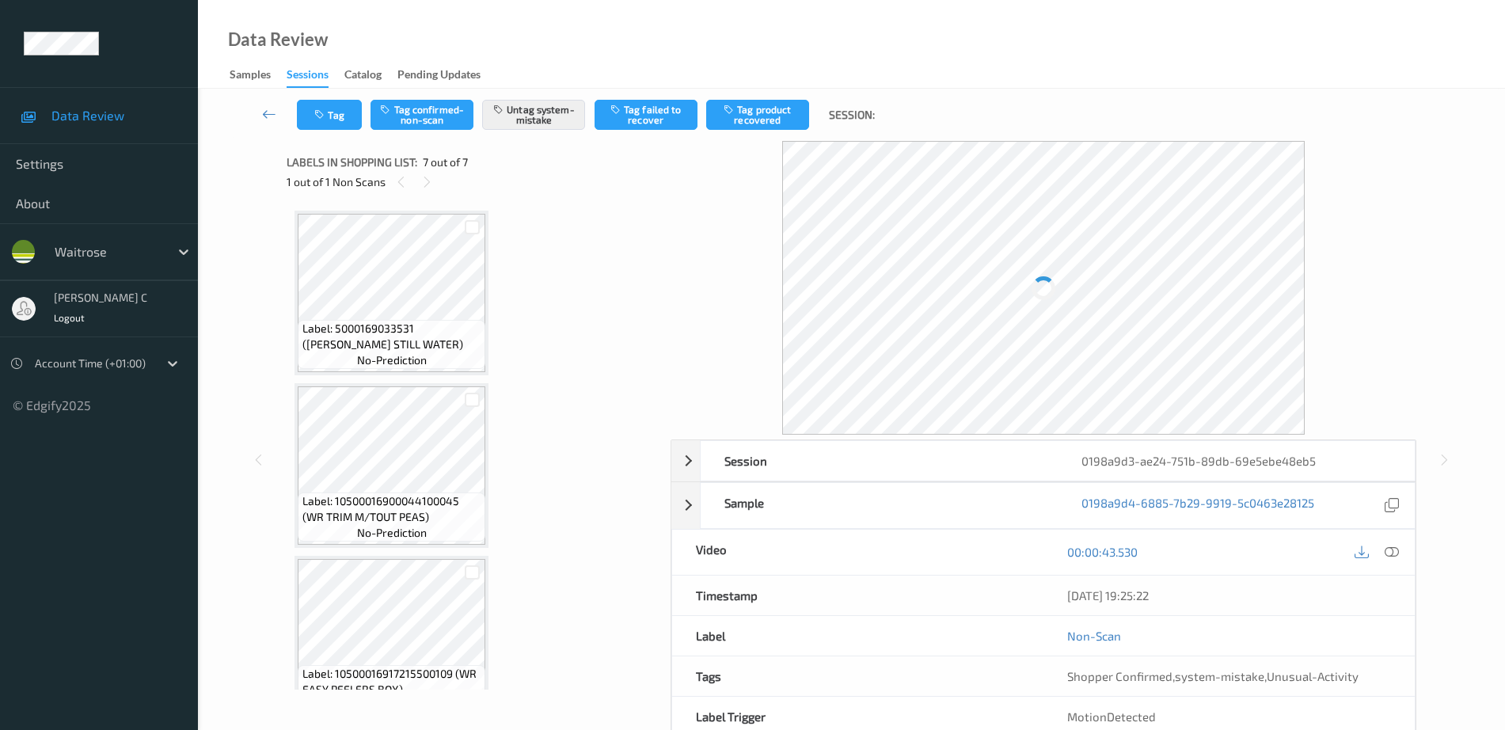
scroll to position [729, 0]
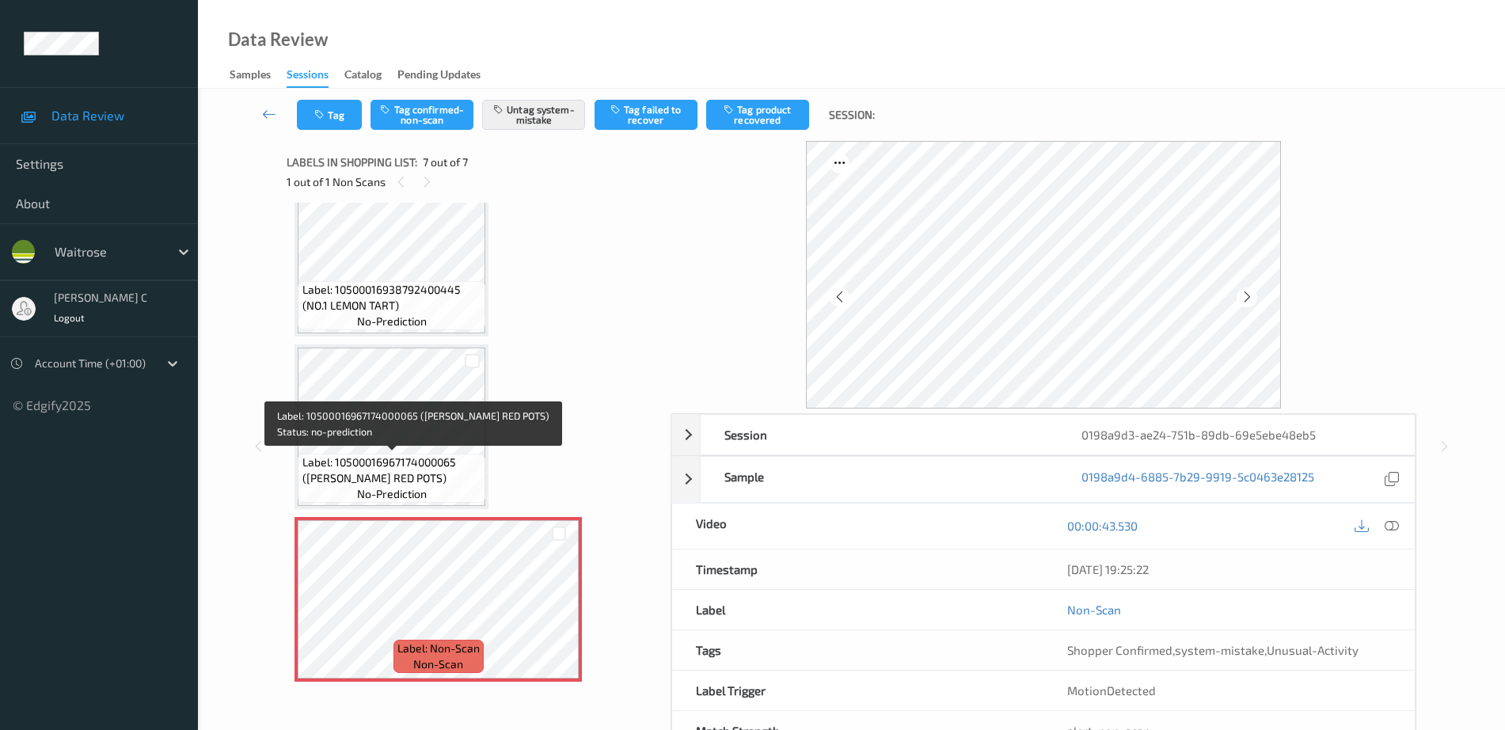
click at [409, 483] on span "Label: 10500016967174000065 ([PERSON_NAME] RED POTS)" at bounding box center [393, 471] width 180 height 32
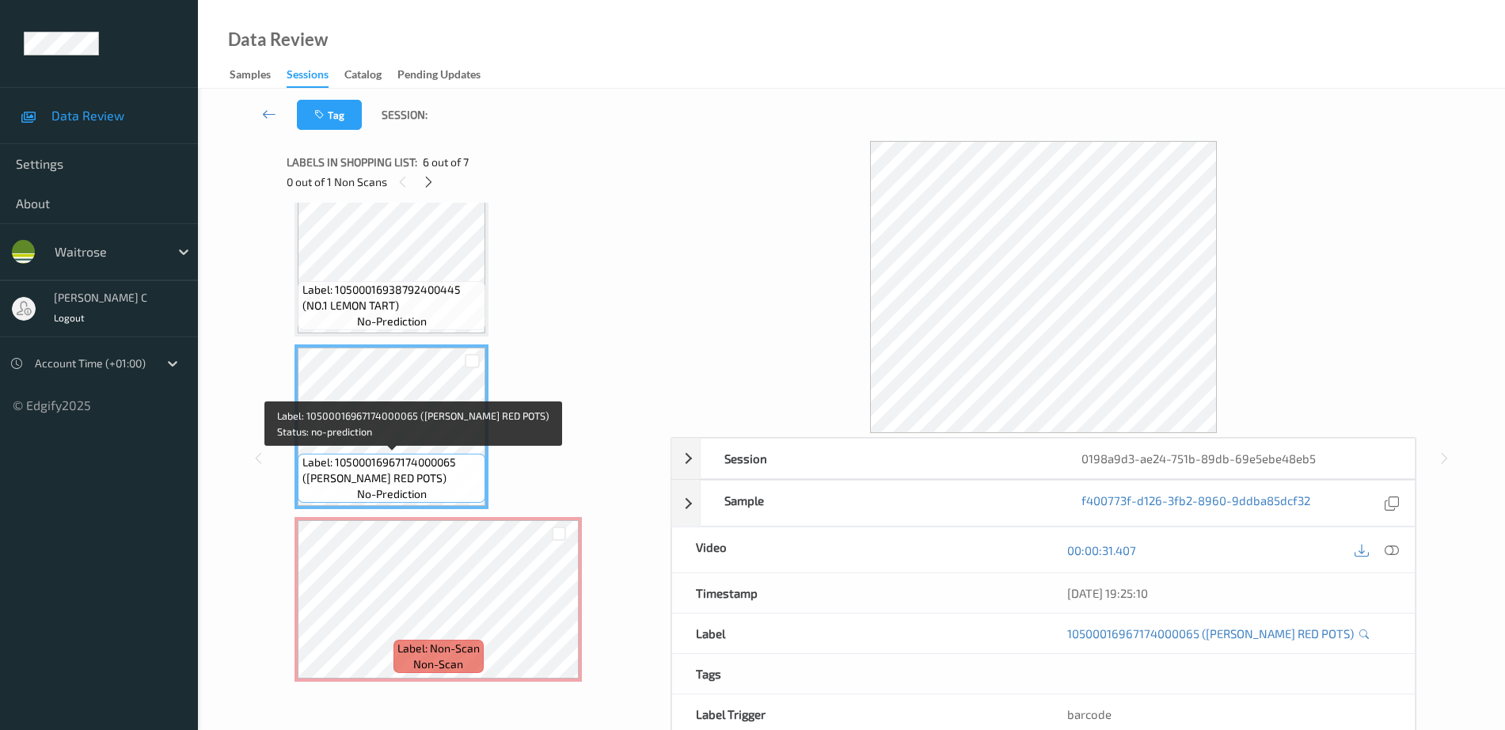
scroll to position [630, 0]
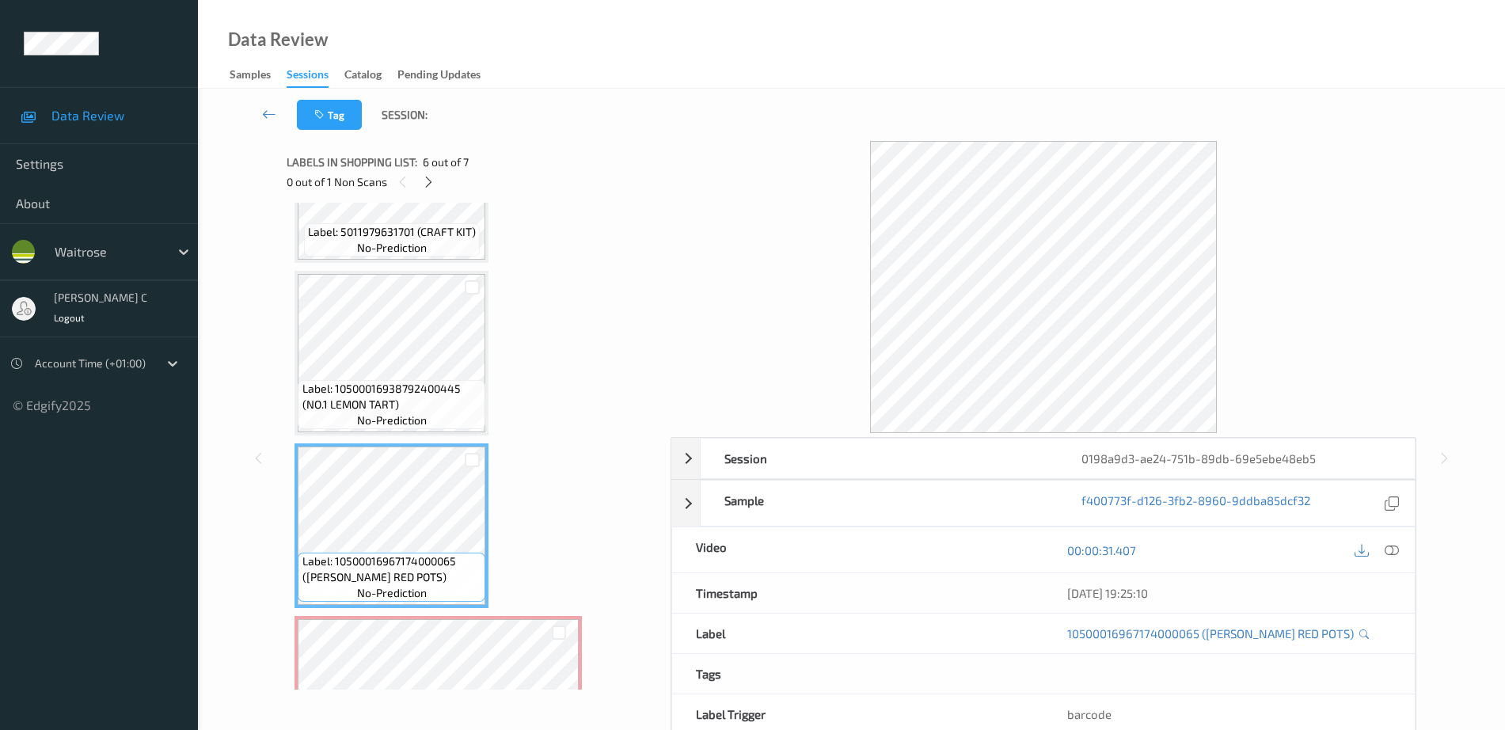
click at [405, 381] on span "Label: 10500016938792400445 (NO.1 LEMON TART)" at bounding box center [393, 397] width 180 height 32
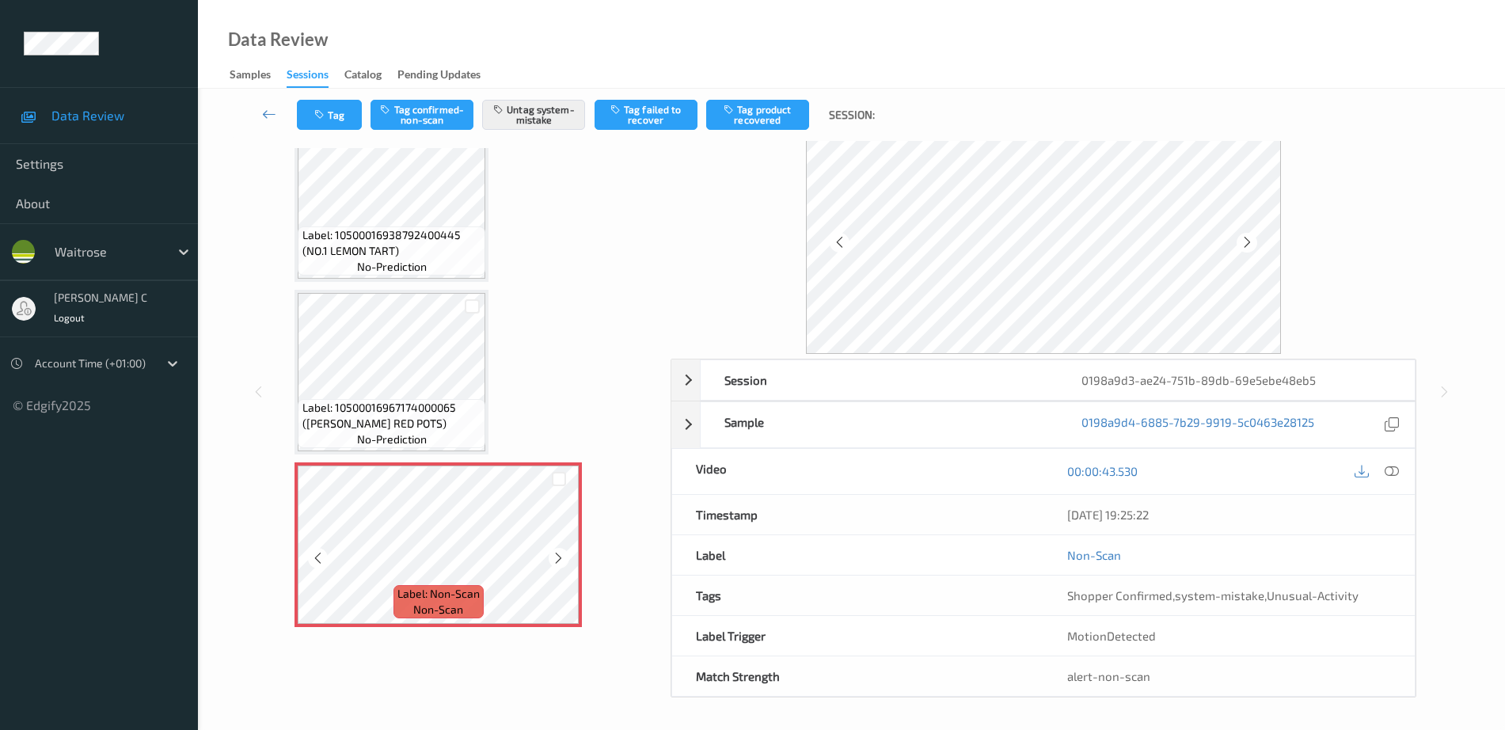
scroll to position [55, 0]
click at [557, 554] on icon at bounding box center [558, 558] width 13 height 14
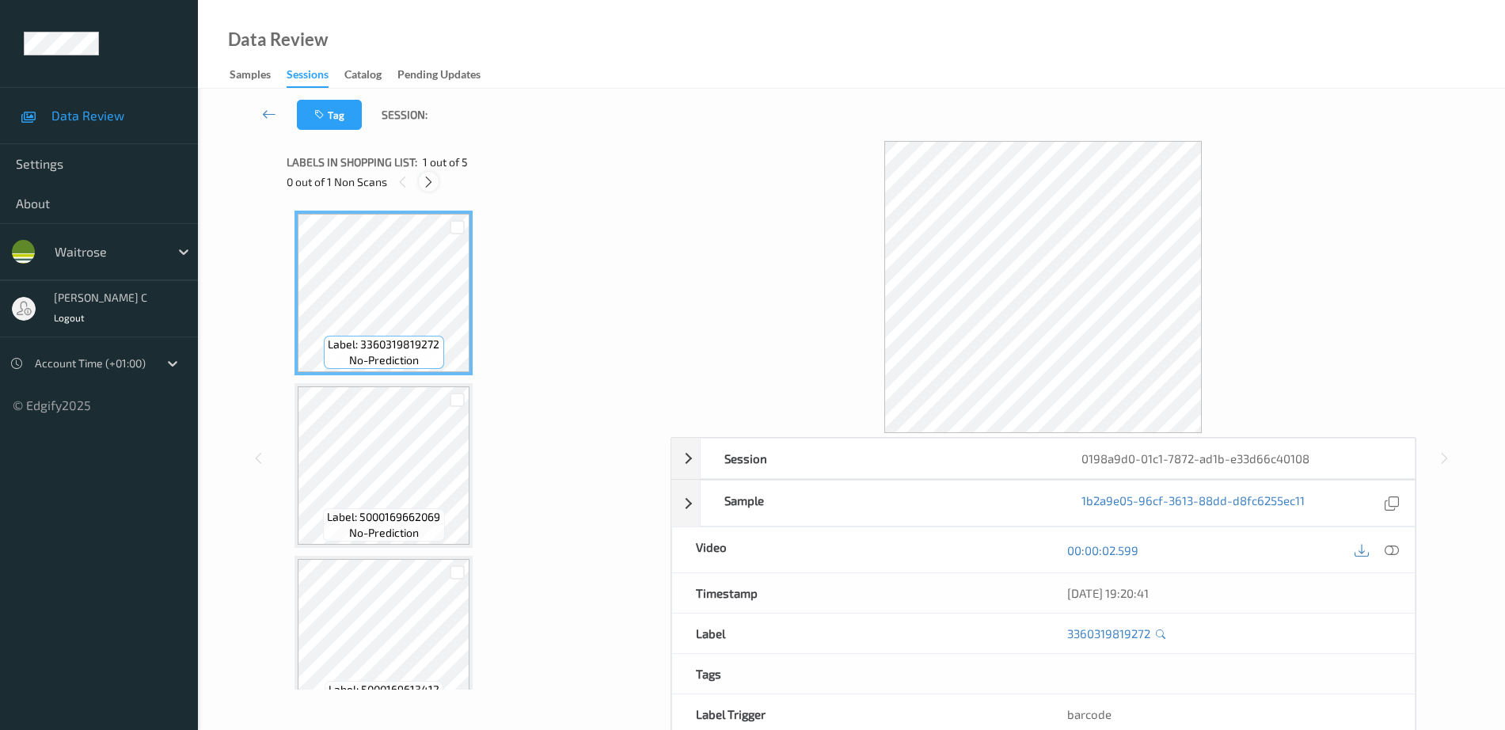
click at [431, 177] on icon at bounding box center [428, 182] width 13 height 14
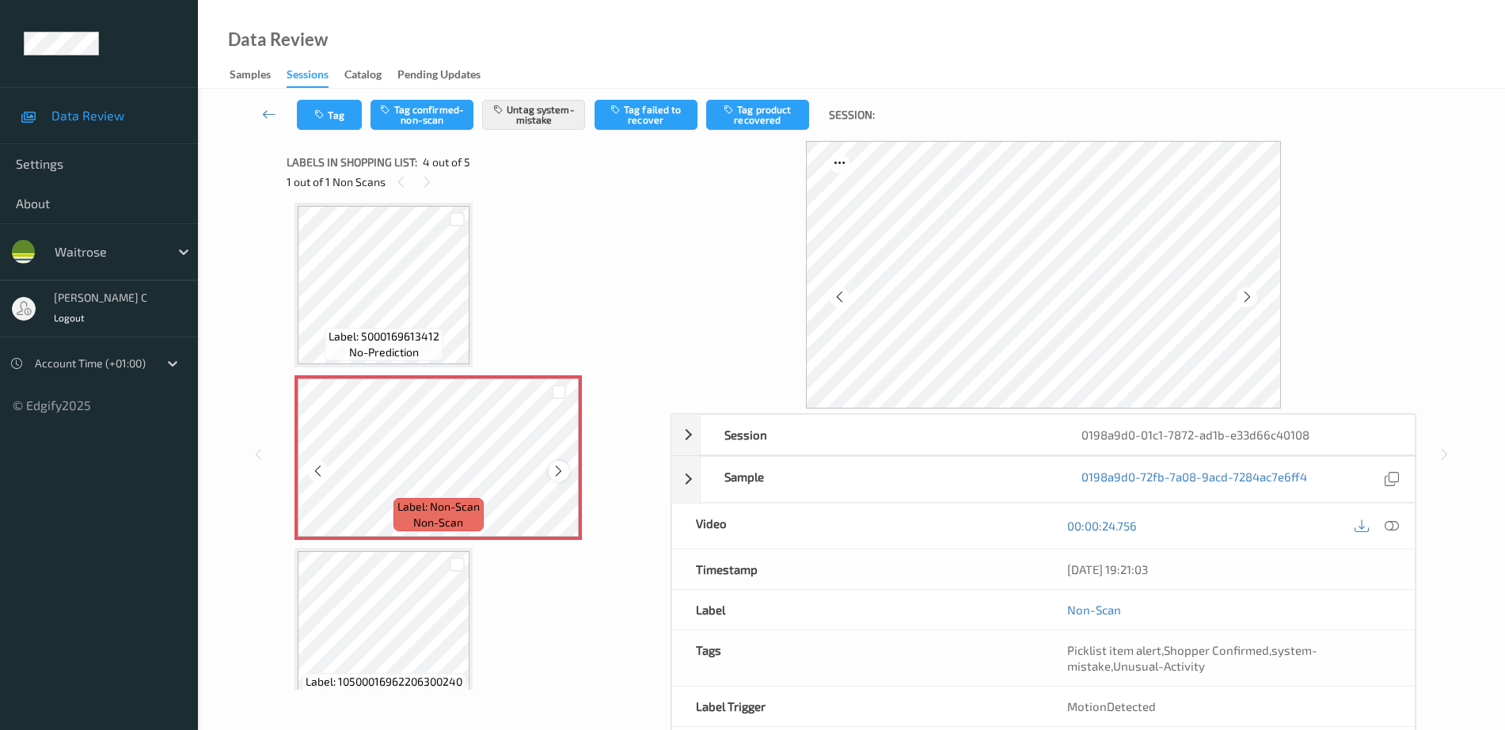
click at [558, 474] on icon at bounding box center [558, 471] width 13 height 14
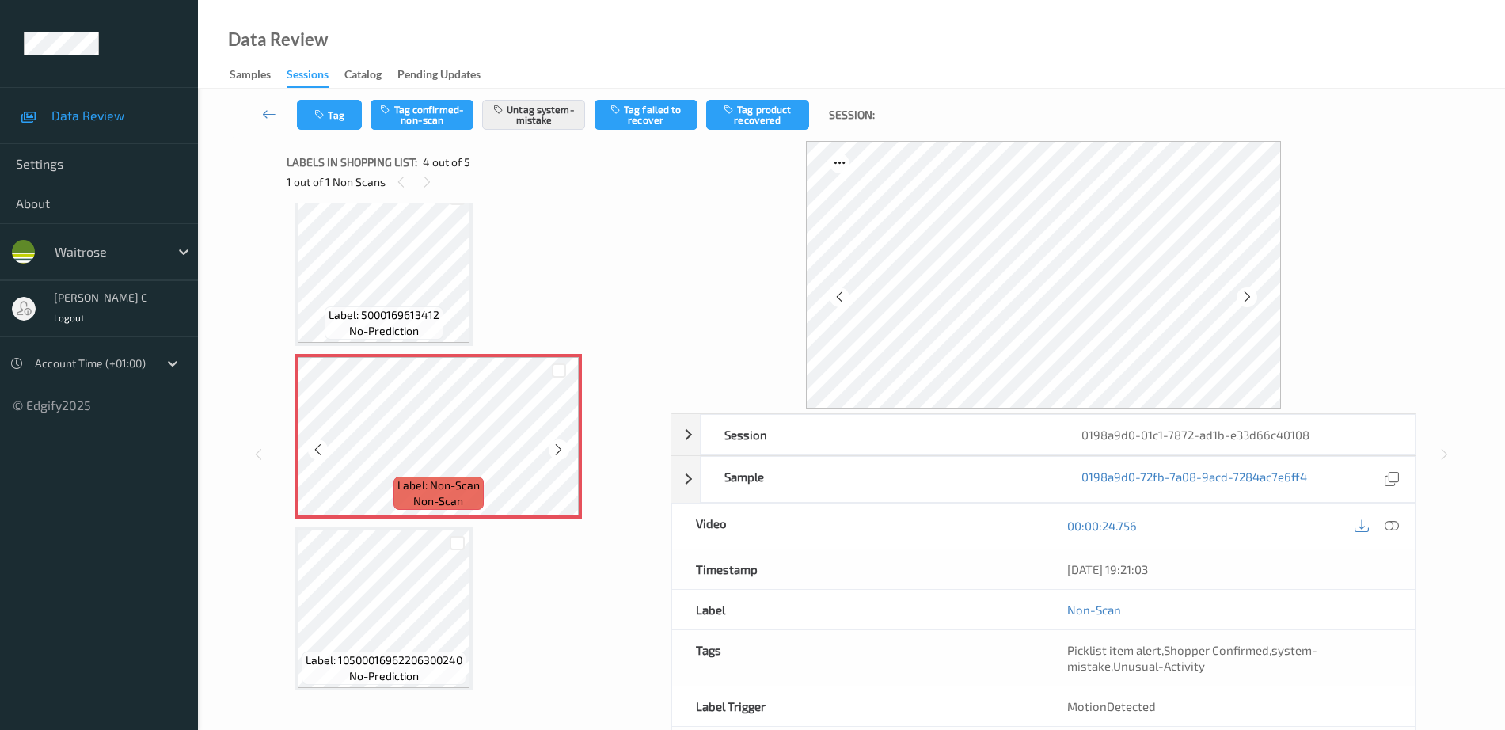
scroll to position [384, 0]
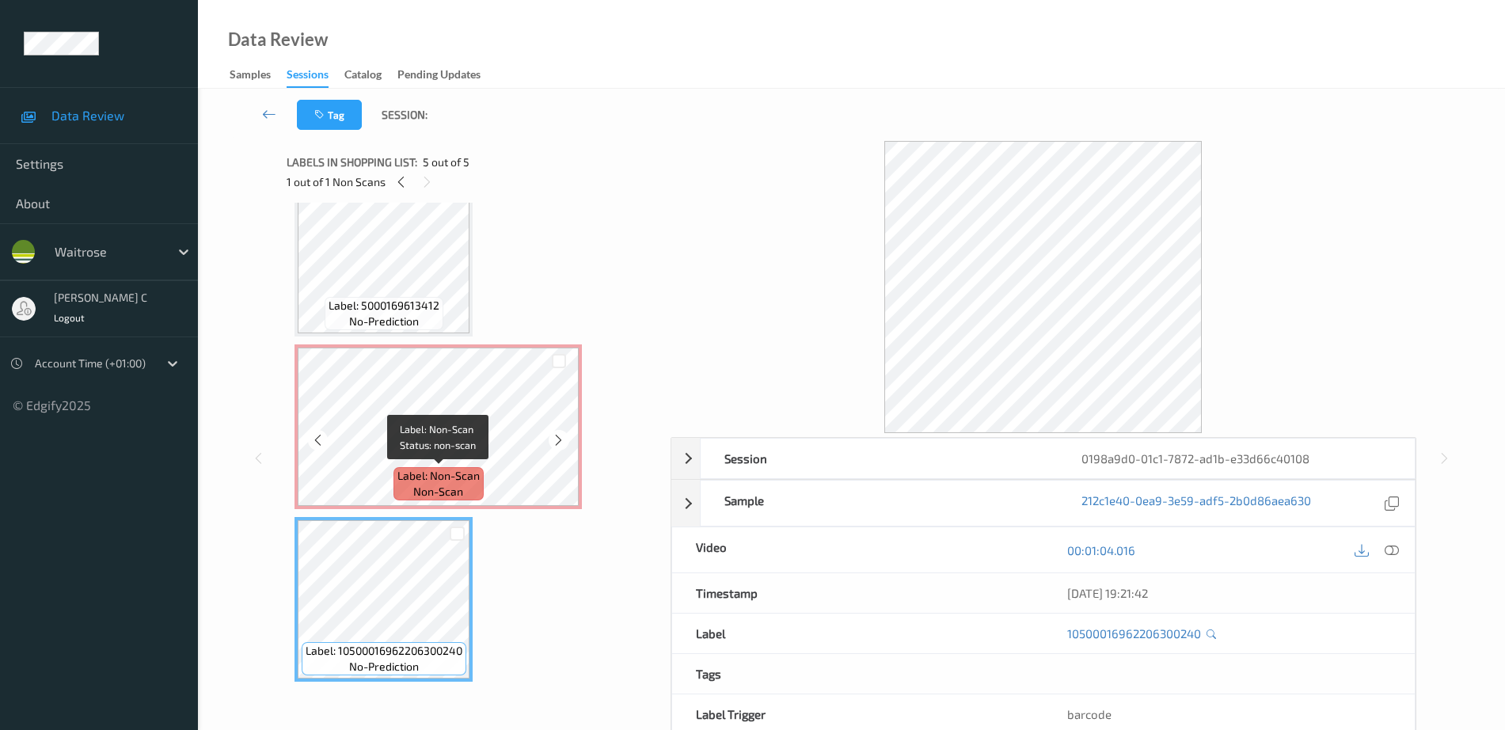
click at [415, 471] on span "Label: Non-Scan" at bounding box center [439, 476] width 82 height 16
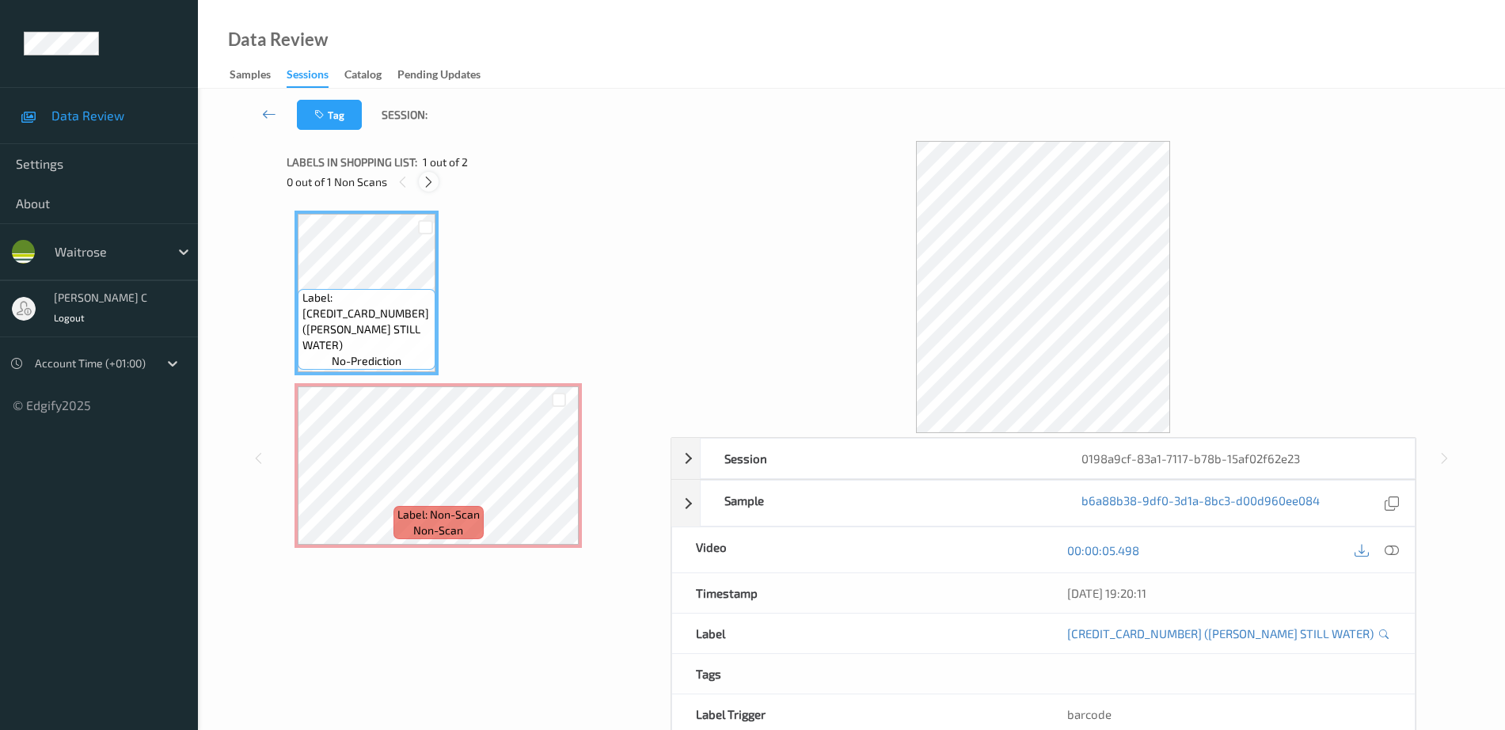
click at [435, 180] on icon at bounding box center [428, 182] width 13 height 14
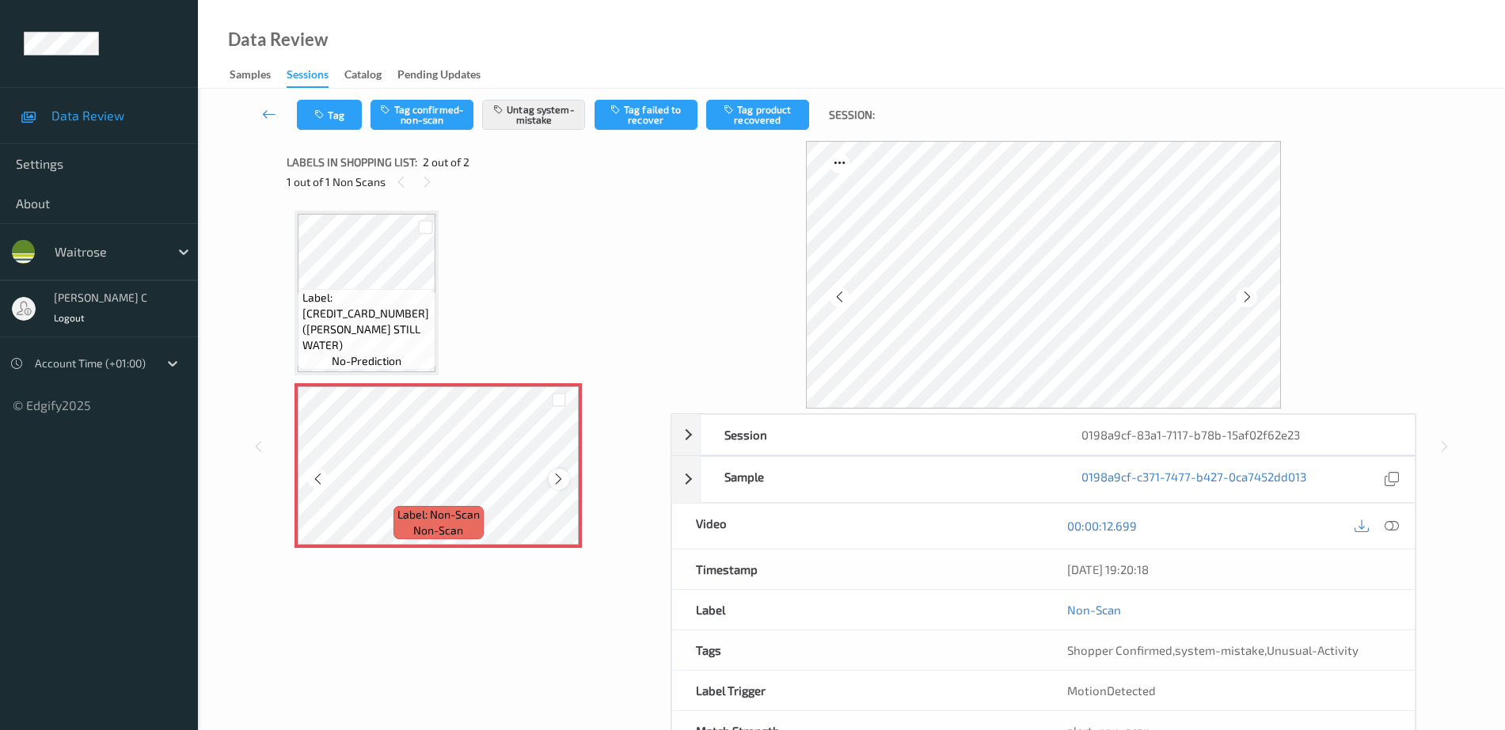
click at [556, 481] on icon at bounding box center [558, 479] width 13 height 14
click at [356, 320] on div "Label: [CREDIT_CARD_NUMBER] ([PERSON_NAME] STILL WATER) no-prediction" at bounding box center [367, 329] width 138 height 81
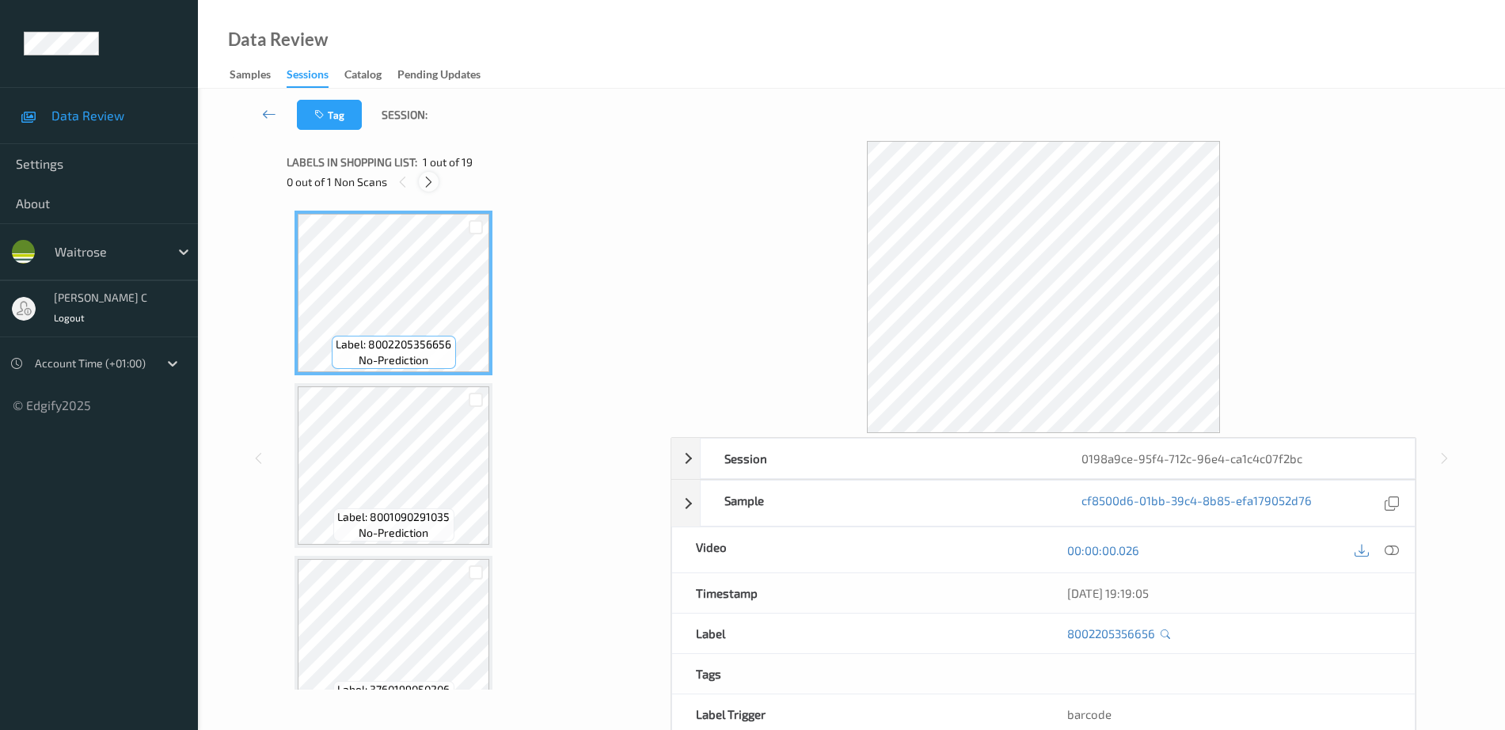
click at [430, 183] on icon at bounding box center [428, 182] width 13 height 14
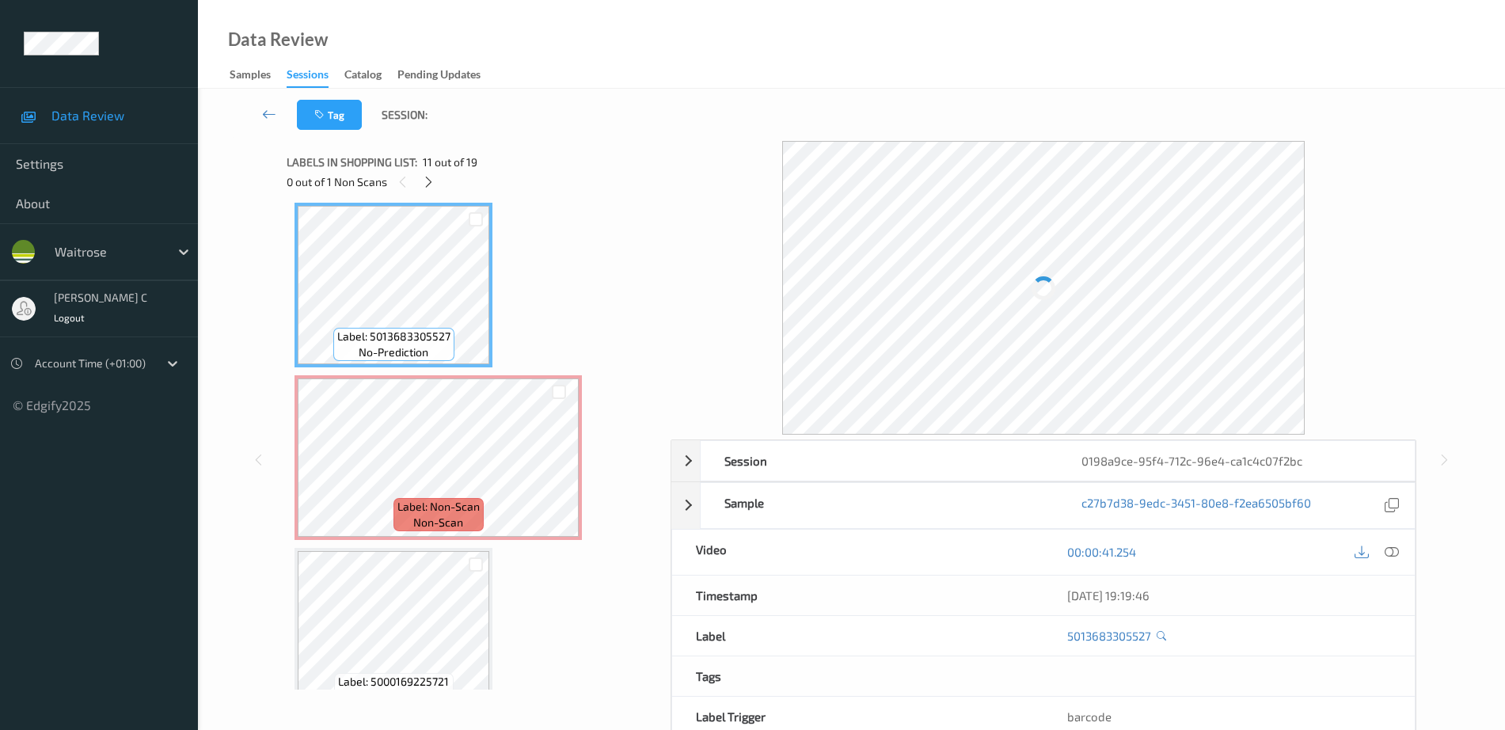
click at [394, 337] on span "Label: 5013683305527" at bounding box center [393, 337] width 113 height 16
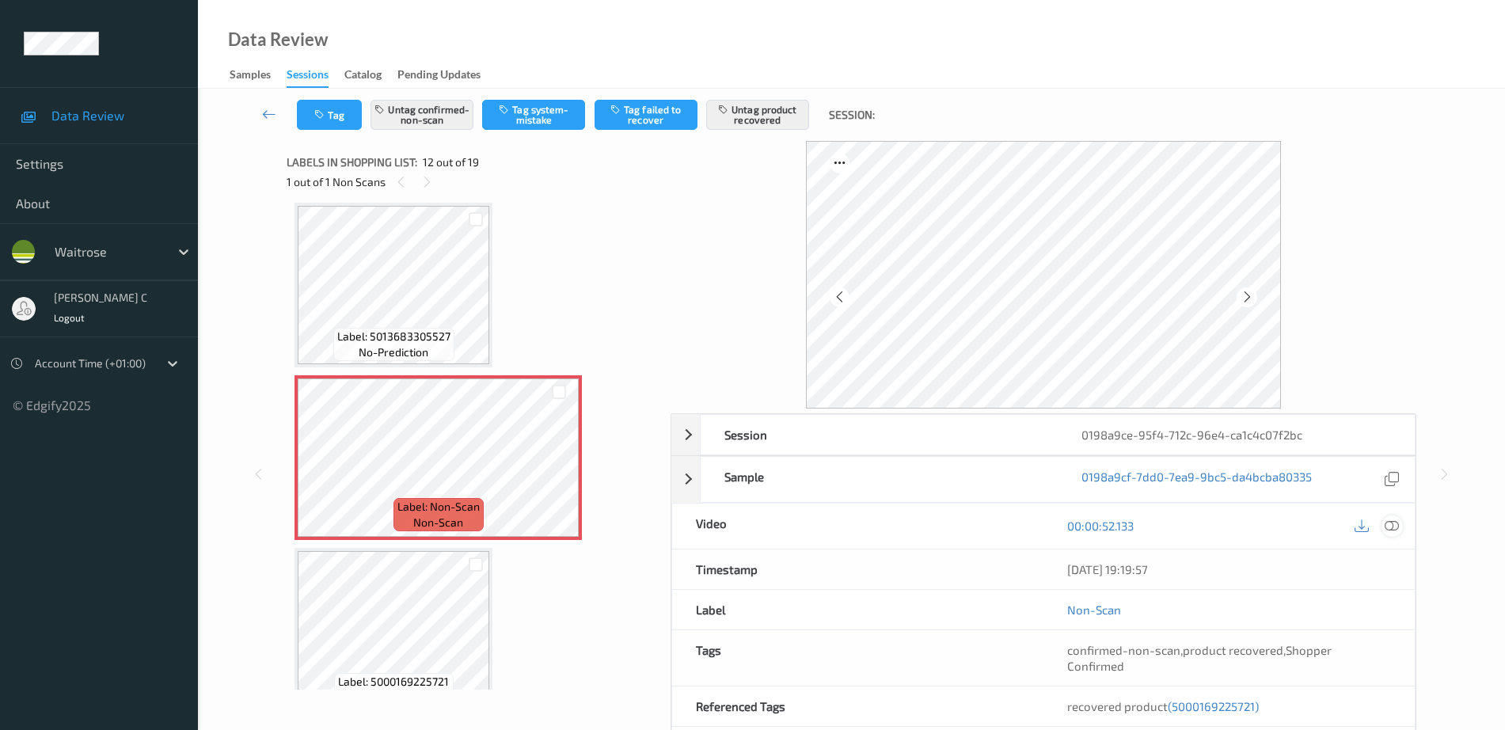
click at [1394, 521] on icon at bounding box center [1392, 526] width 14 height 14
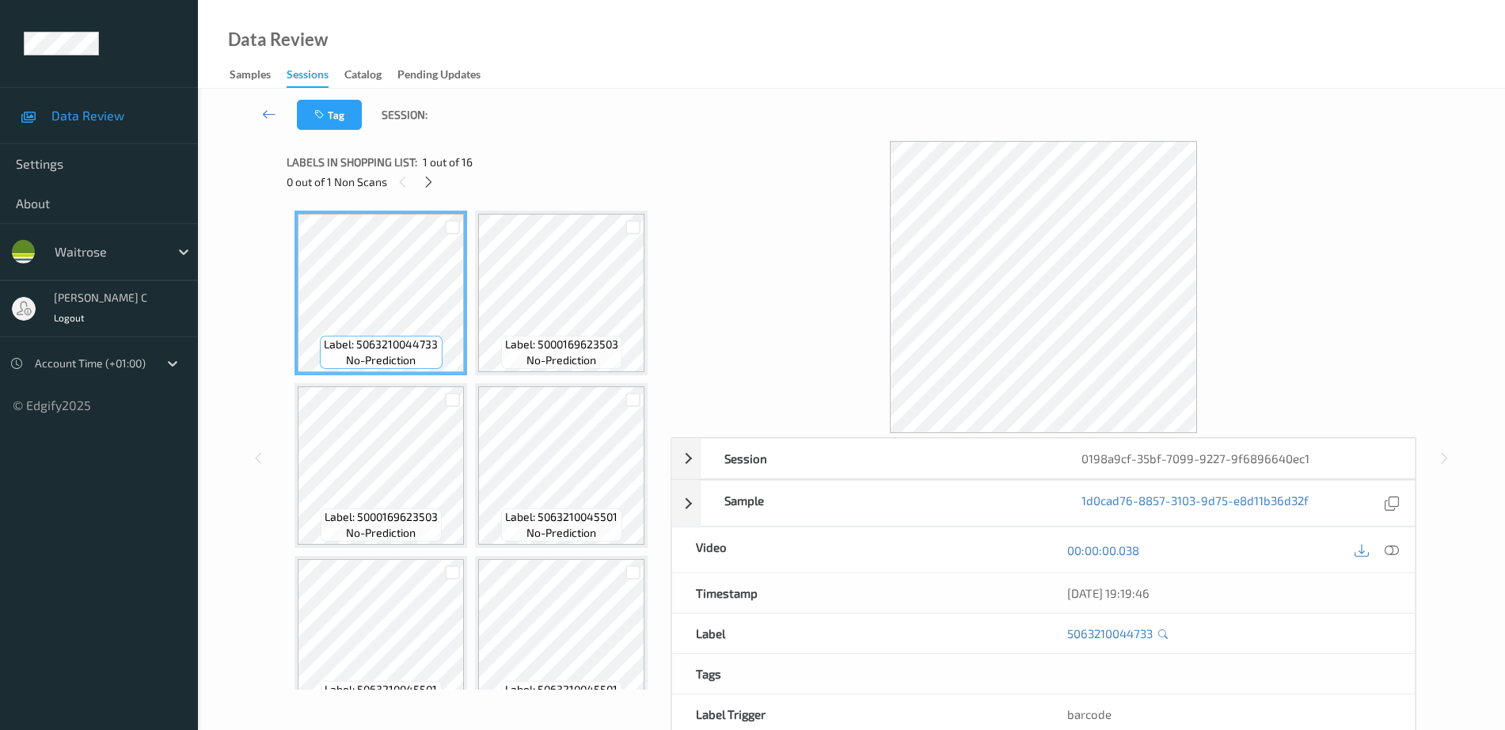
click at [426, 172] on div at bounding box center [429, 182] width 20 height 20
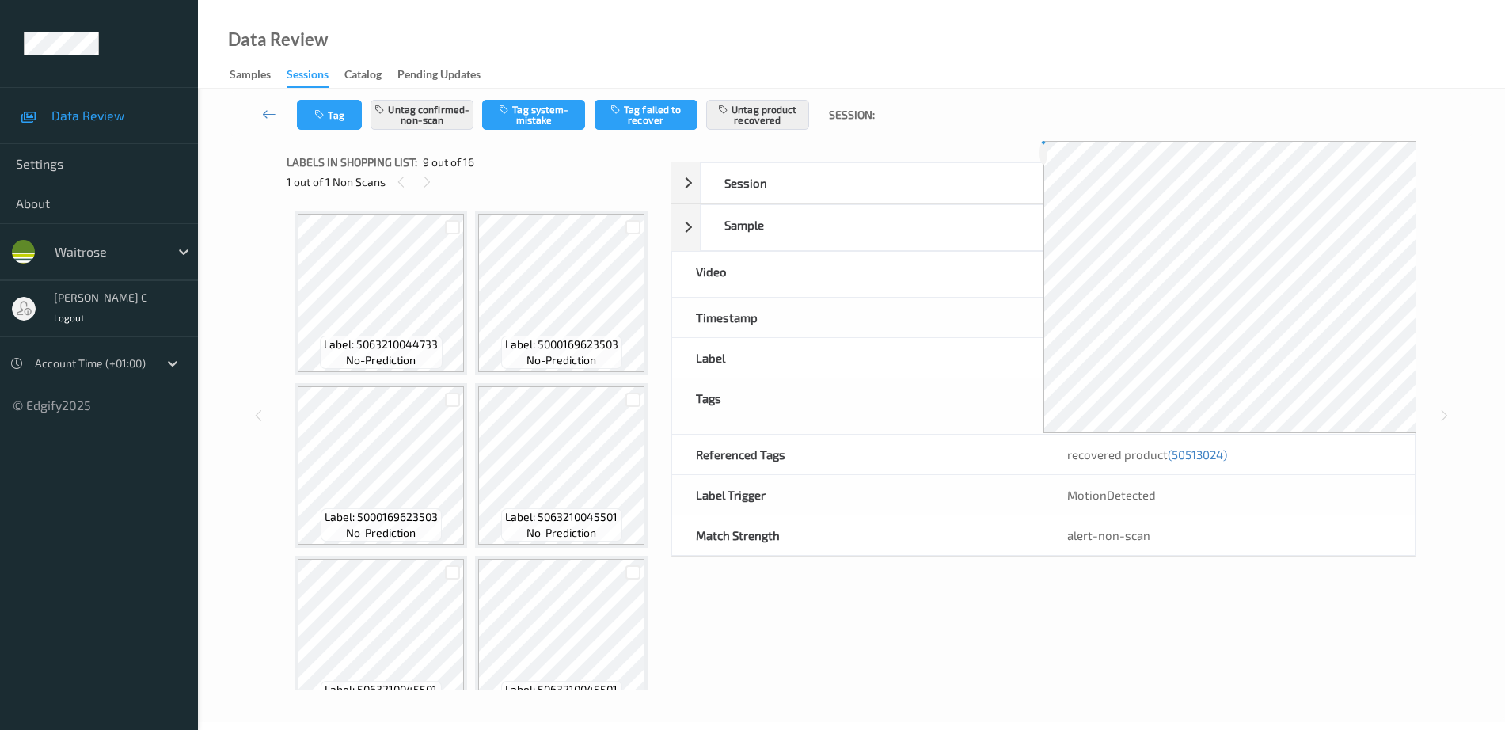
scroll to position [1216, 0]
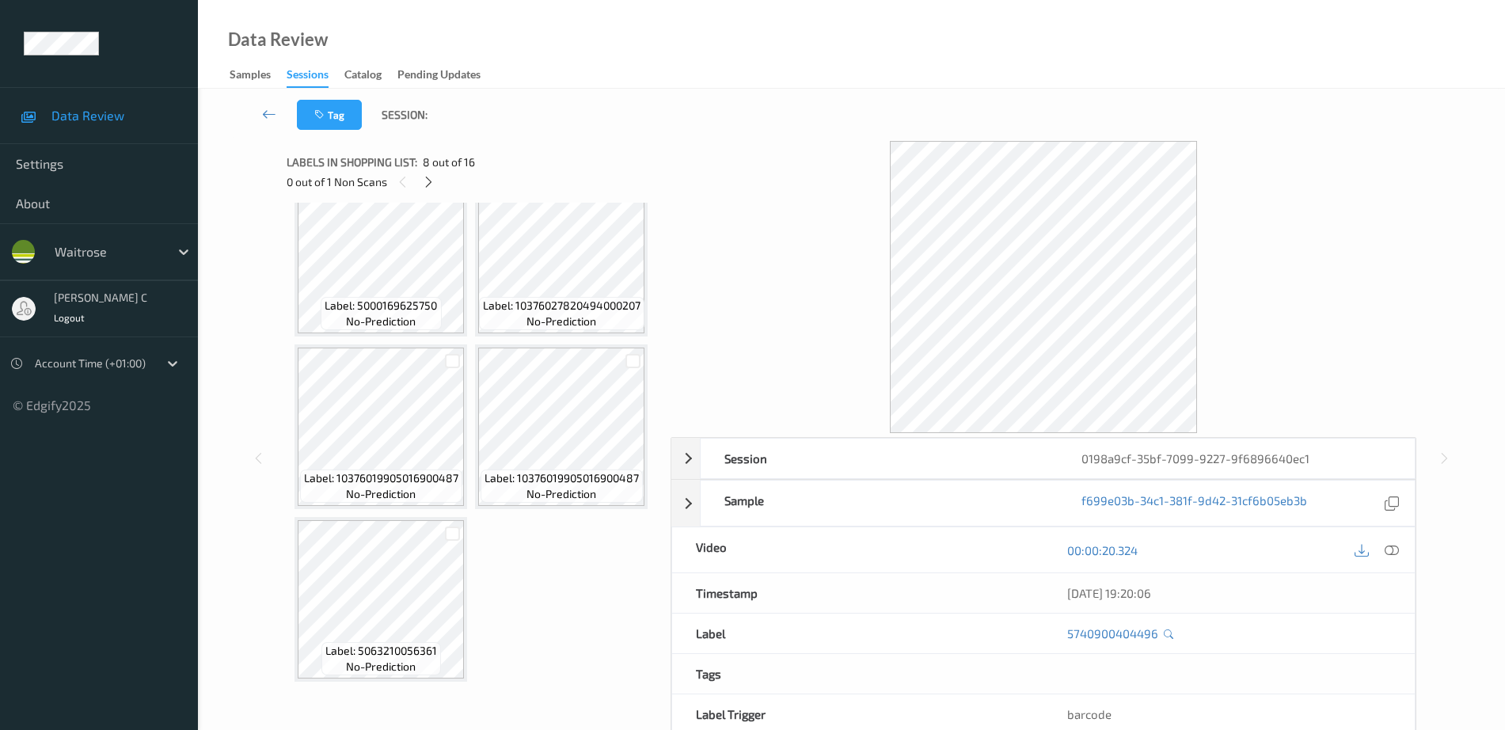
drag, startPoint x: 1390, startPoint y: 552, endPoint x: 1344, endPoint y: 554, distance: 46.0
click at [1391, 552] on icon at bounding box center [1392, 550] width 14 height 14
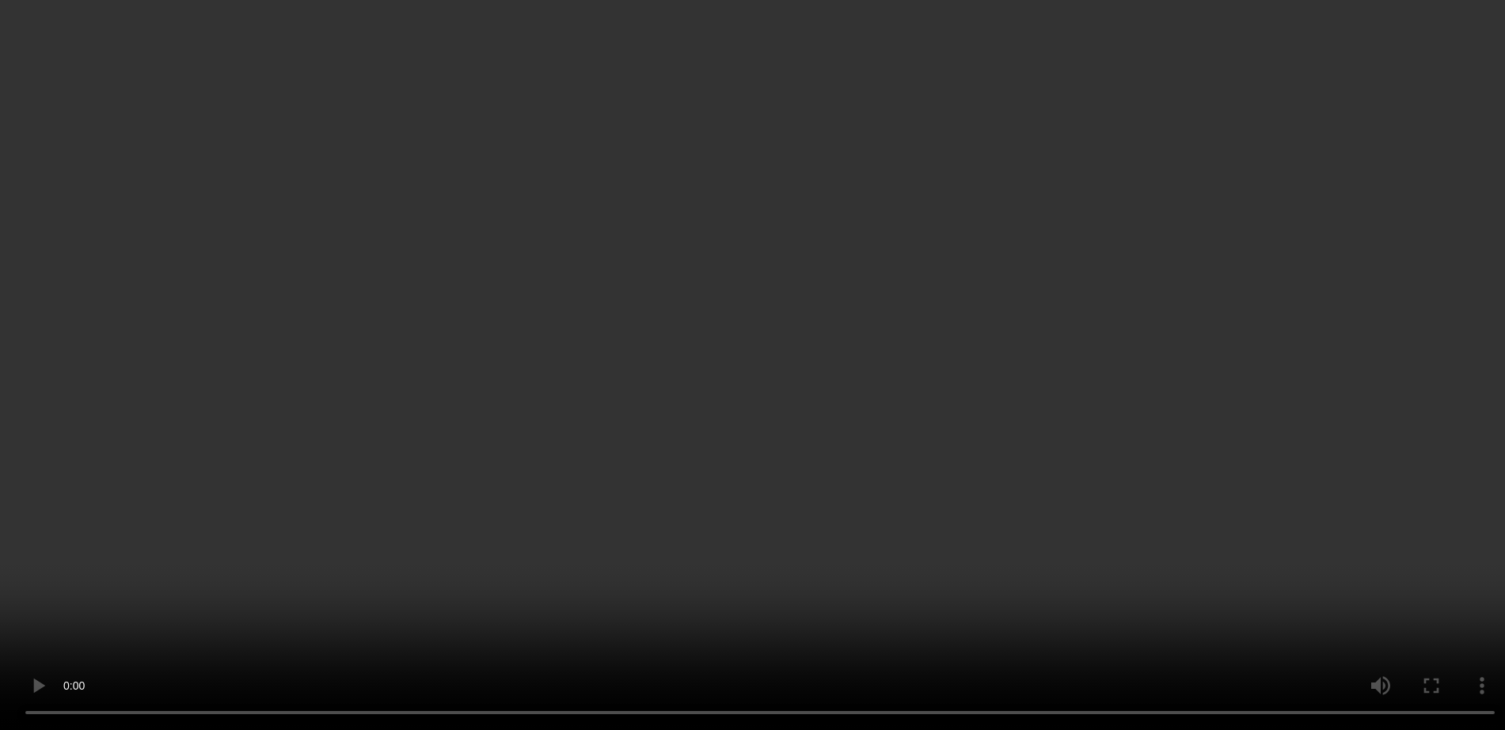
scroll to position [1148, 0]
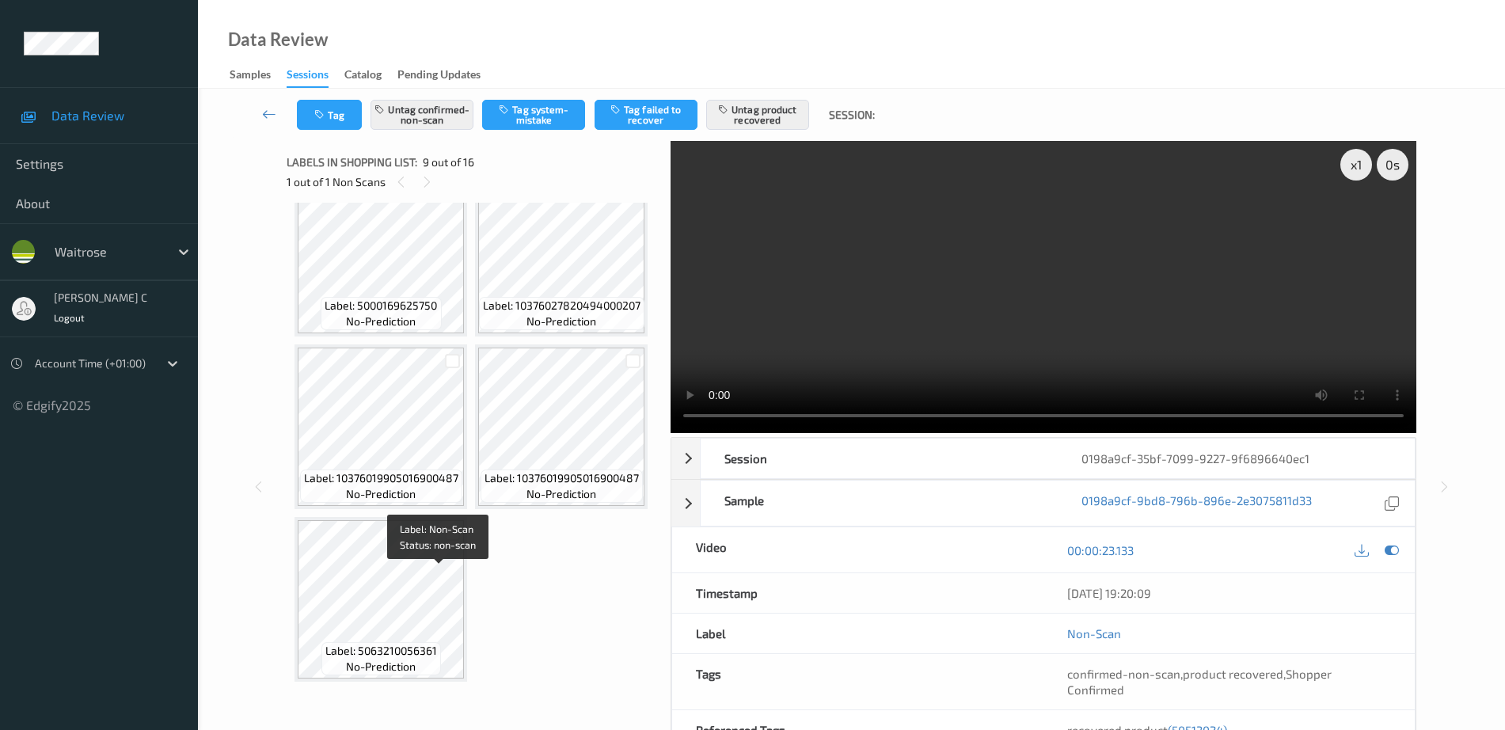
click at [379, 157] on span "no-prediction" at bounding box center [381, 149] width 70 height 16
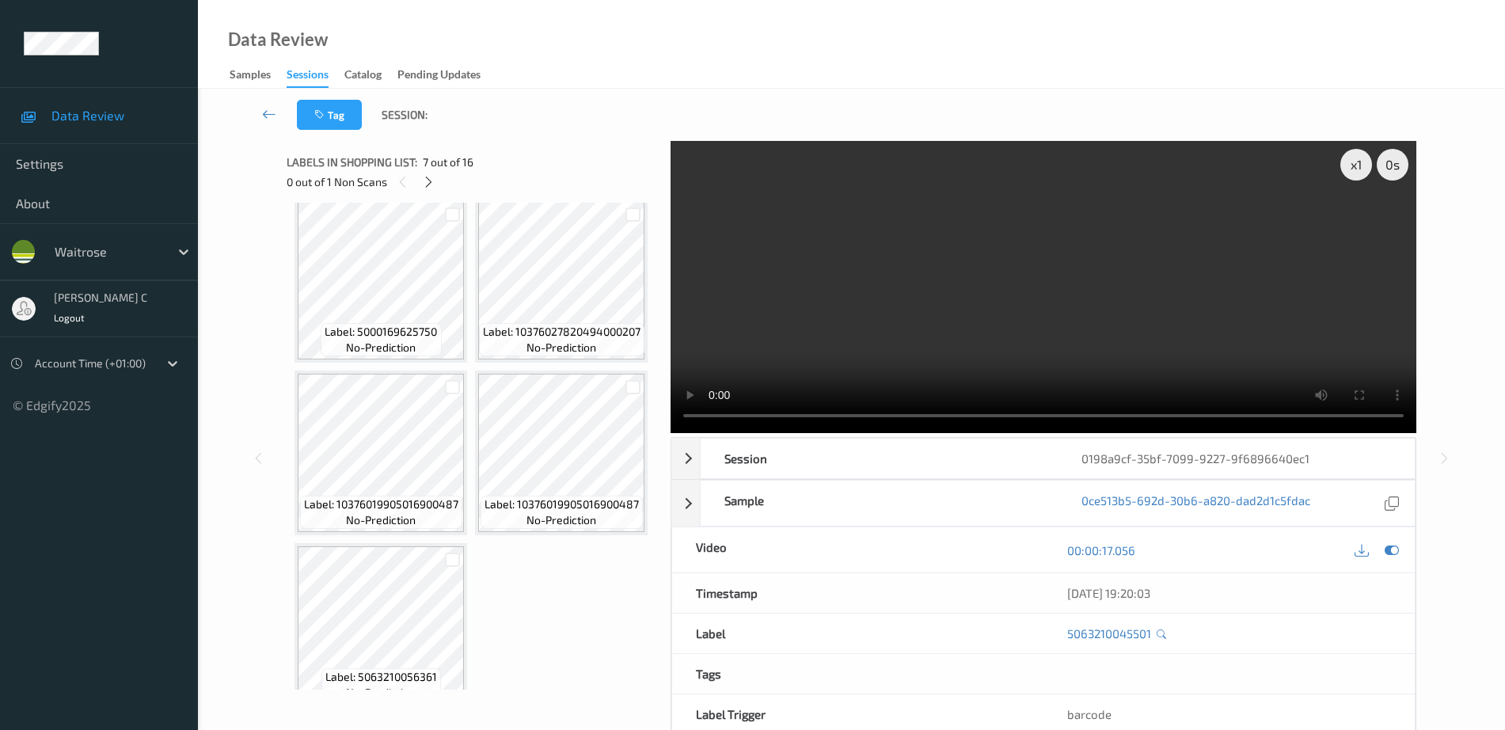
scroll to position [950, 0]
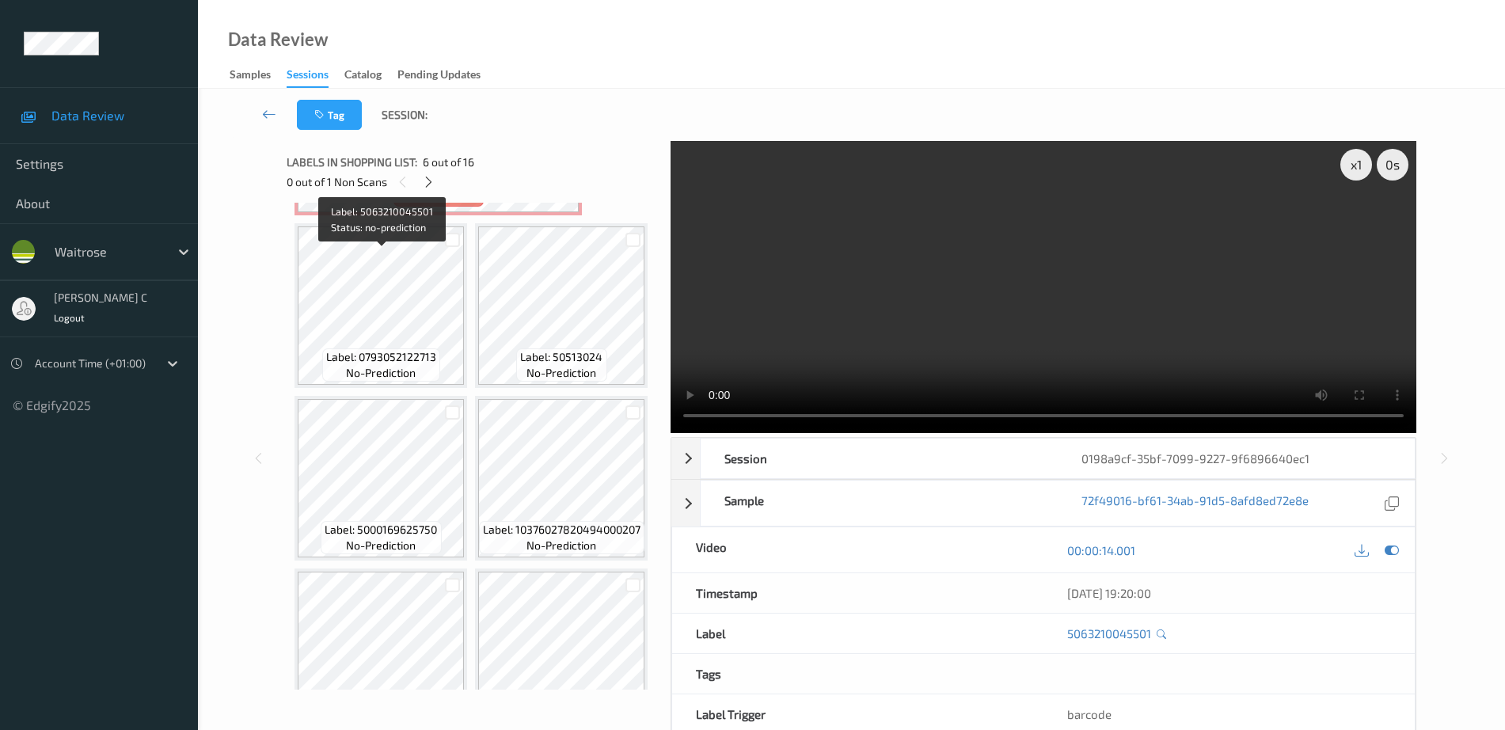
scroll to position [752, 0]
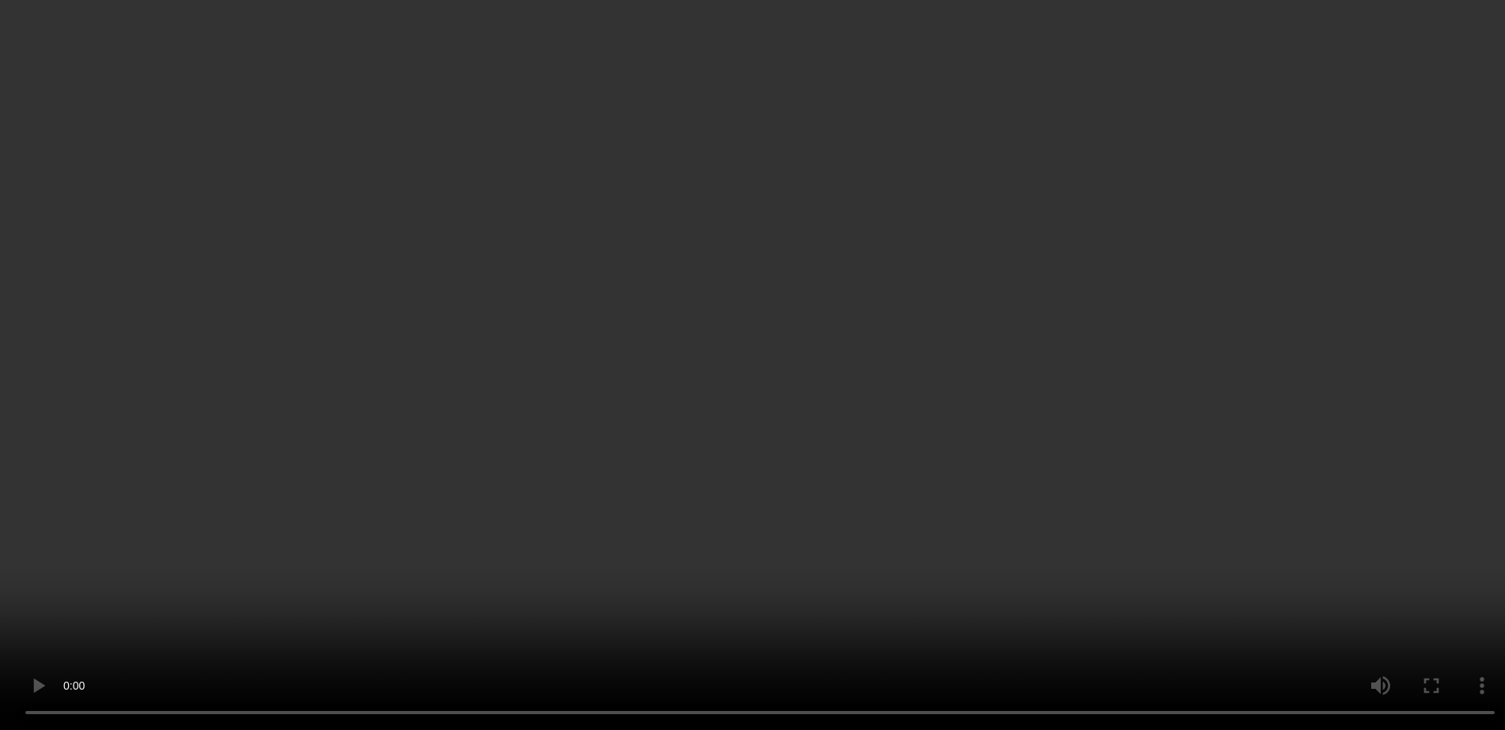
scroll to position [1543, 0]
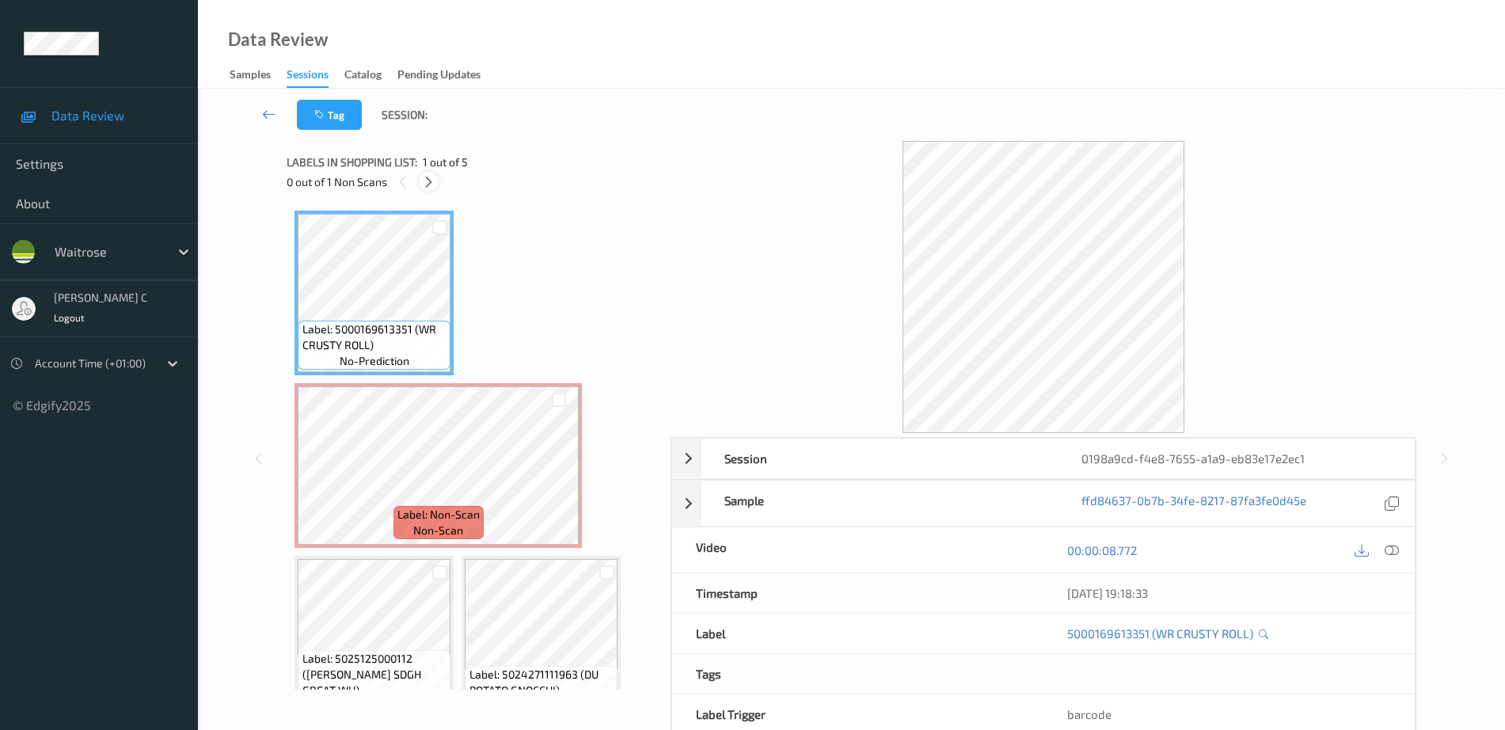
click at [432, 185] on icon at bounding box center [428, 182] width 13 height 14
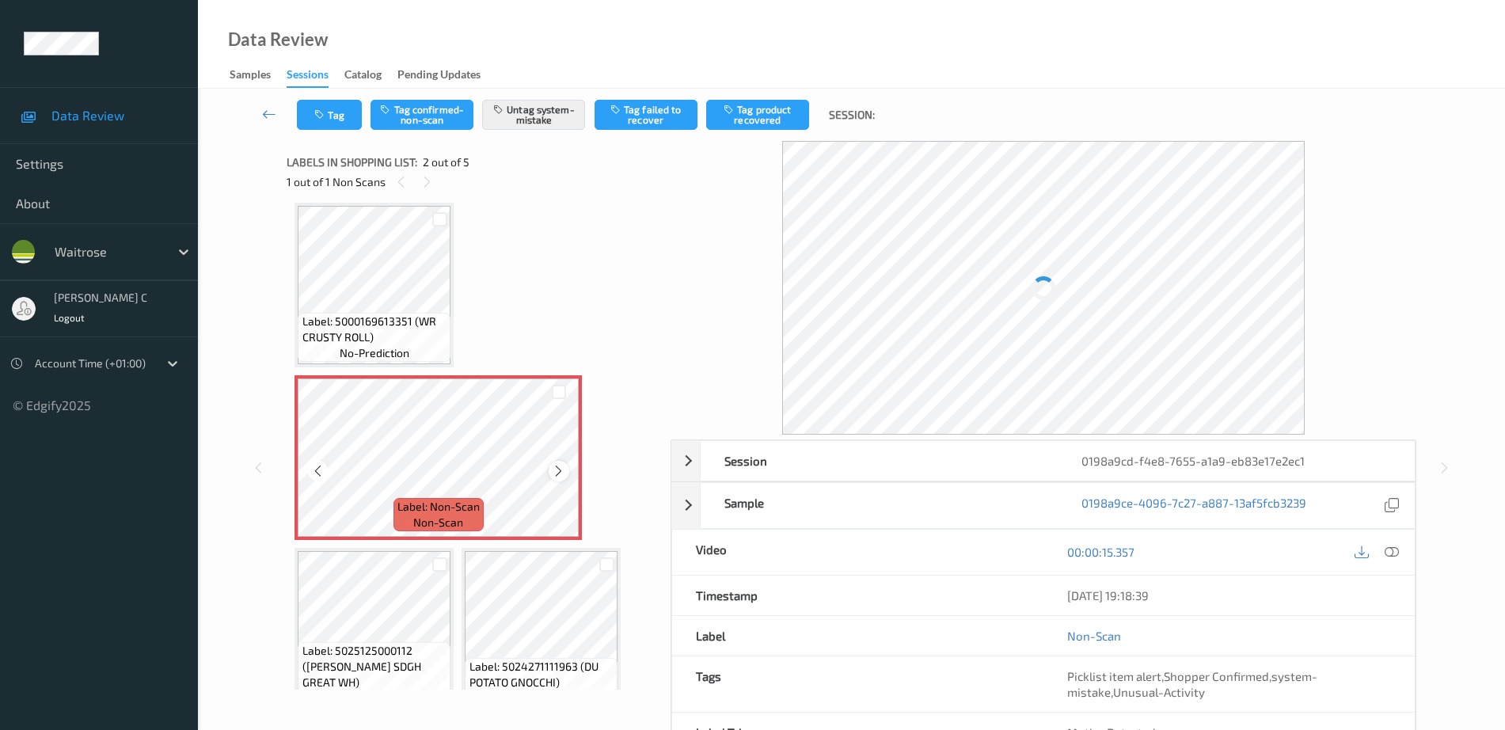
click at [563, 470] on icon at bounding box center [558, 471] width 13 height 14
click at [383, 359] on span "no-prediction" at bounding box center [375, 353] width 70 height 16
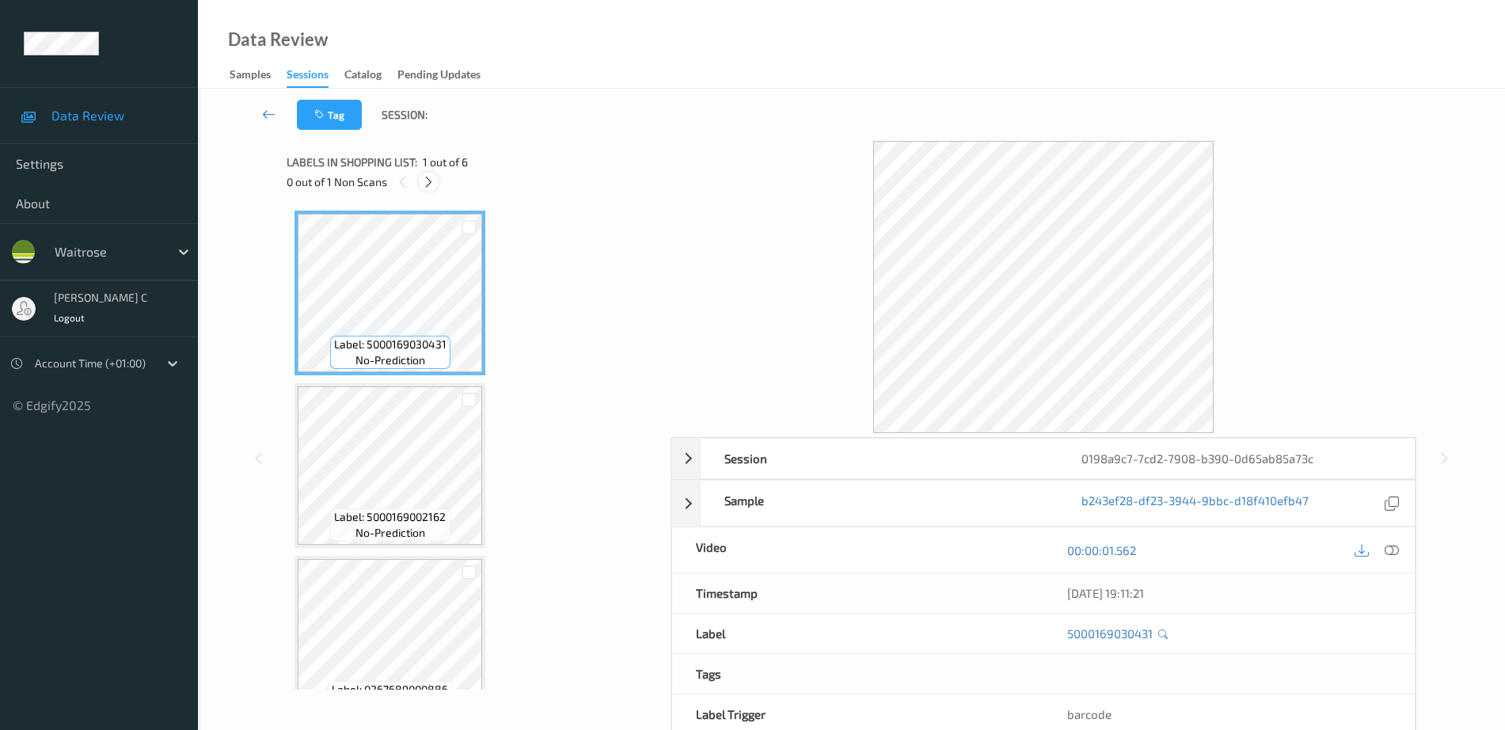
click at [424, 181] on icon at bounding box center [428, 182] width 13 height 14
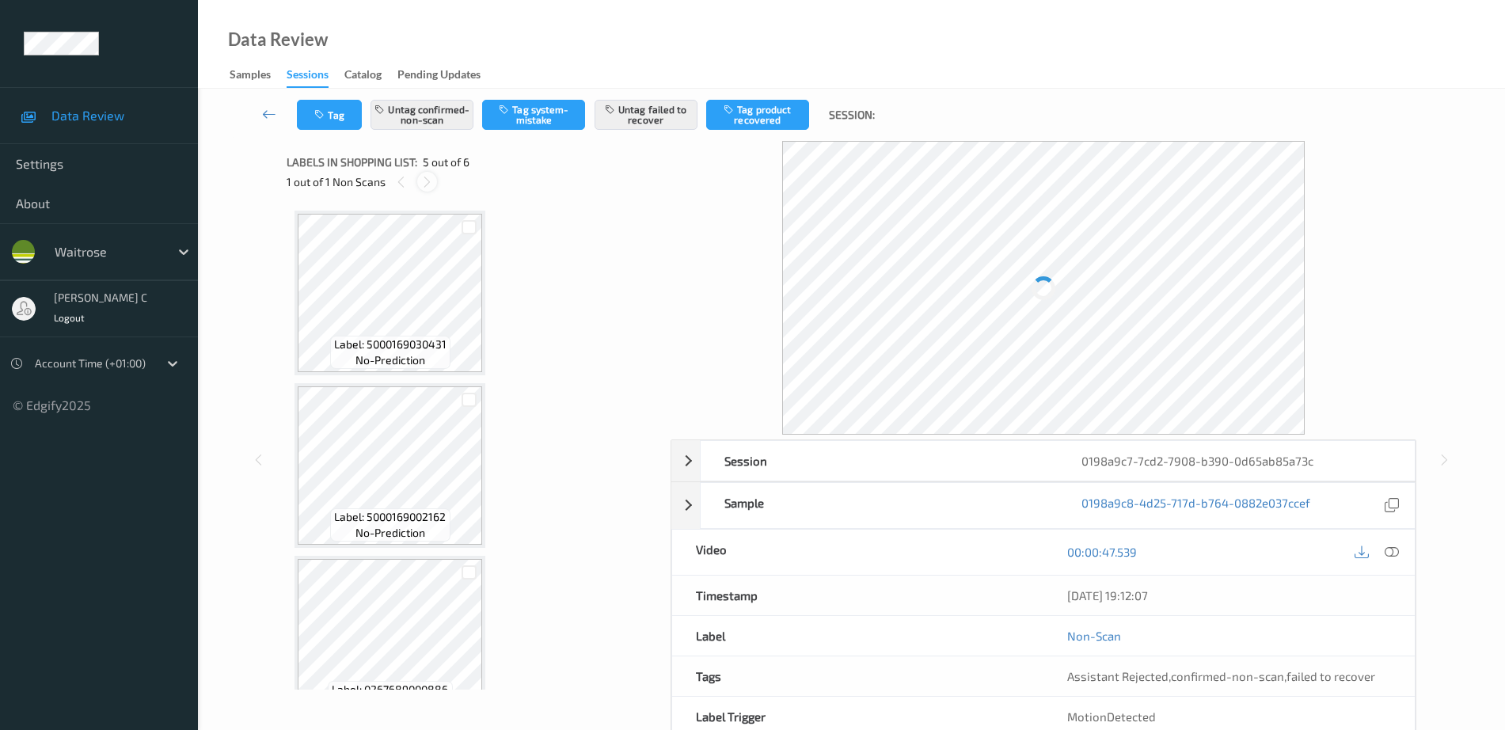
scroll to position [526, 0]
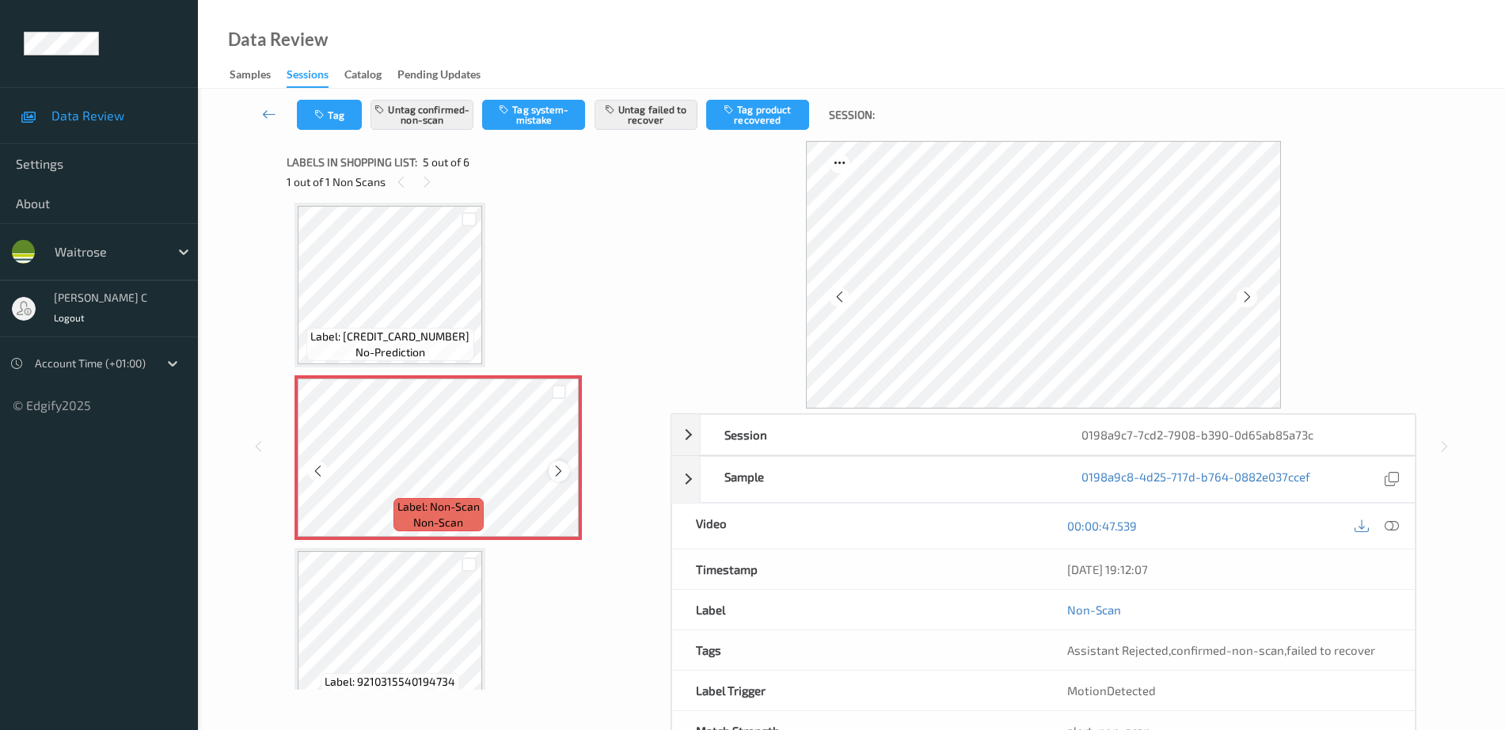
click at [560, 469] on icon at bounding box center [558, 471] width 13 height 14
click at [417, 328] on div "Label: 5060198644238 no-prediction" at bounding box center [389, 344] width 167 height 33
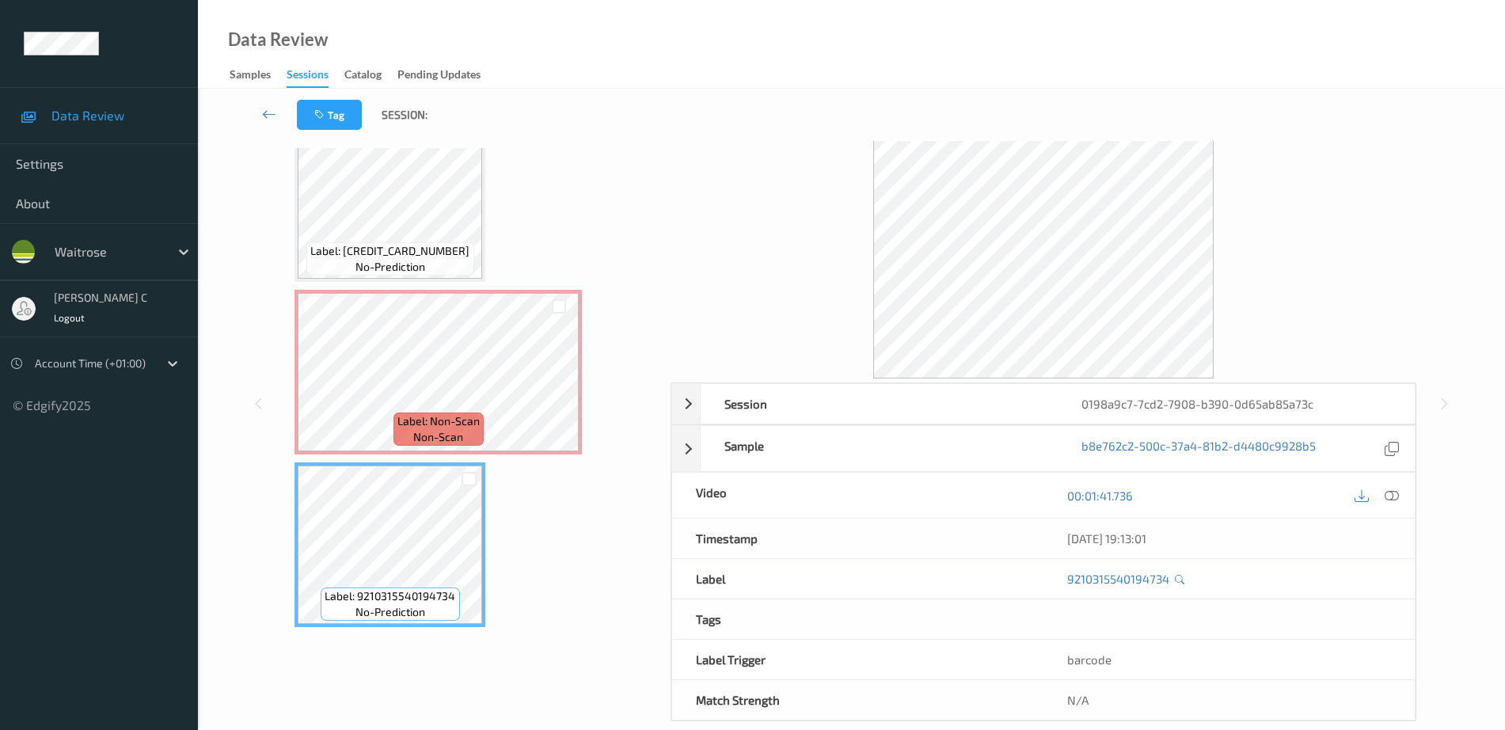
scroll to position [458, 0]
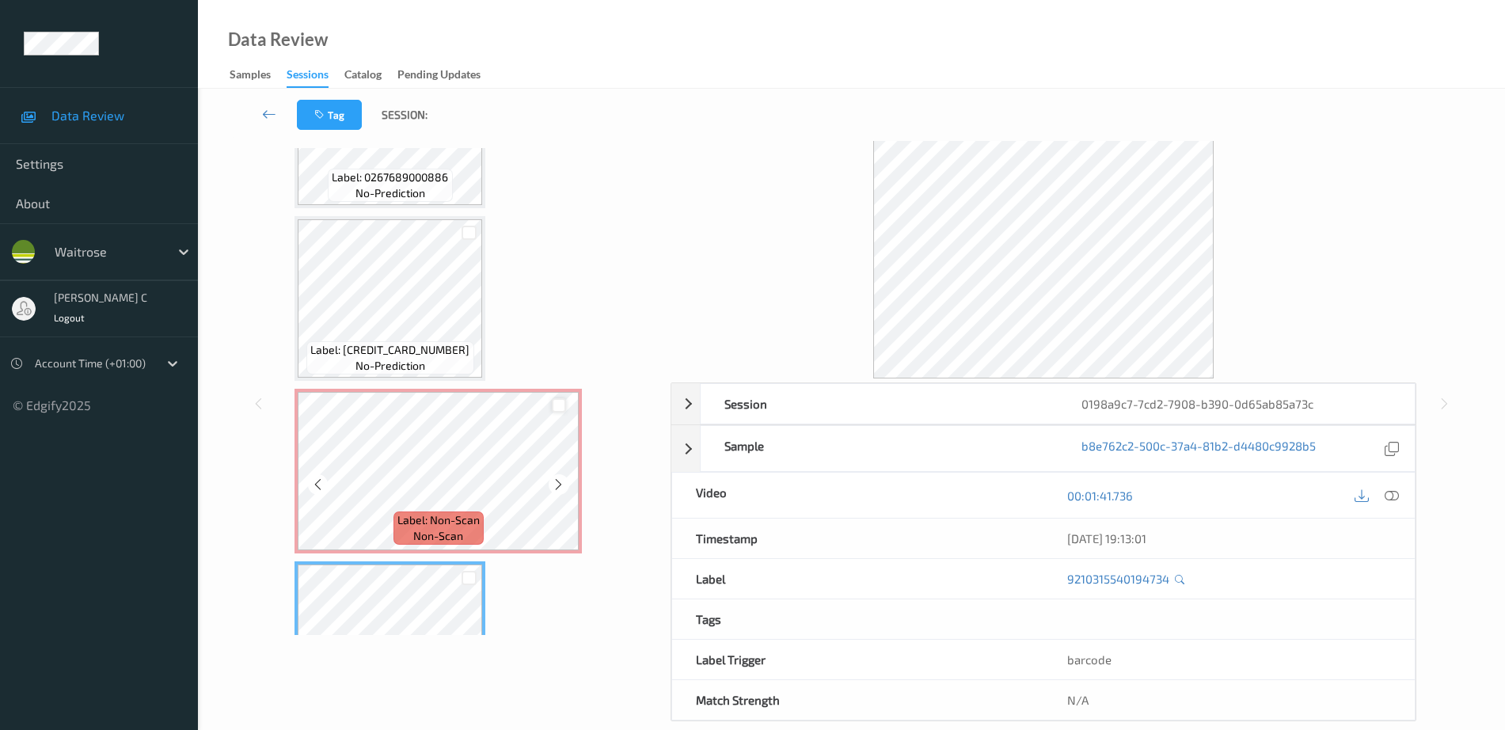
click at [553, 412] on div at bounding box center [559, 405] width 15 height 15
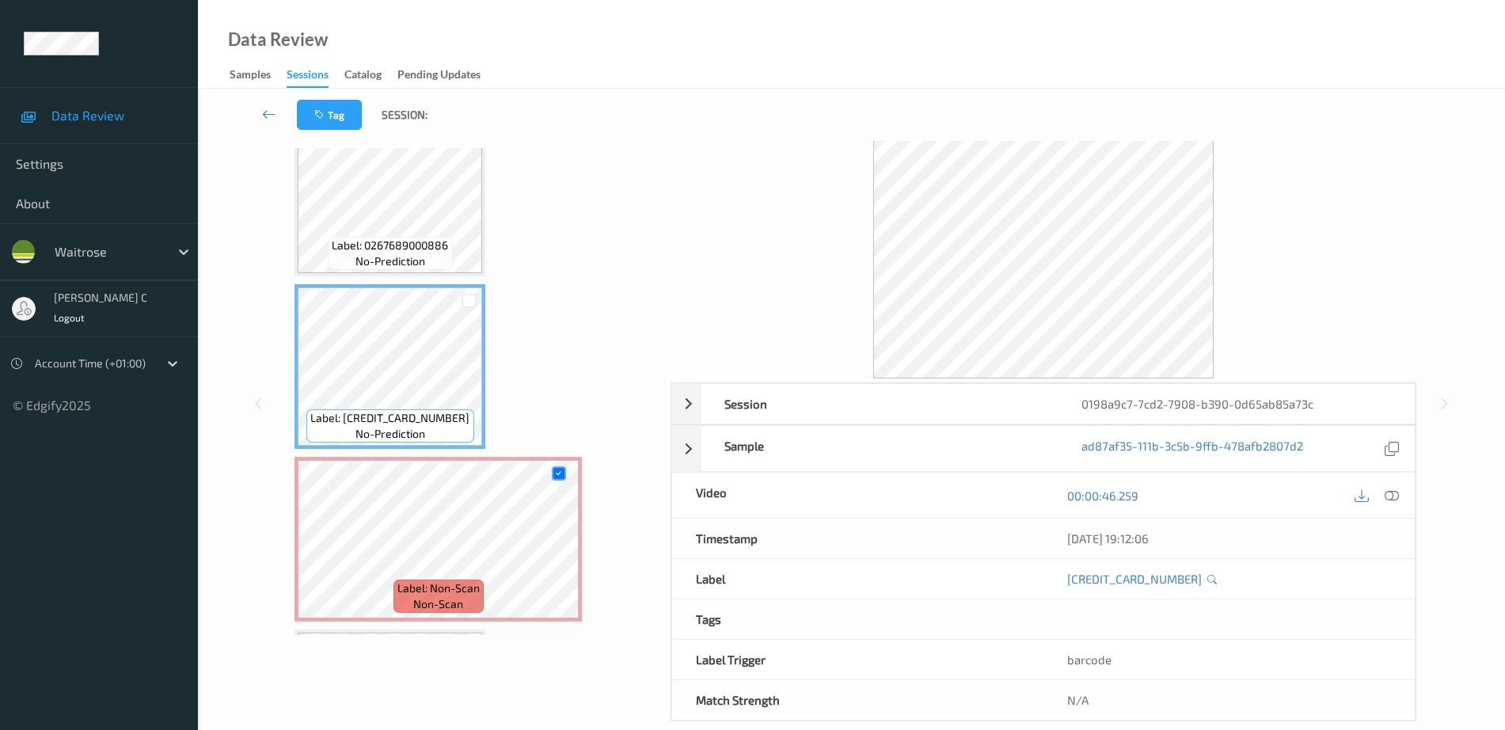
scroll to position [359, 0]
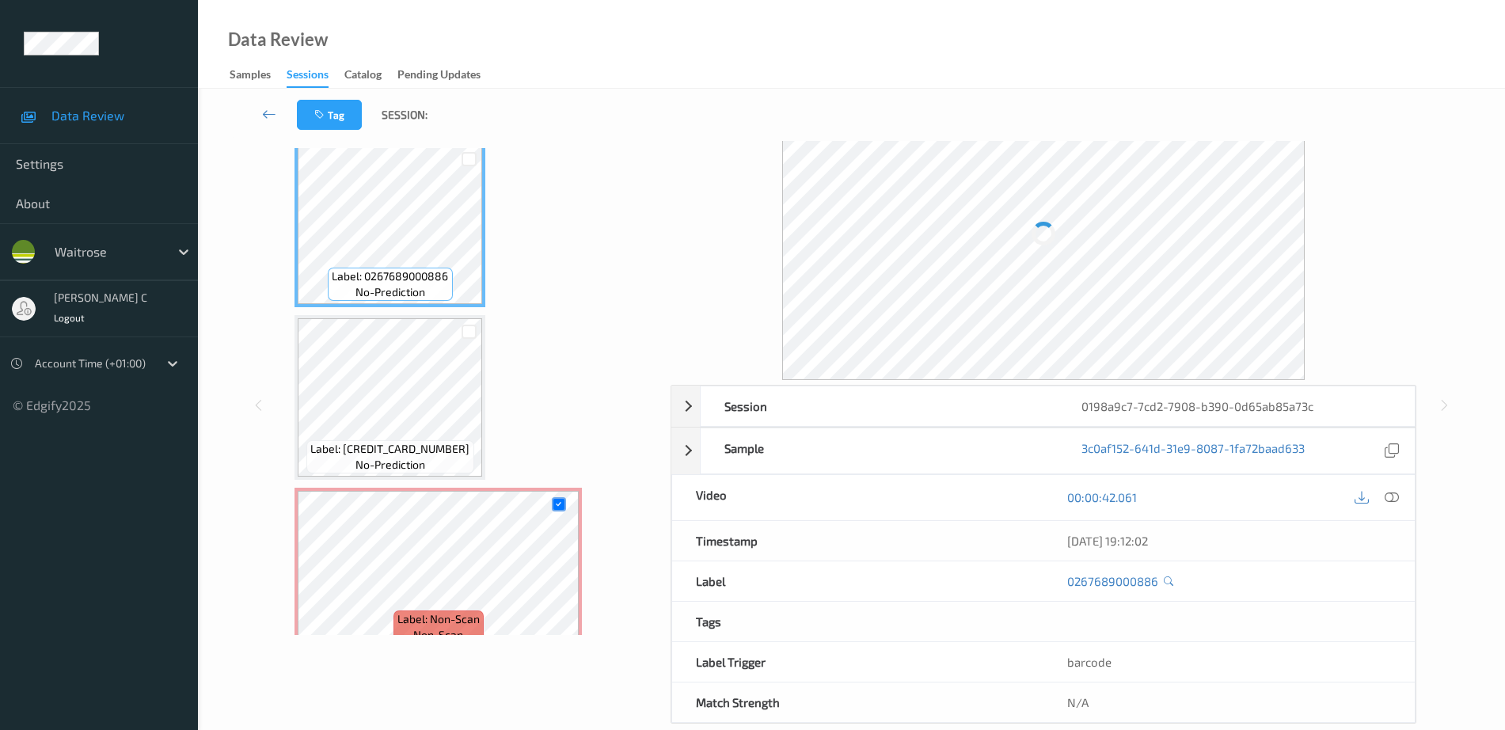
click at [1407, 502] on div "00:00:42.061" at bounding box center [1229, 497] width 371 height 45
click at [1403, 496] on div at bounding box center [1392, 497] width 21 height 21
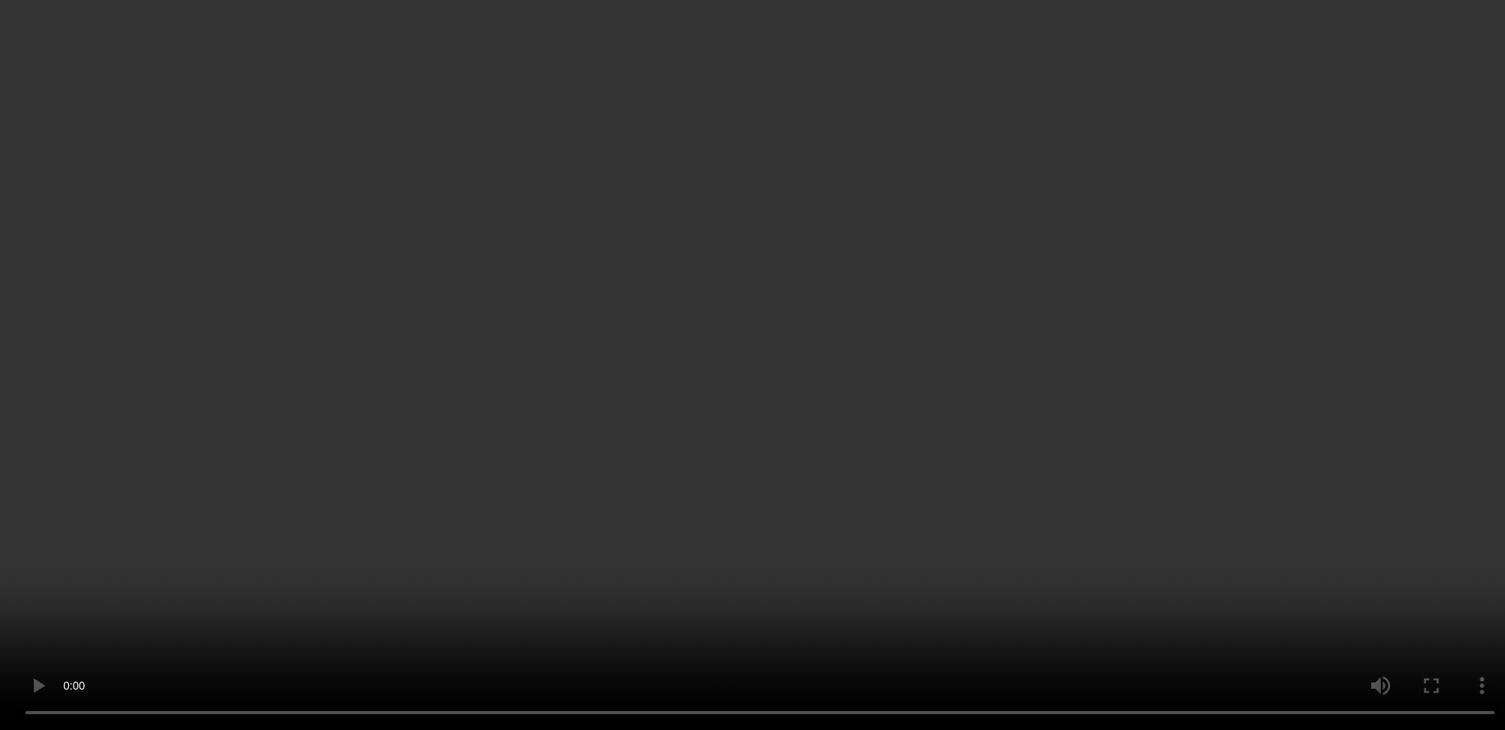
scroll to position [557, 0]
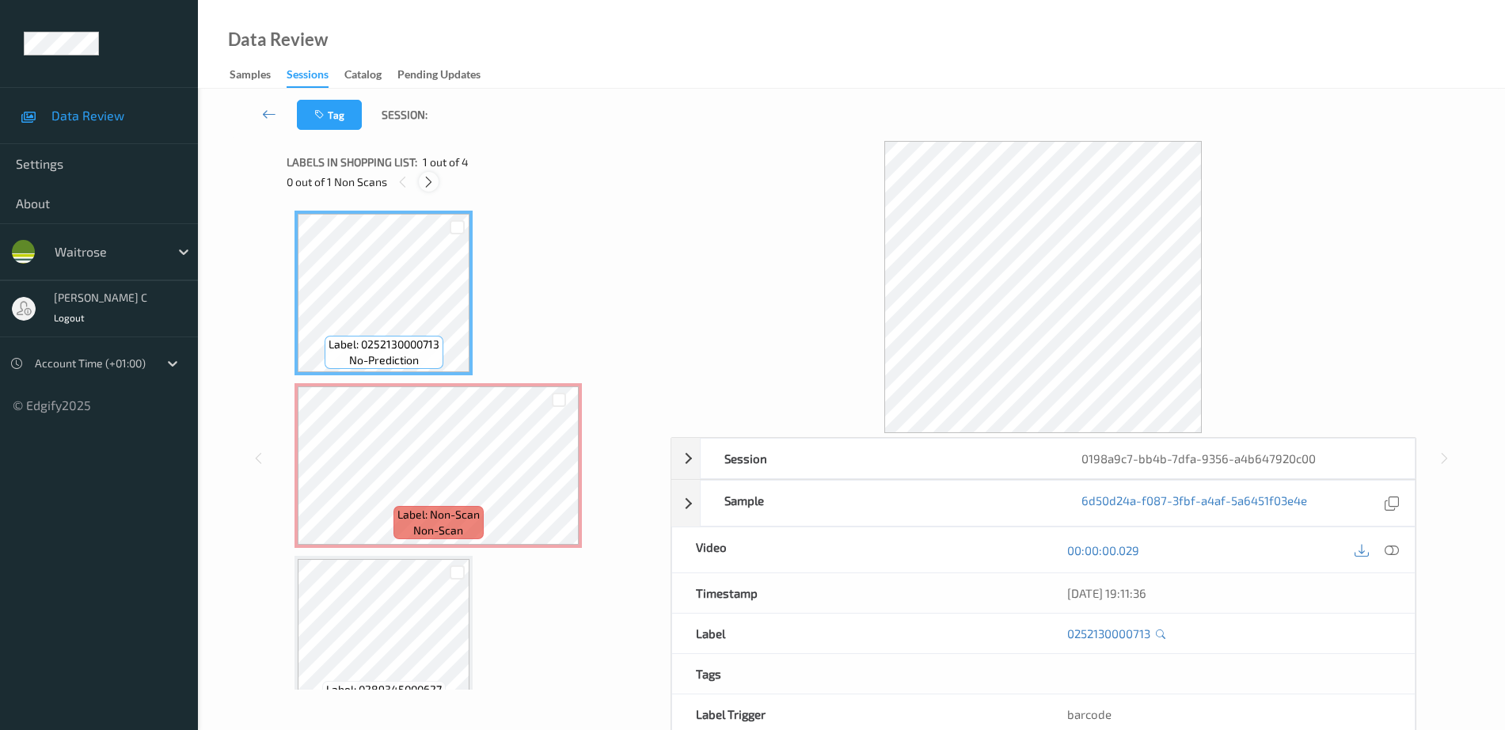
click at [428, 182] on icon at bounding box center [428, 182] width 13 height 14
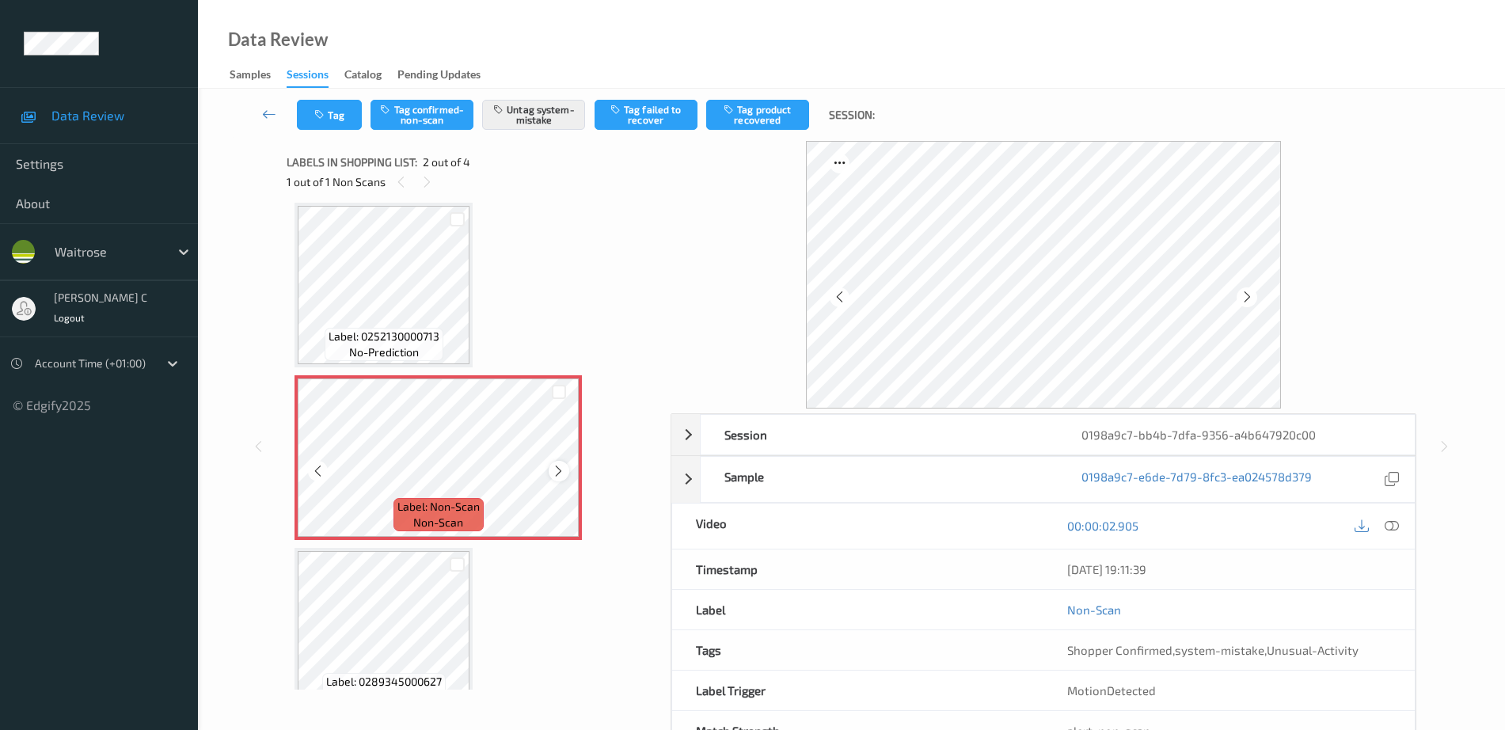
click at [554, 471] on icon at bounding box center [558, 471] width 13 height 14
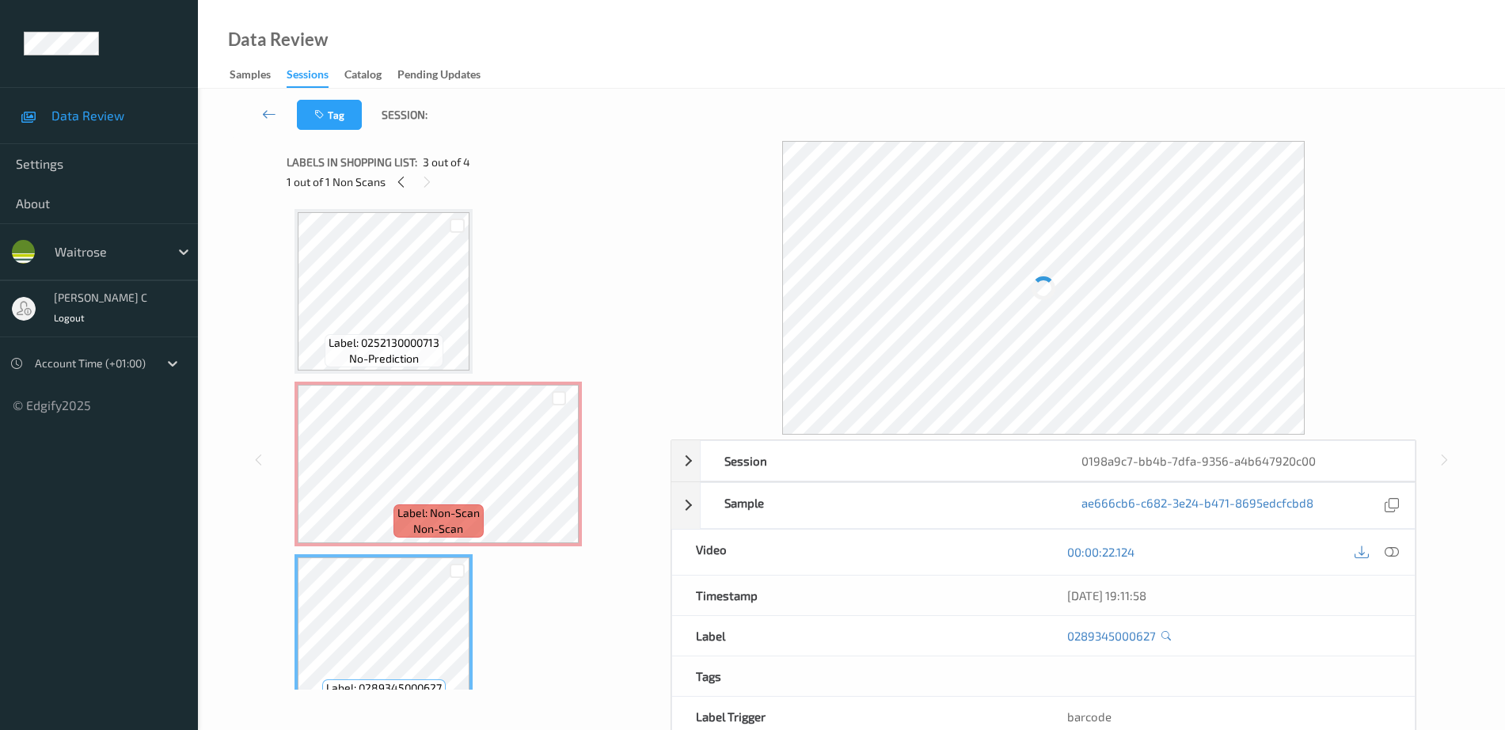
scroll to position [0, 0]
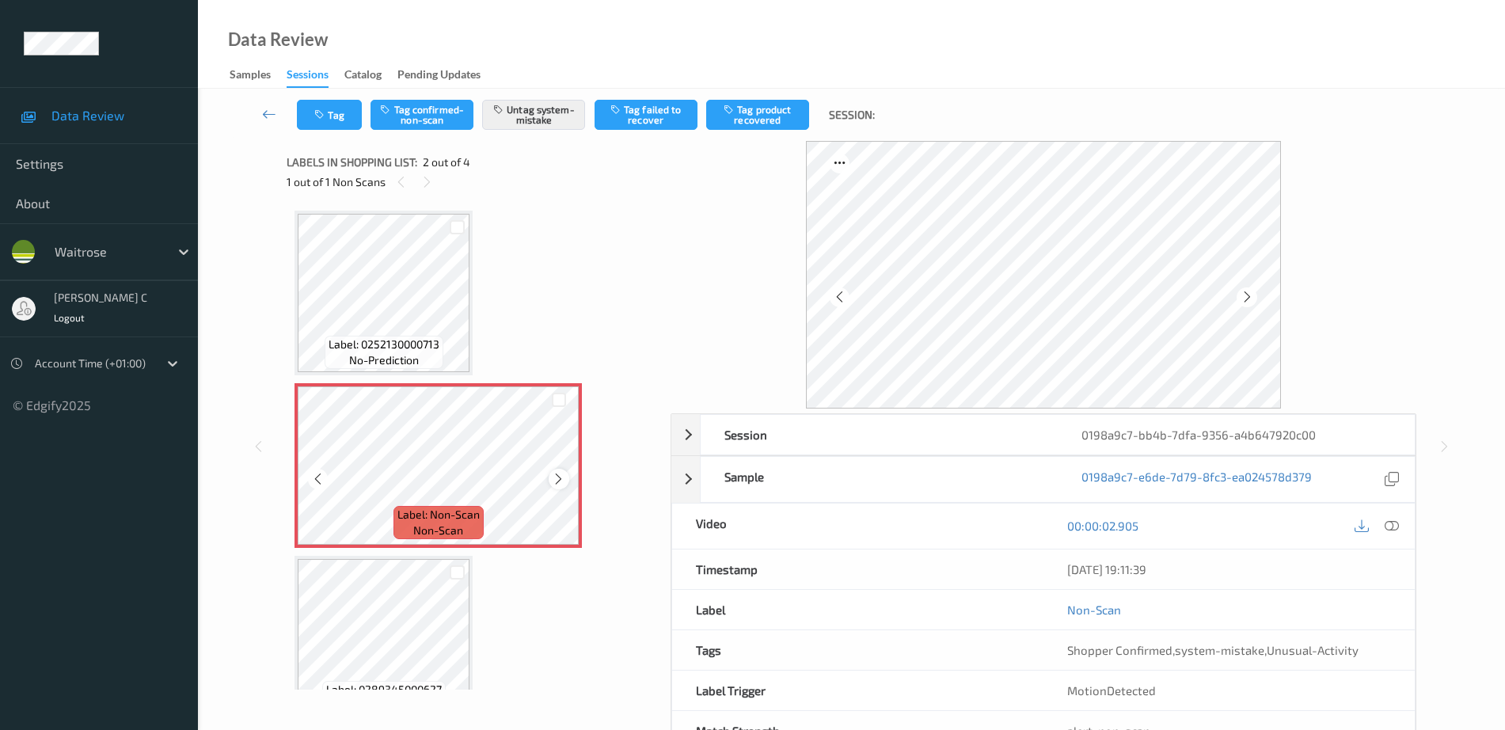
click at [554, 476] on icon at bounding box center [558, 479] width 13 height 14
click at [407, 339] on span "Label: 0252130000713" at bounding box center [384, 345] width 111 height 16
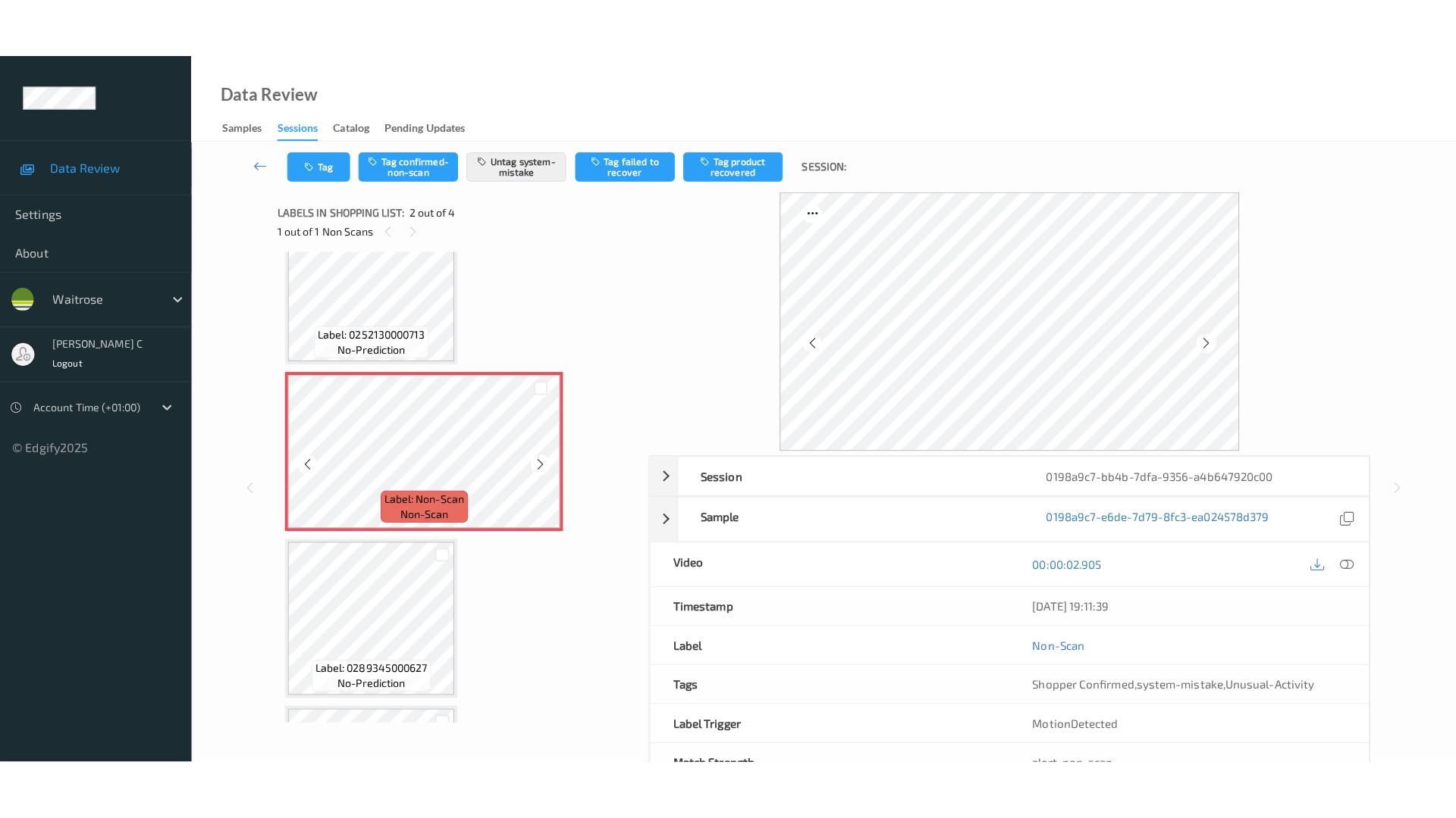
scroll to position [95, 0]
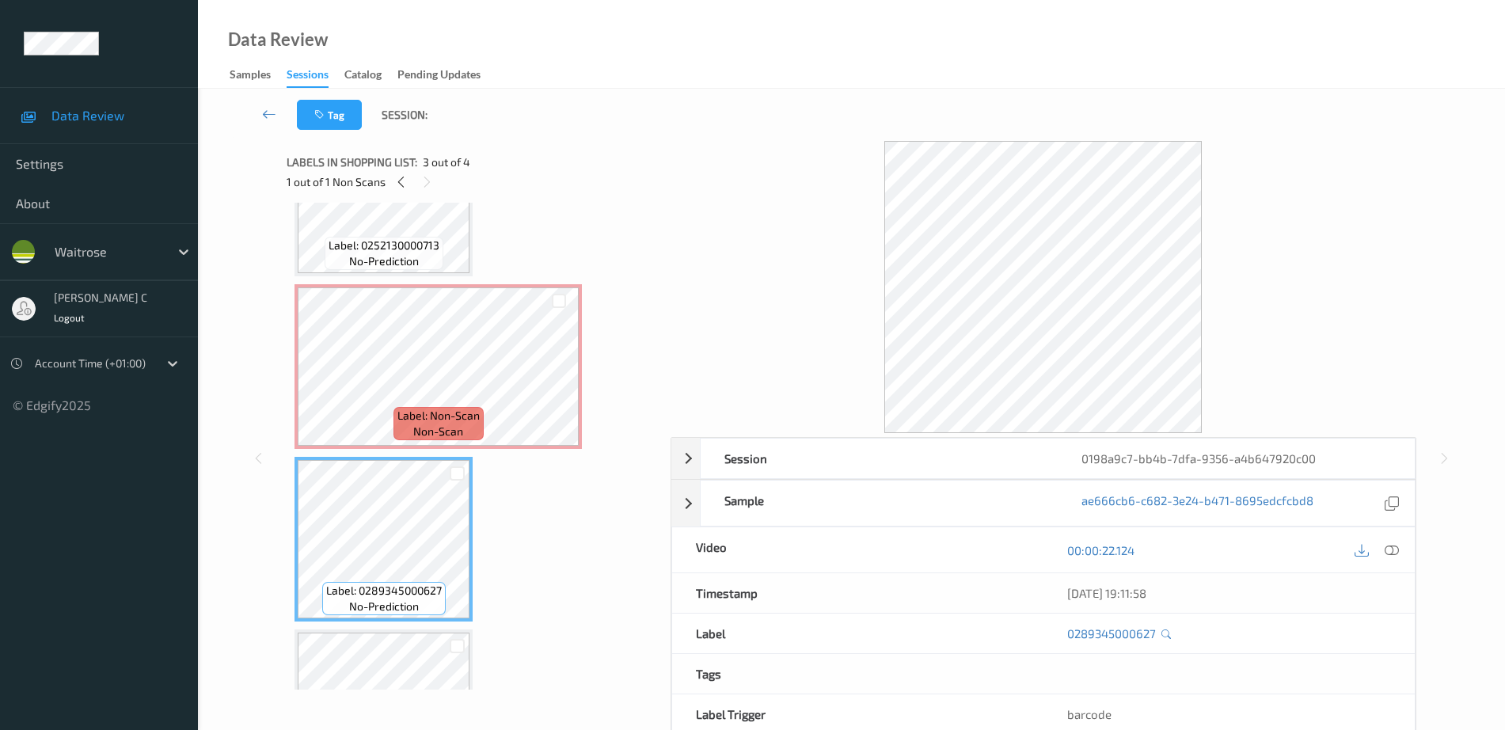
click at [392, 242] on span "Label: 0252130000713" at bounding box center [384, 246] width 111 height 16
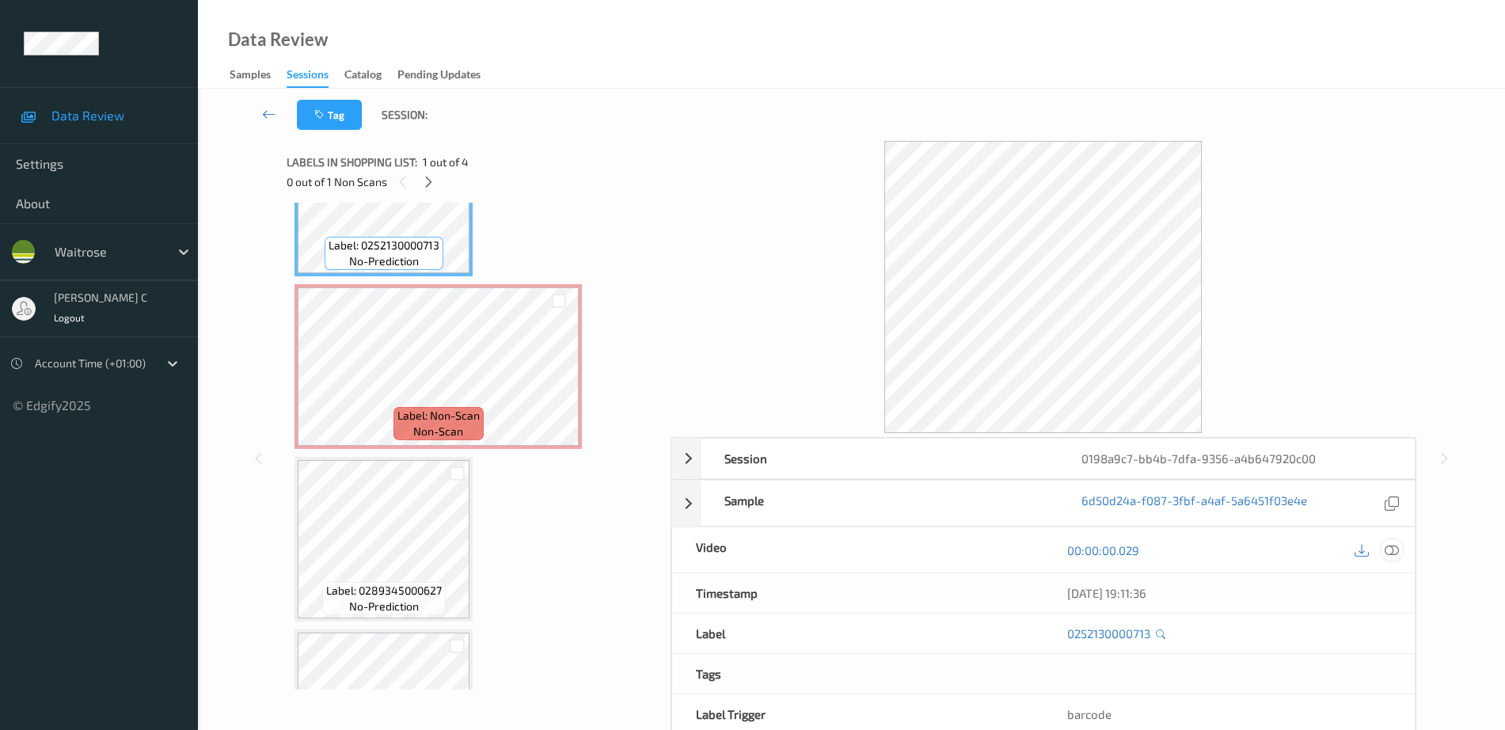
click at [1392, 550] on icon at bounding box center [1392, 550] width 14 height 14
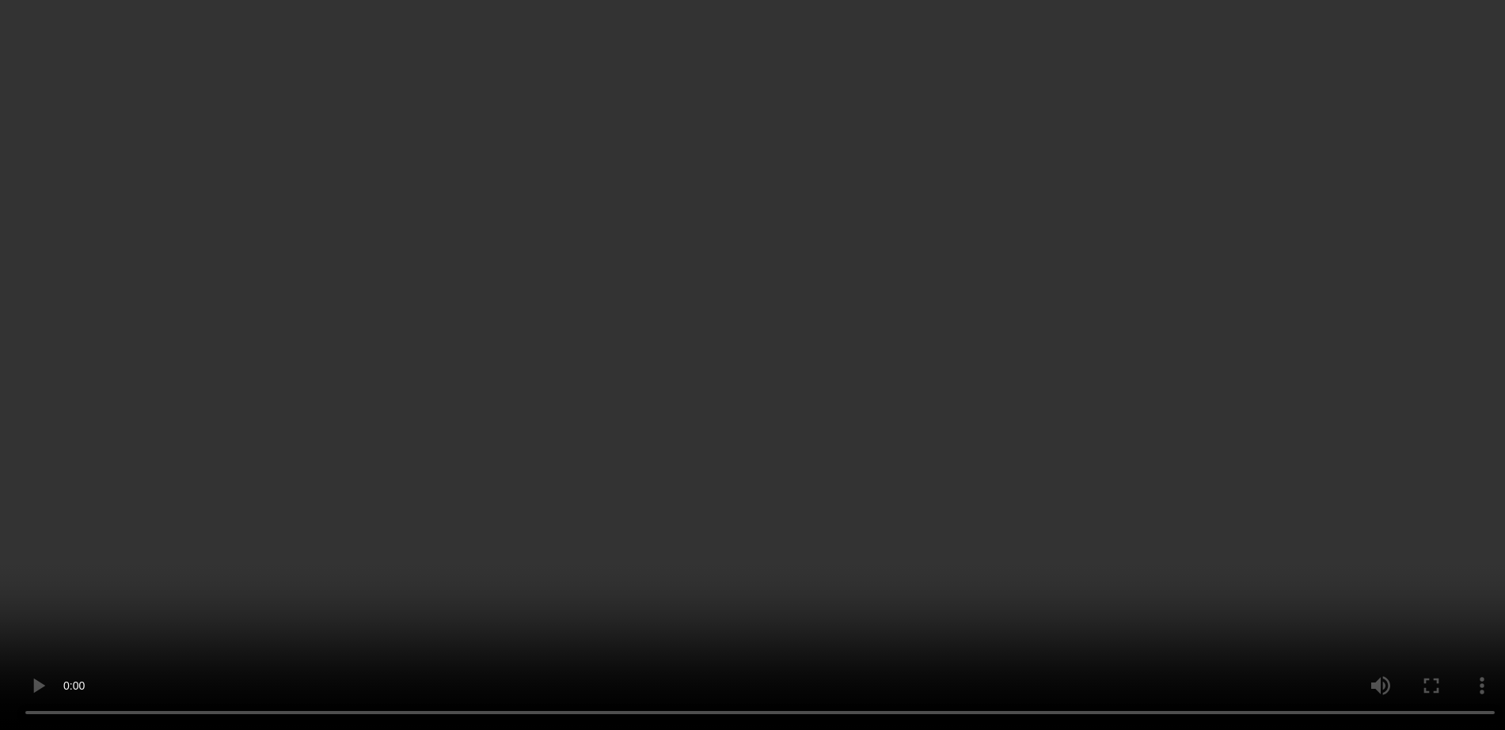
scroll to position [0, 0]
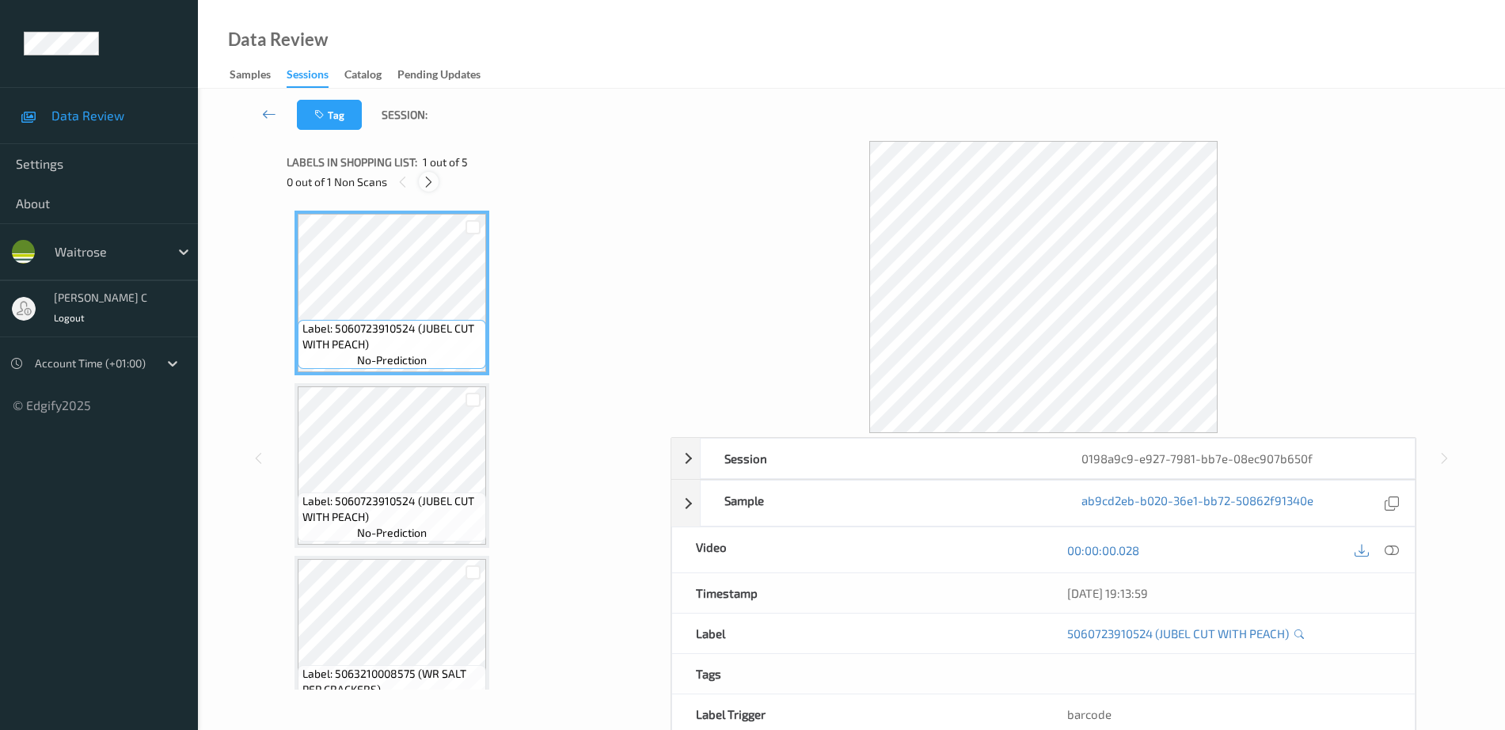
click at [431, 181] on icon at bounding box center [428, 182] width 13 height 14
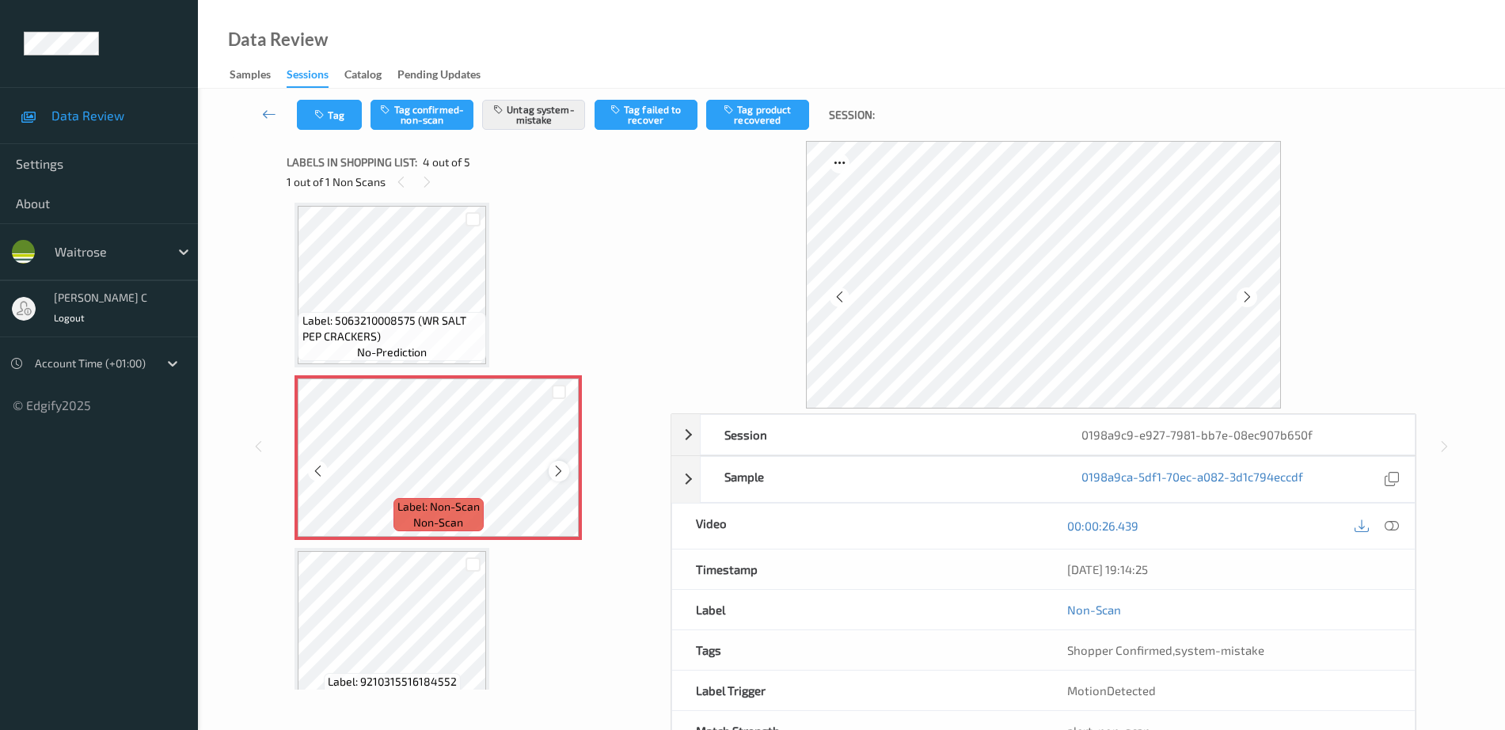
click at [561, 468] on icon at bounding box center [558, 471] width 13 height 14
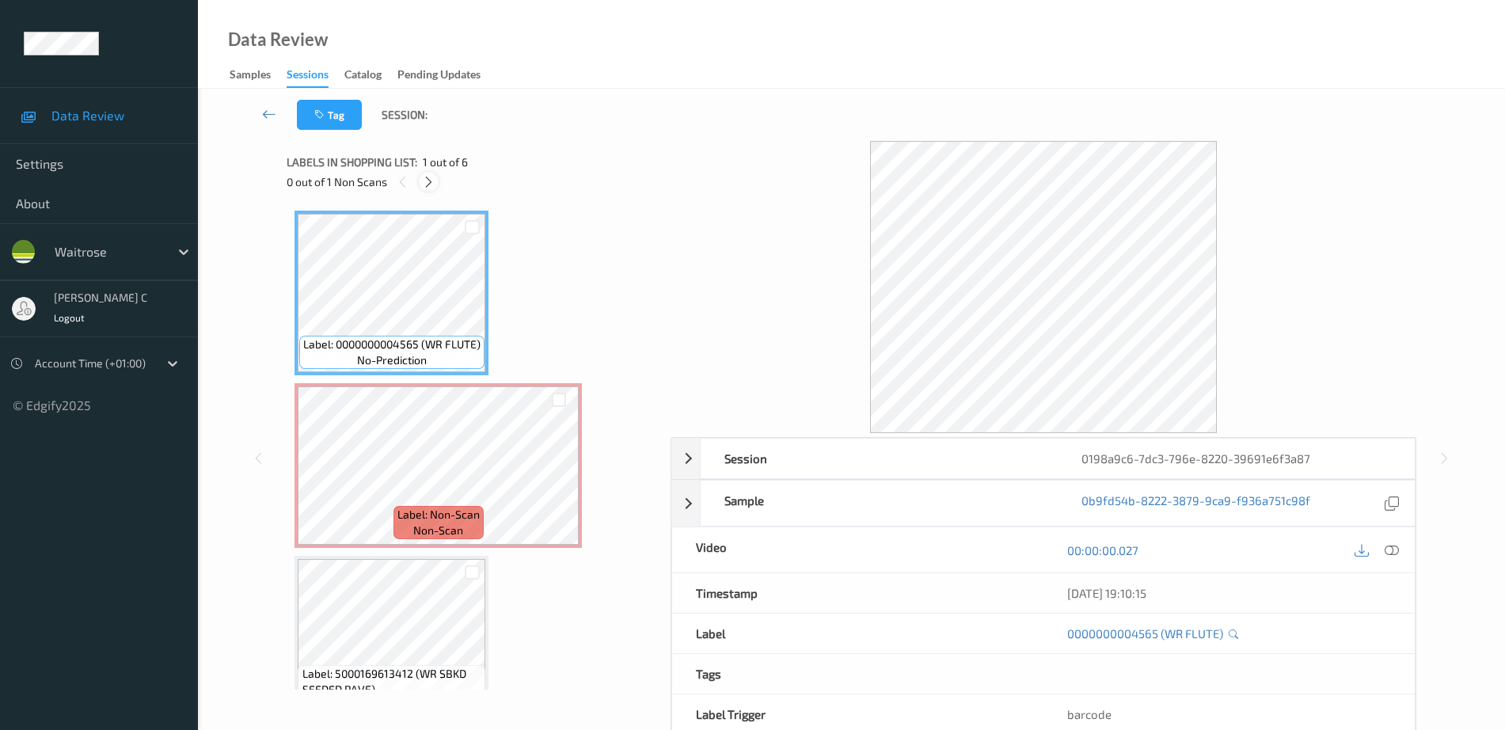
click at [430, 178] on icon at bounding box center [428, 182] width 13 height 14
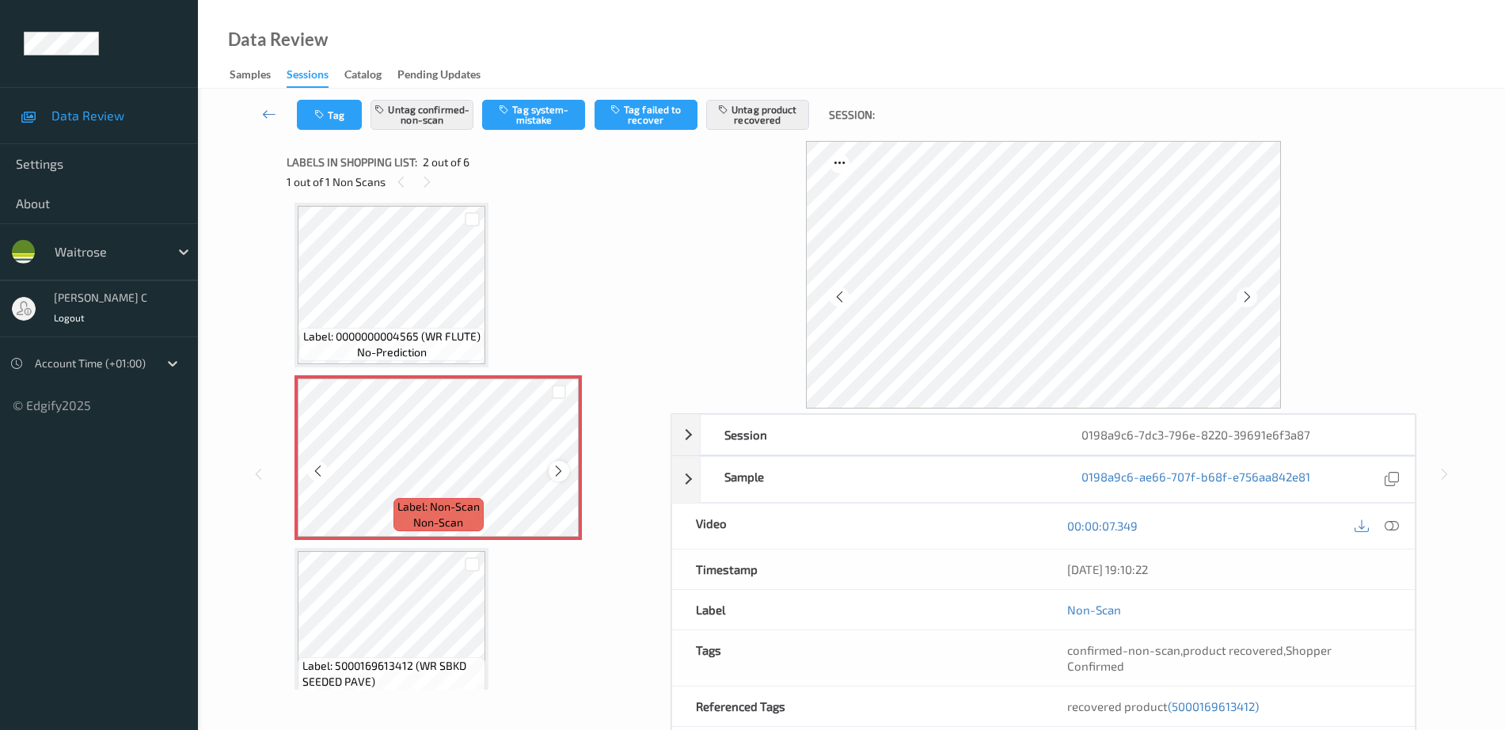
click at [562, 466] on icon at bounding box center [558, 471] width 13 height 14
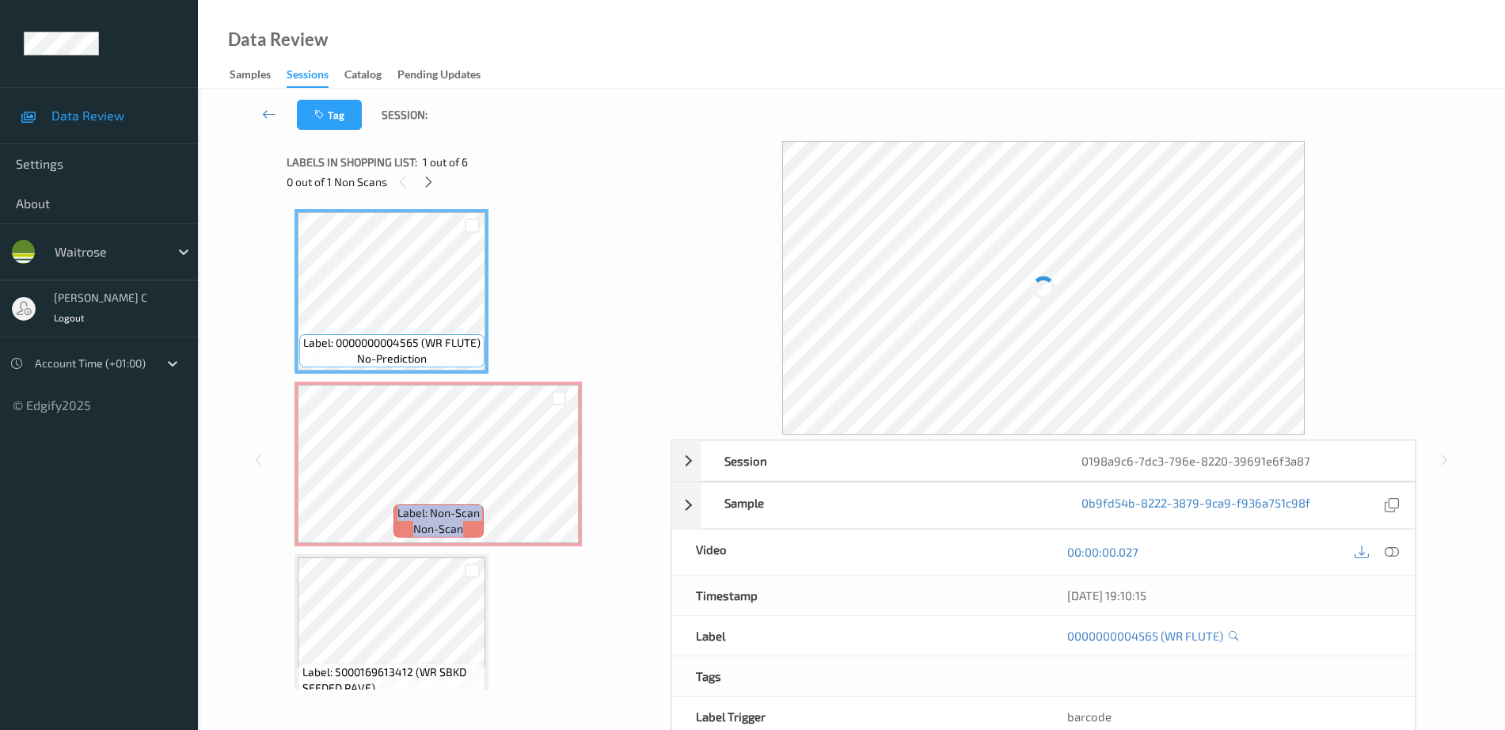
scroll to position [0, 0]
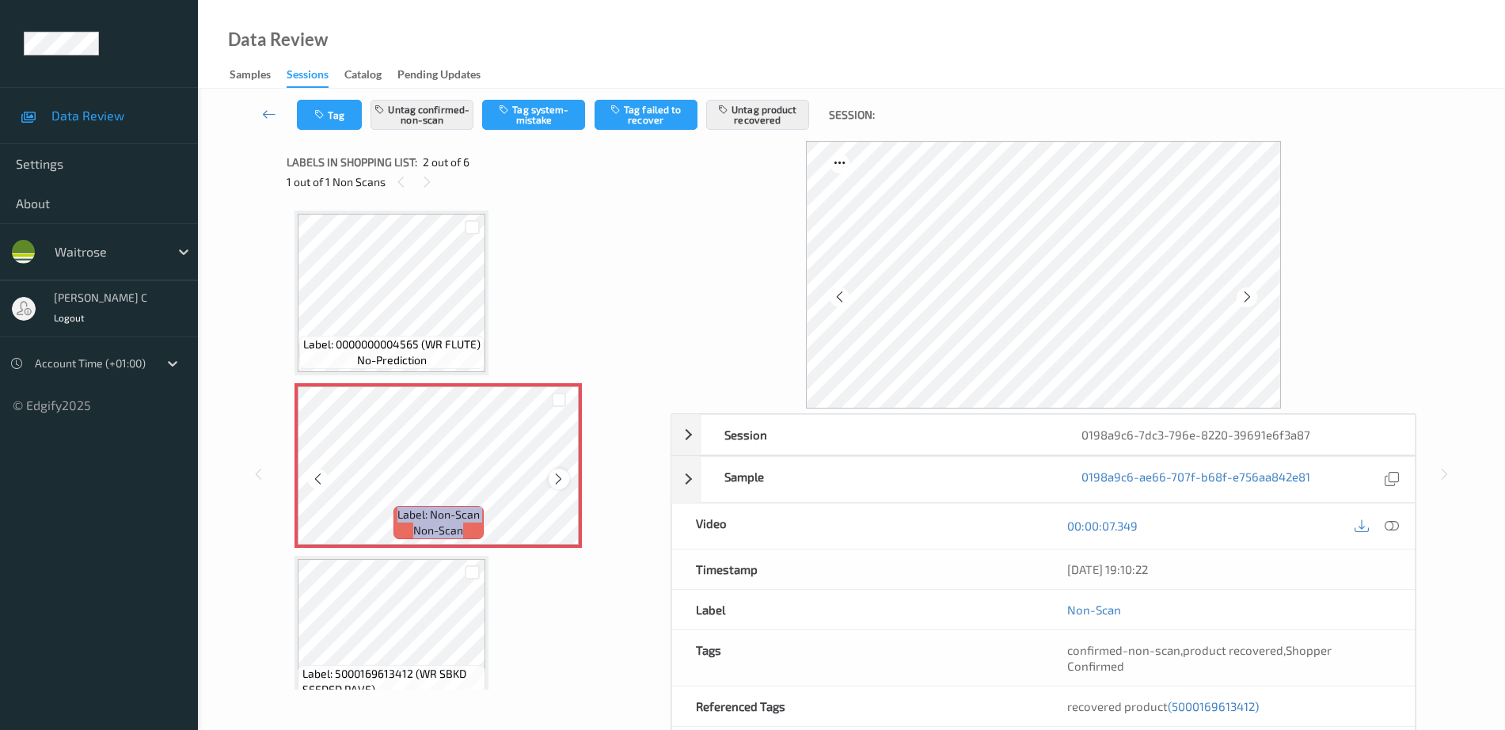
click at [553, 479] on icon at bounding box center [558, 479] width 13 height 14
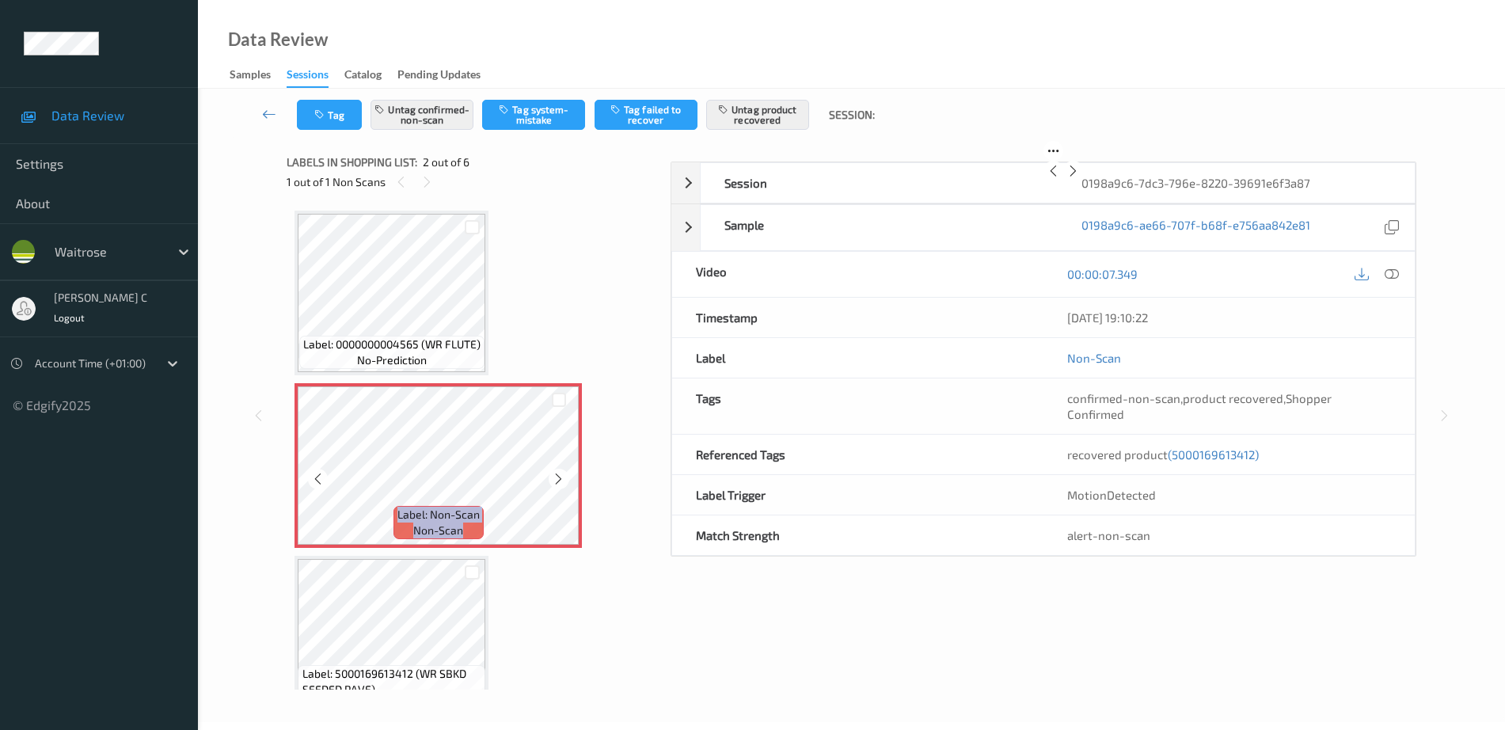
click at [553, 479] on icon at bounding box center [558, 479] width 13 height 14
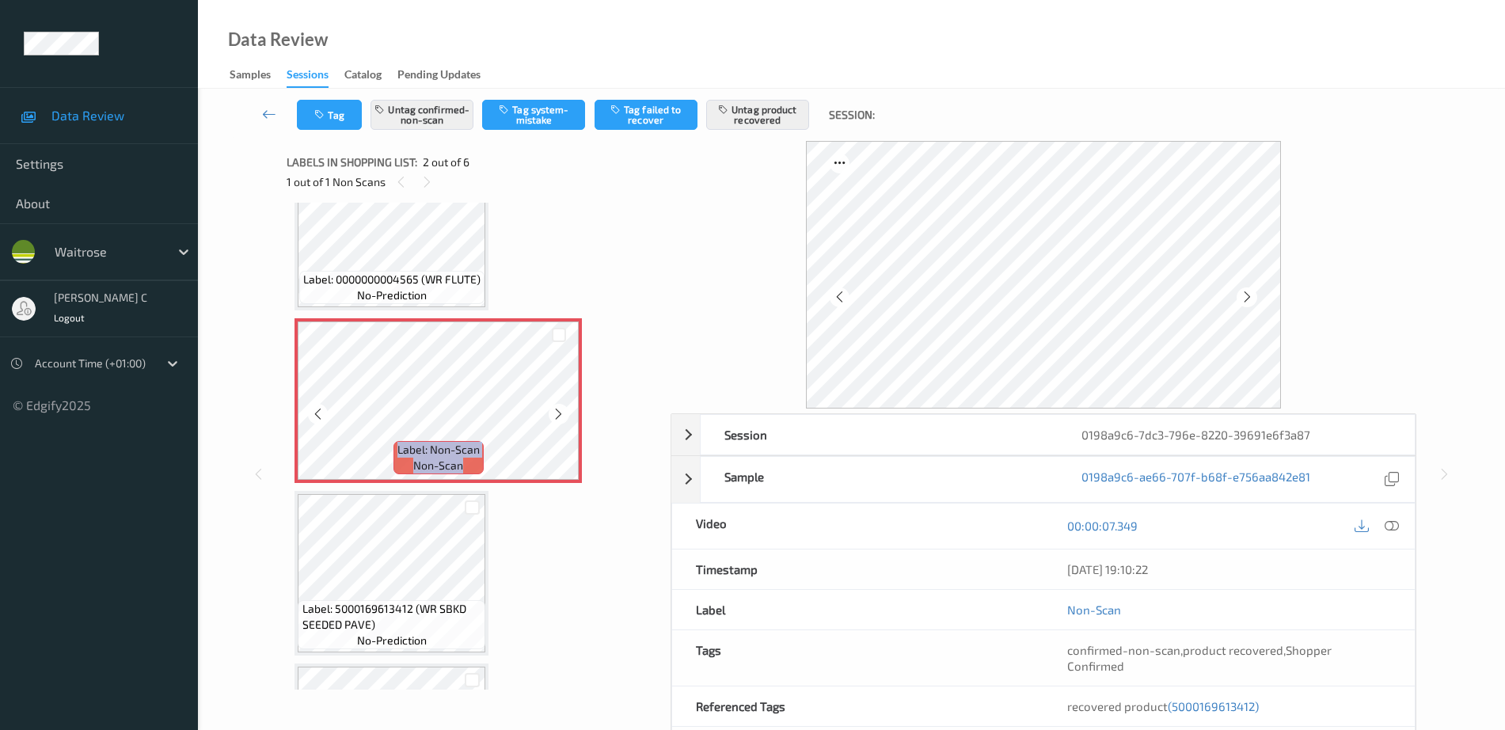
scroll to position [99, 0]
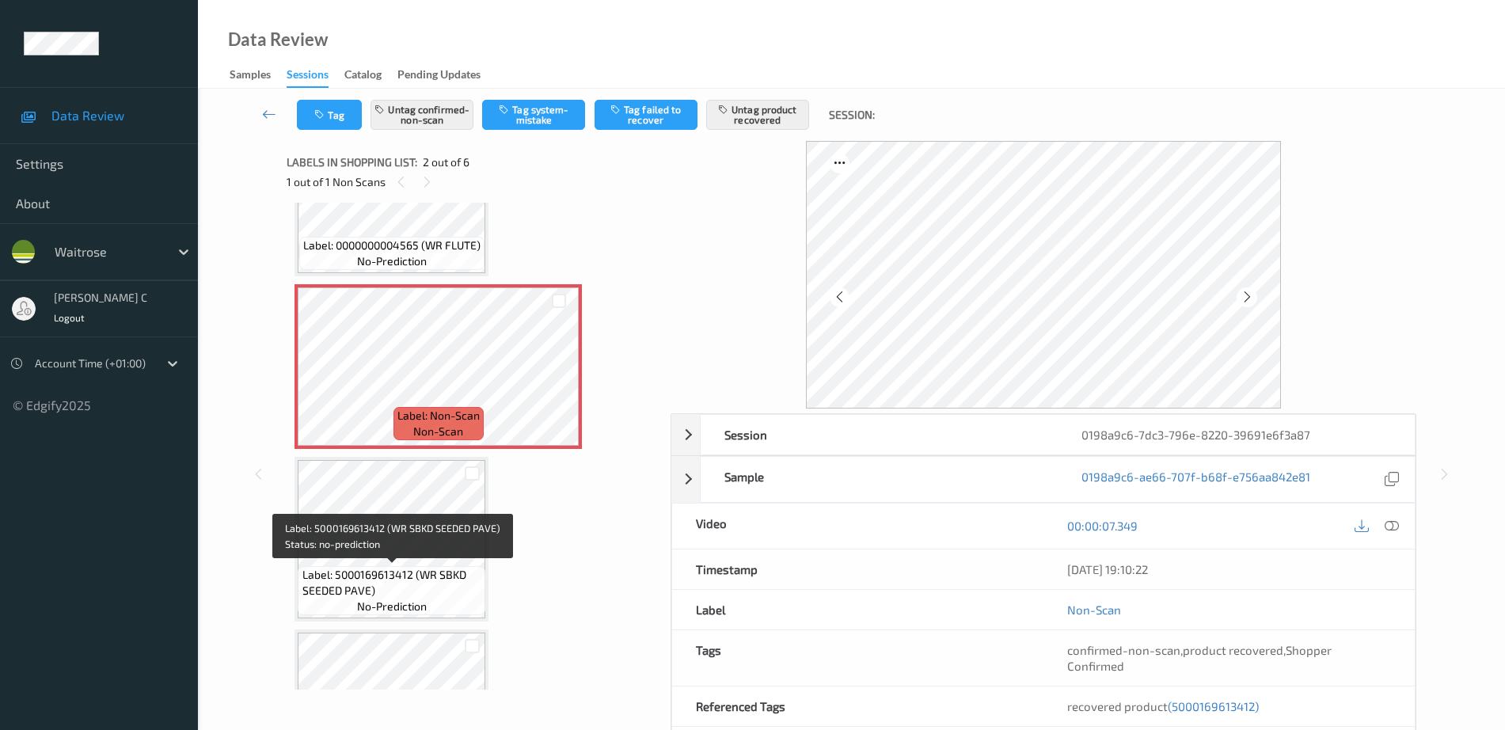
click at [376, 571] on span "Label: 5000169613412 (WR SBKD SEEDED PAVE)" at bounding box center [393, 583] width 180 height 32
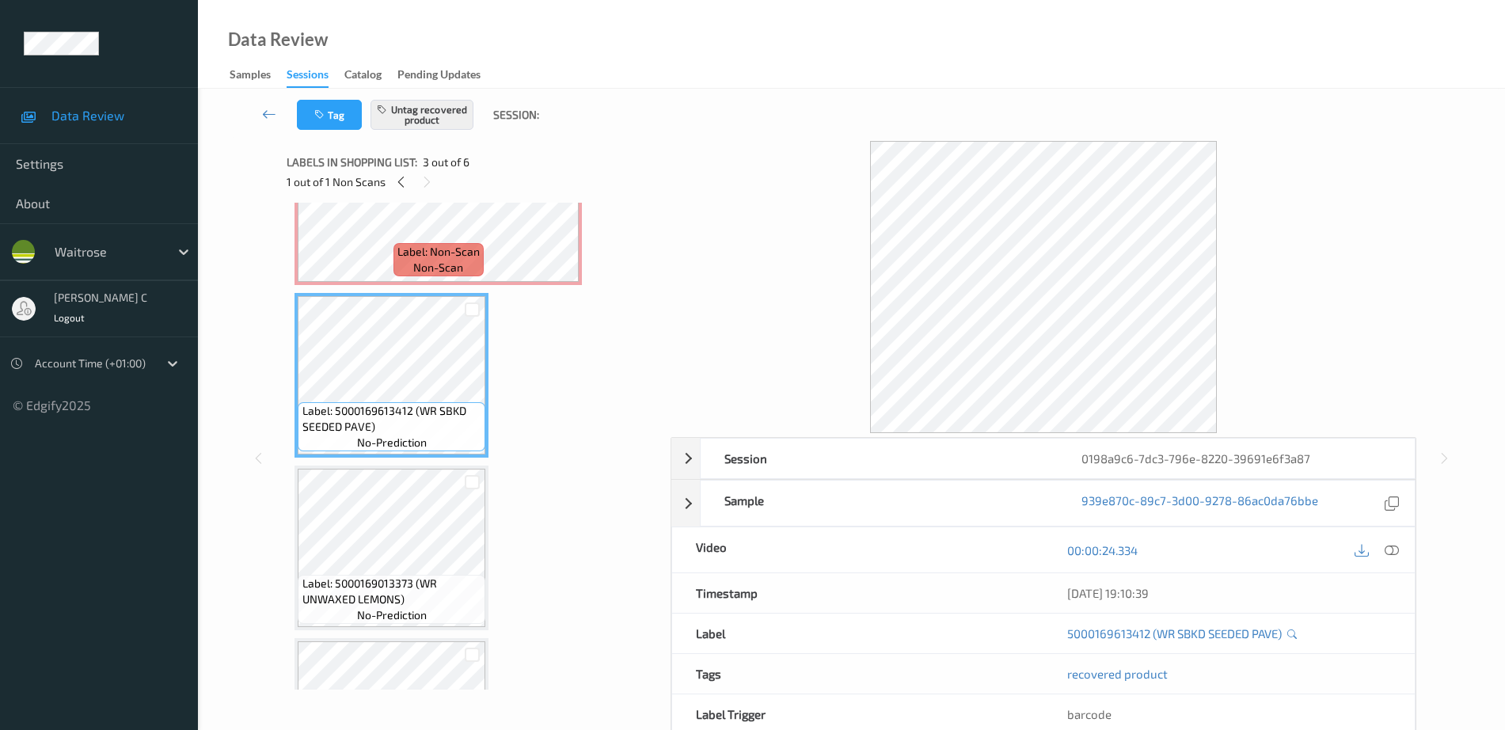
scroll to position [297, 0]
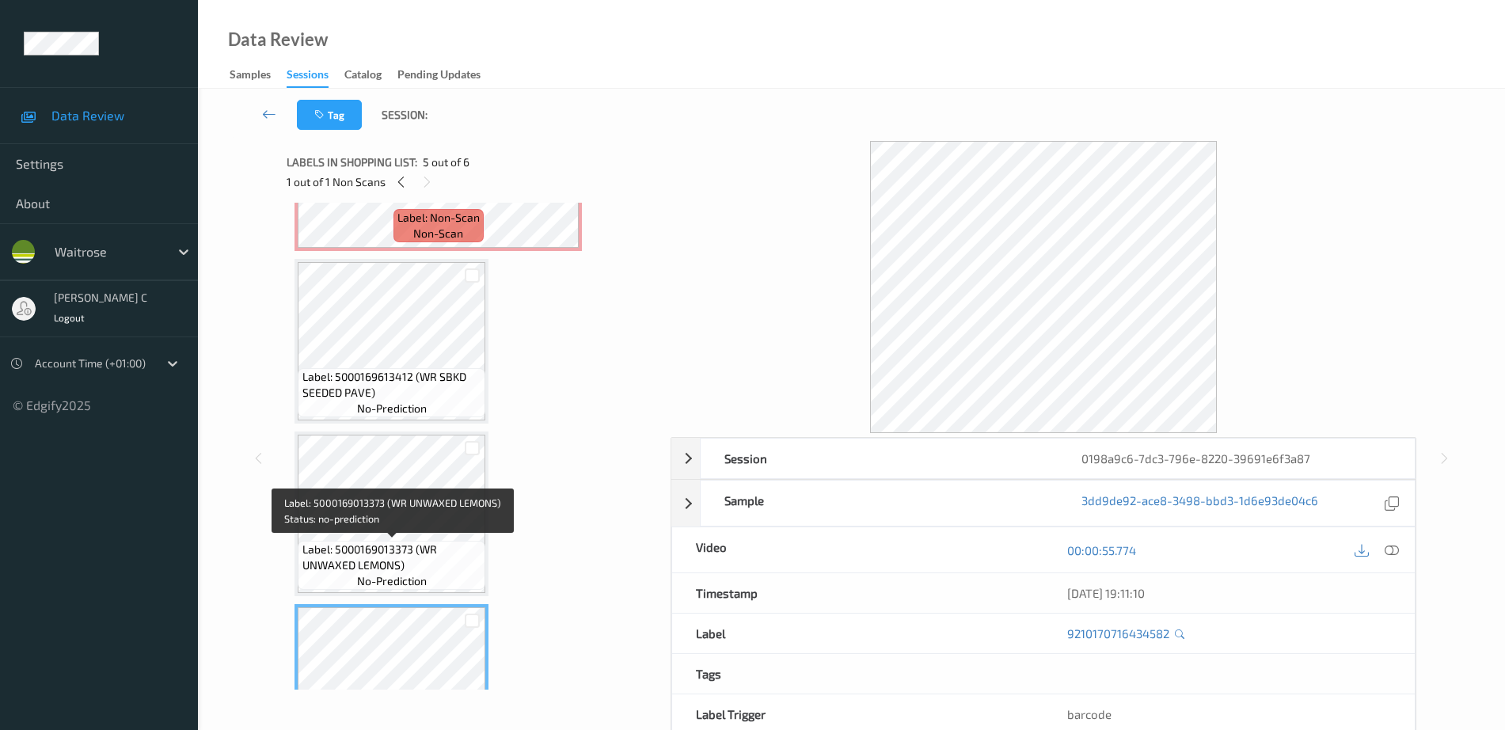
click at [383, 541] on div "Label: 5000169013373 (WR UNWAXED LEMONS) no-prediction" at bounding box center [392, 565] width 188 height 49
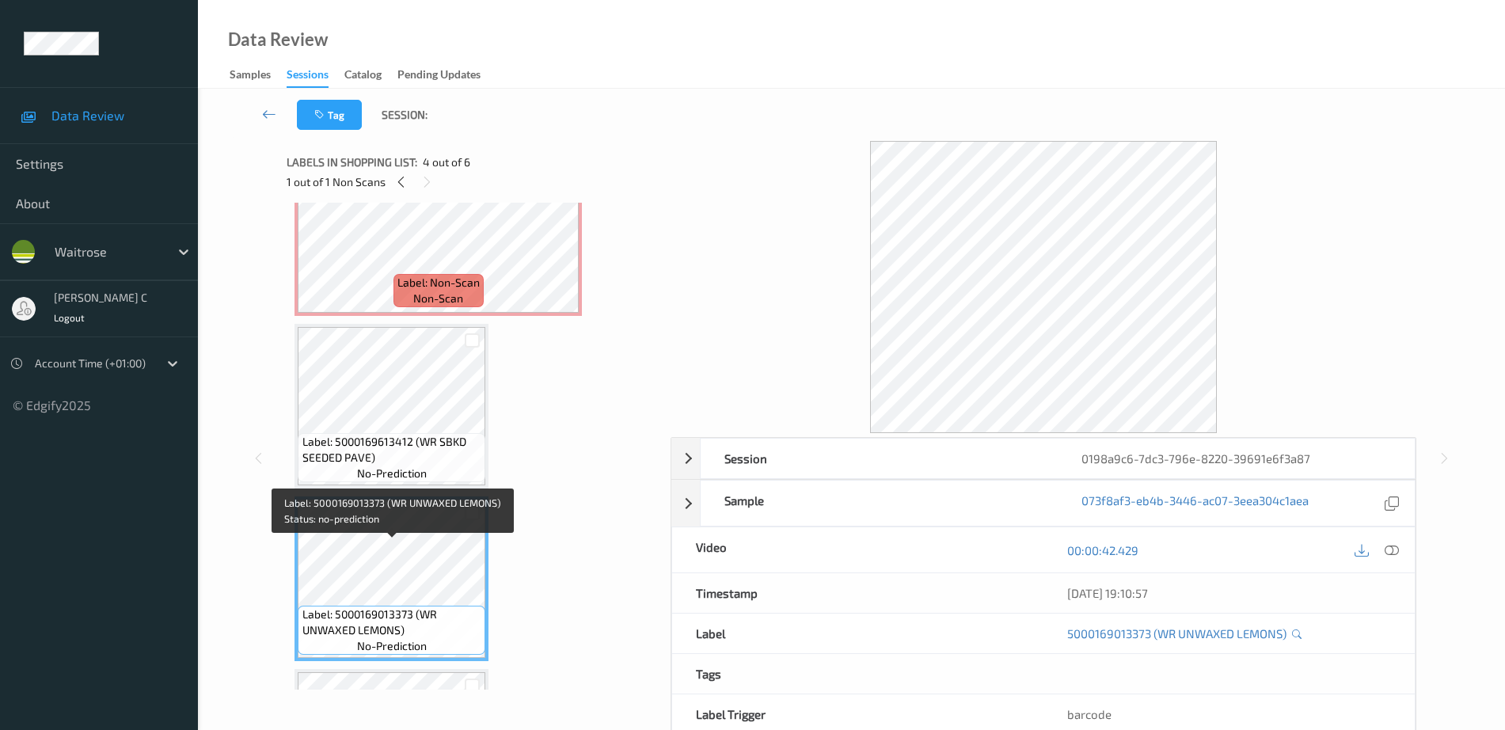
scroll to position [198, 0]
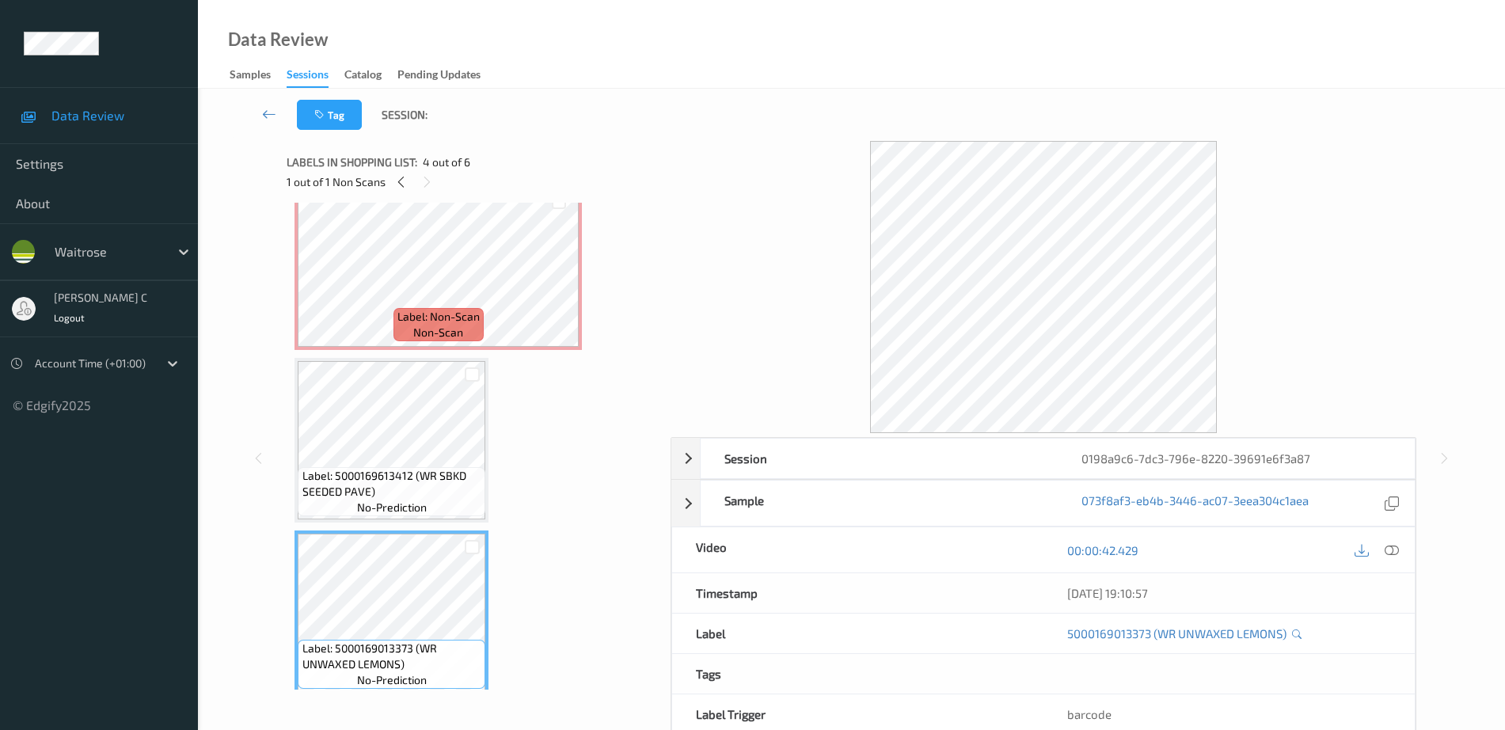
click at [402, 479] on span "Label: 5000169613412 (WR SBKD SEEDED PAVE)" at bounding box center [393, 484] width 180 height 32
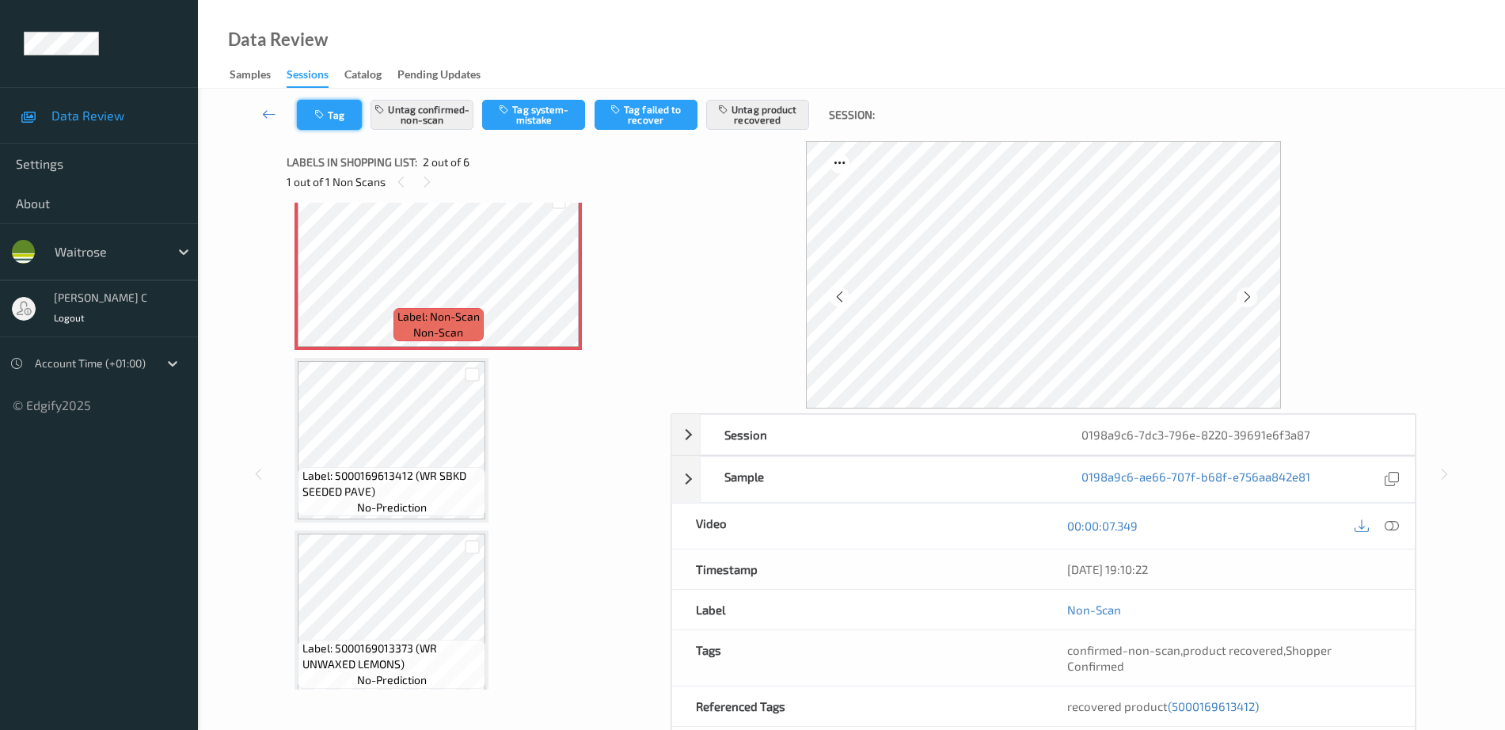
click at [337, 117] on button "Tag" at bounding box center [329, 115] width 65 height 30
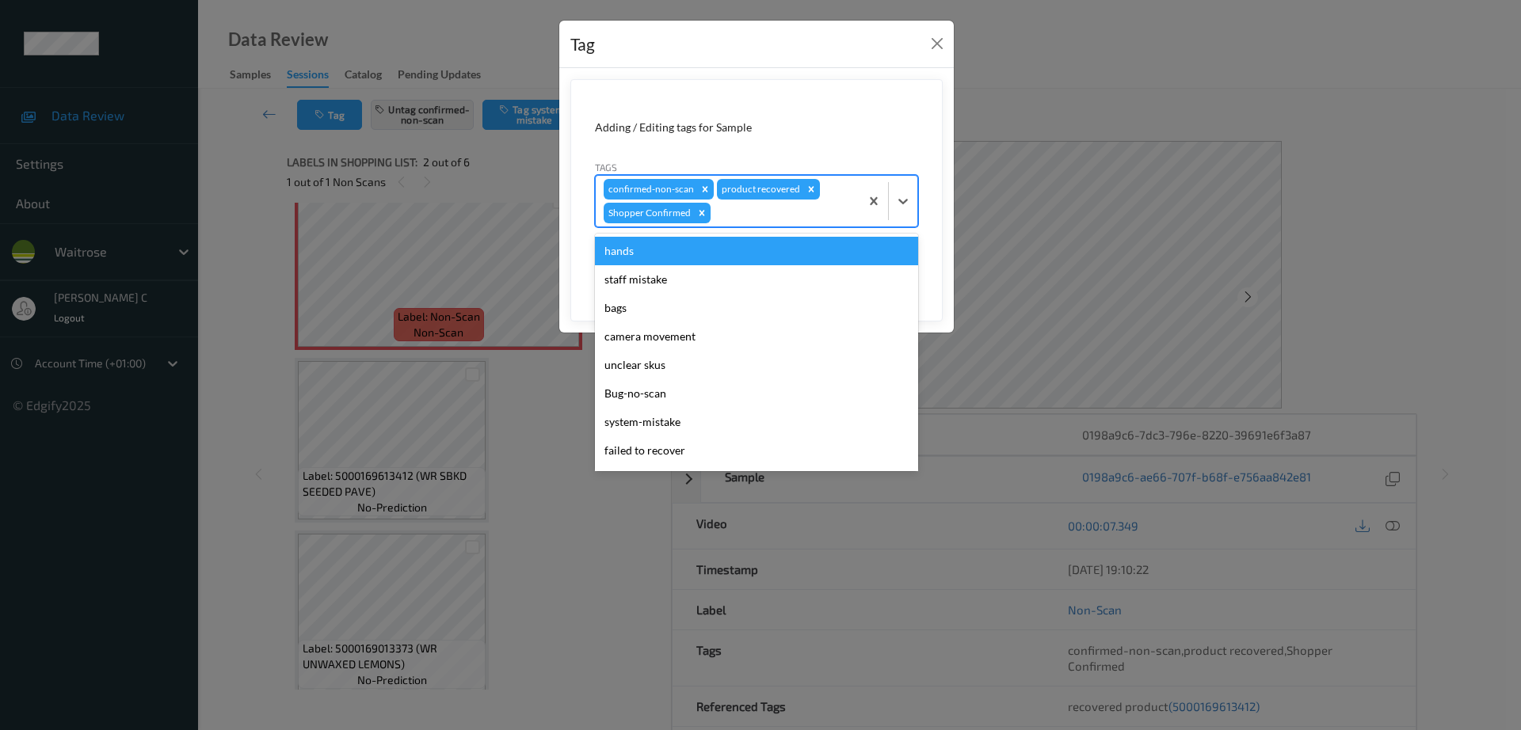
click at [805, 213] on div at bounding box center [783, 213] width 138 height 19
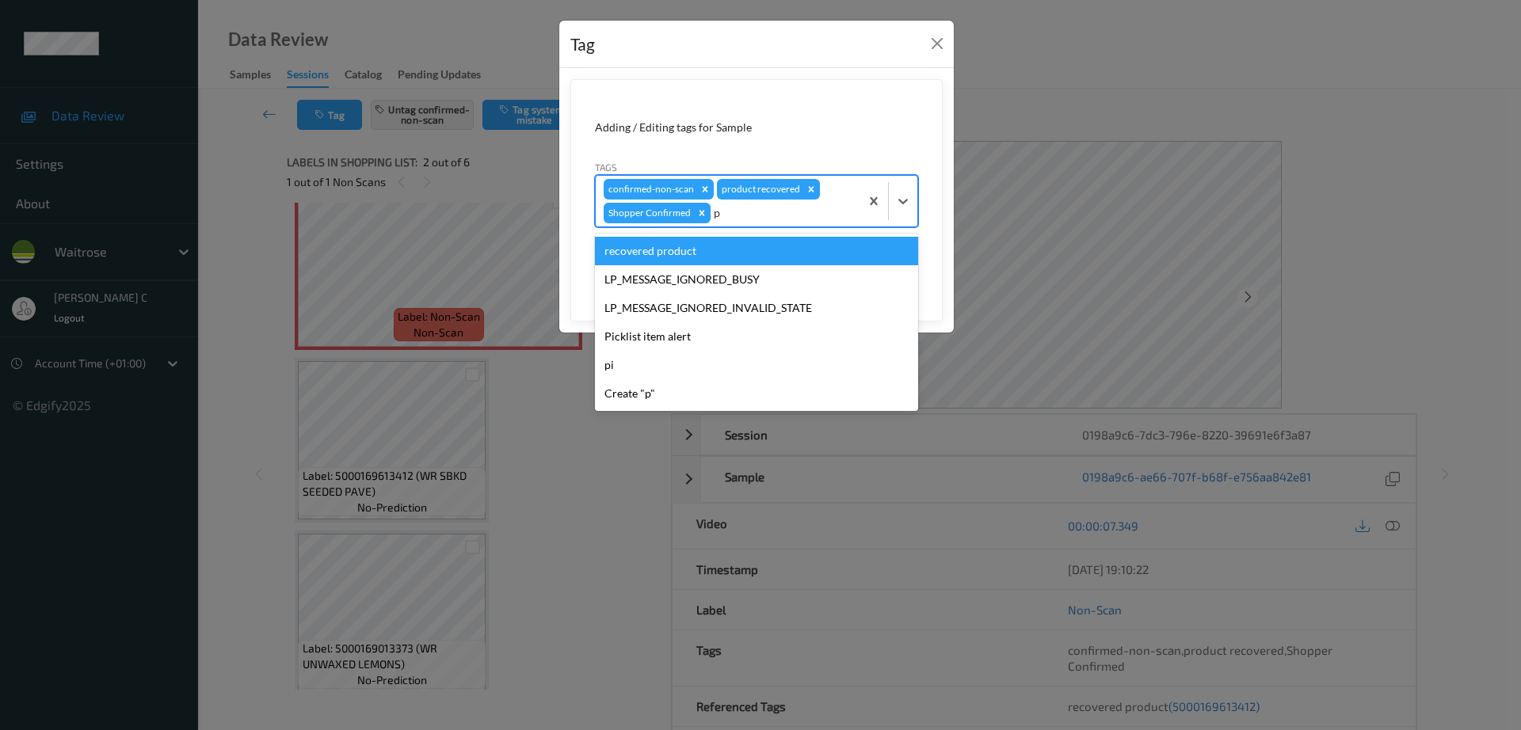
type input "pi"
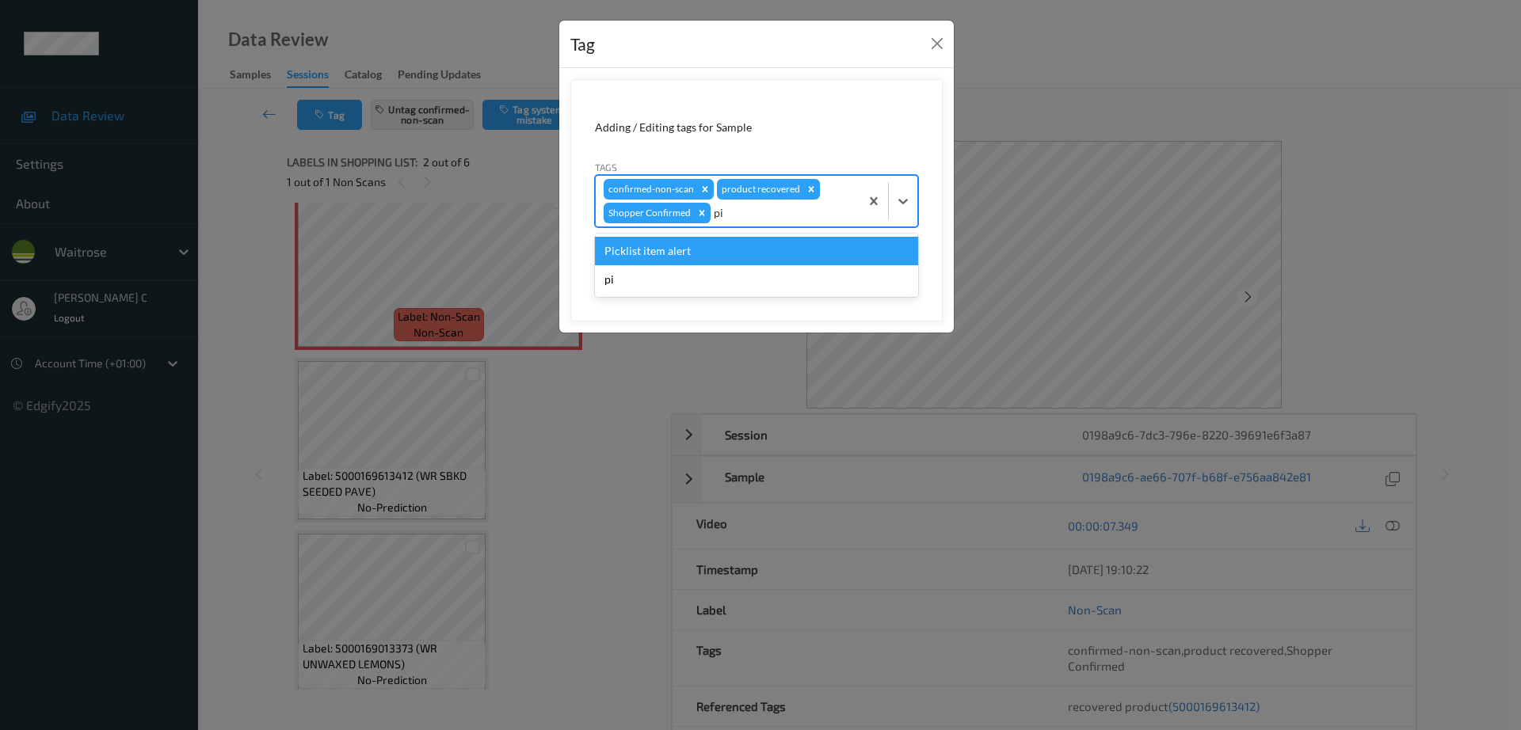
click at [777, 253] on div "Picklist item alert" at bounding box center [756, 251] width 323 height 29
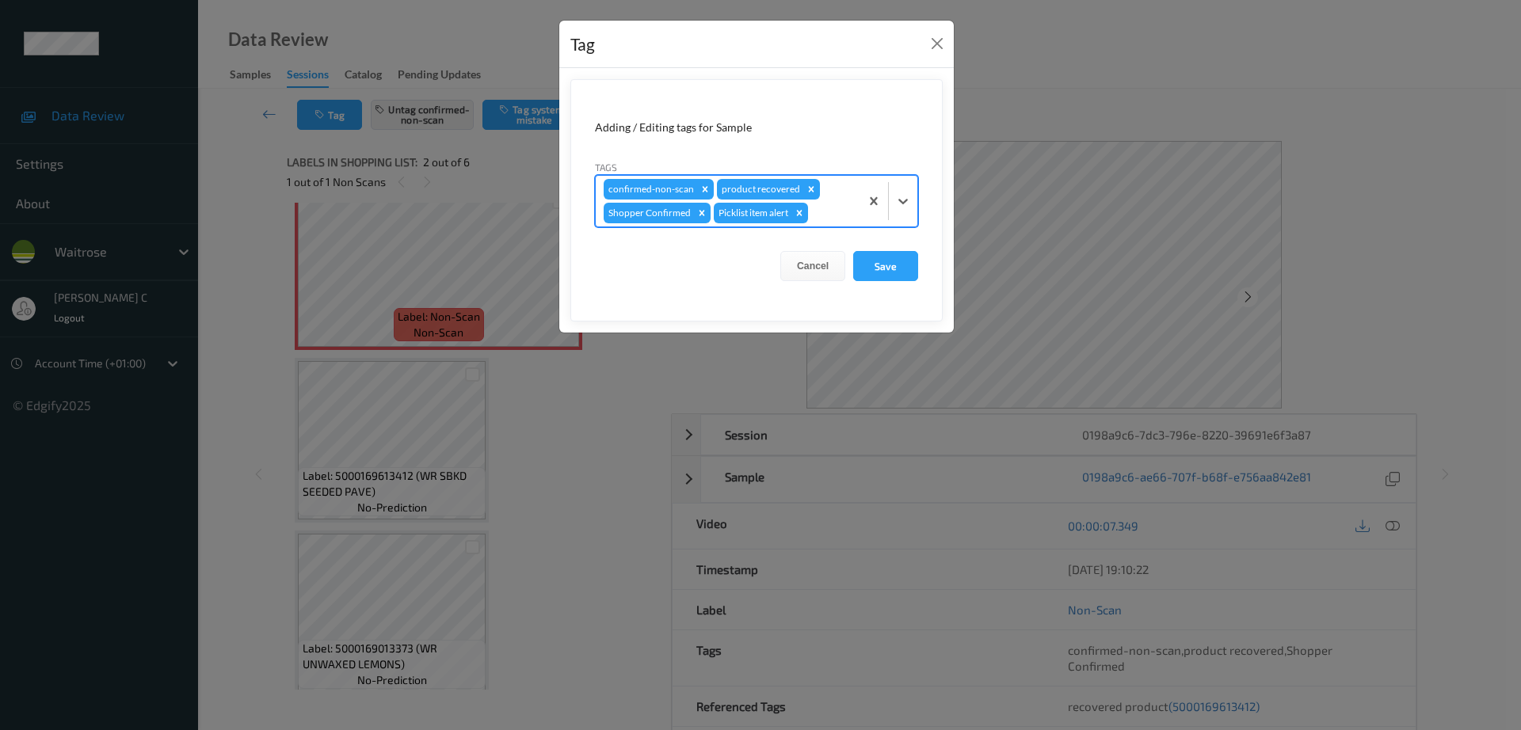
click at [877, 283] on form "Adding / Editing tags for Sample Tags option Picklist item alert, selected. Sel…" at bounding box center [756, 200] width 372 height 242
click at [871, 268] on button "Save" at bounding box center [885, 266] width 65 height 30
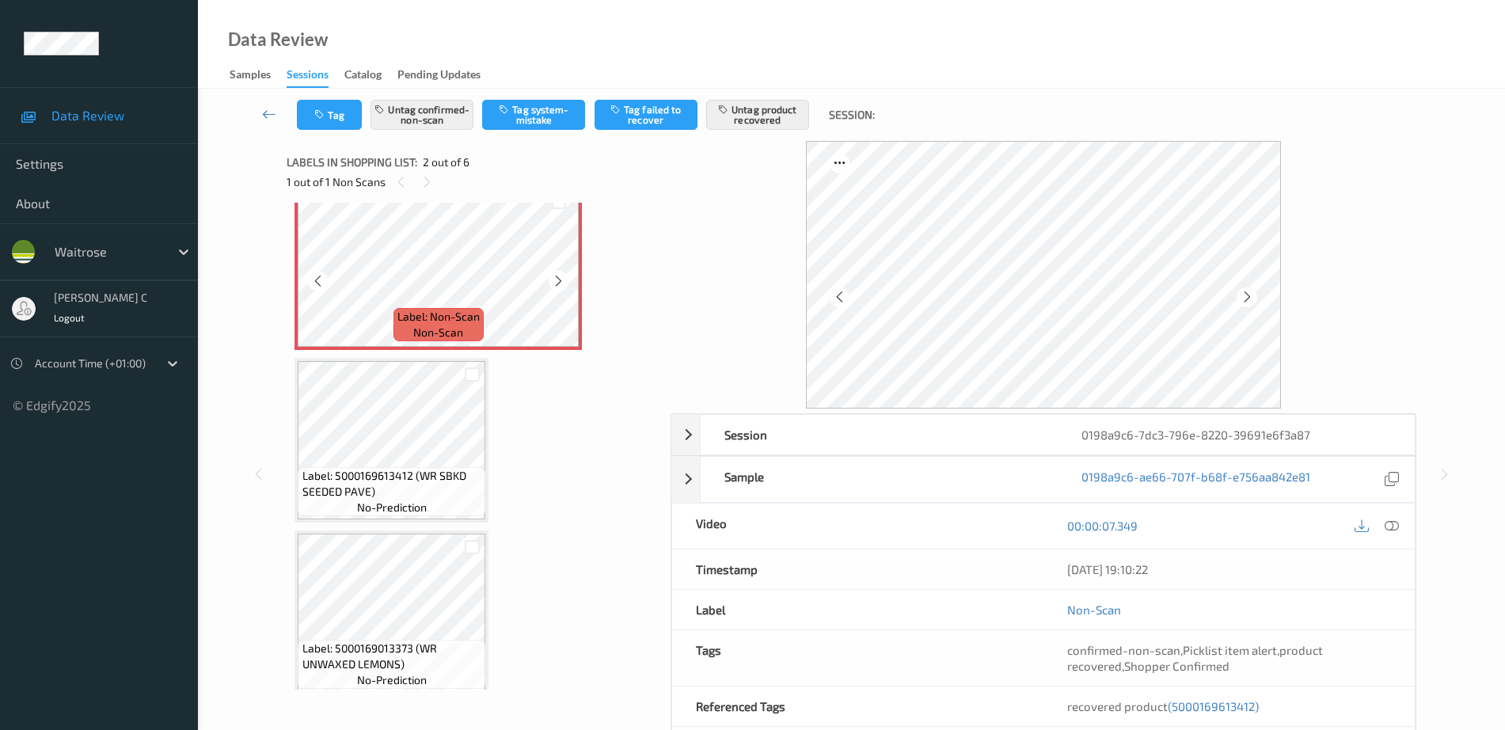
scroll to position [99, 0]
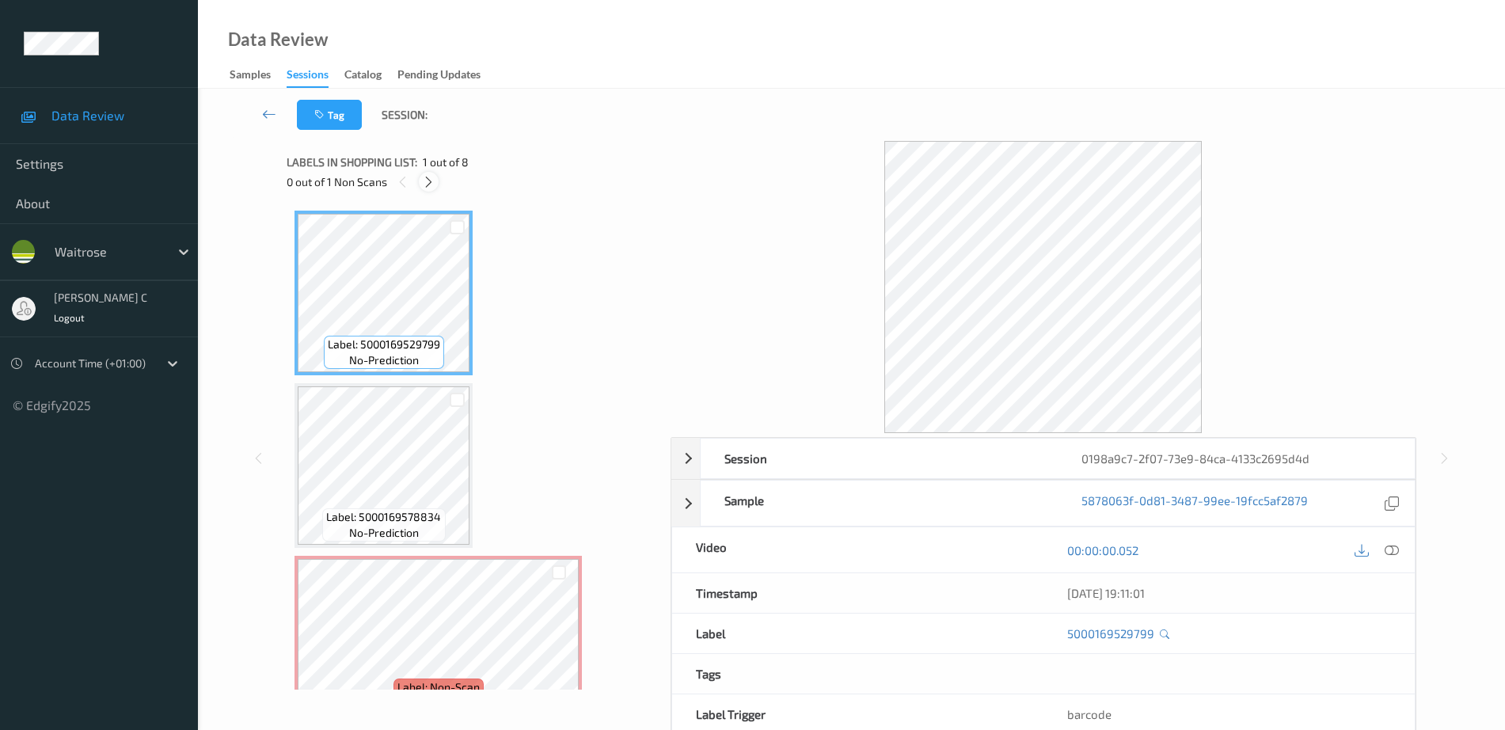
click at [426, 181] on icon at bounding box center [428, 182] width 13 height 14
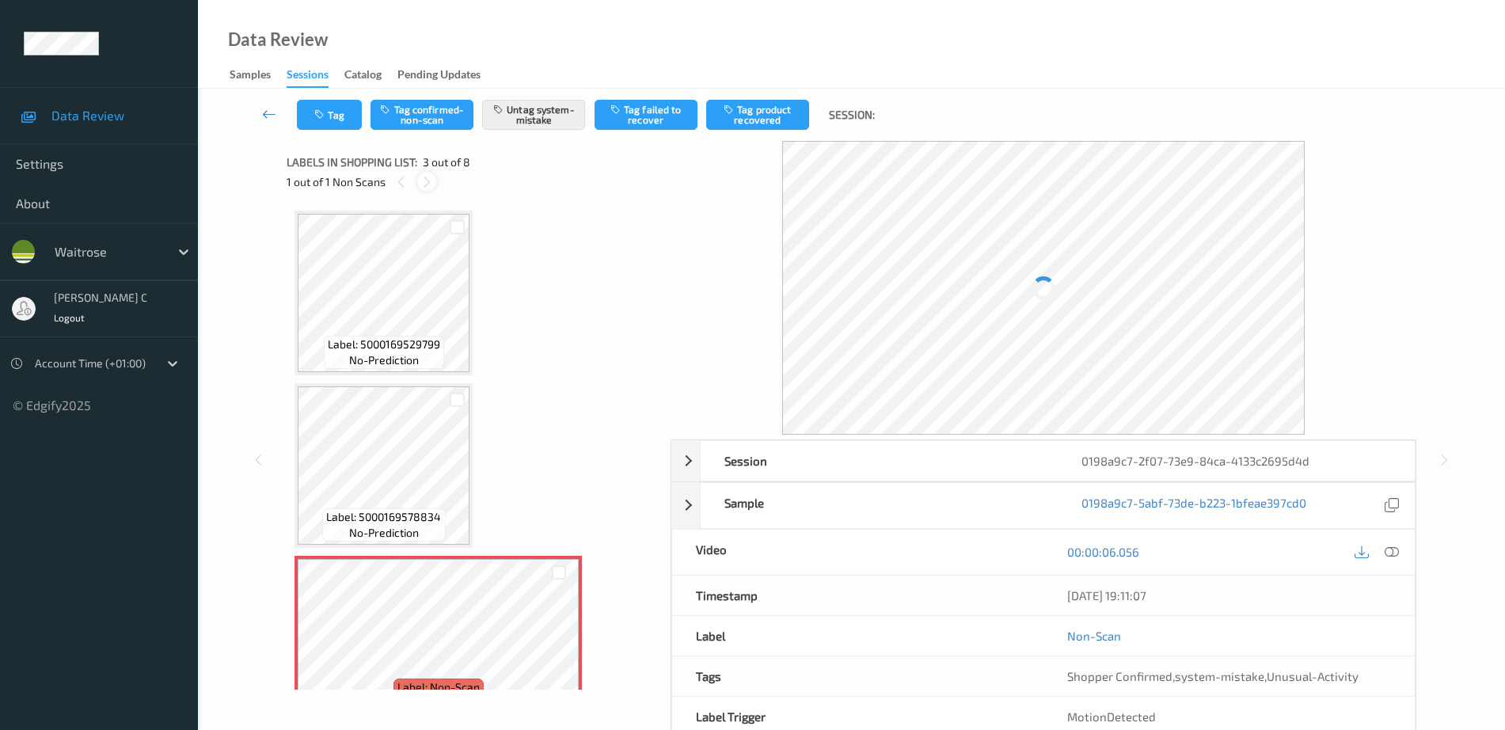
scroll to position [181, 0]
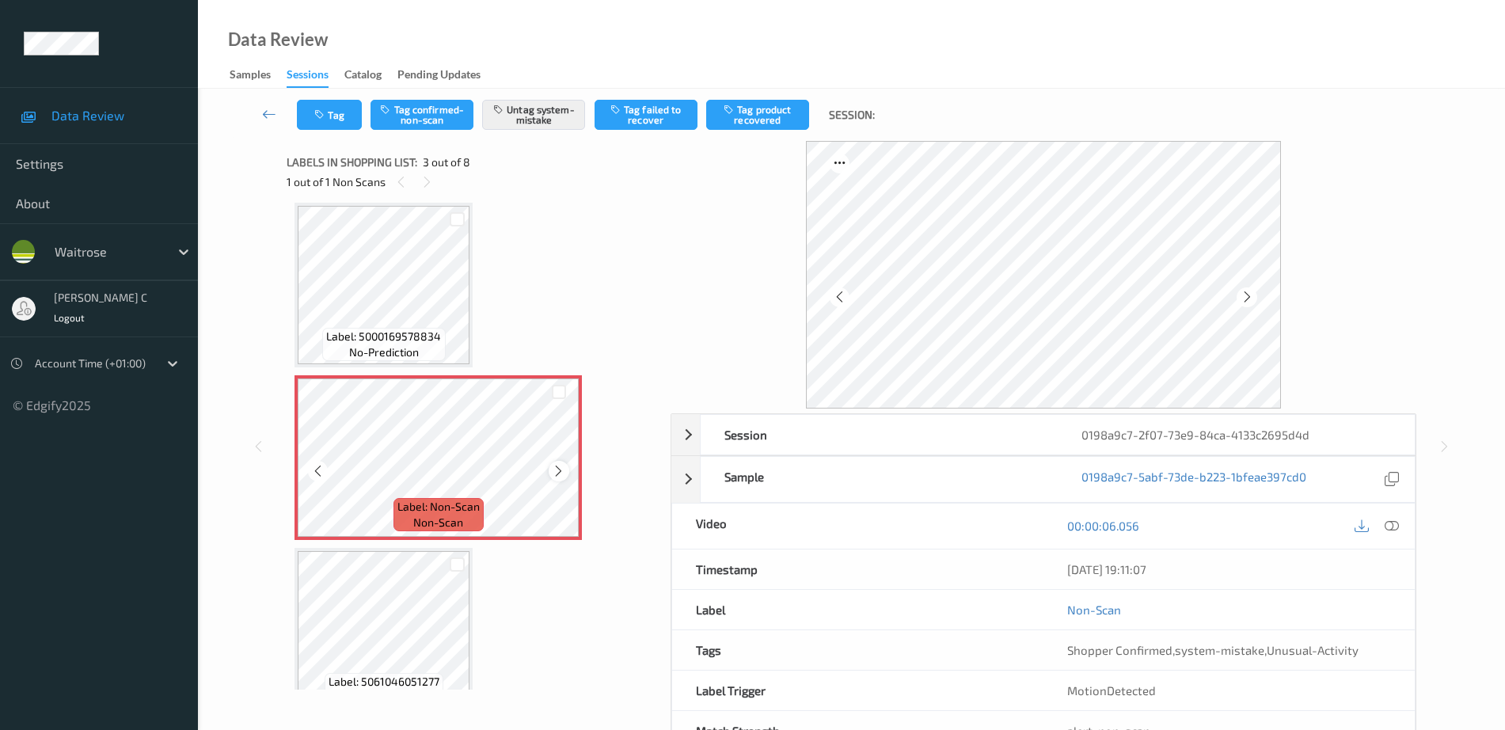
click at [550, 474] on div at bounding box center [559, 471] width 20 height 20
click at [403, 331] on span "Label: 5000169578834" at bounding box center [383, 337] width 115 height 16
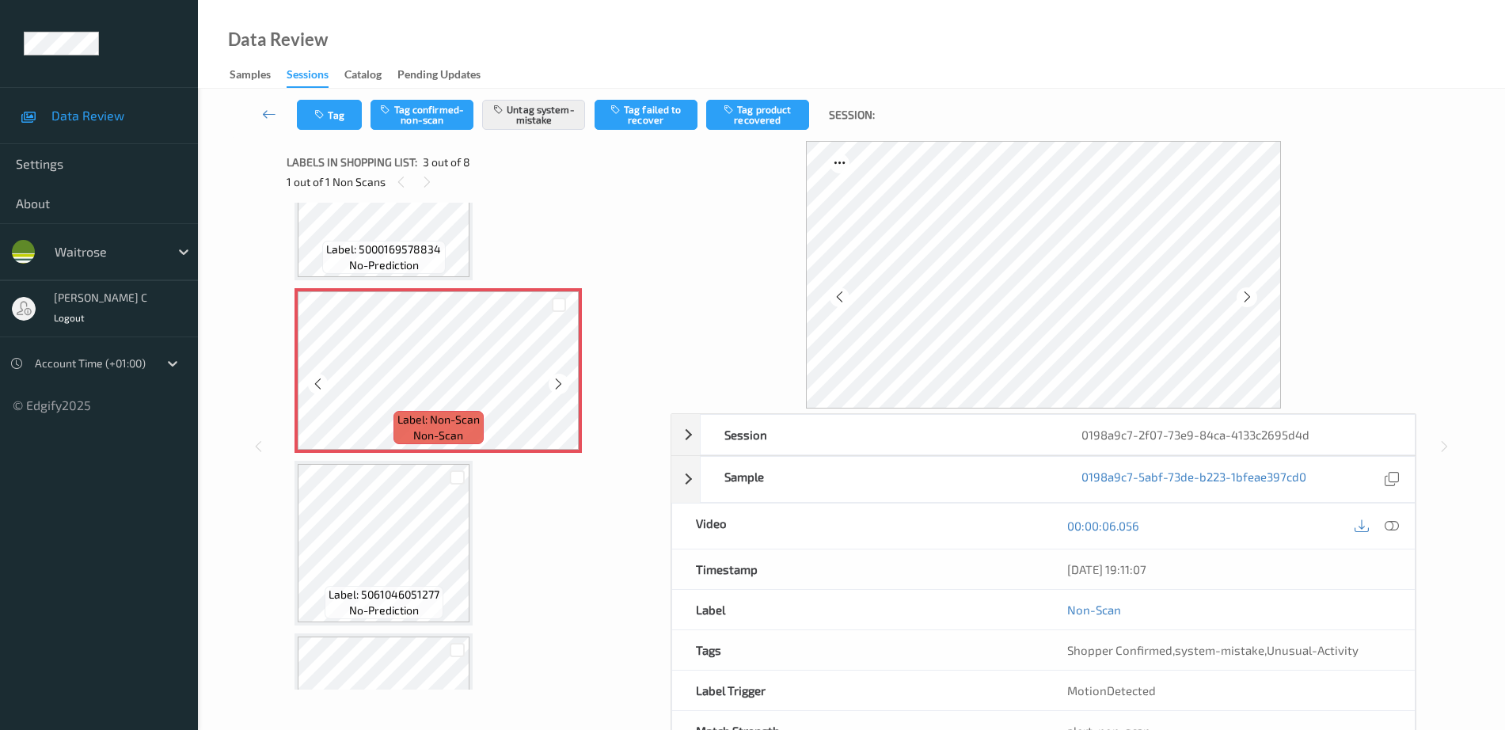
scroll to position [297, 0]
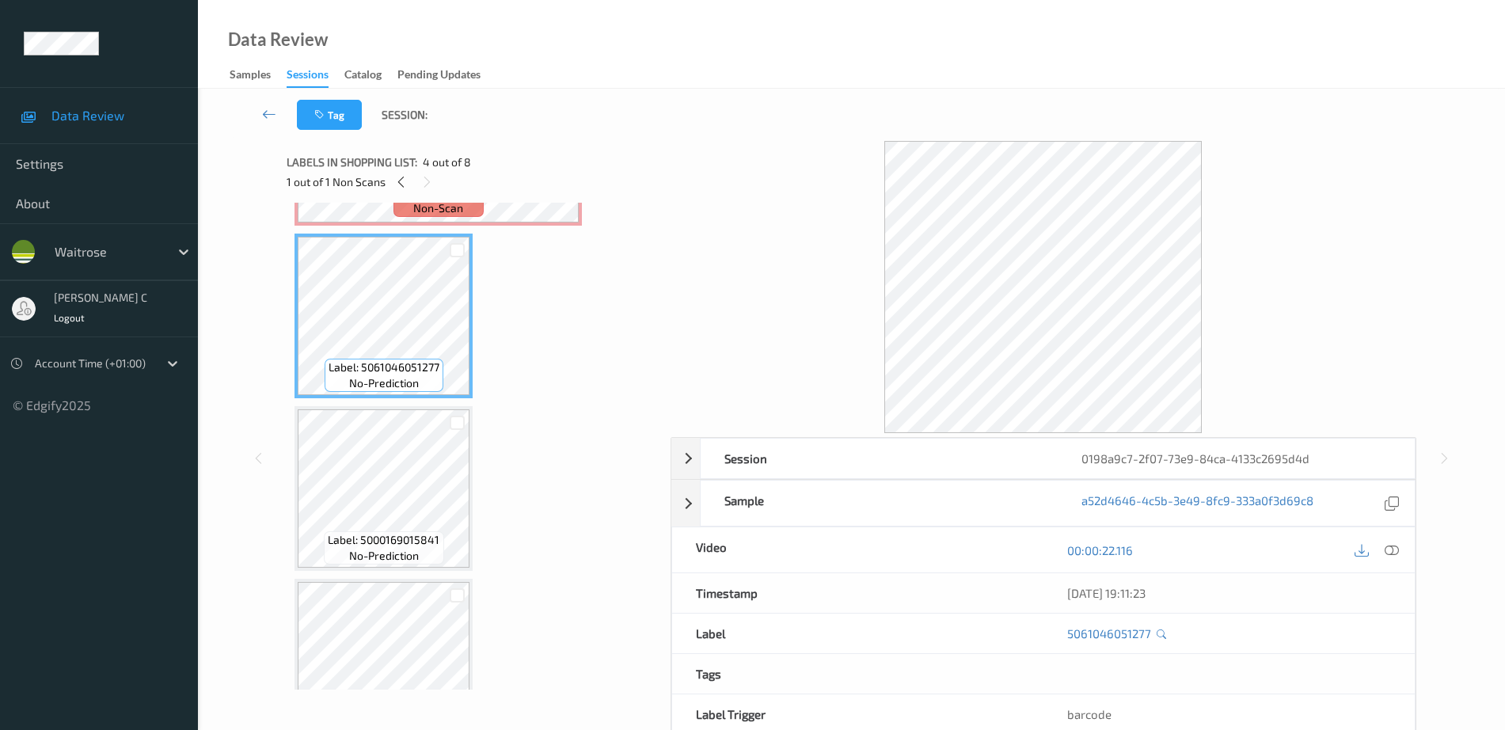
click at [384, 537] on span "Label: 5000169015841" at bounding box center [384, 540] width 112 height 16
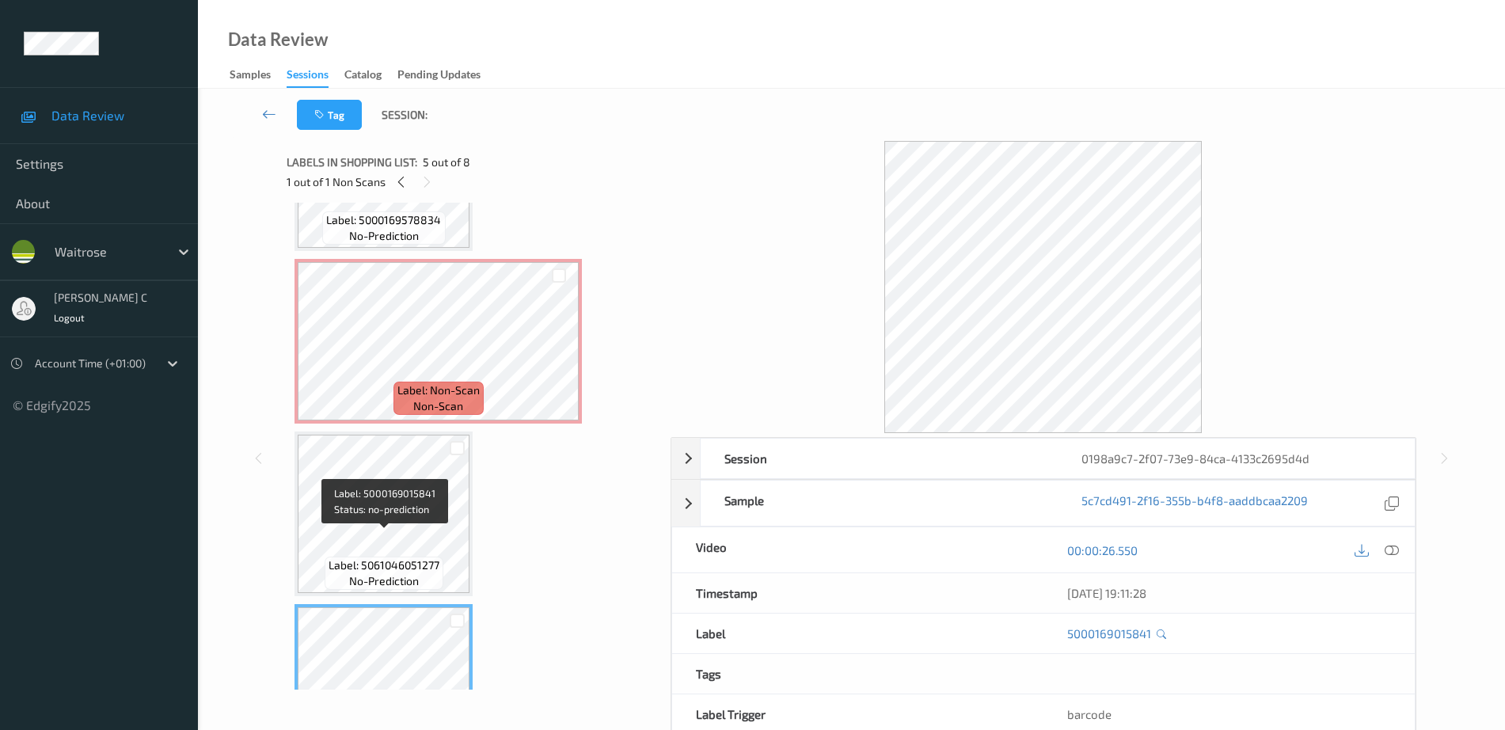
scroll to position [198, 0]
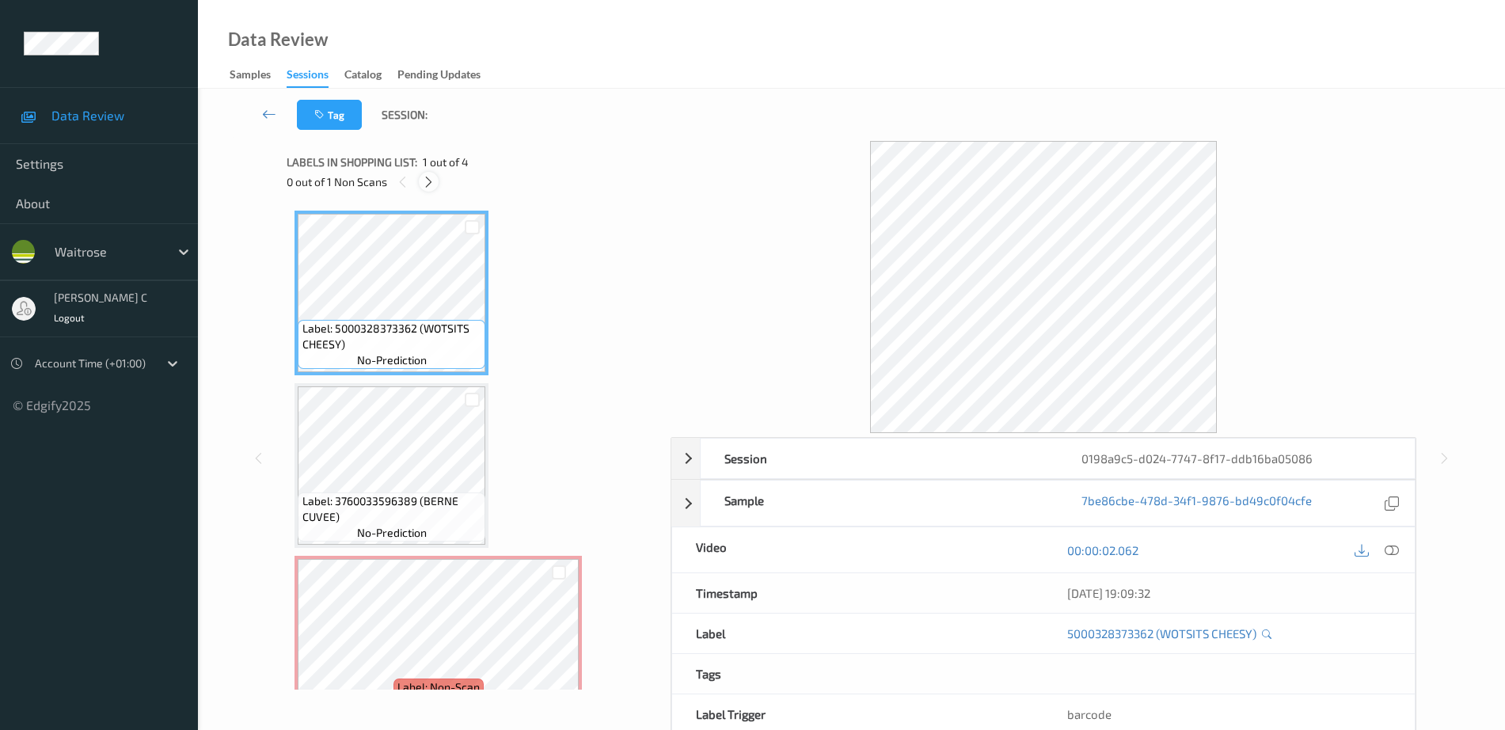
click at [432, 185] on icon at bounding box center [428, 182] width 13 height 14
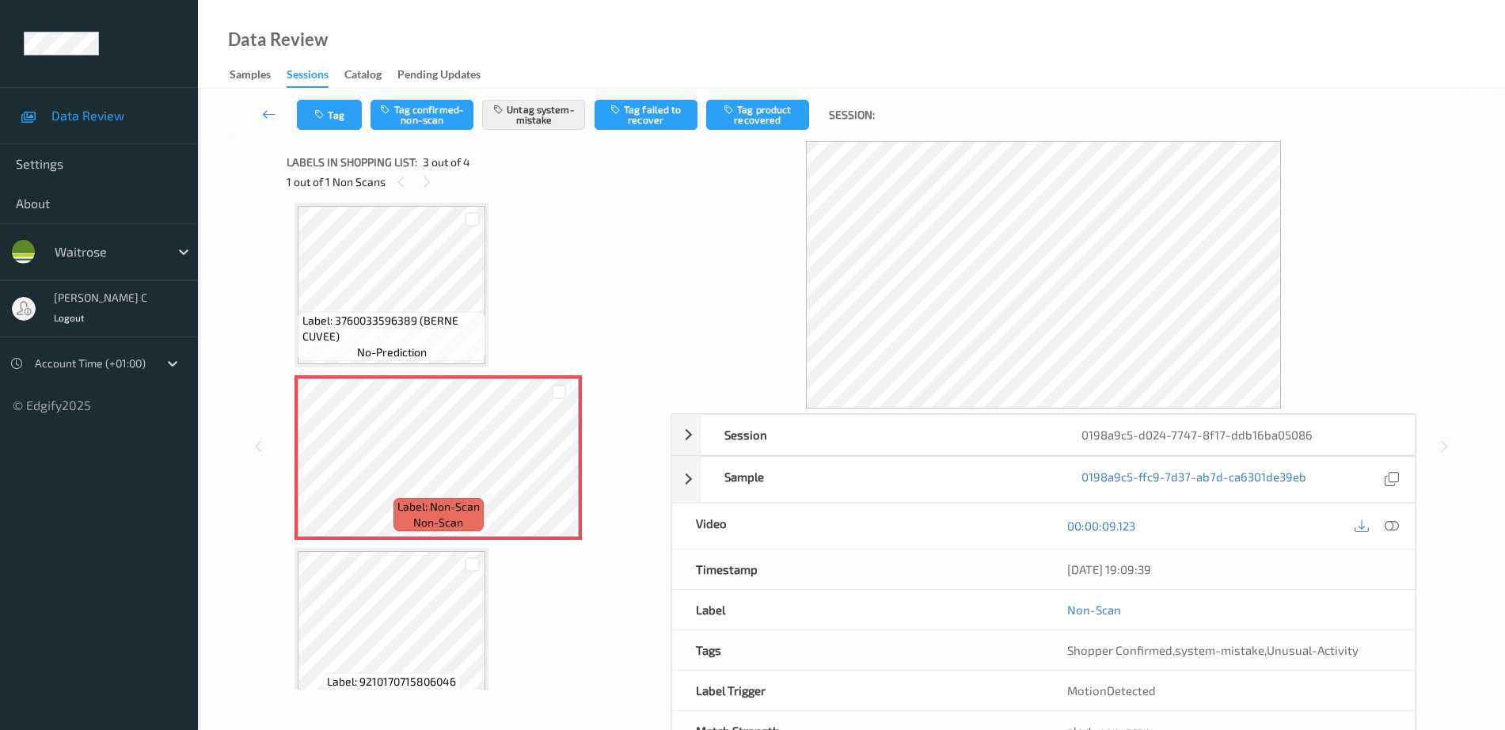
scroll to position [211, 0]
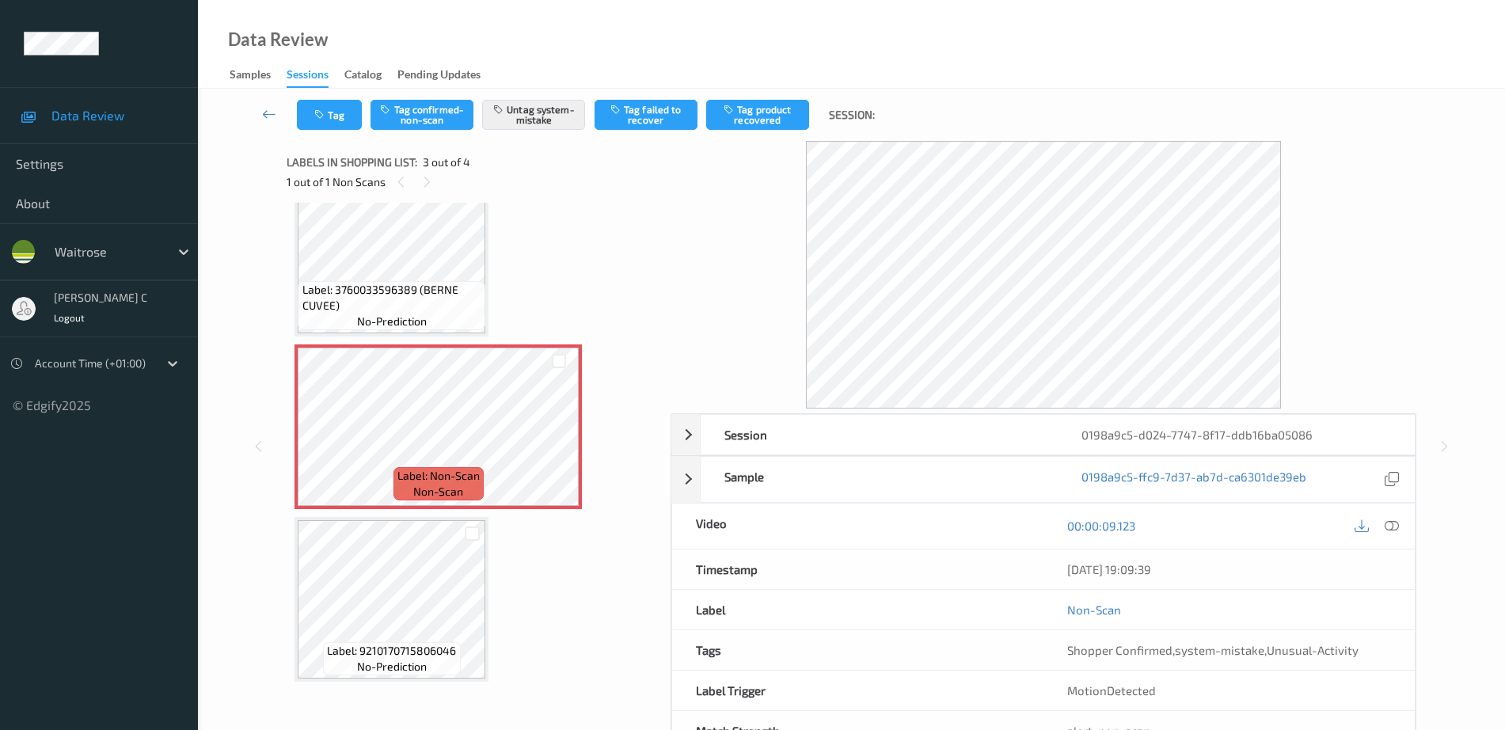
click at [494, 660] on div "Label: 5000328373362 (WOTSITS CHEESY) no-prediction Label: 3760033596389 (BERNE…" at bounding box center [473, 340] width 357 height 683
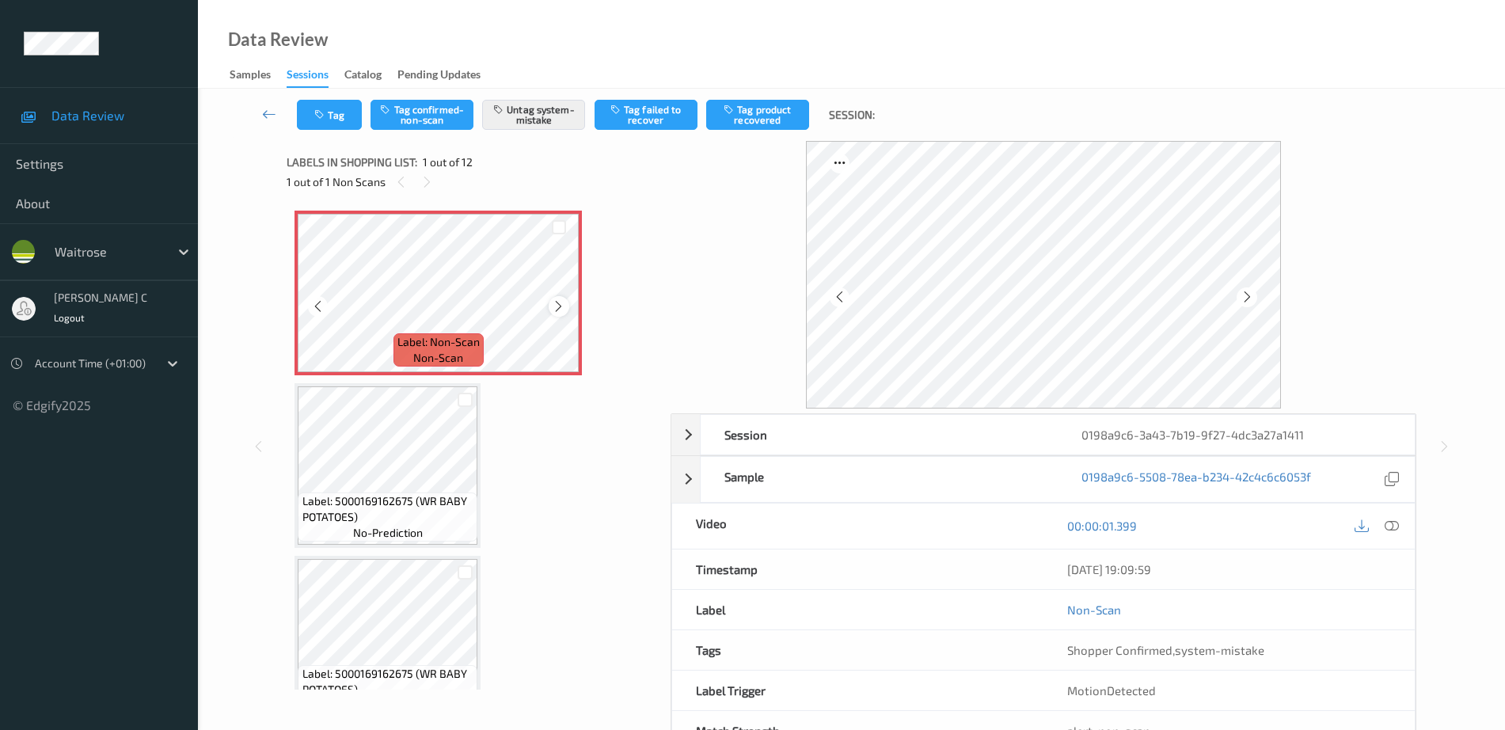
click at [563, 308] on icon at bounding box center [558, 306] width 13 height 14
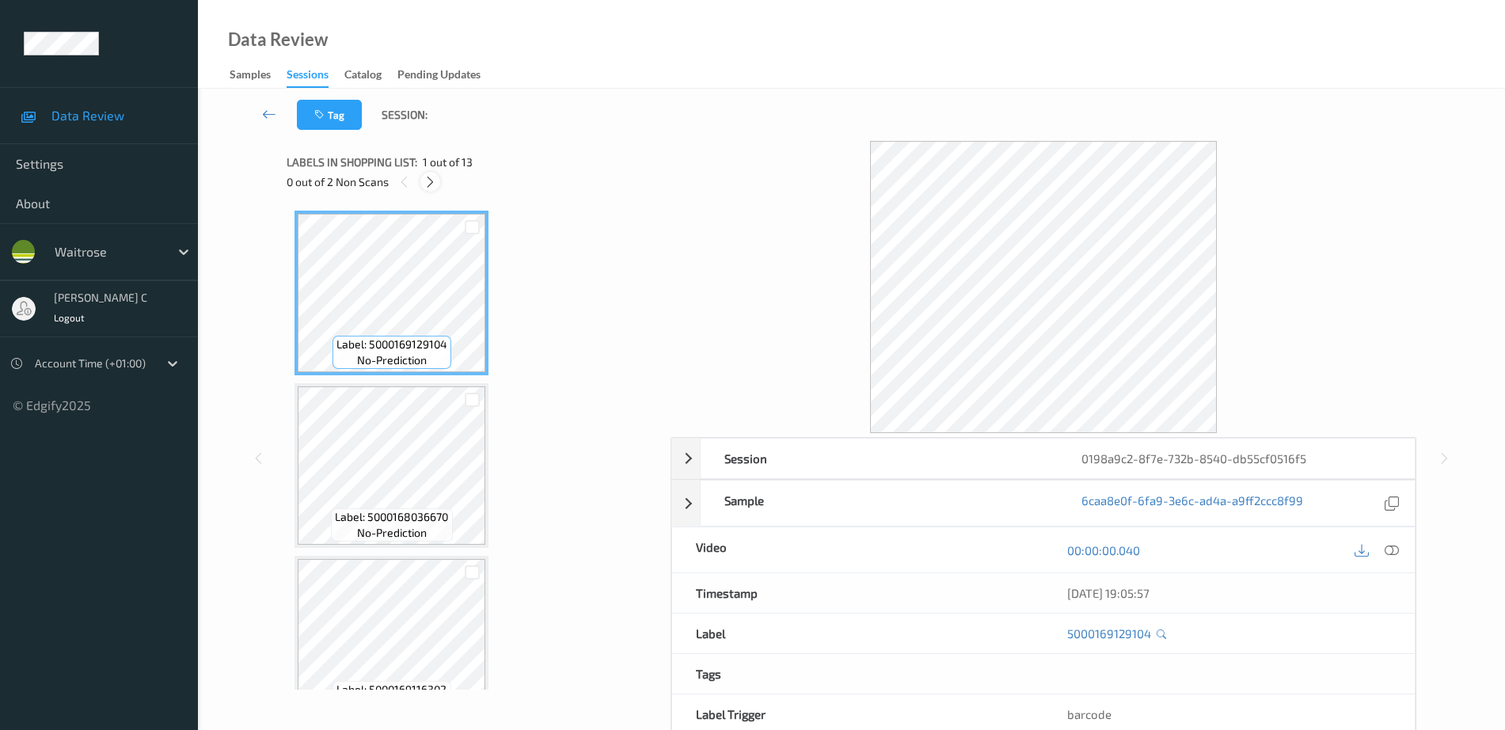
click at [435, 186] on icon at bounding box center [430, 182] width 13 height 14
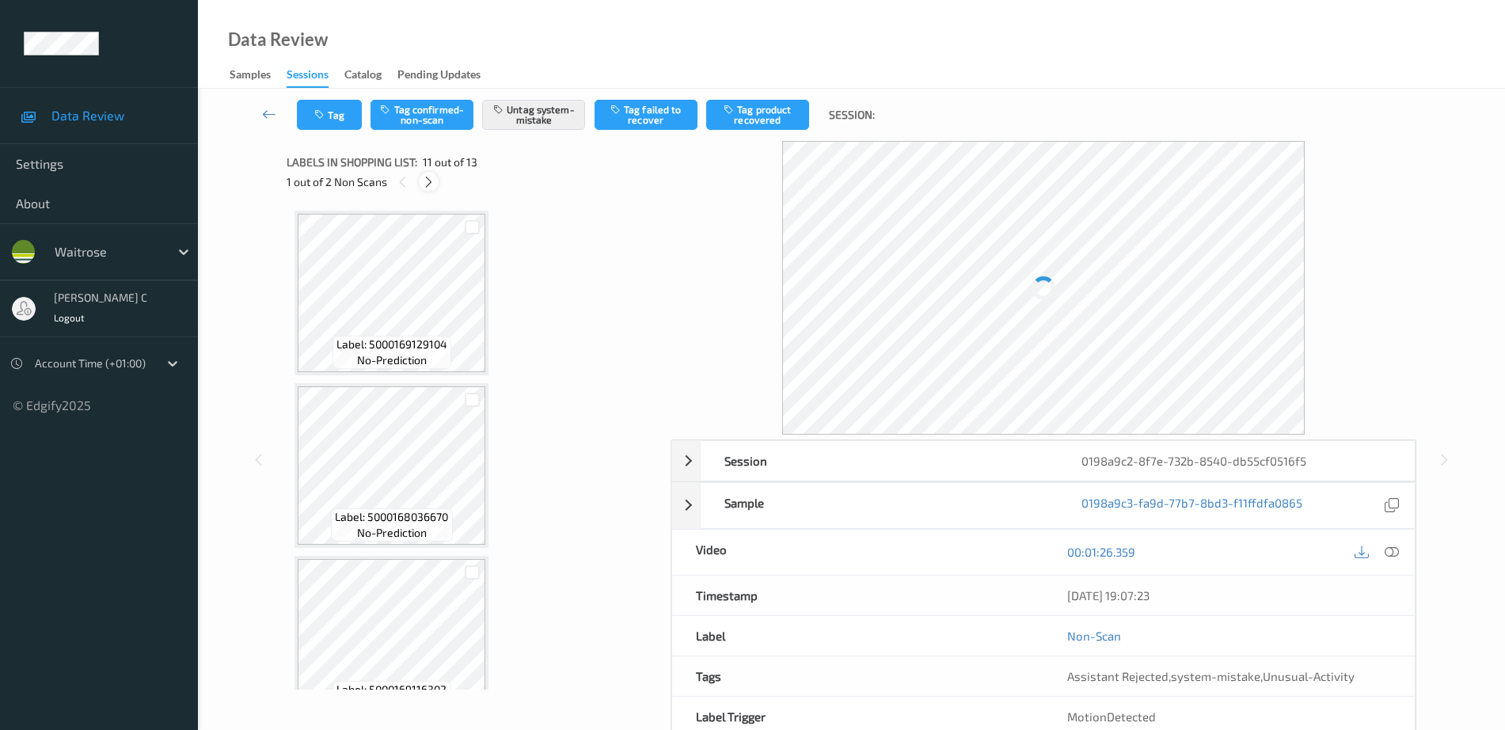
scroll to position [1562, 0]
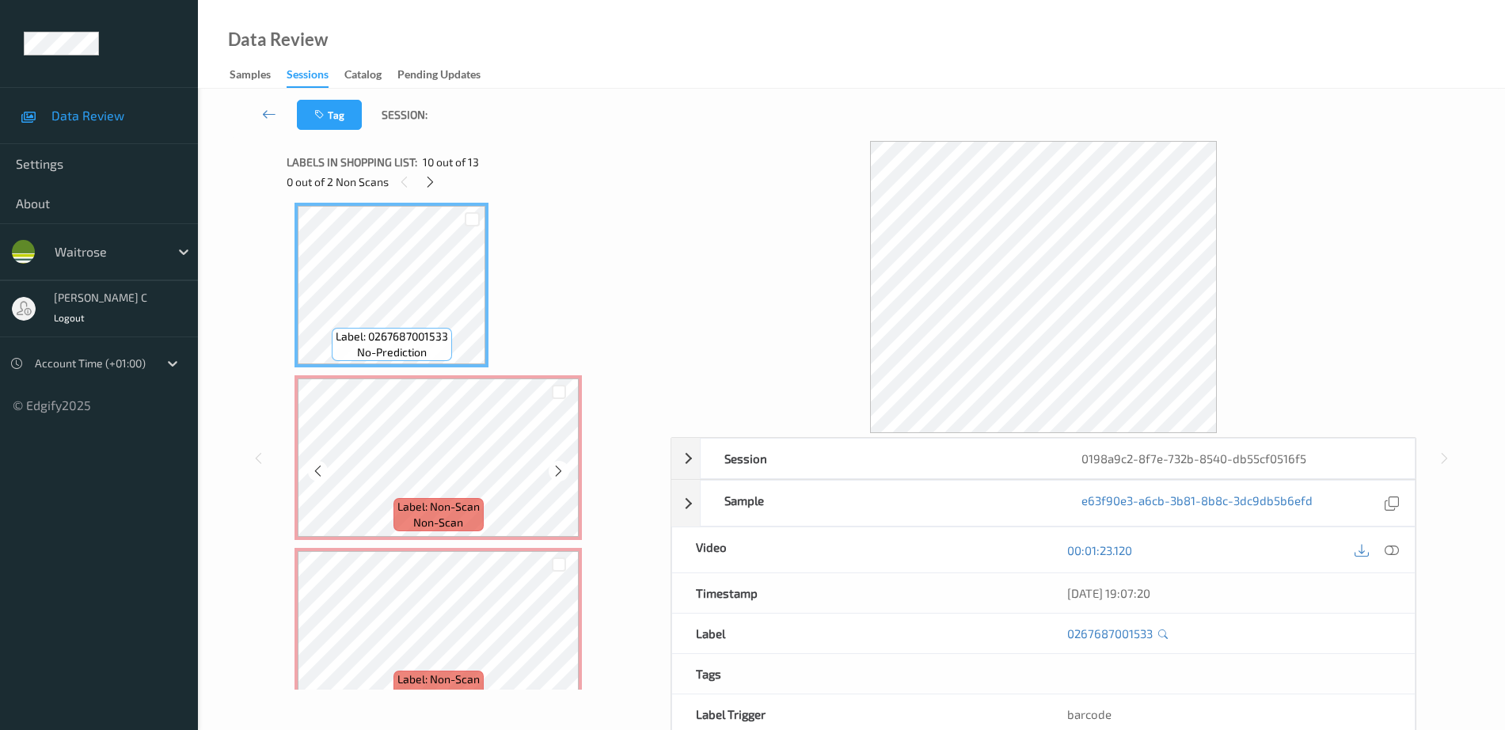
click at [461, 505] on span "Label: Non-Scan" at bounding box center [439, 507] width 82 height 16
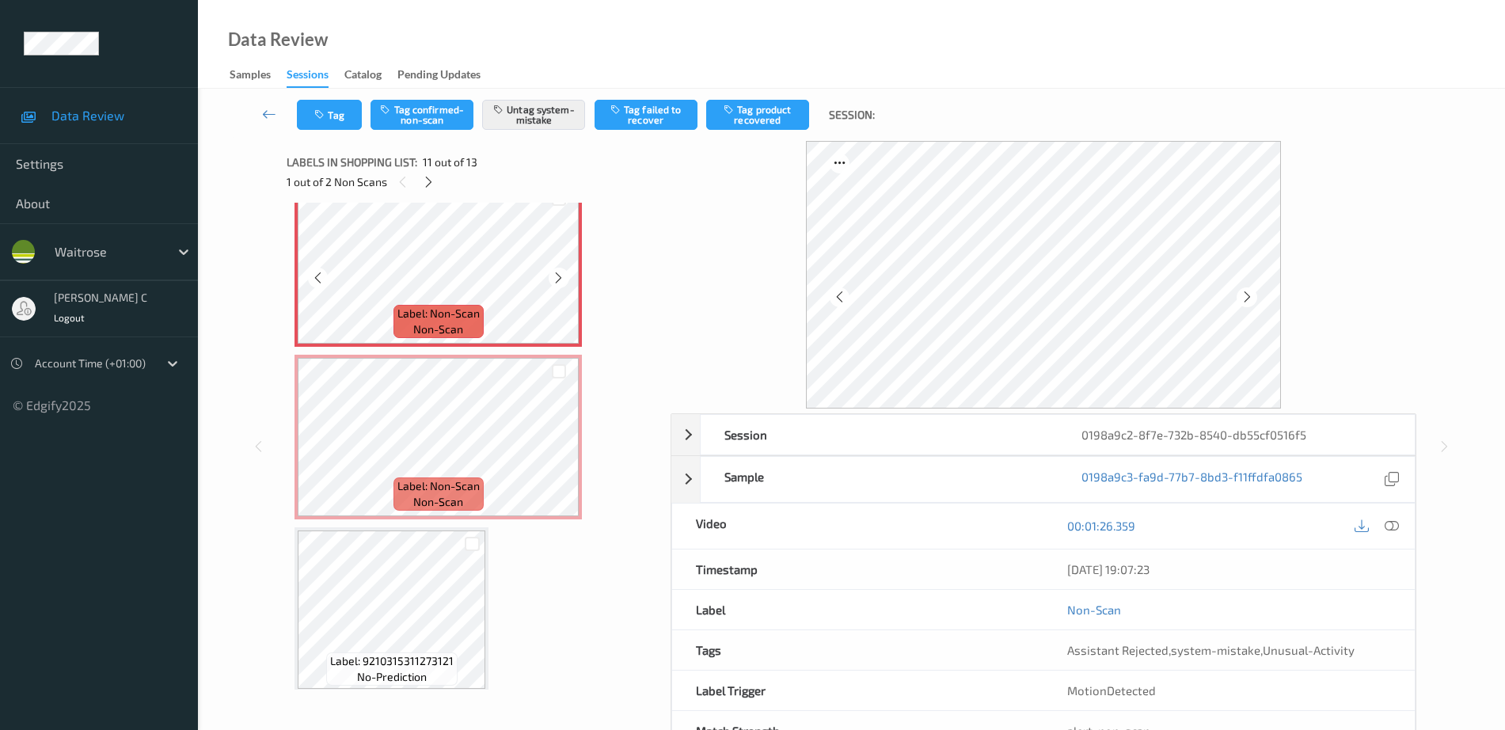
scroll to position [1765, 0]
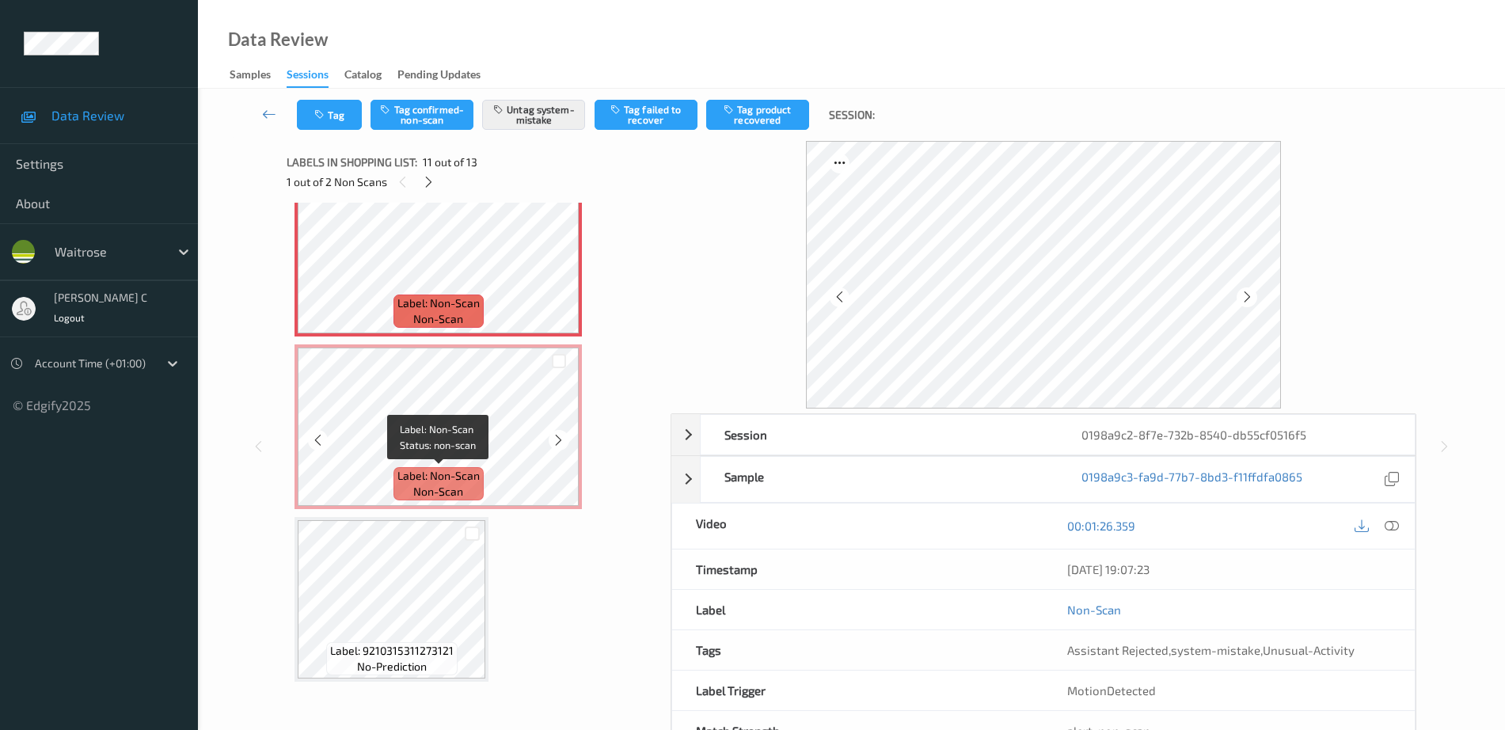
click at [453, 497] on span "non-scan" at bounding box center [438, 492] width 50 height 16
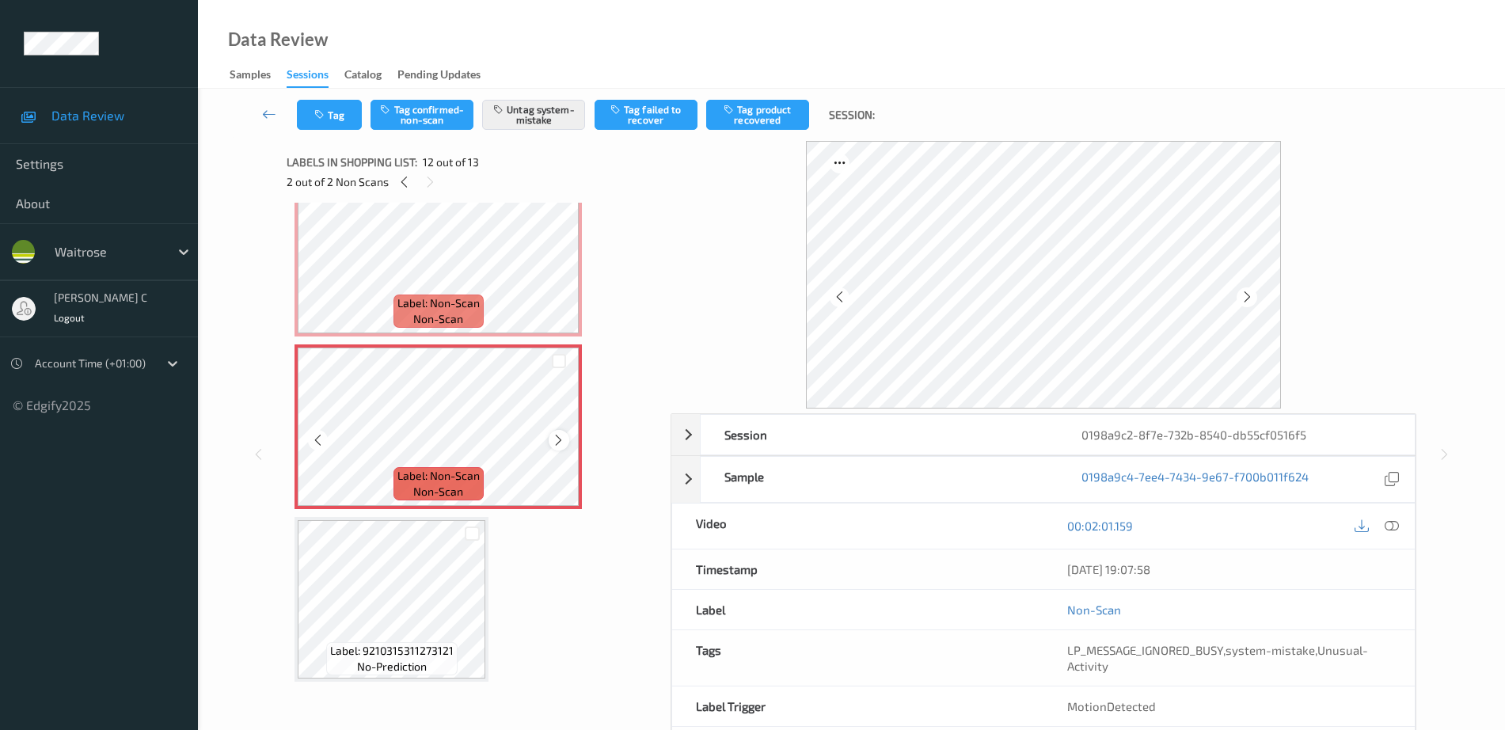
click at [561, 446] on icon at bounding box center [558, 440] width 13 height 14
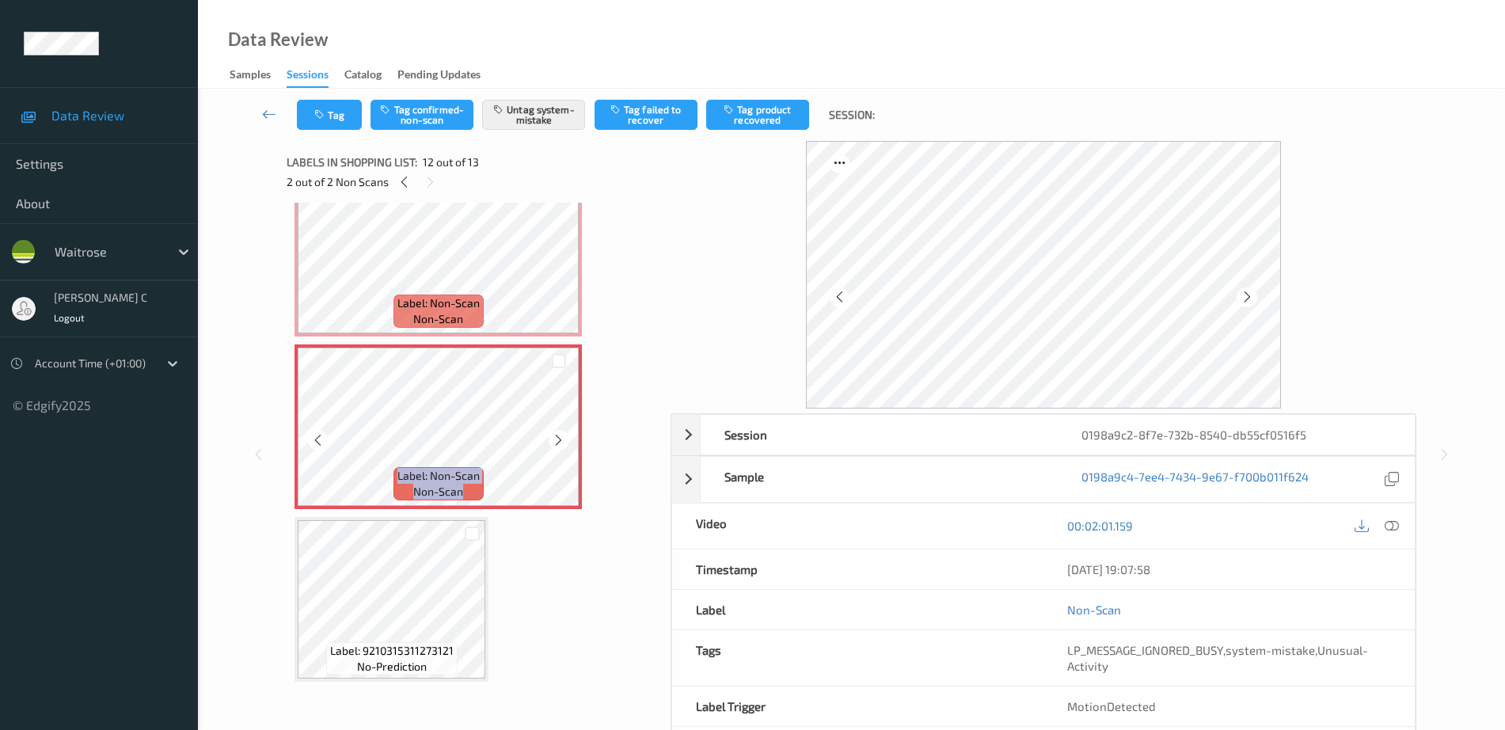
click at [561, 446] on icon at bounding box center [558, 440] width 13 height 14
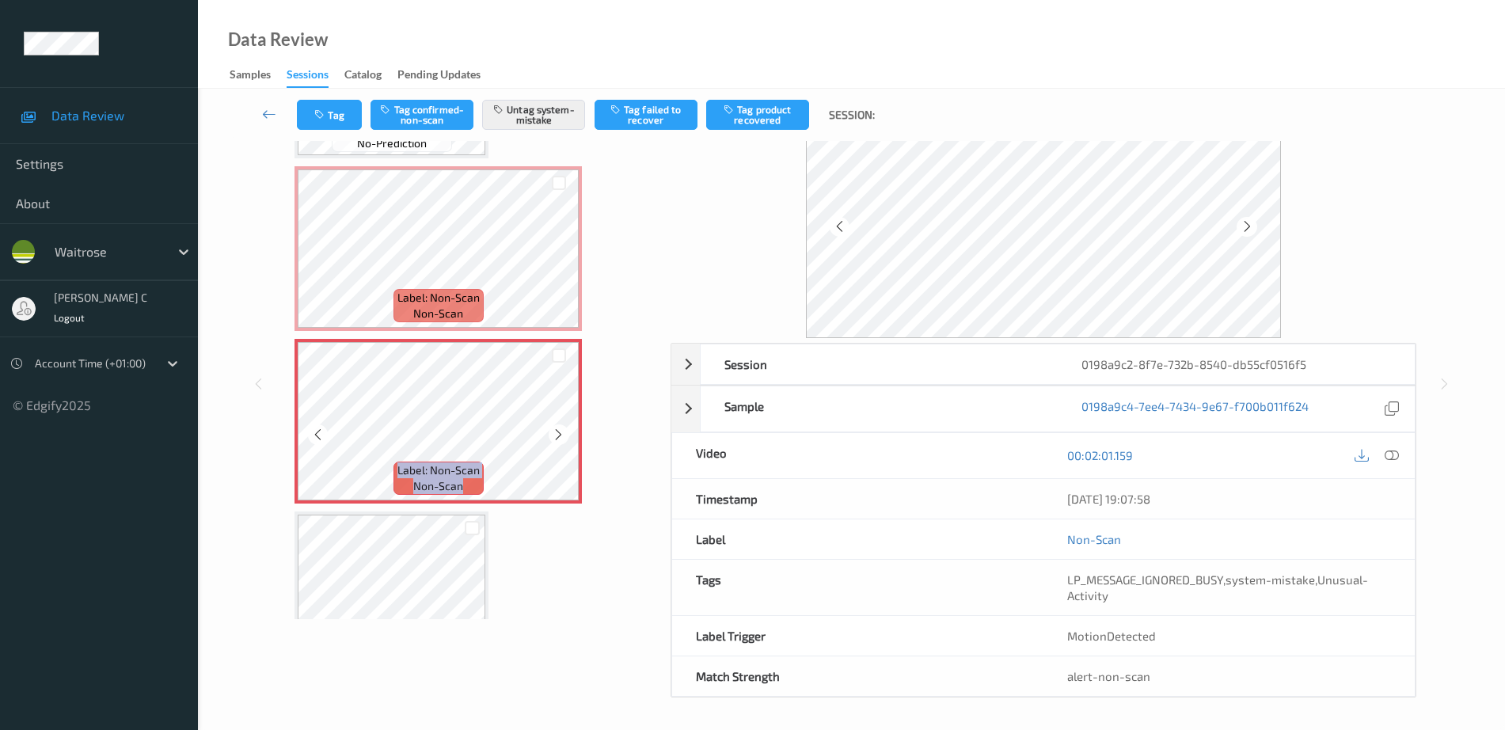
scroll to position [1666, 0]
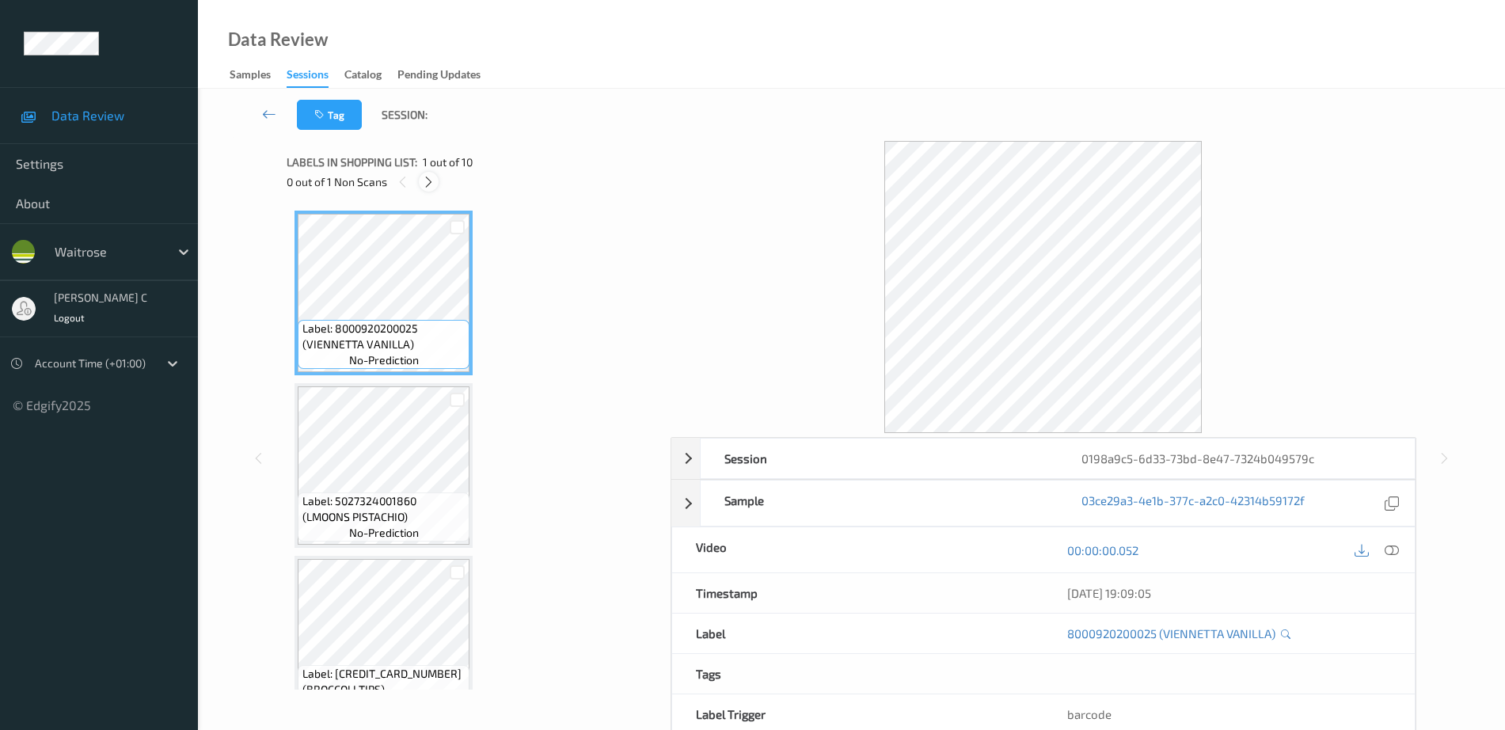
click at [430, 188] on icon at bounding box center [428, 182] width 13 height 14
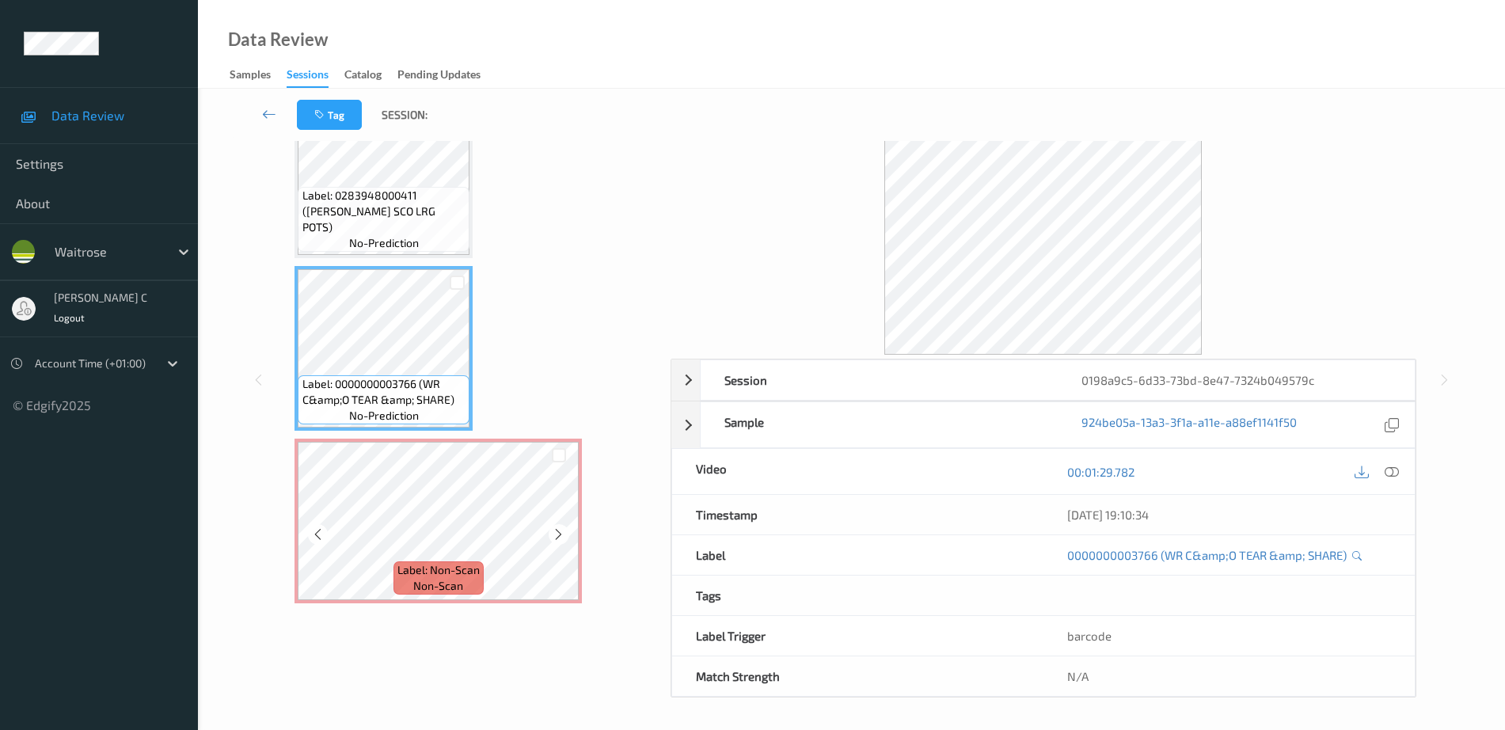
scroll to position [70, 0]
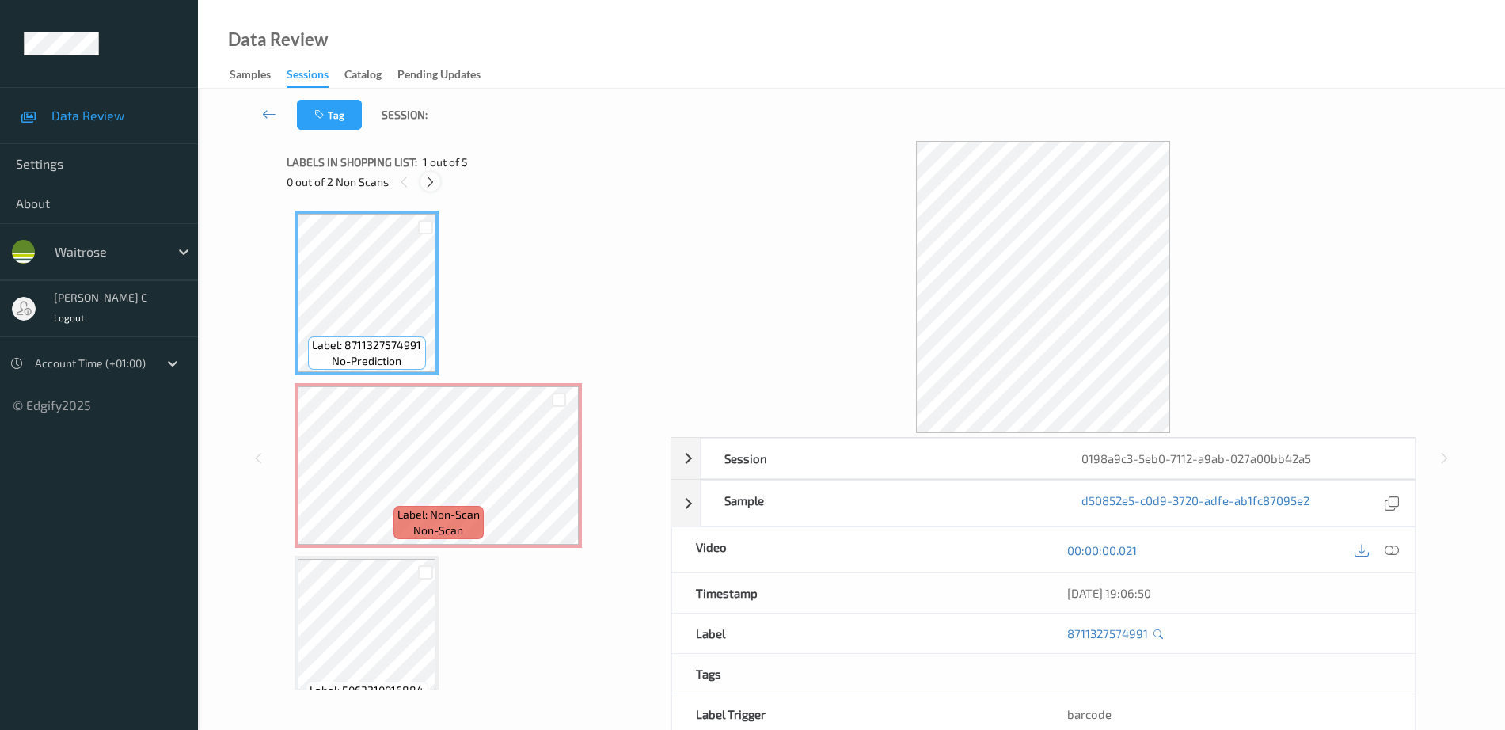
click at [433, 188] on icon at bounding box center [430, 182] width 13 height 14
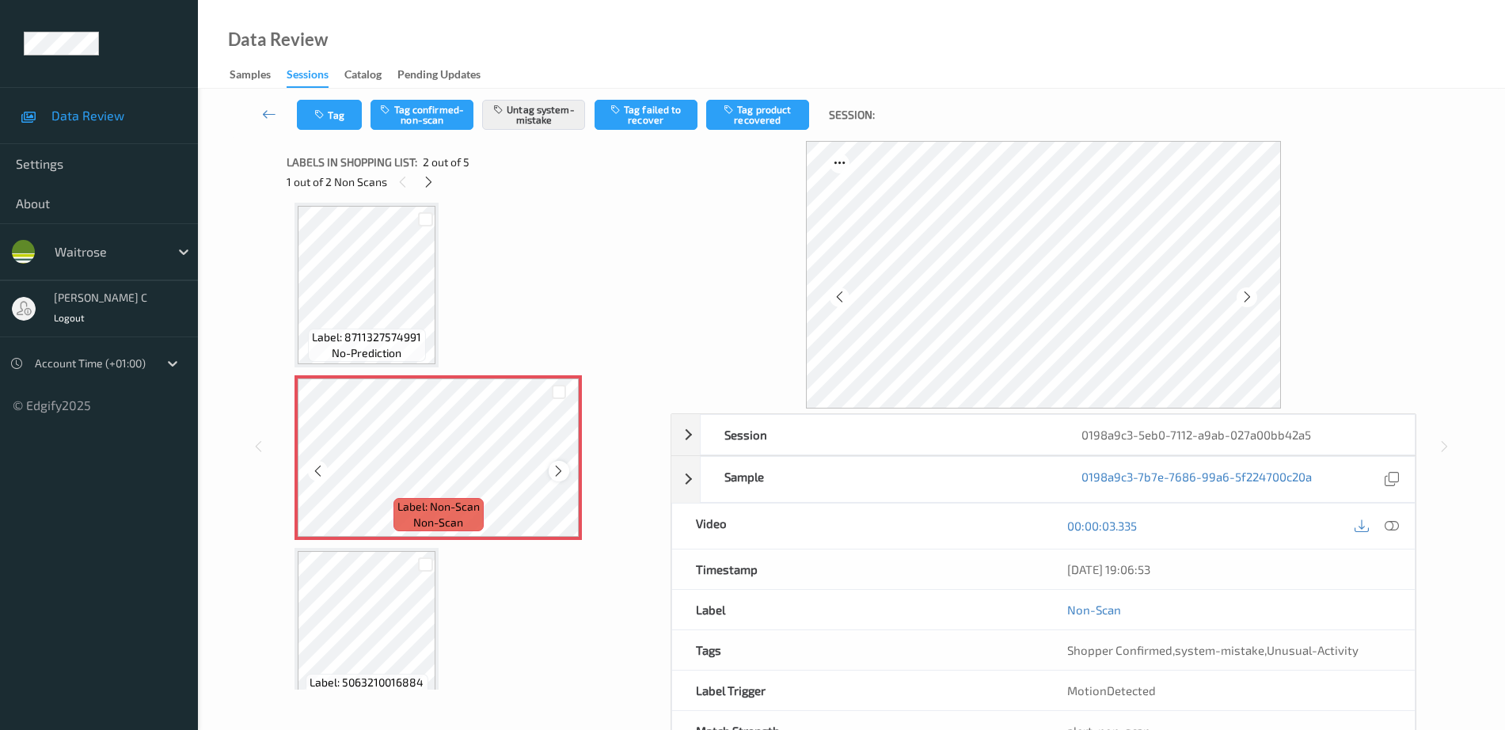
click at [558, 469] on icon at bounding box center [558, 471] width 13 height 14
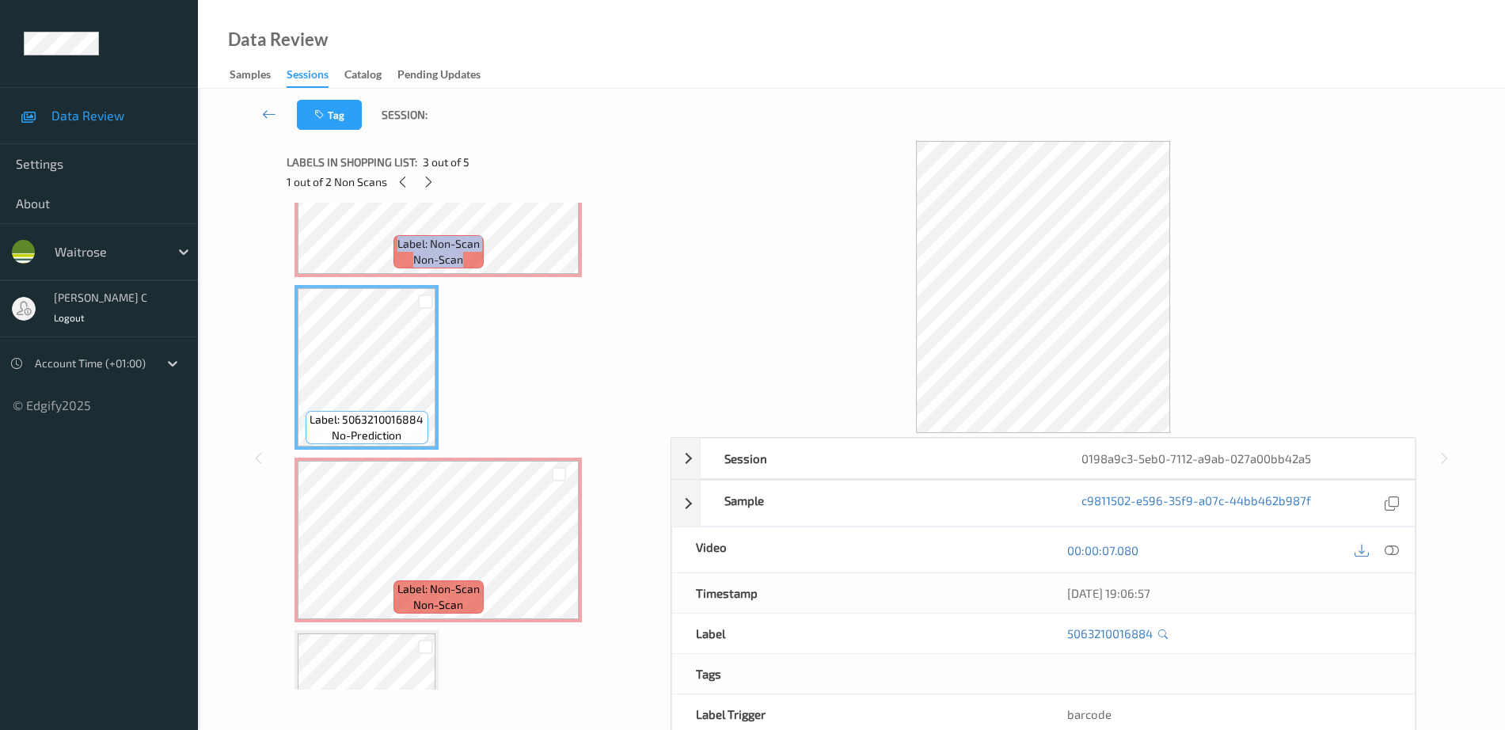
scroll to position [305, 0]
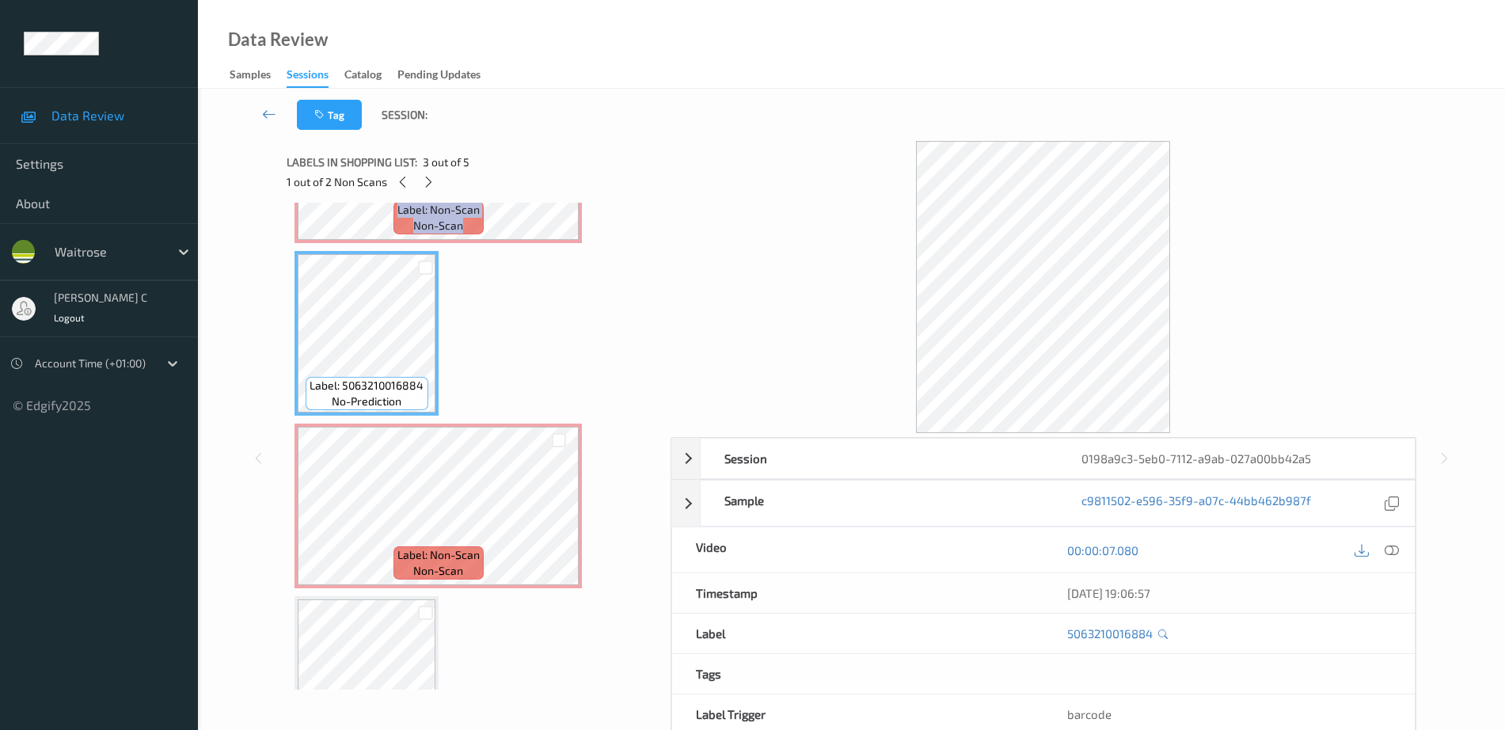
click at [405, 554] on span "Label: Non-Scan" at bounding box center [439, 555] width 82 height 16
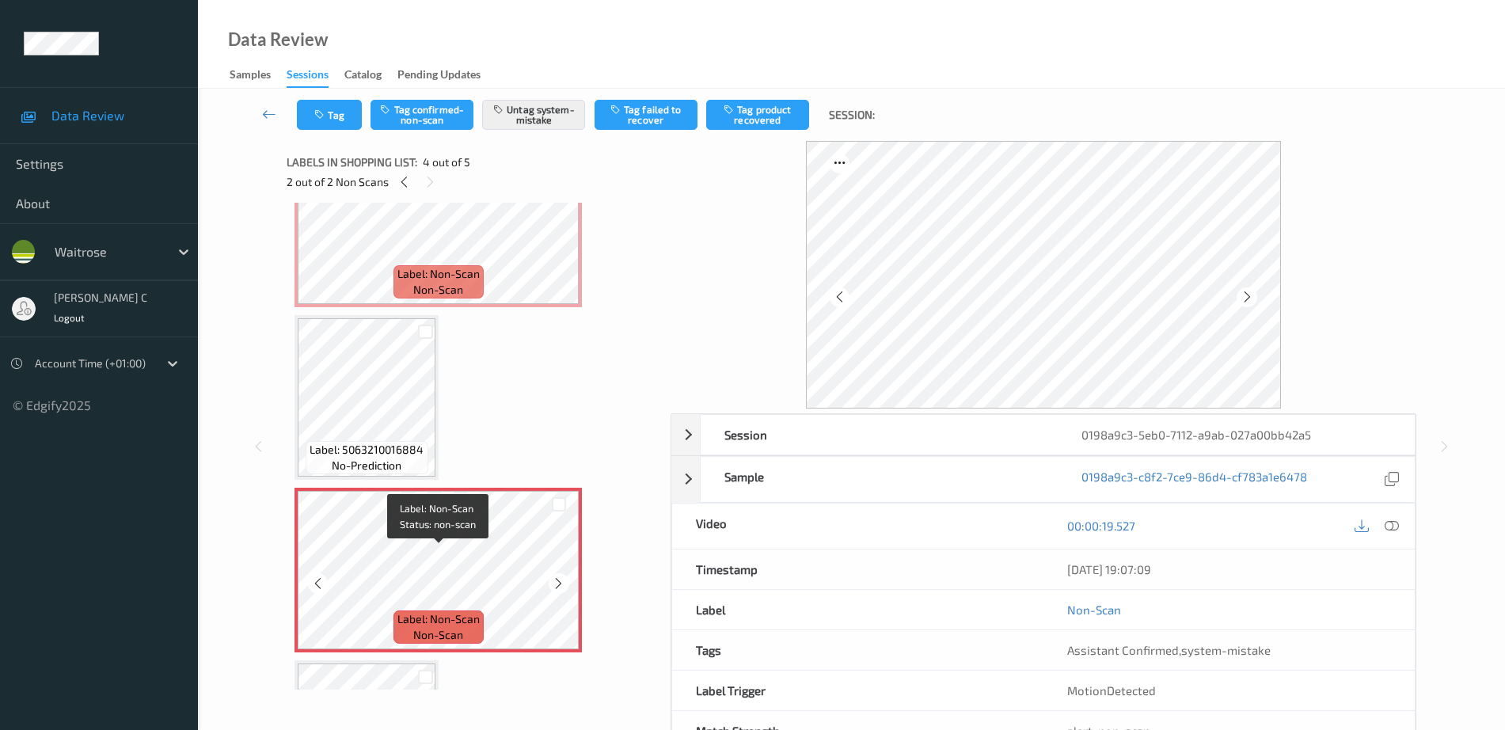
scroll to position [206, 0]
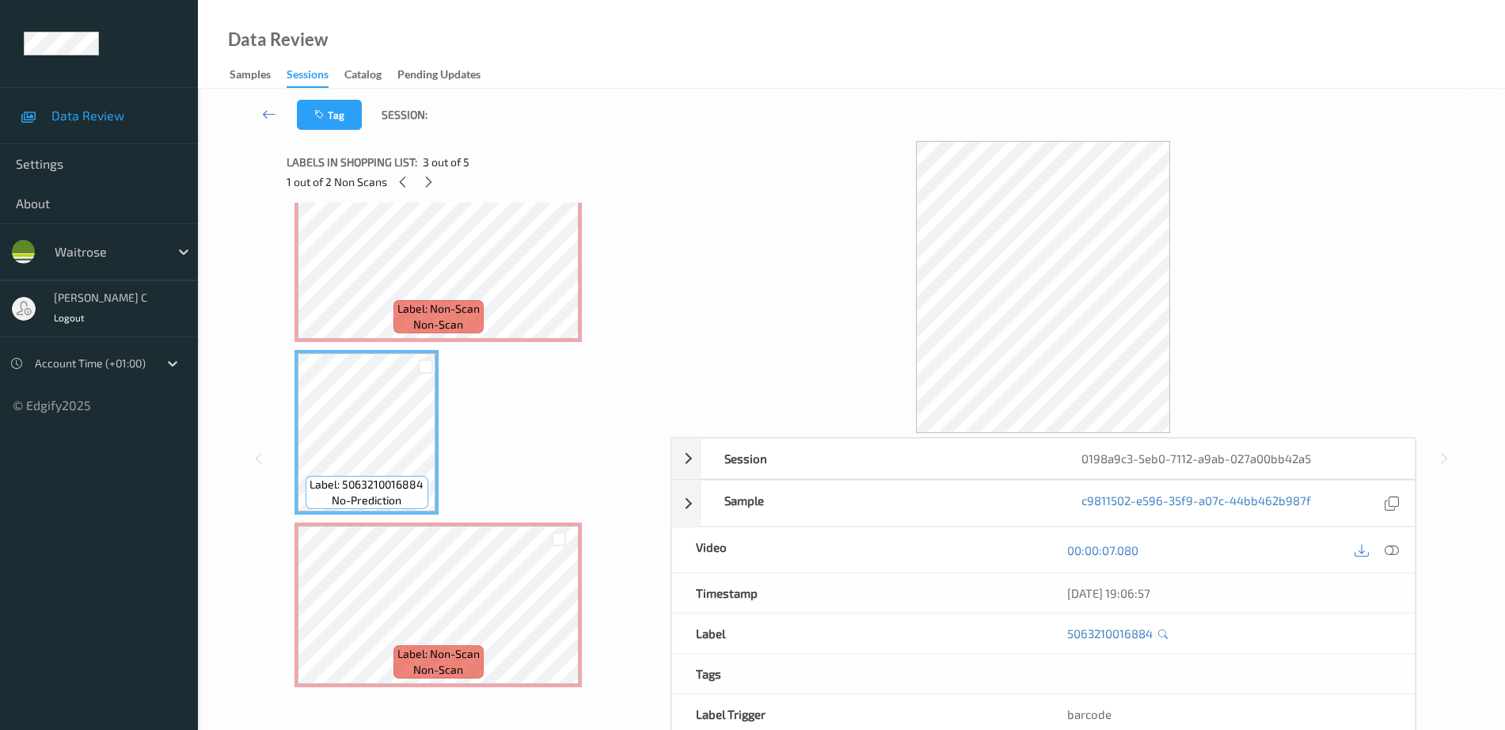
click at [385, 508] on div "Label: 5063210016884 no-prediction" at bounding box center [367, 492] width 122 height 33
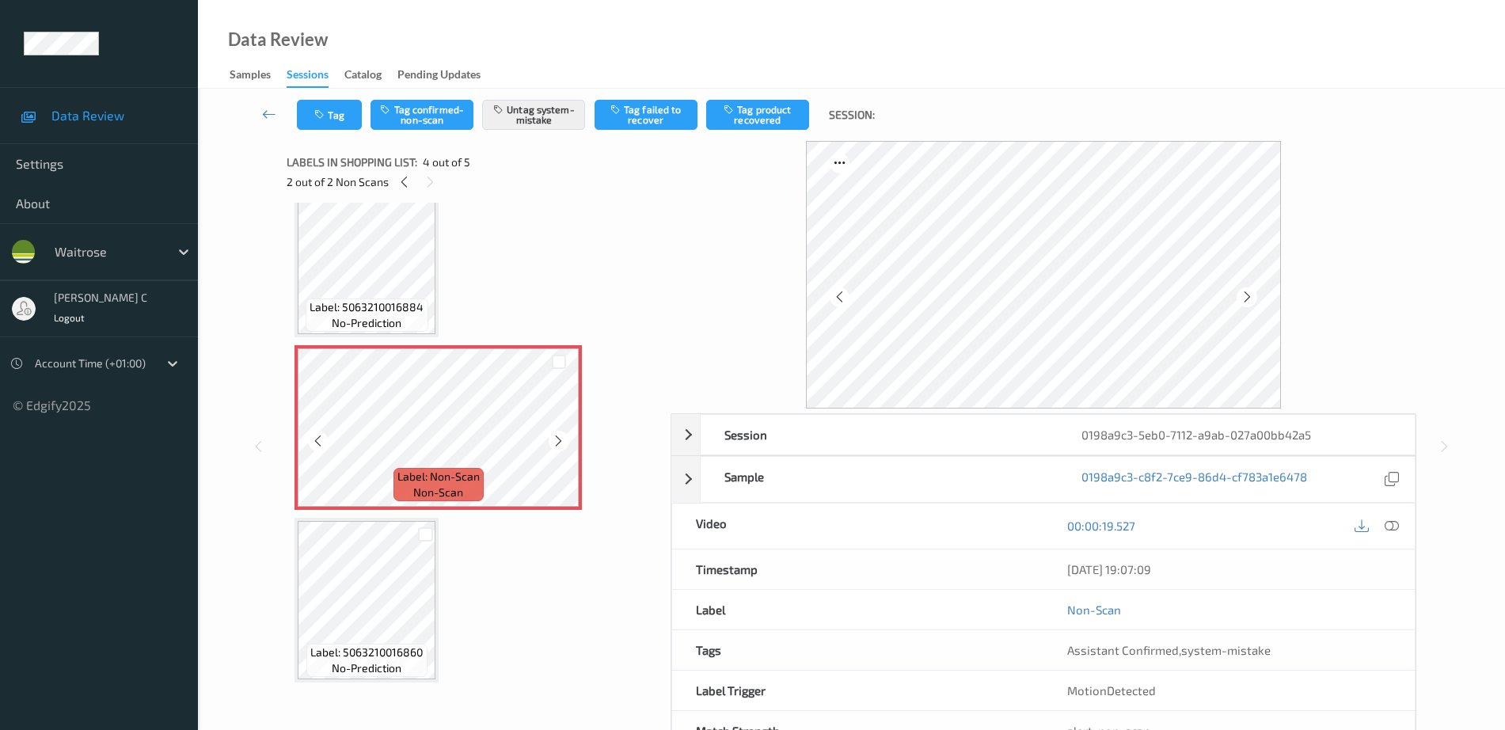
scroll to position [384, 0]
click at [555, 440] on icon at bounding box center [558, 440] width 13 height 14
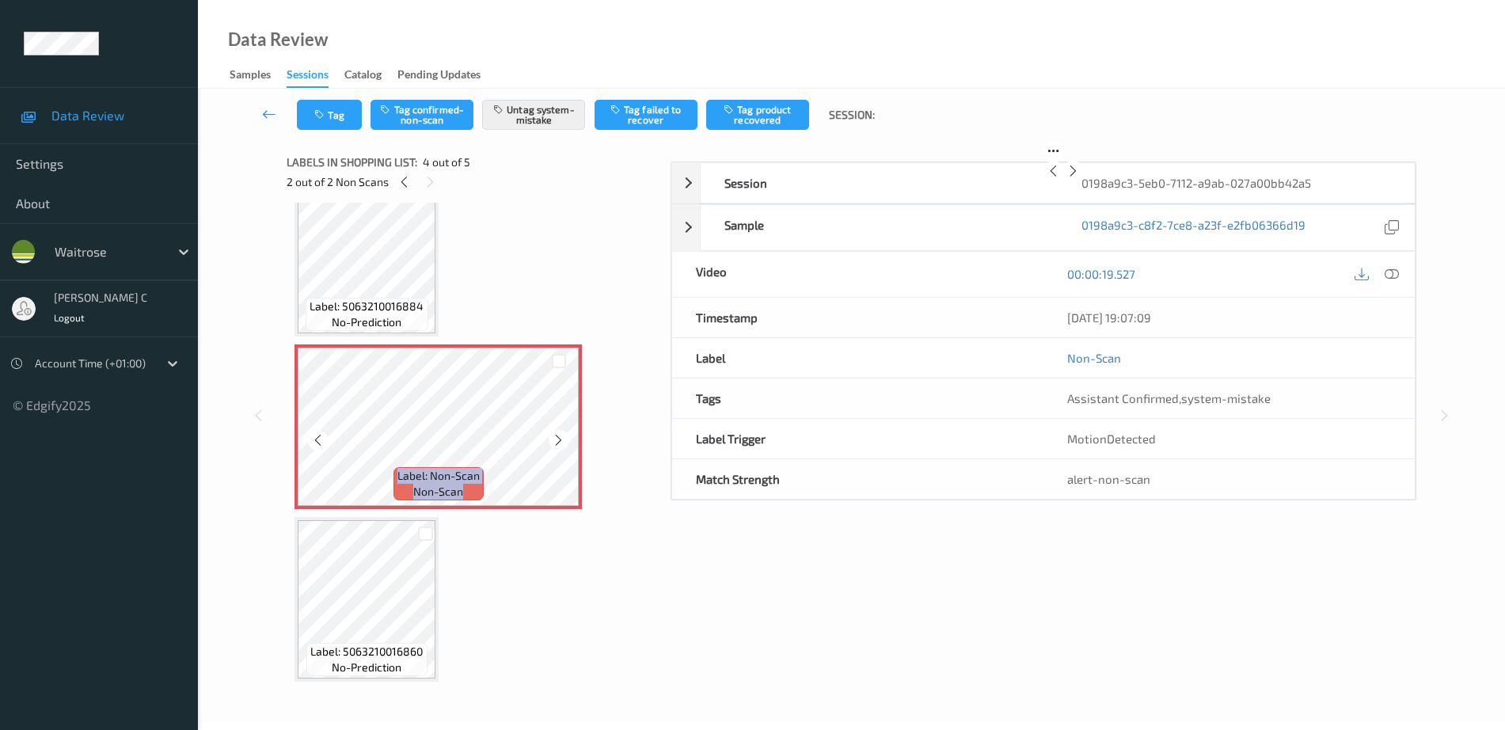
click at [555, 440] on icon at bounding box center [558, 440] width 13 height 14
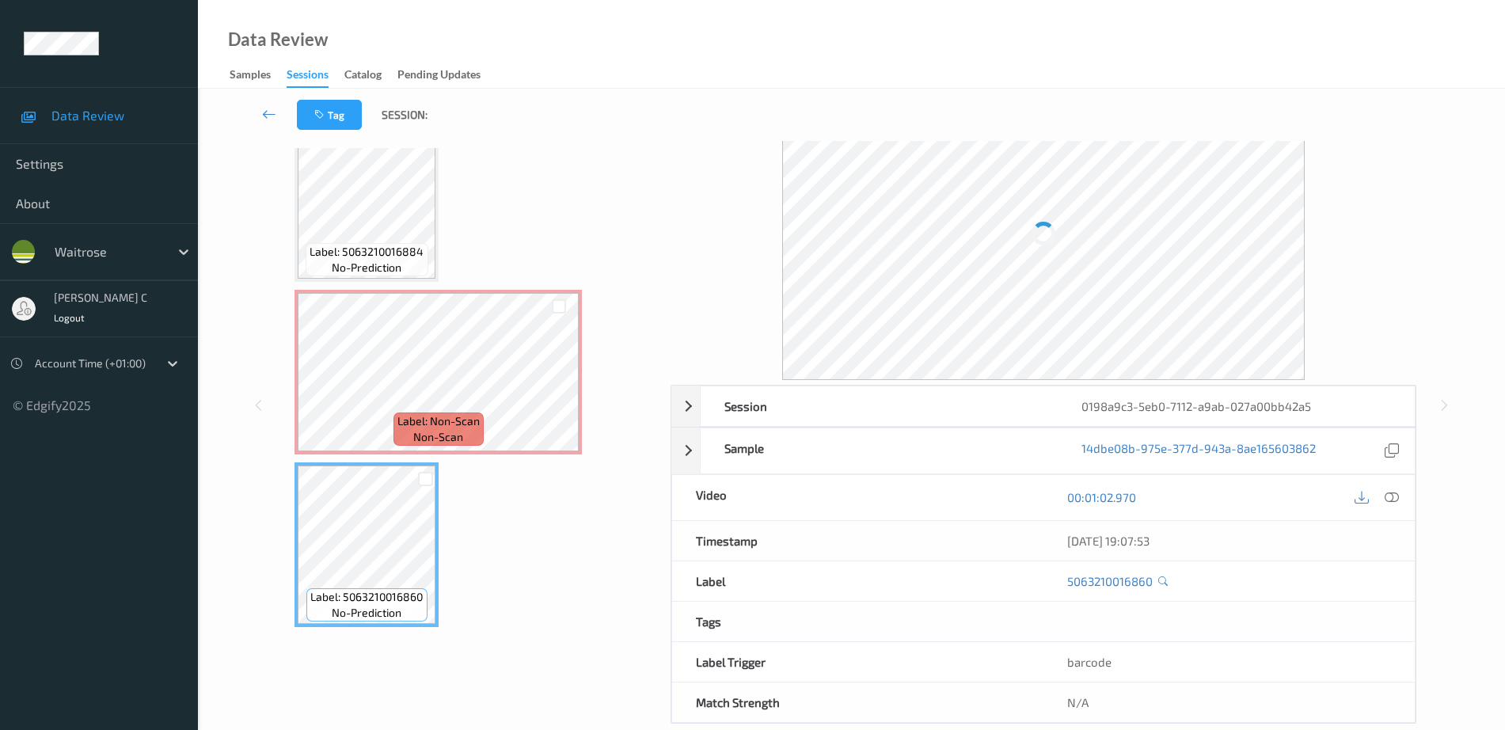
scroll to position [285, 0]
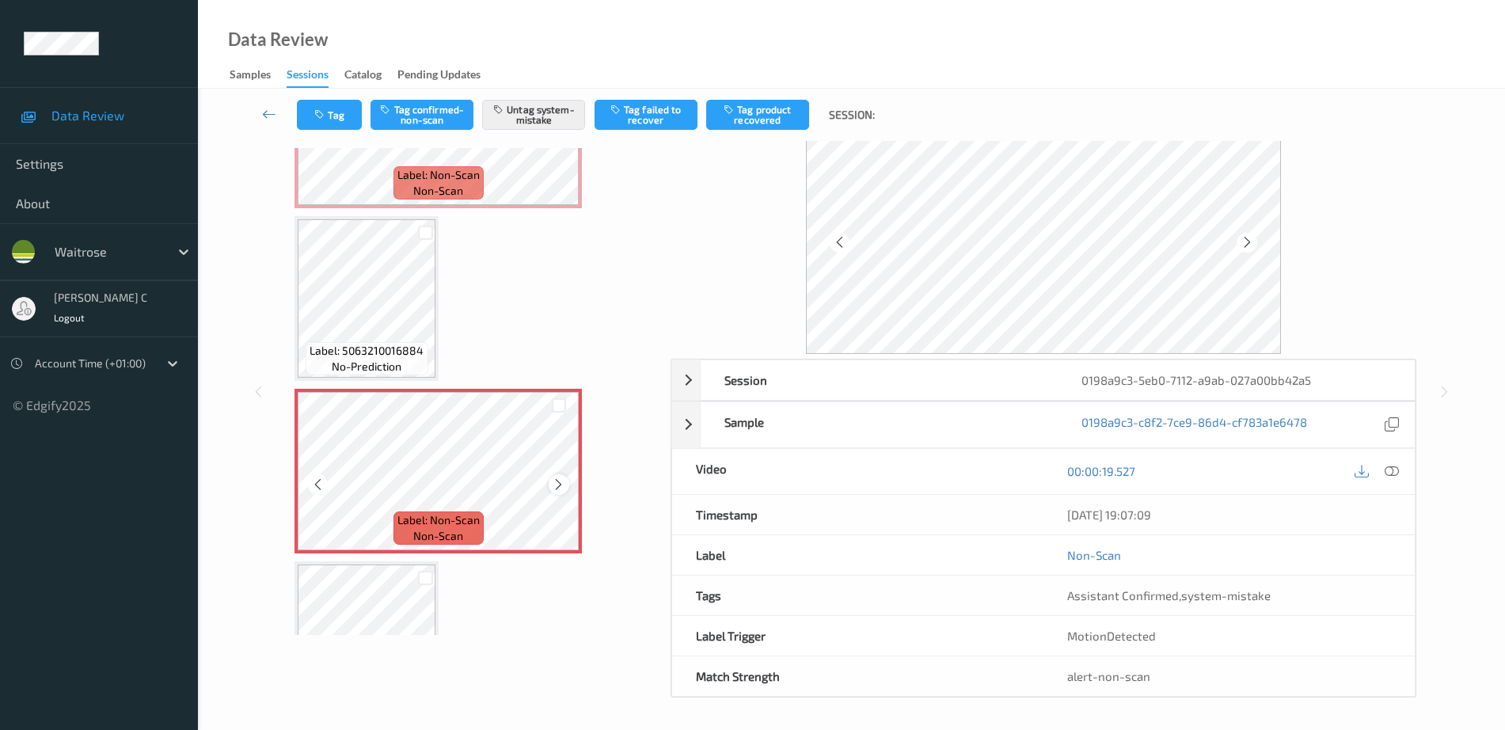
click at [558, 483] on icon at bounding box center [558, 485] width 13 height 14
click at [558, 481] on icon at bounding box center [558, 485] width 13 height 14
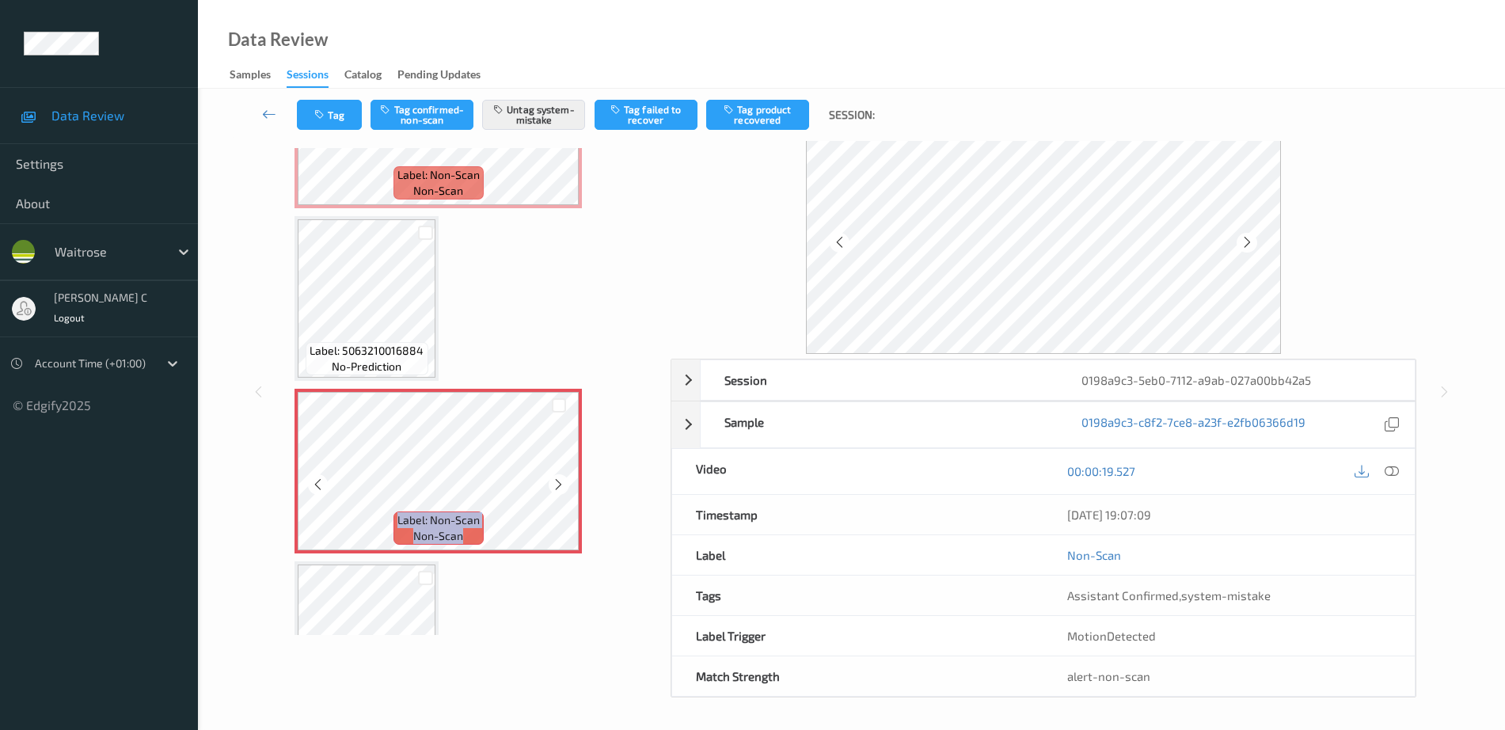
click at [558, 481] on icon at bounding box center [558, 485] width 13 height 14
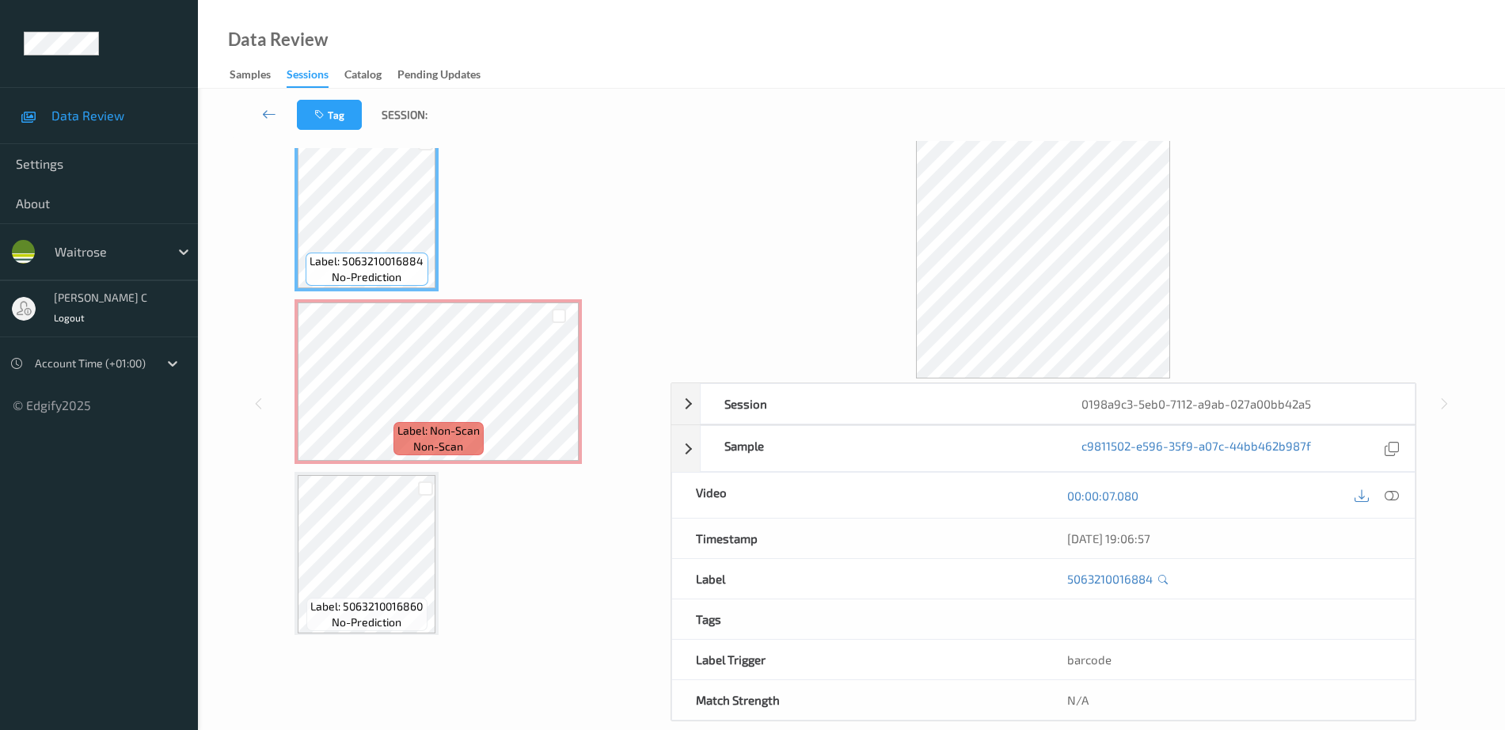
scroll to position [384, 0]
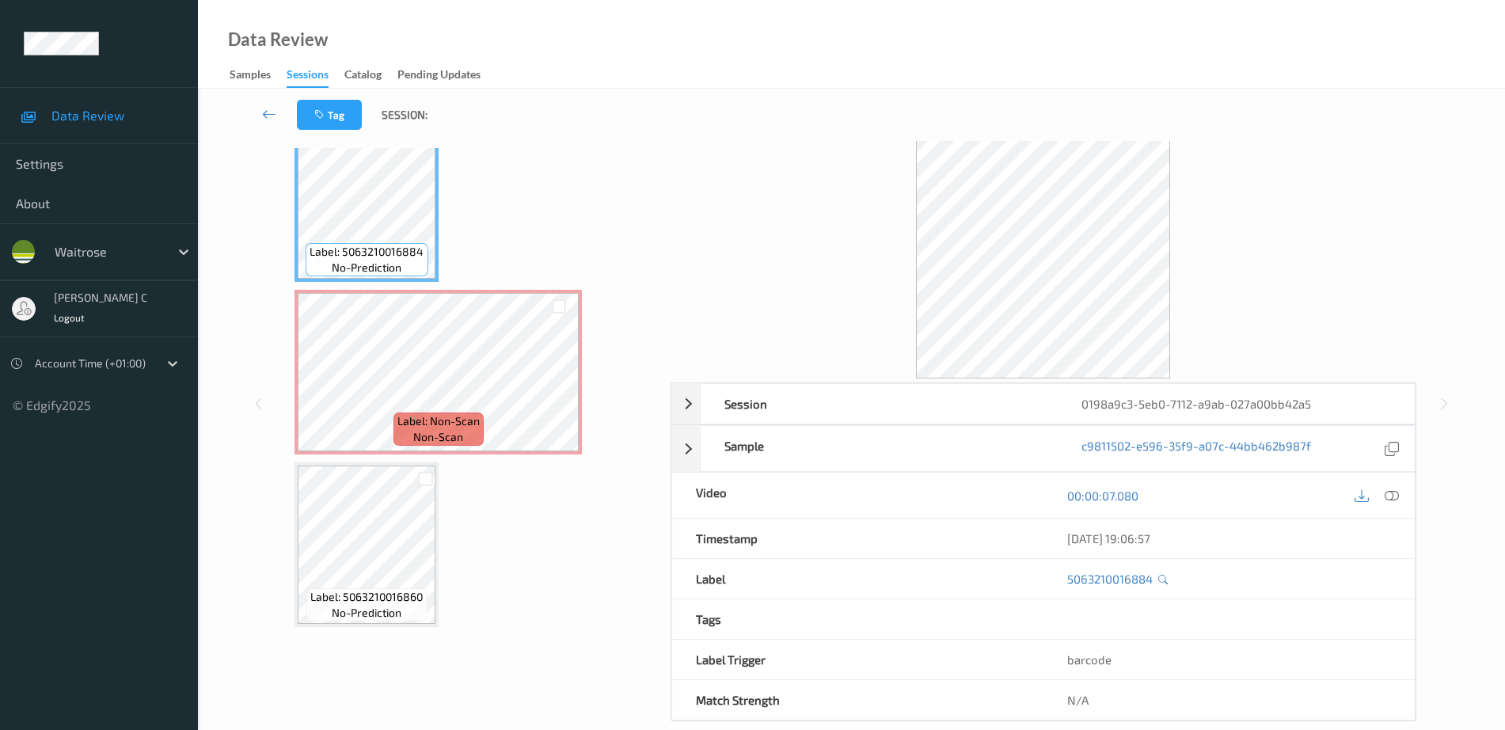
click at [421, 470] on div at bounding box center [426, 479] width 20 height 26
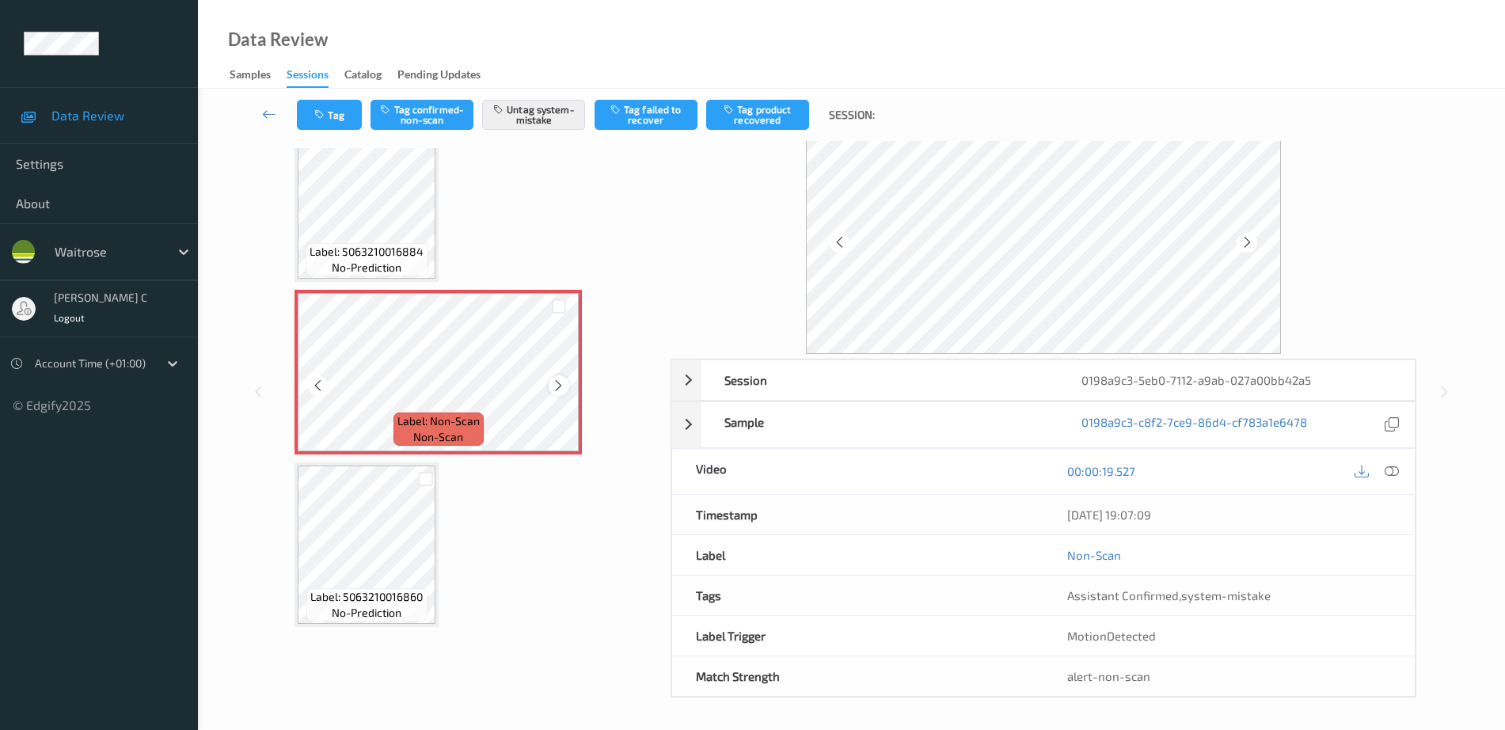
click at [552, 386] on icon at bounding box center [558, 386] width 13 height 14
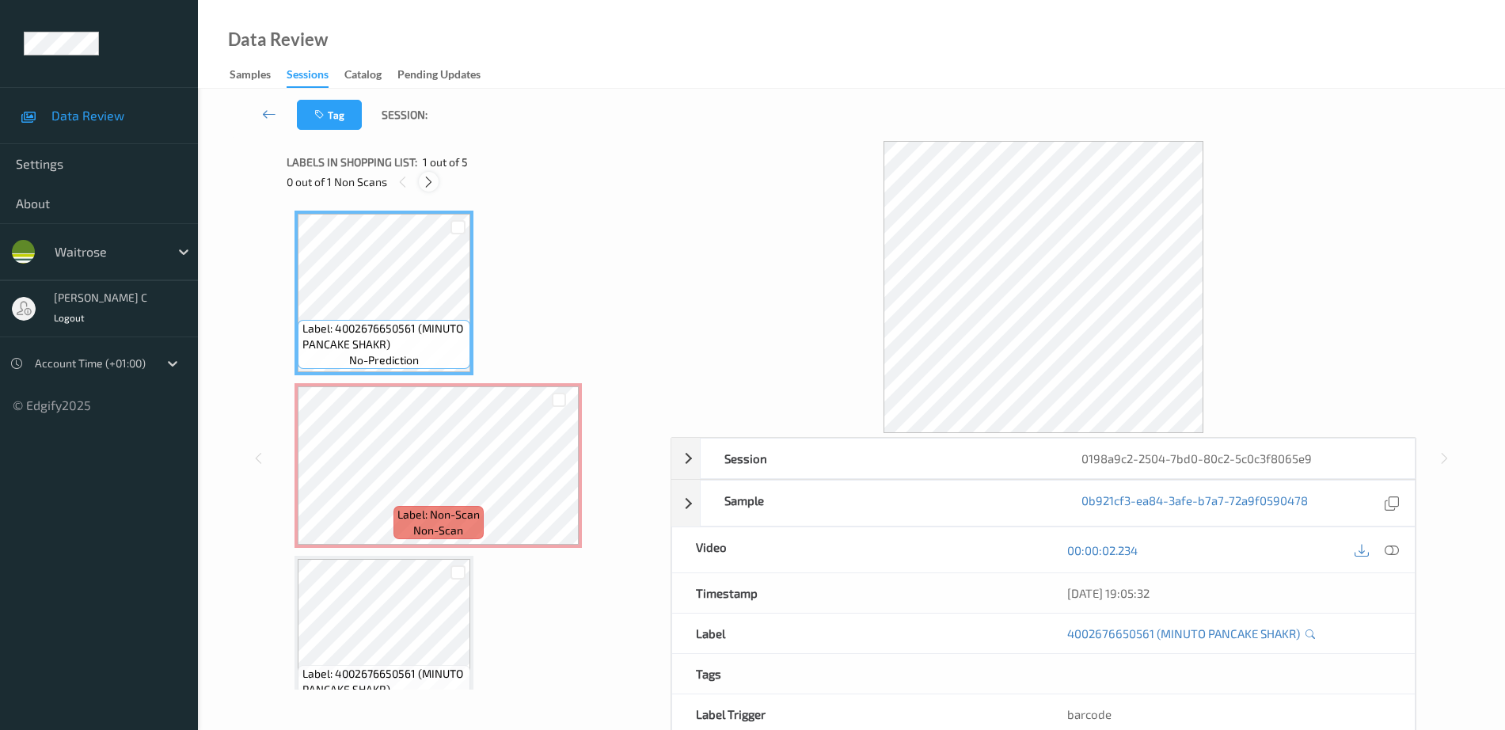
click at [428, 182] on icon at bounding box center [428, 182] width 13 height 14
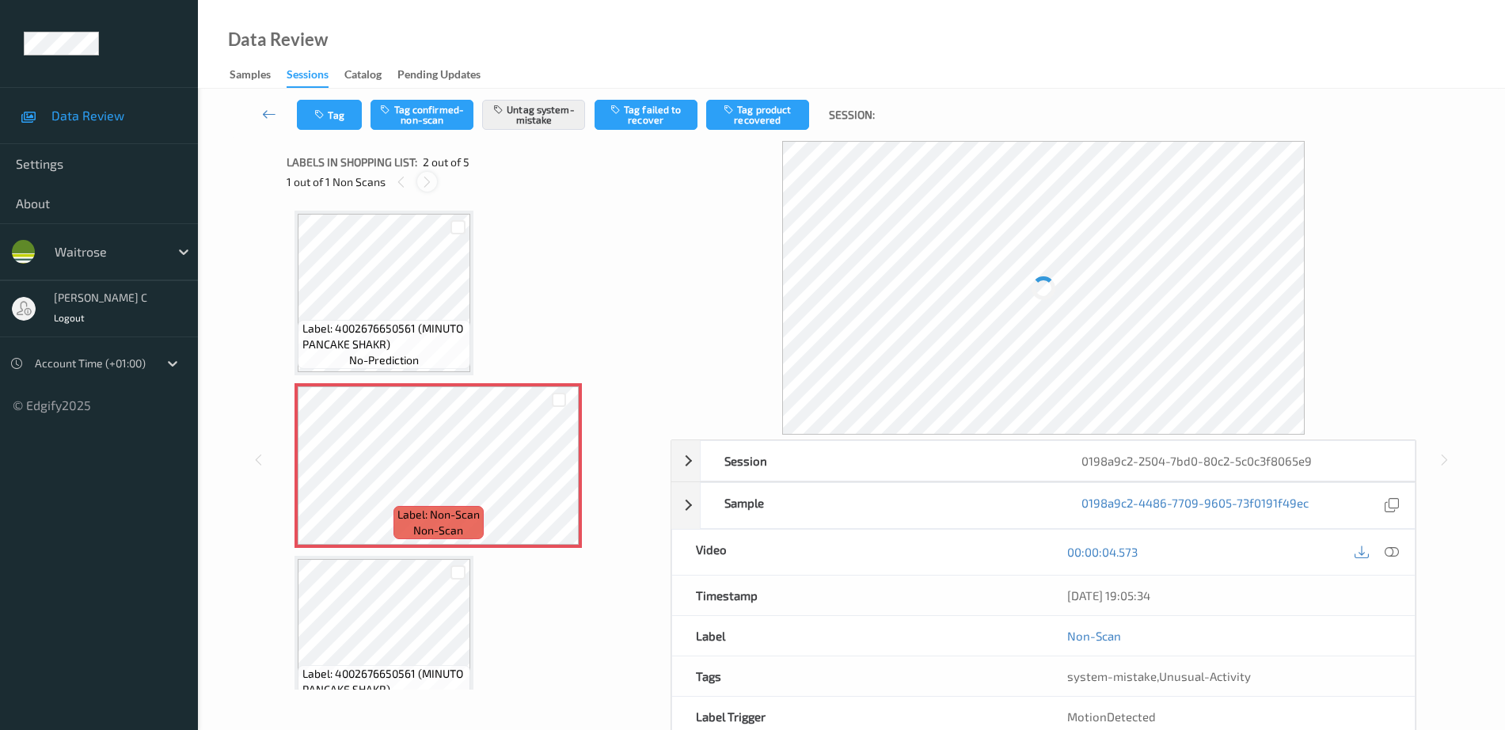
scroll to position [8, 0]
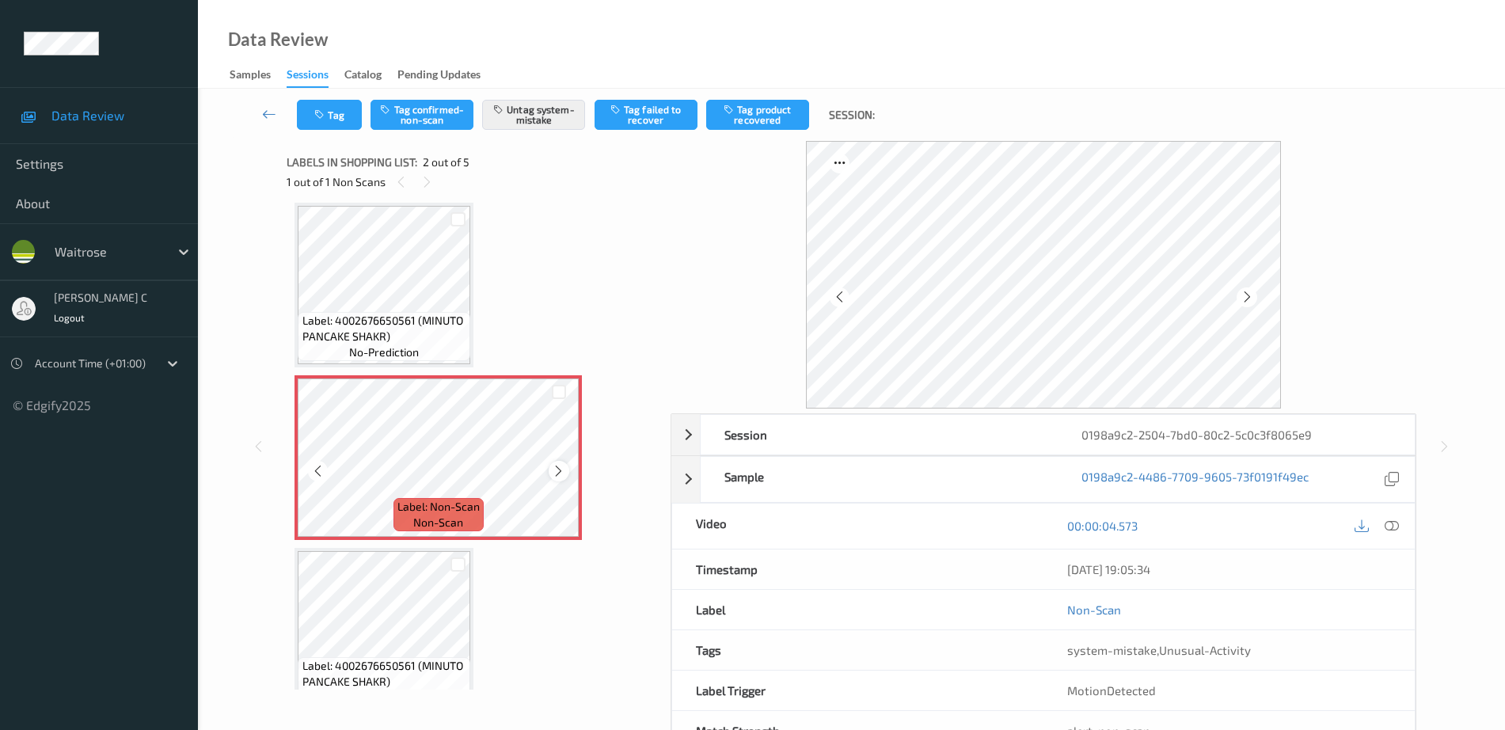
click at [558, 474] on icon at bounding box center [558, 471] width 13 height 14
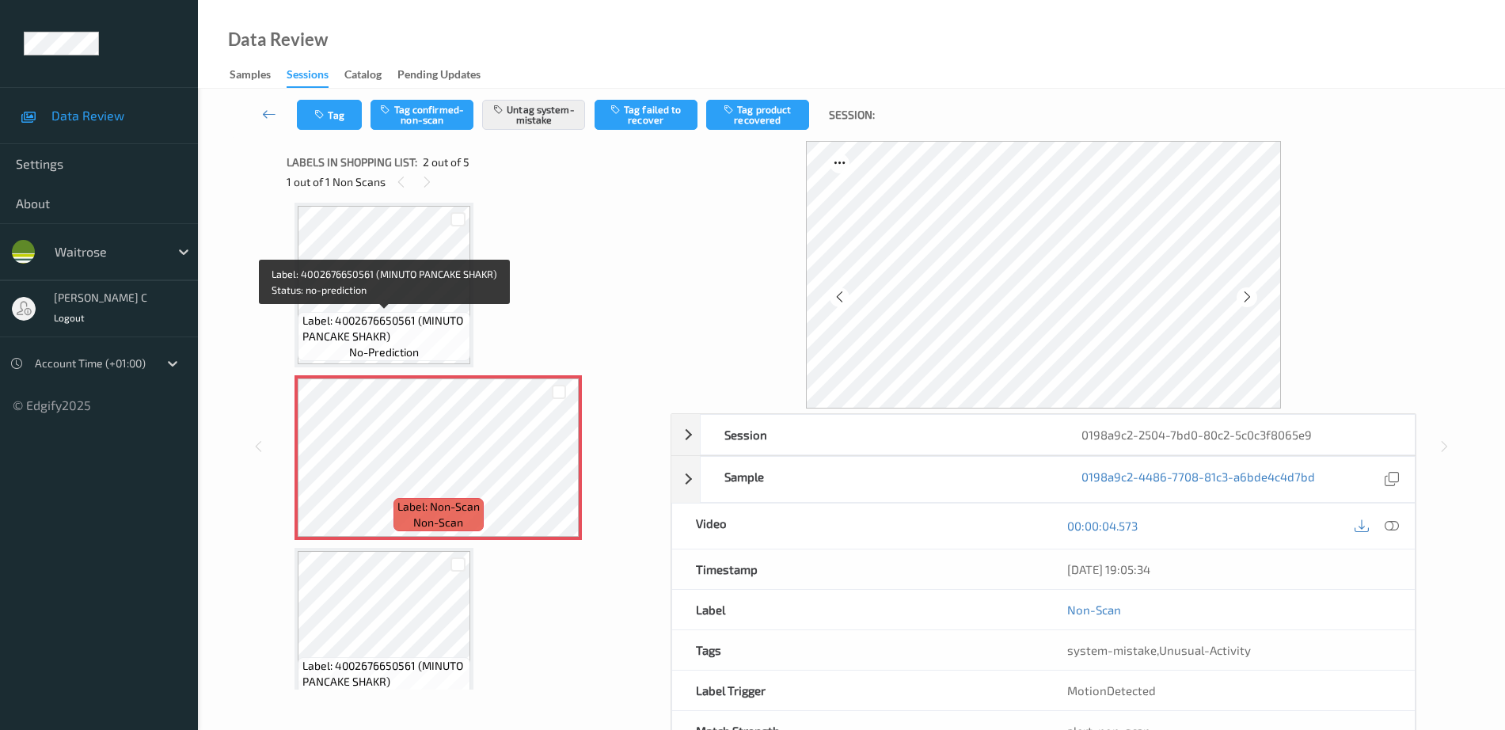
scroll to position [0, 0]
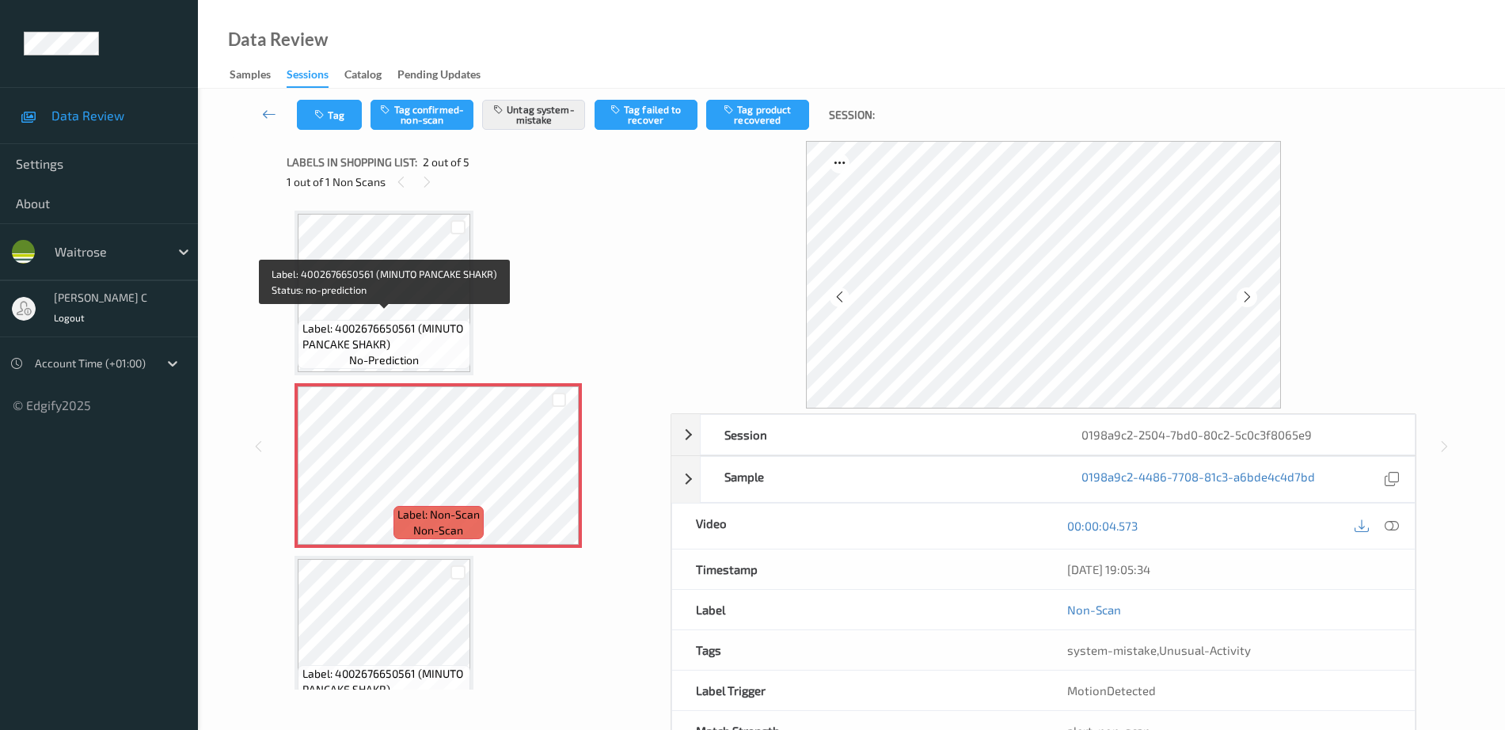
click at [399, 328] on span "Label: 4002676650561 (MINUTO PANCAKE SHAKR)" at bounding box center [385, 337] width 165 height 32
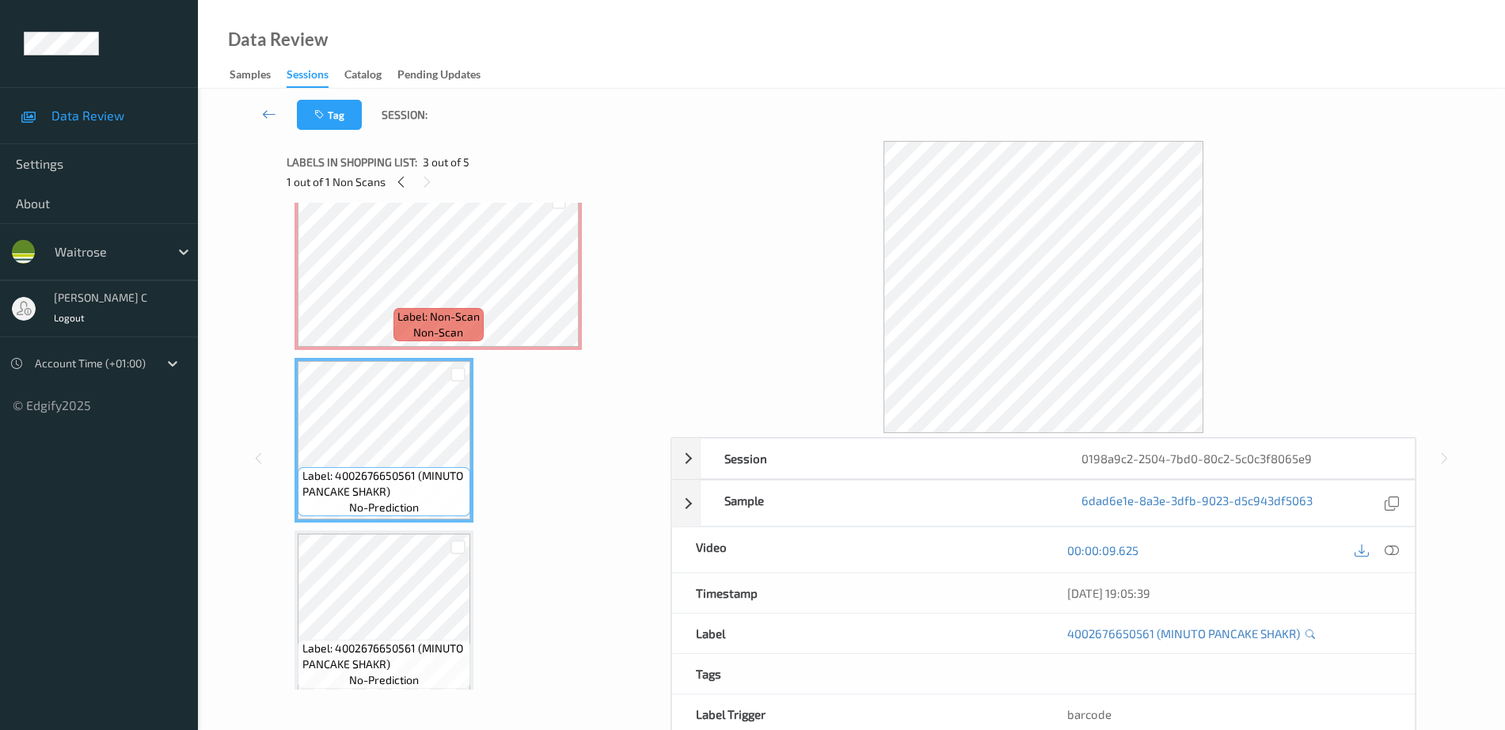
scroll to position [384, 0]
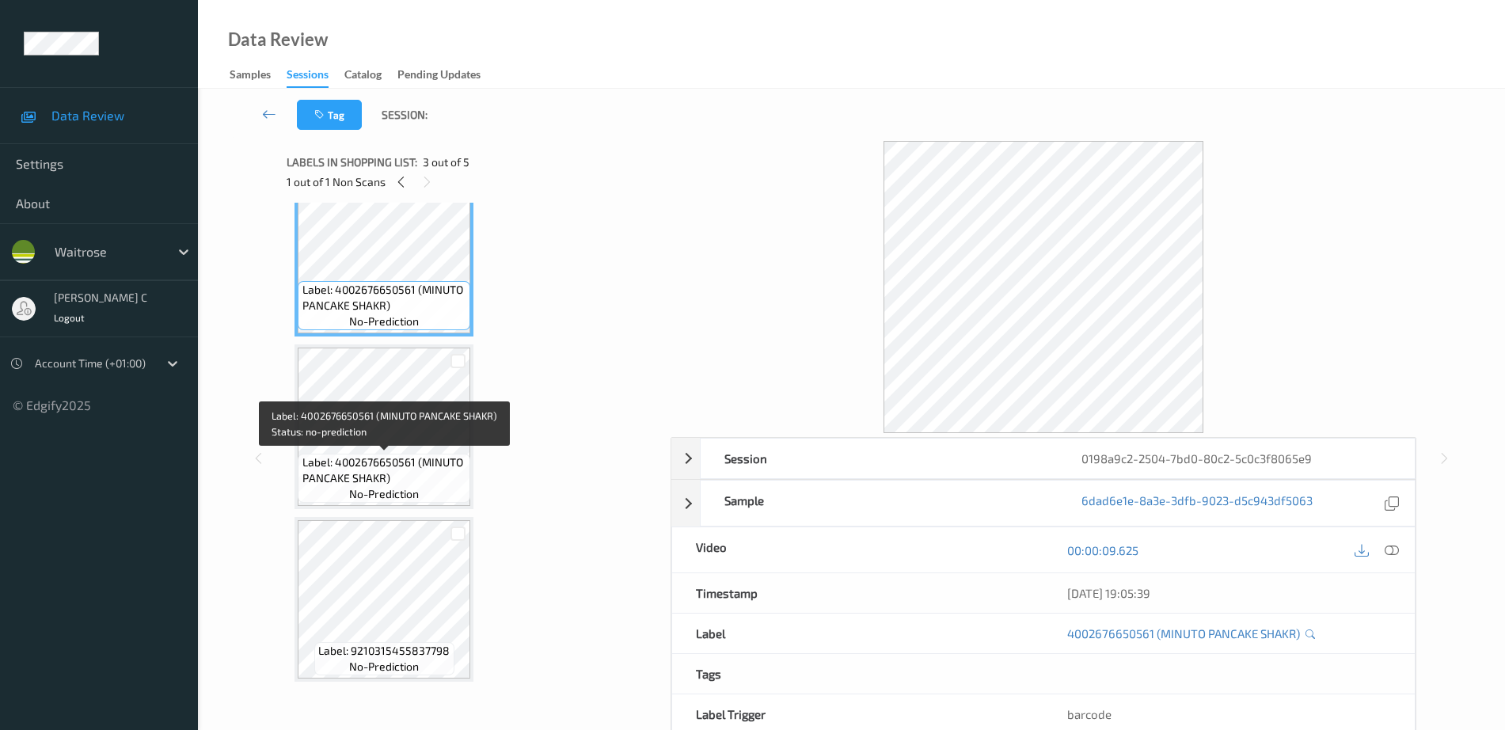
click at [363, 493] on span "no-prediction" at bounding box center [384, 494] width 70 height 16
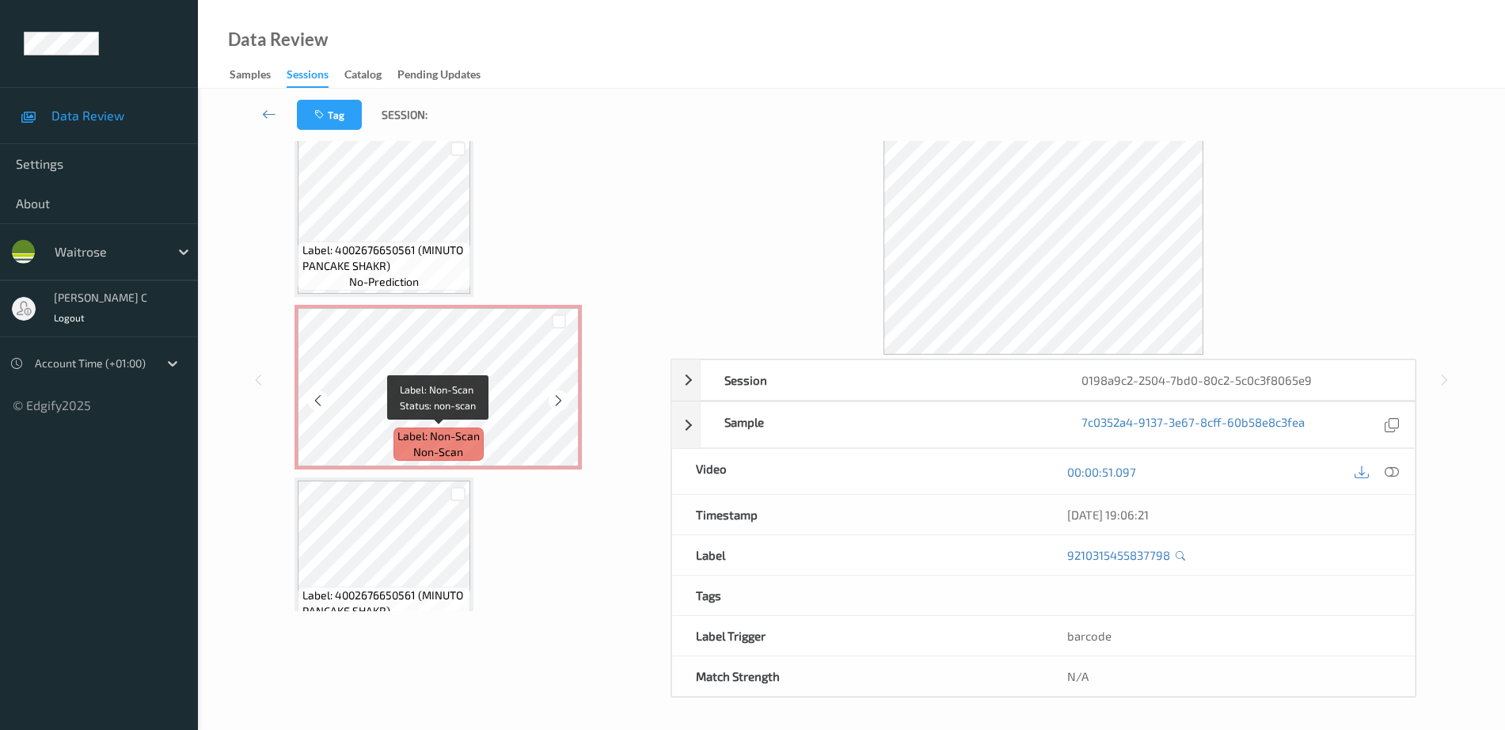
scroll to position [55, 0]
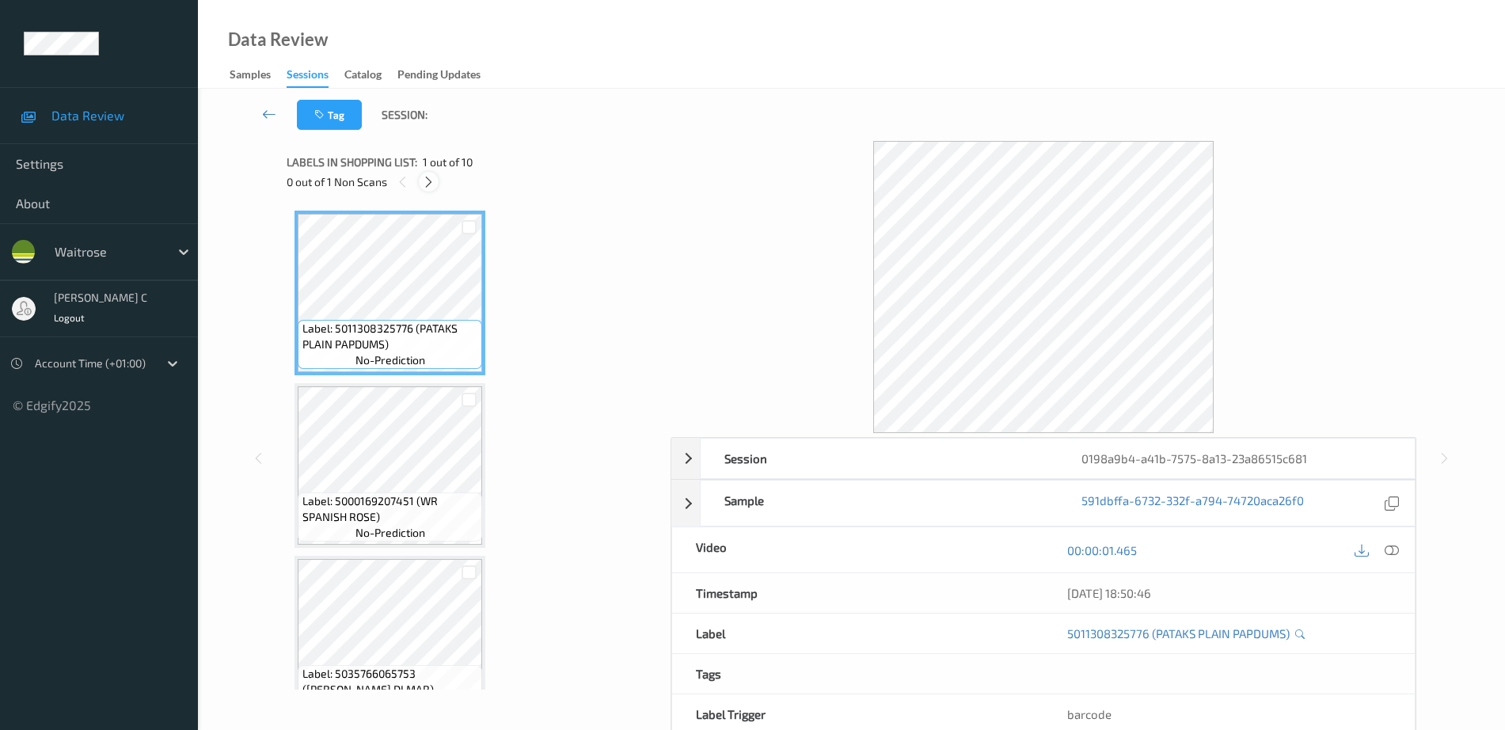
click at [436, 185] on div at bounding box center [429, 182] width 20 height 20
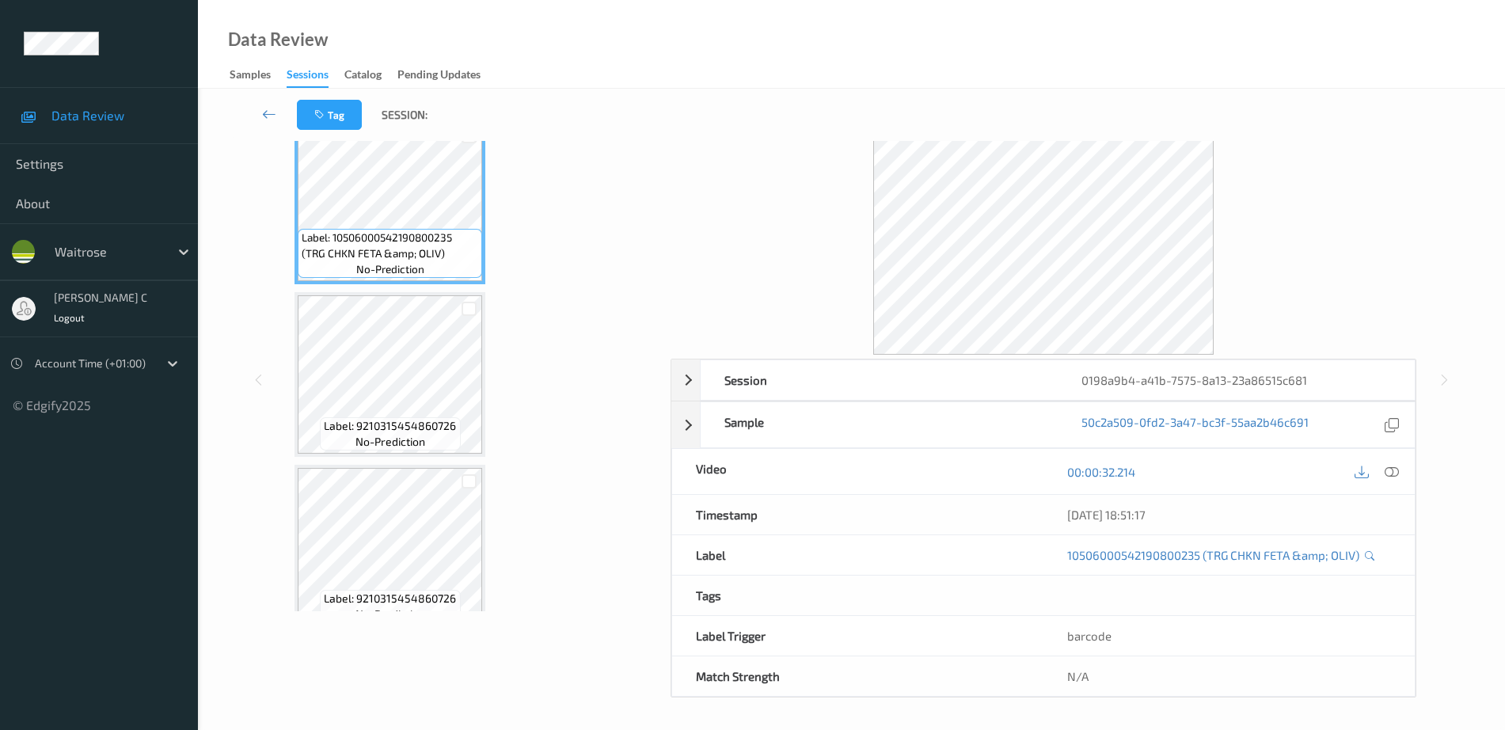
scroll to position [1049, 0]
click at [397, 420] on span "Label: 9210315454860726" at bounding box center [390, 425] width 132 height 16
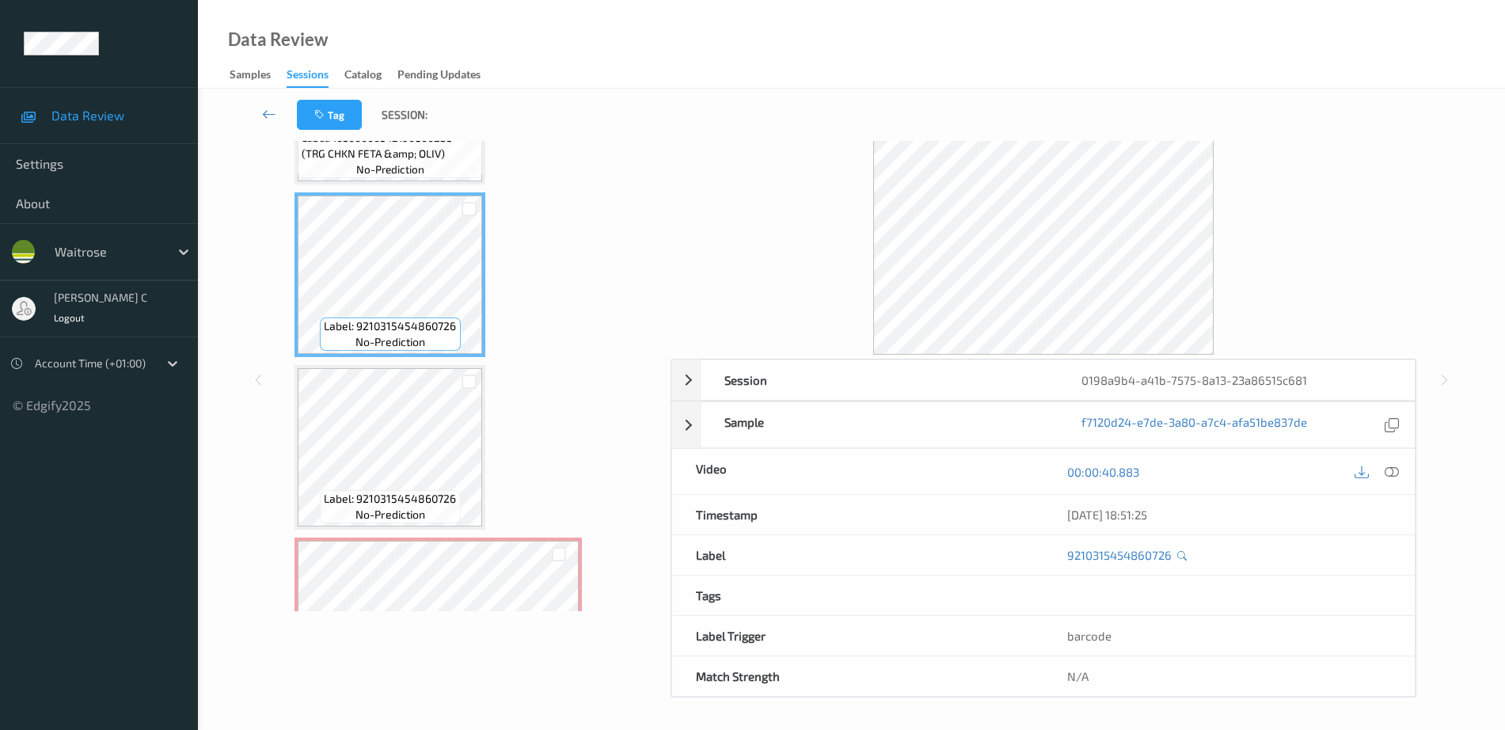
click at [405, 490] on div "Label: 9210315454860726 no-prediction" at bounding box center [390, 506] width 140 height 33
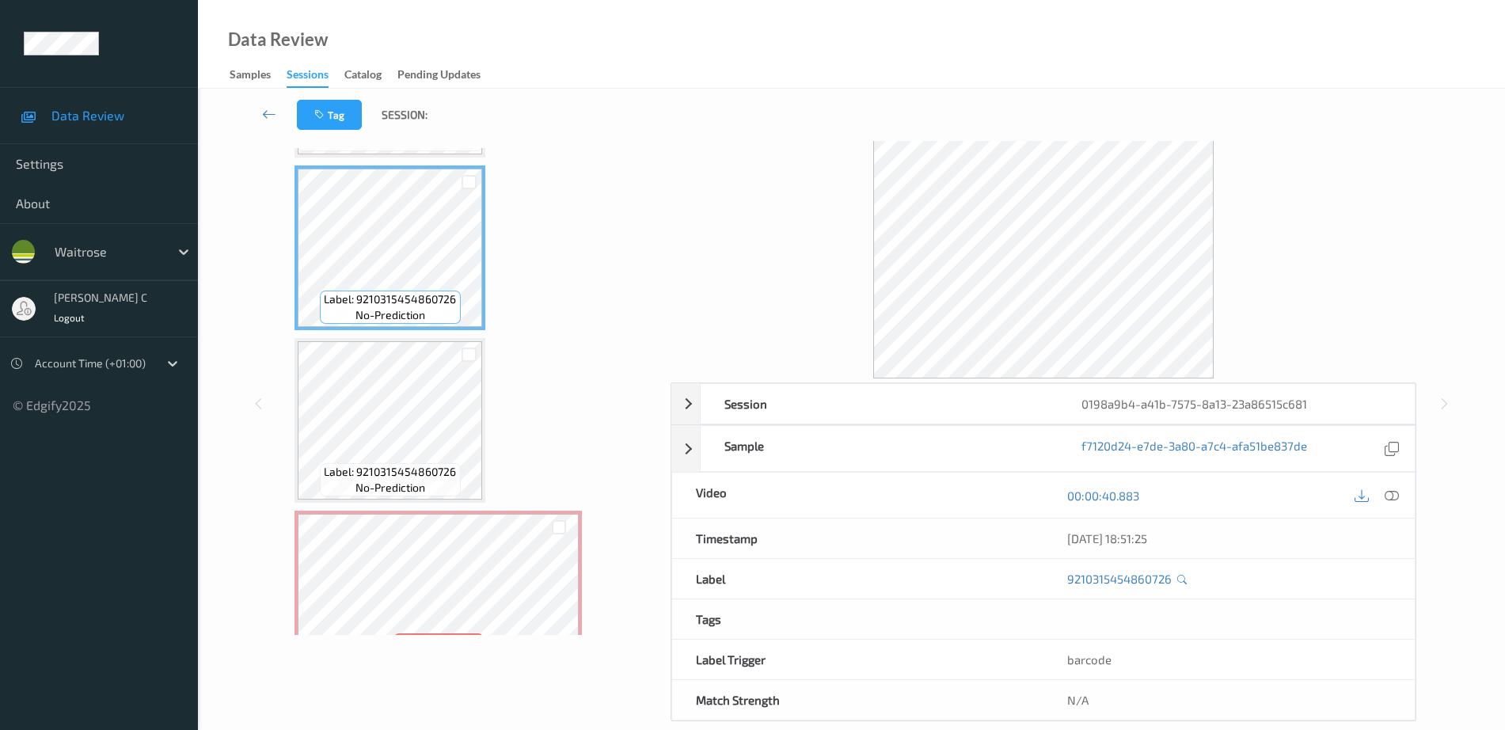
scroll to position [1247, 0]
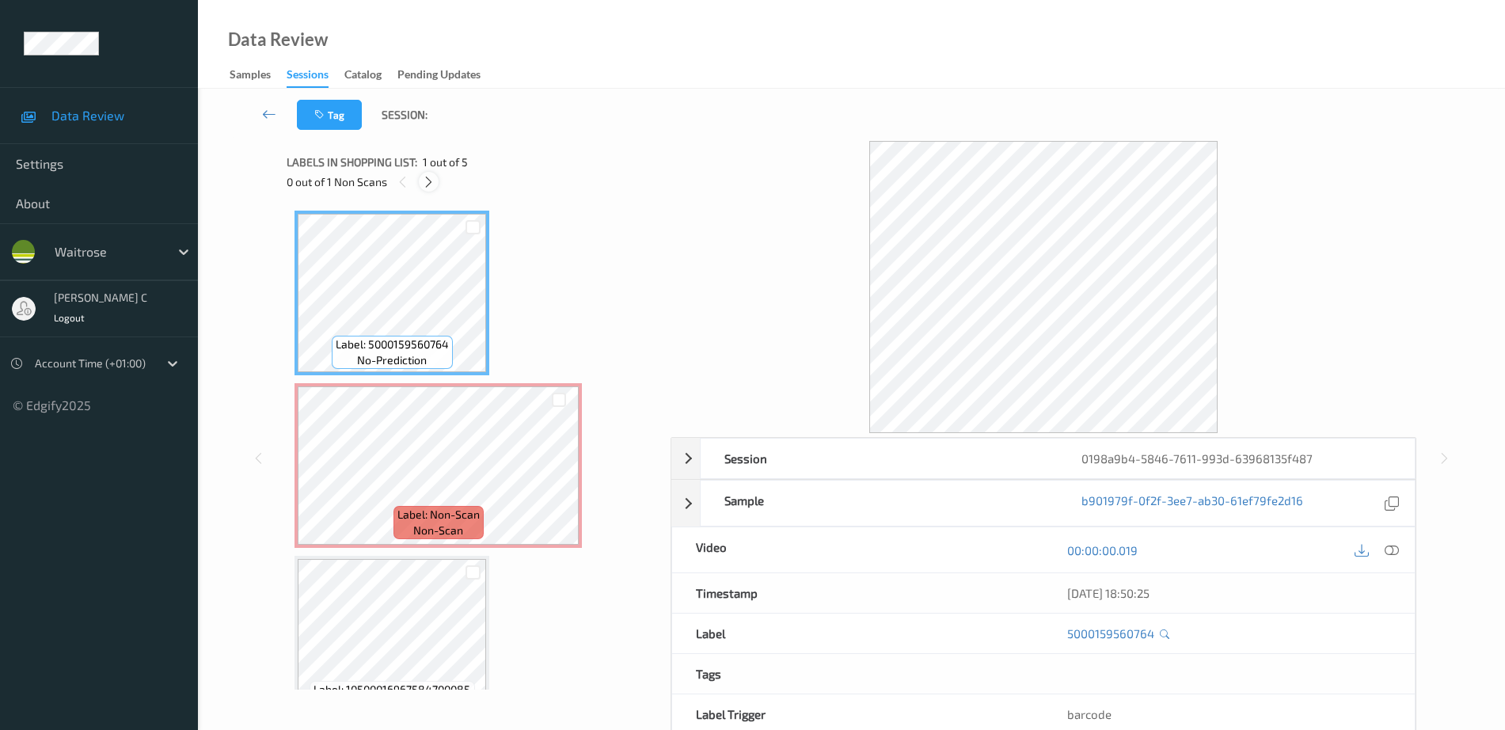
click at [432, 173] on div at bounding box center [429, 182] width 20 height 20
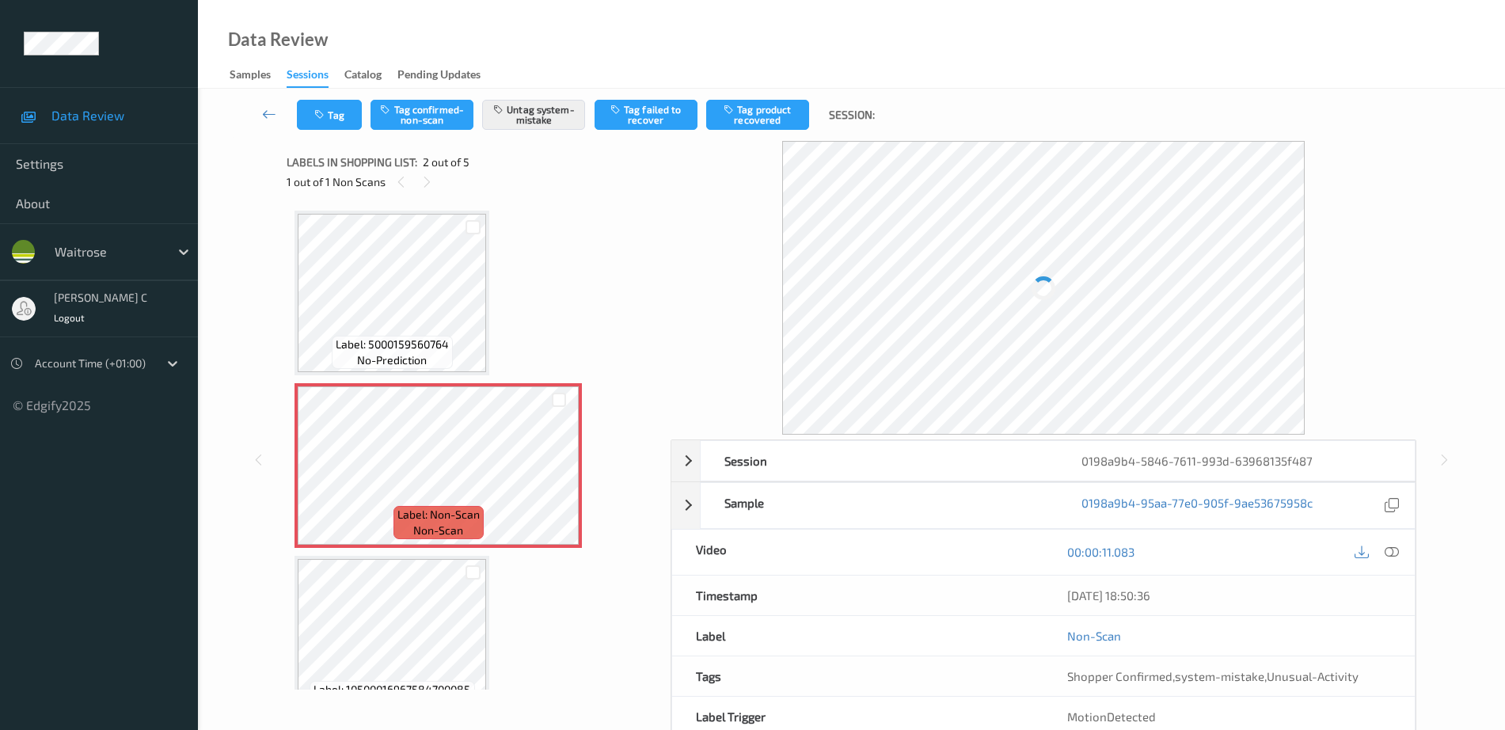
scroll to position [8, 0]
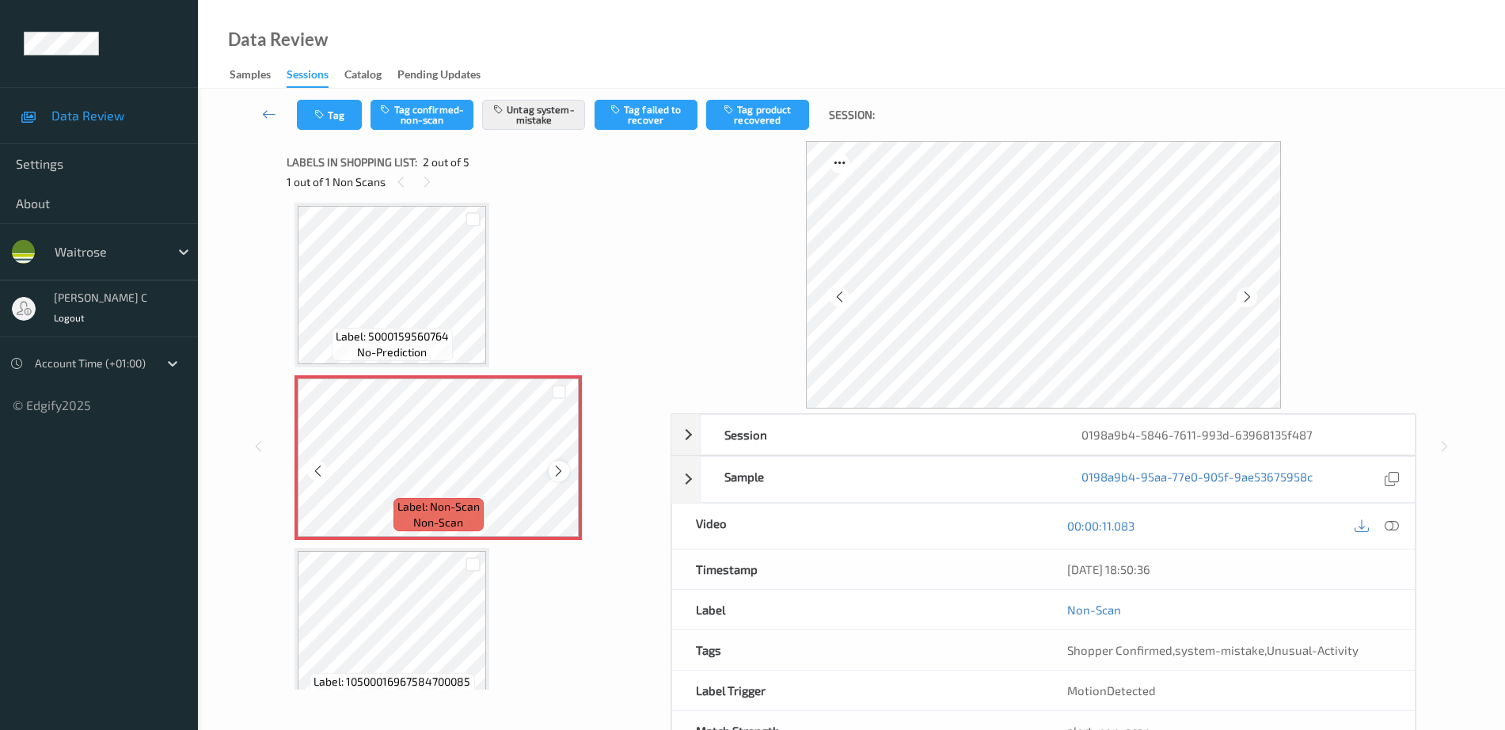
click at [553, 470] on icon at bounding box center [558, 471] width 13 height 14
click at [556, 470] on icon at bounding box center [558, 471] width 13 height 14
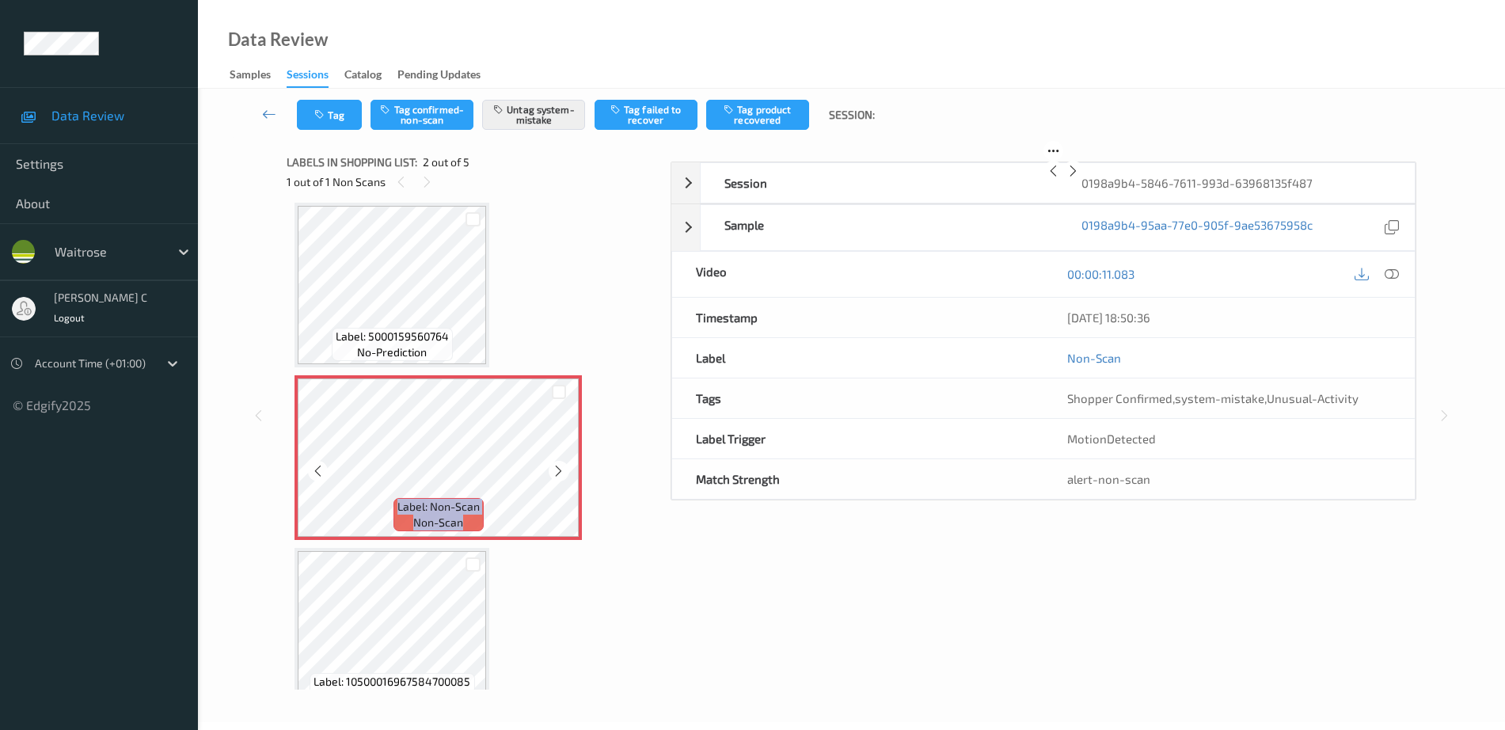
click at [556, 470] on icon at bounding box center [558, 471] width 13 height 14
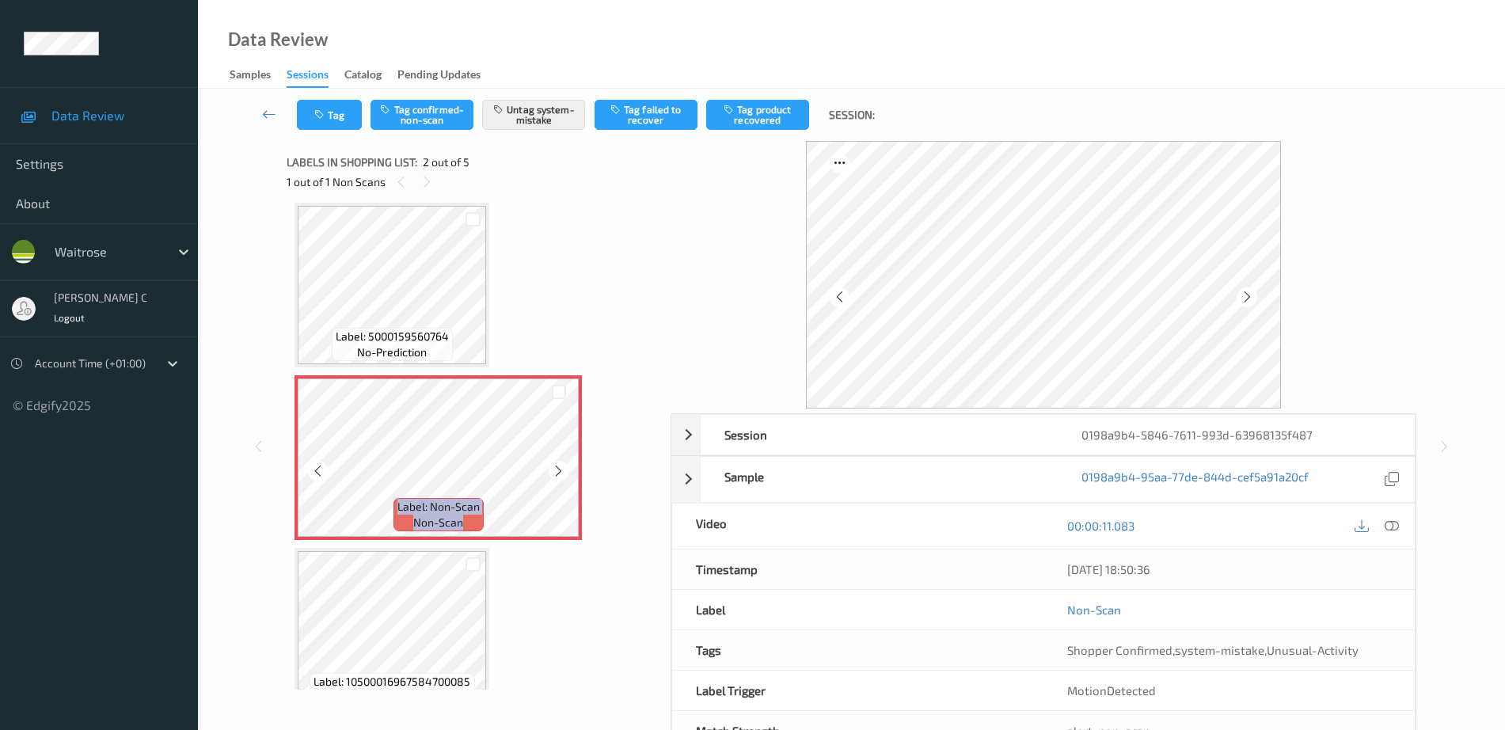
click at [556, 470] on icon at bounding box center [558, 471] width 13 height 14
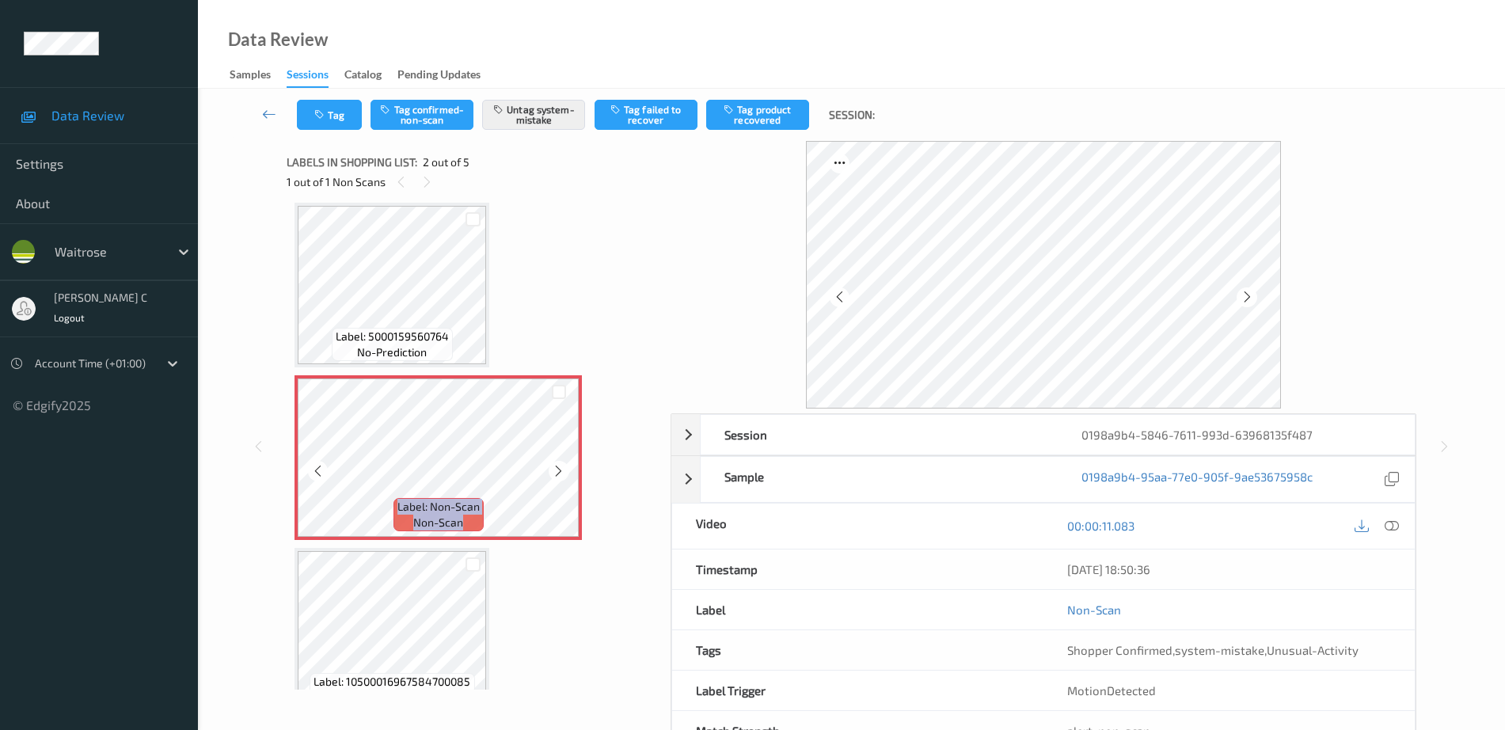
click at [556, 470] on icon at bounding box center [558, 471] width 13 height 14
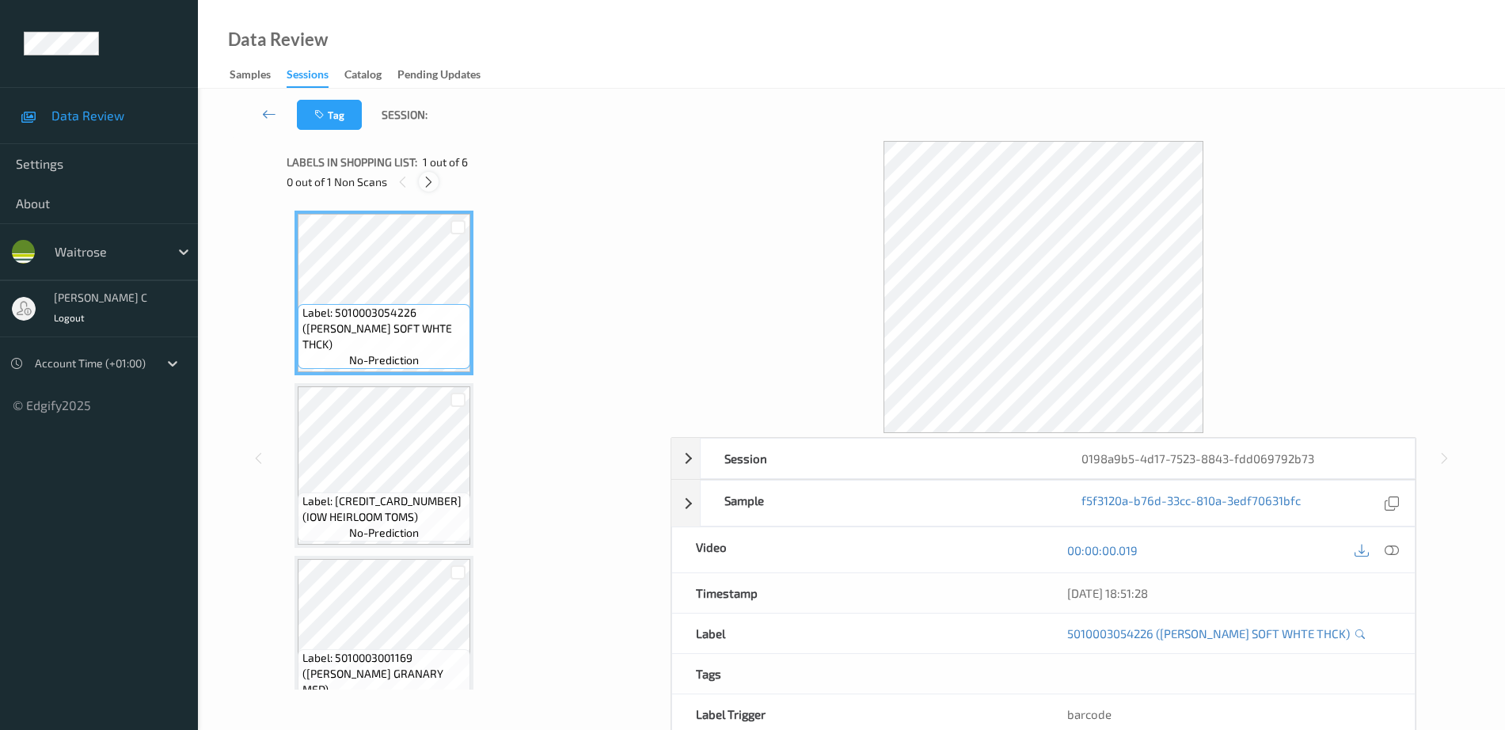
click at [436, 180] on div at bounding box center [429, 182] width 20 height 20
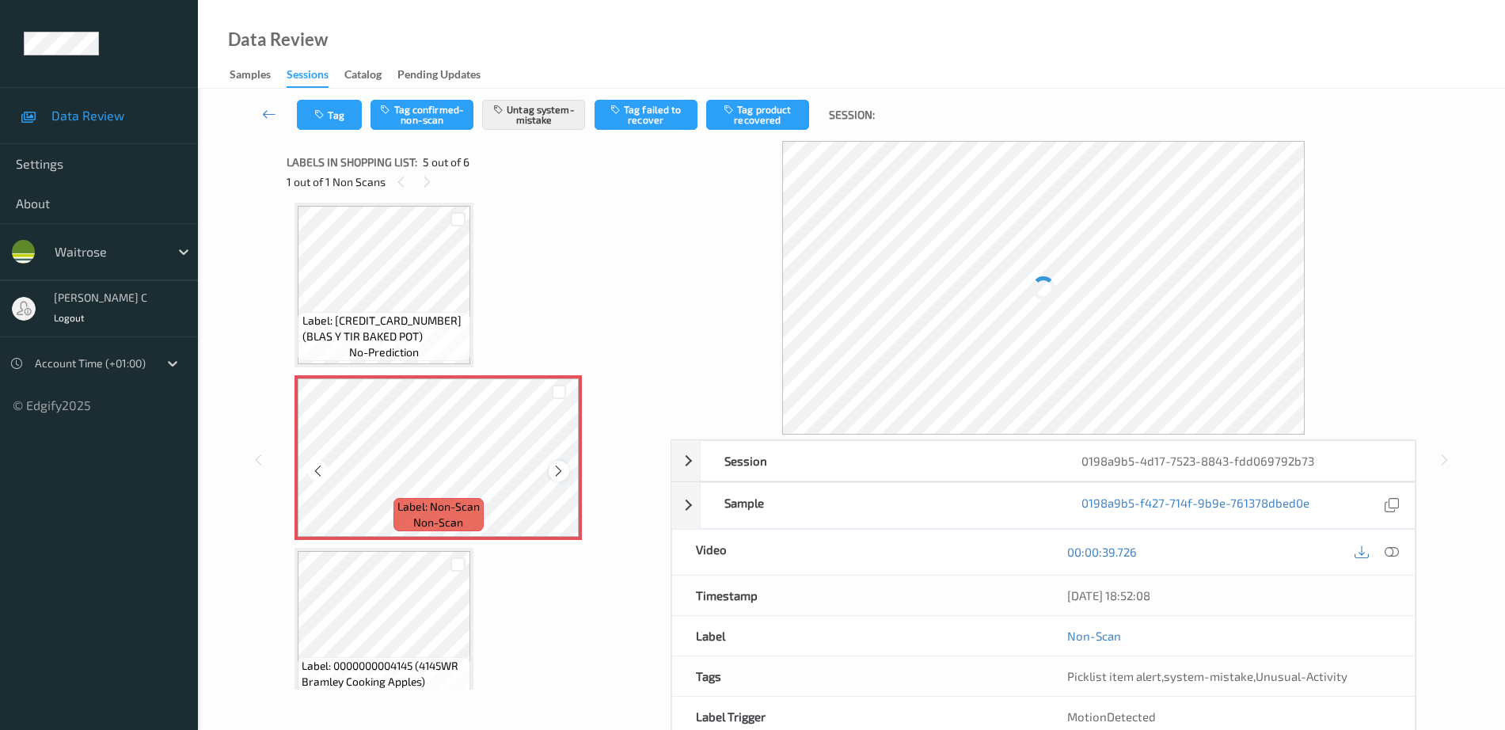
click at [558, 472] on icon at bounding box center [558, 471] width 13 height 14
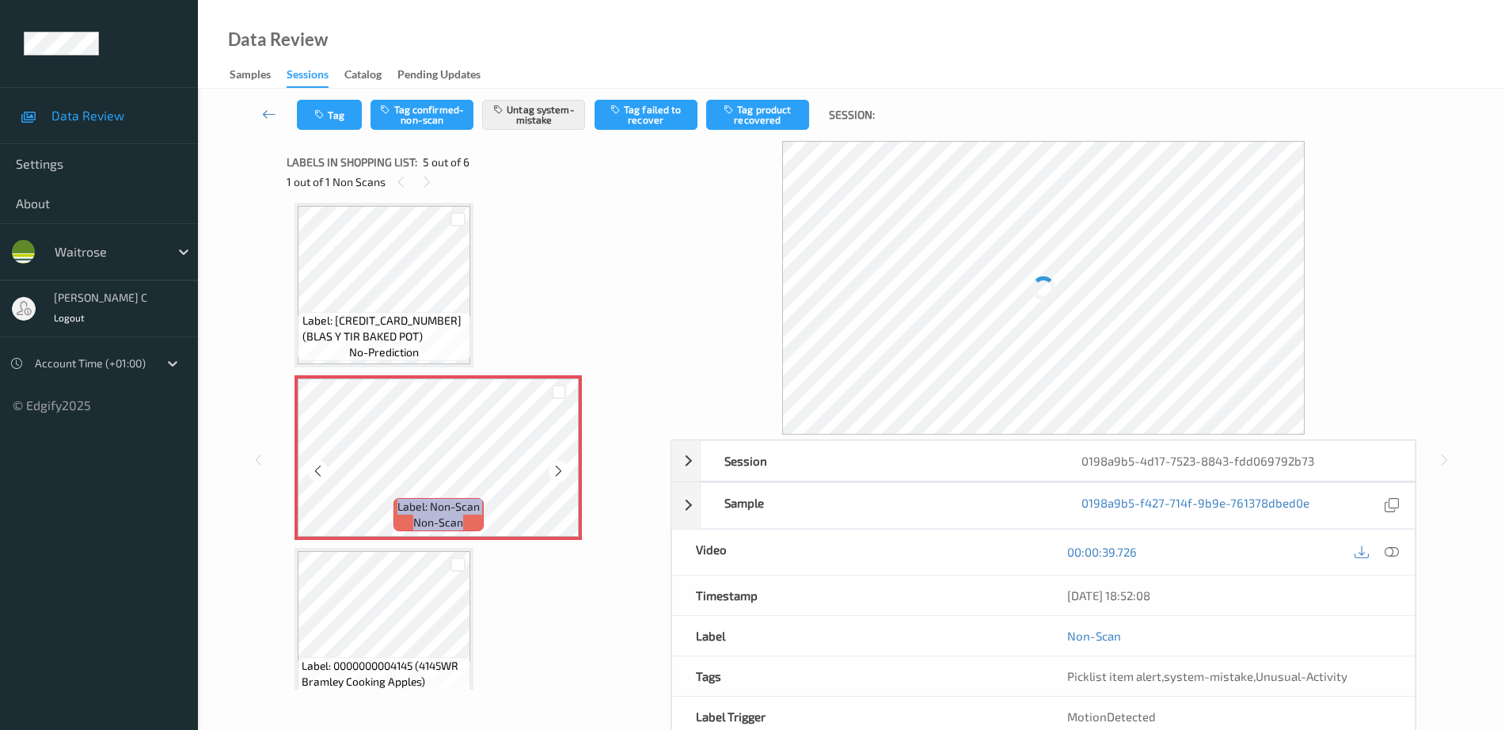
click at [558, 472] on icon at bounding box center [558, 471] width 13 height 14
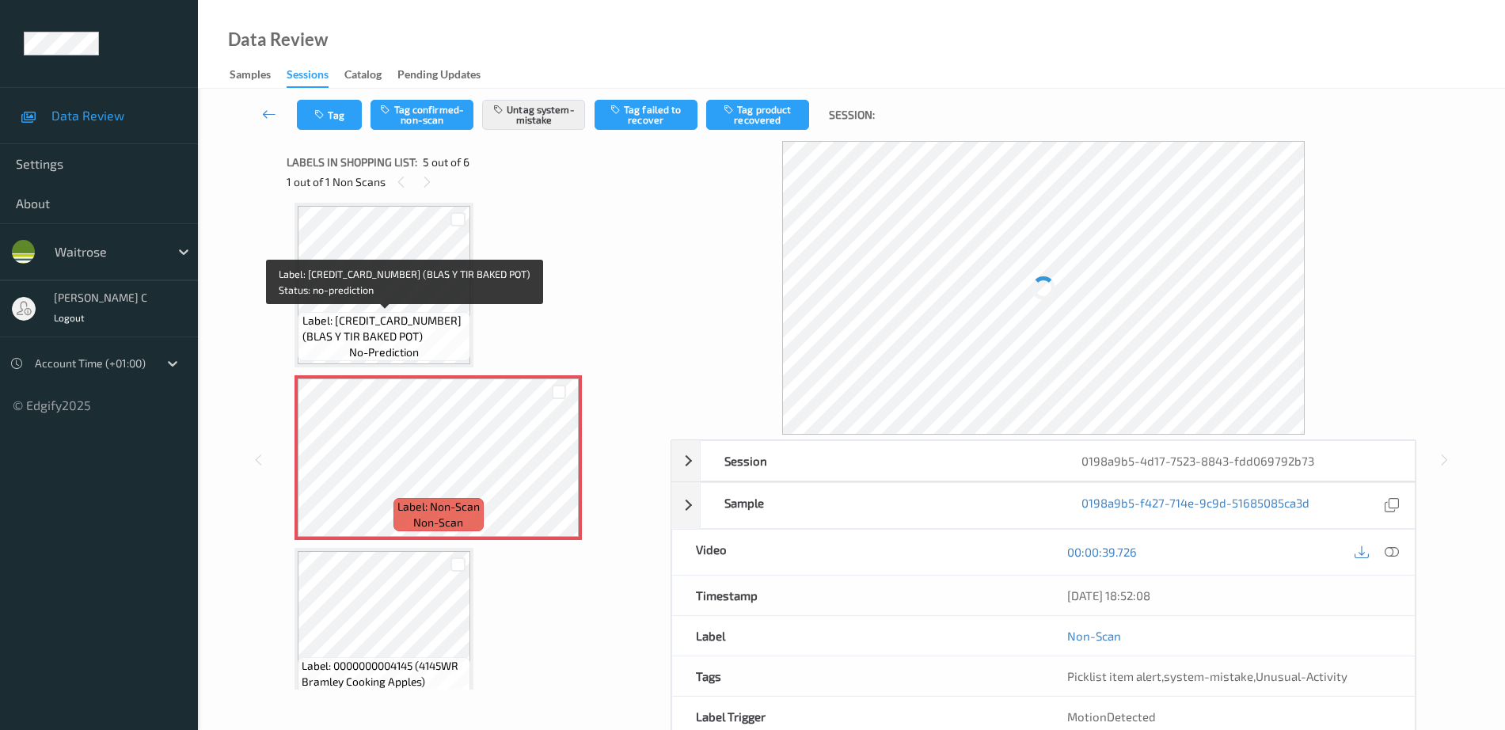
click at [394, 317] on span "Label: 5060206802216 (BLAS Y TIR BAKED POT)" at bounding box center [385, 329] width 165 height 32
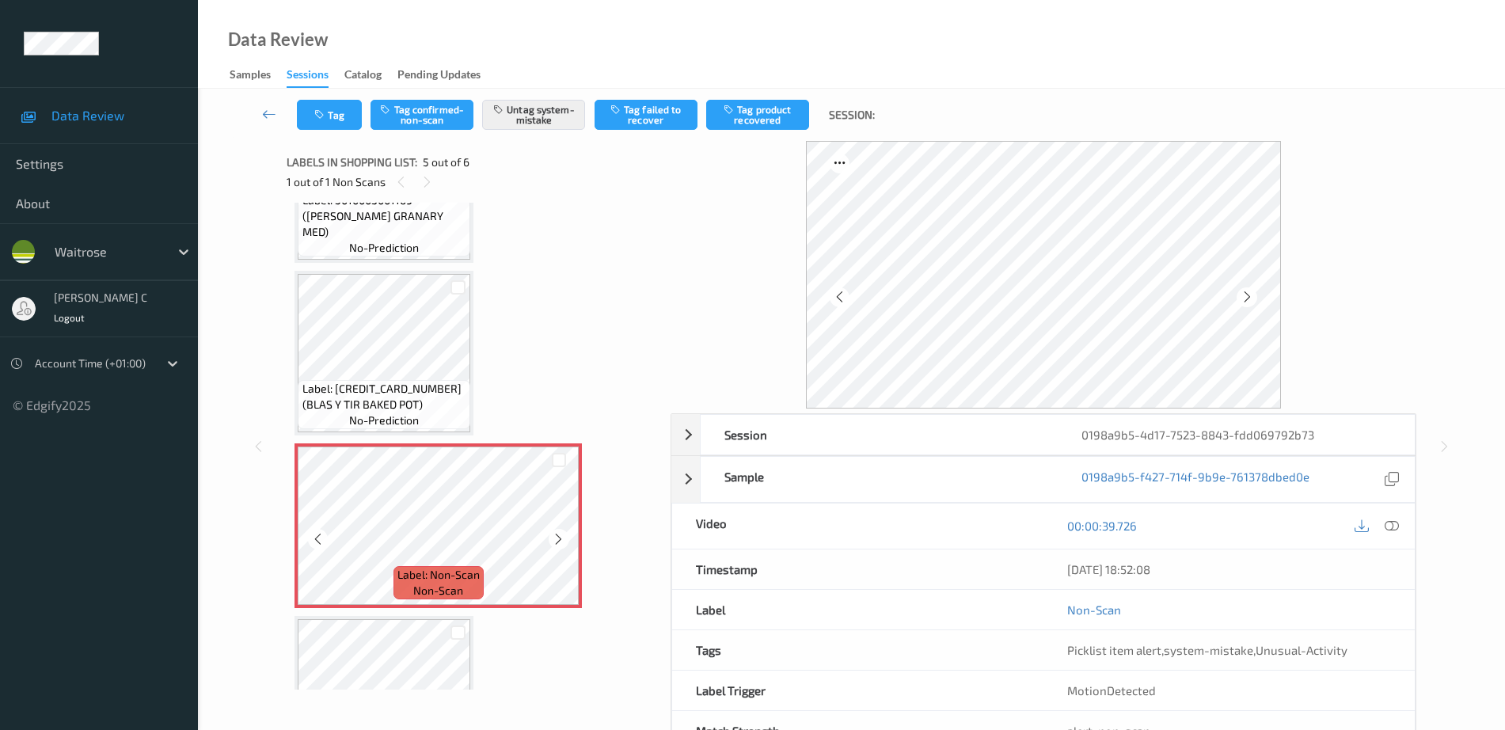
scroll to position [557, 0]
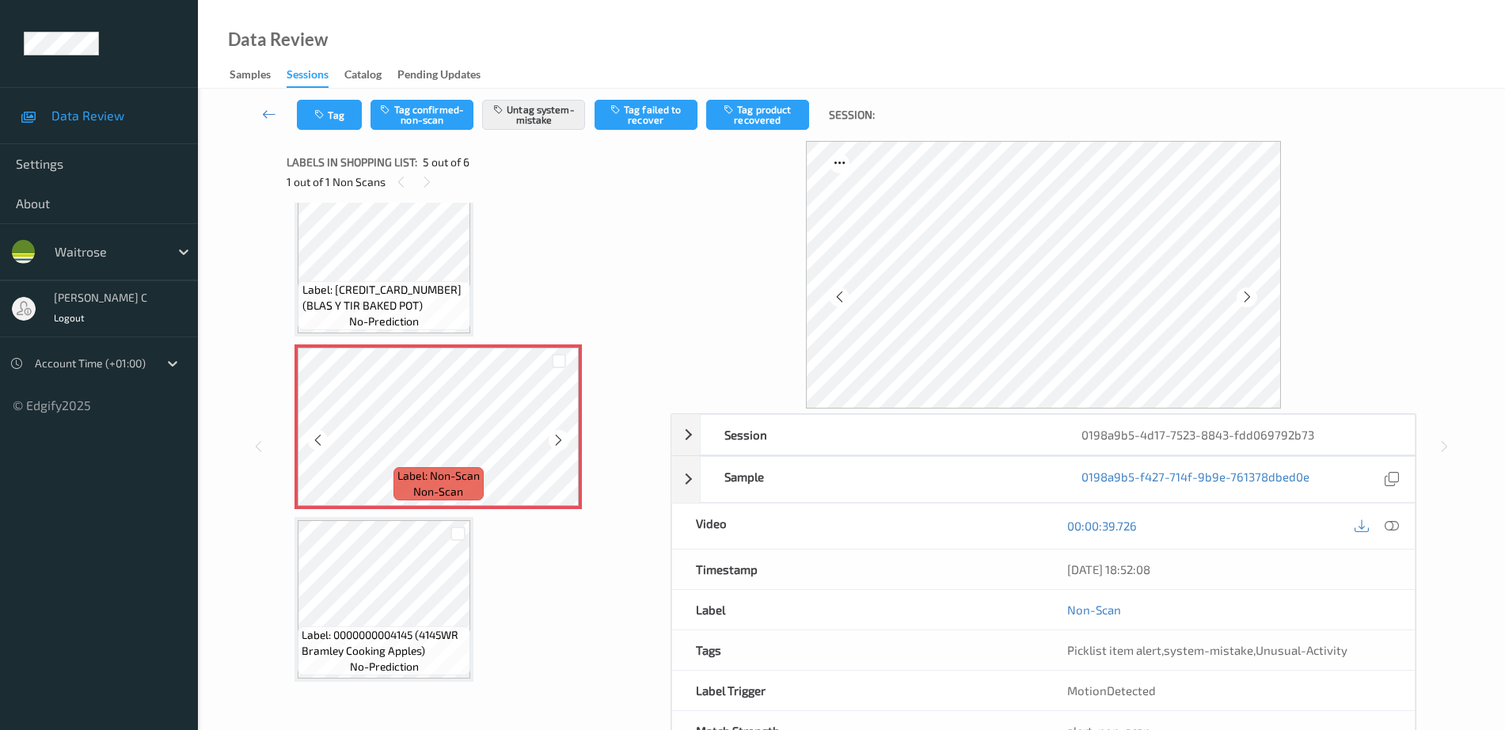
click at [364, 284] on span "Label: 5060206802216 (BLAS Y TIR BAKED POT)" at bounding box center [385, 298] width 165 height 32
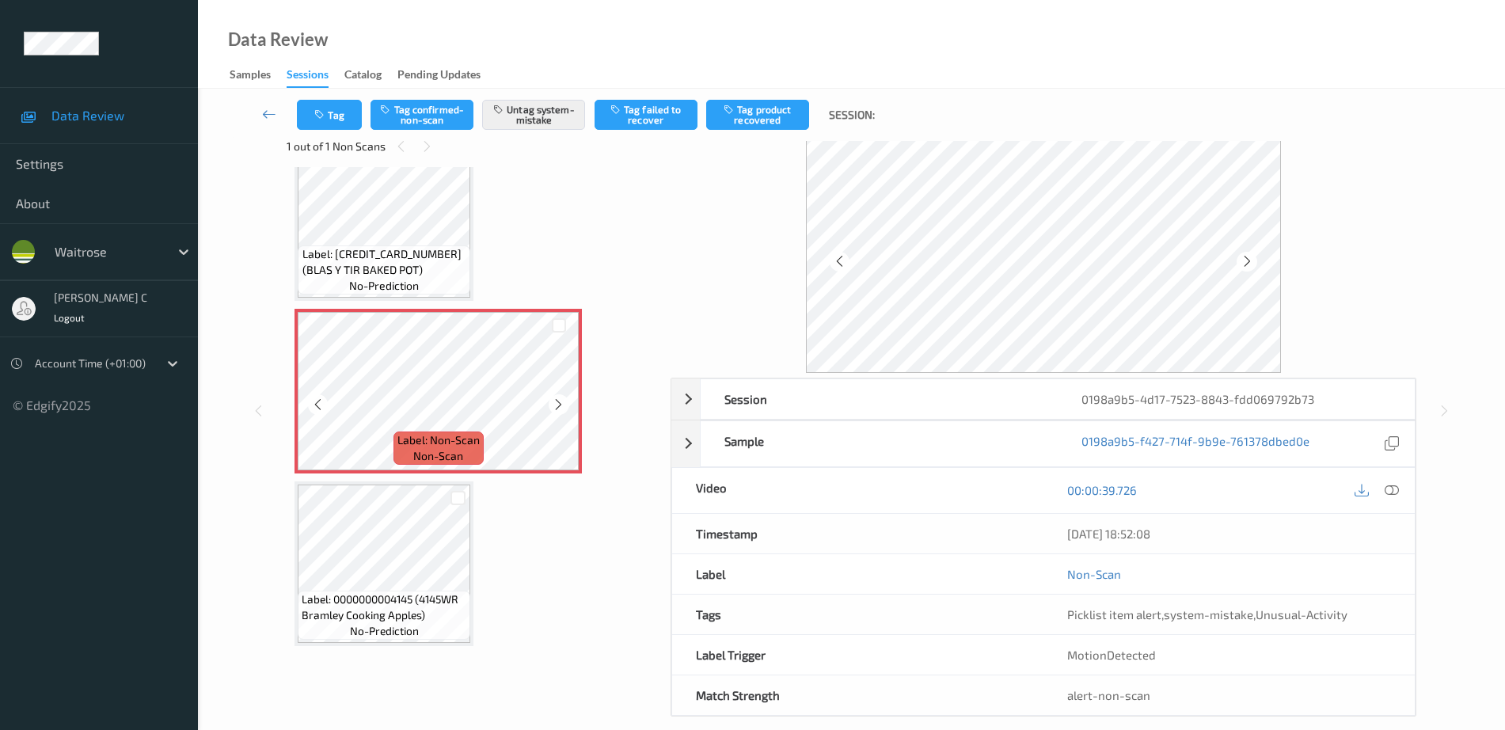
scroll to position [55, 0]
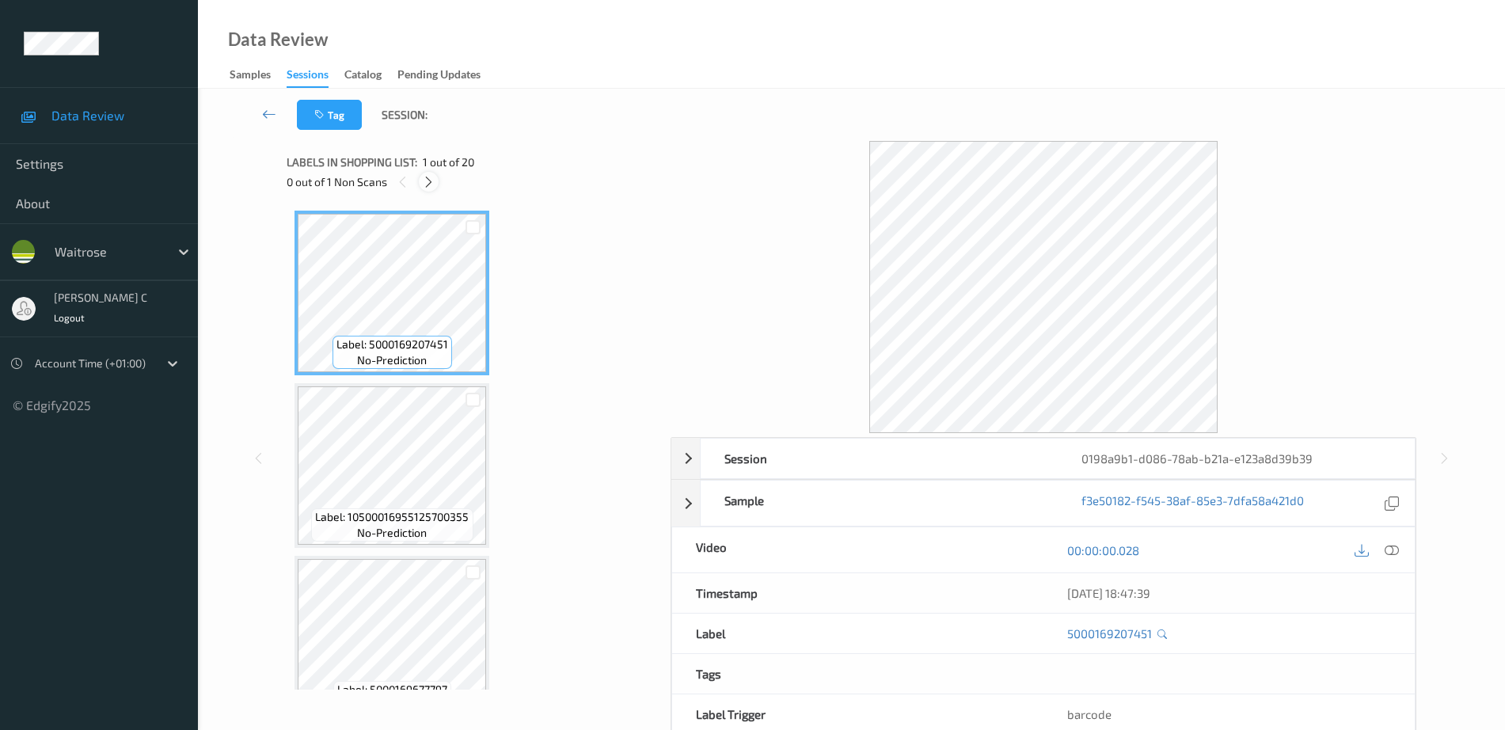
click at [428, 181] on icon at bounding box center [428, 182] width 13 height 14
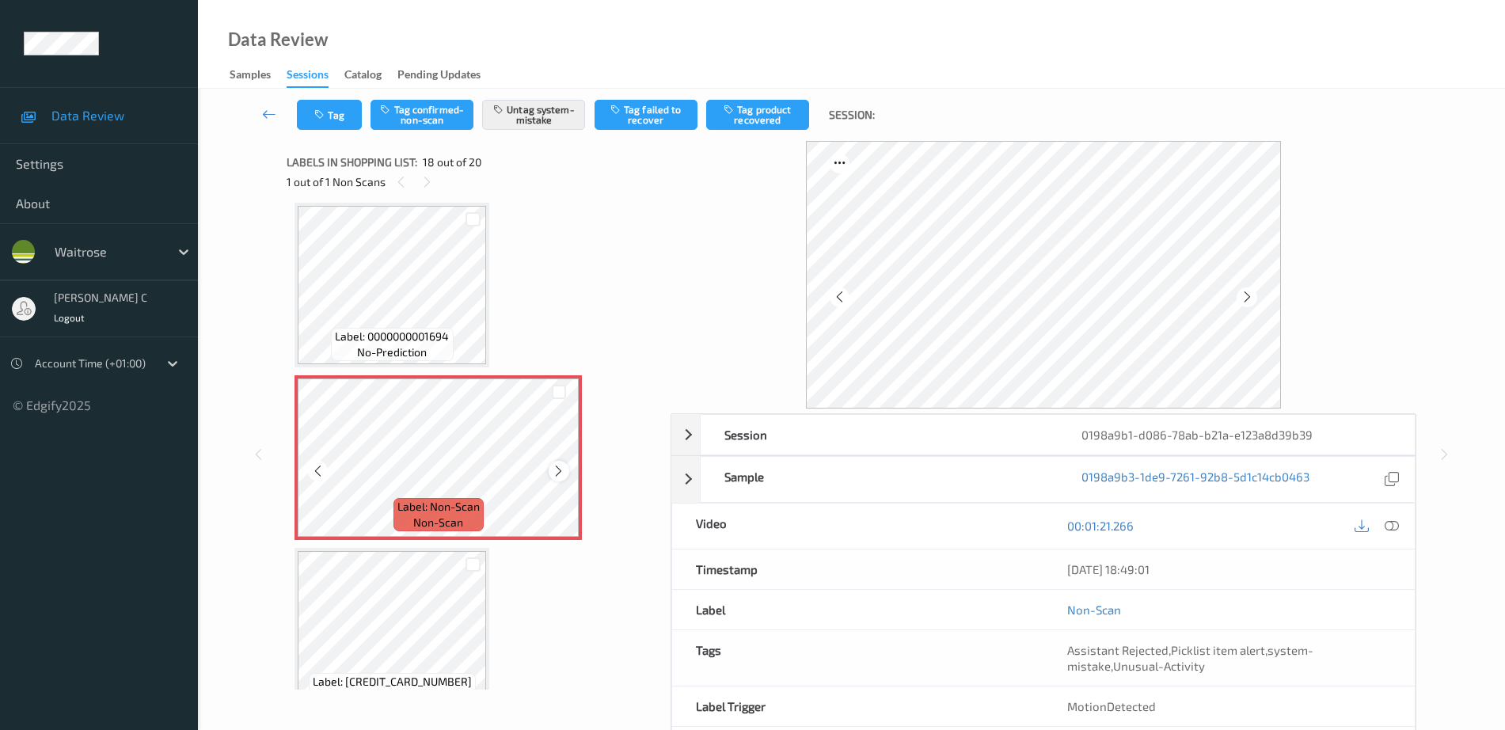
click at [558, 466] on icon at bounding box center [558, 471] width 13 height 14
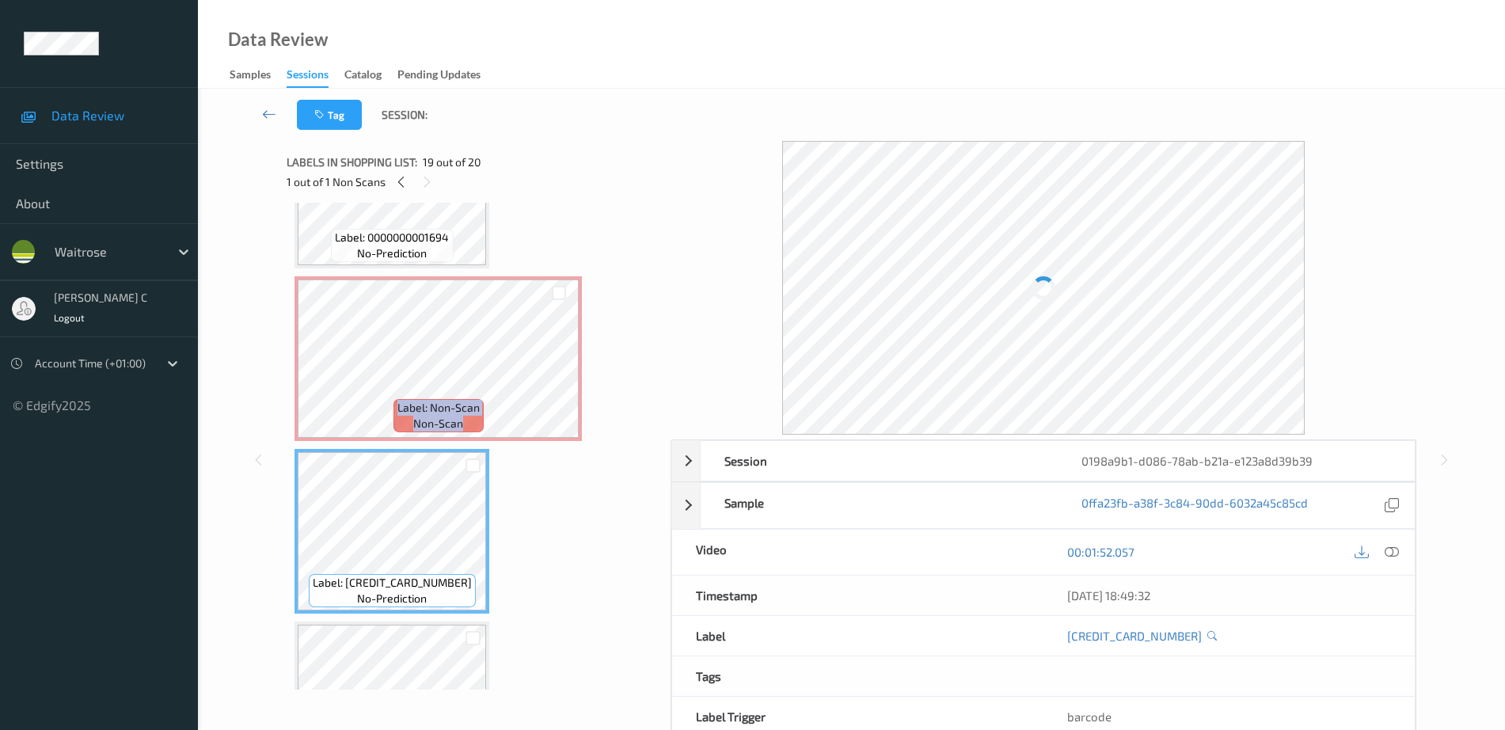
scroll to position [2671, 0]
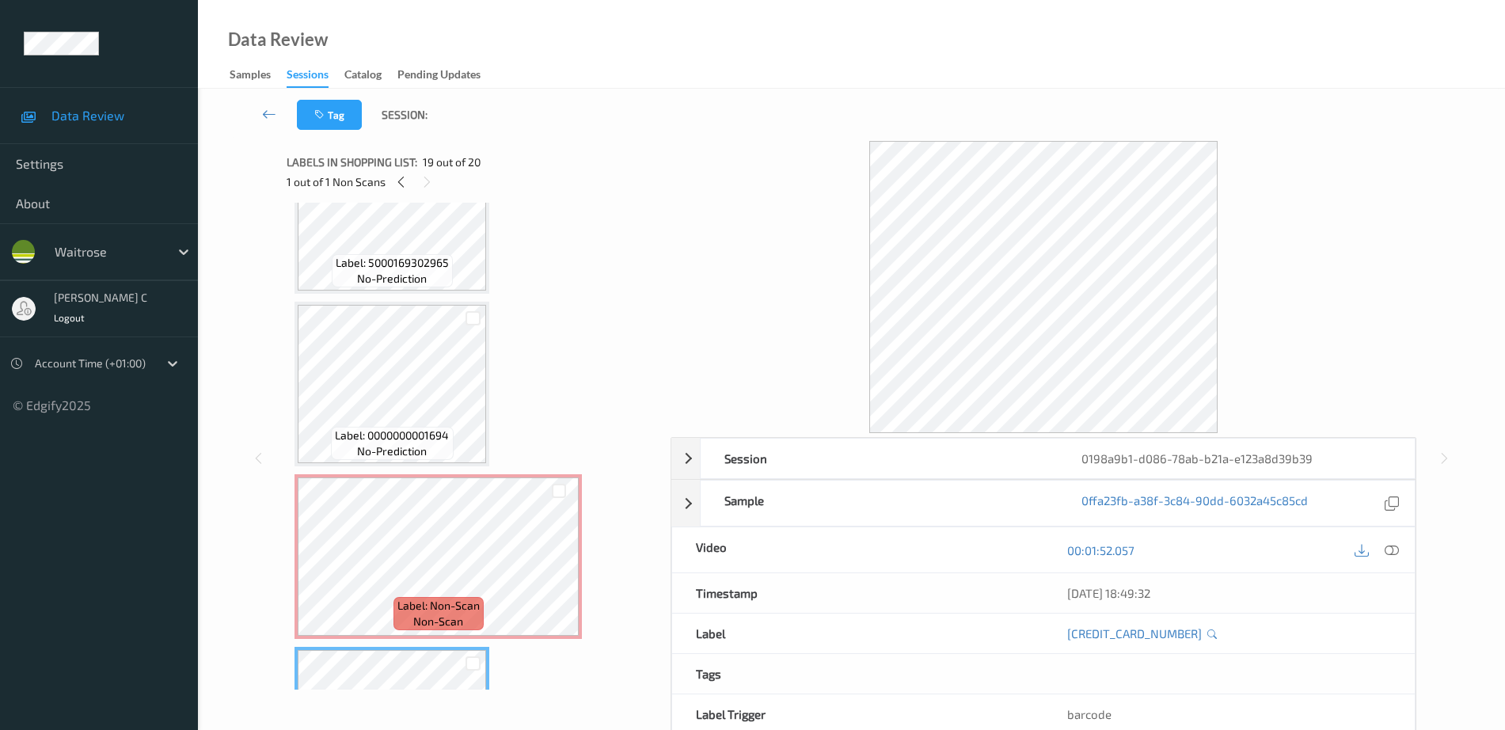
click at [404, 459] on span "no-prediction" at bounding box center [392, 451] width 70 height 16
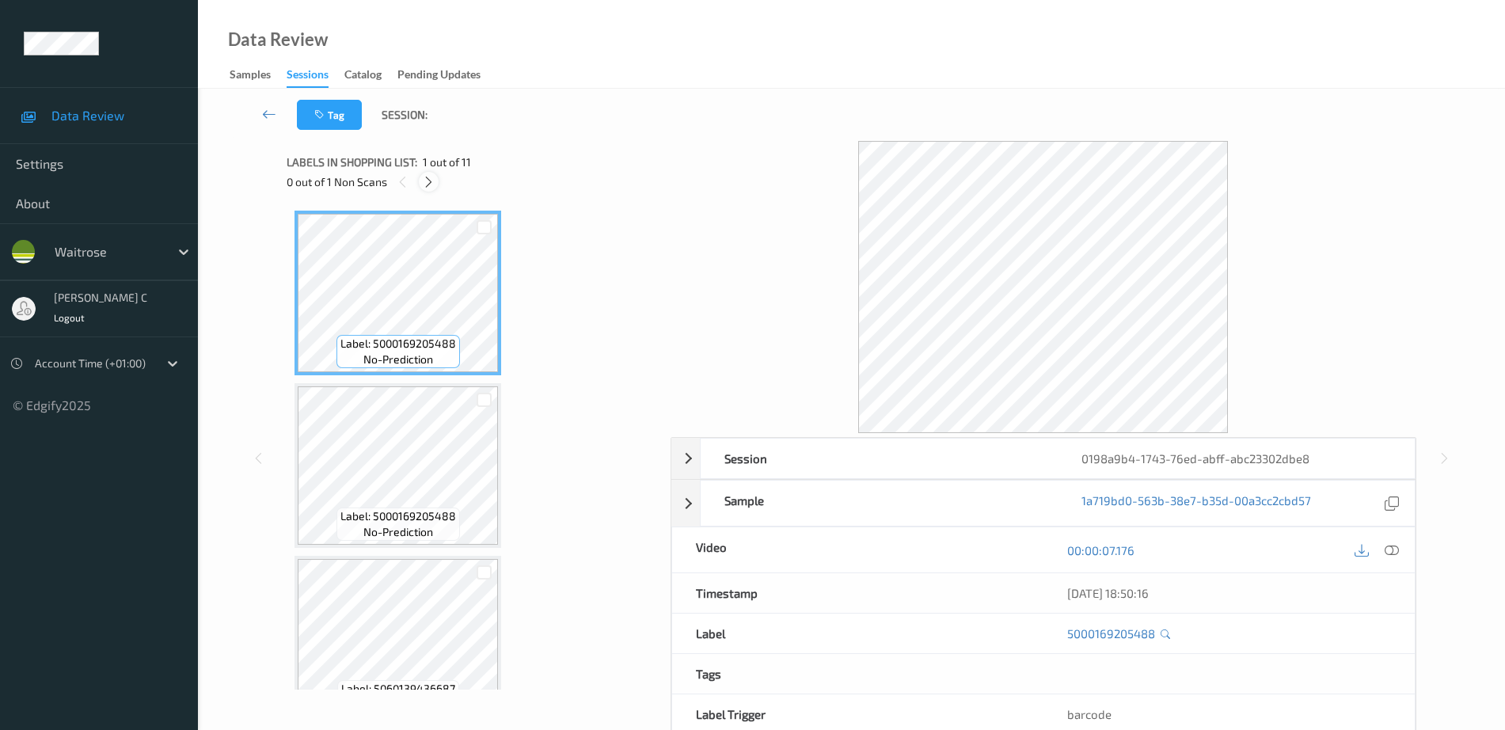
click at [424, 178] on icon at bounding box center [428, 182] width 13 height 14
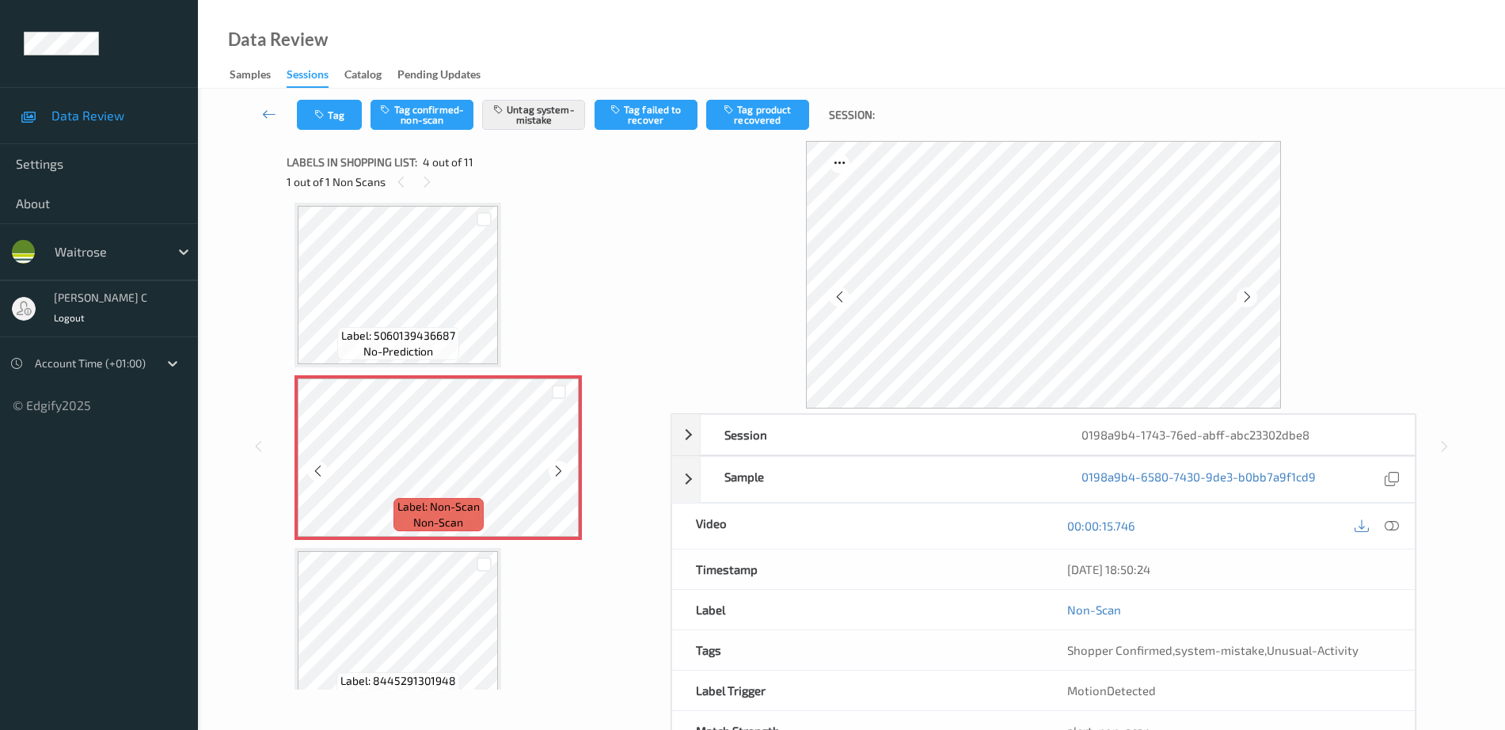
click at [402, 513] on span "Label: Non-Scan" at bounding box center [439, 507] width 82 height 16
click at [563, 468] on icon at bounding box center [558, 471] width 13 height 14
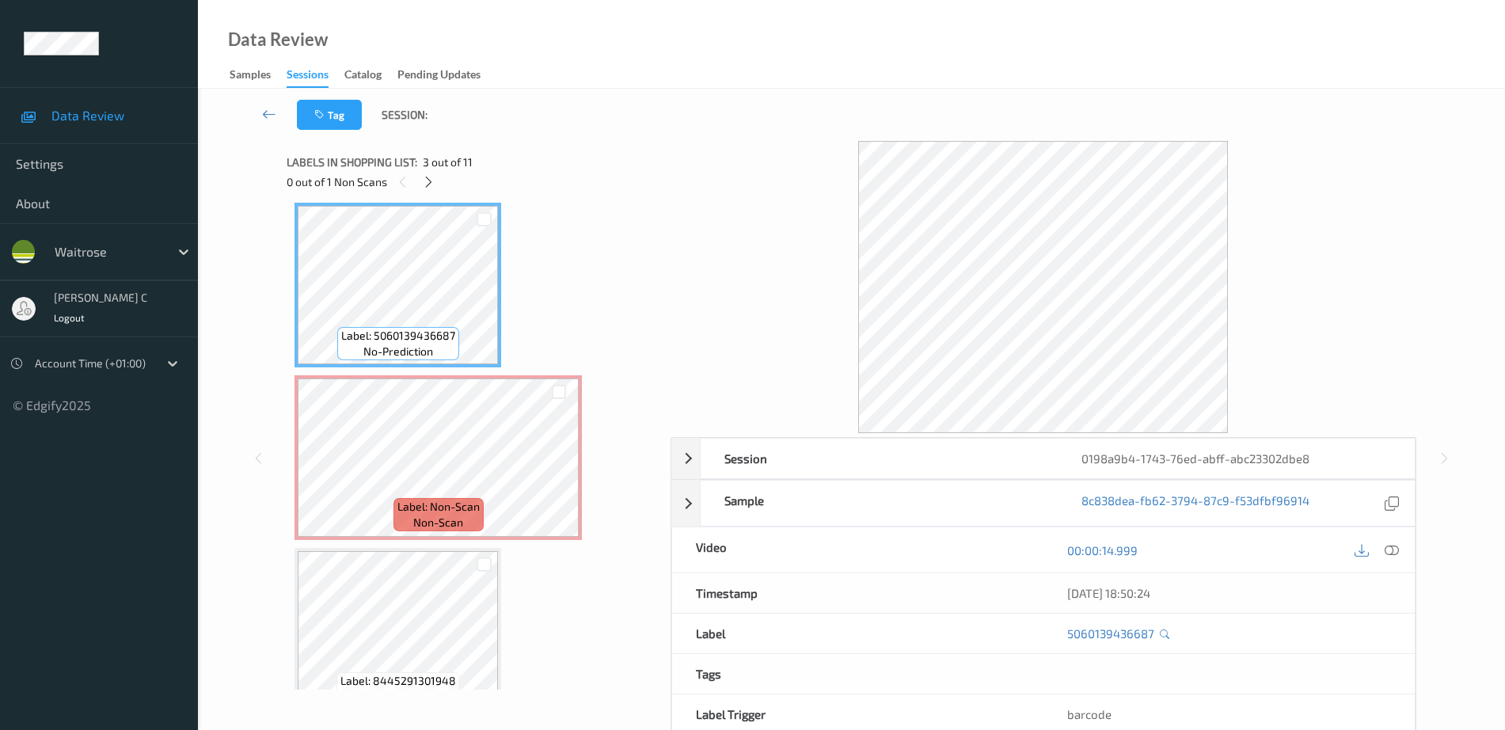
scroll to position [56, 0]
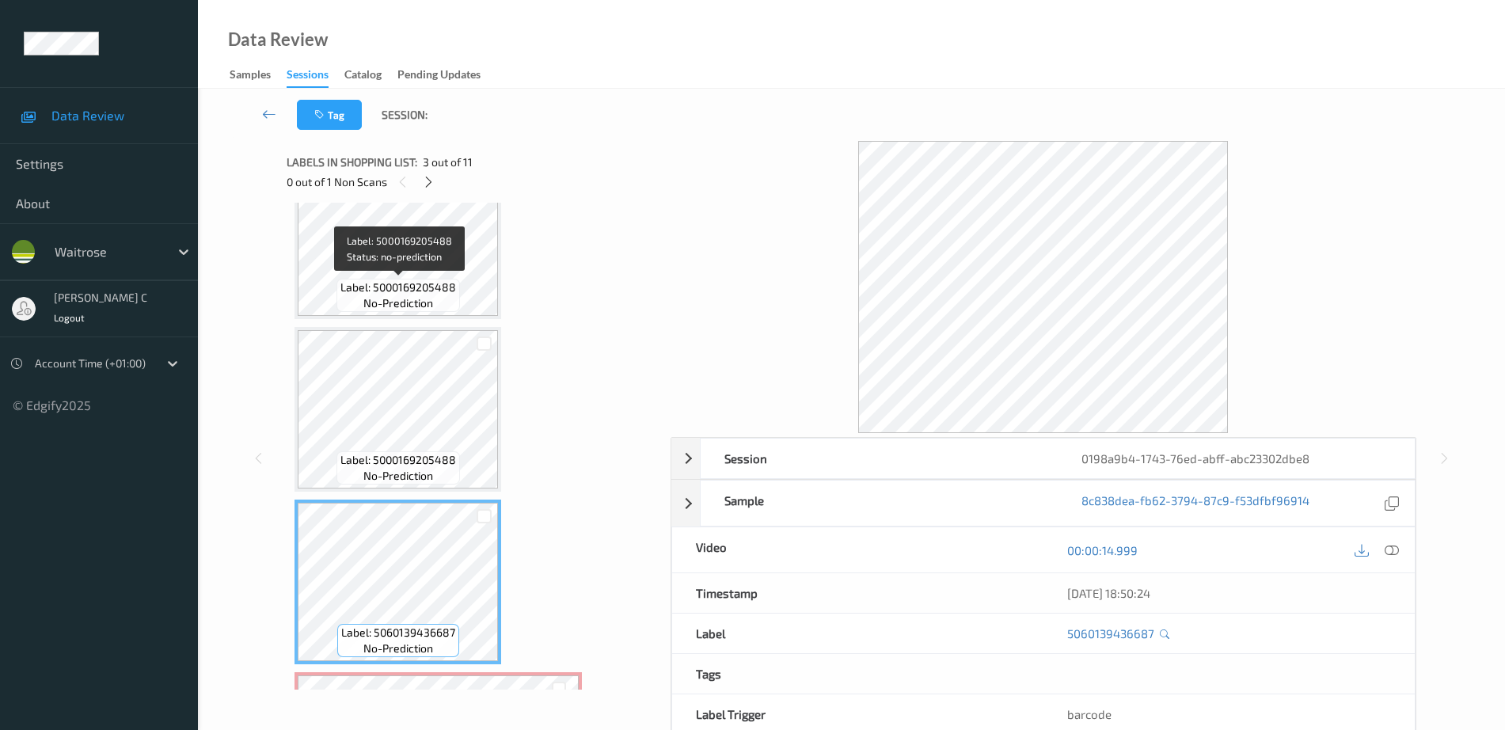
click at [408, 455] on span "Label: 5000169205488" at bounding box center [399, 460] width 116 height 16
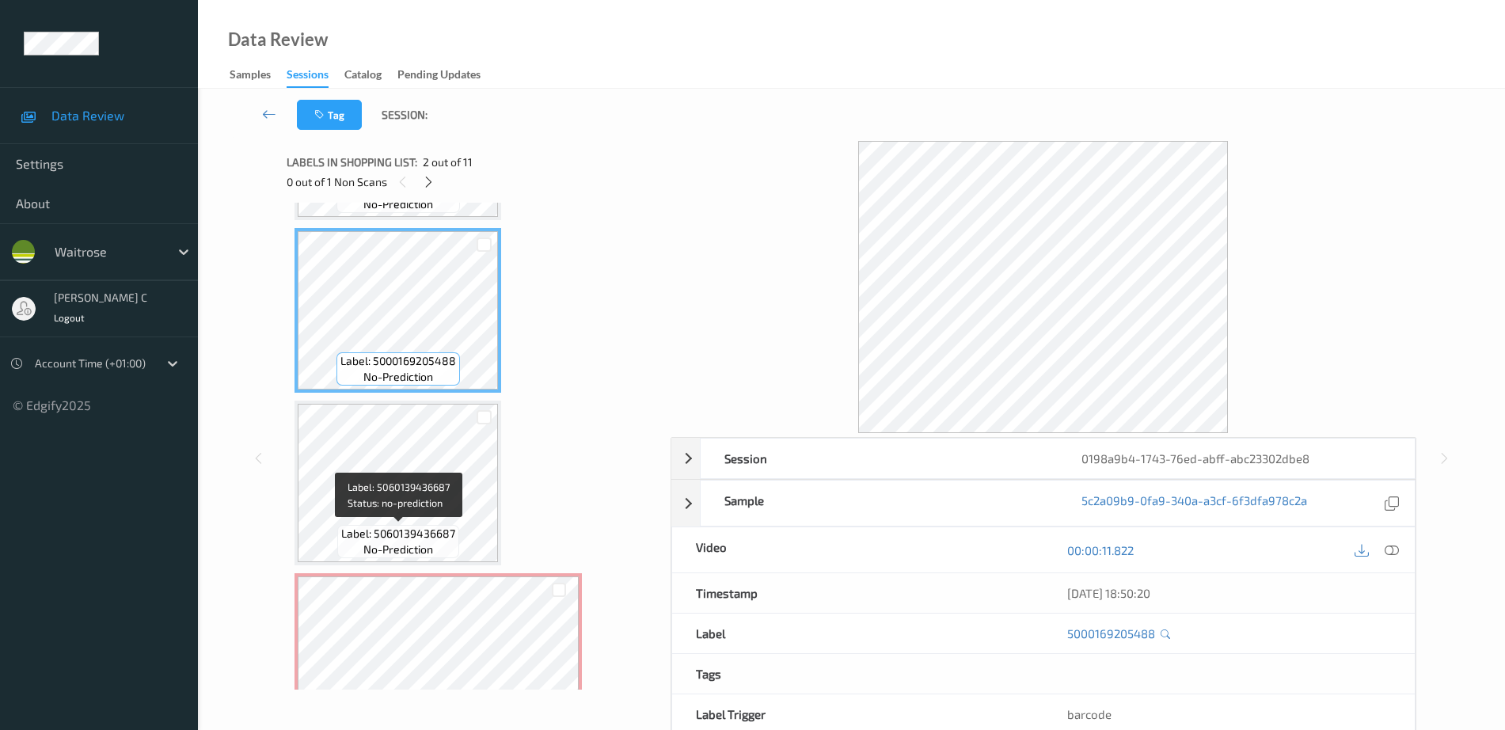
click at [405, 551] on span "no-prediction" at bounding box center [399, 550] width 70 height 16
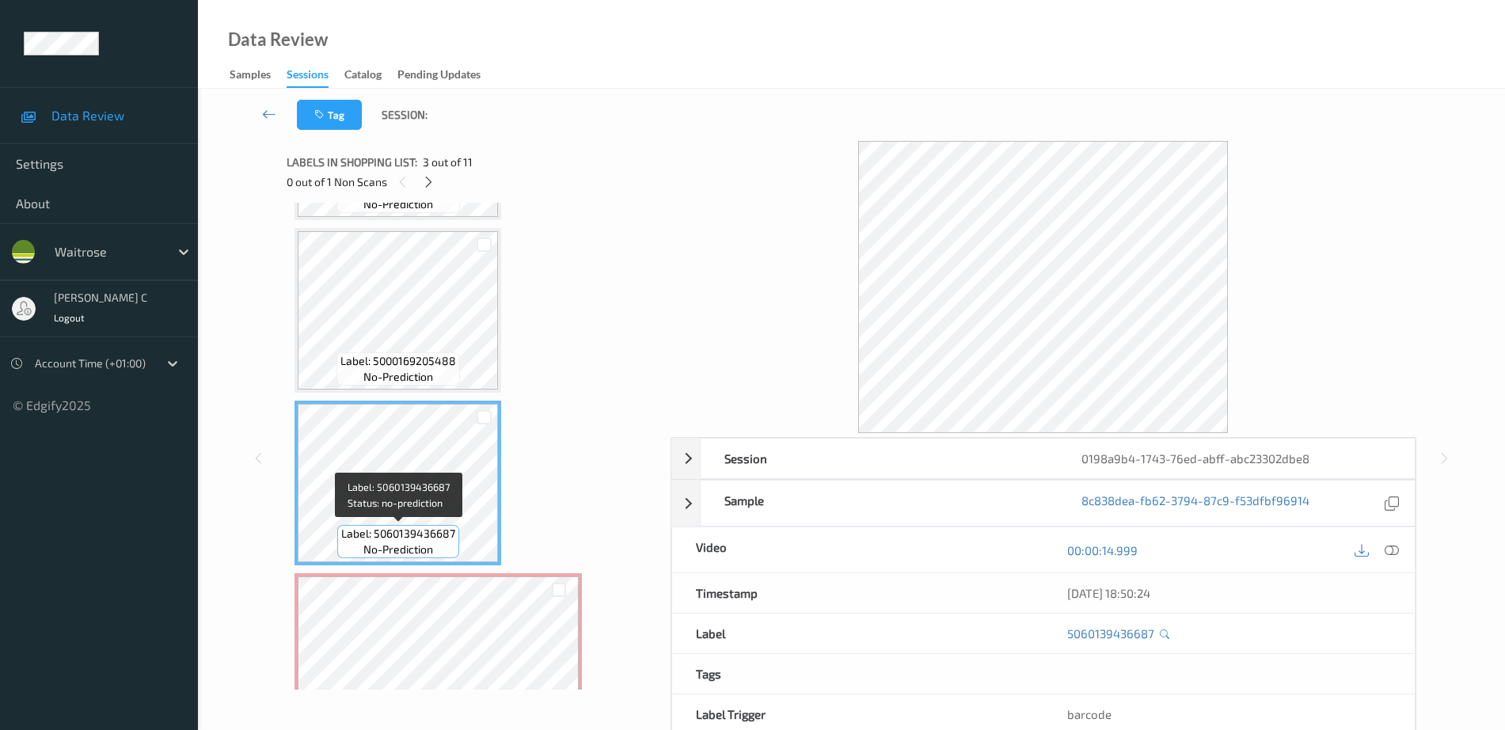
scroll to position [353, 0]
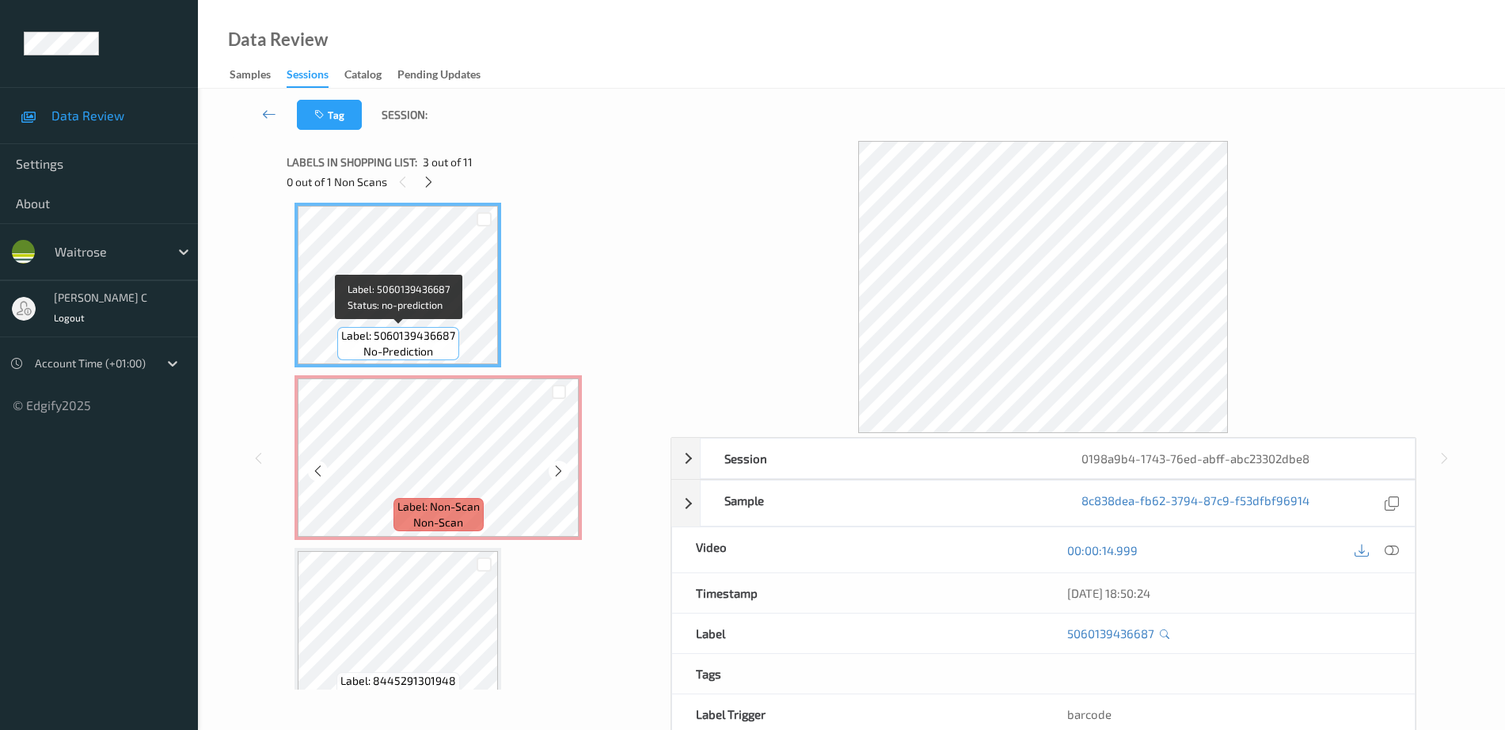
click at [405, 539] on div "Label: Non-Scan non-scan" at bounding box center [438, 457] width 287 height 165
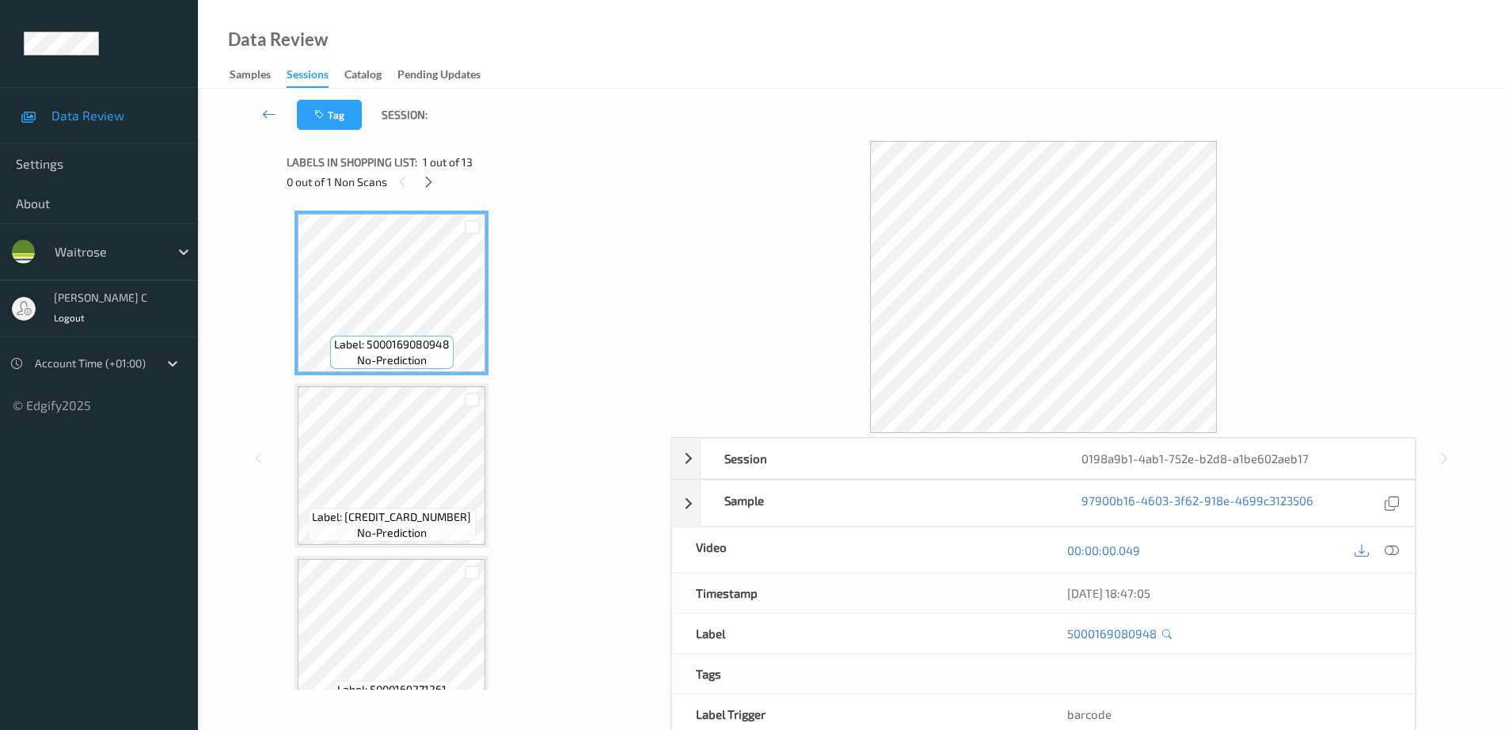
click at [436, 189] on div "0 out of 1 Non Scans" at bounding box center [473, 182] width 373 height 20
click at [430, 184] on icon at bounding box center [428, 182] width 13 height 14
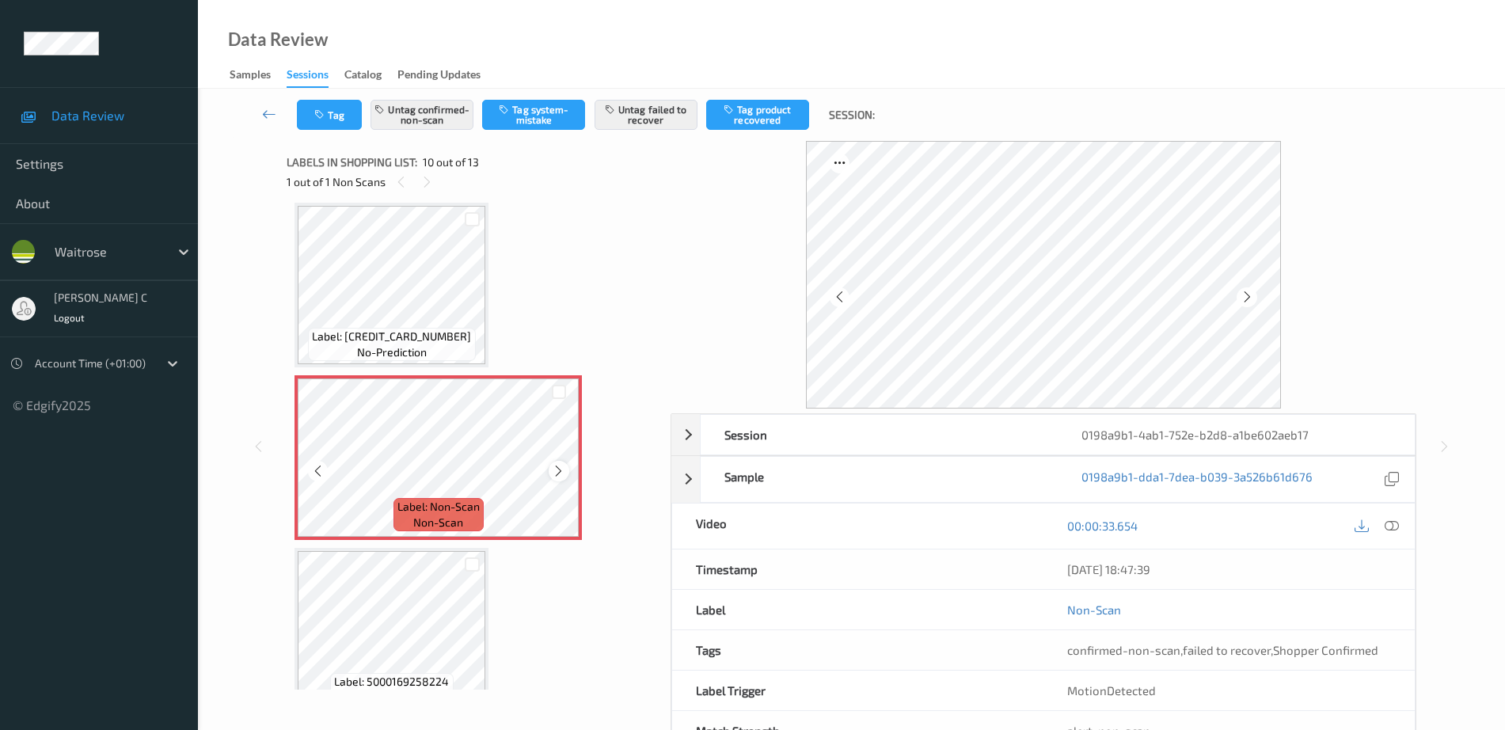
click at [554, 469] on icon at bounding box center [558, 471] width 13 height 14
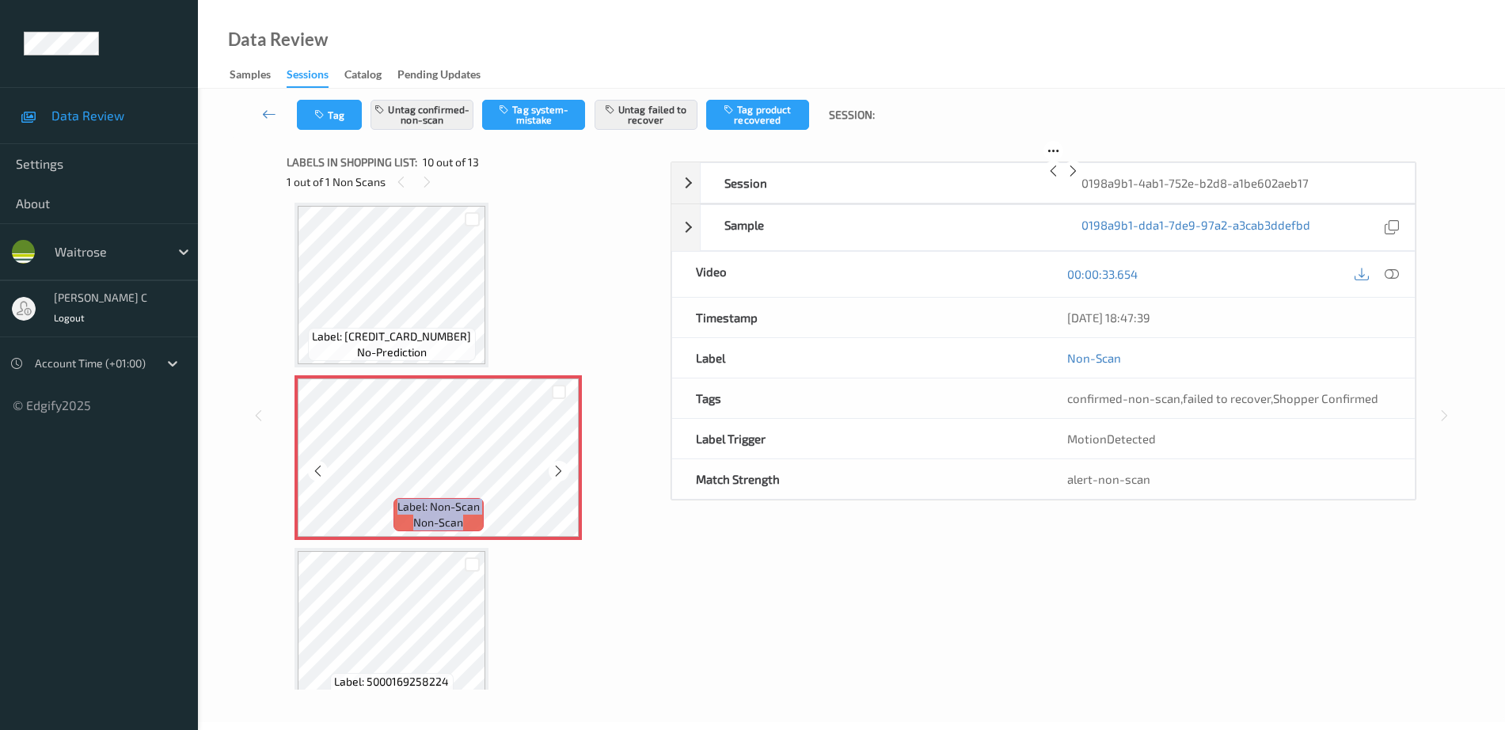
click at [554, 469] on icon at bounding box center [558, 471] width 13 height 14
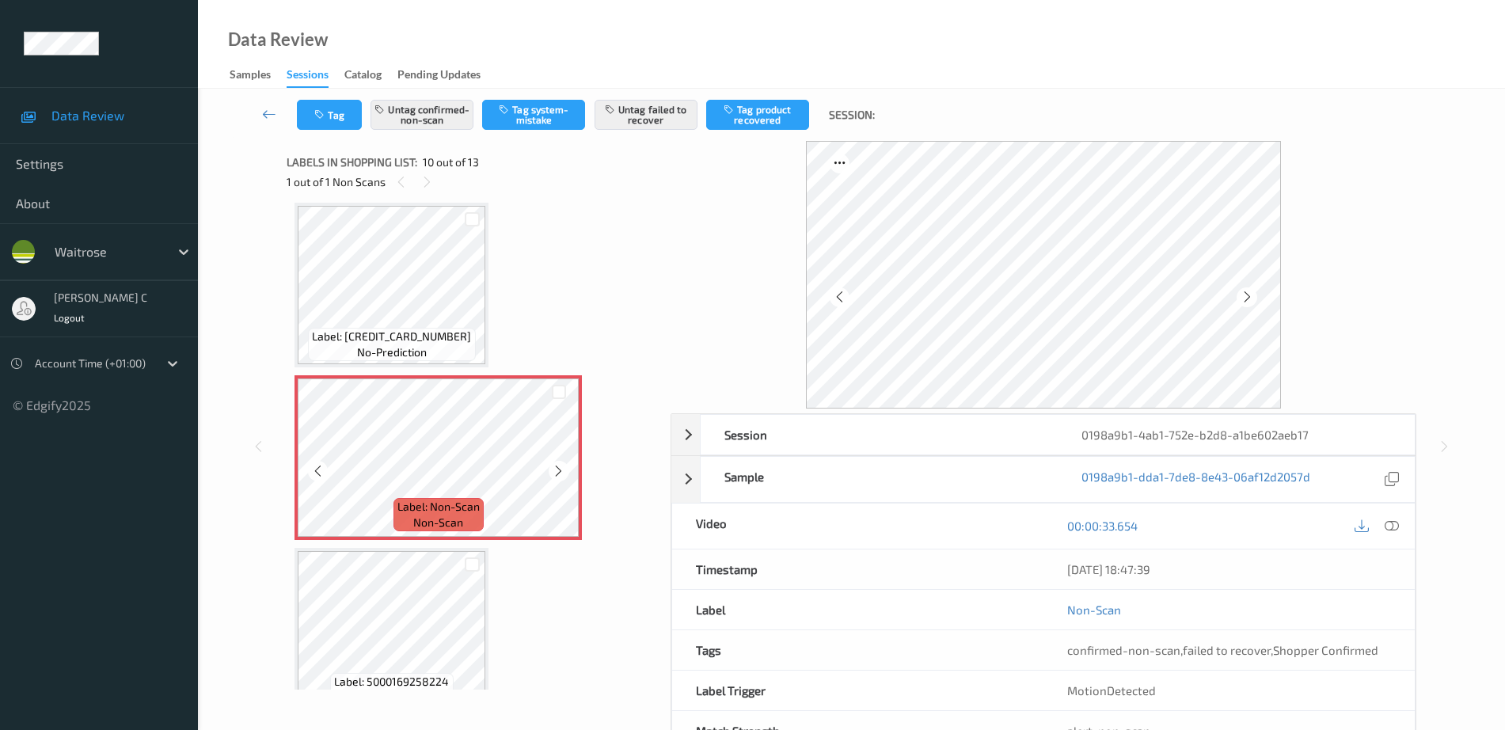
click at [554, 469] on icon at bounding box center [558, 471] width 13 height 14
click at [564, 464] on icon at bounding box center [558, 471] width 13 height 14
click at [561, 476] on icon at bounding box center [558, 471] width 13 height 14
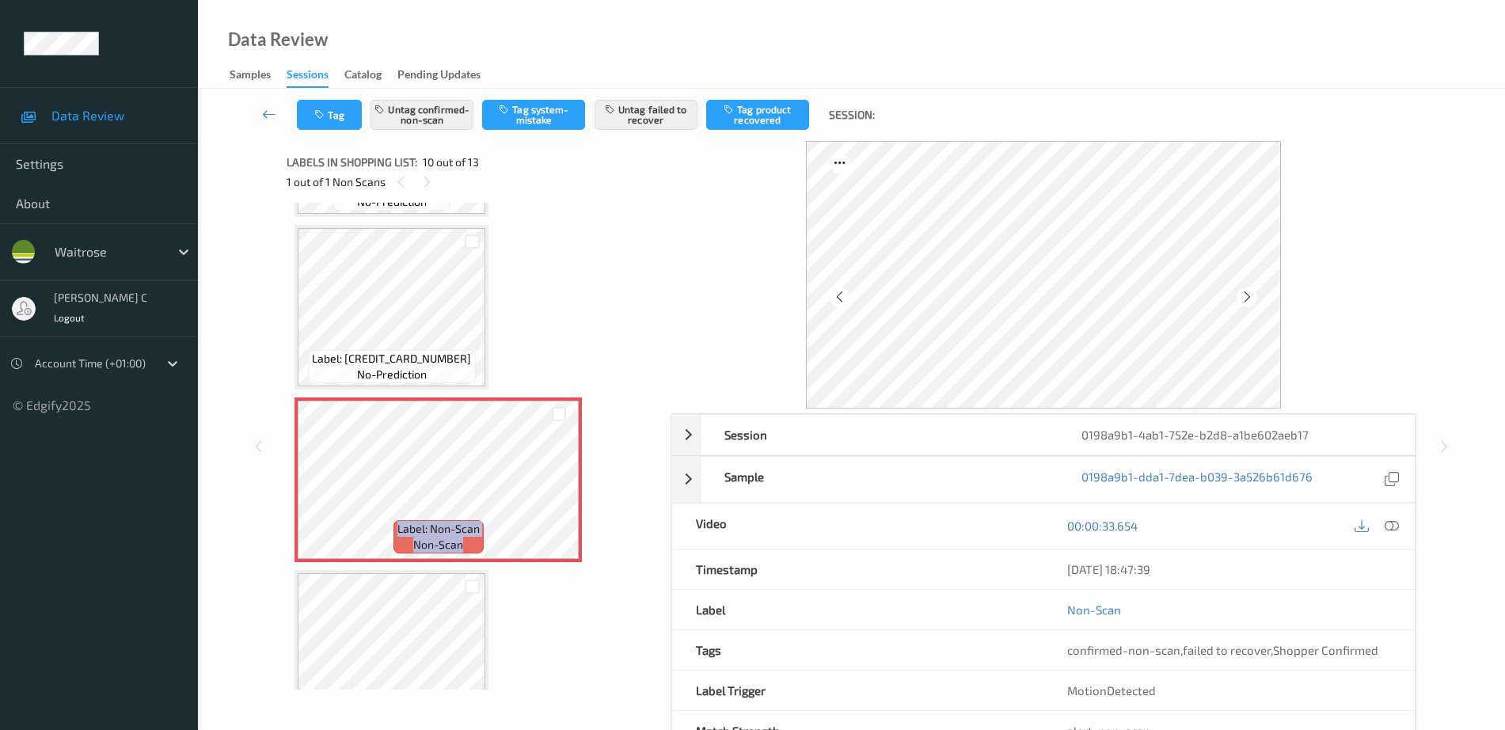
scroll to position [1488, 0]
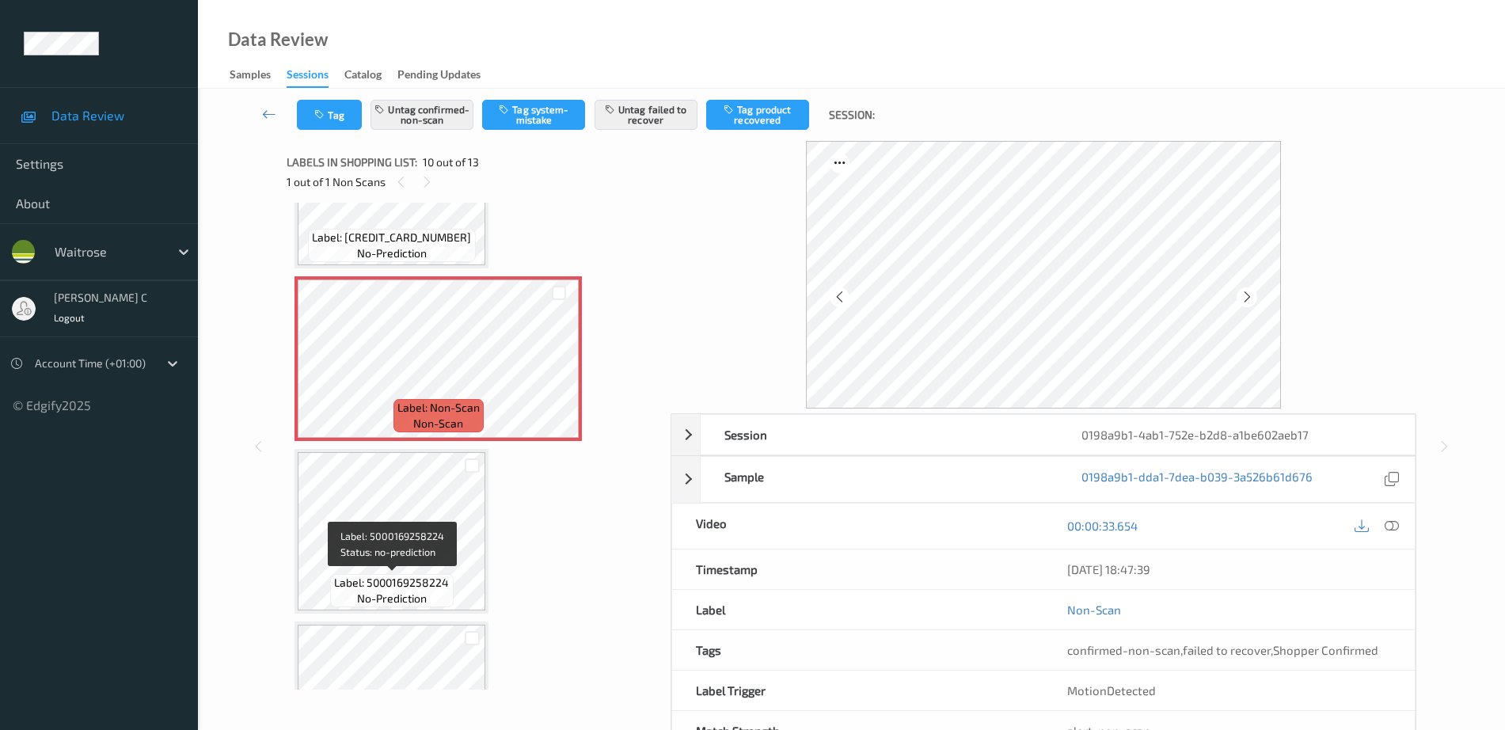
click at [415, 575] on span "Label: 5000169258224" at bounding box center [391, 583] width 115 height 16
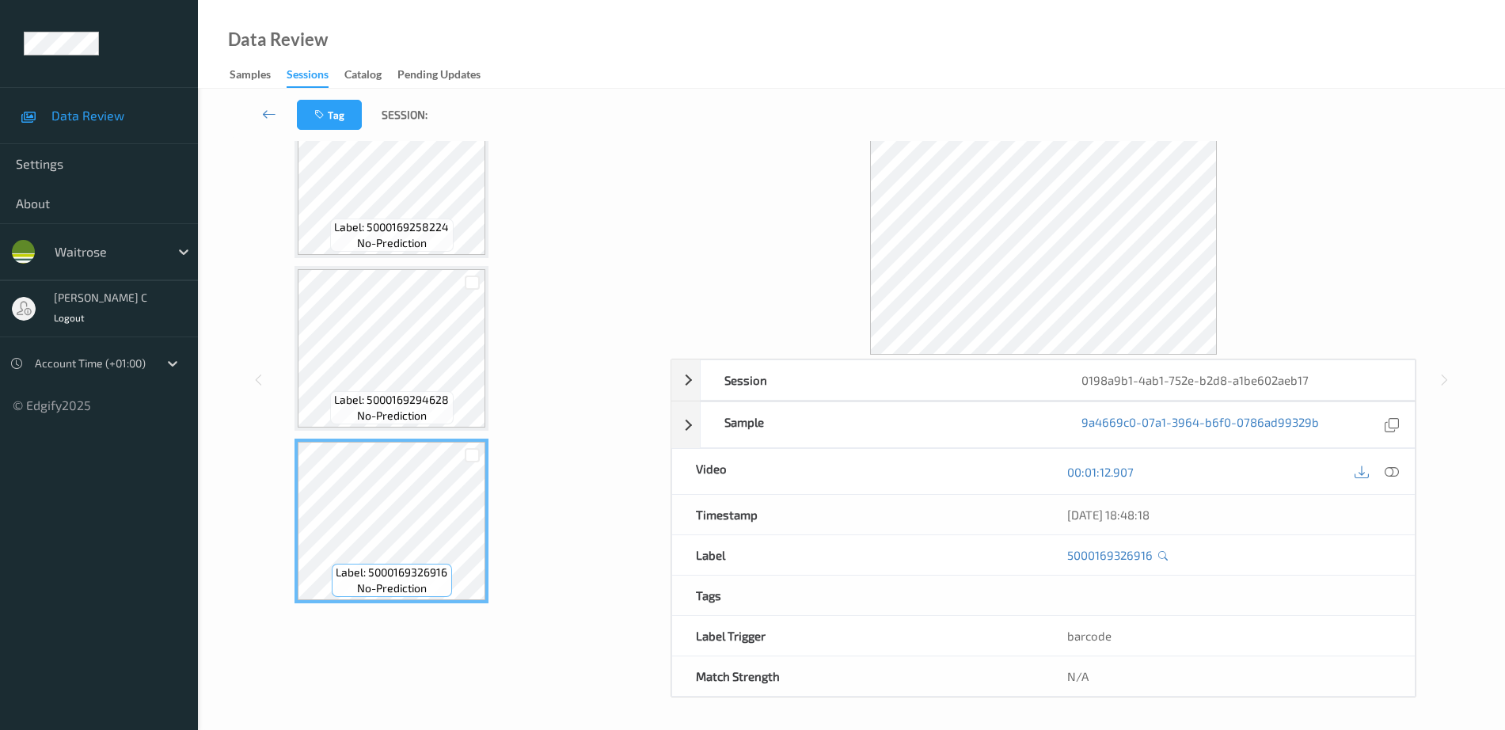
scroll to position [1369, 0]
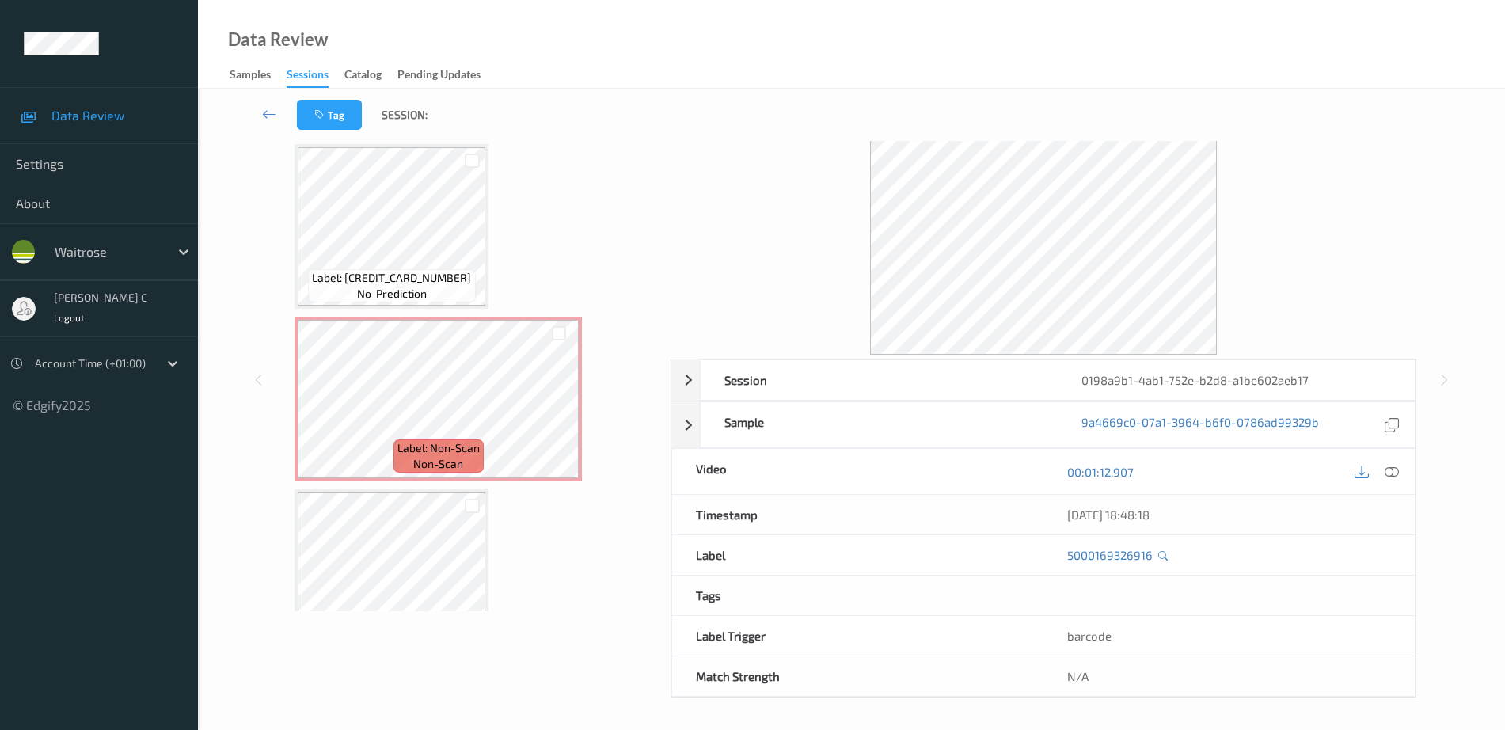
click at [415, 306] on div "Label: 5000169015315 no-prediction" at bounding box center [392, 226] width 194 height 165
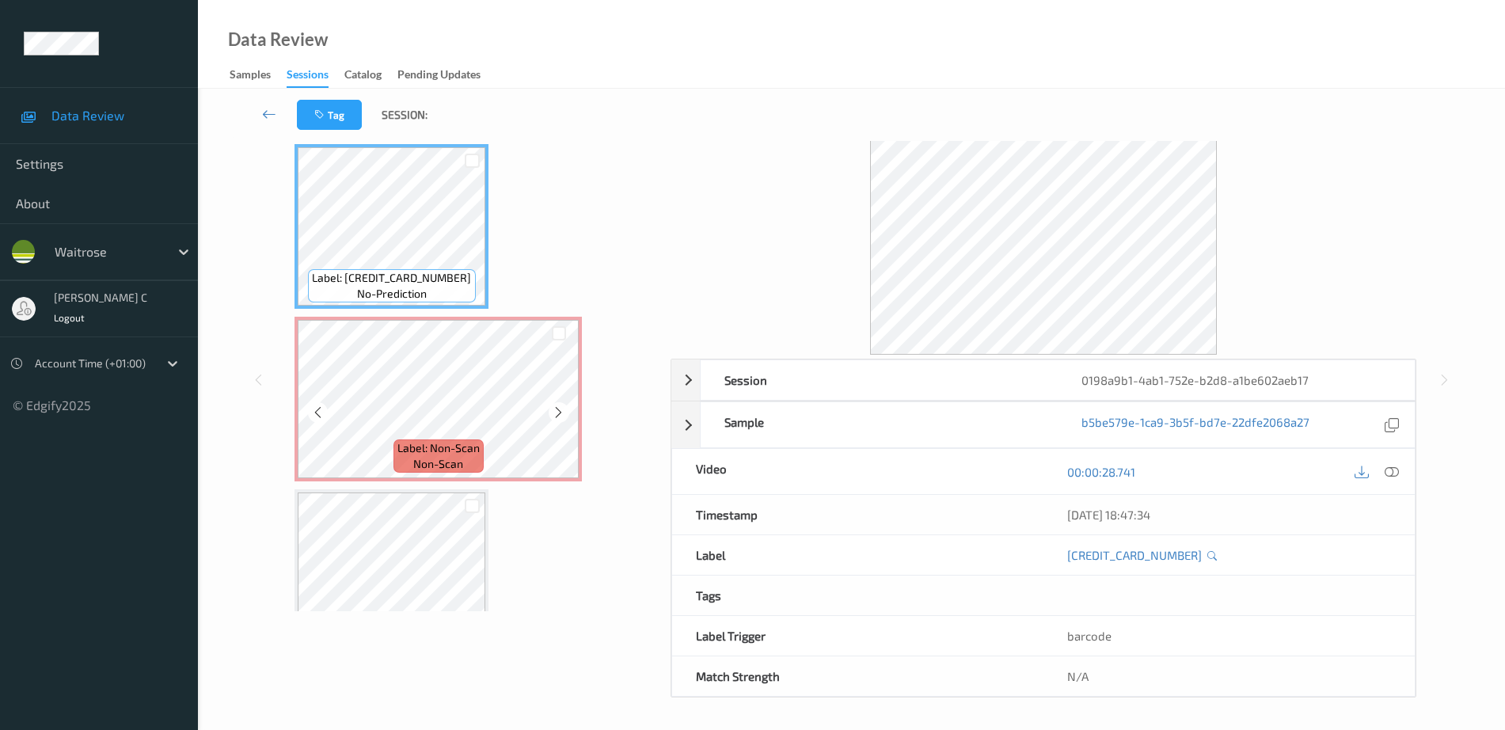
scroll to position [55, 0]
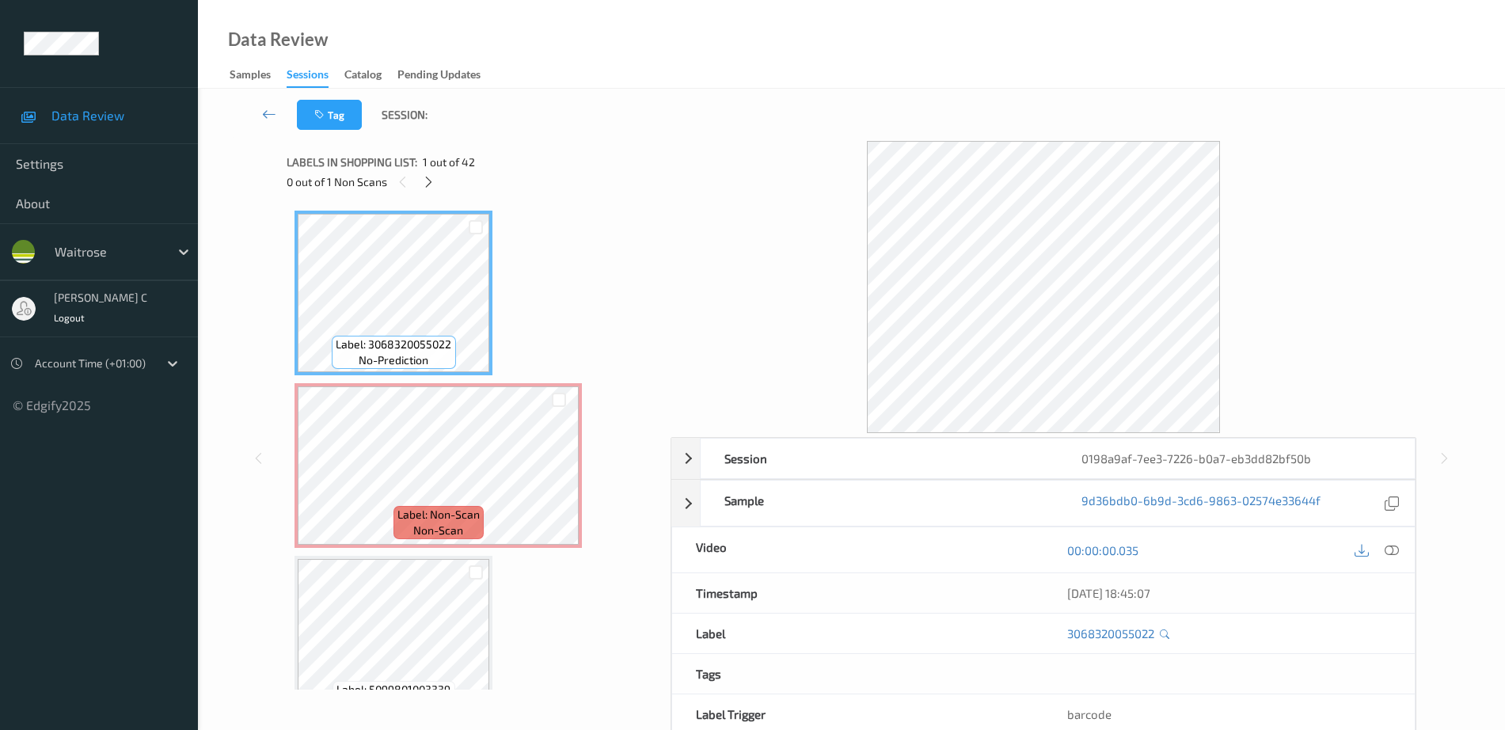
drag, startPoint x: 425, startPoint y: 184, endPoint x: 418, endPoint y: 196, distance: 13.9
click at [426, 183] on icon at bounding box center [428, 182] width 13 height 14
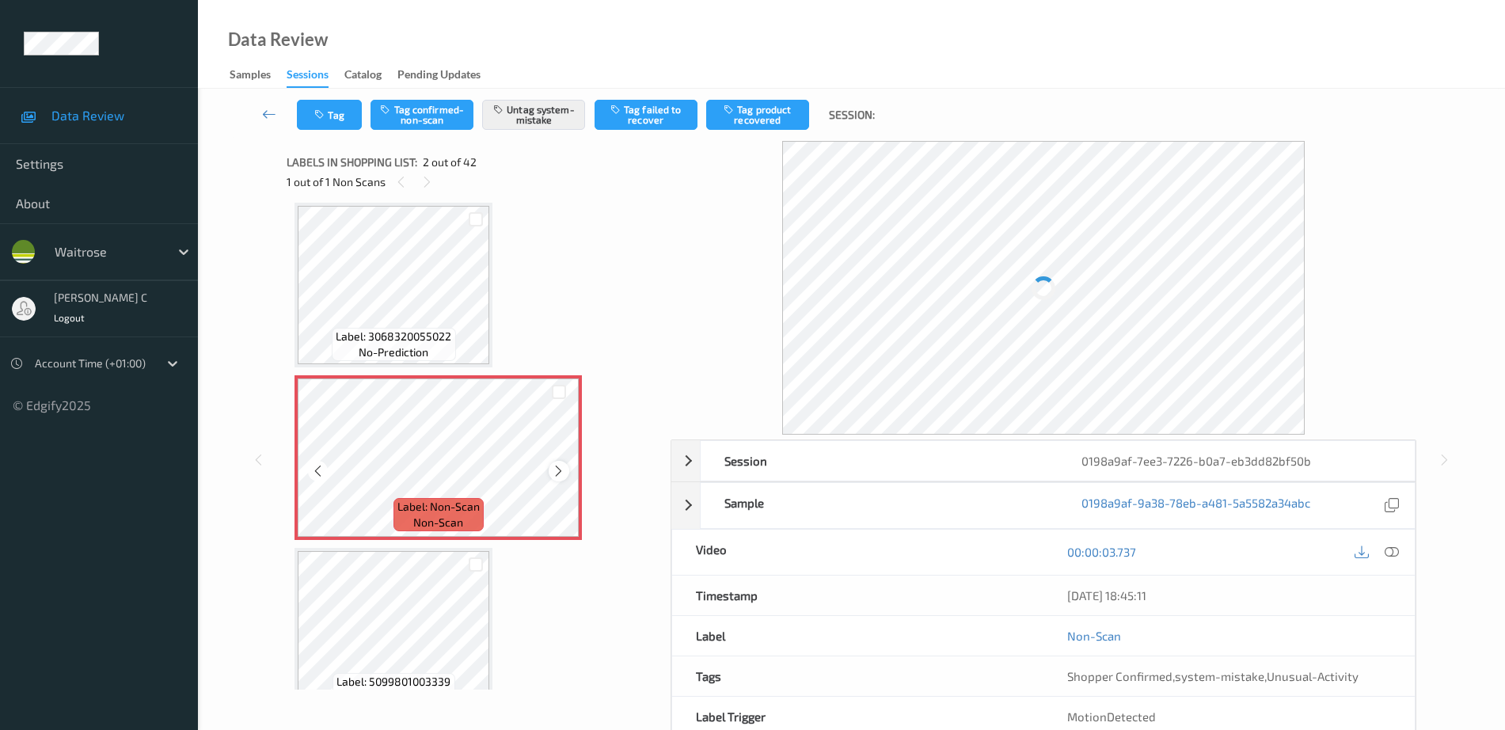
click at [560, 466] on icon at bounding box center [558, 471] width 13 height 14
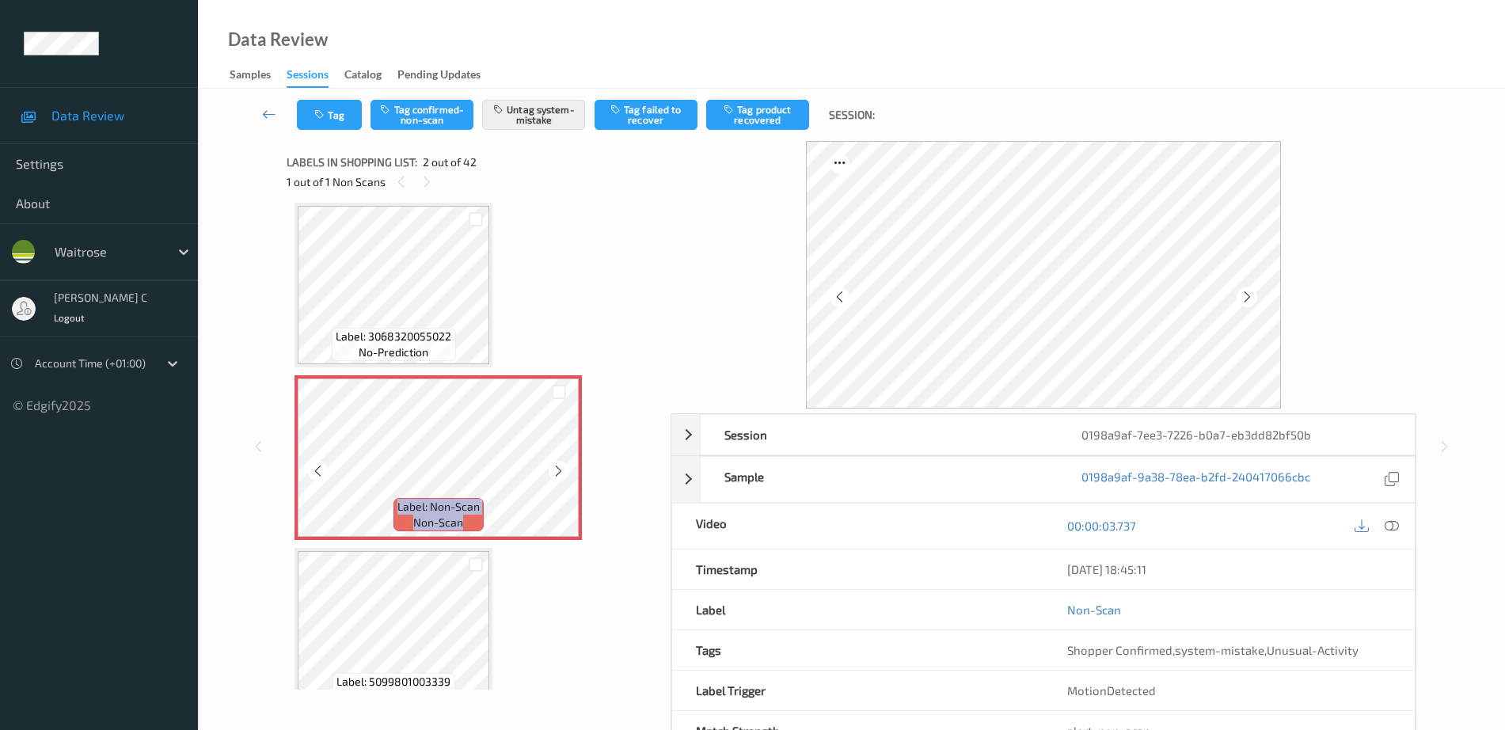
click at [560, 466] on icon at bounding box center [558, 471] width 13 height 14
click at [561, 466] on icon at bounding box center [558, 471] width 13 height 14
click at [561, 474] on icon at bounding box center [558, 471] width 13 height 14
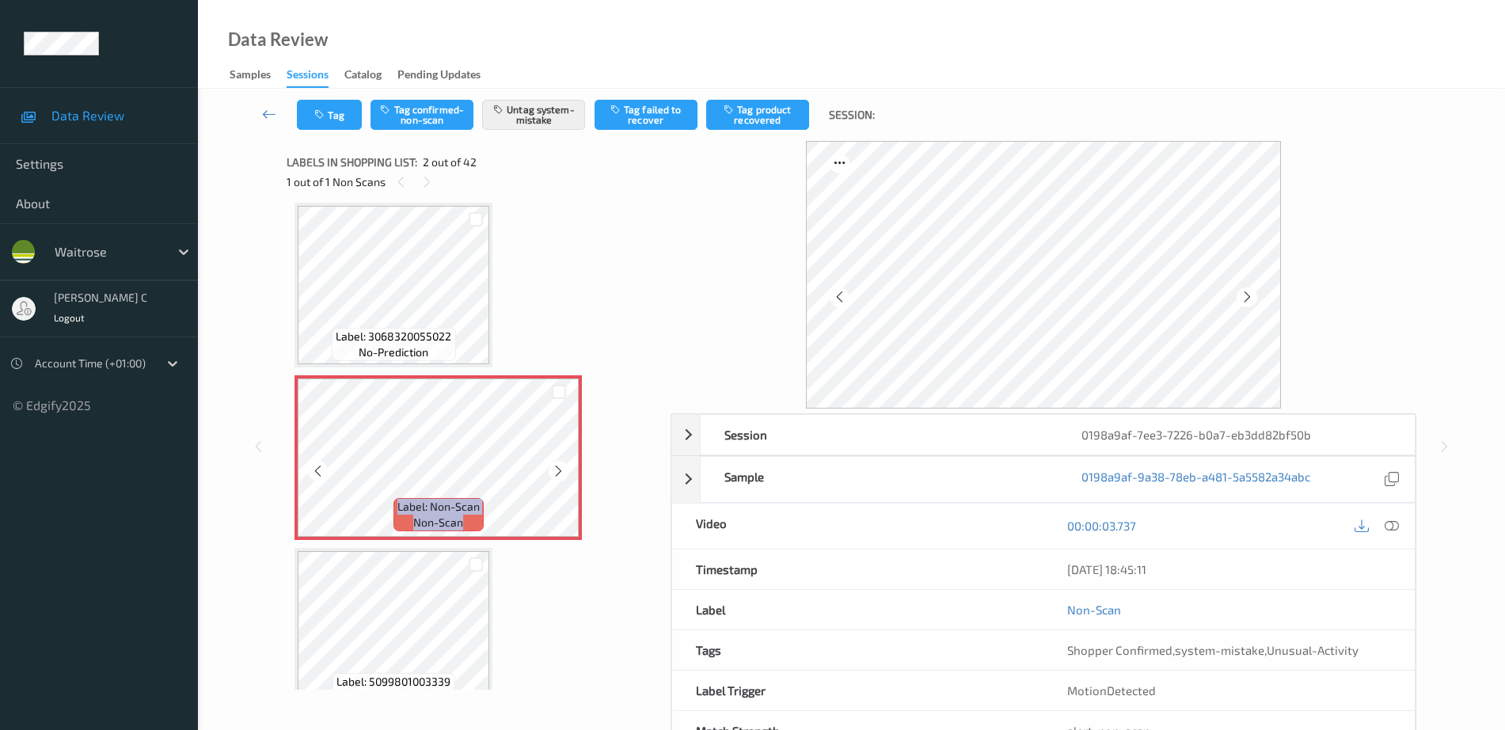
click at [560, 474] on icon at bounding box center [558, 471] width 13 height 14
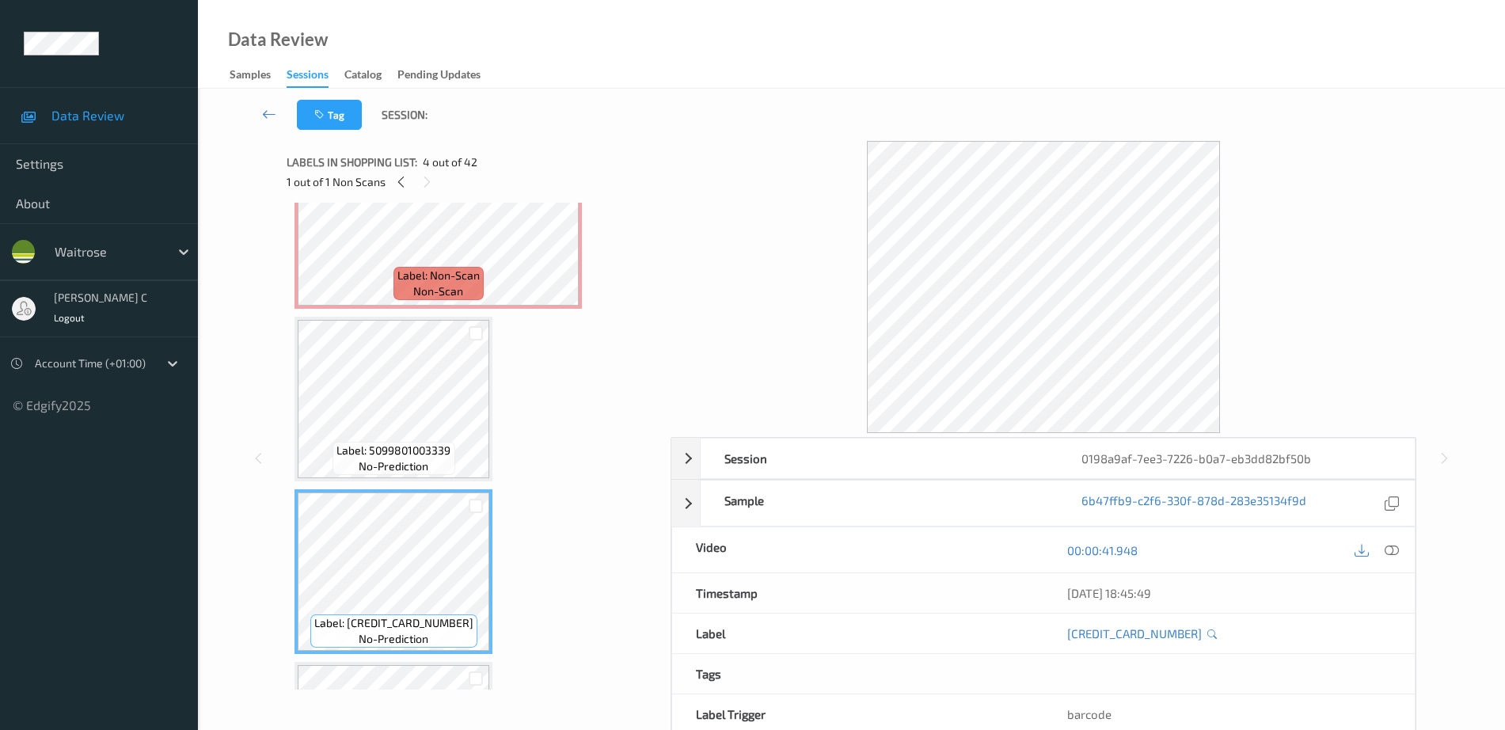
scroll to position [206, 0]
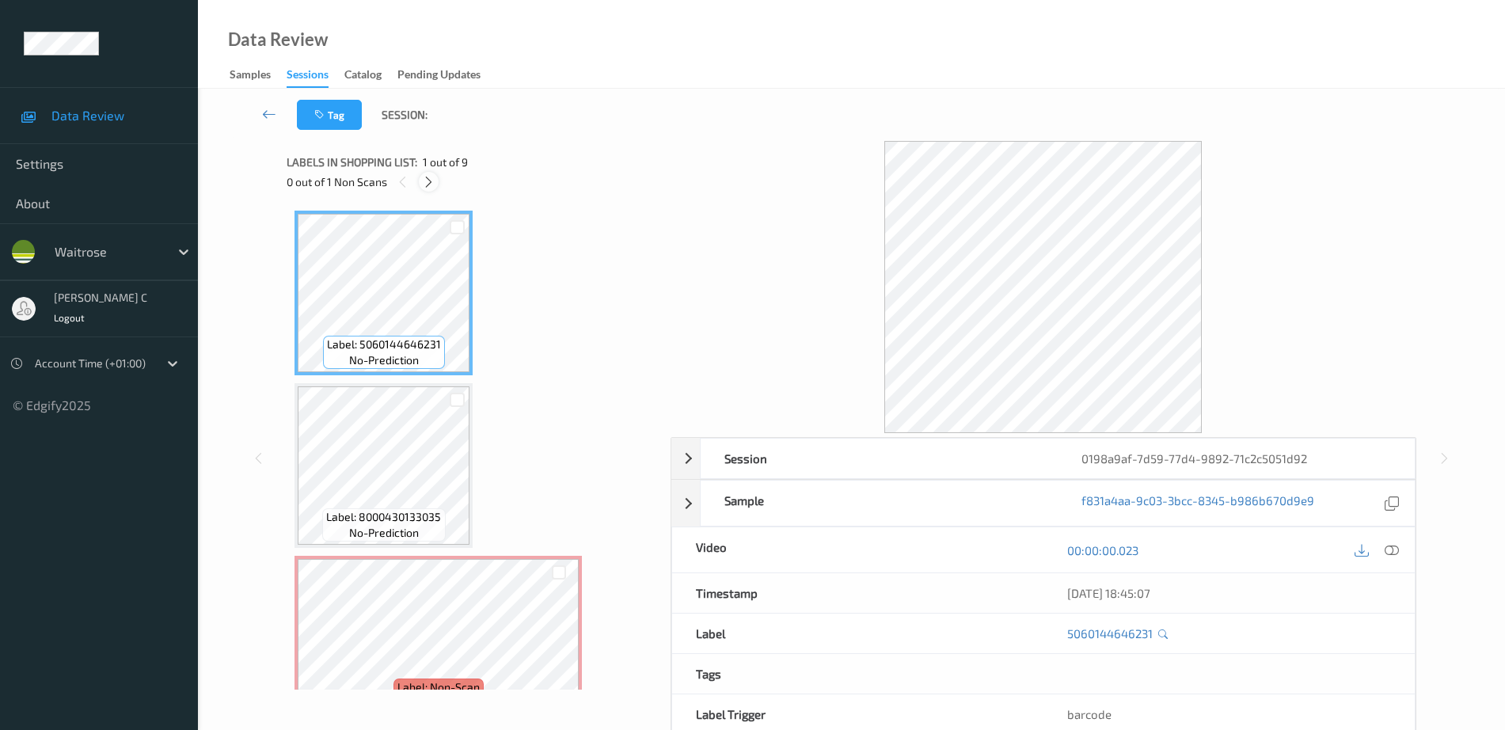
click at [429, 183] on icon at bounding box center [428, 182] width 13 height 14
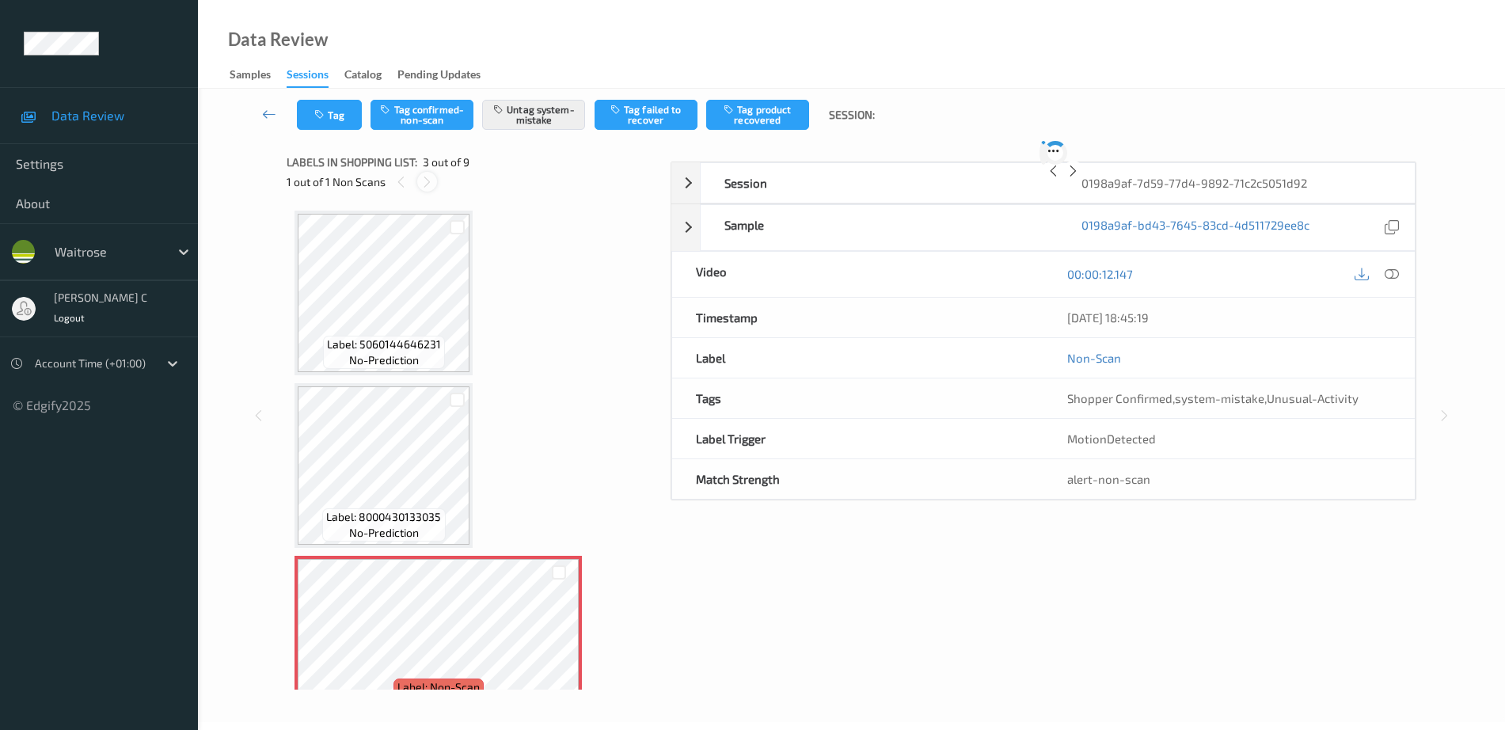
scroll to position [181, 0]
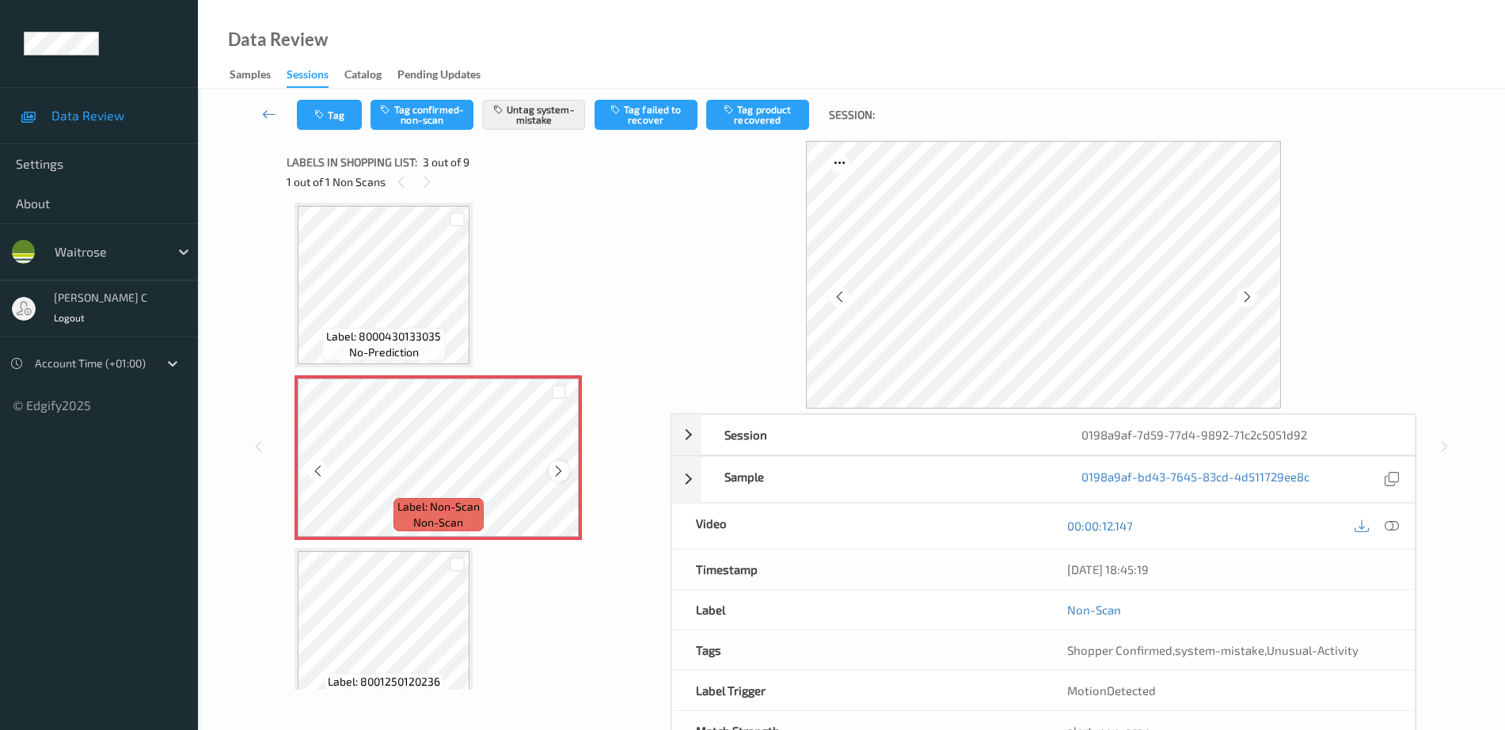
click at [562, 472] on icon at bounding box center [558, 471] width 13 height 14
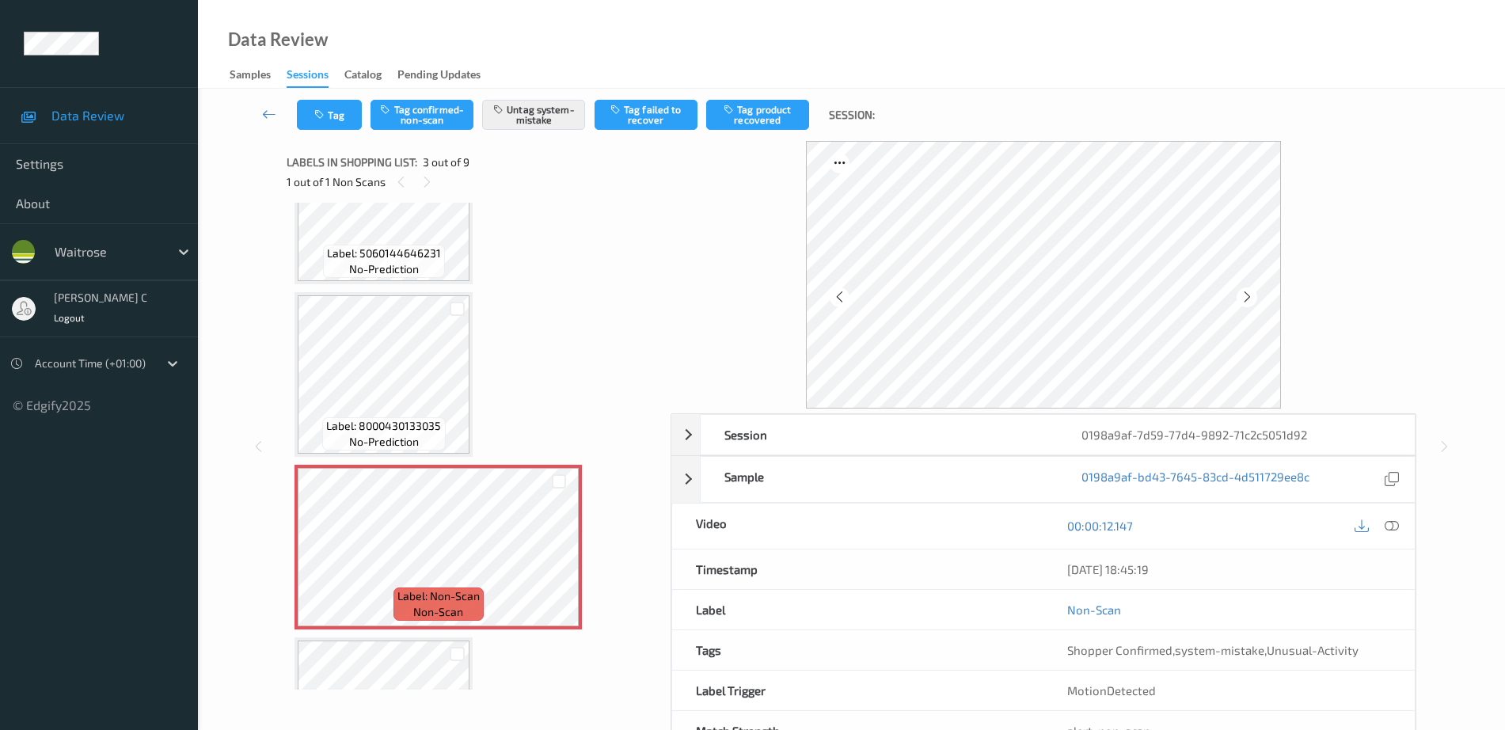
scroll to position [0, 0]
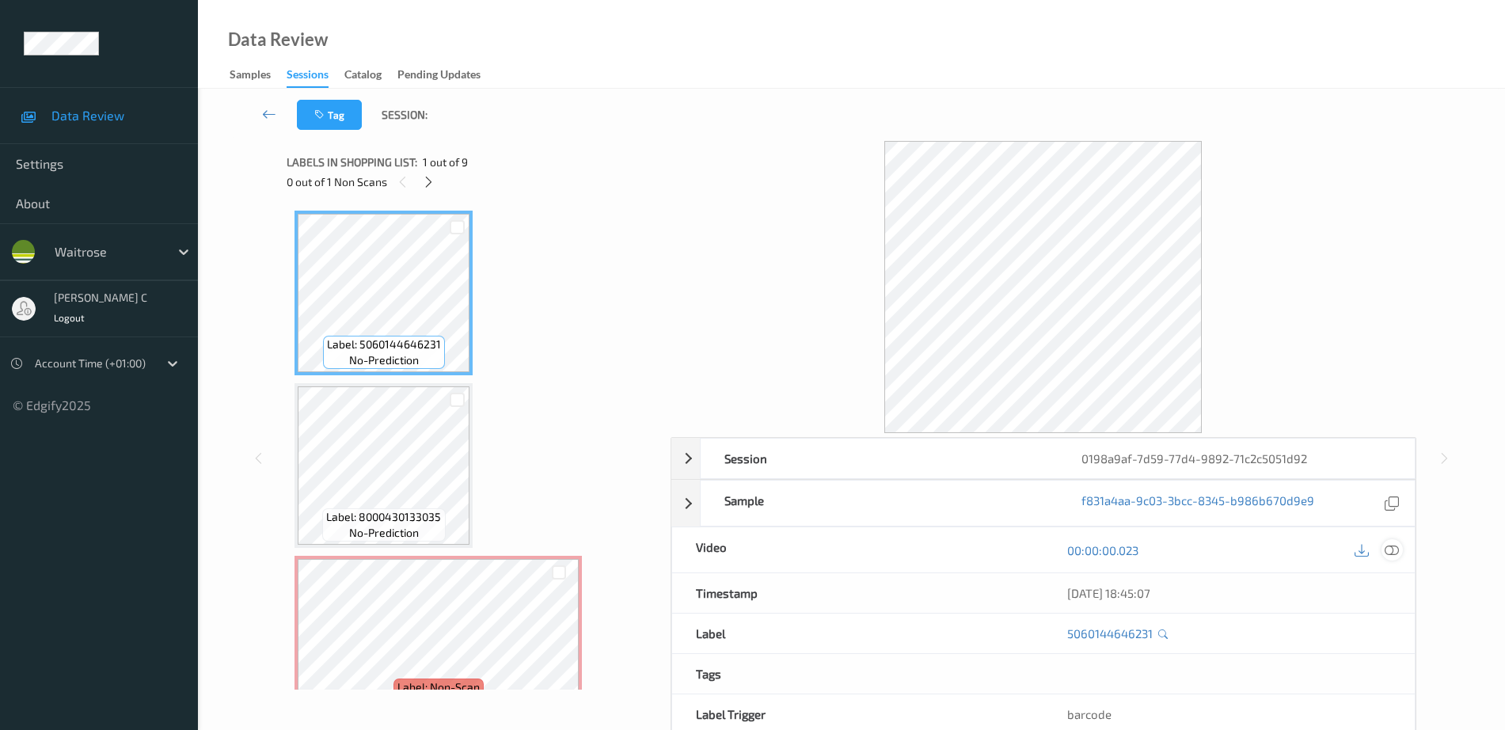
click at [1391, 554] on icon at bounding box center [1392, 550] width 14 height 14
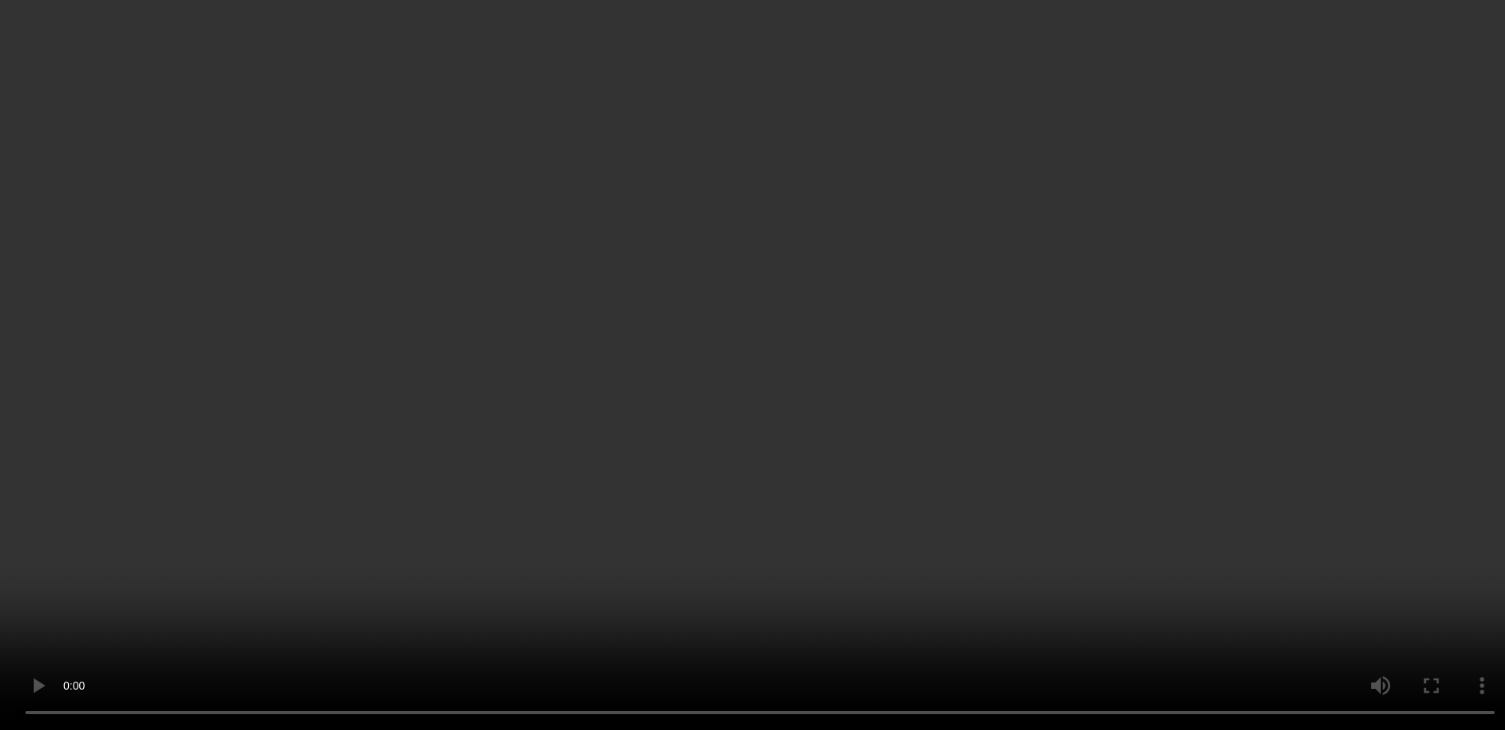
scroll to position [99, 0]
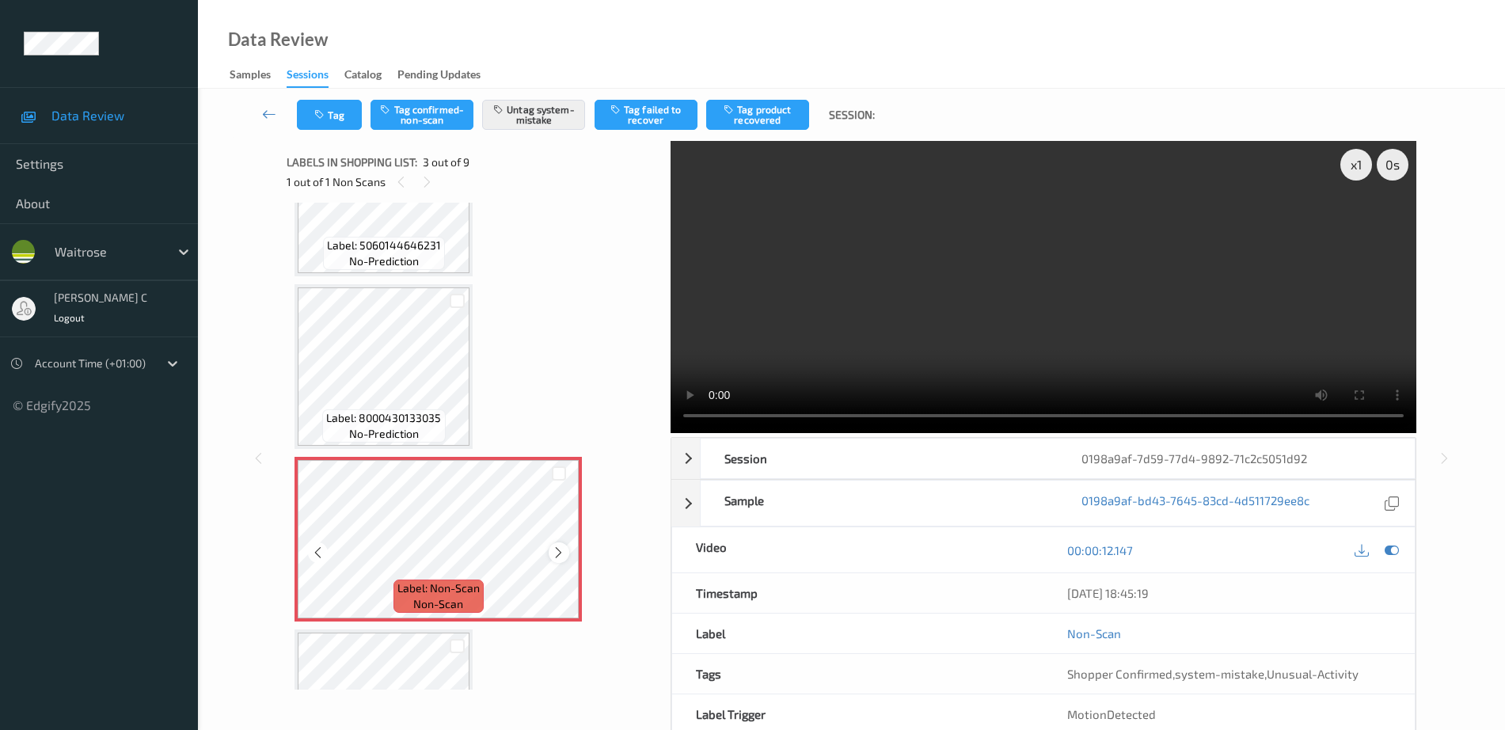
click at [554, 550] on icon at bounding box center [558, 553] width 13 height 14
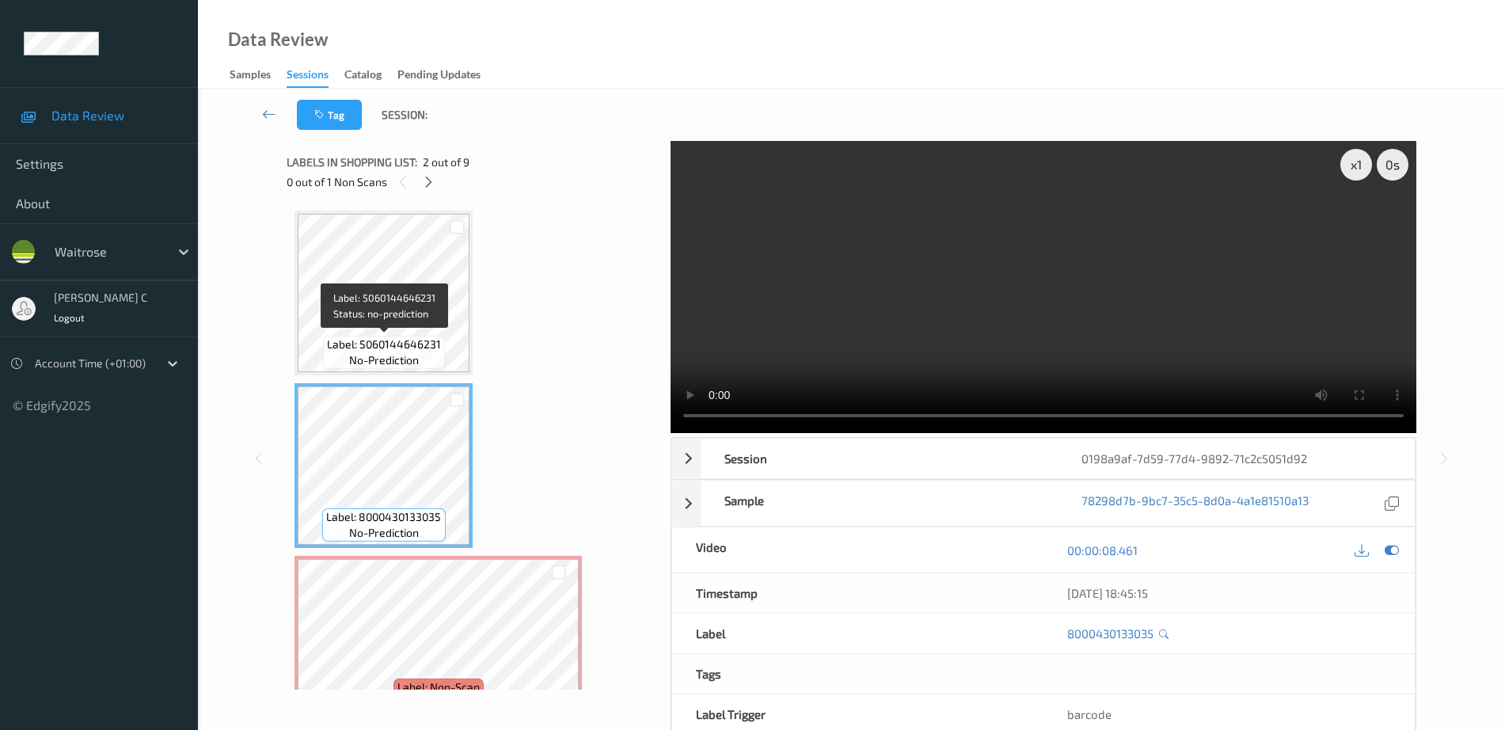
scroll to position [198, 0]
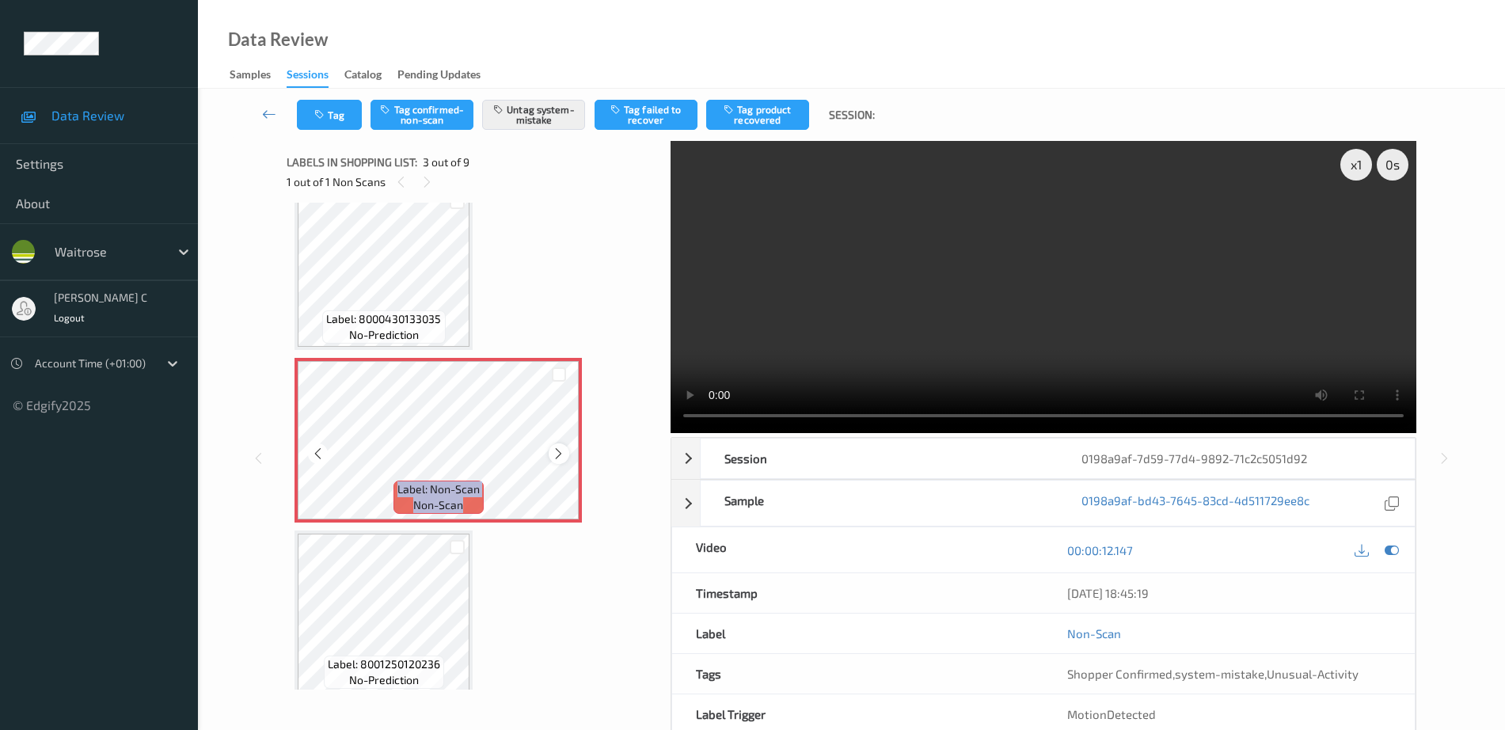
click at [560, 454] on icon at bounding box center [558, 454] width 13 height 14
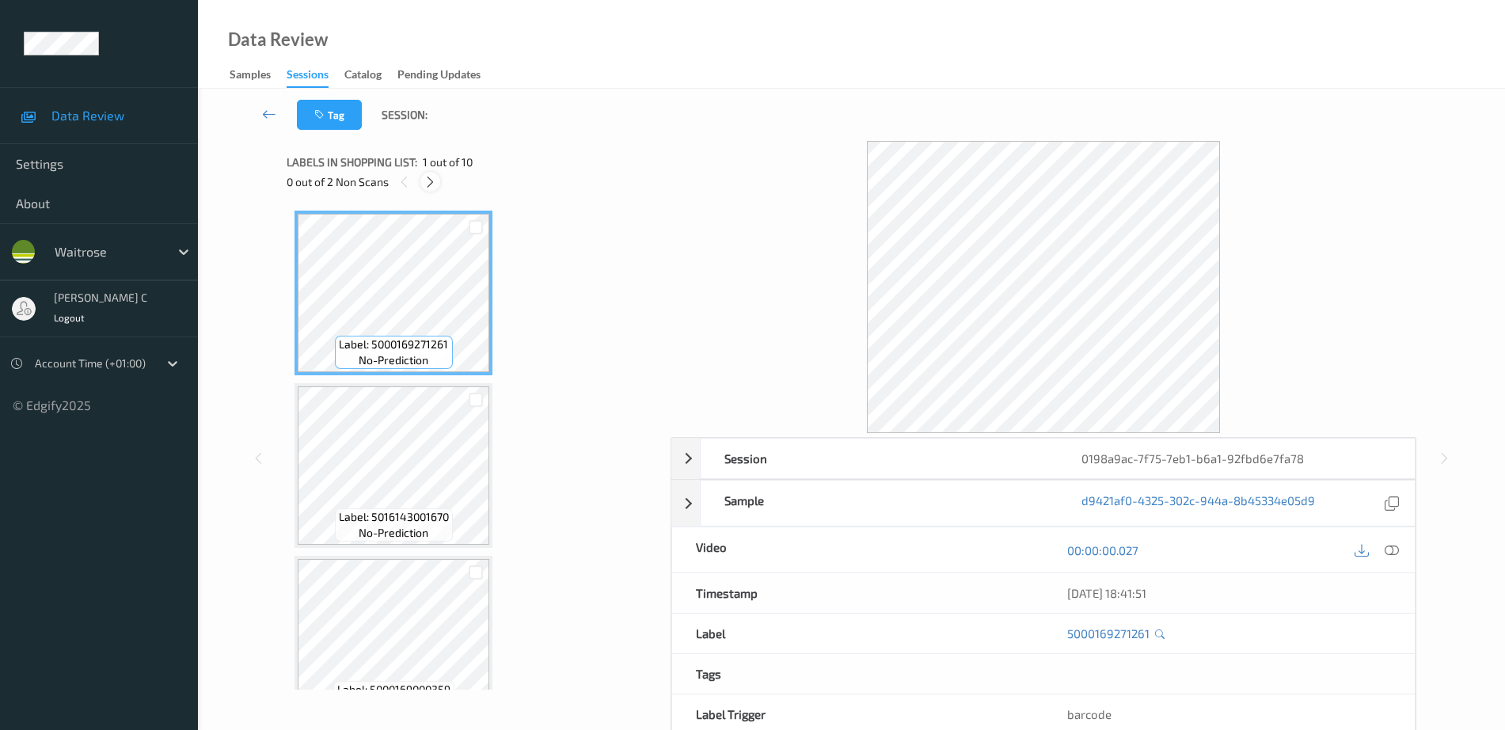
click at [421, 177] on div at bounding box center [431, 182] width 20 height 20
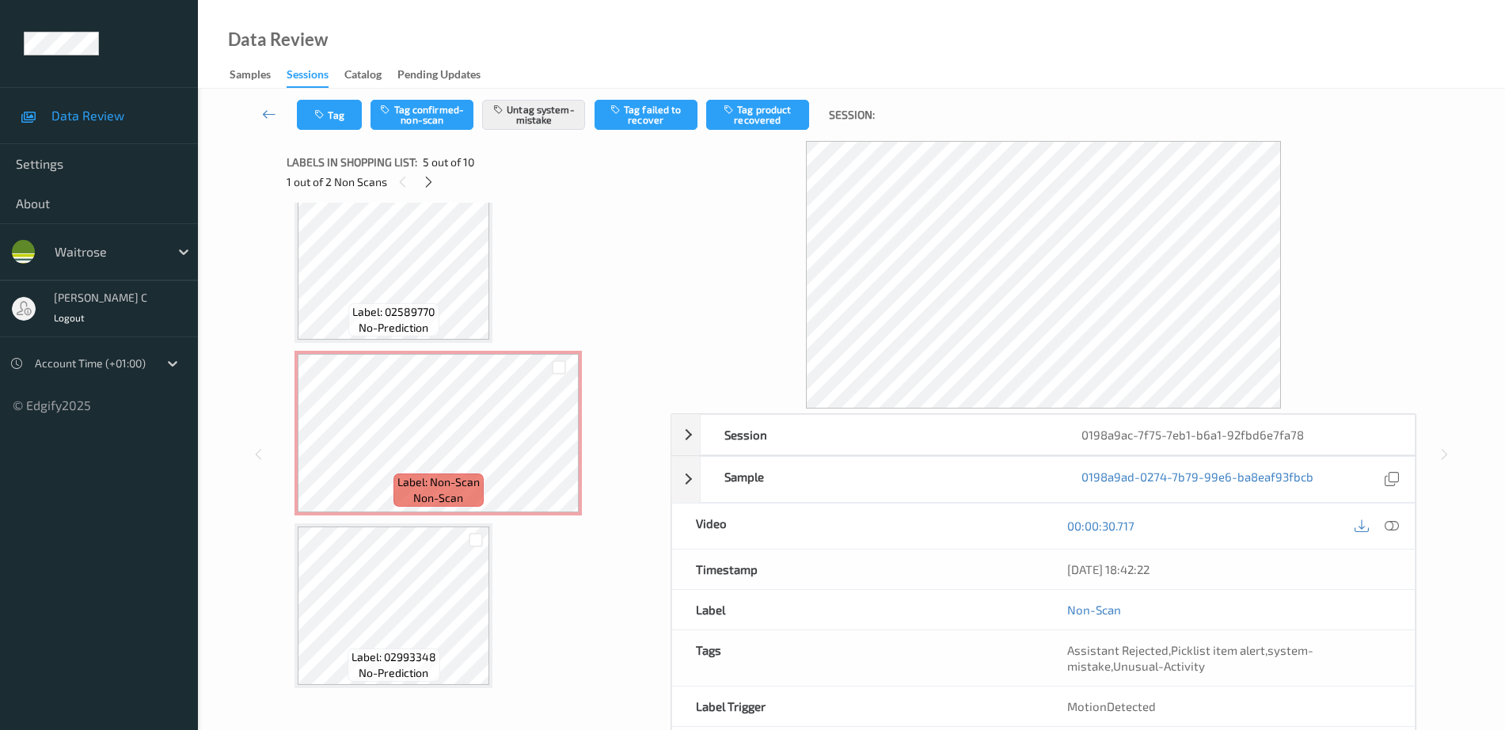
scroll to position [1247, 0]
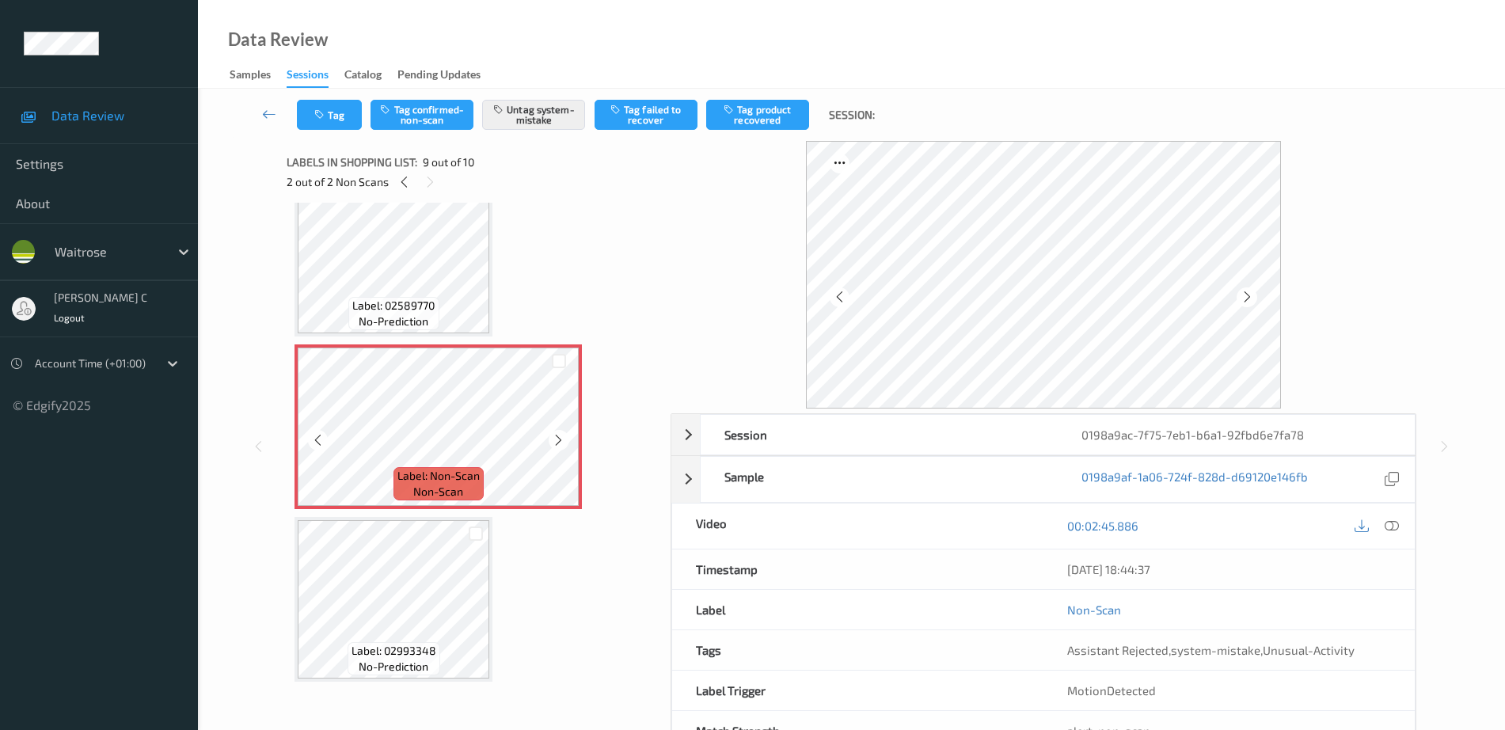
click at [393, 324] on span "no-prediction" at bounding box center [394, 322] width 70 height 16
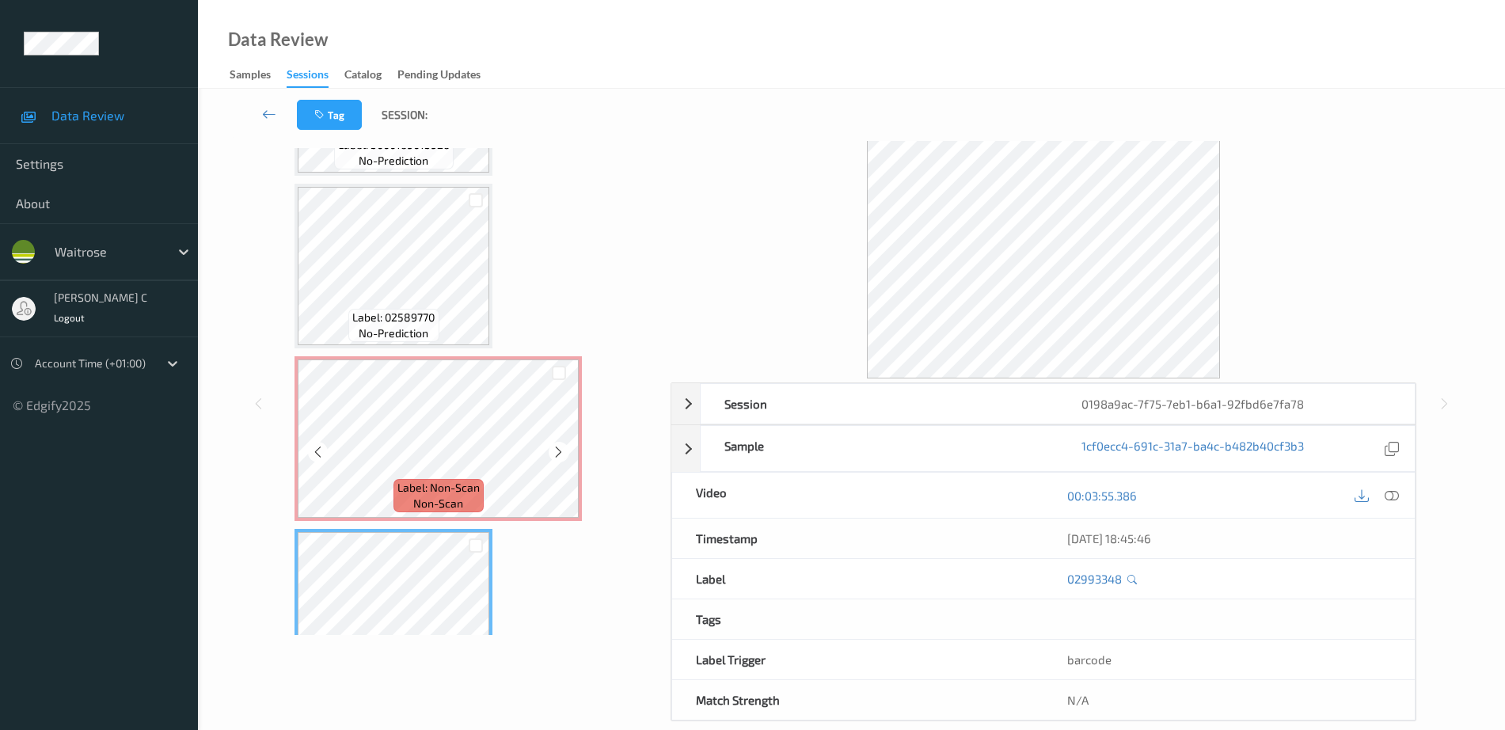
scroll to position [1148, 0]
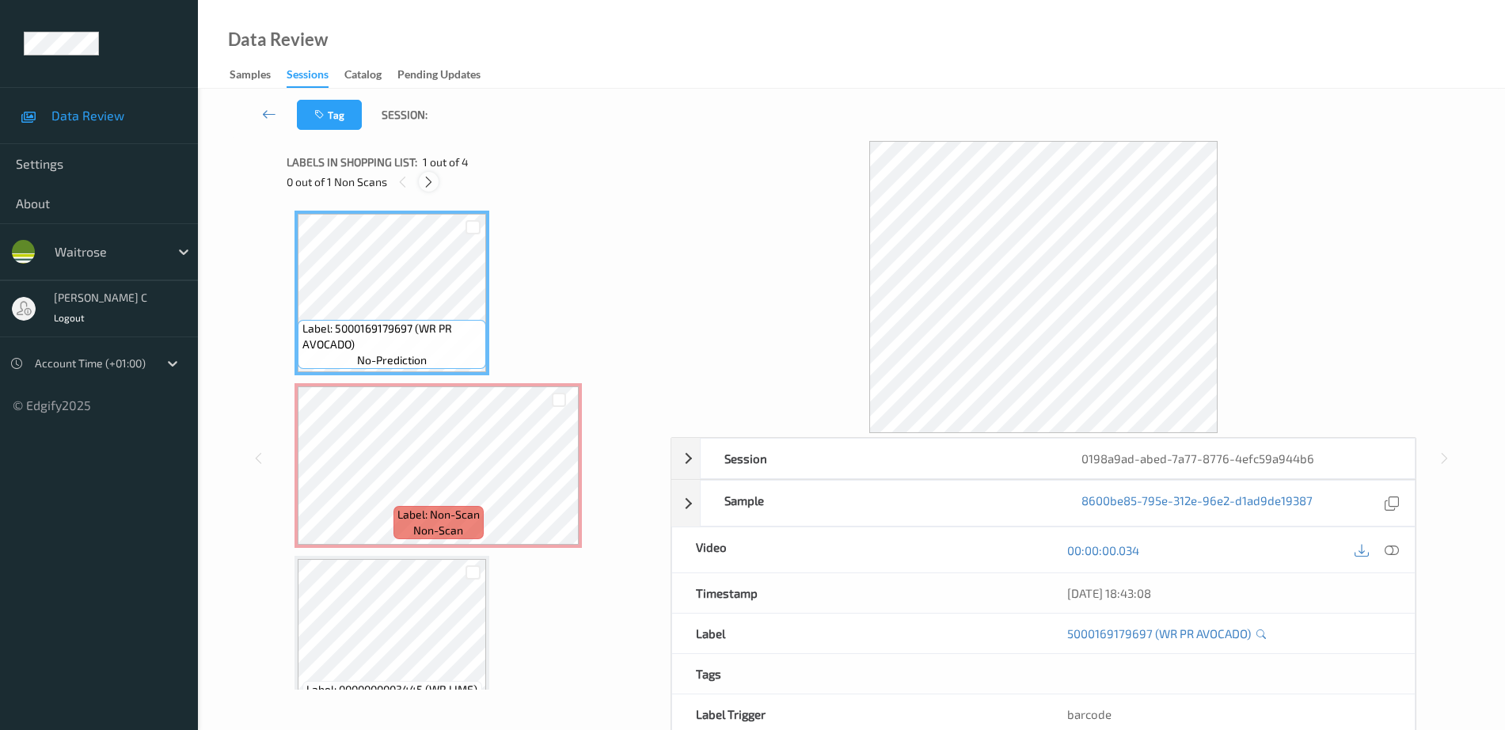
click at [428, 179] on icon at bounding box center [428, 182] width 13 height 14
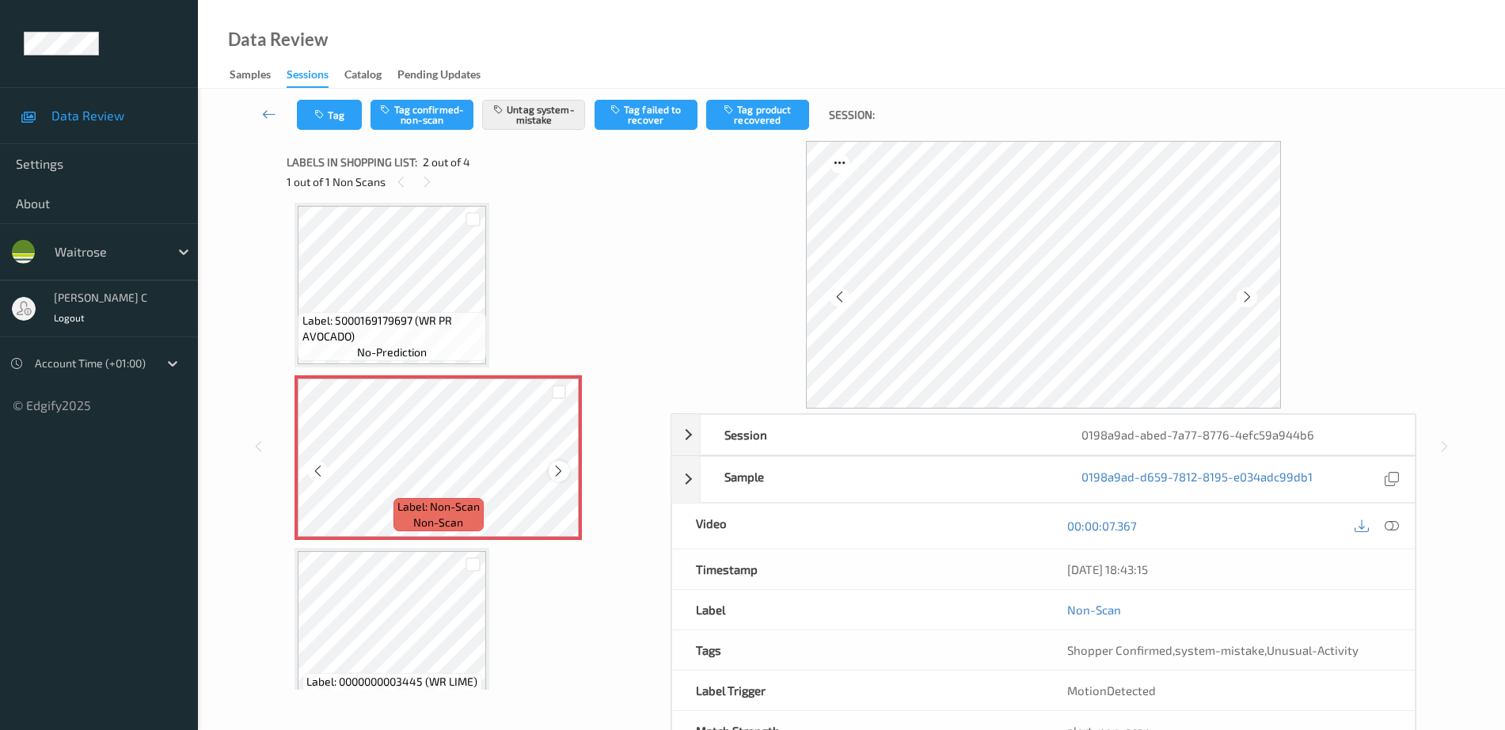
click at [550, 466] on div "Label: Non-Scan non-scan" at bounding box center [438, 457] width 287 height 165
click at [556, 470] on icon at bounding box center [558, 471] width 13 height 14
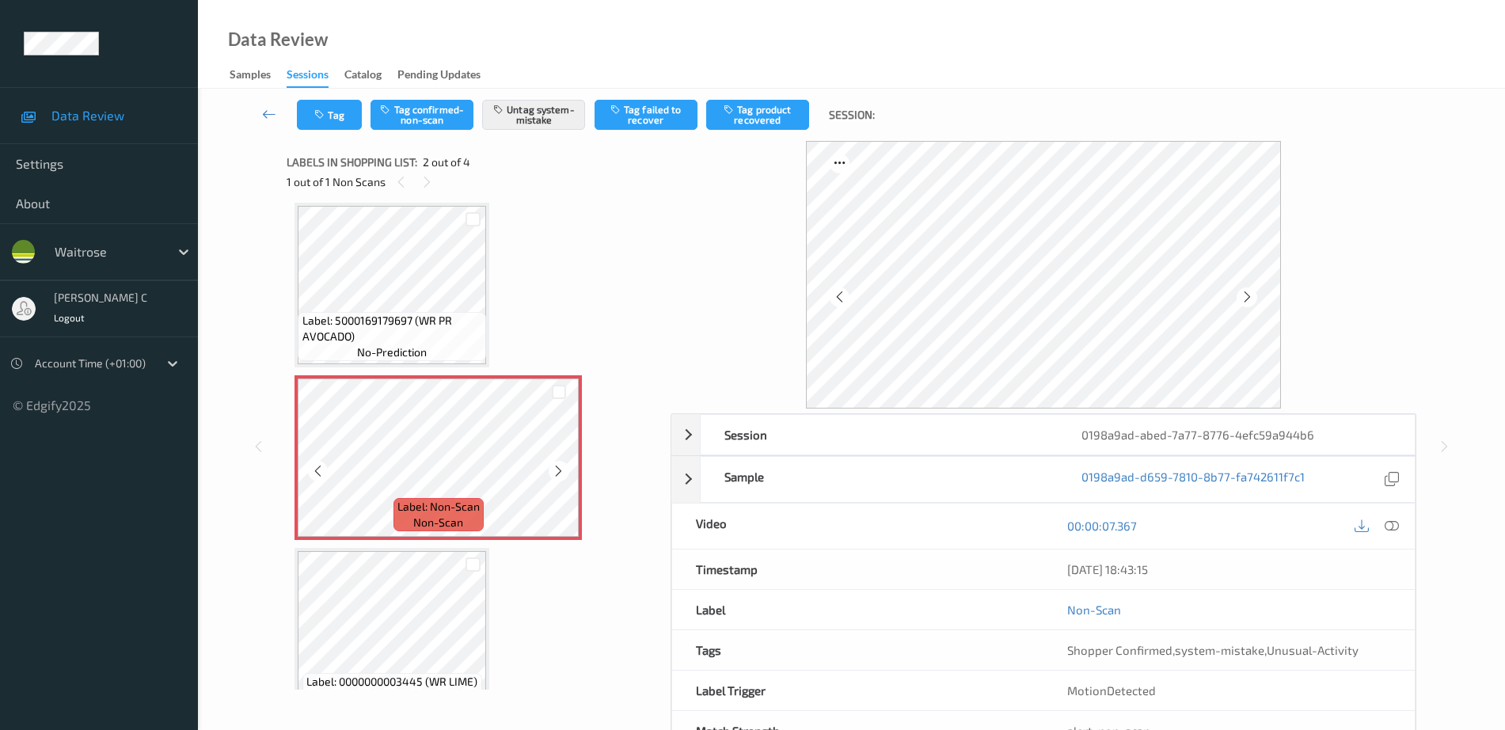
click at [426, 335] on span "Label: 5000169179697 (WR PR AVOCADO)" at bounding box center [393, 329] width 181 height 32
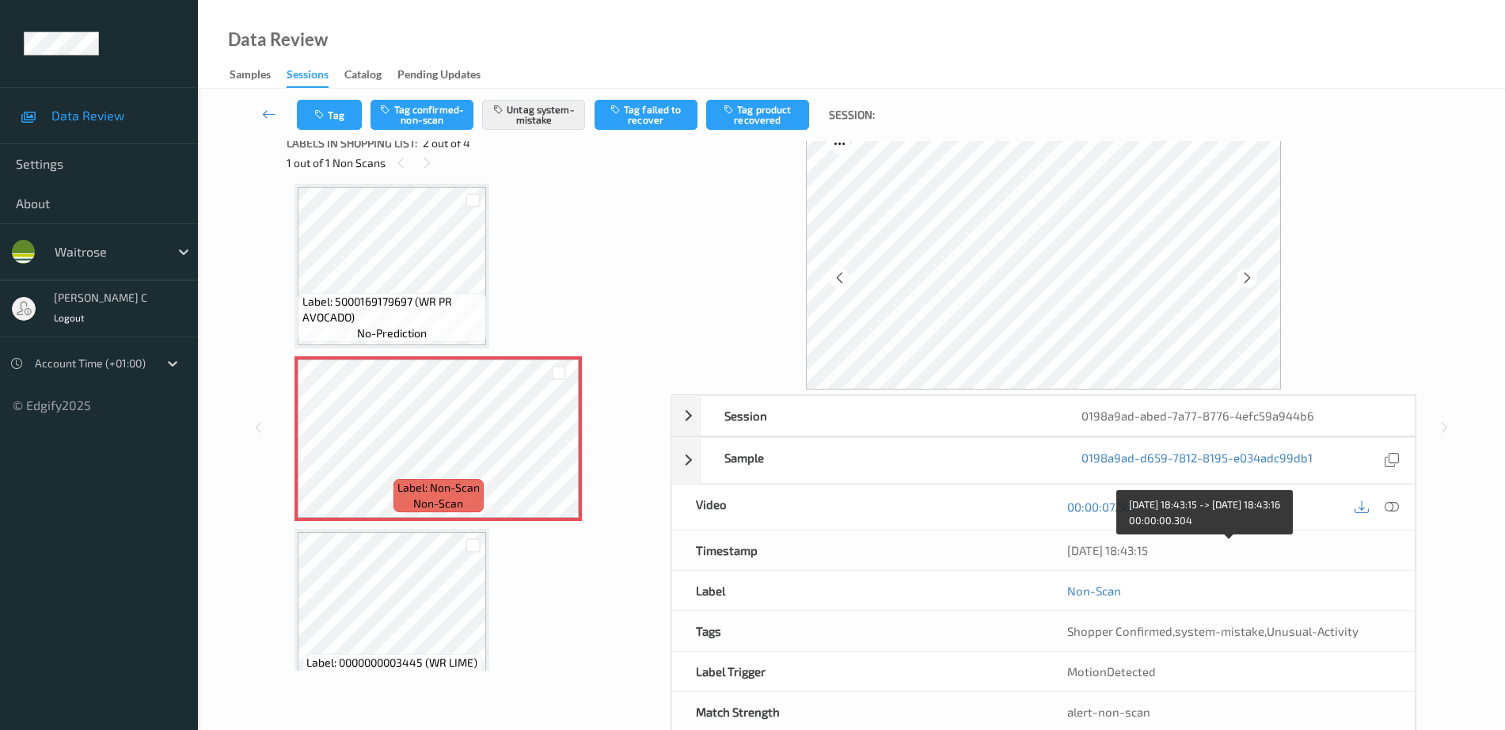
scroll to position [0, 0]
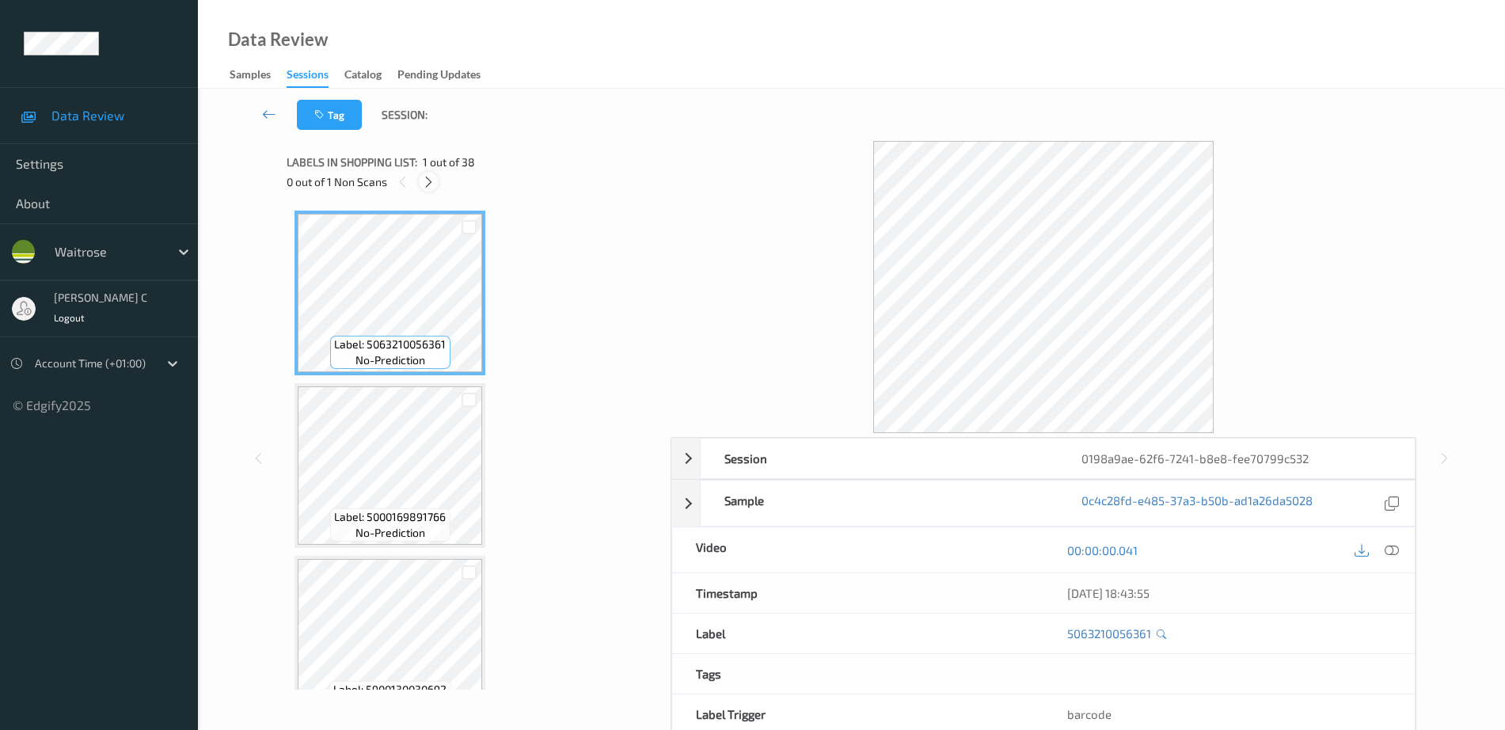
click at [435, 180] on icon at bounding box center [428, 182] width 13 height 14
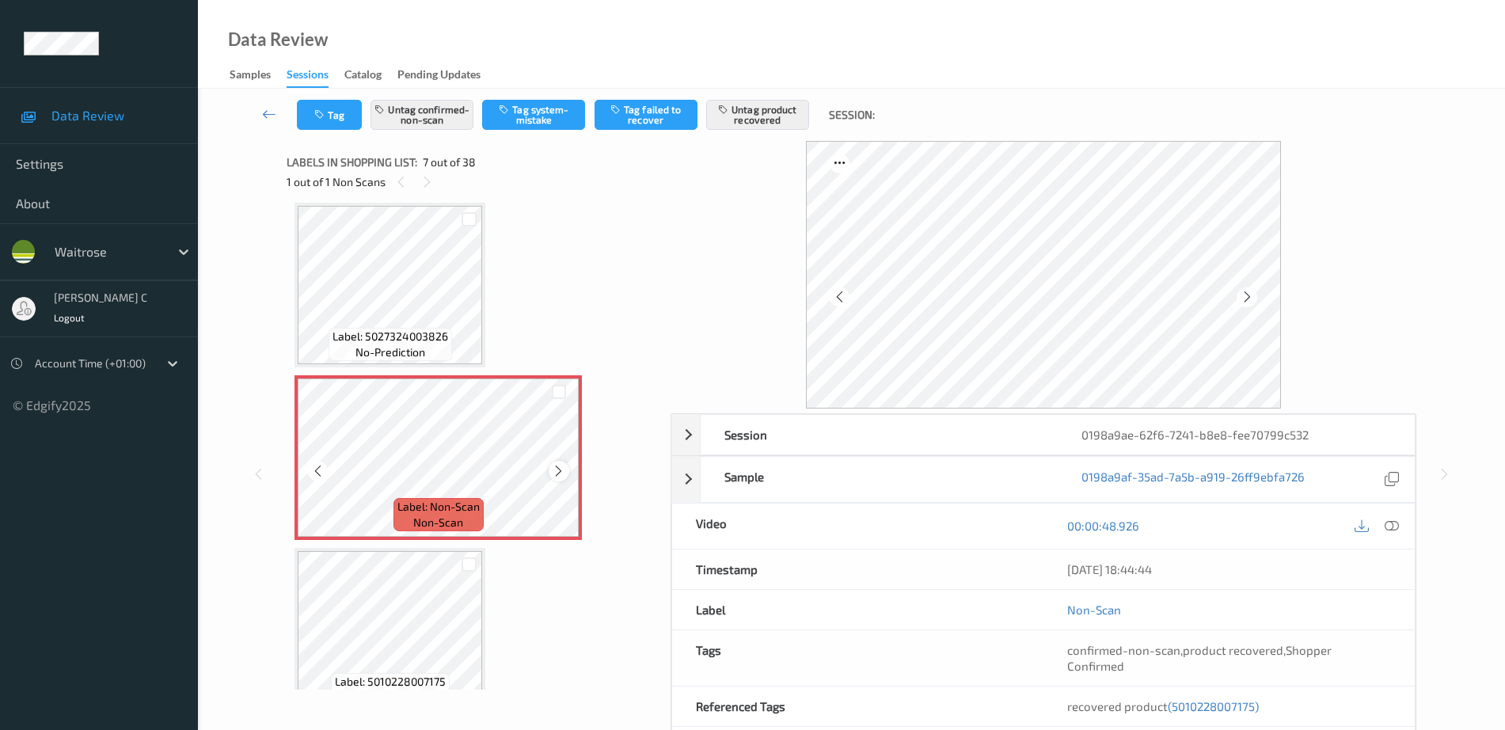
click at [559, 468] on icon at bounding box center [558, 471] width 13 height 14
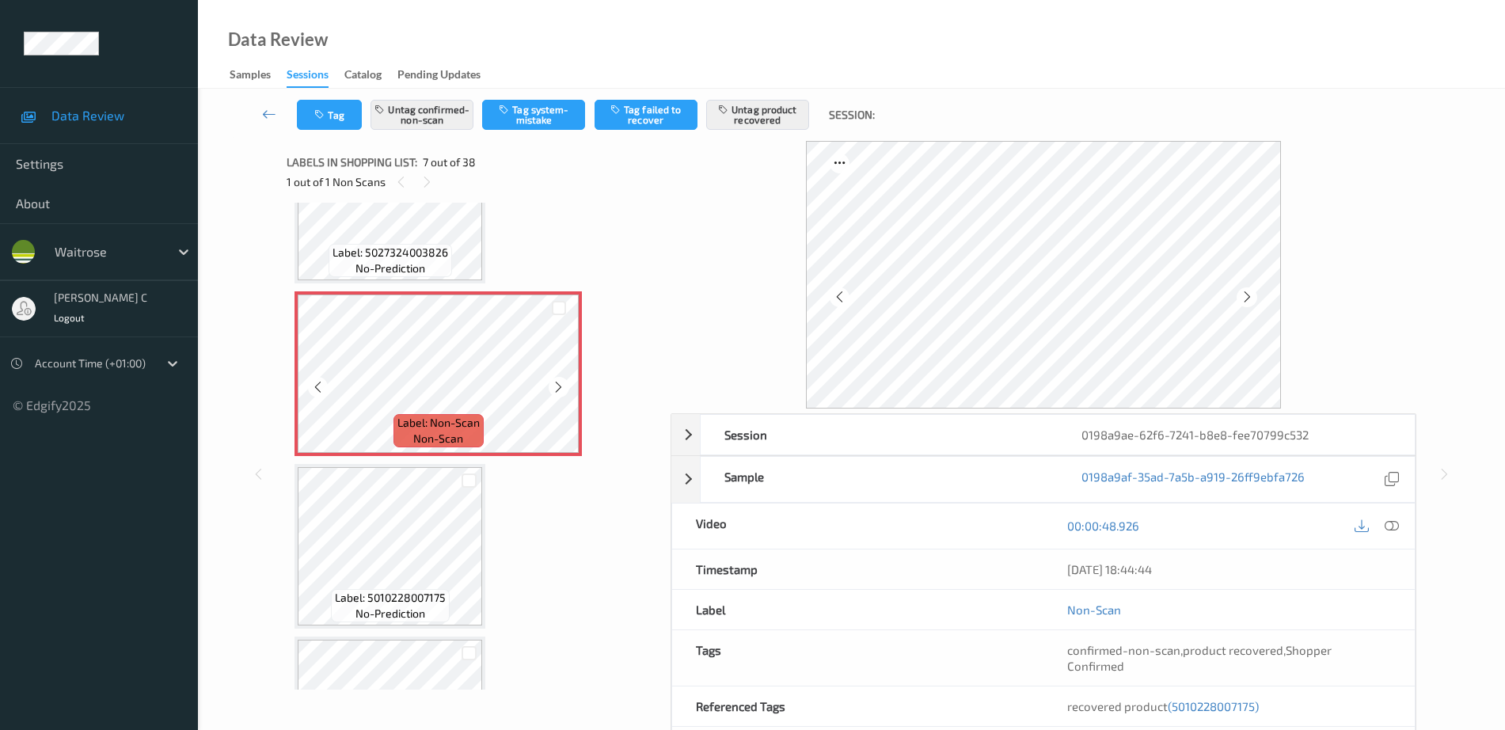
scroll to position [1069, 0]
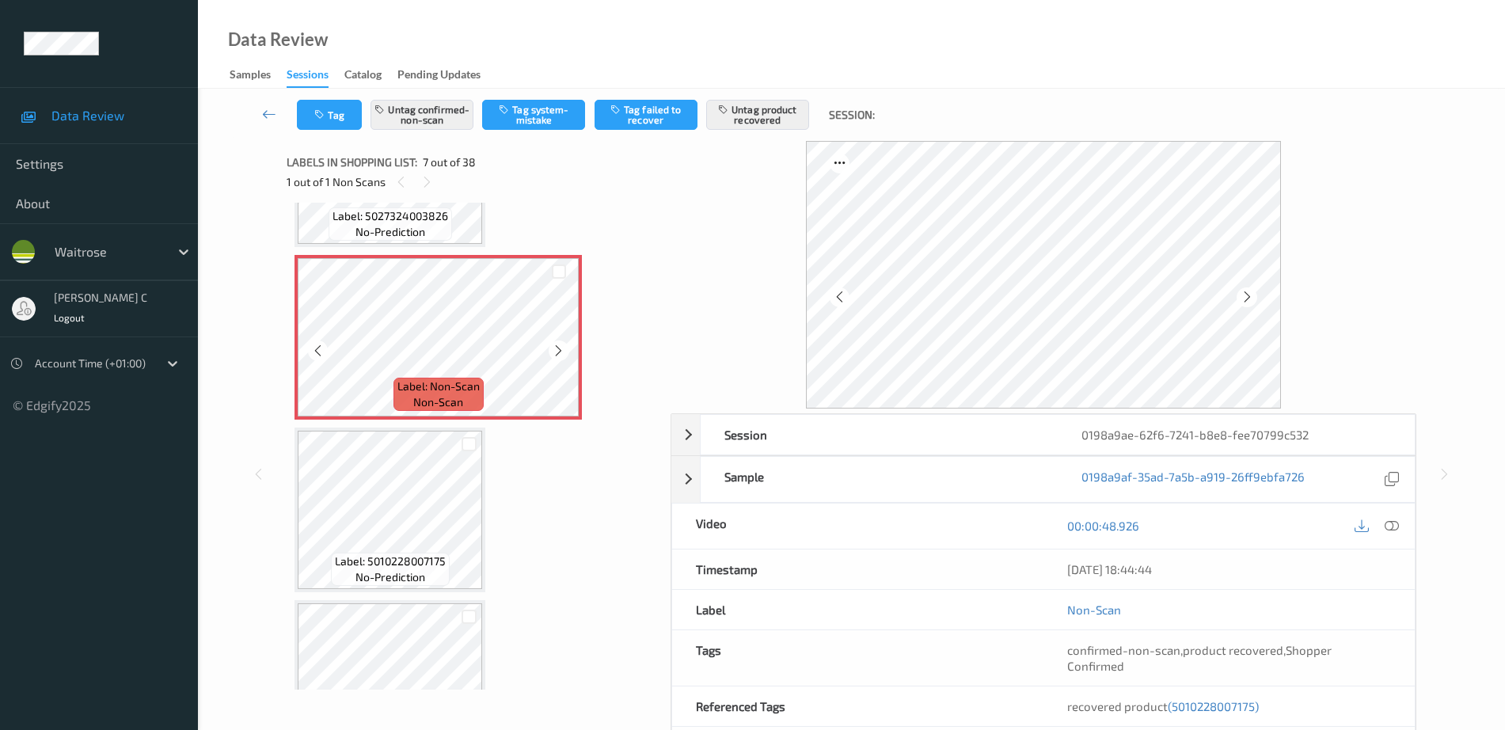
scroll to position [871, 0]
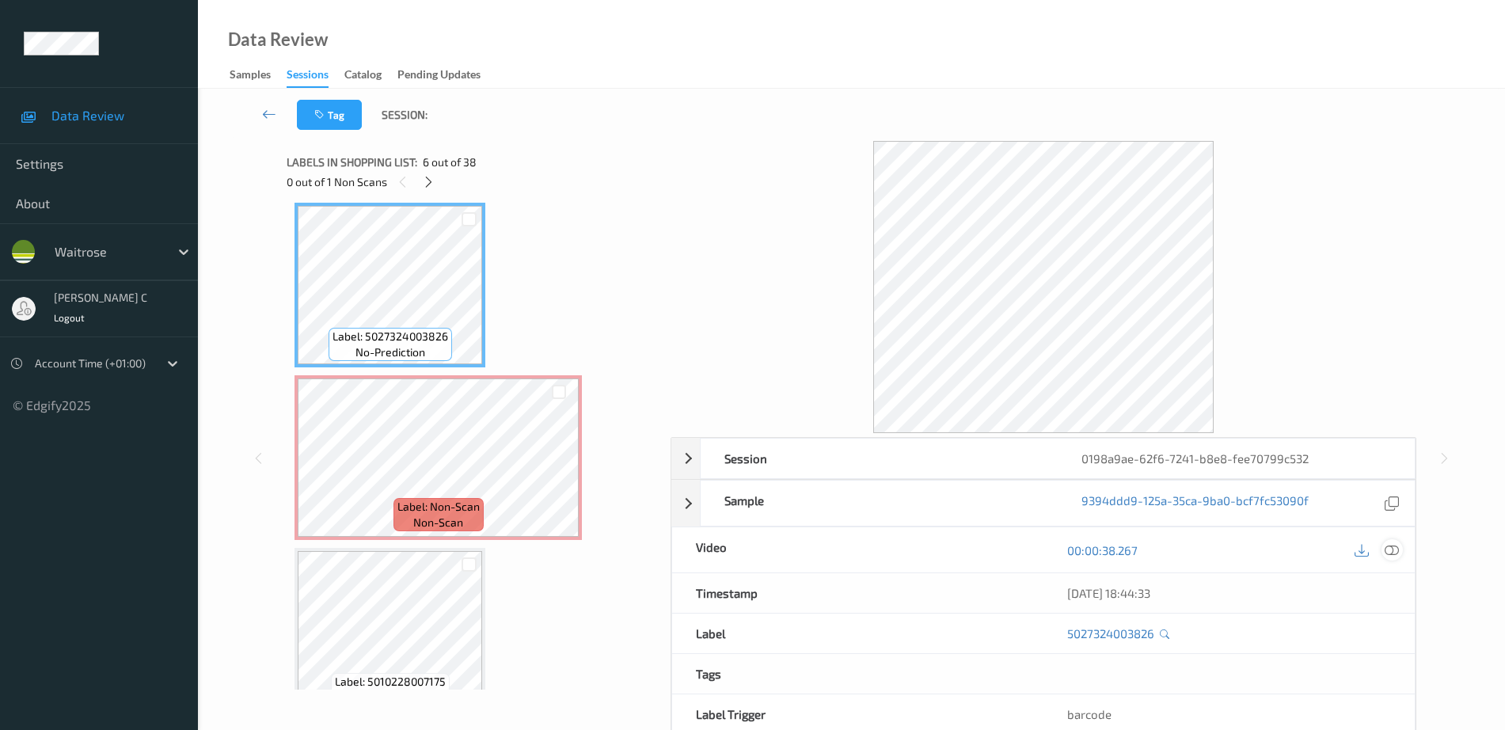
click at [1392, 543] on icon at bounding box center [1392, 550] width 14 height 14
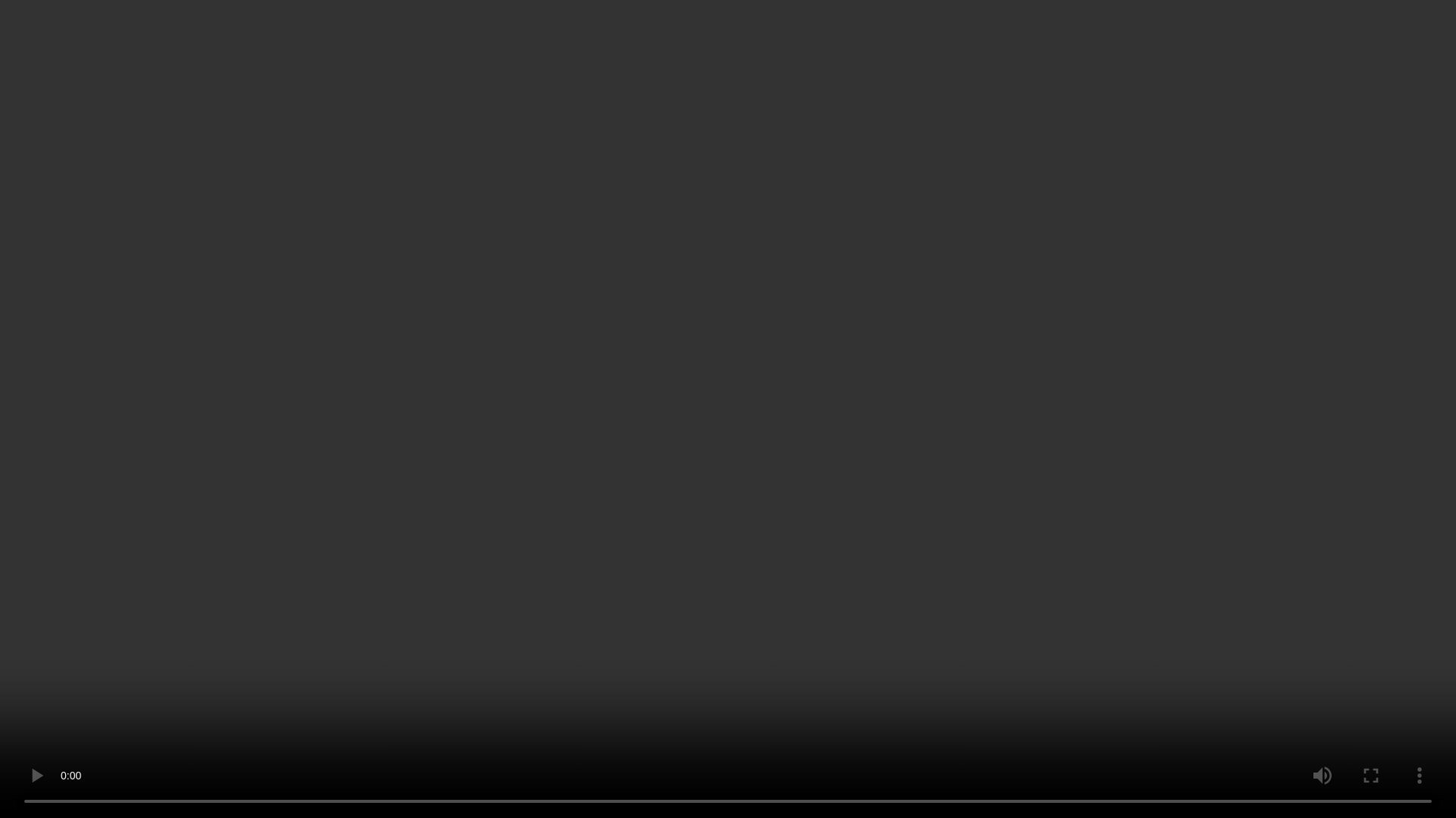
click at [758, 54] on video at bounding box center [728, 409] width 1456 height 818
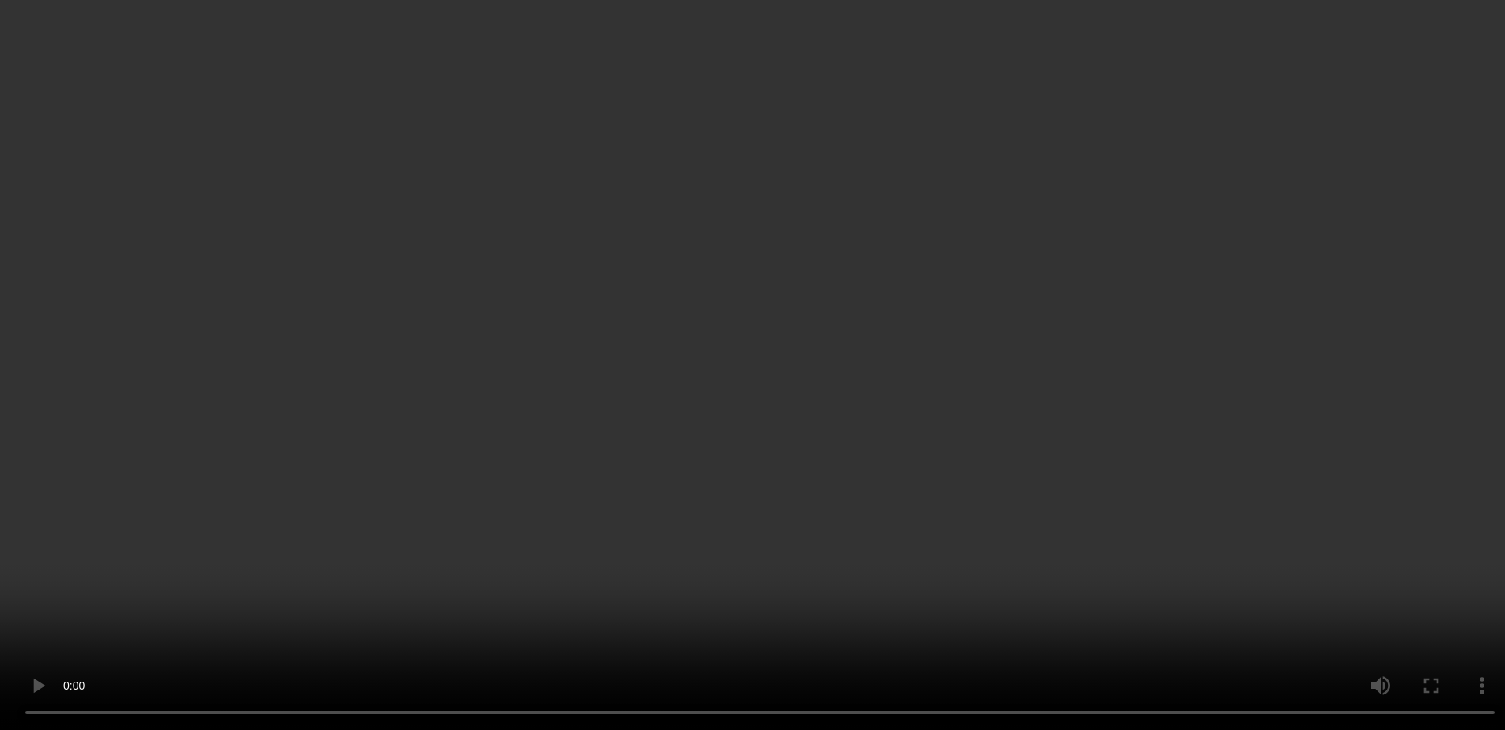
scroll to position [970, 0]
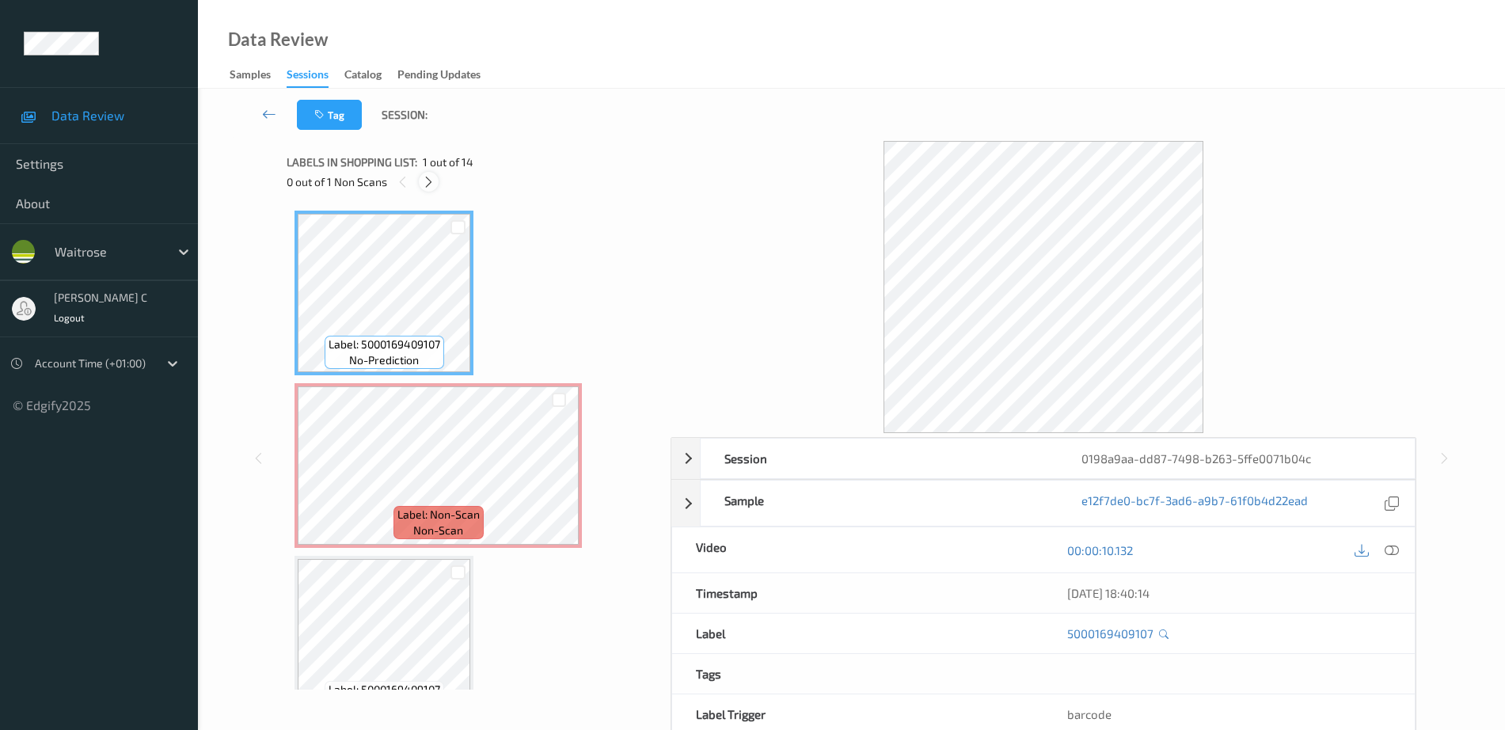
click at [431, 185] on icon at bounding box center [428, 182] width 13 height 14
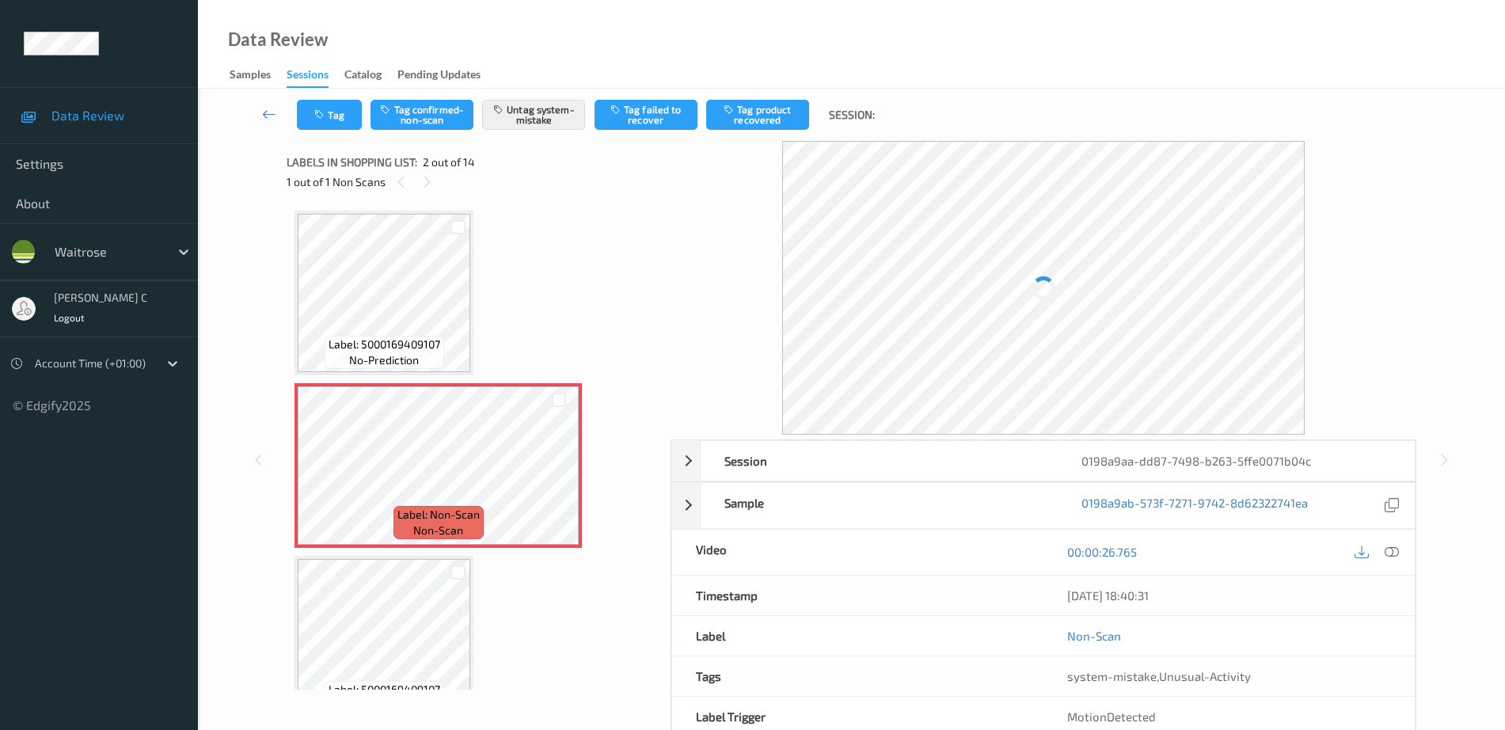
scroll to position [8, 0]
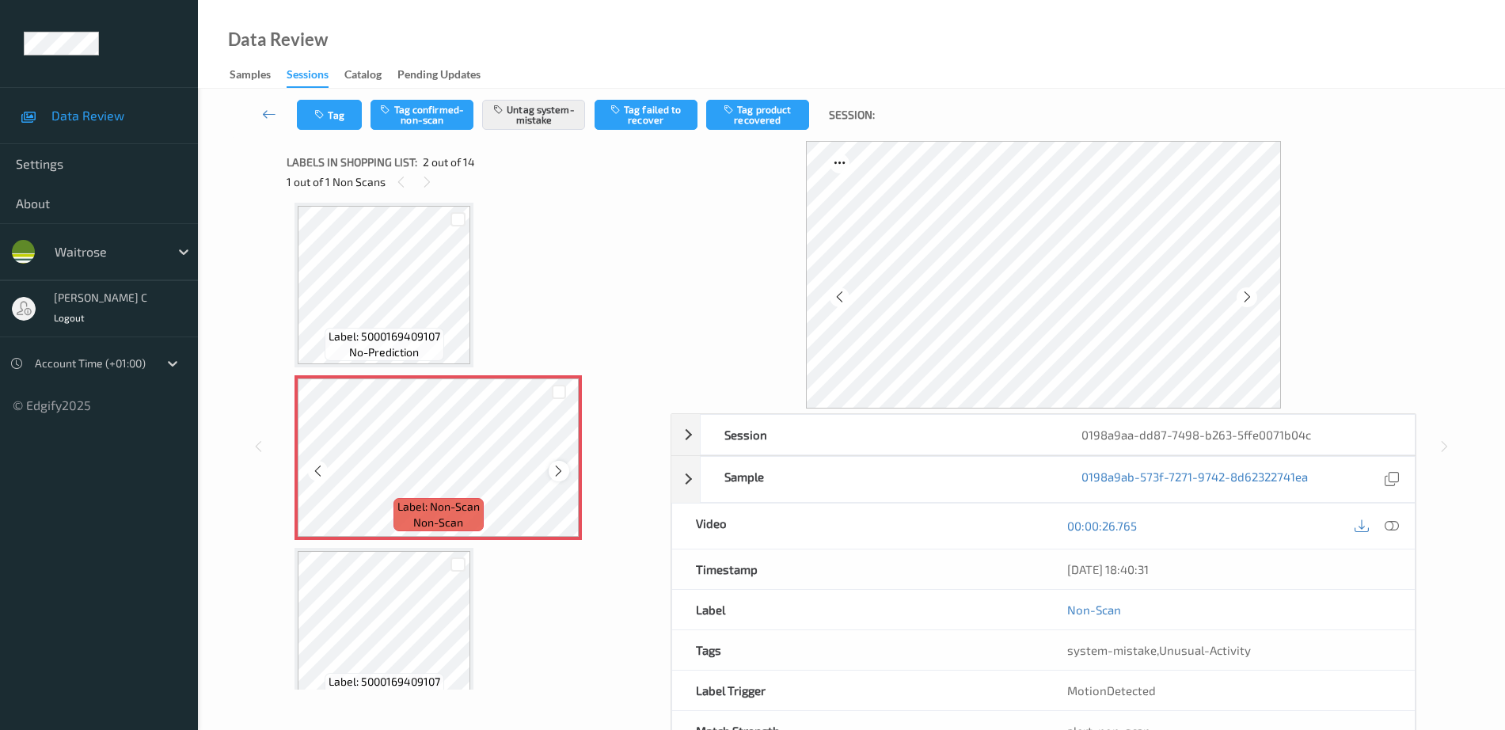
click at [565, 473] on icon at bounding box center [558, 471] width 13 height 14
click at [565, 472] on icon at bounding box center [558, 471] width 13 height 14
click at [376, 329] on span "Label: 5000169409107" at bounding box center [385, 337] width 112 height 16
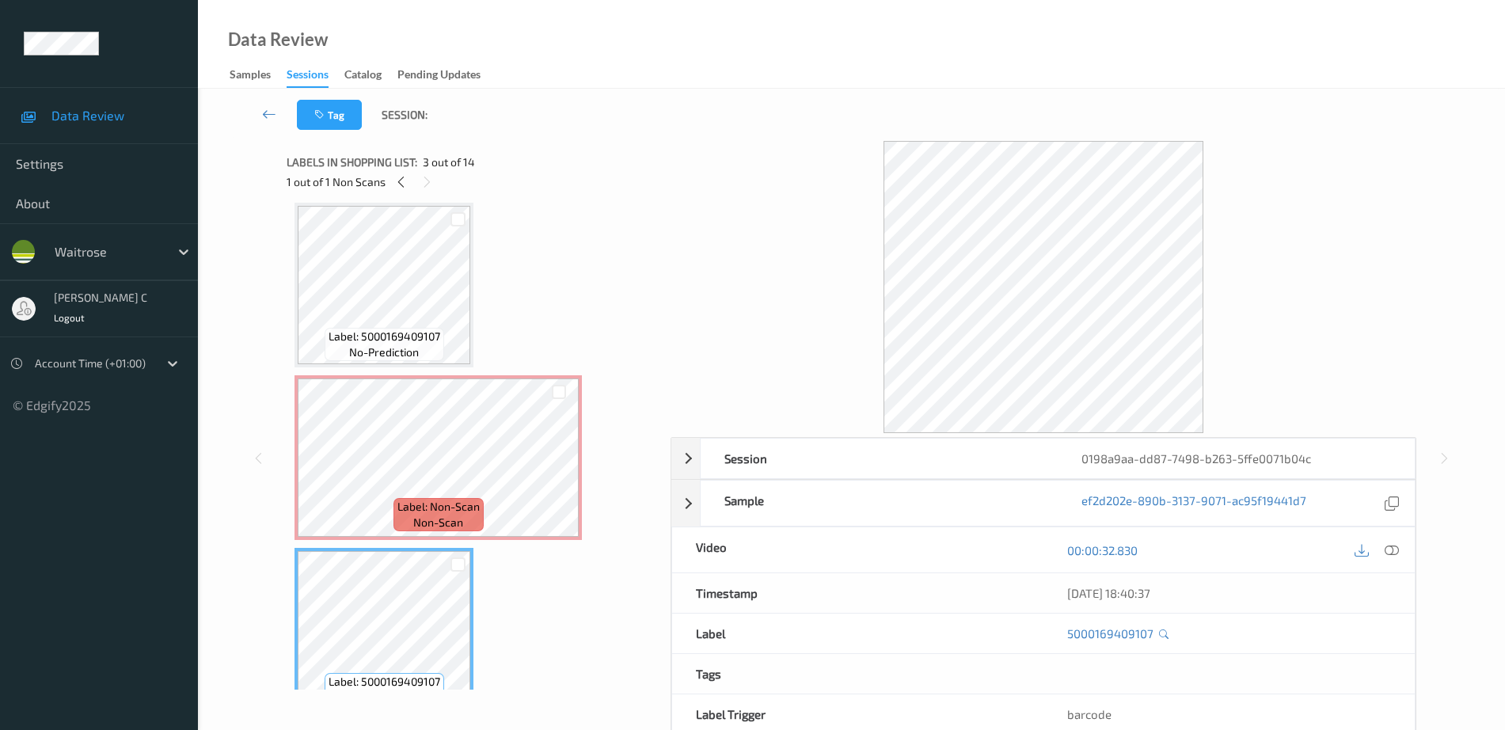
scroll to position [0, 0]
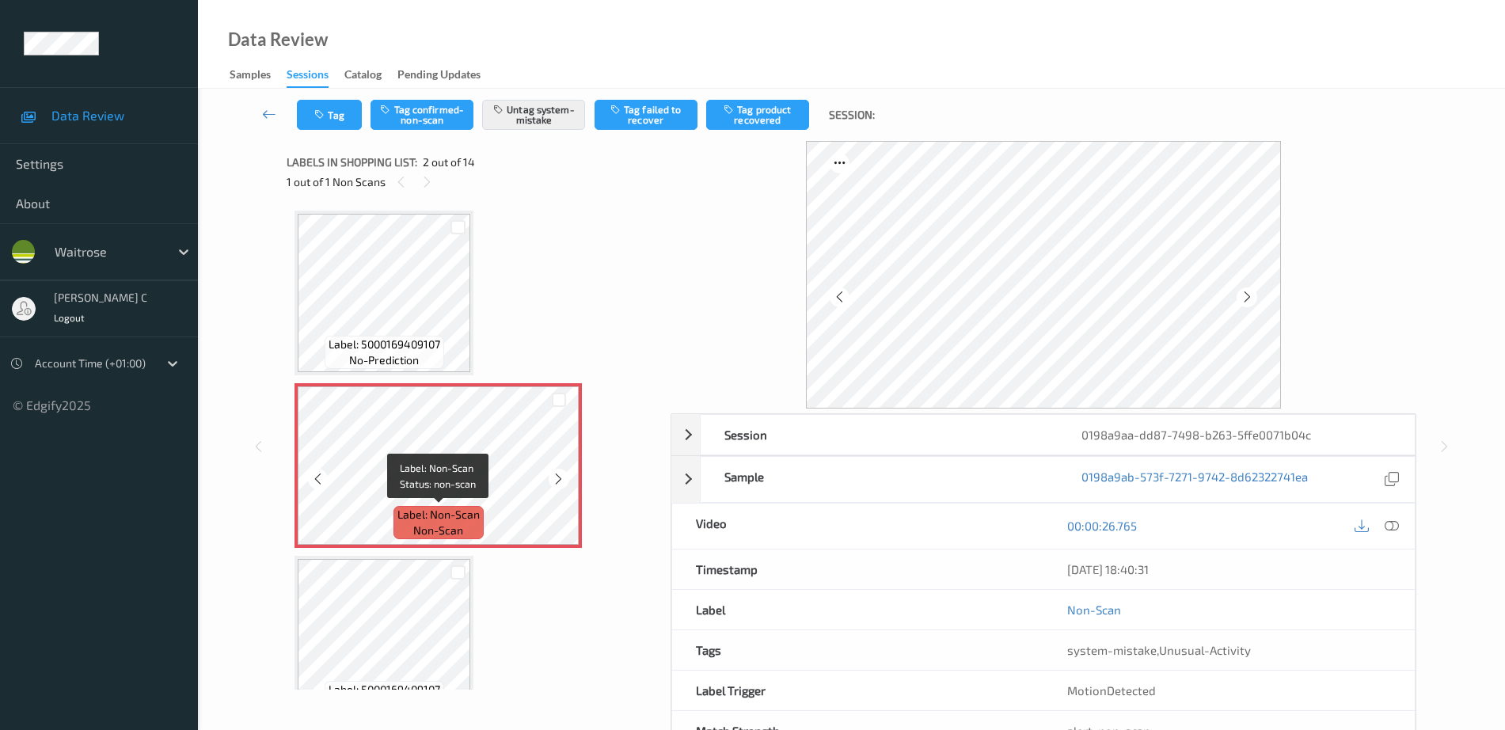
click at [375, 343] on span "Label: 5000169409107" at bounding box center [385, 345] width 112 height 16
click at [554, 478] on icon at bounding box center [558, 479] width 13 height 14
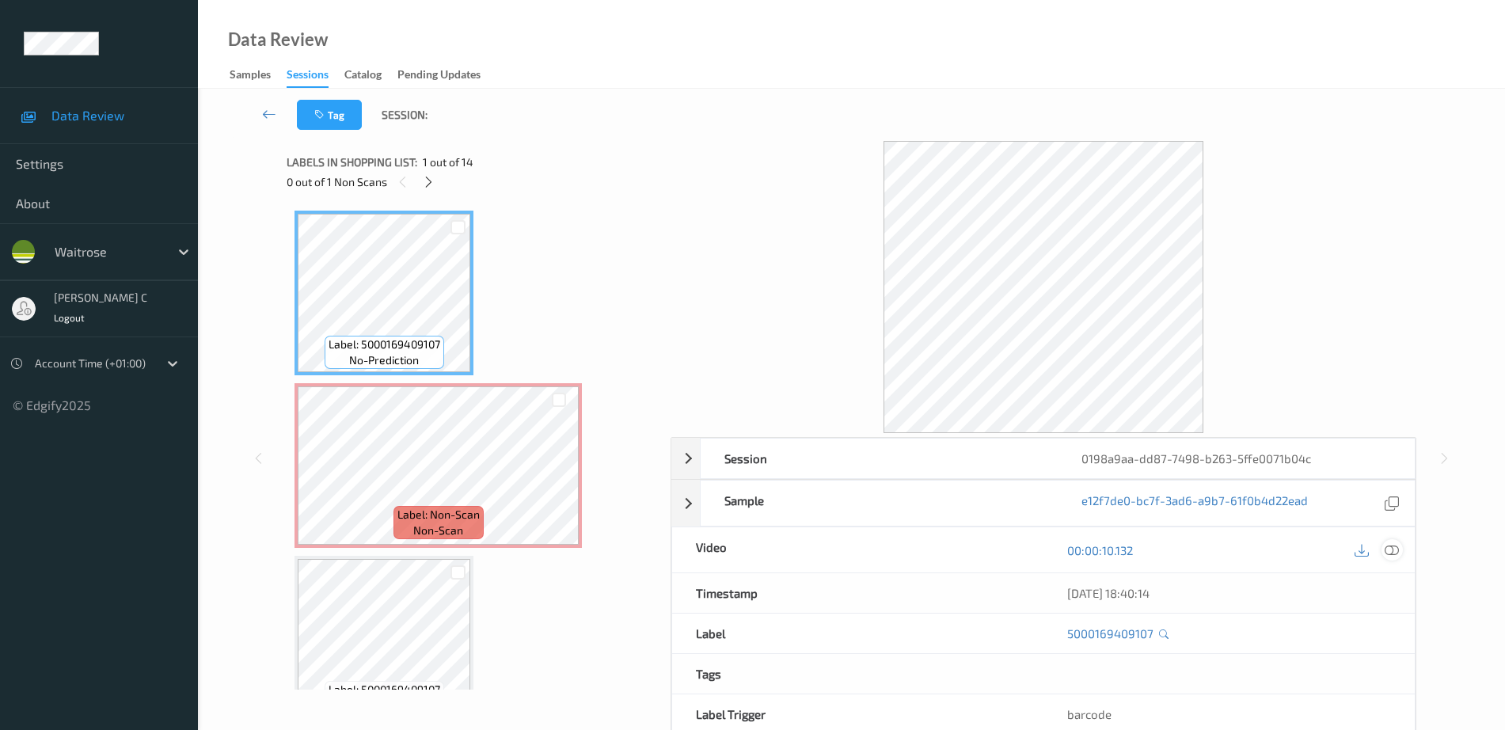
click at [1395, 554] on icon at bounding box center [1392, 550] width 14 height 14
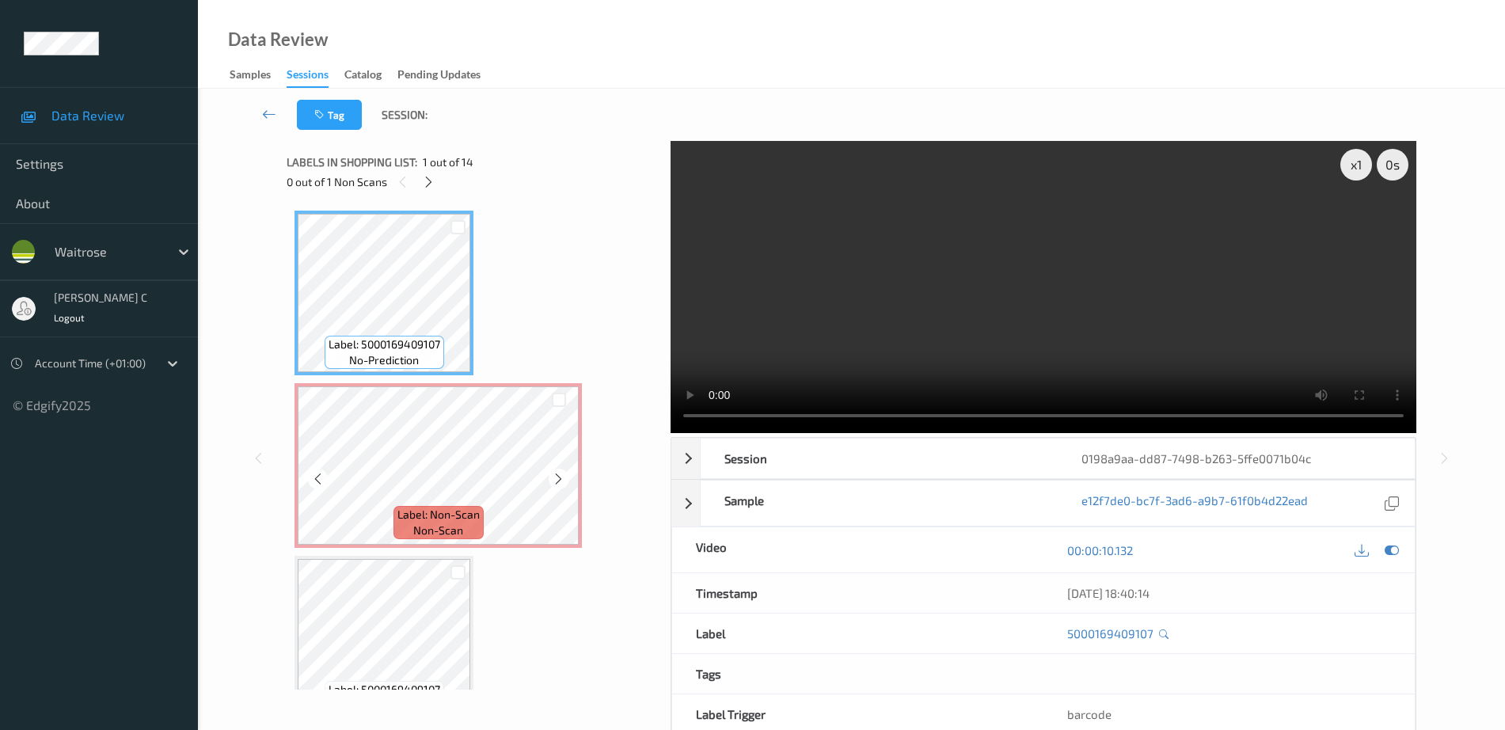
click at [421, 336] on div "Label: 5000169409107 no-prediction" at bounding box center [385, 352] width 120 height 33
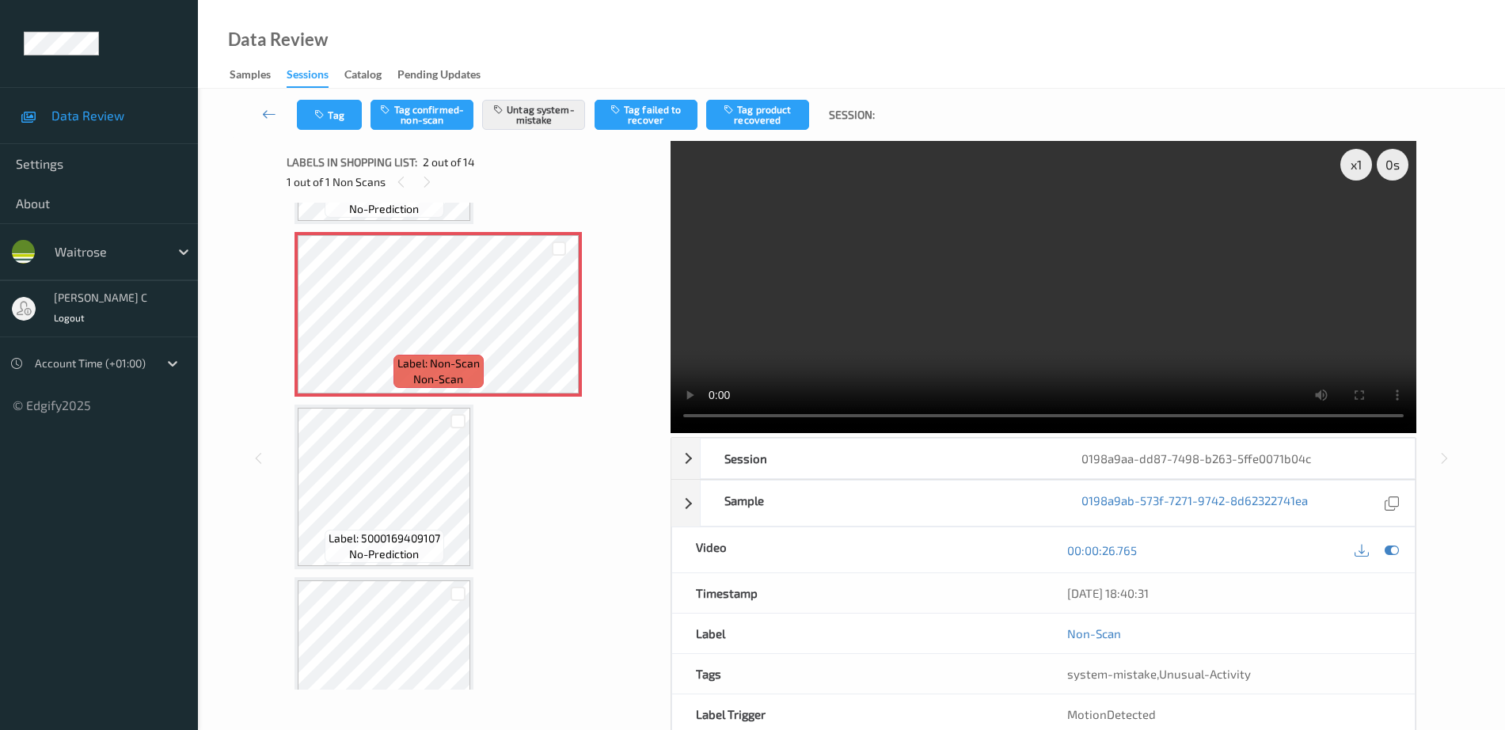
scroll to position [198, 0]
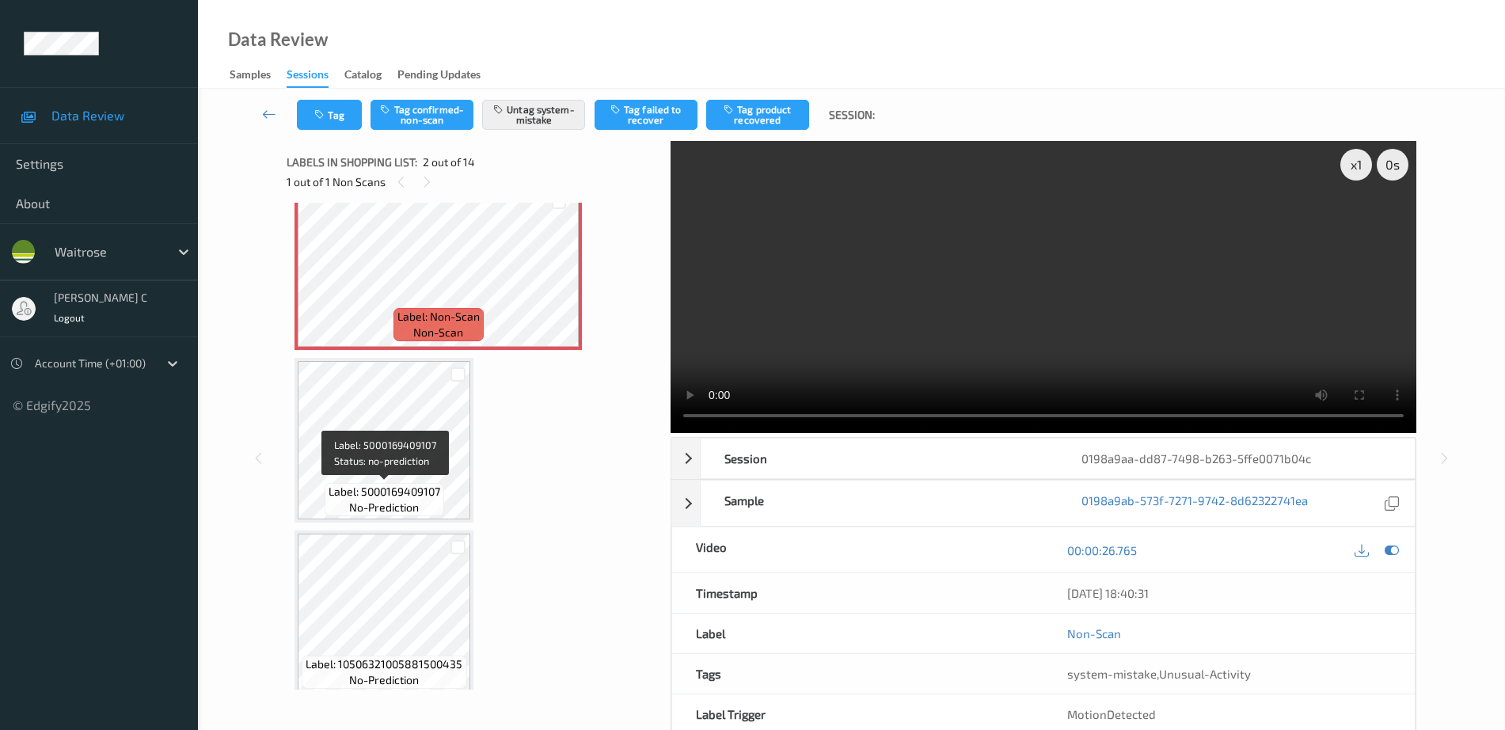
click at [406, 485] on span "Label: 5000169409107" at bounding box center [385, 492] width 112 height 16
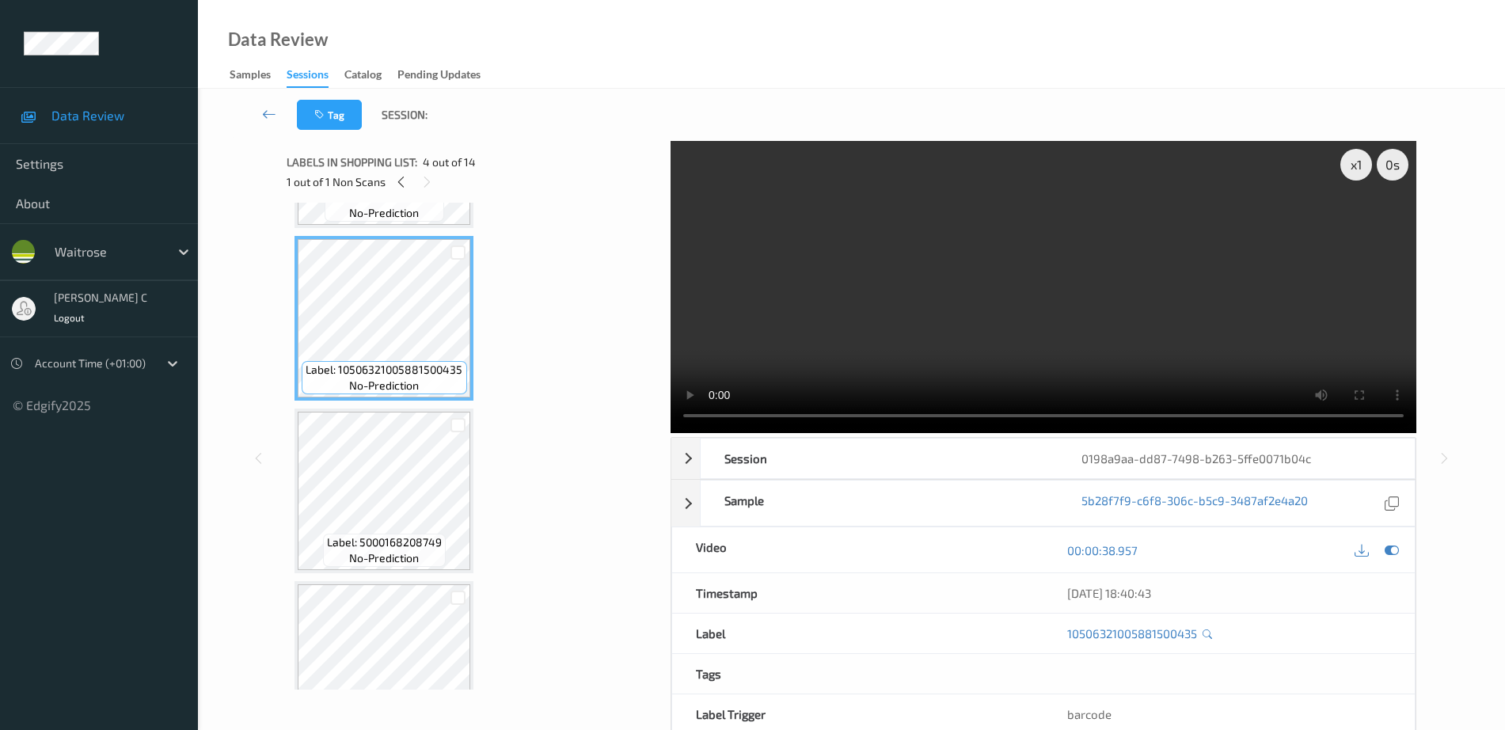
scroll to position [495, 0]
click at [409, 548] on span "no-prediction" at bounding box center [384, 556] width 70 height 16
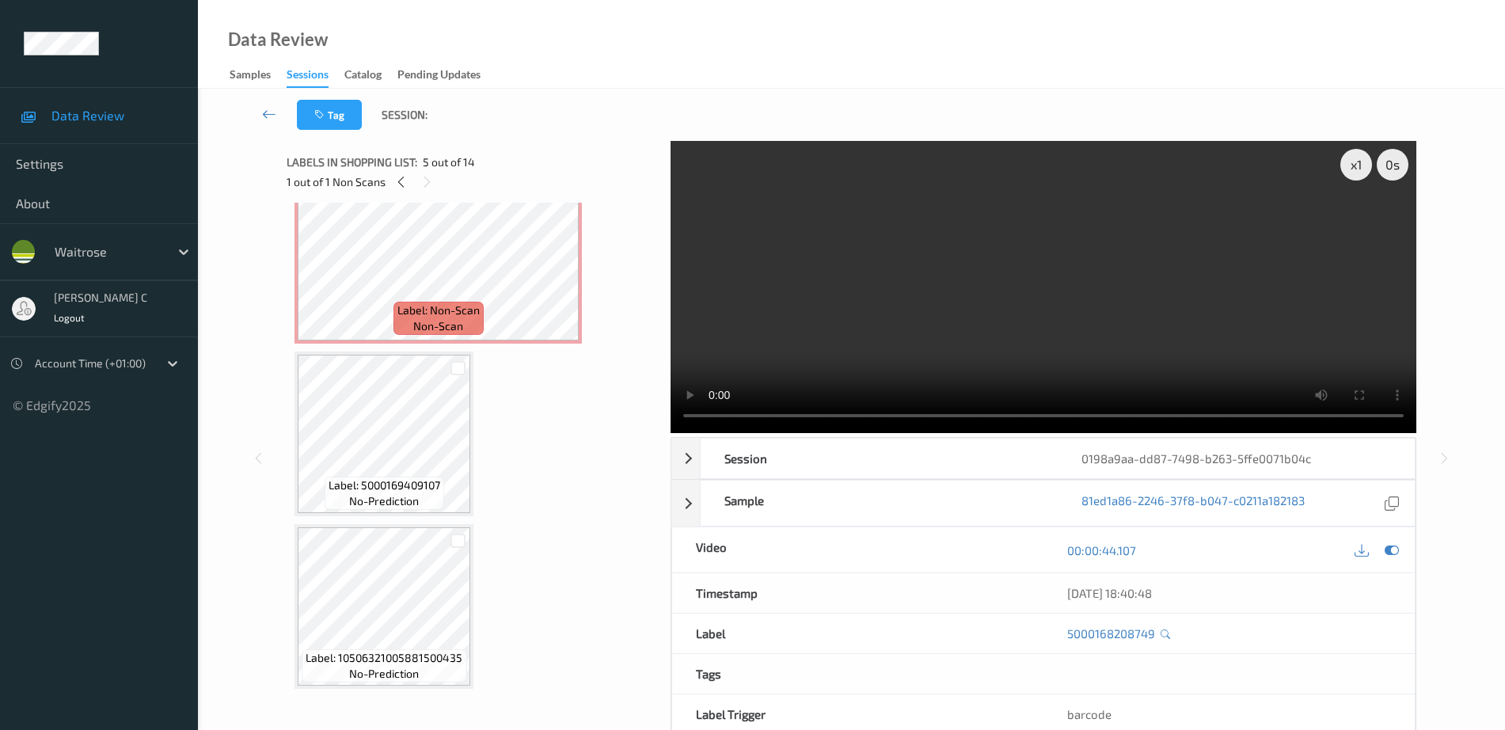
scroll to position [99, 0]
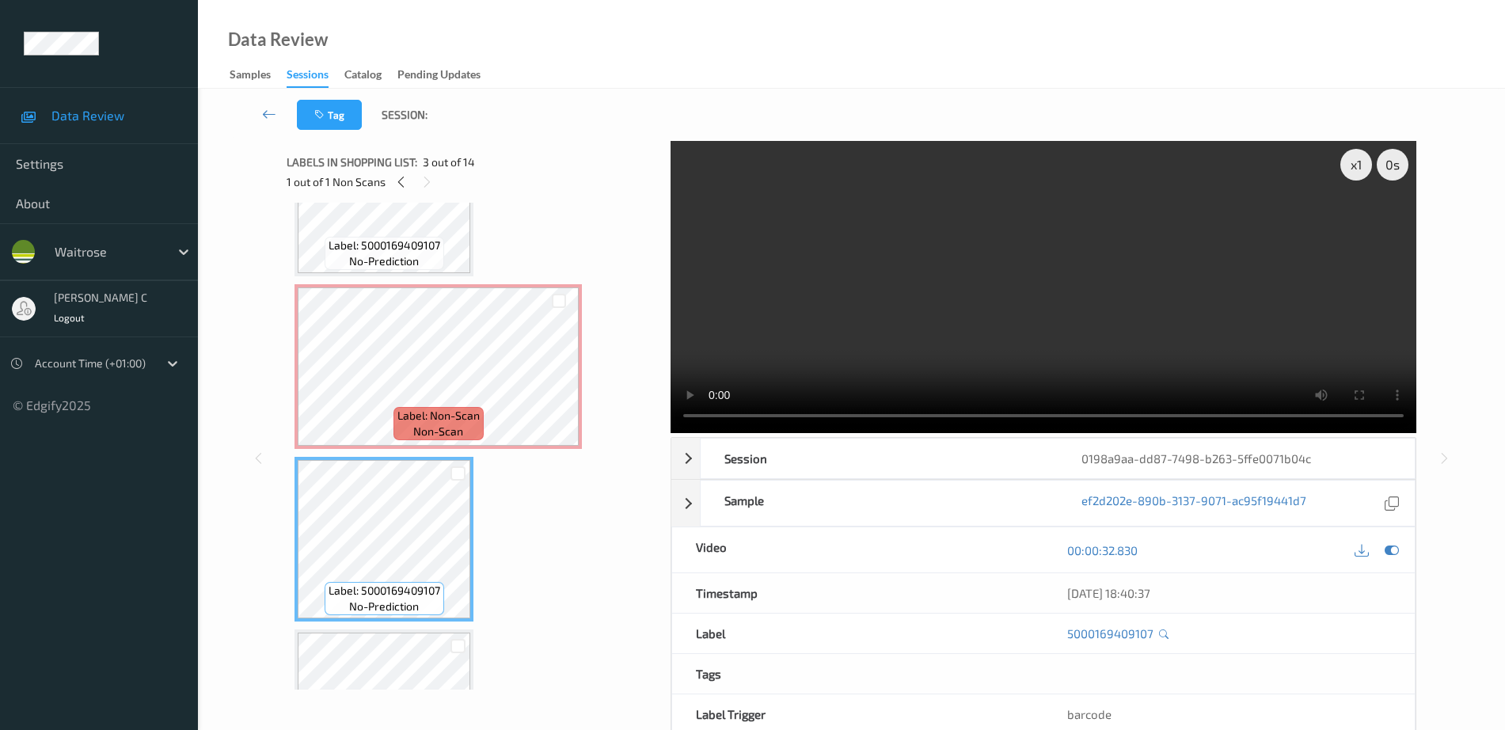
click at [414, 584] on span "Label: 5000169409107" at bounding box center [385, 591] width 112 height 16
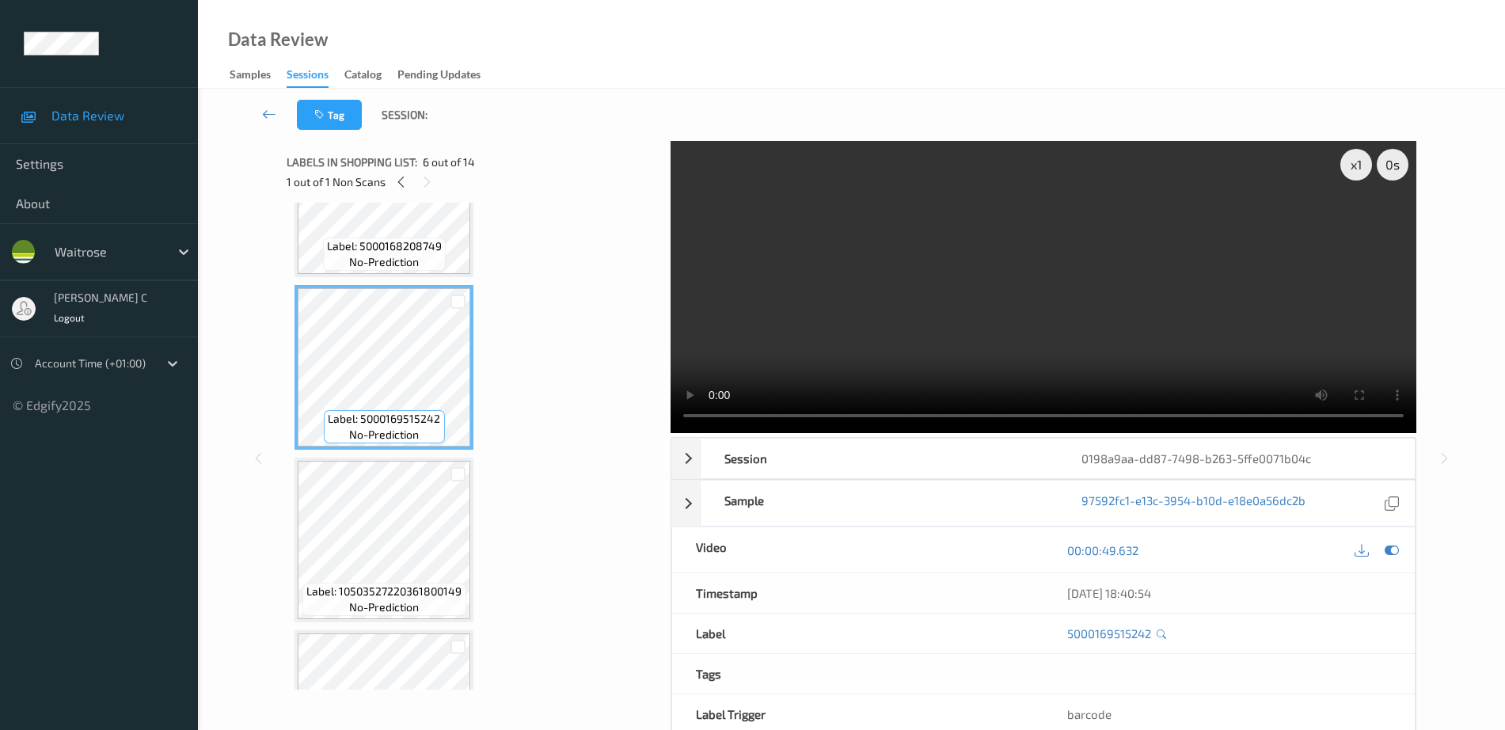
scroll to position [792, 0]
click at [1392, 554] on icon at bounding box center [1392, 550] width 14 height 14
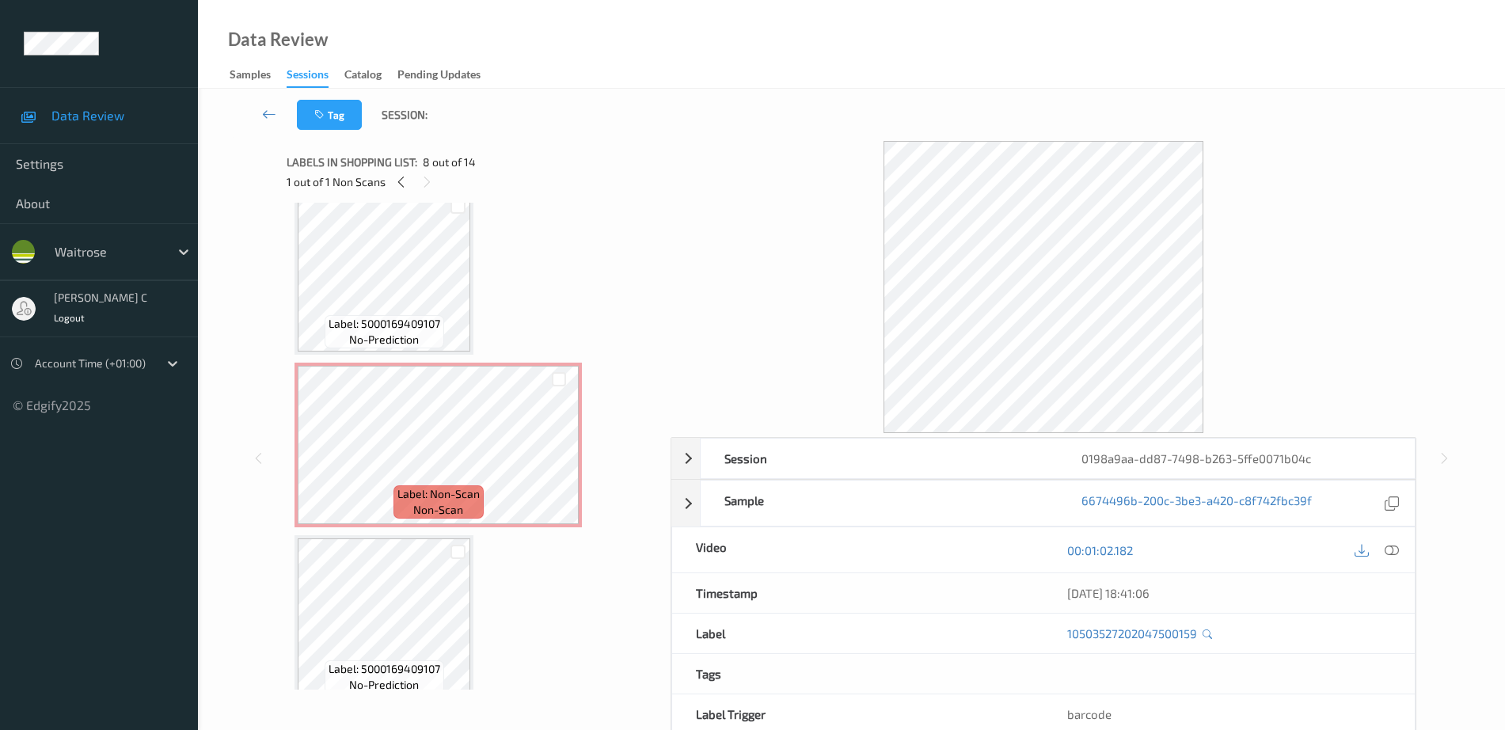
scroll to position [0, 0]
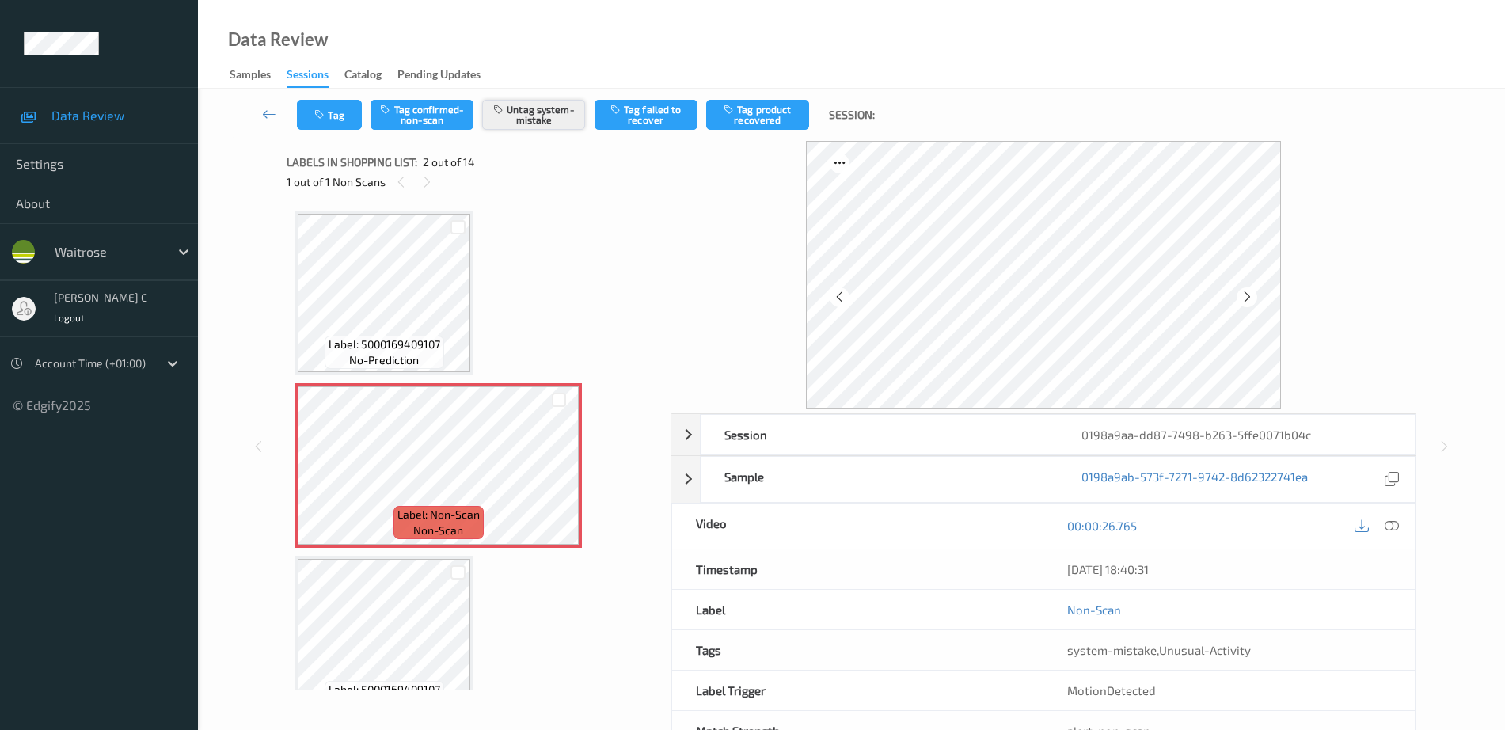
click at [511, 124] on button "Untag system-mistake" at bounding box center [533, 115] width 103 height 30
click at [330, 116] on button "Tag" at bounding box center [329, 115] width 65 height 30
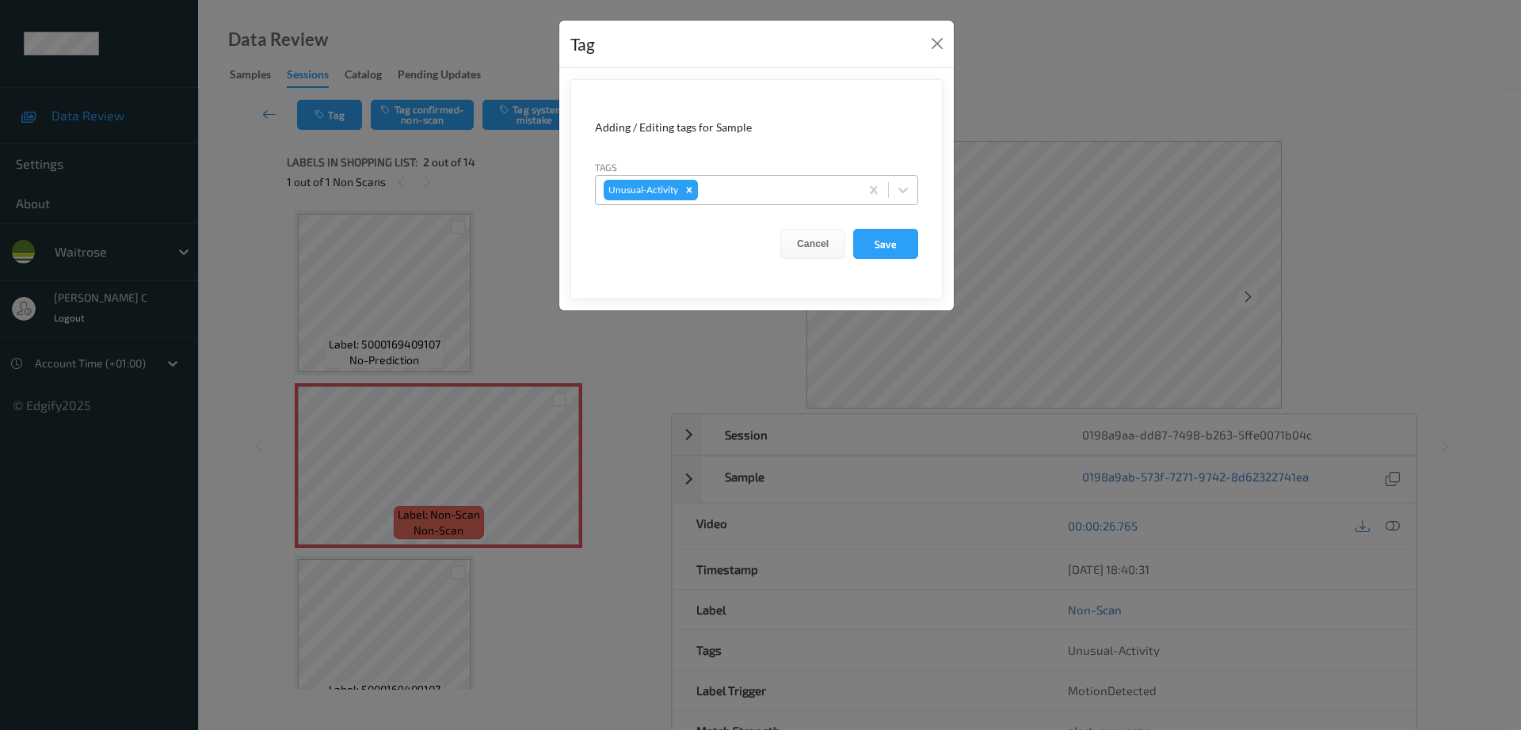
click at [687, 194] on icon "Remove Unusual-Activity" at bounding box center [688, 190] width 11 height 11
click at [911, 257] on button "Save" at bounding box center [885, 244] width 65 height 30
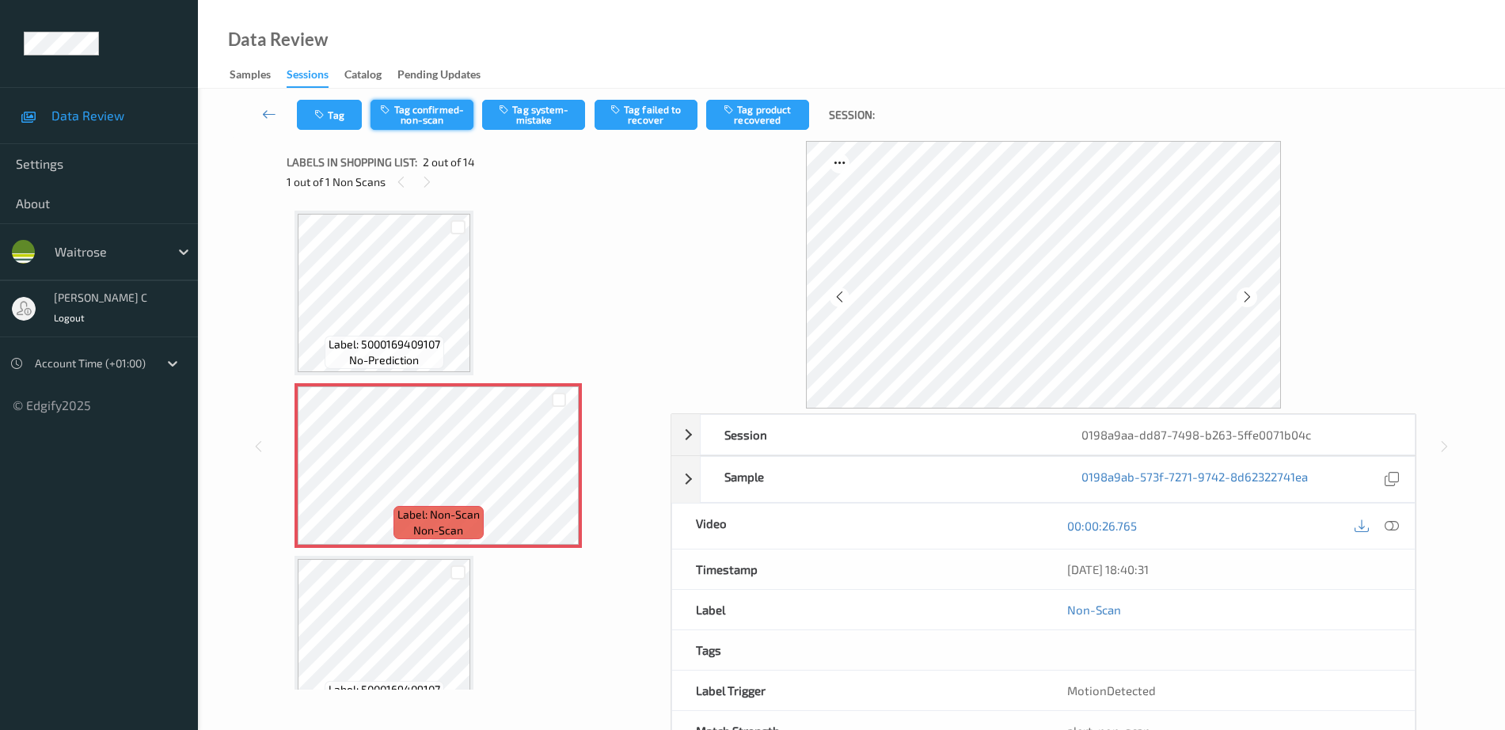
click at [427, 116] on button "Tag confirmed-non-scan" at bounding box center [422, 115] width 103 height 30
click at [658, 131] on div "Tag Untag confirmed-non-scan Tag system-mistake Tag failed to recover Tag produ…" at bounding box center [851, 115] width 1243 height 52
click at [658, 120] on button "Tag failed to recover" at bounding box center [646, 115] width 103 height 30
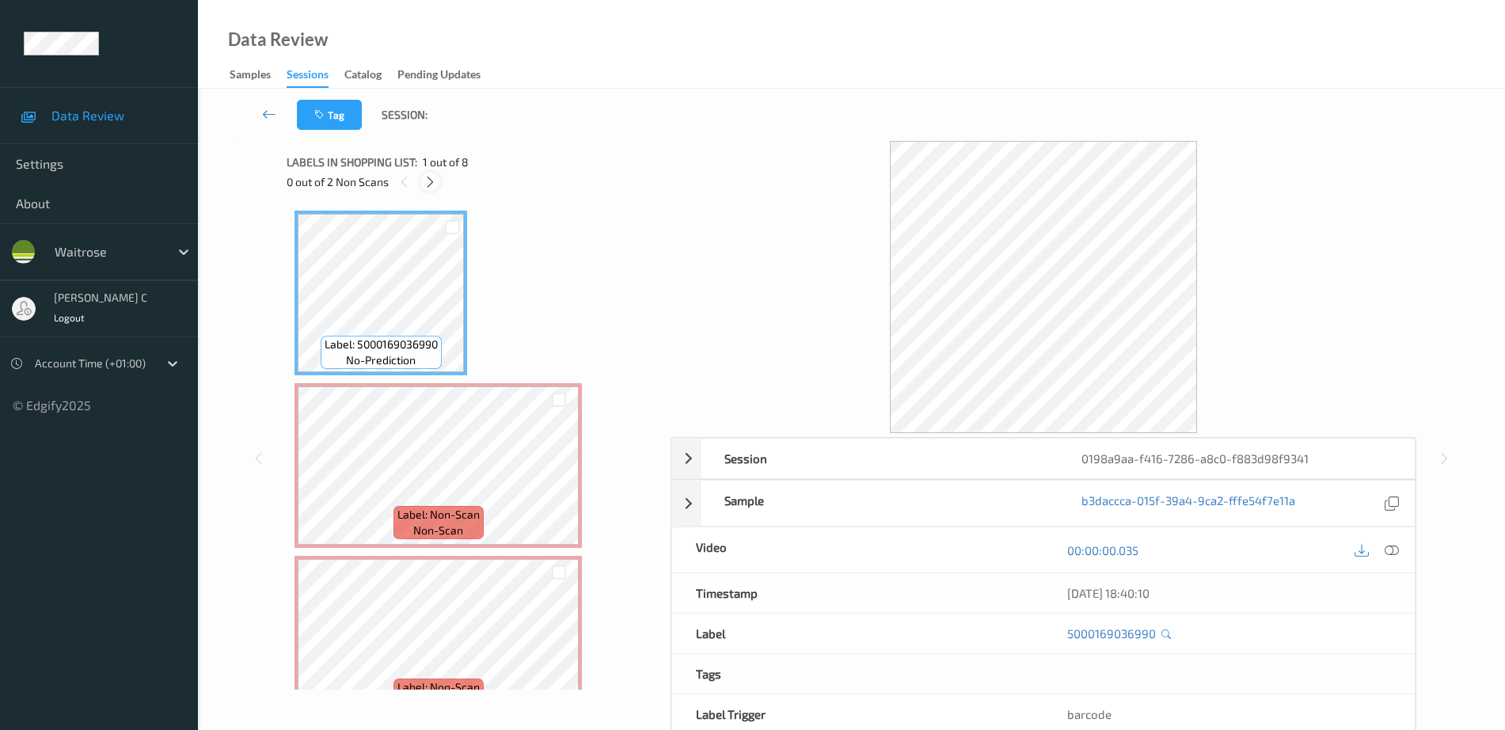
click at [428, 184] on icon at bounding box center [430, 182] width 13 height 14
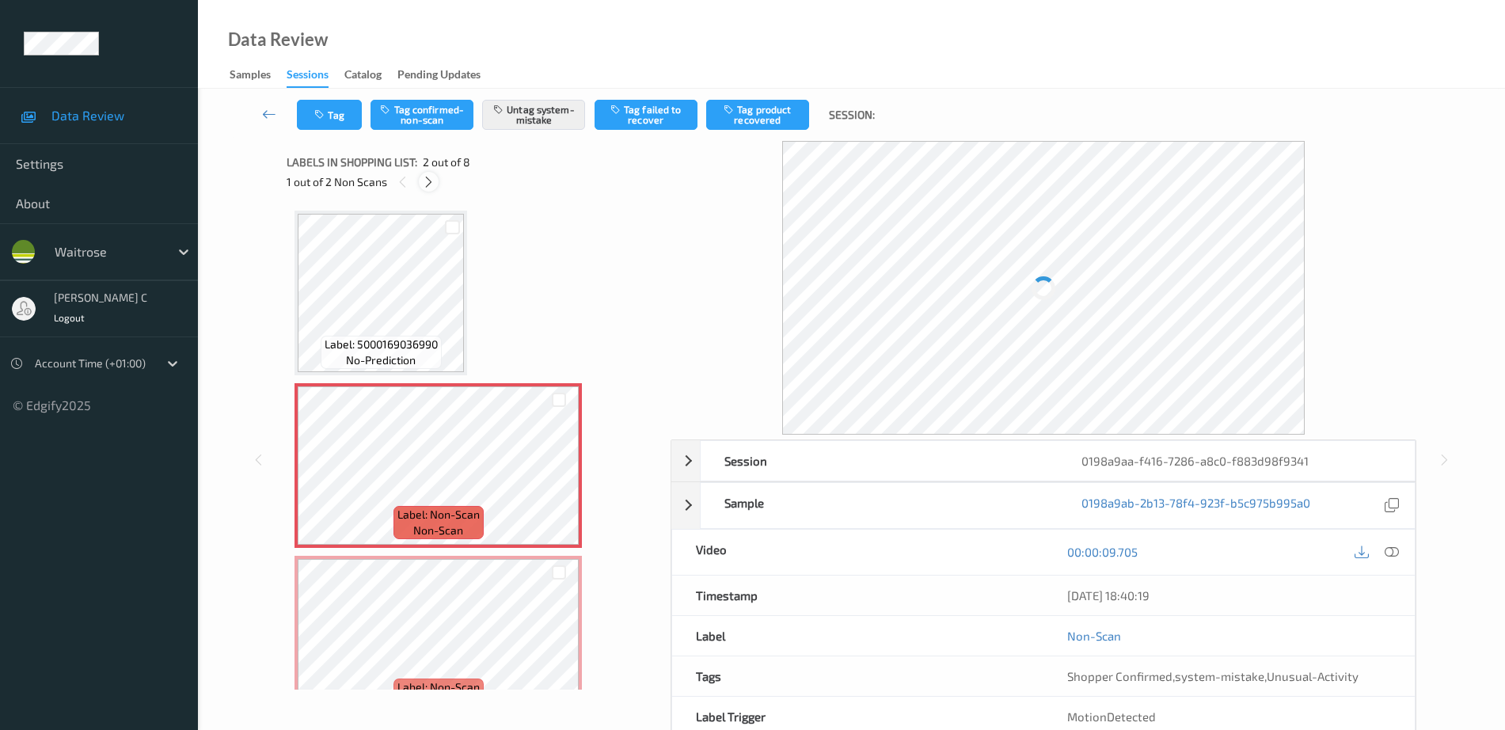
scroll to position [8, 0]
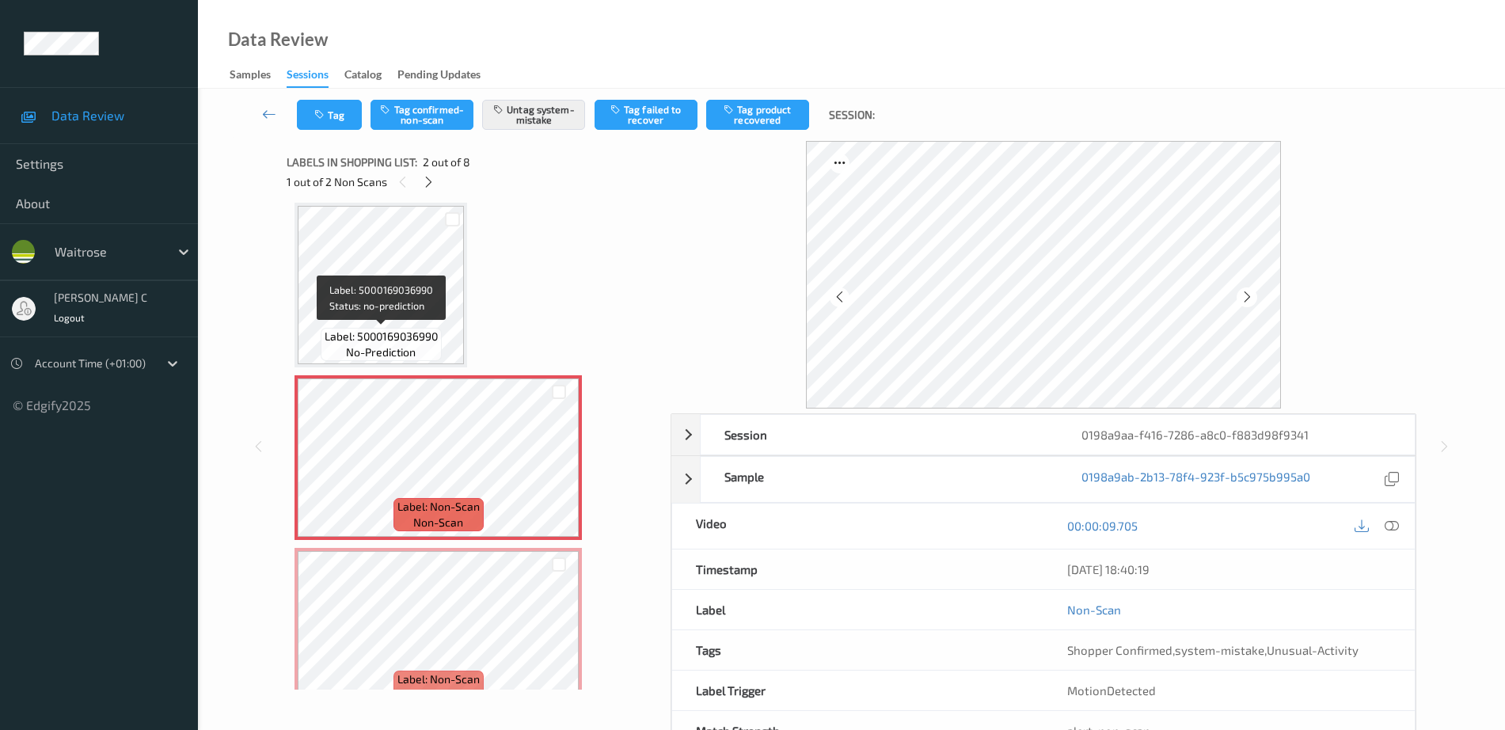
click at [390, 330] on span "Label: 5000169036990" at bounding box center [381, 337] width 113 height 16
click at [565, 478] on icon at bounding box center [558, 471] width 13 height 14
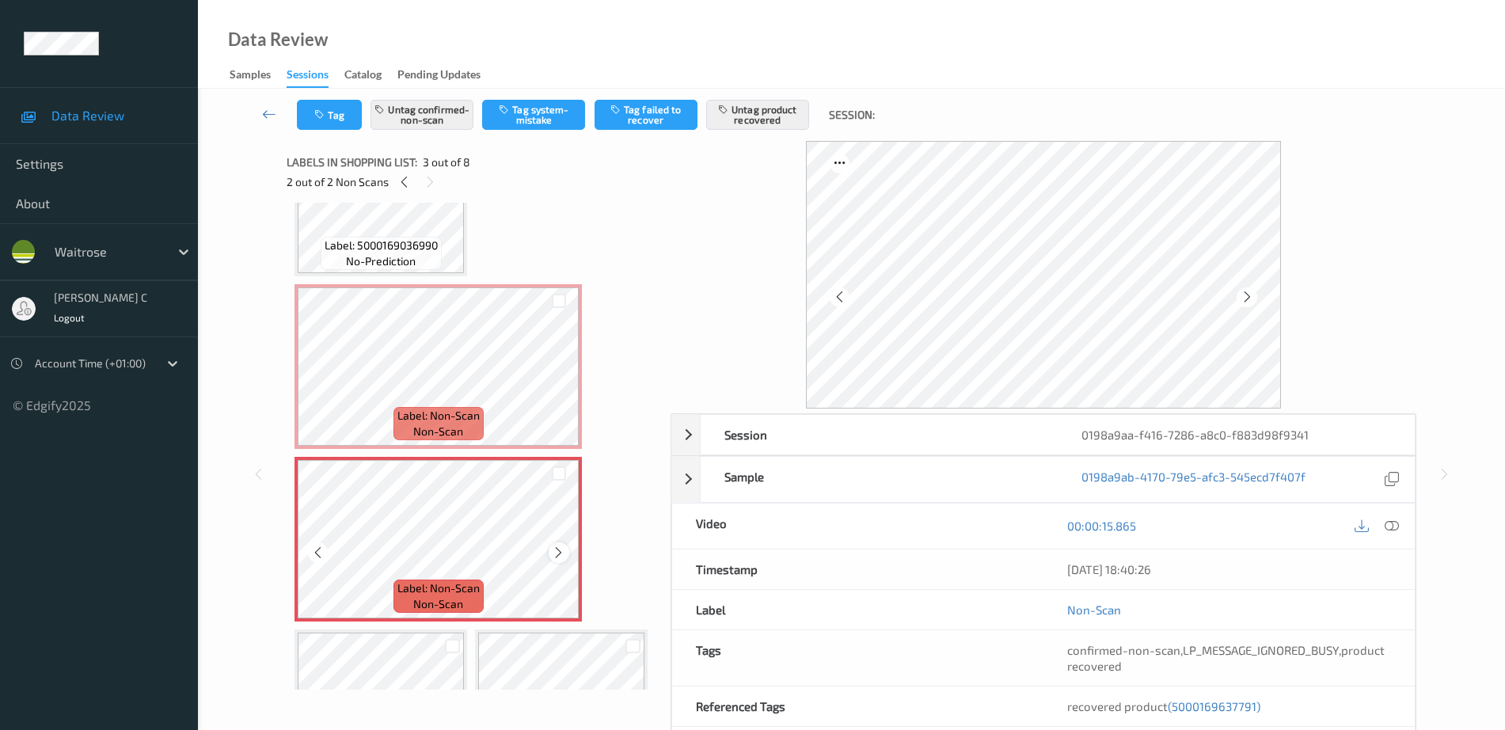
scroll to position [198, 0]
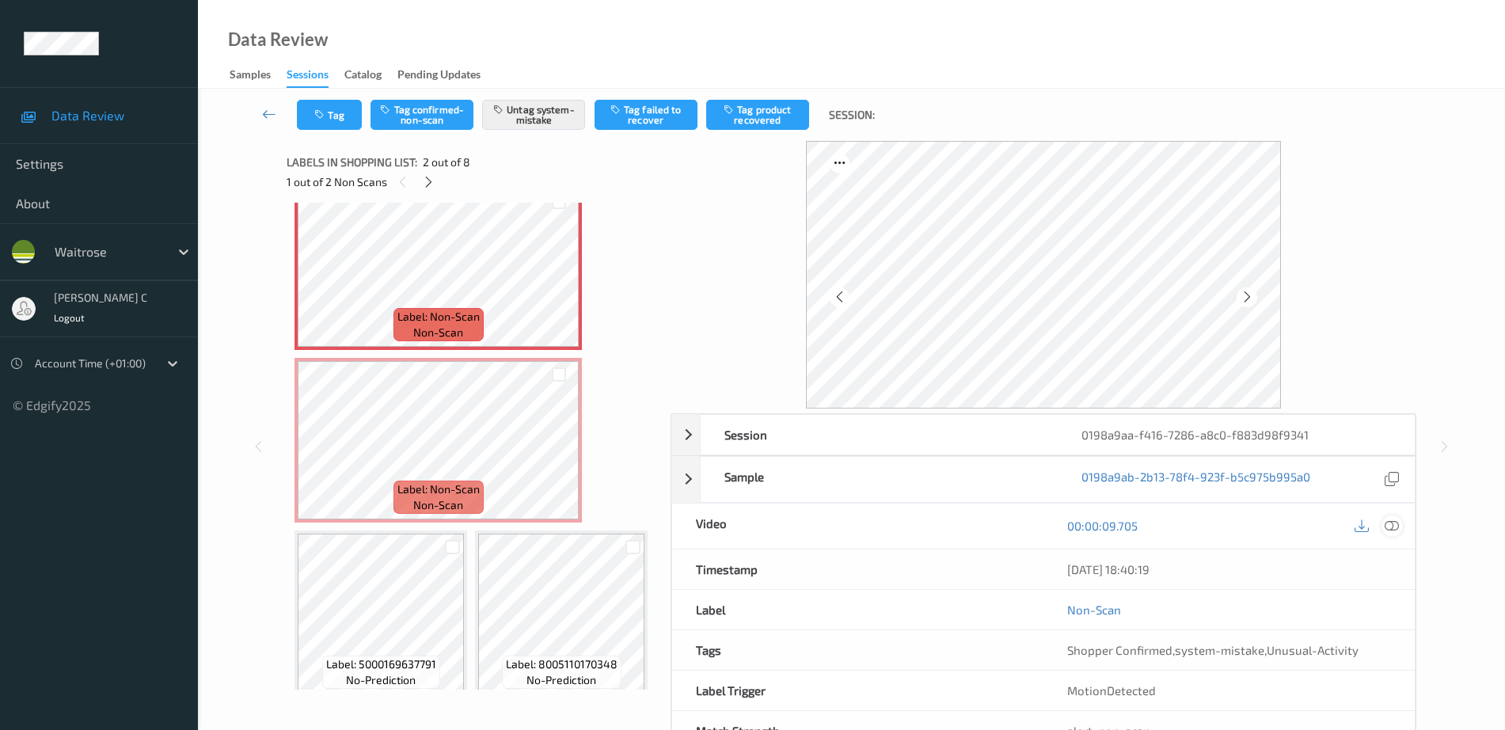
click at [1393, 531] on icon at bounding box center [1392, 526] width 14 height 14
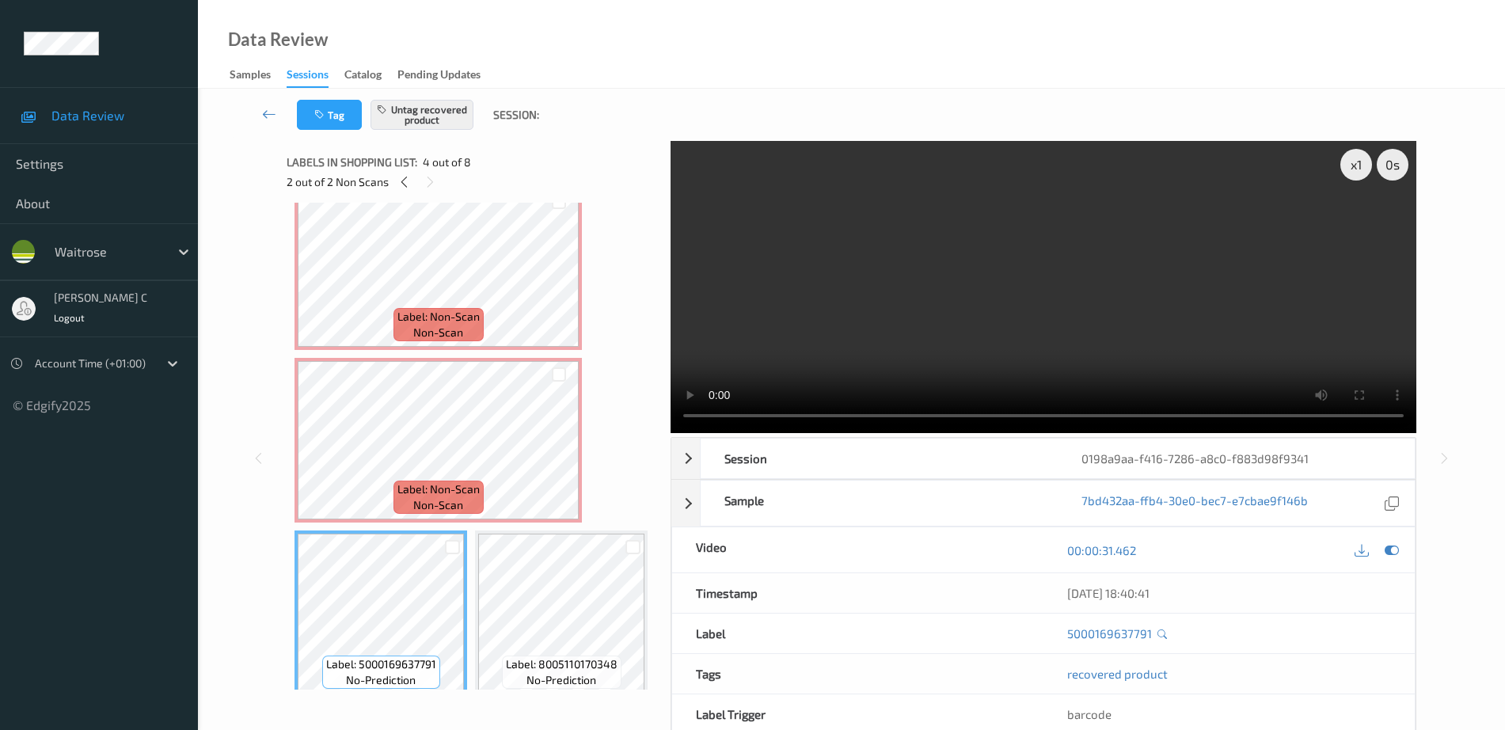
click at [382, 352] on div "Label: 5000169036990 no-prediction Label: Non-Scan non-scan Label: Non-Scan non…" at bounding box center [473, 527] width 357 height 1028
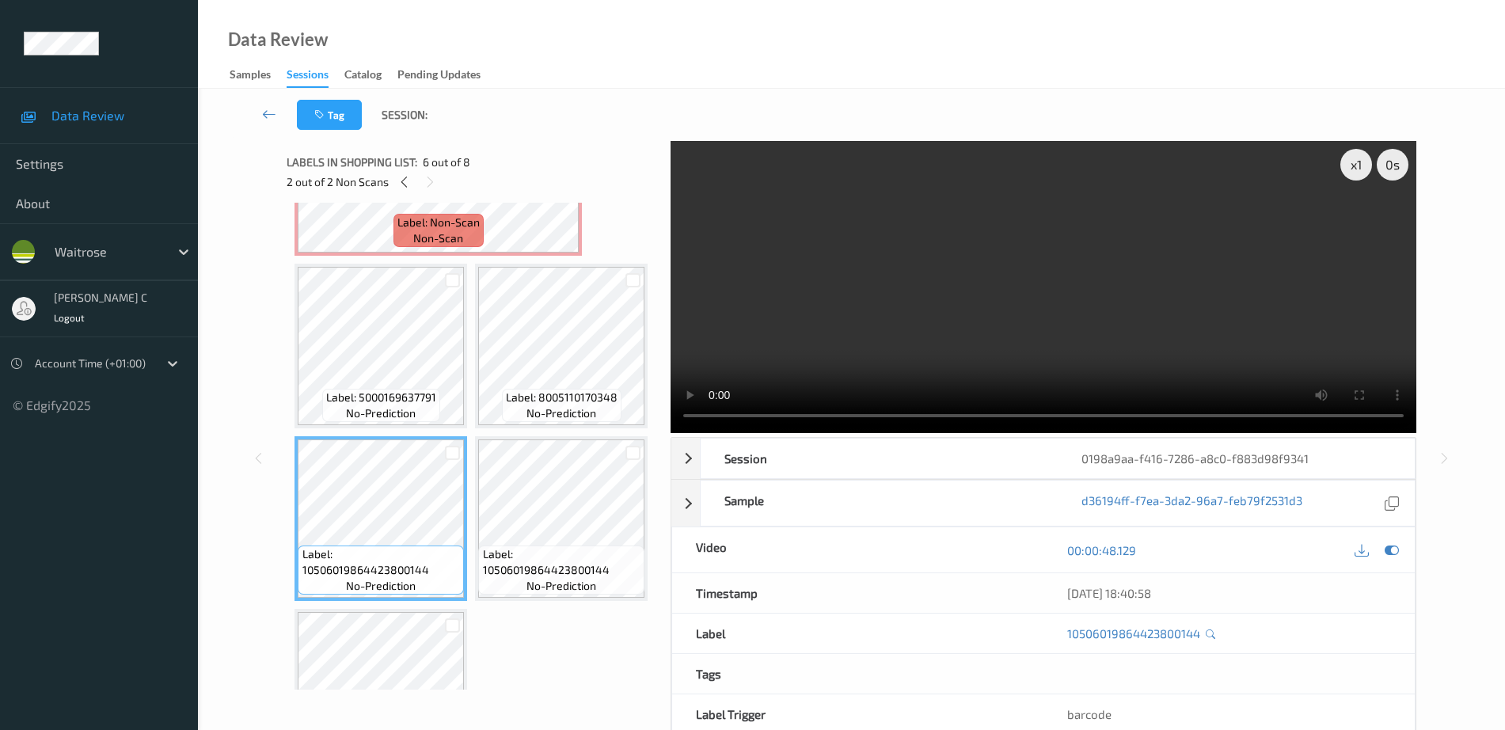
scroll to position [297, 0]
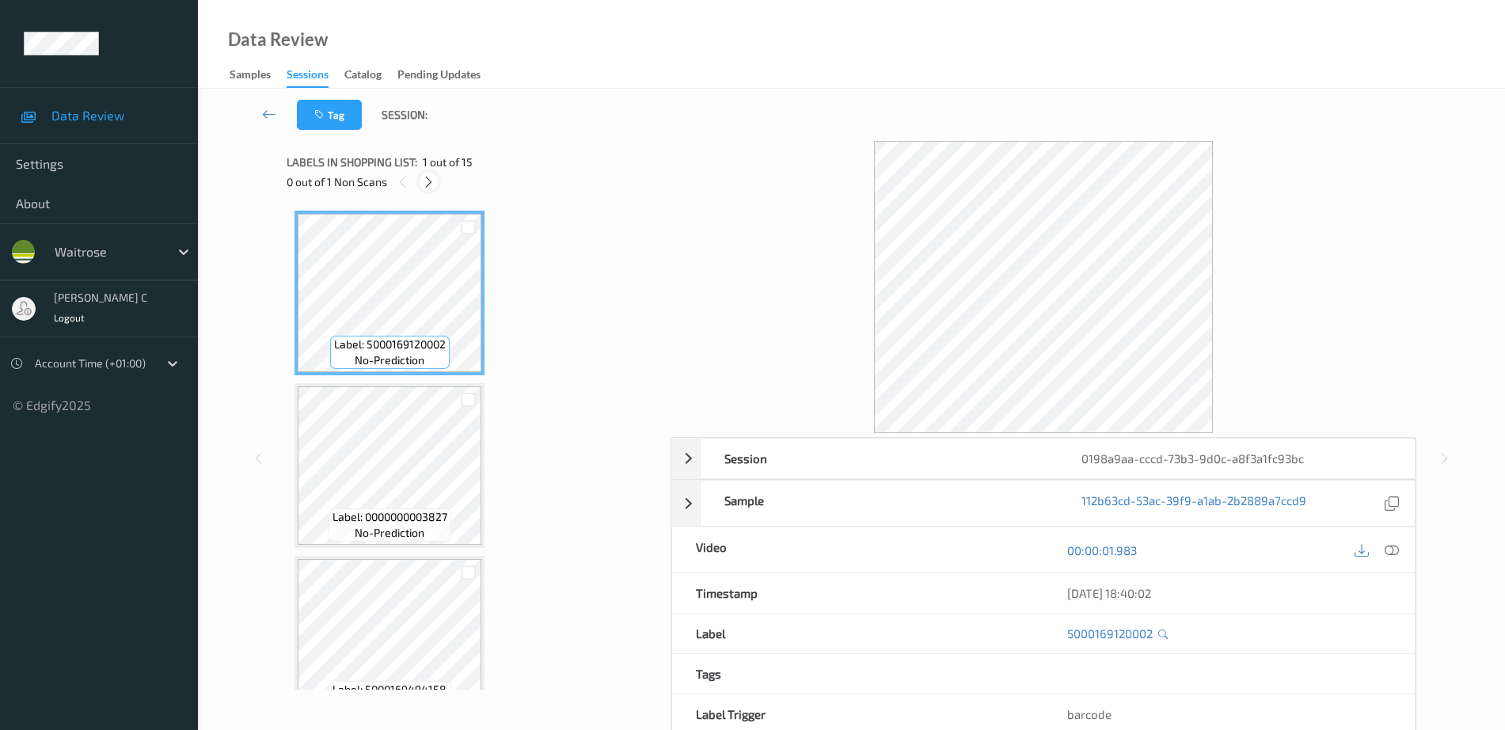
click at [430, 185] on icon at bounding box center [428, 182] width 13 height 14
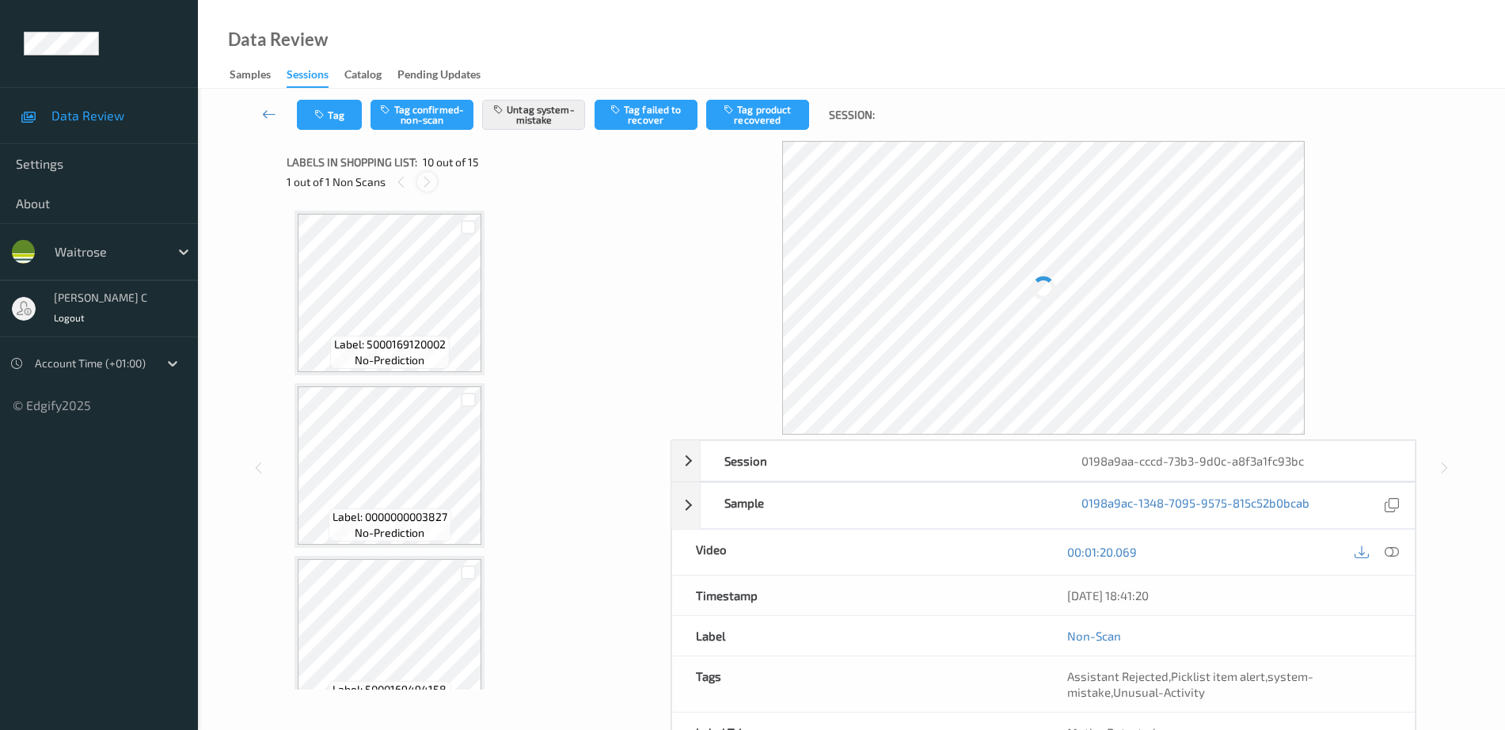
scroll to position [1389, 0]
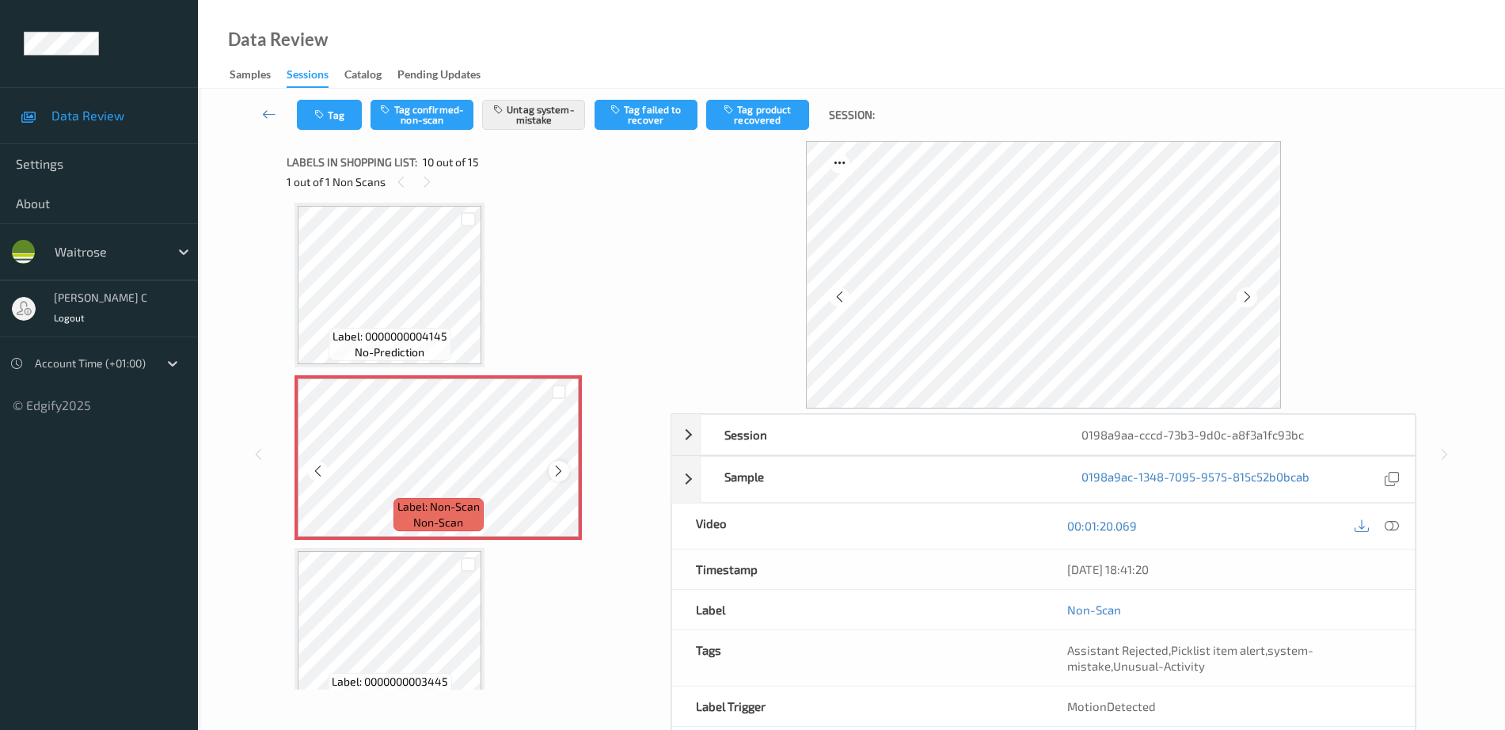
click at [558, 468] on icon at bounding box center [558, 471] width 13 height 14
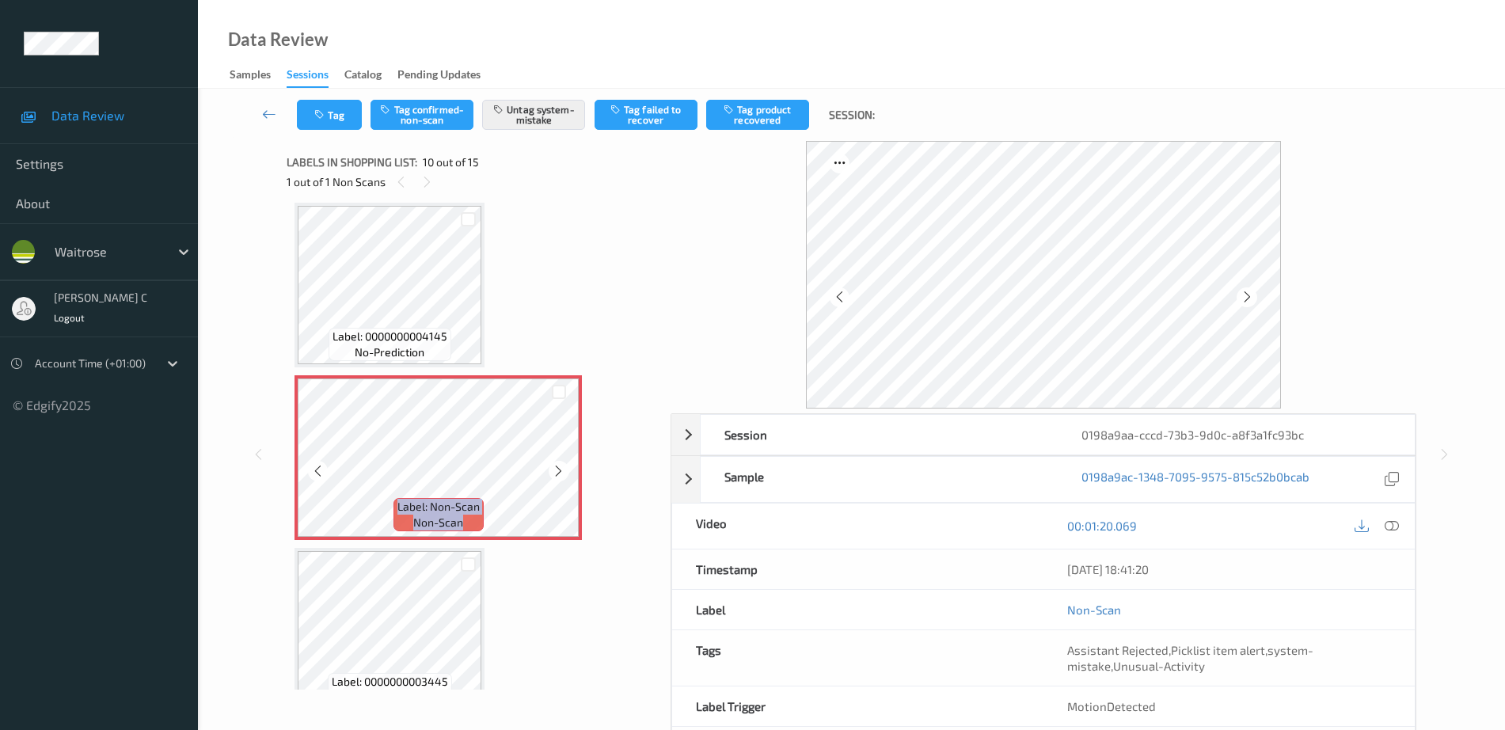
scroll to position [1488, 0]
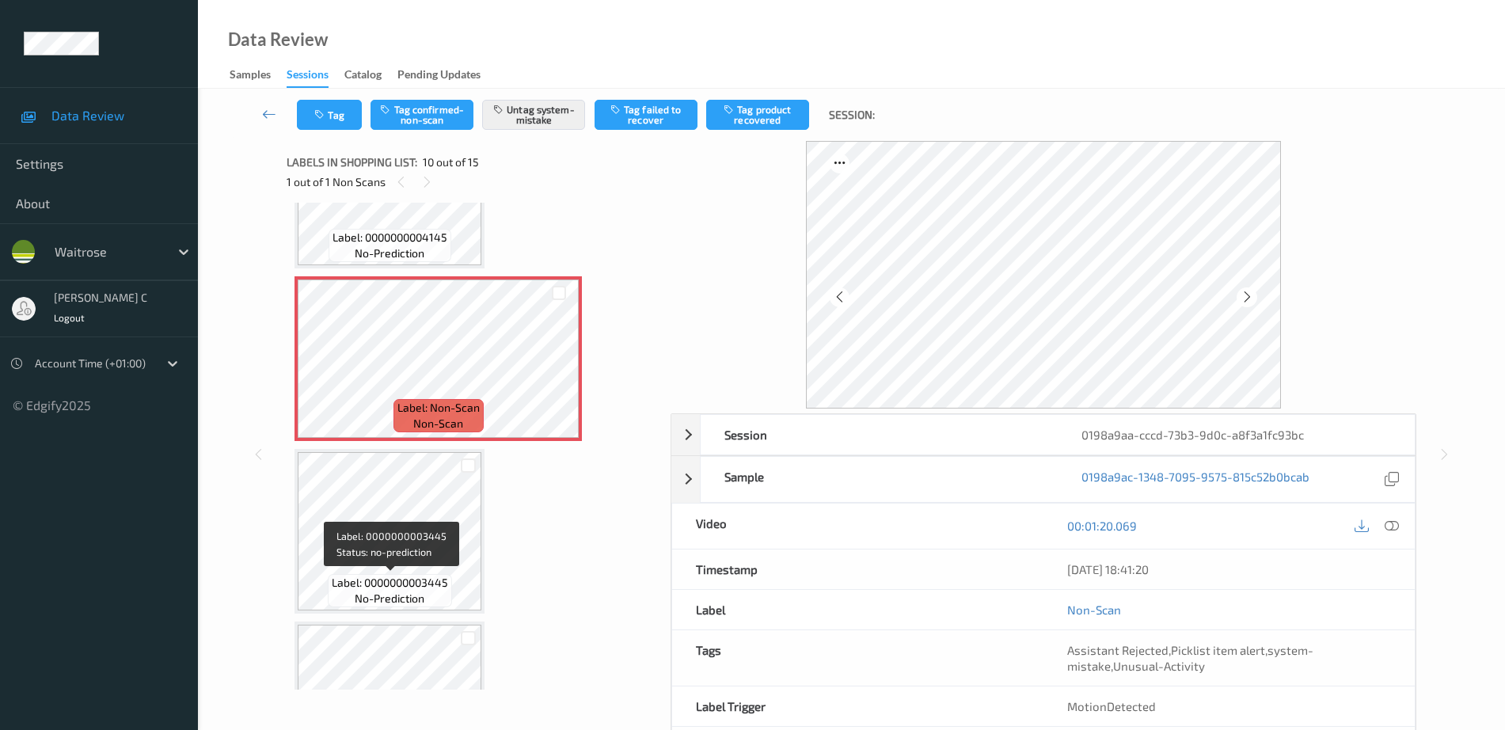
click at [374, 600] on span "no-prediction" at bounding box center [390, 599] width 70 height 16
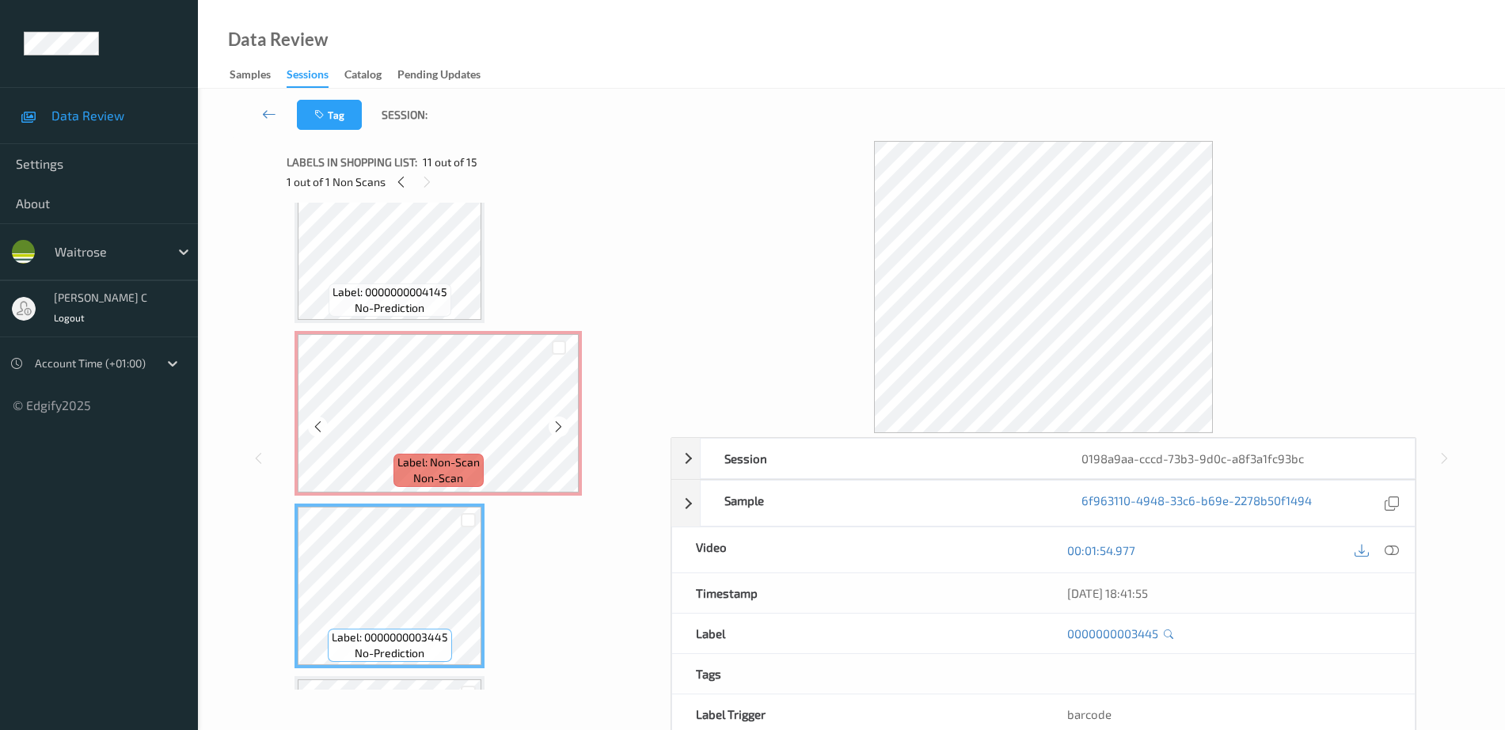
scroll to position [1389, 0]
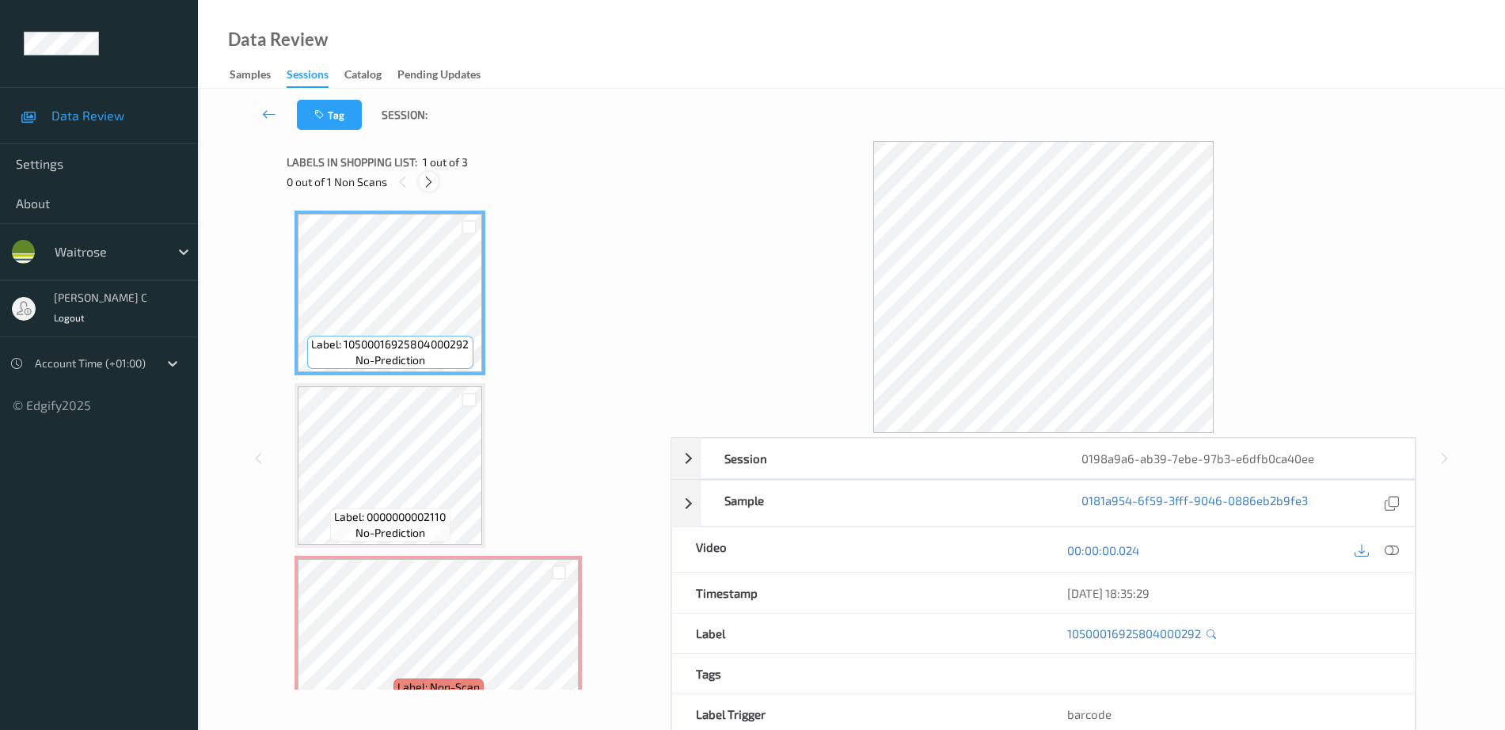
click at [426, 185] on icon at bounding box center [428, 182] width 13 height 14
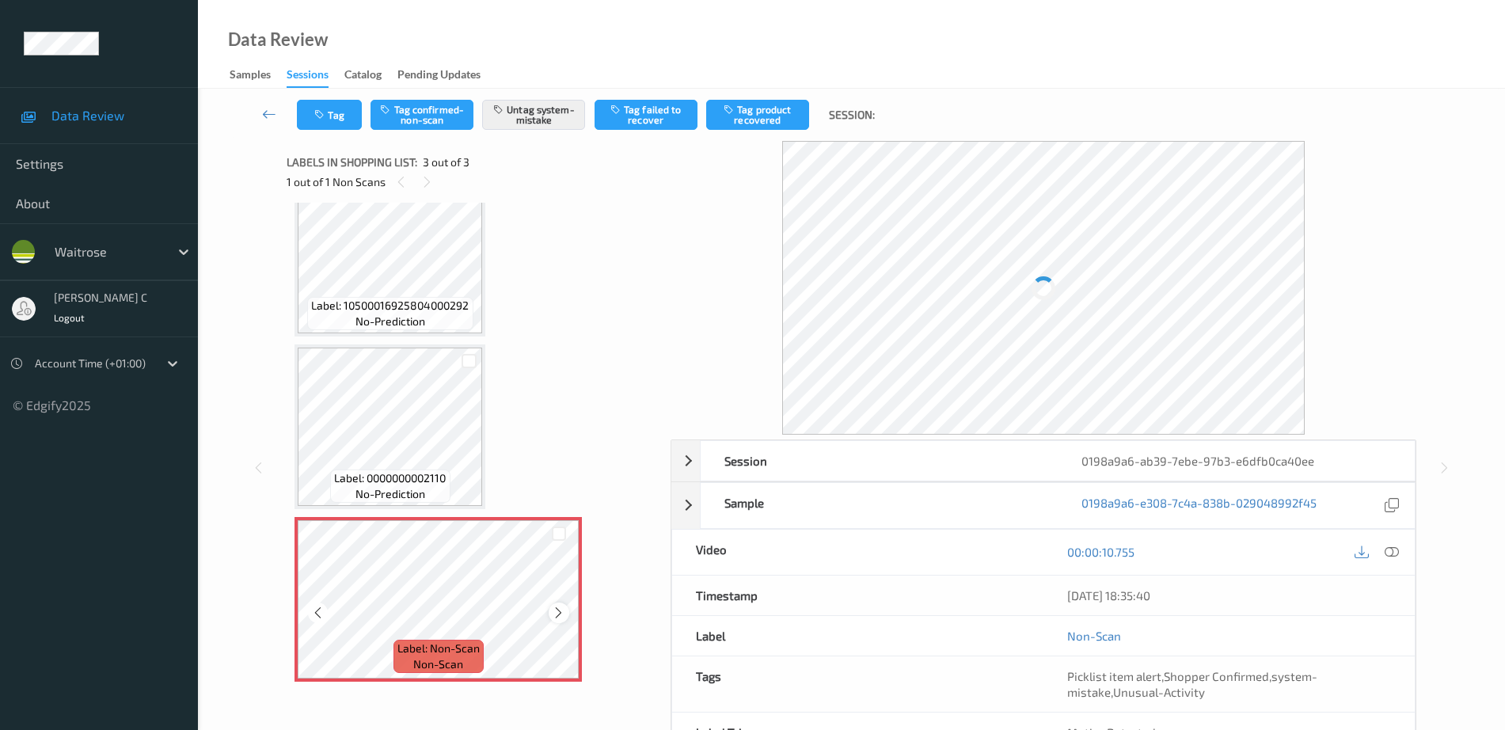
click at [554, 604] on div at bounding box center [559, 613] width 20 height 20
click at [555, 612] on icon at bounding box center [558, 613] width 13 height 14
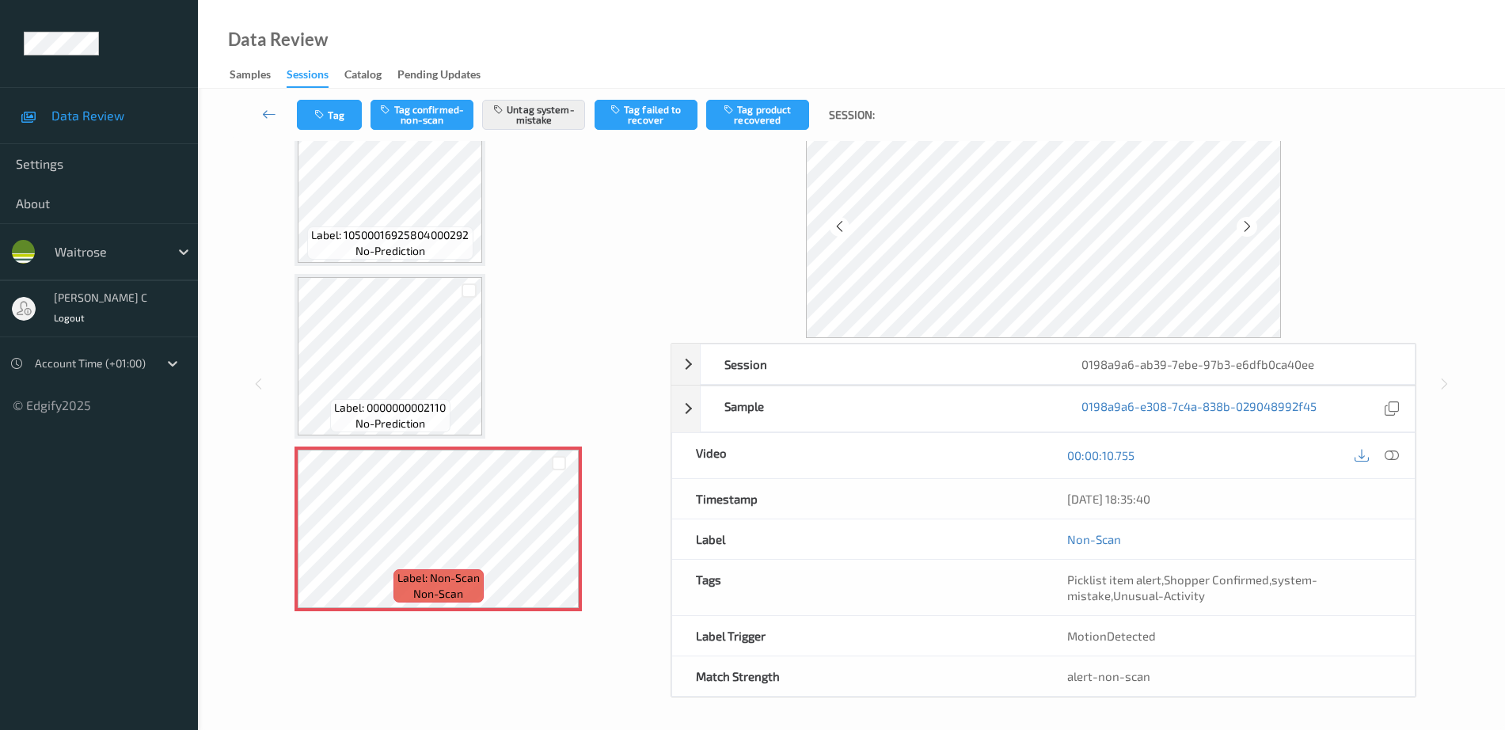
scroll to position [0, 0]
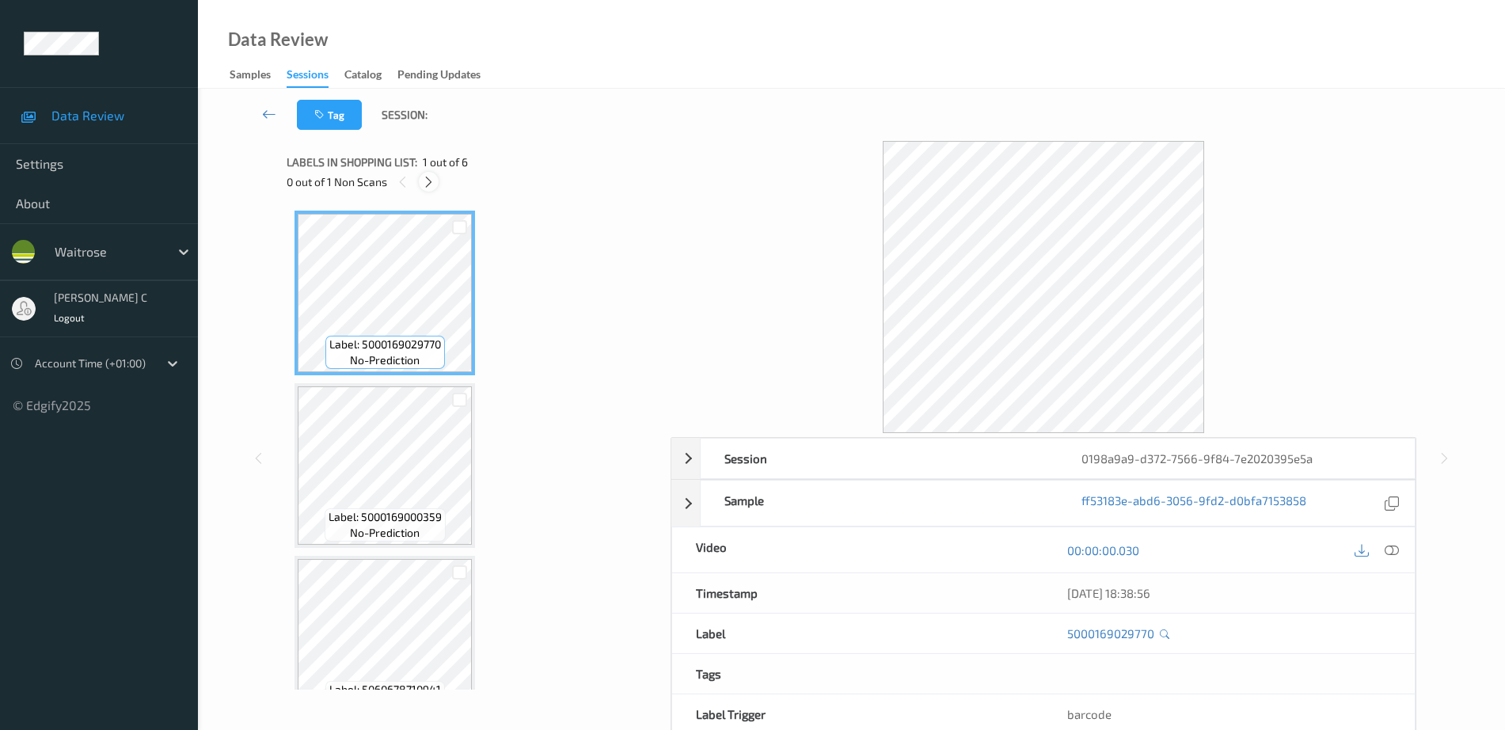
click at [428, 185] on icon at bounding box center [428, 182] width 13 height 14
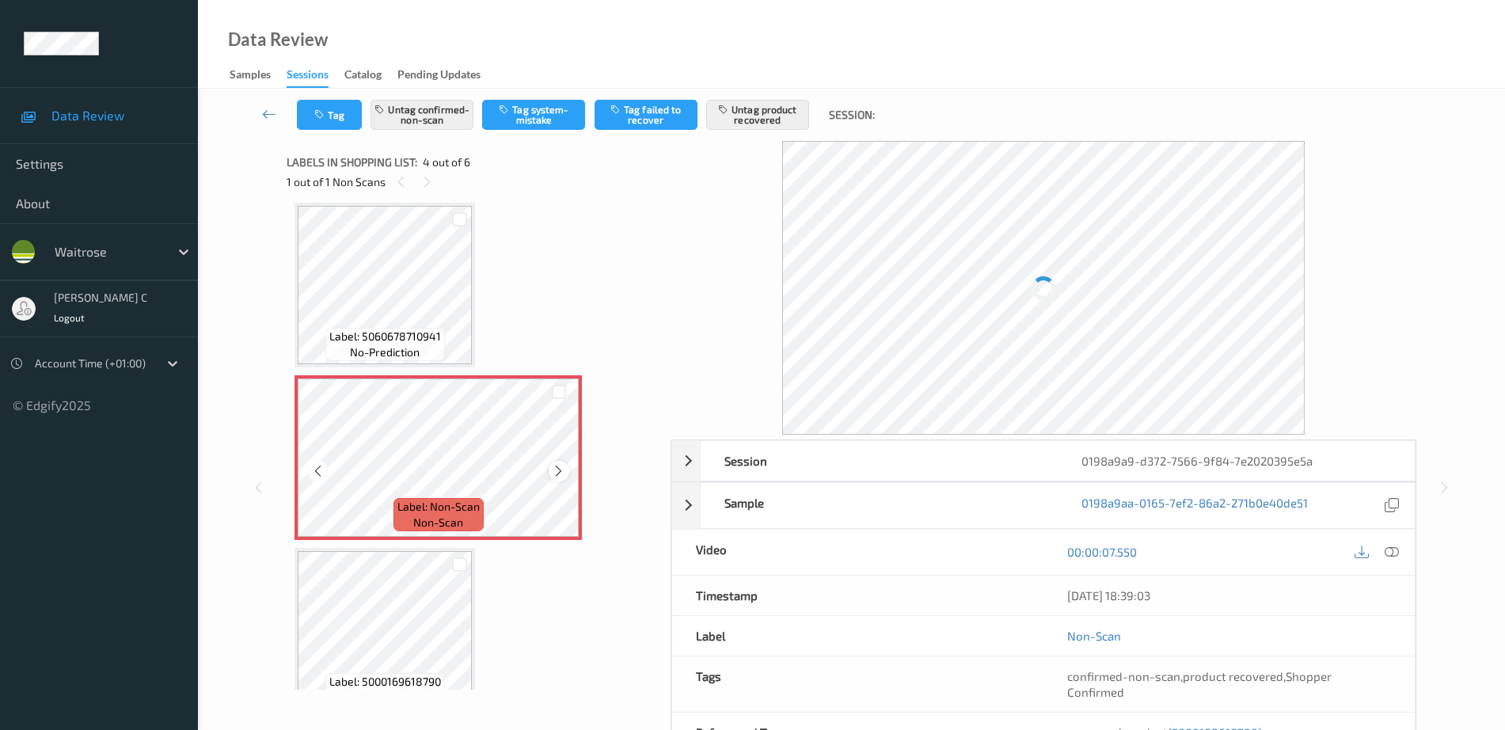
click at [558, 461] on div at bounding box center [559, 471] width 20 height 20
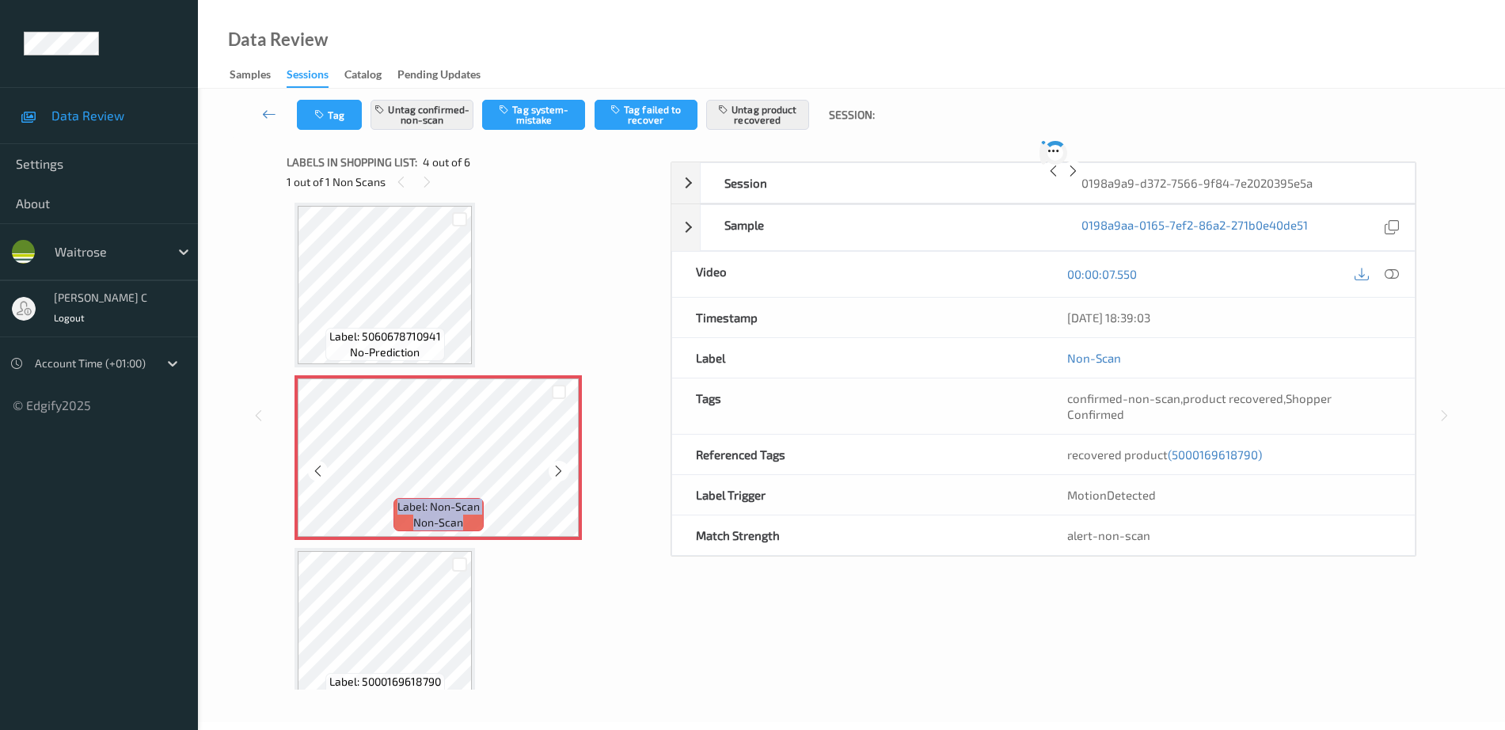
click at [558, 461] on div at bounding box center [559, 471] width 20 height 20
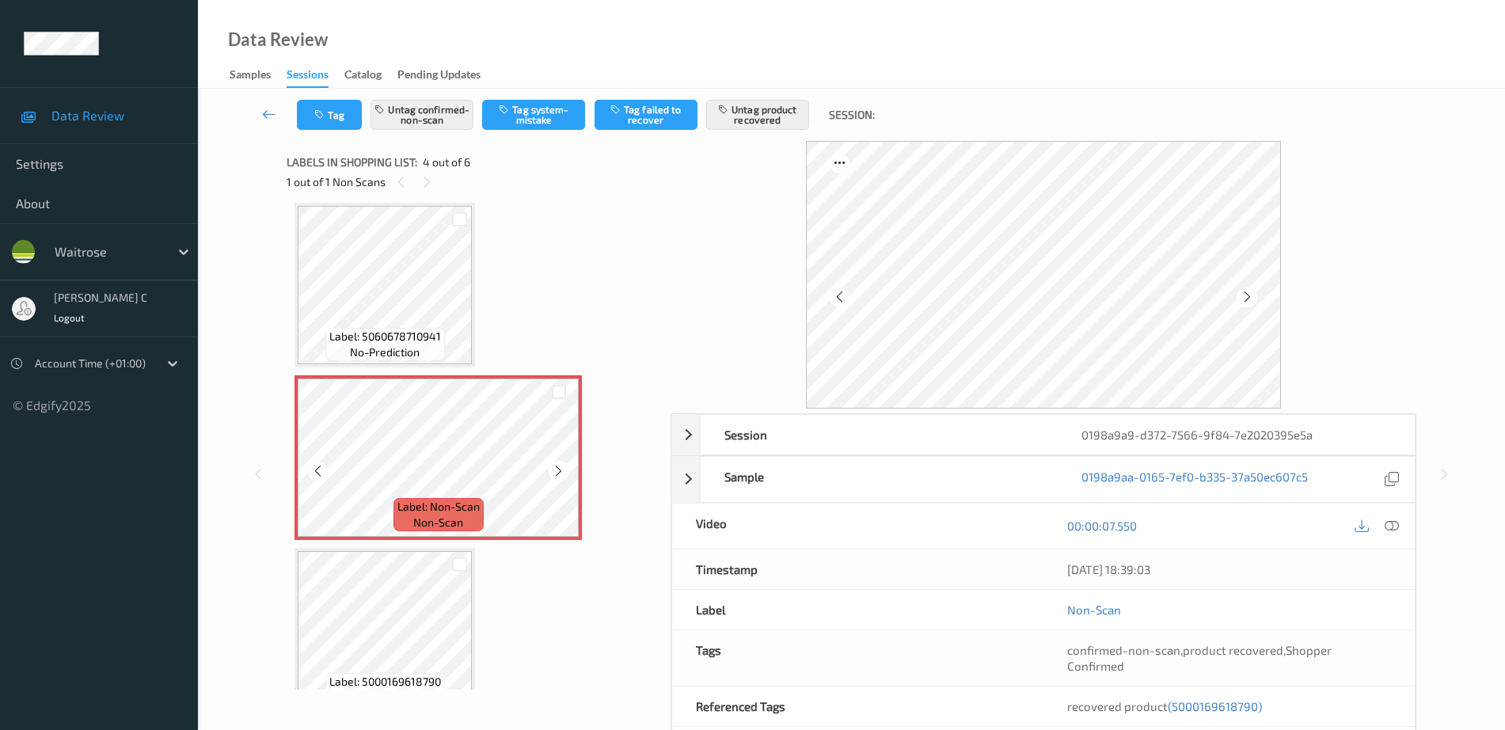
click at [558, 461] on div at bounding box center [559, 471] width 20 height 20
click at [561, 473] on icon at bounding box center [558, 471] width 13 height 14
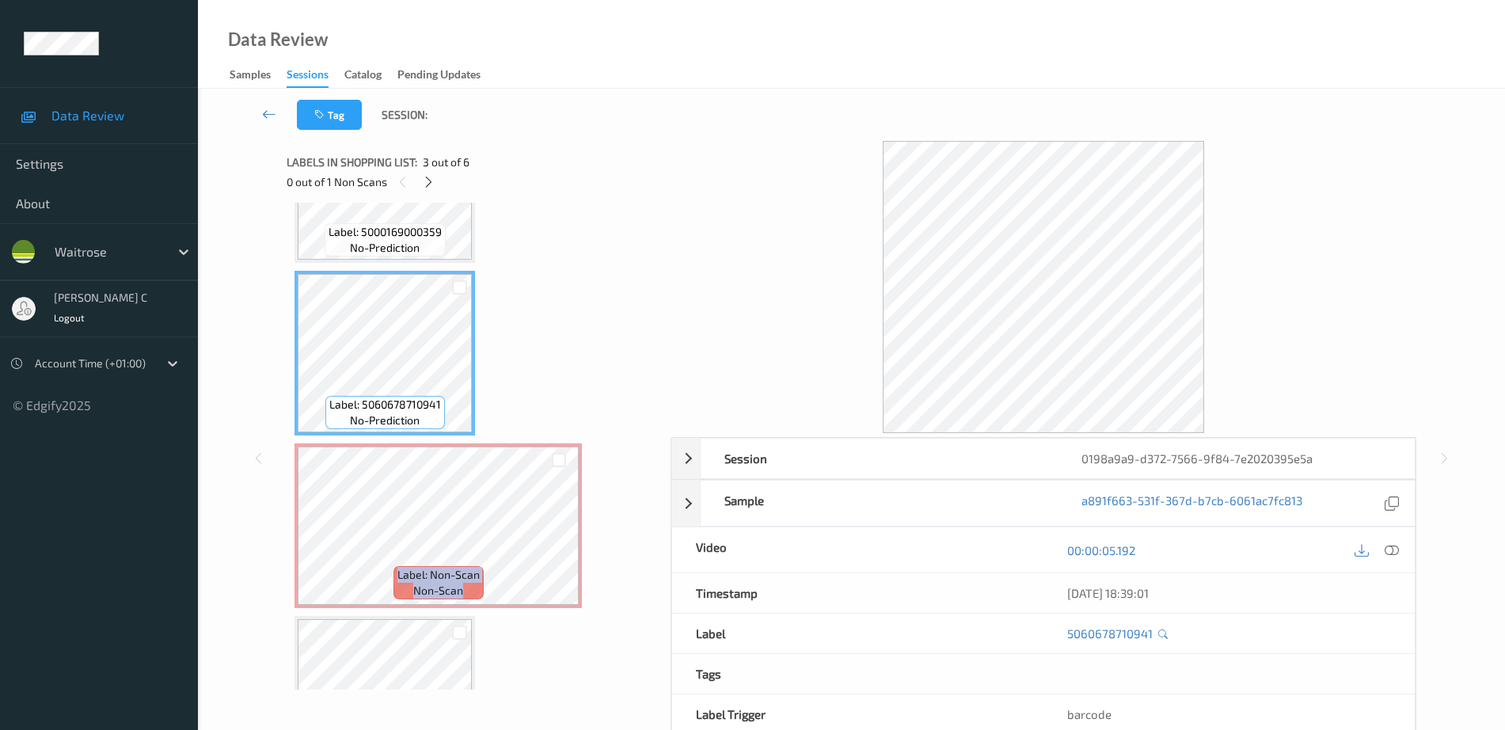
scroll to position [254, 0]
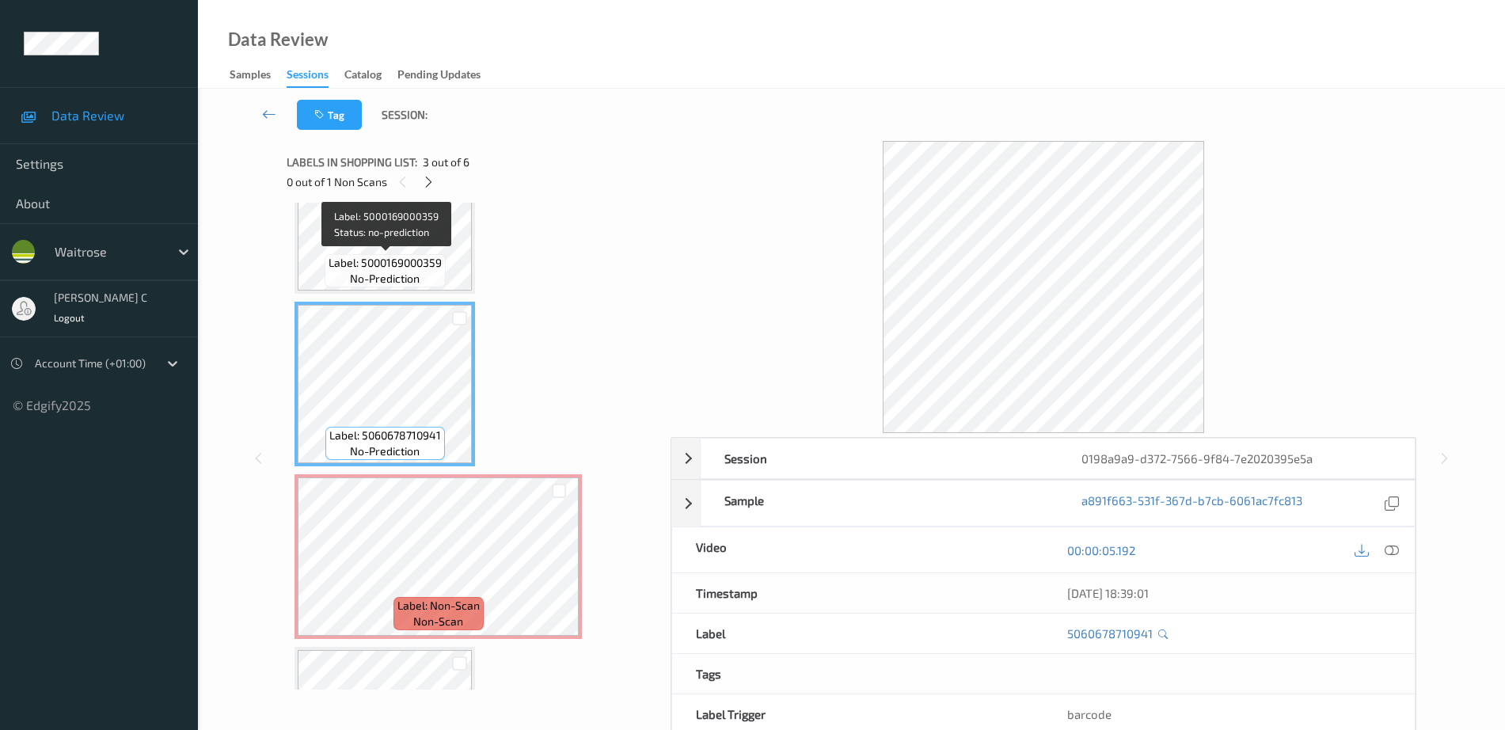
click at [434, 268] on span "Label: 5000169000359" at bounding box center [385, 263] width 113 height 16
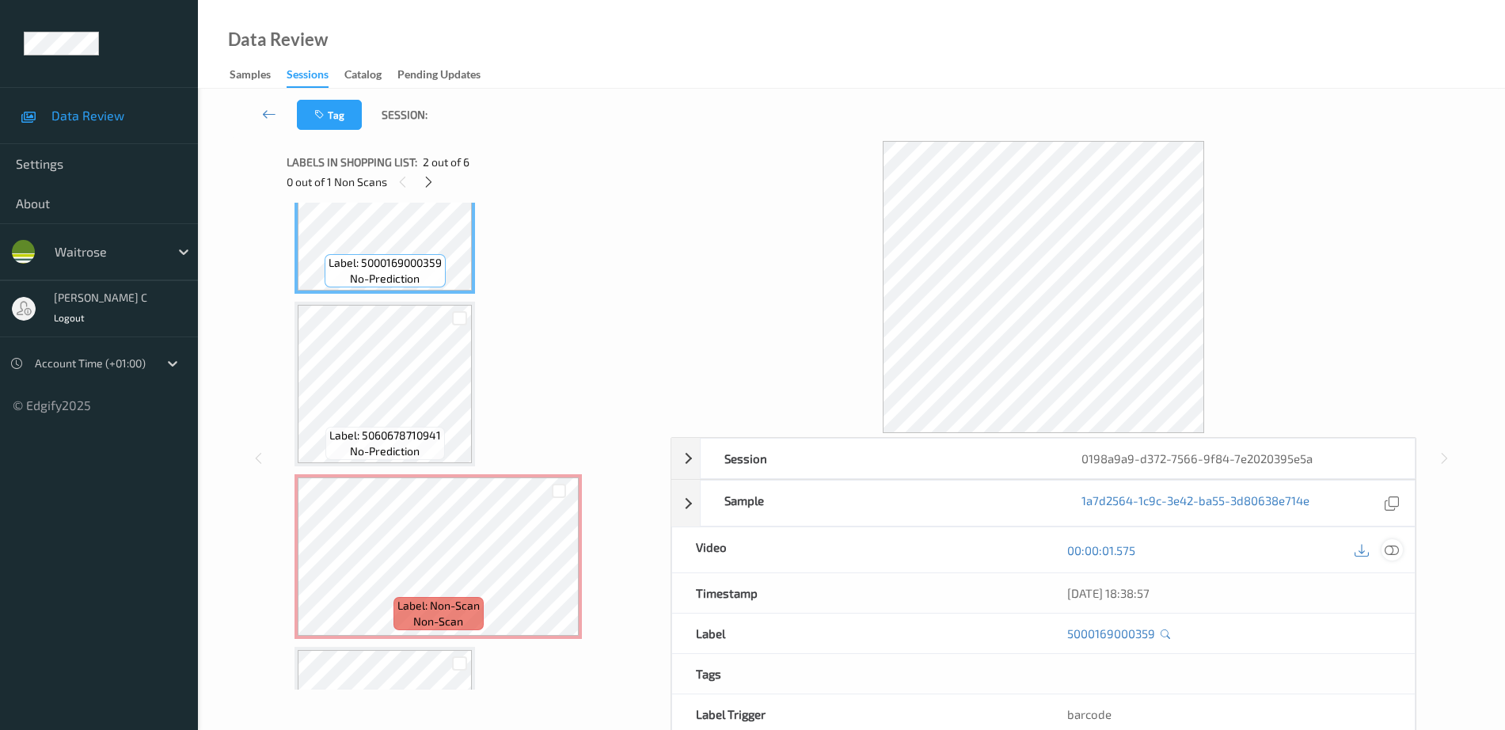
click at [1390, 546] on icon at bounding box center [1392, 550] width 14 height 14
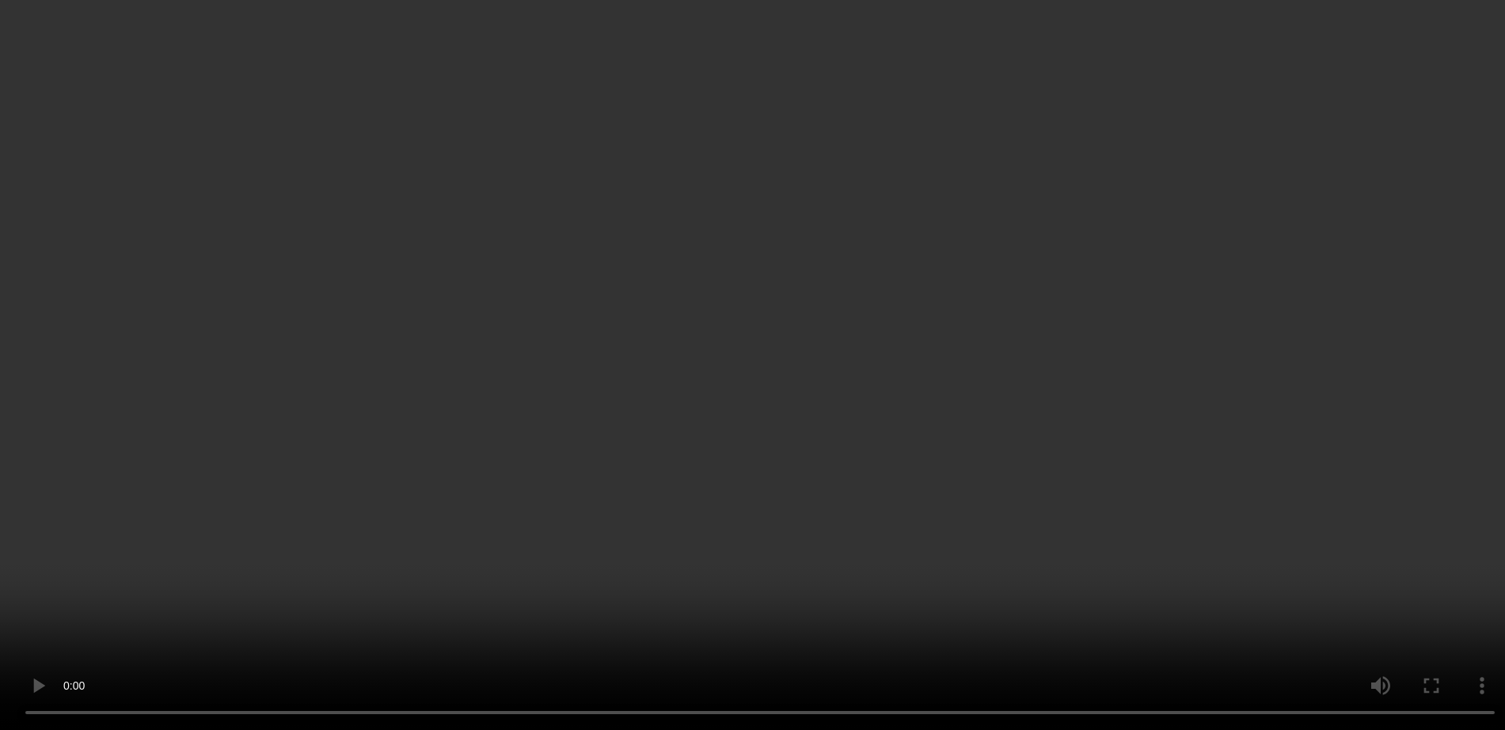
scroll to position [557, 0]
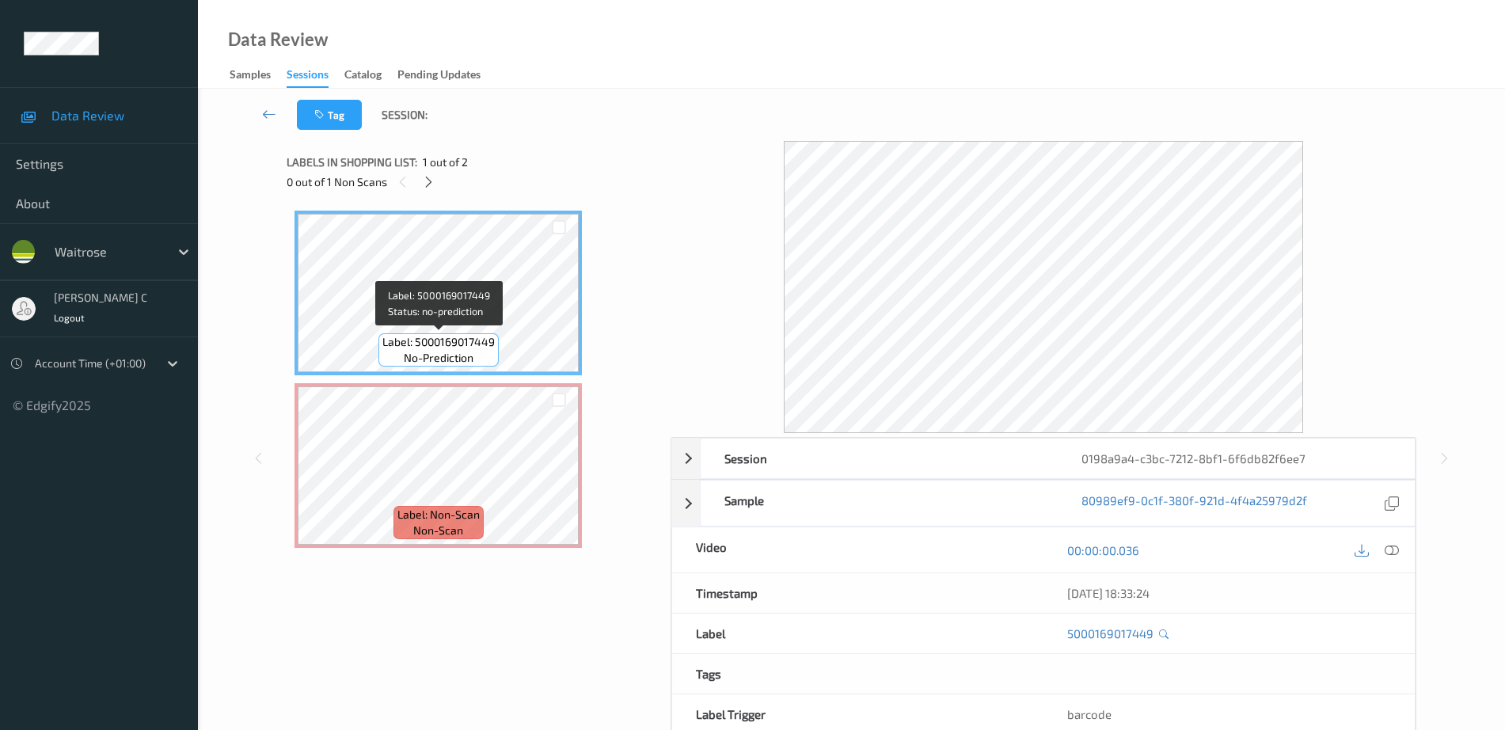
click at [428, 333] on div "Label: 5000169017449 no-prediction" at bounding box center [439, 349] width 120 height 33
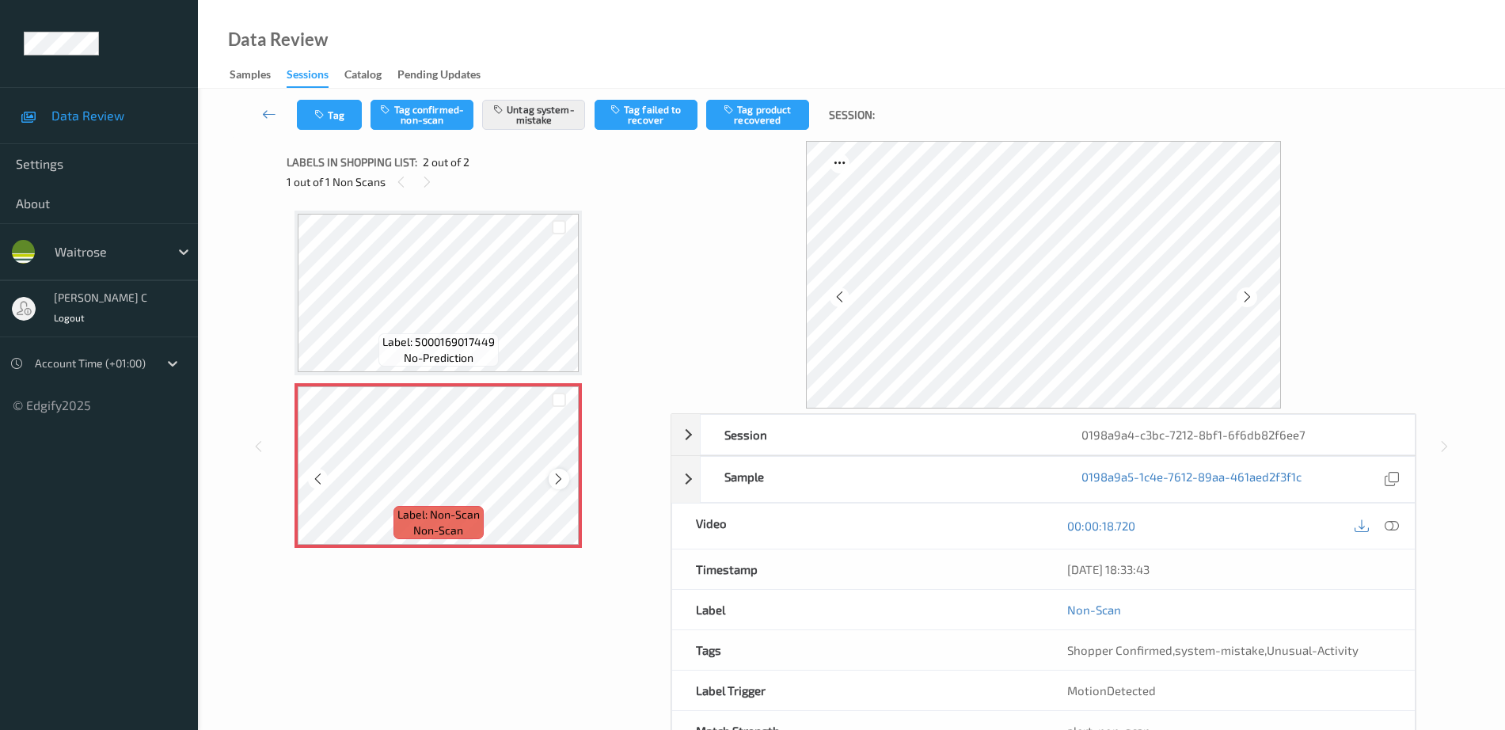
click at [558, 474] on icon at bounding box center [558, 479] width 13 height 14
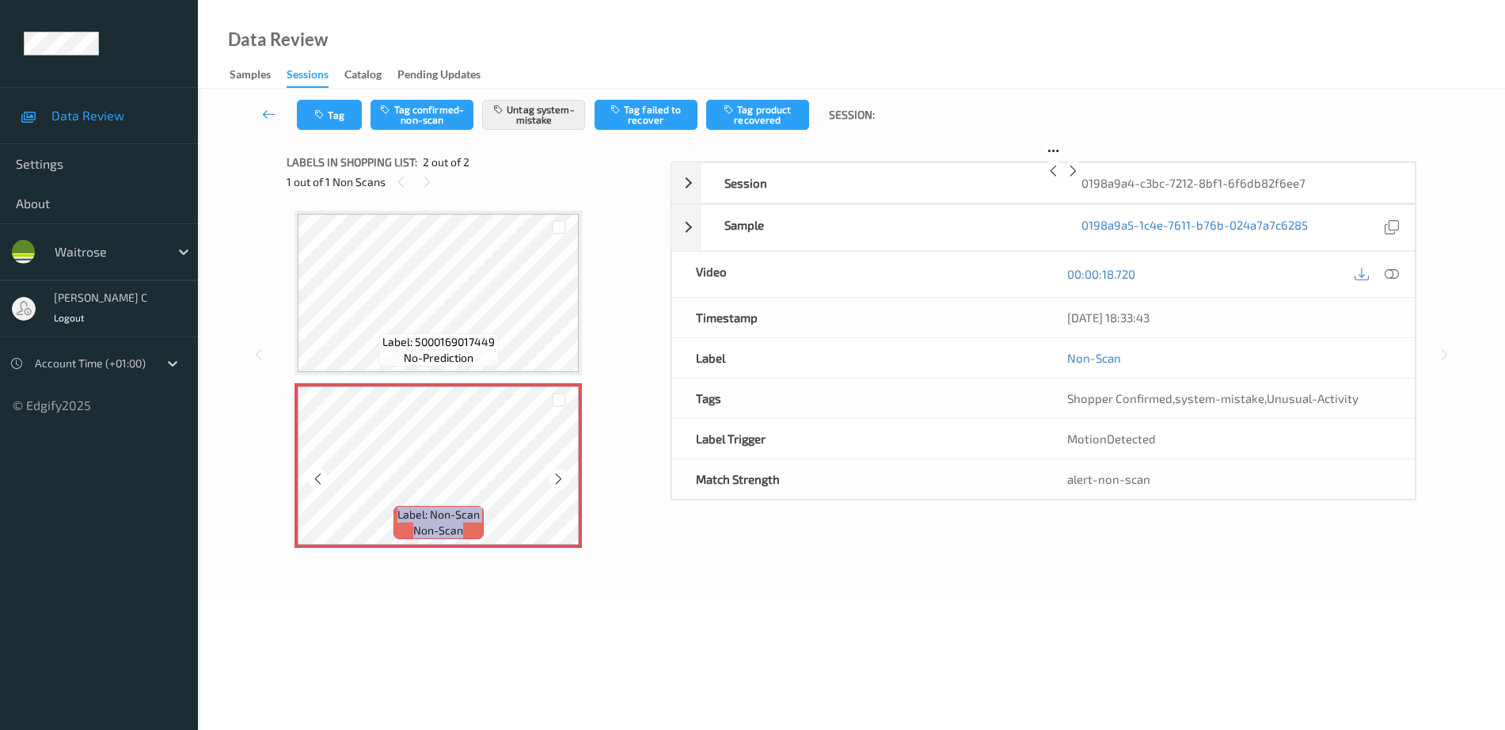
click at [558, 474] on icon at bounding box center [558, 479] width 13 height 14
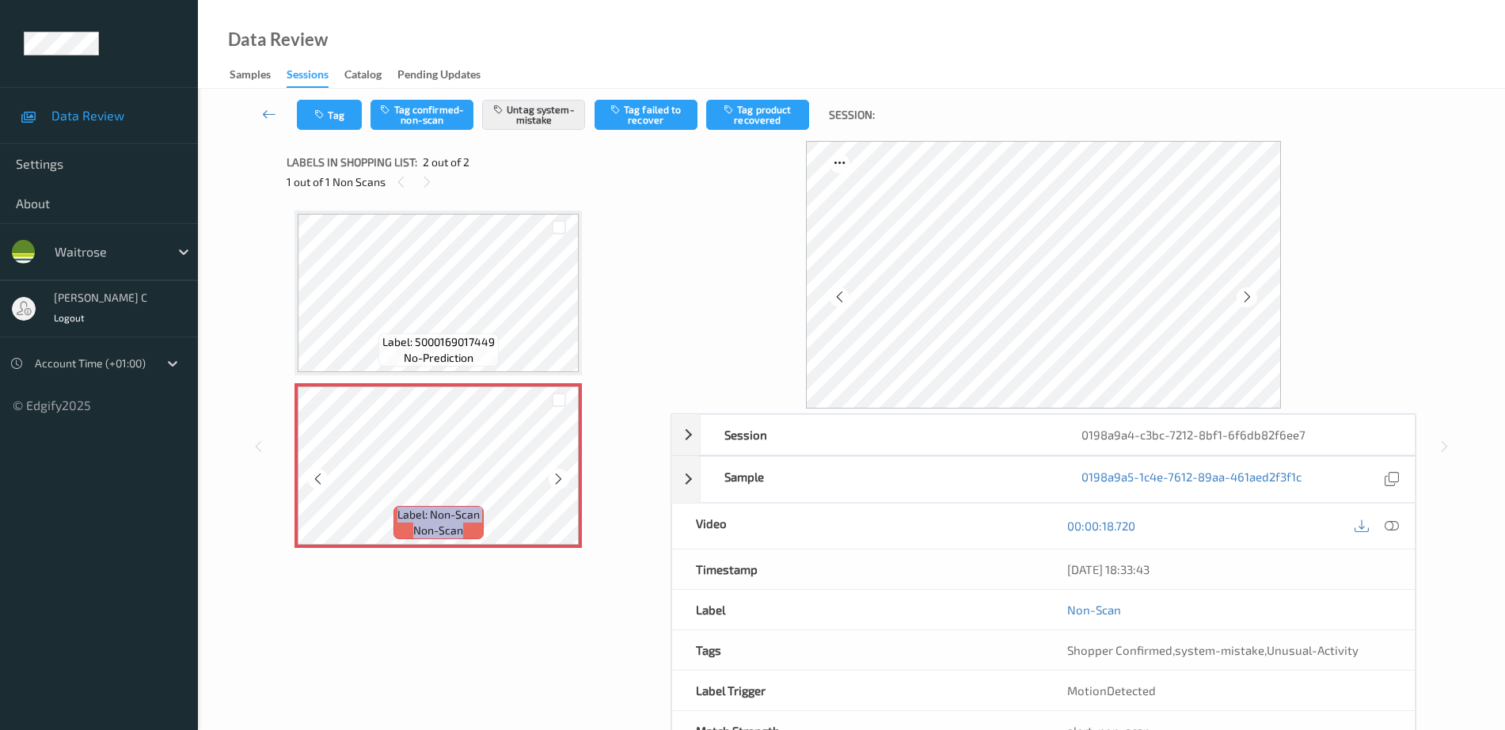
click at [558, 474] on icon at bounding box center [558, 479] width 13 height 14
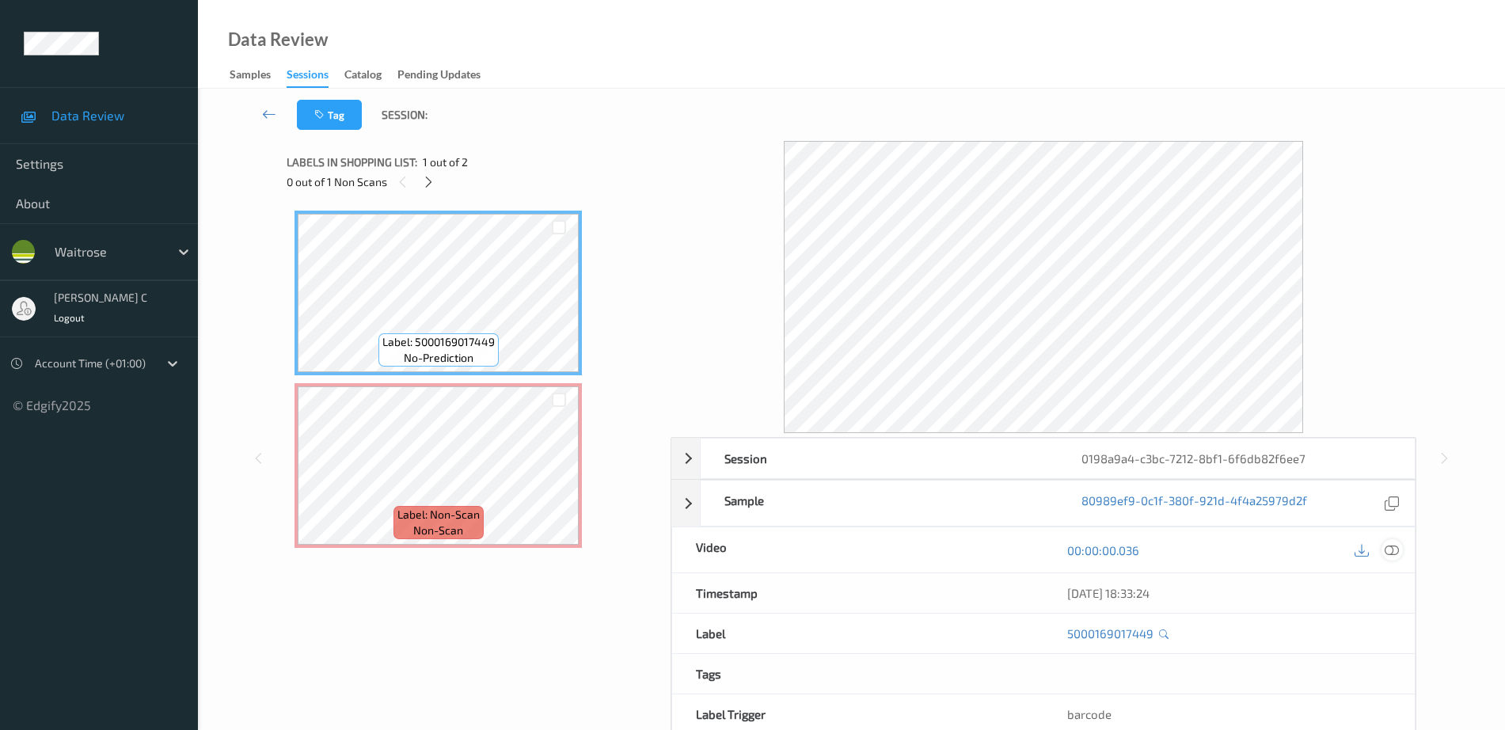
click at [1388, 555] on icon at bounding box center [1392, 550] width 14 height 14
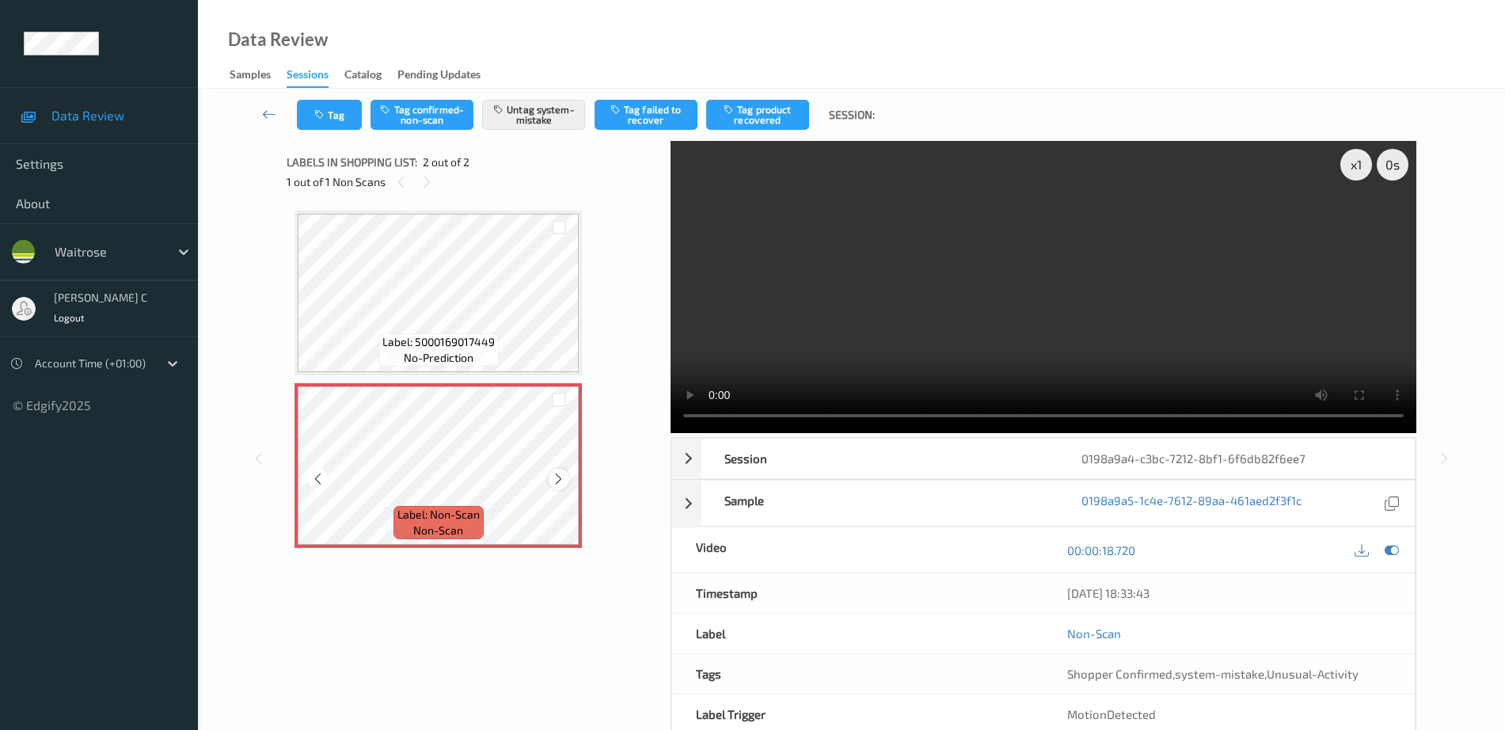
click at [558, 470] on div at bounding box center [559, 479] width 20 height 20
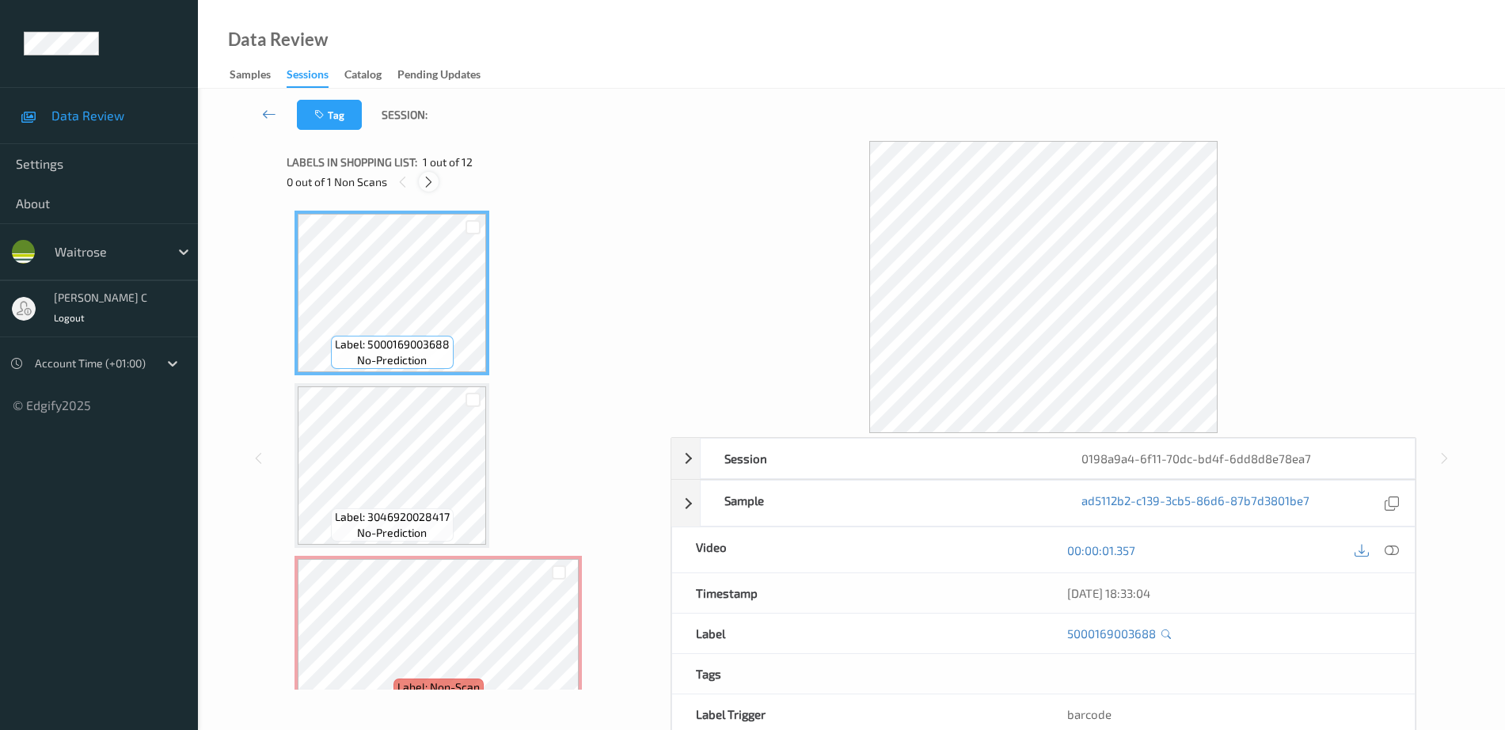
click at [432, 173] on div at bounding box center [429, 182] width 20 height 20
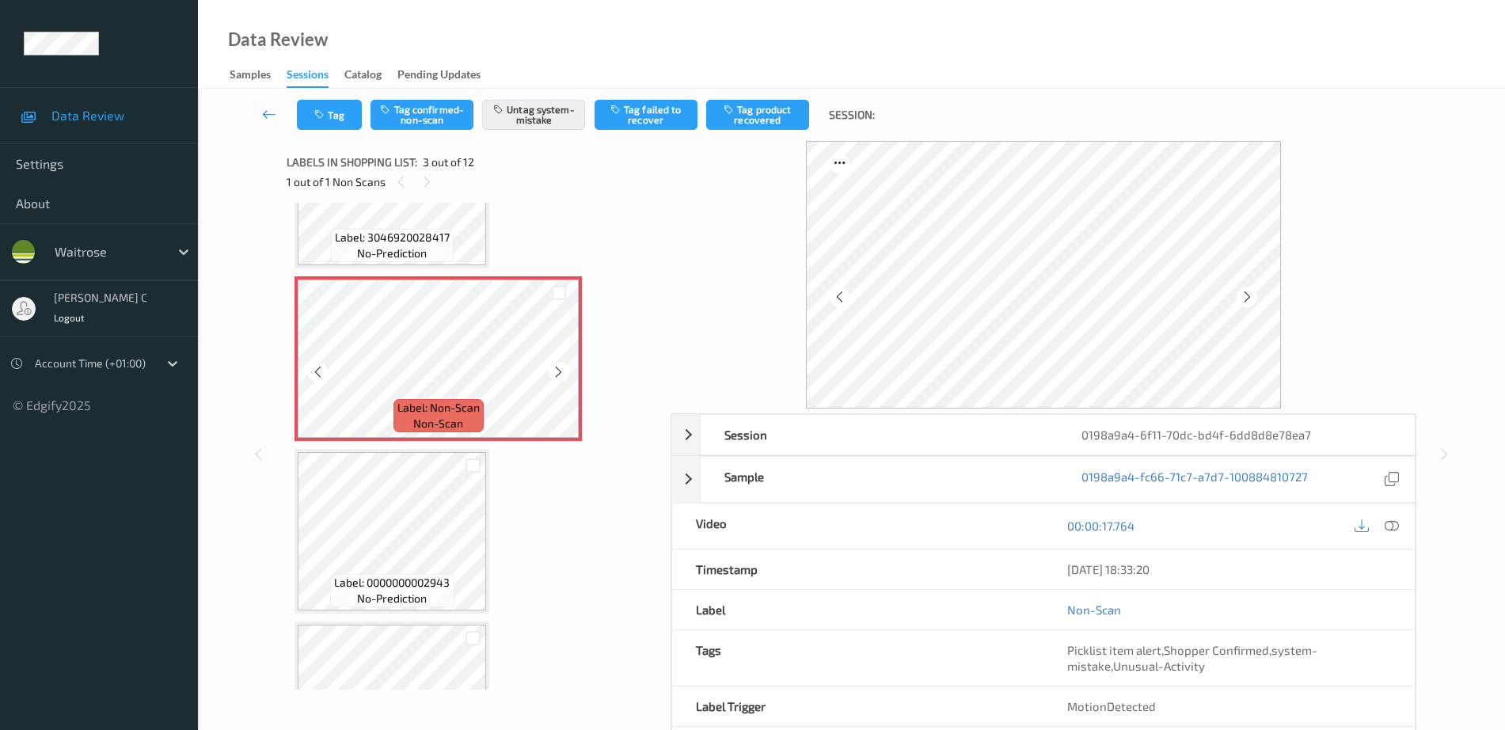
scroll to position [82, 0]
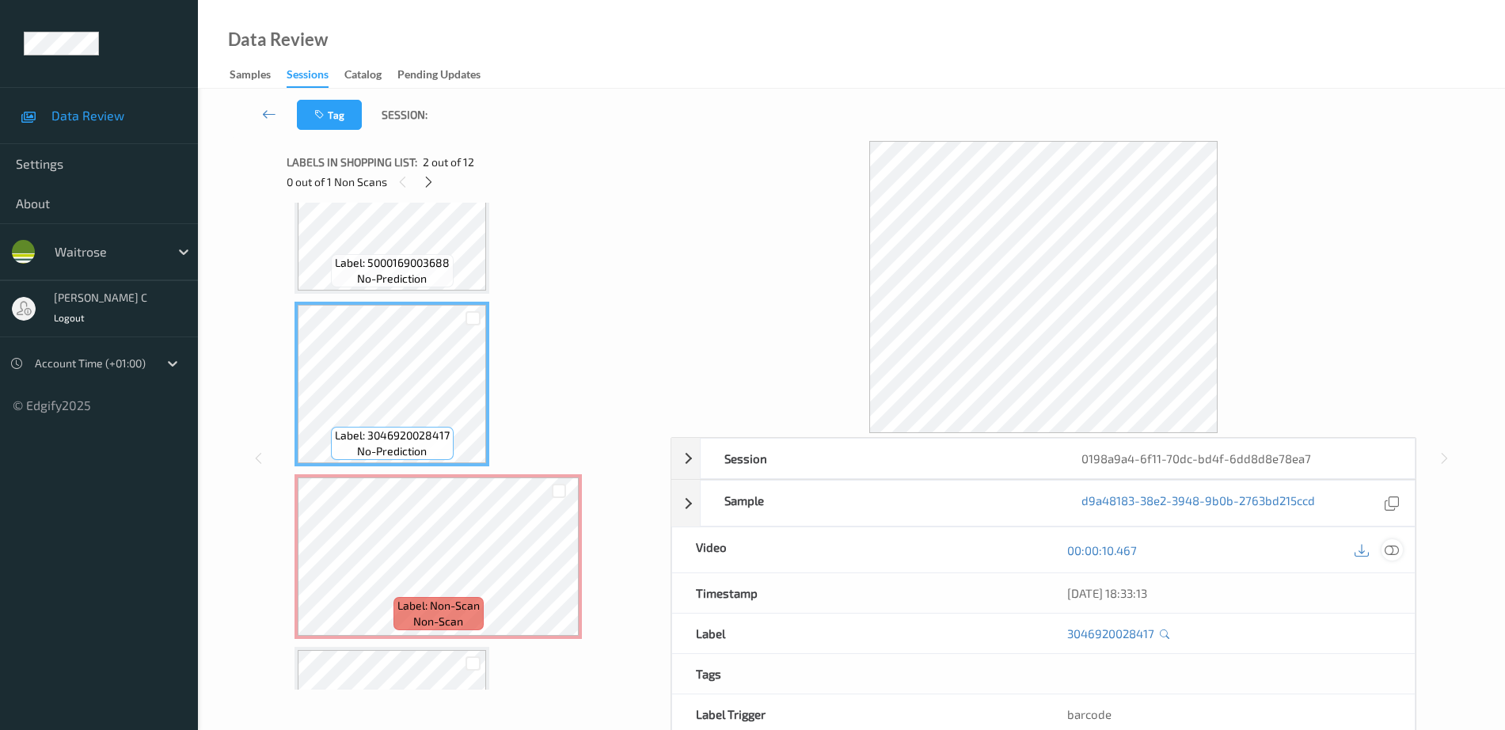
click at [1396, 550] on icon at bounding box center [1392, 550] width 14 height 14
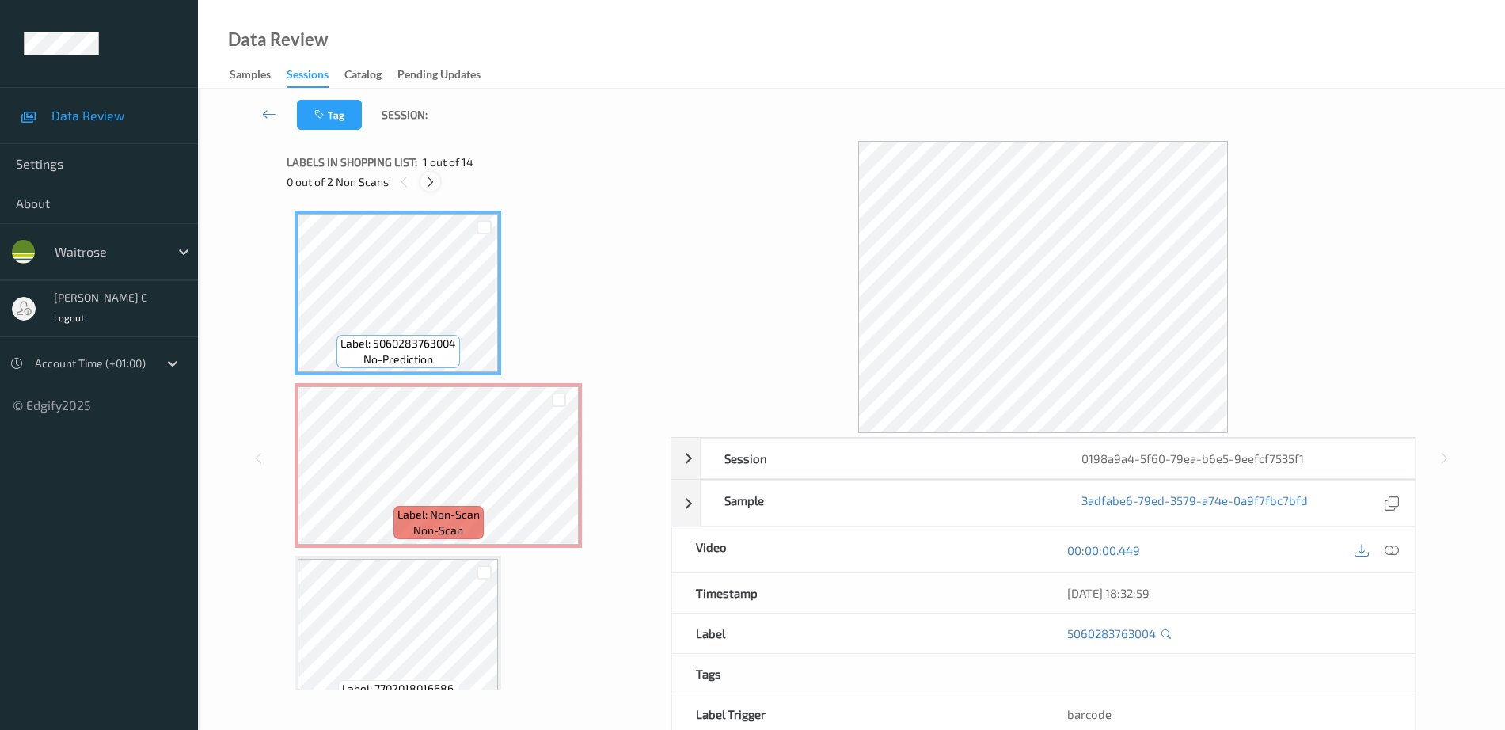
click at [424, 183] on icon at bounding box center [430, 182] width 13 height 14
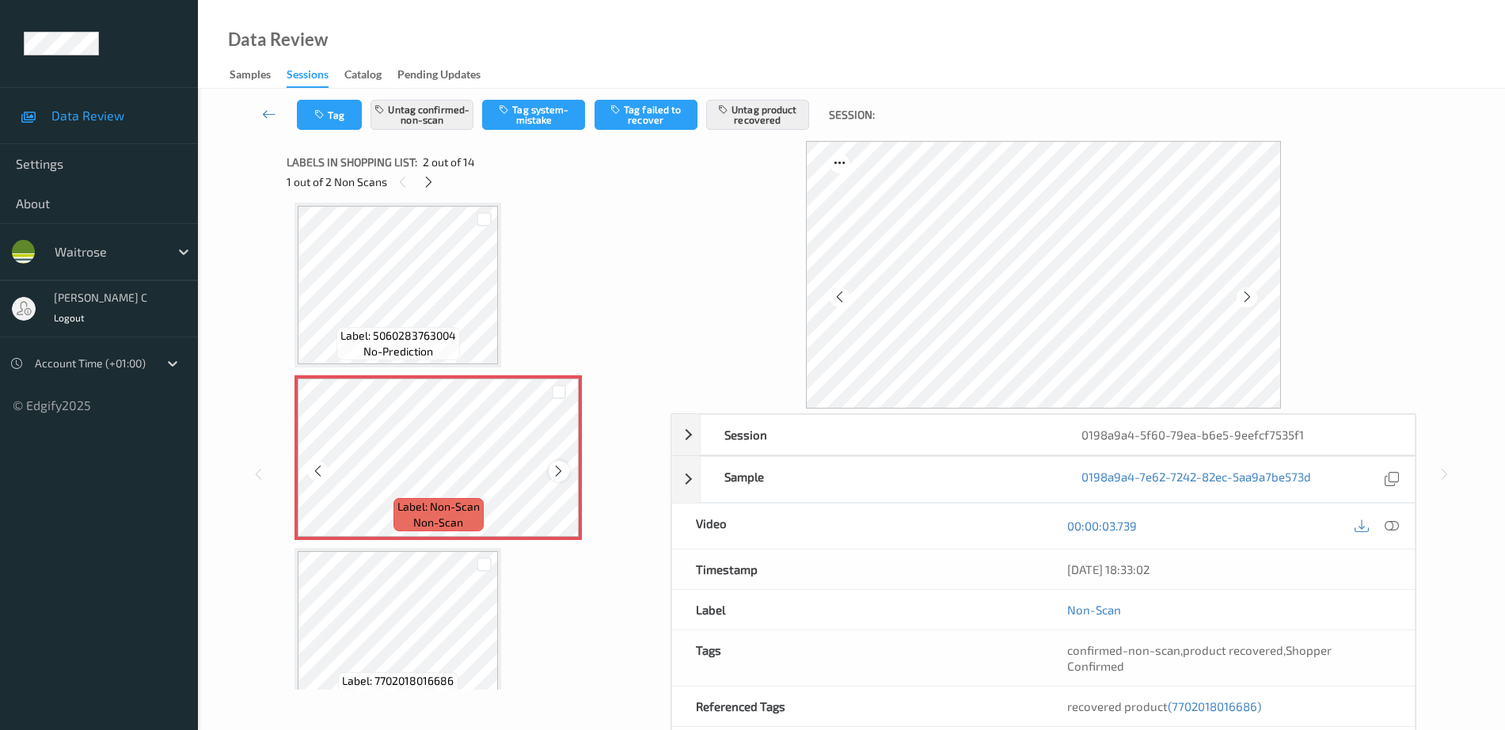
click at [562, 476] on icon at bounding box center [558, 471] width 13 height 14
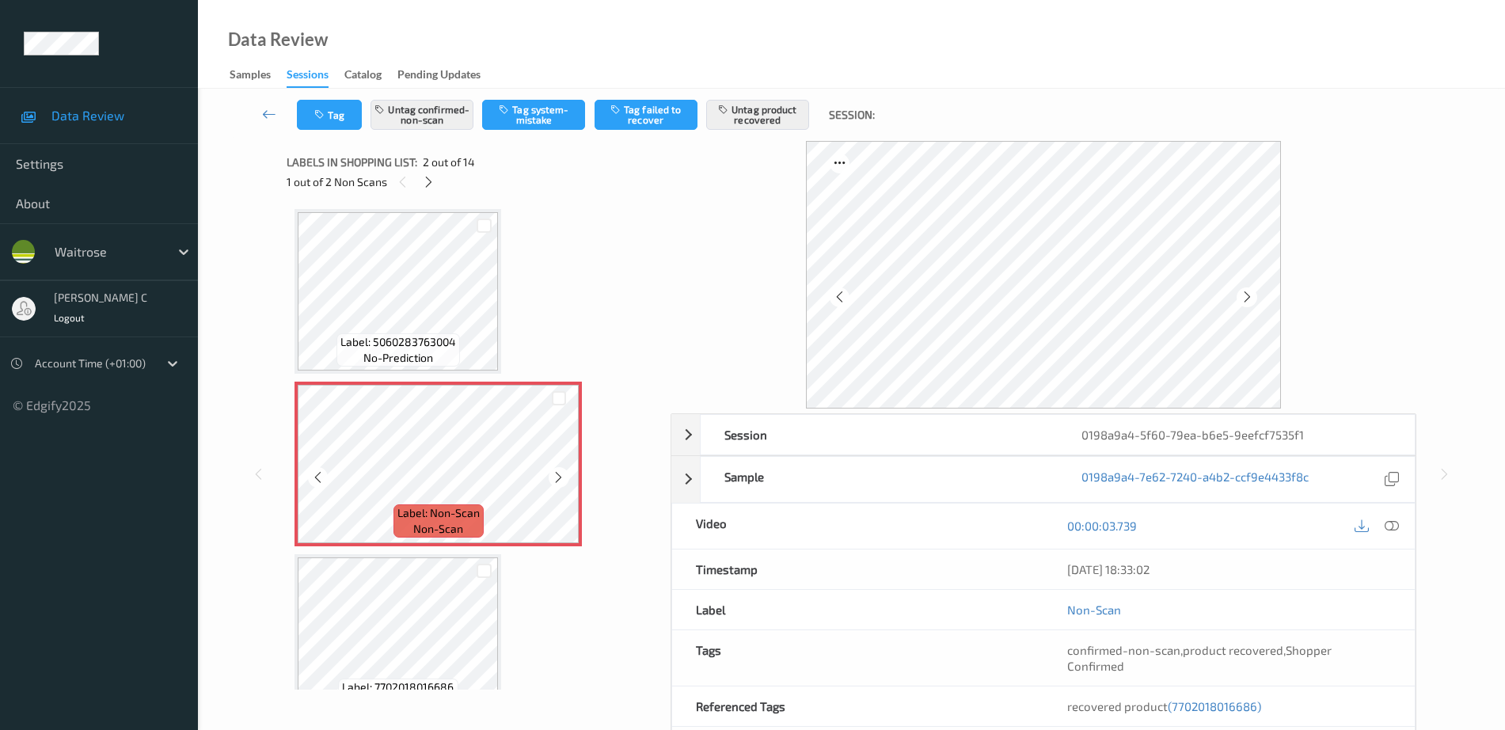
scroll to position [0, 0]
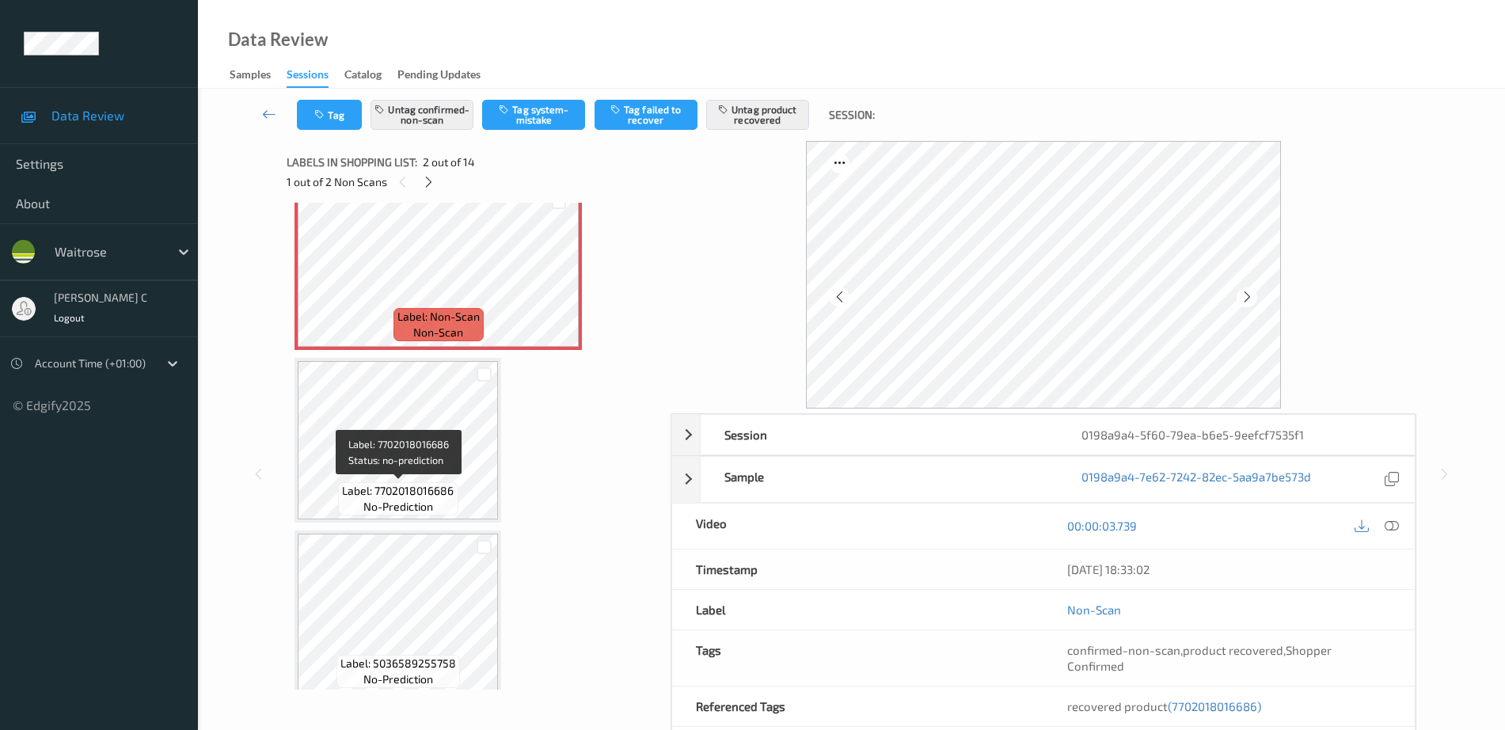
click at [428, 485] on span "Label: 7702018016686" at bounding box center [398, 491] width 112 height 16
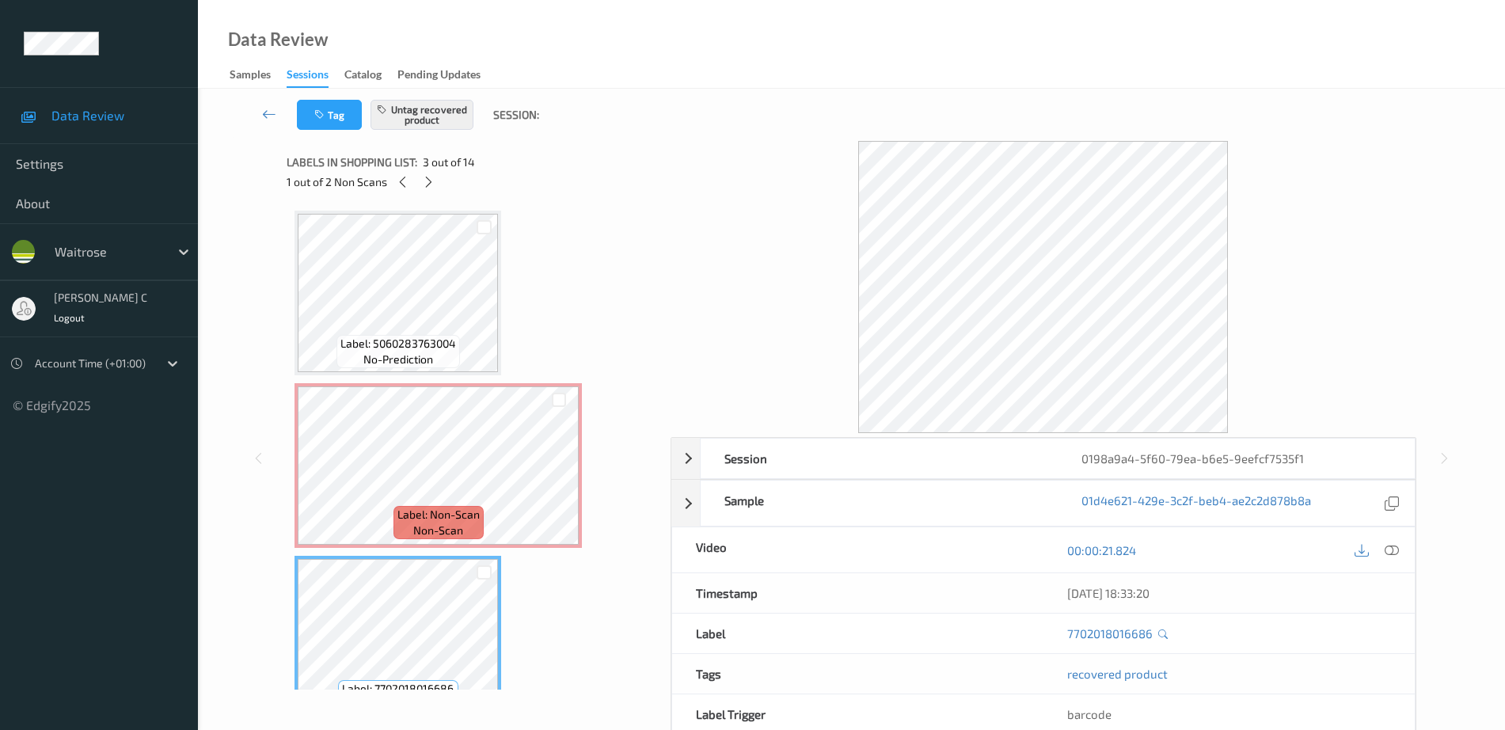
click at [439, 350] on span "Label: 5060283763004" at bounding box center [399, 344] width 116 height 16
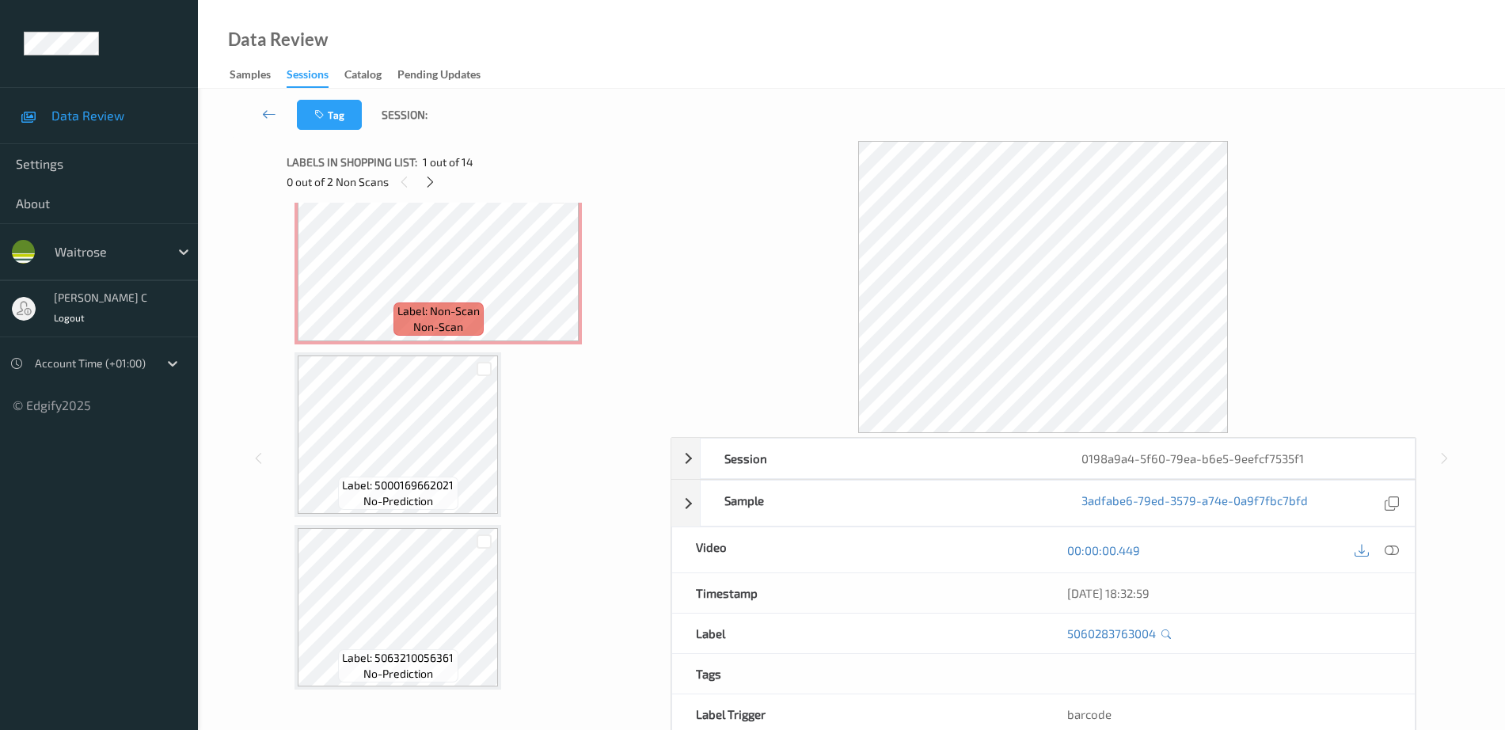
scroll to position [1287, 0]
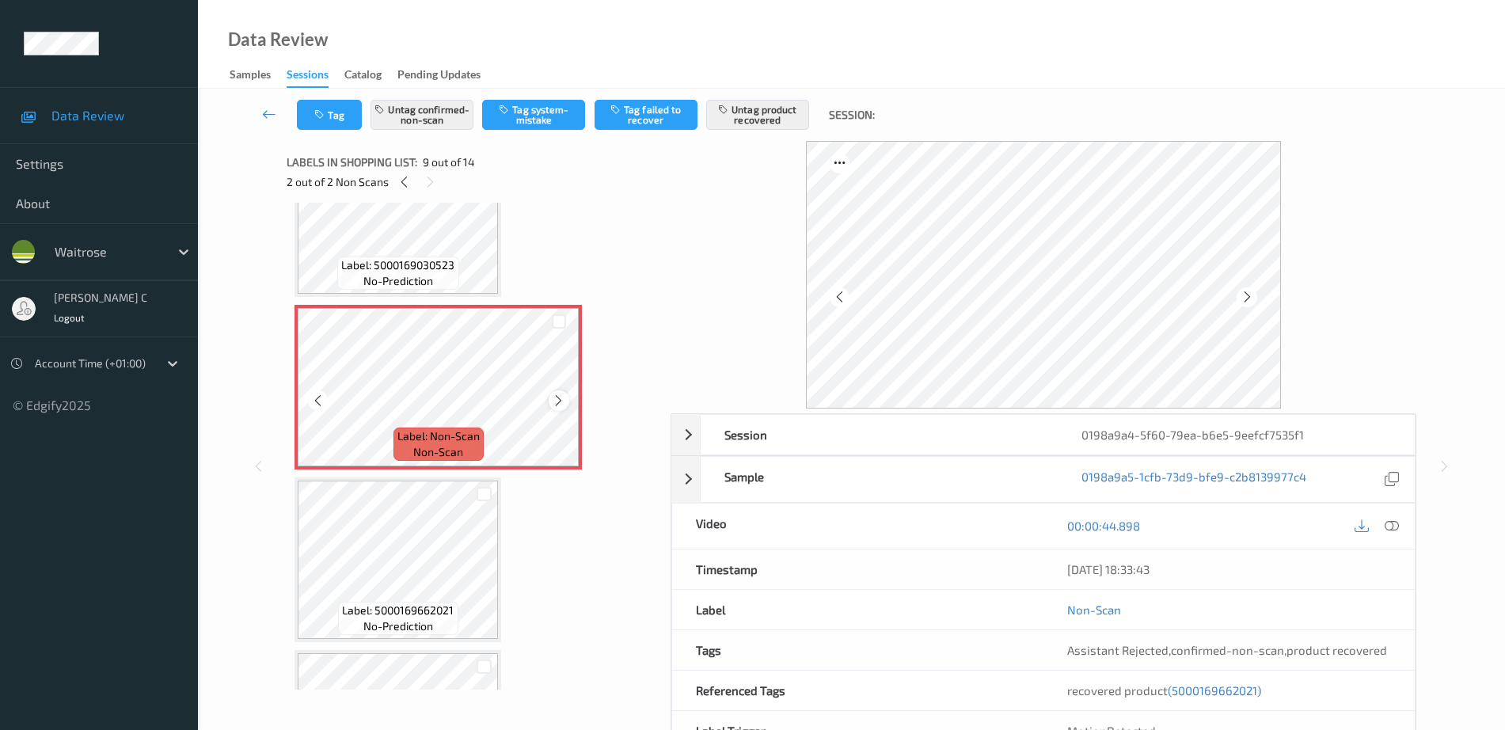
click at [554, 402] on icon at bounding box center [558, 401] width 13 height 14
click at [417, 274] on span "no-prediction" at bounding box center [399, 281] width 70 height 16
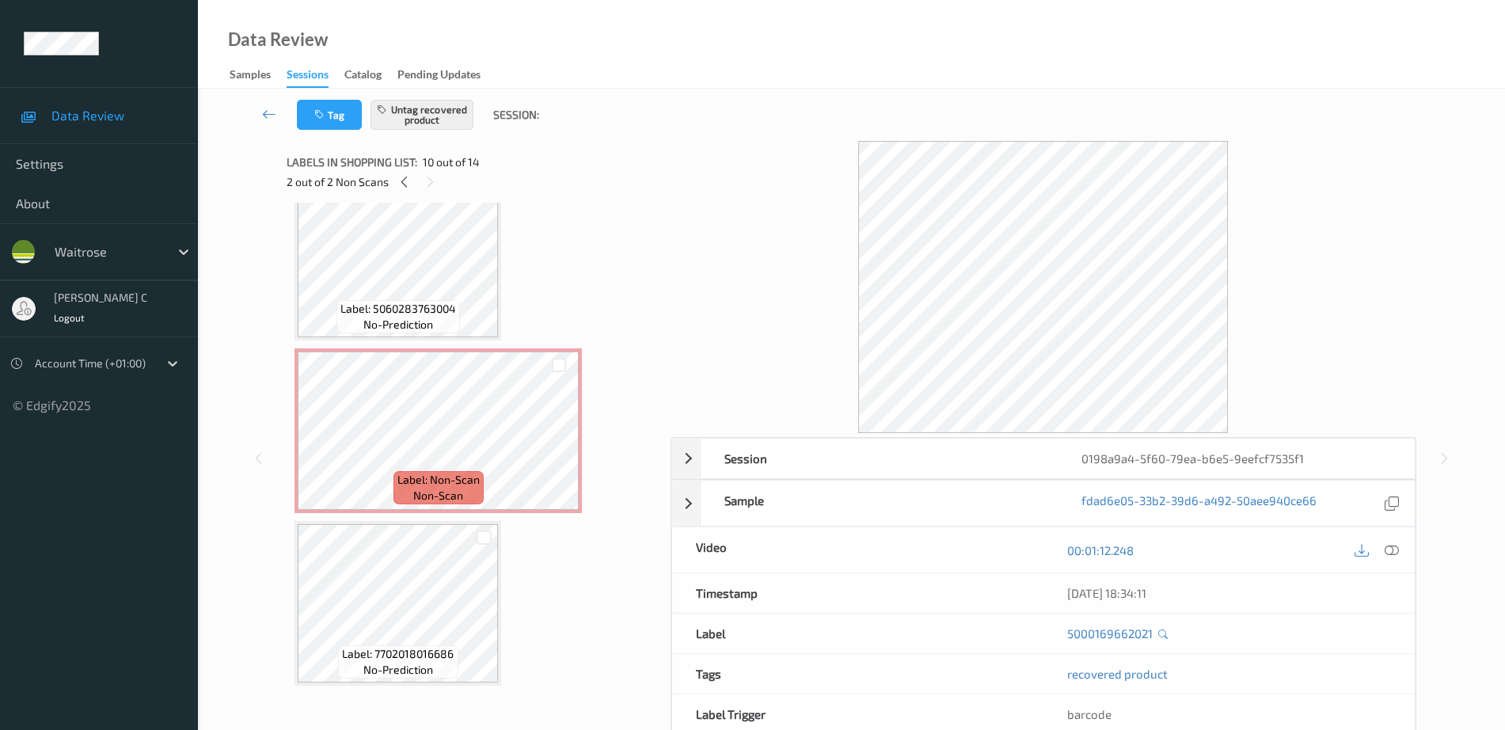
scroll to position [0, 0]
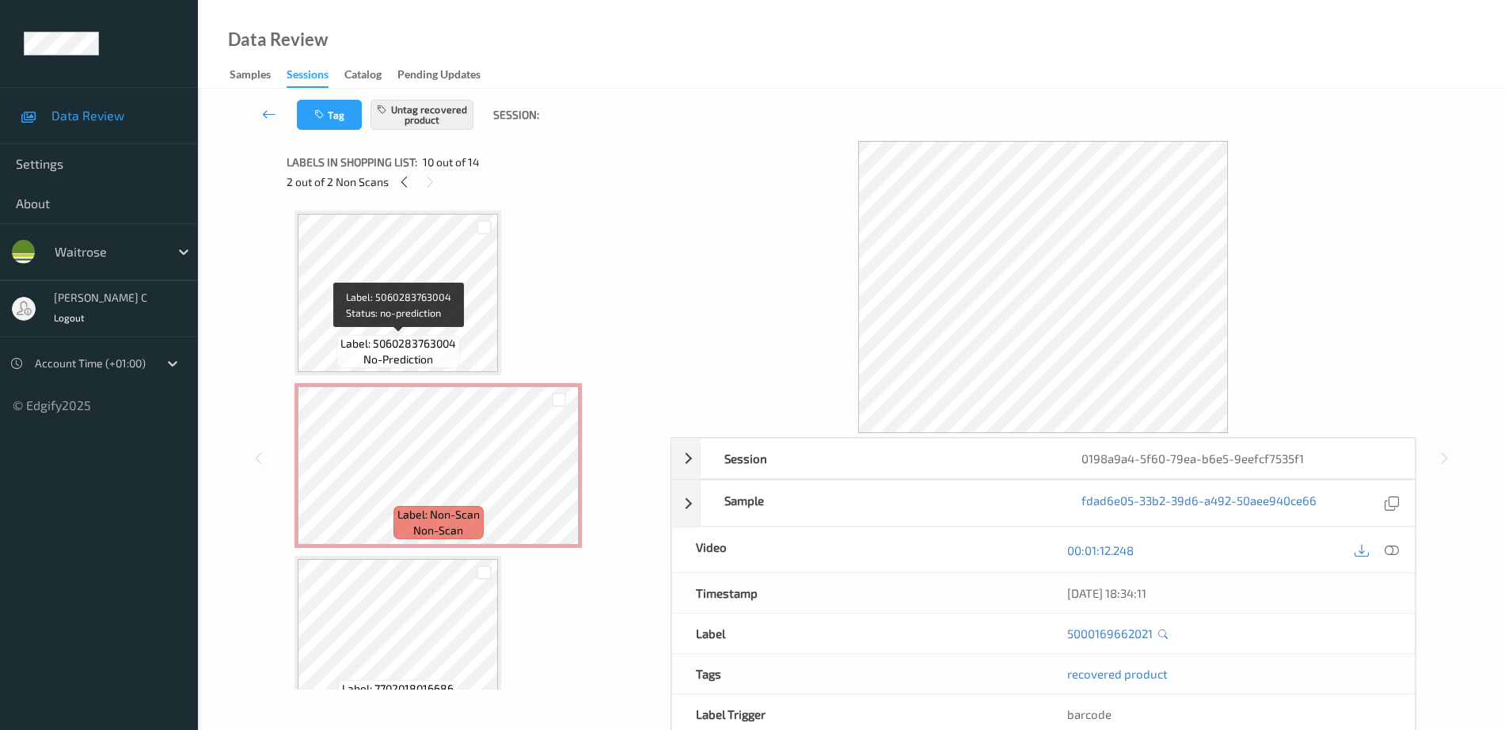
click at [453, 353] on div "Label: 5060283763004 no-prediction" at bounding box center [399, 351] width 124 height 33
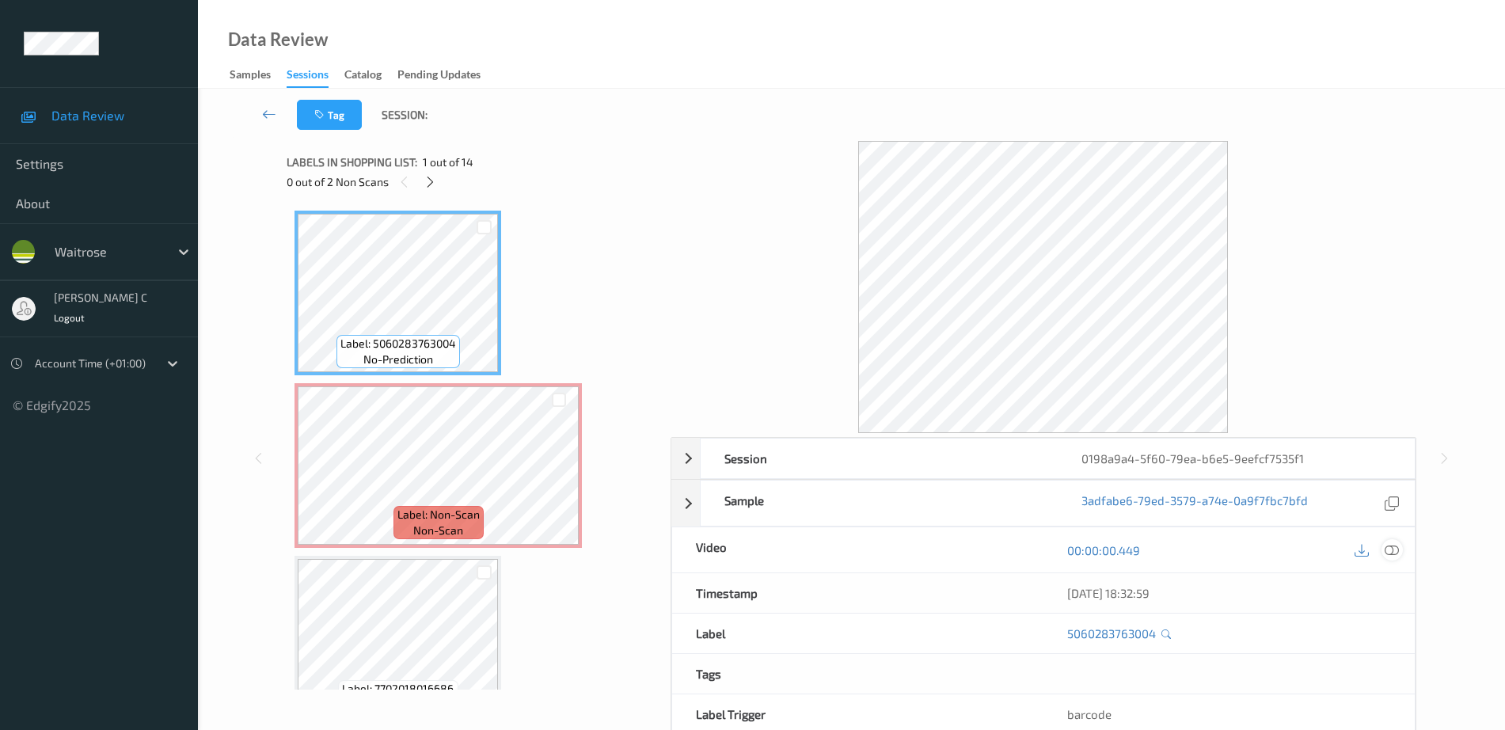
click at [1392, 554] on icon at bounding box center [1392, 550] width 14 height 14
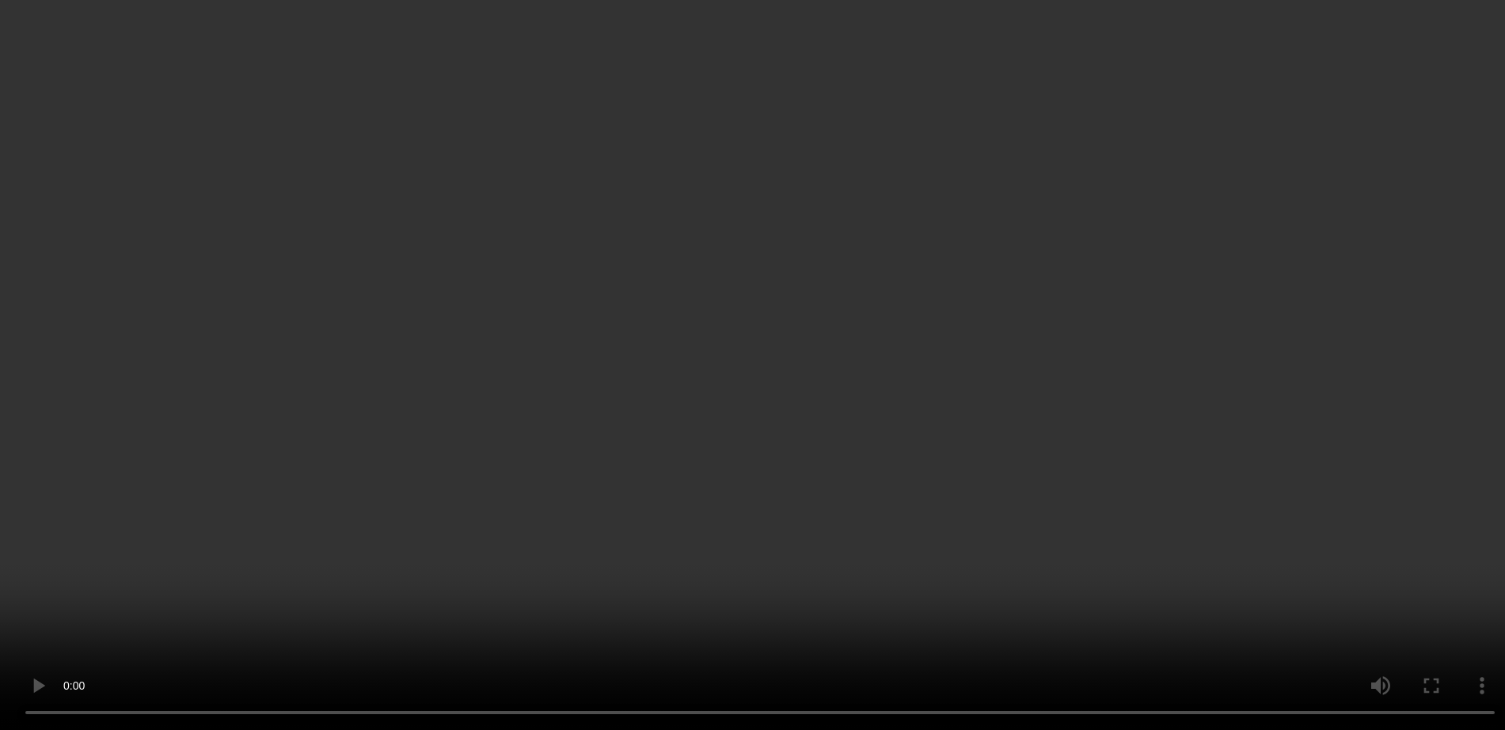
scroll to position [1287, 0]
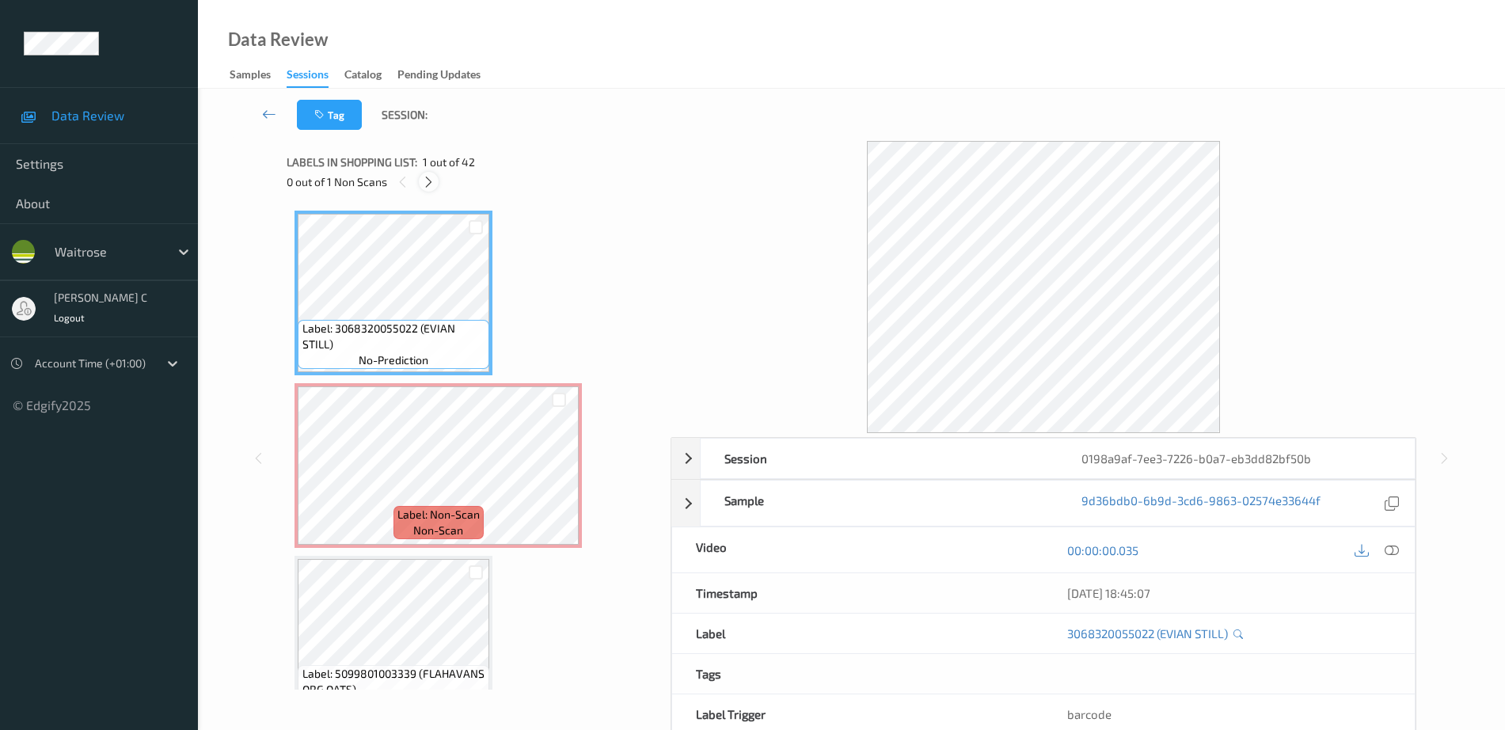
click at [435, 181] on icon at bounding box center [428, 182] width 13 height 14
click at [1399, 556] on icon at bounding box center [1392, 550] width 14 height 14
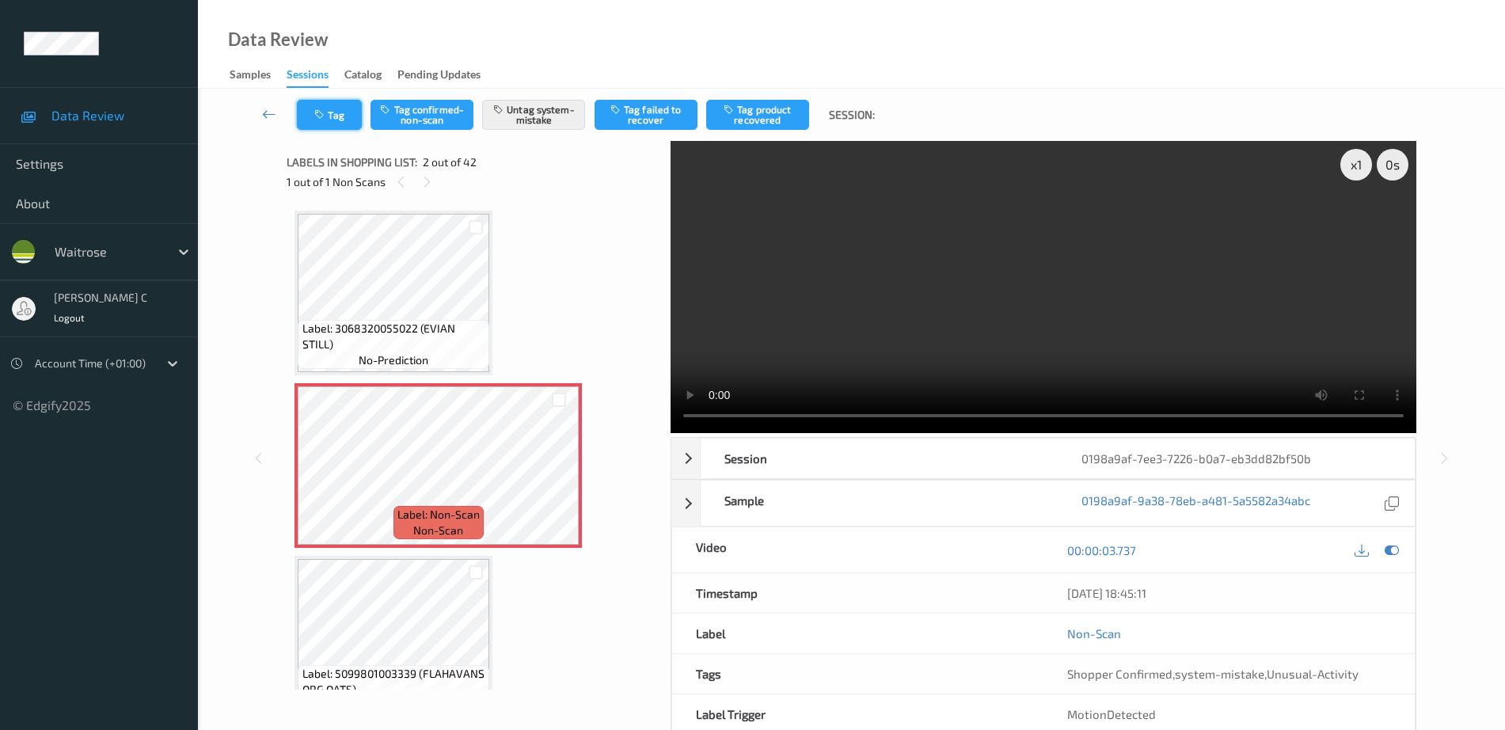
click at [329, 121] on button "Tag" at bounding box center [329, 115] width 65 height 30
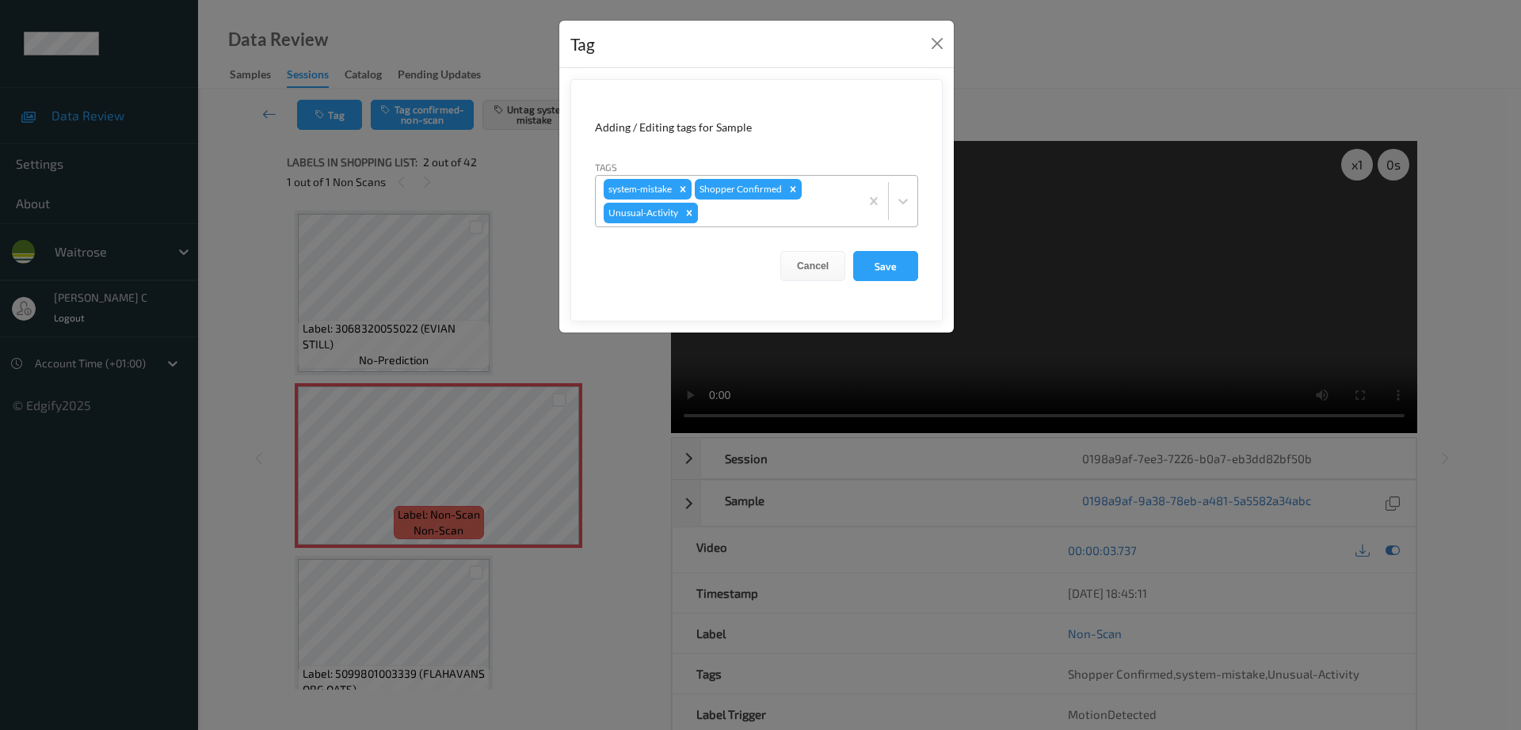
click at [696, 218] on div "Remove Unusual-Activity" at bounding box center [688, 213] width 17 height 21
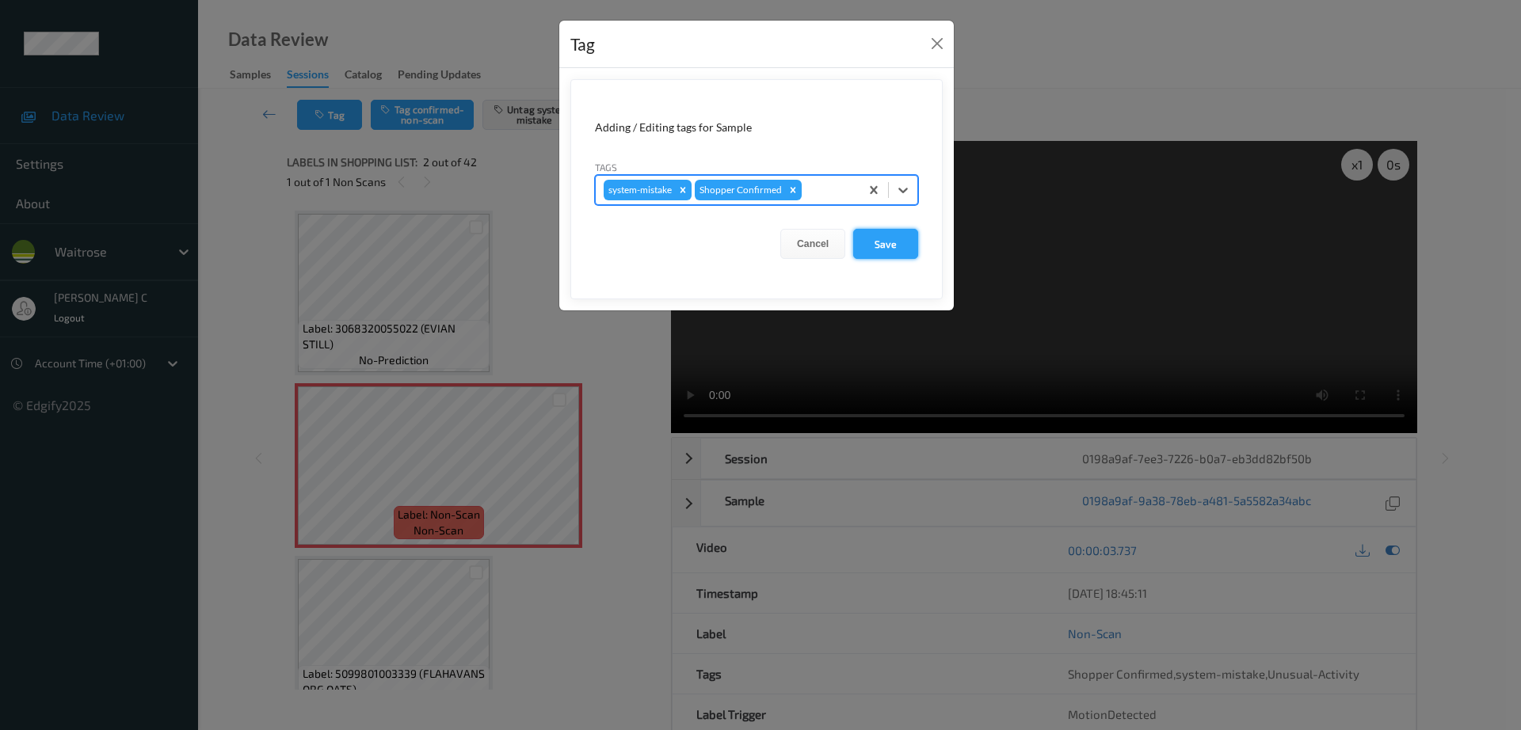
click at [893, 257] on button "Save" at bounding box center [885, 244] width 65 height 30
